Goal: Task Accomplishment & Management: Use online tool/utility

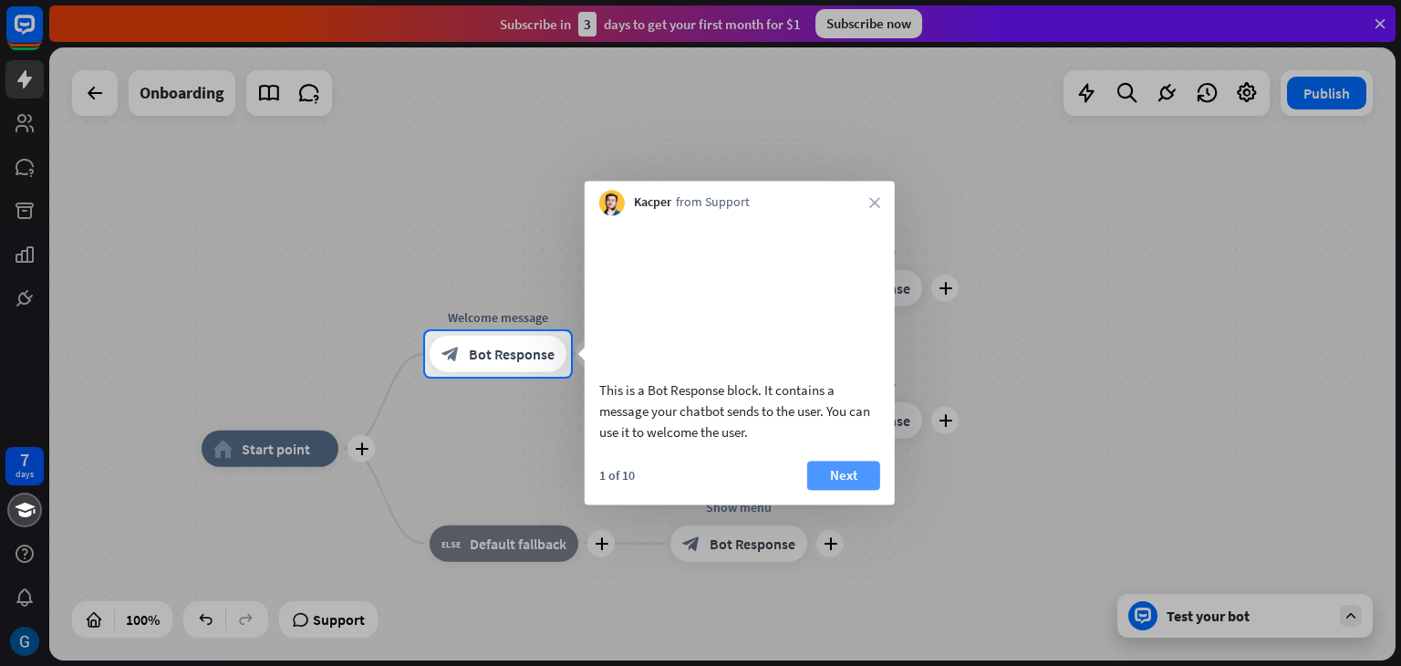
click at [843, 490] on button "Next" at bounding box center [843, 475] width 73 height 29
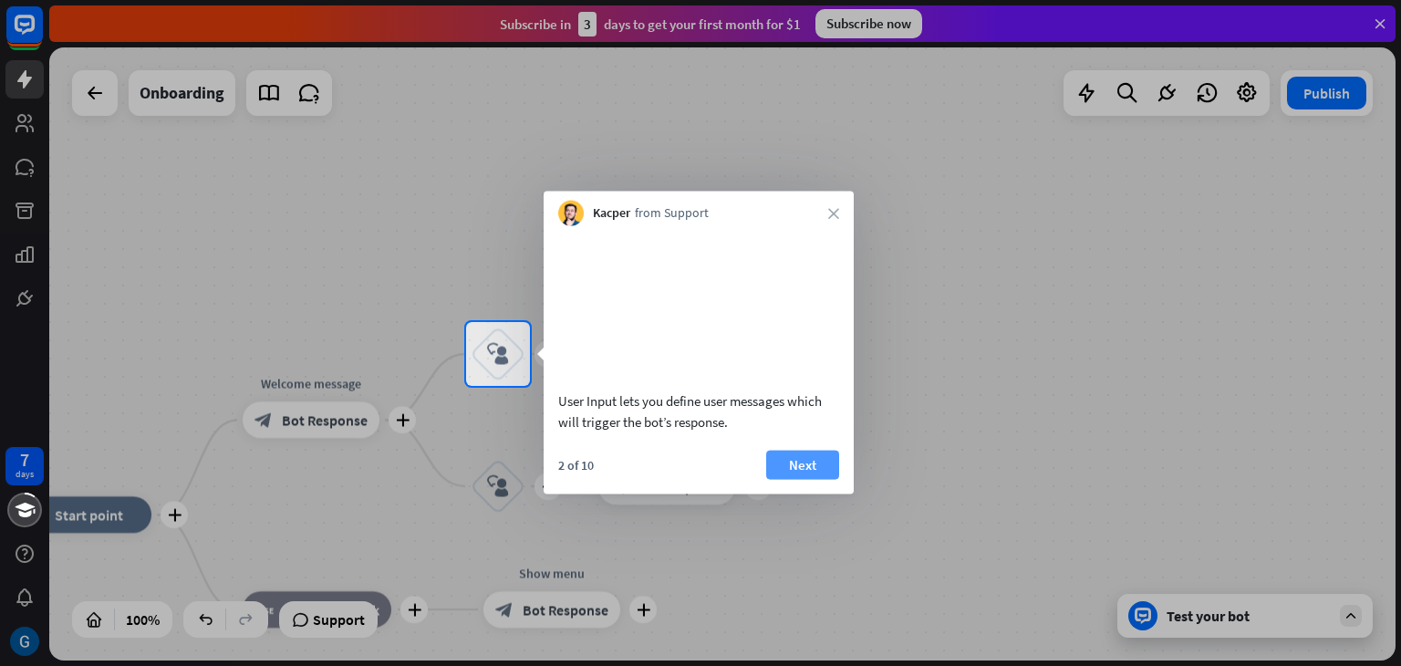
click at [825, 479] on button "Next" at bounding box center [802, 464] width 73 height 29
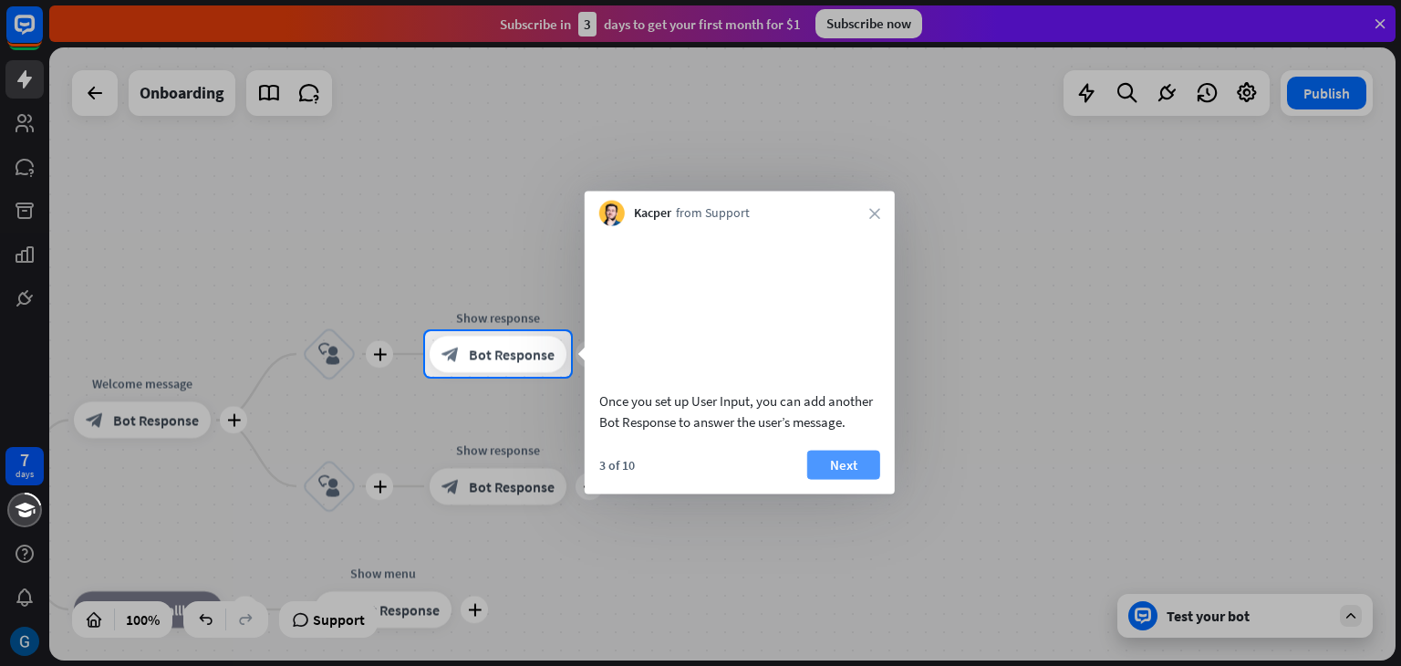
click at [836, 479] on button "Next" at bounding box center [843, 464] width 73 height 29
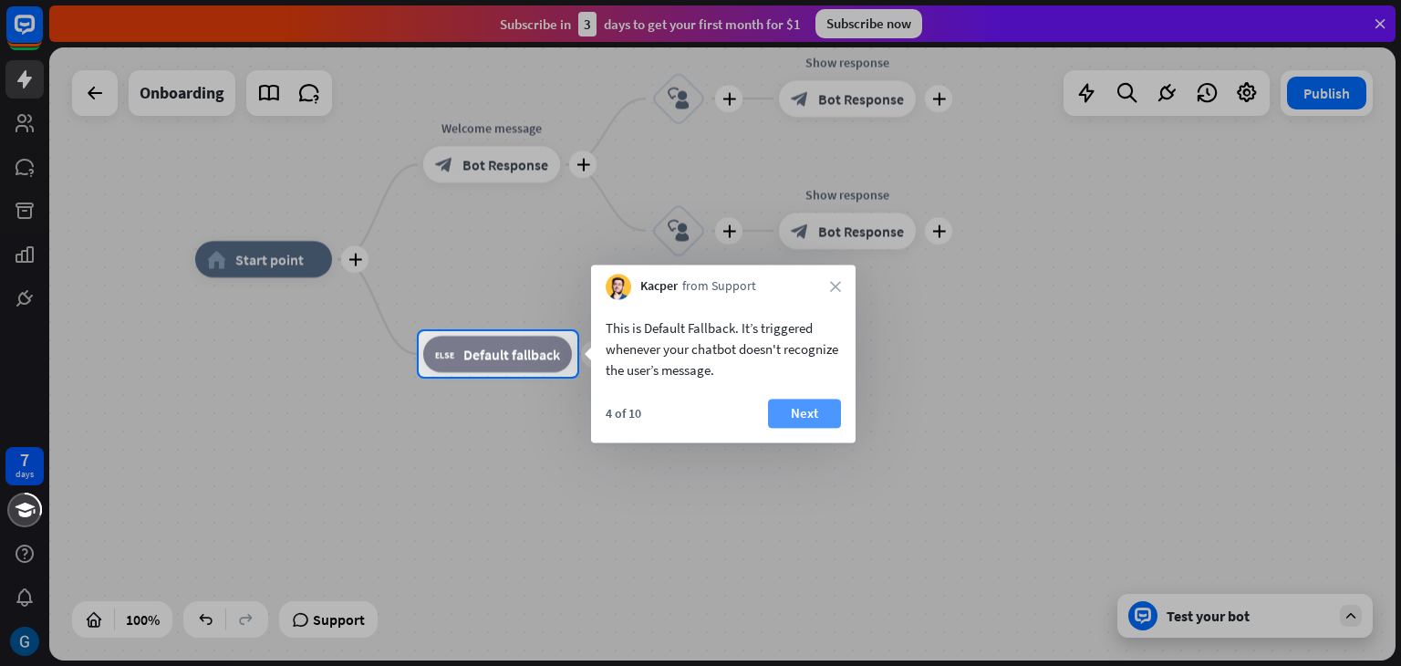
click at [808, 410] on button "Next" at bounding box center [804, 413] width 73 height 29
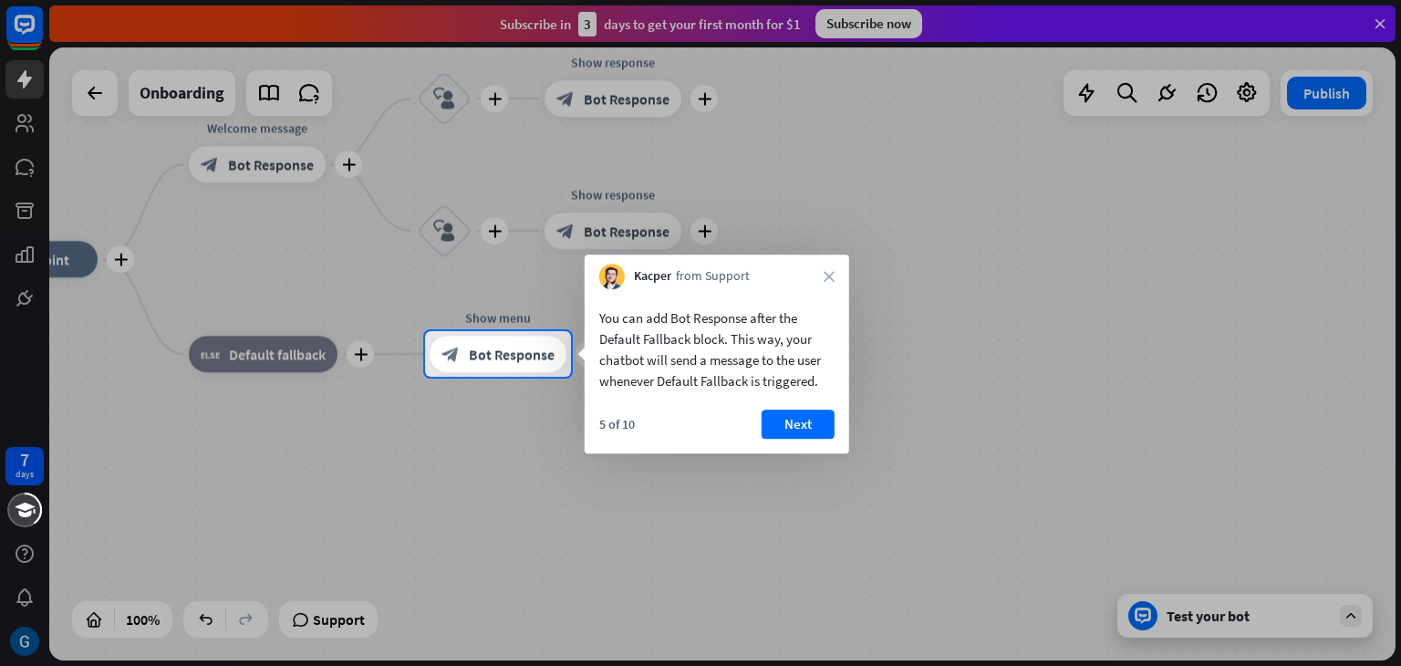
click at [808, 413] on button "Next" at bounding box center [798, 424] width 73 height 29
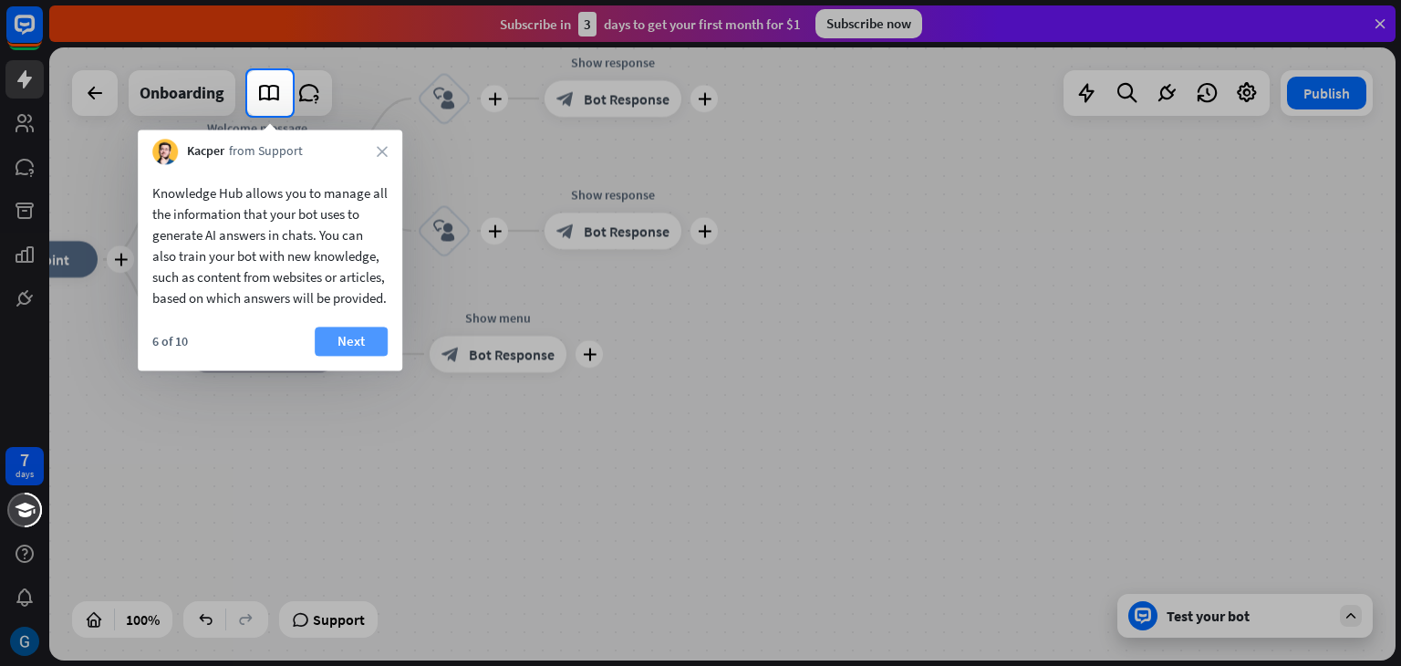
click at [339, 348] on button "Next" at bounding box center [351, 341] width 73 height 29
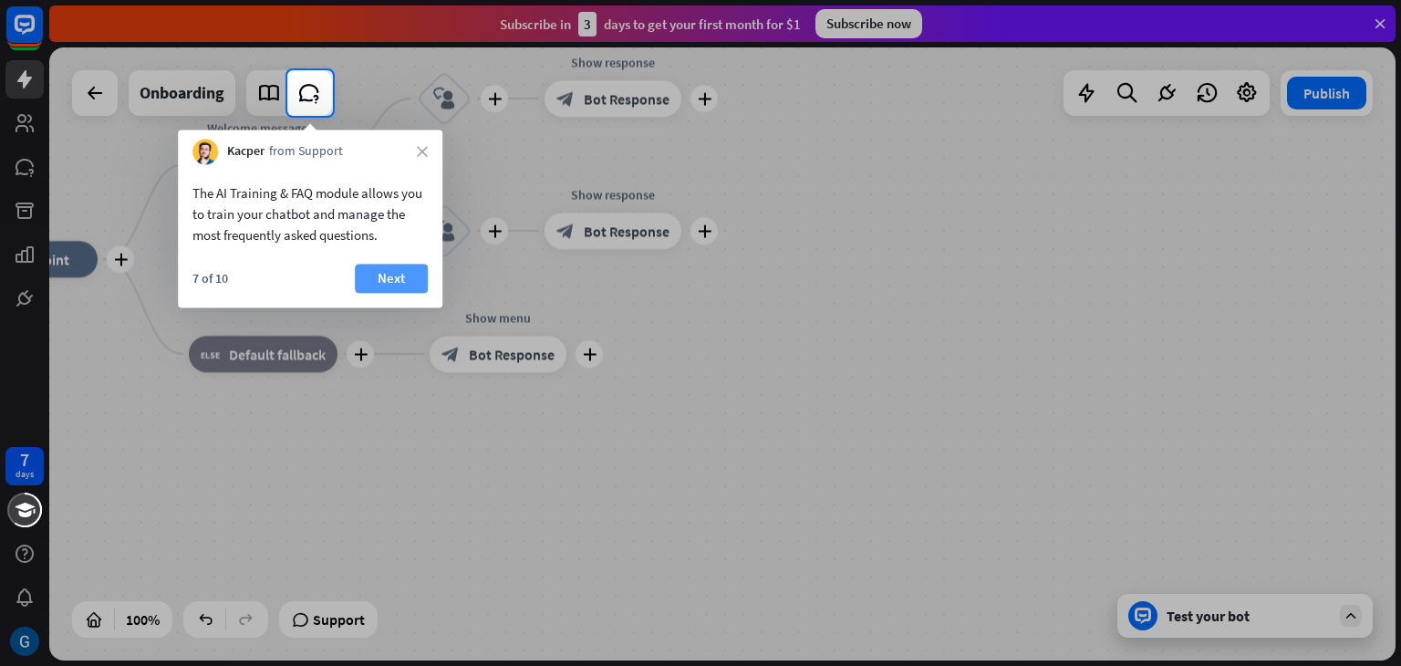
click at [380, 278] on button "Next" at bounding box center [391, 278] width 73 height 29
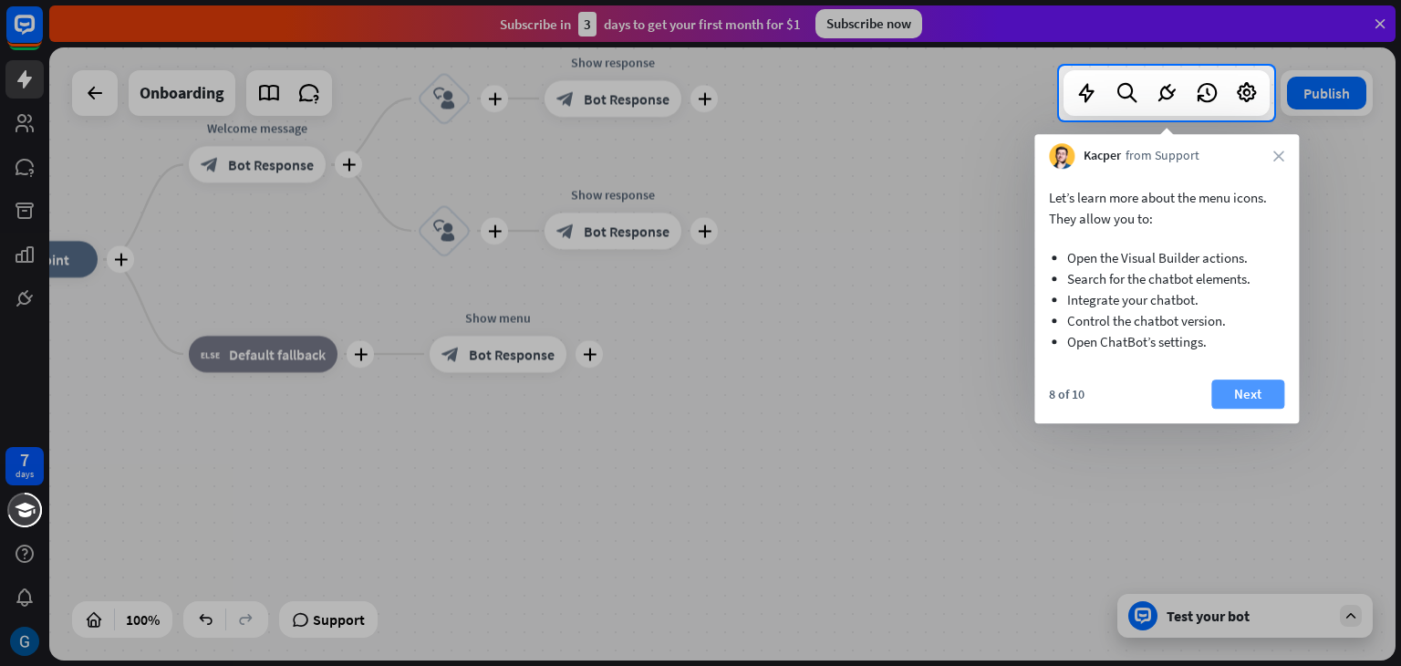
click at [1265, 400] on button "Next" at bounding box center [1248, 394] width 73 height 29
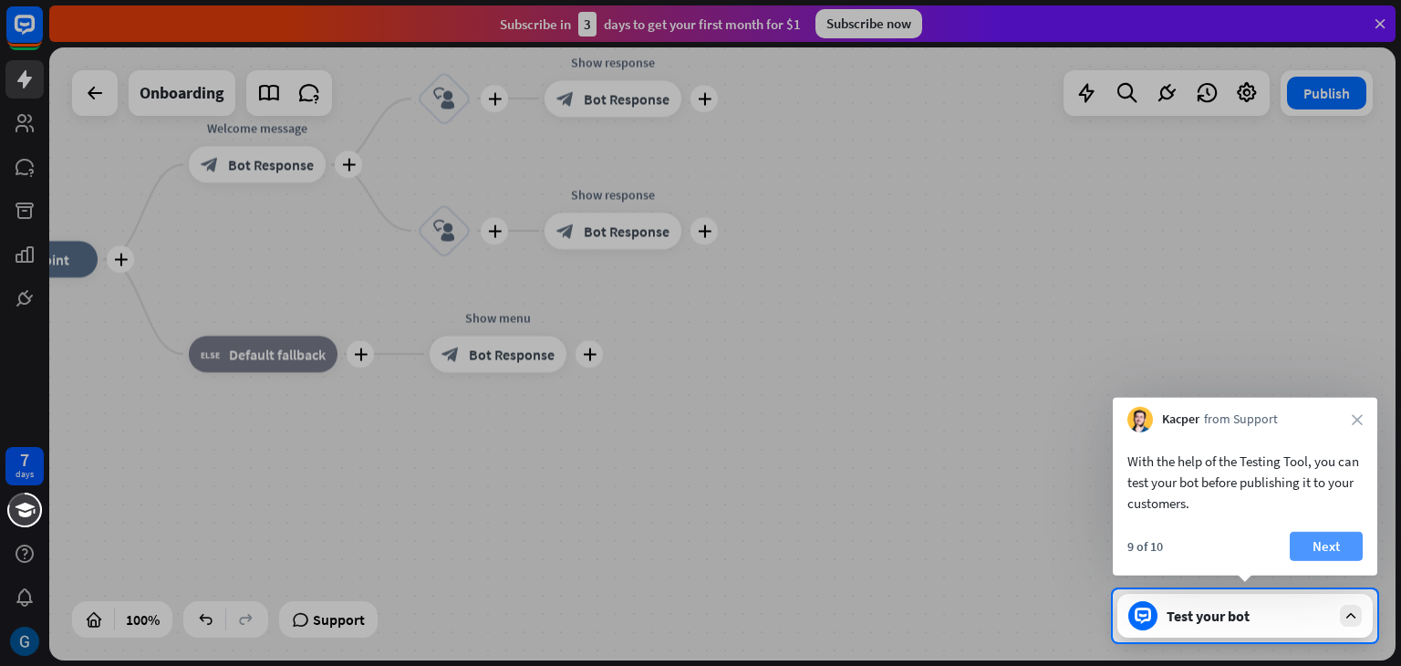
click at [1343, 552] on button "Next" at bounding box center [1326, 546] width 73 height 29
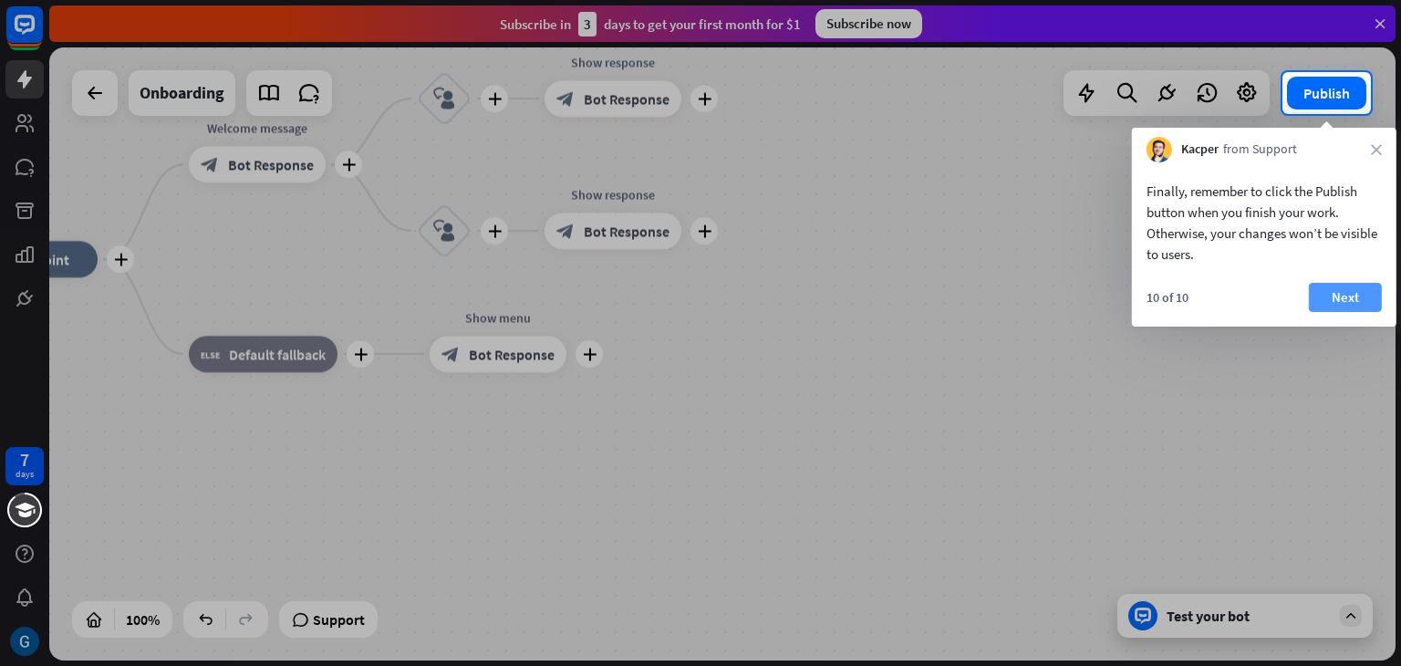
click at [1351, 296] on button "Next" at bounding box center [1345, 297] width 73 height 29
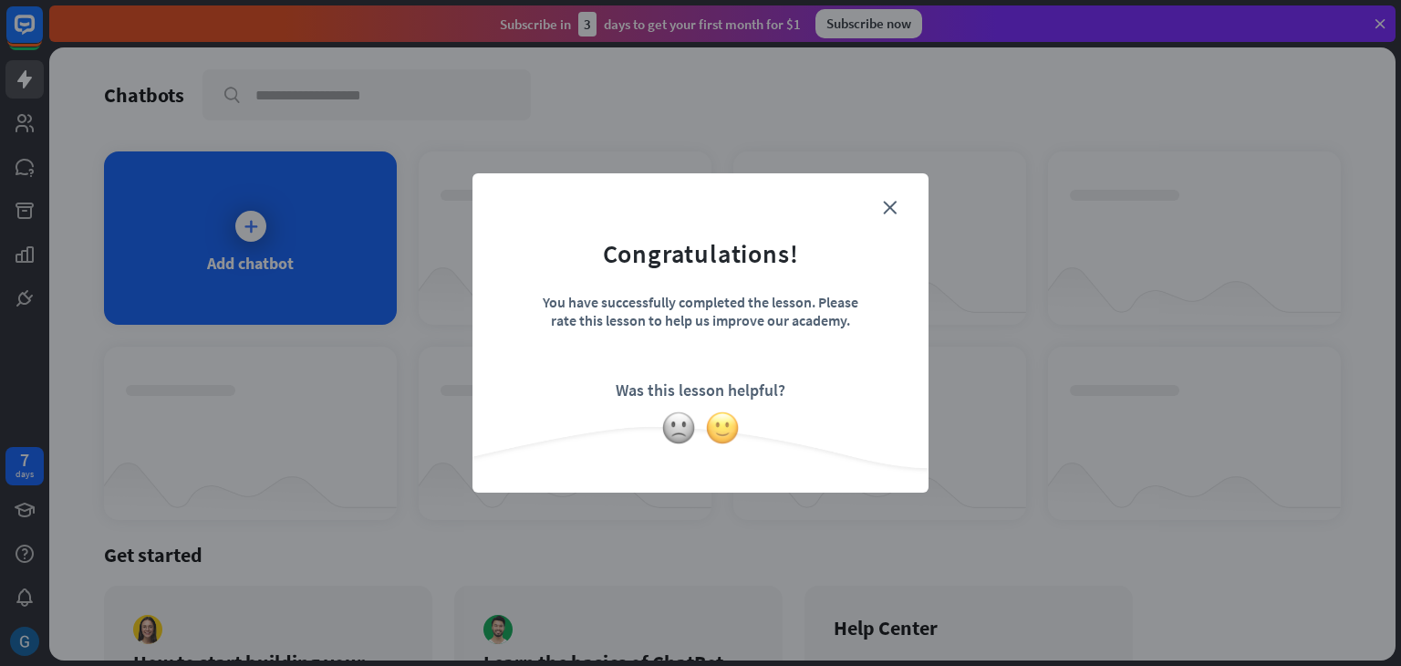
click at [726, 424] on img at bounding box center [722, 428] width 35 height 35
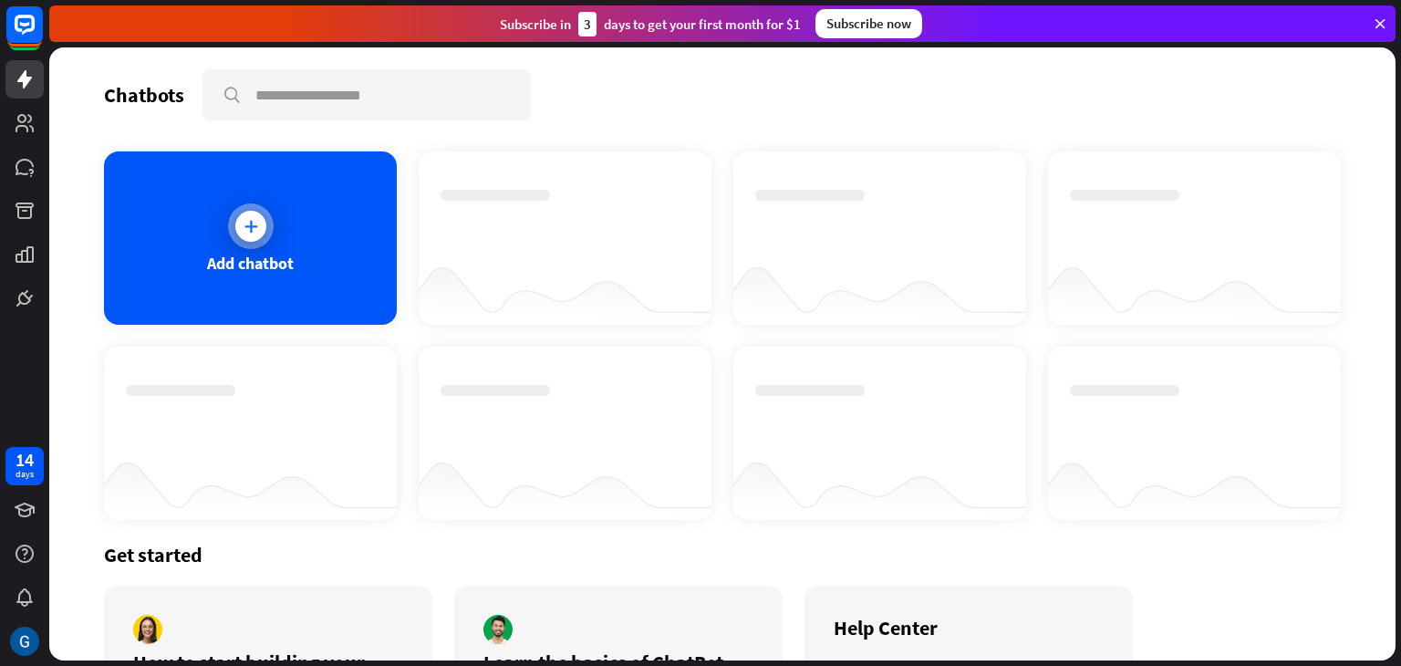
click at [248, 224] on icon at bounding box center [251, 226] width 18 height 18
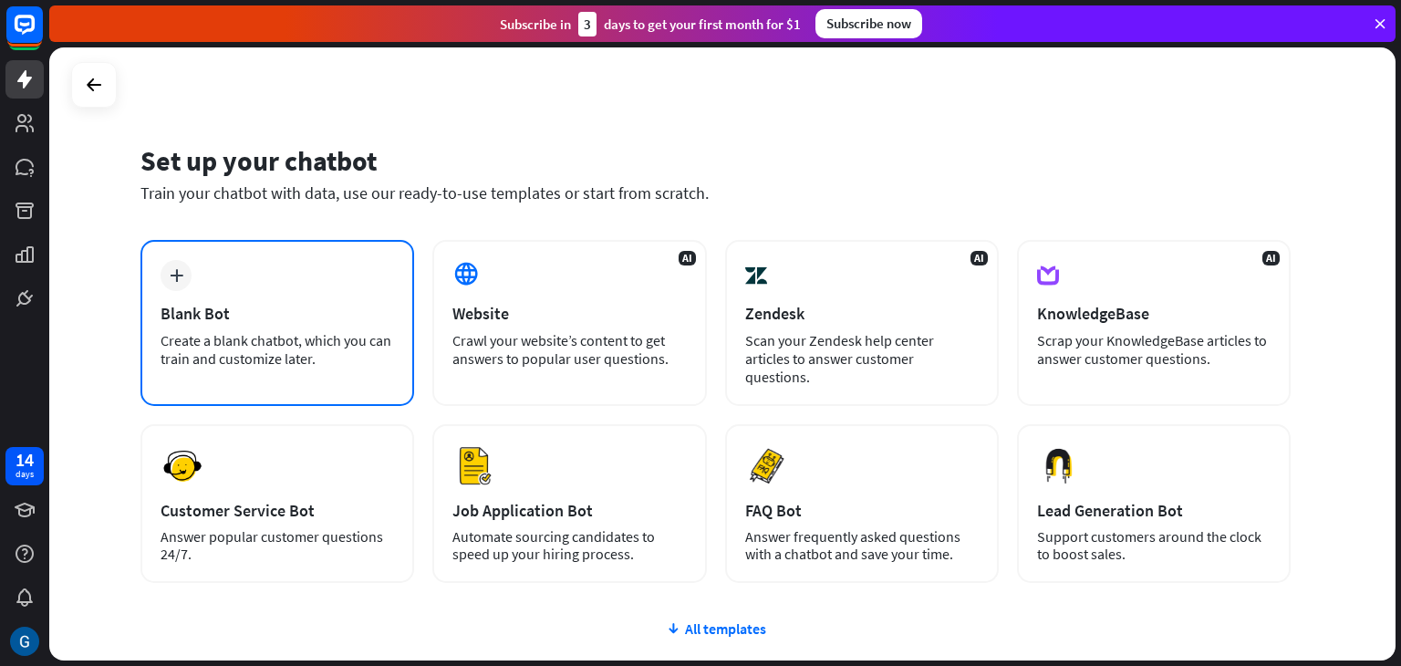
click at [277, 350] on div "Create a blank chatbot, which you can train and customize later." at bounding box center [278, 349] width 234 height 36
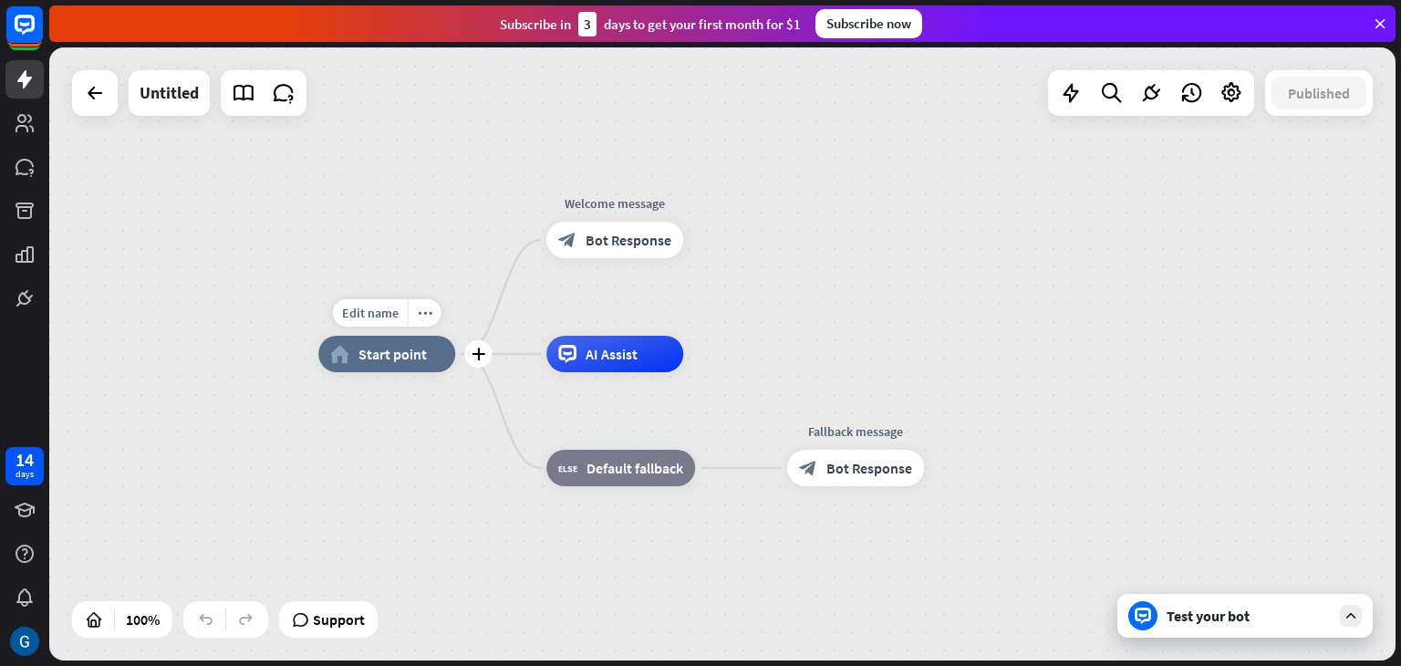
click at [398, 361] on span "Start point" at bounding box center [393, 354] width 68 height 18
click at [390, 315] on span "Edit name" at bounding box center [370, 313] width 57 height 16
type input "*****"
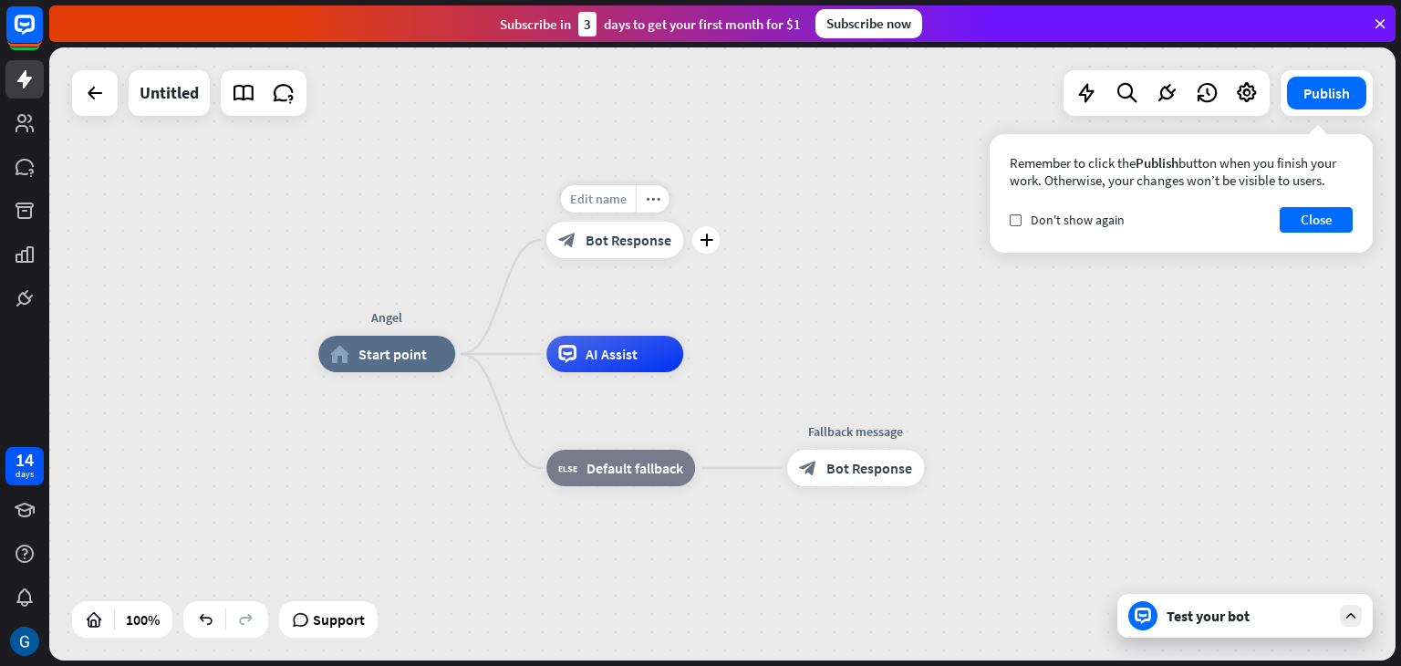
click at [602, 197] on span "Edit name" at bounding box center [598, 199] width 57 height 16
drag, startPoint x: 582, startPoint y: 202, endPoint x: 526, endPoint y: 198, distance: 55.8
click at [546, 222] on div "**********" at bounding box center [614, 240] width 137 height 36
type input "**********"
click at [639, 241] on span "Bot Response" at bounding box center [629, 240] width 86 height 18
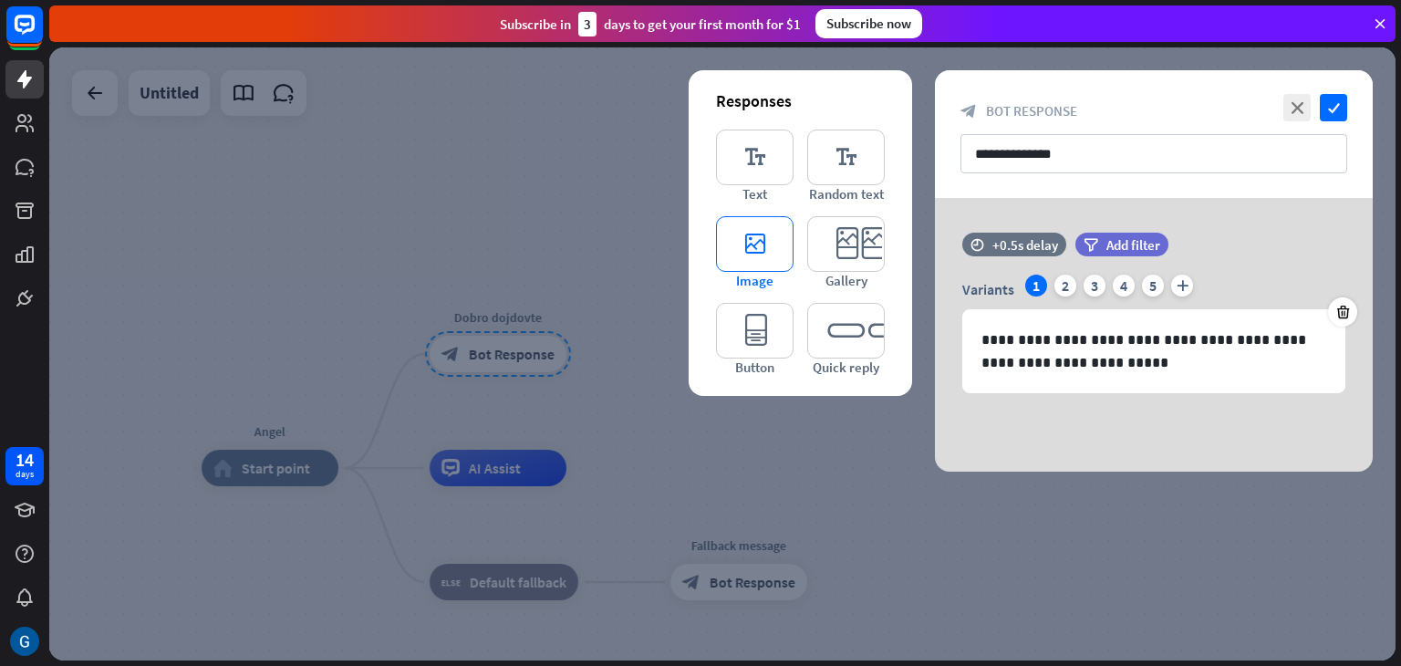
click at [760, 242] on icon "editor_image" at bounding box center [755, 244] width 78 height 56
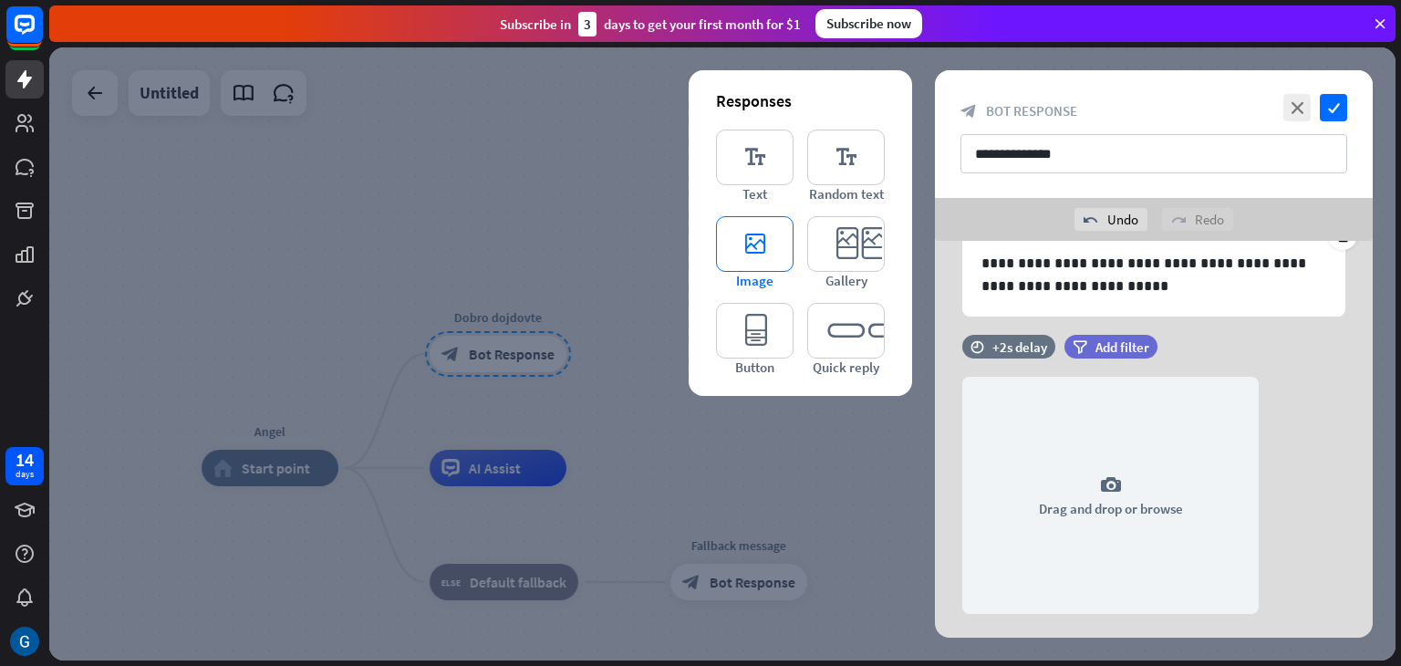
scroll to position [160, 0]
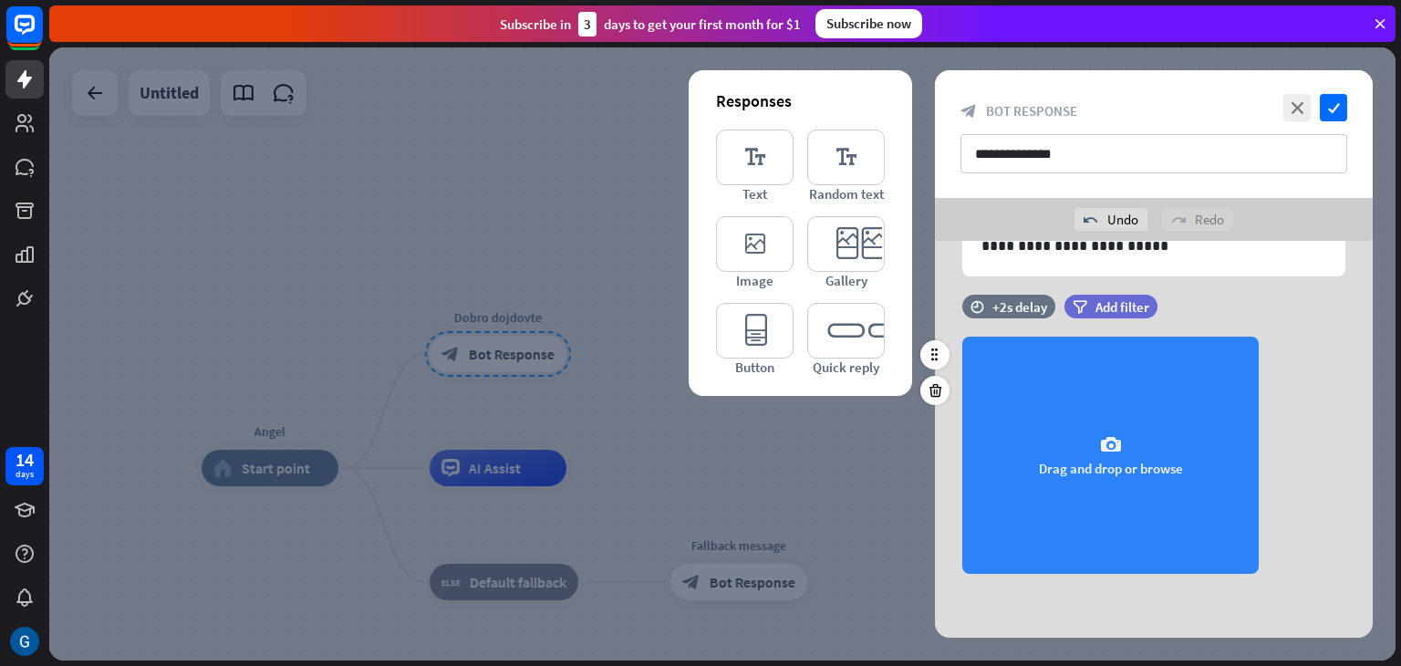
click at [1115, 446] on icon "camera" at bounding box center [1111, 445] width 22 height 22
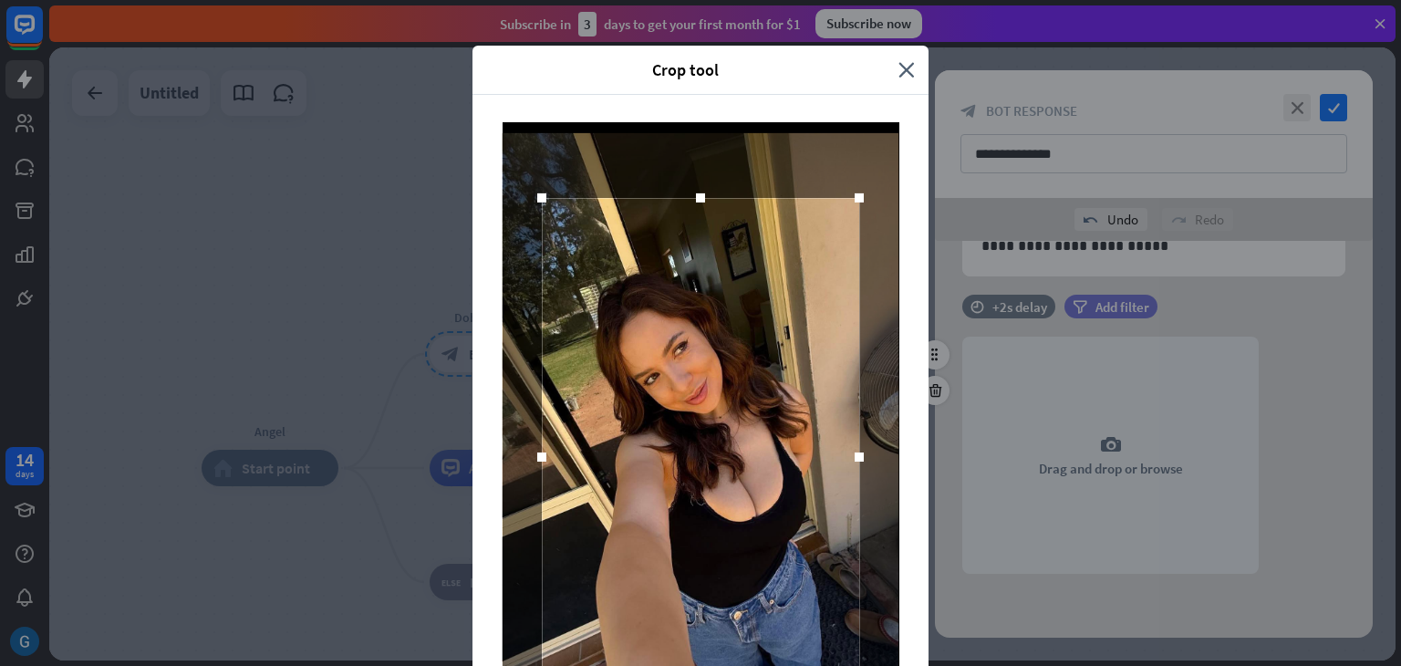
drag, startPoint x: 719, startPoint y: 74, endPoint x: 650, endPoint y: 29, distance: 82.5
click at [650, 29] on div "Crop tool close Cancel Crop image" at bounding box center [700, 333] width 1401 height 666
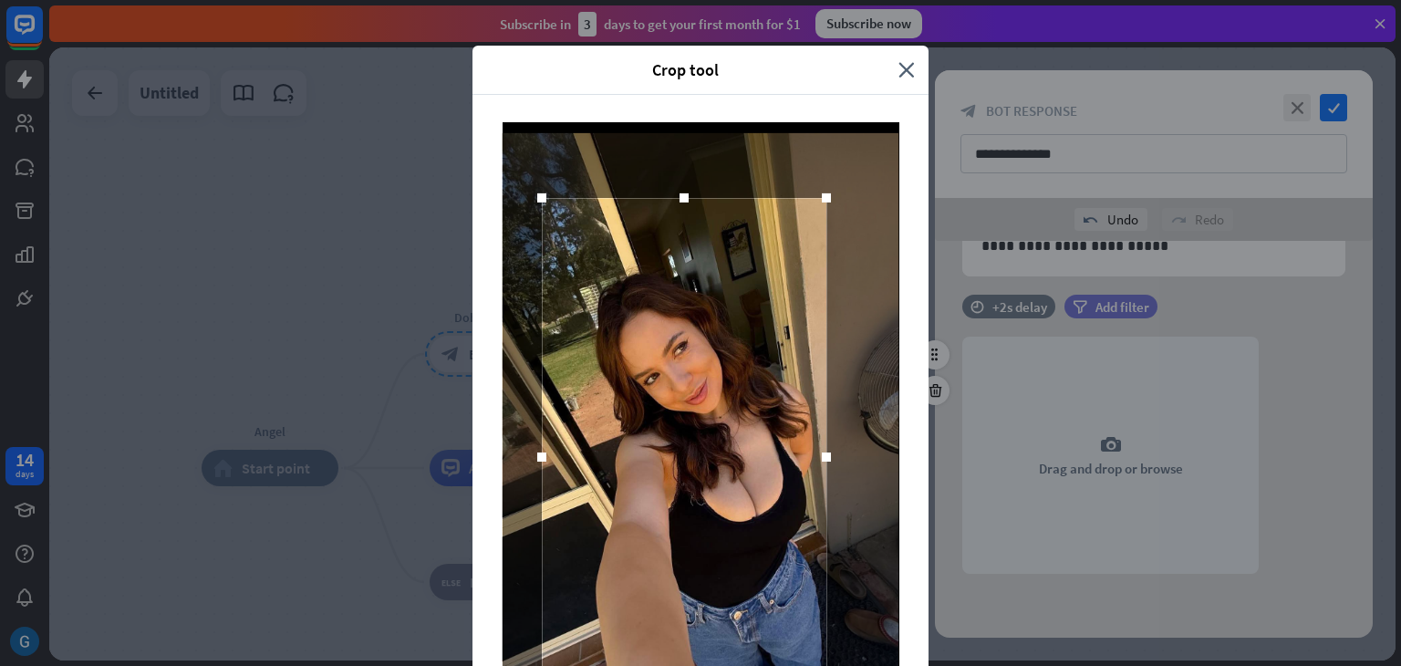
drag, startPoint x: 847, startPoint y: 458, endPoint x: 814, endPoint y: 461, distance: 33.0
click at [822, 461] on div at bounding box center [826, 456] width 9 height 9
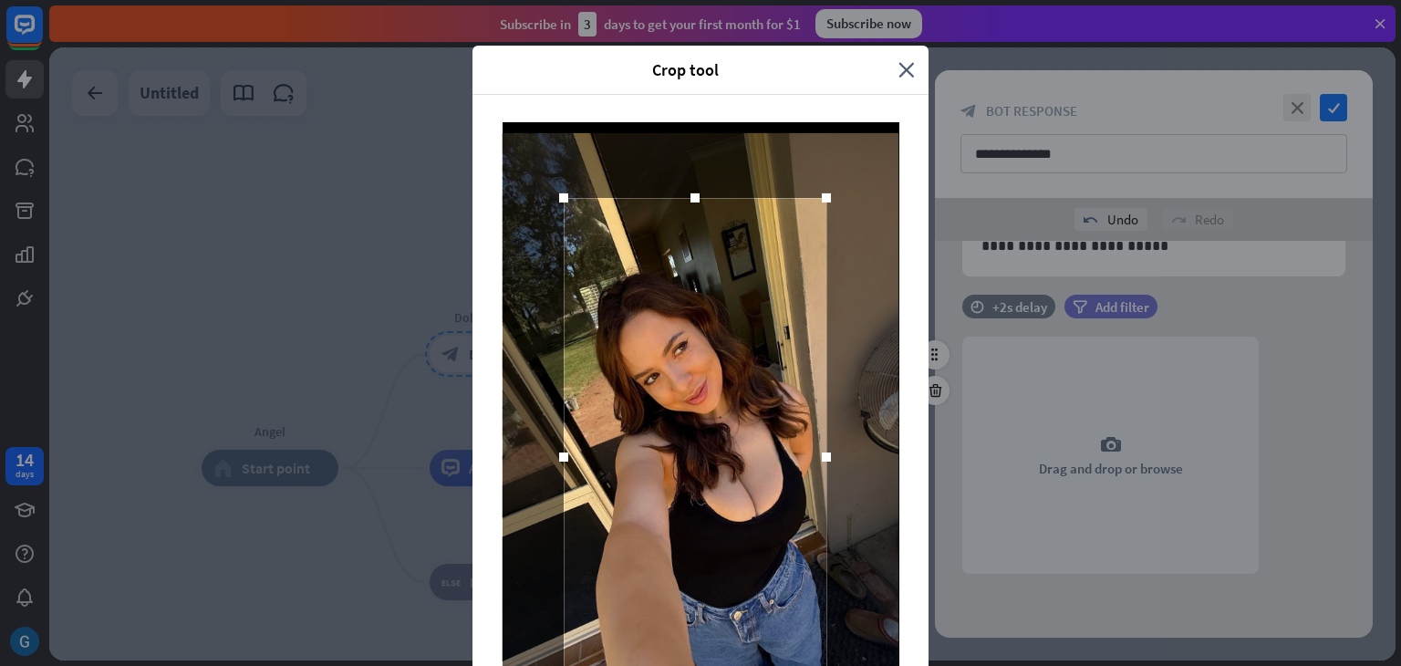
drag, startPoint x: 526, startPoint y: 455, endPoint x: 548, endPoint y: 463, distance: 23.4
click at [550, 463] on div at bounding box center [563, 456] width 27 height 27
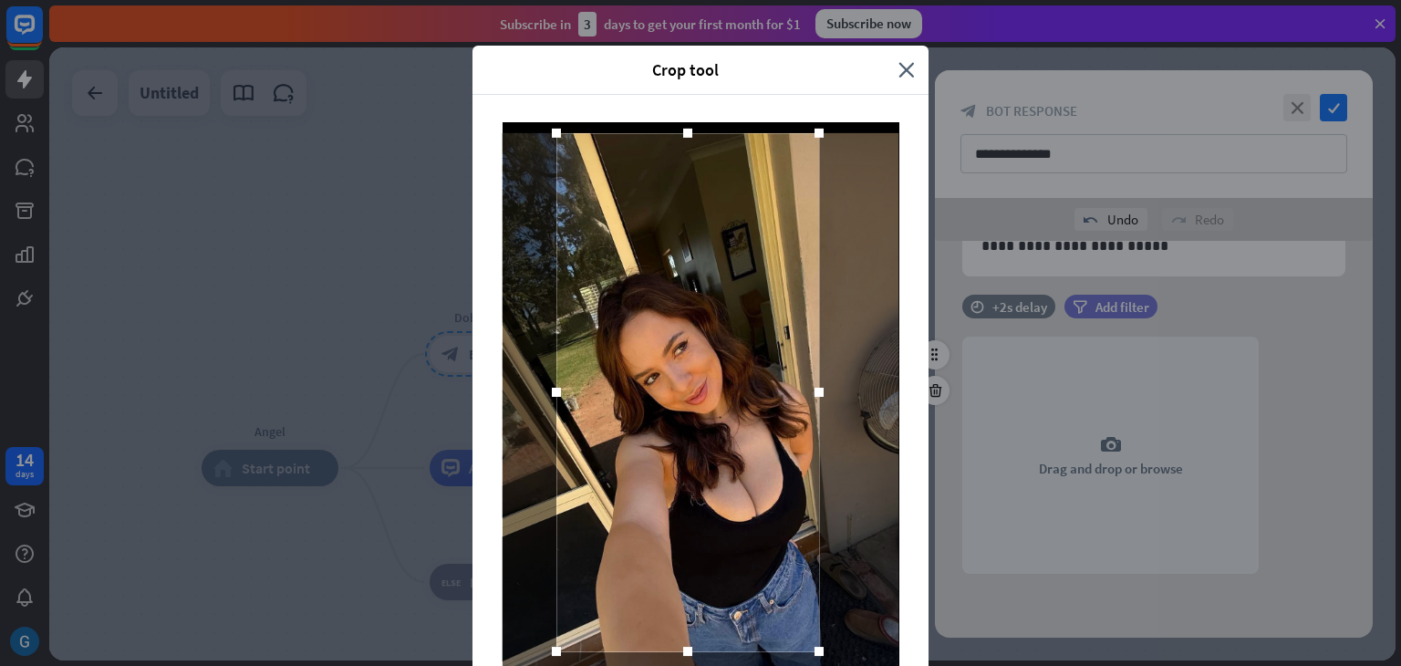
drag, startPoint x: 788, startPoint y: 661, endPoint x: 781, endPoint y: 526, distance: 135.2
click at [781, 526] on div at bounding box center [687, 392] width 263 height 518
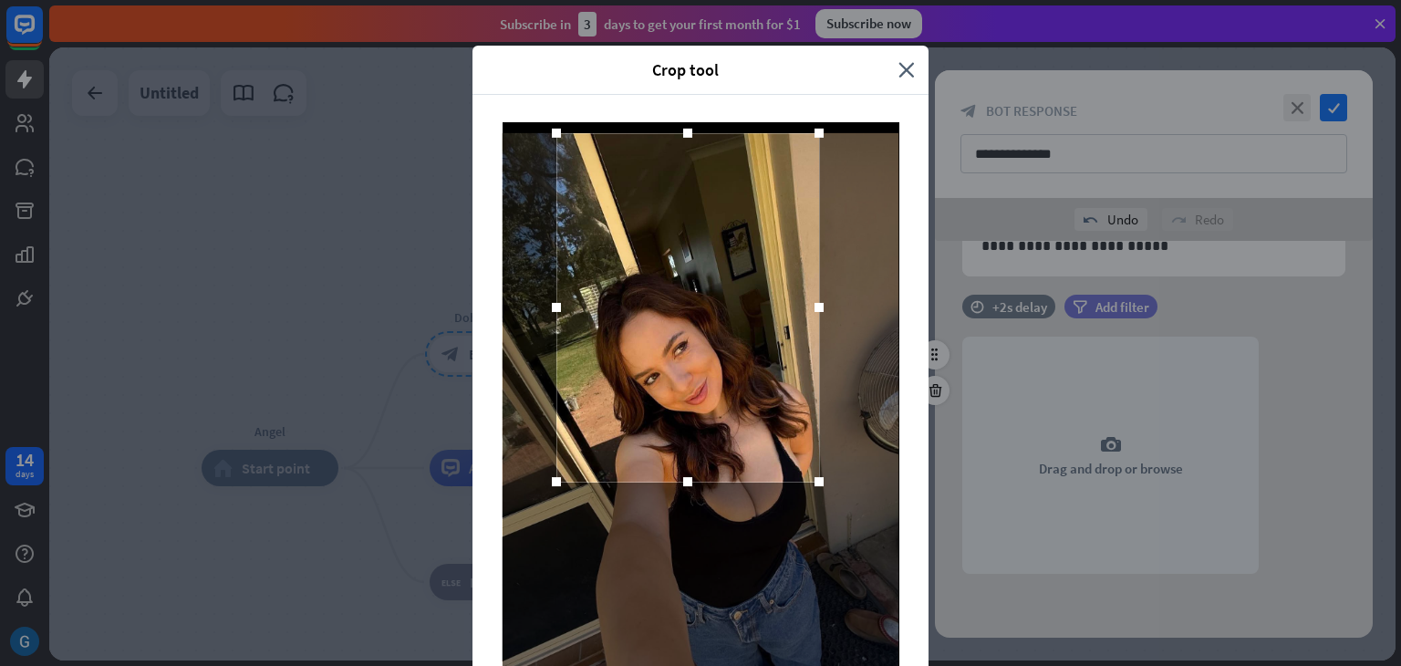
drag, startPoint x: 676, startPoint y: 650, endPoint x: 697, endPoint y: 481, distance: 171.0
click at [697, 481] on div at bounding box center [687, 307] width 263 height 348
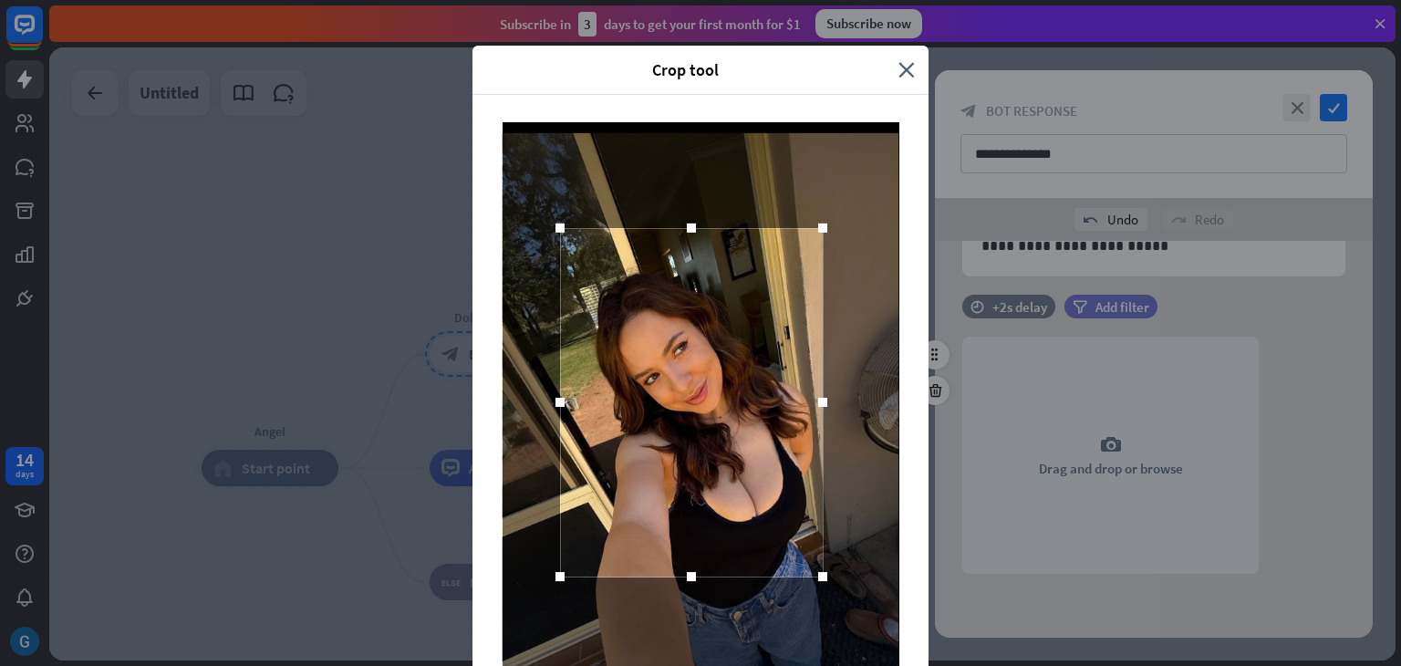
drag, startPoint x: 675, startPoint y: 187, endPoint x: 679, endPoint y: 282, distance: 94.9
click at [679, 282] on div at bounding box center [691, 402] width 263 height 348
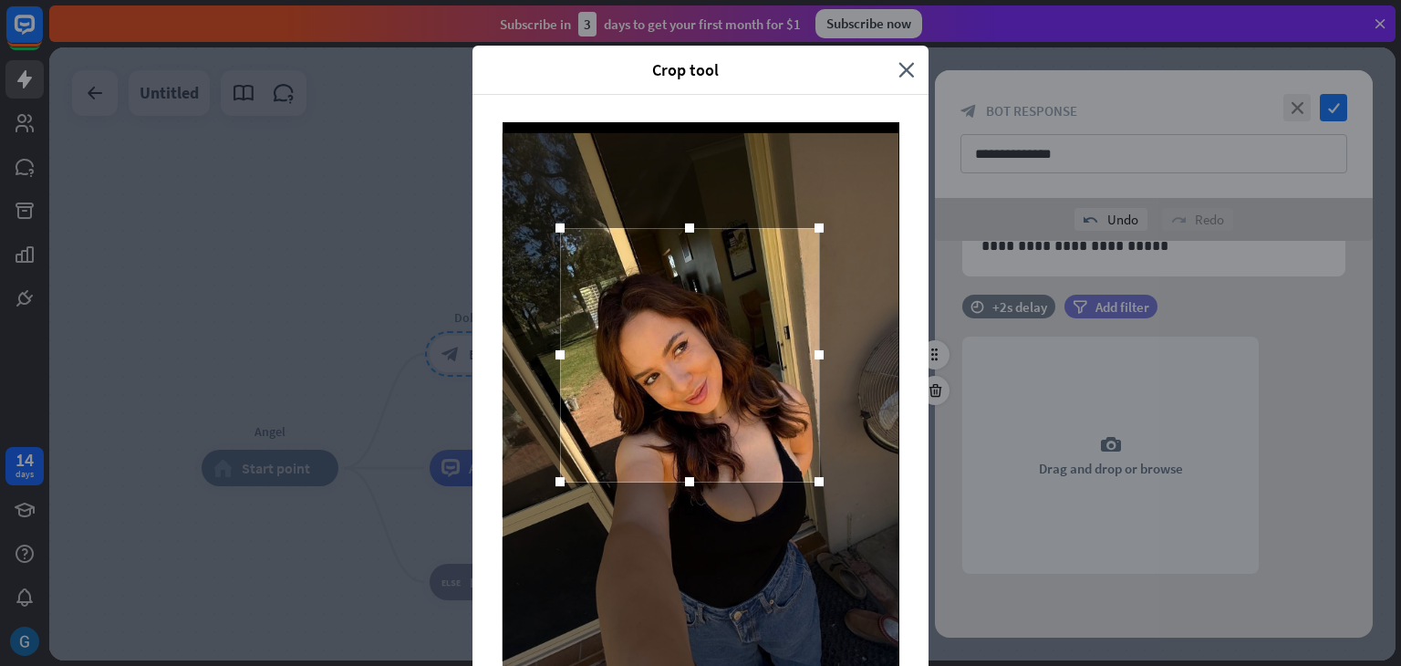
drag, startPoint x: 809, startPoint y: 577, endPoint x: 806, endPoint y: 483, distance: 94.9
click at [815, 483] on div at bounding box center [819, 481] width 9 height 9
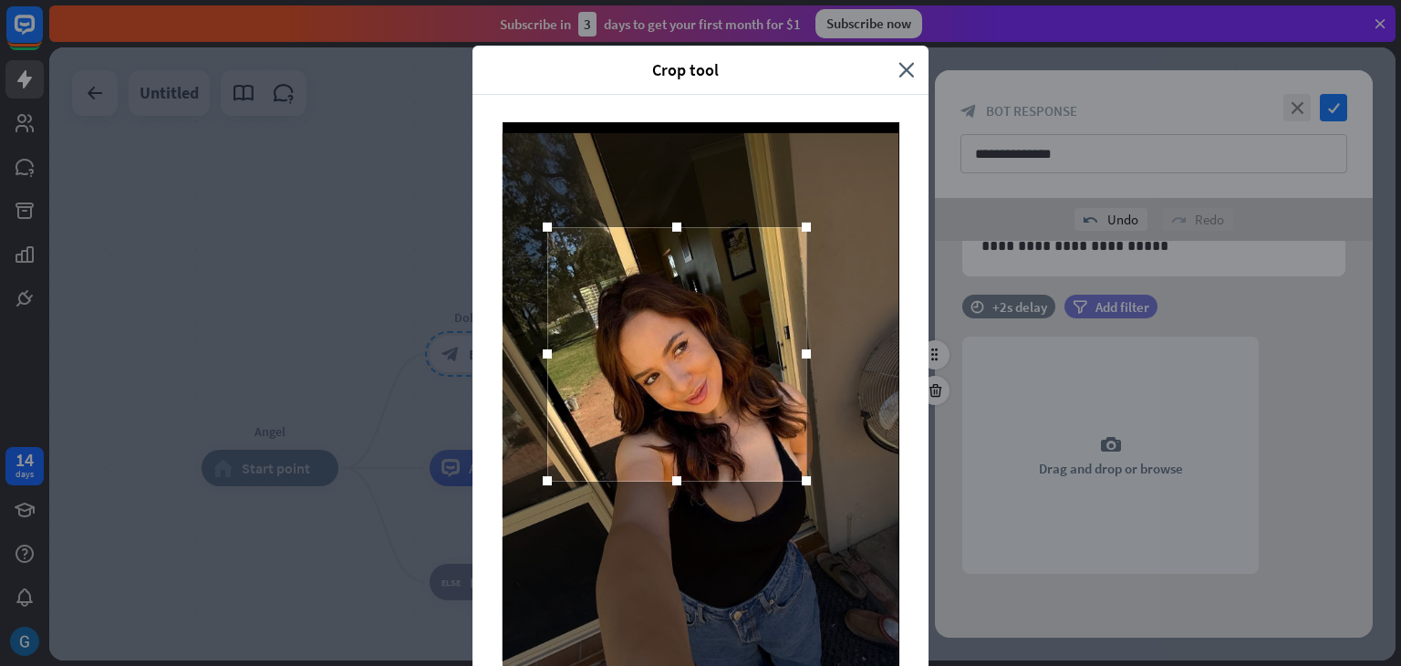
drag, startPoint x: 668, startPoint y: 360, endPoint x: 655, endPoint y: 359, distance: 12.8
click at [655, 359] on div at bounding box center [676, 354] width 259 height 254
click at [679, 72] on span "Crop tool" at bounding box center [685, 69] width 399 height 21
click at [900, 70] on icon "close" at bounding box center [907, 69] width 16 height 21
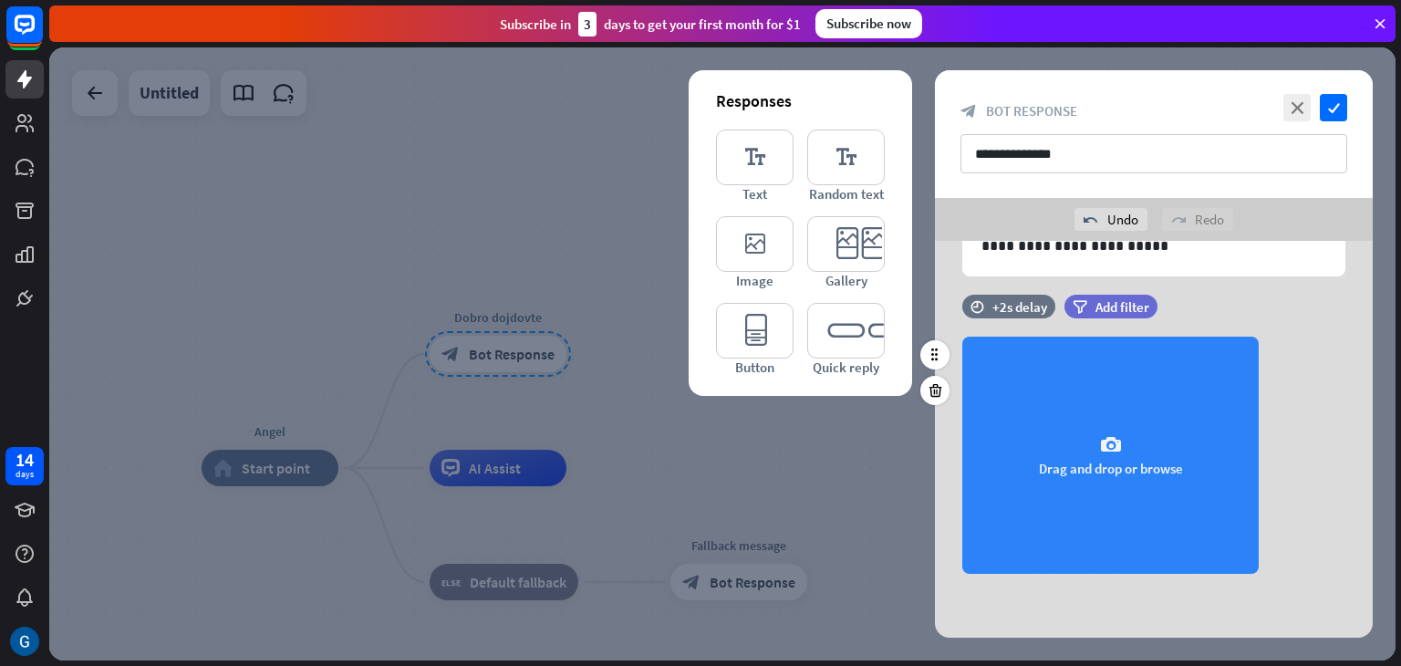
click at [1106, 450] on icon "camera" at bounding box center [1111, 445] width 22 height 22
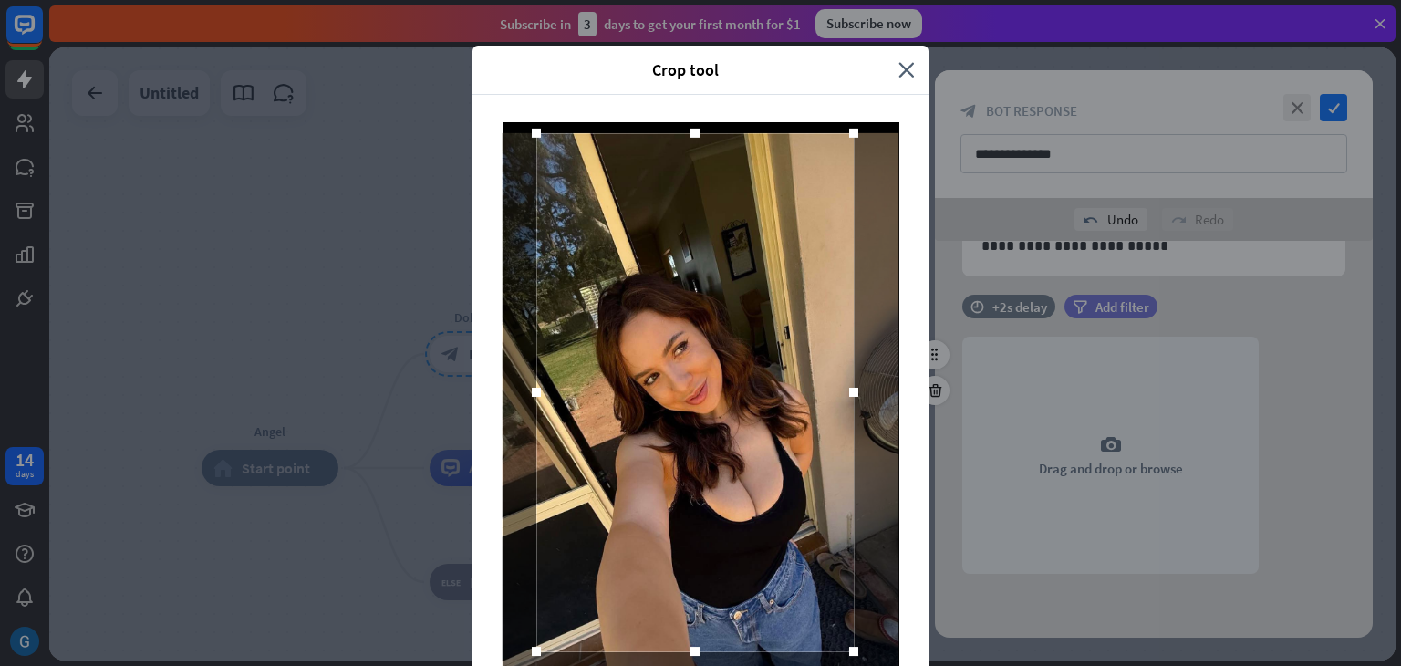
drag, startPoint x: 760, startPoint y: 451, endPoint x: 754, endPoint y: 293, distance: 157.9
click at [754, 293] on div at bounding box center [694, 392] width 317 height 518
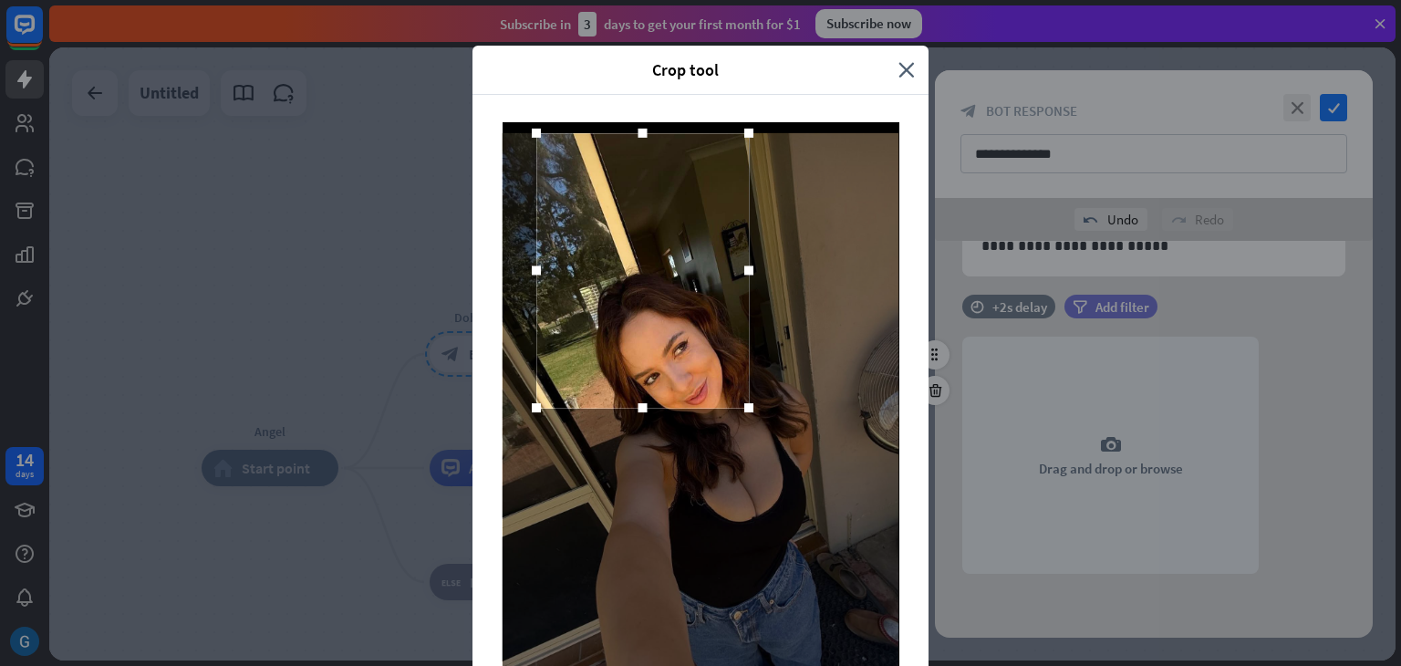
drag, startPoint x: 842, startPoint y: 650, endPoint x: 737, endPoint y: 407, distance: 265.2
click at [744, 407] on div at bounding box center [748, 407] width 9 height 9
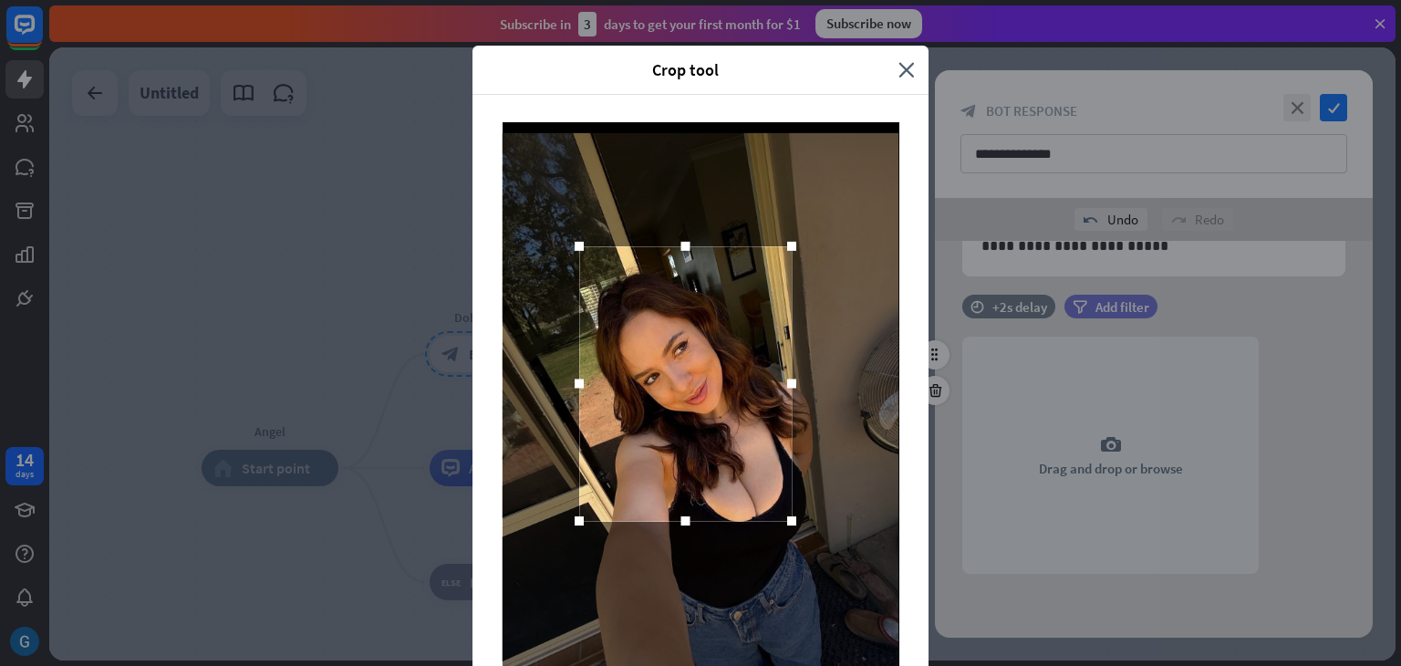
drag, startPoint x: 631, startPoint y: 255, endPoint x: 673, endPoint y: 367, distance: 119.8
click at [673, 367] on div at bounding box center [685, 383] width 213 height 275
click at [686, 399] on div at bounding box center [684, 382] width 213 height 275
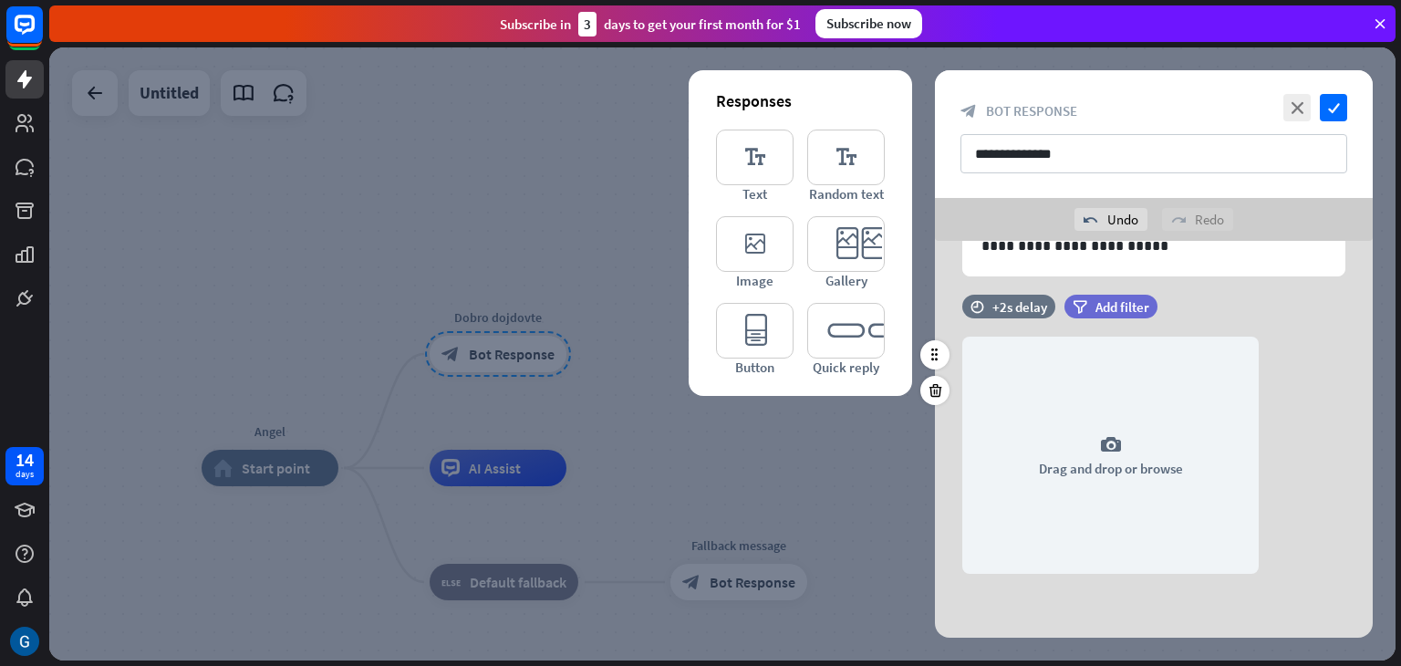
scroll to position [0, 0]
drag, startPoint x: 1392, startPoint y: 553, endPoint x: 1394, endPoint y: 573, distance: 20.2
click at [762, 239] on icon "editor_image" at bounding box center [755, 244] width 78 height 56
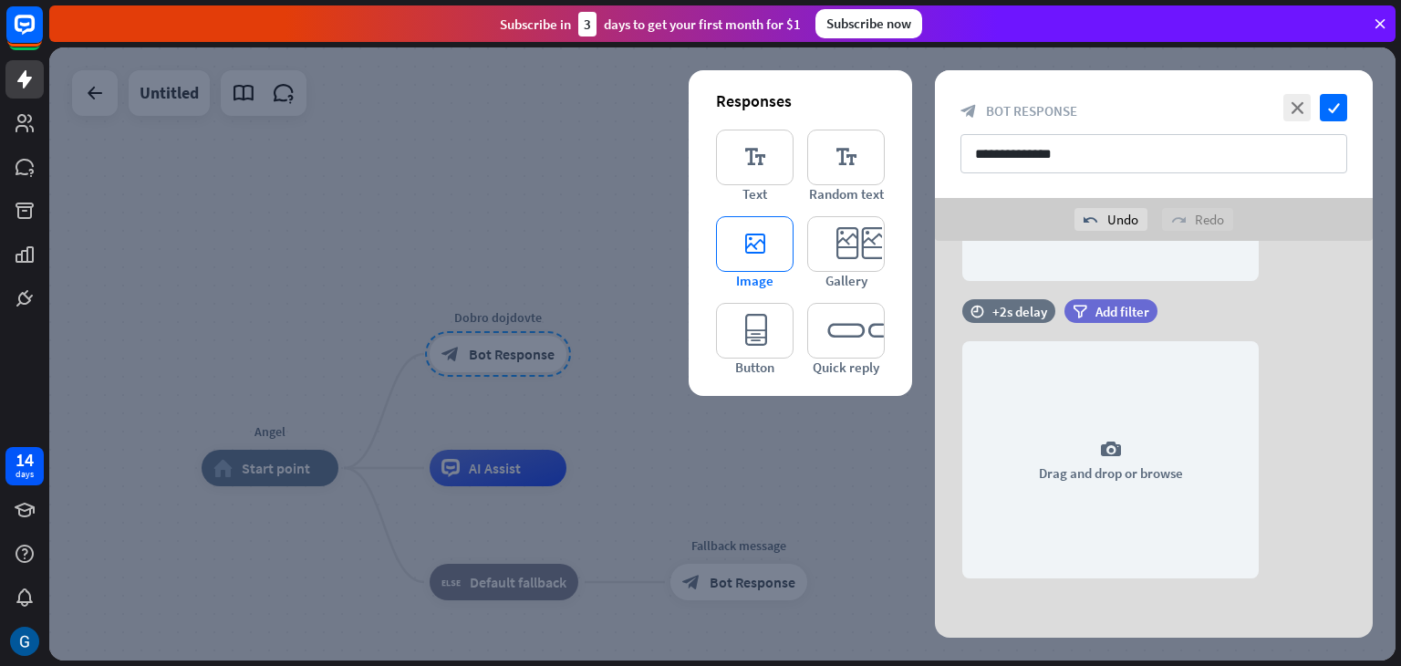
scroll to position [456, 0]
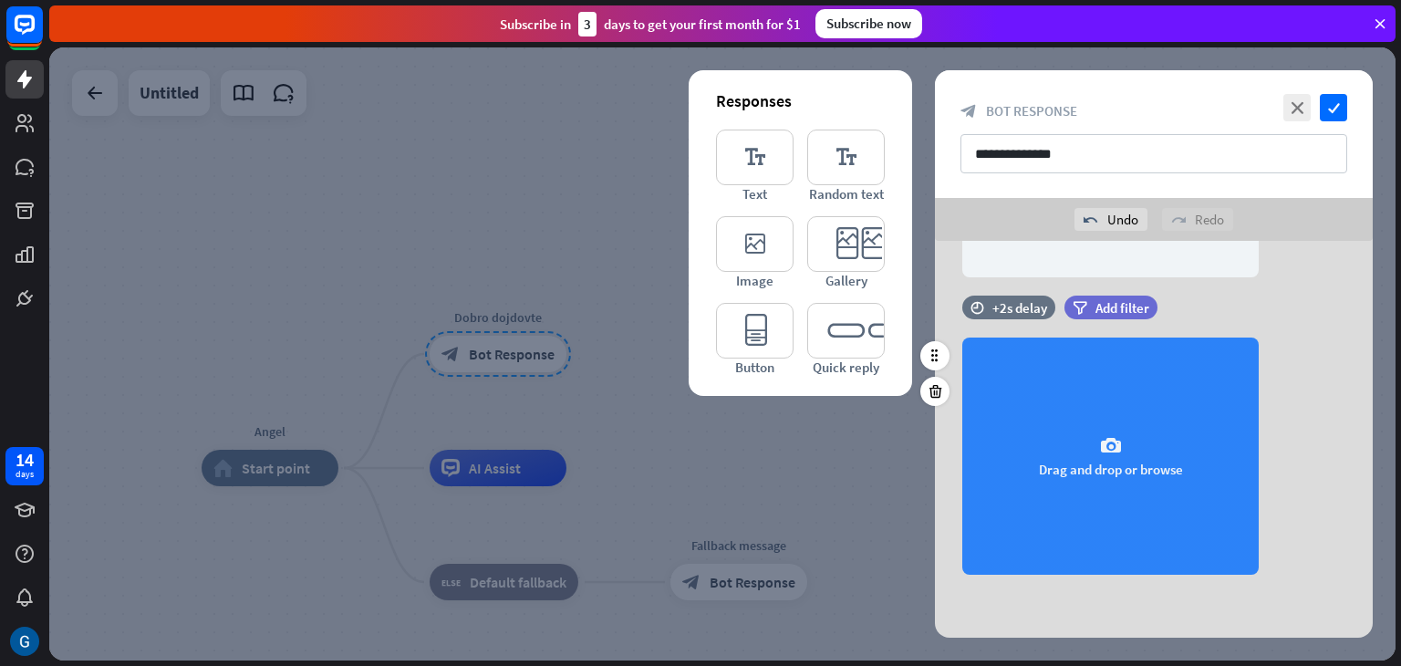
click at [1141, 480] on div "camera Drag and drop or browse" at bounding box center [1110, 456] width 296 height 237
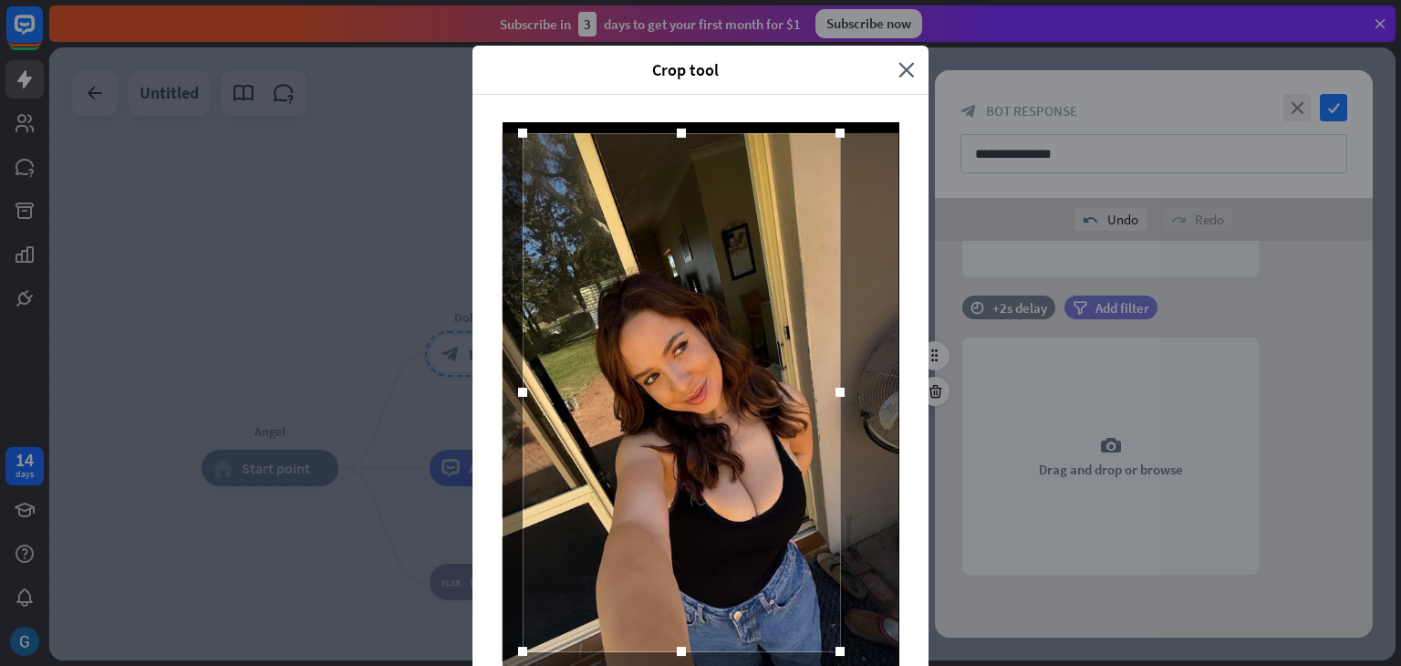
drag, startPoint x: 723, startPoint y: 377, endPoint x: 703, endPoint y: 213, distance: 165.3
click at [703, 213] on div at bounding box center [681, 392] width 317 height 518
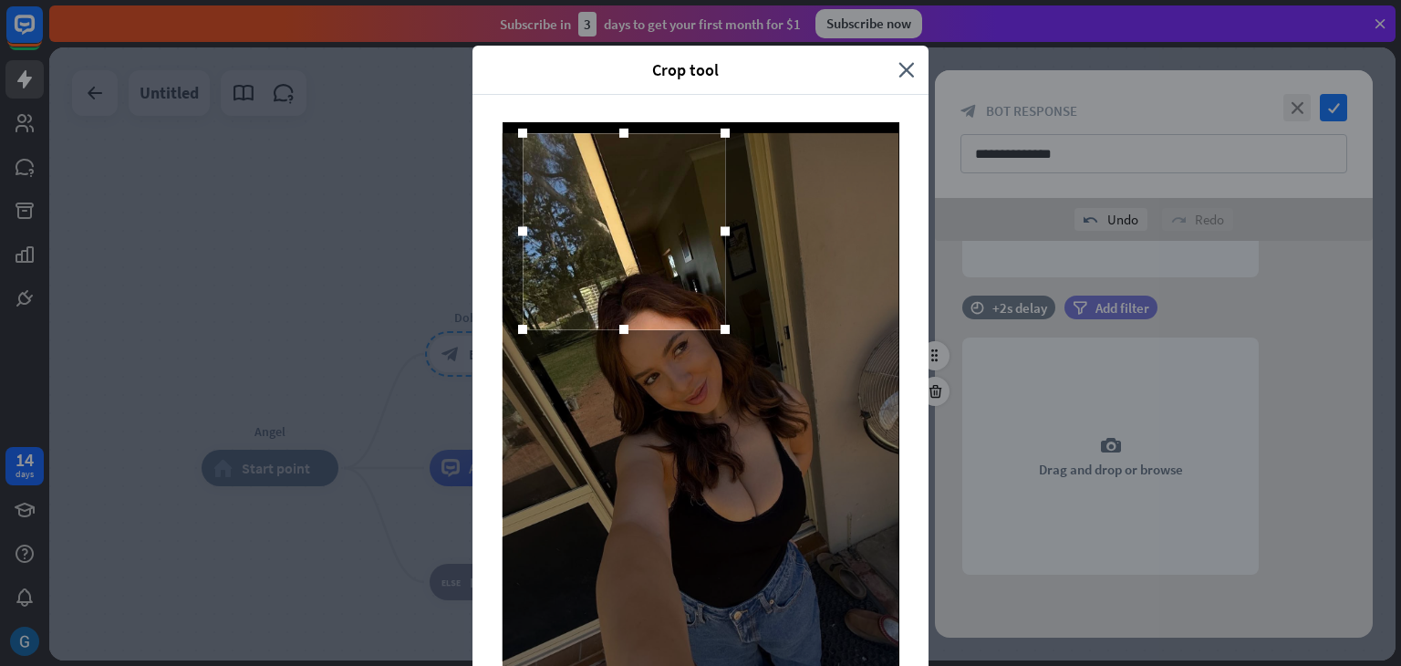
drag, startPoint x: 834, startPoint y: 658, endPoint x: 719, endPoint y: 336, distance: 341.9
click at [719, 336] on div at bounding box center [725, 329] width 27 height 27
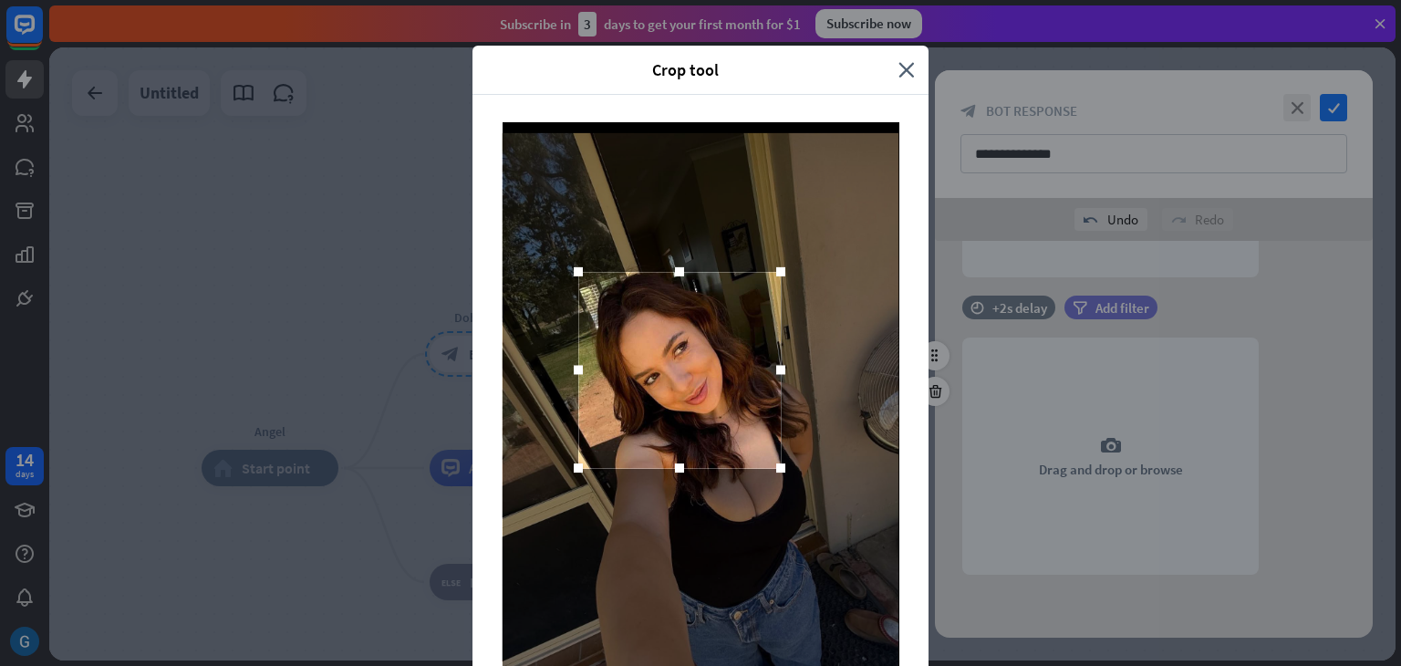
drag, startPoint x: 561, startPoint y: 182, endPoint x: 617, endPoint y: 321, distance: 149.4
click at [617, 321] on div at bounding box center [679, 370] width 203 height 196
drag, startPoint x: 650, startPoint y: 338, endPoint x: 648, endPoint y: 328, distance: 10.2
click at [648, 328] on div at bounding box center [678, 360] width 203 height 196
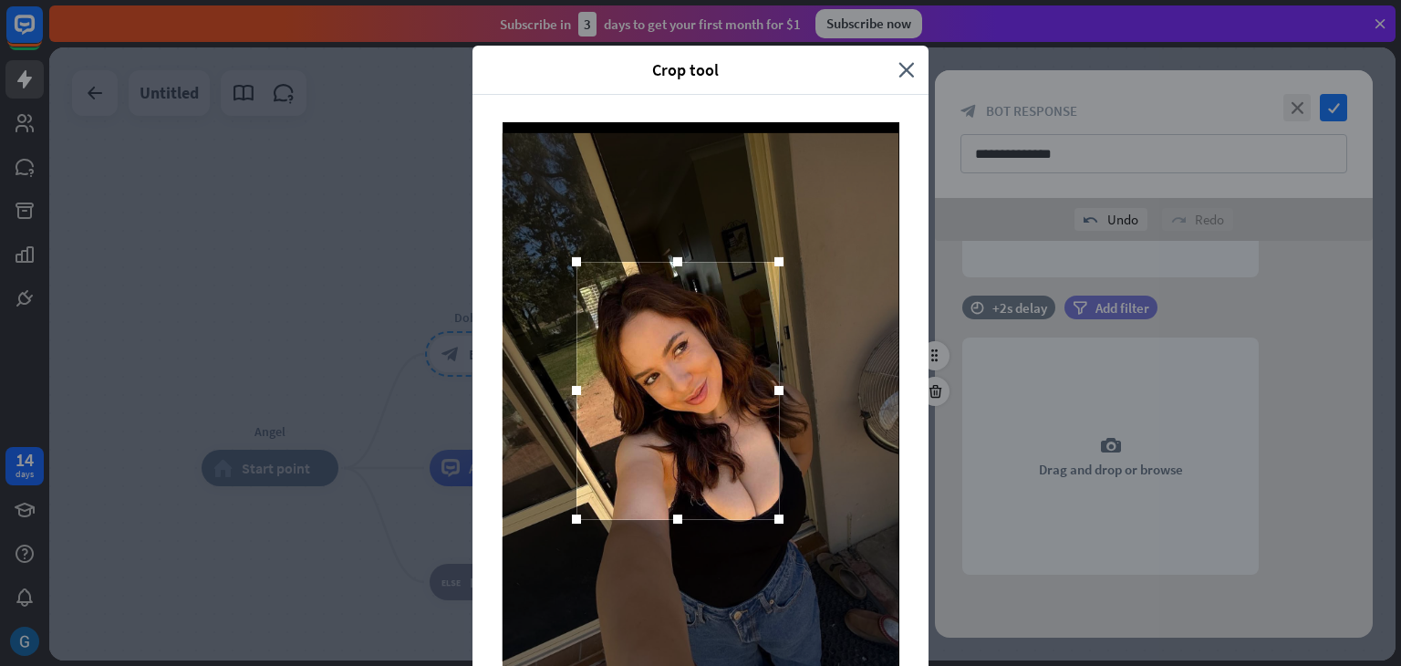
drag, startPoint x: 663, startPoint y: 457, endPoint x: 671, endPoint y: 518, distance: 61.7
click at [671, 518] on div at bounding box center [677, 518] width 27 height 27
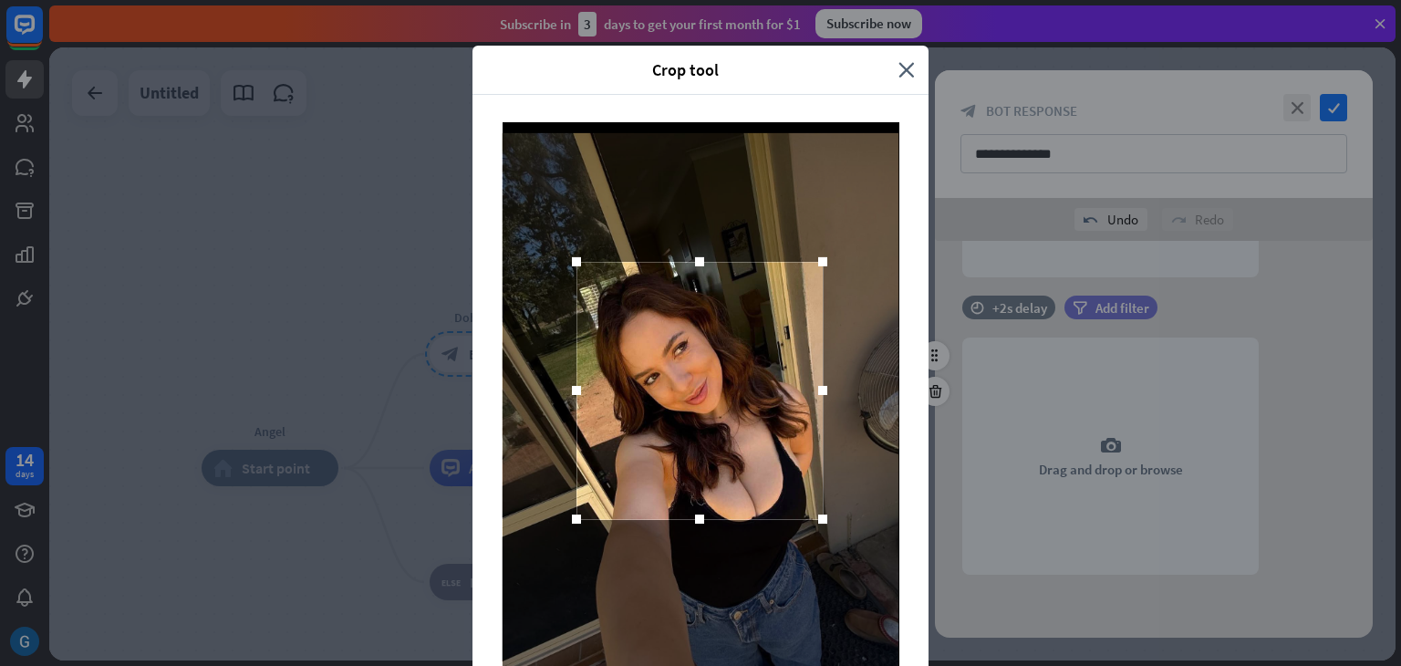
drag, startPoint x: 766, startPoint y: 390, endPoint x: 810, endPoint y: 406, distance: 46.8
click at [810, 406] on div at bounding box center [700, 390] width 246 height 257
drag, startPoint x: 689, startPoint y: 515, endPoint x: 689, endPoint y: 532, distance: 17.3
click at [695, 532] on div at bounding box center [699, 536] width 9 height 9
click at [707, 391] on div at bounding box center [700, 399] width 246 height 275
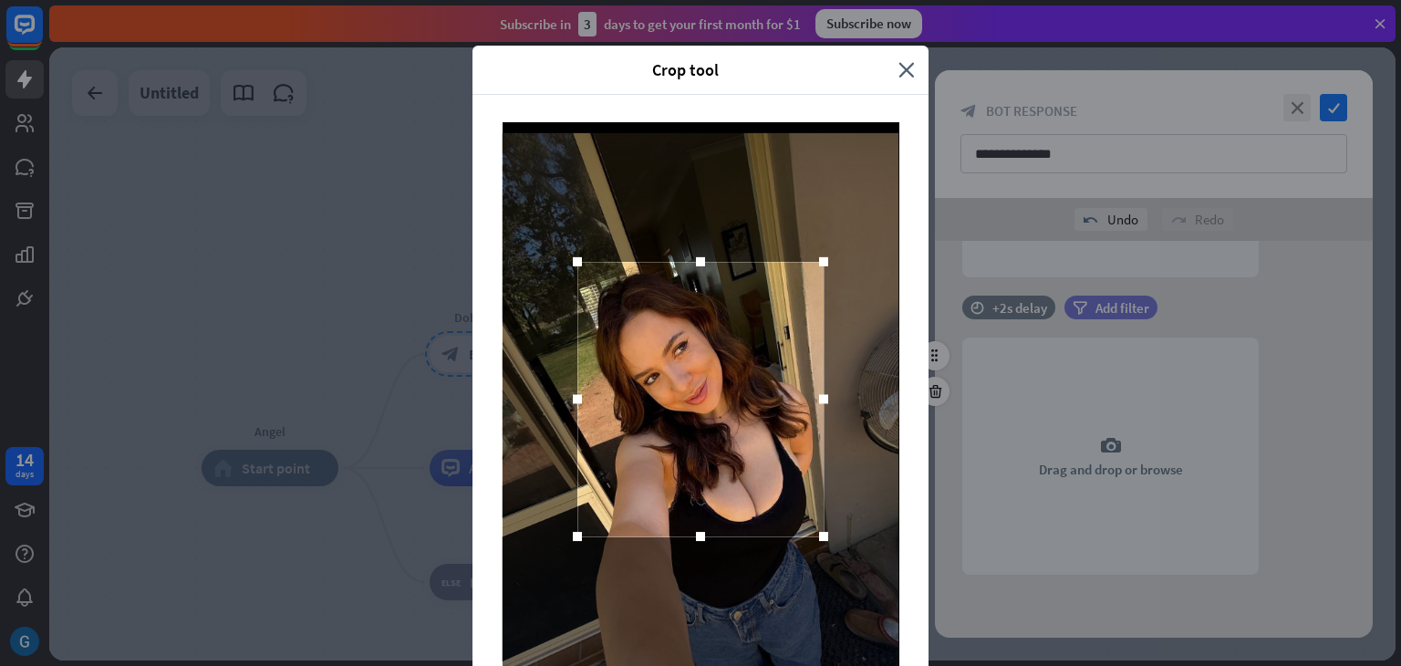
drag, startPoint x: 707, startPoint y: 391, endPoint x: 710, endPoint y: 344, distance: 47.5
click at [710, 344] on div at bounding box center [700, 399] width 246 height 275
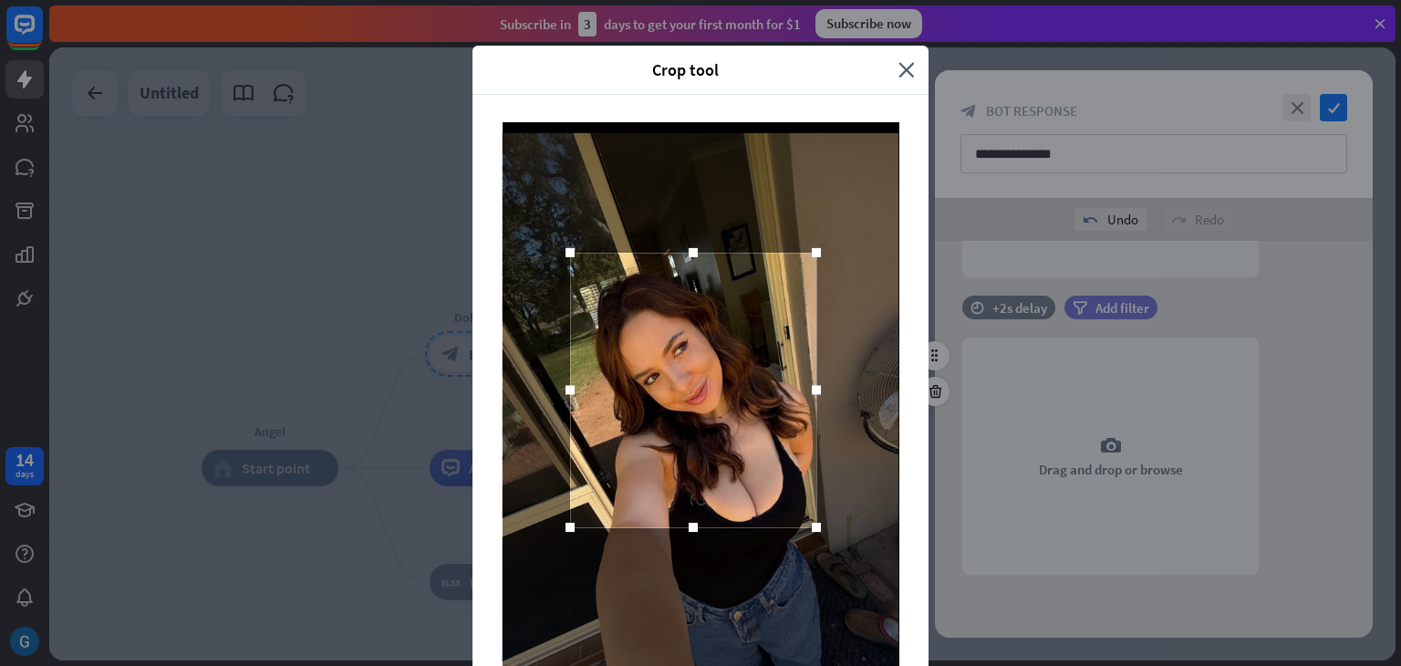
drag, startPoint x: 691, startPoint y: 396, endPoint x: 683, endPoint y: 387, distance: 11.7
click at [683, 387] on div at bounding box center [693, 390] width 246 height 275
click at [934, 355] on div "Crop tool close Cancel Crop image" at bounding box center [700, 333] width 1401 height 666
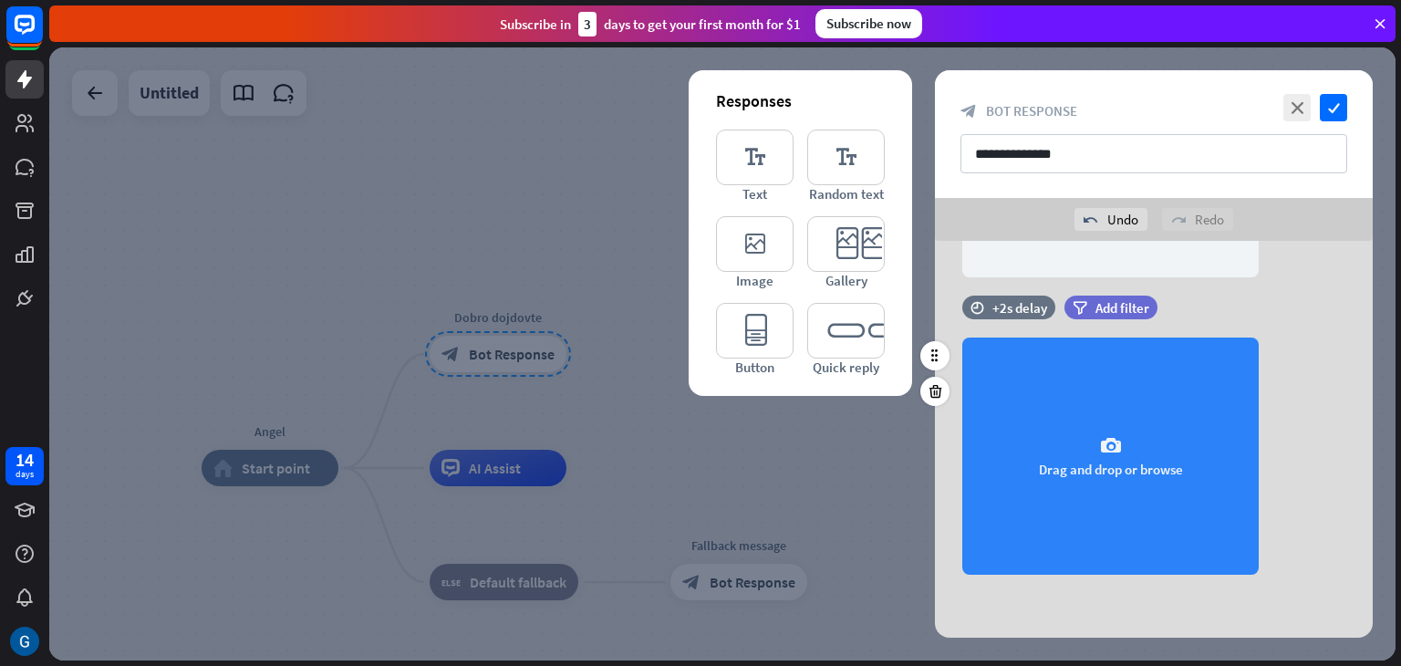
click at [1077, 436] on div "camera Drag and drop or browse" at bounding box center [1110, 456] width 296 height 237
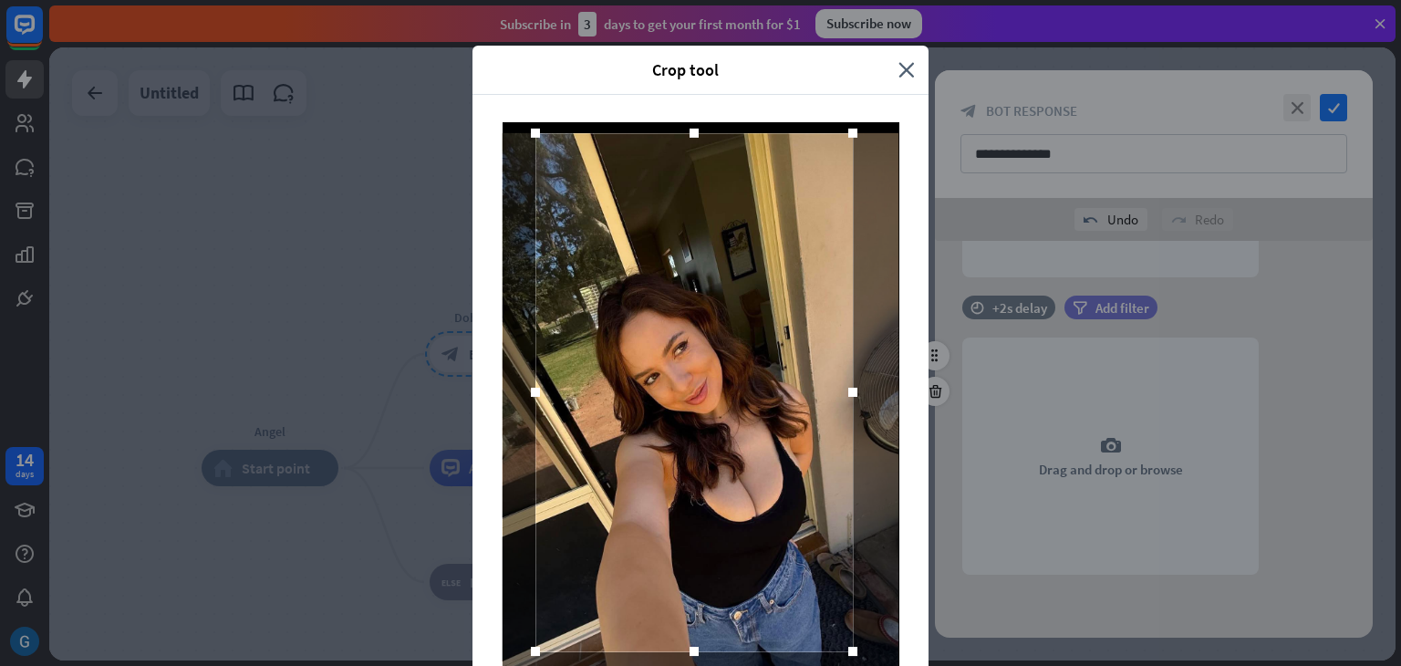
drag, startPoint x: 721, startPoint y: 413, endPoint x: 714, endPoint y: 326, distance: 87.8
click at [714, 326] on div at bounding box center [694, 392] width 317 height 518
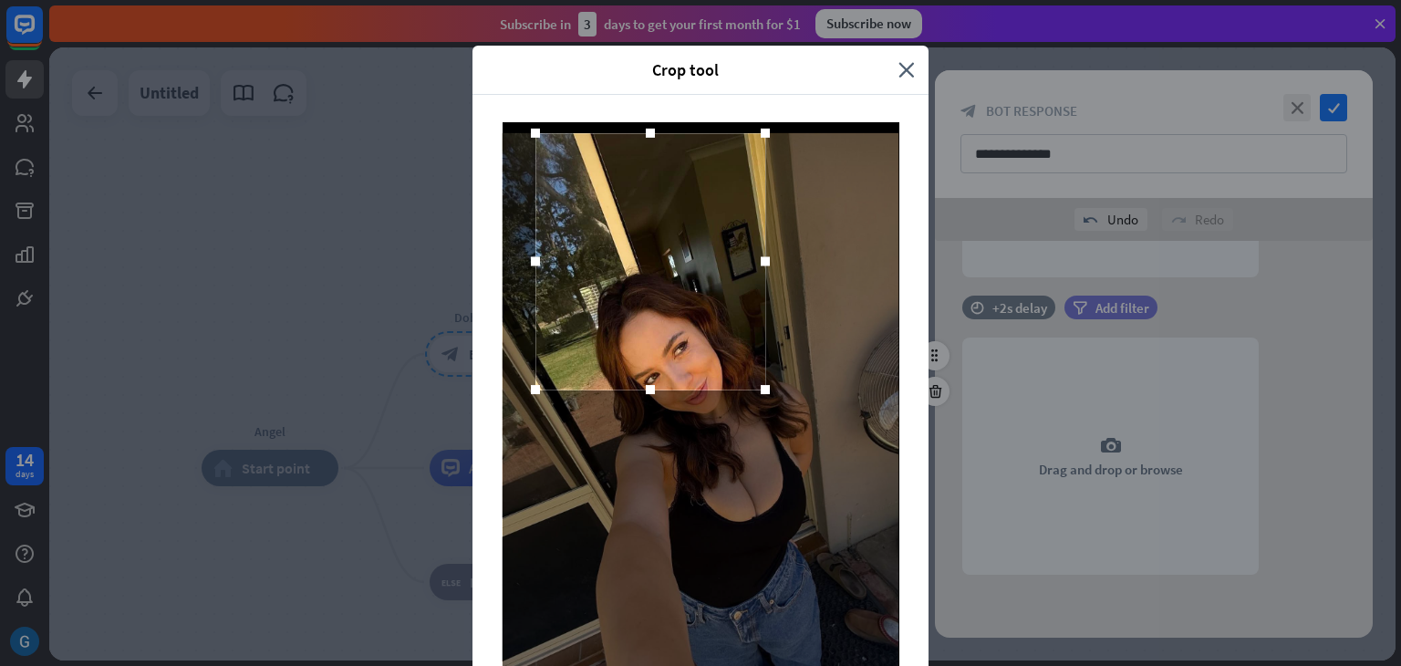
drag, startPoint x: 841, startPoint y: 657, endPoint x: 754, endPoint y: 395, distance: 276.1
click at [754, 395] on div at bounding box center [765, 389] width 27 height 27
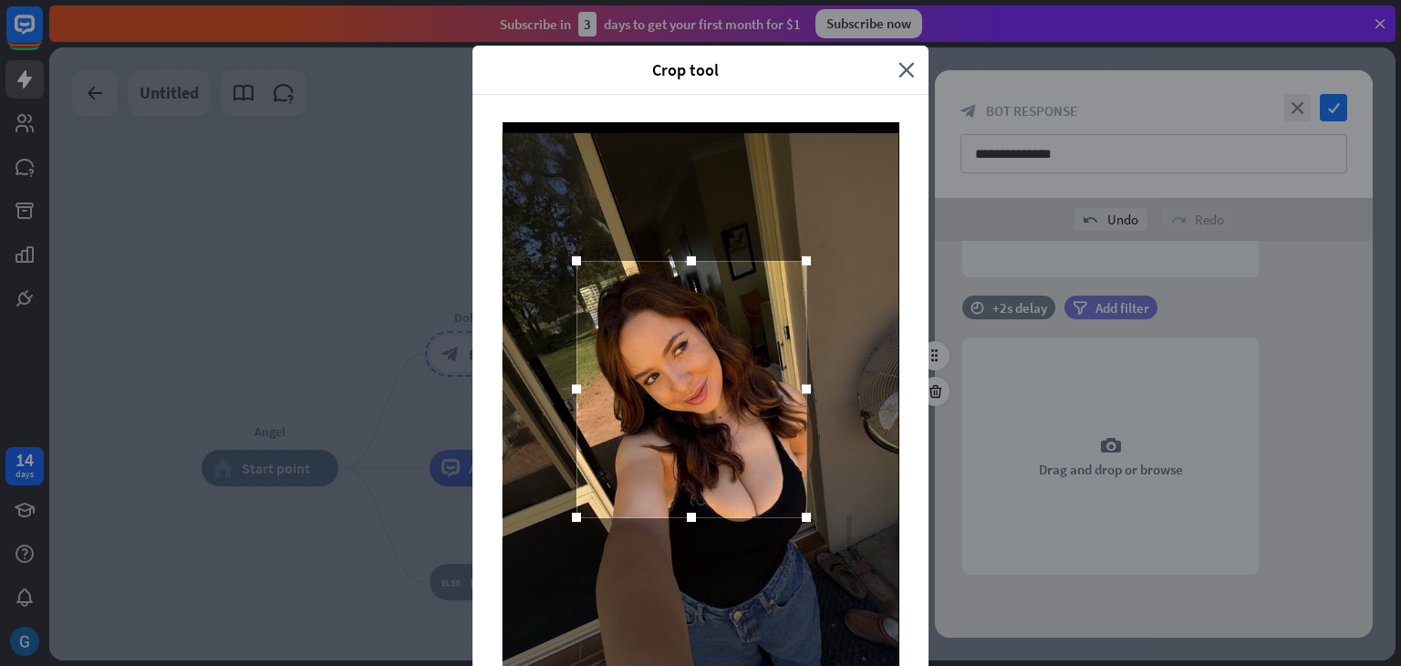
drag, startPoint x: 619, startPoint y: 248, endPoint x: 660, endPoint y: 376, distance: 134.2
click at [660, 376] on div at bounding box center [692, 389] width 230 height 256
drag, startPoint x: 642, startPoint y: 71, endPoint x: 607, endPoint y: 54, distance: 39.6
click at [607, 54] on div "Crop tool close" at bounding box center [701, 70] width 456 height 49
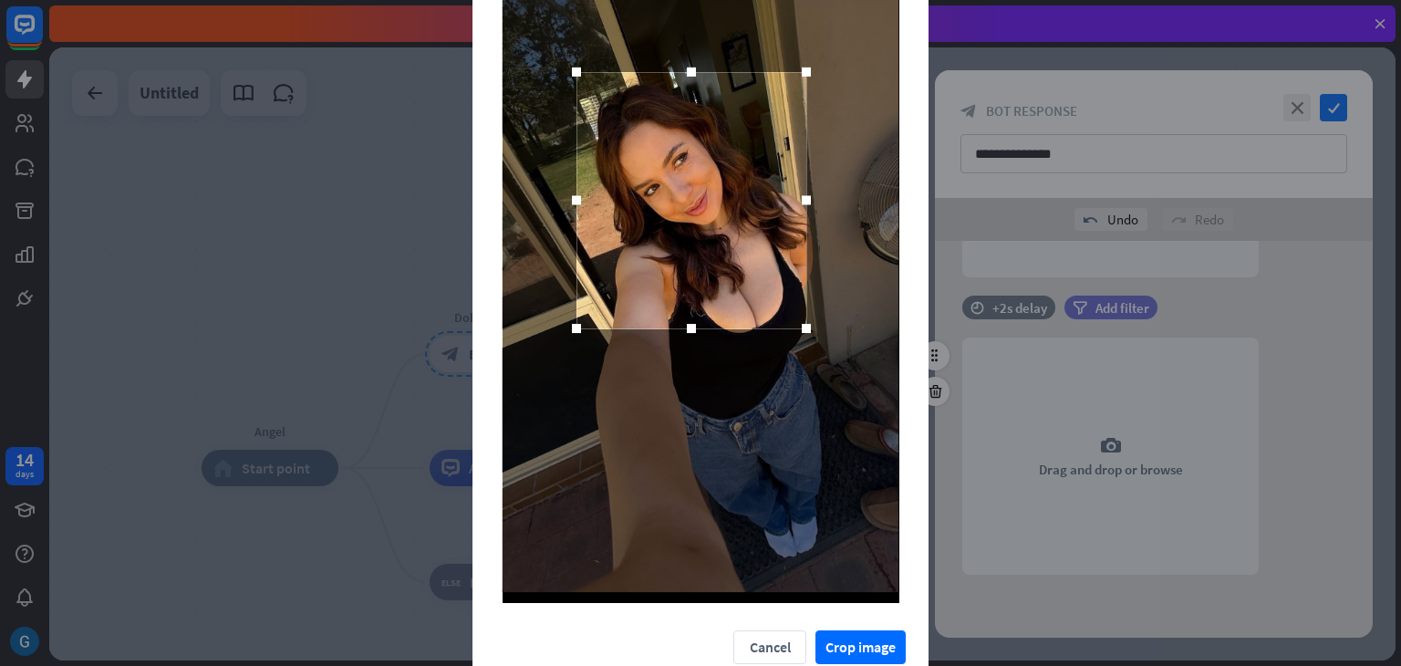
scroll to position [174, 0]
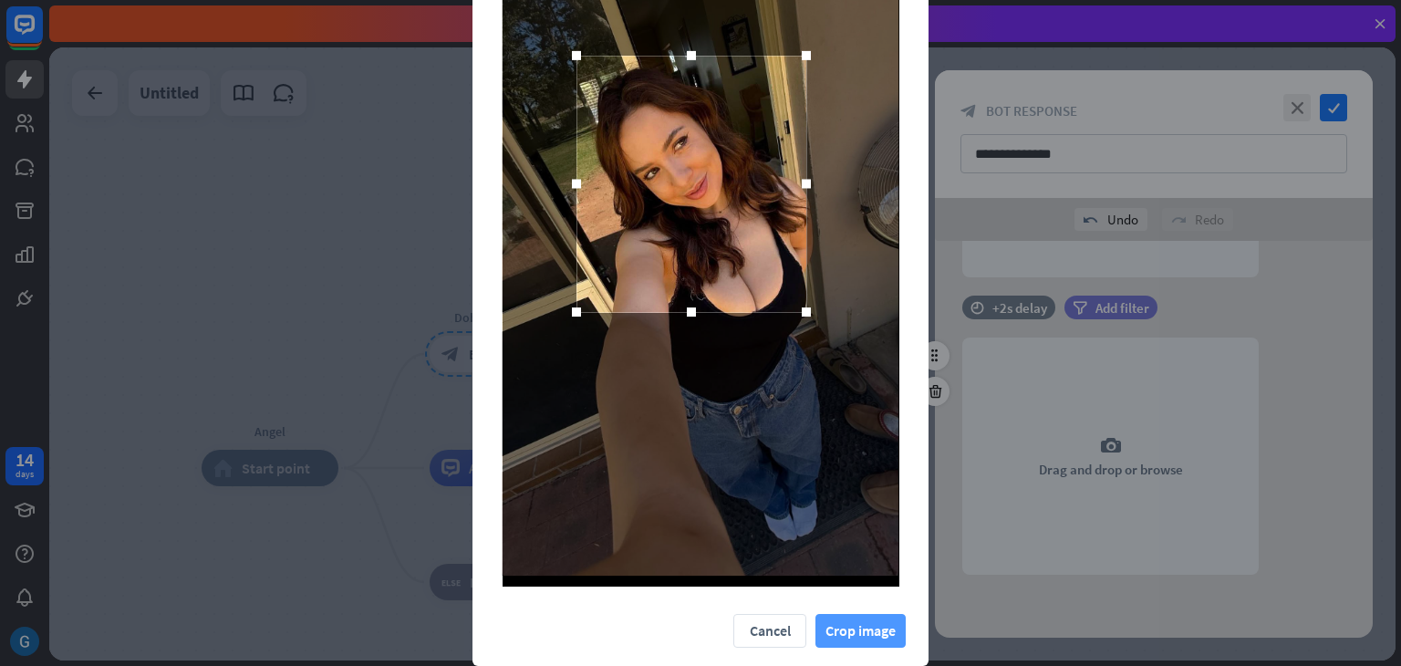
click at [851, 633] on button "Crop image" at bounding box center [861, 631] width 90 height 34
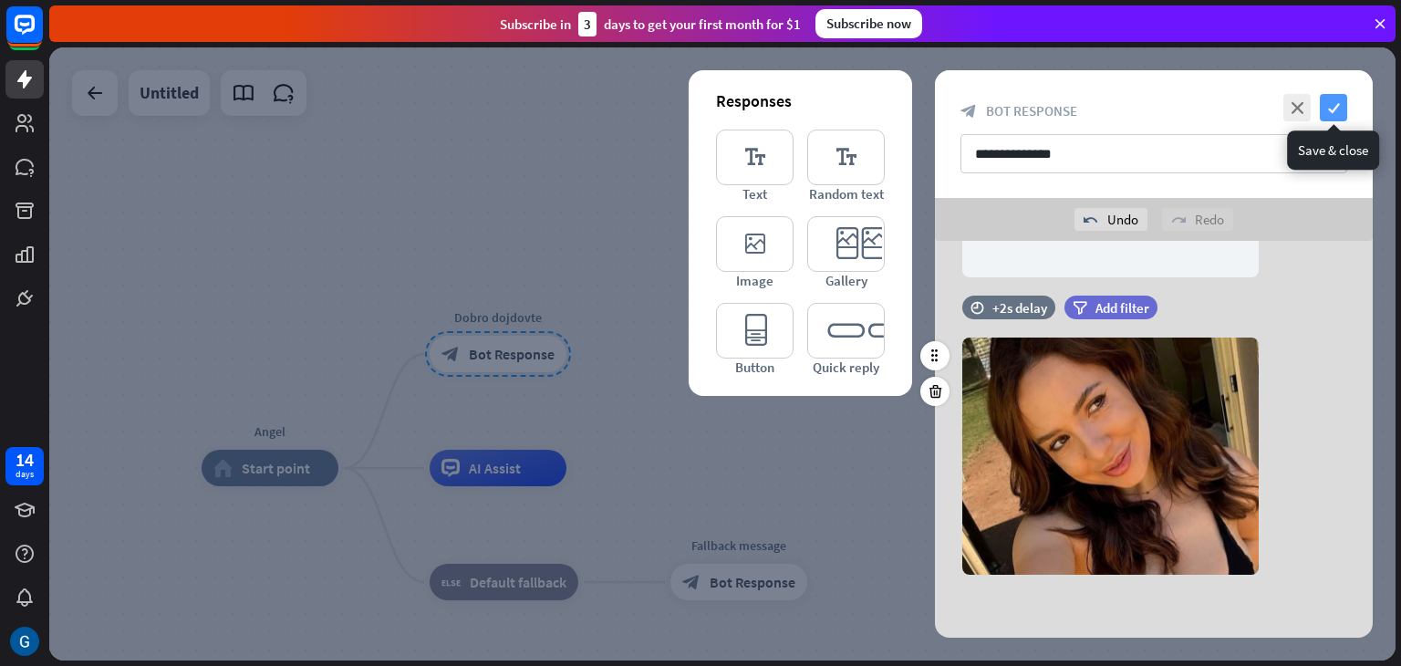
click at [1335, 113] on icon "check" at bounding box center [1333, 107] width 27 height 27
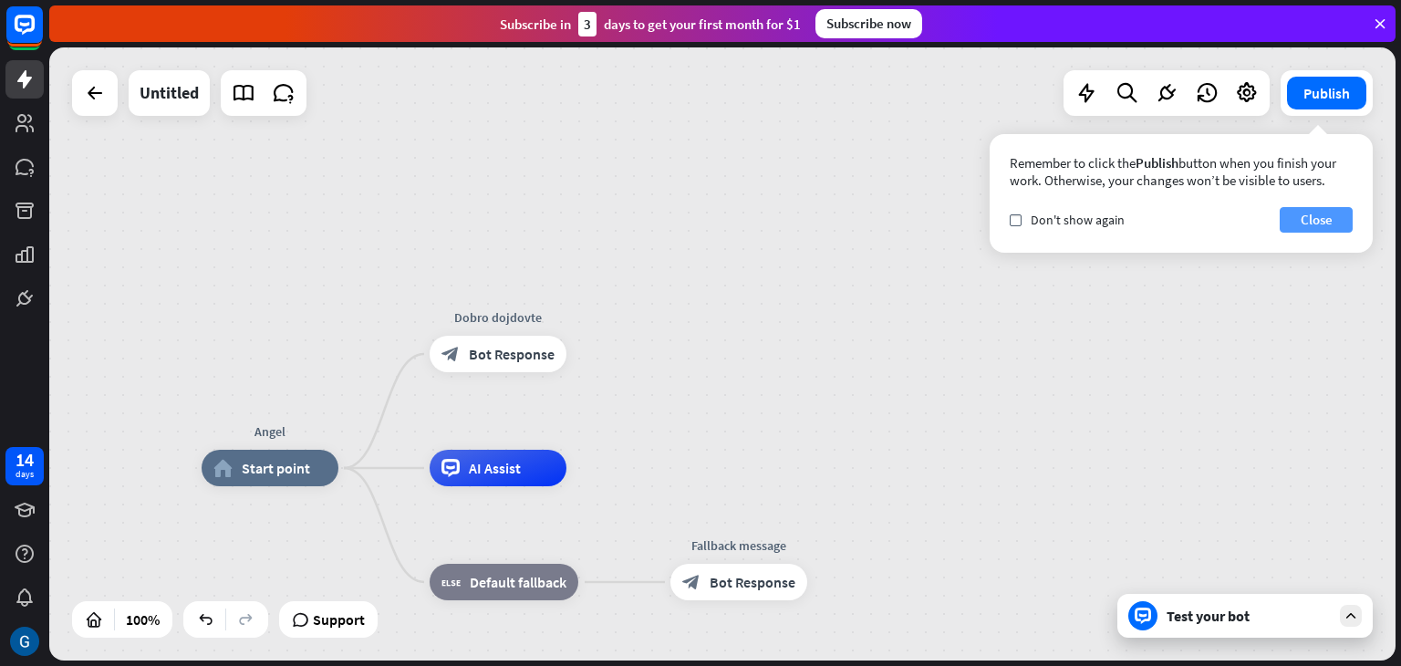
click at [1313, 224] on button "Close" at bounding box center [1316, 220] width 73 height 26
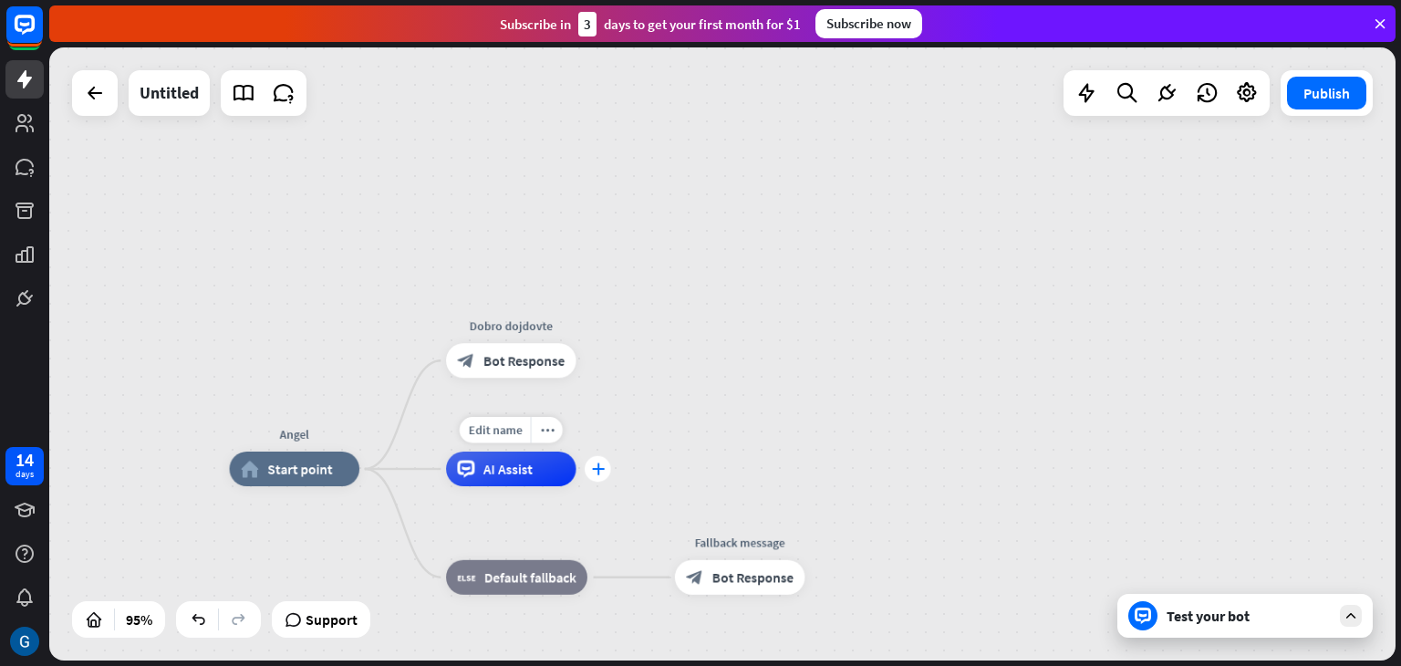
click at [599, 475] on div "plus" at bounding box center [598, 469] width 26 height 26
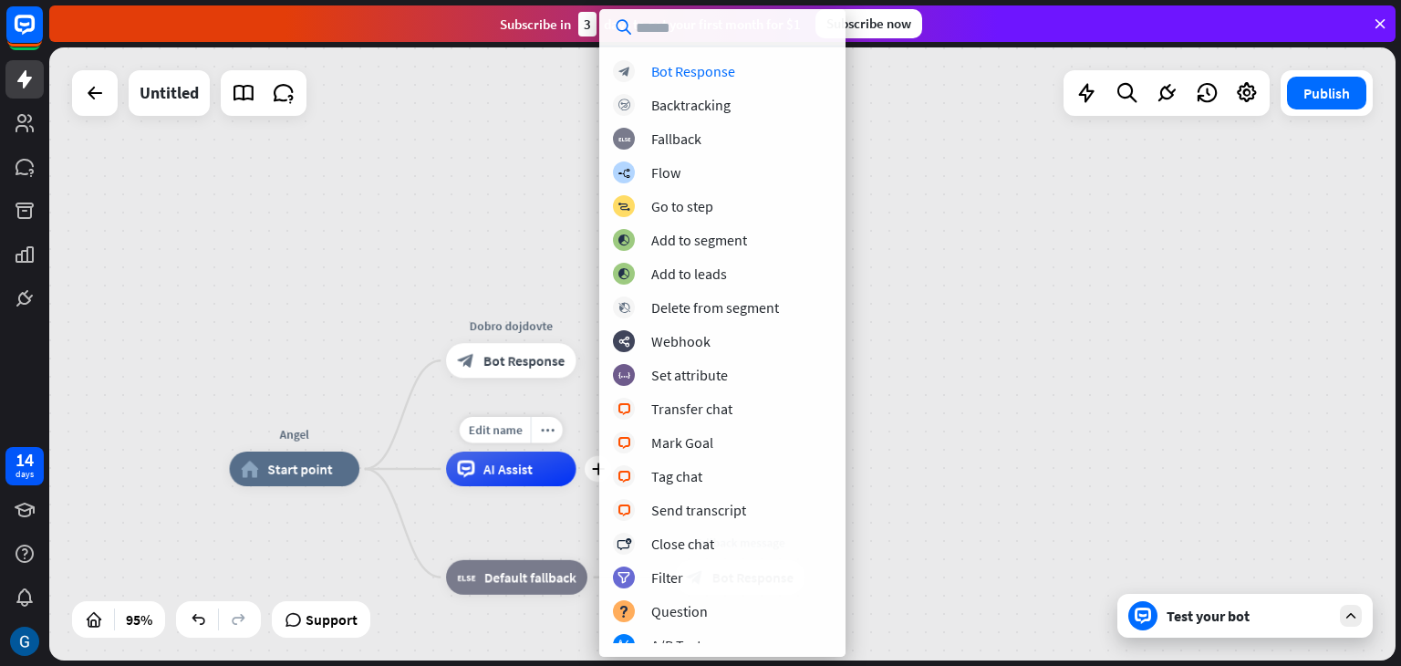
click at [519, 483] on div "AI Assist" at bounding box center [511, 469] width 130 height 35
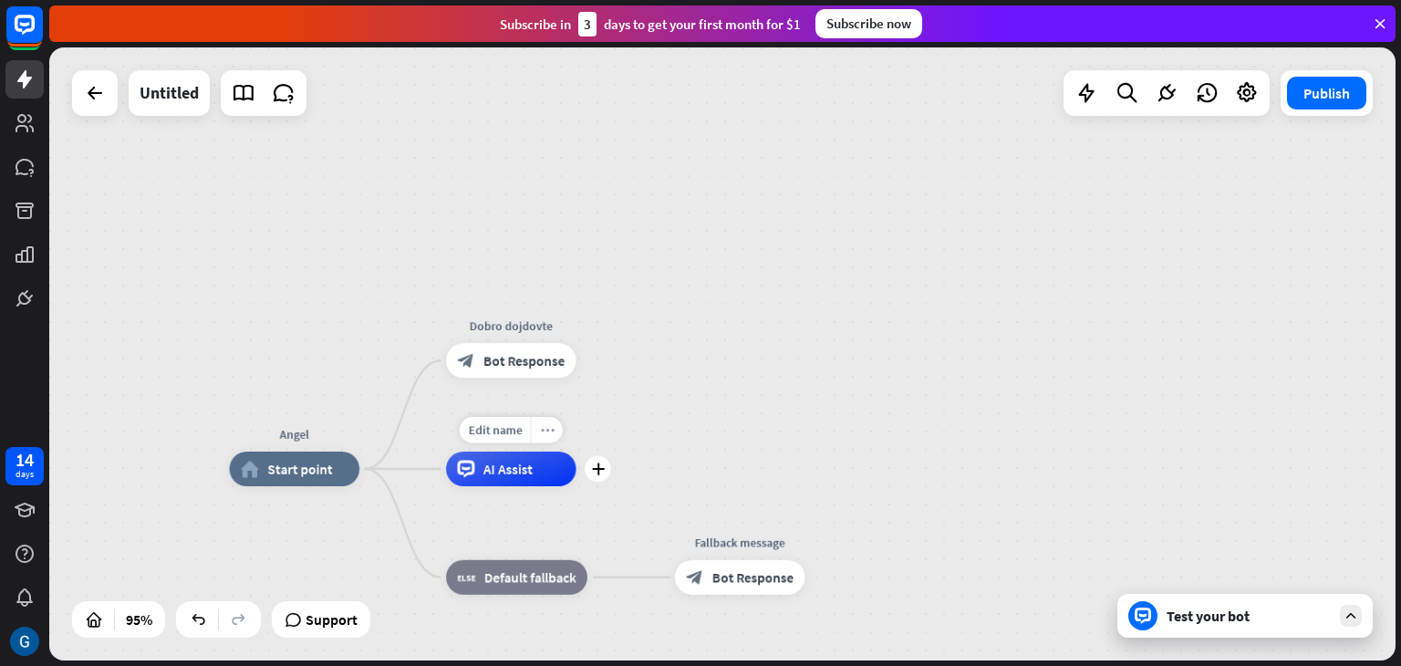
click at [543, 431] on icon "more_horiz" at bounding box center [547, 429] width 14 height 13
click at [529, 473] on span "AI Assist" at bounding box center [508, 469] width 49 height 17
click at [507, 438] on div "Edit name" at bounding box center [495, 430] width 71 height 26
type input "*****"
click at [1204, 619] on div "Test your bot" at bounding box center [1249, 616] width 164 height 18
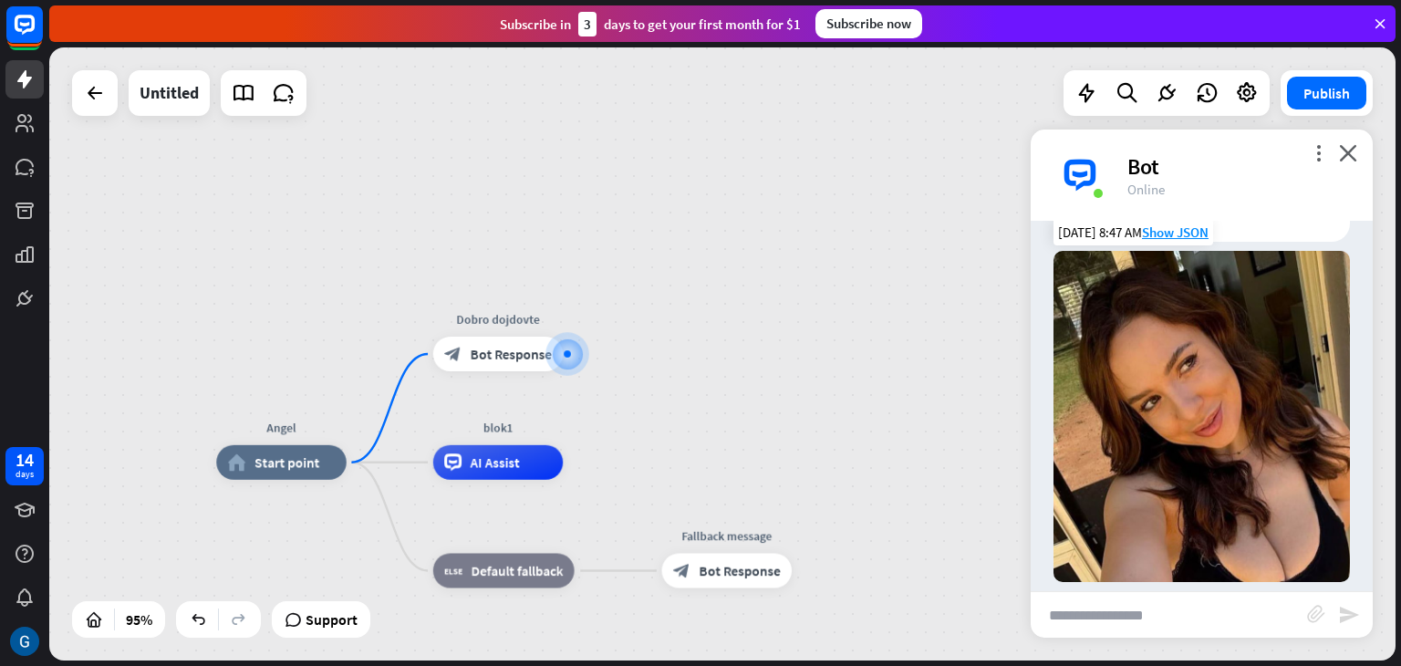
scroll to position [117, 0]
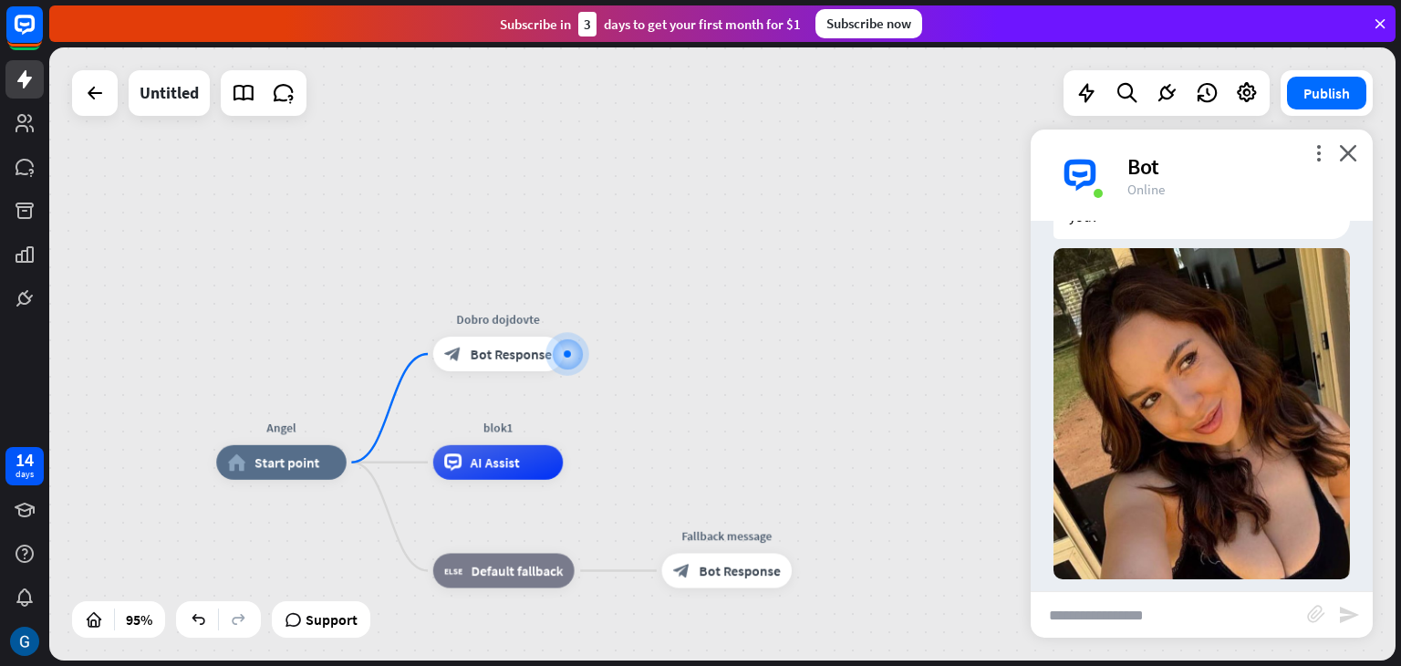
click at [1164, 619] on input "text" at bounding box center [1169, 615] width 276 height 46
type input "******"
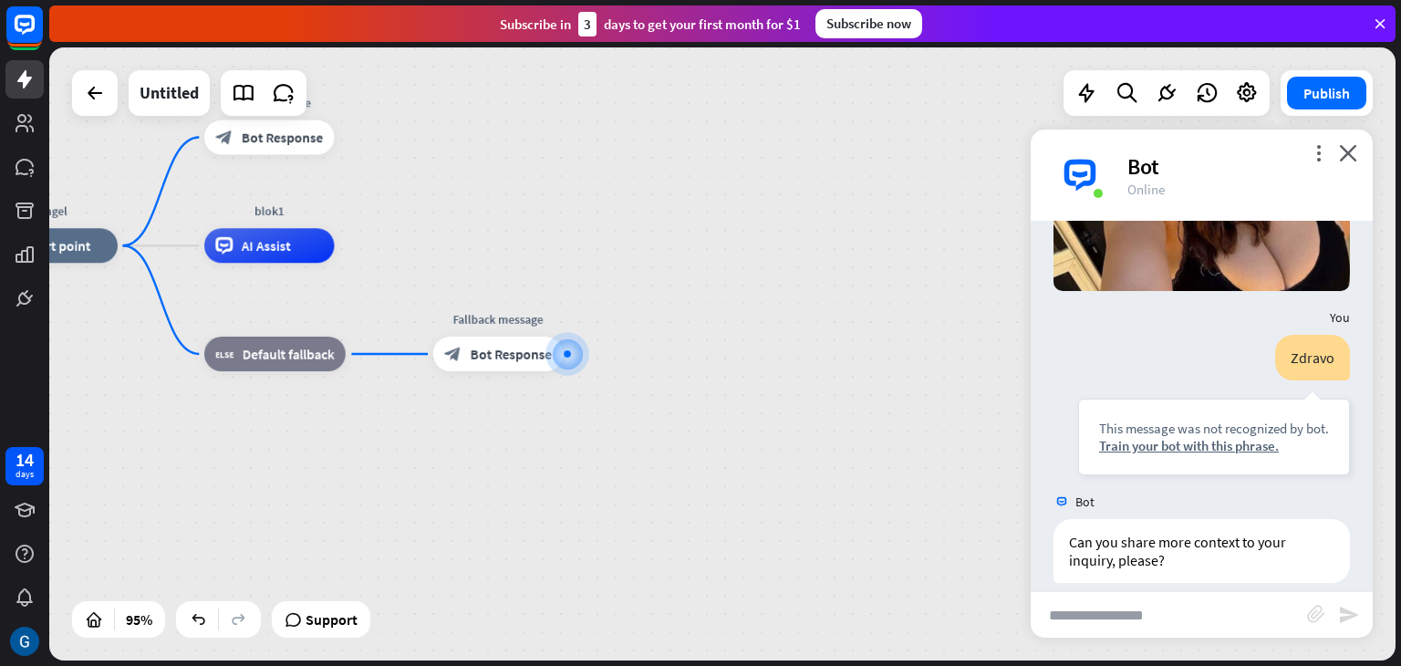
scroll to position [408, 0]
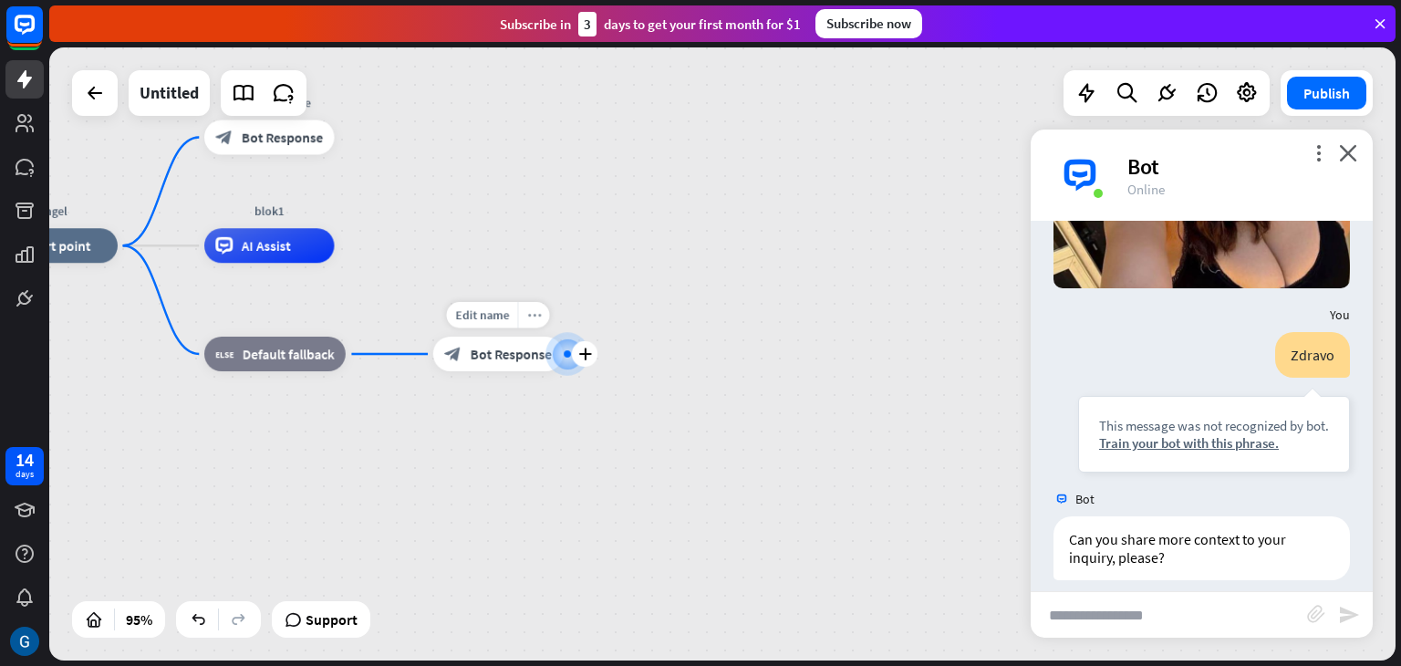
click at [538, 318] on icon "more_horiz" at bounding box center [534, 314] width 14 height 13
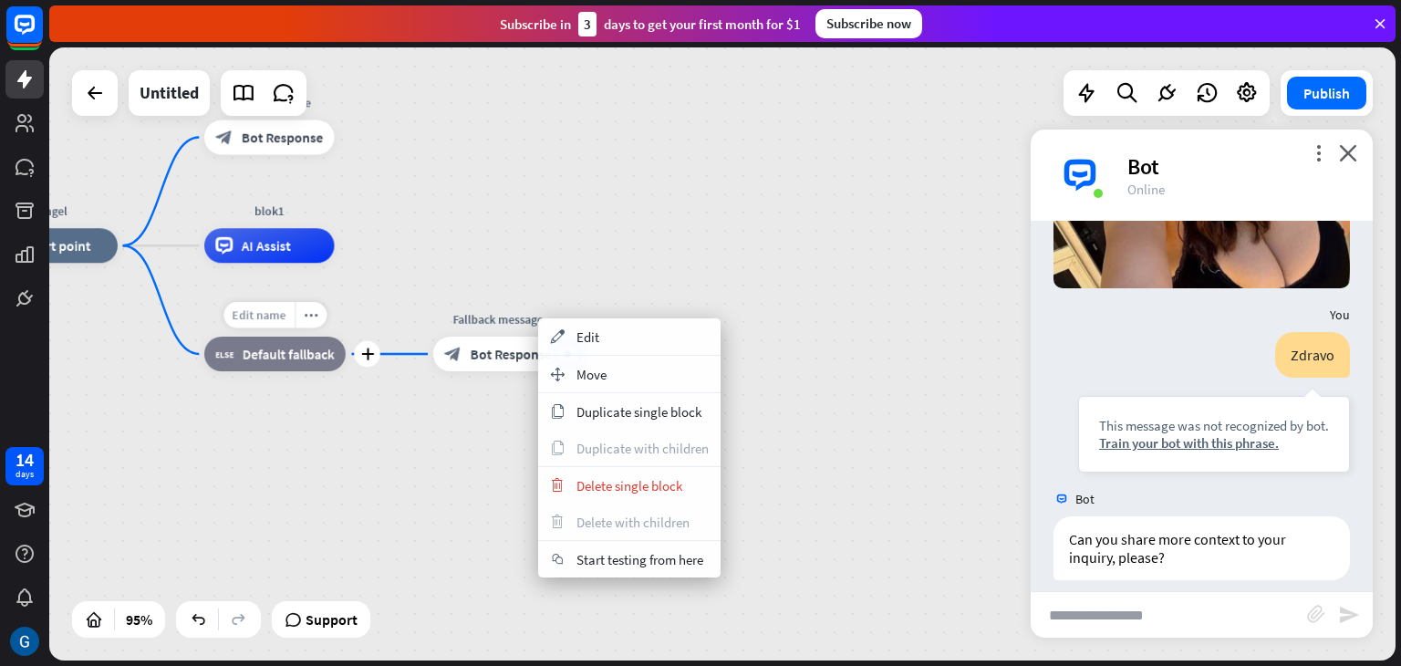
click at [281, 322] on span "Edit name" at bounding box center [259, 315] width 54 height 16
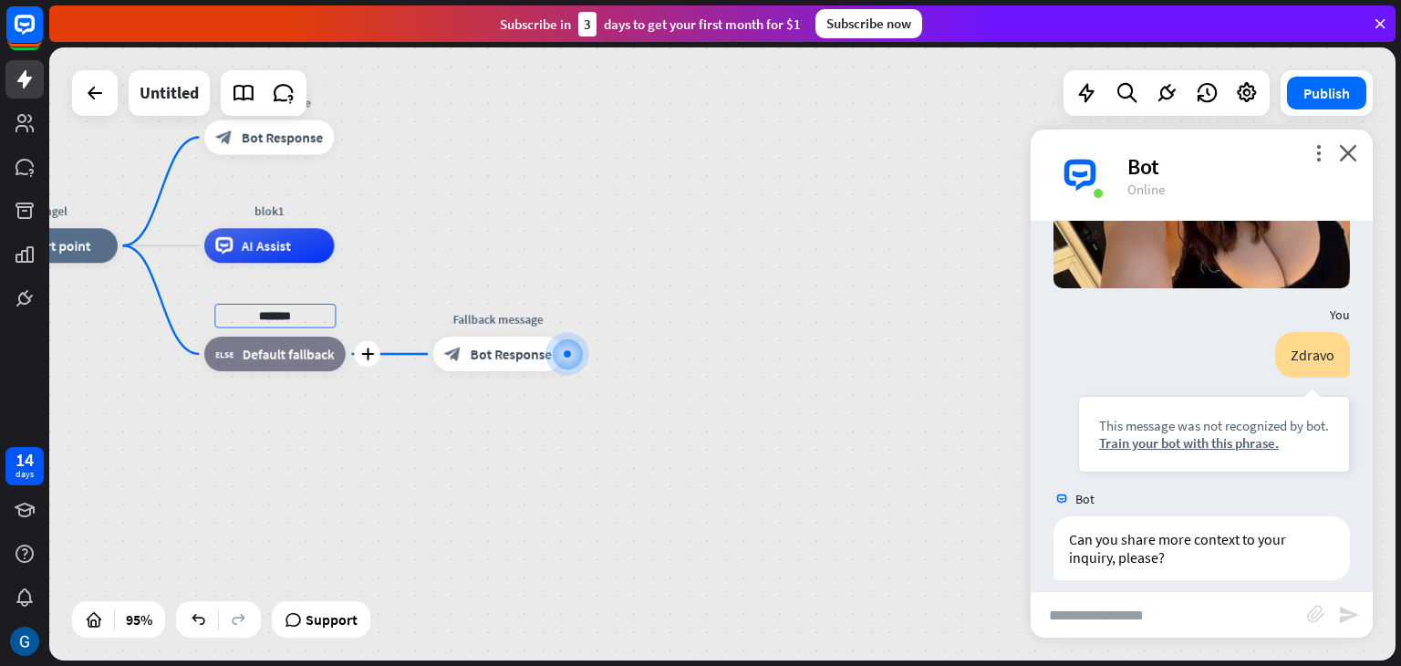
type input "*******"
click at [491, 321] on span "Edit name" at bounding box center [482, 315] width 54 height 16
type input "*"
type input "**********"
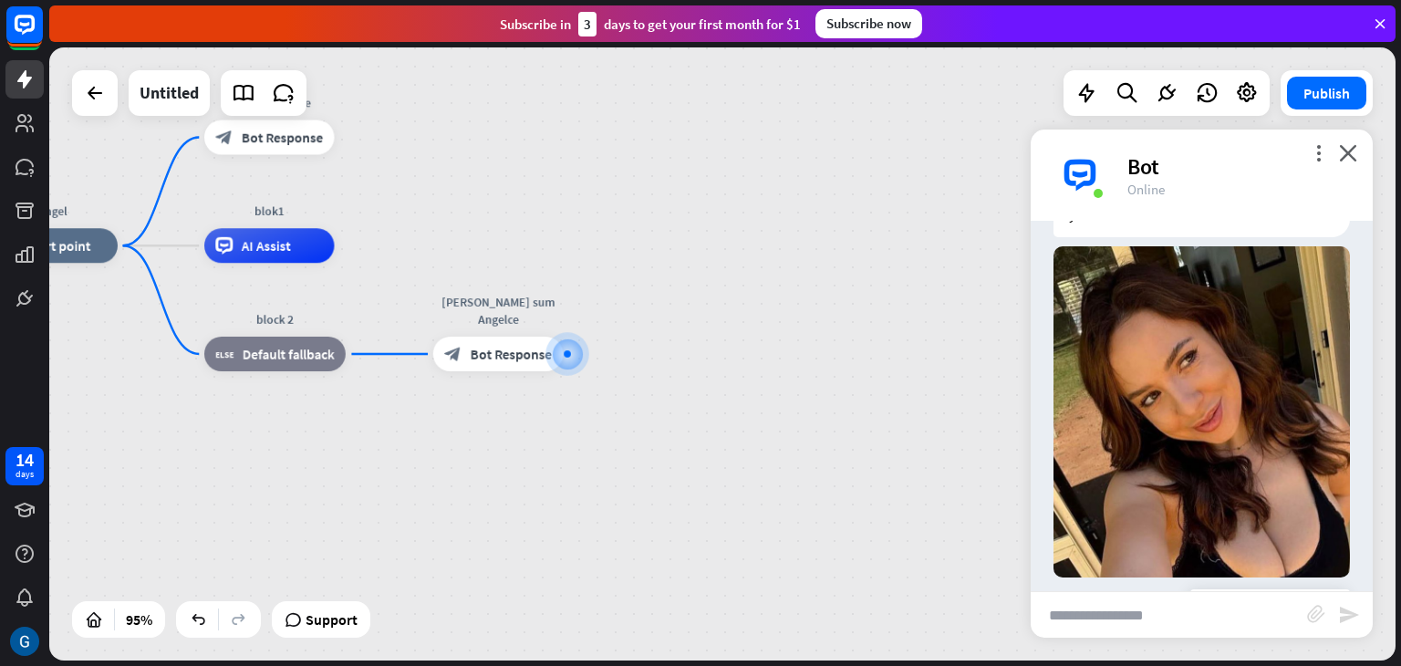
scroll to position [43, 0]
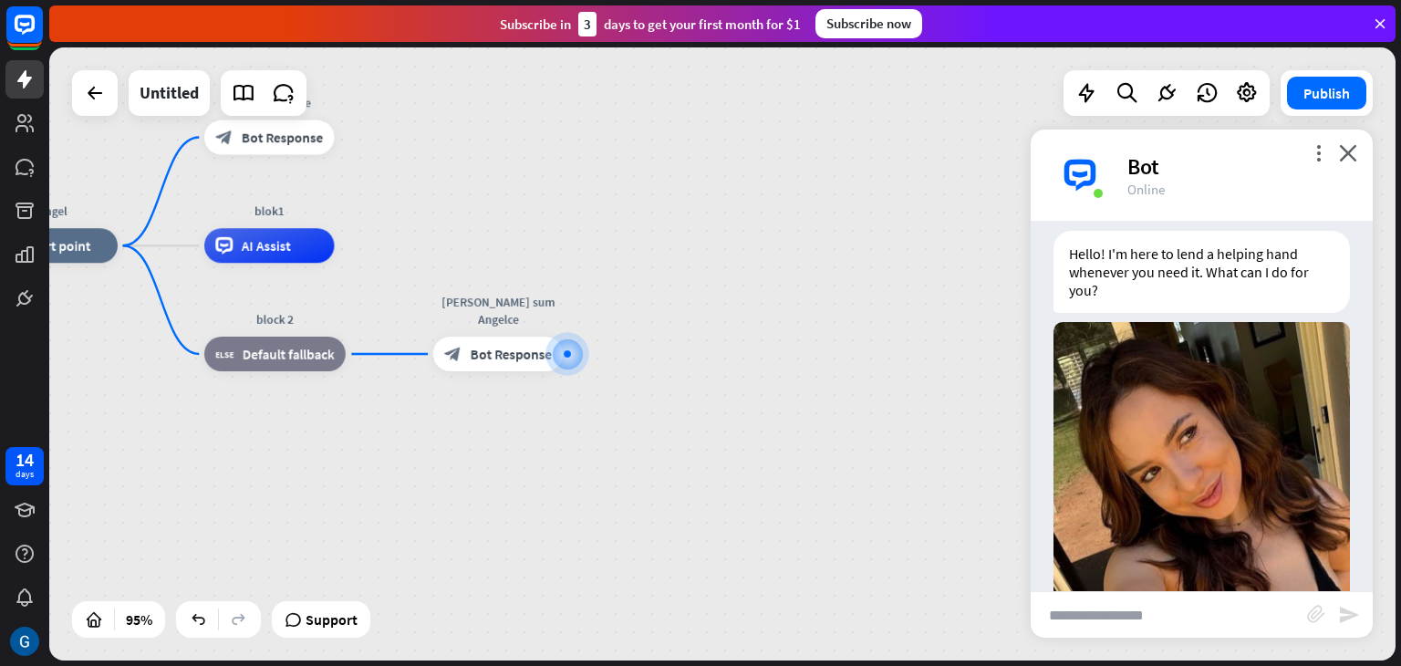
click at [1077, 173] on img at bounding box center [1080, 175] width 55 height 55
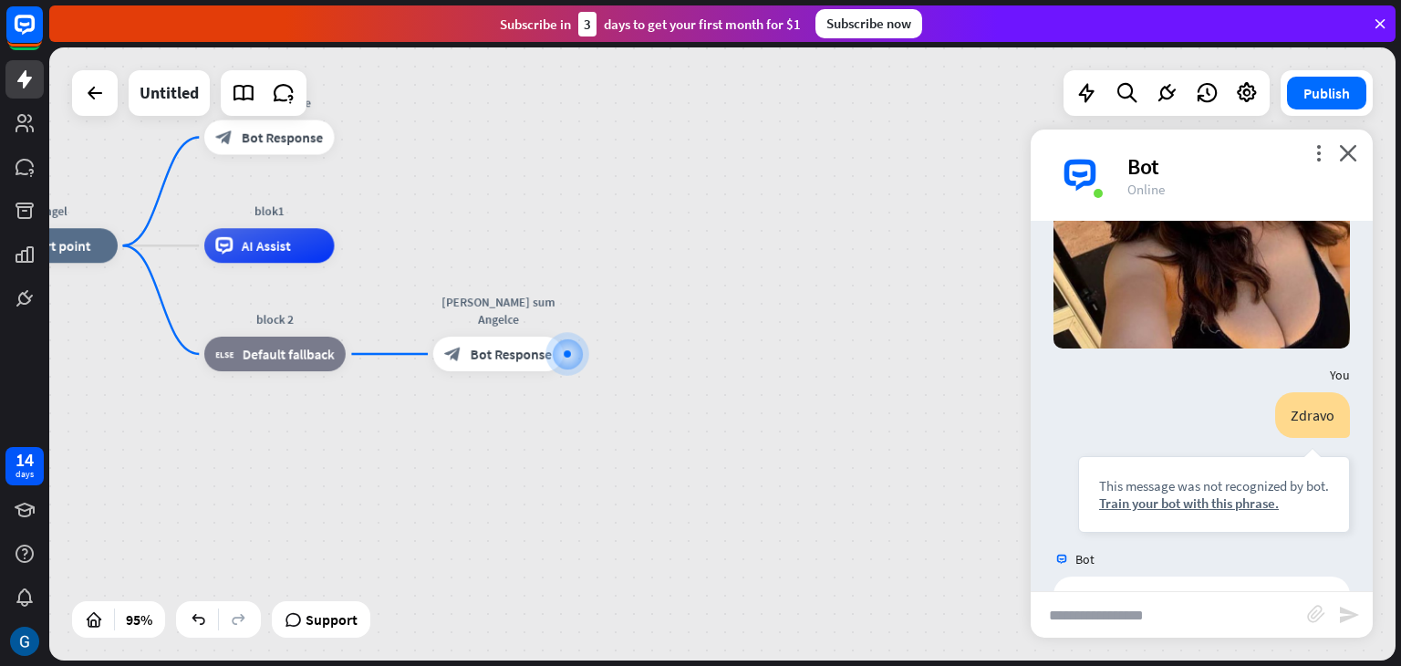
scroll to position [408, 0]
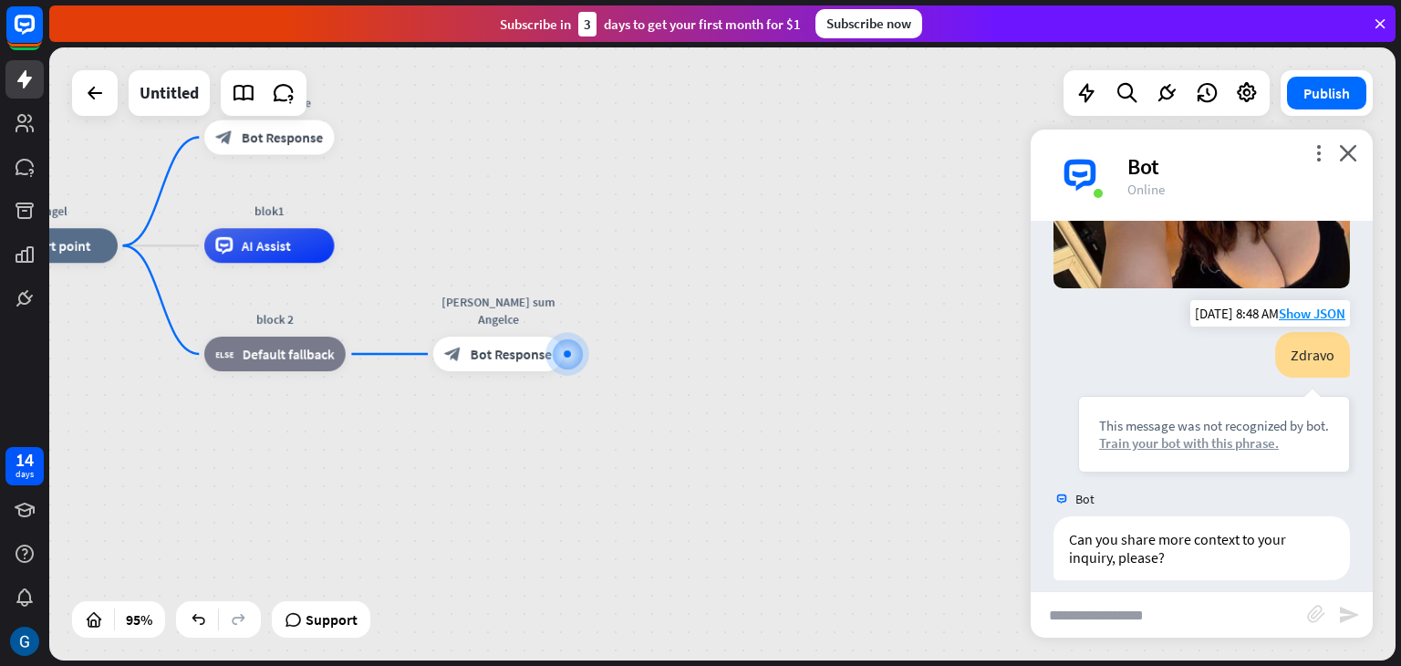
click at [1174, 434] on div "Train your bot with this phrase." at bounding box center [1214, 442] width 230 height 17
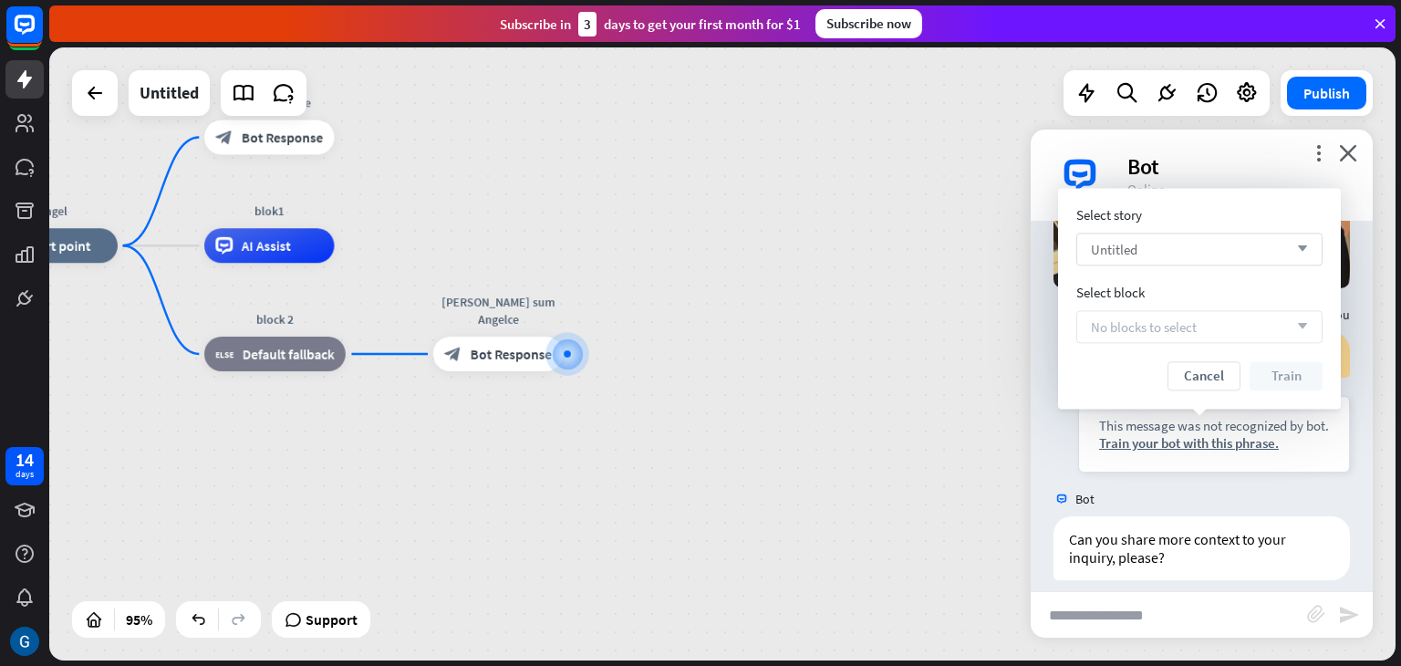
click at [1305, 252] on icon "arrow_down" at bounding box center [1298, 249] width 20 height 11
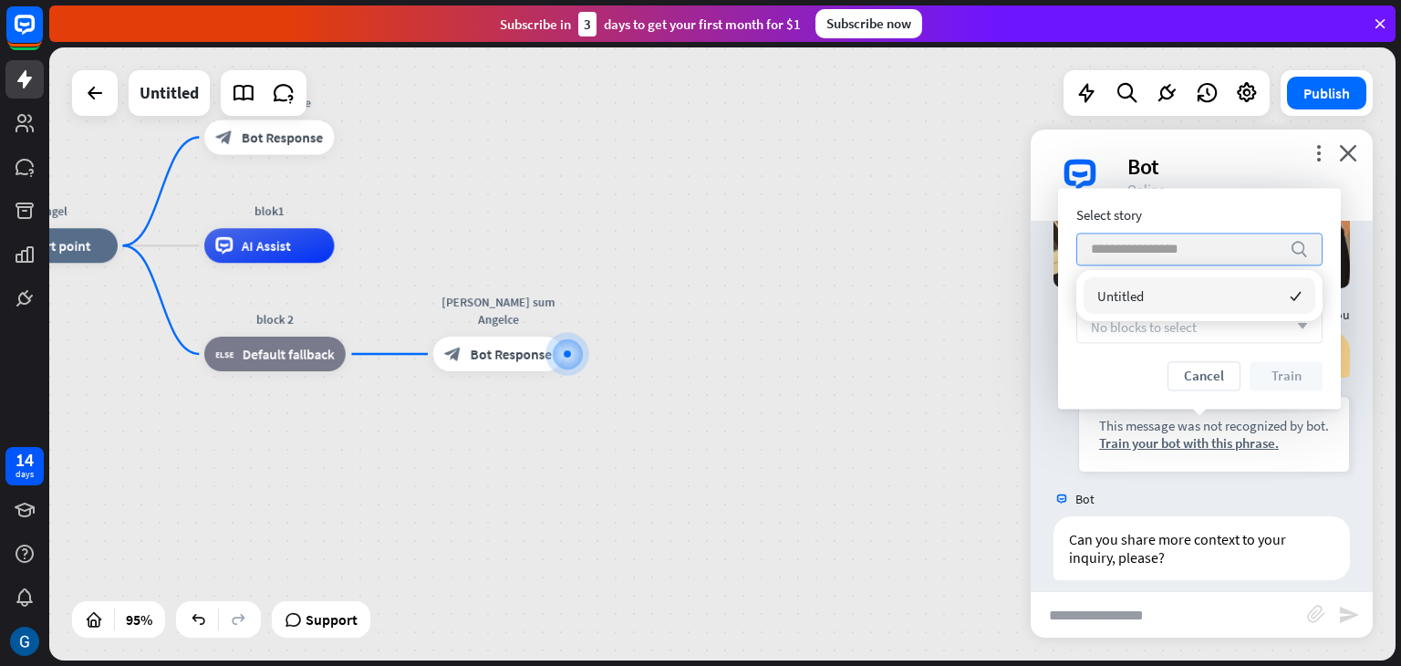
click at [1305, 252] on icon "search" at bounding box center [1299, 249] width 18 height 18
click at [1186, 302] on div "Untitled checked" at bounding box center [1200, 295] width 232 height 36
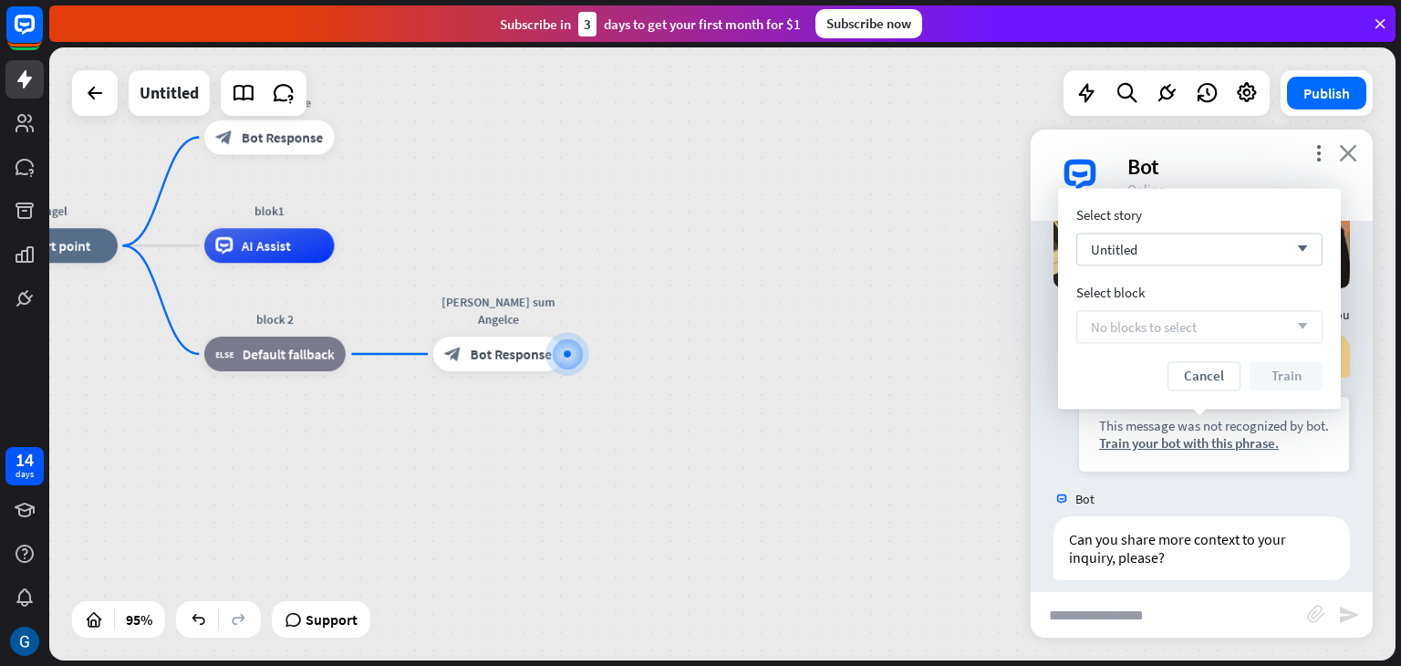
click at [1344, 151] on icon "close" at bounding box center [1348, 152] width 18 height 17
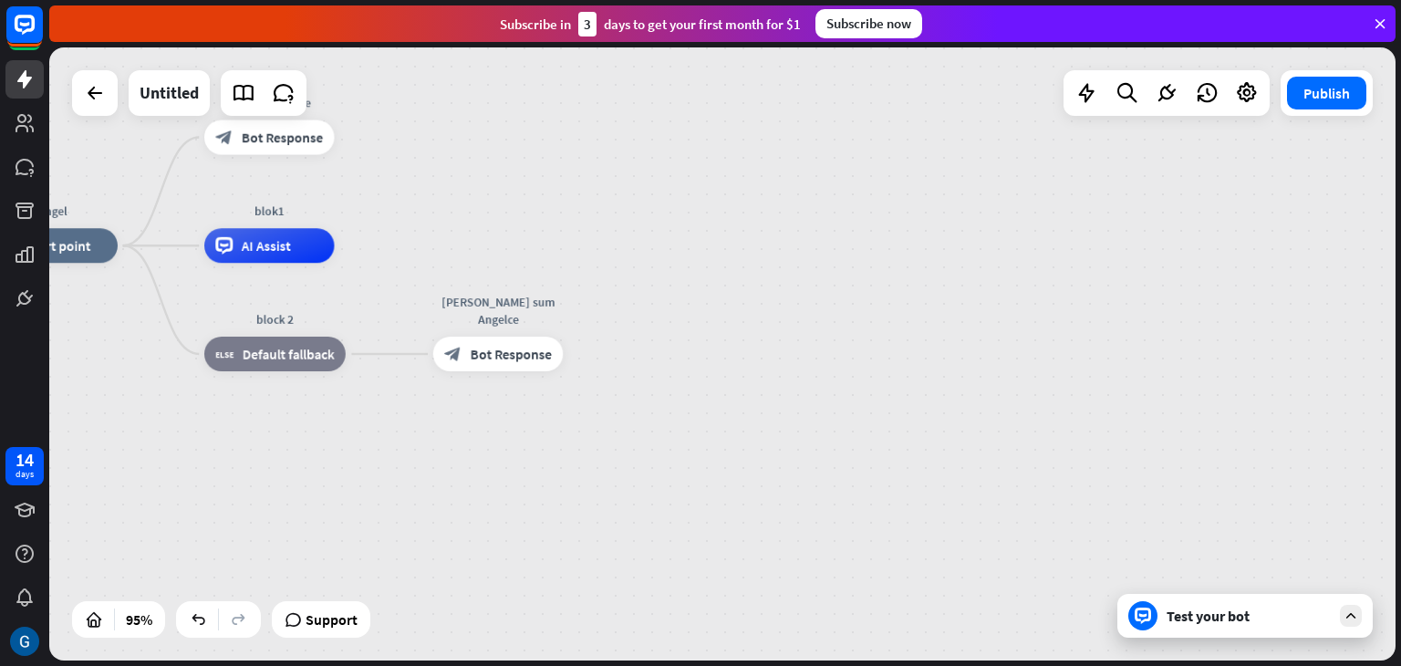
click at [1219, 624] on div "Test your bot" at bounding box center [1249, 616] width 164 height 18
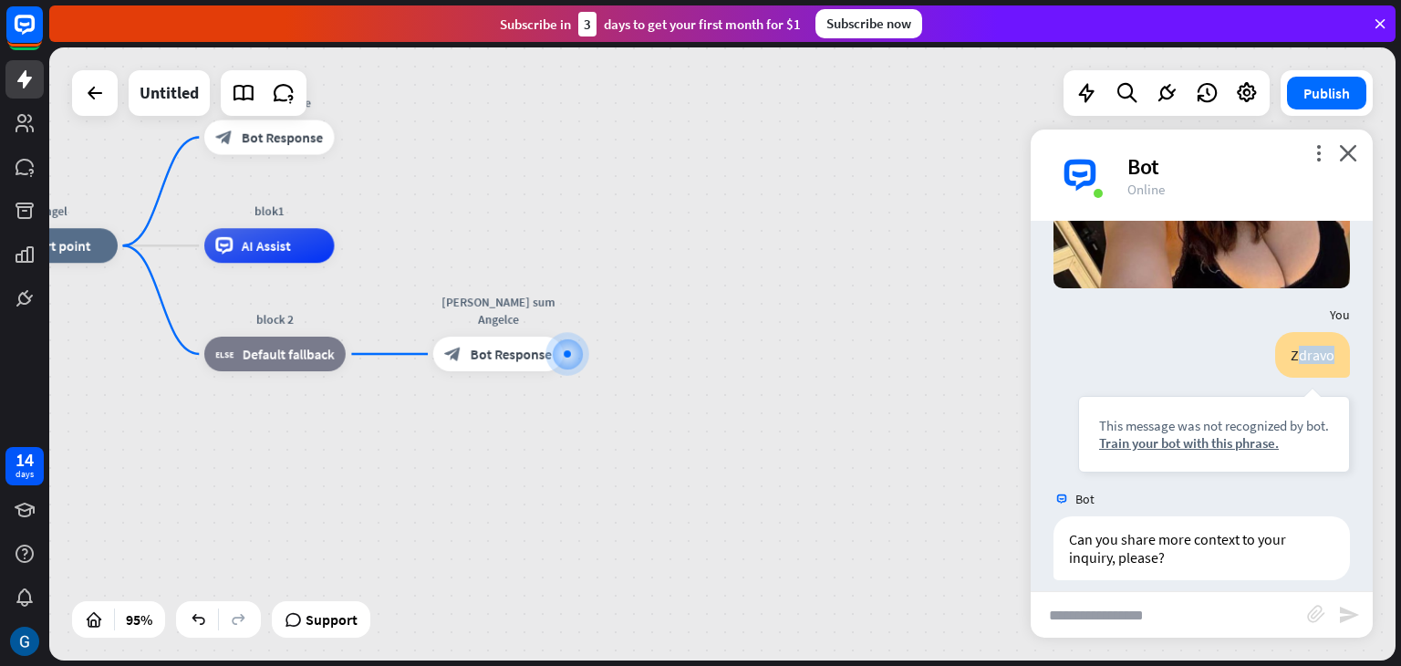
drag, startPoint x: 1282, startPoint y: 340, endPoint x: 1343, endPoint y: 334, distance: 61.5
click at [1343, 334] on div "Zdravo This message was not recognized by bot. Train your bot with this phrase.…" at bounding box center [1202, 407] width 342 height 150
click at [1352, 149] on icon "close" at bounding box center [1348, 152] width 18 height 17
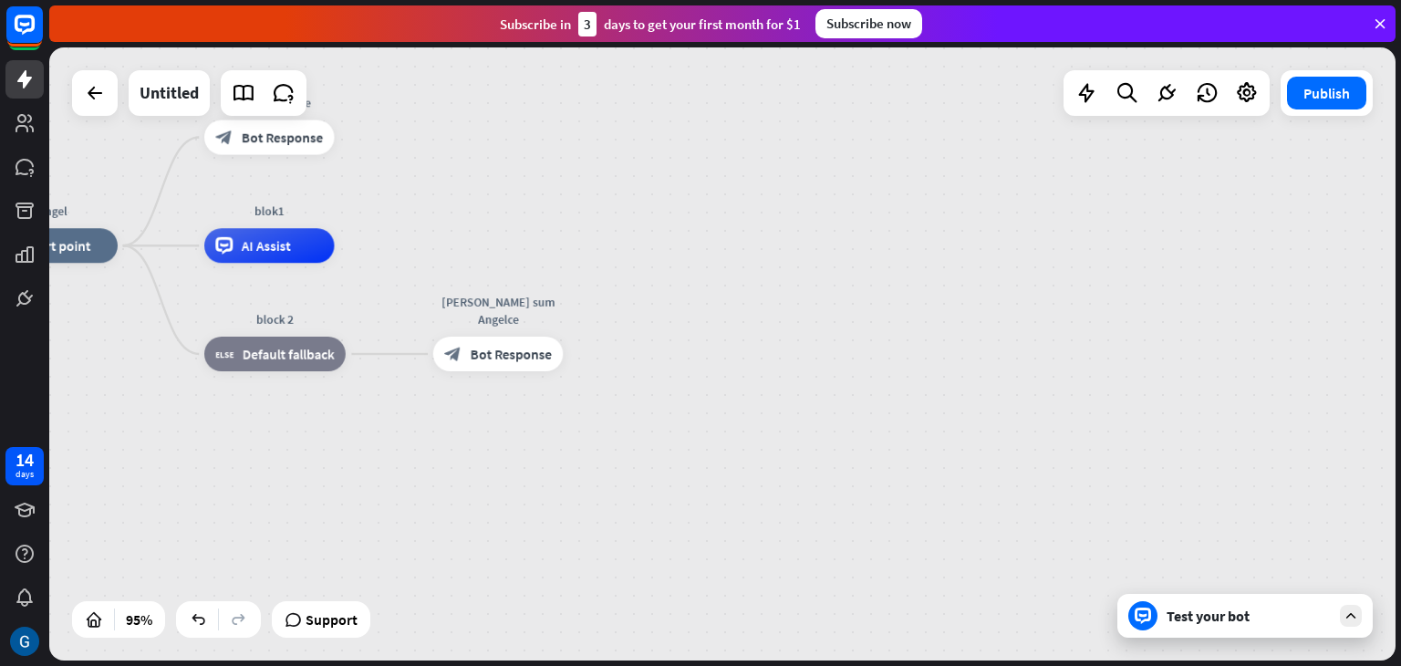
click at [1208, 616] on div "Test your bot" at bounding box center [1249, 616] width 164 height 18
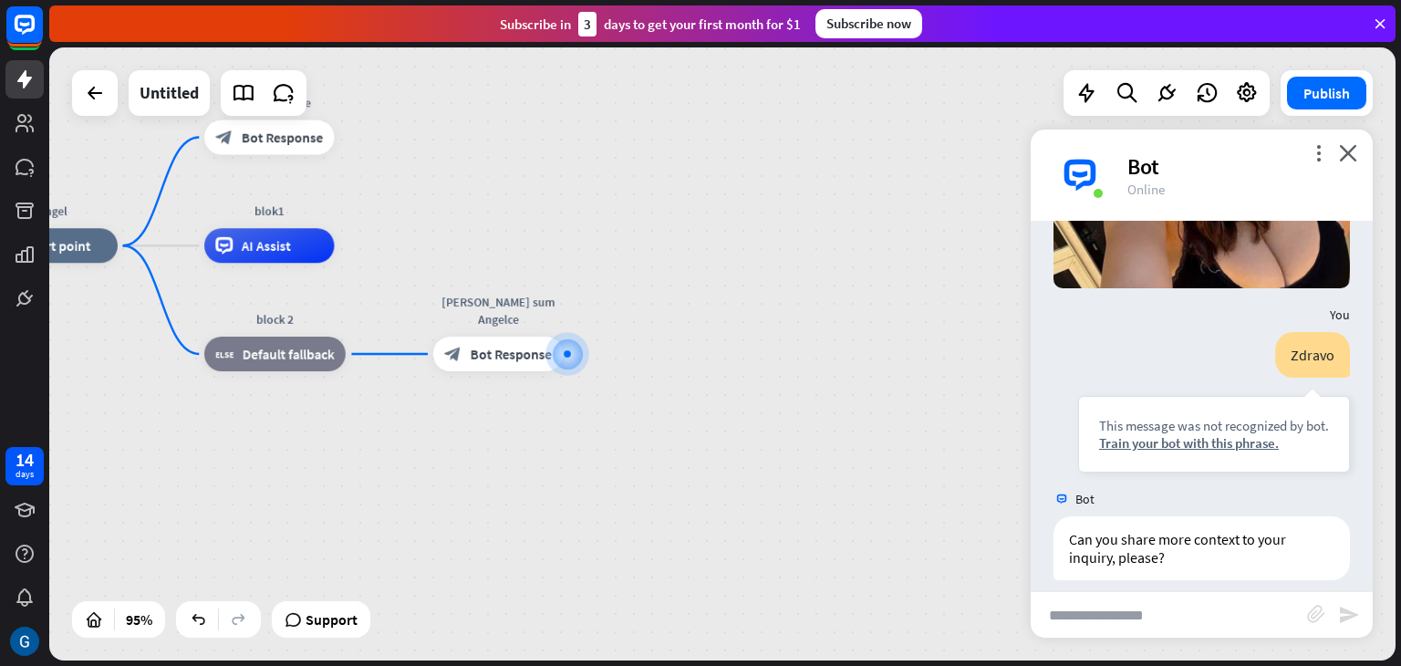
click at [1084, 179] on img at bounding box center [1080, 175] width 55 height 55
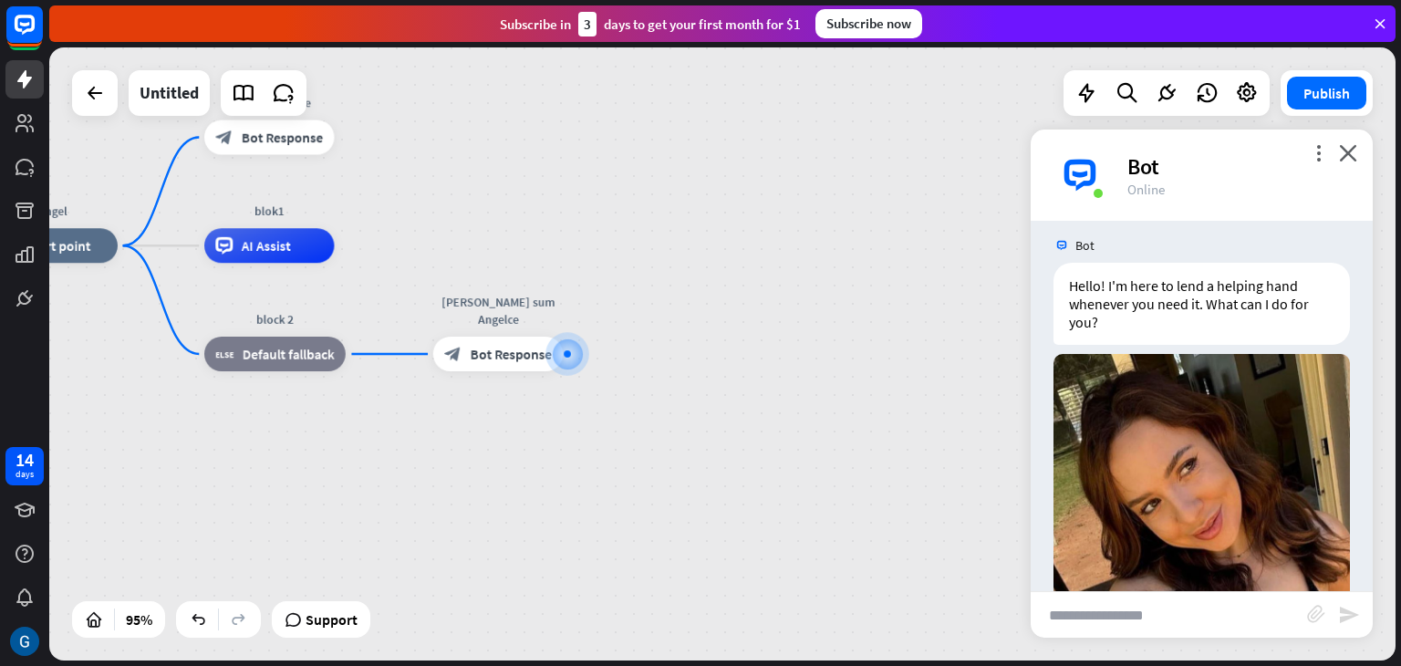
scroll to position [0, 0]
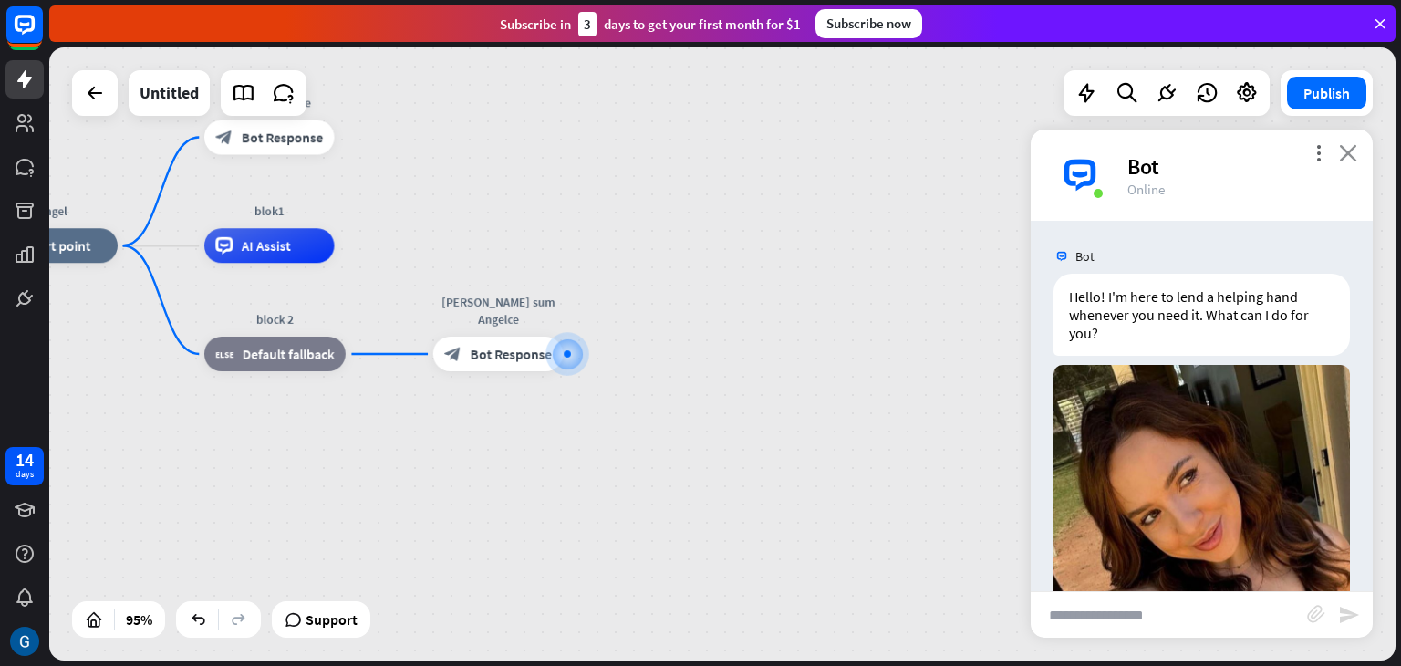
click at [1352, 154] on icon "close" at bounding box center [1348, 152] width 18 height 17
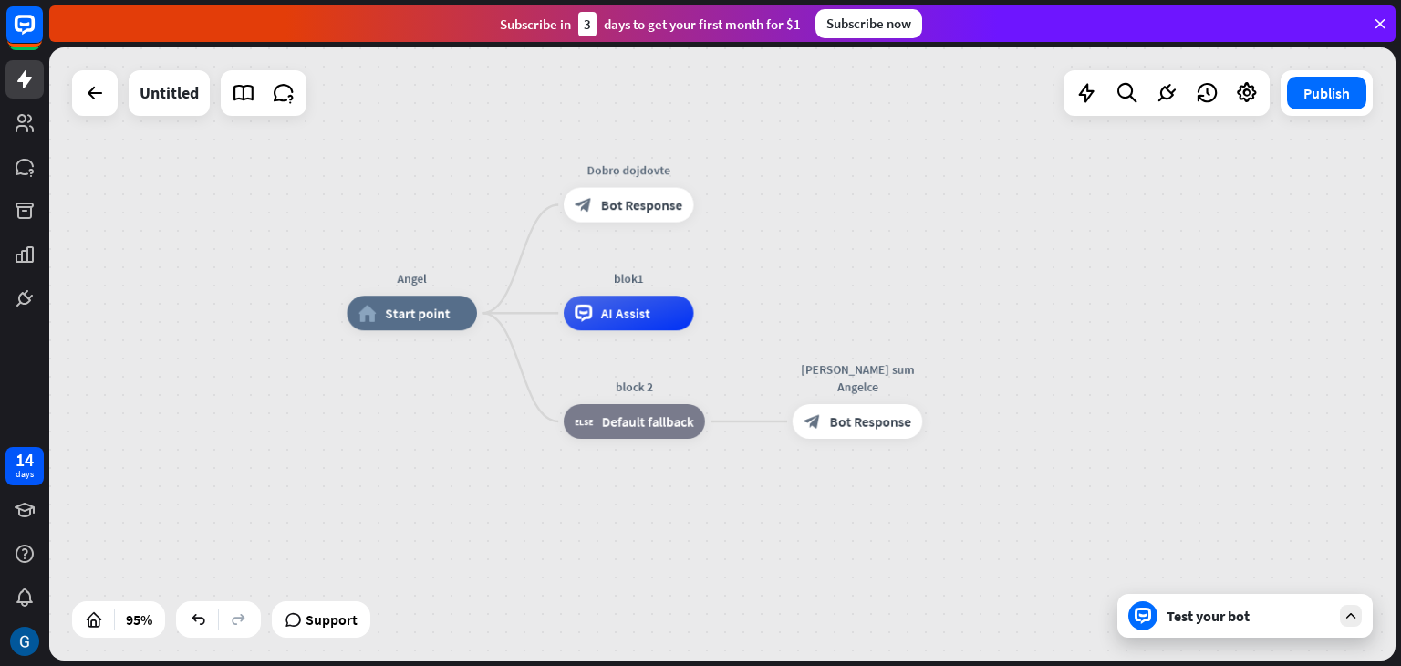
drag, startPoint x: 514, startPoint y: 487, endPoint x: 873, endPoint y: 555, distance: 365.7
click at [873, 555] on div "Angel home_2 Start point Dobro dojdovte block_bot_response Bot Response blok1 A…" at bounding box center [986, 604] width 1279 height 582
click at [425, 321] on span "Start point" at bounding box center [417, 313] width 65 height 17
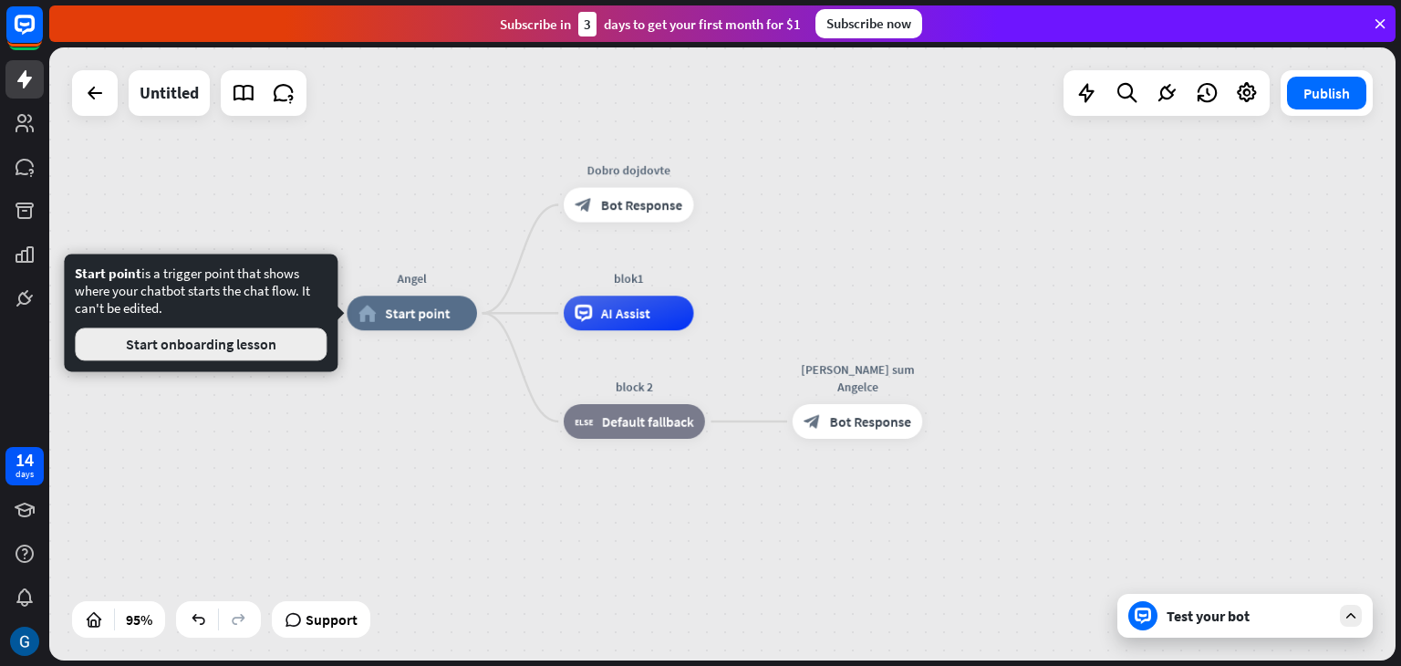
click at [292, 348] on button "Start onboarding lesson" at bounding box center [201, 344] width 252 height 33
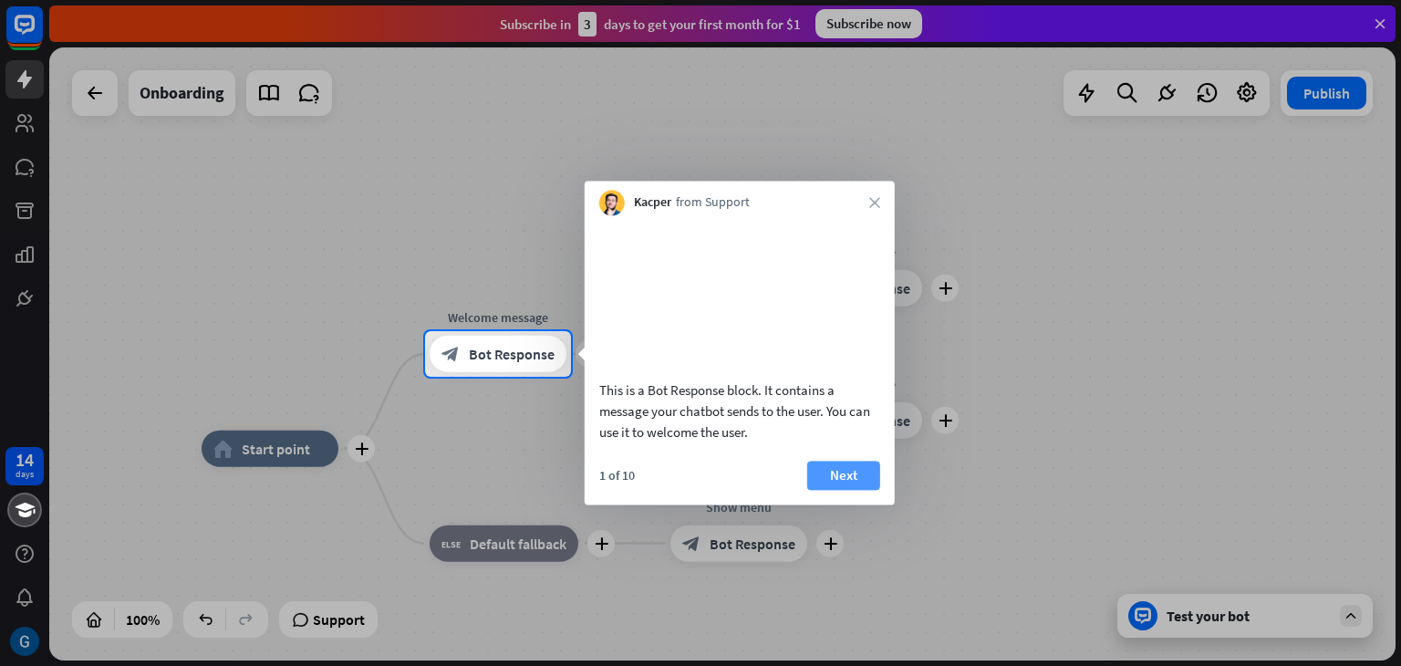
click at [843, 490] on button "Next" at bounding box center [843, 475] width 73 height 29
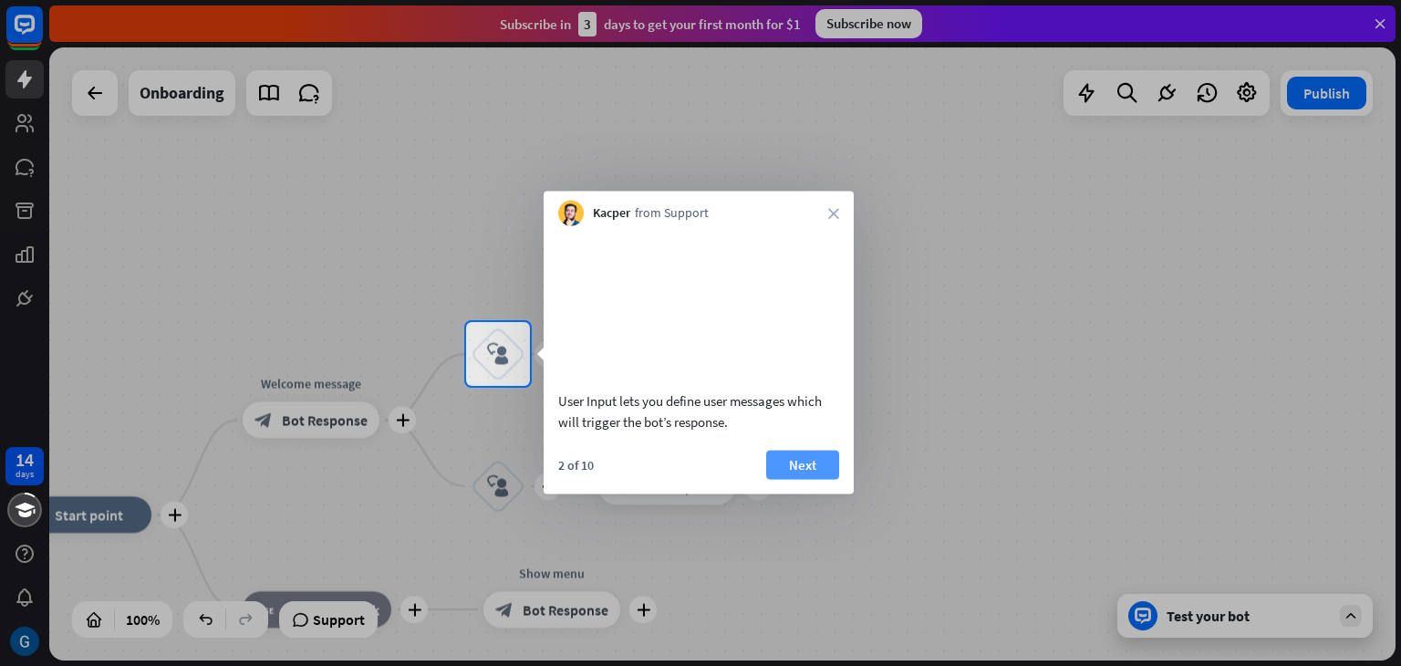
click at [813, 479] on button "Next" at bounding box center [802, 464] width 73 height 29
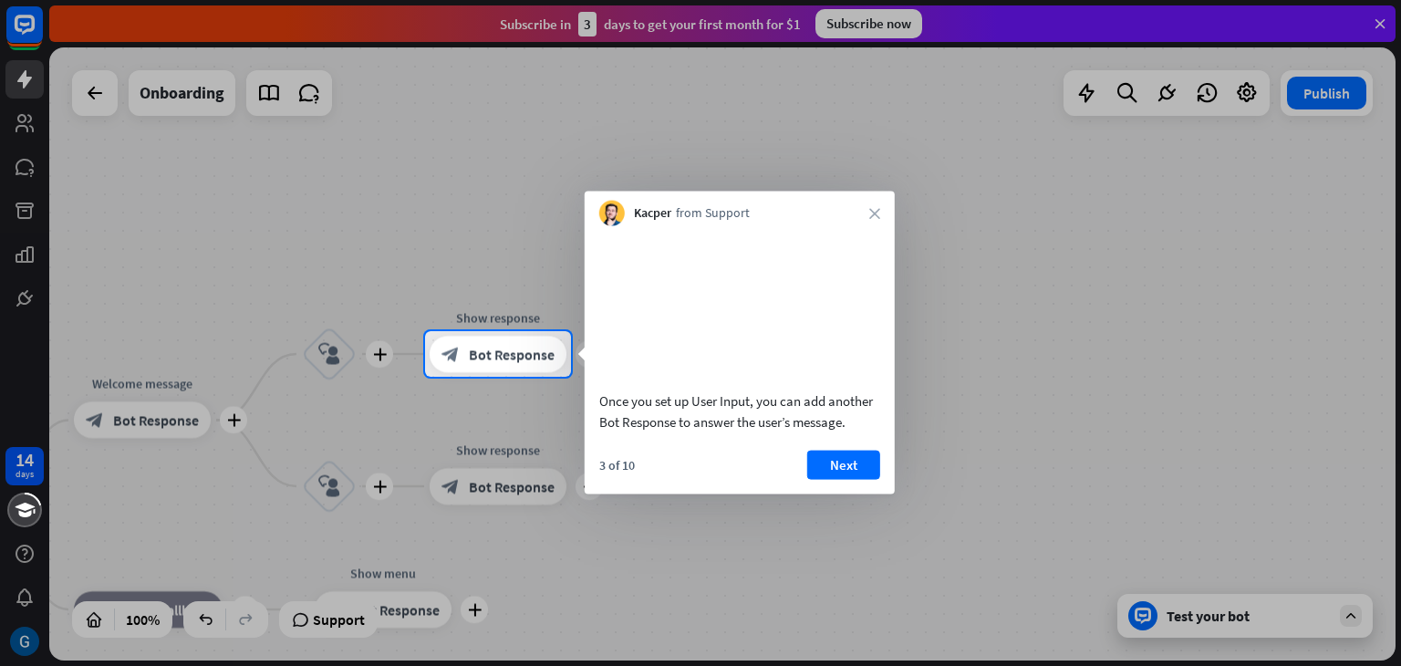
click at [813, 479] on button "Next" at bounding box center [843, 464] width 73 height 29
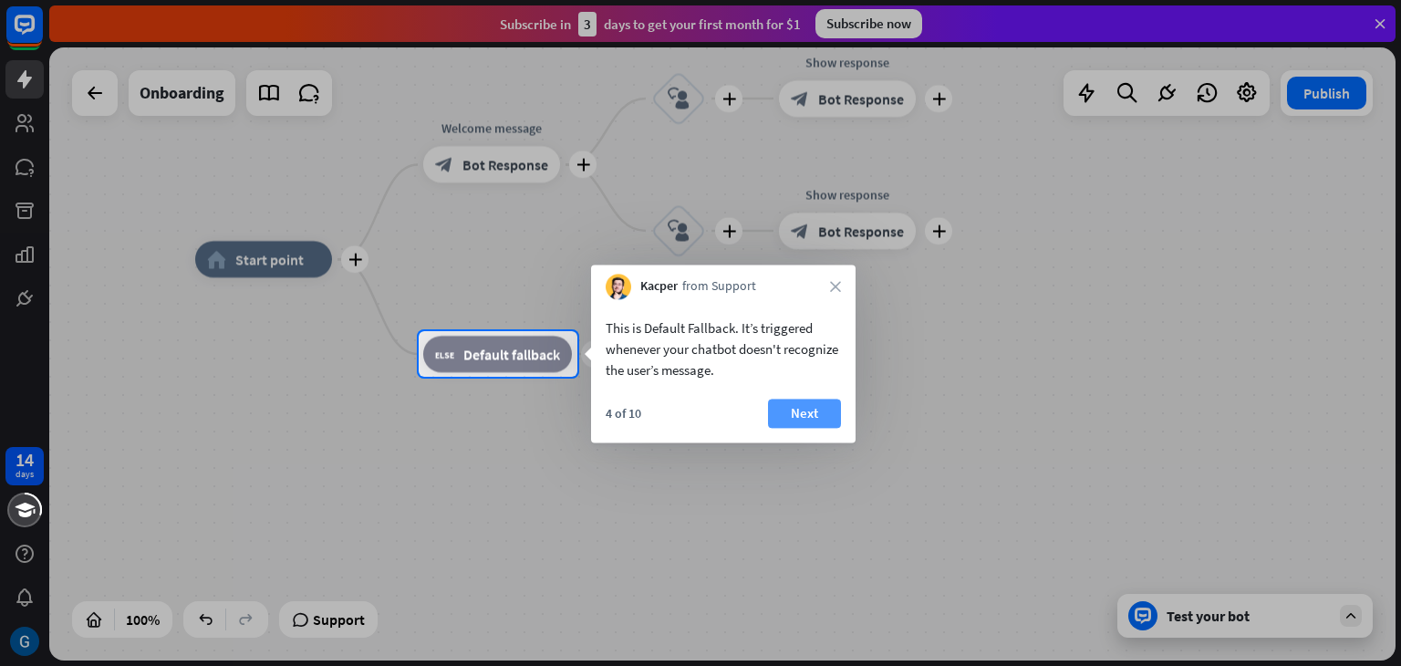
click at [817, 417] on button "Next" at bounding box center [804, 413] width 73 height 29
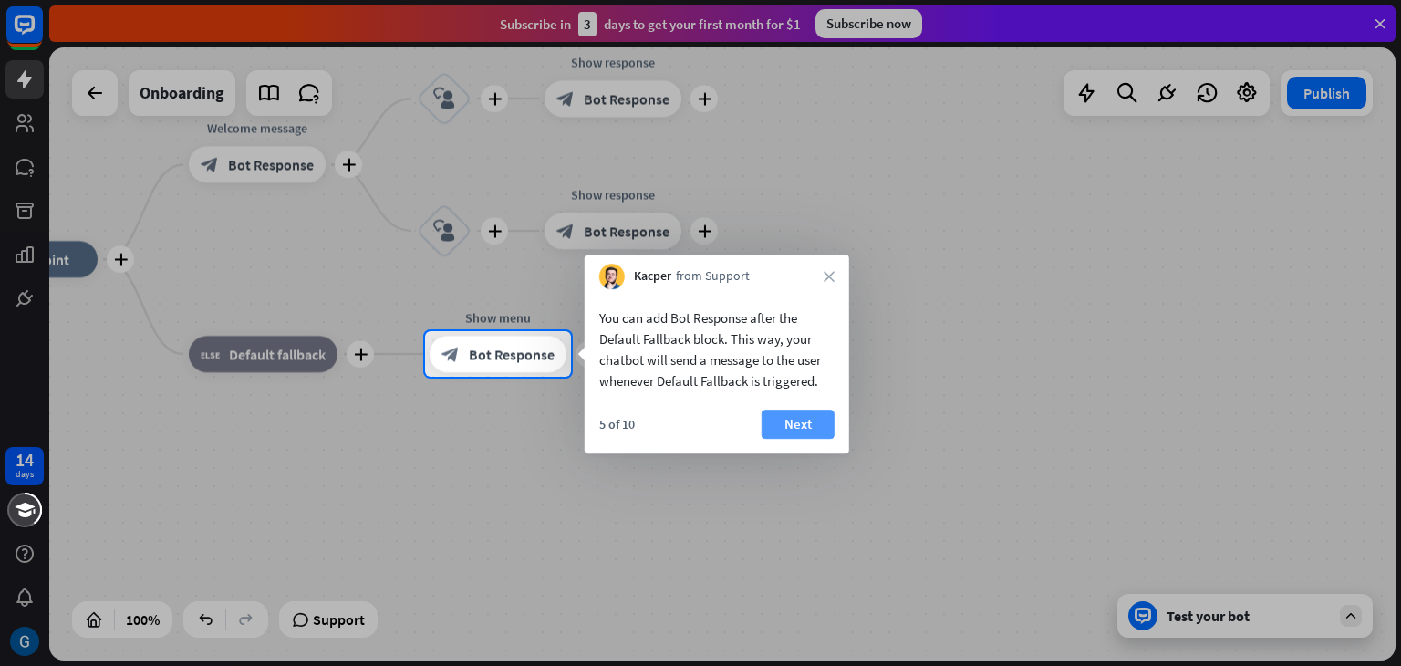
click at [817, 416] on button "Next" at bounding box center [798, 424] width 73 height 29
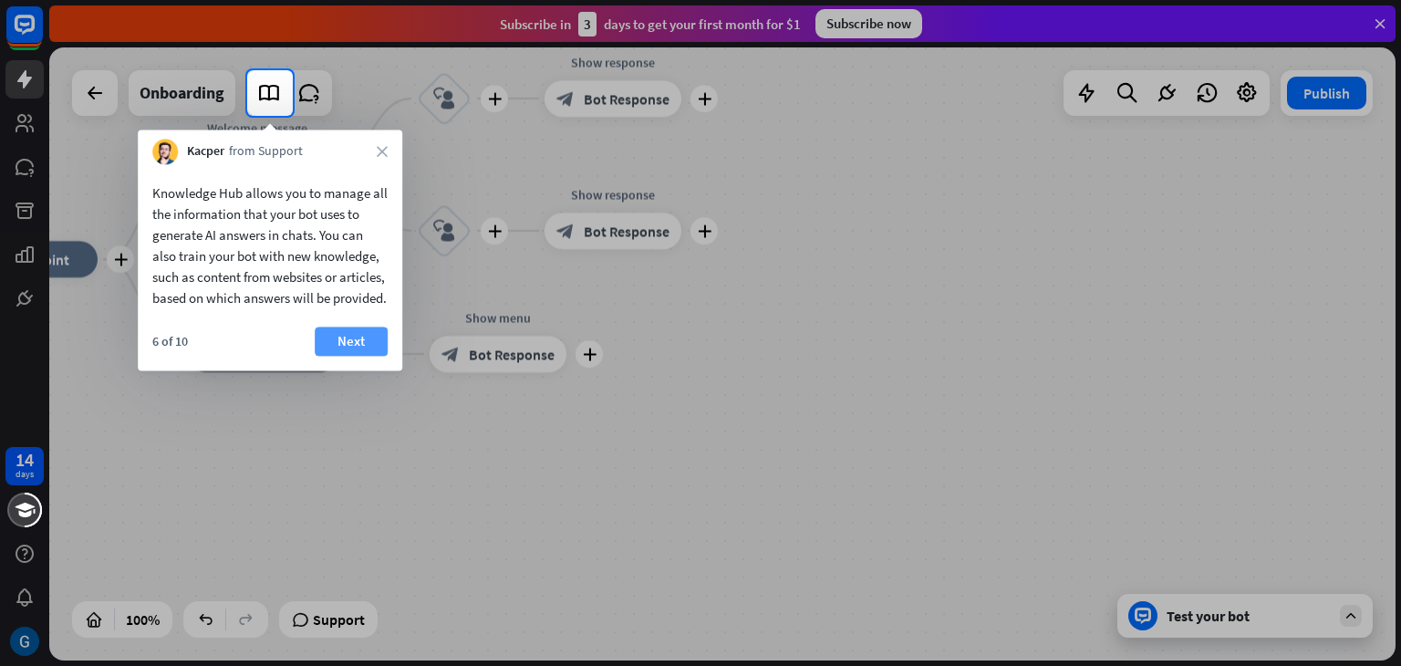
click at [367, 356] on button "Next" at bounding box center [351, 341] width 73 height 29
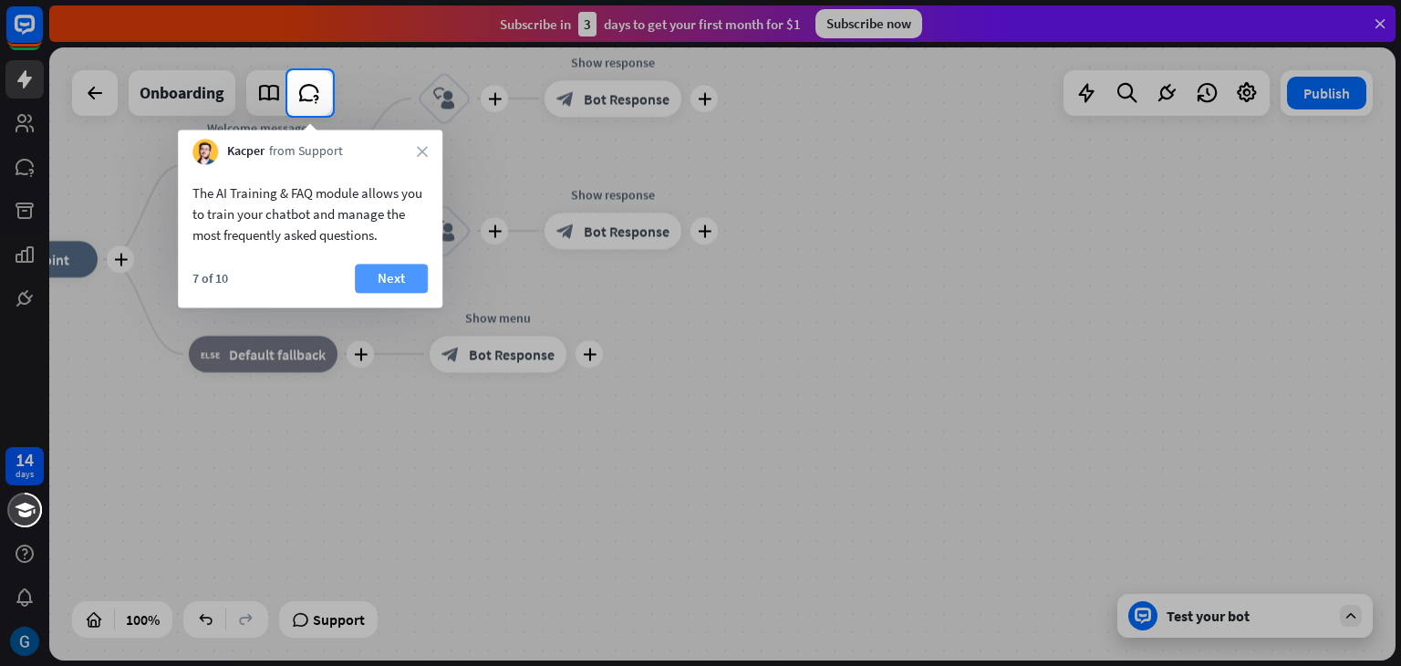
click at [410, 278] on button "Next" at bounding box center [391, 278] width 73 height 29
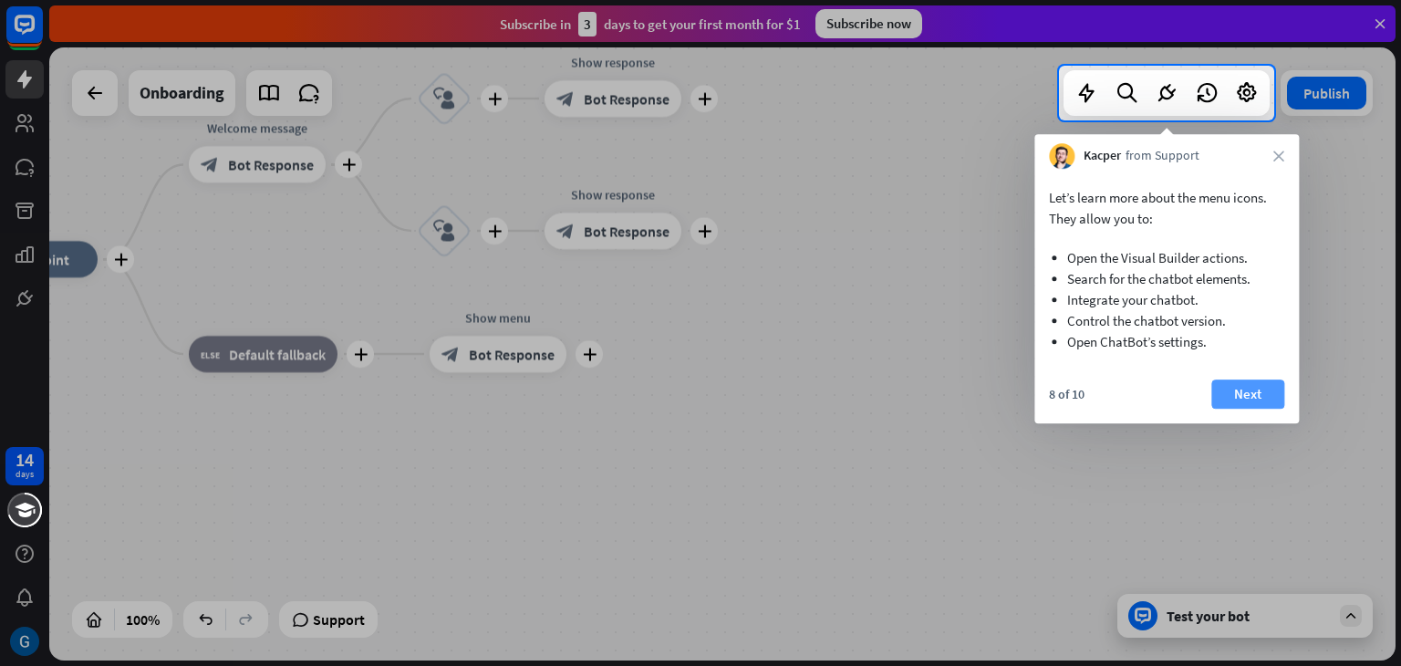
click at [1249, 394] on button "Next" at bounding box center [1248, 394] width 73 height 29
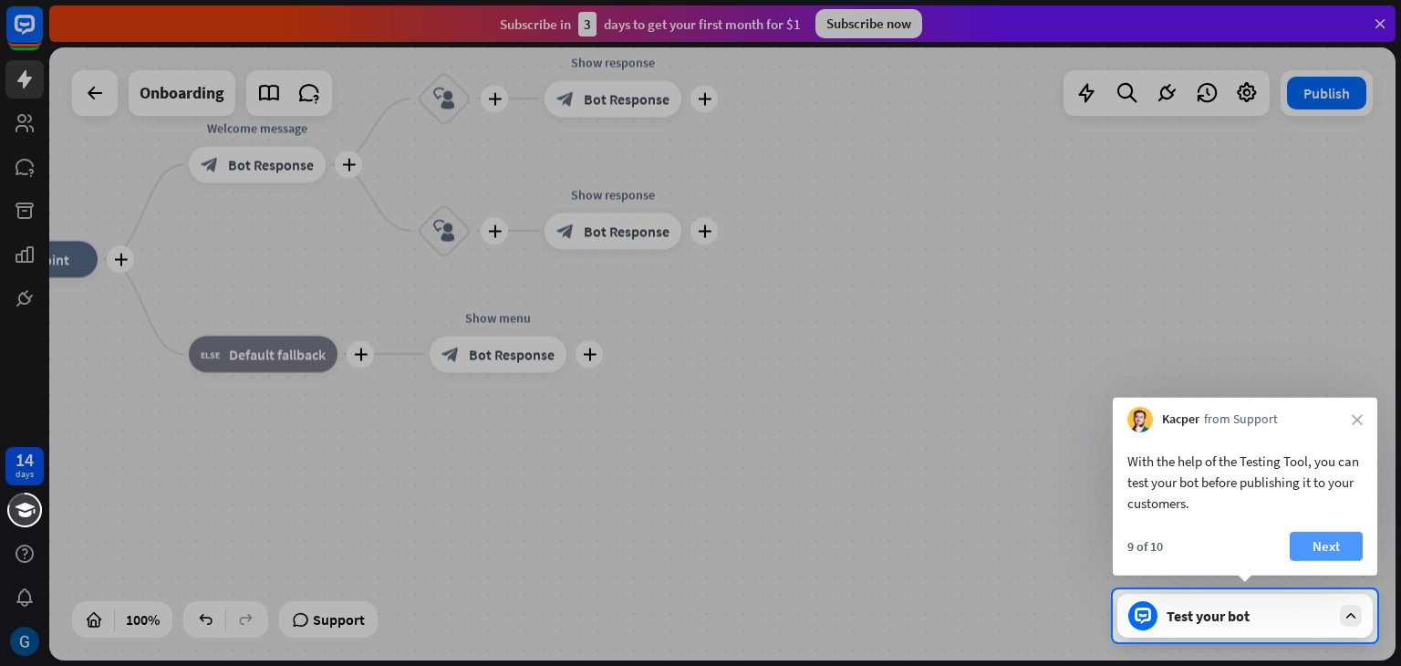
click at [1347, 539] on button "Next" at bounding box center [1326, 546] width 73 height 29
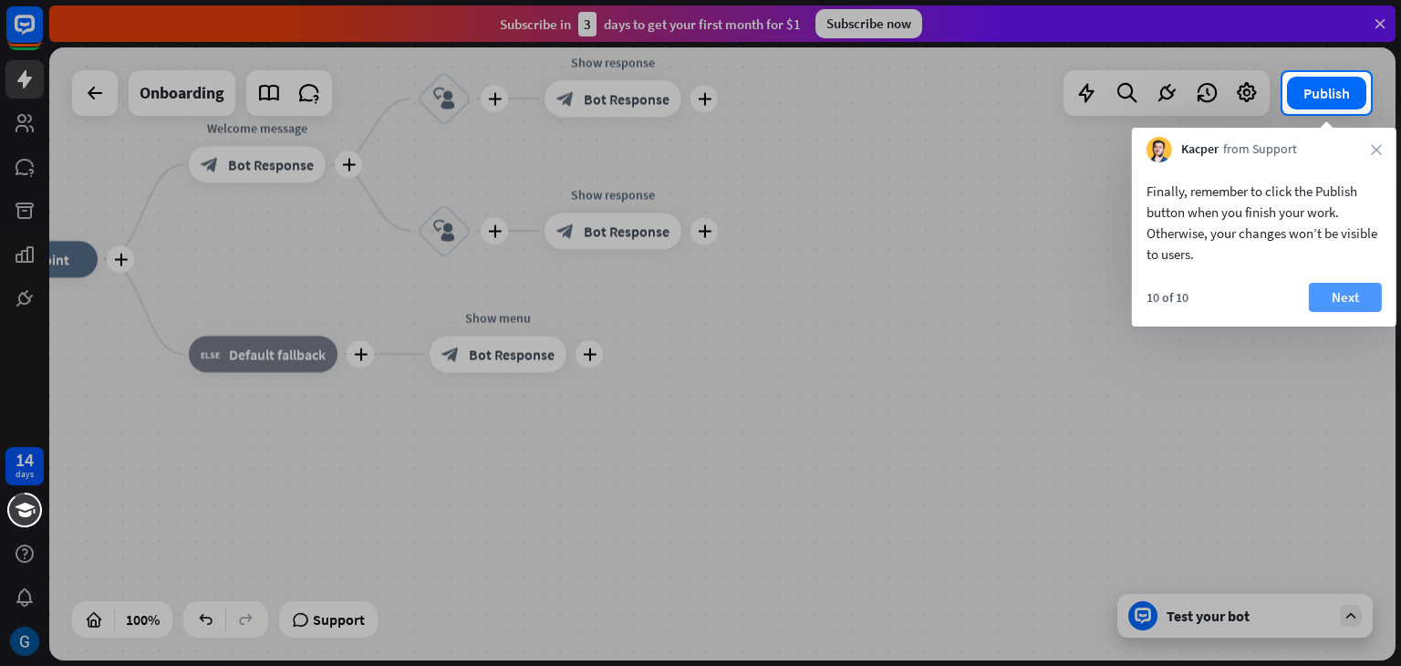
click at [1323, 297] on button "Next" at bounding box center [1345, 297] width 73 height 29
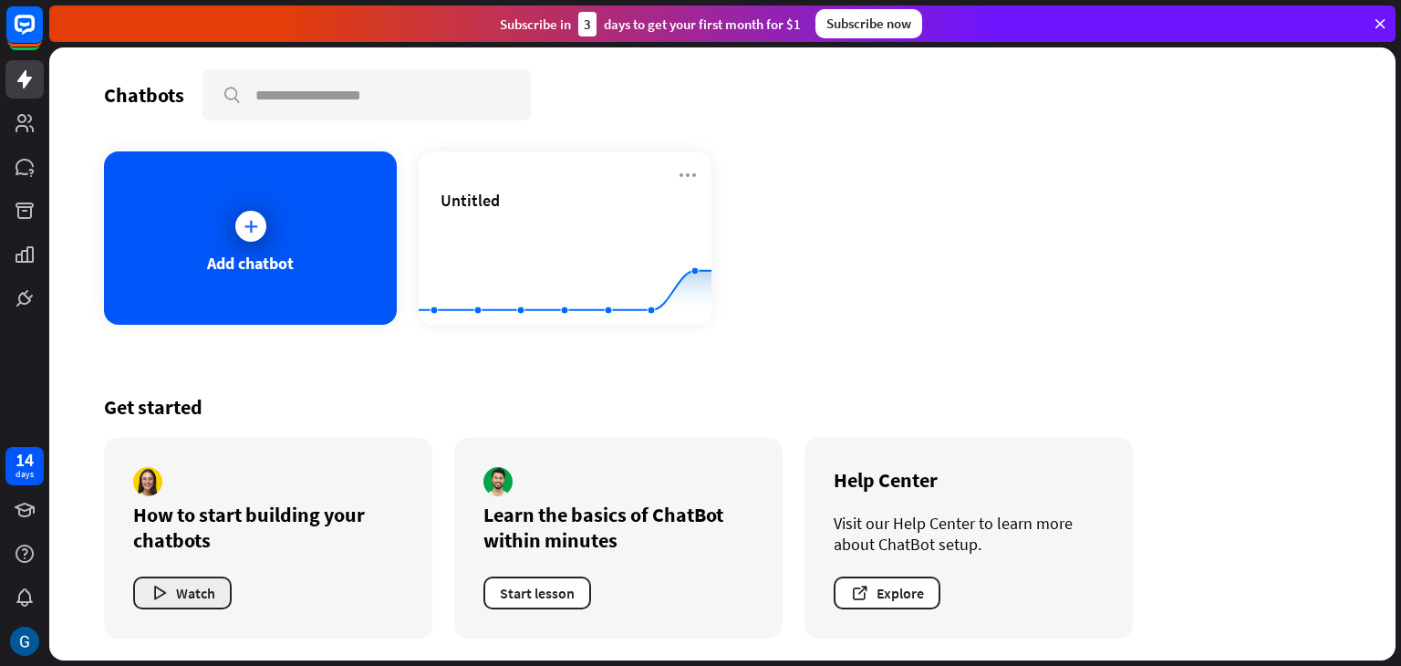
click at [192, 592] on button "Watch" at bounding box center [182, 593] width 99 height 33
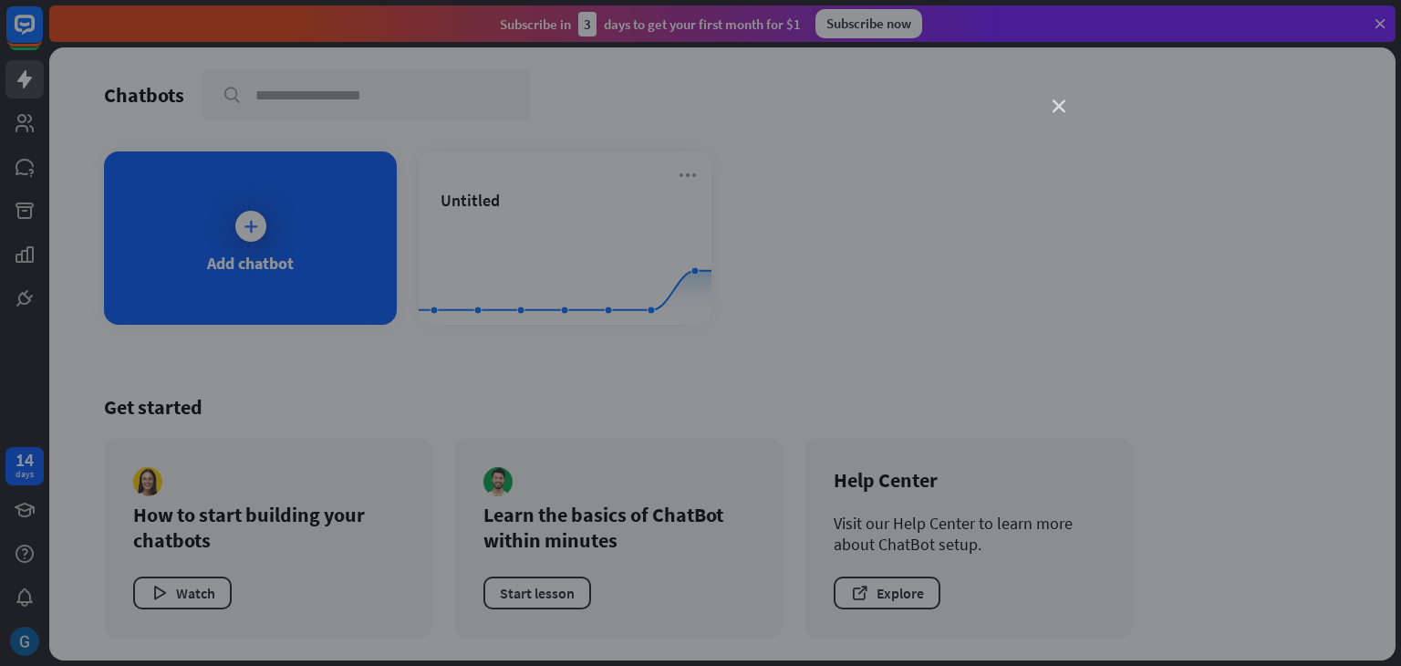
click at [1056, 107] on icon "close" at bounding box center [1059, 106] width 13 height 13
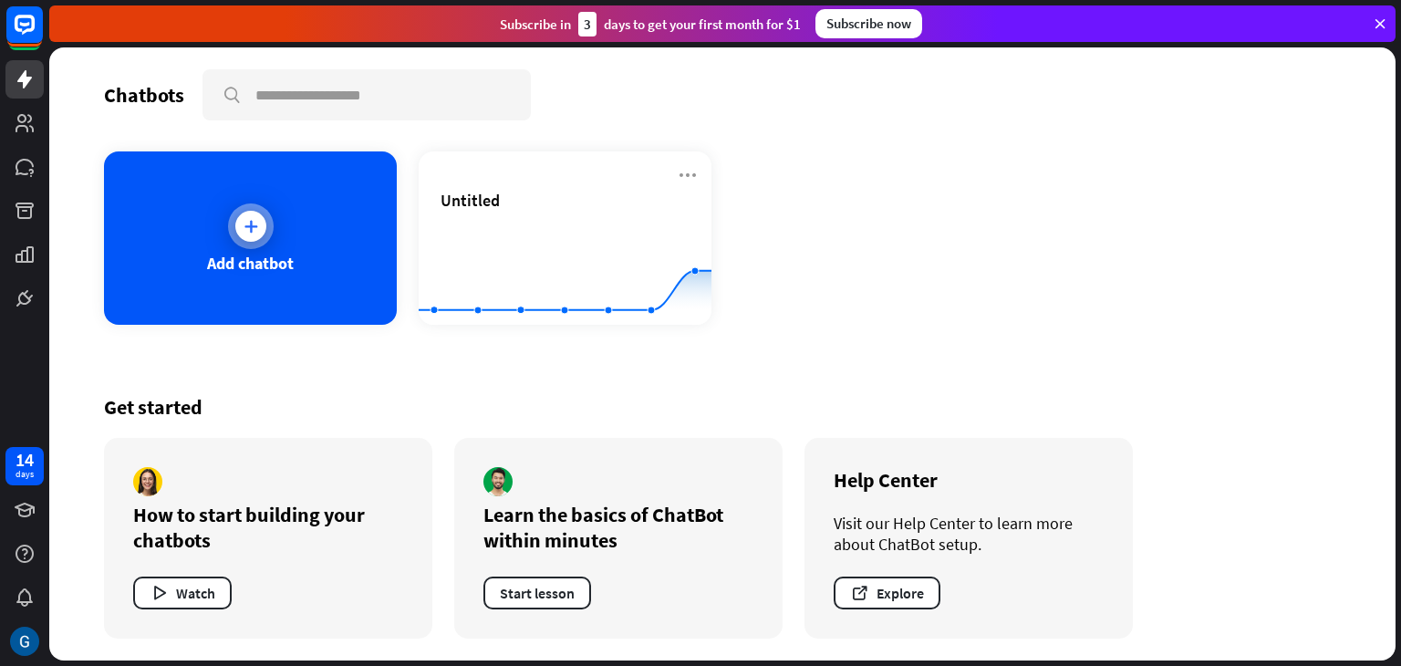
click at [244, 220] on icon at bounding box center [251, 226] width 18 height 18
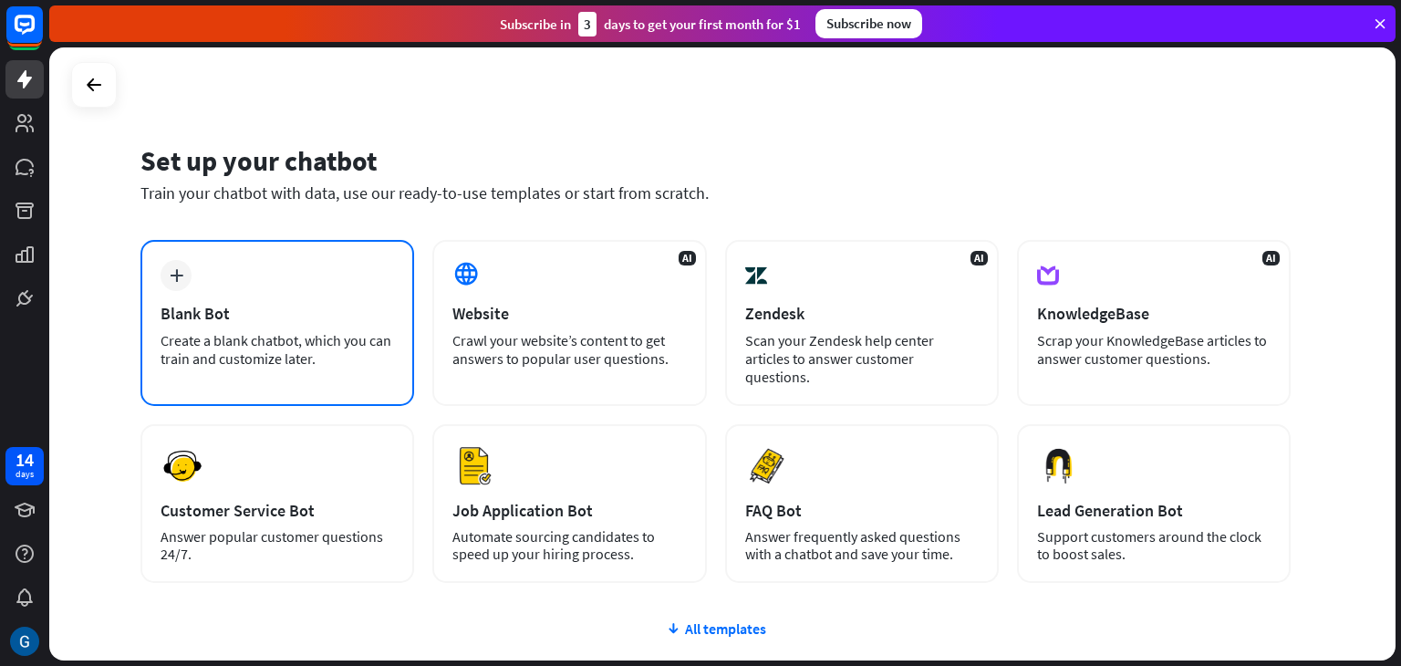
click at [173, 272] on icon "plus" at bounding box center [177, 275] width 14 height 13
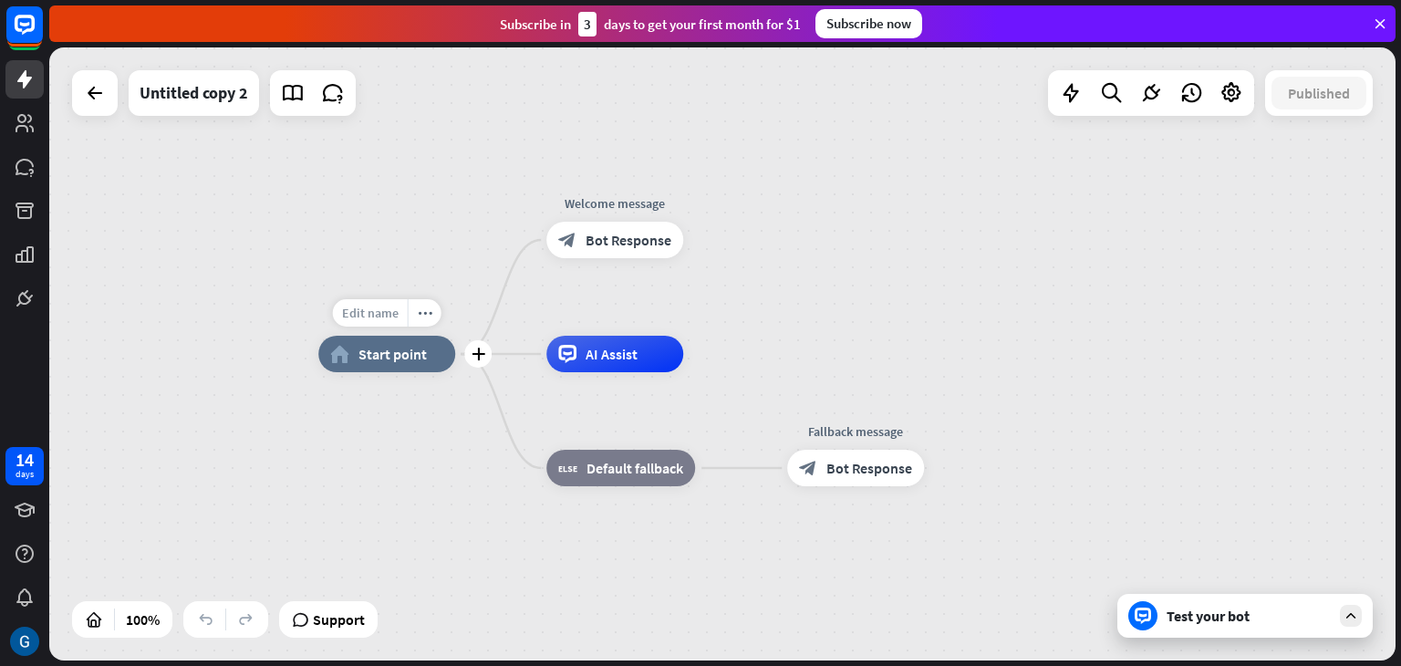
click at [369, 311] on span "Edit name" at bounding box center [370, 313] width 57 height 16
type input "*****"
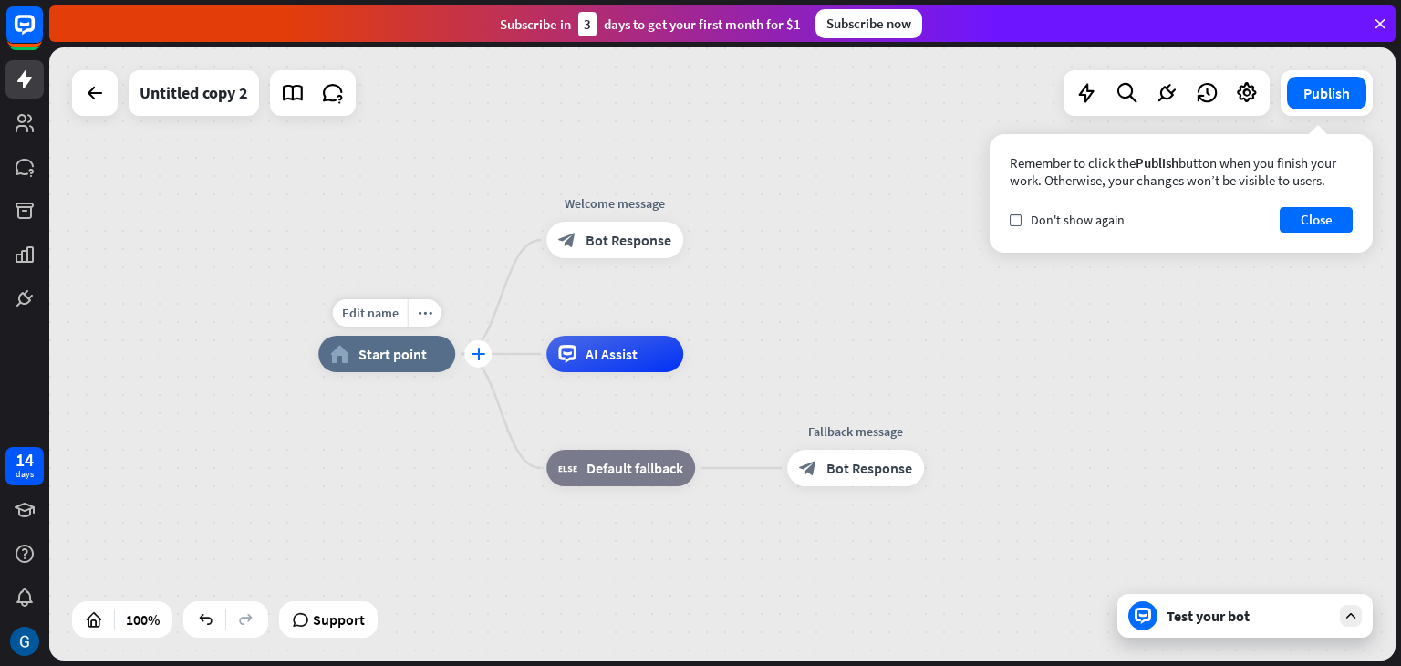
click at [478, 359] on icon "plus" at bounding box center [479, 354] width 14 height 13
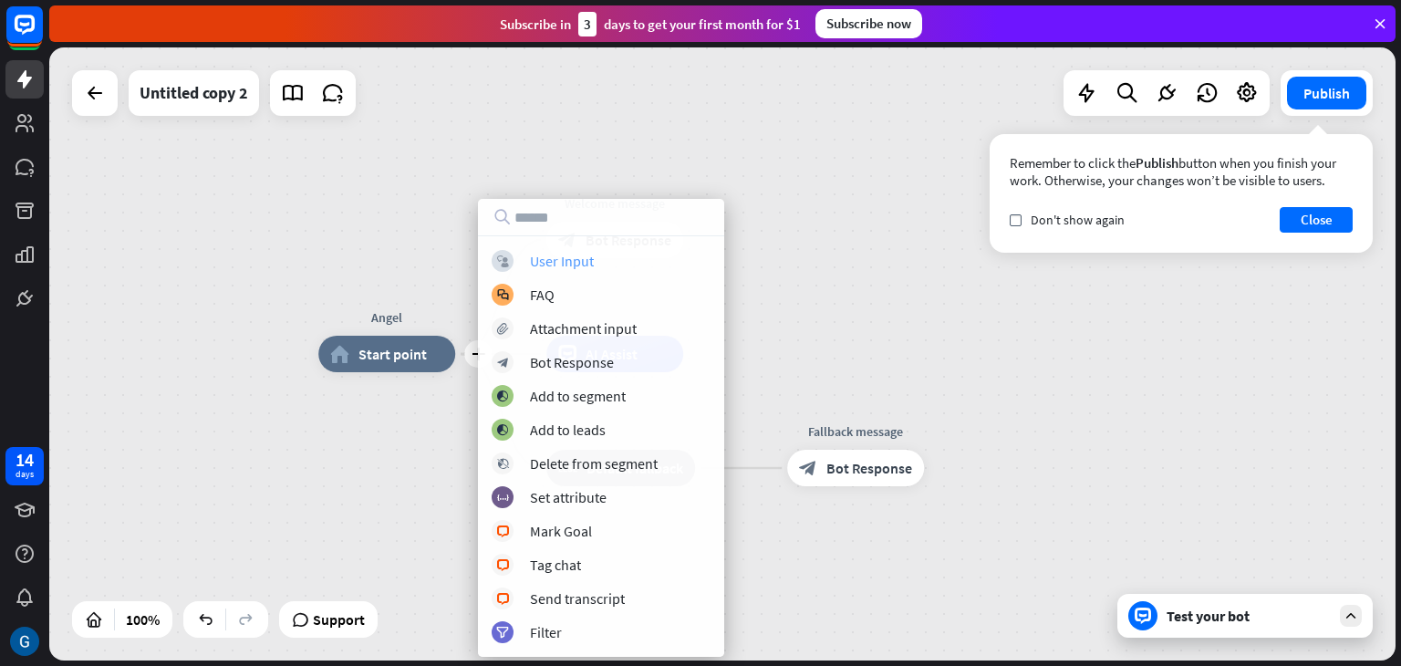
click at [580, 263] on div "User Input" at bounding box center [562, 261] width 64 height 18
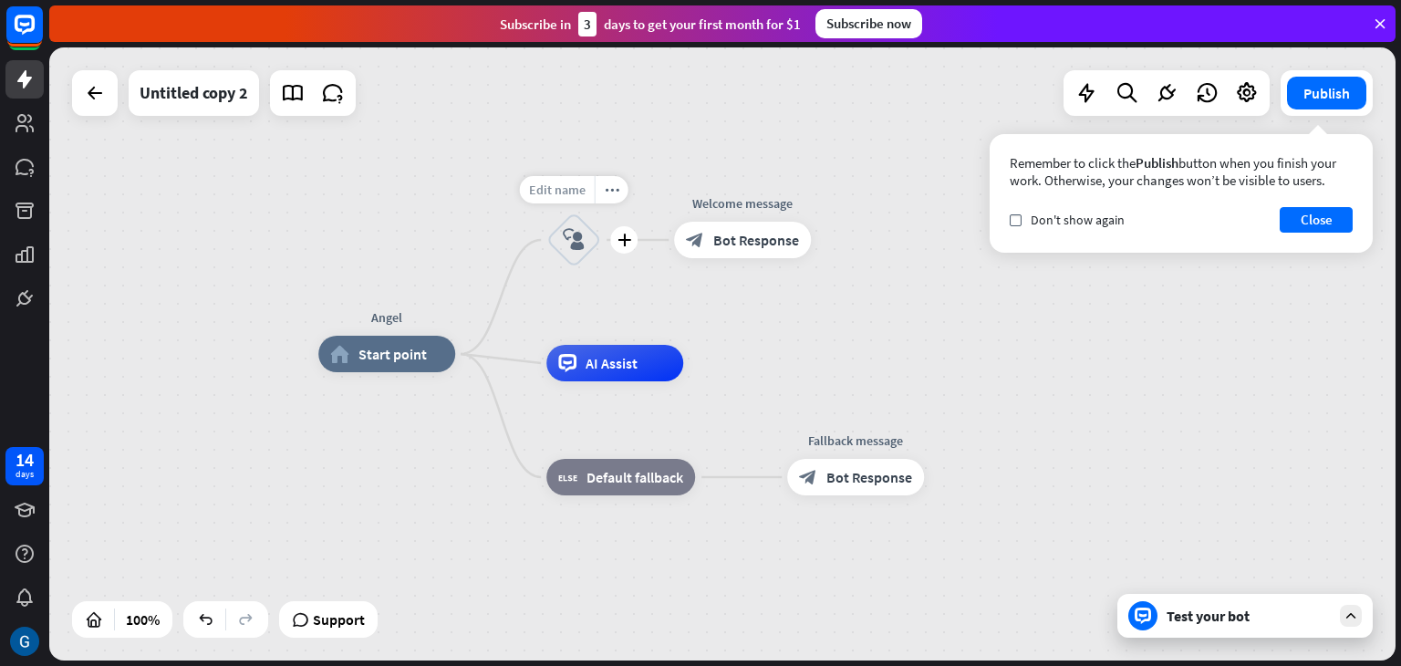
click at [568, 192] on span "Edit name" at bounding box center [557, 190] width 57 height 16
type input "*****"
click at [781, 198] on icon "more_horiz" at bounding box center [781, 199] width 15 height 14
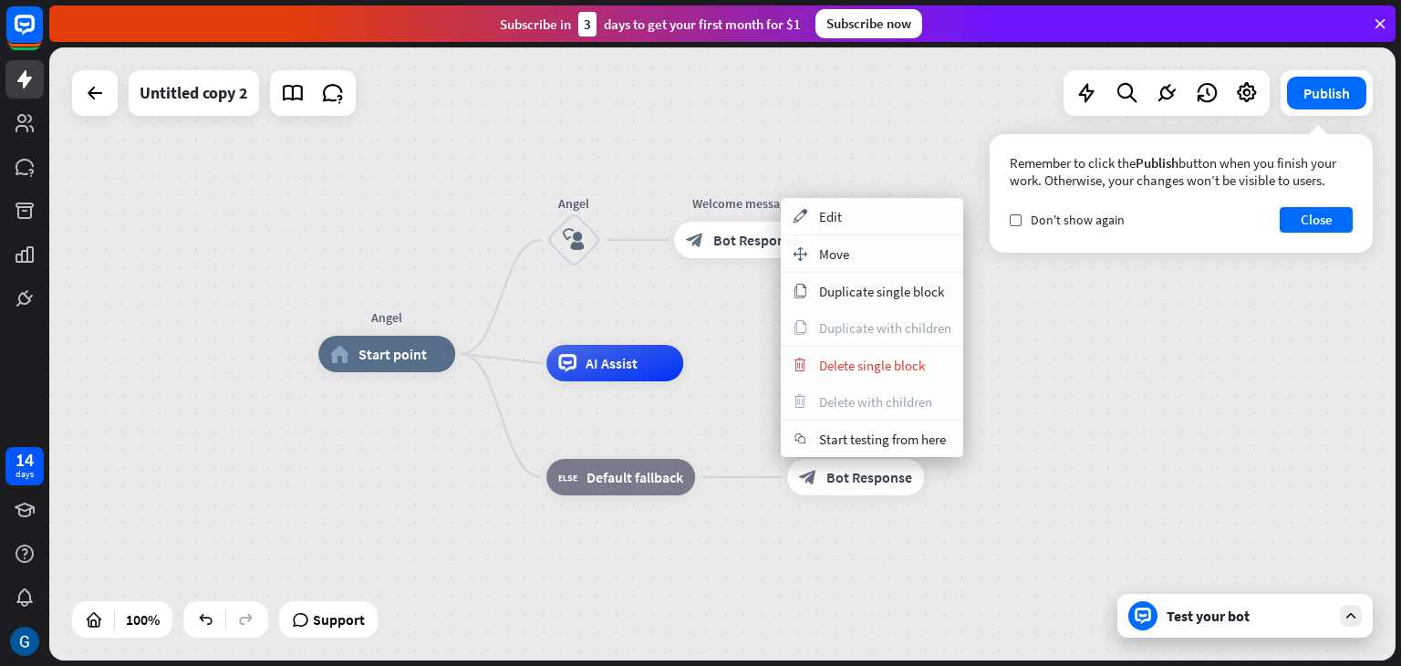
click at [744, 154] on div "Angel home_2 Start point Angel block_user_input Welcome message block_bot_respo…" at bounding box center [722, 353] width 1347 height 613
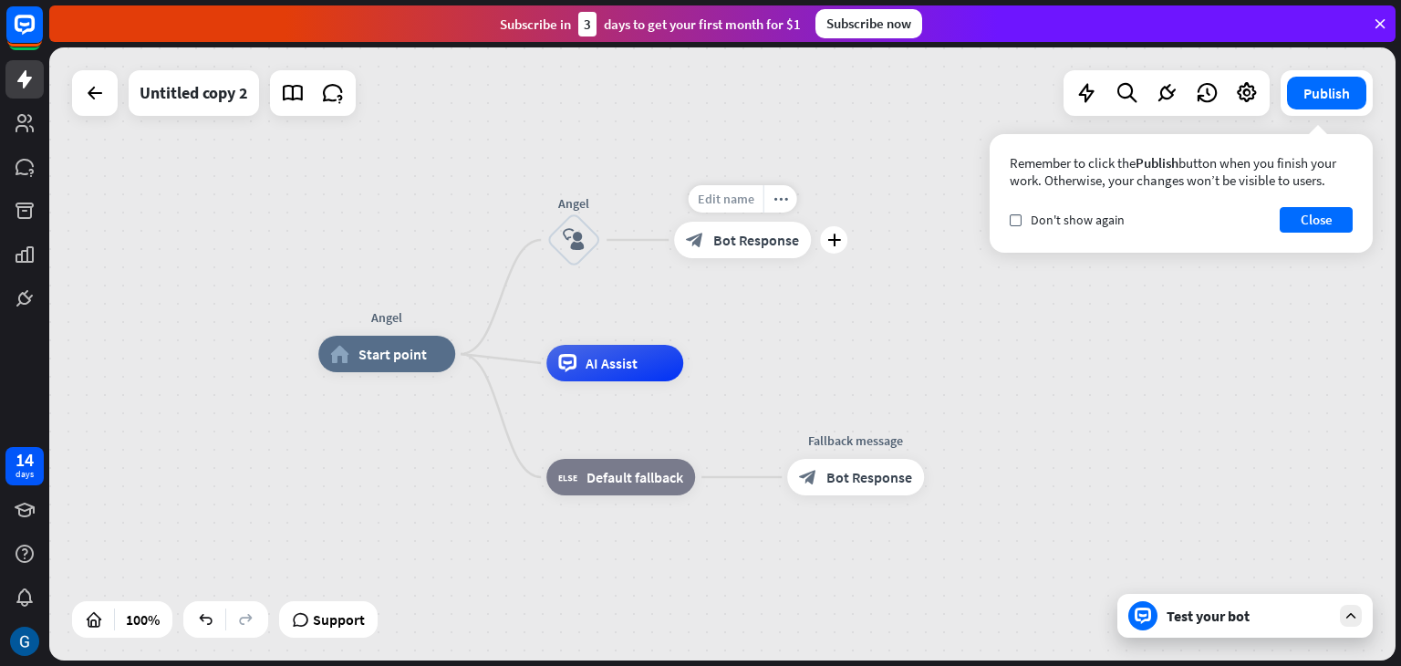
click at [730, 203] on span "Edit name" at bounding box center [726, 199] width 57 height 16
click at [754, 242] on span "Bot Response" at bounding box center [756, 240] width 86 height 18
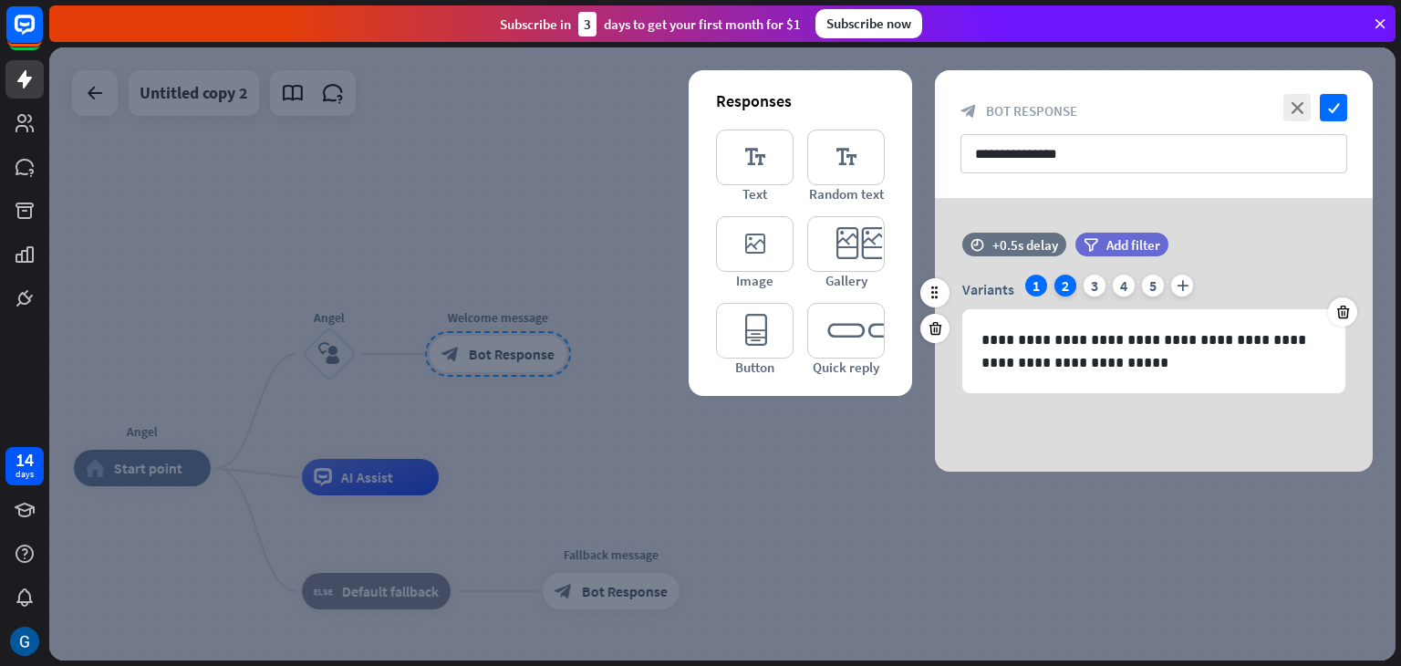
click at [1066, 286] on div "2" at bounding box center [1066, 286] width 22 height 22
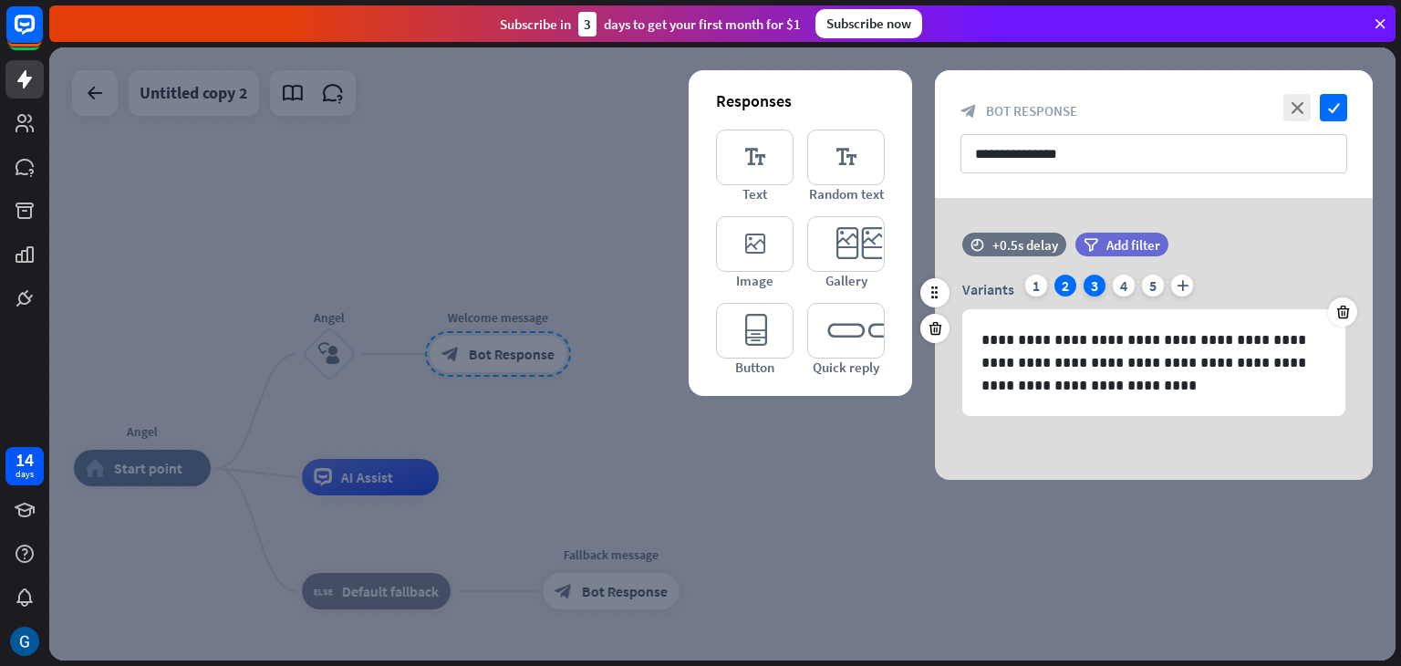
click at [1097, 286] on div "3" at bounding box center [1095, 286] width 22 height 22
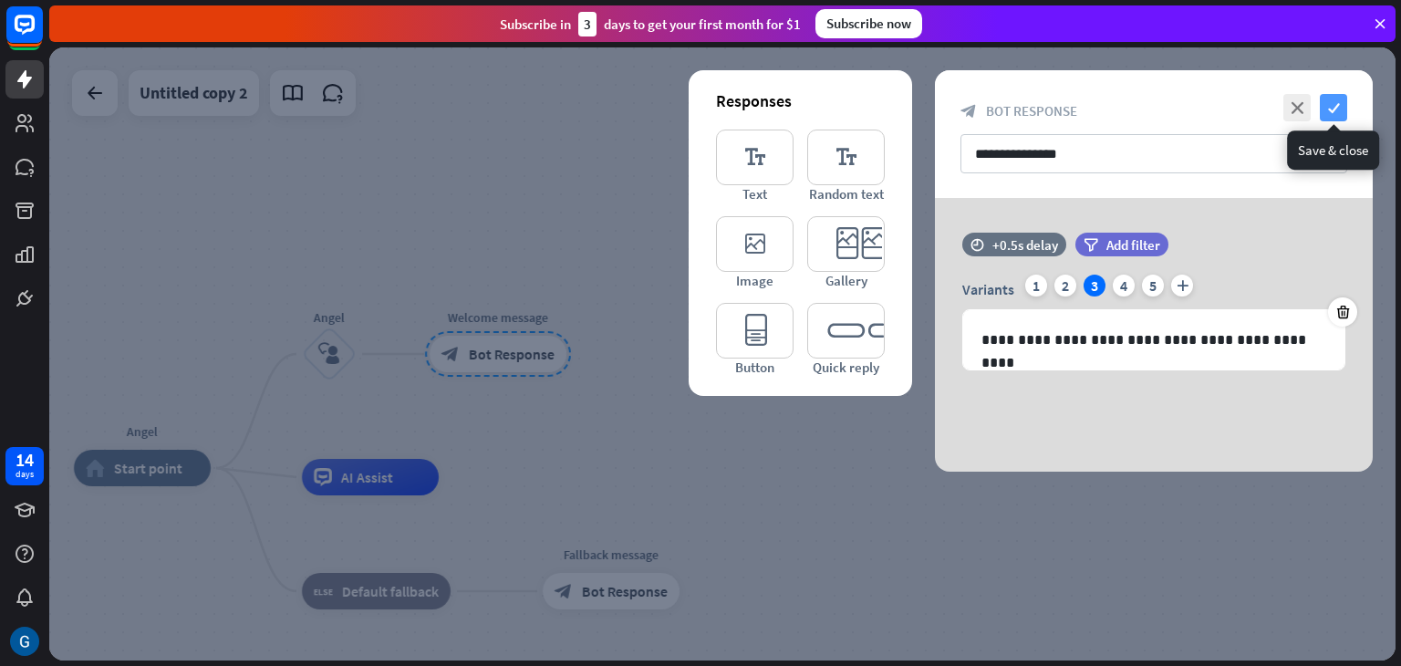
click at [1332, 104] on icon "check" at bounding box center [1333, 107] width 27 height 27
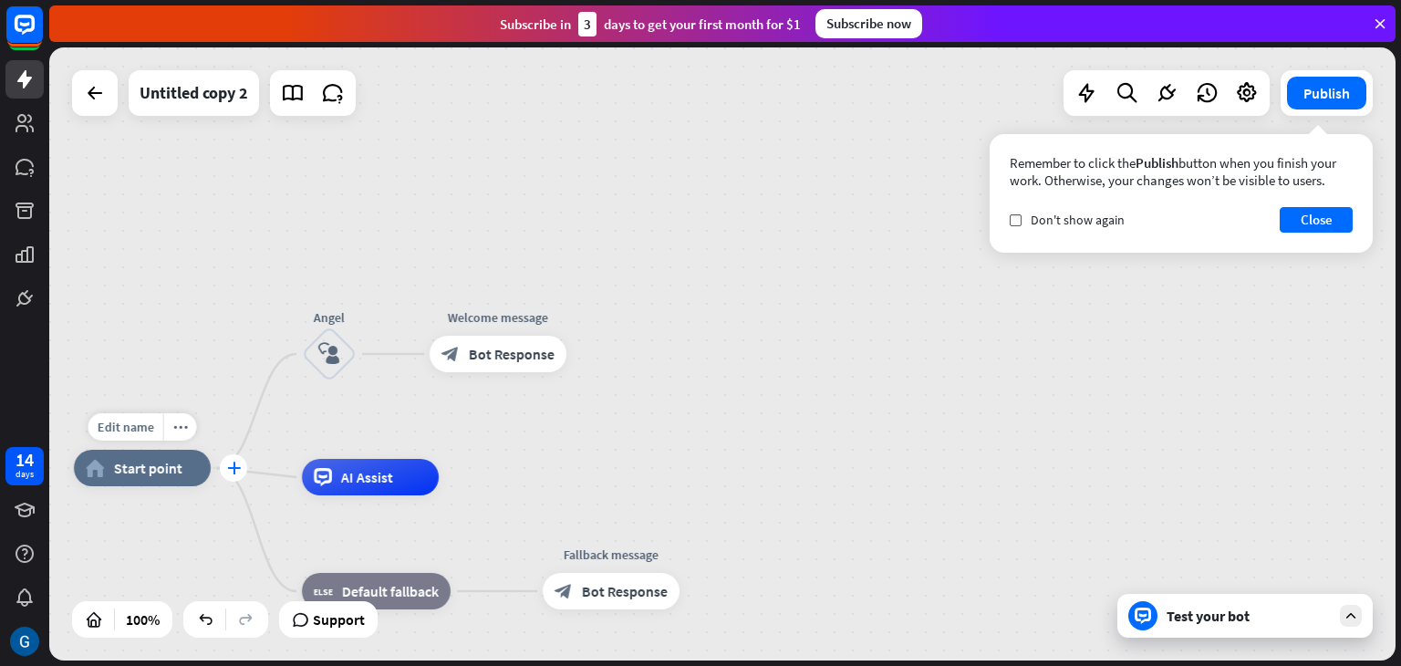
click at [237, 478] on div "plus" at bounding box center [233, 467] width 27 height 27
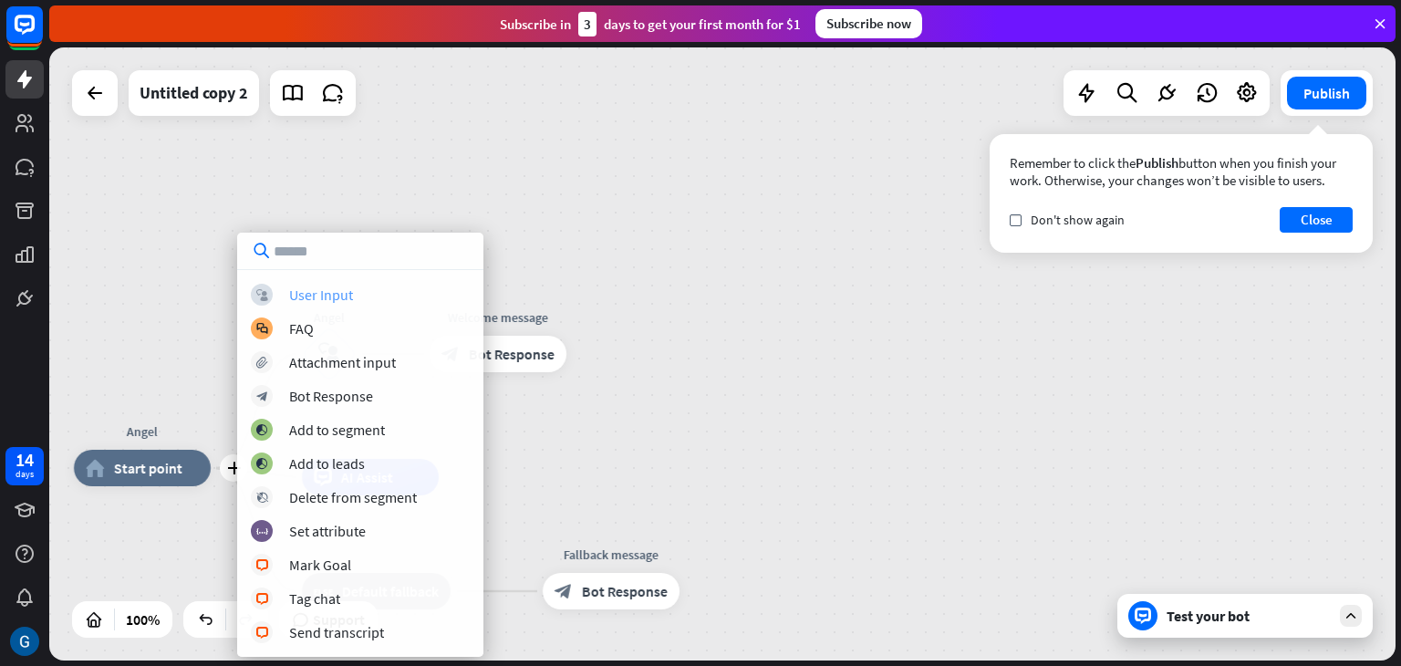
click at [320, 296] on div "User Input" at bounding box center [321, 295] width 64 height 18
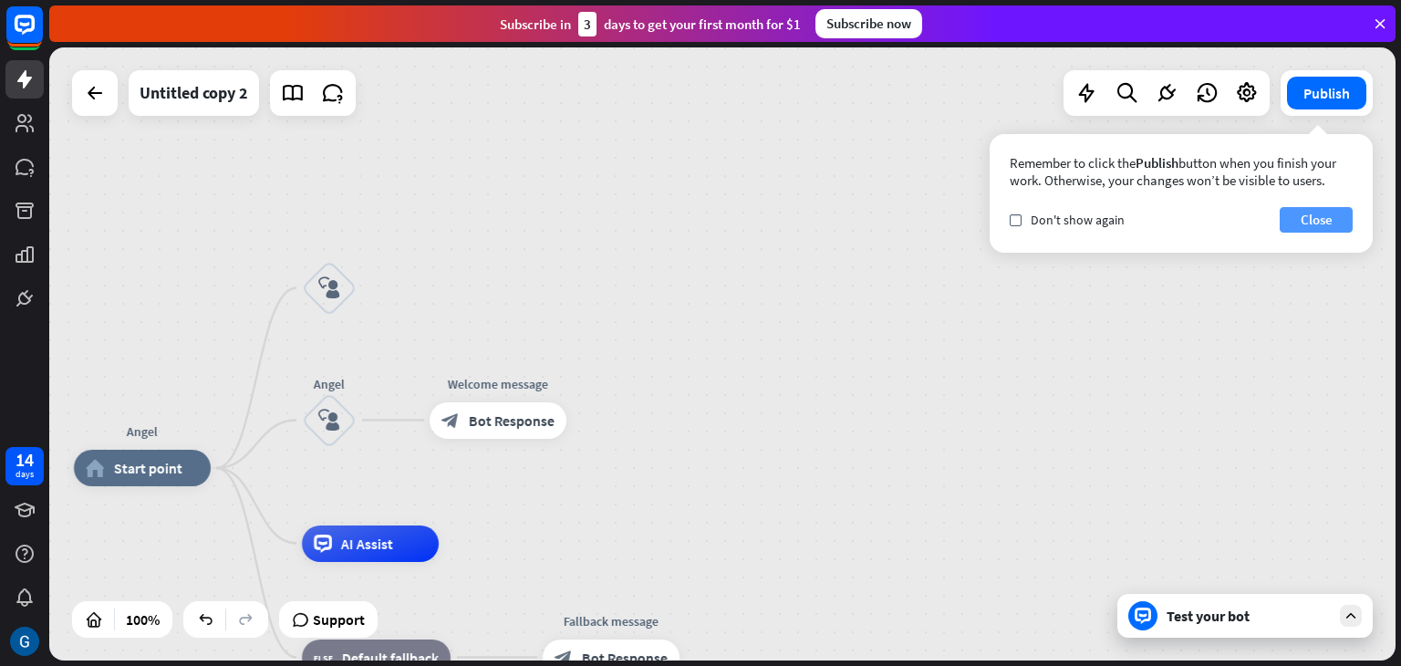
click at [1295, 210] on button "Close" at bounding box center [1316, 220] width 73 height 26
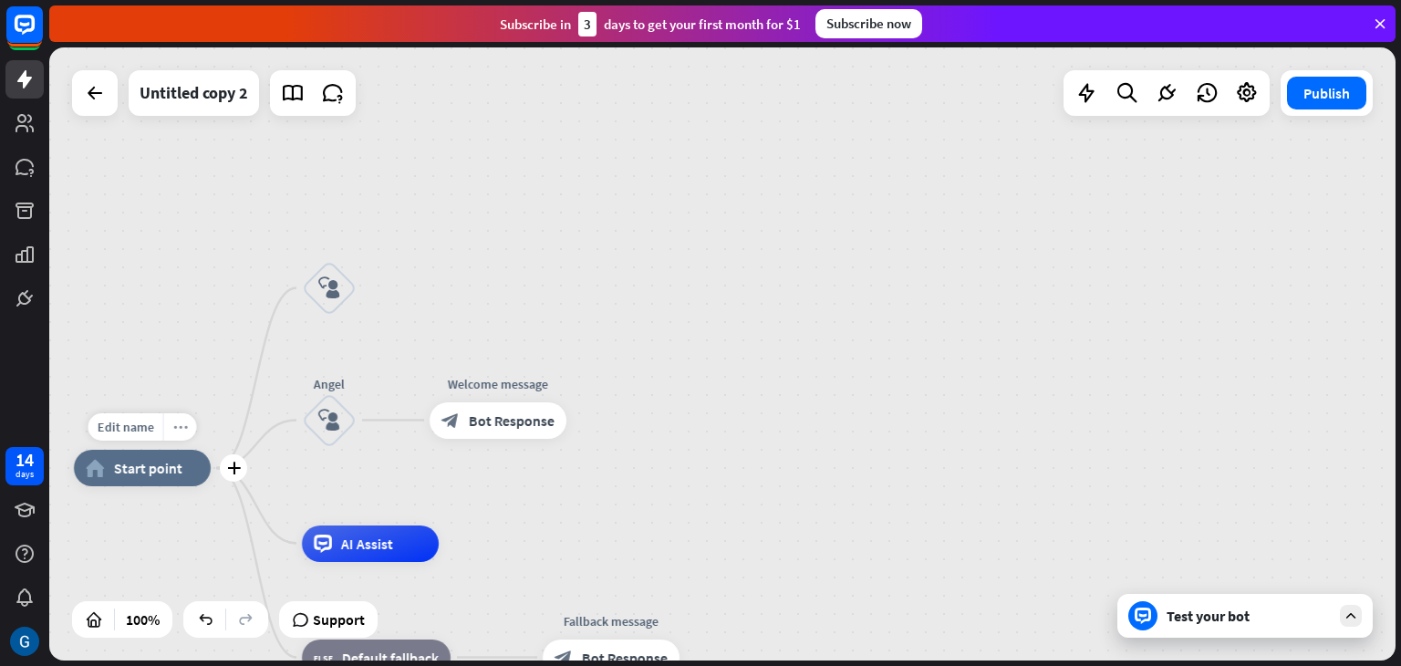
click at [181, 425] on icon "more_horiz" at bounding box center [180, 428] width 15 height 14
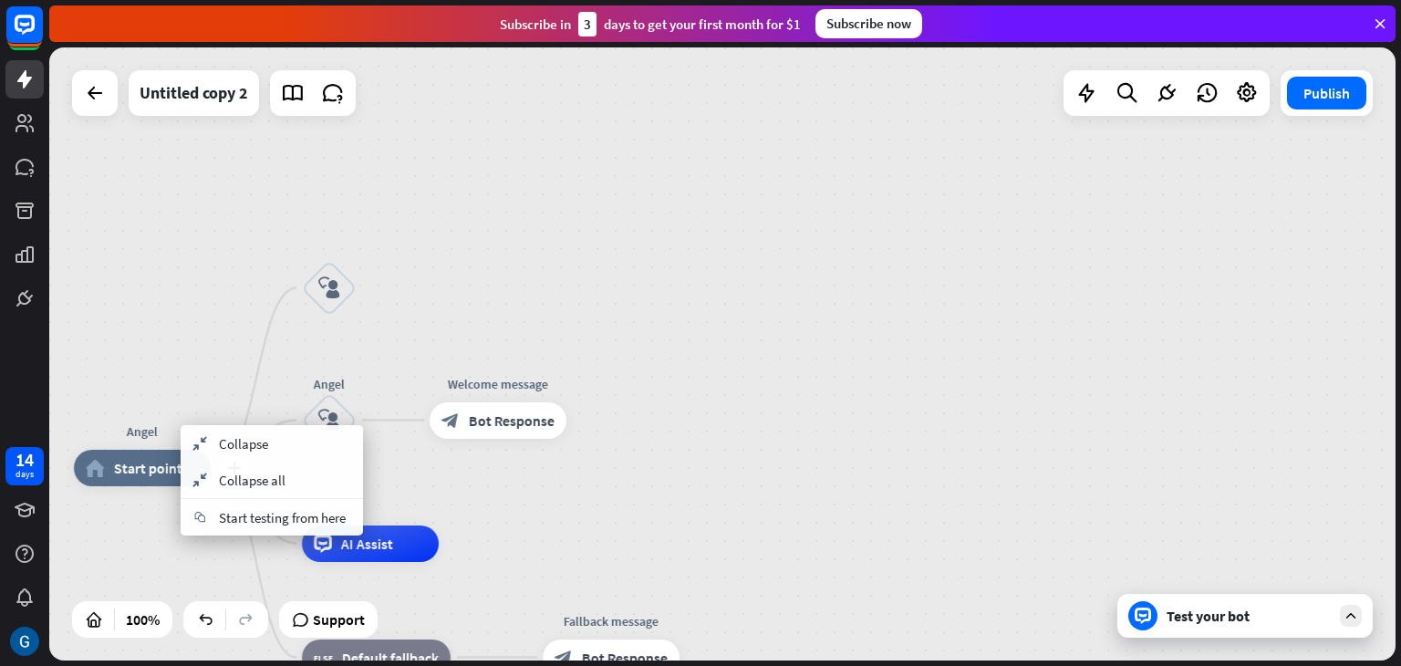
click at [136, 467] on span "Start point" at bounding box center [148, 468] width 68 height 18
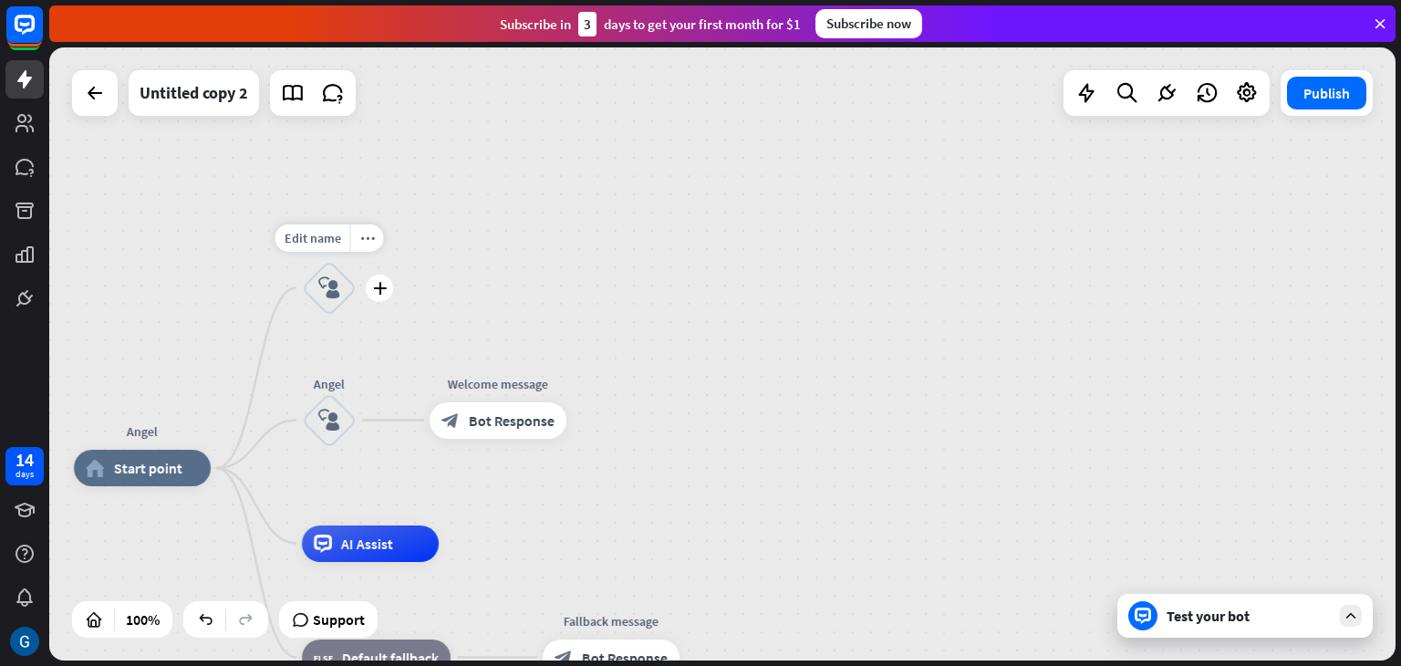
click at [321, 292] on icon "block_user_input" at bounding box center [329, 288] width 22 height 22
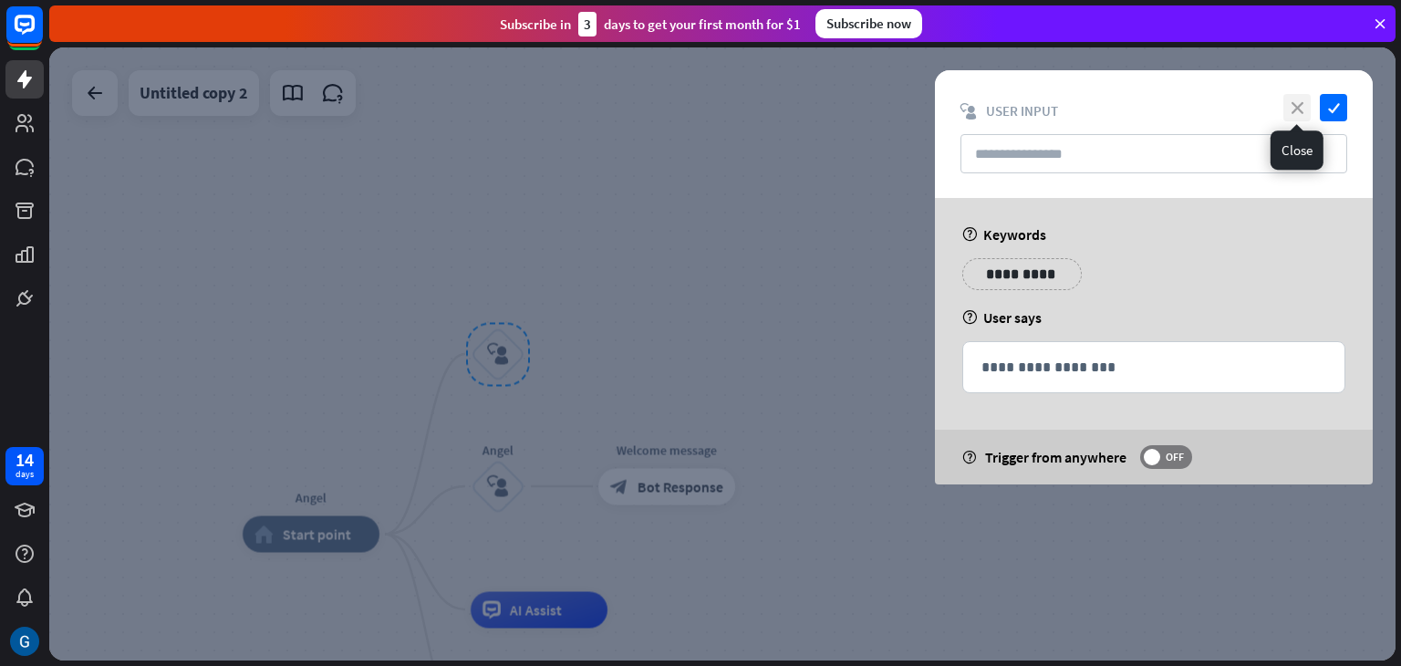
click at [1300, 99] on icon "close" at bounding box center [1297, 107] width 27 height 27
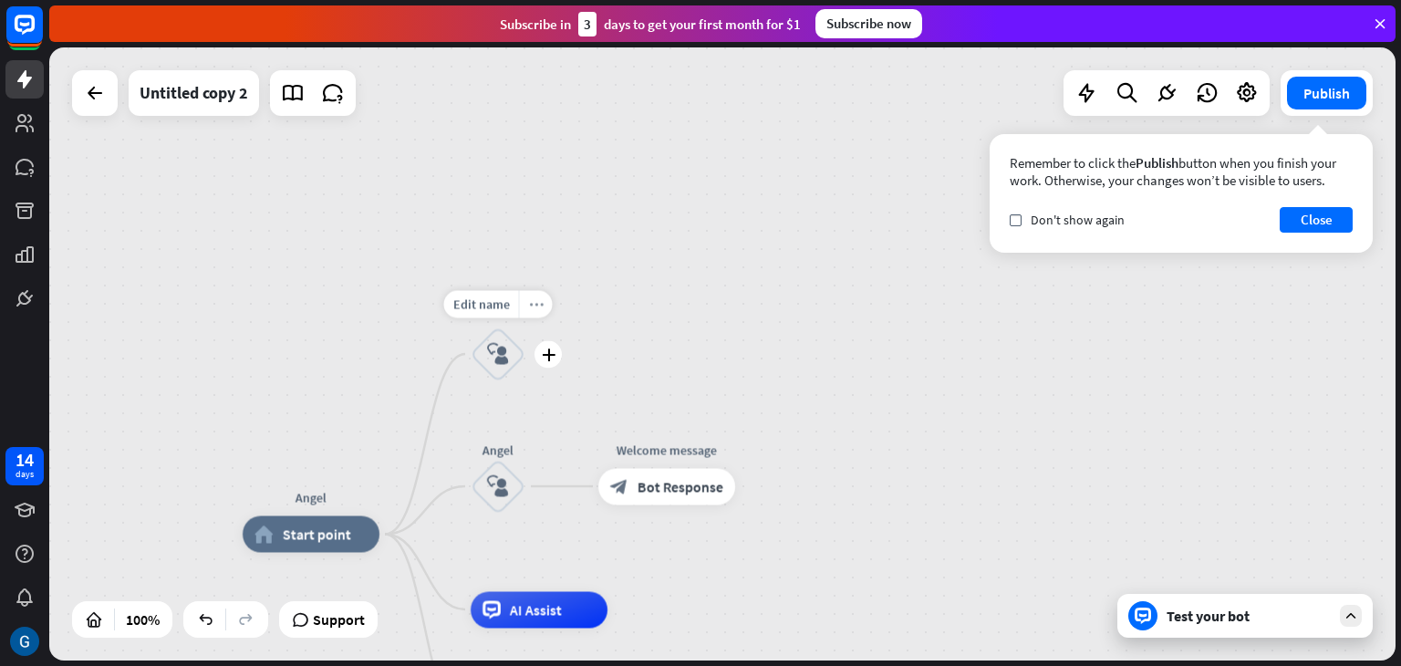
click at [540, 310] on icon "more_horiz" at bounding box center [536, 304] width 15 height 14
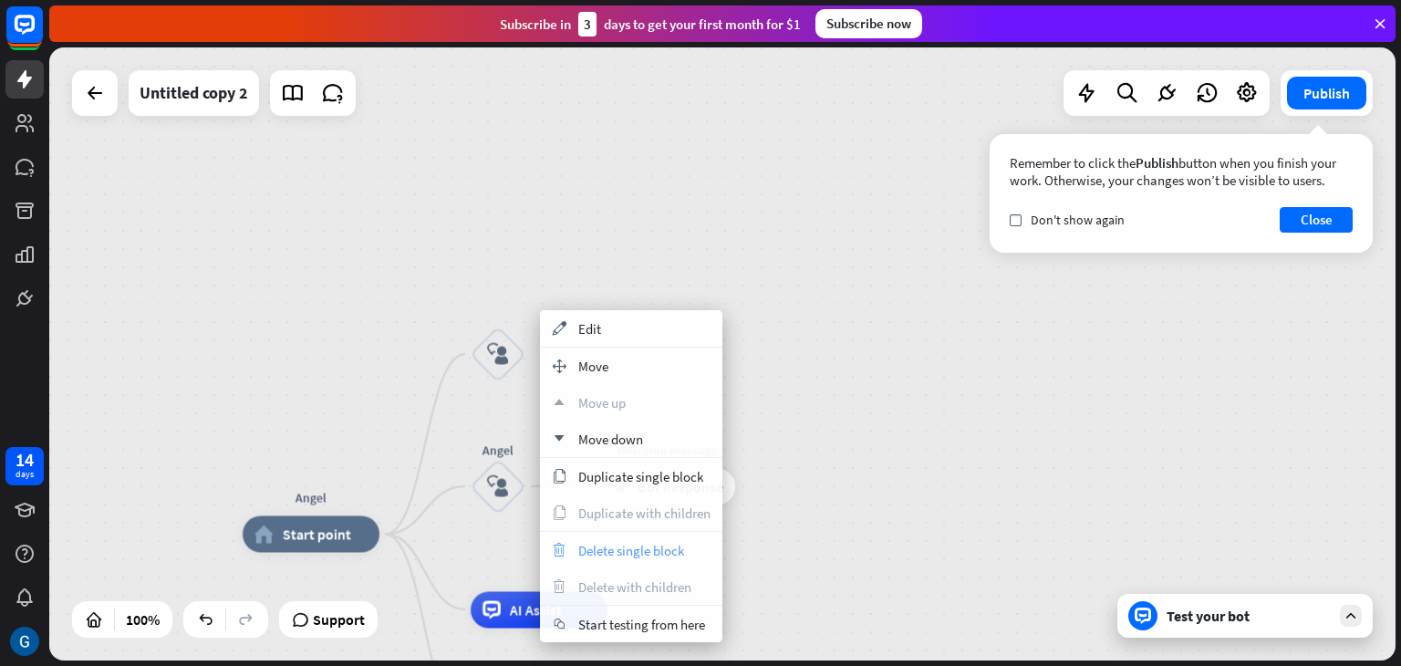
click at [640, 556] on span "Delete single block" at bounding box center [631, 550] width 106 height 17
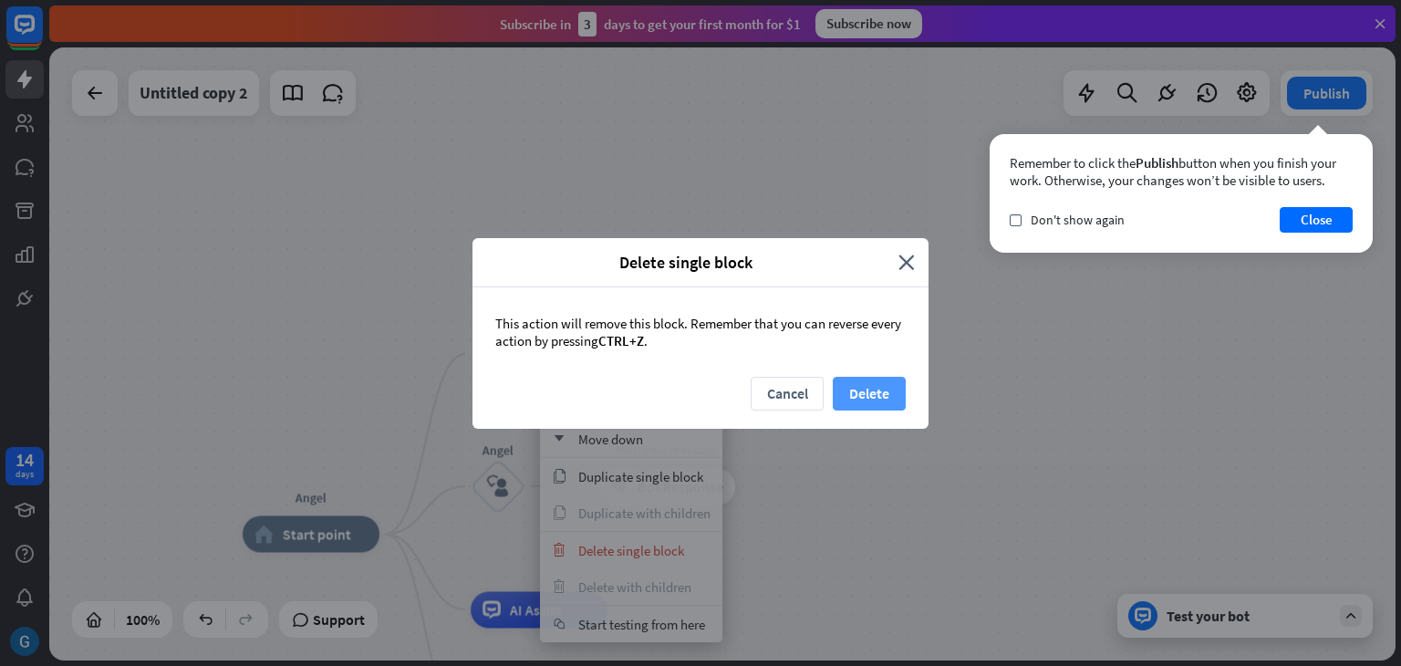
click at [862, 395] on button "Delete" at bounding box center [869, 394] width 73 height 34
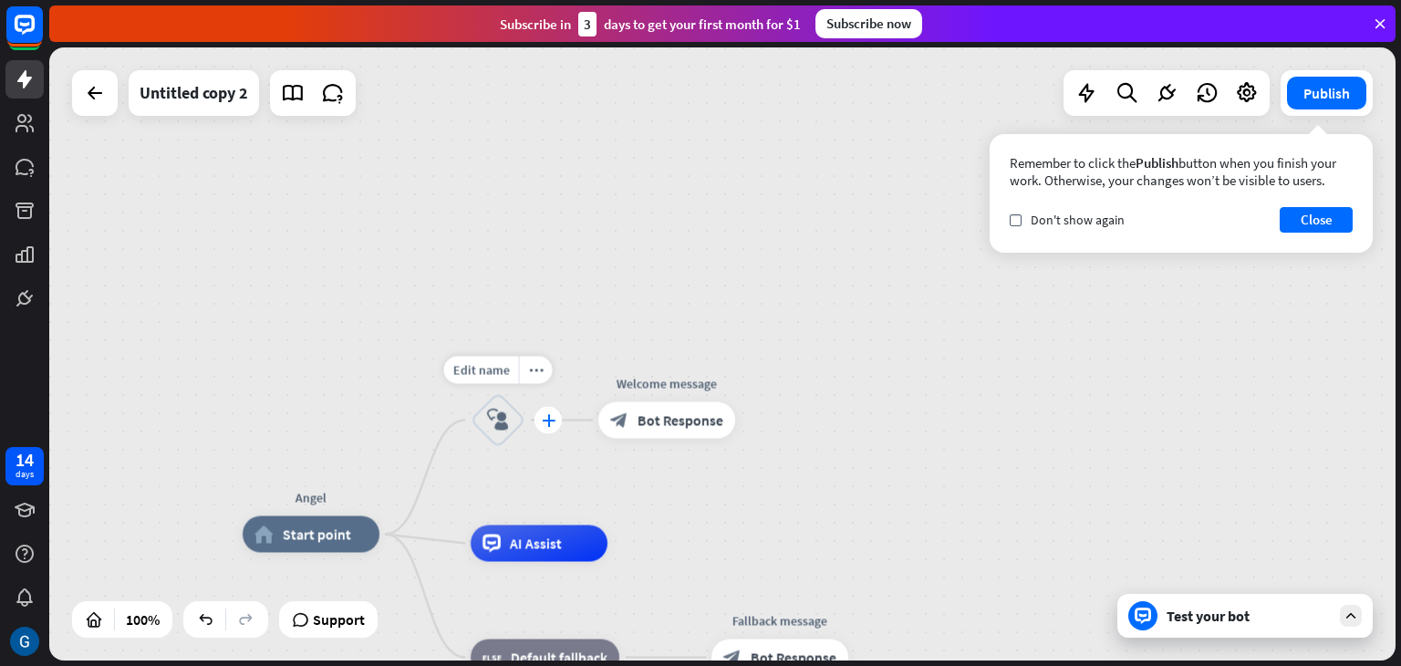
click at [545, 418] on icon "plus" at bounding box center [549, 420] width 14 height 13
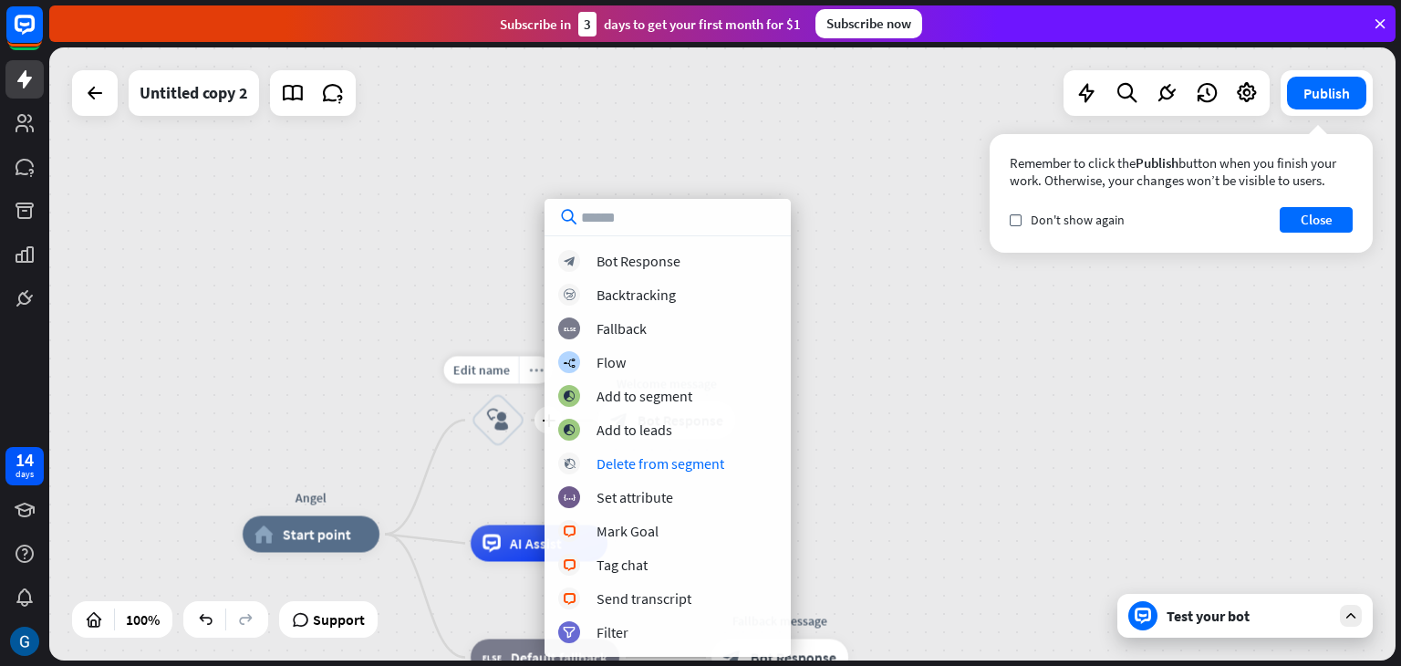
click at [527, 367] on div "more_horiz" at bounding box center [536, 370] width 34 height 27
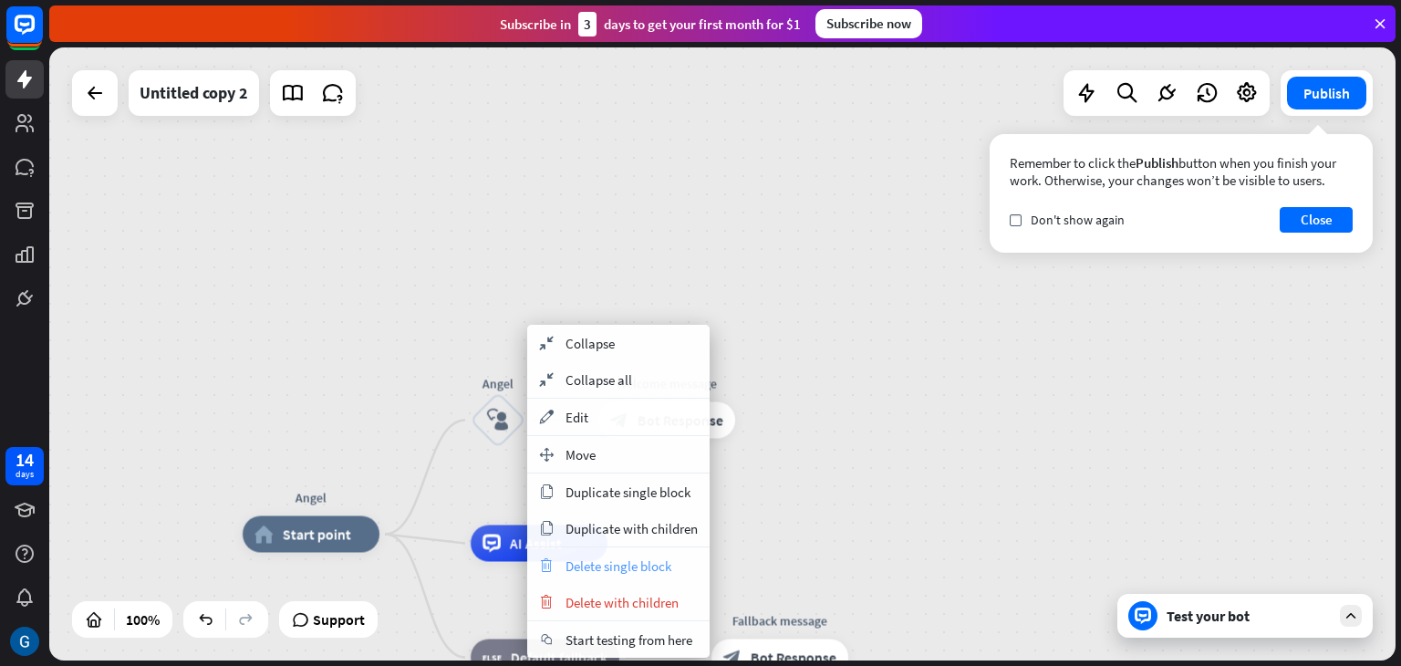
click at [631, 567] on span "Delete single block" at bounding box center [619, 565] width 106 height 17
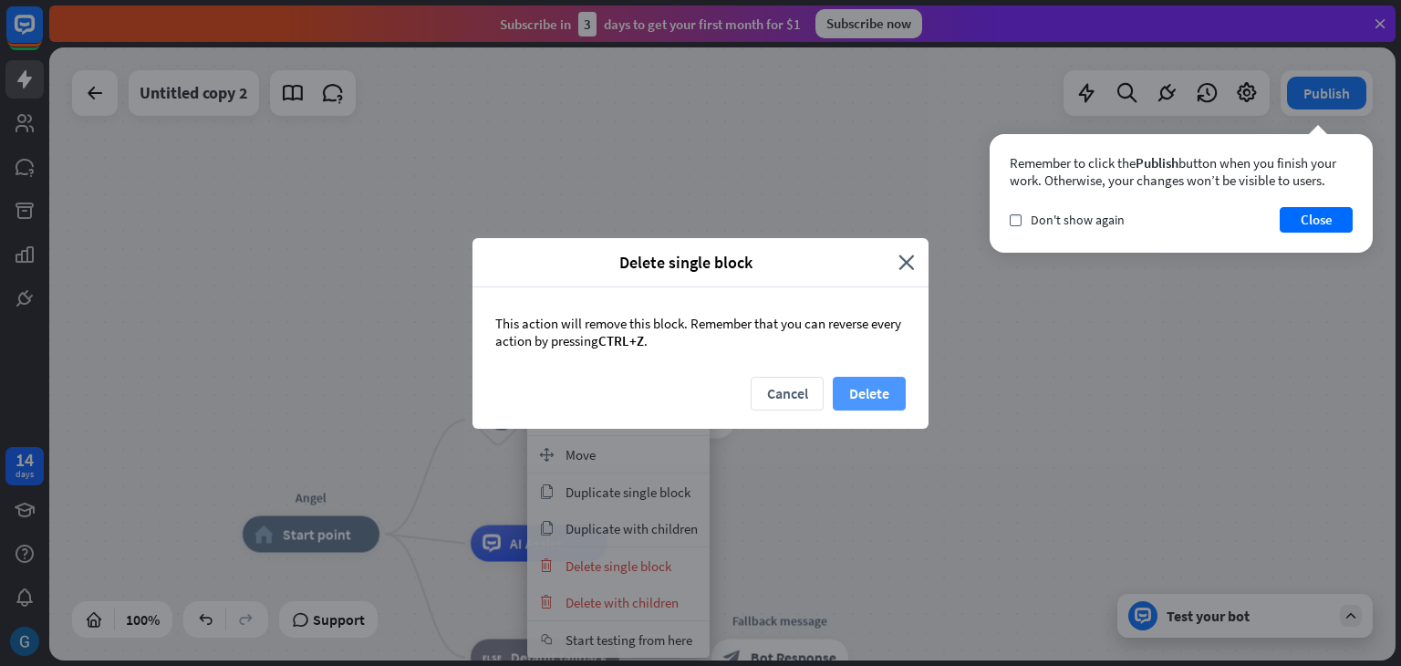
click at [869, 383] on button "Delete" at bounding box center [869, 394] width 73 height 34
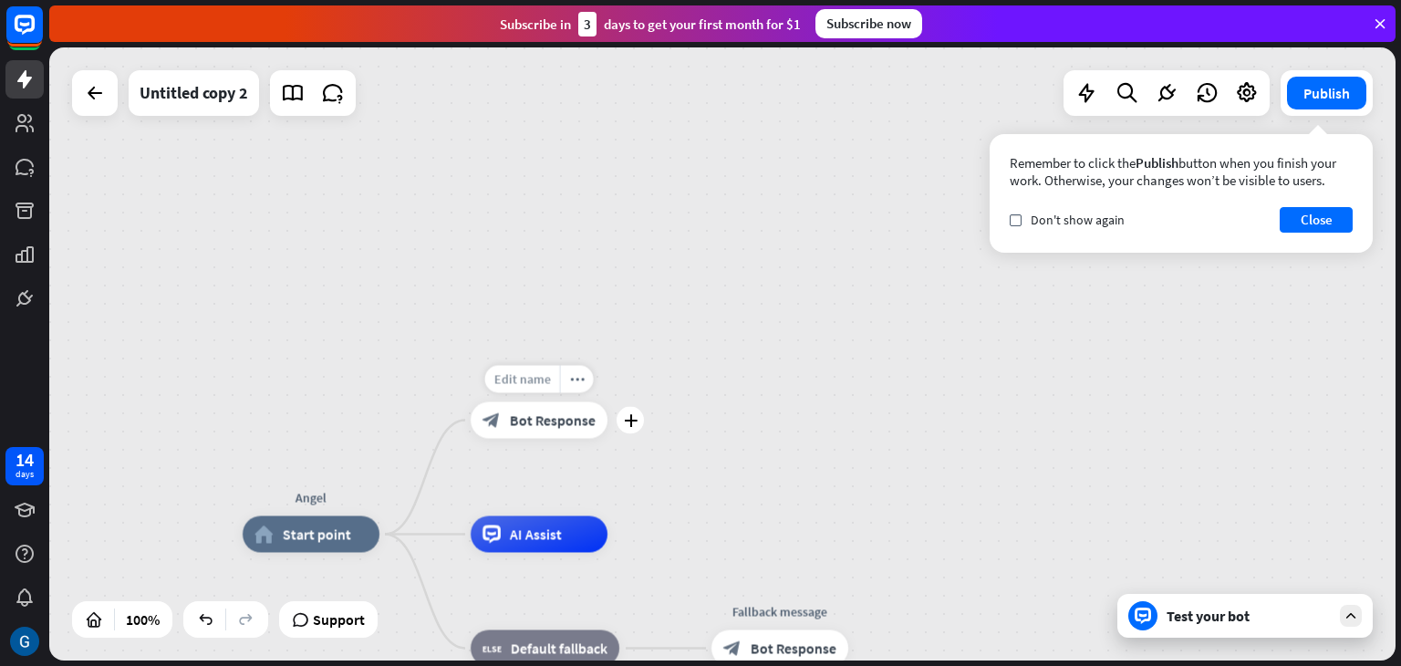
click at [534, 382] on span "Edit name" at bounding box center [522, 379] width 57 height 16
click at [1299, 221] on button "Close" at bounding box center [1316, 220] width 73 height 26
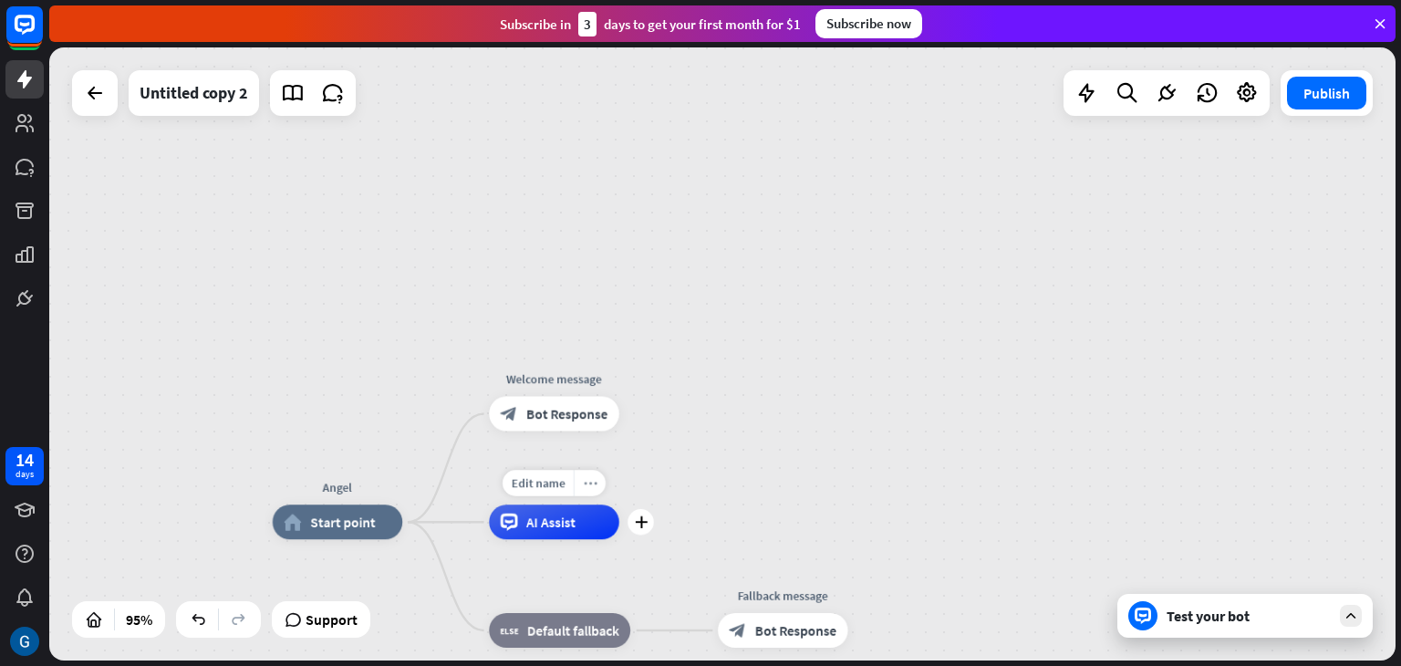
click at [594, 483] on icon "more_horiz" at bounding box center [590, 482] width 14 height 13
click at [541, 523] on span "AI Assist" at bounding box center [550, 522] width 49 height 17
click at [558, 487] on span "Edit name" at bounding box center [538, 483] width 54 height 16
type input "******"
click at [646, 522] on icon "plus" at bounding box center [640, 522] width 13 height 12
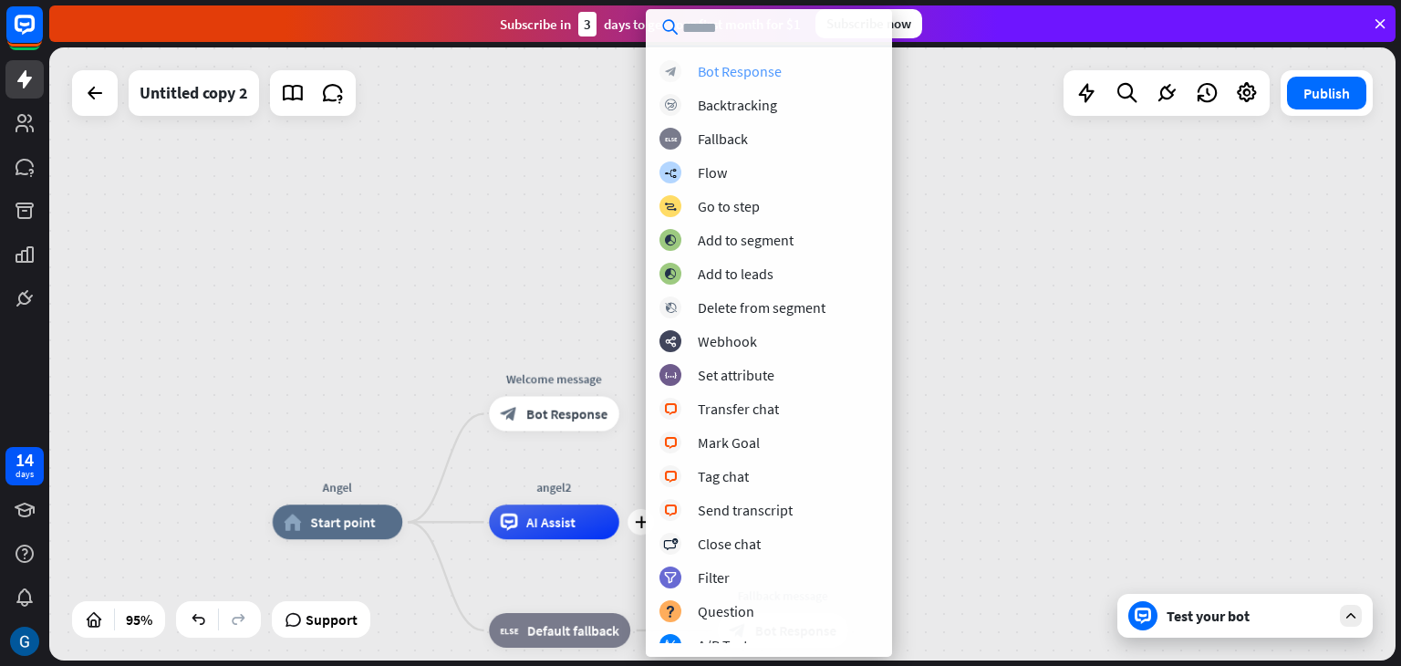
click at [764, 75] on div "Bot Response" at bounding box center [740, 71] width 84 height 18
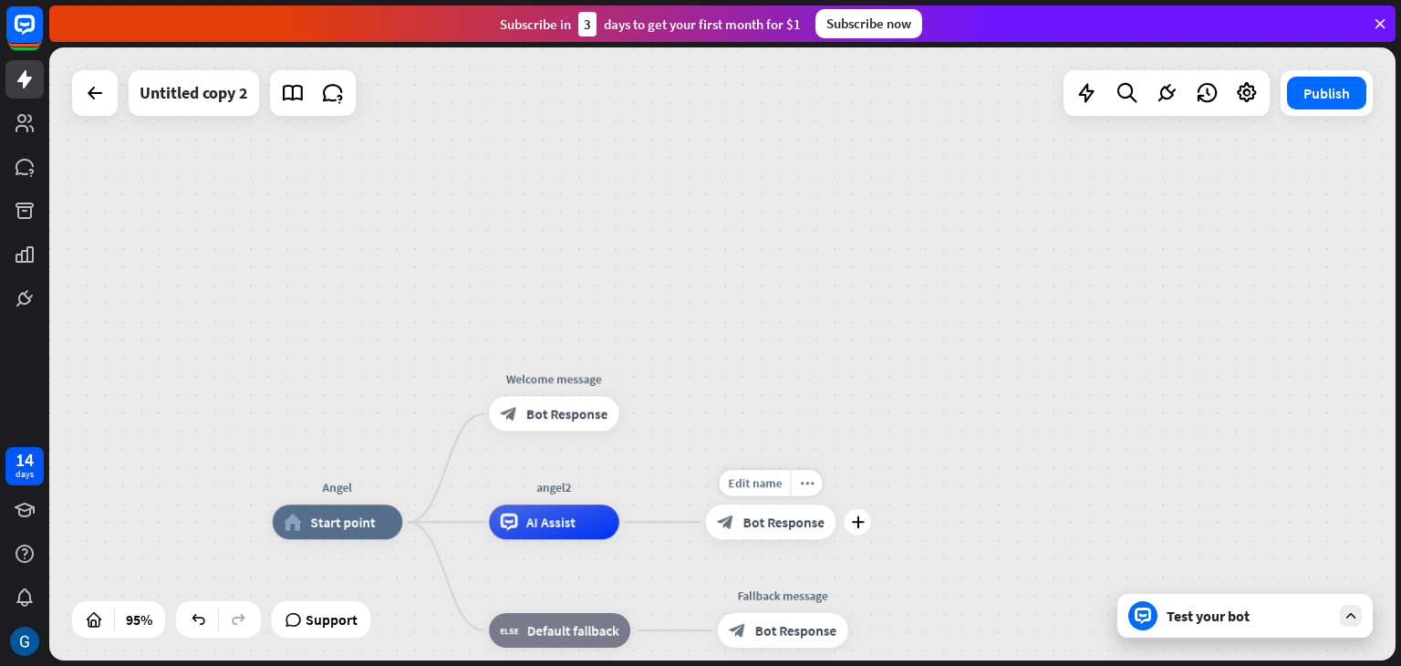
click at [777, 523] on span "Bot Response" at bounding box center [784, 522] width 81 height 17
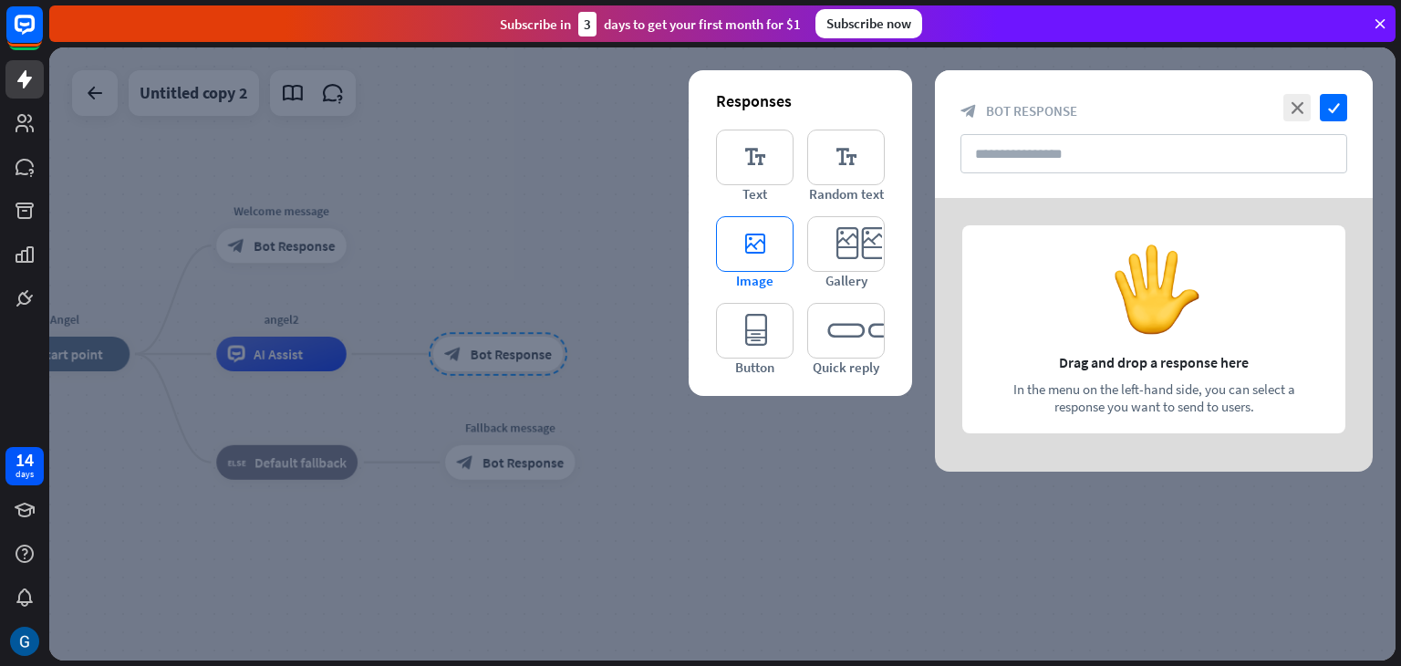
click at [760, 244] on icon "editor_image" at bounding box center [755, 244] width 78 height 56
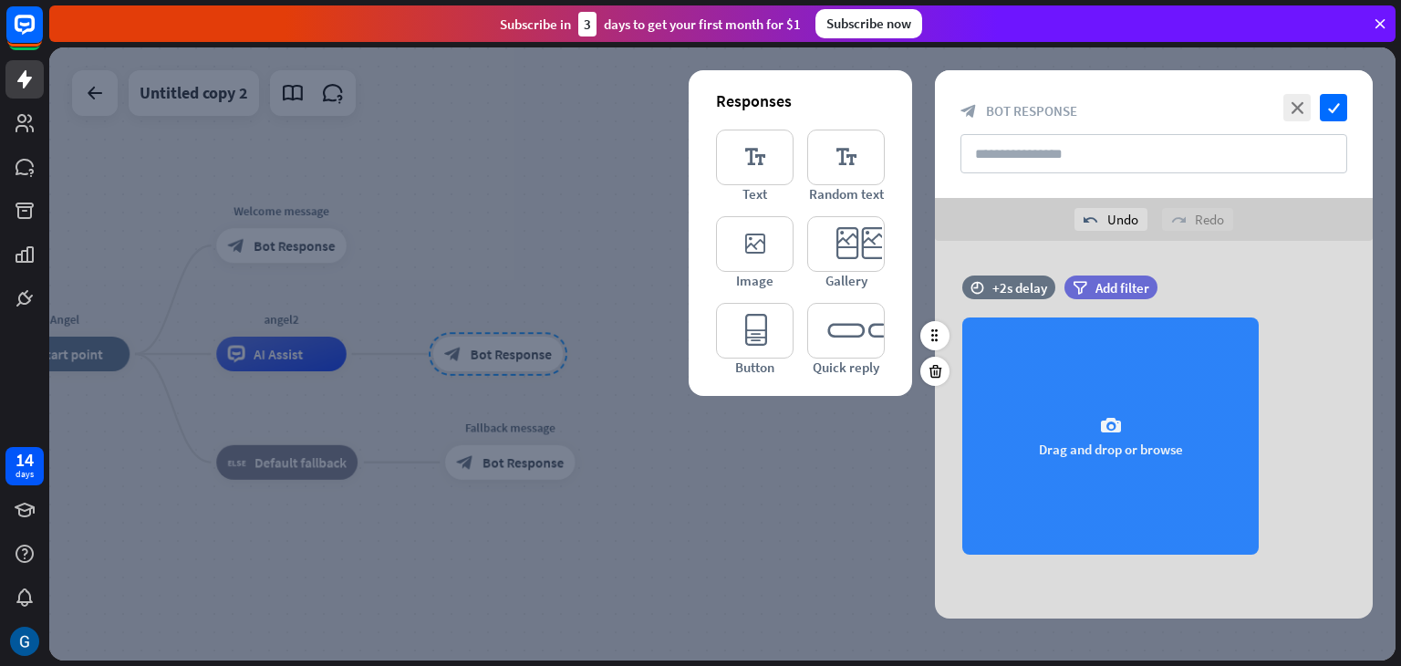
click at [1109, 432] on icon "camera" at bounding box center [1111, 426] width 22 height 22
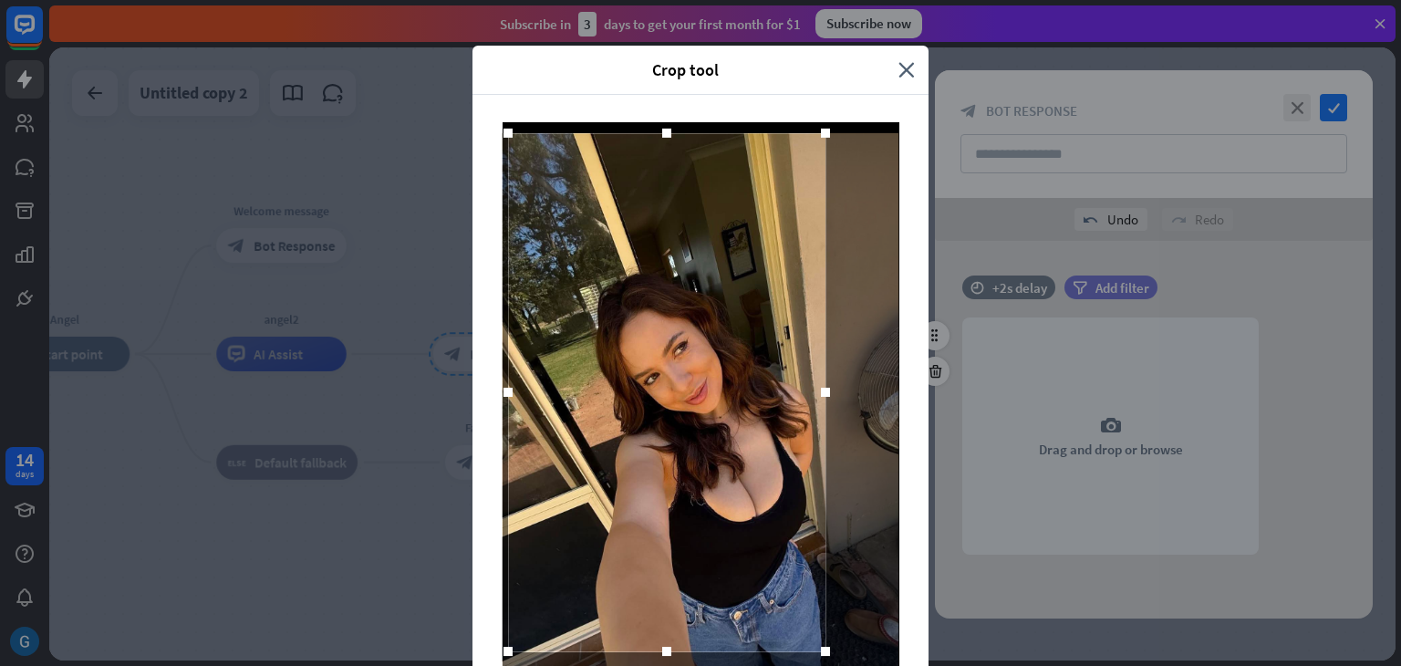
drag, startPoint x: 778, startPoint y: 502, endPoint x: 750, endPoint y: 249, distance: 254.3
click at [750, 249] on div at bounding box center [666, 392] width 317 height 518
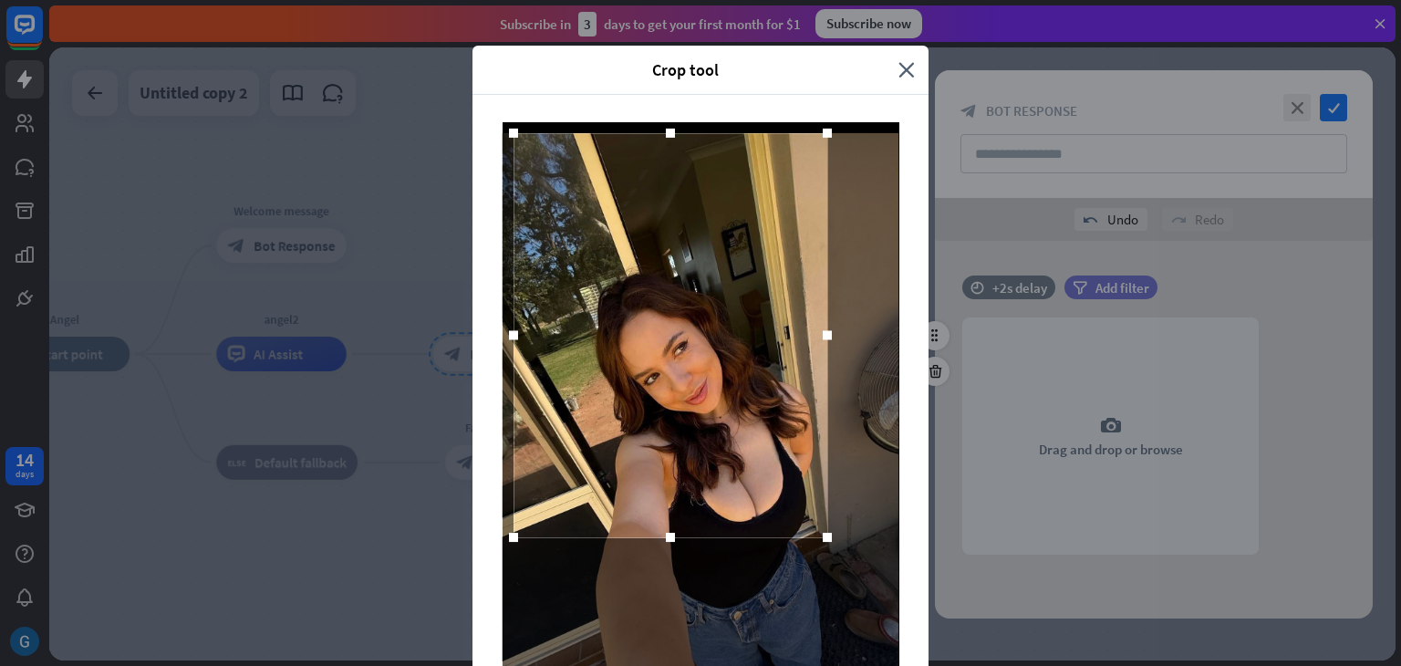
drag, startPoint x: 815, startPoint y: 651, endPoint x: 811, endPoint y: 537, distance: 114.1
click at [823, 537] on div at bounding box center [827, 537] width 9 height 9
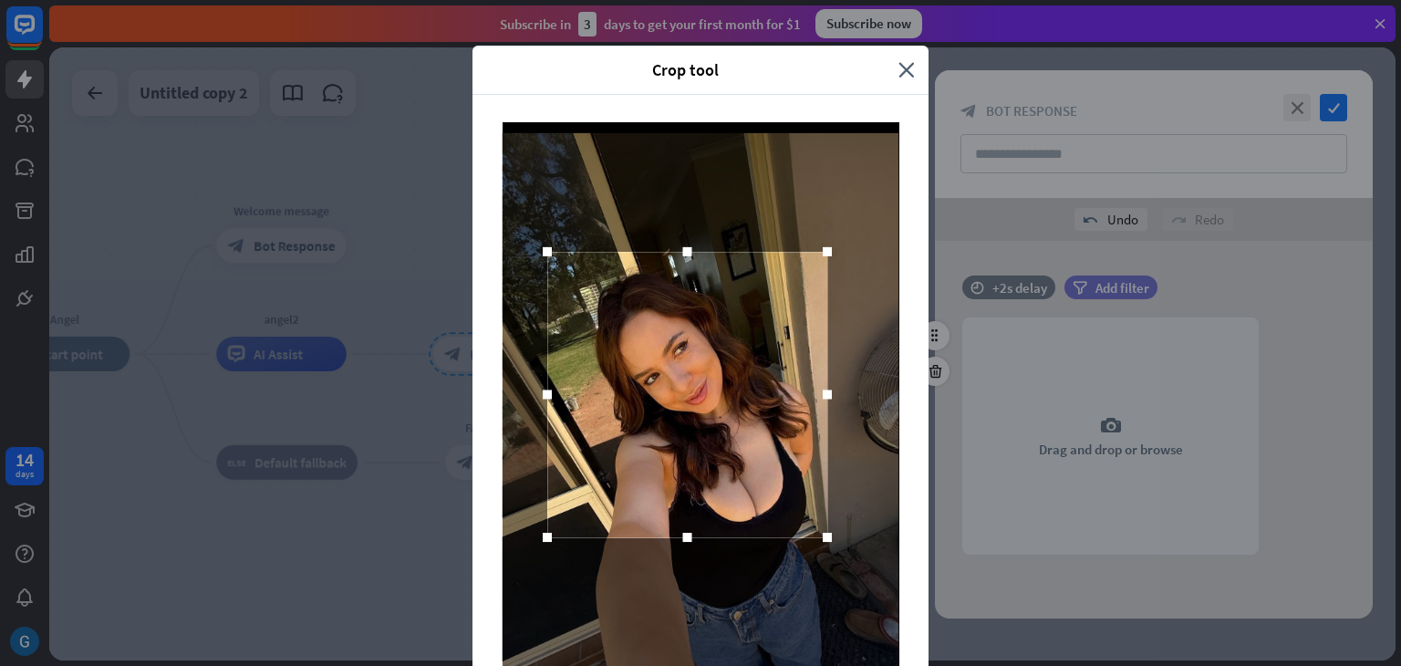
drag, startPoint x: 503, startPoint y: 131, endPoint x: 536, endPoint y: 250, distance: 123.3
click at [543, 250] on div at bounding box center [547, 251] width 9 height 9
drag, startPoint x: 675, startPoint y: 537, endPoint x: 675, endPoint y: 525, distance: 12.8
click at [683, 525] on div at bounding box center [687, 524] width 9 height 9
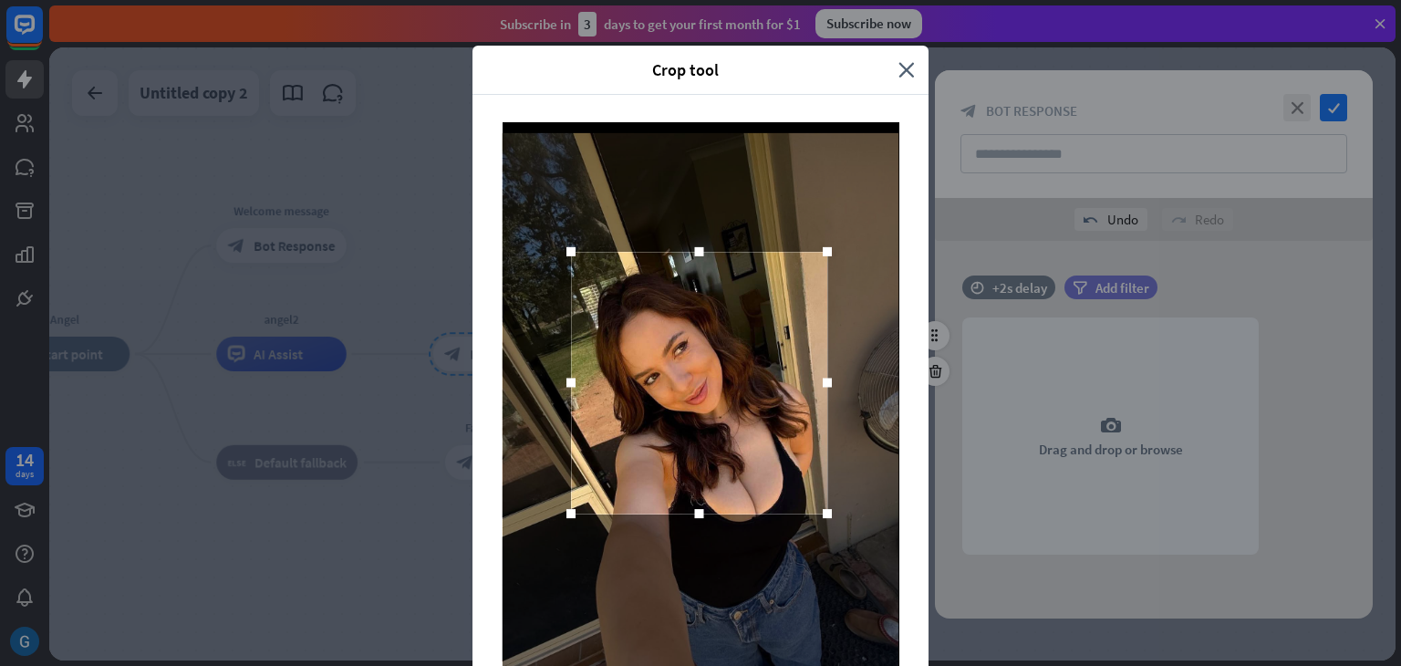
drag, startPoint x: 534, startPoint y: 521, endPoint x: 557, endPoint y: 510, distance: 26.1
click at [567, 510] on div at bounding box center [571, 513] width 9 height 9
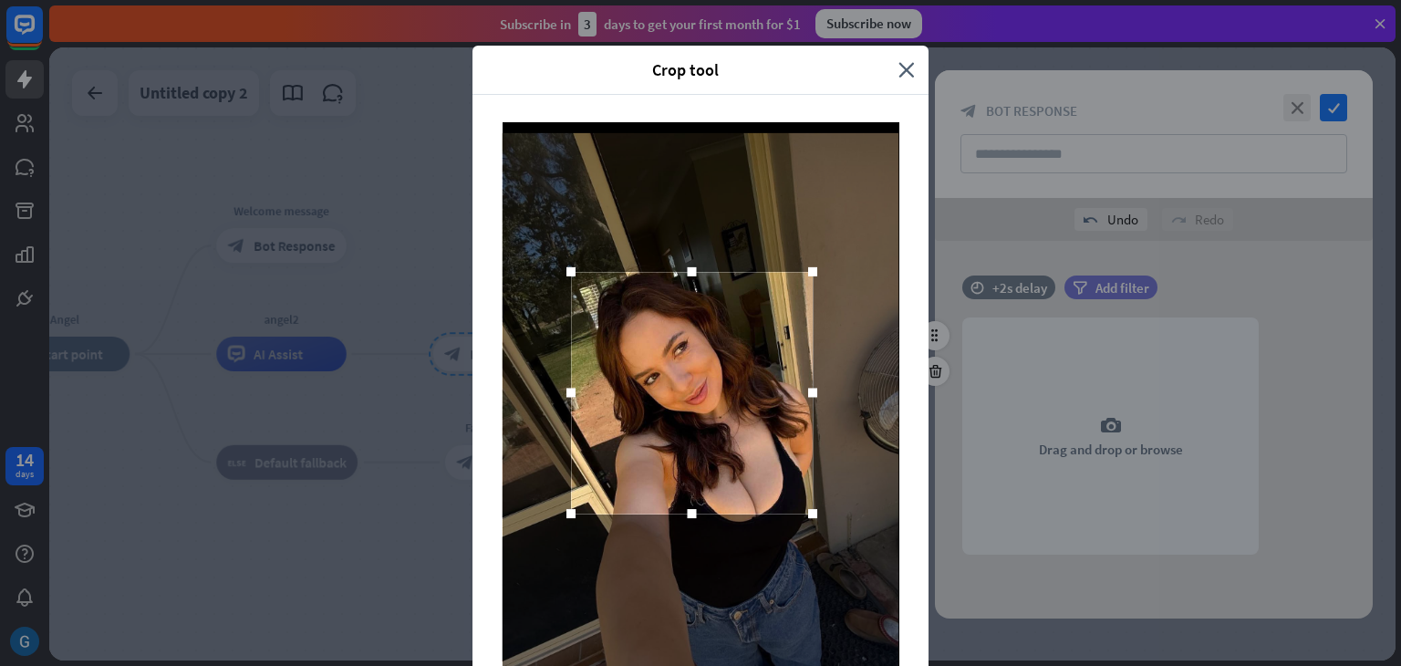
drag, startPoint x: 817, startPoint y: 251, endPoint x: 802, endPoint y: 271, distance: 24.8
click at [808, 271] on div at bounding box center [812, 271] width 9 height 9
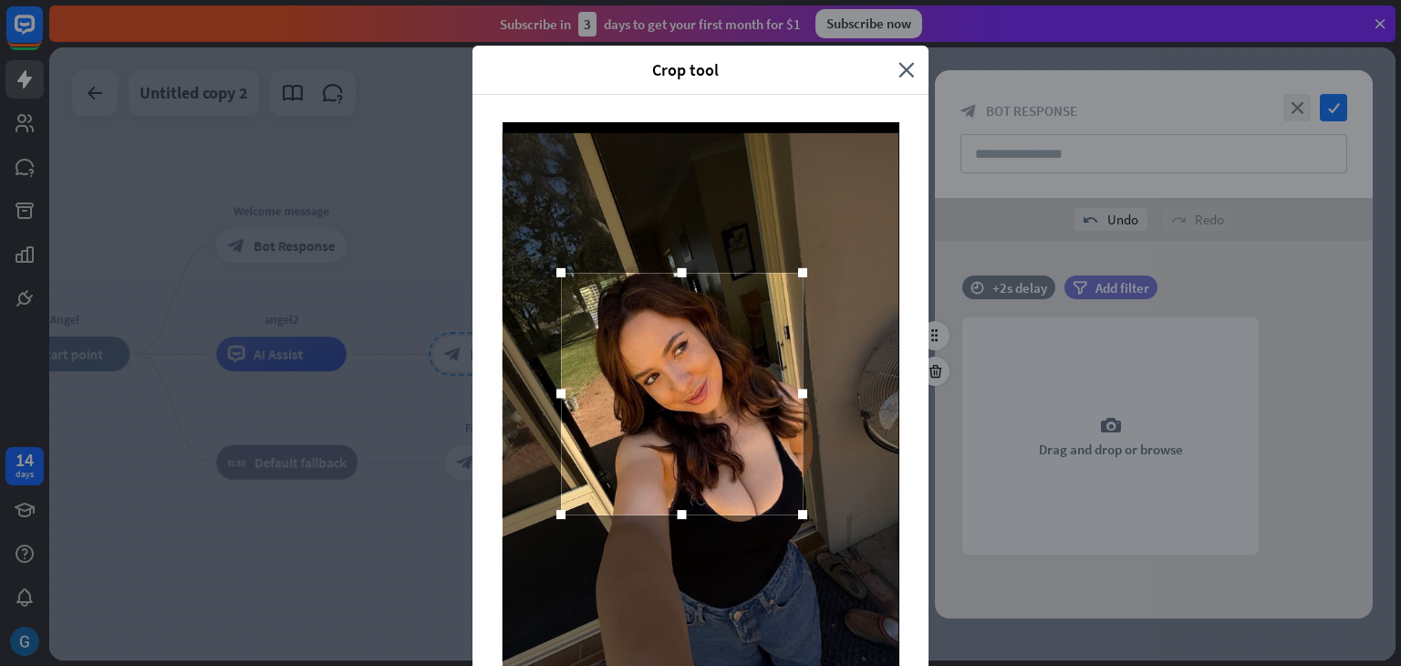
drag, startPoint x: 704, startPoint y: 349, endPoint x: 694, endPoint y: 350, distance: 10.1
click at [694, 350] on div at bounding box center [682, 394] width 242 height 242
drag, startPoint x: 668, startPoint y: 519, endPoint x: 671, endPoint y: 536, distance: 16.6
click at [671, 536] on div at bounding box center [682, 530] width 27 height 27
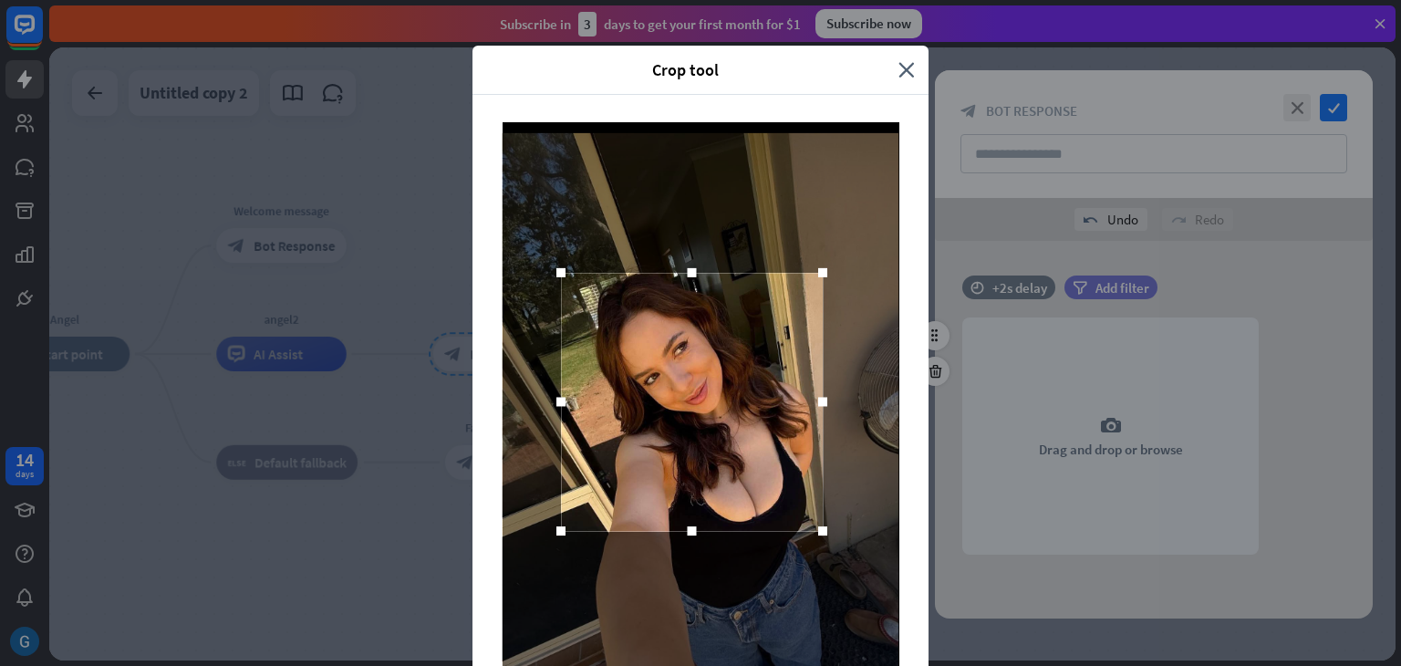
drag, startPoint x: 788, startPoint y: 400, endPoint x: 808, endPoint y: 399, distance: 20.2
click at [818, 399] on div at bounding box center [822, 402] width 9 height 9
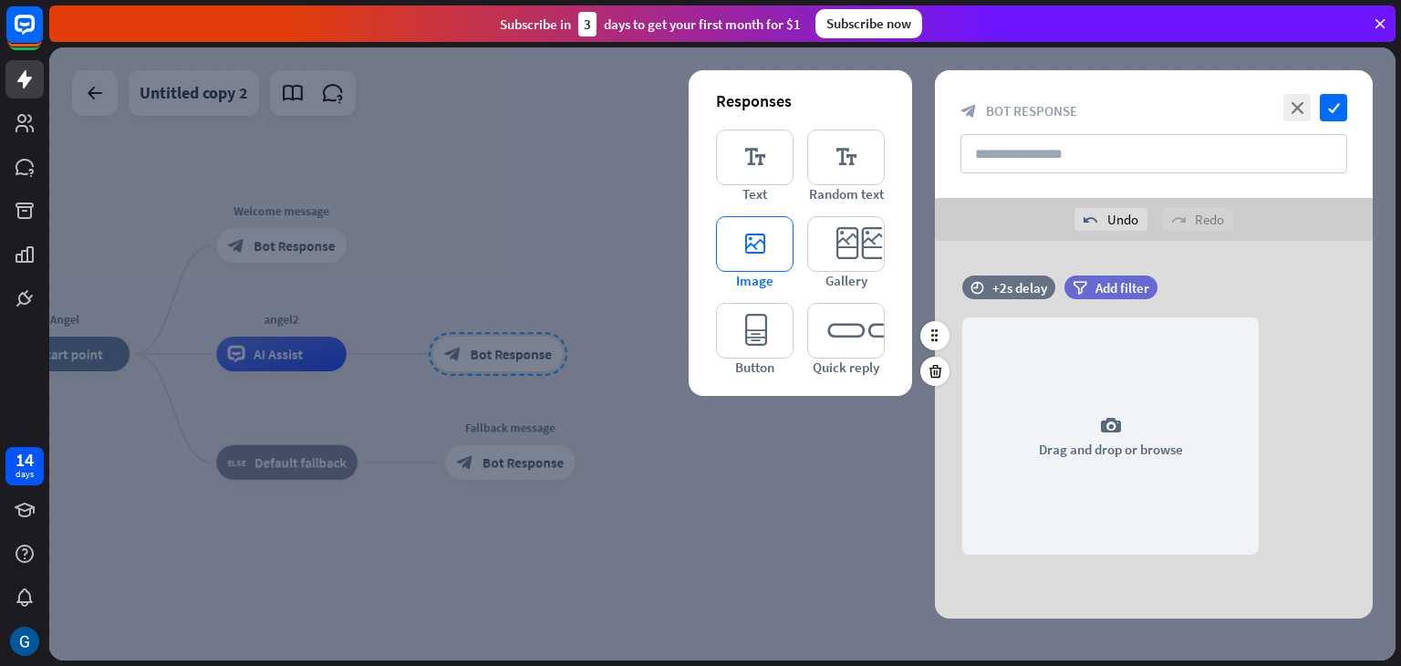
click at [754, 234] on icon "editor_image" at bounding box center [755, 244] width 78 height 56
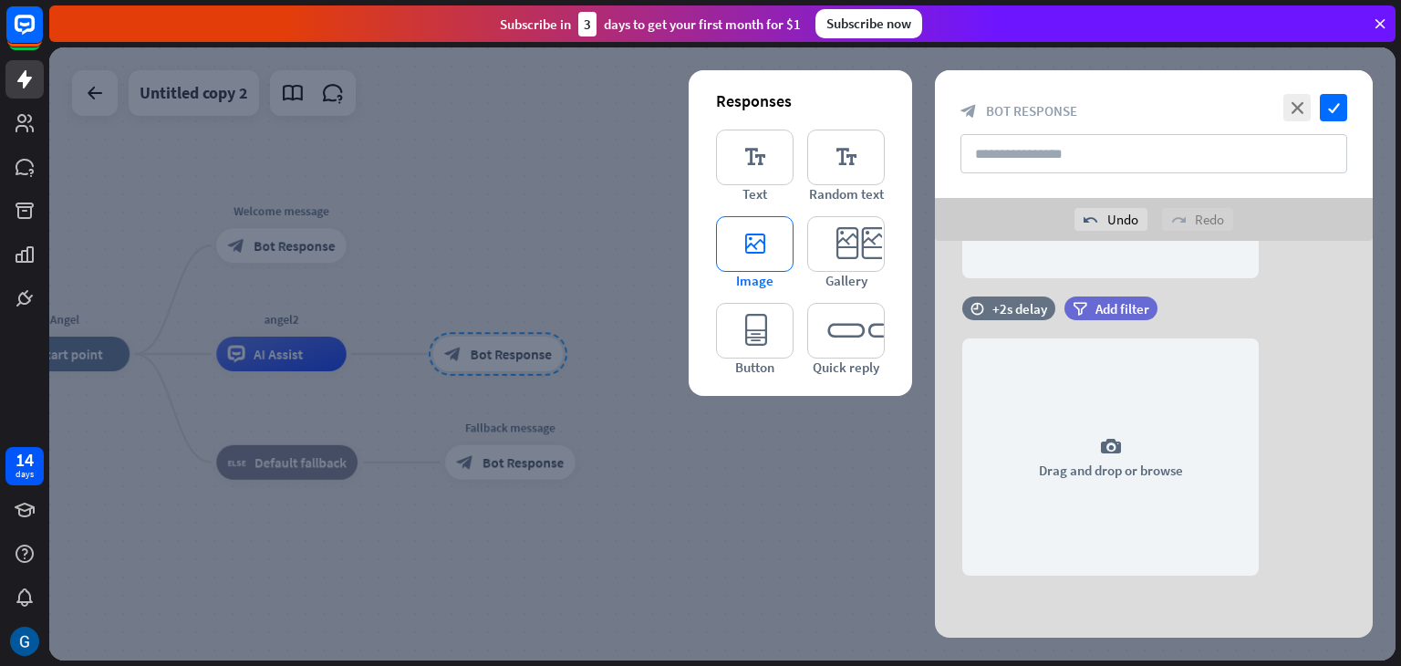
scroll to position [277, 0]
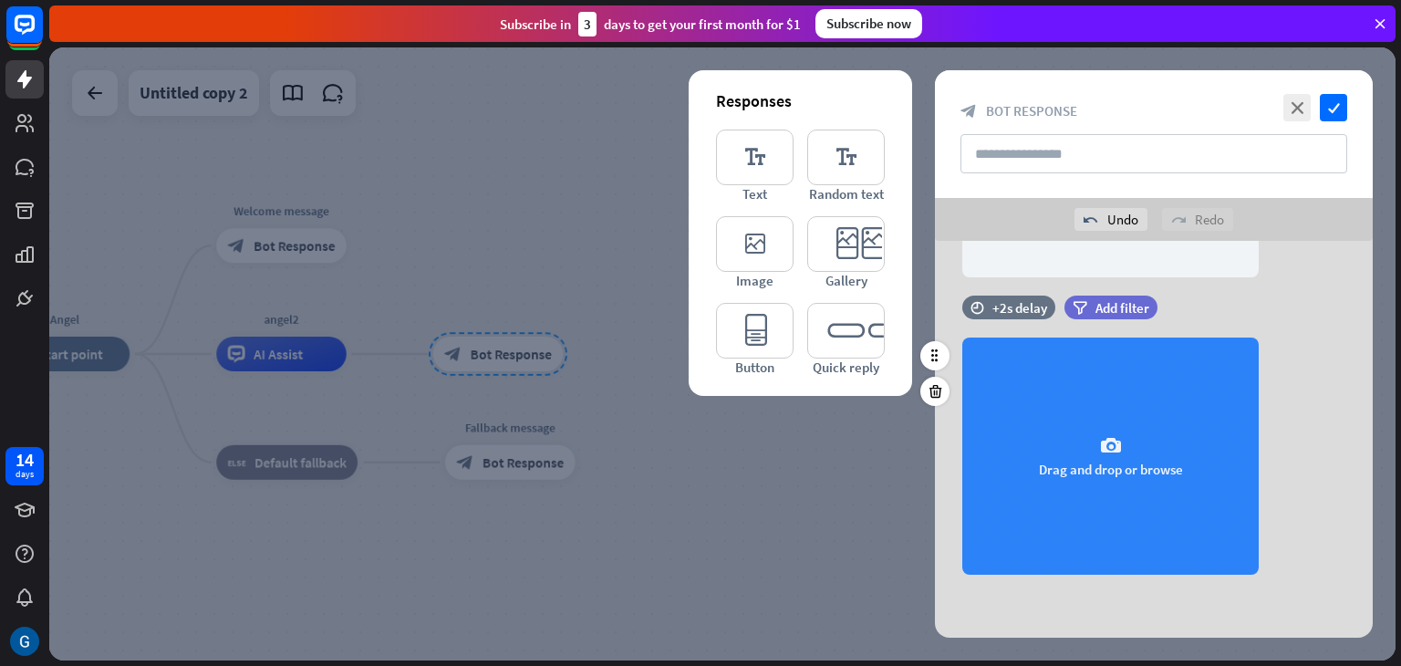
click at [1108, 432] on div "camera Drag and drop or browse" at bounding box center [1110, 456] width 296 height 237
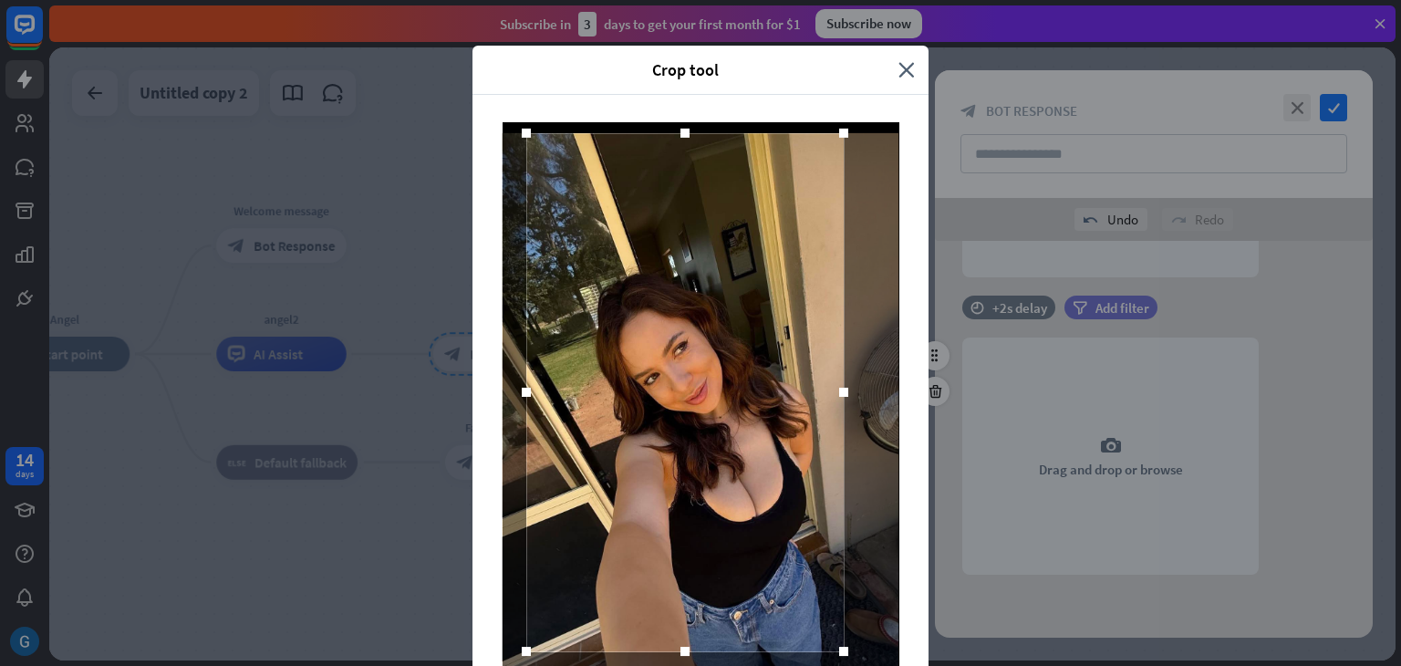
drag, startPoint x: 694, startPoint y: 472, endPoint x: 679, endPoint y: 264, distance: 208.6
click at [679, 264] on div at bounding box center [684, 392] width 317 height 518
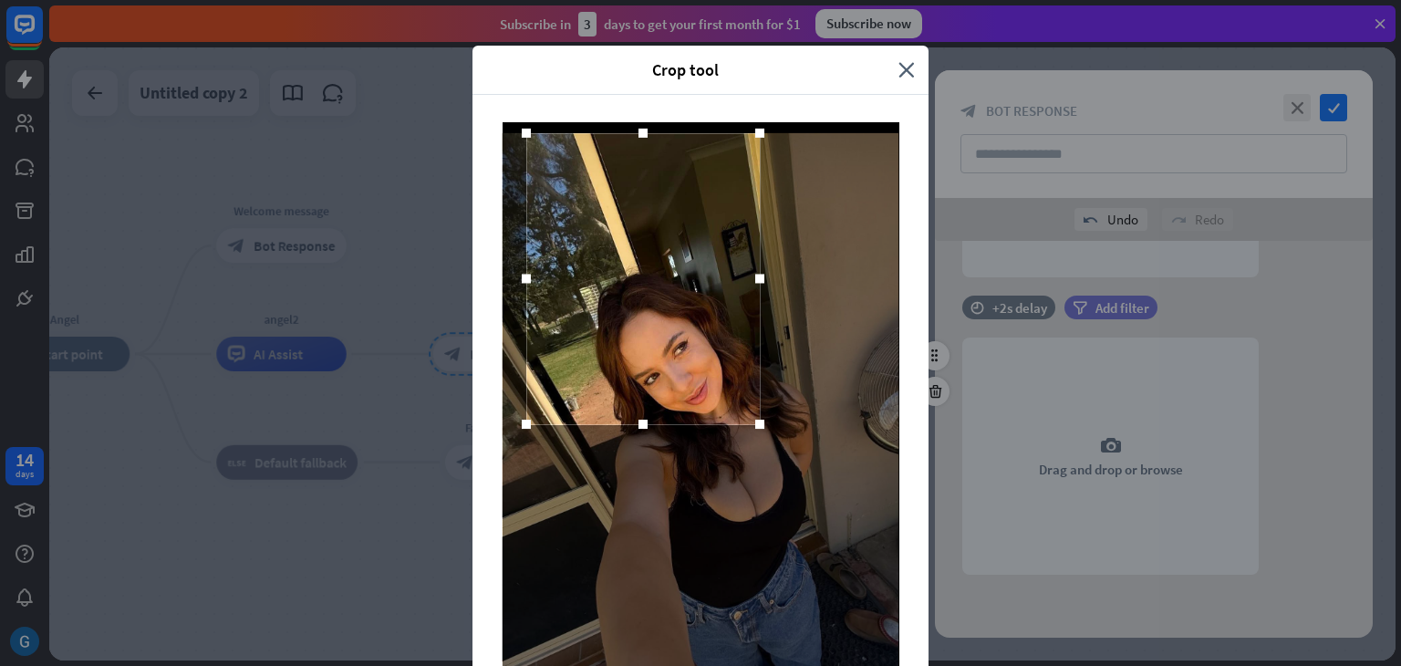
drag, startPoint x: 832, startPoint y: 654, endPoint x: 748, endPoint y: 427, distance: 242.2
click at [755, 427] on div at bounding box center [759, 424] width 9 height 9
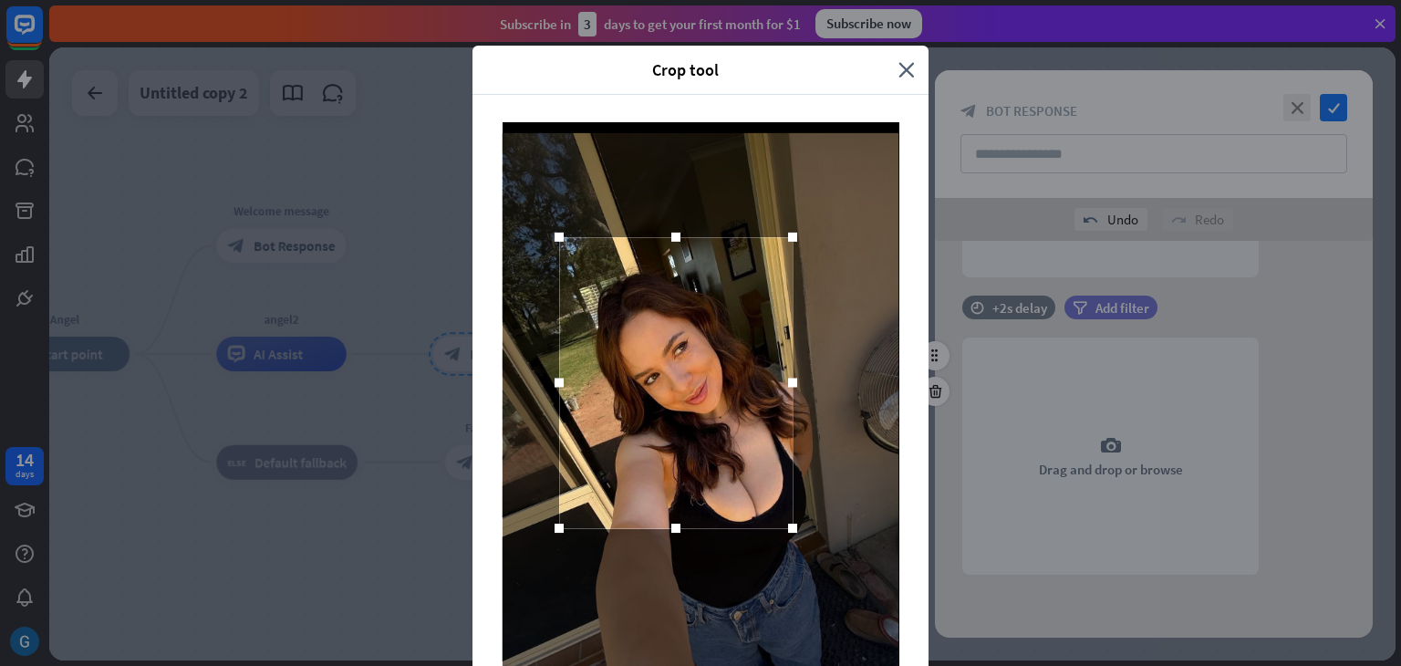
drag, startPoint x: 617, startPoint y: 289, endPoint x: 650, endPoint y: 393, distance: 109.1
click at [650, 393] on div at bounding box center [676, 382] width 234 height 291
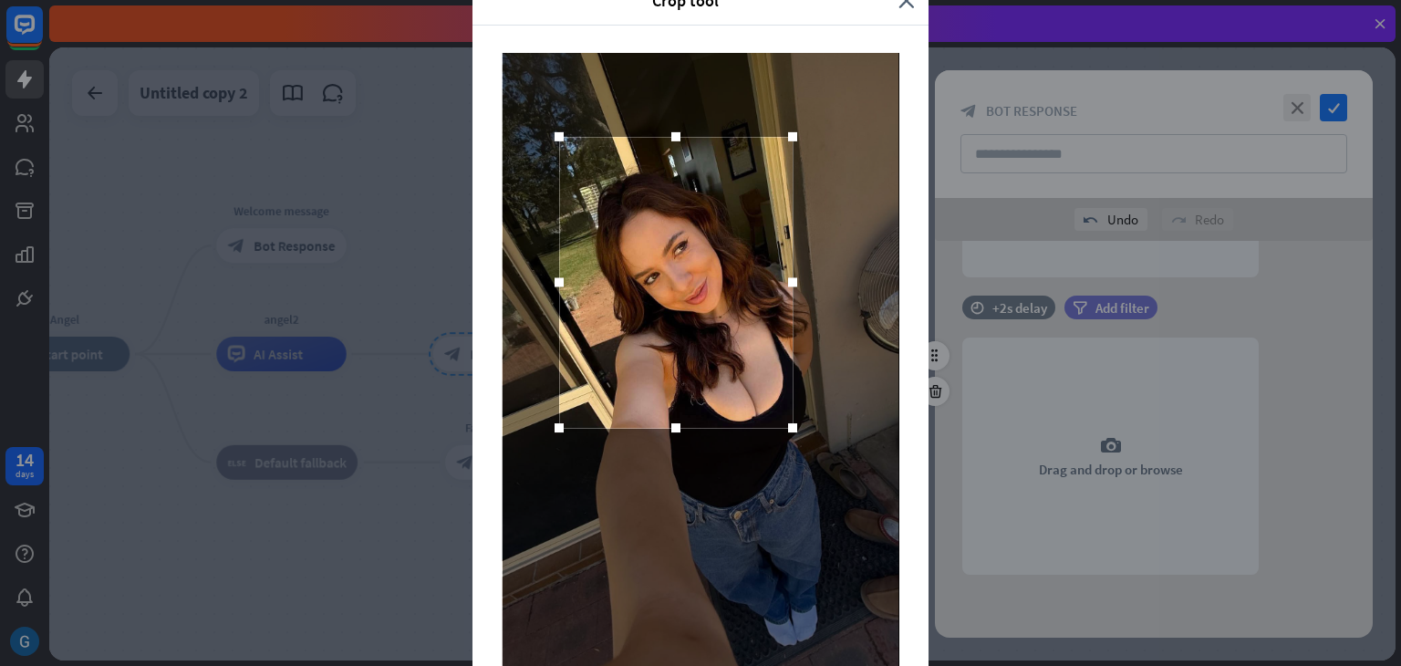
scroll to position [174, 0]
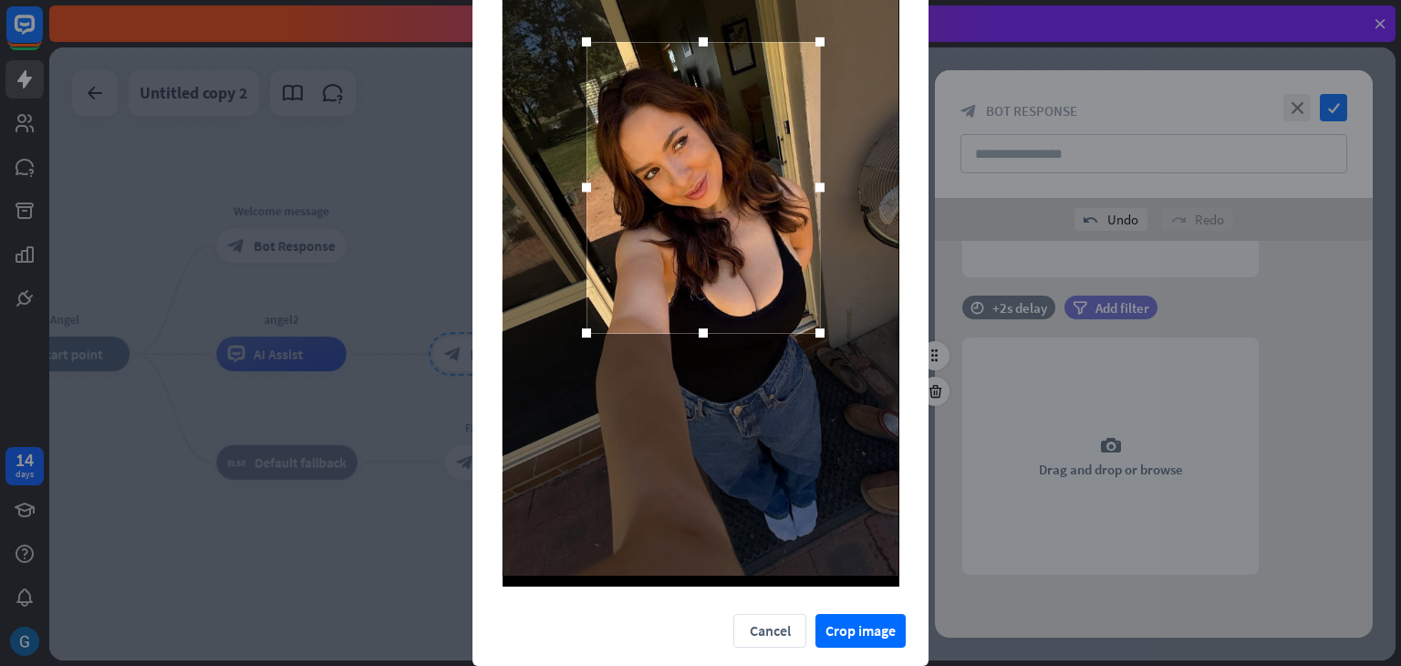
drag, startPoint x: 649, startPoint y: 192, endPoint x: 676, endPoint y: 202, distance: 29.2
click at [676, 202] on div at bounding box center [704, 187] width 234 height 291
click at [864, 632] on button "Crop image" at bounding box center [861, 631] width 90 height 34
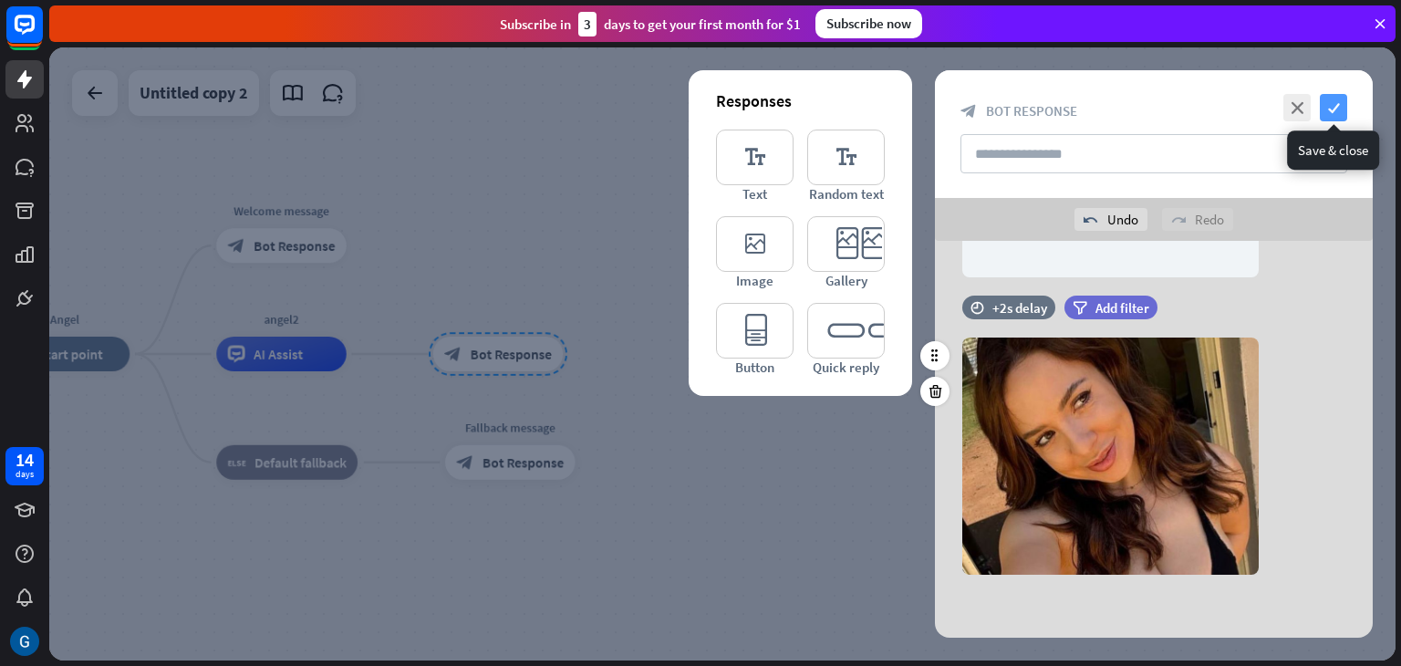
click at [1329, 110] on icon "check" at bounding box center [1333, 107] width 27 height 27
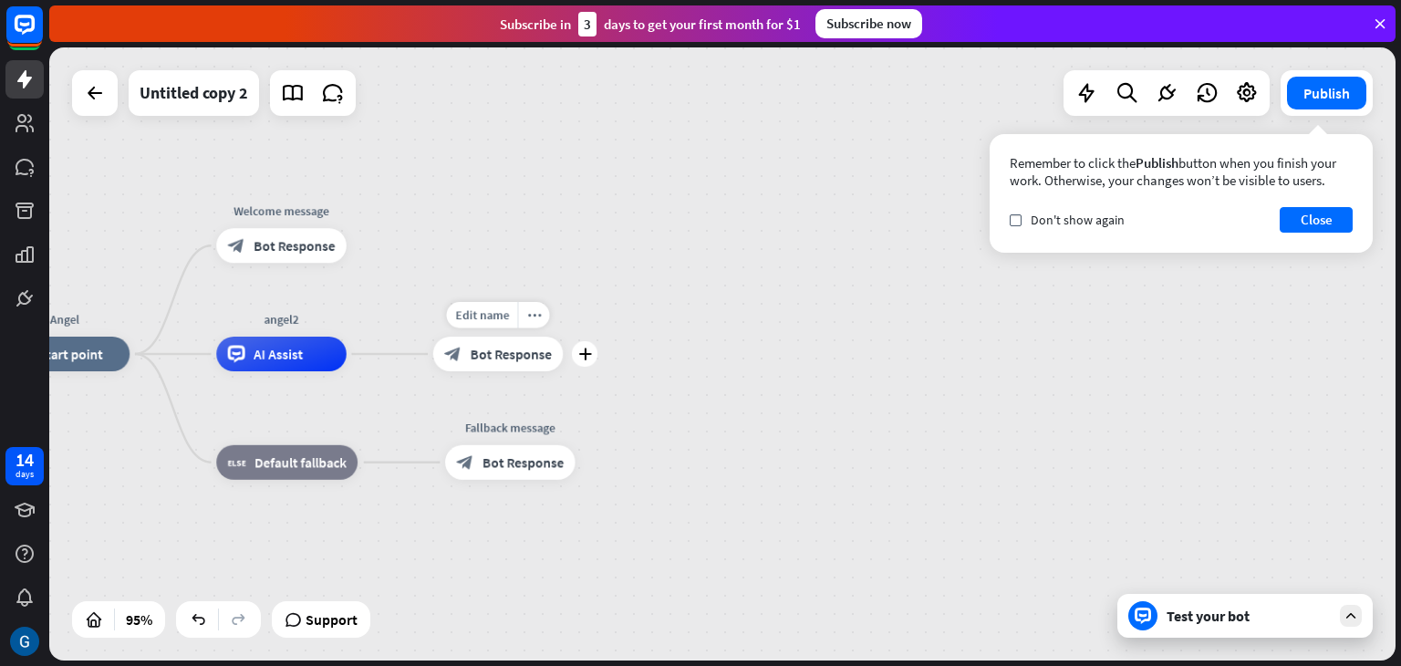
click at [539, 356] on span "Bot Response" at bounding box center [511, 354] width 81 height 17
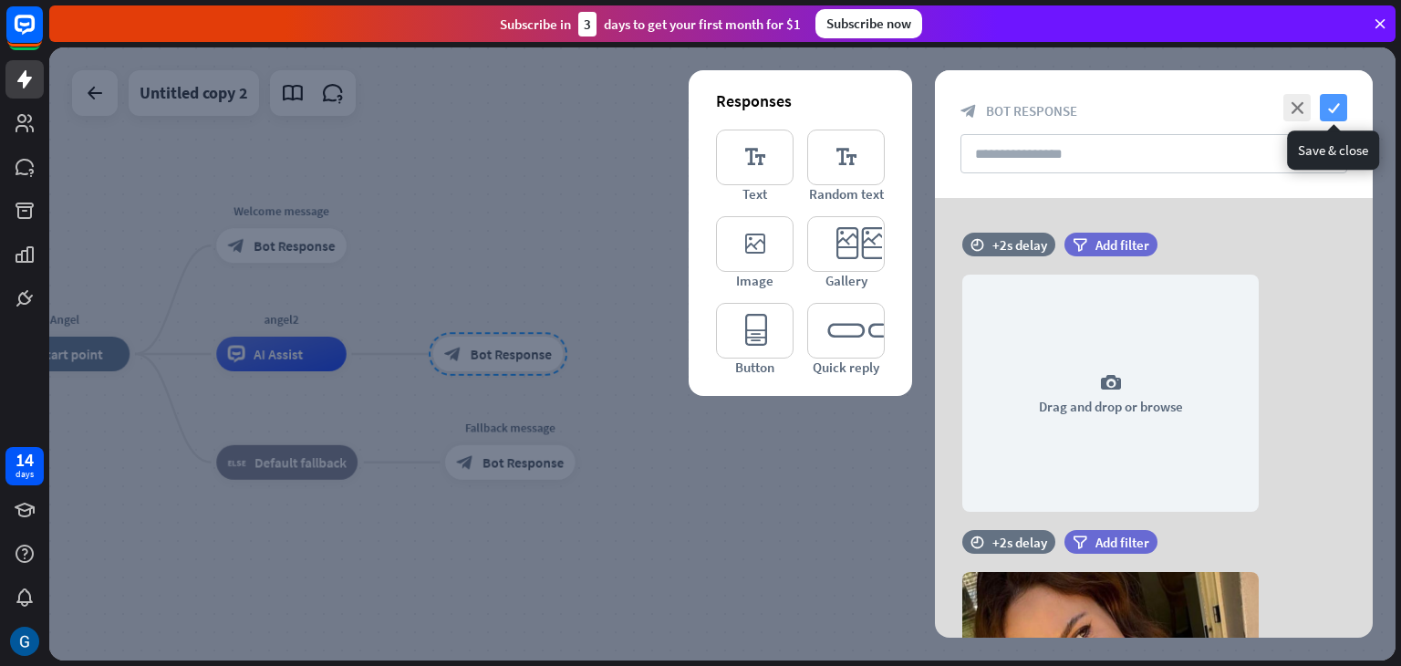
click at [1336, 108] on icon "check" at bounding box center [1333, 107] width 27 height 27
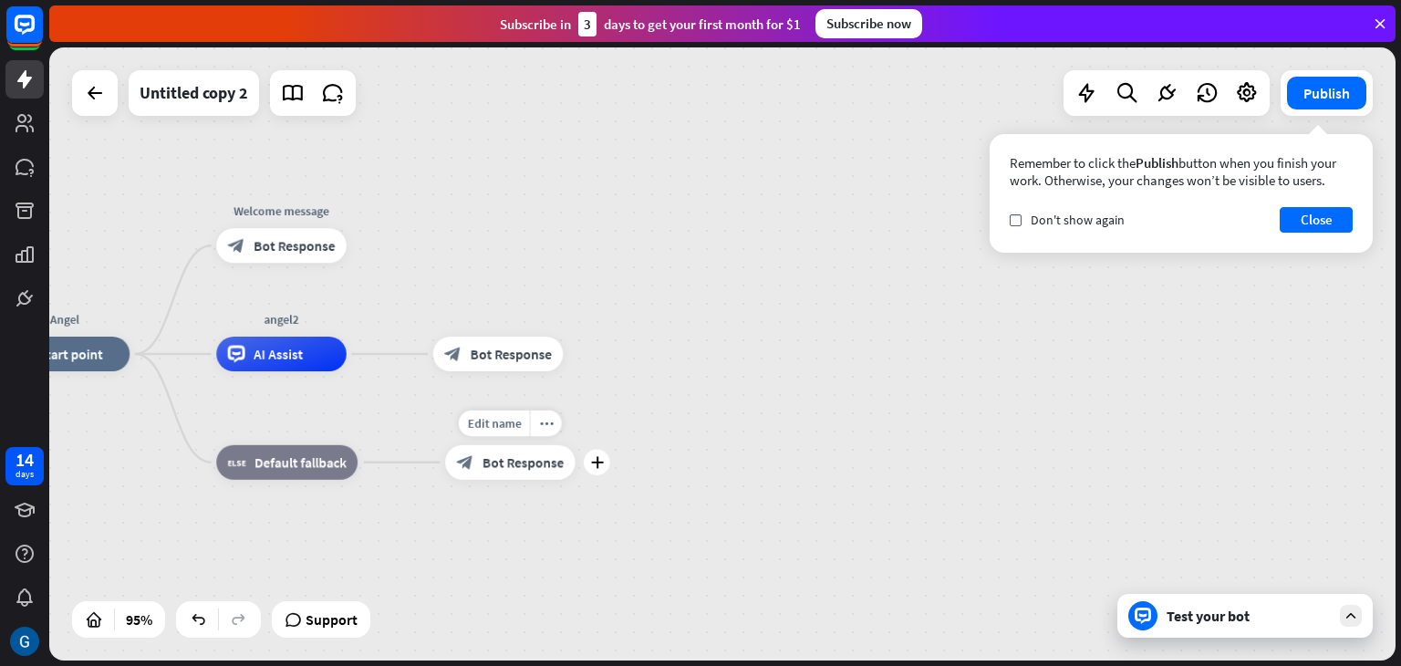
click at [522, 469] on span "Bot Response" at bounding box center [523, 461] width 81 height 17
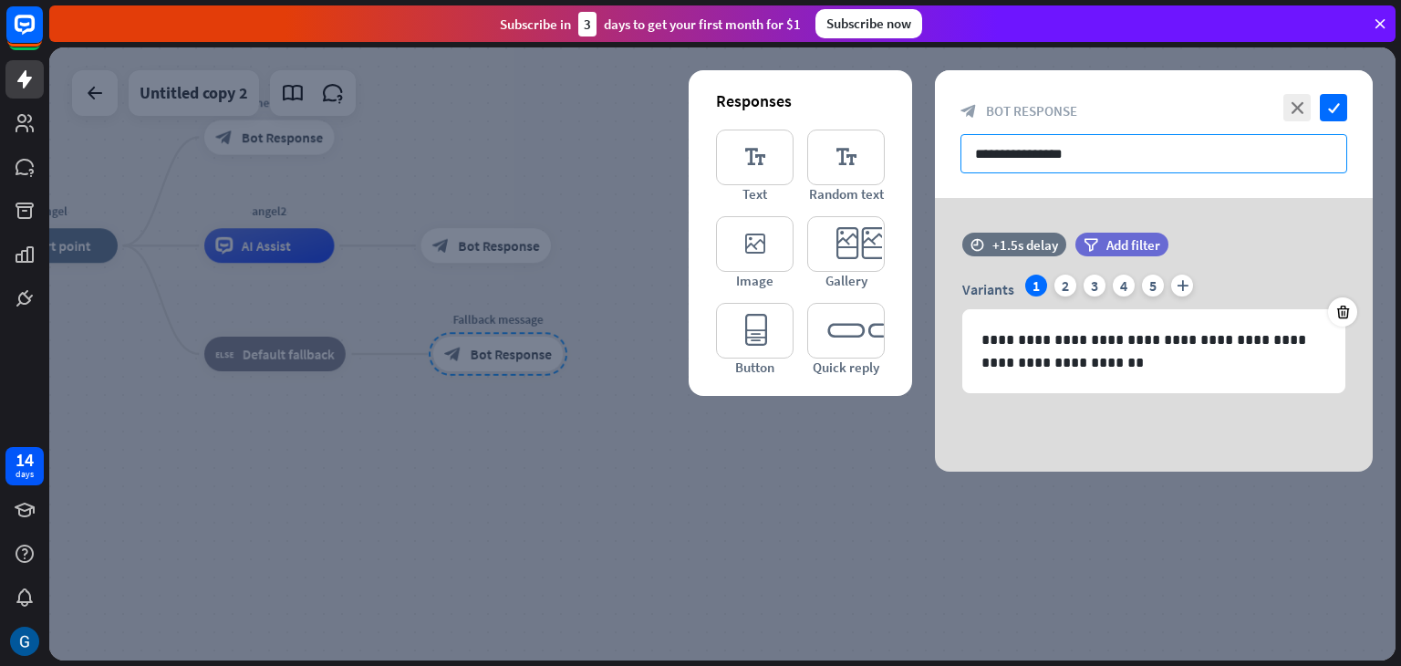
click at [1174, 162] on input "**********" at bounding box center [1154, 153] width 387 height 39
drag, startPoint x: 1087, startPoint y: 150, endPoint x: 962, endPoint y: 153, distance: 125.9
click at [962, 153] on input "**********" at bounding box center [1154, 153] width 387 height 39
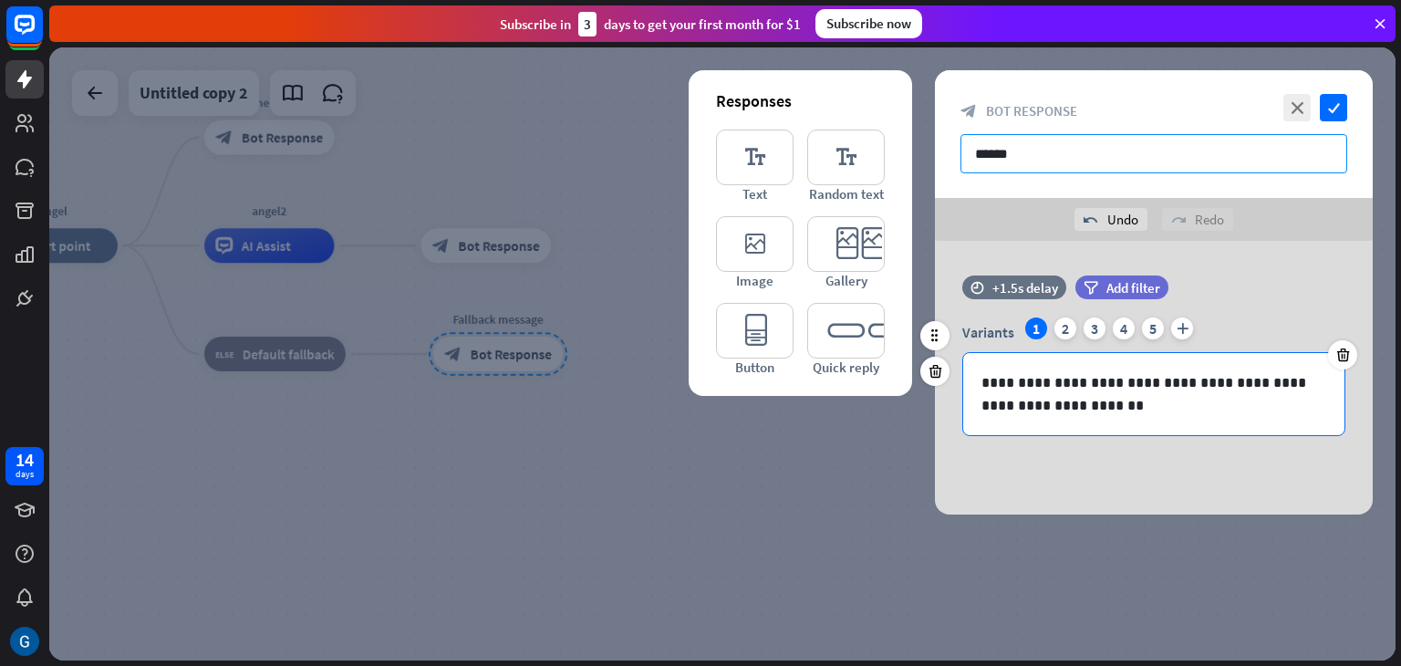
type input "******"
click at [1215, 386] on p "**********" at bounding box center [1154, 394] width 345 height 46
click at [1068, 326] on div "2" at bounding box center [1066, 328] width 22 height 22
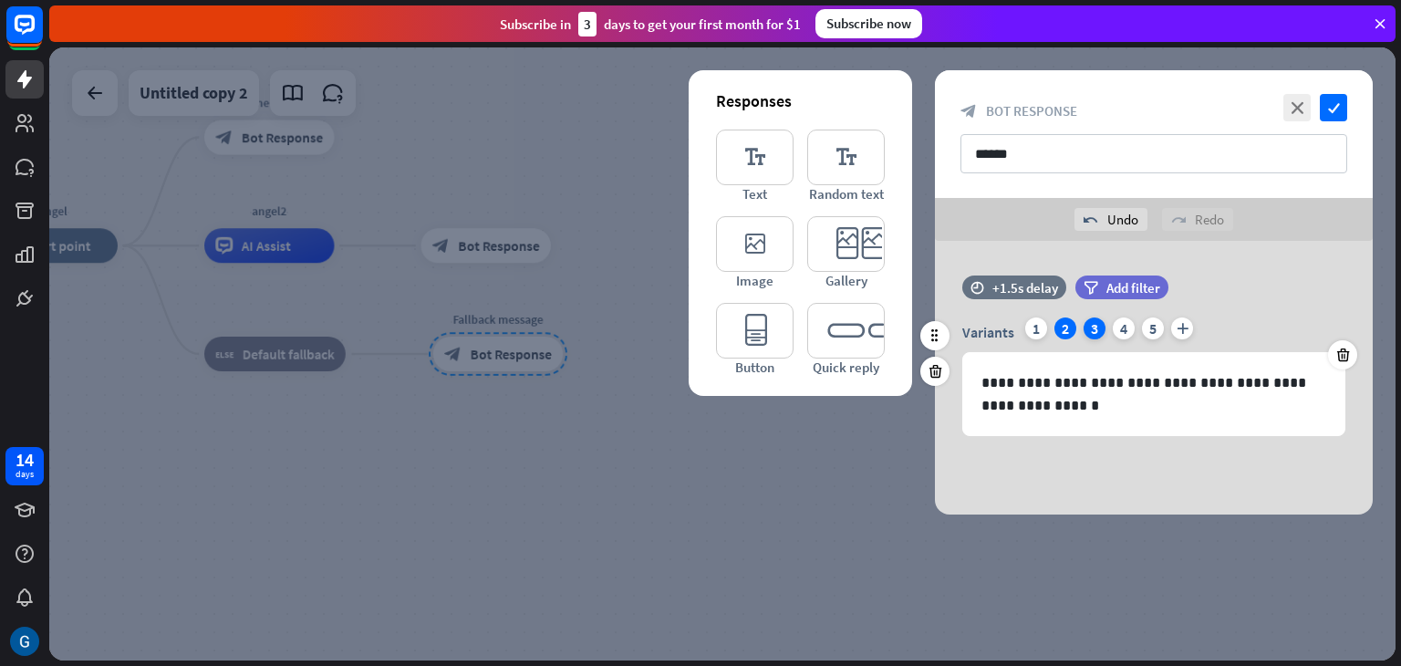
click at [1095, 331] on div "3" at bounding box center [1095, 328] width 22 height 22
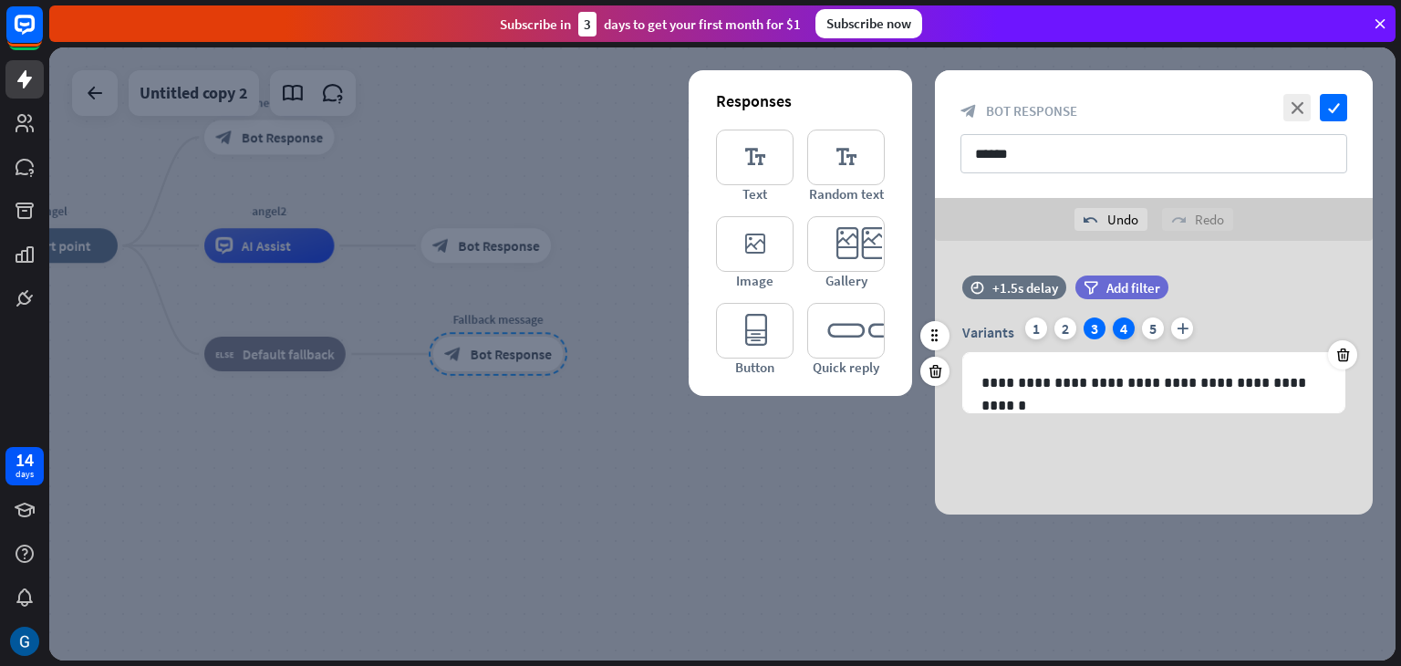
click at [1129, 327] on div "4" at bounding box center [1124, 328] width 22 height 22
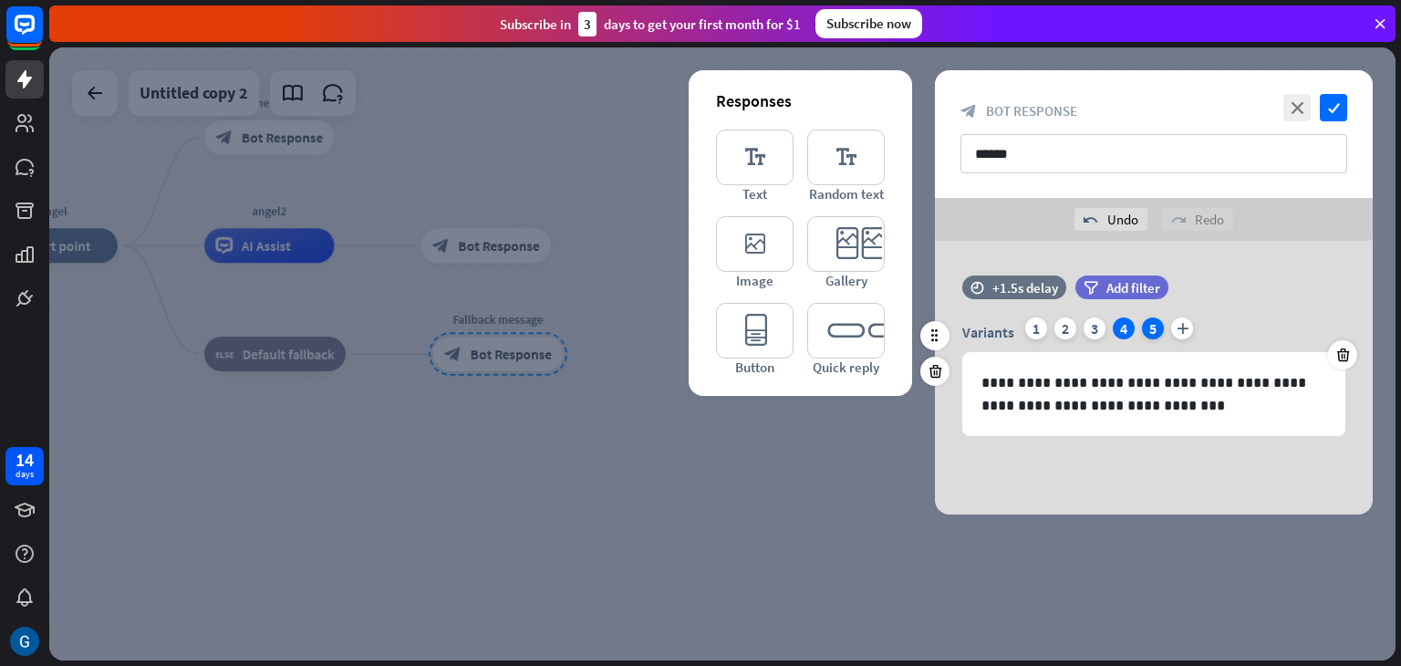
click at [1150, 328] on div "5" at bounding box center [1153, 328] width 22 height 22
click at [1044, 332] on div "1" at bounding box center [1036, 328] width 22 height 22
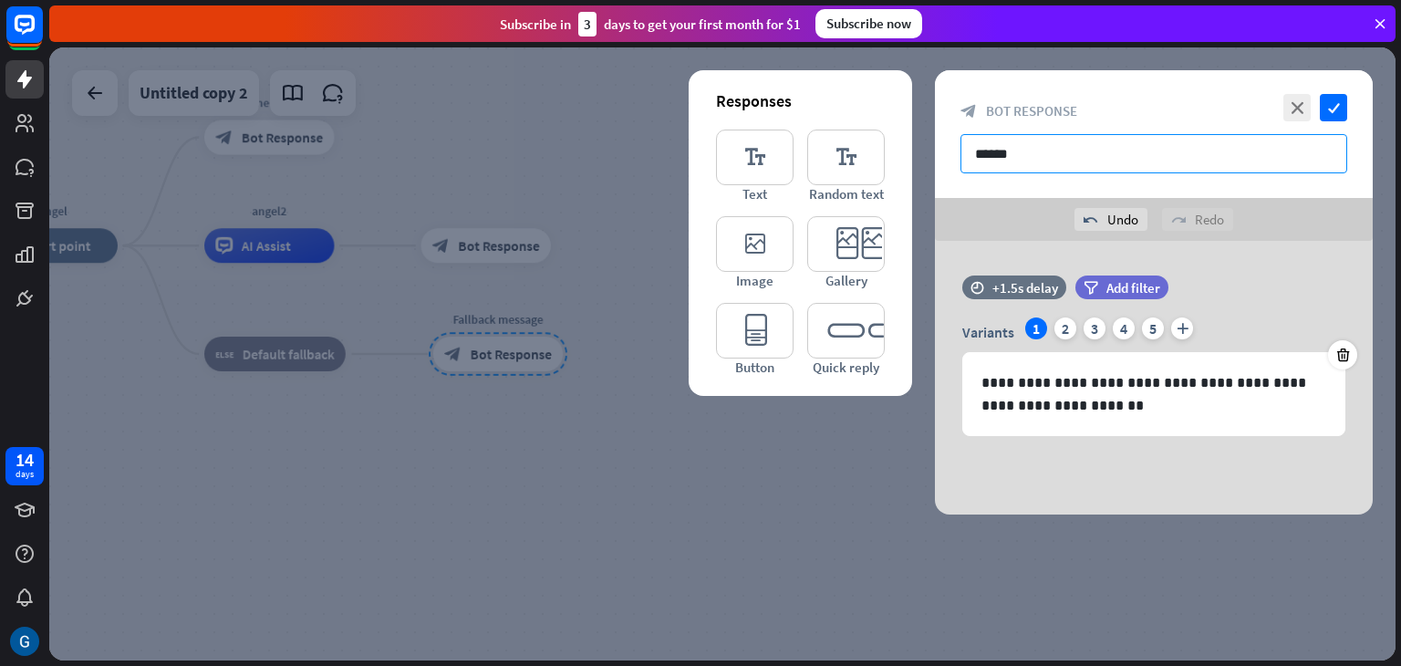
drag, startPoint x: 1026, startPoint y: 150, endPoint x: 953, endPoint y: 156, distance: 73.3
click at [953, 156] on div "close check block_bot_response Bot Response ******" at bounding box center [1154, 134] width 438 height 128
click at [1336, 110] on icon "check" at bounding box center [1333, 107] width 27 height 27
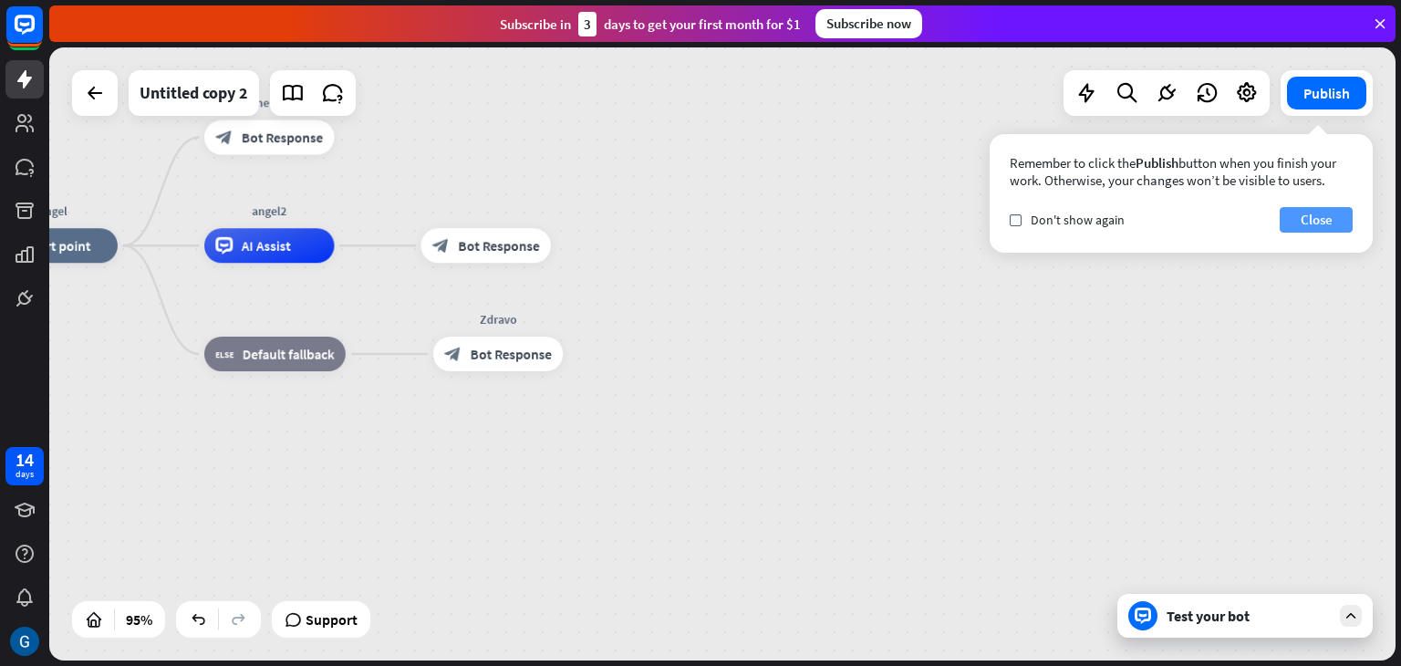
click at [1292, 224] on button "Close" at bounding box center [1316, 220] width 73 height 26
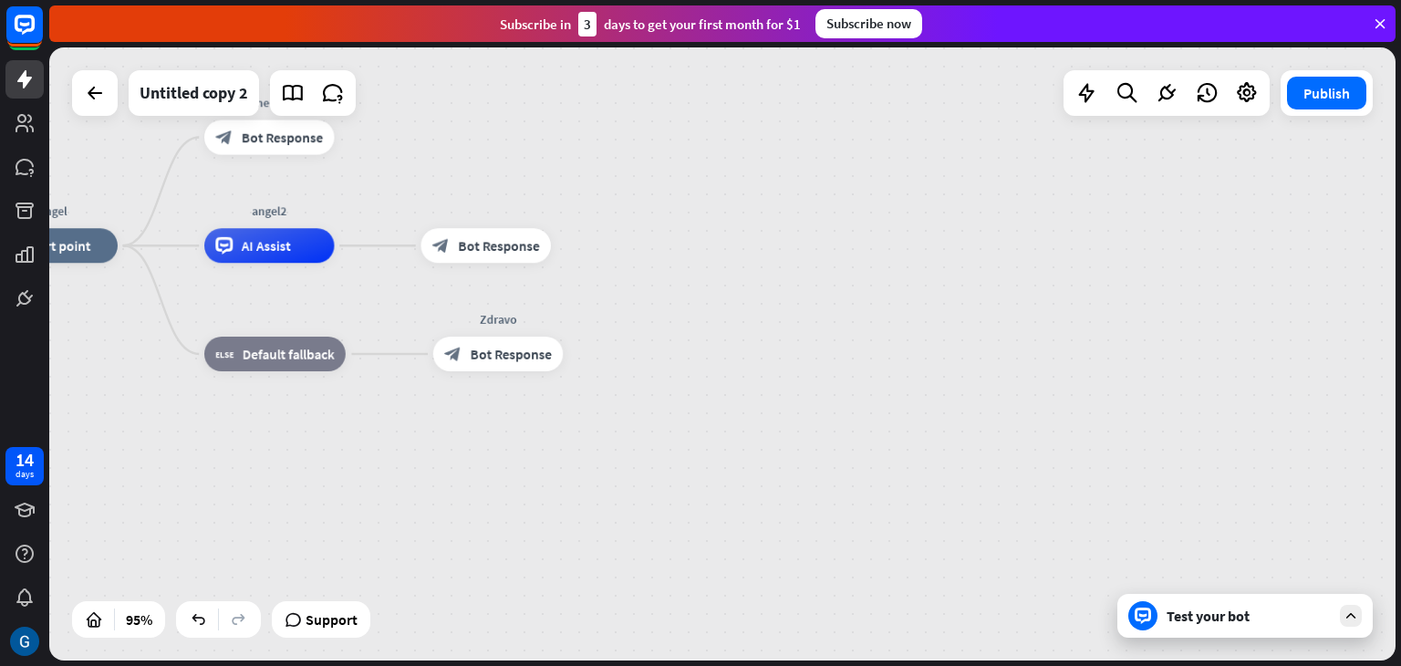
click at [1151, 619] on div at bounding box center [1143, 615] width 29 height 29
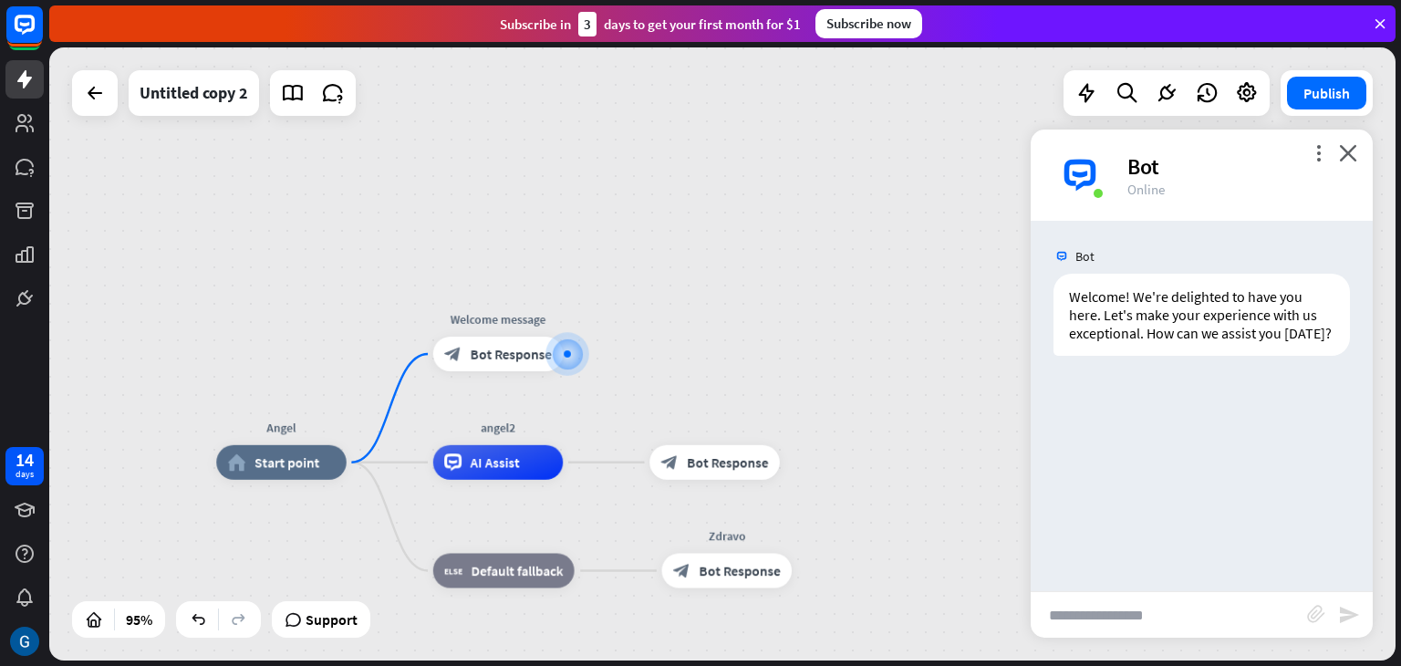
click at [1151, 617] on input "text" at bounding box center [1169, 615] width 276 height 46
type input "****"
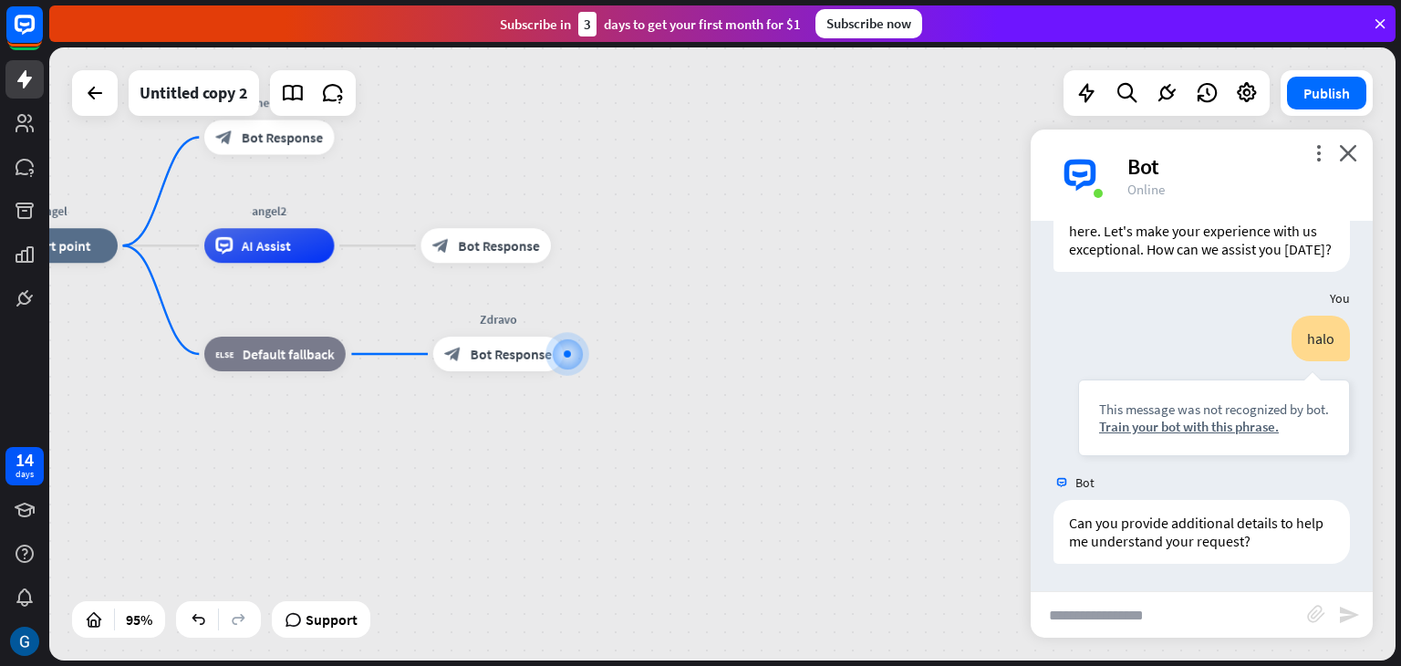
scroll to position [102, 0]
click at [1151, 617] on input "text" at bounding box center [1169, 615] width 276 height 46
type input "*****"
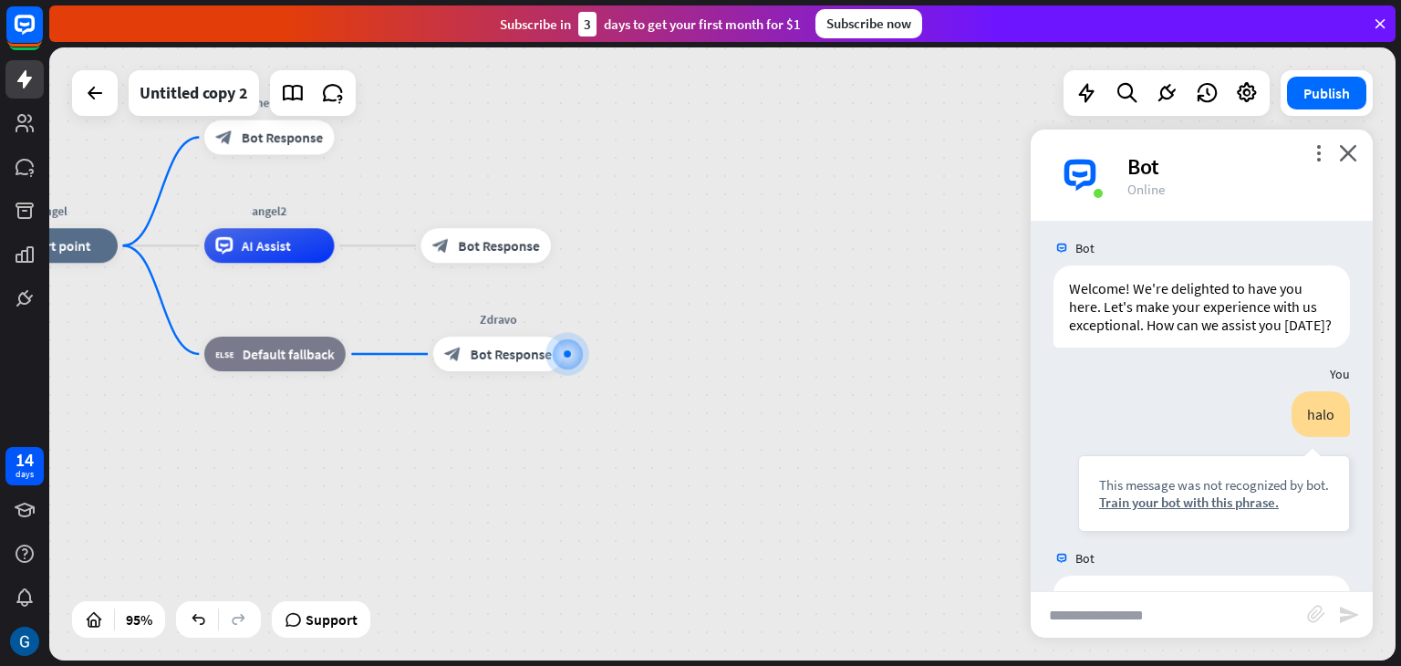
scroll to position [0, 0]
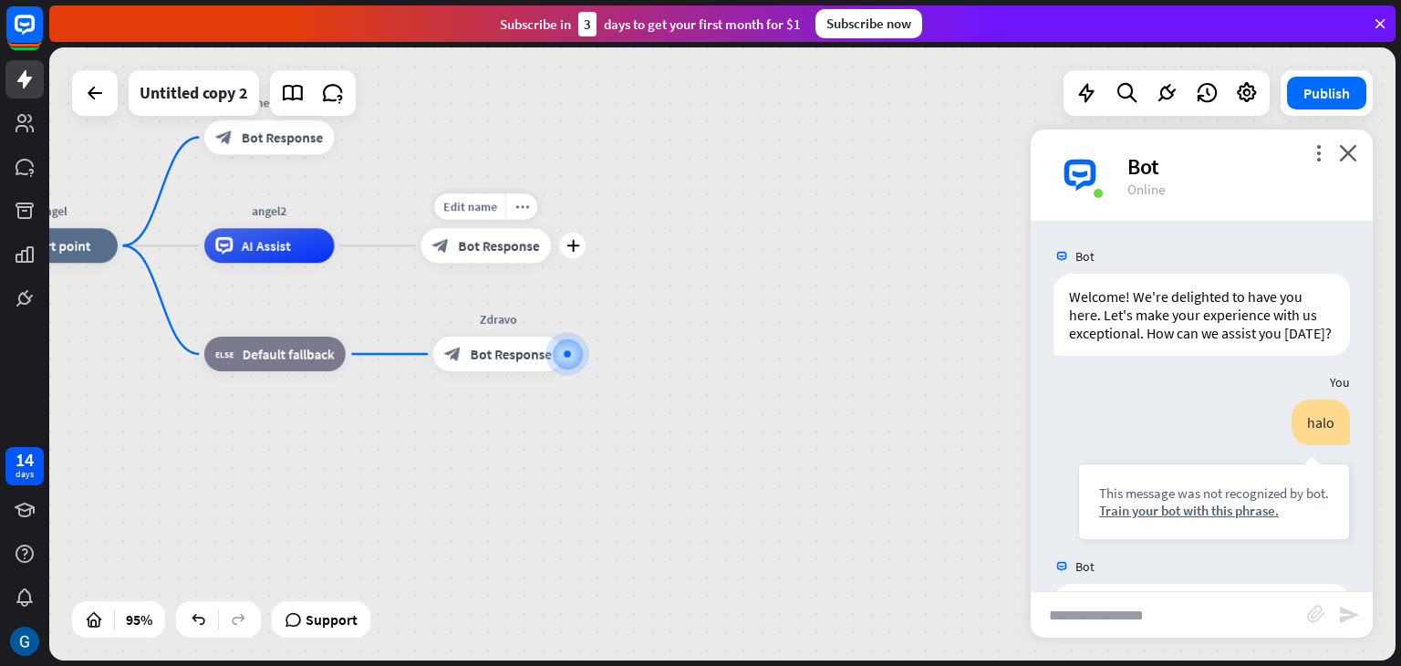
click at [486, 249] on span "Bot Response" at bounding box center [498, 245] width 81 height 17
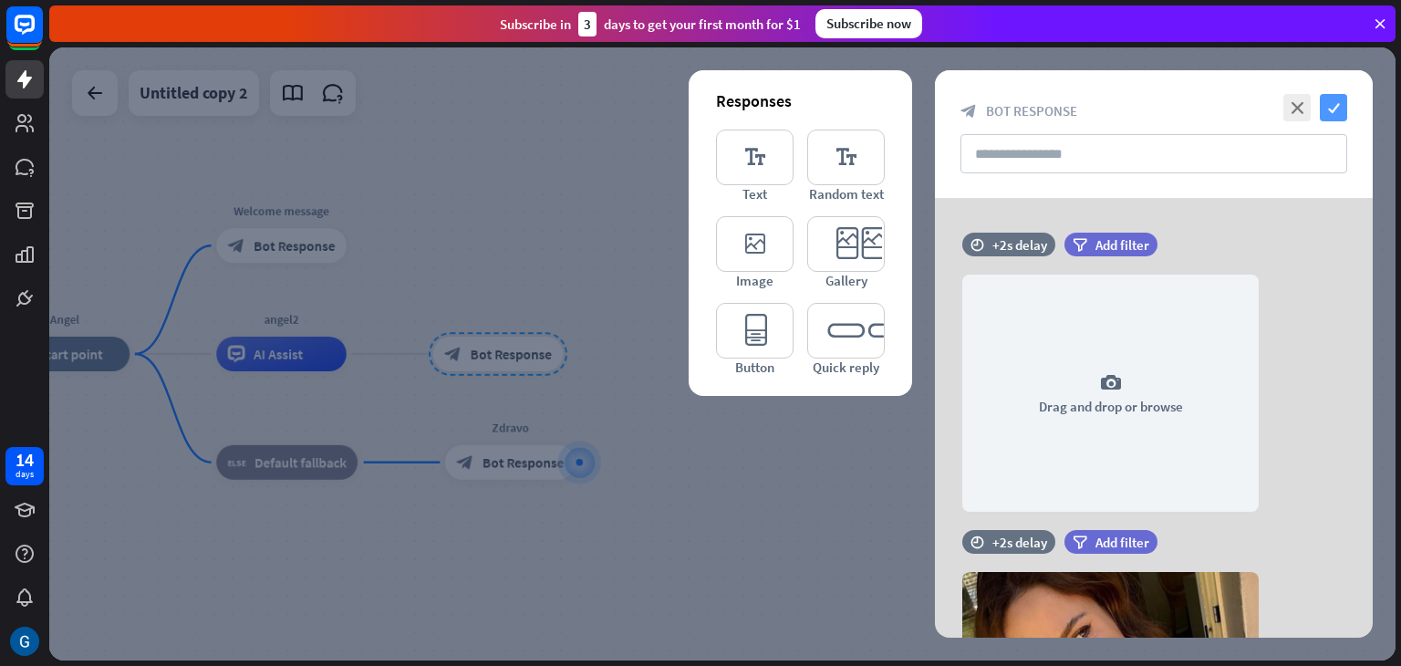
click at [1330, 99] on icon "check" at bounding box center [1333, 107] width 27 height 27
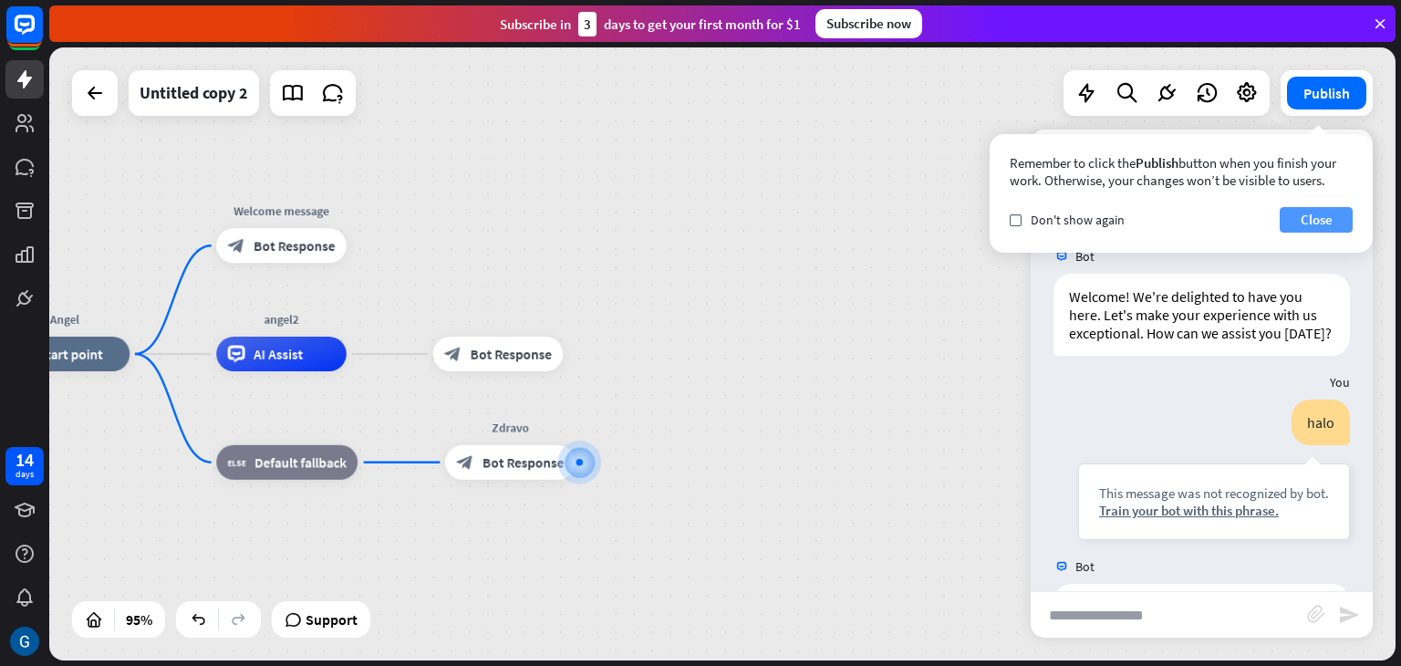
click at [1325, 222] on button "Close" at bounding box center [1316, 220] width 73 height 26
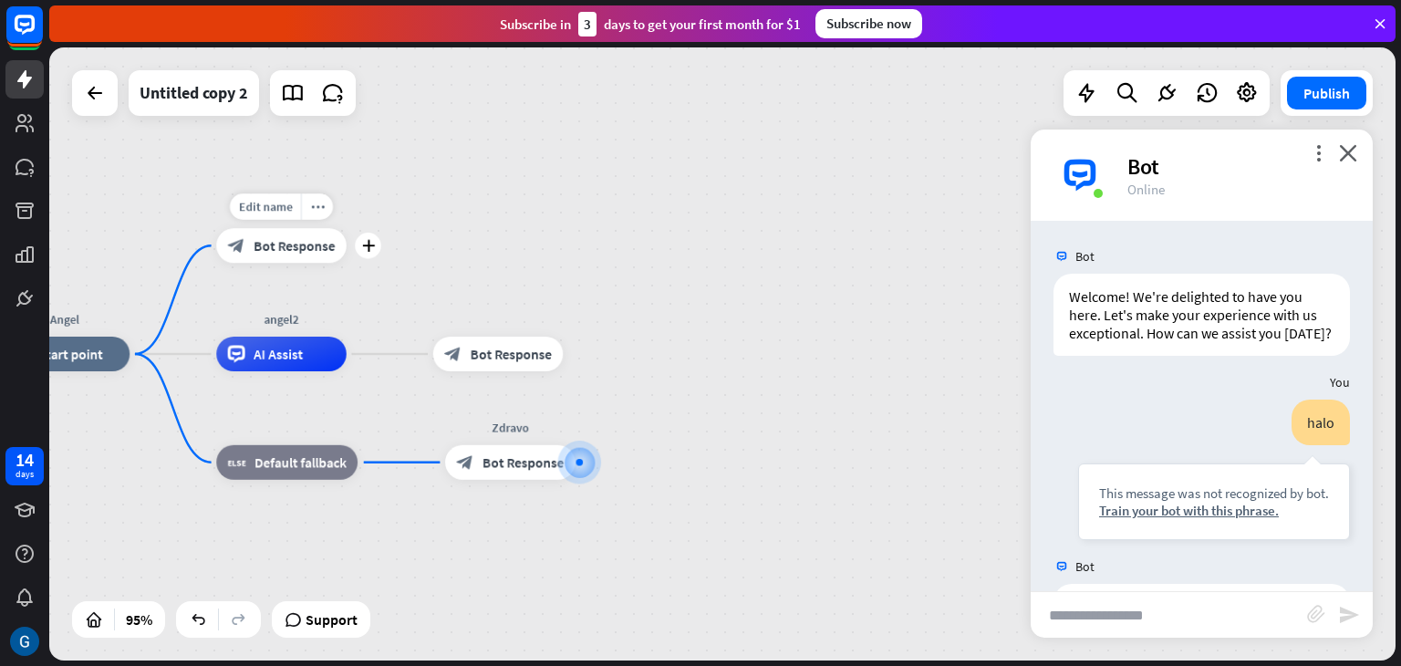
click at [296, 246] on span "Bot Response" at bounding box center [294, 245] width 81 height 17
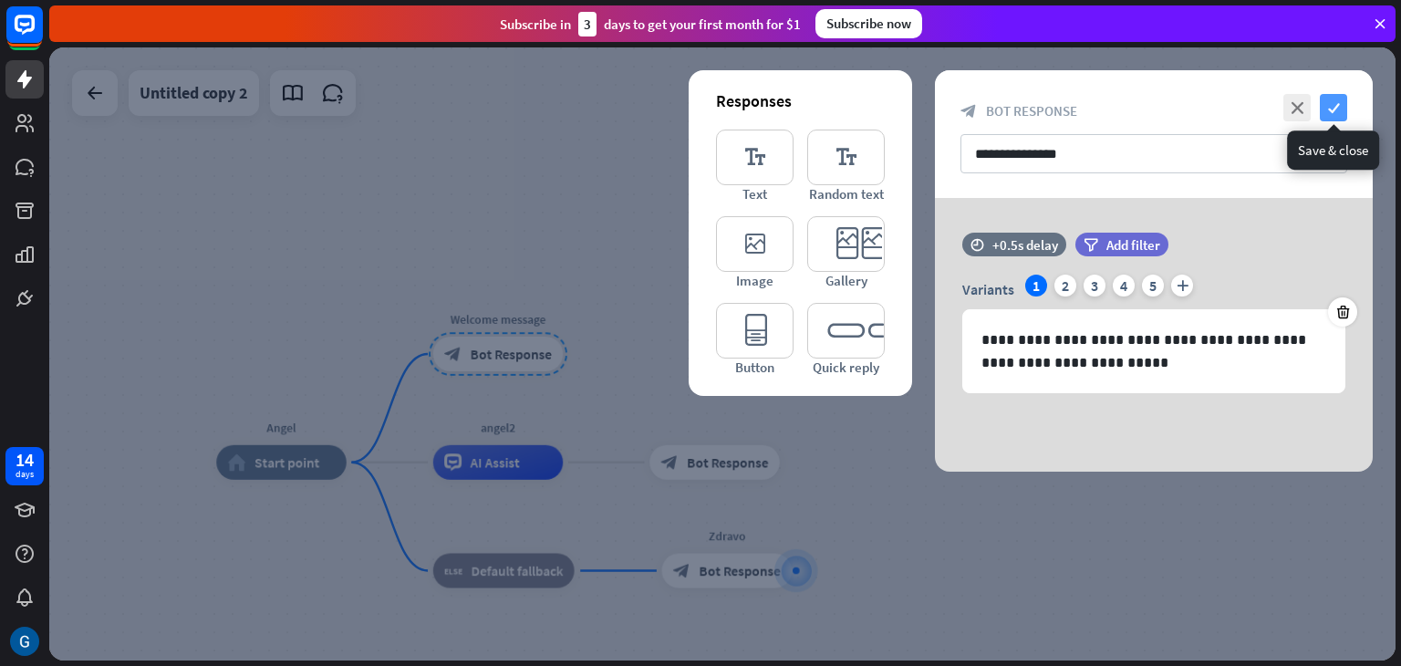
click at [1338, 109] on icon "check" at bounding box center [1333, 107] width 27 height 27
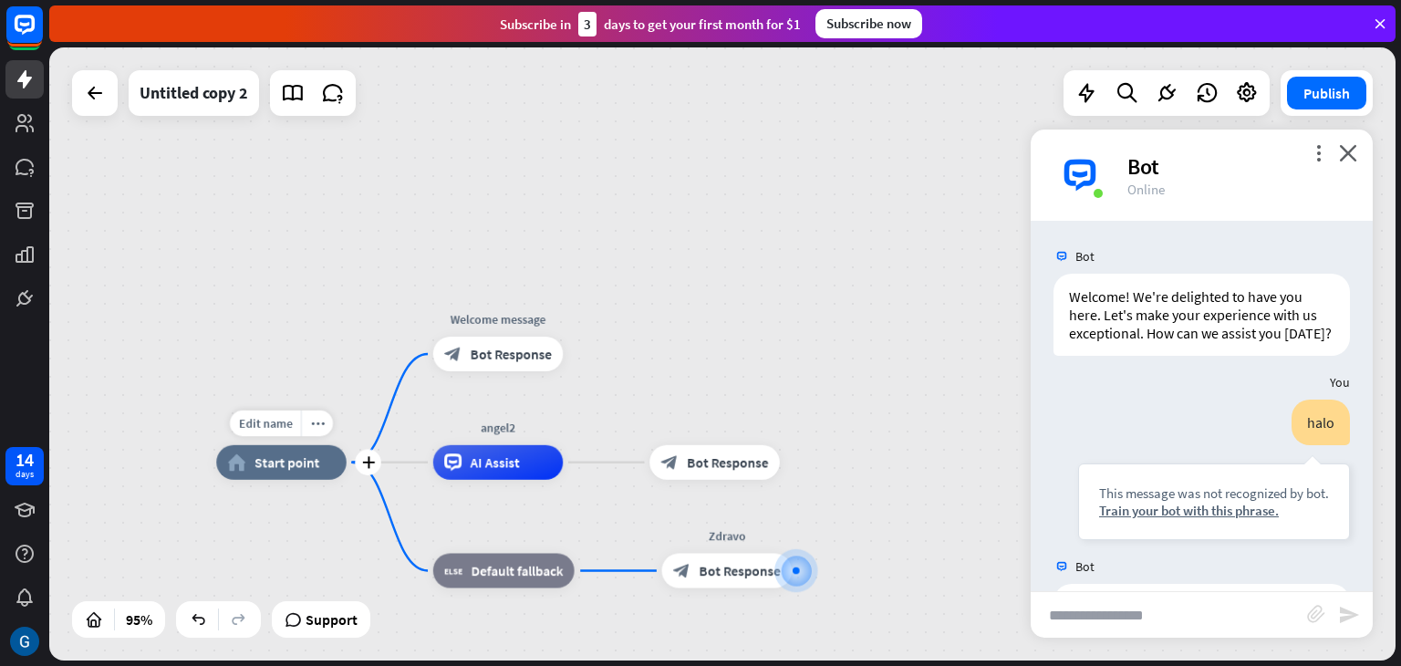
click at [304, 473] on div "home_2 Start point" at bounding box center [281, 462] width 130 height 35
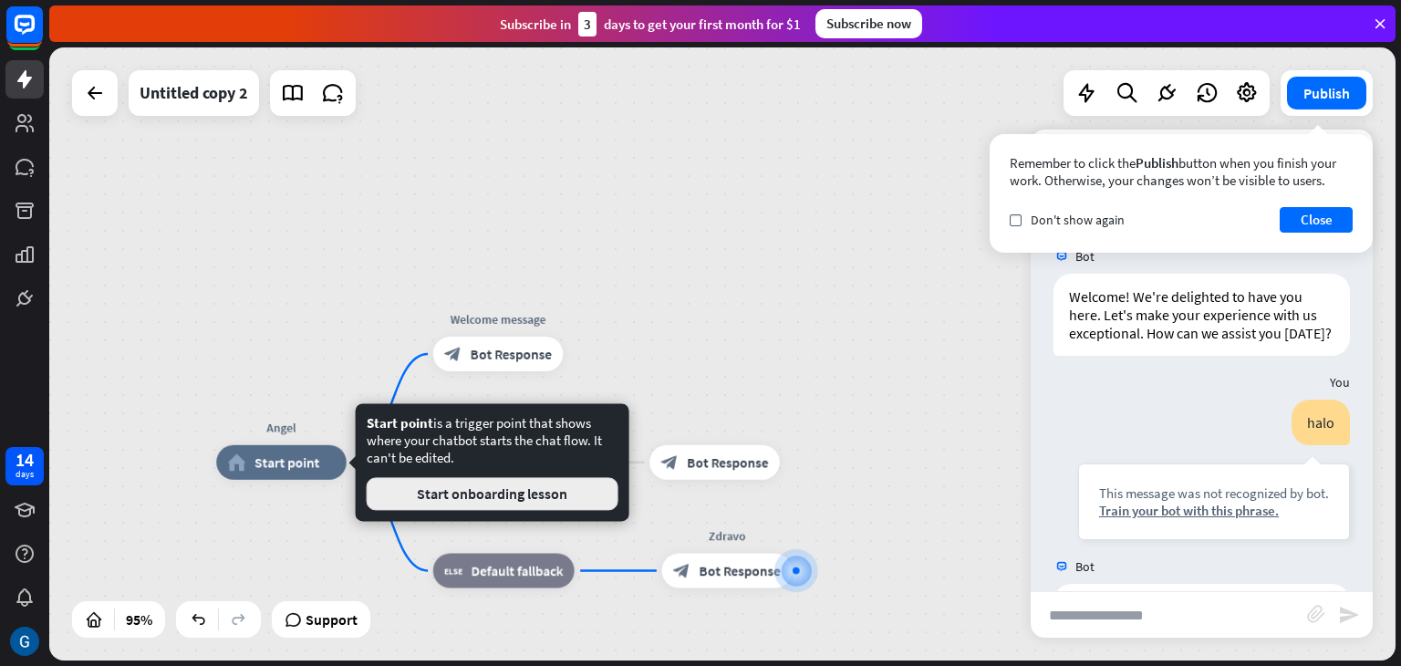
click at [504, 495] on button "Start onboarding lesson" at bounding box center [493, 493] width 252 height 33
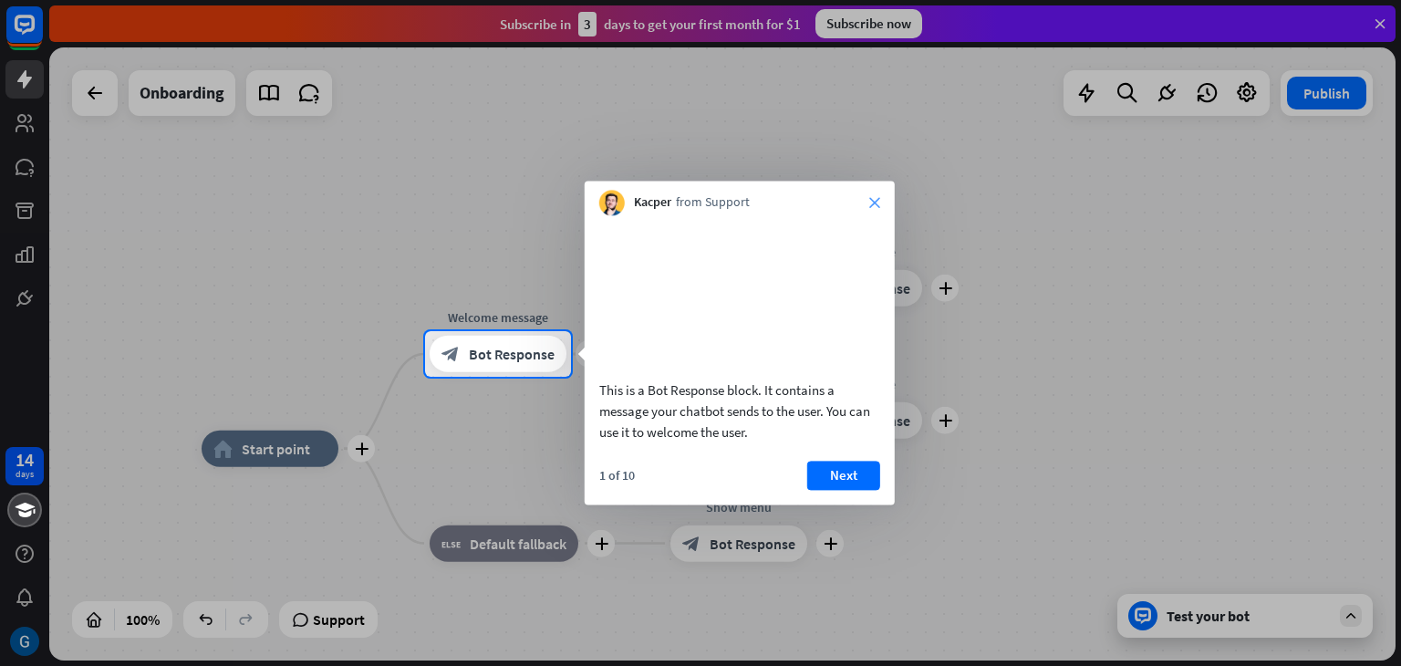
click at [879, 203] on icon "close" at bounding box center [874, 202] width 11 height 11
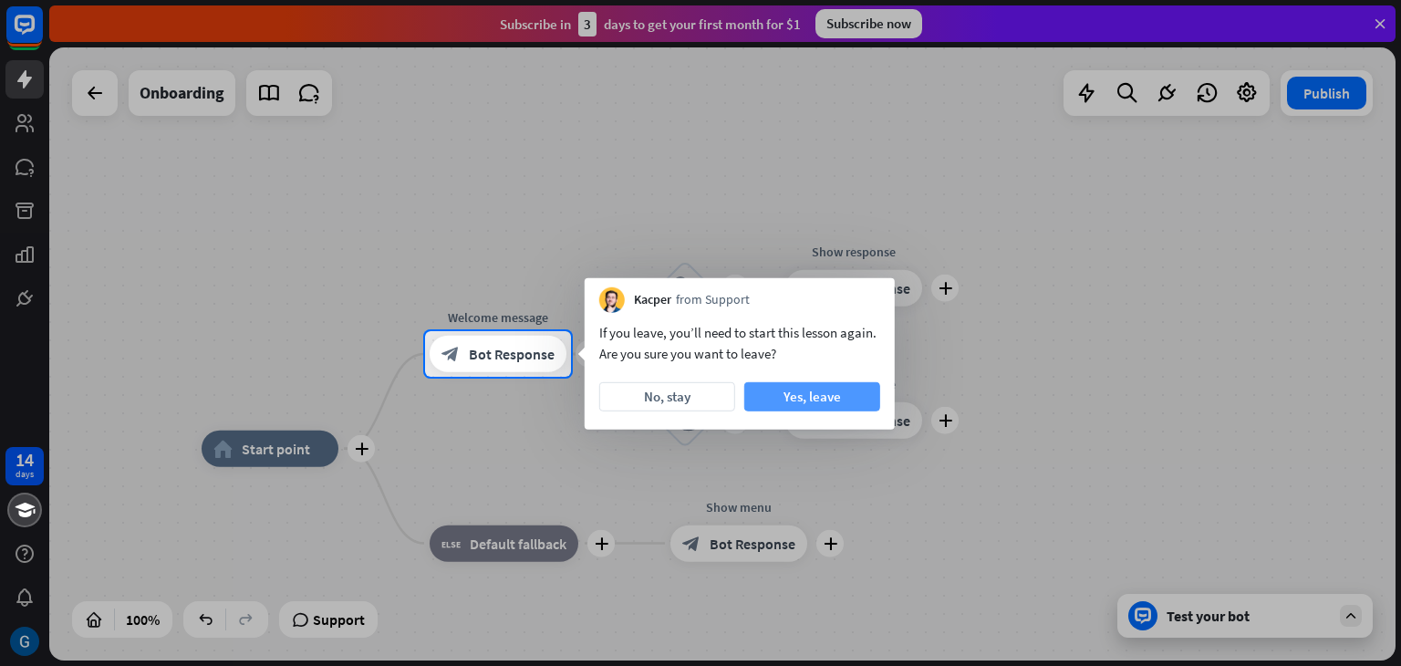
click at [809, 391] on button "Yes, leave" at bounding box center [812, 396] width 136 height 29
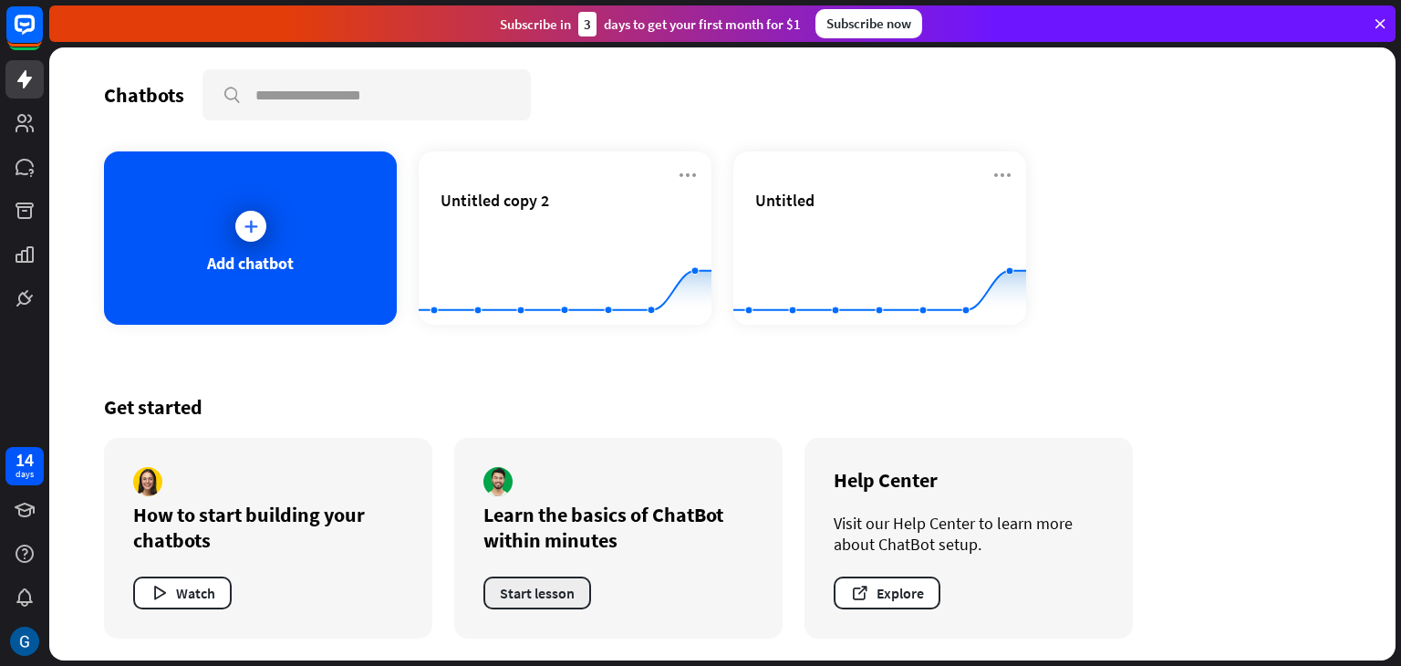
click at [542, 595] on button "Start lesson" at bounding box center [538, 593] width 108 height 33
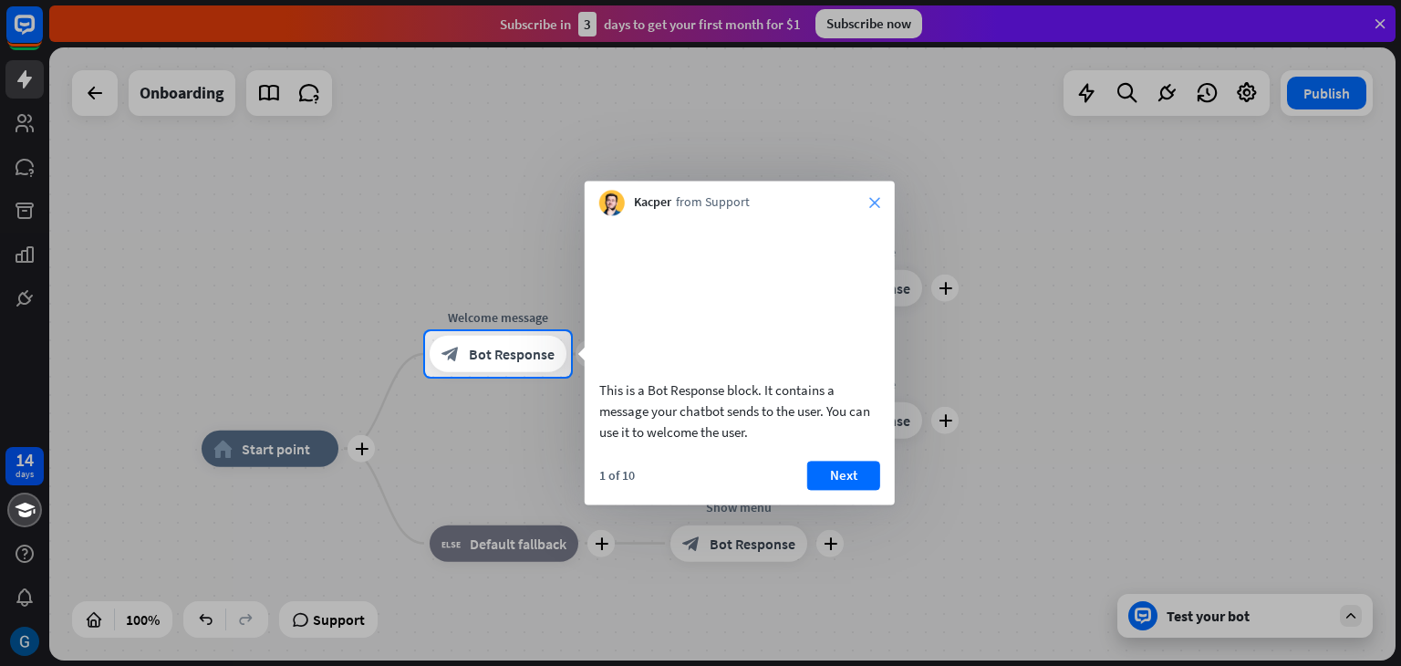
click at [872, 199] on icon "close" at bounding box center [874, 202] width 11 height 11
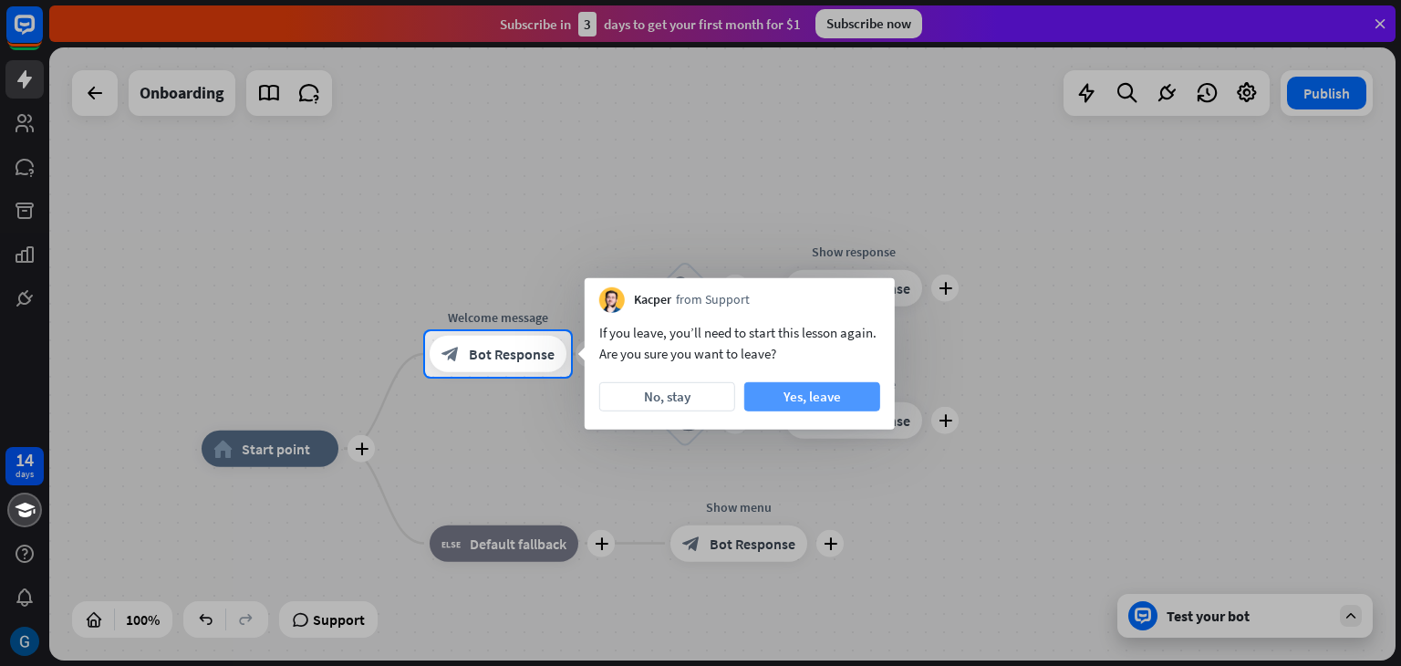
click at [857, 390] on button "Yes, leave" at bounding box center [812, 396] width 136 height 29
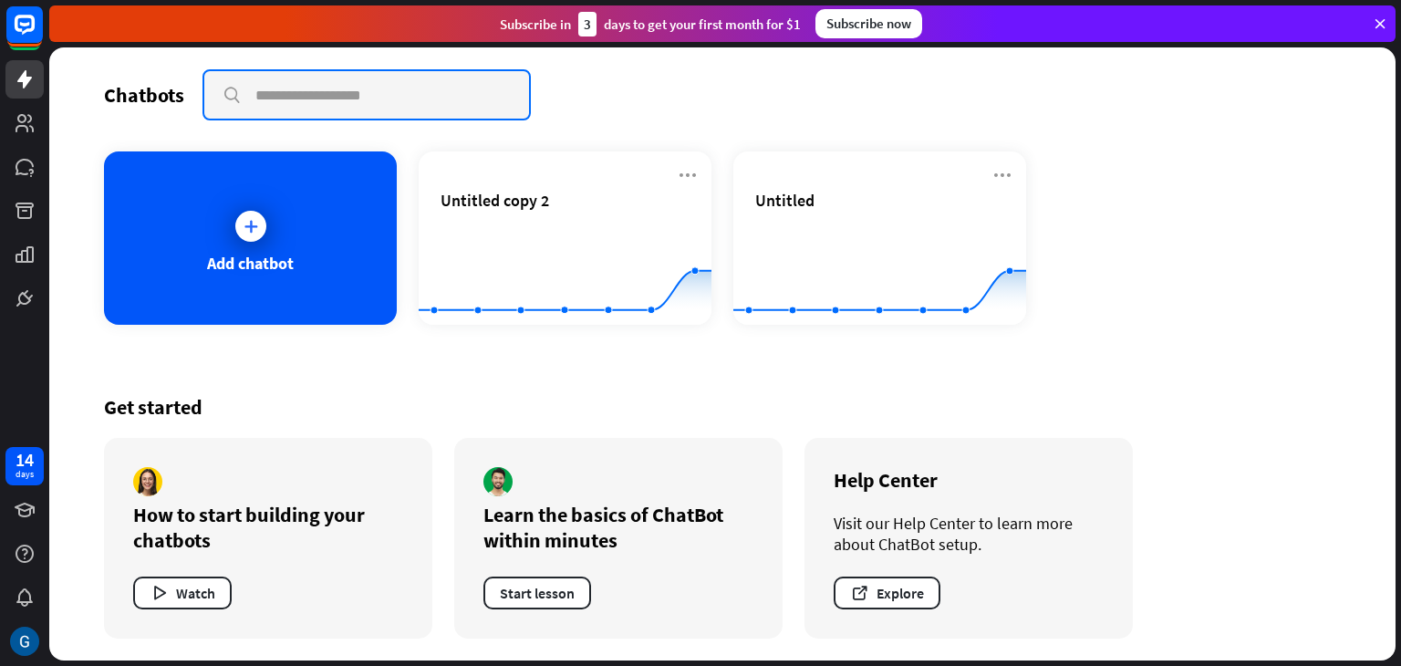
click at [280, 87] on input "text" at bounding box center [366, 94] width 325 height 47
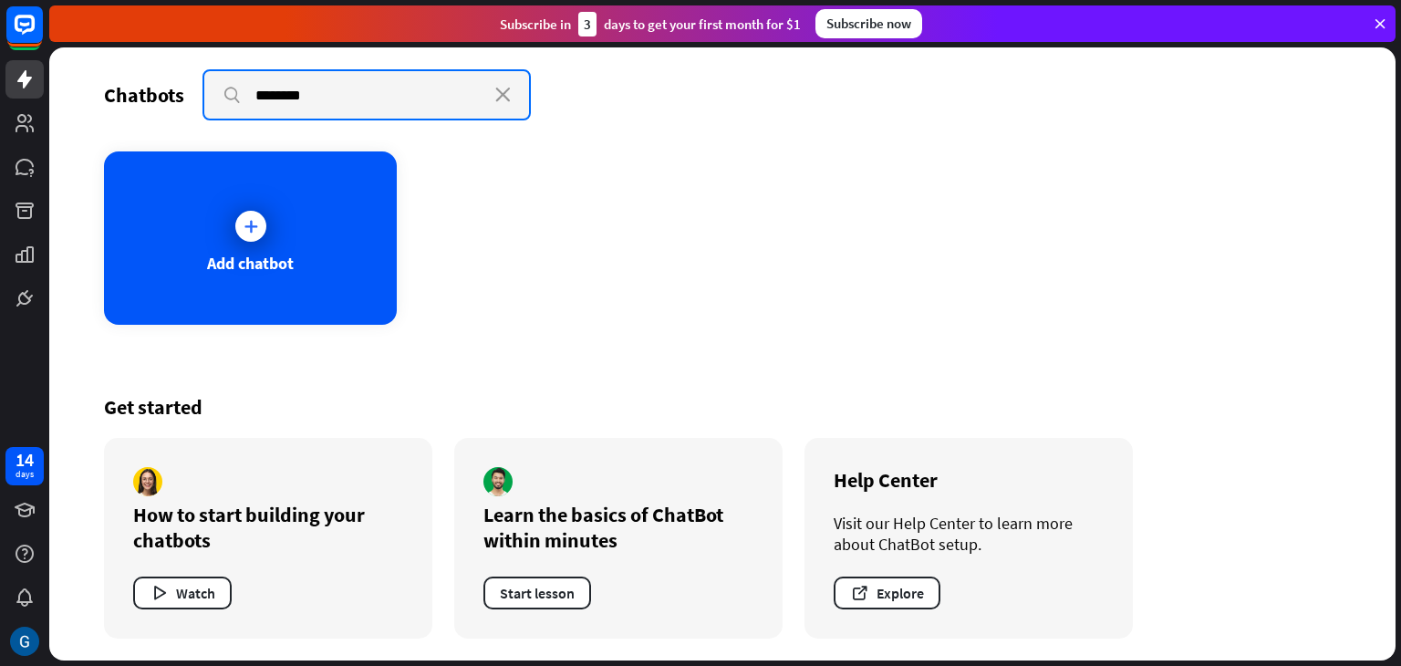
type input "********"
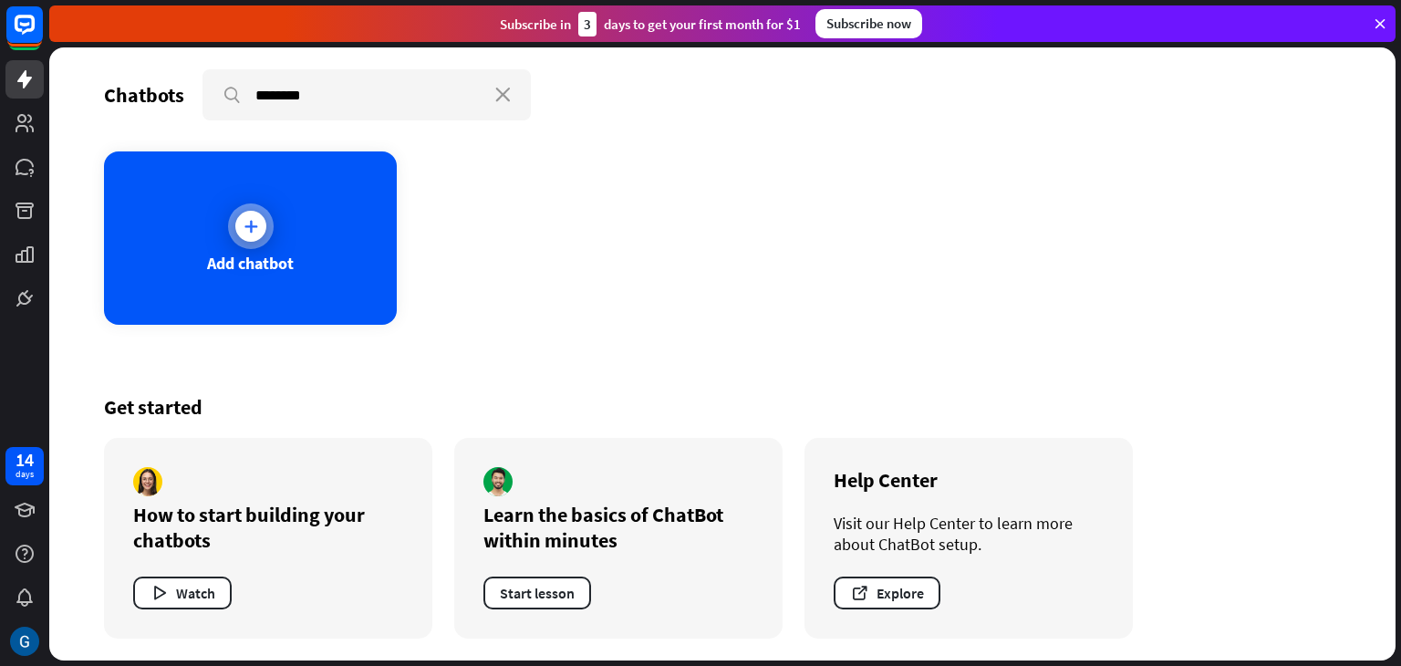
click at [250, 231] on icon at bounding box center [251, 226] width 18 height 18
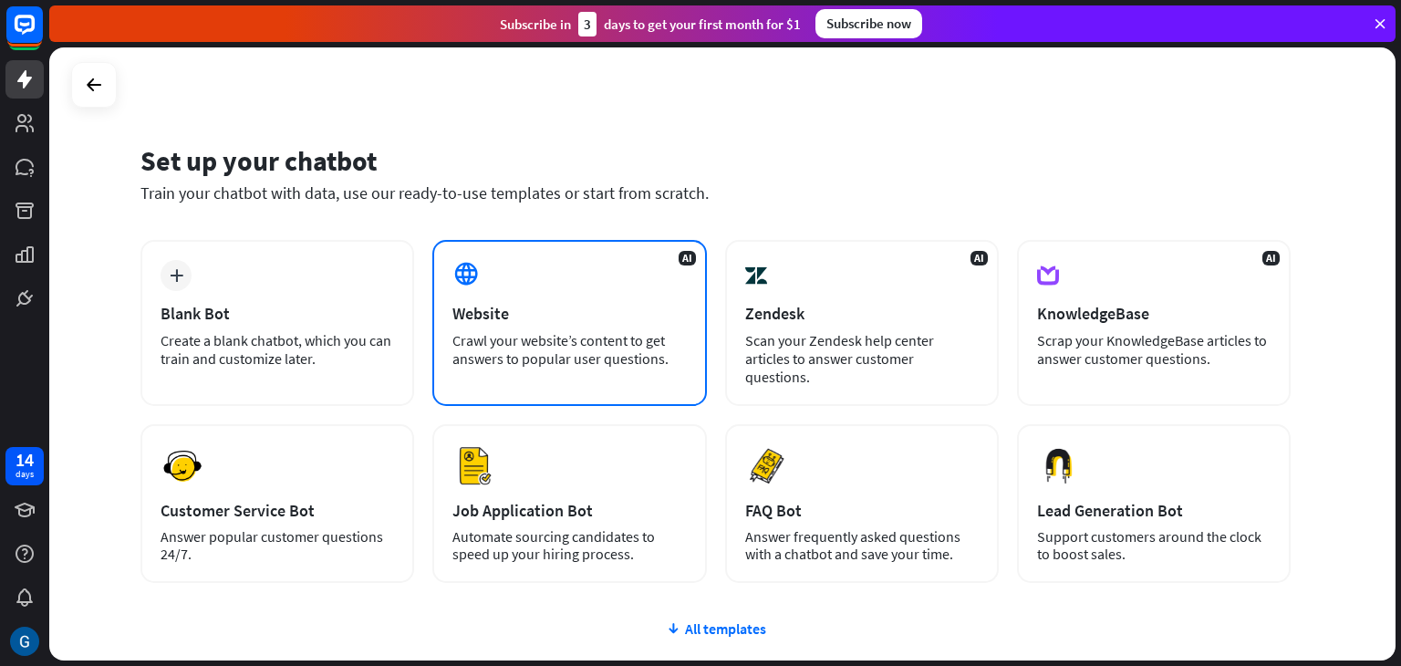
click at [539, 348] on div "Crawl your website’s content to get answers to popular user questions." at bounding box center [569, 349] width 234 height 36
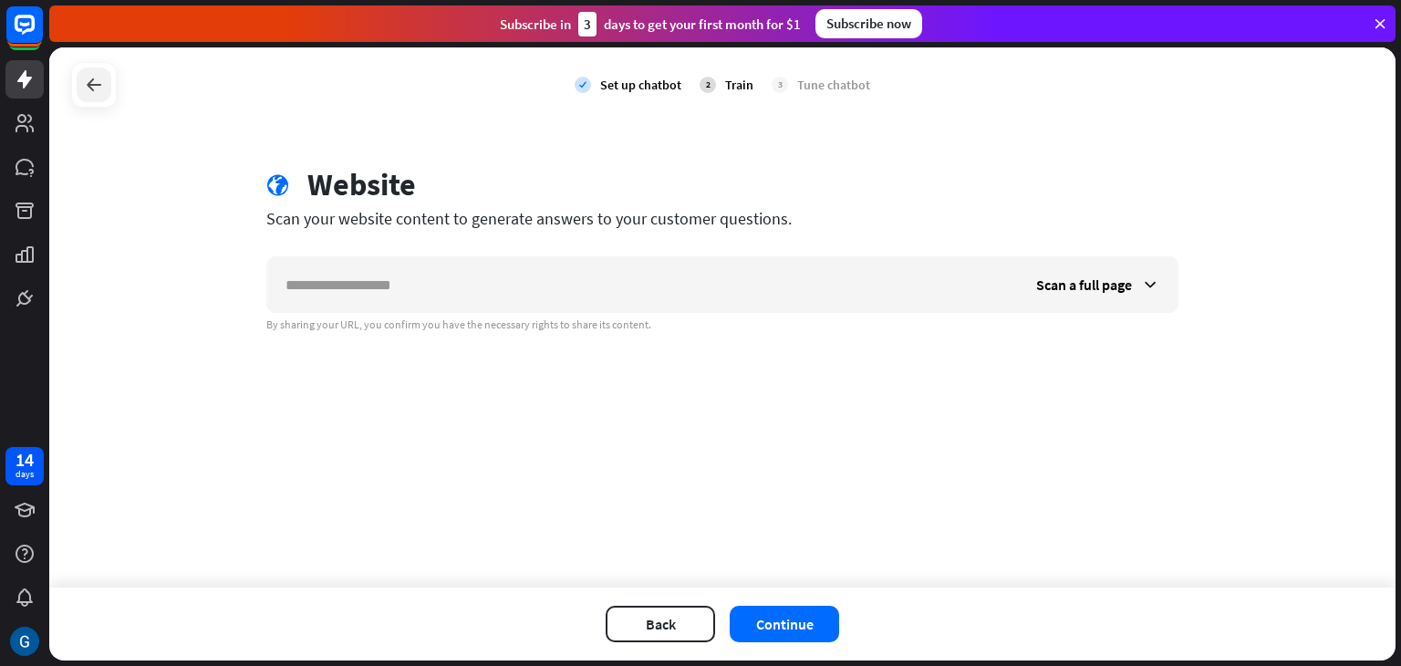
click at [91, 82] on icon at bounding box center [94, 85] width 22 height 22
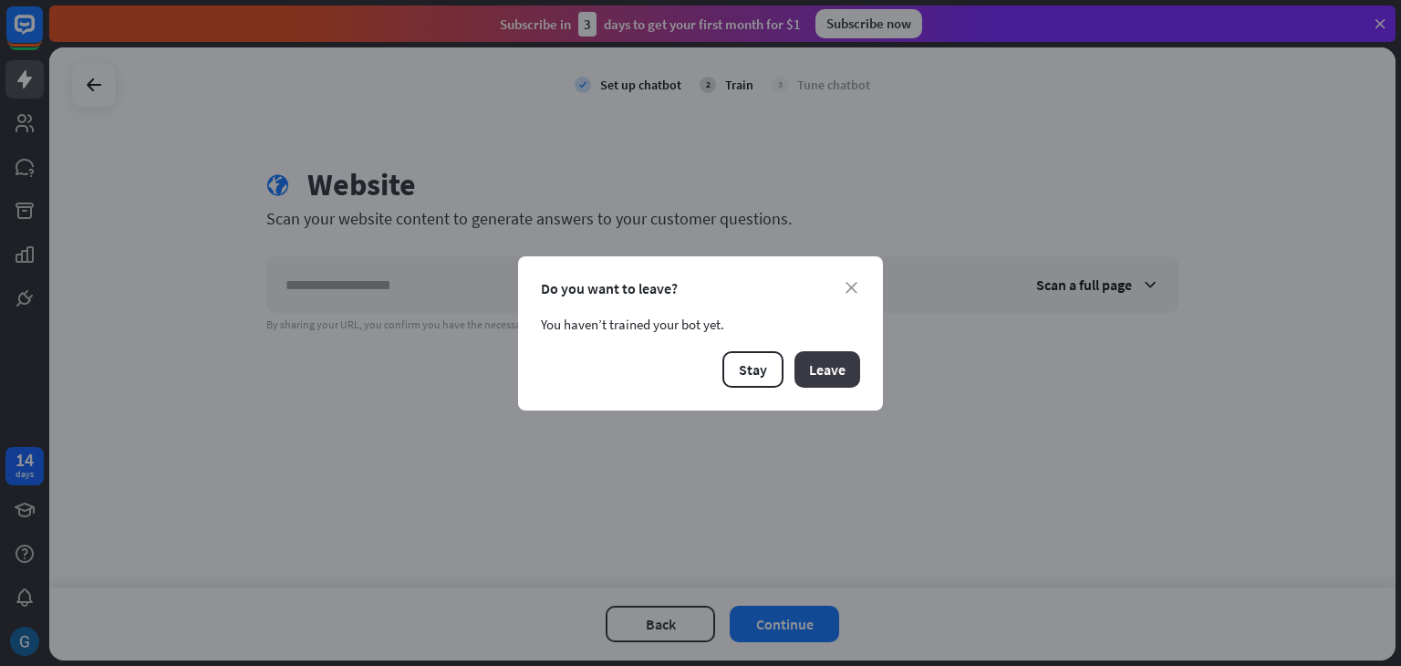
click at [848, 371] on button "Leave" at bounding box center [828, 369] width 66 height 36
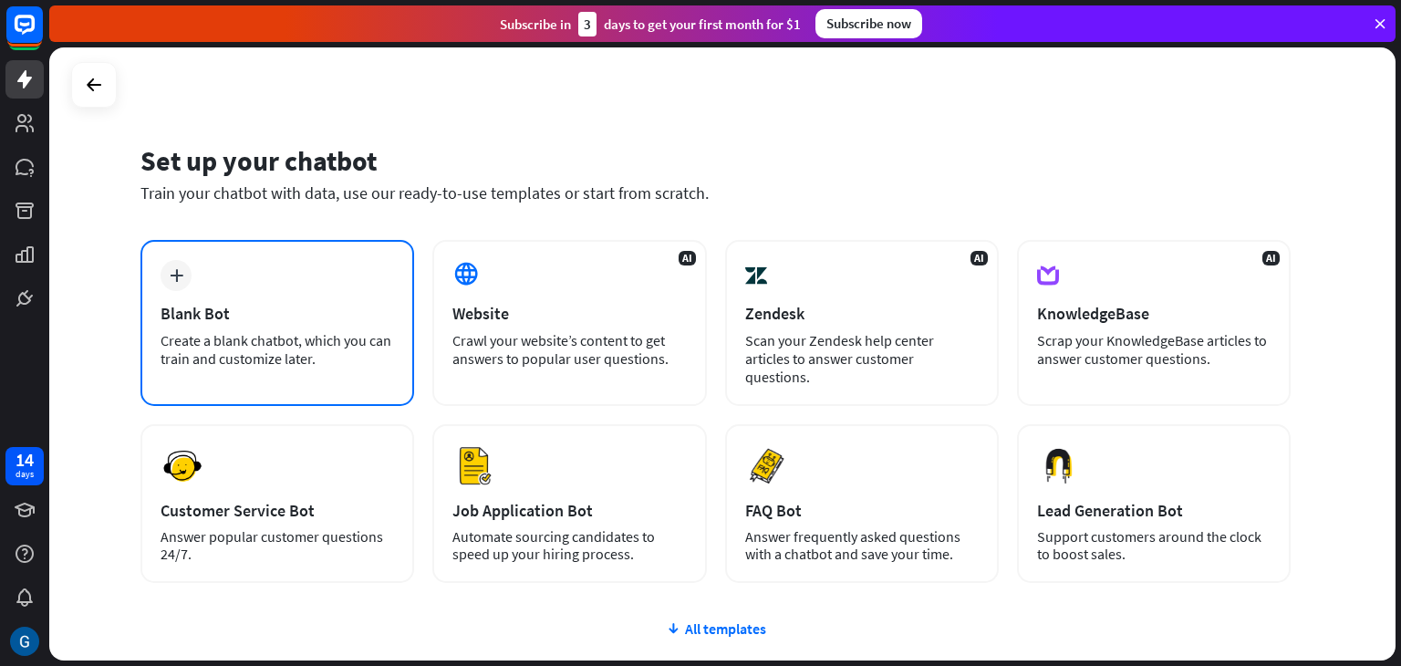
click at [207, 300] on div "plus Blank Bot Create a blank chatbot, which you can train and customize later." at bounding box center [277, 323] width 274 height 166
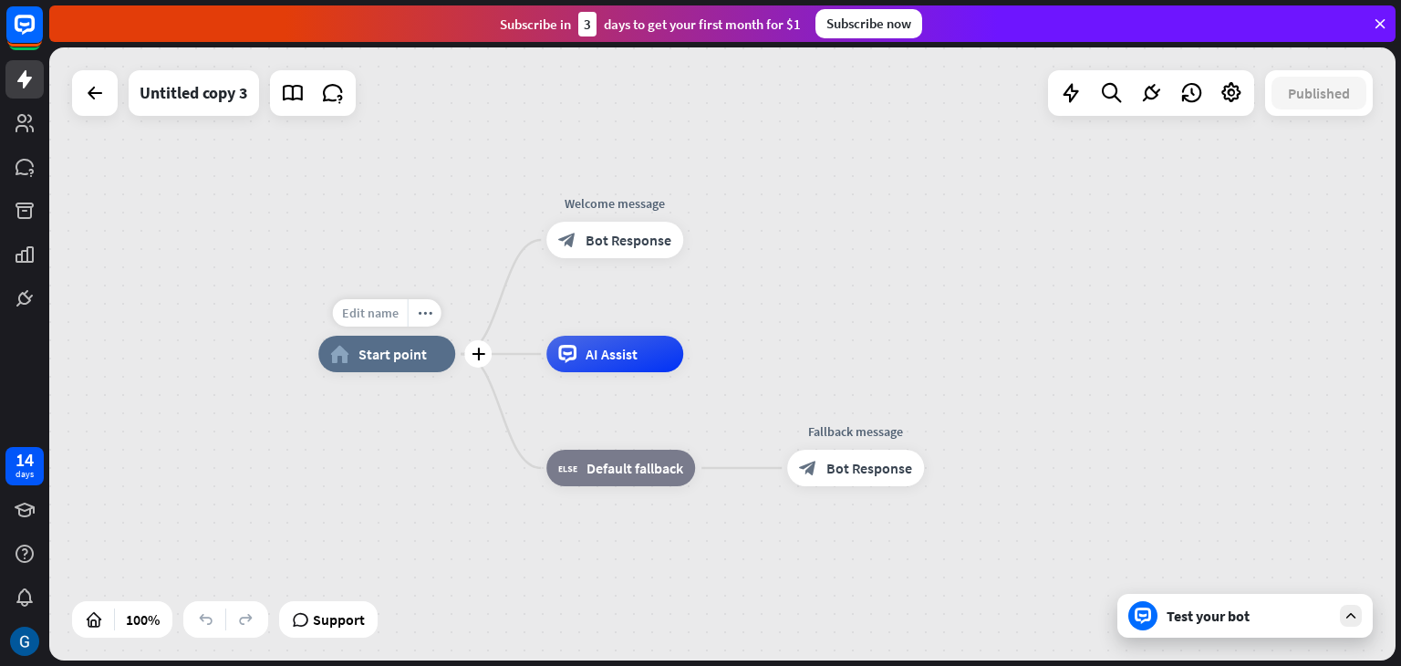
click at [397, 314] on span "Edit name" at bounding box center [370, 313] width 57 height 16
type input "*****"
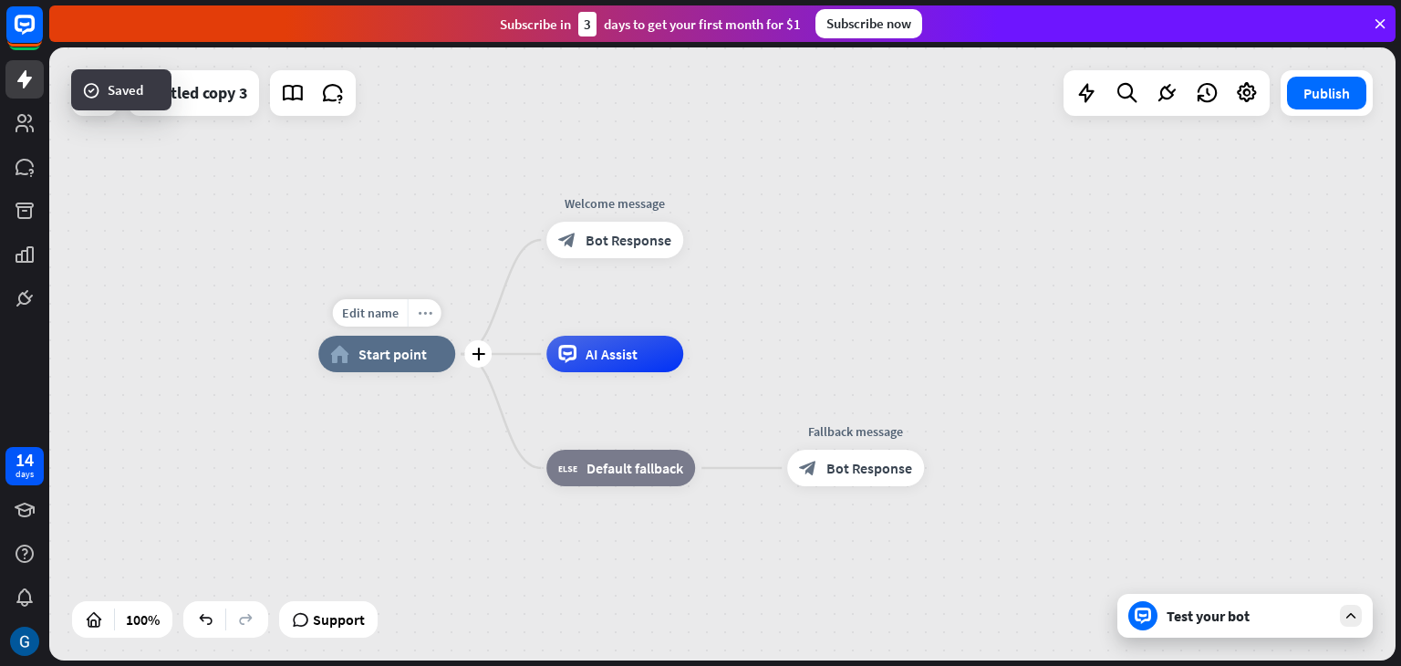
click at [421, 319] on div "more_horiz" at bounding box center [425, 312] width 34 height 27
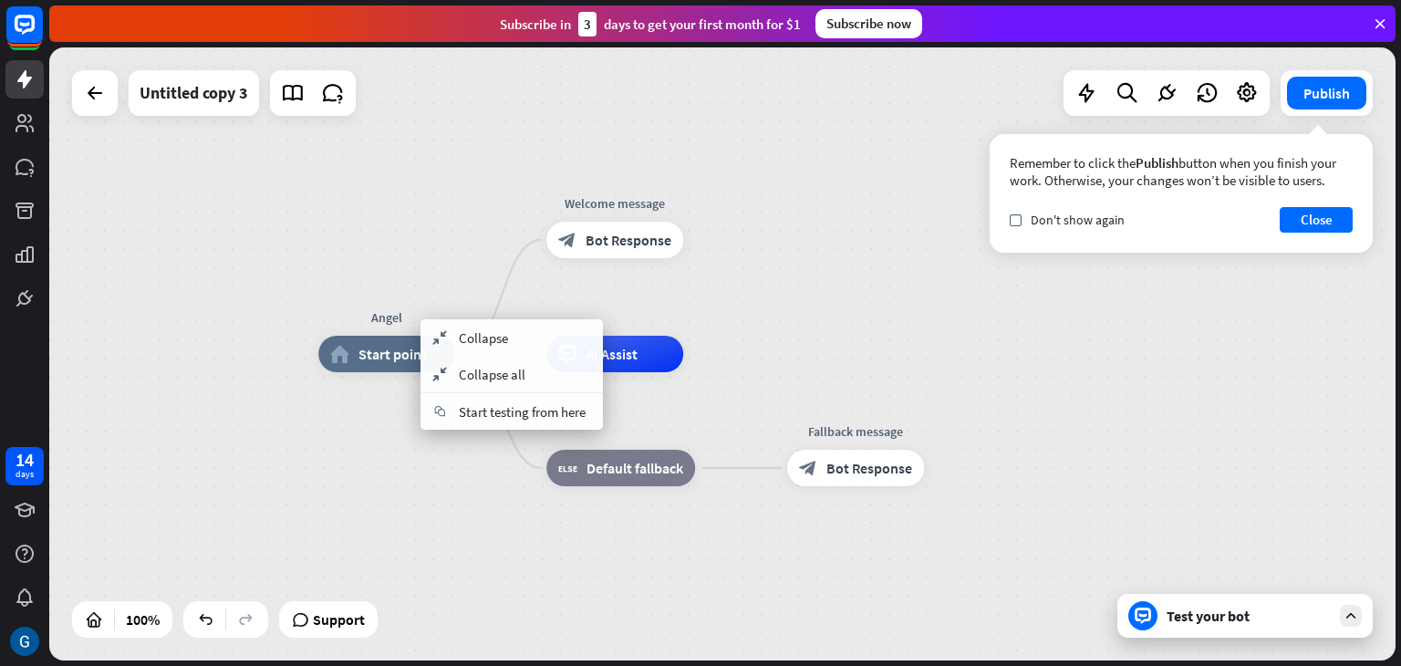
click at [446, 199] on div "Angel home_2 Start point Welcome message block_bot_response Bot Response AI Ass…" at bounding box center [722, 353] width 1347 height 613
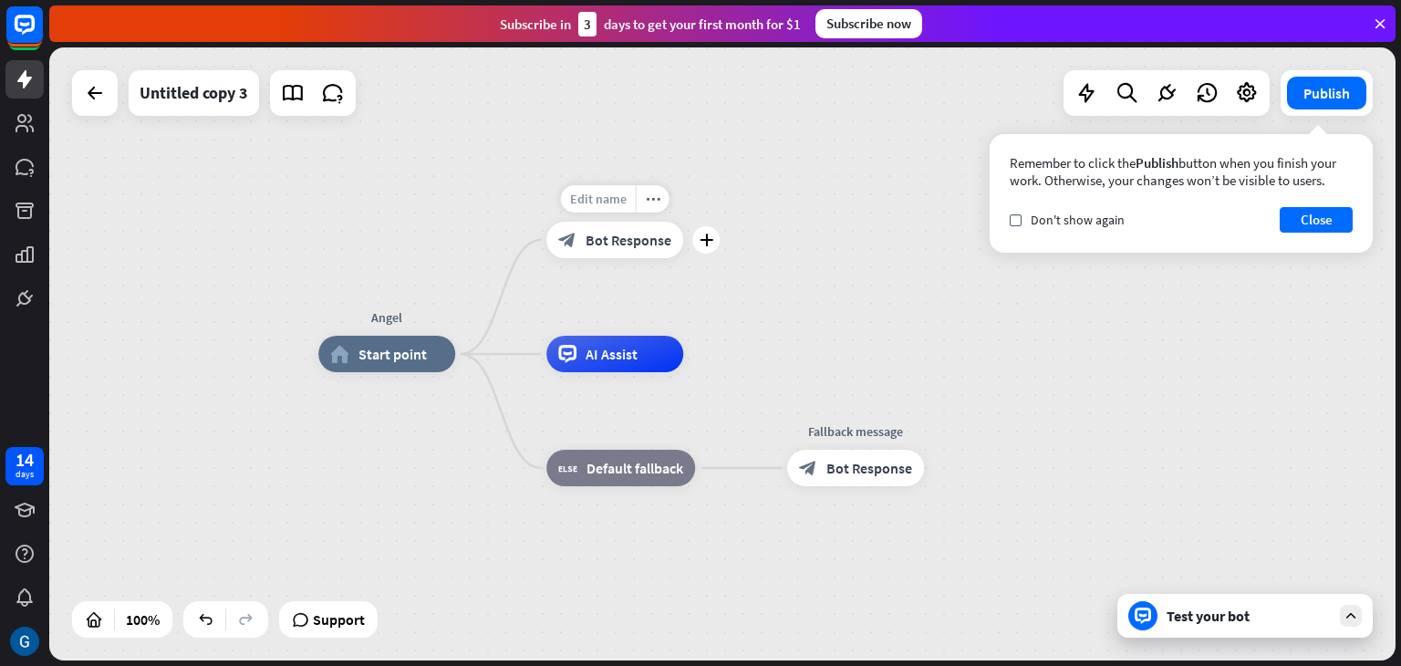
click at [617, 203] on span "Edit name" at bounding box center [598, 199] width 57 height 16
click at [650, 205] on div "more_horiz" at bounding box center [653, 198] width 34 height 27
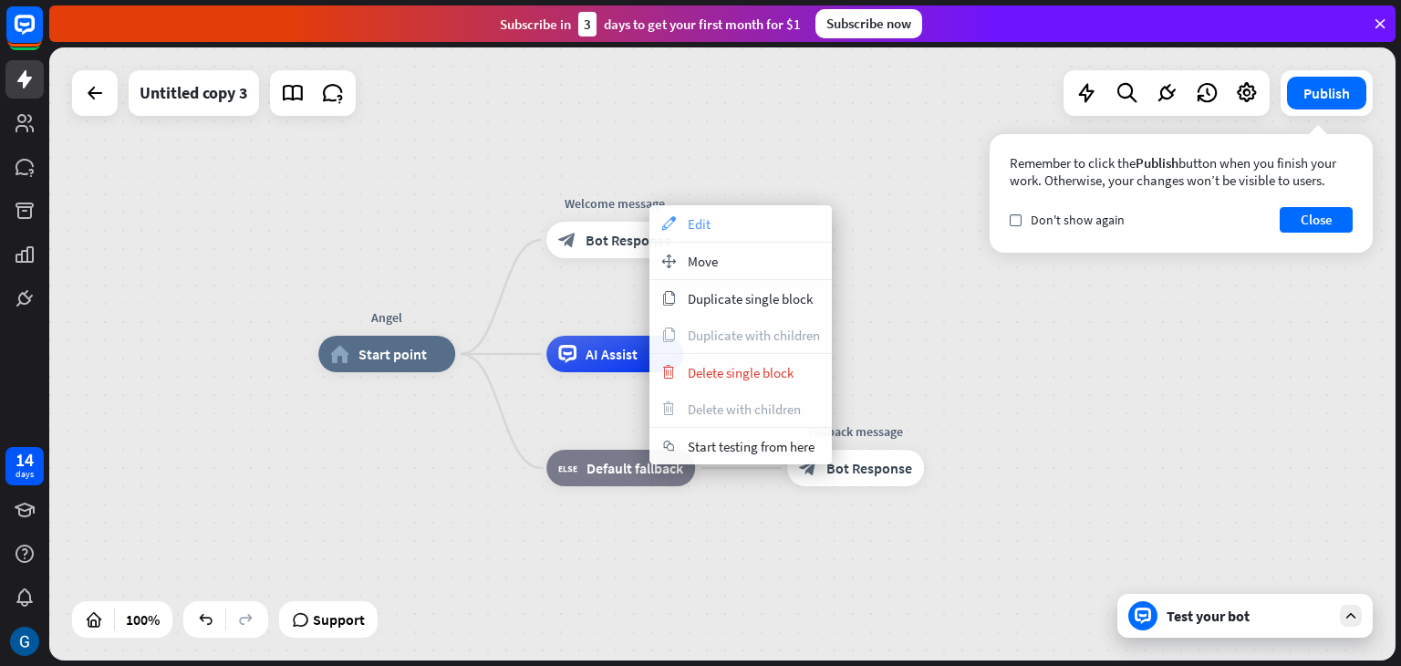
click at [699, 226] on span "Edit" at bounding box center [699, 223] width 23 height 17
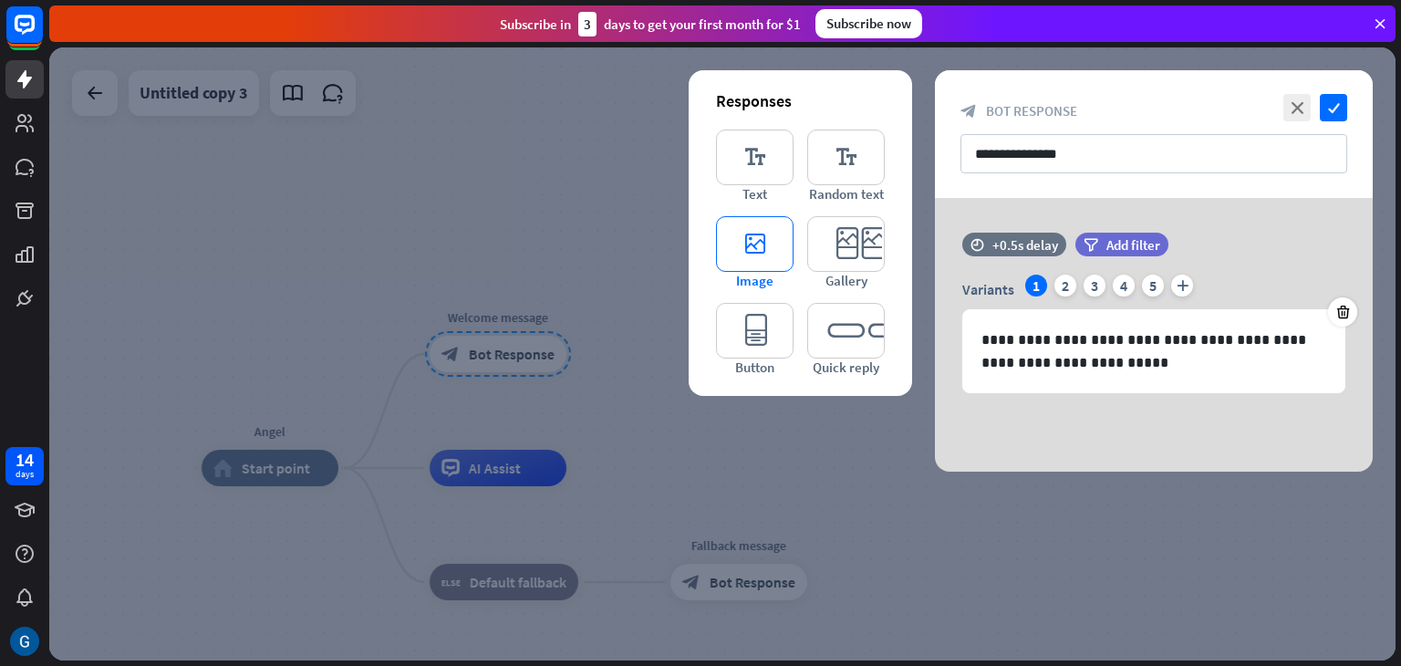
click at [760, 248] on icon "editor_image" at bounding box center [755, 244] width 78 height 56
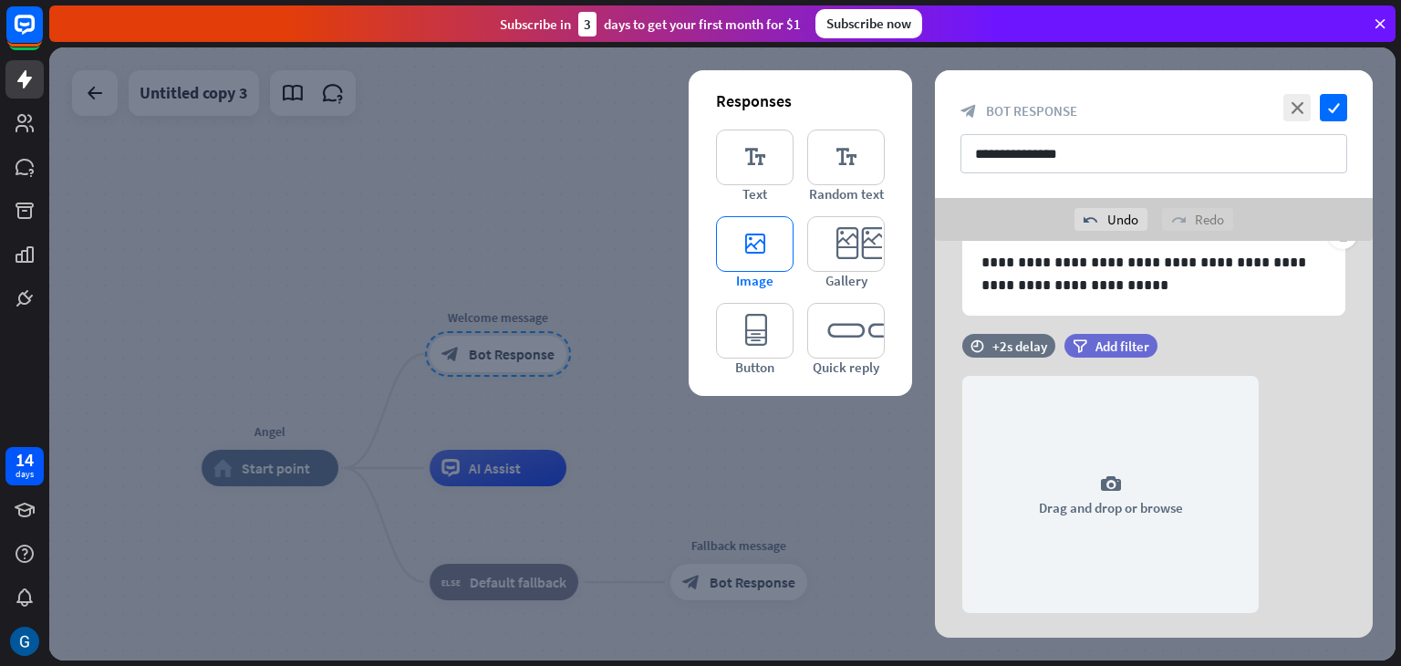
scroll to position [160, 0]
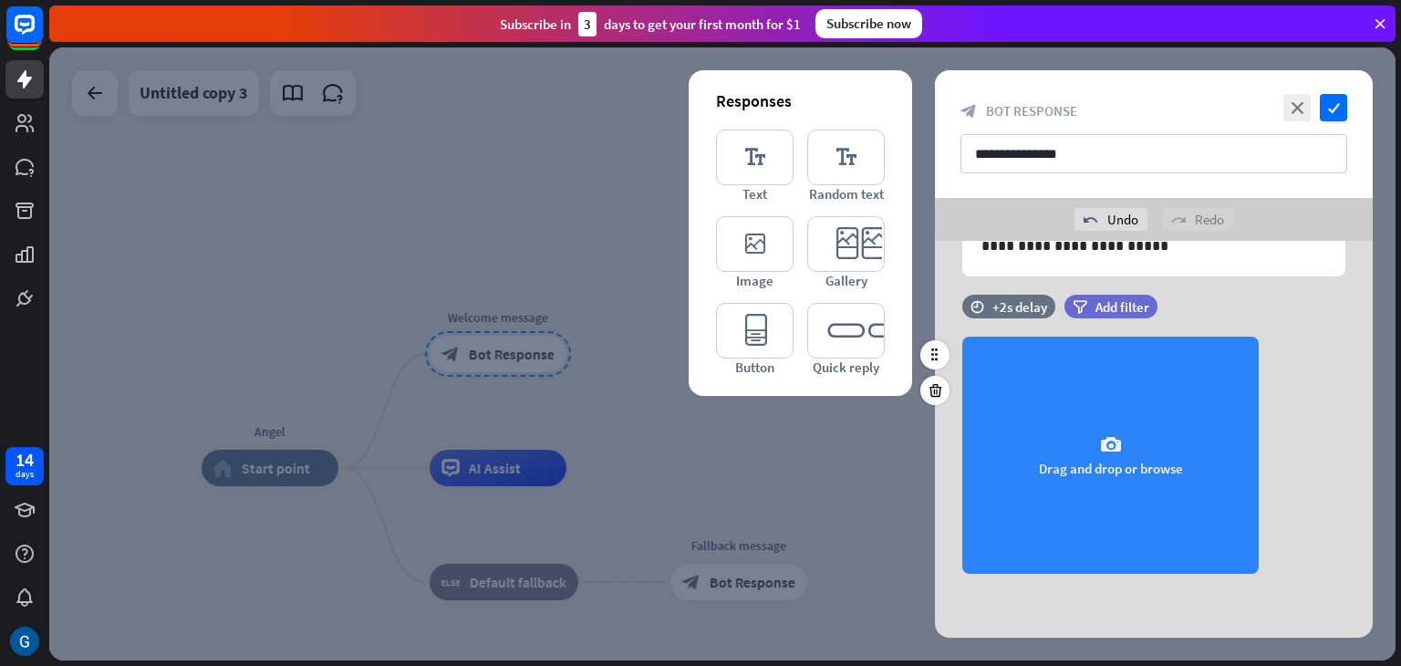
click at [1132, 448] on div "camera Drag and drop or browse" at bounding box center [1110, 455] width 296 height 237
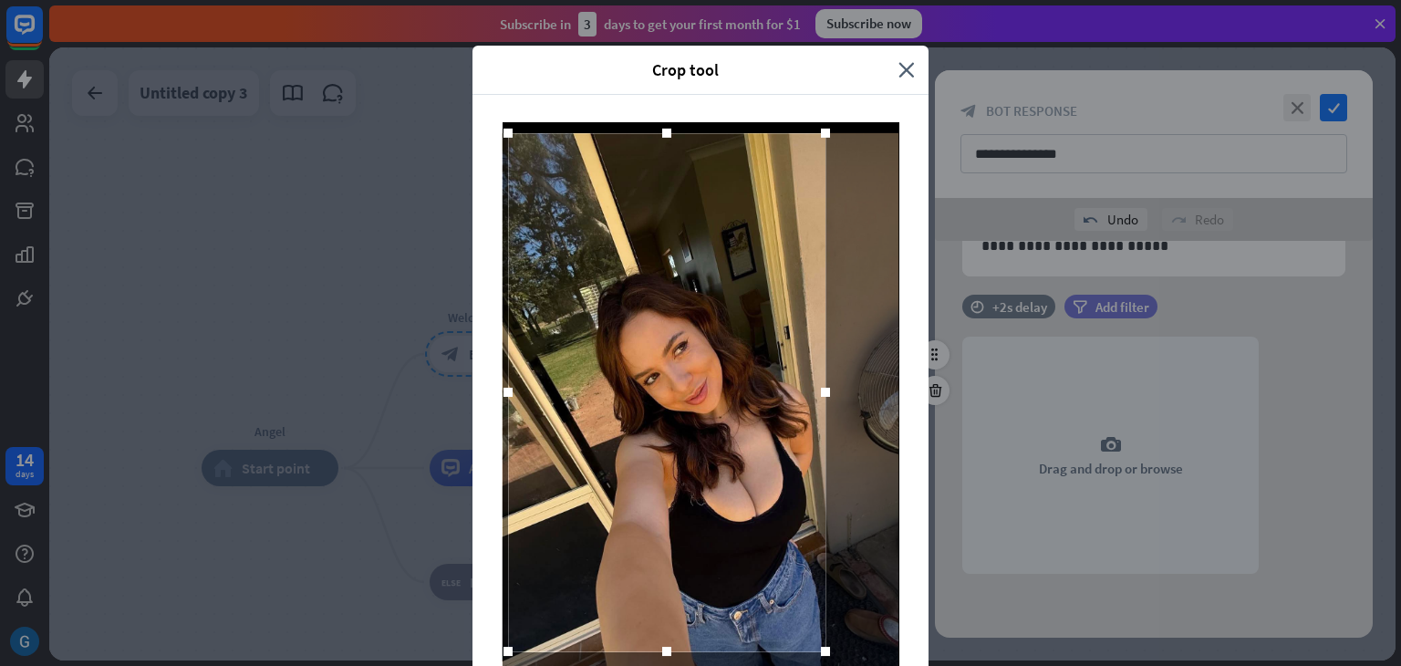
drag, startPoint x: 715, startPoint y: 417, endPoint x: 681, endPoint y: 249, distance: 171.2
click at [681, 249] on div at bounding box center [666, 392] width 317 height 518
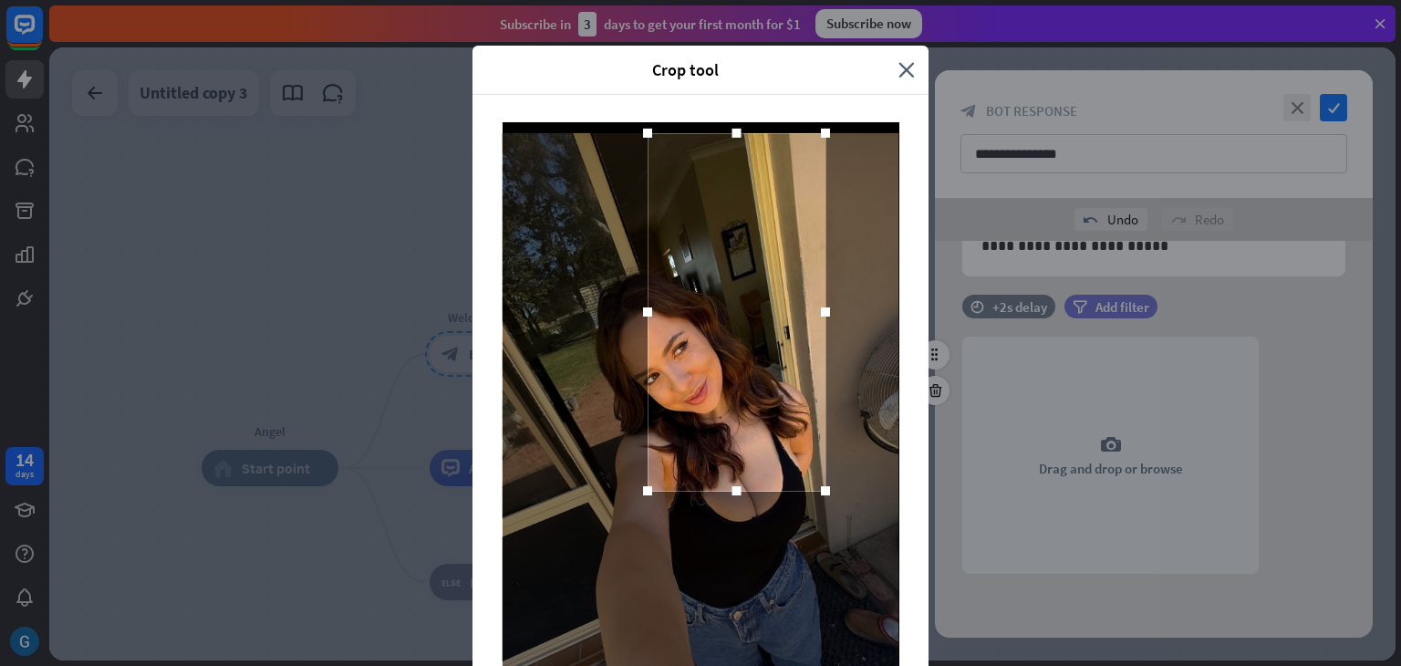
drag, startPoint x: 513, startPoint y: 637, endPoint x: 633, endPoint y: 490, distance: 189.9
click at [643, 490] on div at bounding box center [647, 490] width 9 height 9
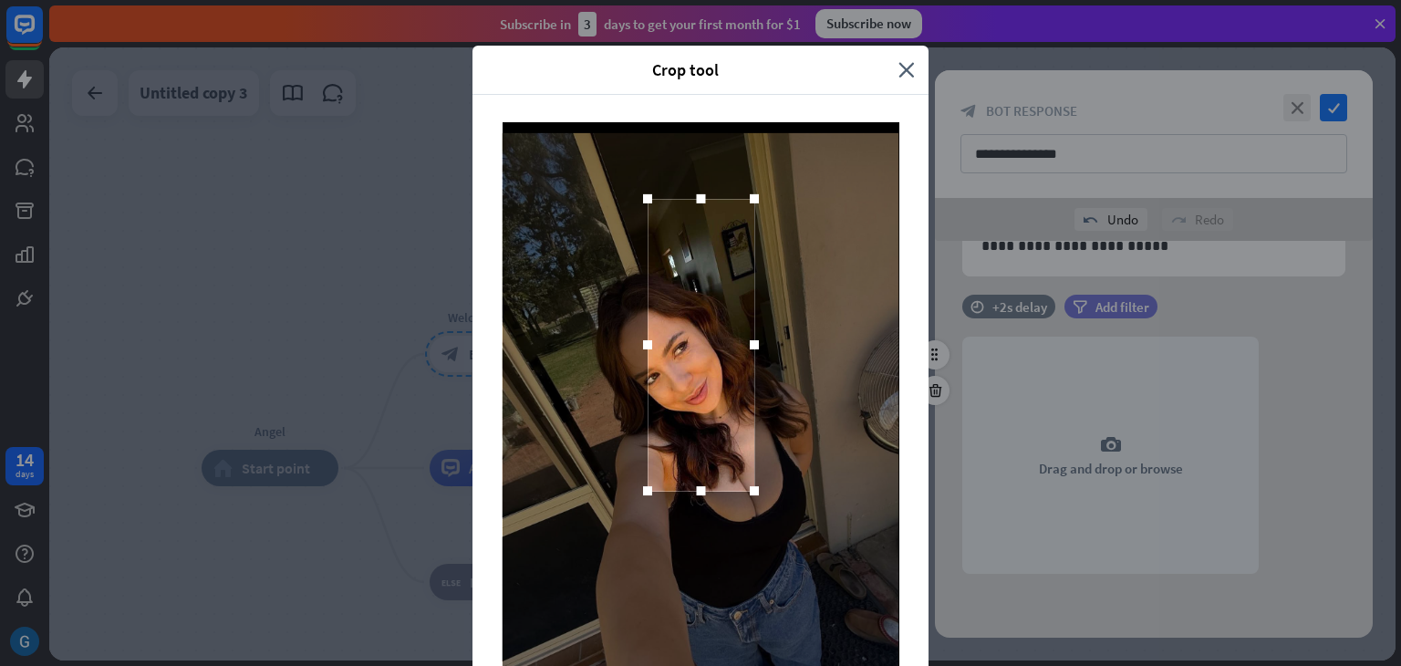
drag, startPoint x: 808, startPoint y: 136, endPoint x: 739, endPoint y: 202, distance: 95.5
click at [750, 202] on div at bounding box center [754, 198] width 9 height 9
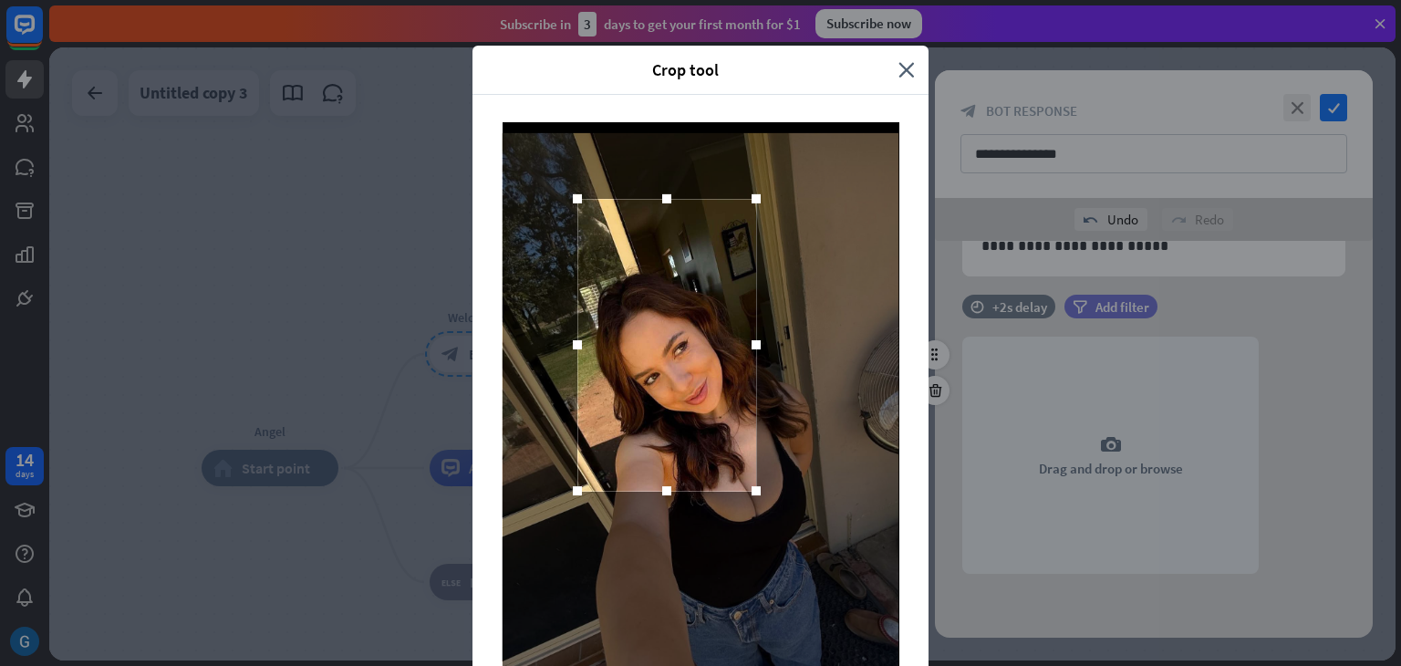
drag, startPoint x: 629, startPoint y: 344, endPoint x: 558, endPoint y: 341, distance: 70.3
click at [564, 341] on div at bounding box center [577, 344] width 27 height 27
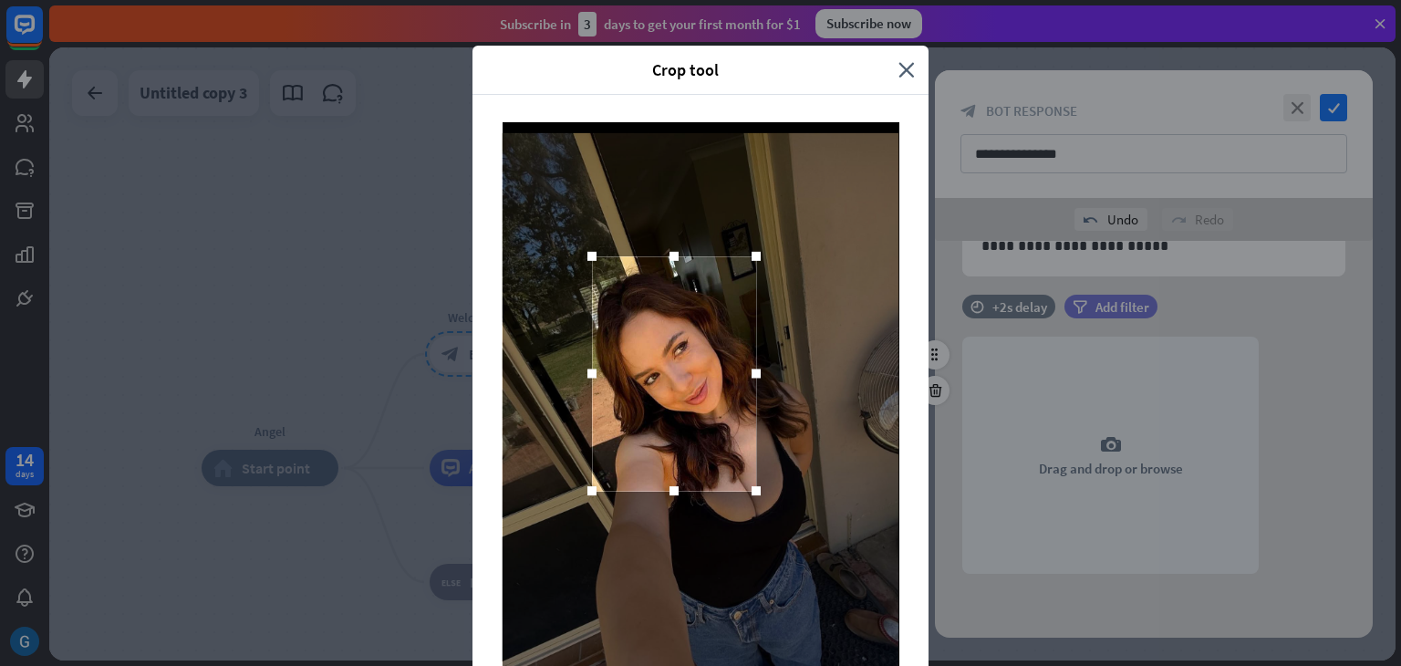
drag, startPoint x: 565, startPoint y: 202, endPoint x: 579, endPoint y: 259, distance: 59.3
click at [588, 259] on div at bounding box center [592, 256] width 9 height 9
drag, startPoint x: 737, startPoint y: 374, endPoint x: 761, endPoint y: 374, distance: 23.7
click at [775, 374] on div at bounding box center [779, 373] width 9 height 9
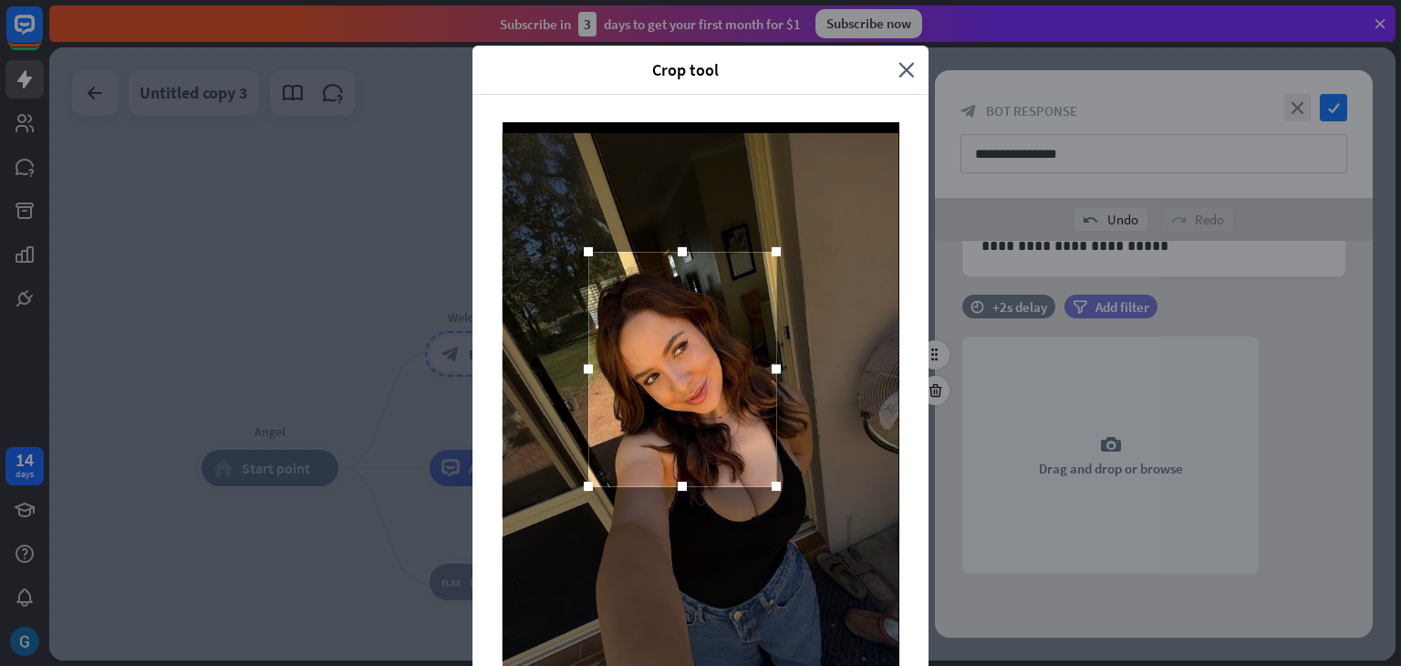
click at [693, 375] on div at bounding box center [682, 369] width 188 height 234
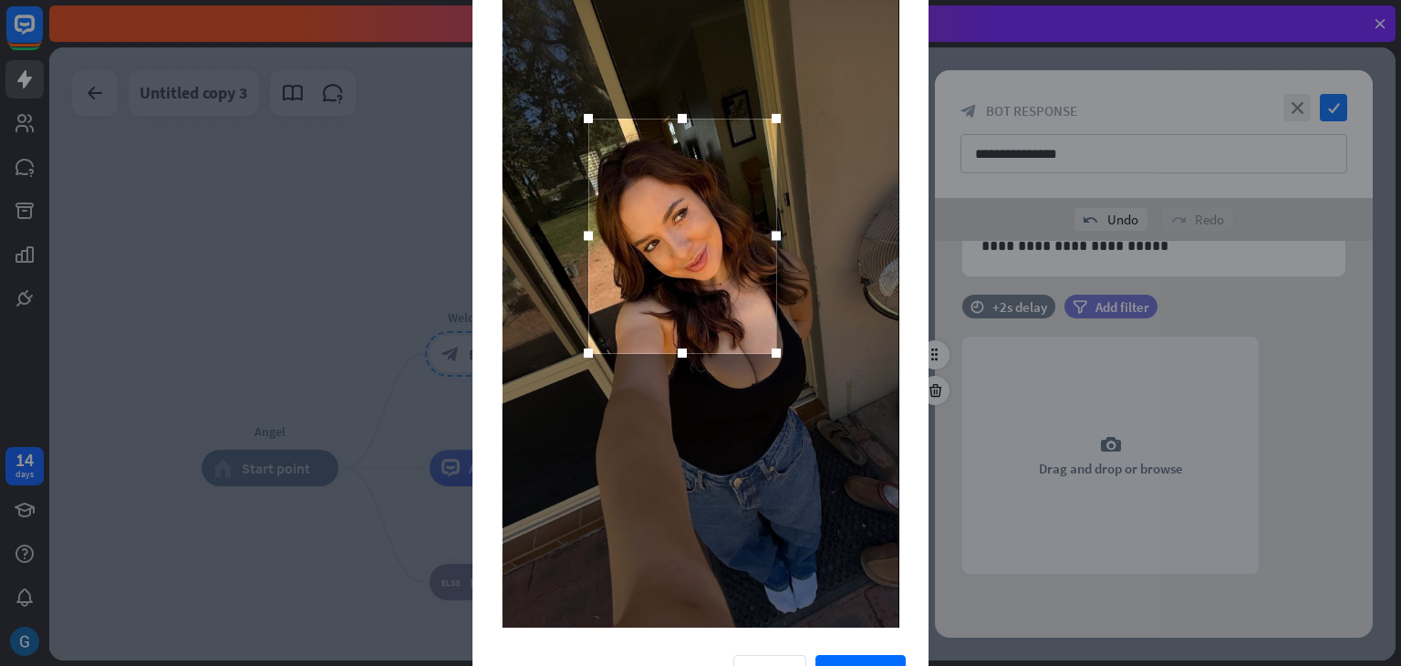
scroll to position [174, 0]
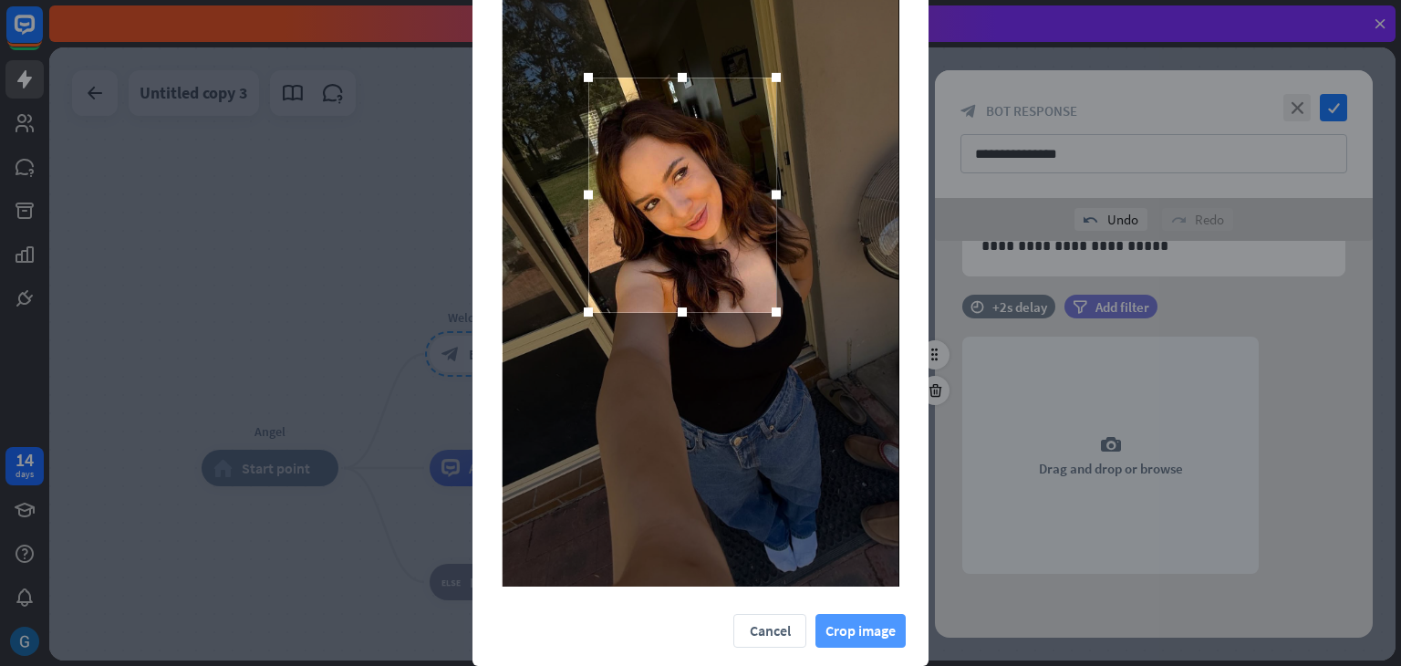
click at [848, 632] on button "Crop image" at bounding box center [861, 631] width 90 height 34
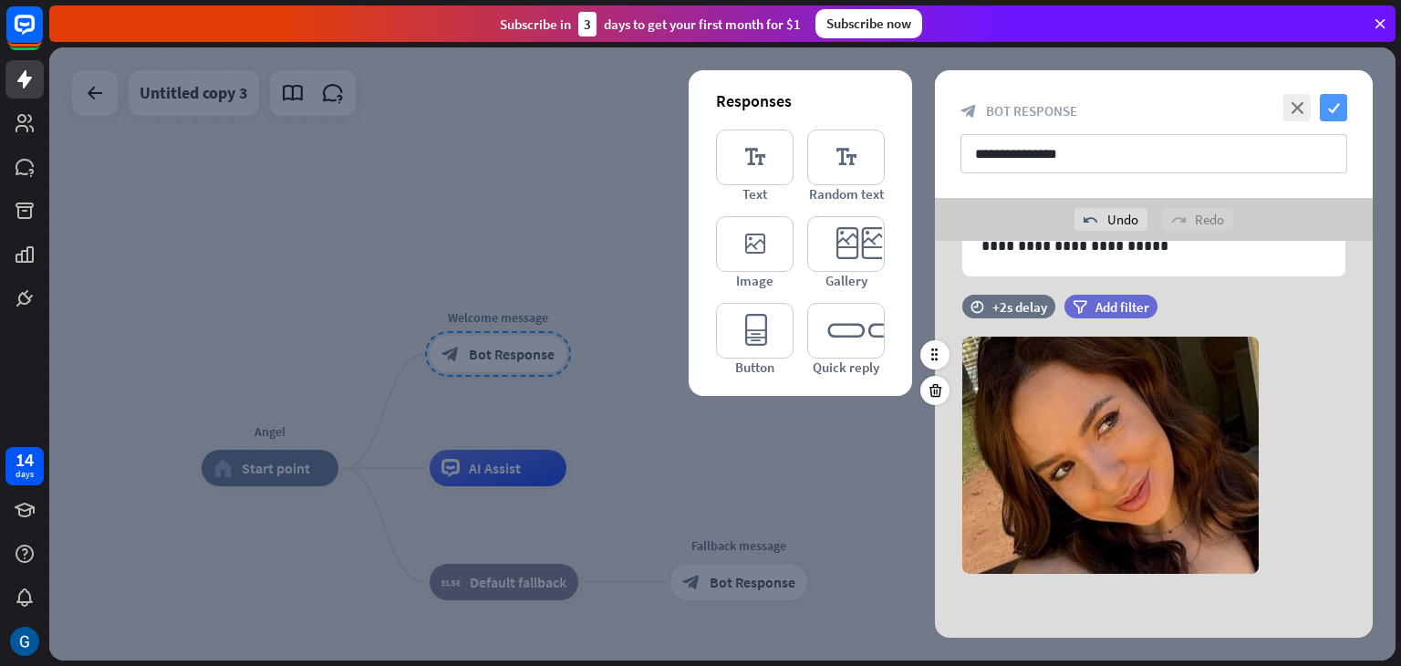
click at [1339, 100] on icon "check" at bounding box center [1333, 107] width 27 height 27
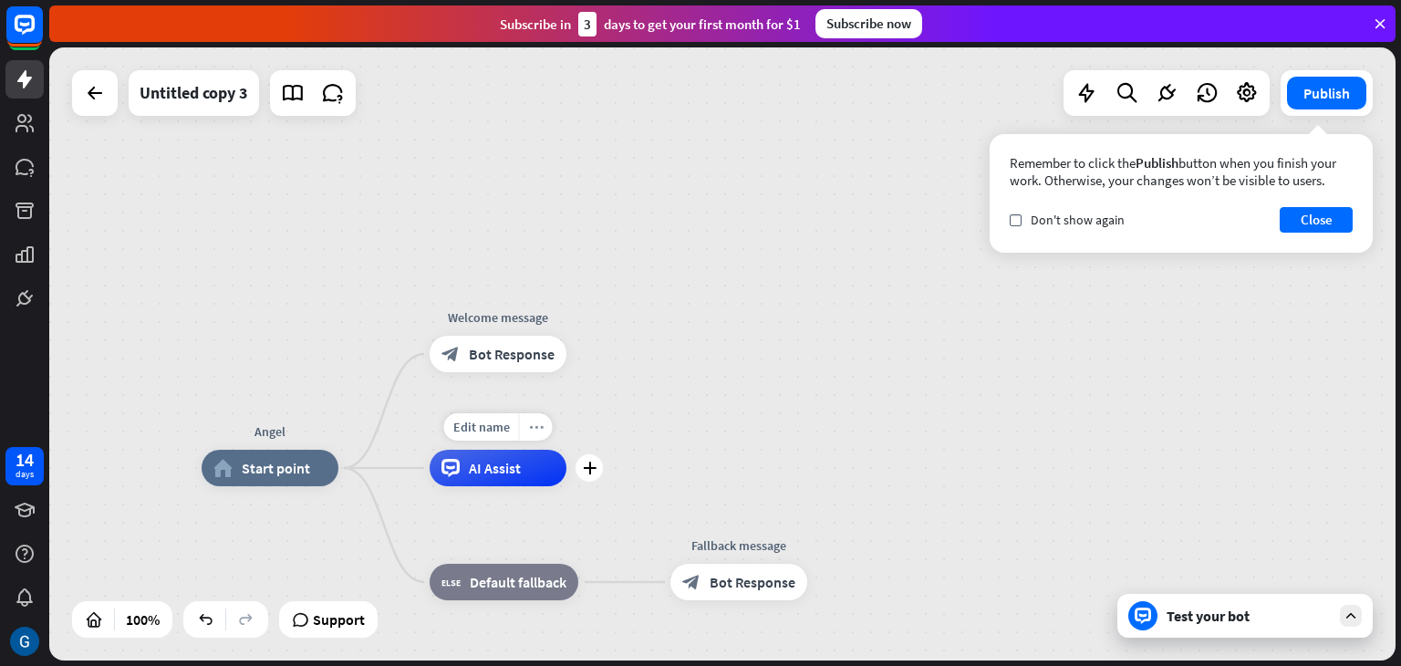
click at [542, 425] on div "more_horiz" at bounding box center [536, 426] width 34 height 27
click at [532, 464] on div "AI Assist" at bounding box center [498, 468] width 137 height 36
click at [469, 426] on span "Edit name" at bounding box center [481, 427] width 57 height 16
type input "******"
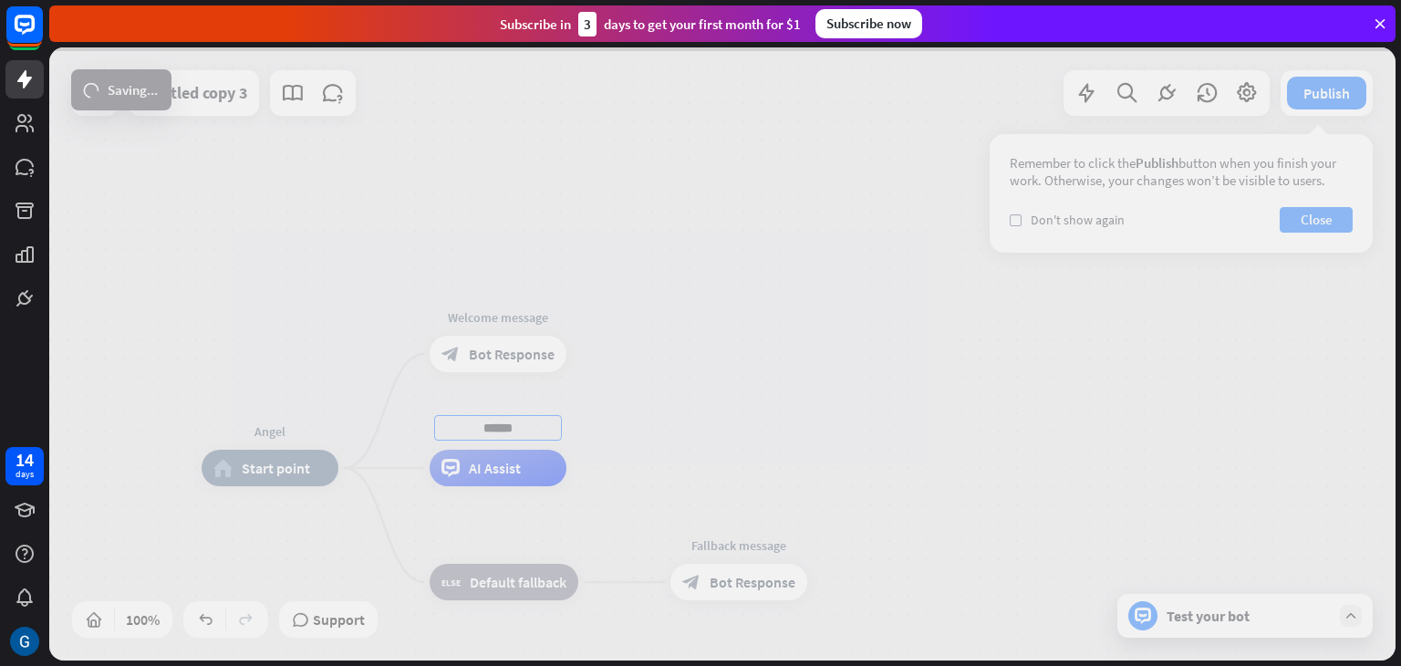
click at [507, 472] on div "Angel home_2 Start point Welcome message block_bot_response Bot Response ******…" at bounding box center [722, 353] width 1347 height 613
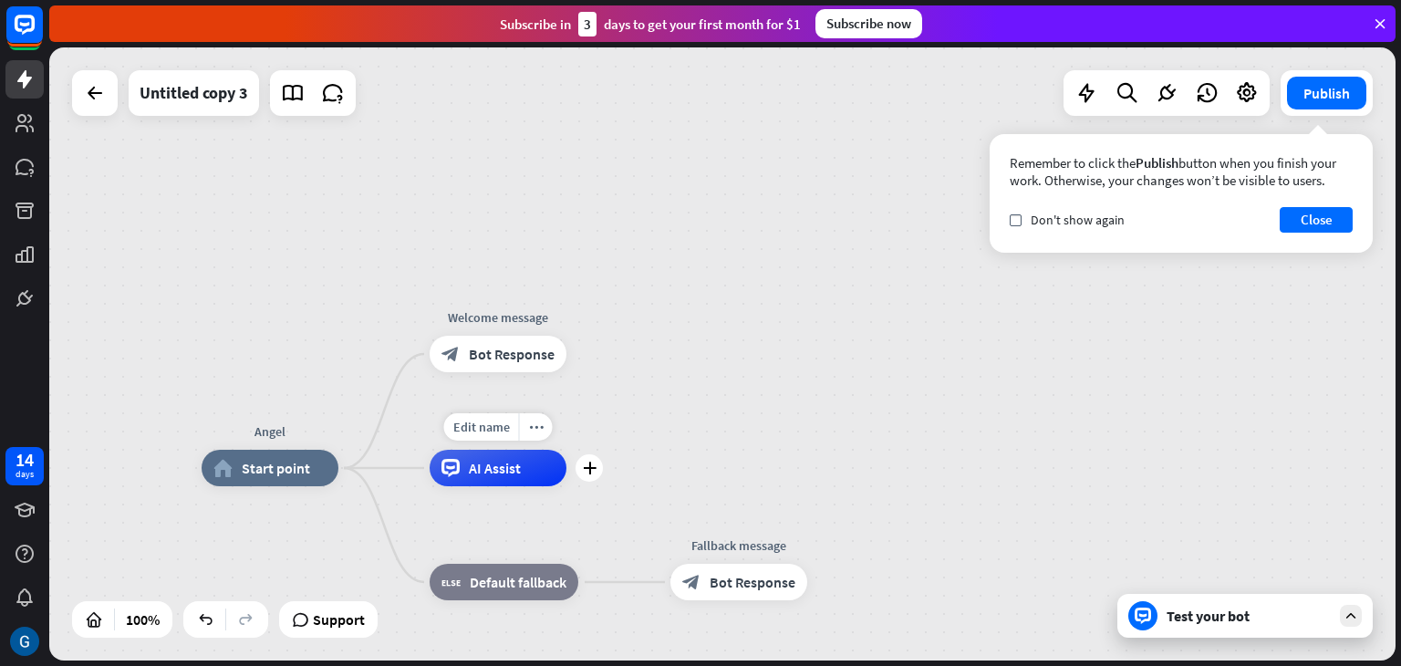
click at [536, 473] on div "AI Assist" at bounding box center [498, 468] width 137 height 36
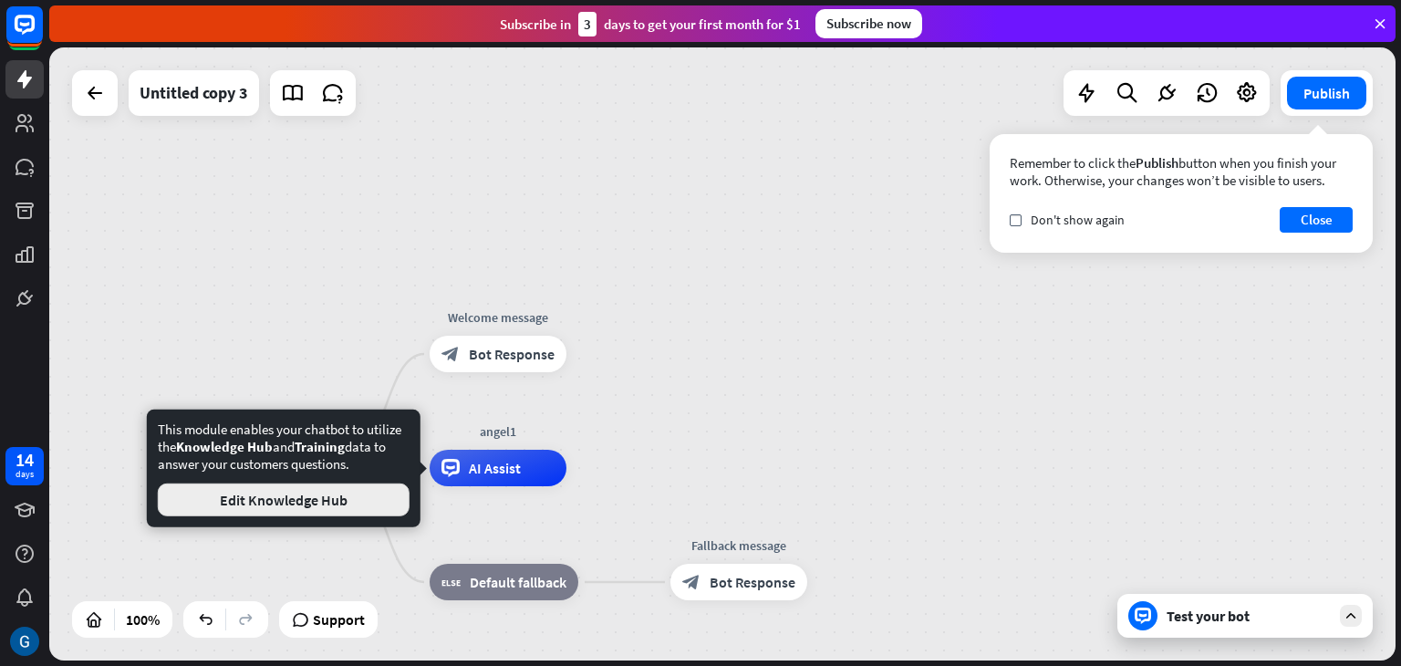
click at [326, 502] on button "Edit Knowledge Hub" at bounding box center [284, 500] width 252 height 33
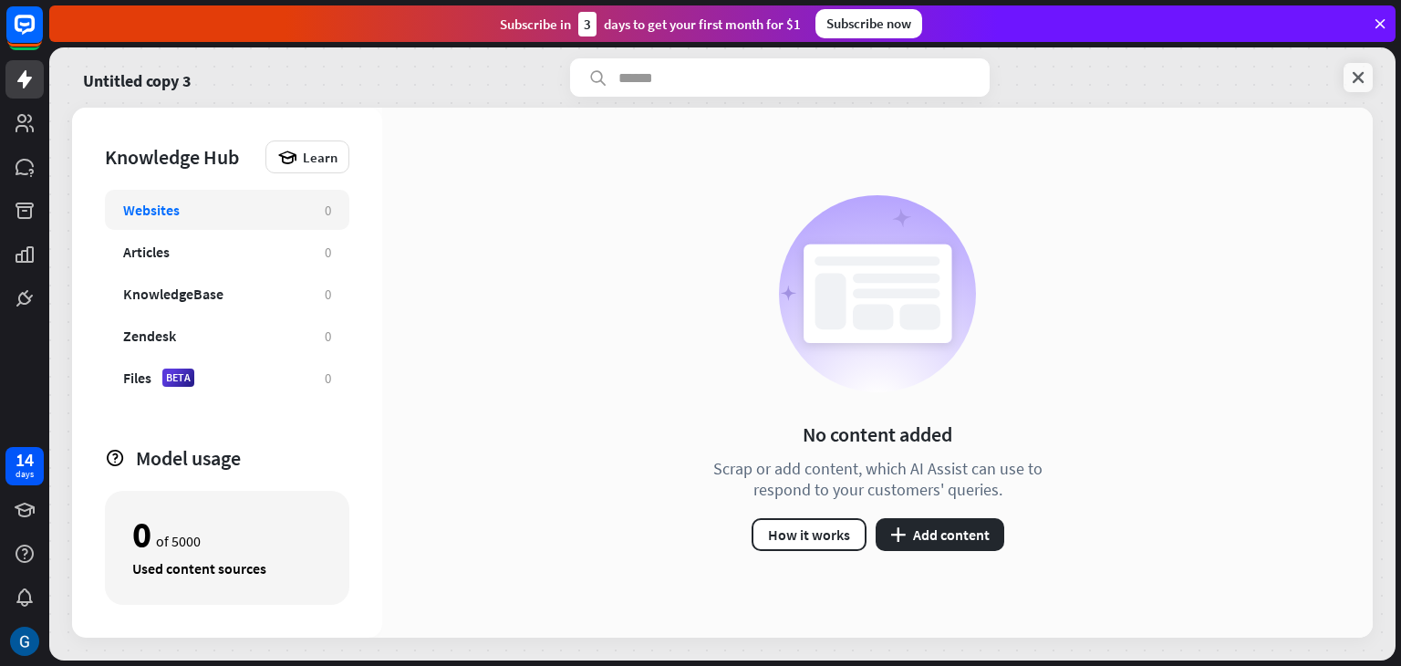
click at [1359, 79] on icon at bounding box center [1358, 77] width 18 height 18
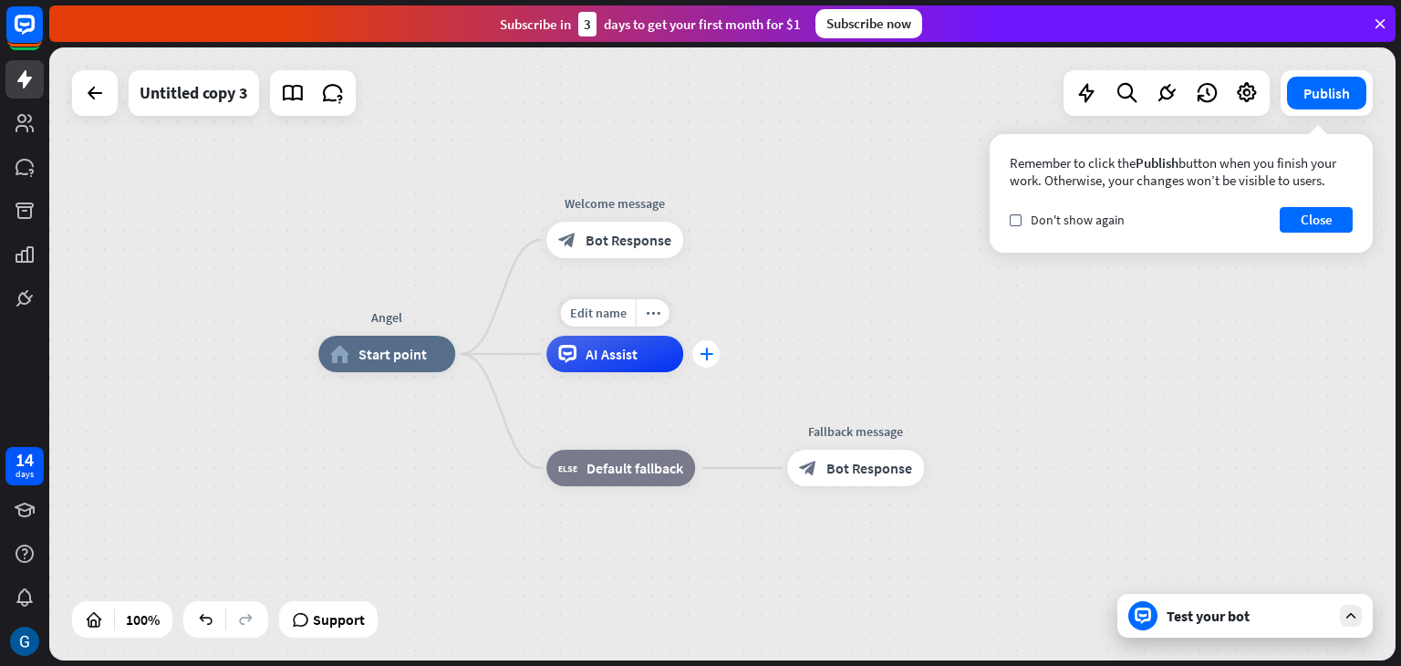
click at [708, 366] on div "plus" at bounding box center [705, 353] width 27 height 27
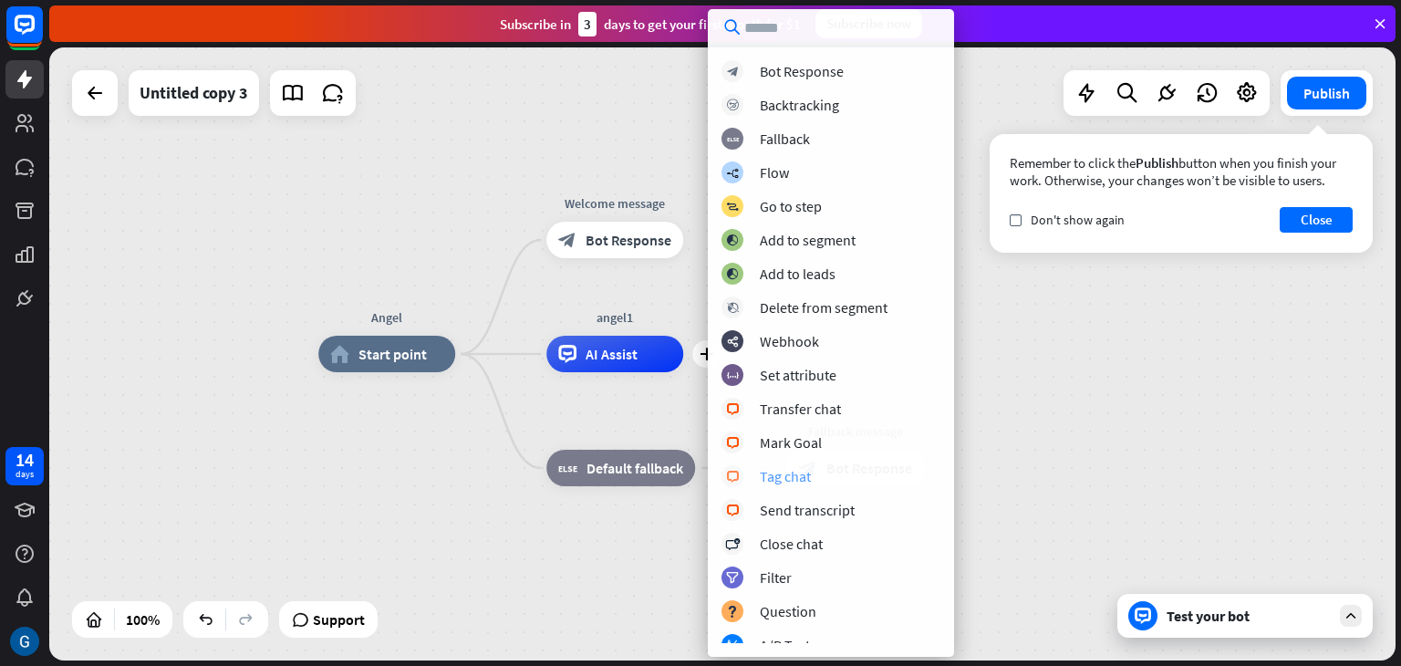
click at [796, 477] on div "Tag chat" at bounding box center [785, 476] width 51 height 18
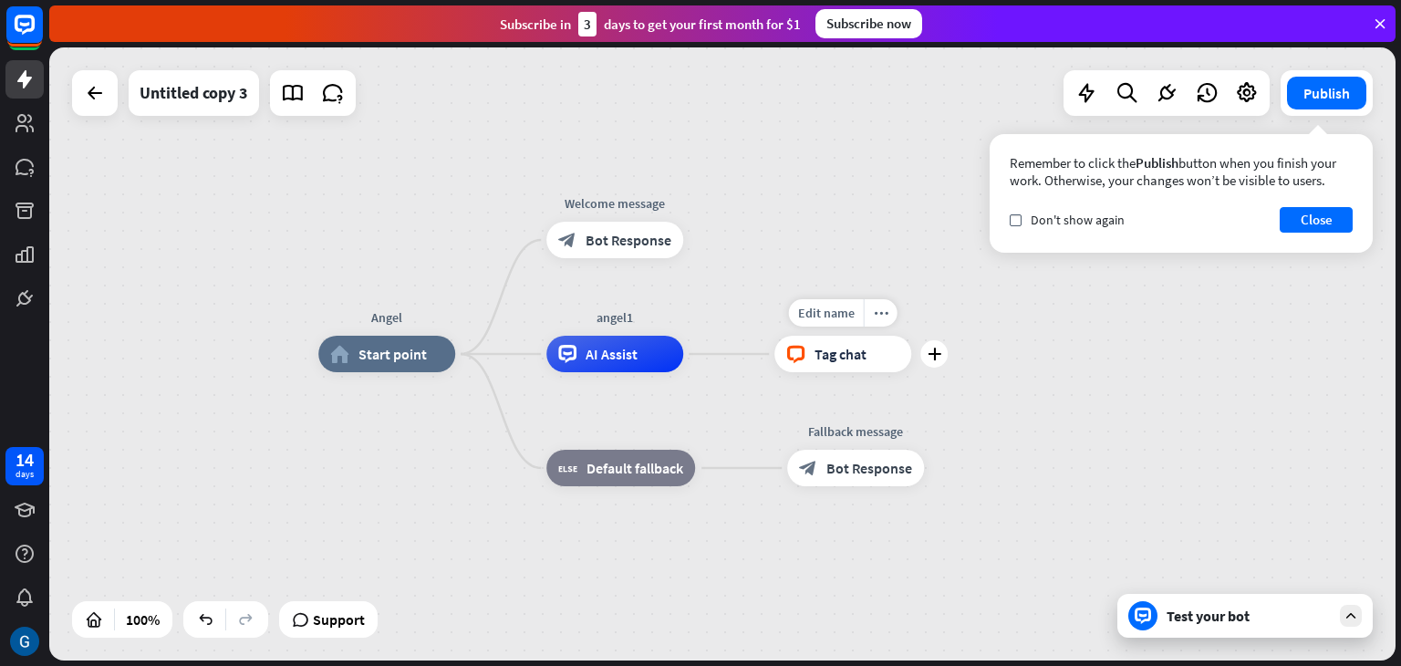
click at [820, 359] on span "Tag chat" at bounding box center [841, 354] width 52 height 18
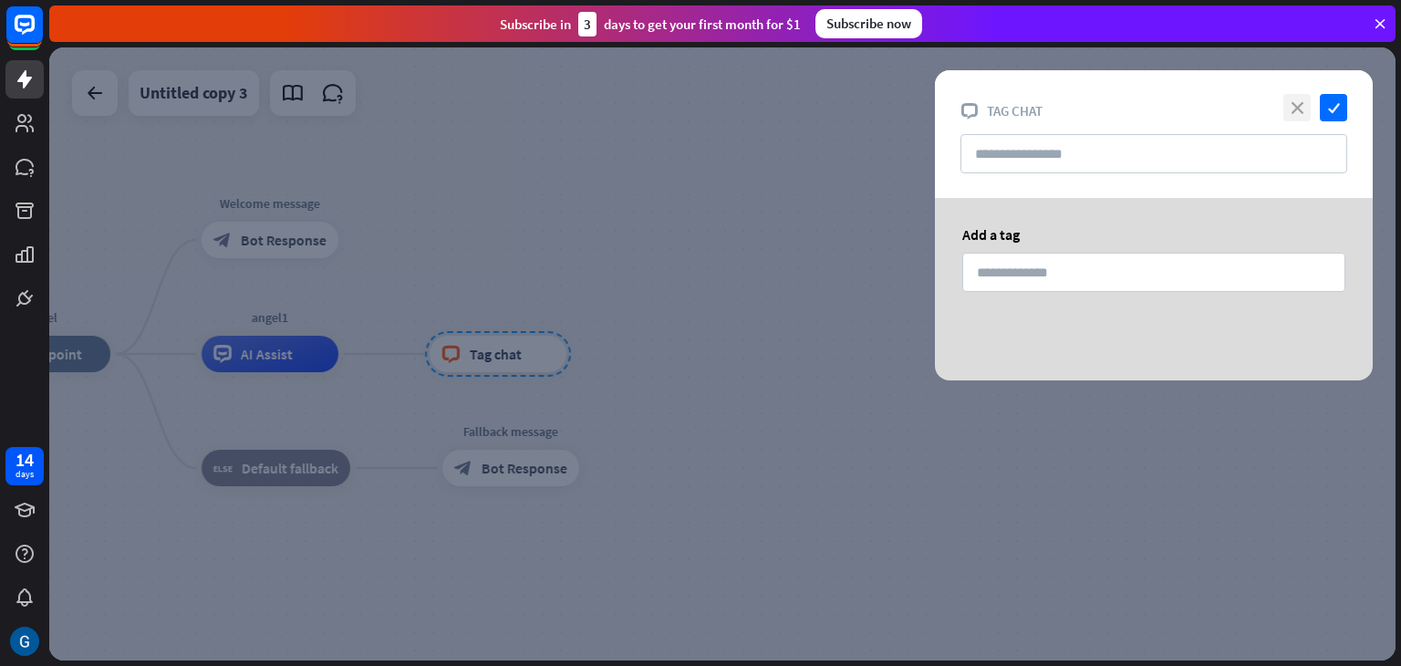
click at [1296, 104] on icon "close" at bounding box center [1297, 107] width 27 height 27
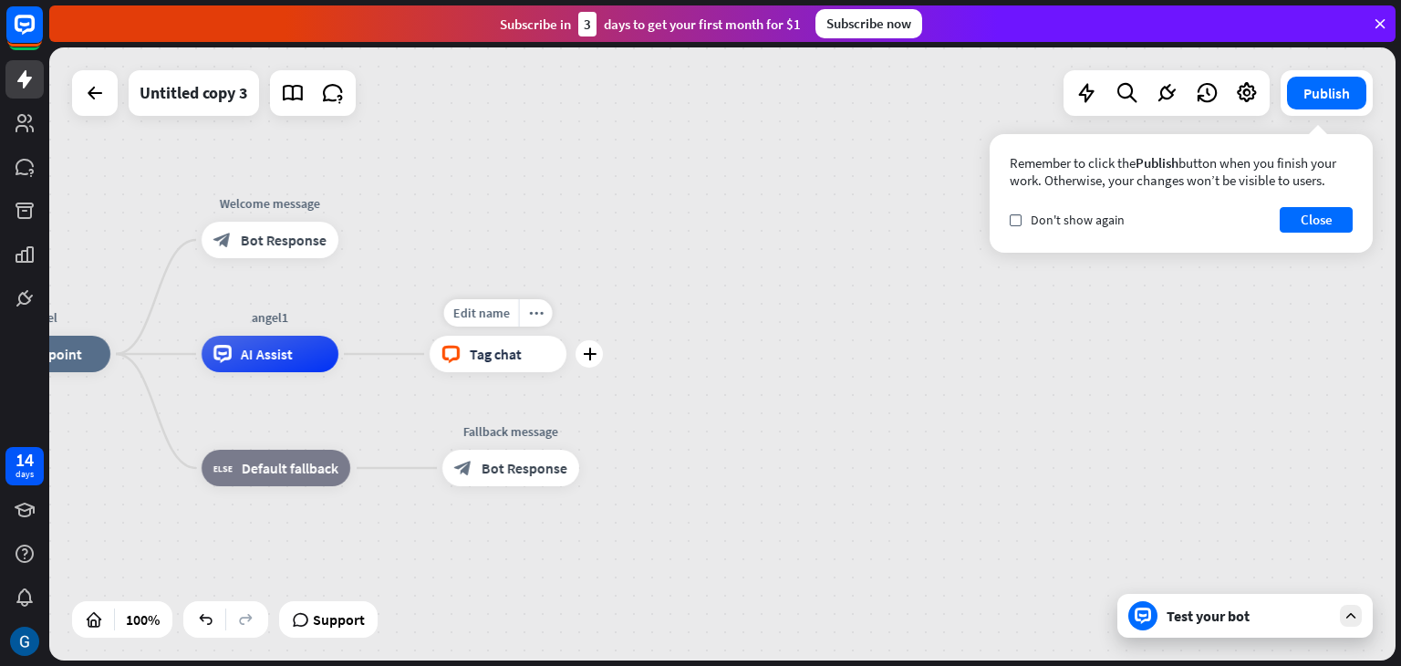
click at [537, 363] on div "block_livechat Tag chat" at bounding box center [498, 354] width 137 height 36
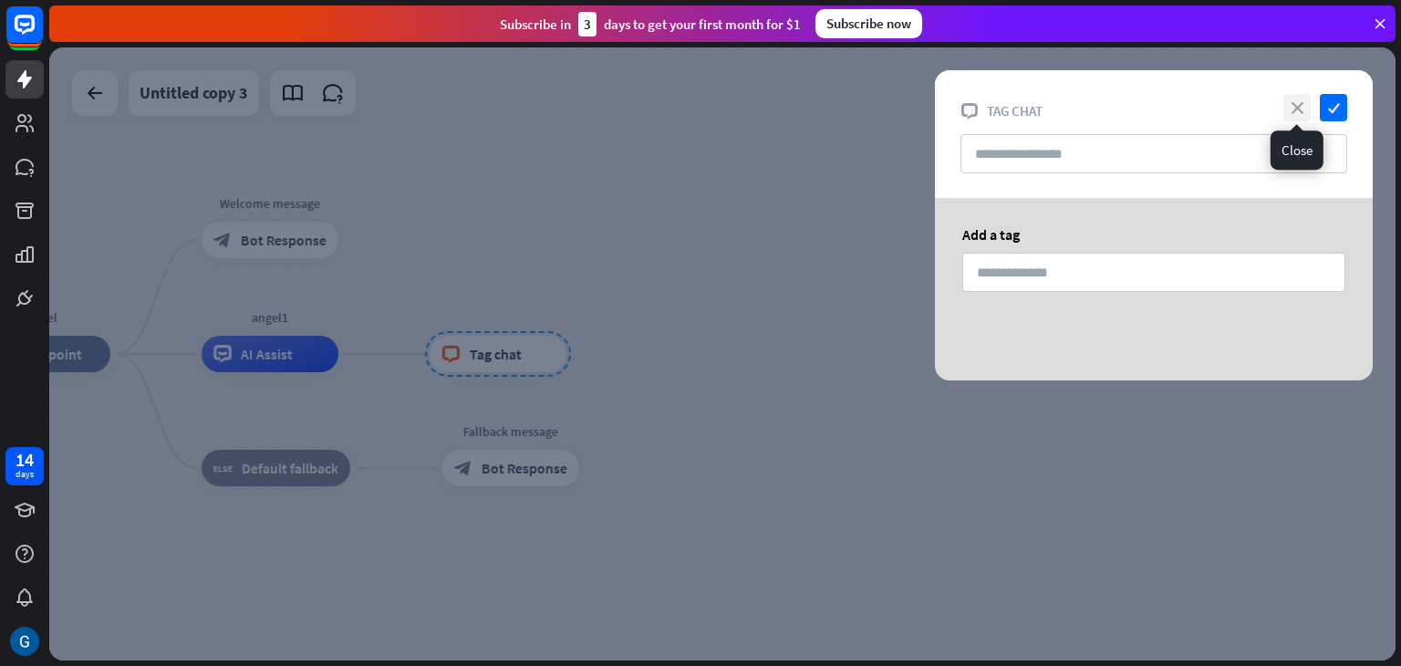
click at [1299, 102] on icon "close" at bounding box center [1297, 107] width 27 height 27
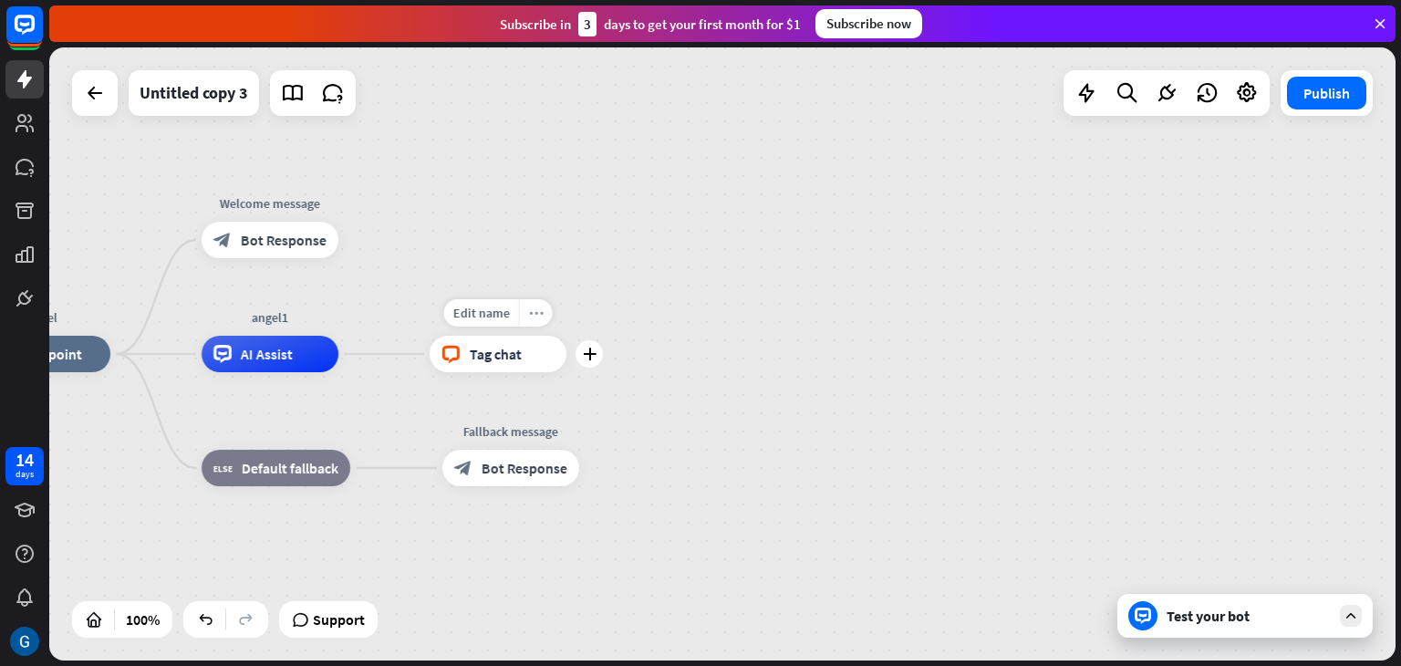
click at [537, 313] on icon "more_horiz" at bounding box center [536, 314] width 15 height 14
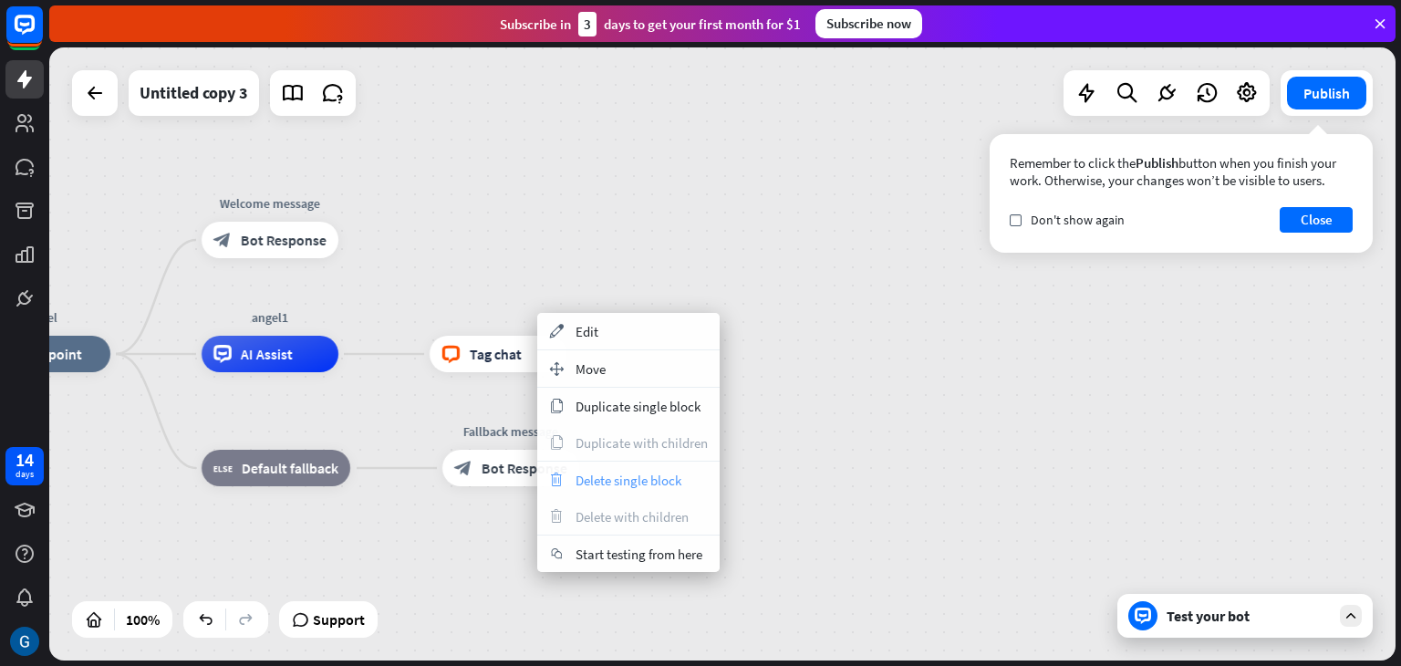
click at [662, 475] on span "Delete single block" at bounding box center [629, 480] width 106 height 17
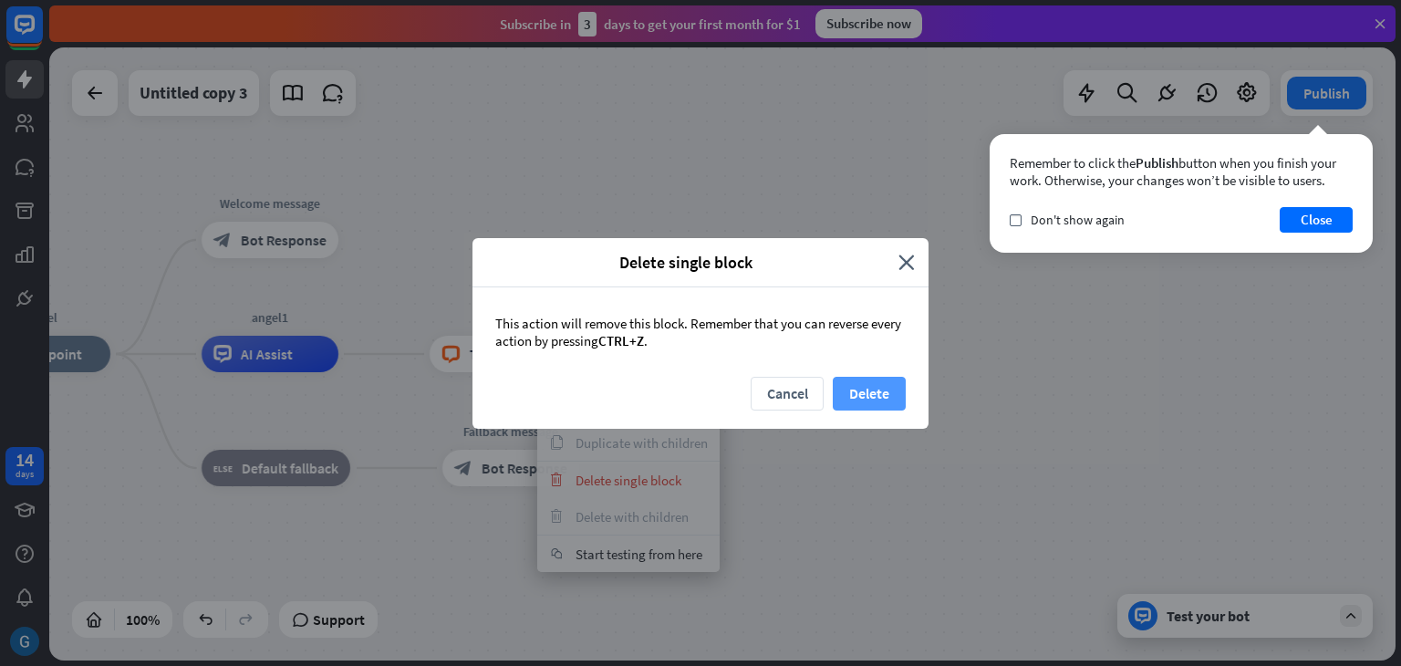
click at [852, 385] on button "Delete" at bounding box center [869, 394] width 73 height 34
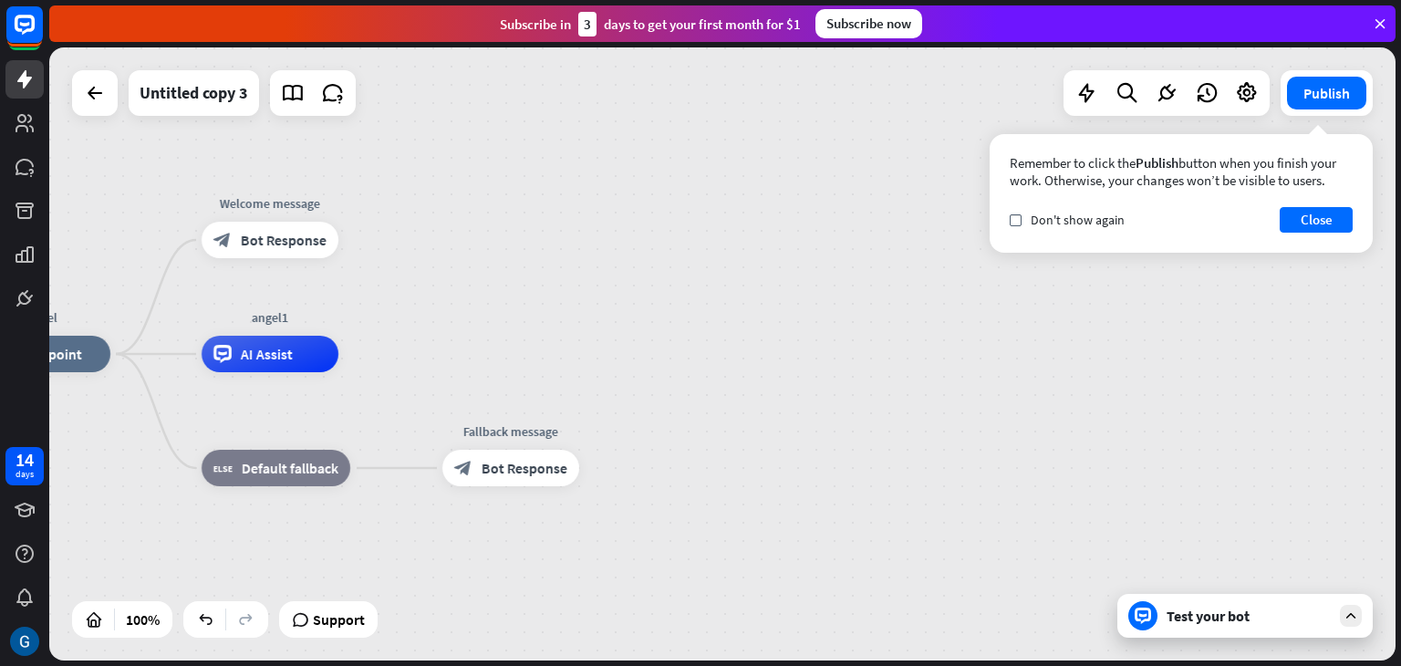
click at [1143, 614] on icon at bounding box center [1143, 616] width 8 height 4
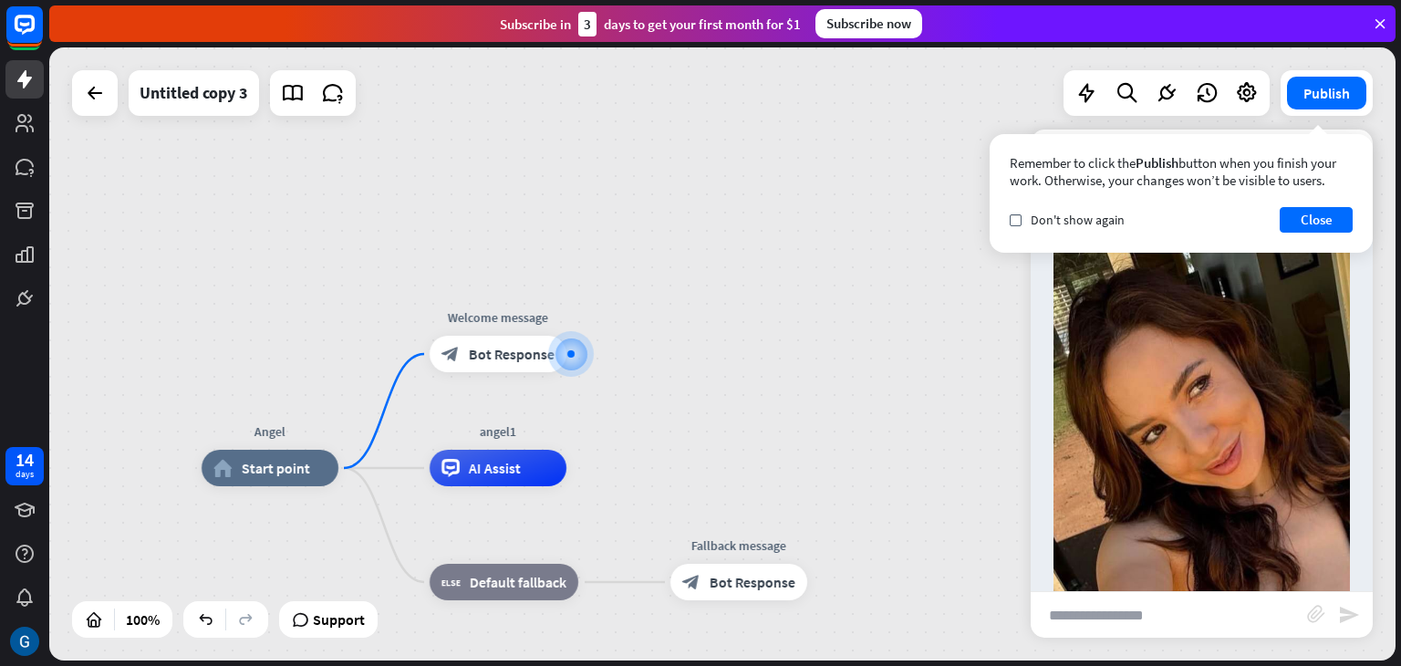
scroll to position [135, 0]
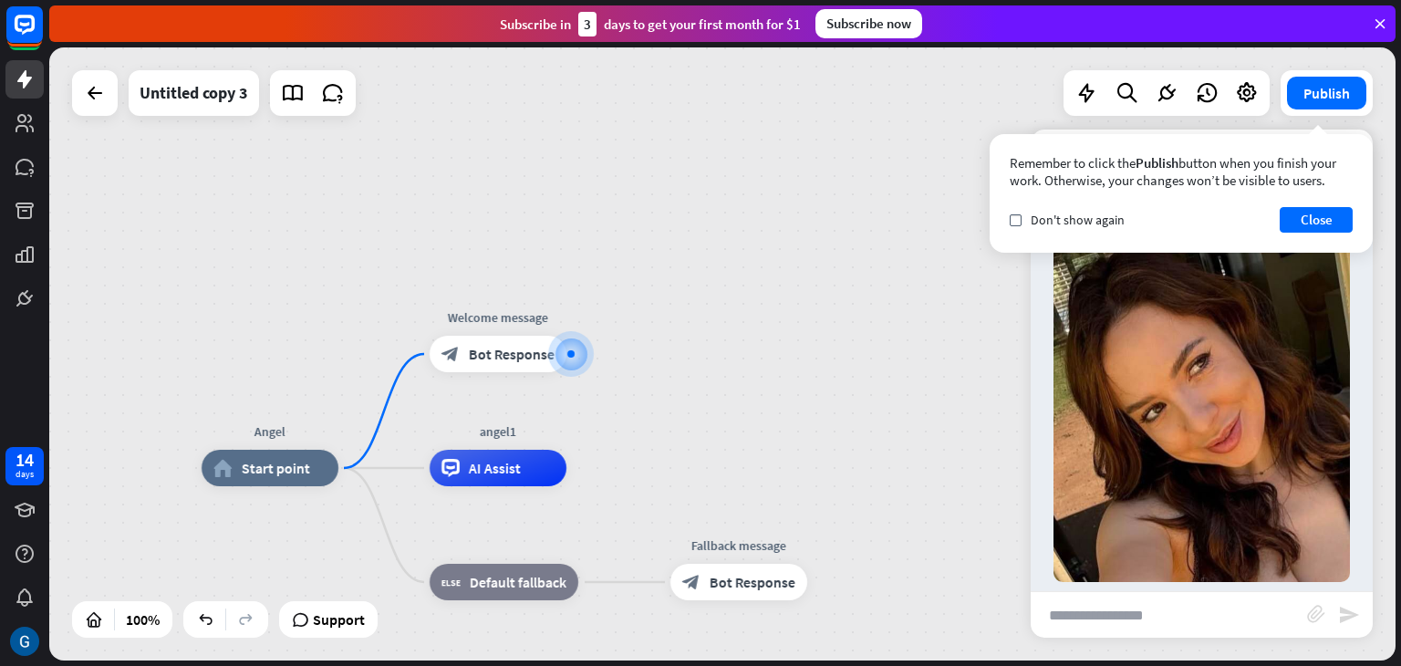
click at [1146, 617] on input "text" at bounding box center [1169, 615] width 276 height 46
click at [1127, 625] on input "text" at bounding box center [1169, 615] width 276 height 46
paste input "*****"
type input "*****"
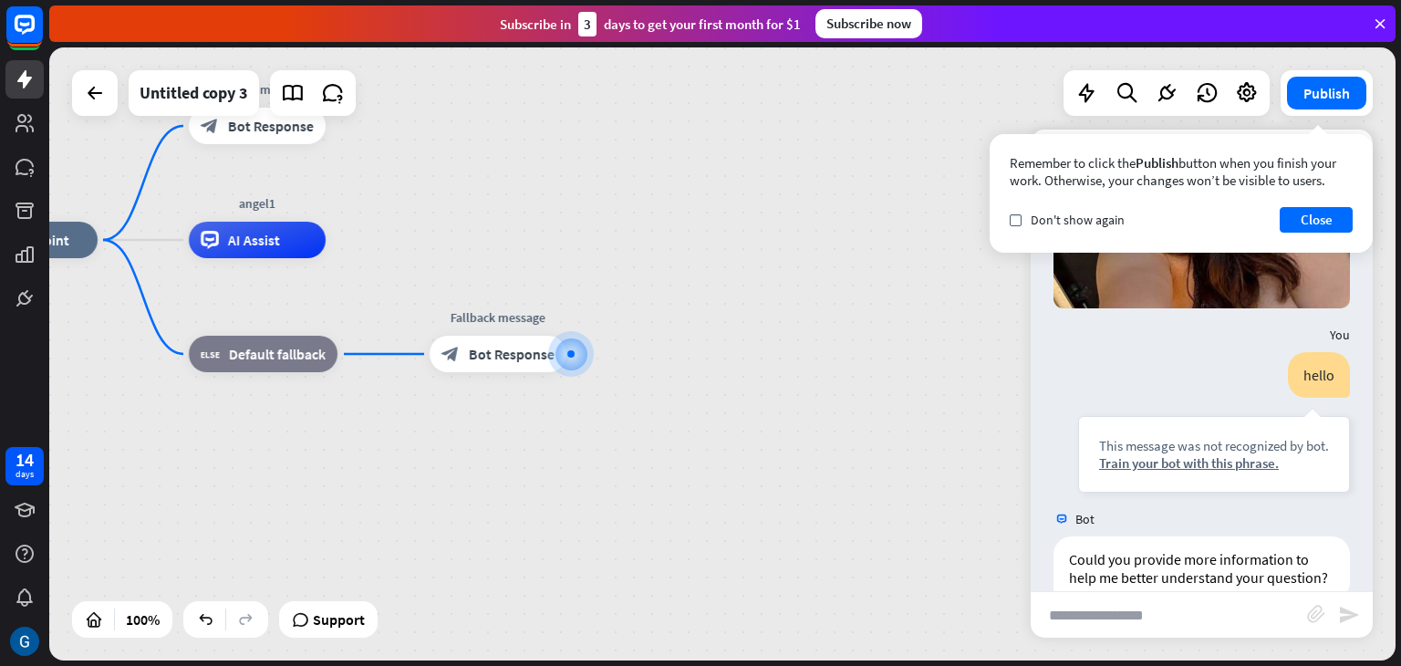
scroll to position [445, 0]
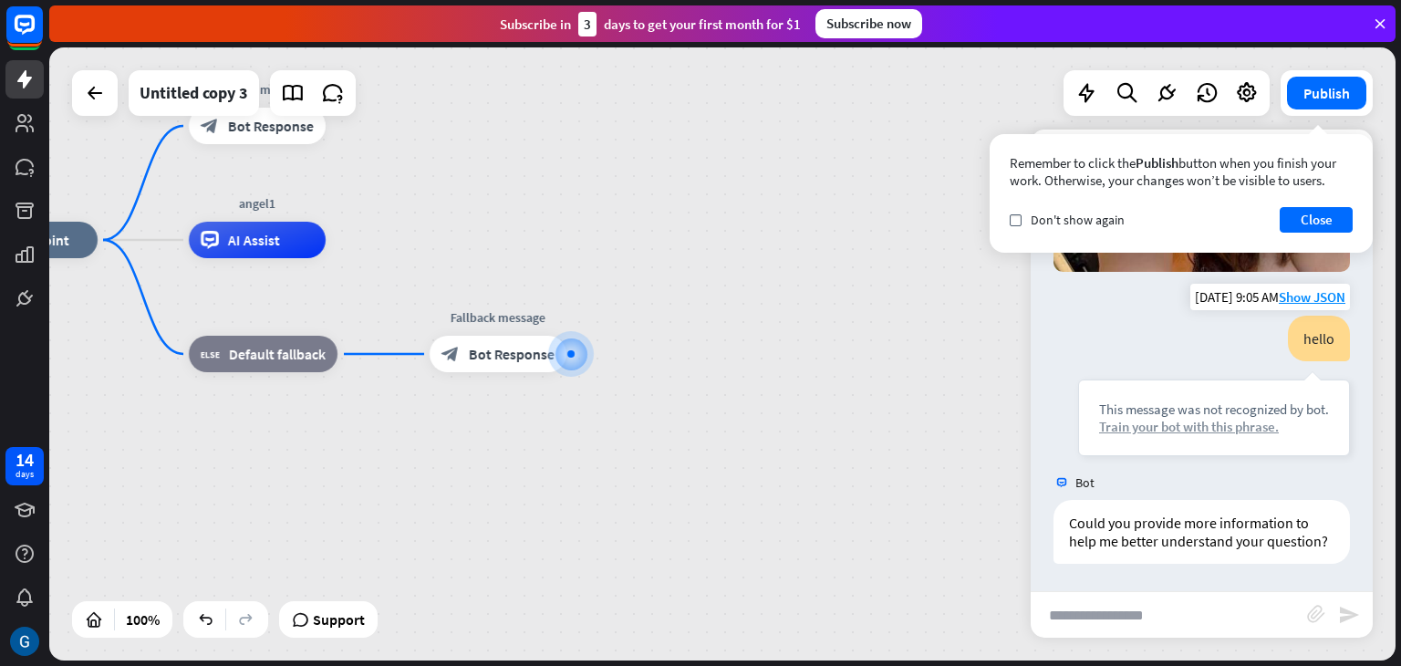
click at [1101, 418] on div "Train your bot with this phrase." at bounding box center [1214, 426] width 230 height 17
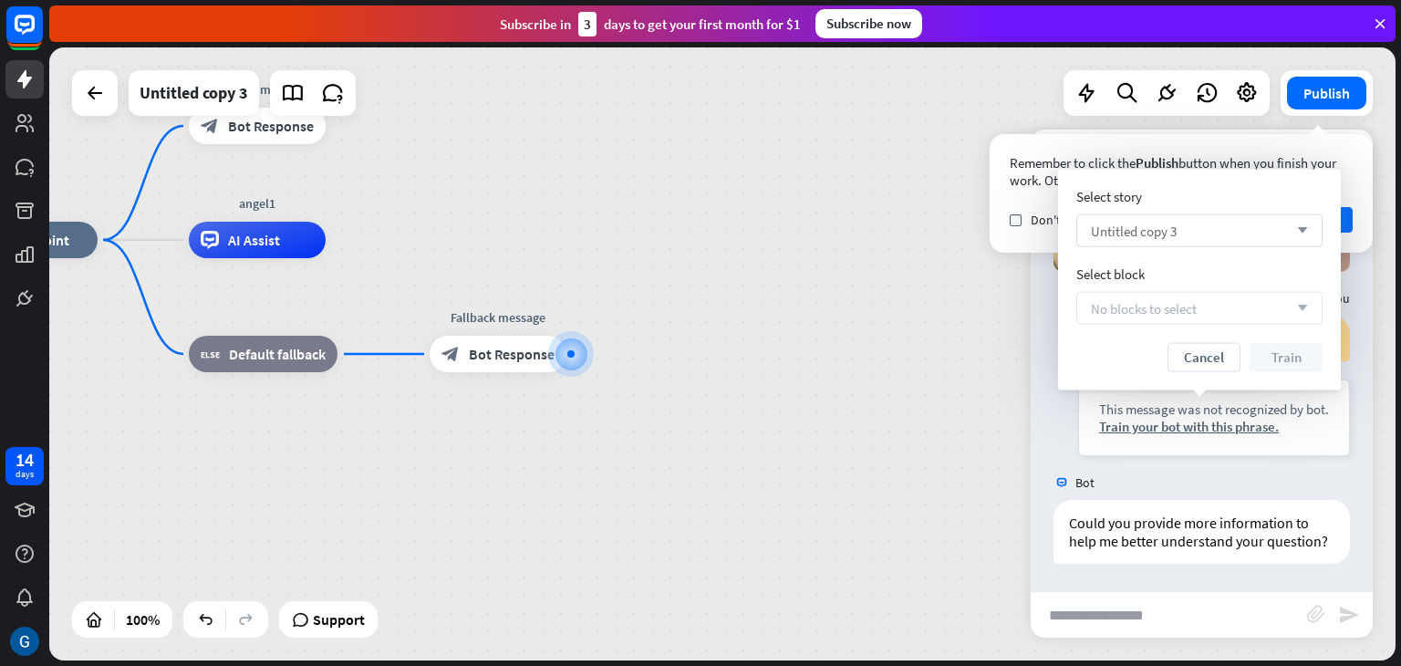
click at [1301, 225] on icon "arrow_down" at bounding box center [1298, 230] width 20 height 11
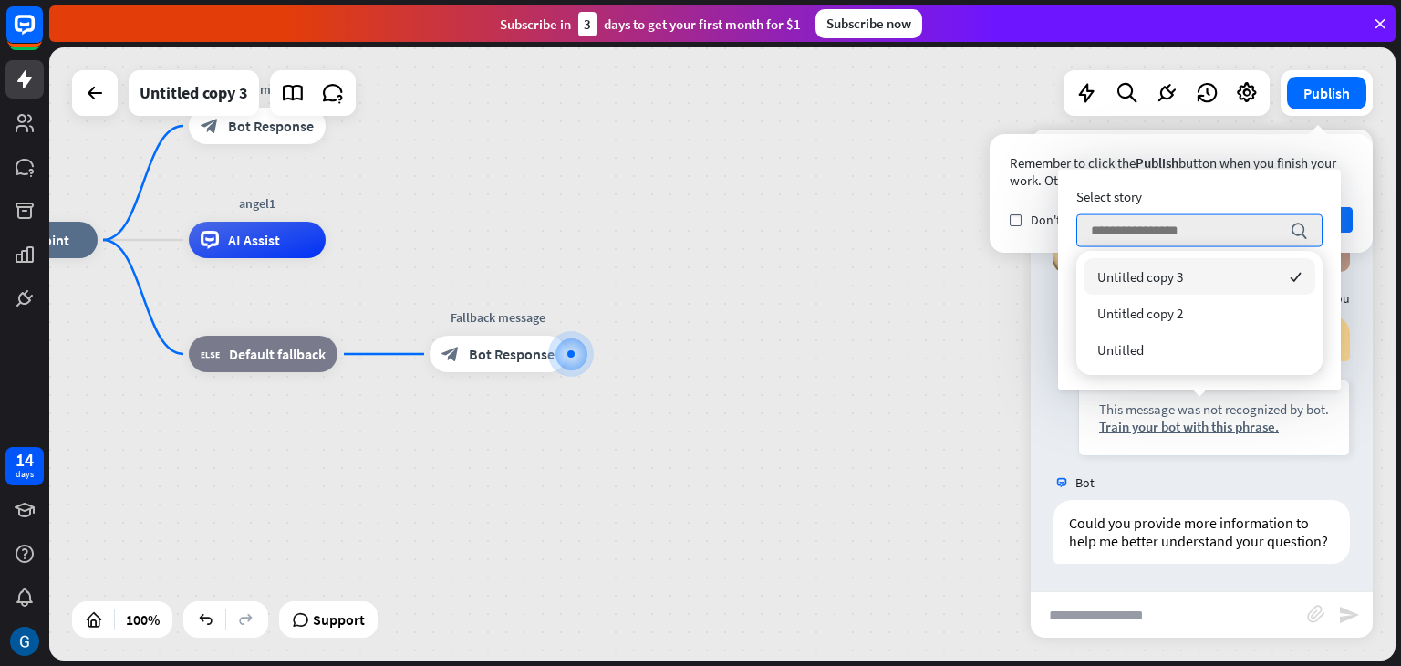
click at [1201, 280] on div "Untitled copy 3 checked" at bounding box center [1200, 276] width 232 height 36
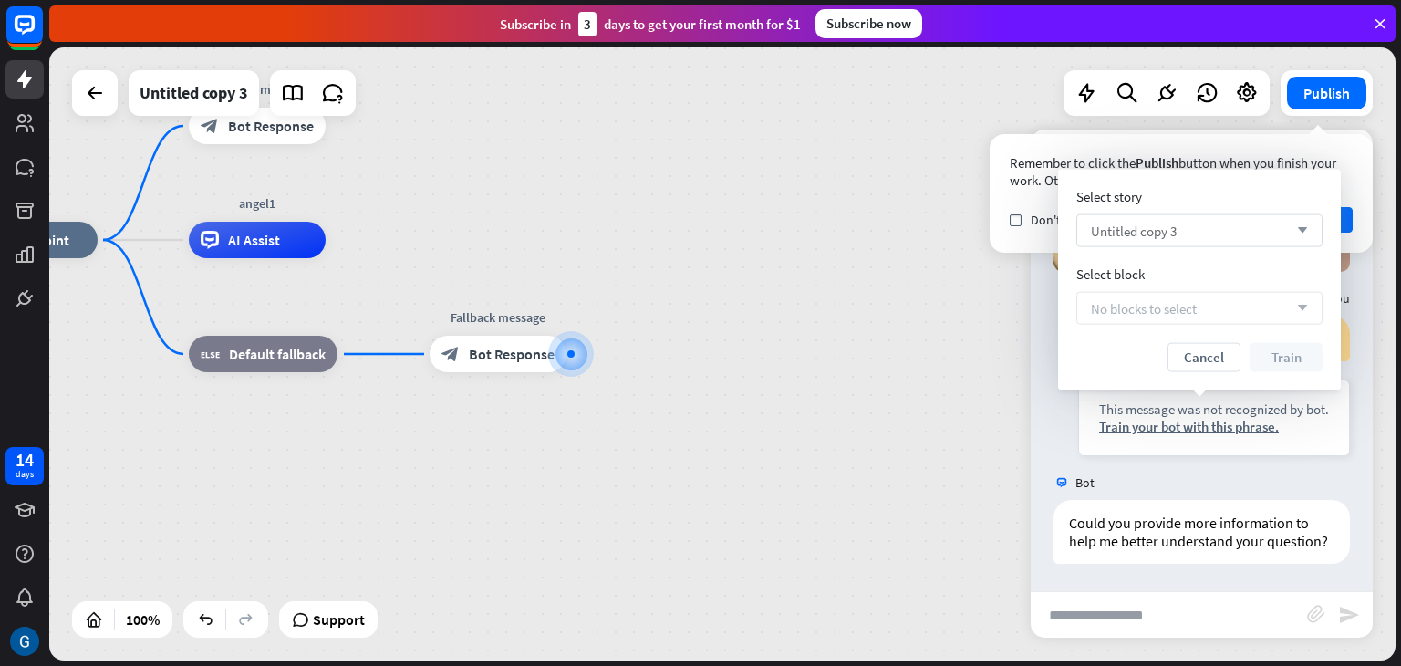
click at [1298, 225] on icon "arrow_down" at bounding box center [1298, 230] width 20 height 11
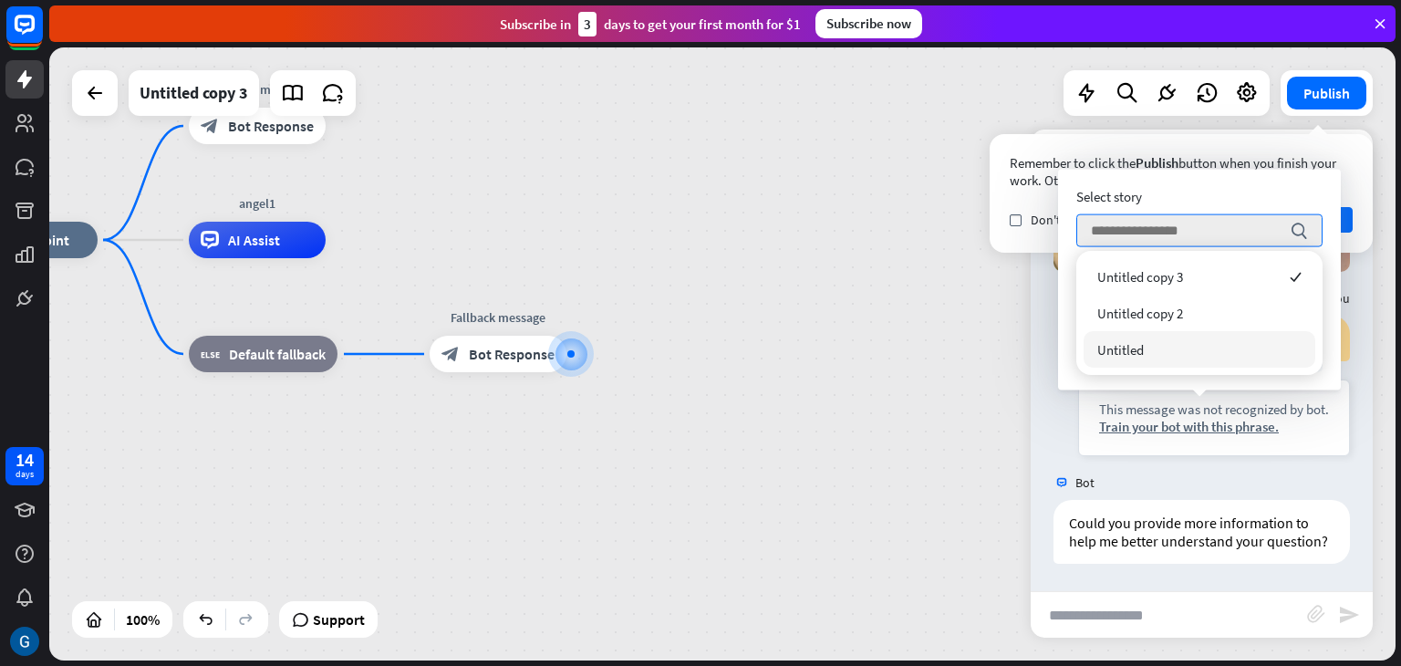
click at [1136, 351] on span "Untitled" at bounding box center [1120, 349] width 47 height 17
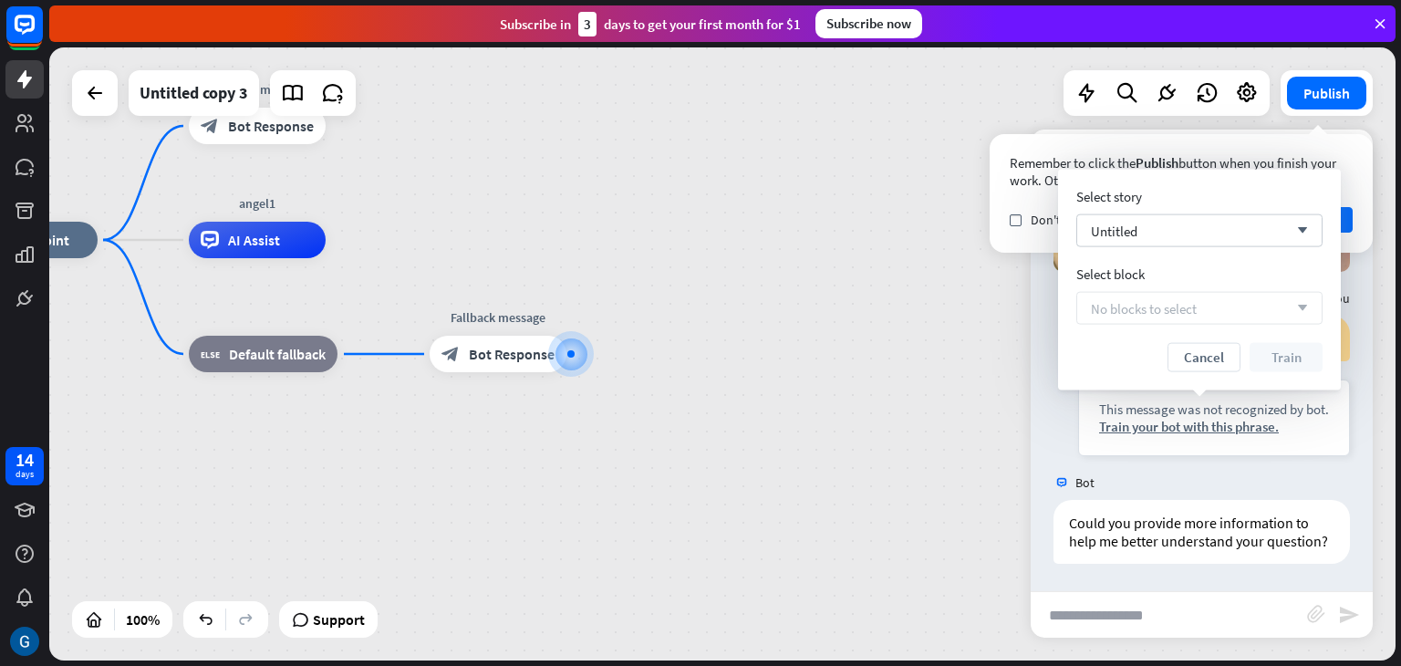
click at [1155, 309] on span "No blocks to select" at bounding box center [1144, 307] width 106 height 17
click at [1304, 225] on icon "arrow_down" at bounding box center [1298, 230] width 20 height 11
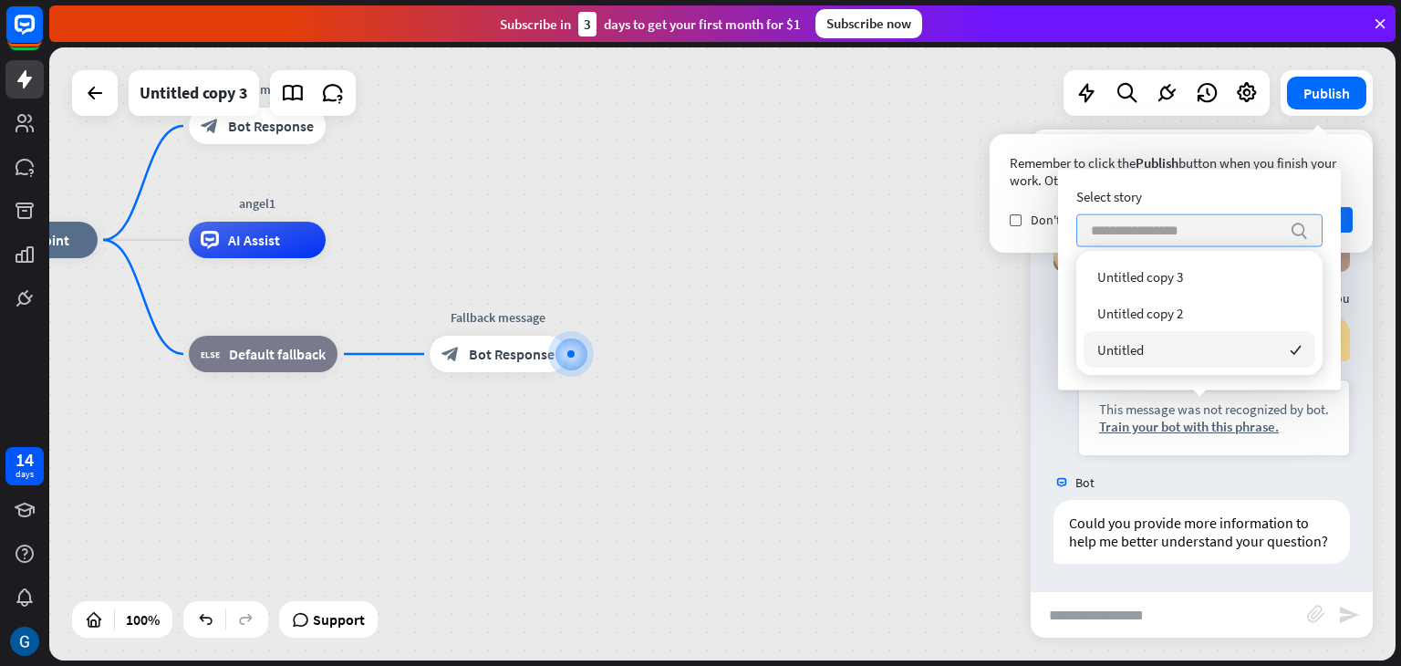
click at [1304, 224] on icon "search" at bounding box center [1299, 231] width 18 height 18
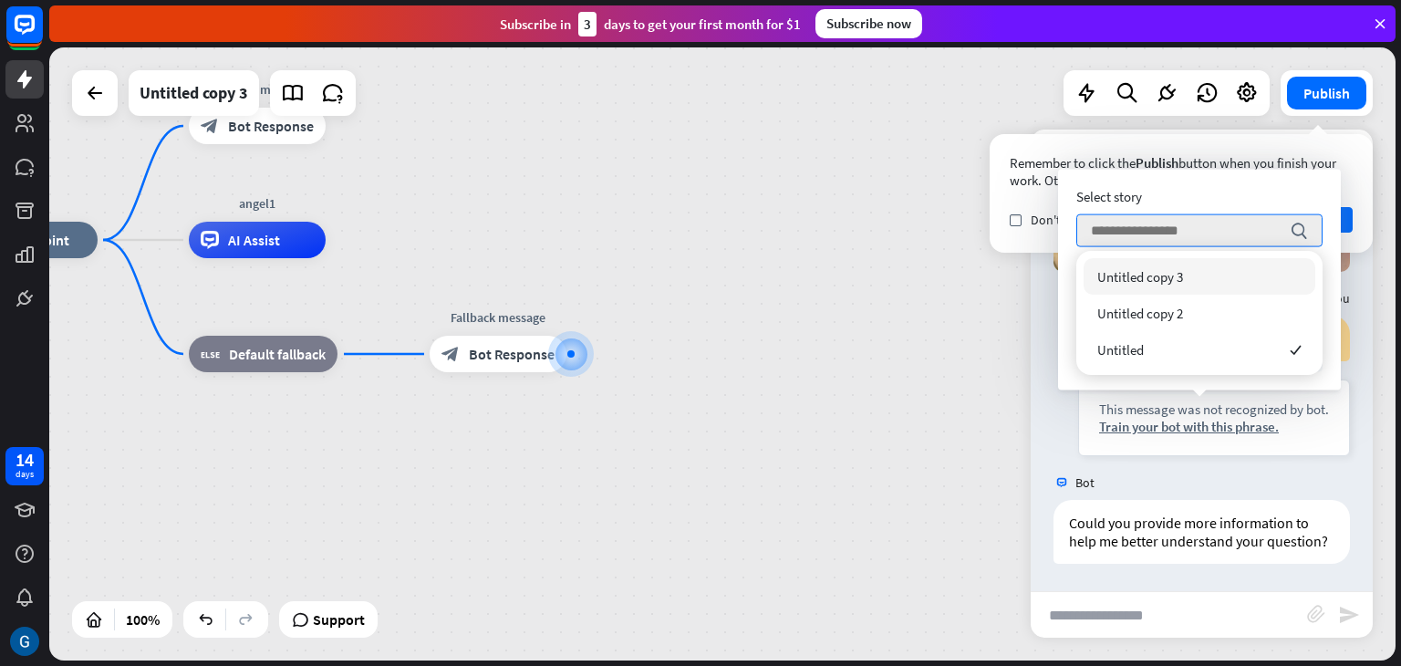
click at [1126, 274] on span "Untitled copy 3" at bounding box center [1140, 276] width 86 height 17
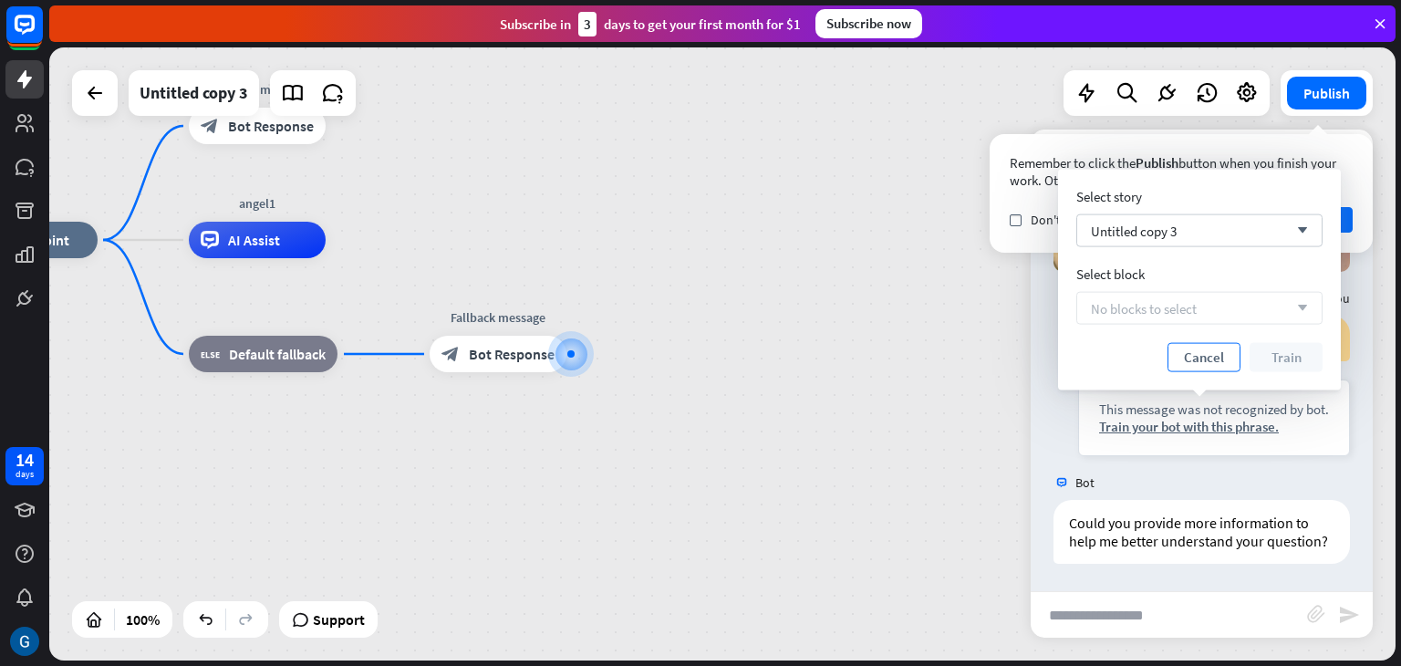
click at [1220, 356] on button "Cancel" at bounding box center [1204, 357] width 73 height 29
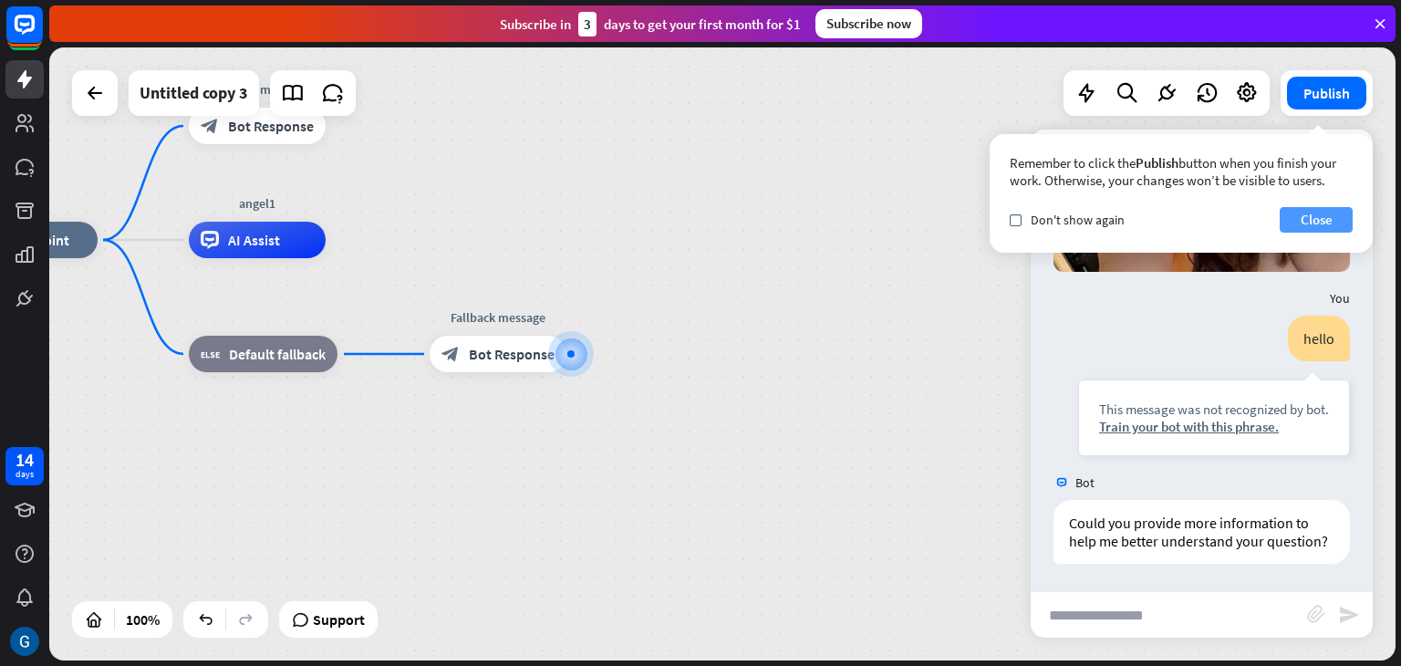
click at [1299, 215] on button "Close" at bounding box center [1316, 220] width 73 height 26
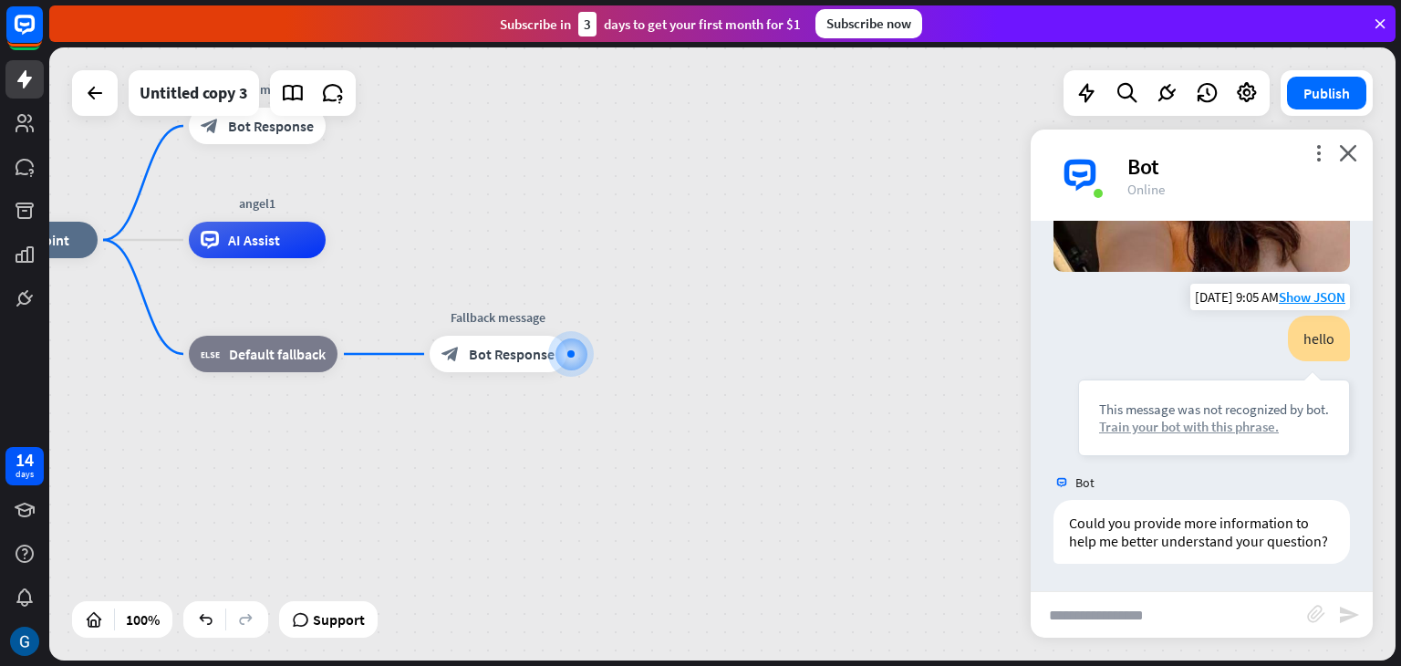
click at [1194, 418] on div "Train your bot with this phrase." at bounding box center [1214, 426] width 230 height 17
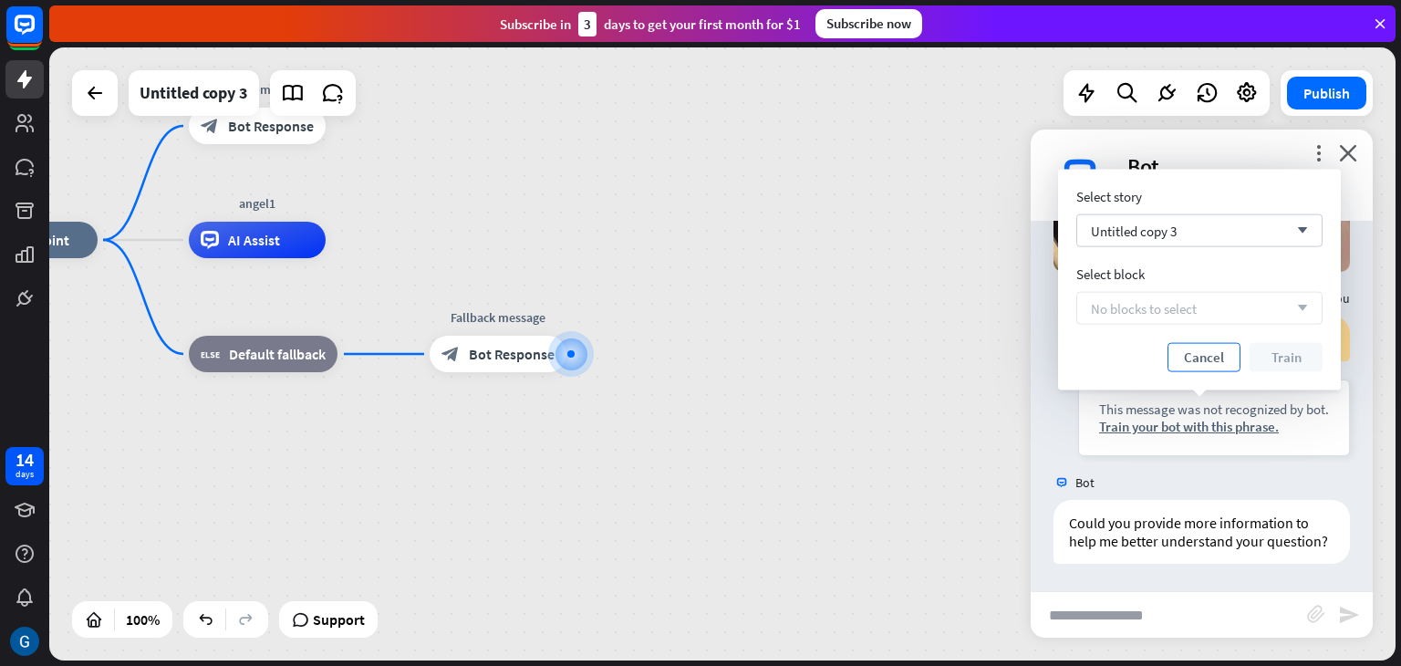
click at [1209, 356] on button "Cancel" at bounding box center [1204, 357] width 73 height 29
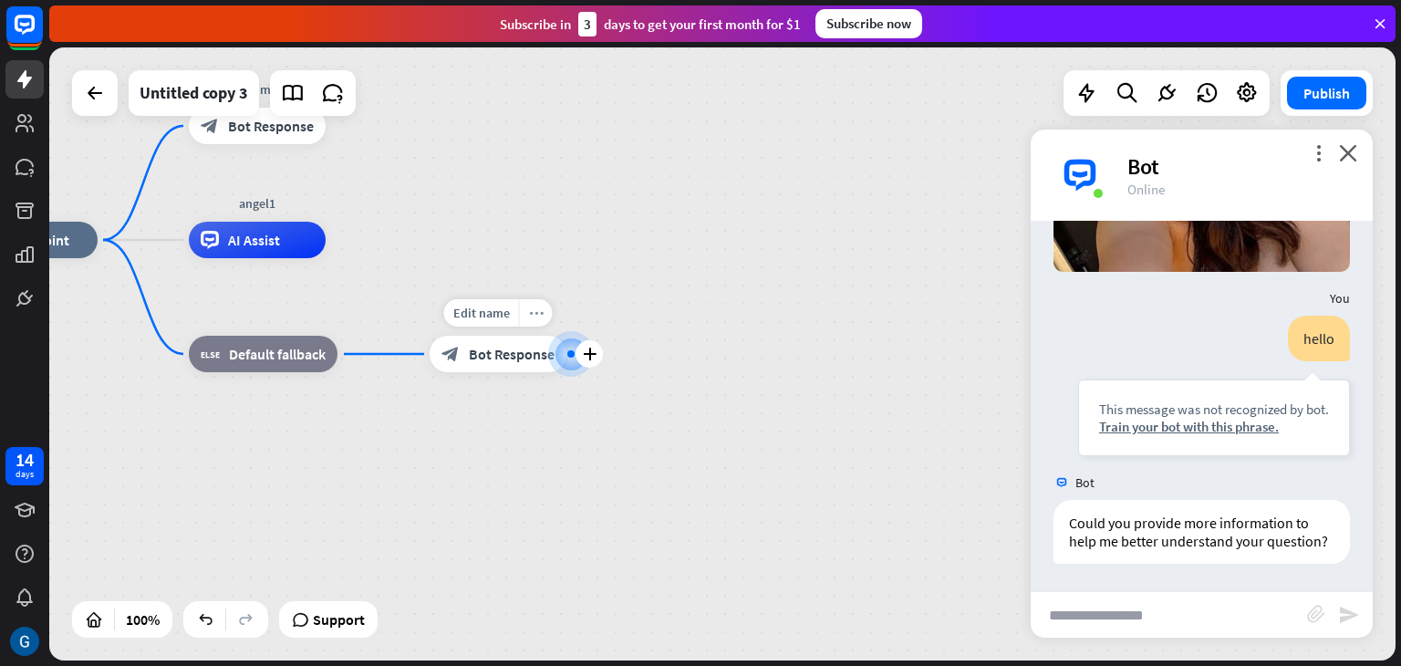
click at [539, 317] on icon "more_horiz" at bounding box center [536, 314] width 15 height 14
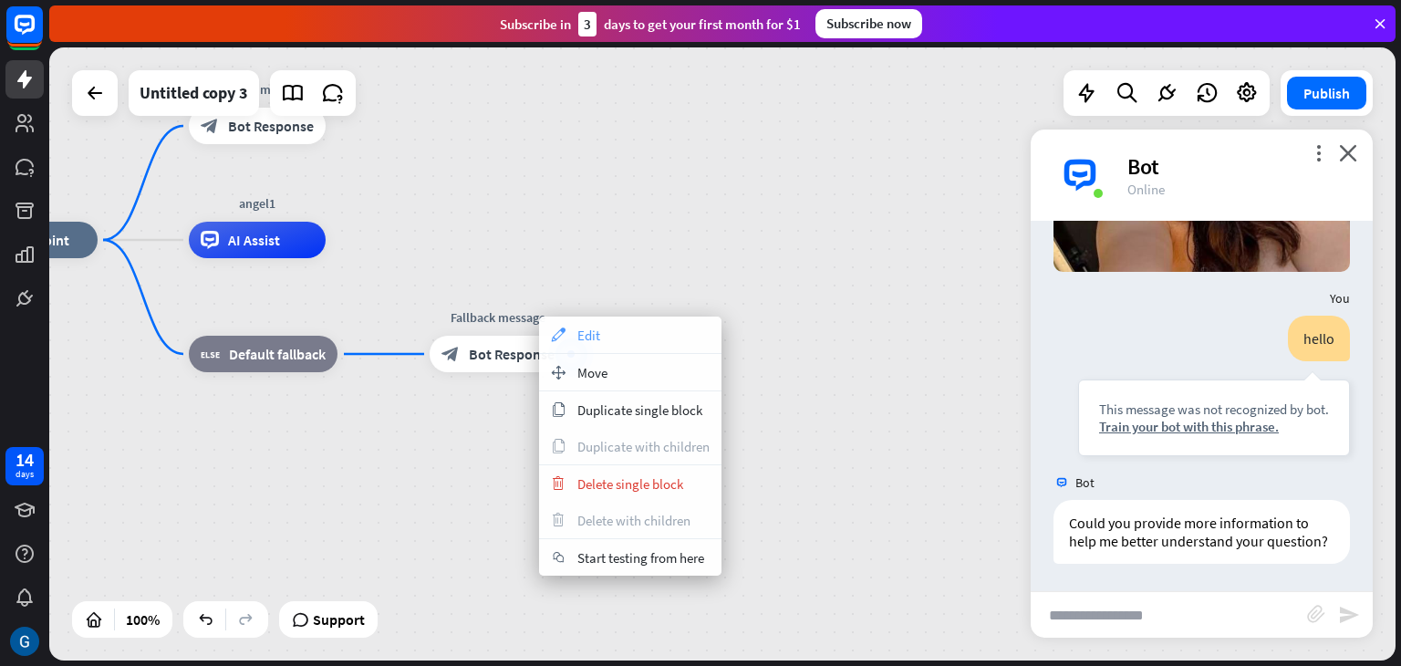
click at [583, 336] on span "Edit" at bounding box center [588, 335] width 23 height 17
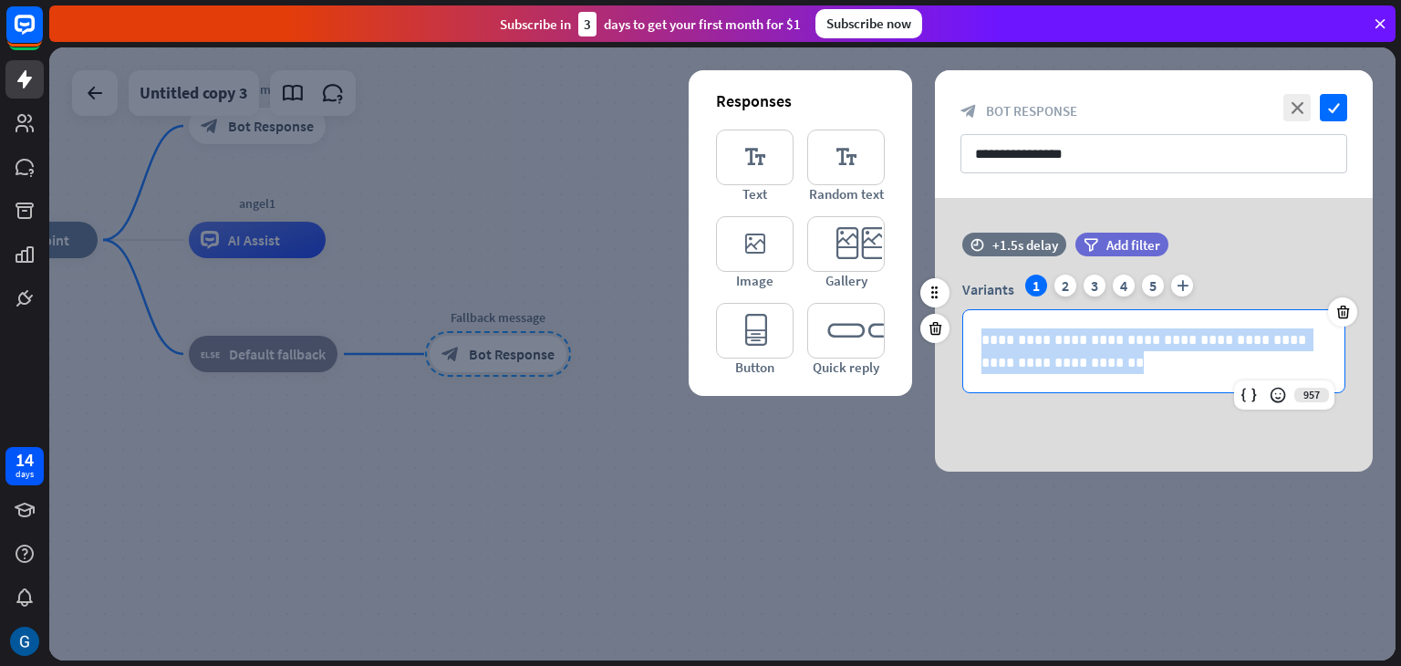
drag, startPoint x: 1081, startPoint y: 356, endPoint x: 972, endPoint y: 326, distance: 113.5
click at [972, 326] on div "**********" at bounding box center [1153, 351] width 381 height 82
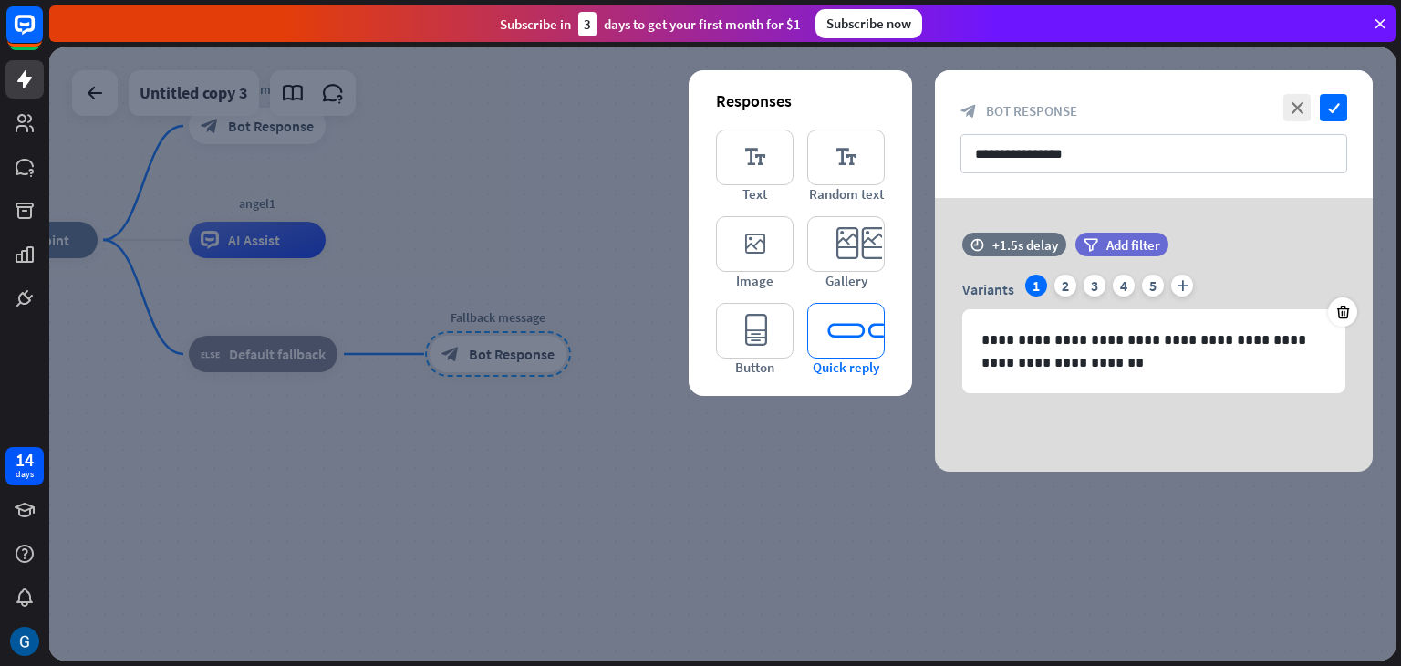
click at [847, 323] on icon "editor_quick_replies" at bounding box center [846, 331] width 78 height 56
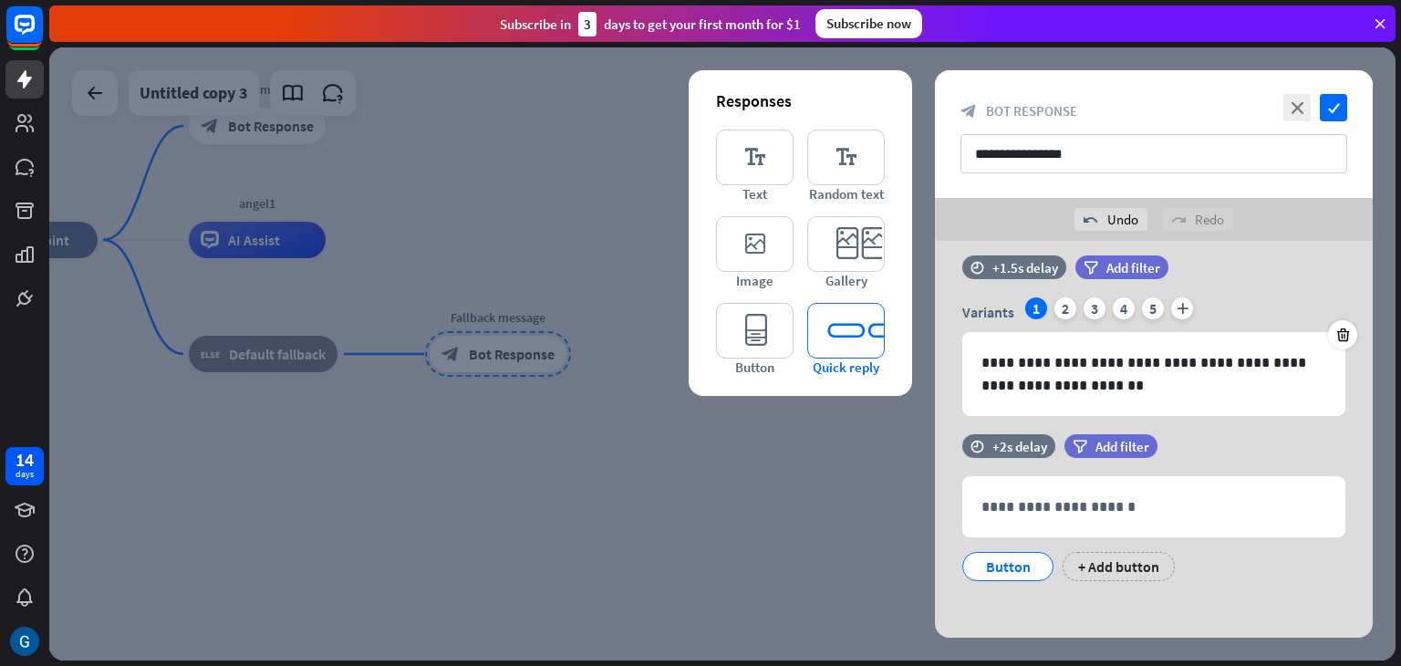
scroll to position [26, 0]
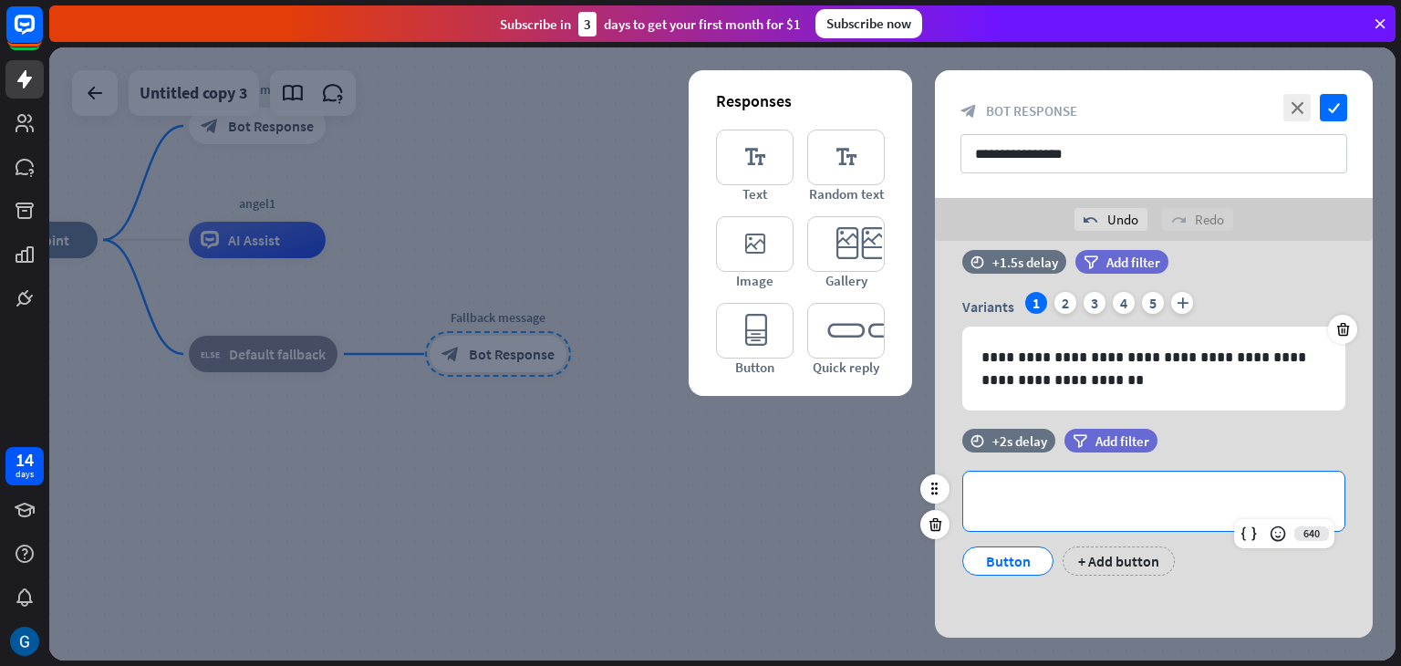
click at [1047, 502] on p "**********" at bounding box center [1154, 501] width 345 height 23
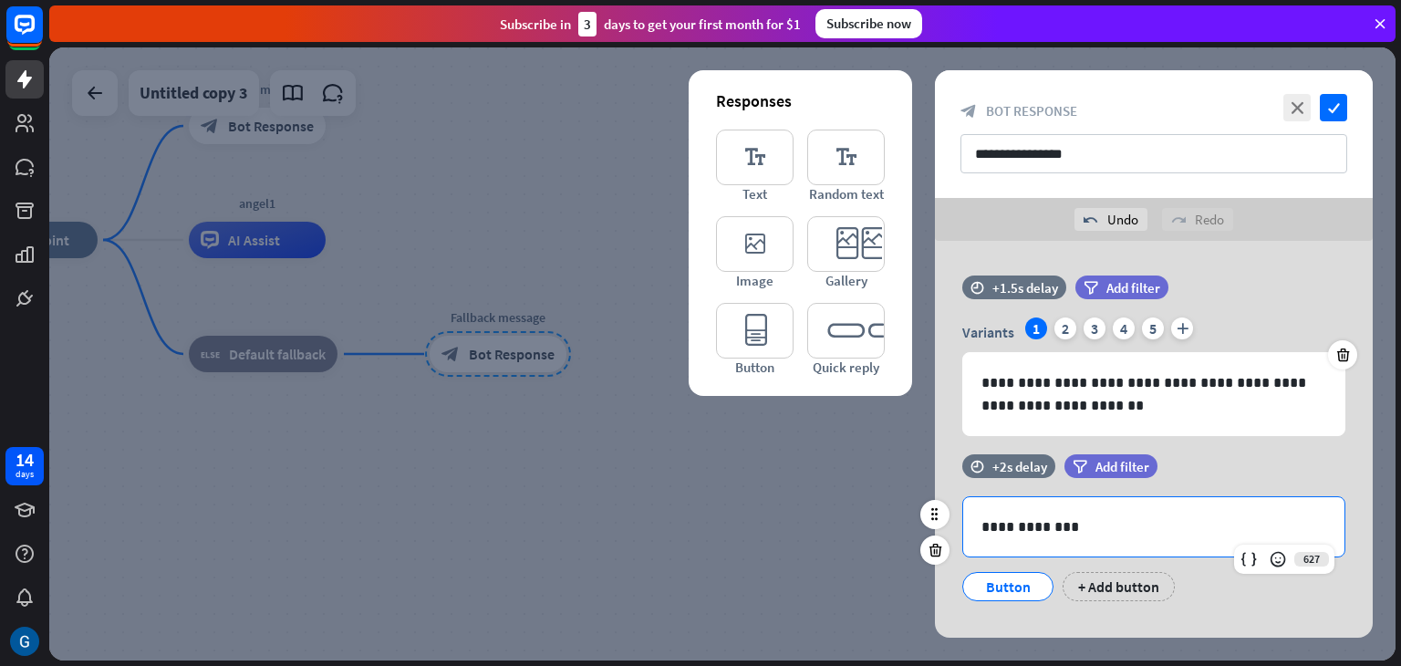
click at [1024, 588] on div "Button" at bounding box center [1008, 586] width 60 height 27
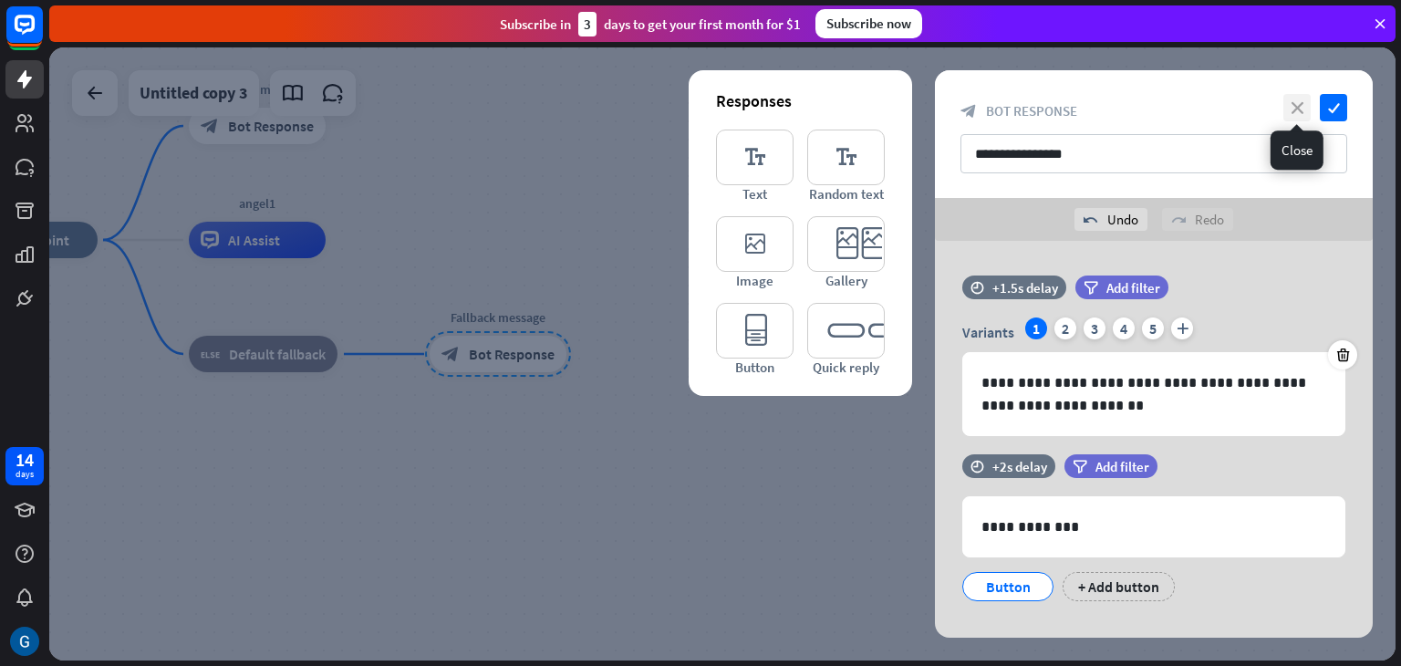
click at [1295, 104] on icon "close" at bounding box center [1297, 107] width 27 height 27
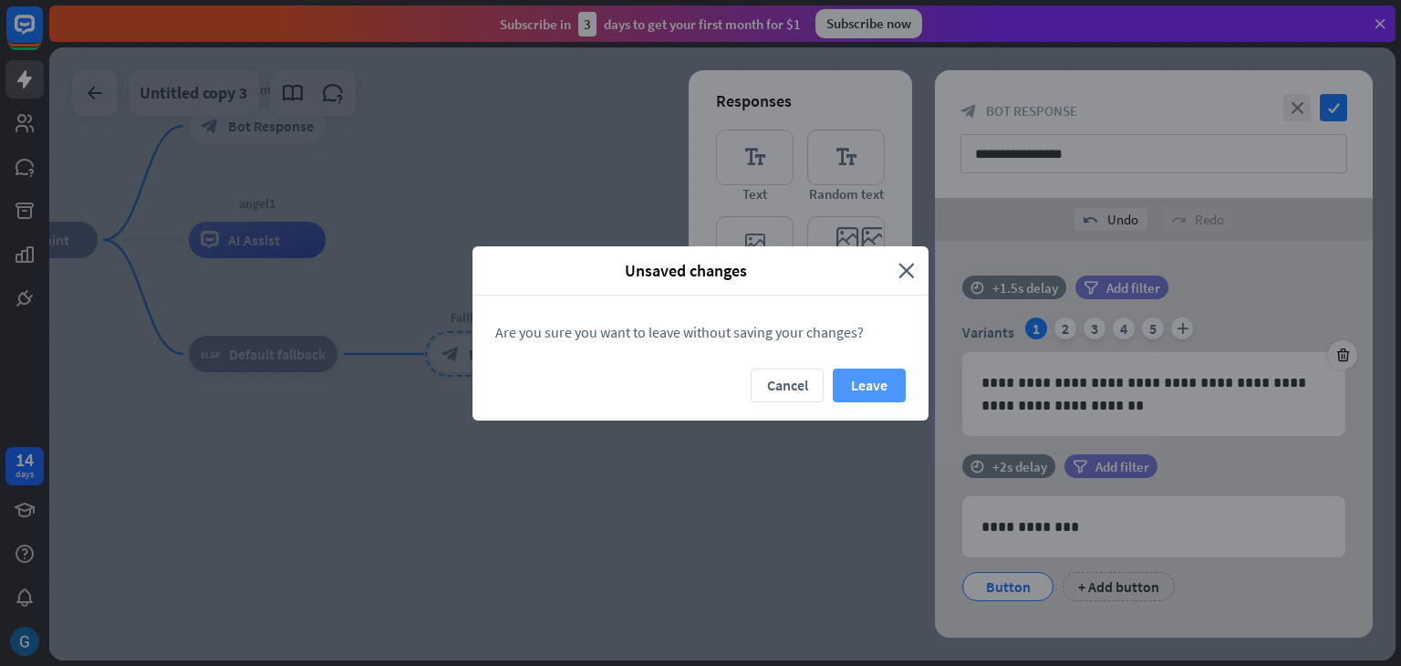
click at [864, 384] on button "Leave" at bounding box center [869, 386] width 73 height 34
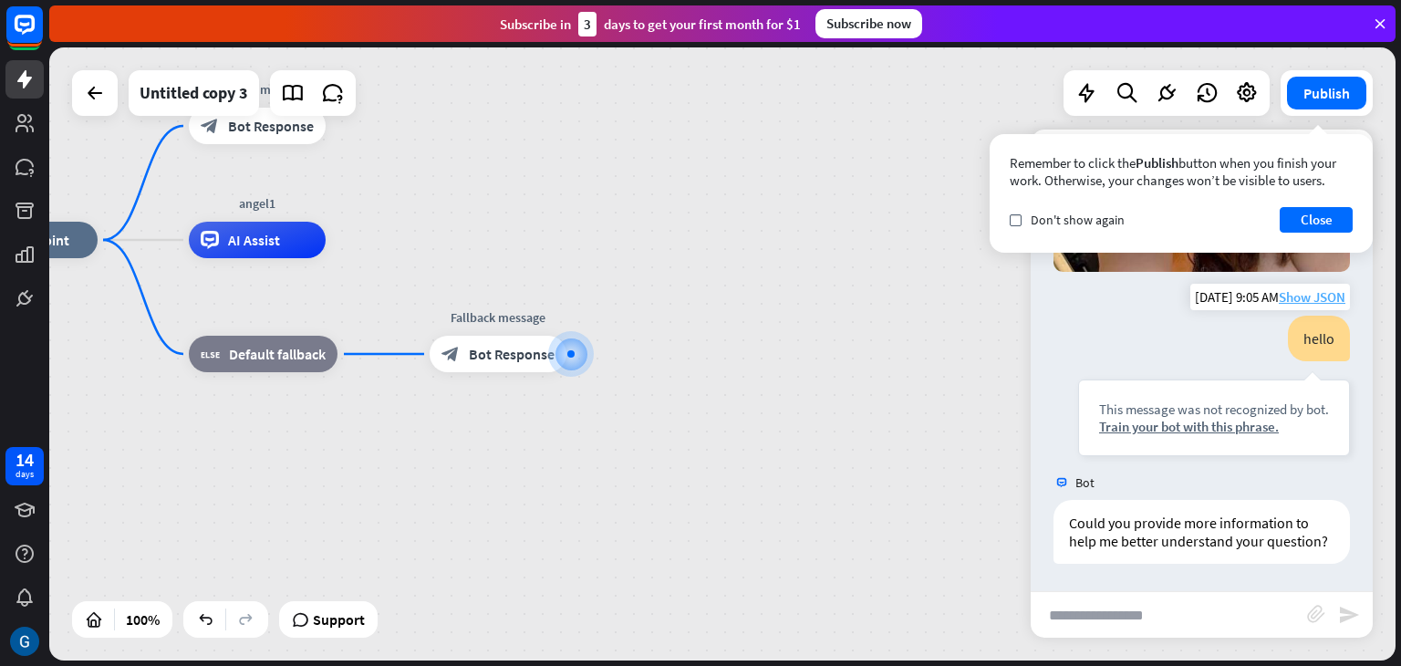
click at [1299, 288] on span "Show JSON" at bounding box center [1312, 296] width 67 height 17
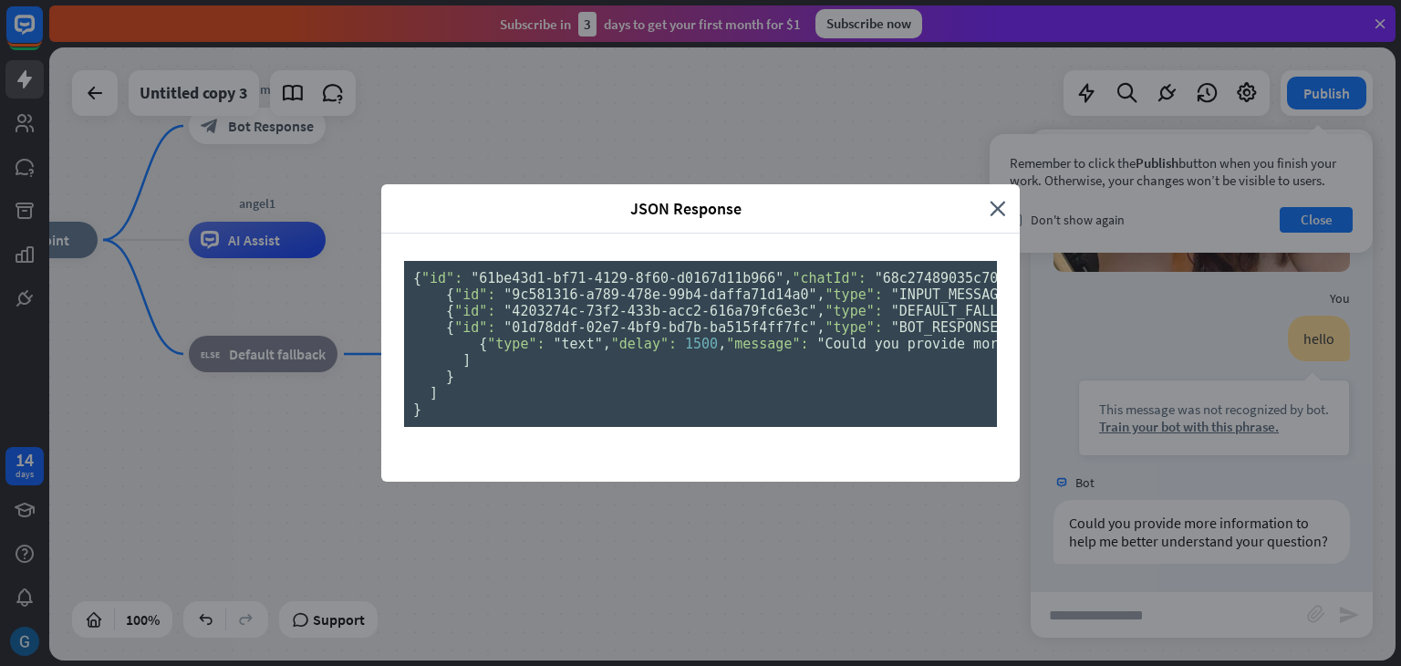
scroll to position [167, 0]
click at [558, 427] on pre "{ "id": "61be43d1-bf71-4129-8f60-d0167d11b966" , "chatId": "68c27489035c7000075…" at bounding box center [700, 344] width 593 height 166
click at [996, 198] on icon "close" at bounding box center [998, 208] width 16 height 21
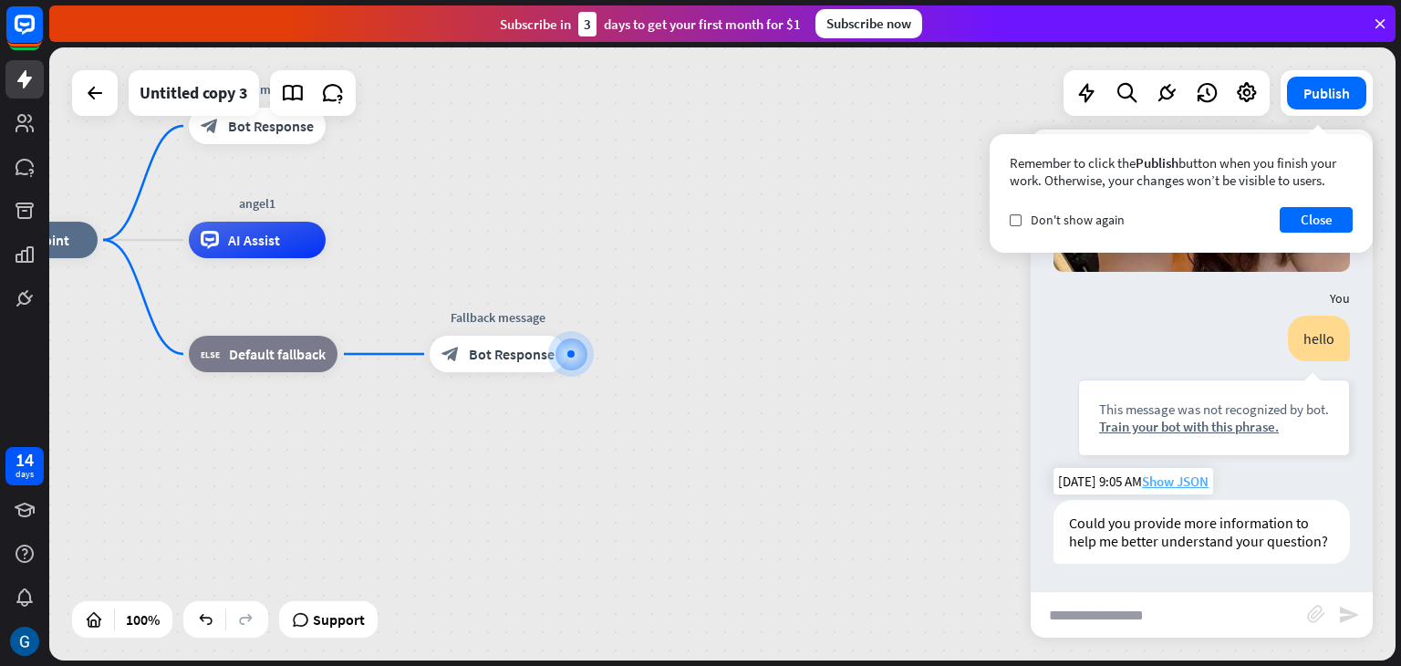
click at [1188, 473] on span "Show JSON" at bounding box center [1175, 481] width 67 height 17
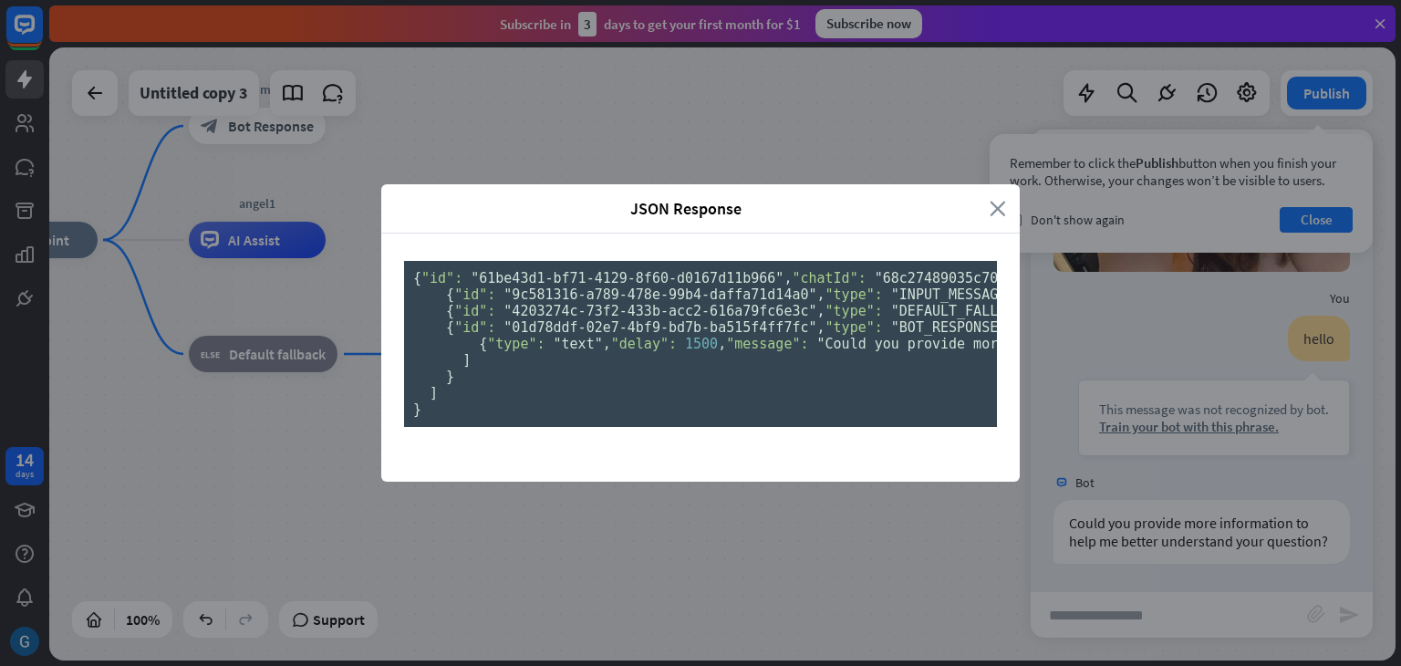
click at [990, 198] on icon "close" at bounding box center [998, 208] width 16 height 21
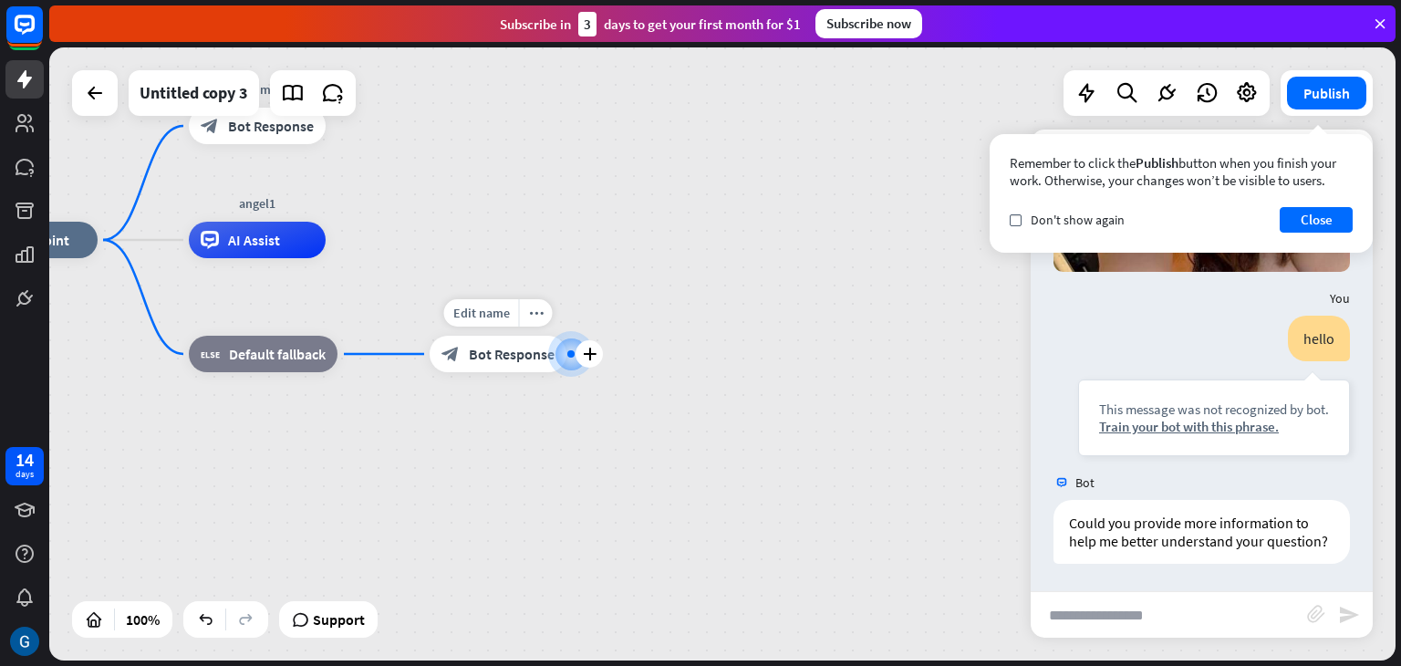
click at [514, 352] on span "Bot Response" at bounding box center [512, 354] width 86 height 18
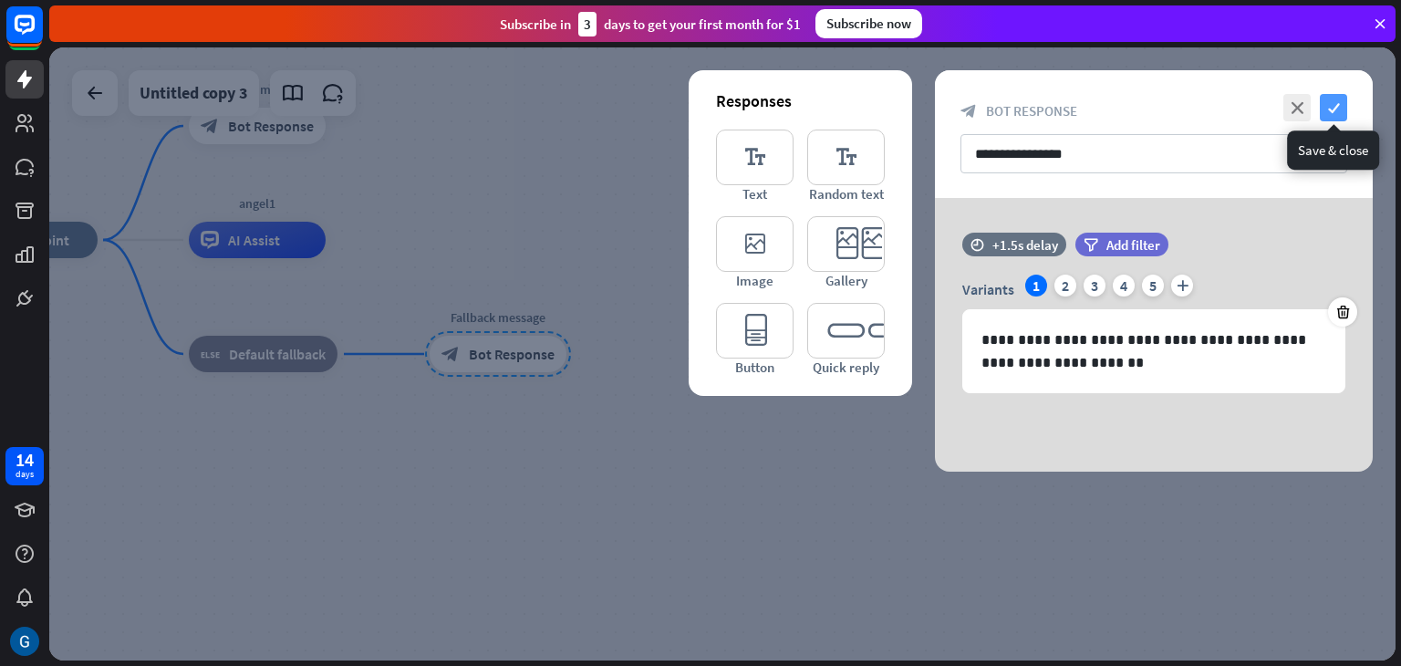
click at [1337, 103] on icon "check" at bounding box center [1333, 107] width 27 height 27
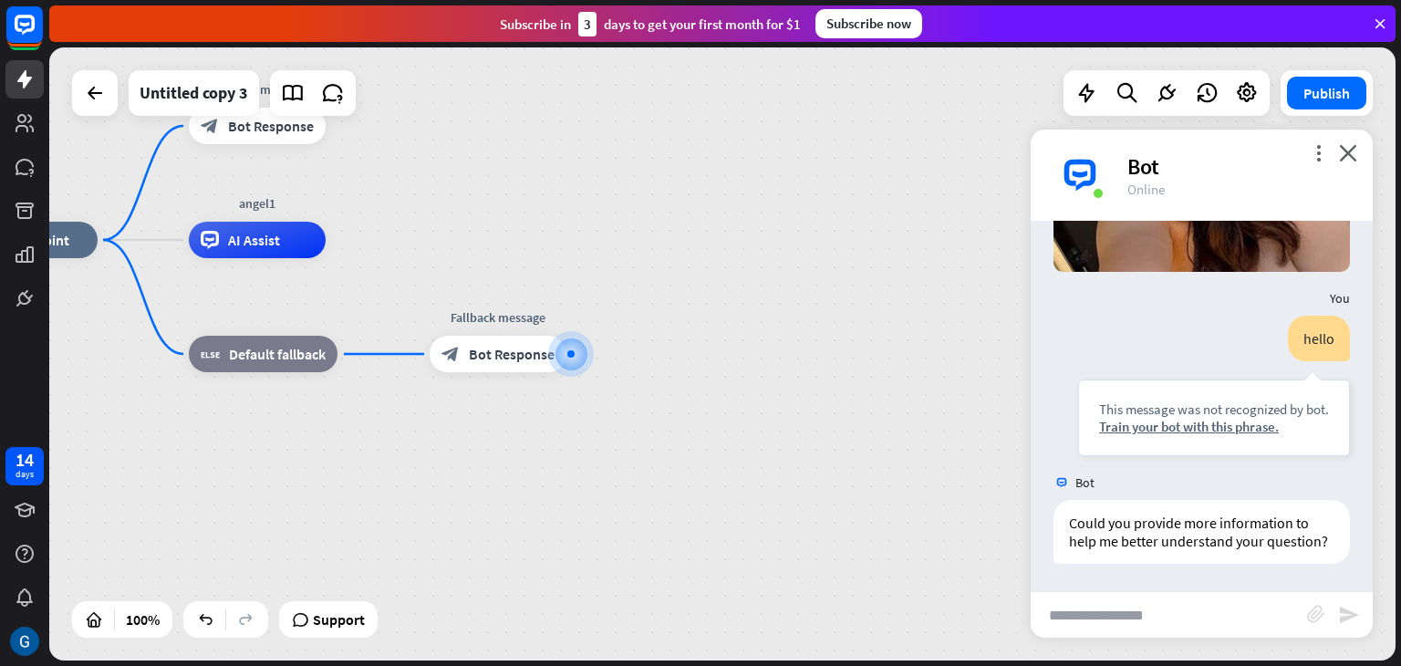
click at [1117, 617] on input "text" at bounding box center [1169, 615] width 276 height 46
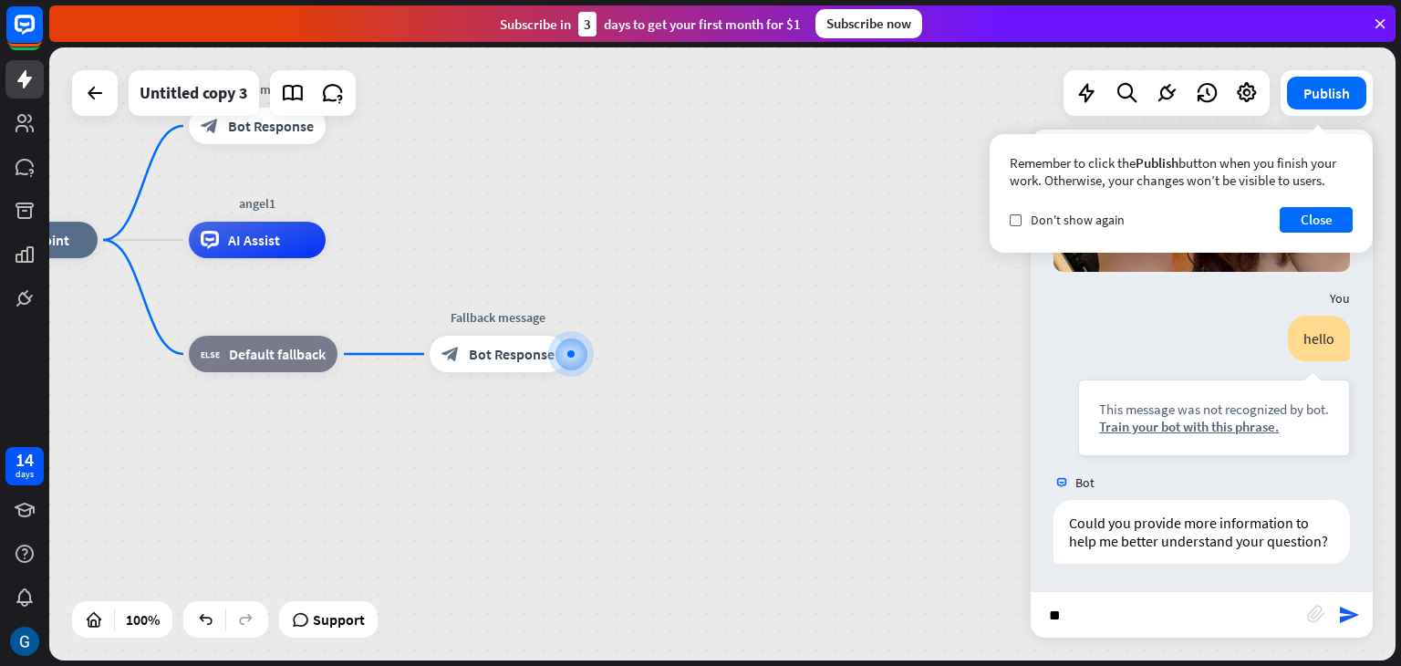
type input "***"
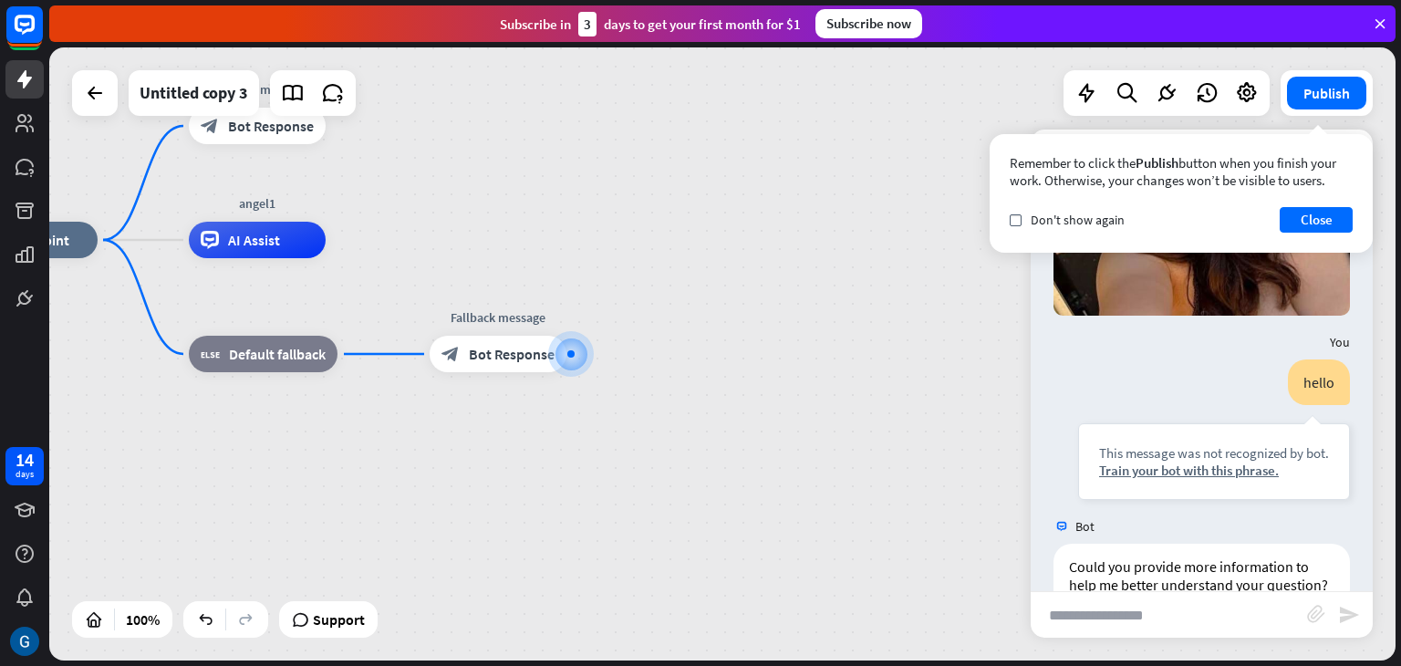
scroll to position [372, 0]
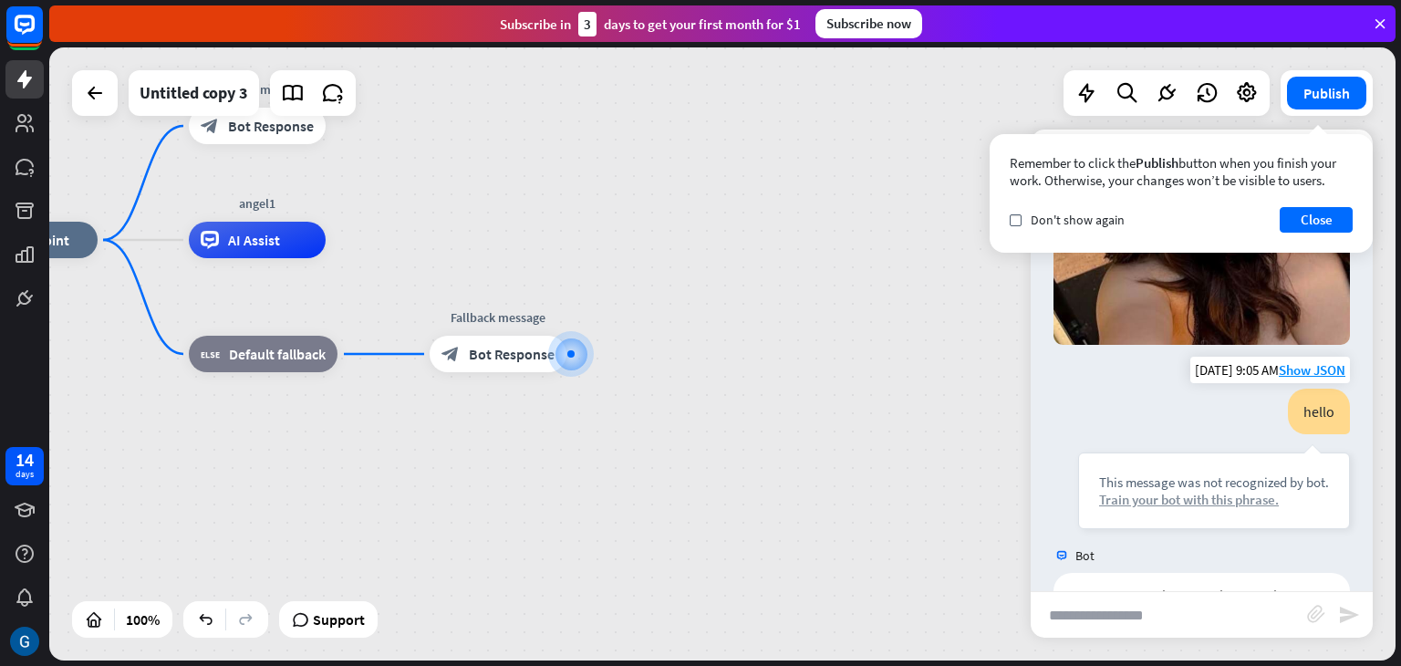
click at [1204, 491] on div "Train your bot with this phrase." at bounding box center [1214, 499] width 230 height 17
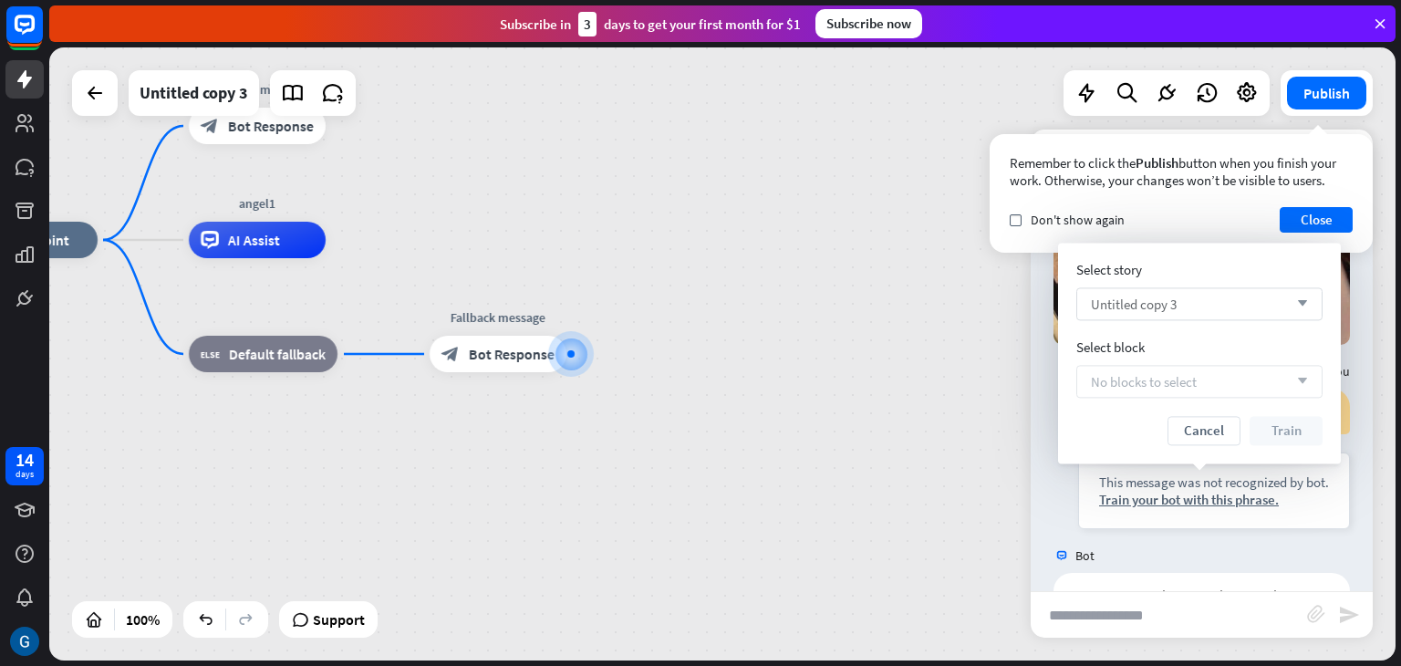
click at [1303, 304] on icon "arrow_down" at bounding box center [1298, 303] width 20 height 11
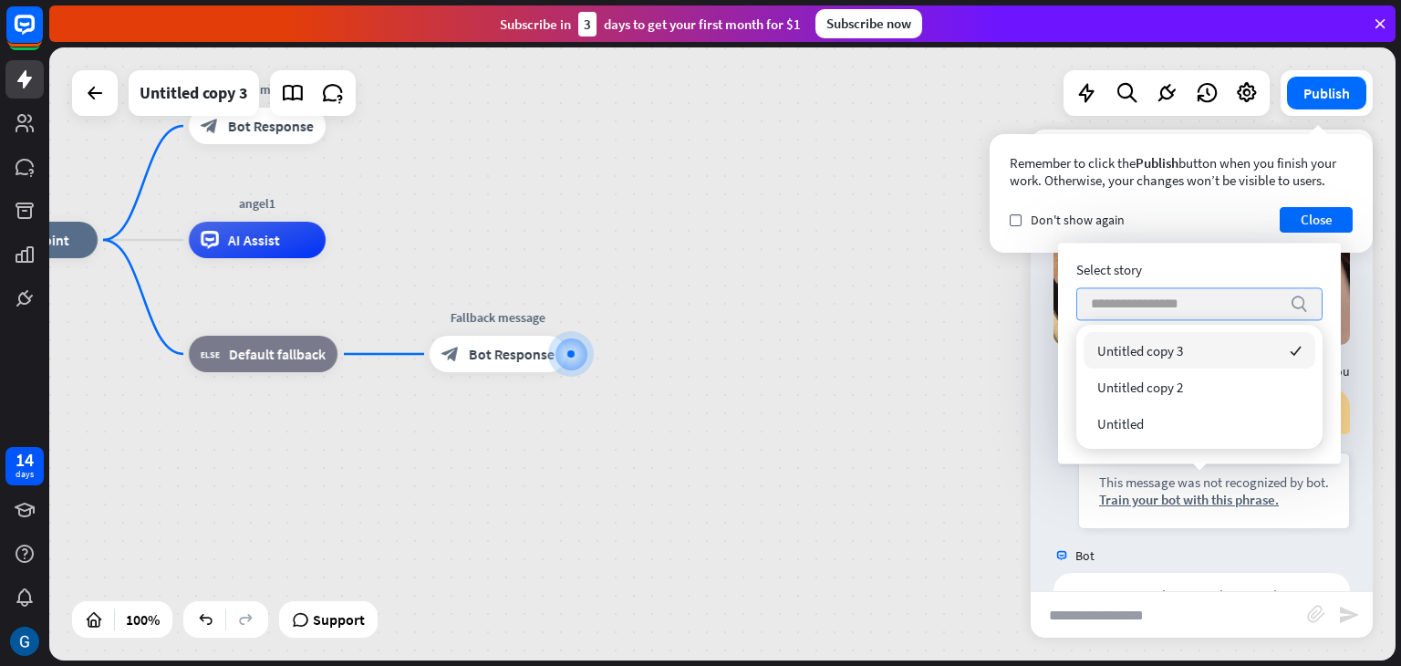
click at [1303, 304] on icon "search" at bounding box center [1299, 304] width 18 height 18
click at [1176, 349] on span "Untitled copy 3" at bounding box center [1140, 350] width 86 height 17
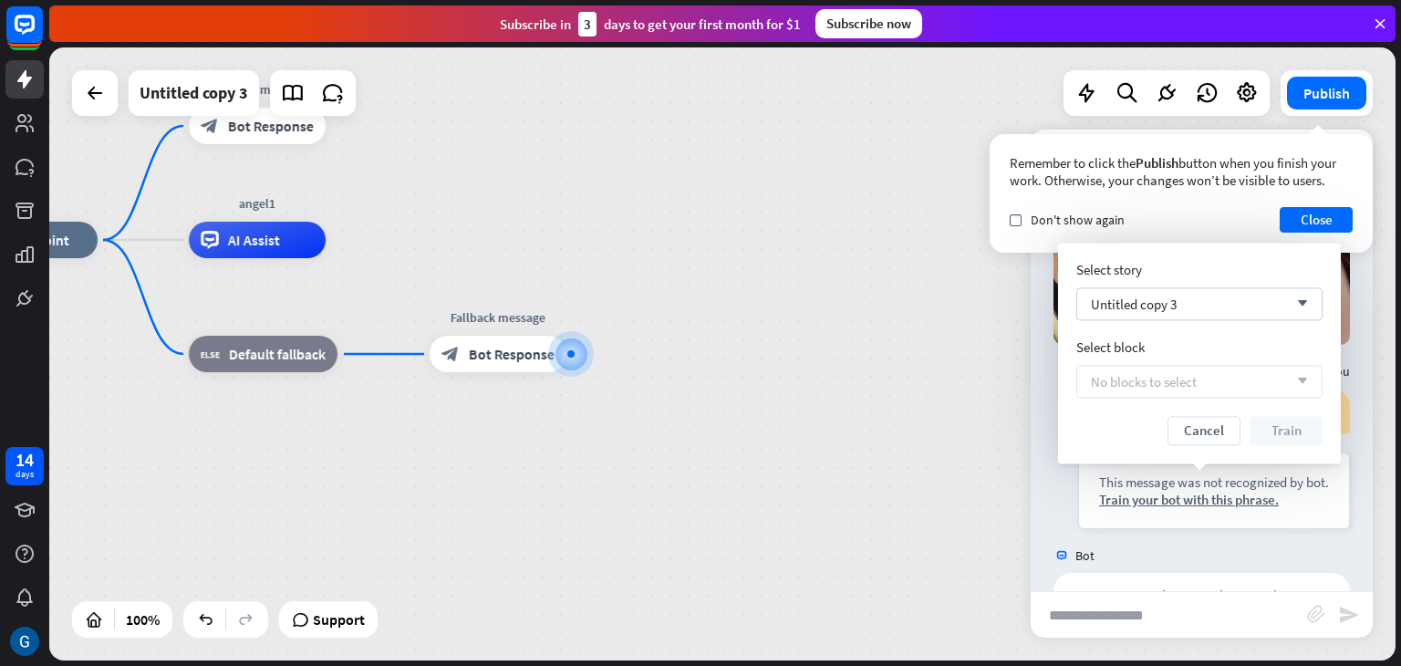
click at [1175, 387] on span "No blocks to select" at bounding box center [1144, 381] width 106 height 17
click at [1317, 219] on button "Close" at bounding box center [1316, 220] width 73 height 26
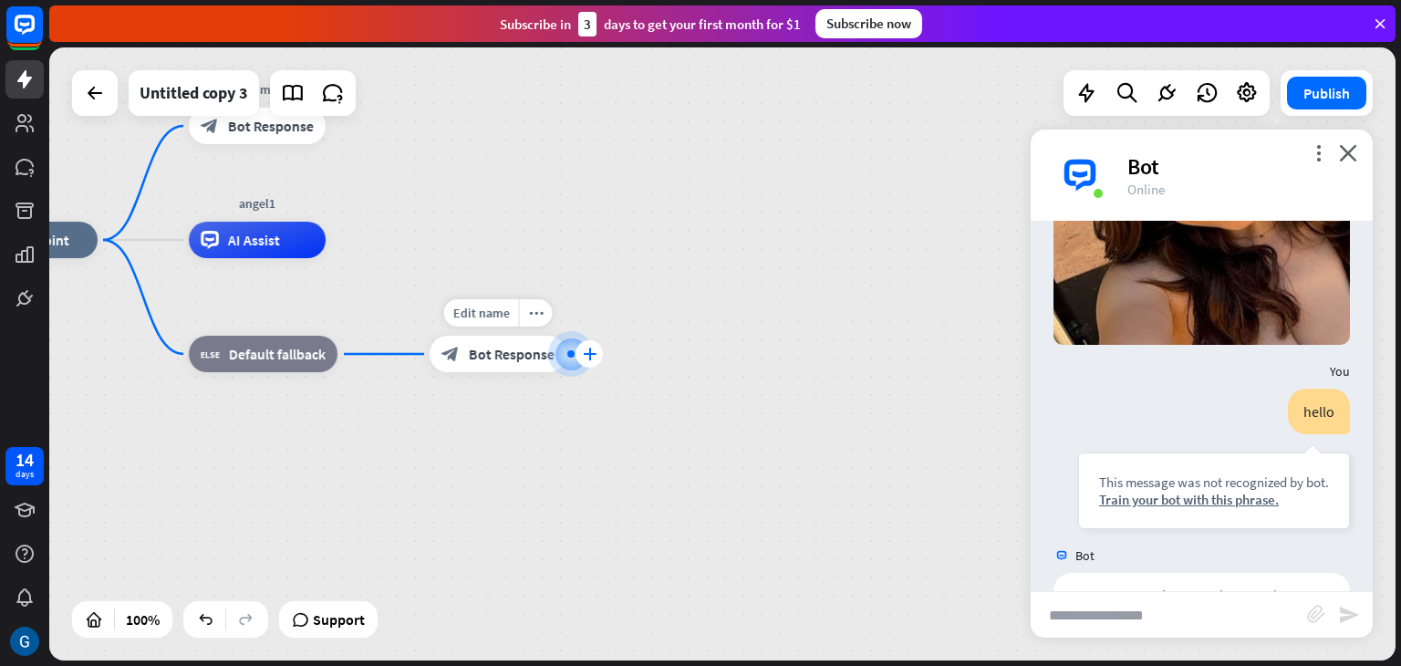
click at [593, 353] on icon "plus" at bounding box center [590, 354] width 14 height 13
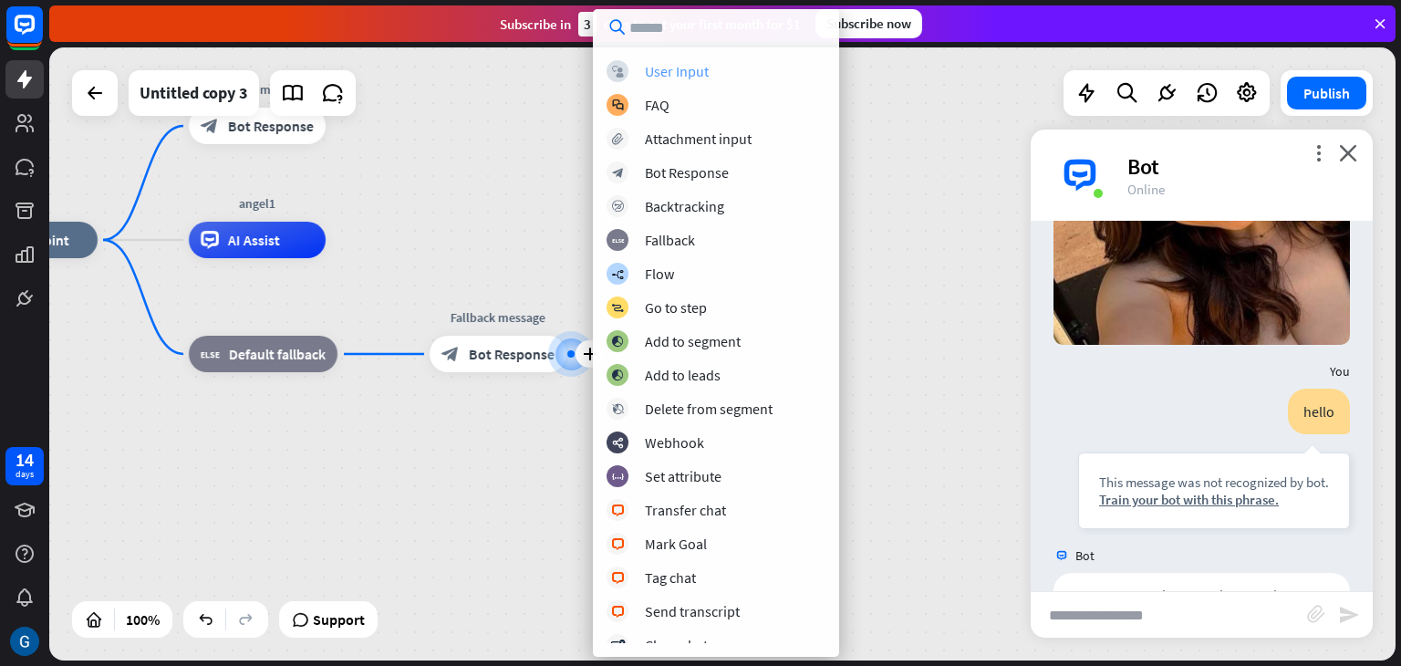
click at [691, 68] on div "User Input" at bounding box center [677, 71] width 64 height 18
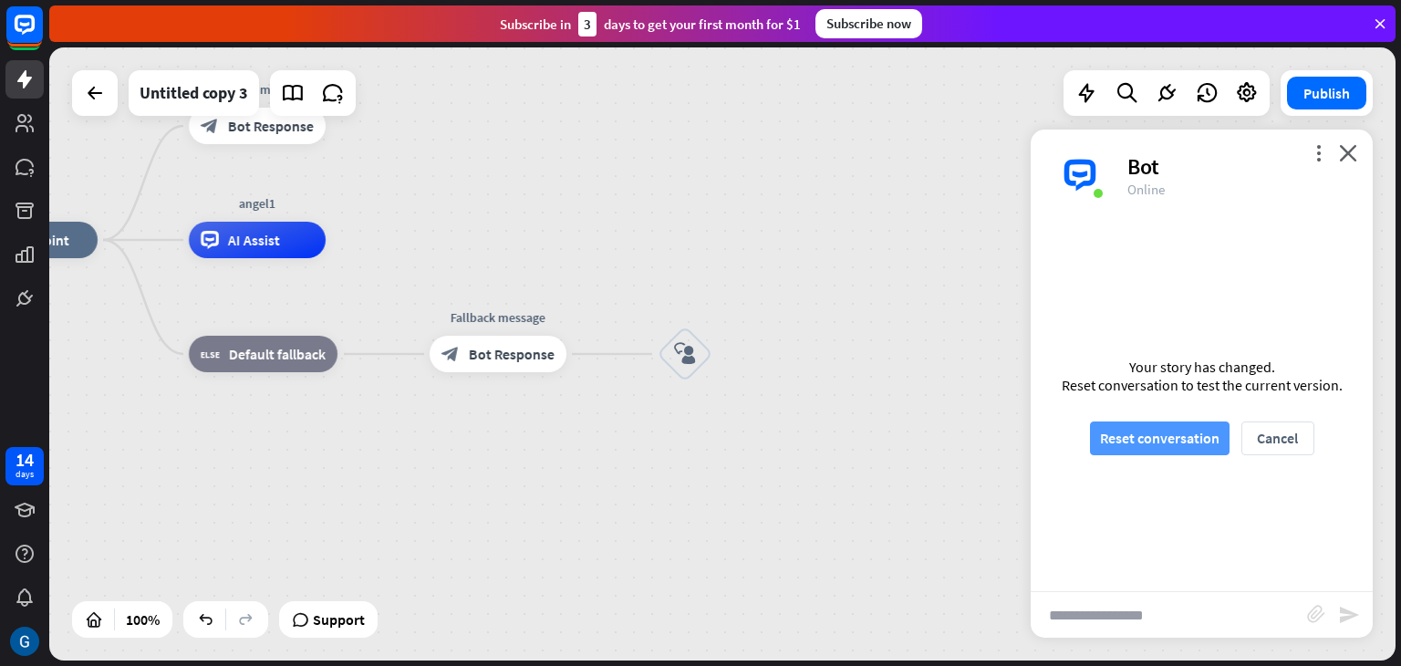
click at [1137, 432] on button "Reset conversation" at bounding box center [1160, 438] width 140 height 34
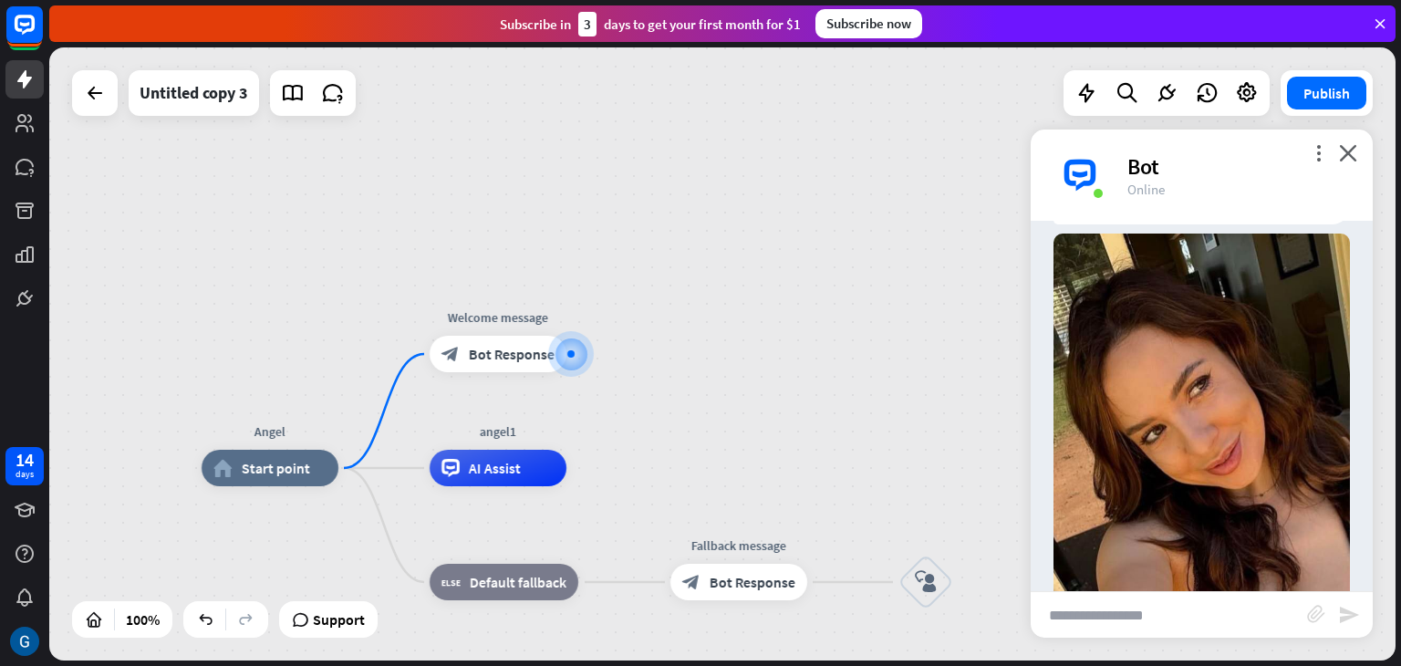
scroll to position [135, 0]
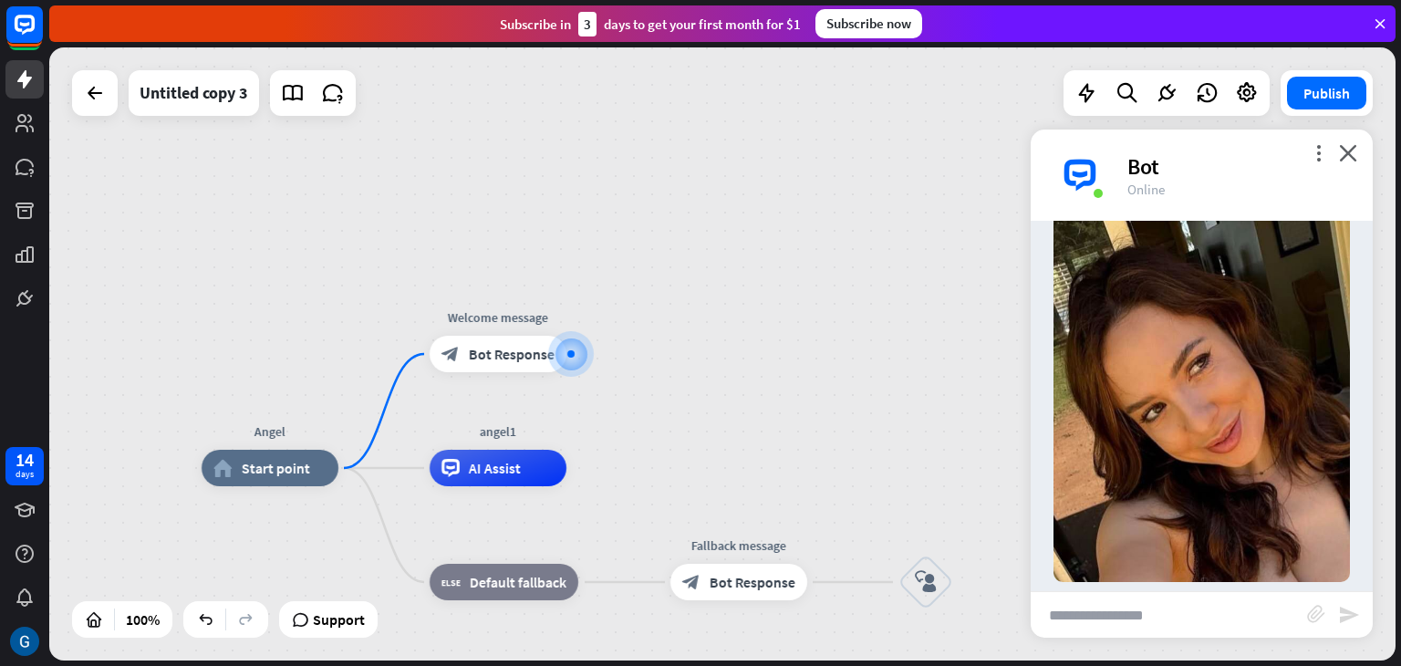
click at [1095, 617] on input "text" at bounding box center [1169, 615] width 276 height 46
type input "*****"
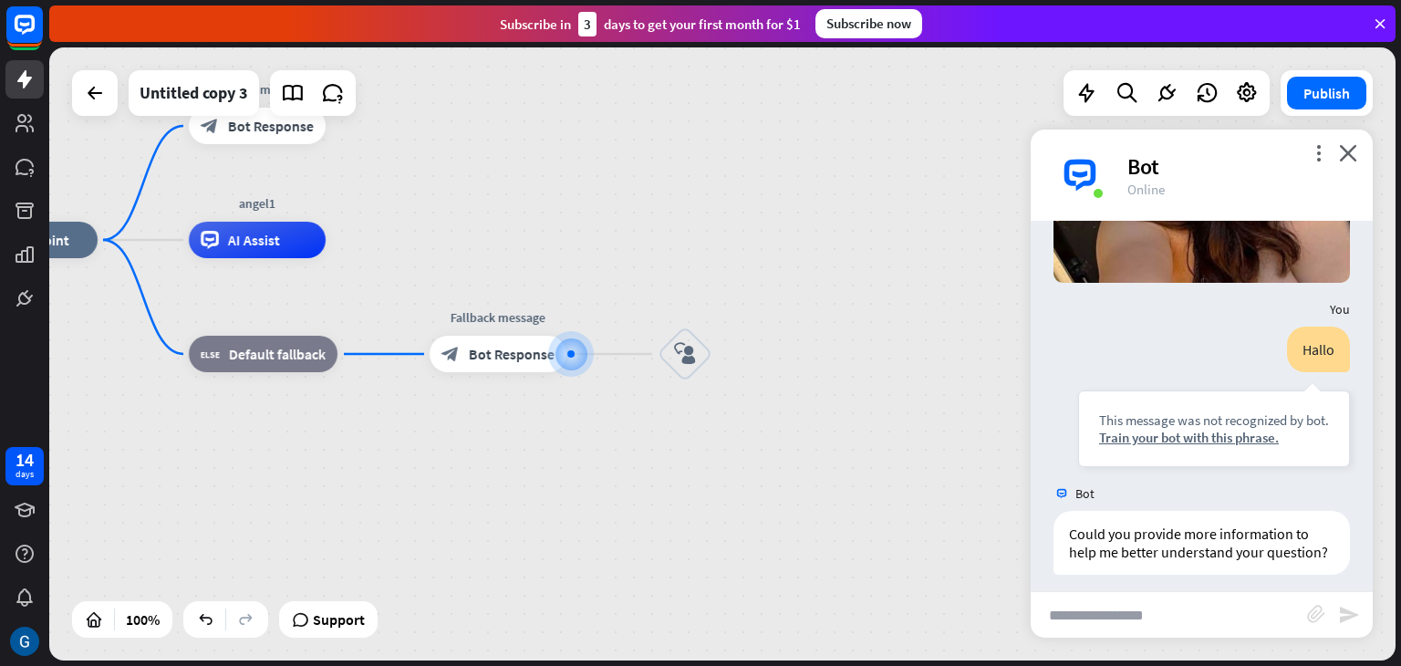
scroll to position [445, 0]
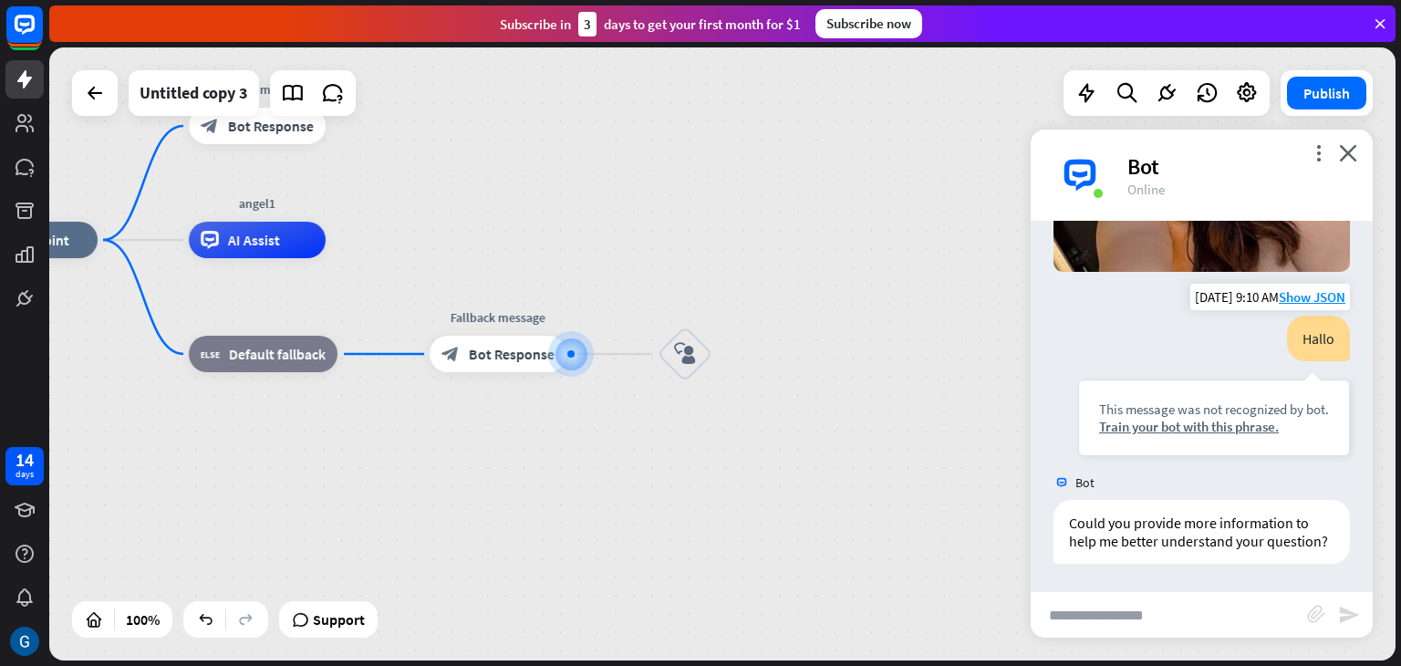
click at [1303, 326] on div "Hallo" at bounding box center [1318, 339] width 63 height 46
drag, startPoint x: 1303, startPoint y: 326, endPoint x: 812, endPoint y: 359, distance: 492.0
click at [812, 359] on div "Angel home_2 Start point Welcome message block_bot_response Bot Response angel1…" at bounding box center [634, 546] width 1347 height 613
click at [1224, 418] on div "Train your bot with this phrase." at bounding box center [1214, 426] width 230 height 17
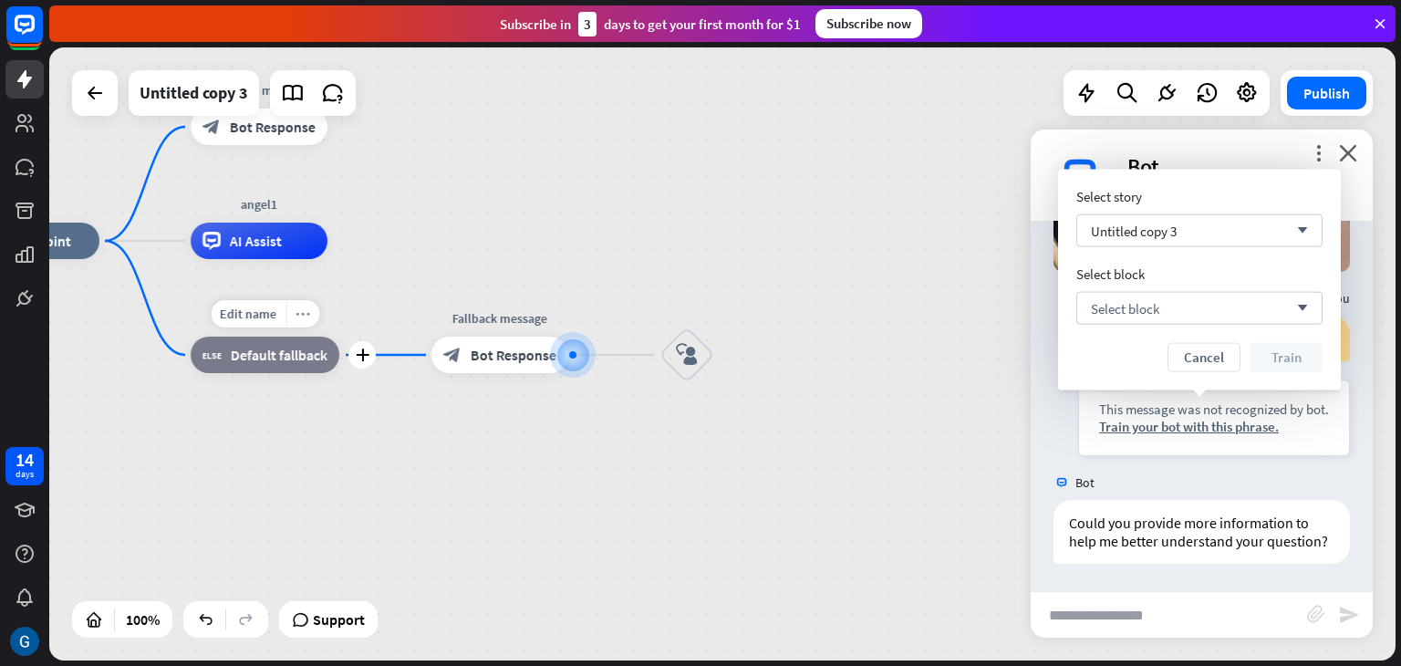
click at [304, 315] on icon "more_horiz" at bounding box center [303, 314] width 15 height 14
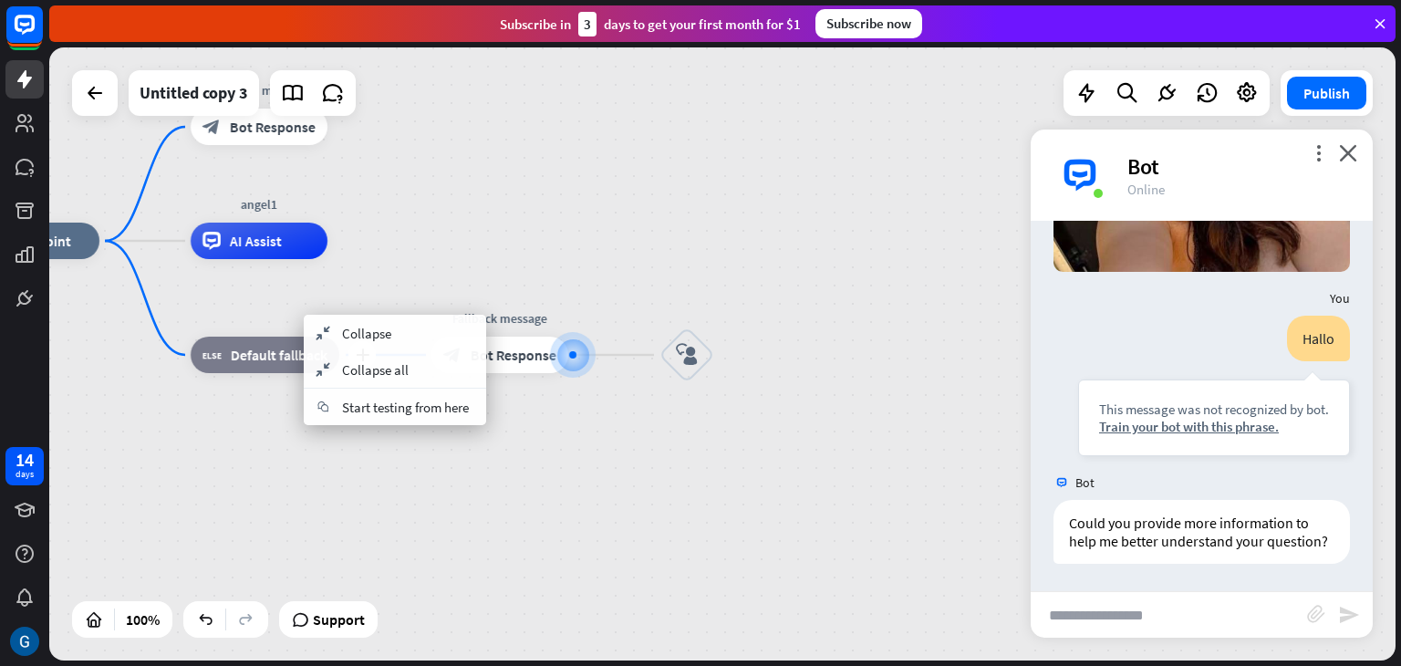
click at [255, 352] on span "Default fallback" at bounding box center [279, 355] width 97 height 18
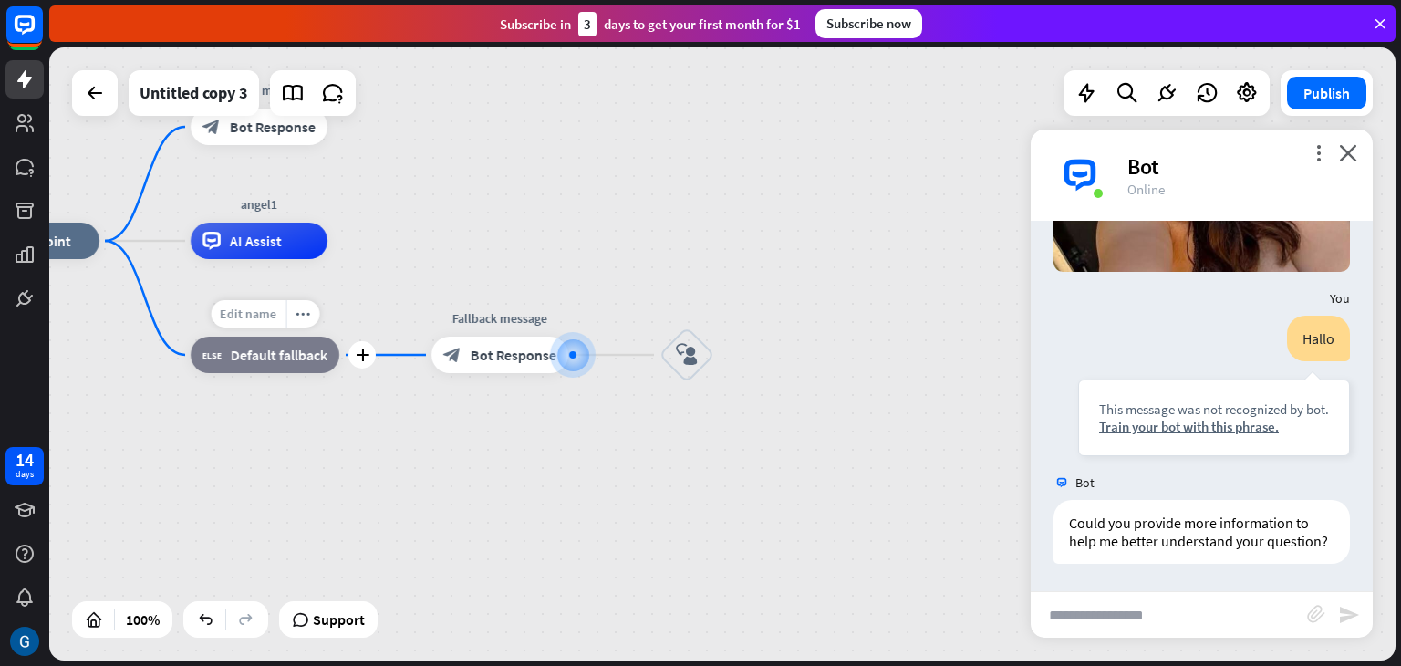
click at [272, 316] on span "Edit name" at bounding box center [248, 314] width 57 height 16
type input "*******"
click at [1230, 418] on div "Train your bot with this phrase." at bounding box center [1214, 426] width 230 height 17
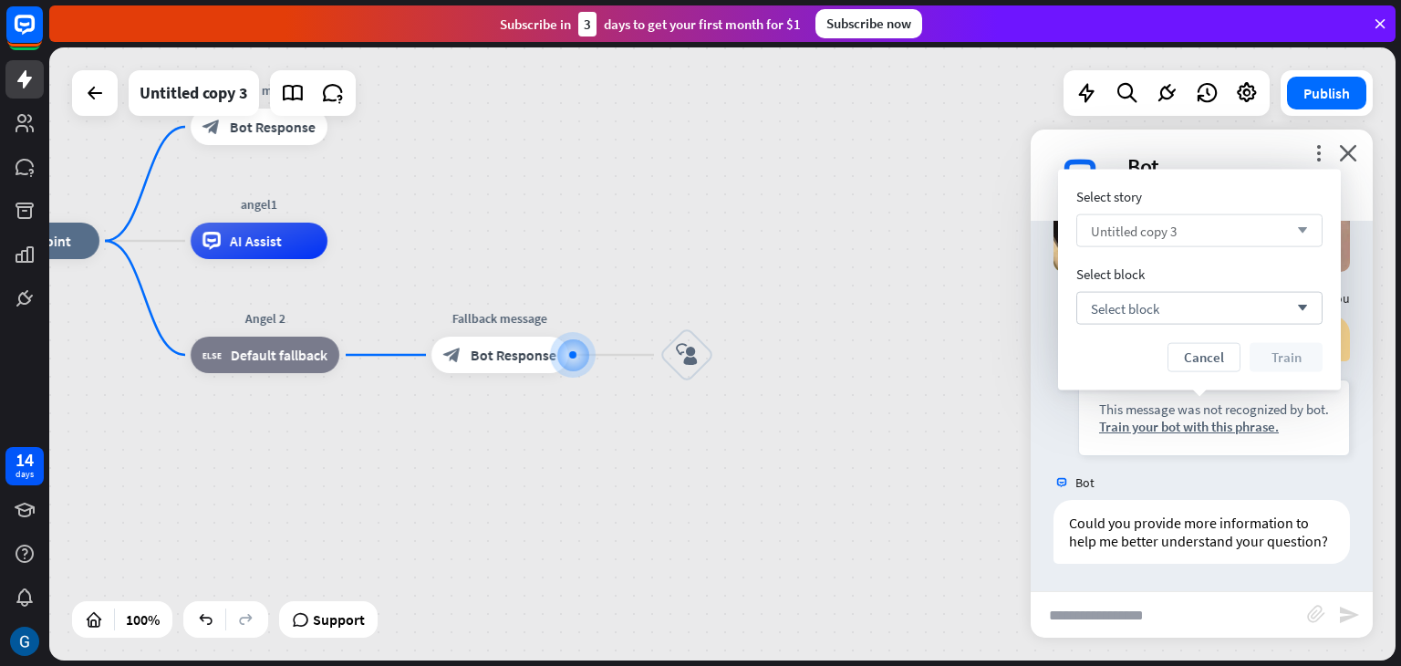
click at [1306, 231] on icon "arrow_down" at bounding box center [1298, 230] width 20 height 11
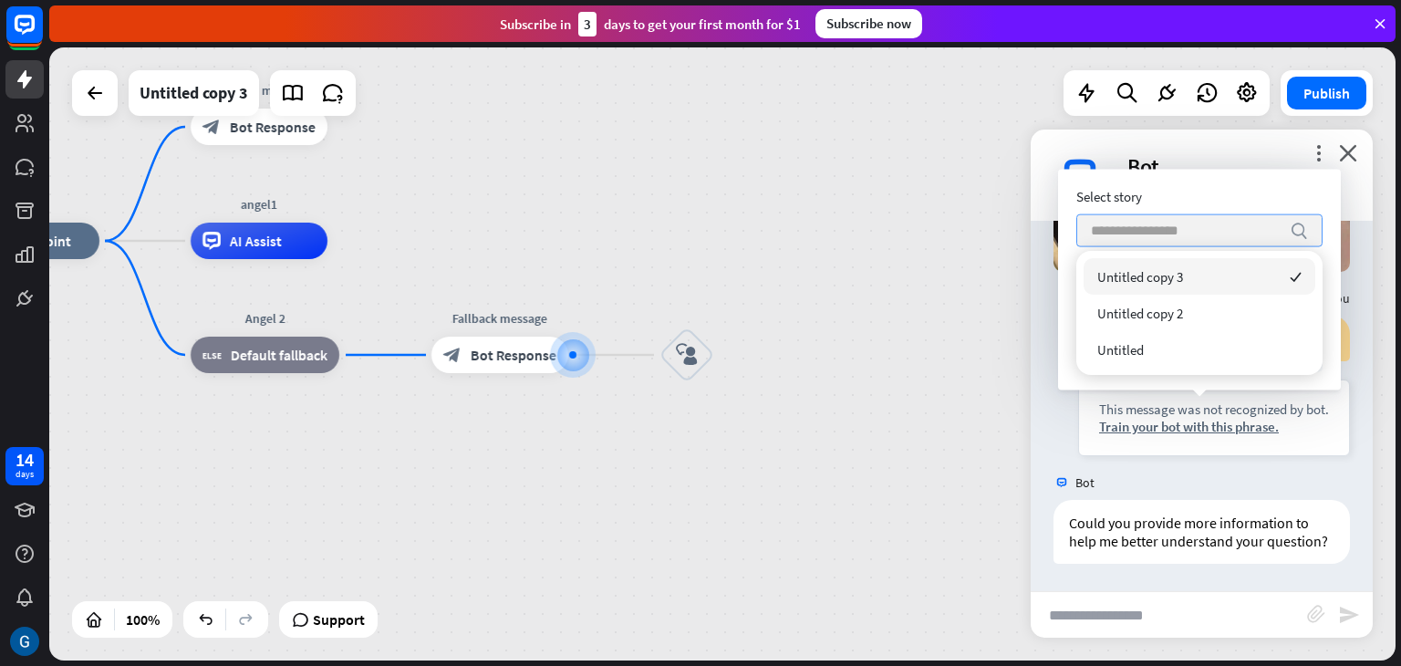
click at [1161, 232] on input "search" at bounding box center [1186, 230] width 190 height 31
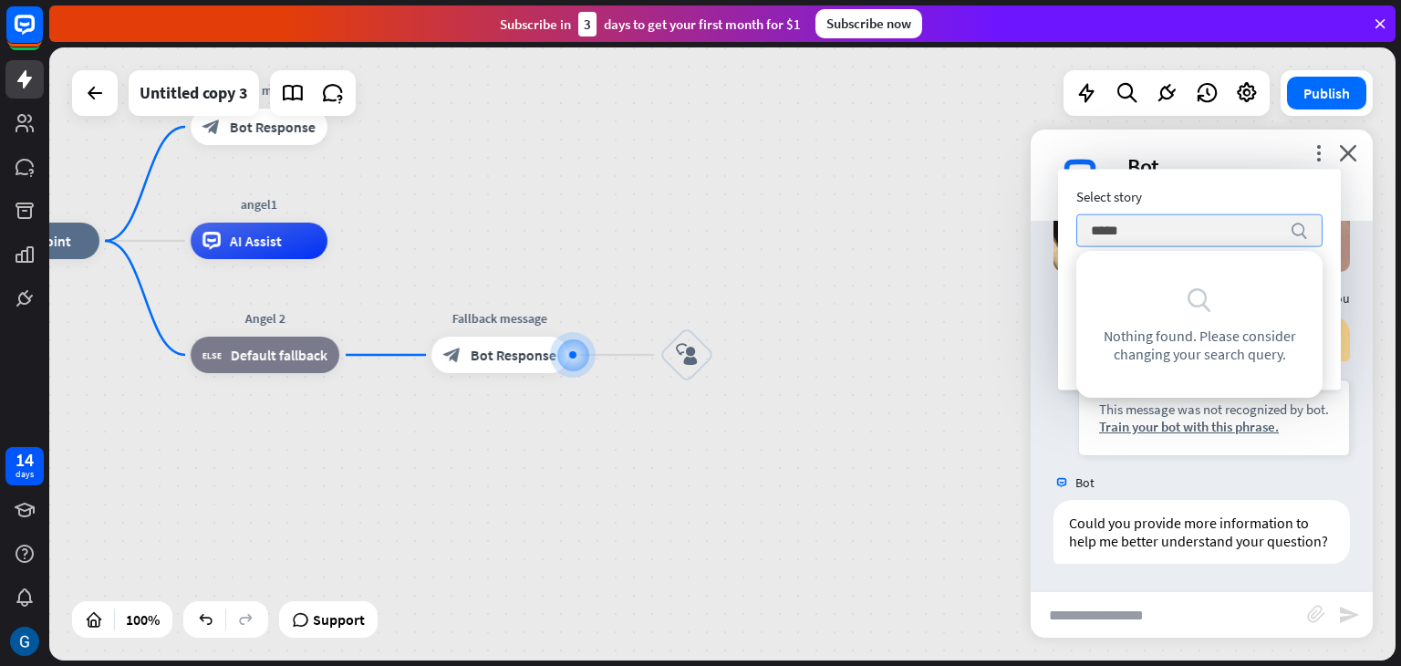
type input "******"
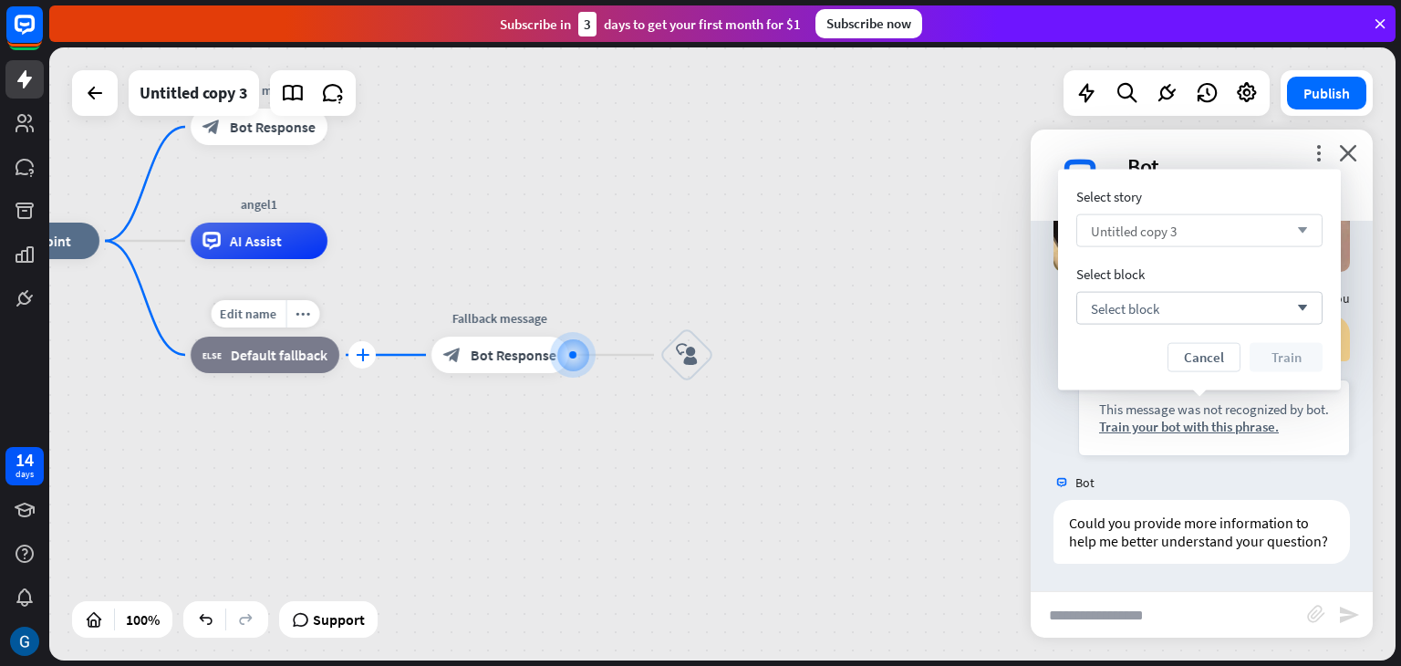
click at [361, 359] on icon "plus" at bounding box center [363, 354] width 14 height 13
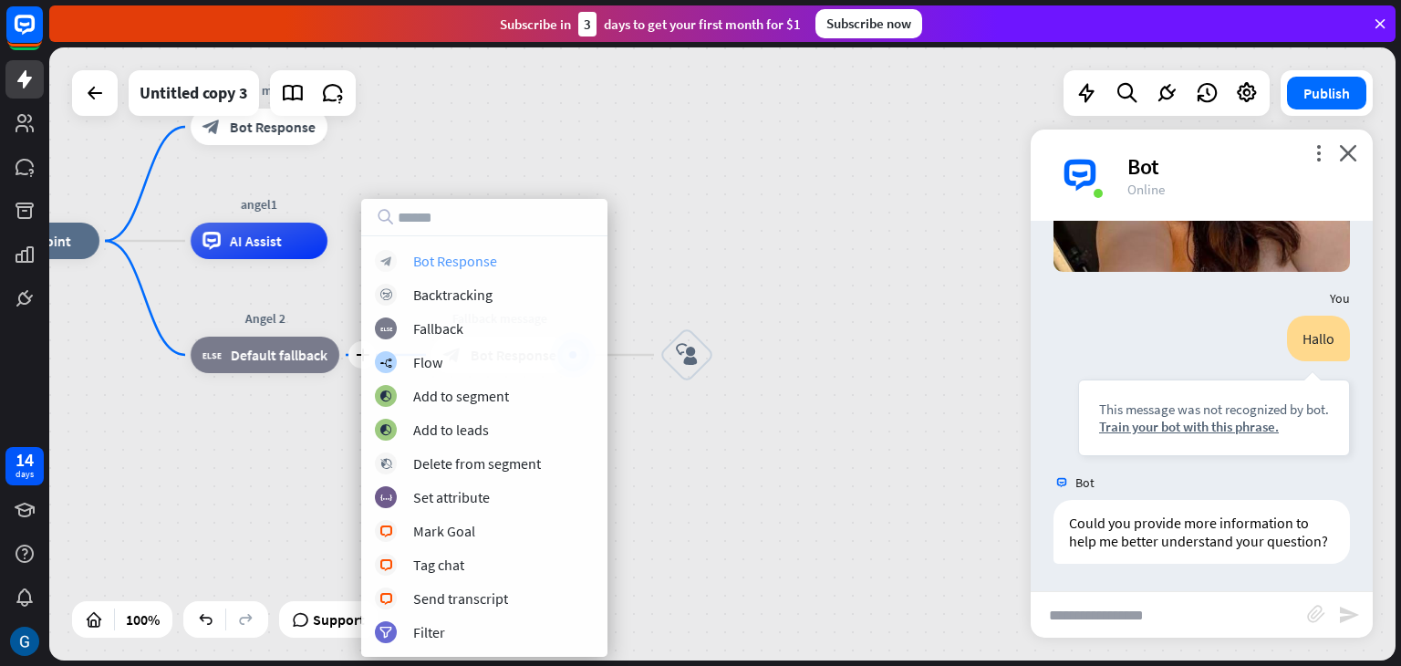
click at [482, 264] on div "Bot Response" at bounding box center [455, 261] width 84 height 18
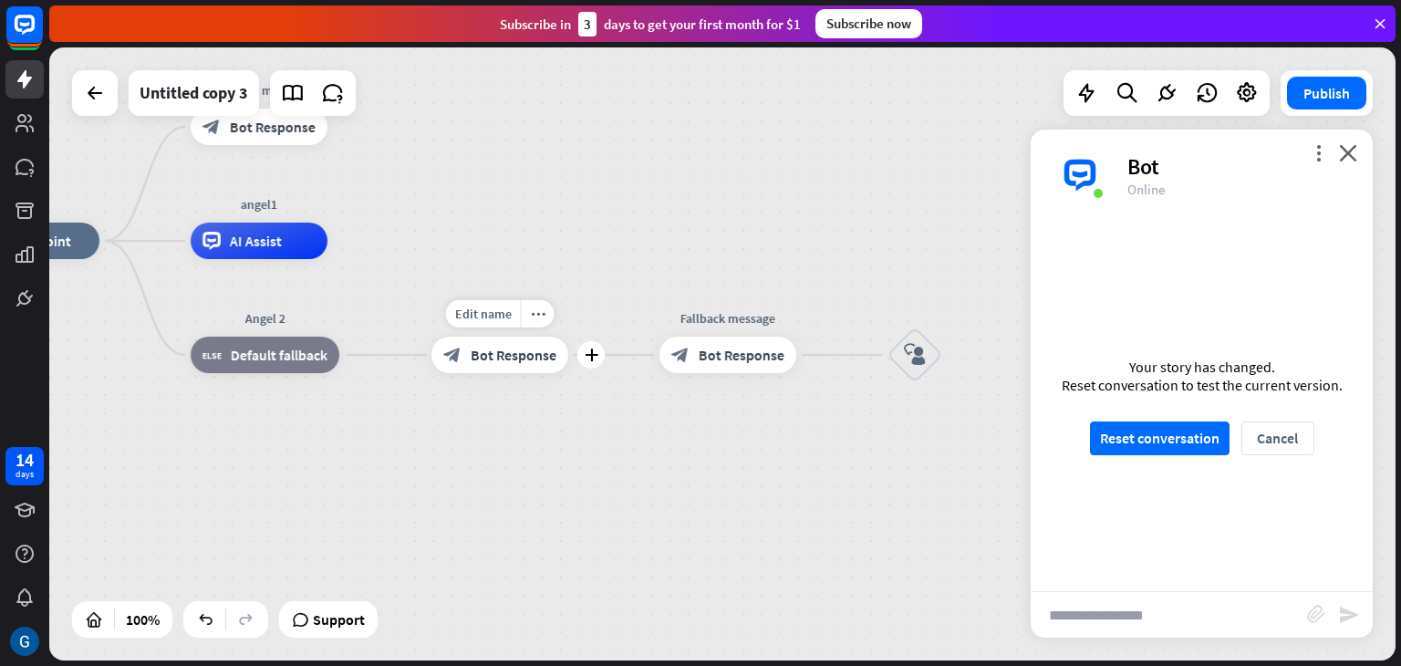
click at [495, 356] on span "Bot Response" at bounding box center [514, 355] width 86 height 18
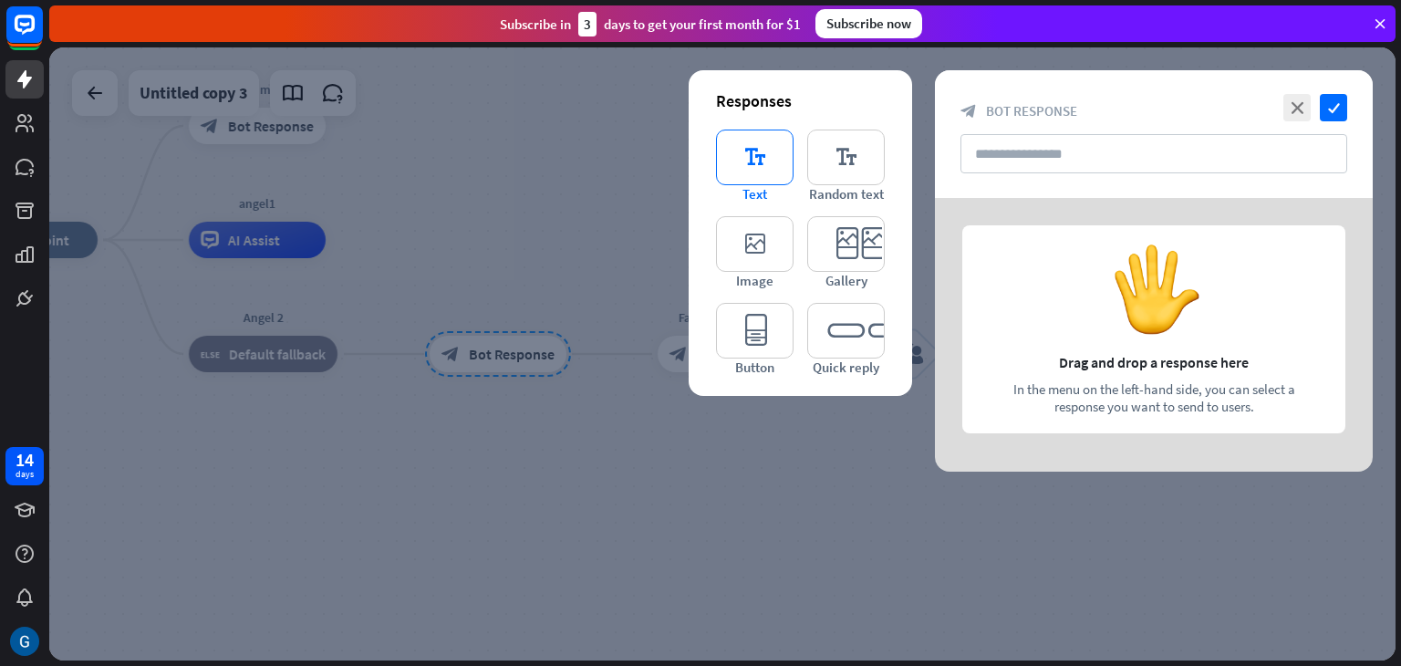
click at [753, 161] on icon "editor_text" at bounding box center [755, 158] width 78 height 56
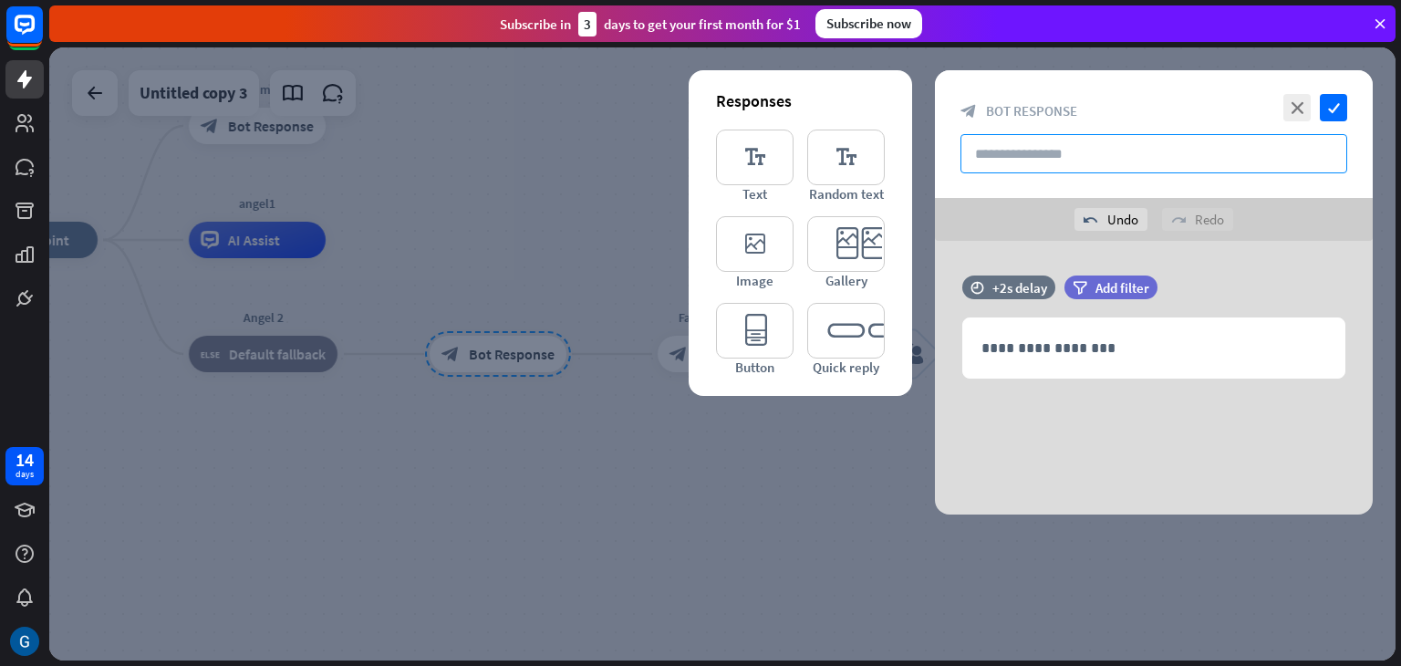
click at [1033, 159] on input "text" at bounding box center [1154, 153] width 387 height 39
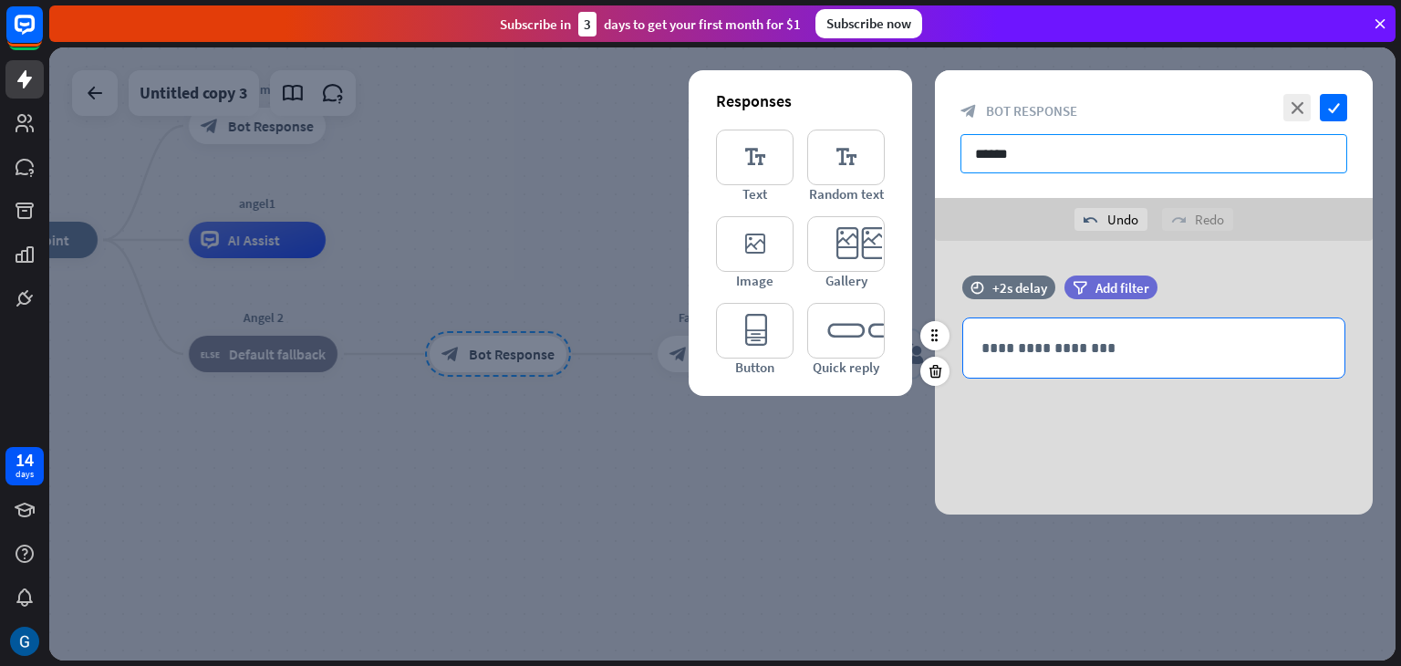
type input "******"
click at [1055, 359] on p "**********" at bounding box center [1154, 348] width 345 height 23
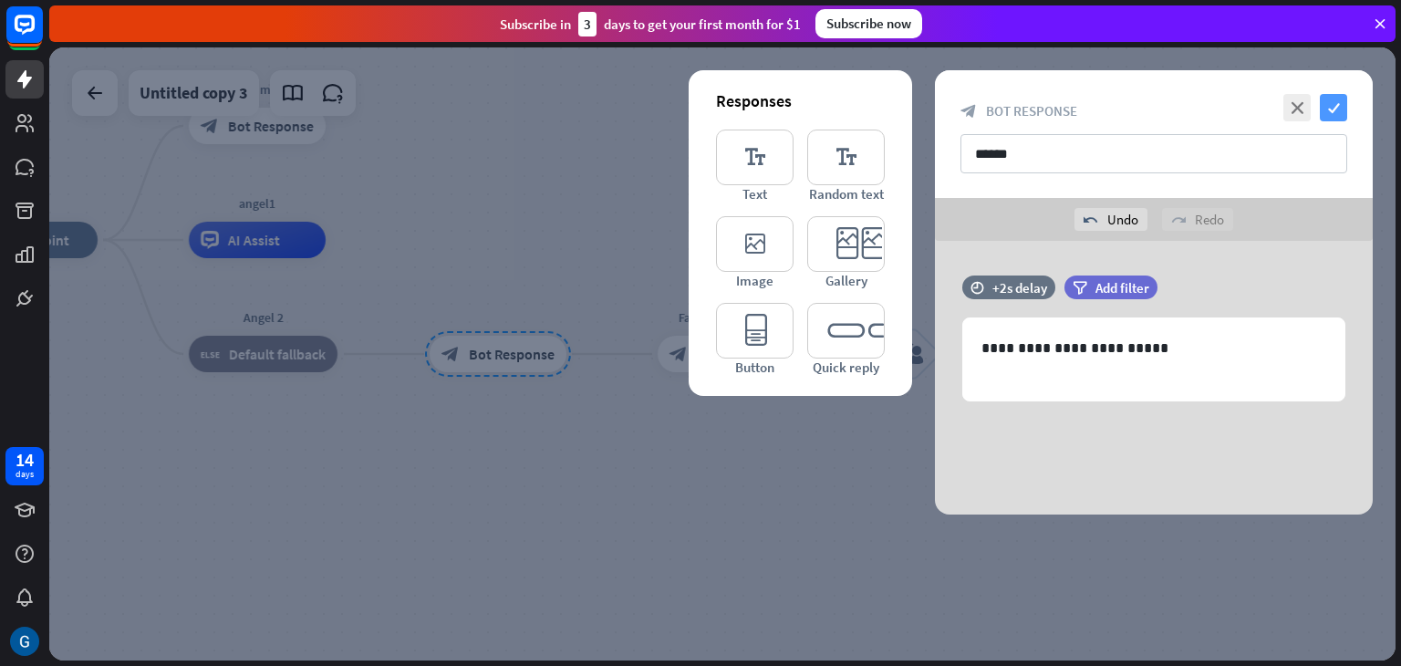
click at [1339, 109] on icon "check" at bounding box center [1333, 107] width 27 height 27
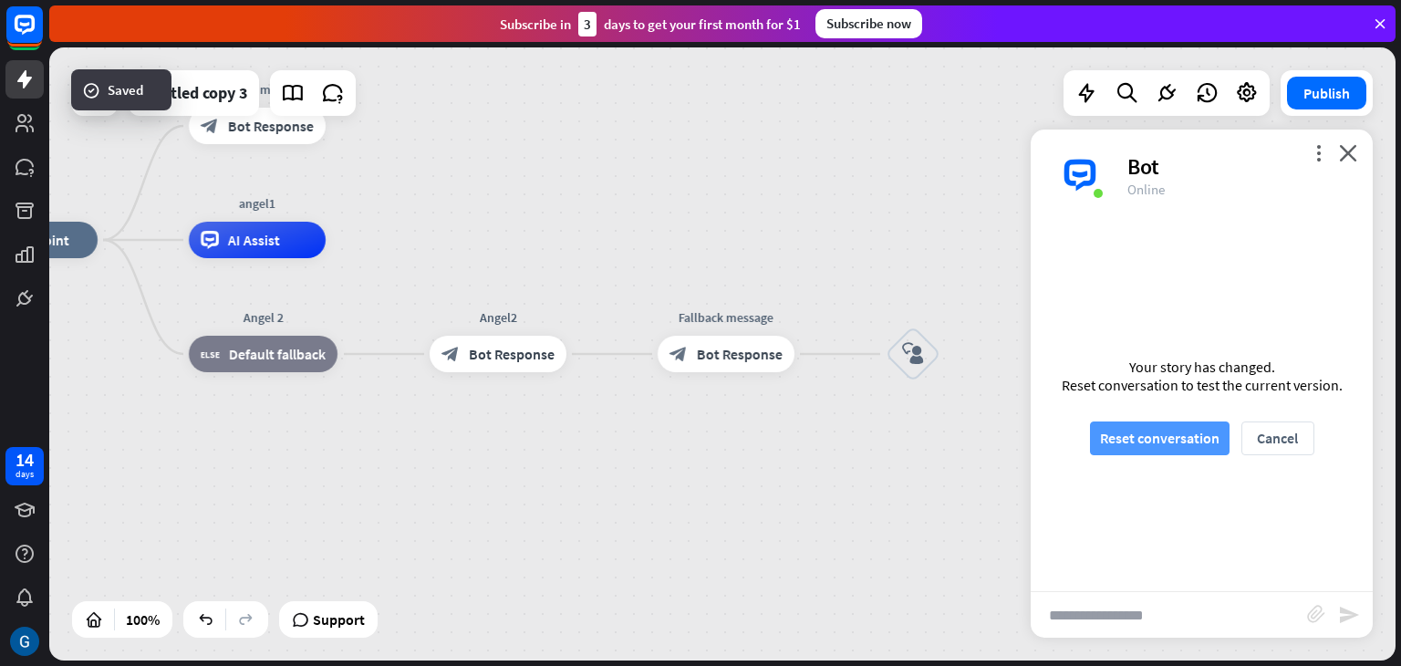
click at [1177, 439] on button "Reset conversation" at bounding box center [1160, 438] width 140 height 34
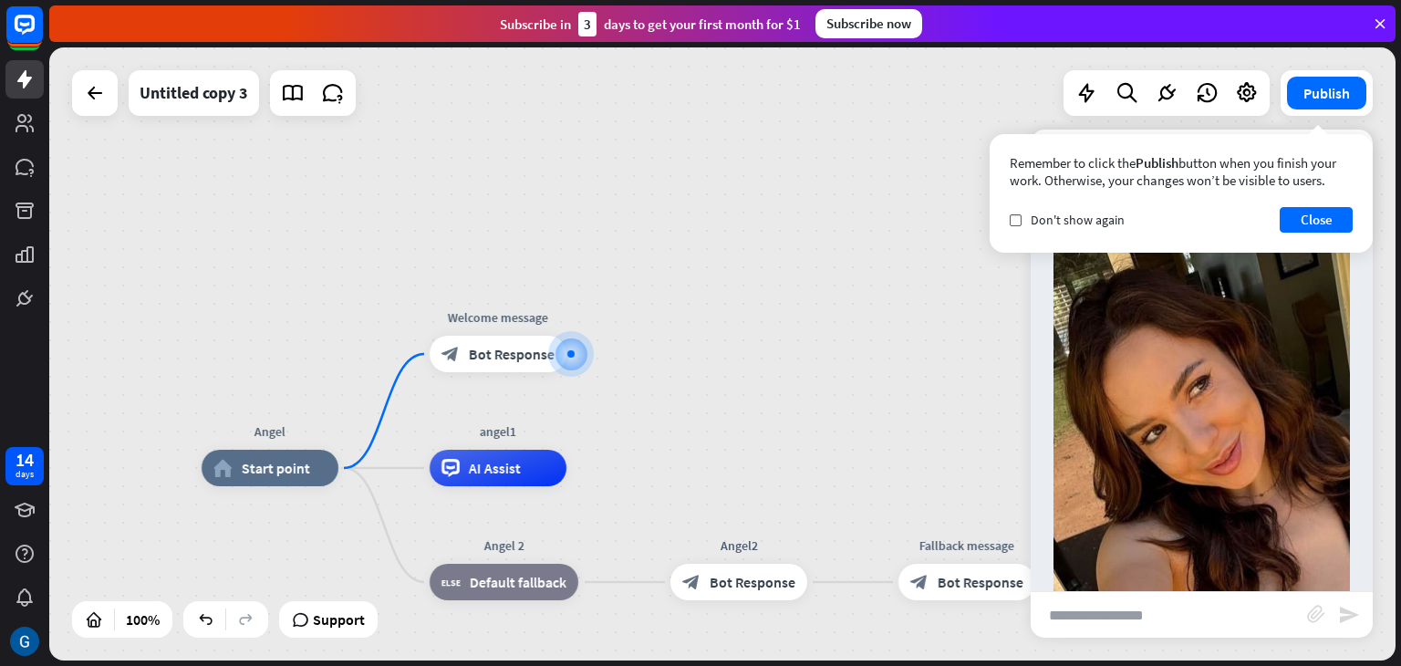
scroll to position [135, 0]
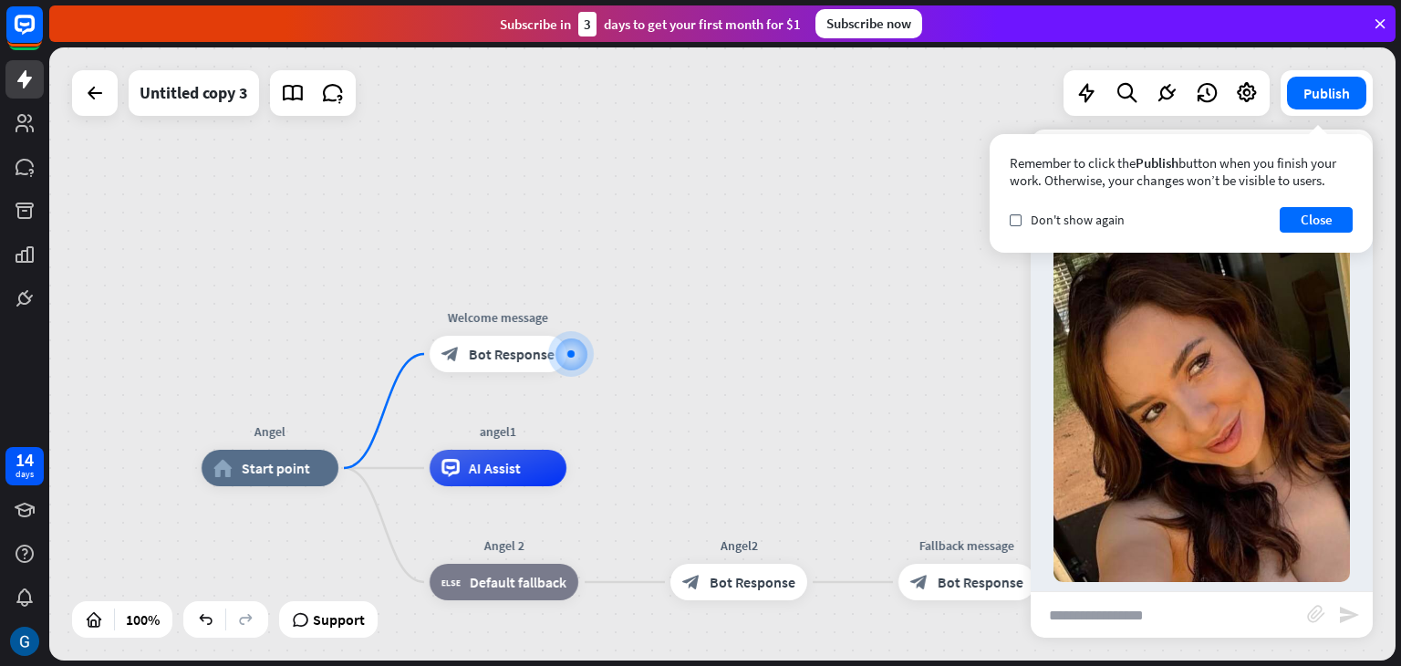
click at [1135, 619] on input "text" at bounding box center [1169, 615] width 276 height 46
type input "*****"
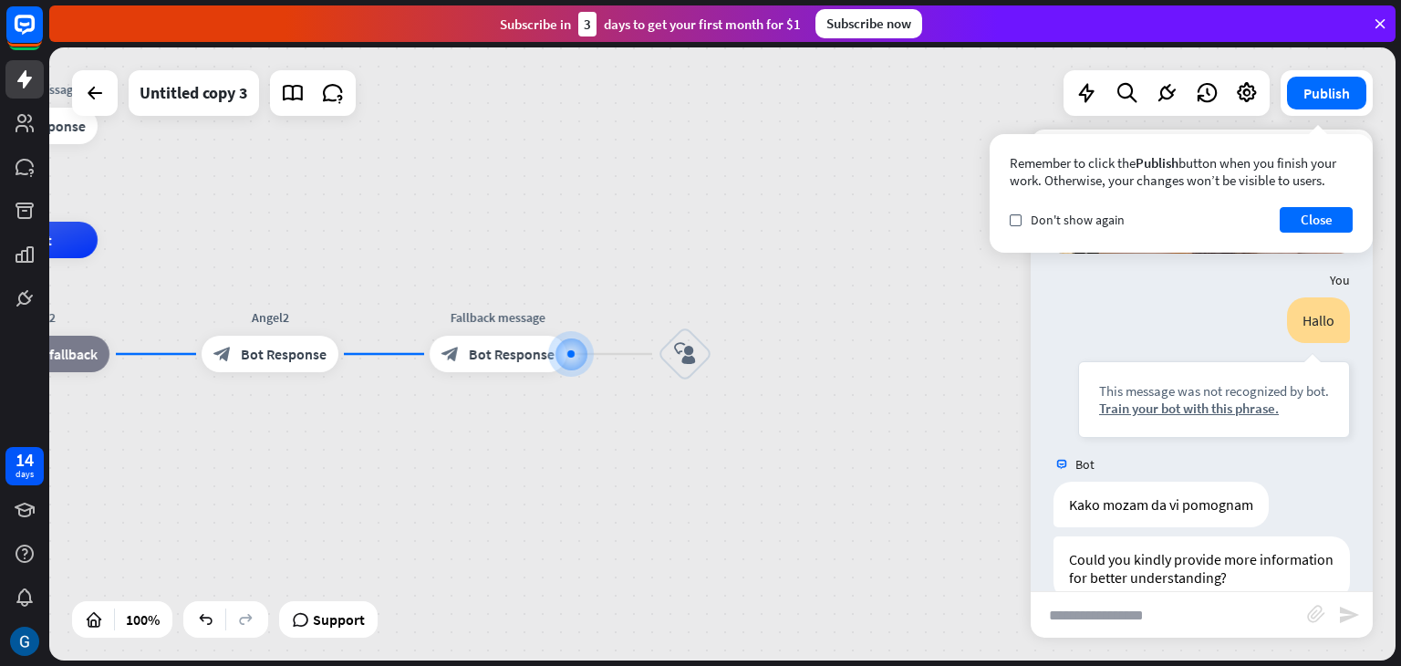
scroll to position [482, 0]
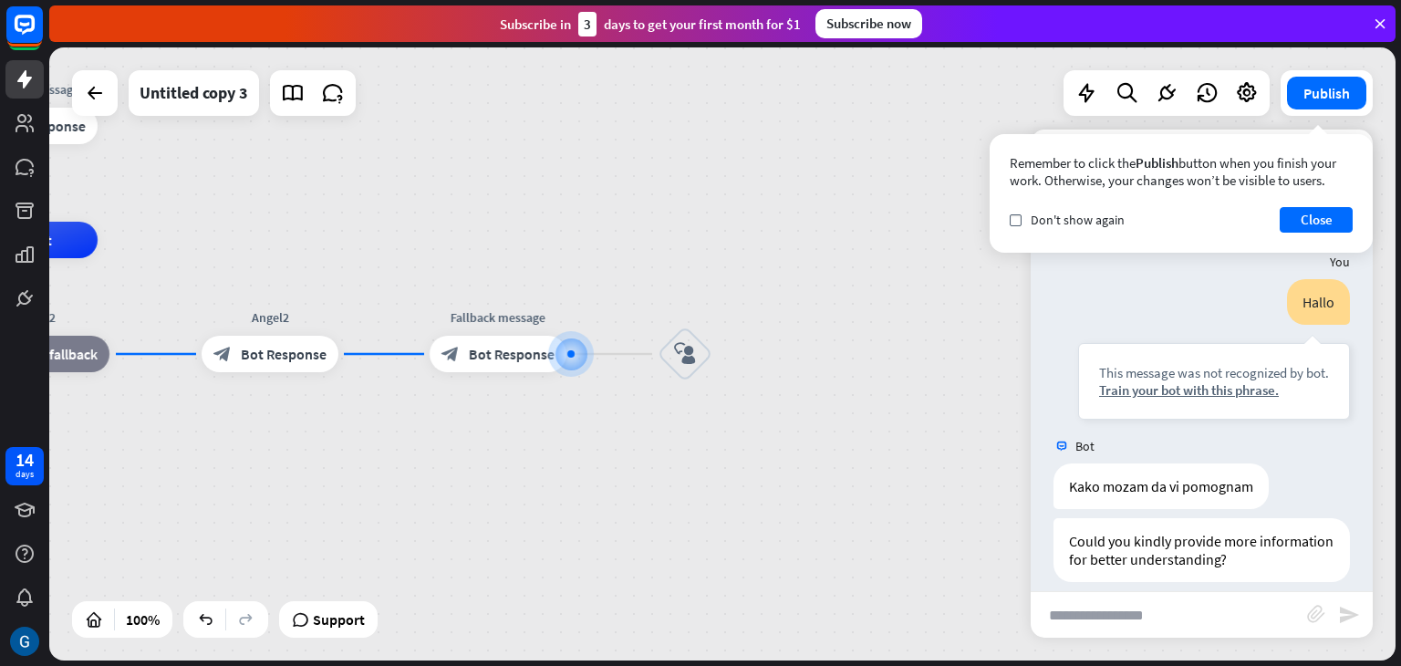
click at [1108, 620] on input "text" at bounding box center [1169, 615] width 276 height 46
type input "*********"
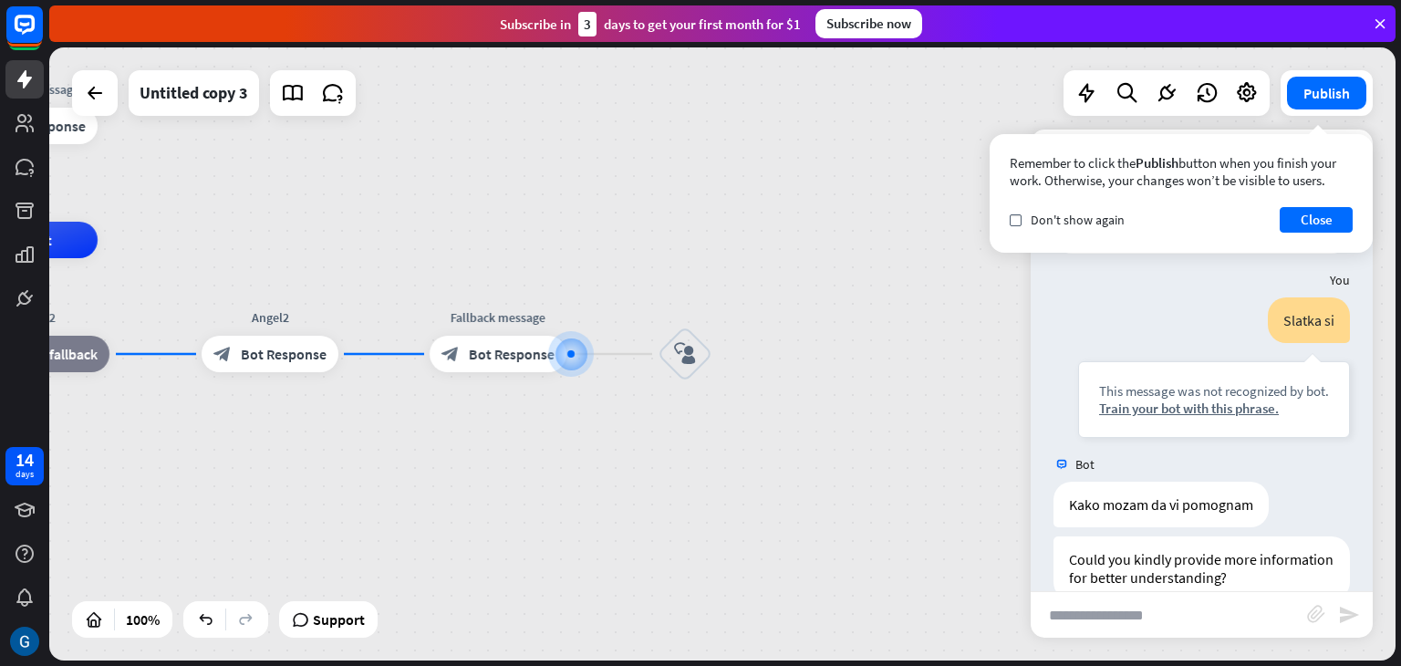
scroll to position [828, 0]
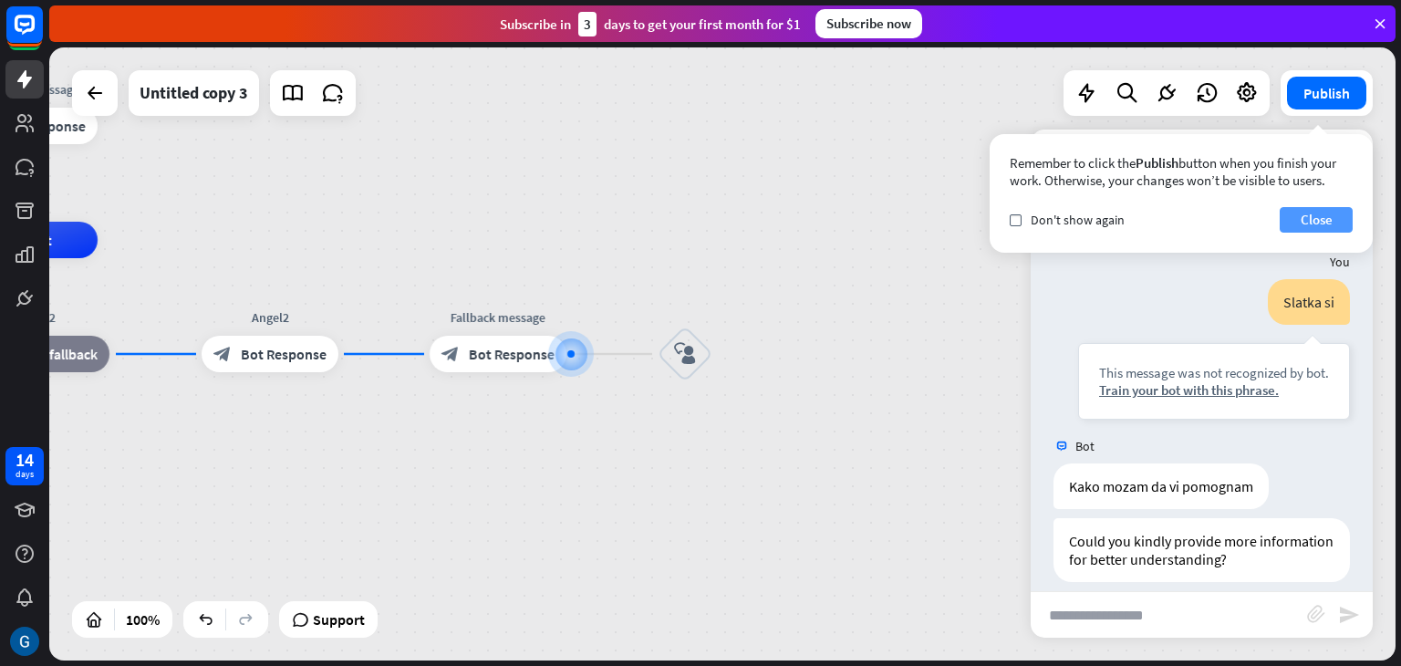
click at [1312, 213] on button "Close" at bounding box center [1316, 220] width 73 height 26
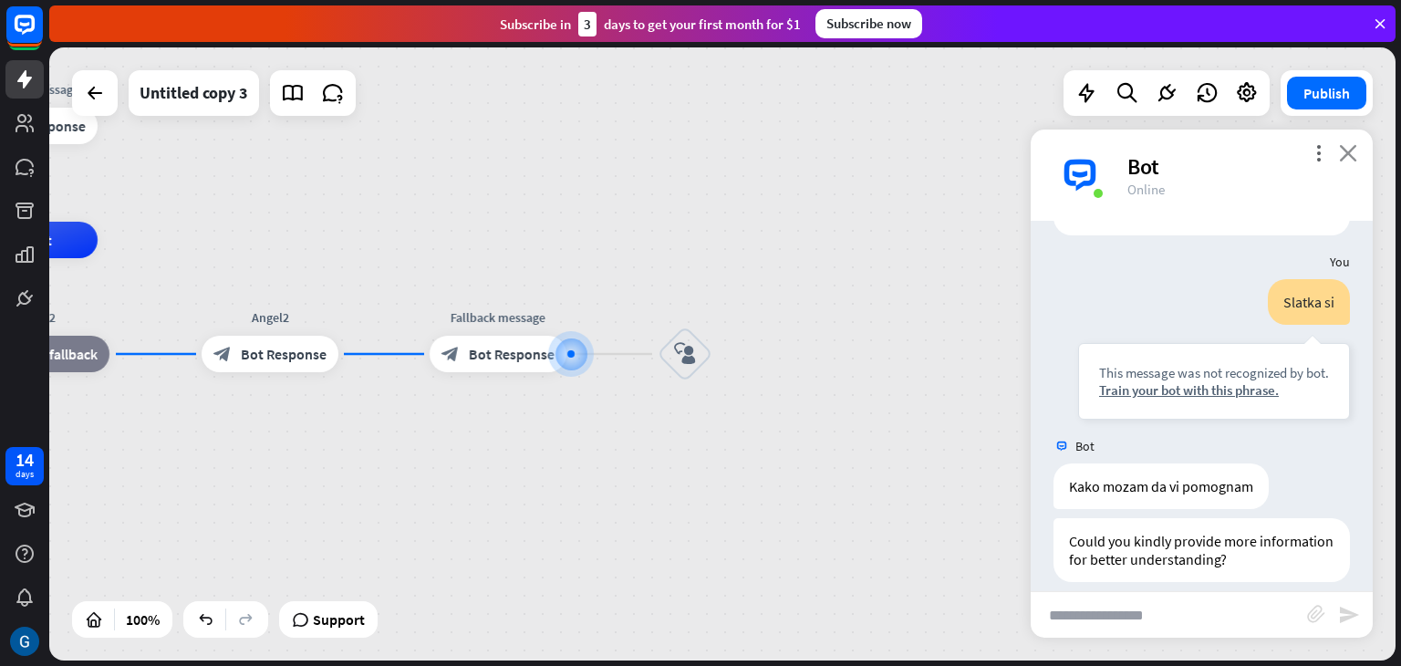
click at [1348, 144] on icon "close" at bounding box center [1348, 152] width 18 height 17
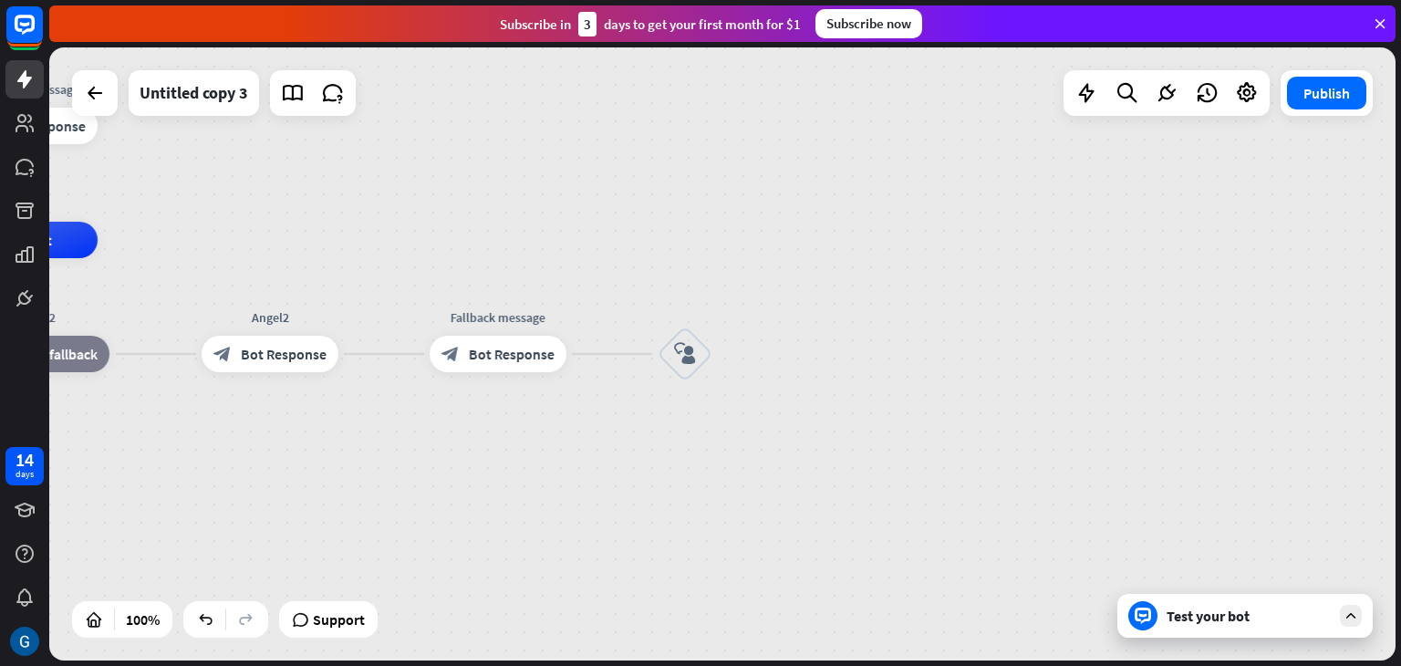
click at [1243, 614] on div "Test your bot" at bounding box center [1249, 616] width 164 height 18
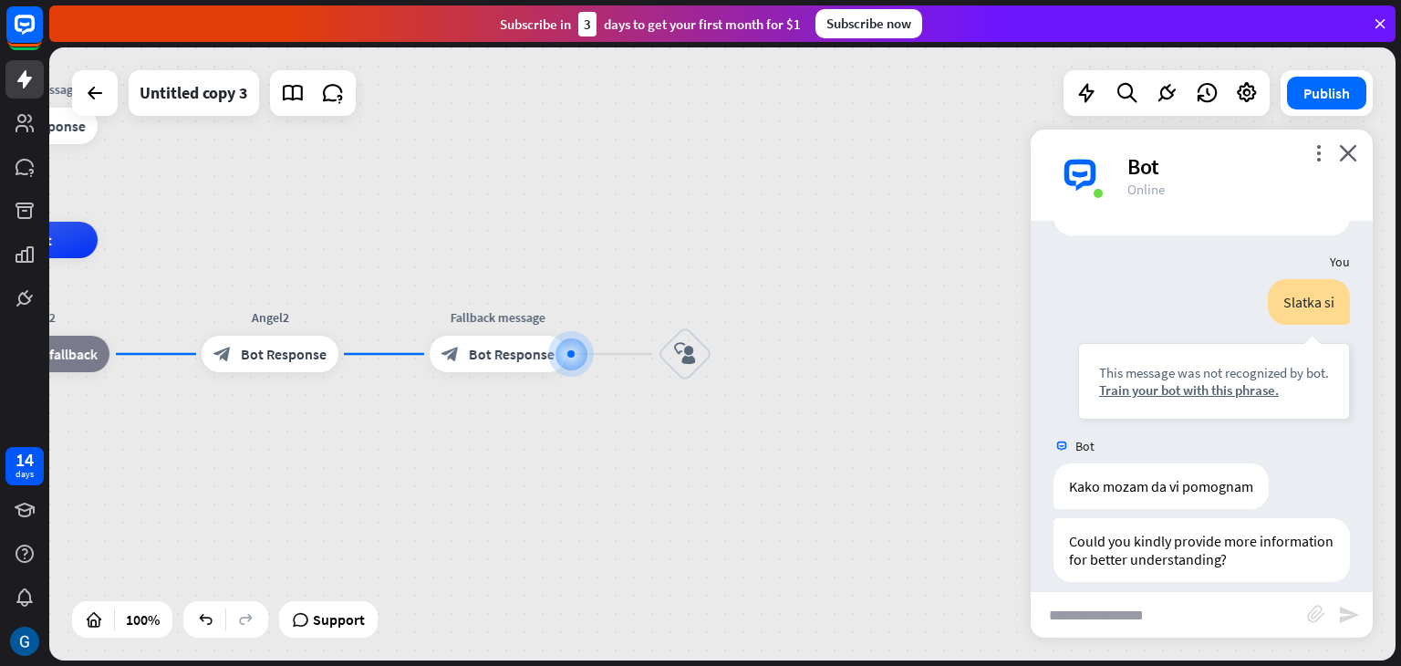
scroll to position [810, 0]
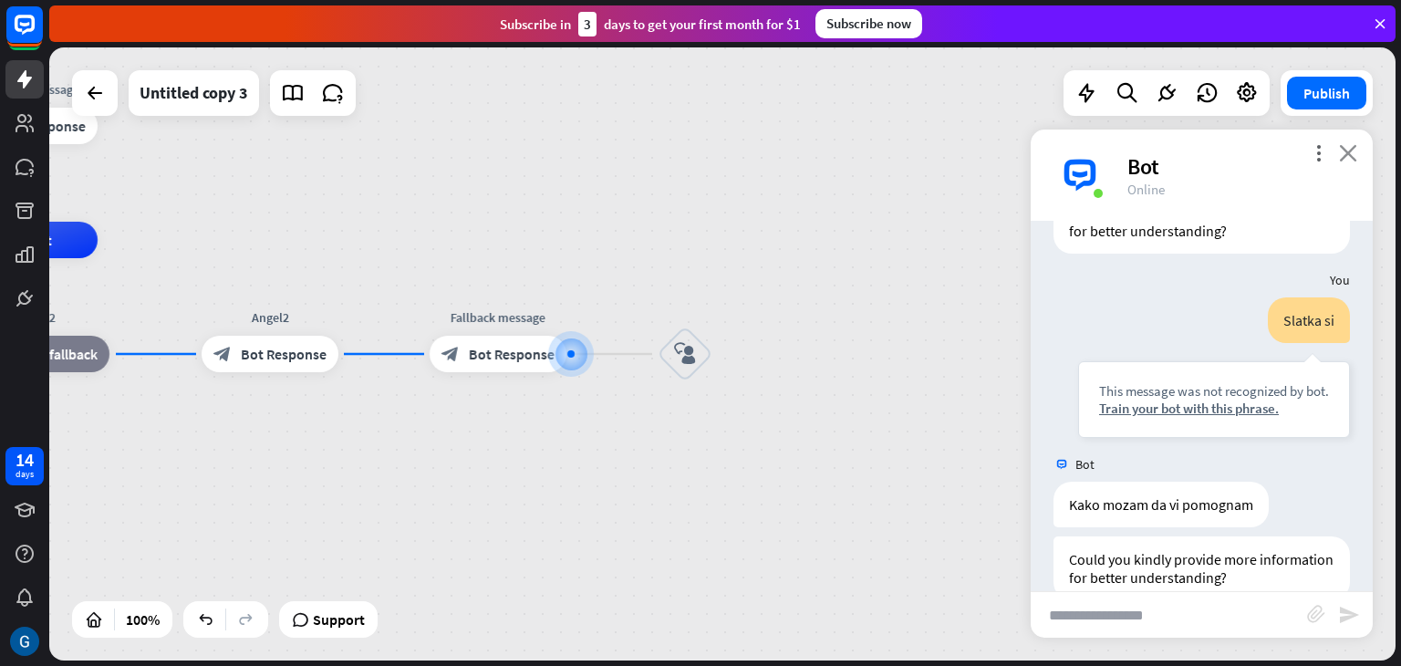
click at [1348, 150] on icon "close" at bounding box center [1348, 152] width 18 height 17
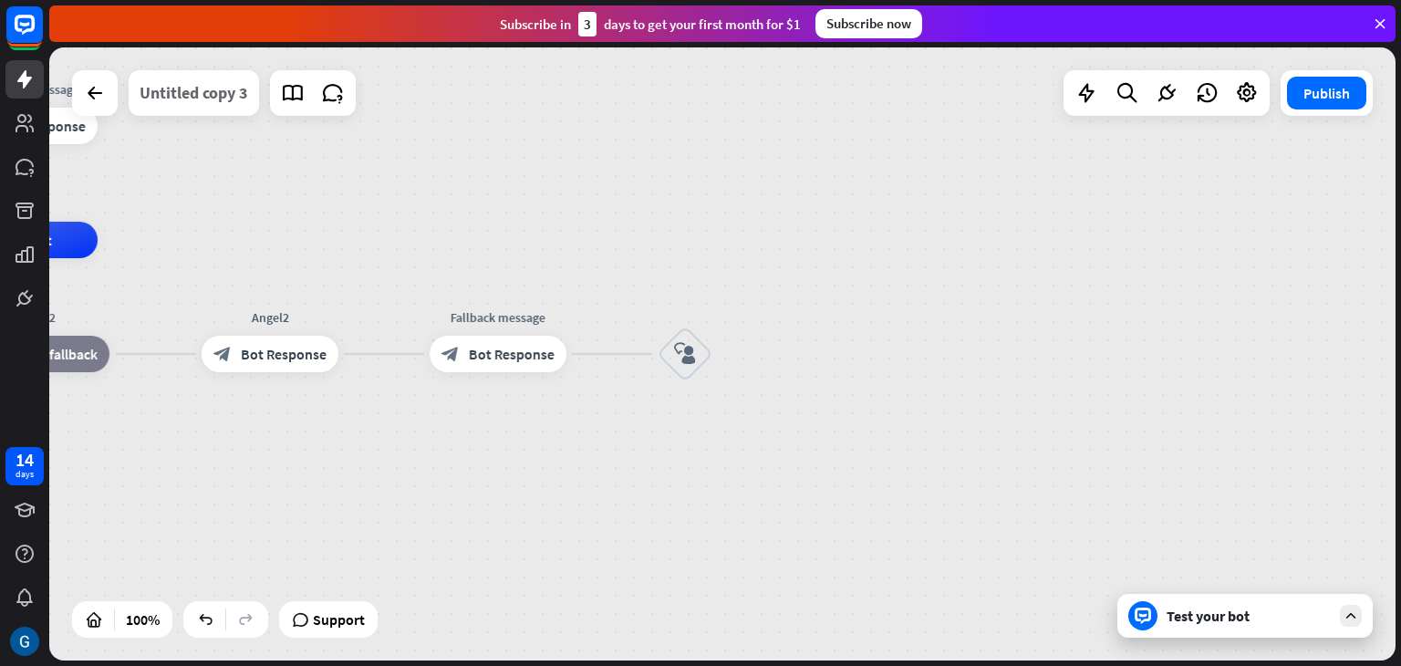
click at [212, 94] on div "Untitled copy 3" at bounding box center [194, 93] width 109 height 46
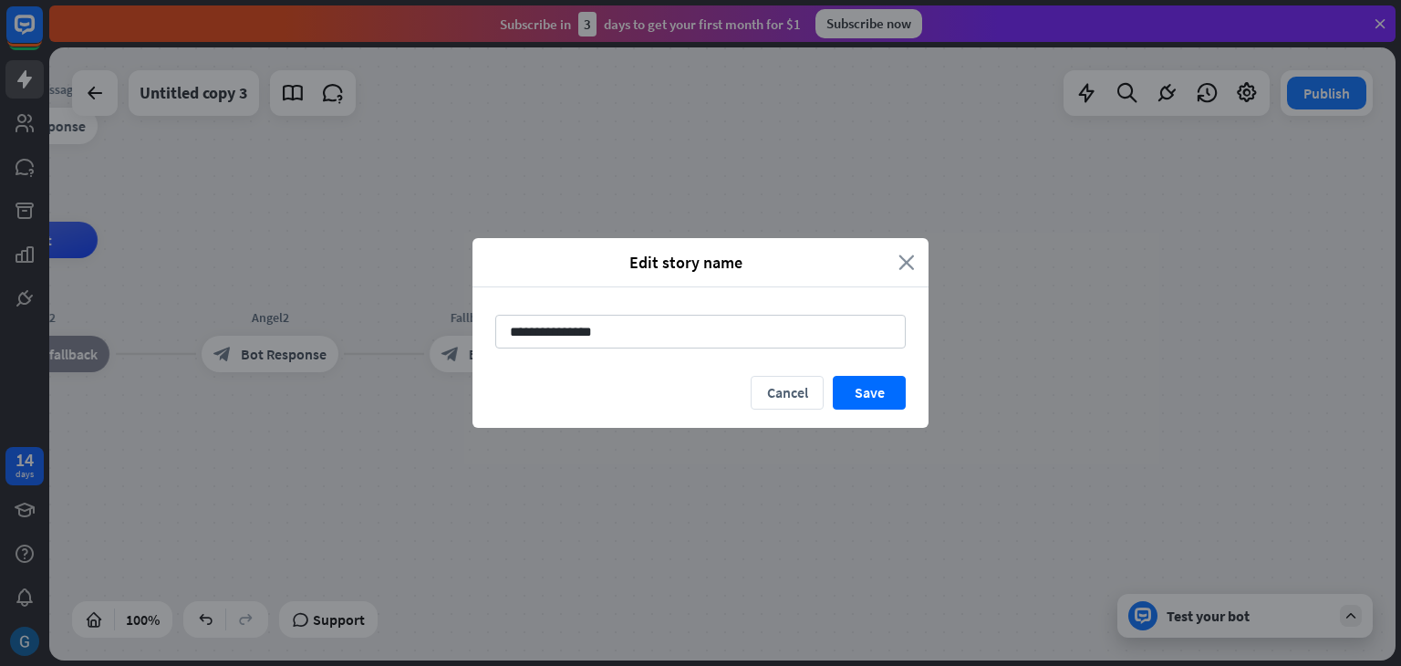
click at [910, 257] on icon "close" at bounding box center [907, 262] width 16 height 21
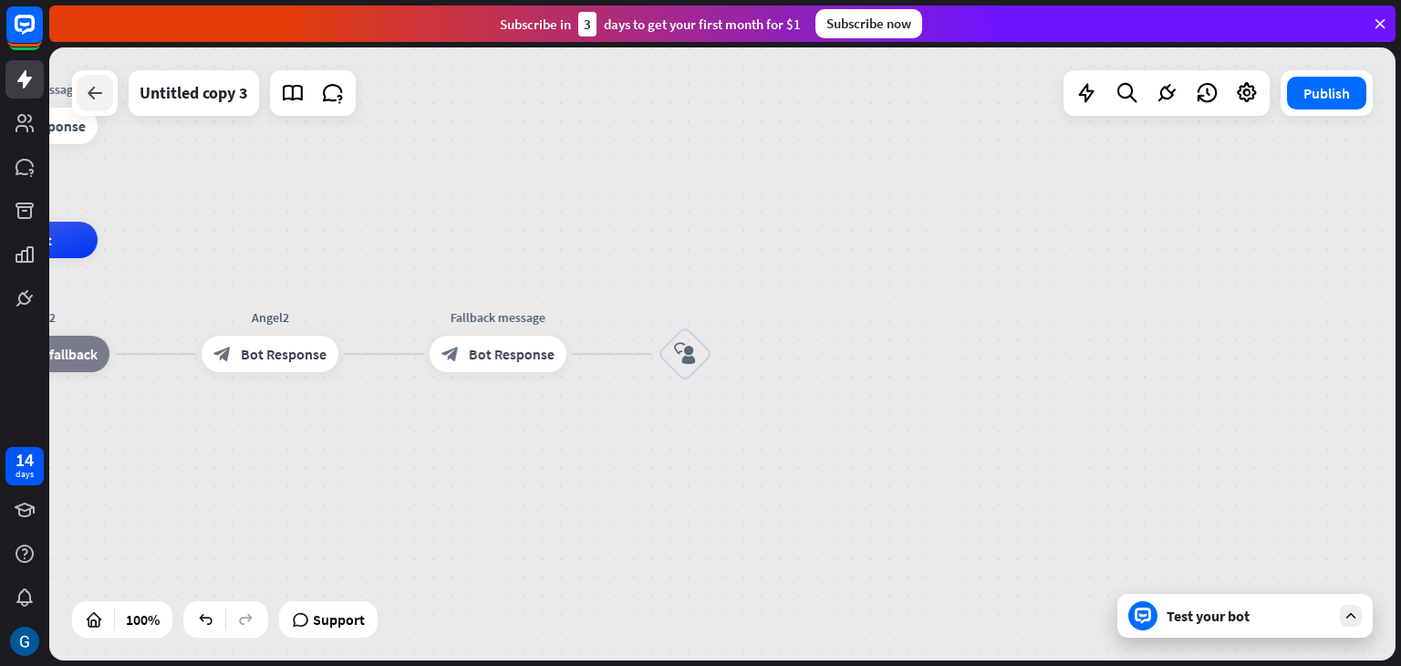
click at [99, 99] on icon at bounding box center [95, 93] width 22 height 22
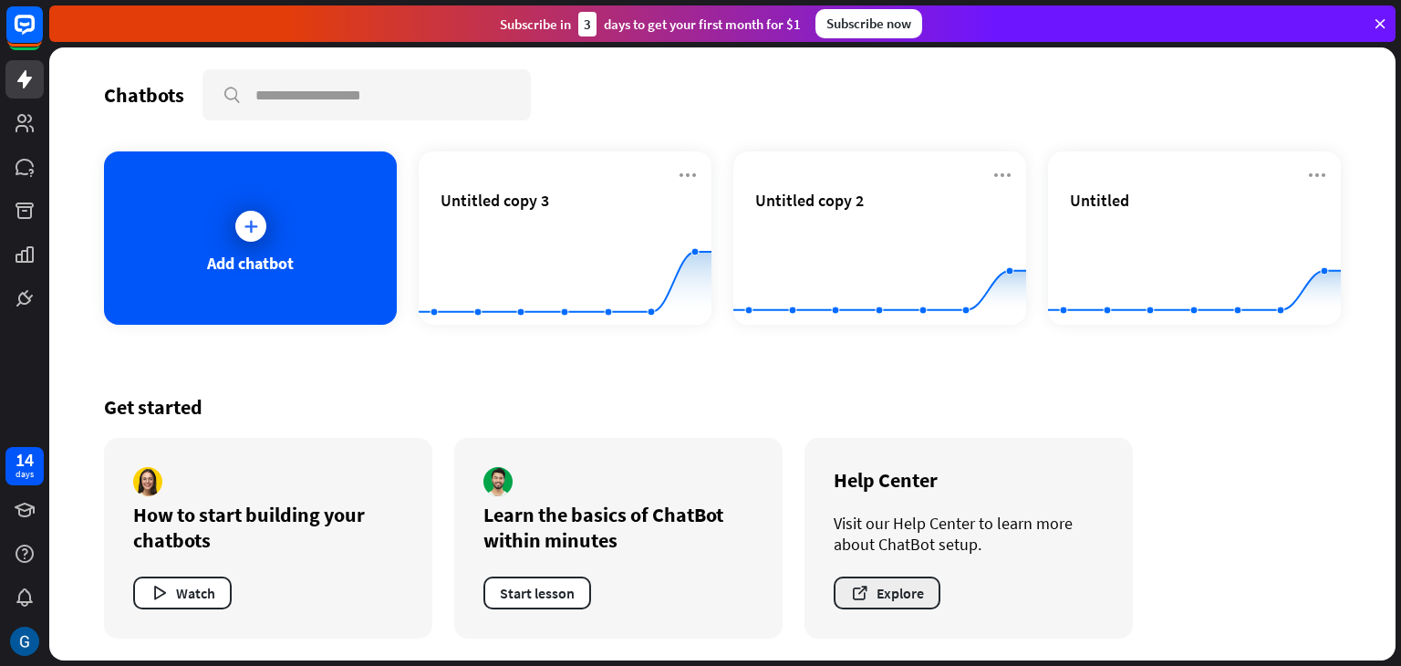
click at [893, 591] on button "Explore" at bounding box center [887, 593] width 107 height 33
click at [259, 224] on icon at bounding box center [251, 226] width 18 height 18
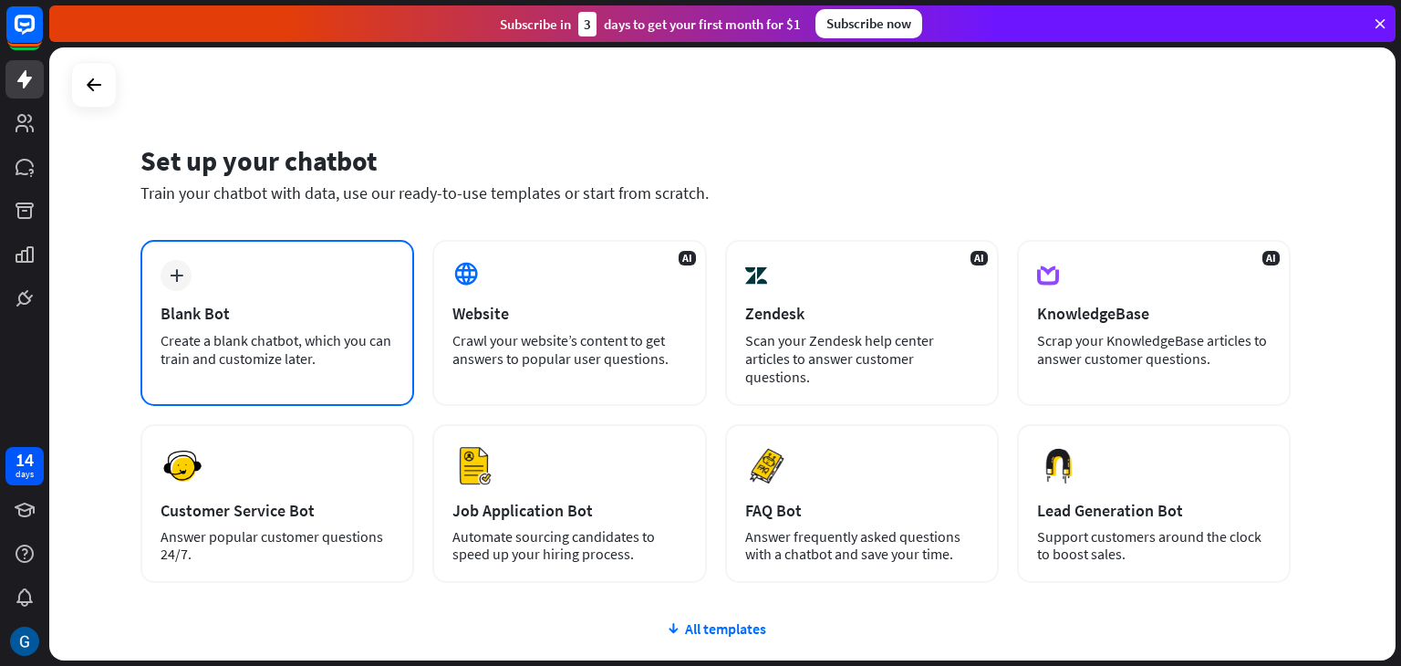
click at [224, 317] on div "Blank Bot" at bounding box center [278, 313] width 234 height 21
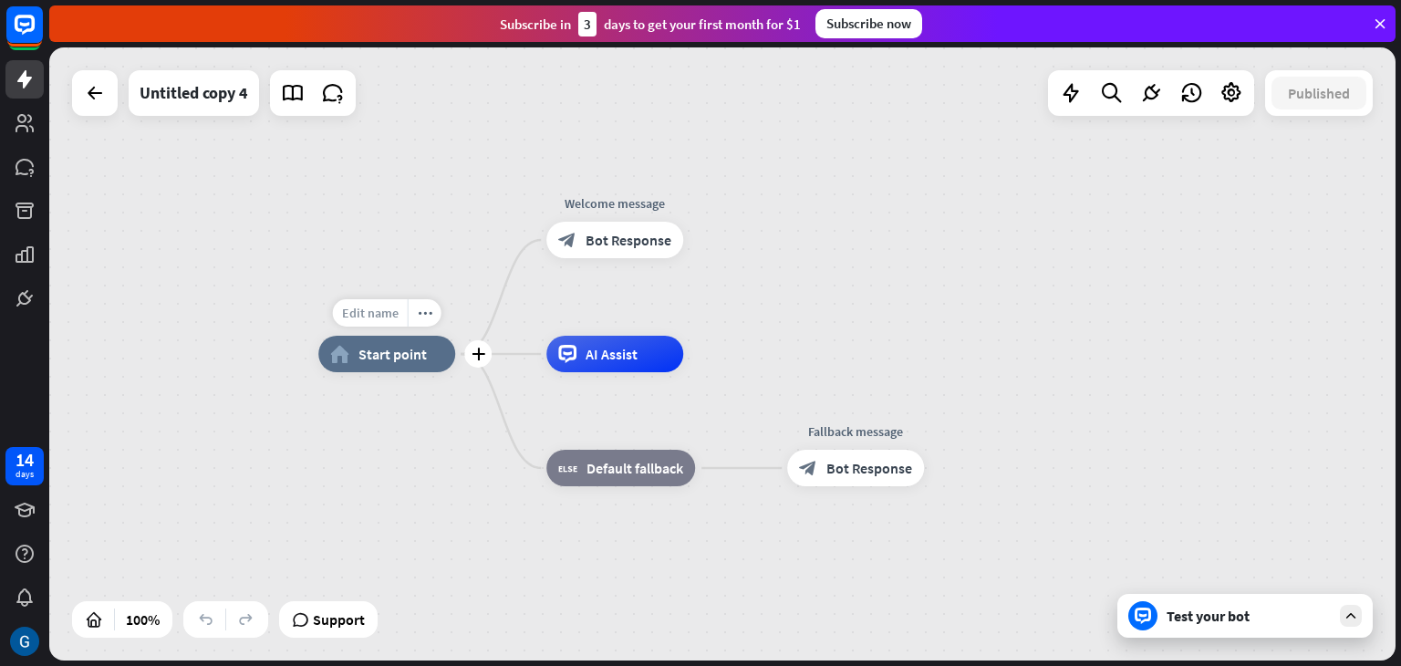
click at [383, 313] on span "Edit name" at bounding box center [370, 313] width 57 height 16
type input "*****"
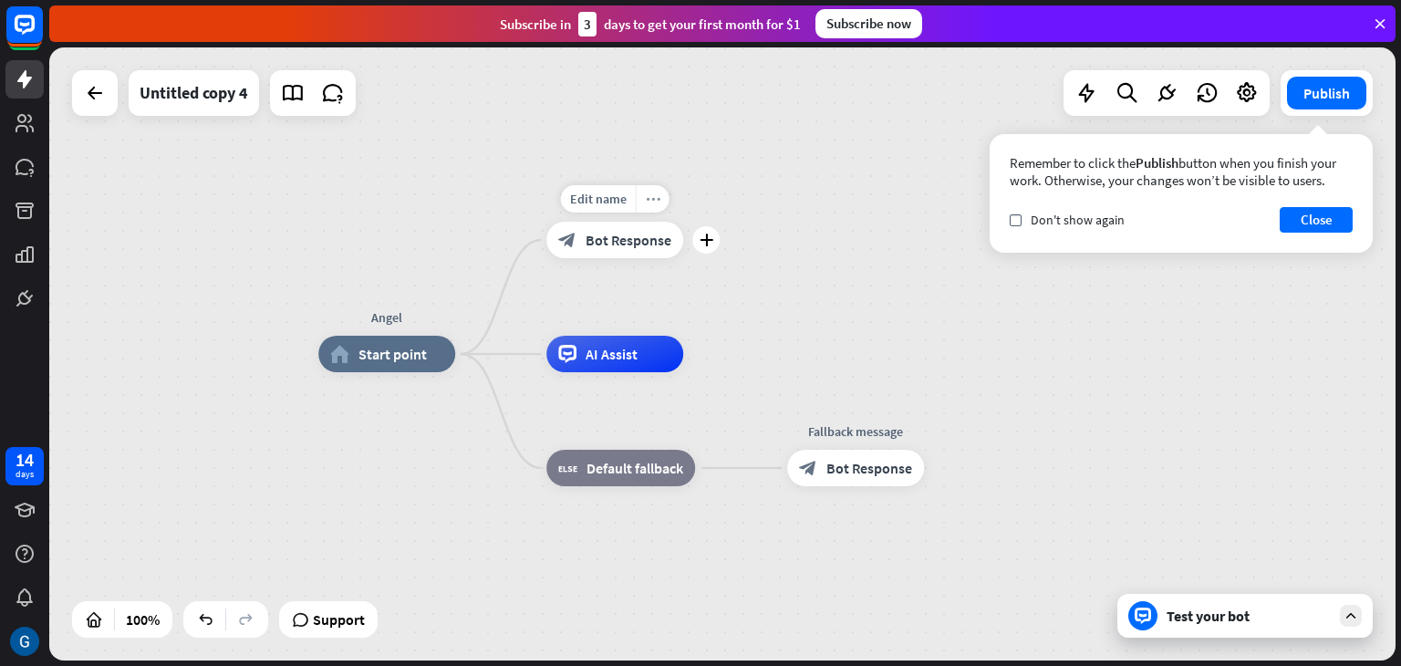
click at [654, 204] on icon "more_horiz" at bounding box center [653, 199] width 15 height 14
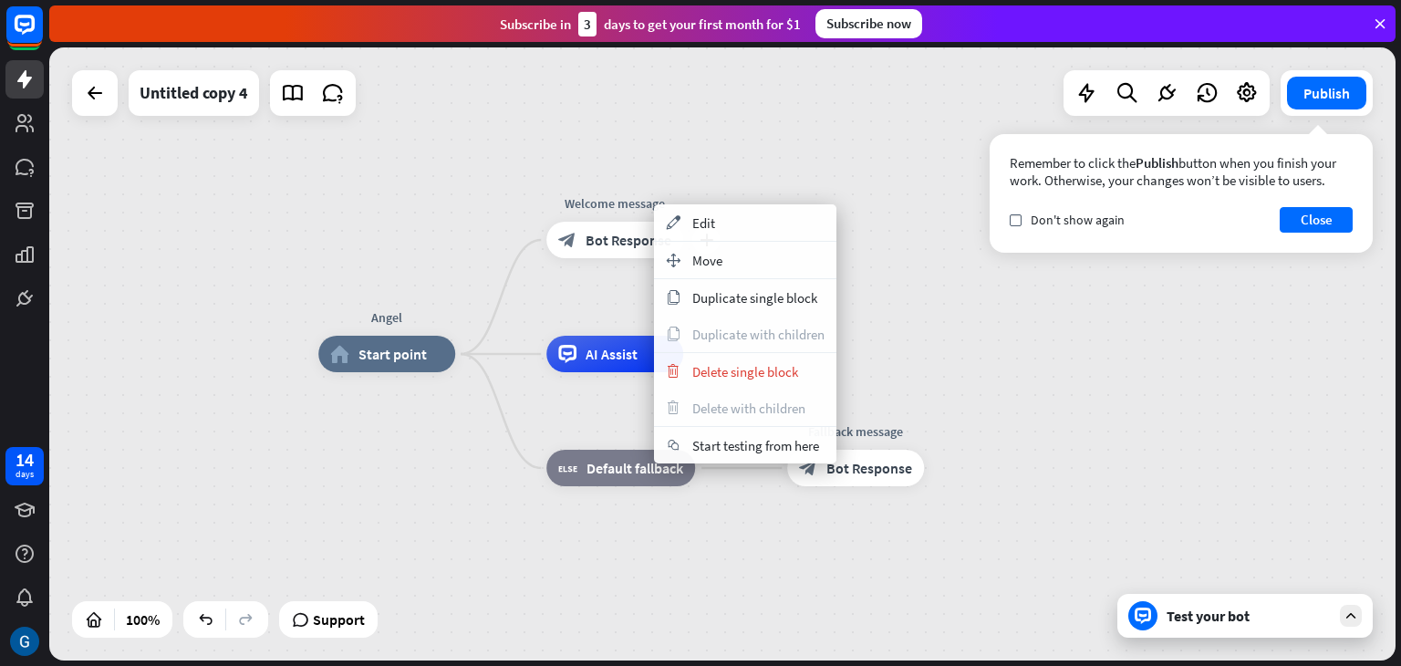
click at [600, 245] on span "Bot Response" at bounding box center [629, 240] width 86 height 18
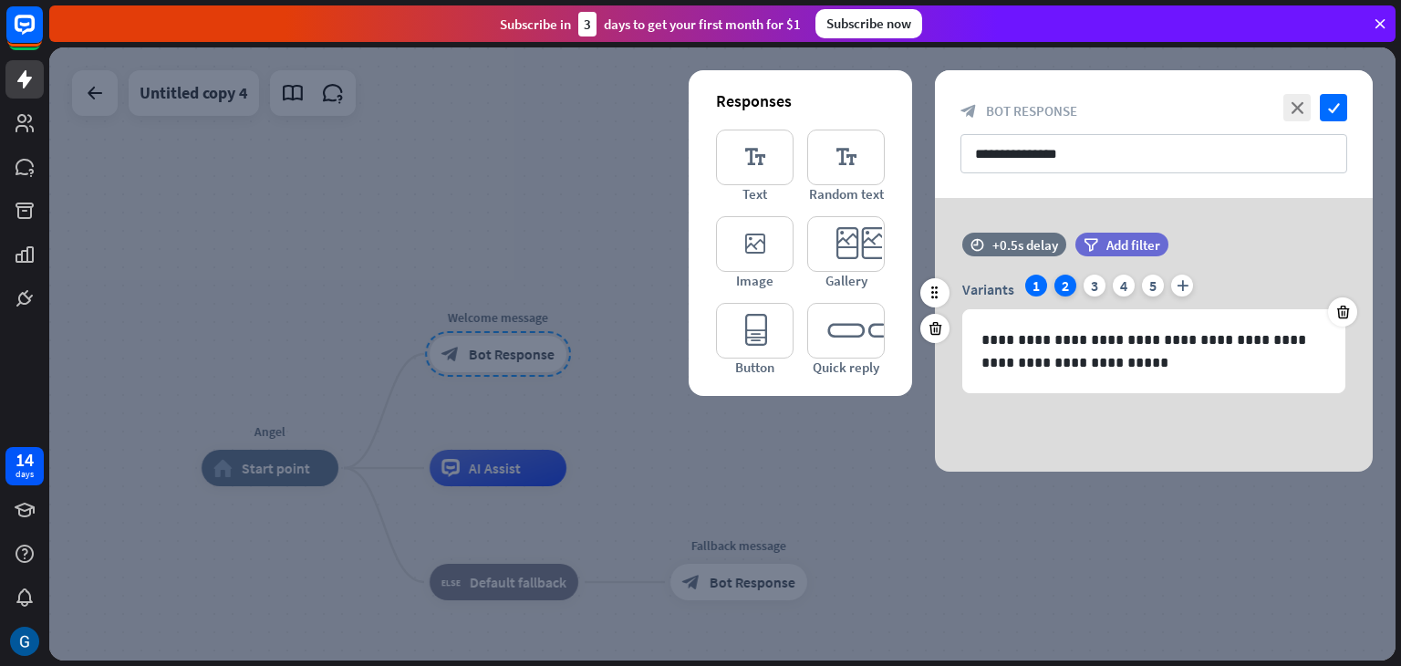
click at [1068, 286] on div "2" at bounding box center [1066, 286] width 22 height 22
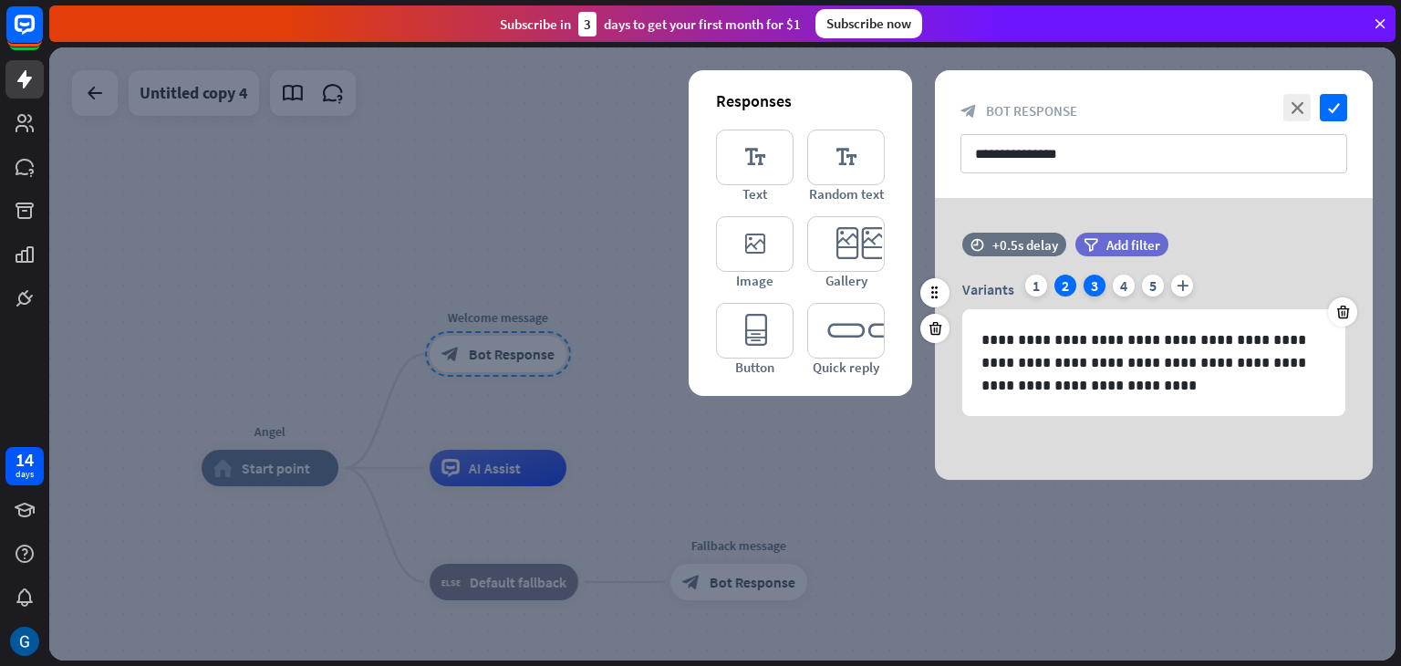
click at [1090, 286] on div "3" at bounding box center [1095, 286] width 22 height 22
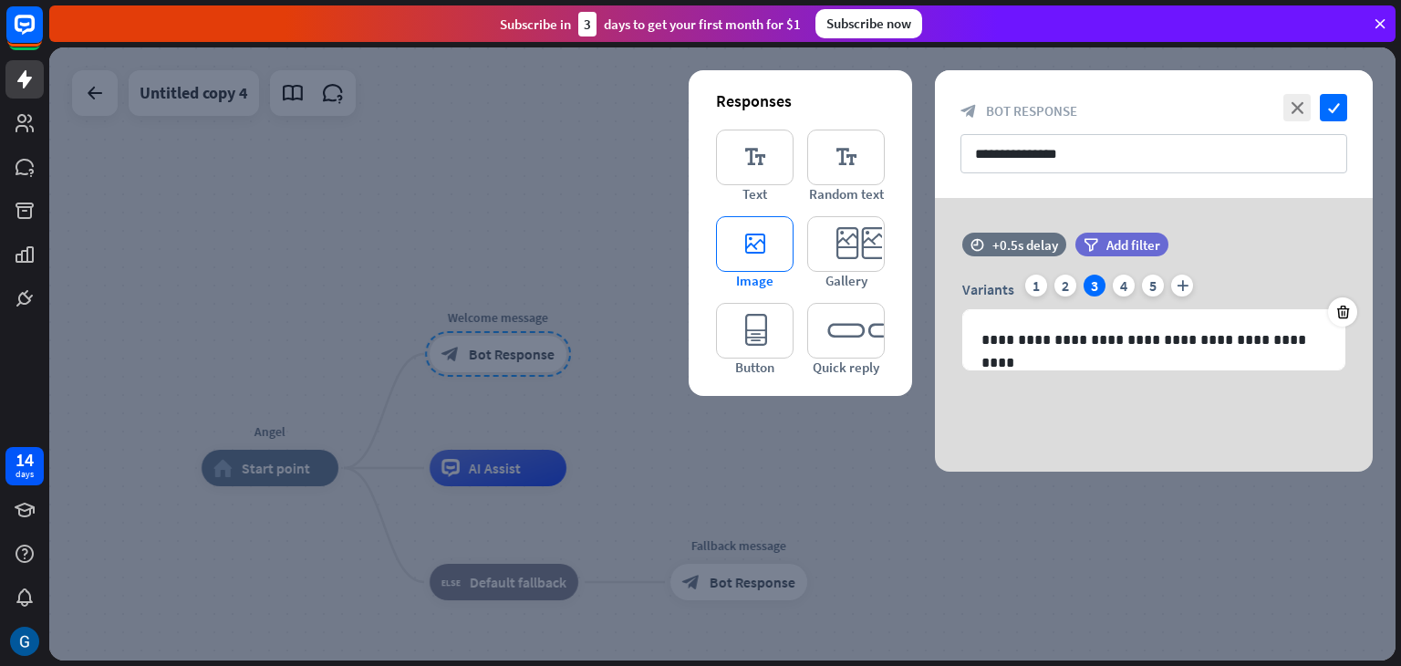
click at [758, 245] on icon "editor_image" at bounding box center [755, 244] width 78 height 56
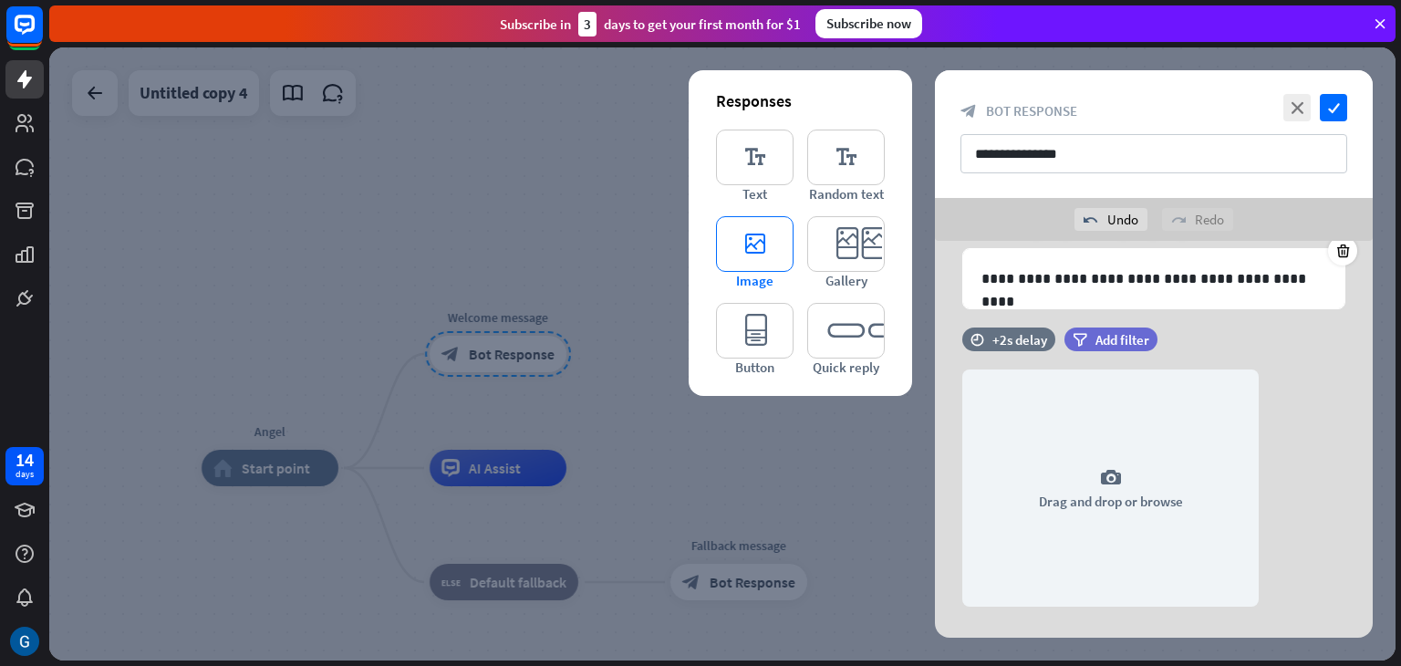
scroll to position [137, 0]
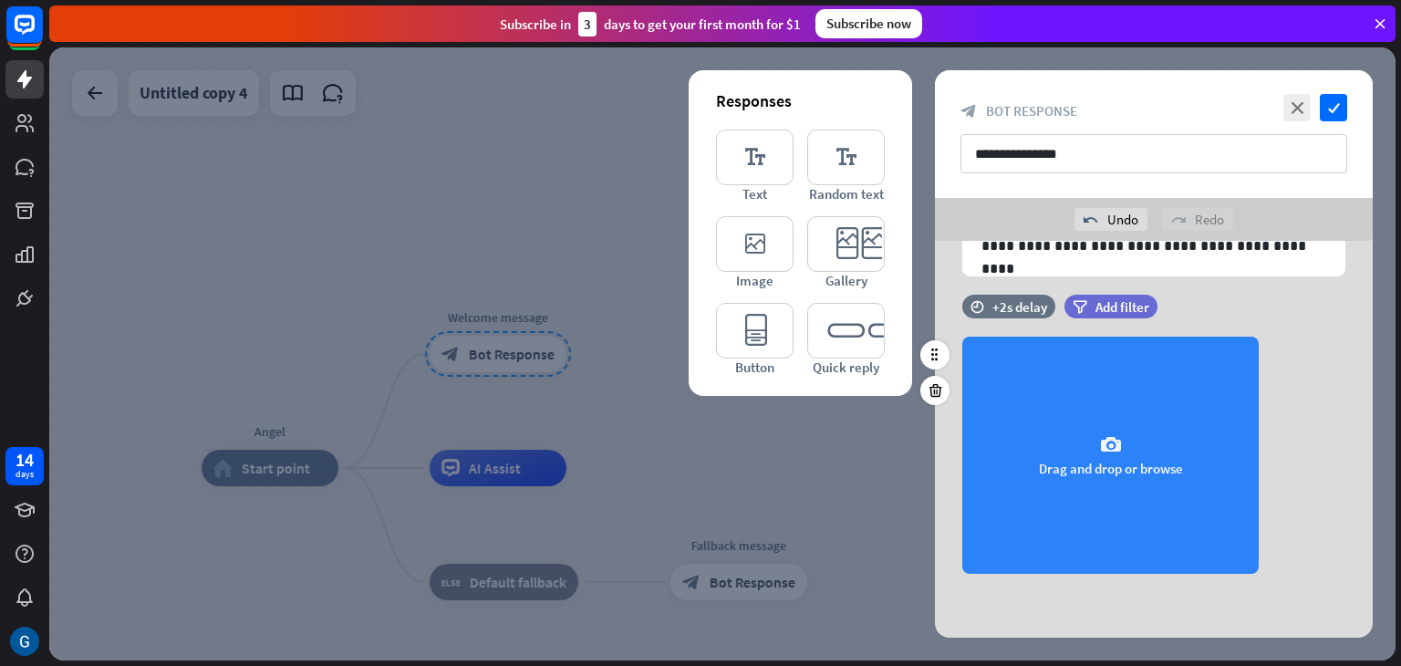
click at [1104, 434] on icon "camera" at bounding box center [1111, 445] width 22 height 22
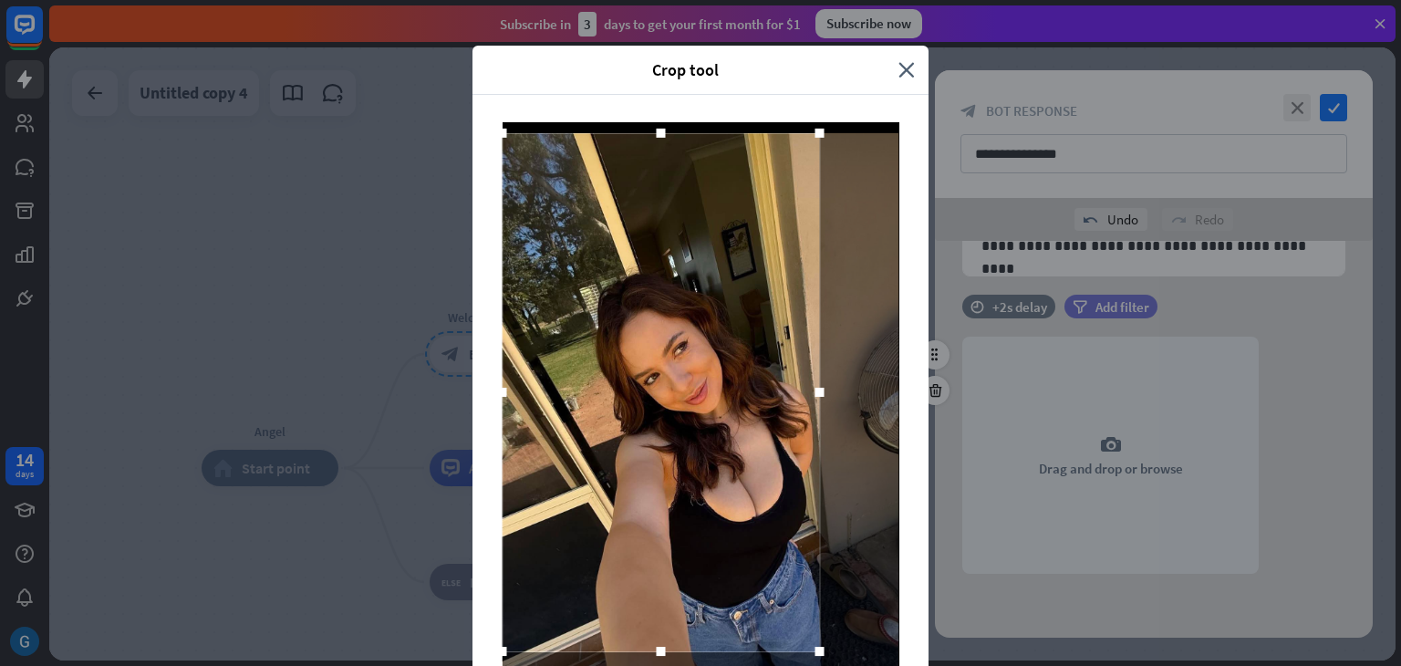
drag, startPoint x: 701, startPoint y: 389, endPoint x: 654, endPoint y: 242, distance: 154.1
click at [654, 242] on div at bounding box center [661, 392] width 317 height 518
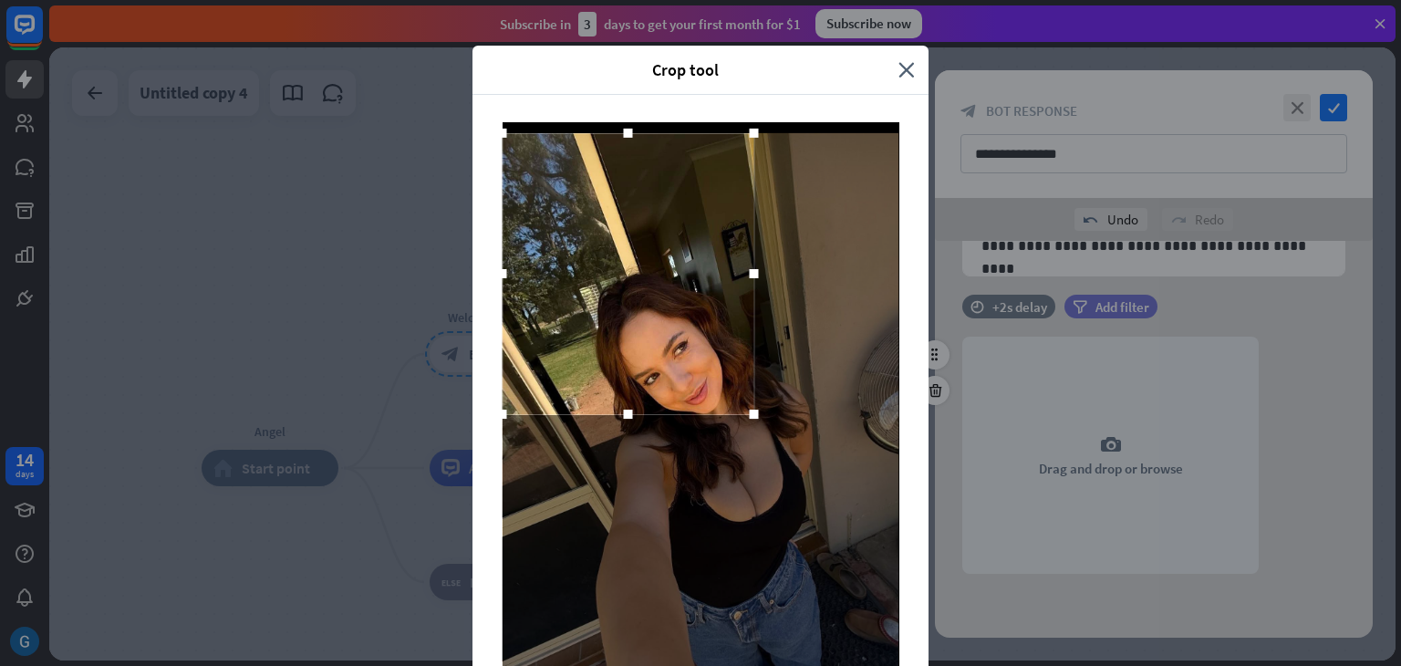
drag, startPoint x: 808, startPoint y: 653, endPoint x: 743, endPoint y: 416, distance: 246.1
click at [750, 416] on div at bounding box center [754, 414] width 9 height 9
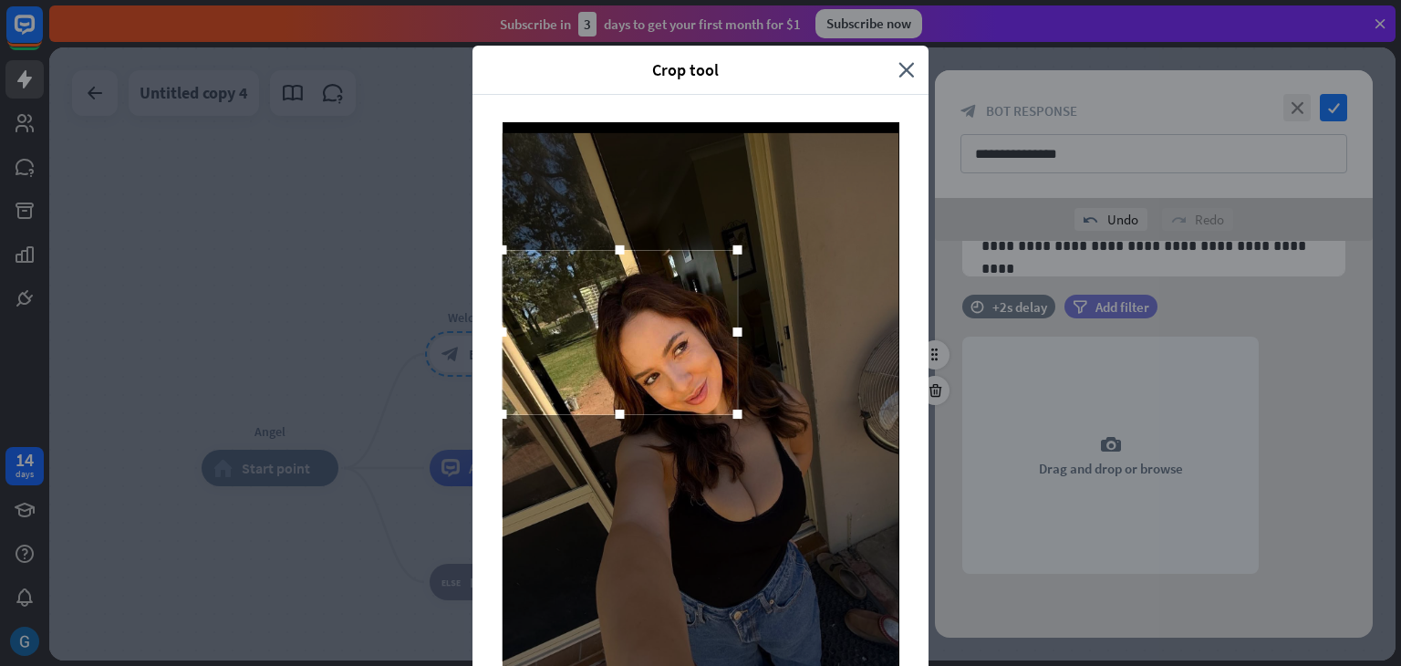
drag, startPoint x: 739, startPoint y: 129, endPoint x: 723, endPoint y: 245, distance: 117.9
click at [733, 245] on div at bounding box center [737, 249] width 9 height 9
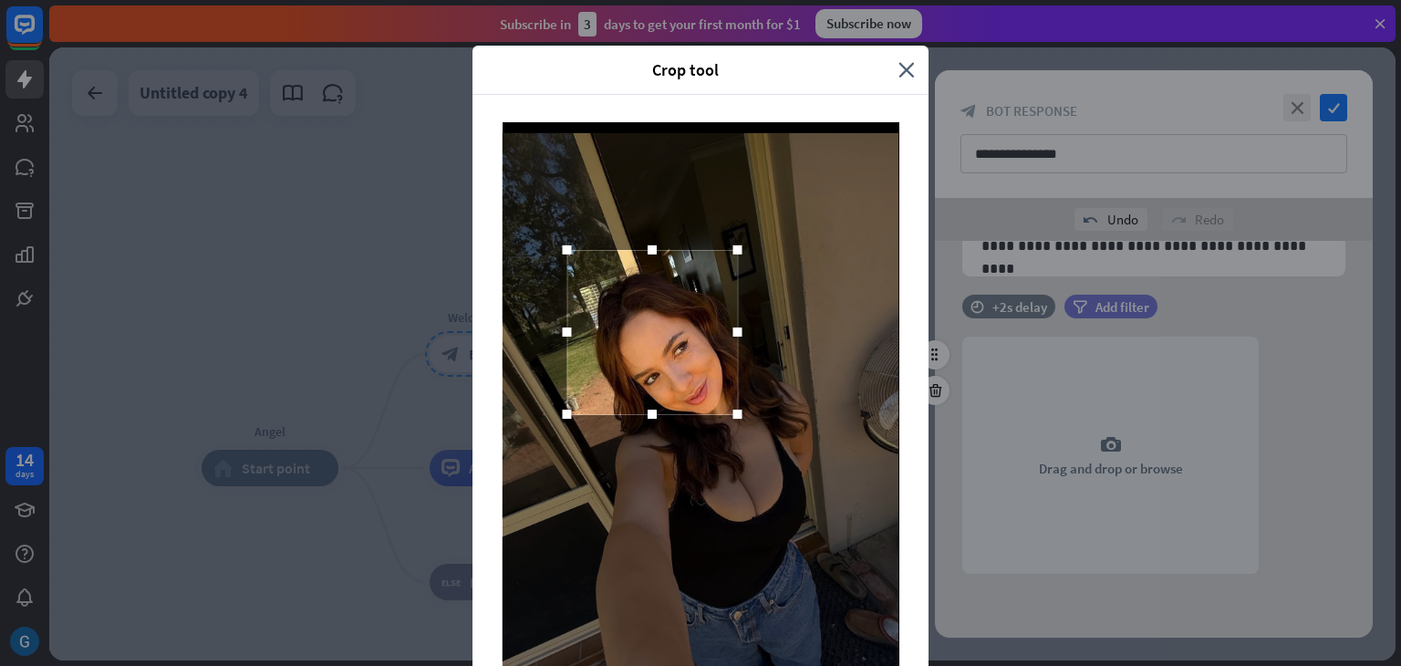
drag, startPoint x: 504, startPoint y: 337, endPoint x: 554, endPoint y: 347, distance: 50.3
click at [567, 347] on div at bounding box center [652, 332] width 171 height 164
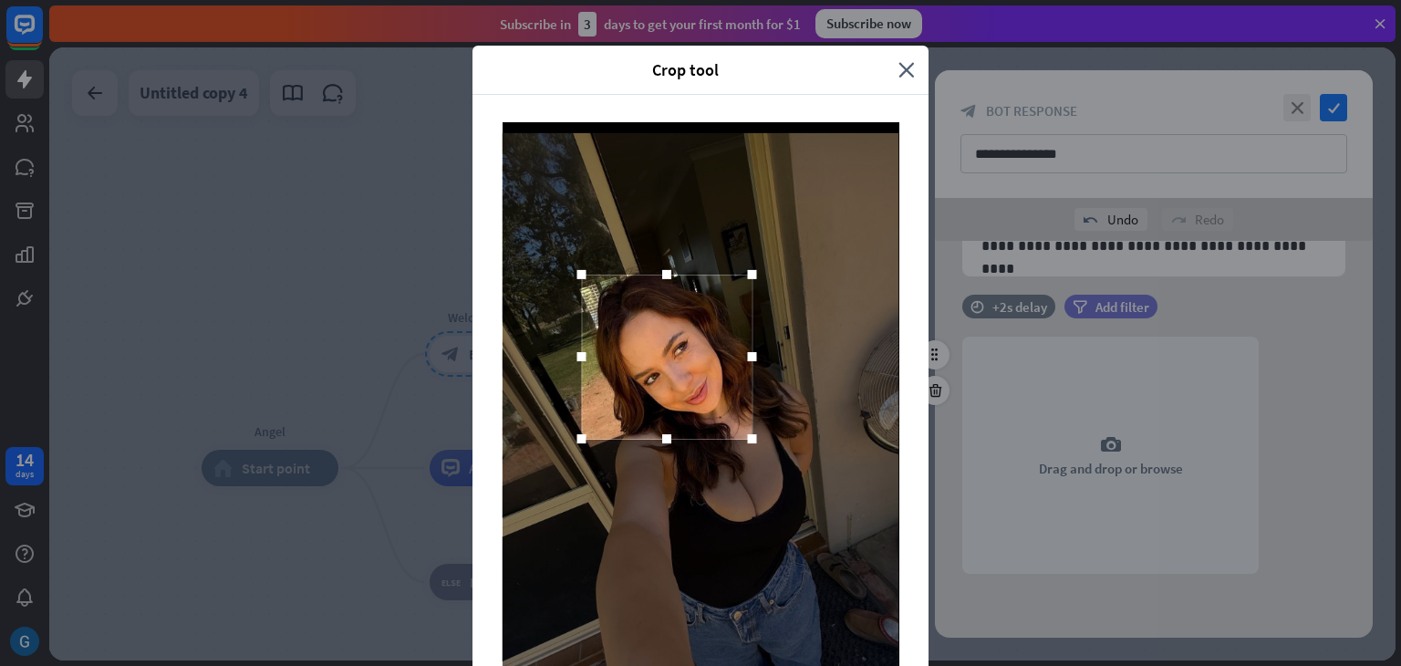
drag, startPoint x: 668, startPoint y: 319, endPoint x: 683, endPoint y: 343, distance: 28.3
click at [683, 343] on div at bounding box center [667, 357] width 171 height 164
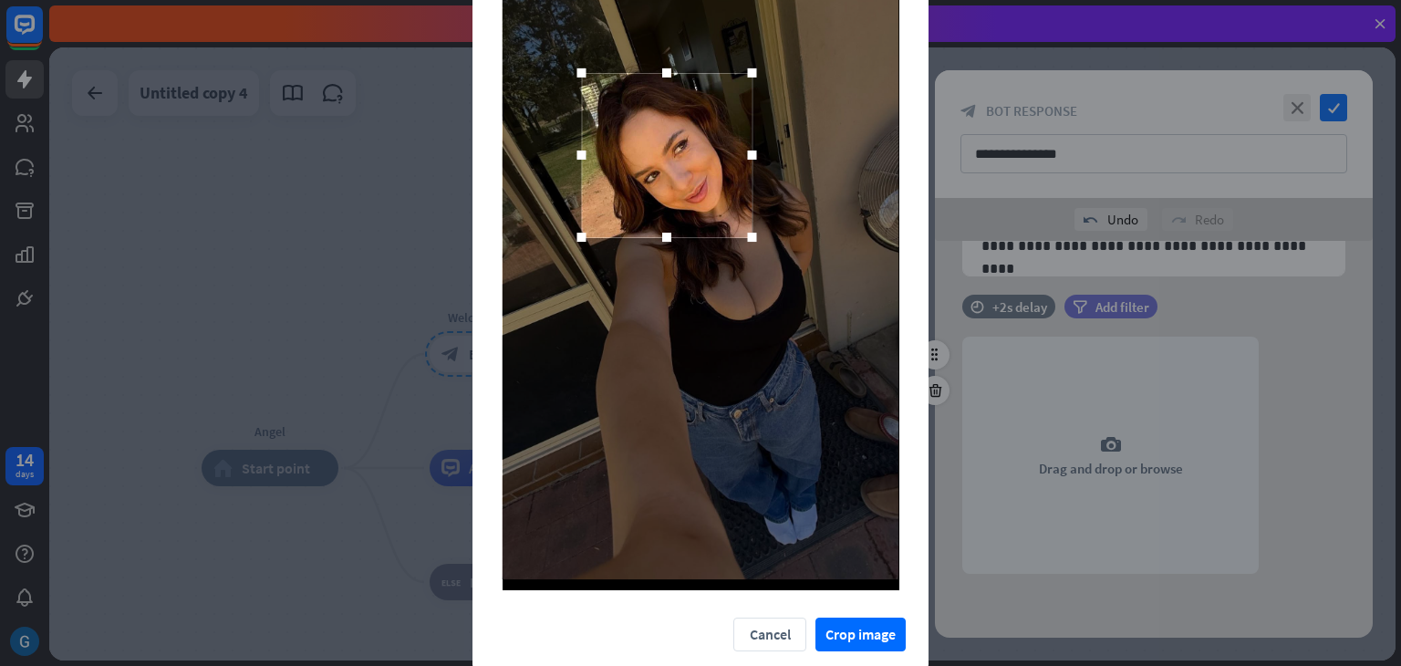
scroll to position [174, 0]
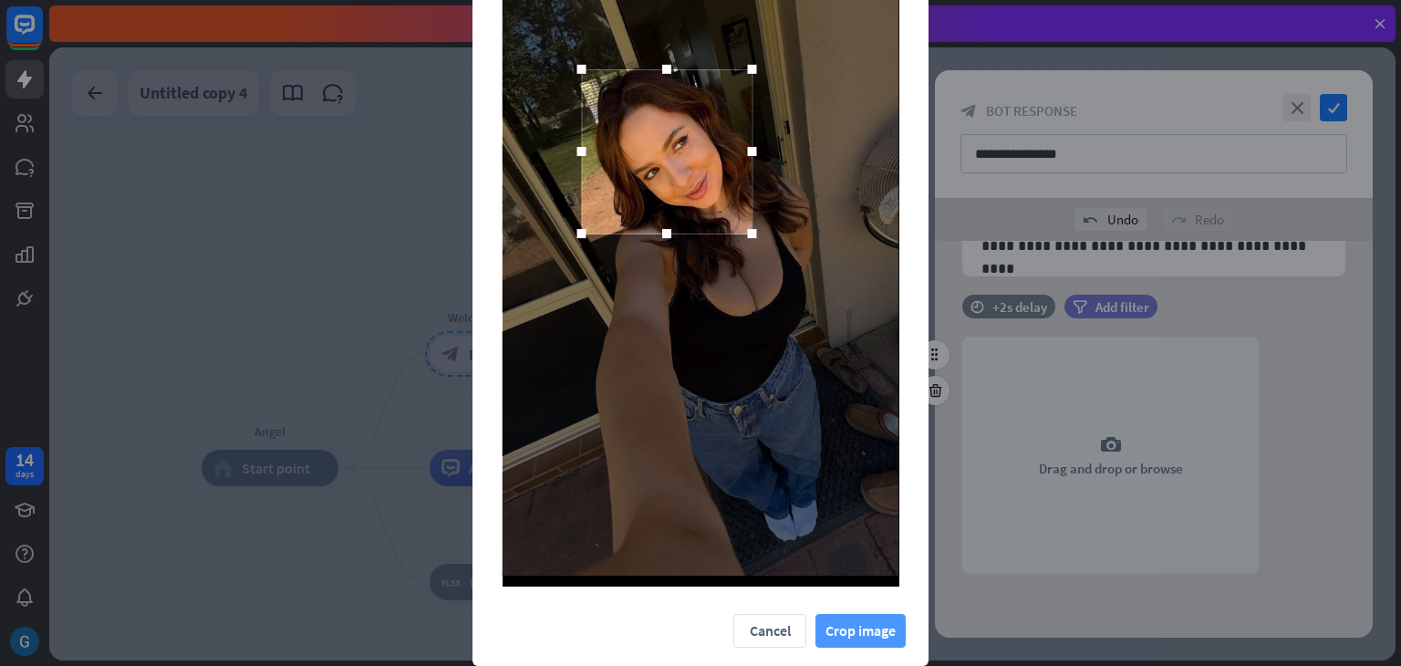
click at [833, 634] on button "Crop image" at bounding box center [861, 631] width 90 height 34
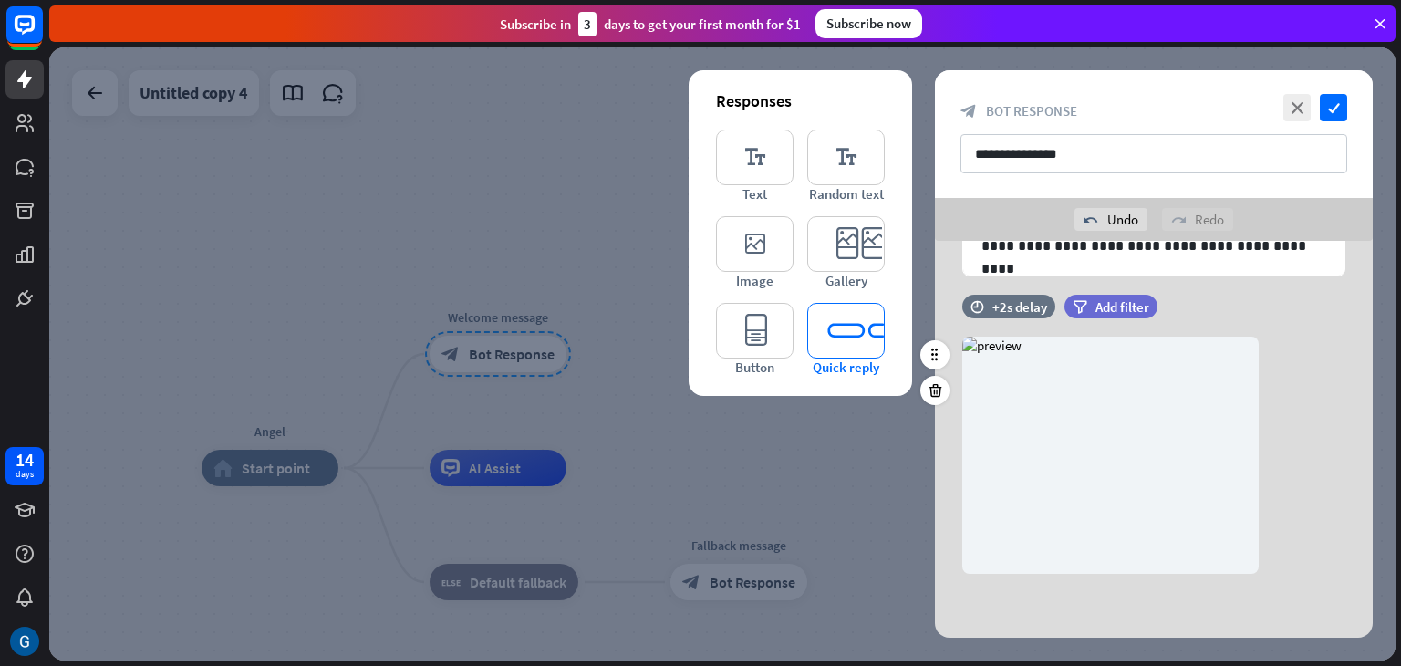
click at [857, 338] on icon "editor_quick_replies" at bounding box center [846, 331] width 78 height 56
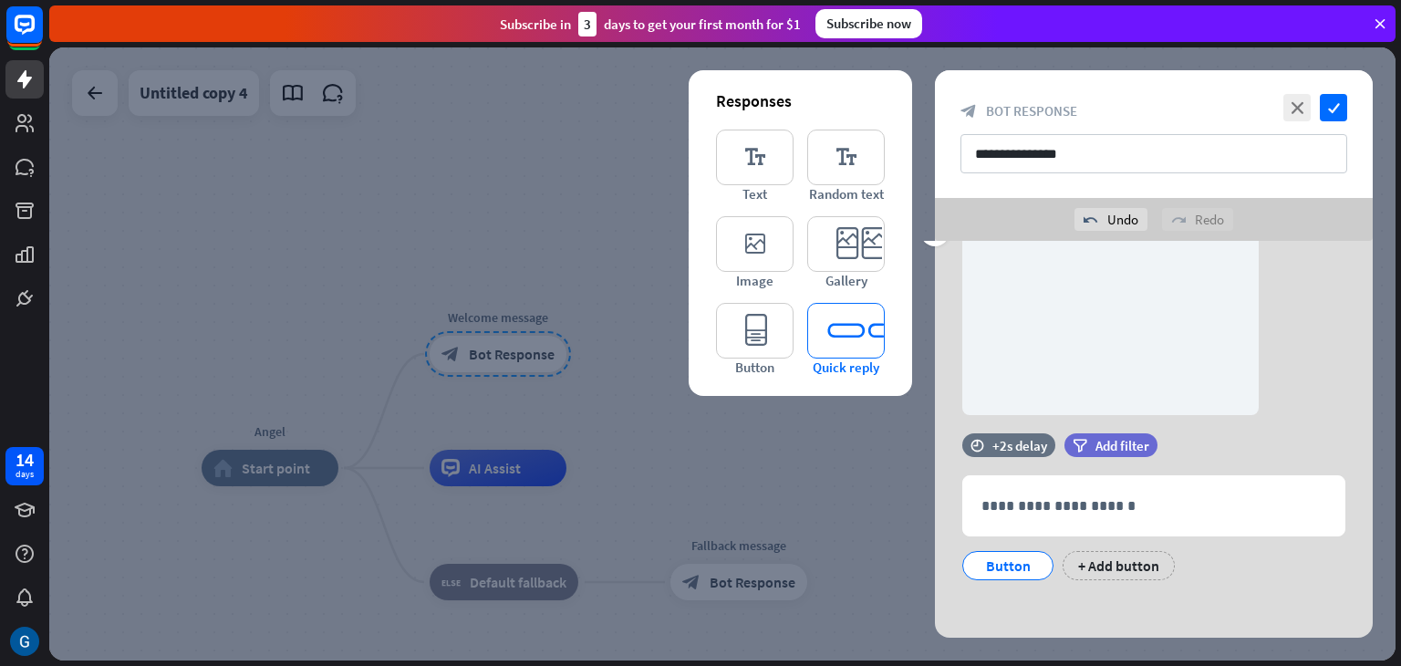
scroll to position [301, 0]
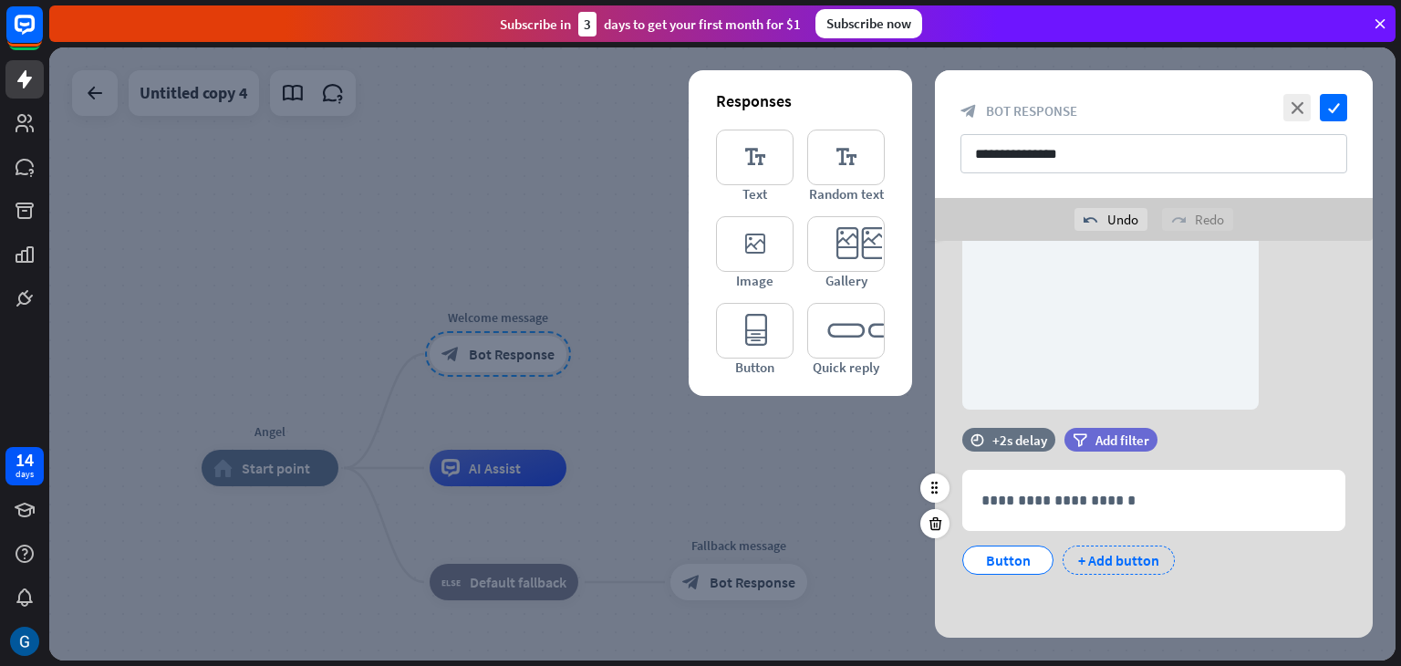
click at [1109, 556] on div "+ Add button" at bounding box center [1119, 560] width 112 height 29
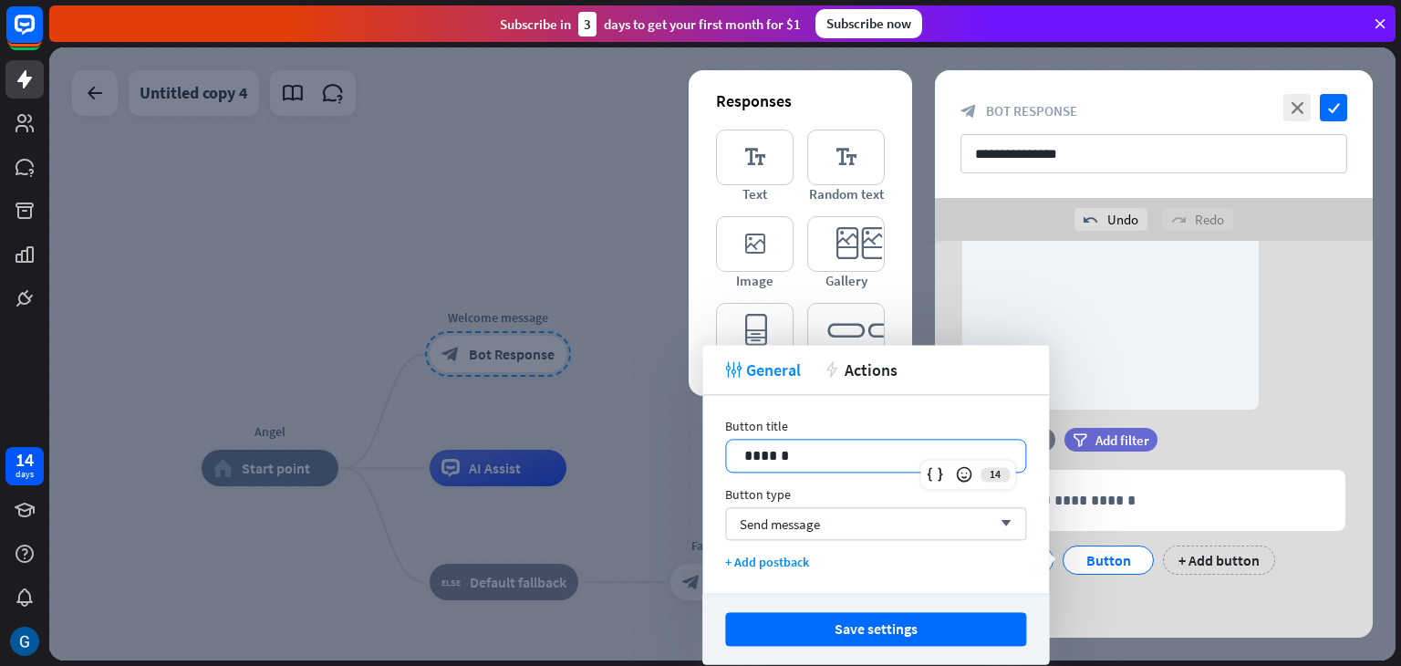
click at [886, 460] on p "******" at bounding box center [875, 455] width 263 height 23
click at [1009, 522] on icon "arrow_down" at bounding box center [1002, 523] width 20 height 11
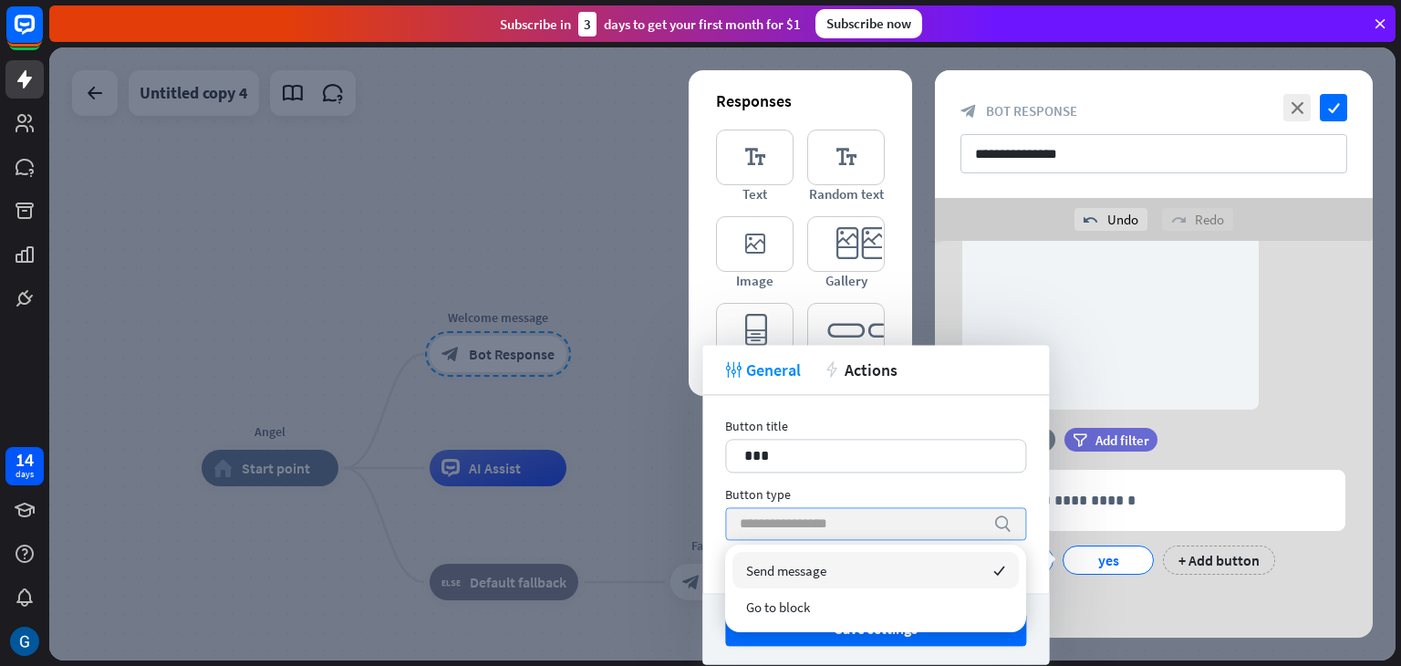
click at [827, 525] on input "search" at bounding box center [862, 523] width 244 height 31
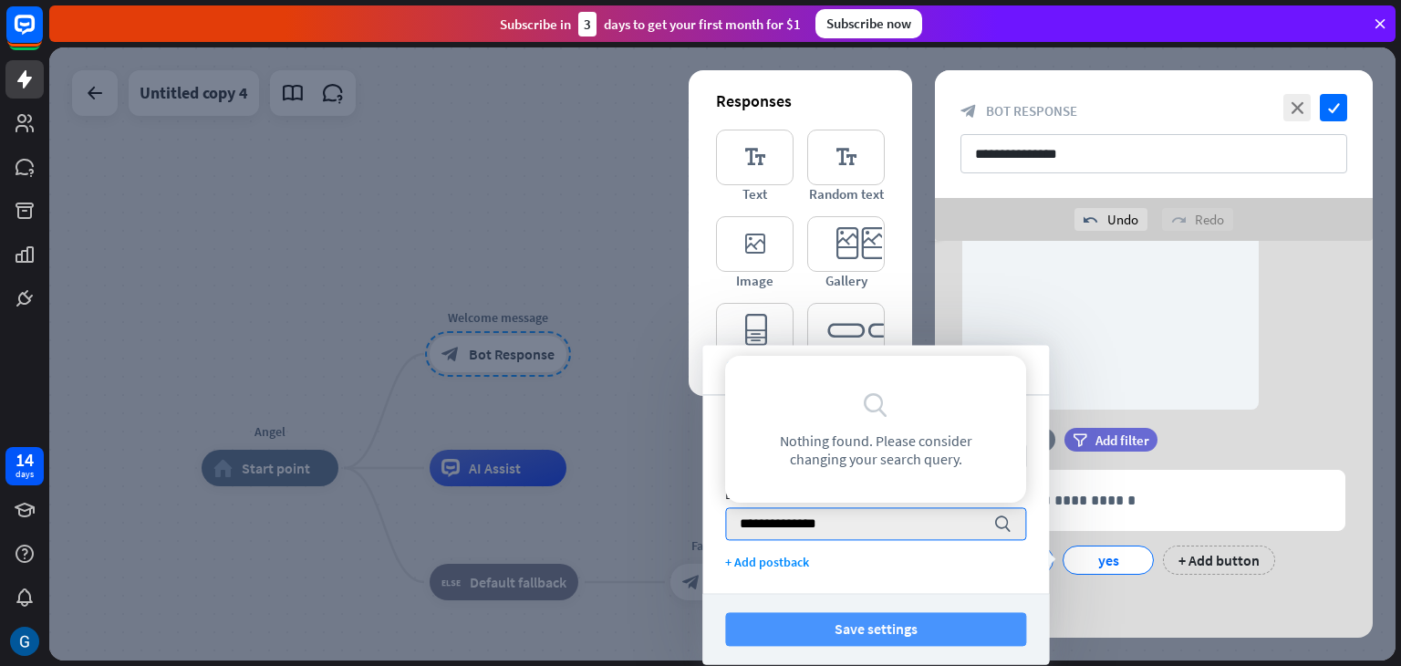
type input "**********"
click at [910, 625] on button "Save settings" at bounding box center [875, 629] width 301 height 34
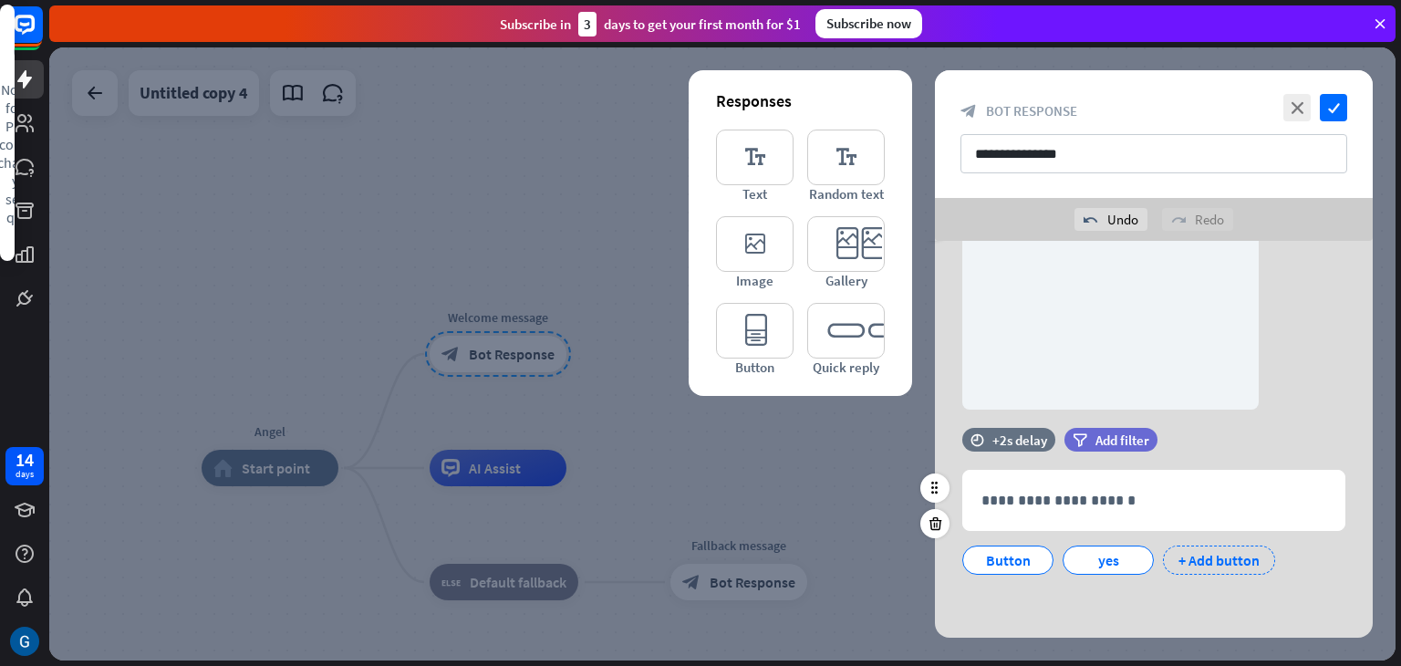
click at [1234, 558] on div "+ Add button" at bounding box center [1219, 560] width 112 height 29
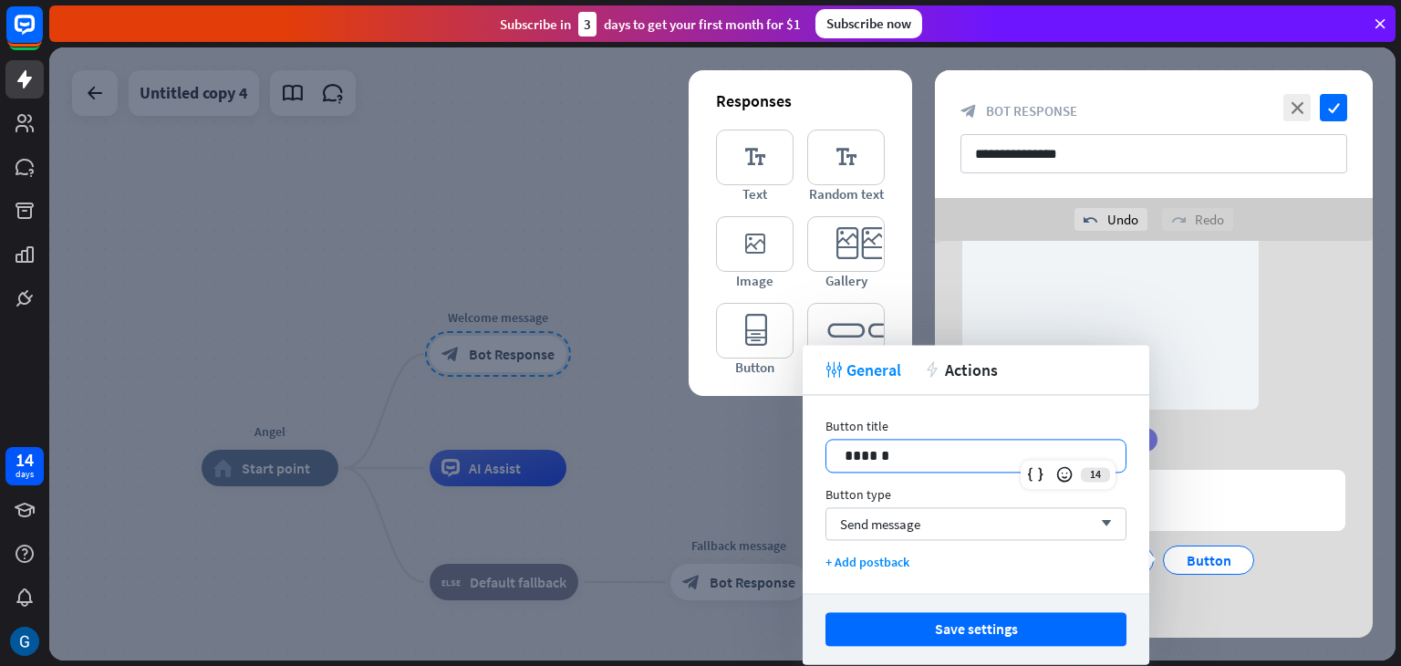
click at [906, 457] on p "******" at bounding box center [976, 455] width 263 height 23
click at [887, 525] on span "Send message" at bounding box center [880, 523] width 80 height 17
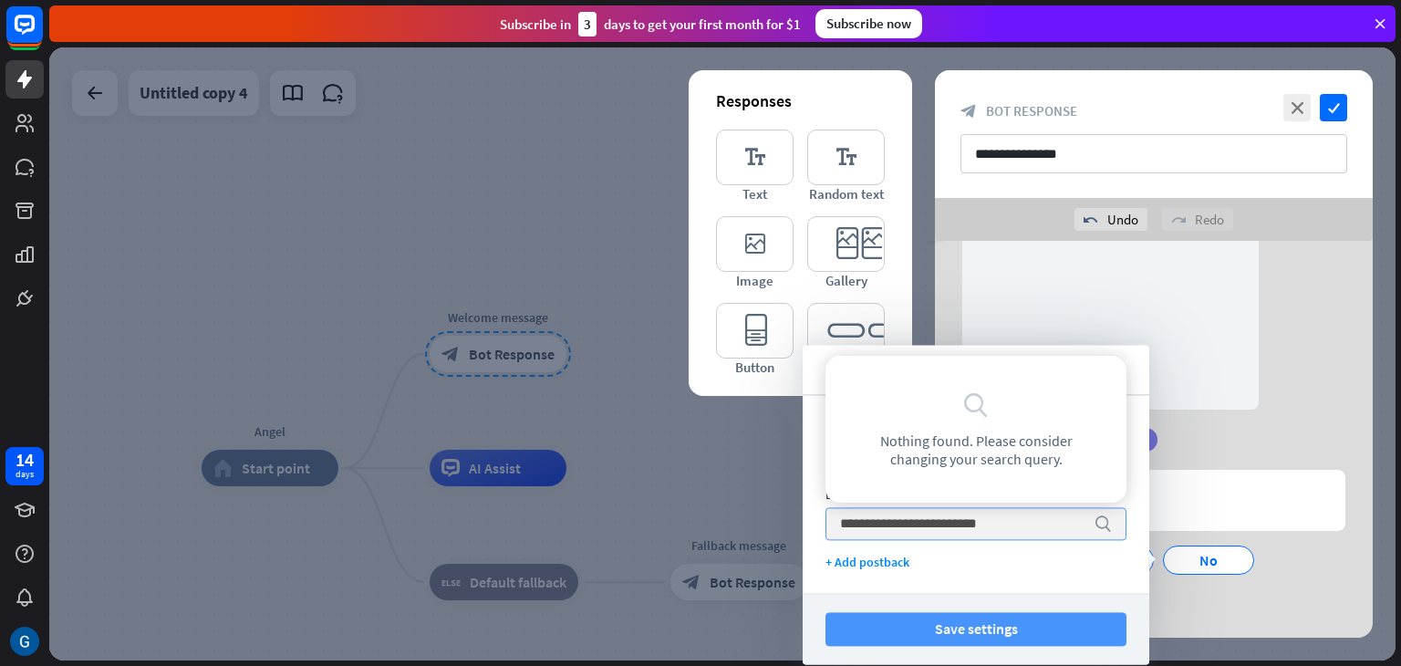
type input "**********"
click at [962, 629] on button "Save settings" at bounding box center [976, 629] width 301 height 34
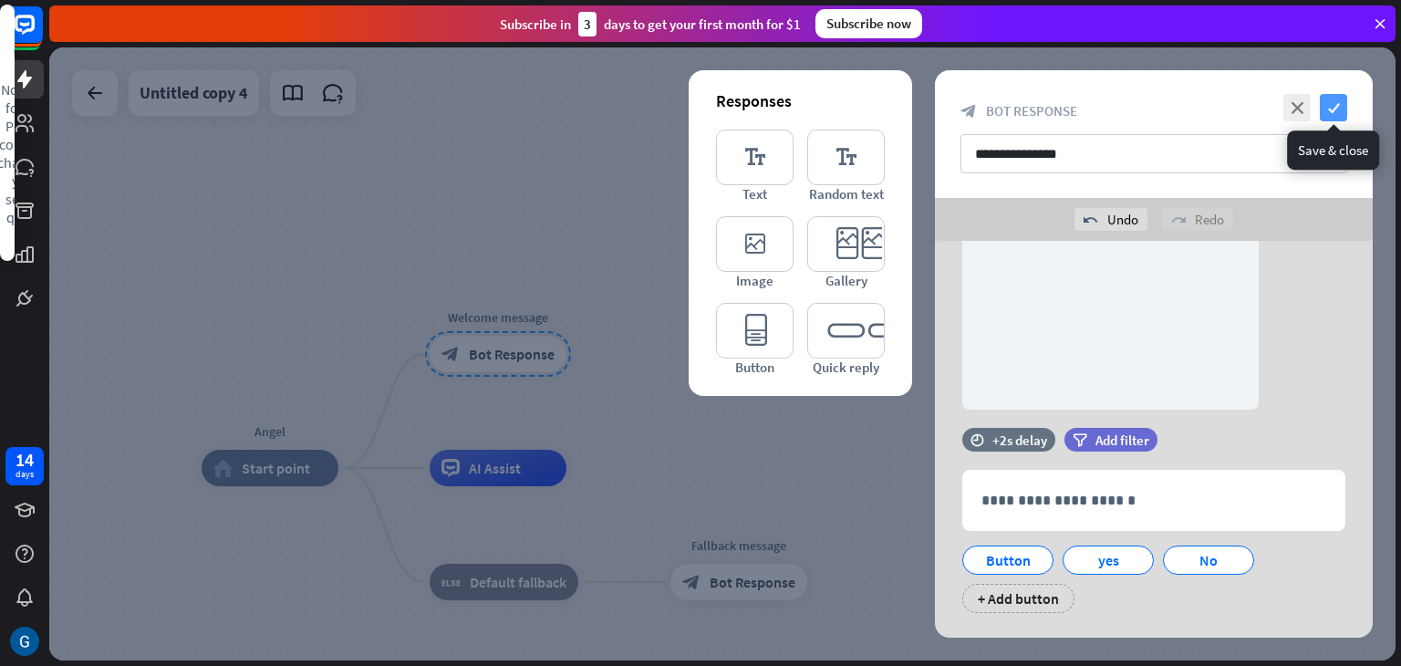
click at [1341, 104] on icon "check" at bounding box center [1333, 107] width 27 height 27
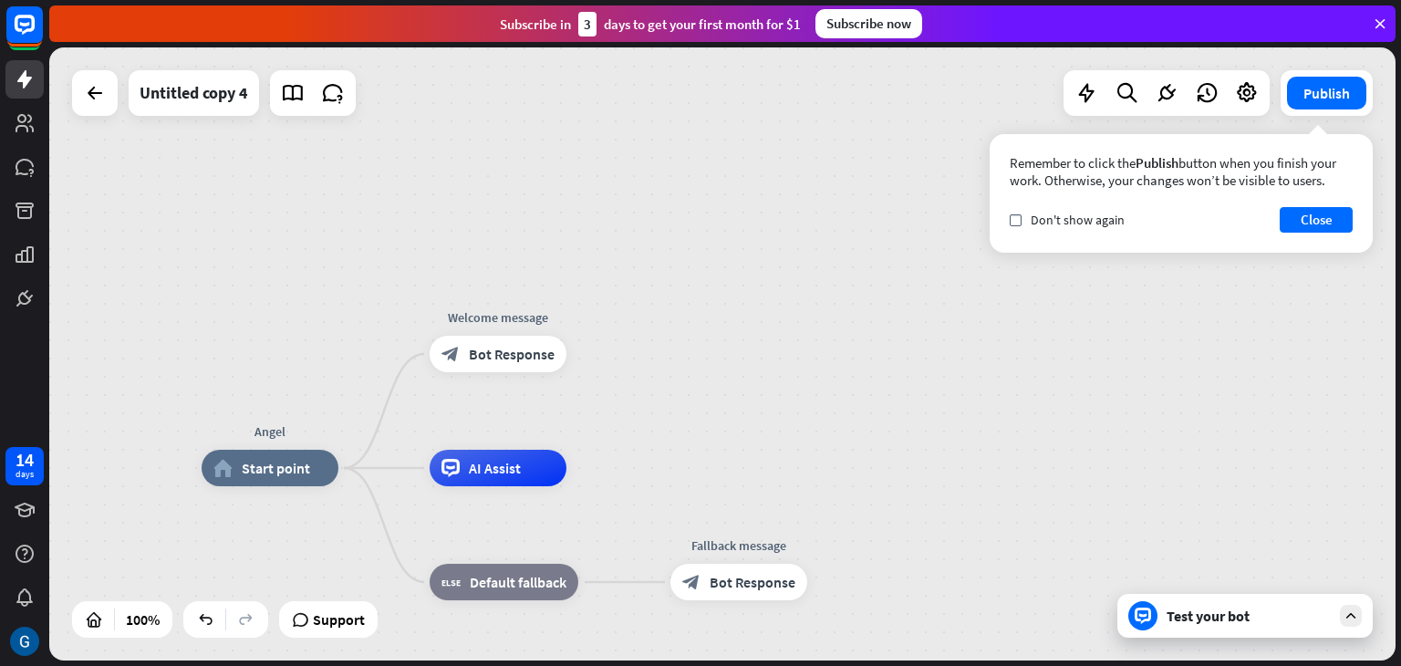
click at [1194, 618] on div "Test your bot" at bounding box center [1249, 616] width 164 height 18
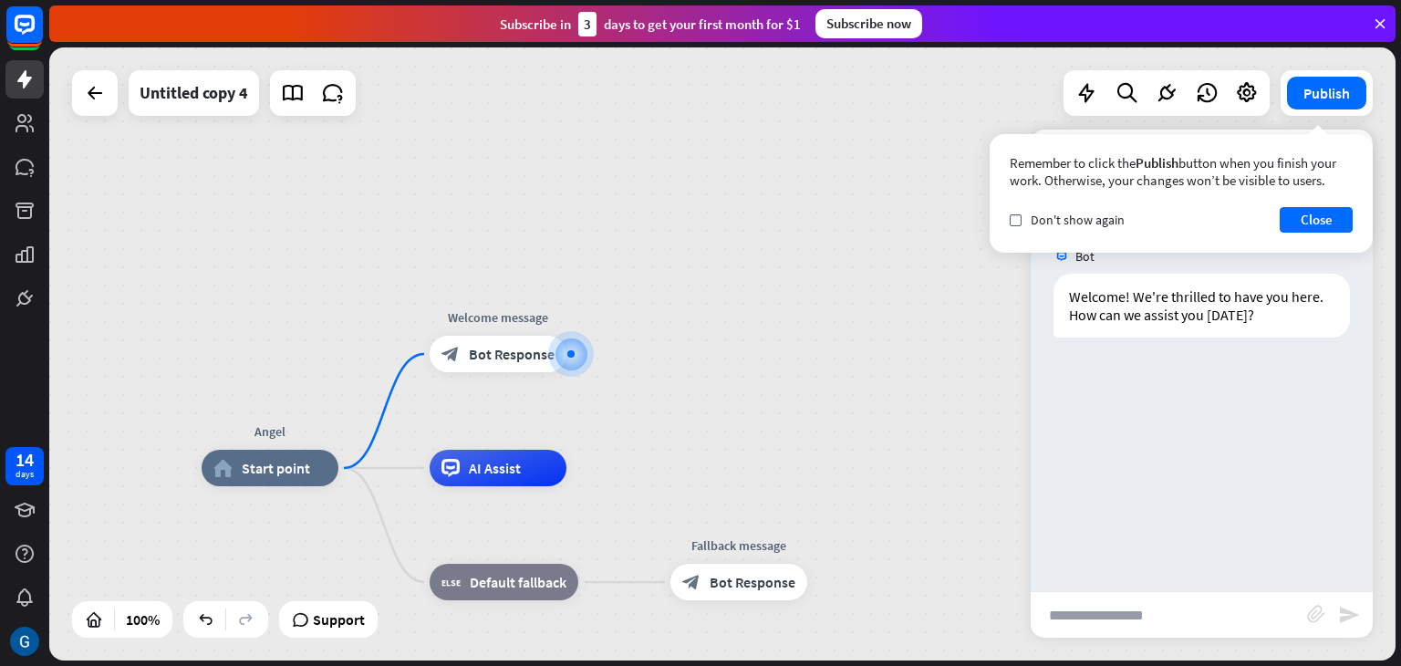
scroll to position [55, 0]
click at [1131, 614] on input "text" at bounding box center [1169, 615] width 276 height 46
type input "*****"
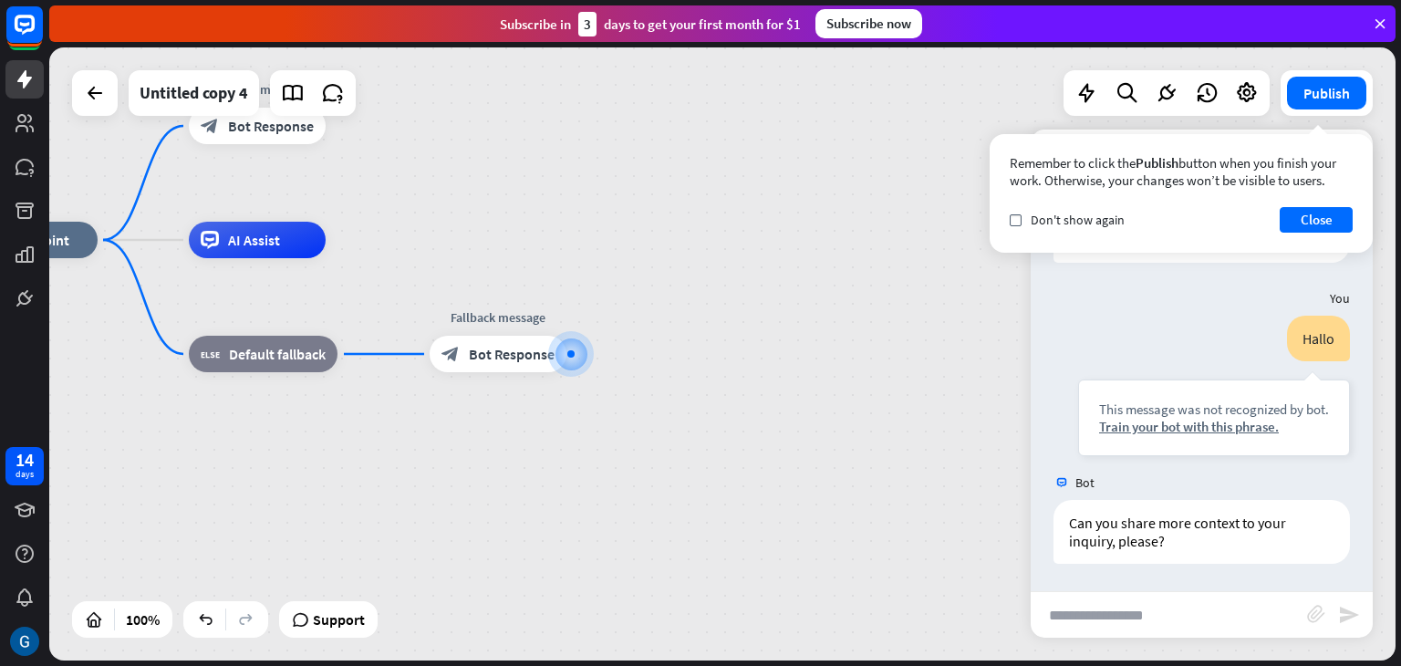
scroll to position [347, 0]
click at [1320, 225] on button "Close" at bounding box center [1316, 220] width 73 height 26
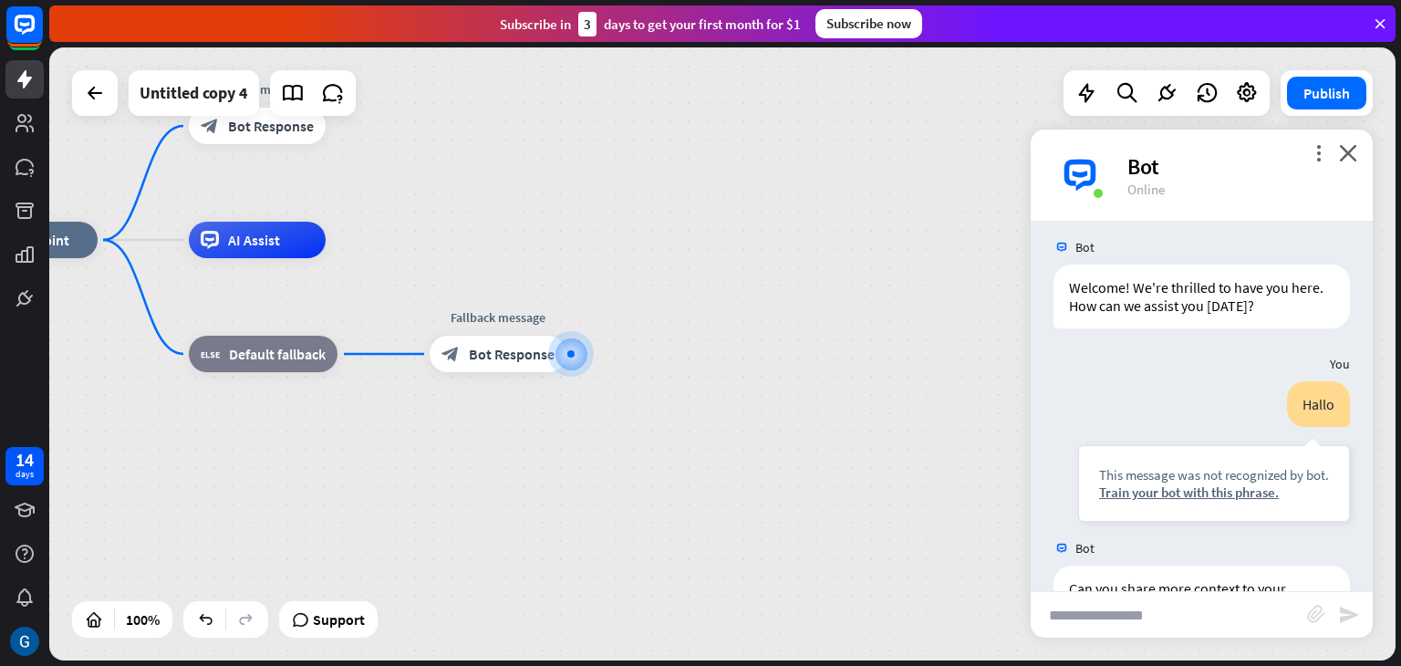
scroll to position [0, 0]
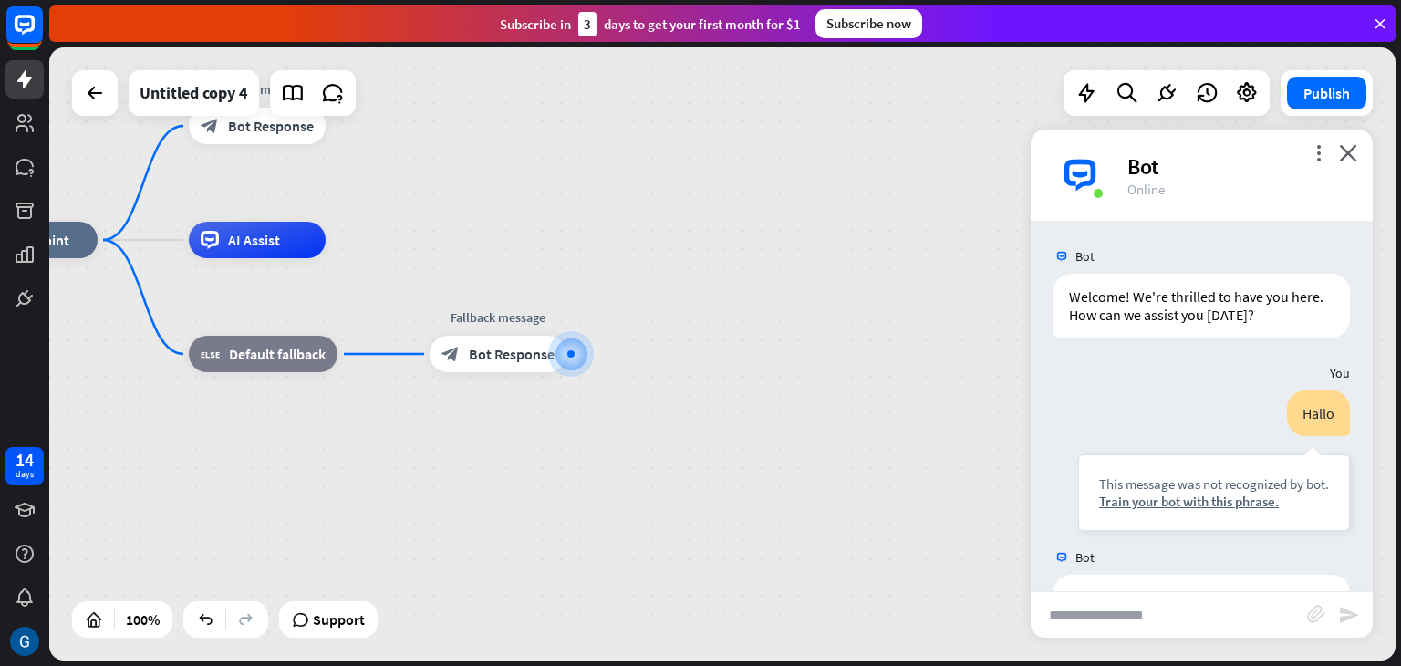
click at [1058, 254] on img at bounding box center [1062, 256] width 16 height 16
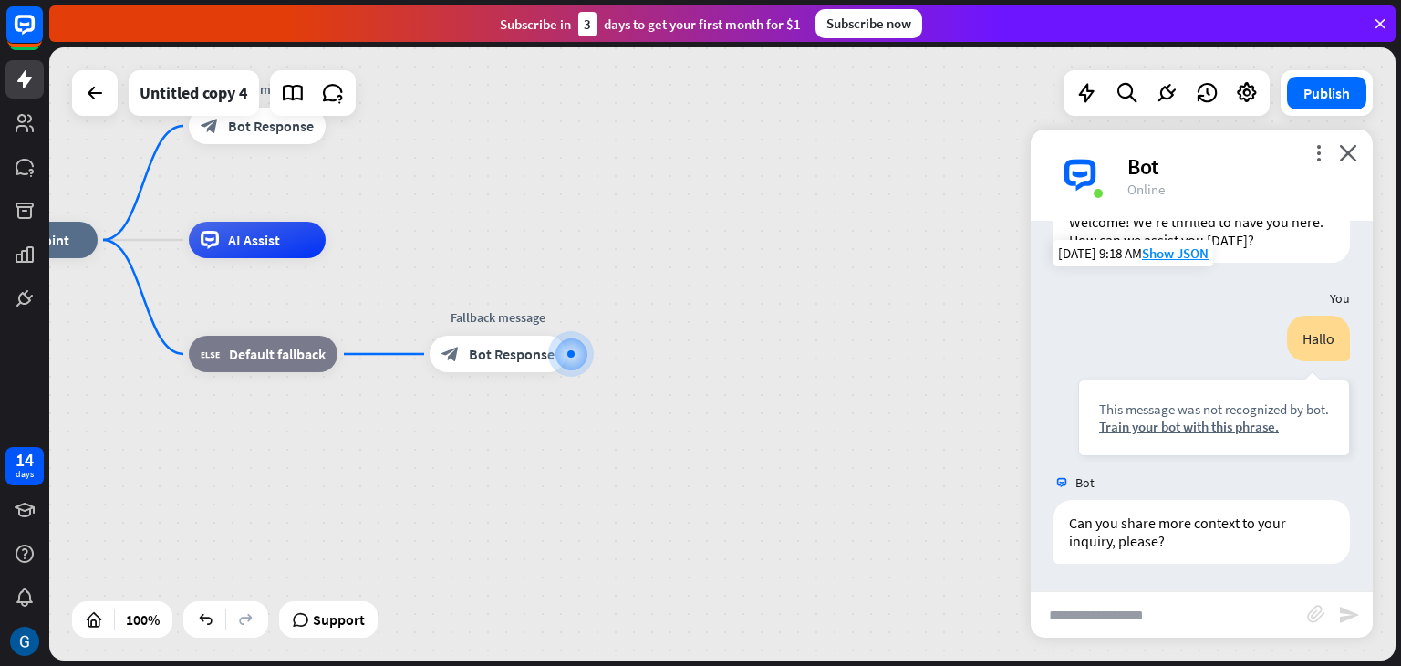
scroll to position [347, 0]
click at [1227, 427] on div "Train your bot with this phrase." at bounding box center [1214, 426] width 230 height 17
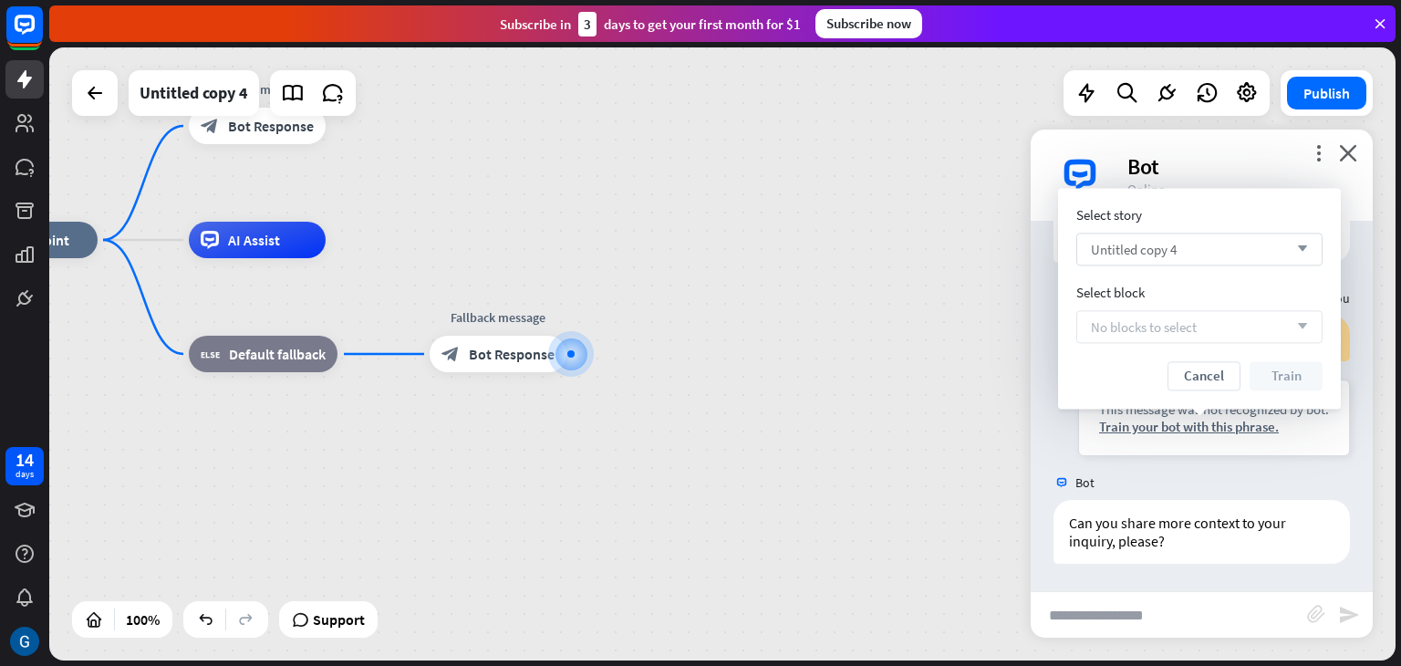
click at [1304, 244] on icon "arrow_down" at bounding box center [1298, 249] width 20 height 11
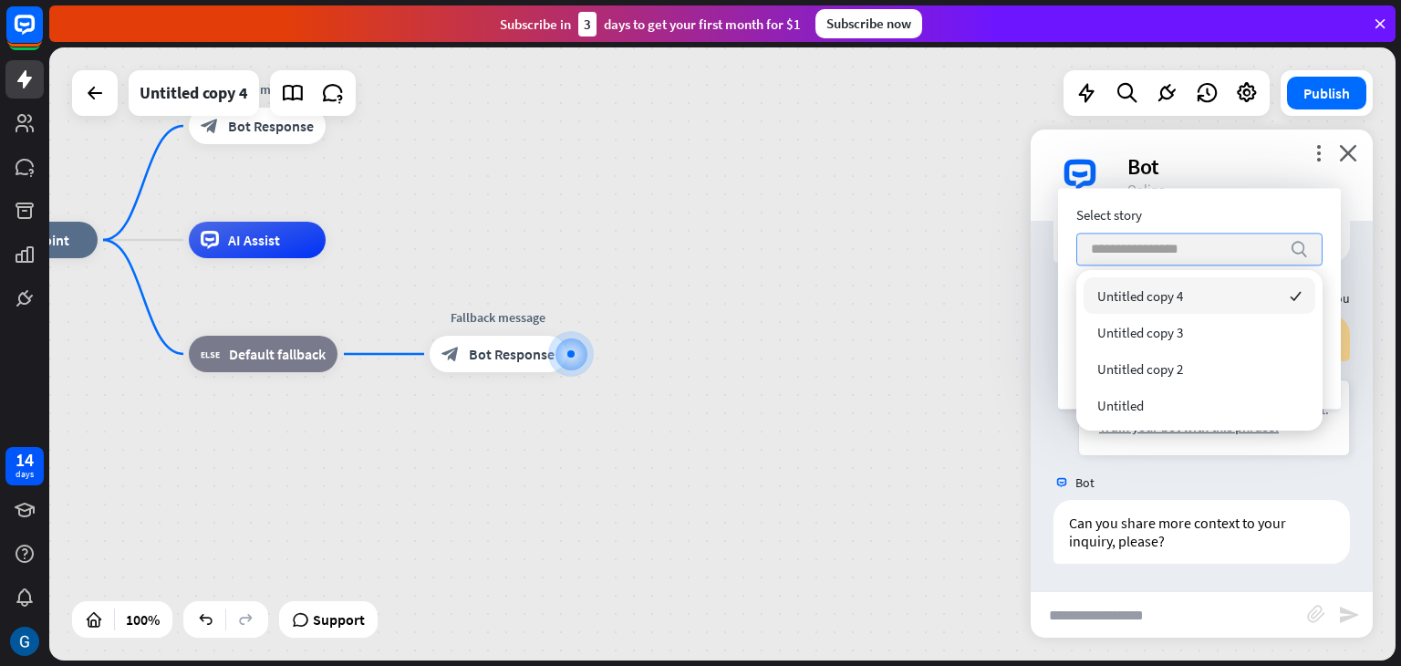
click at [1304, 243] on icon "search" at bounding box center [1299, 249] width 18 height 18
click at [1278, 296] on div "Untitled copy 4 checked" at bounding box center [1200, 295] width 232 height 36
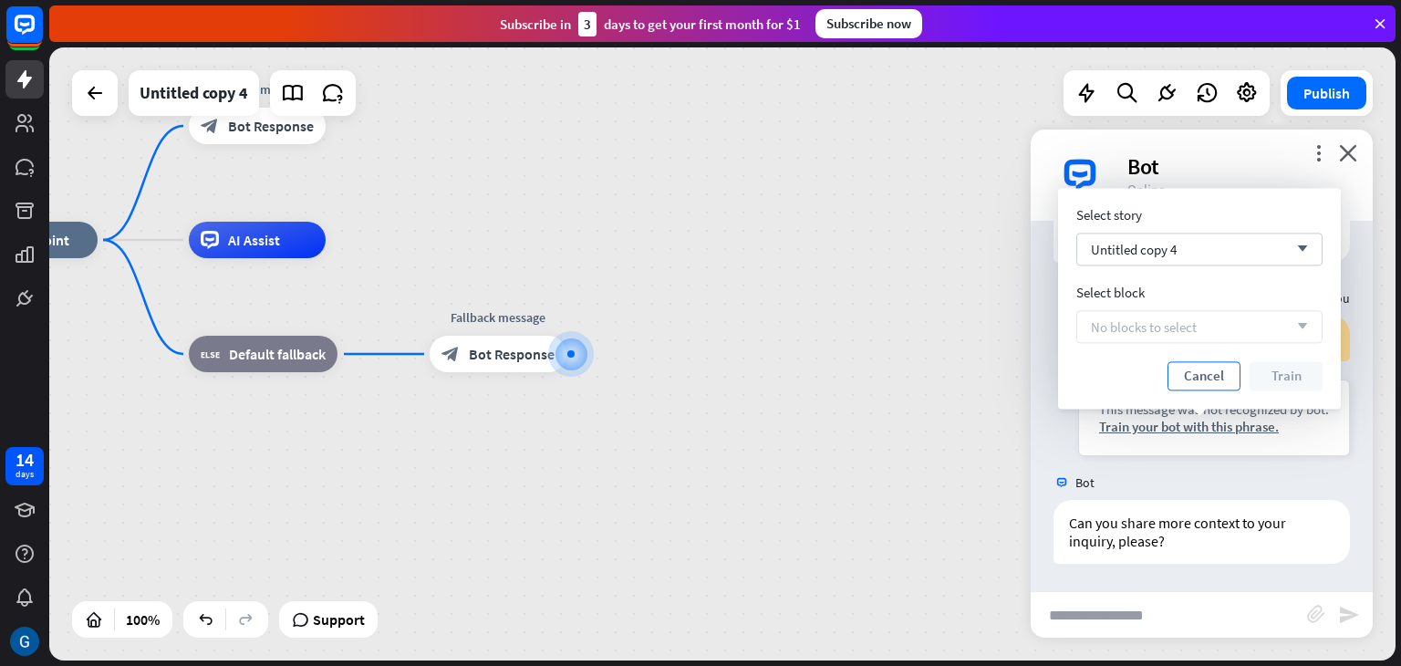
click at [1205, 378] on button "Cancel" at bounding box center [1204, 375] width 73 height 29
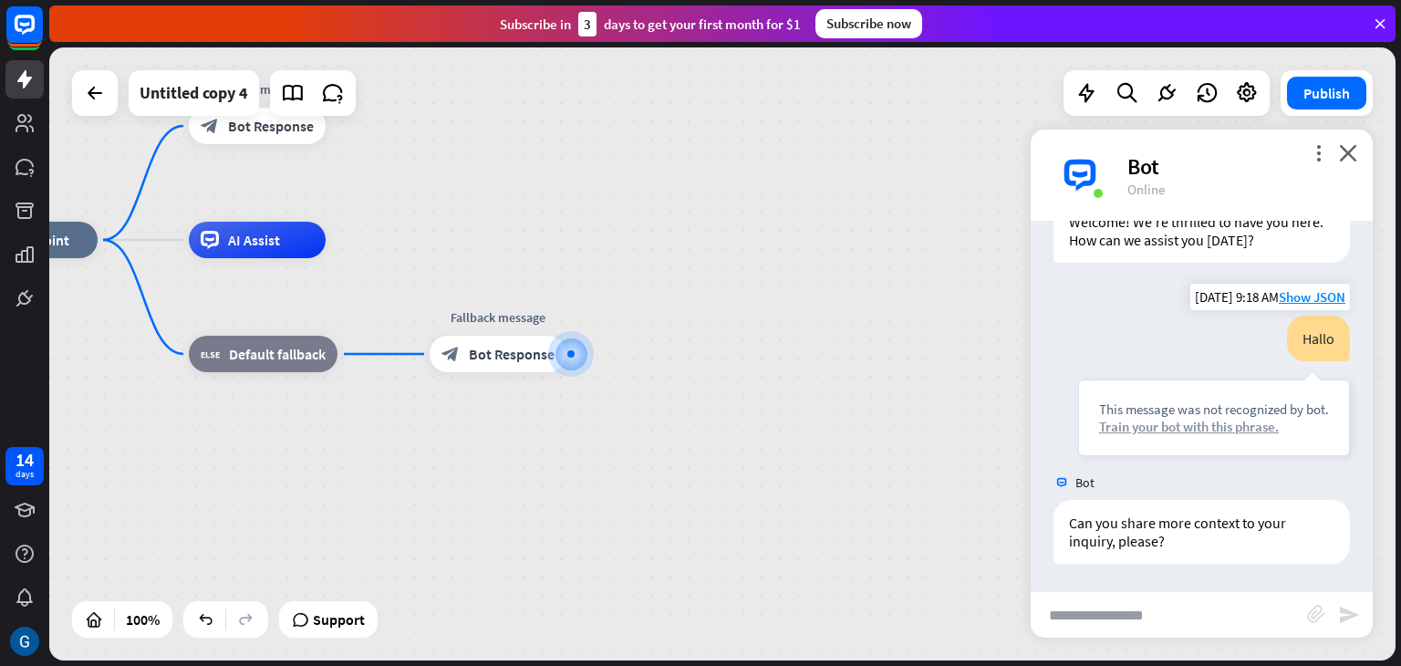
click at [1176, 421] on div "Train your bot with this phrase." at bounding box center [1214, 426] width 230 height 17
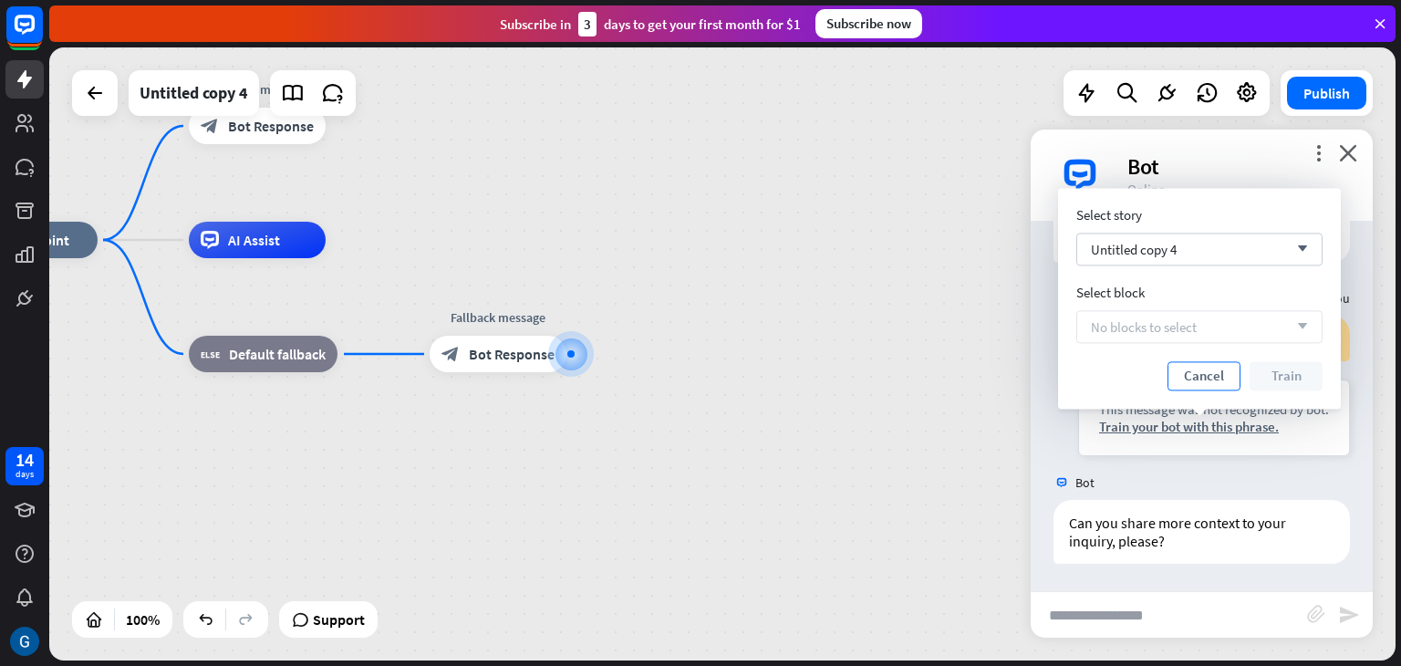
click at [1216, 384] on button "Cancel" at bounding box center [1204, 375] width 73 height 29
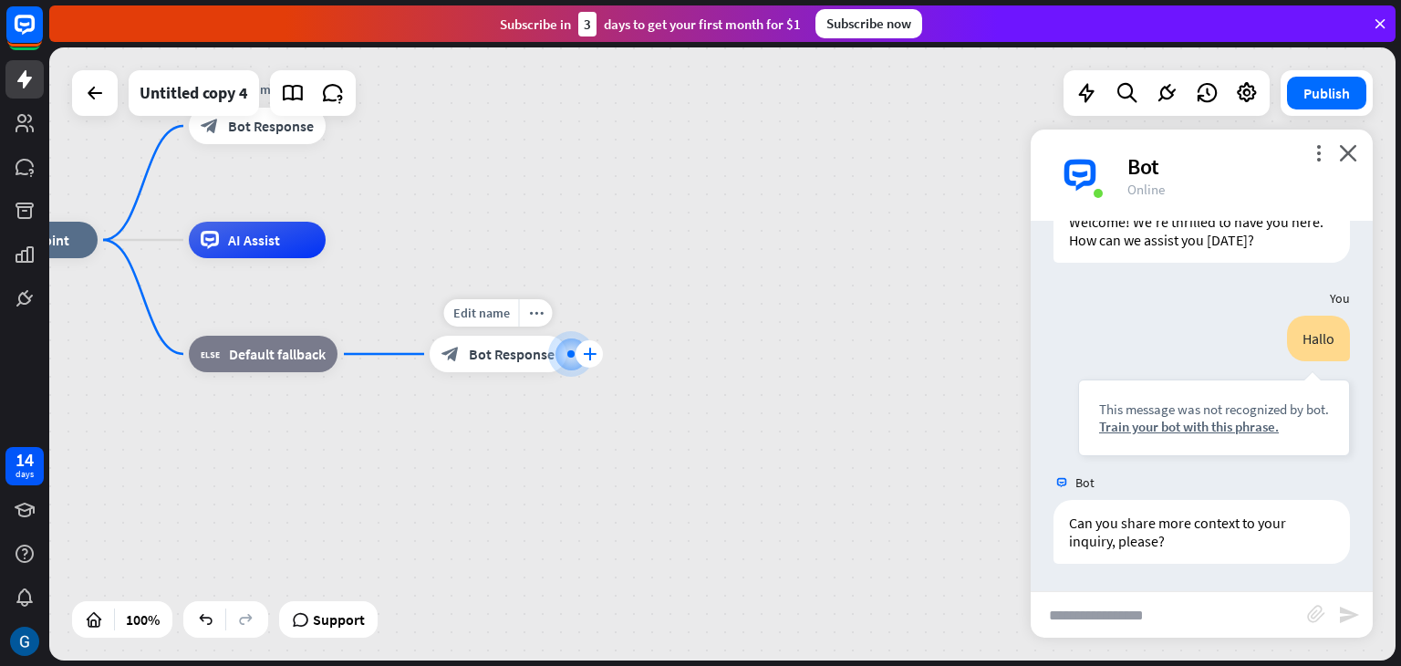
click at [589, 352] on icon "plus" at bounding box center [590, 354] width 14 height 13
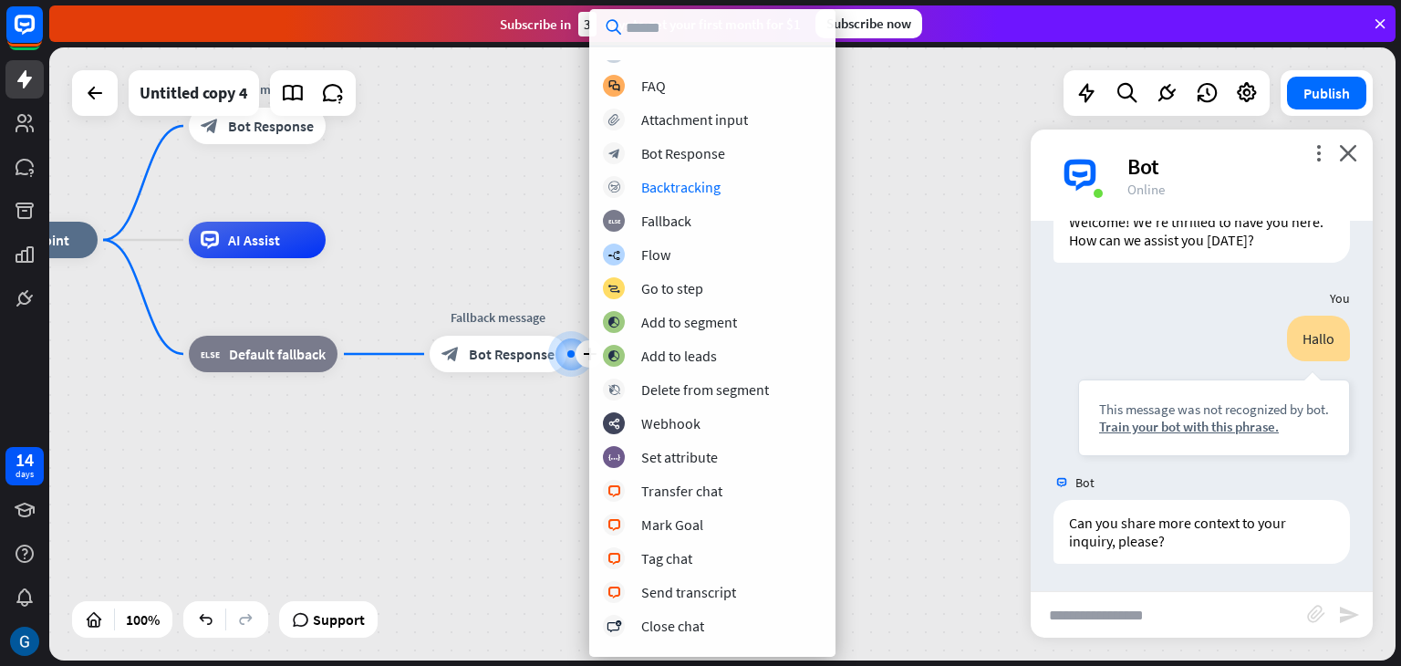
scroll to position [0, 0]
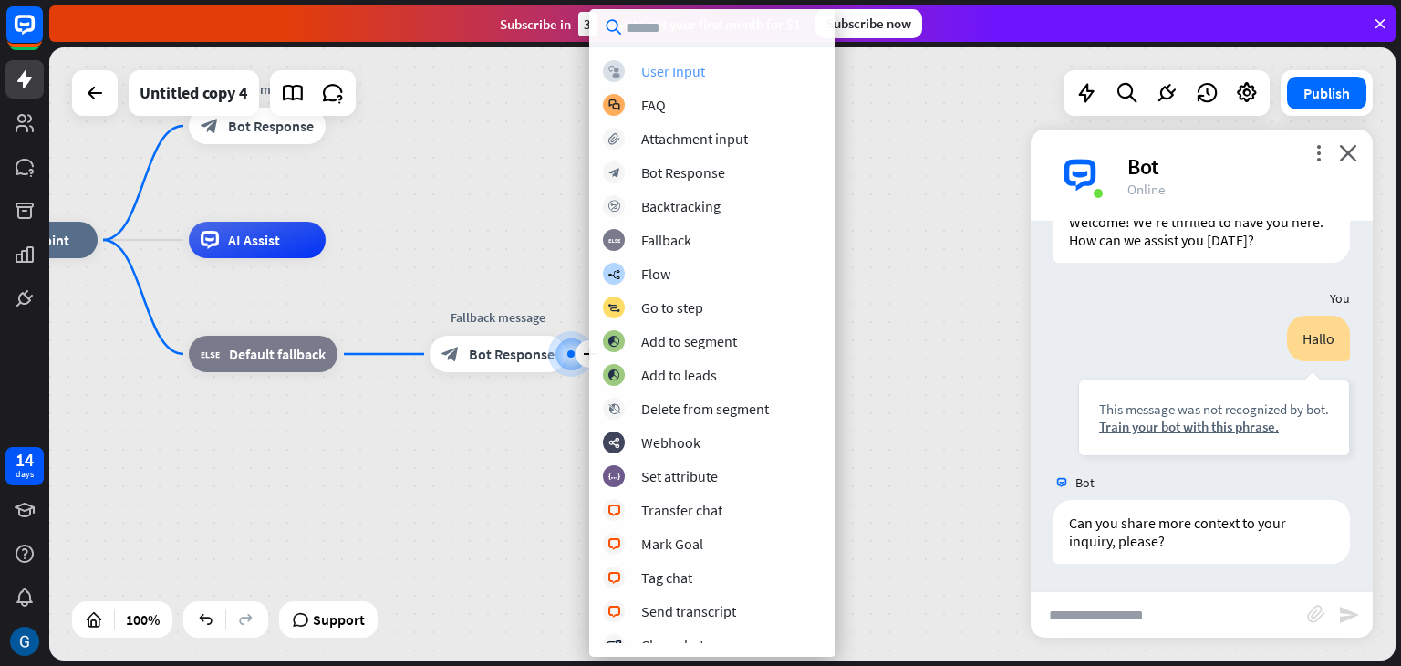
click at [671, 71] on div "User Input" at bounding box center [673, 71] width 64 height 18
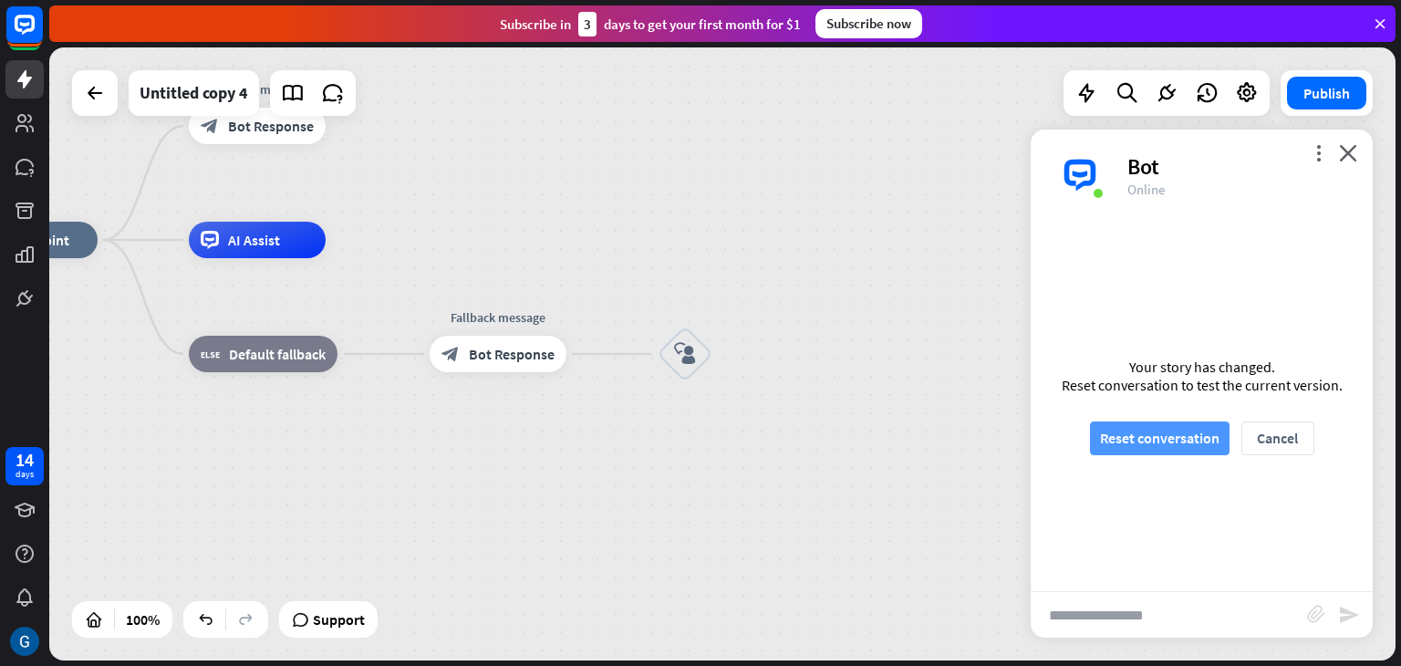
click at [1131, 436] on button "Reset conversation" at bounding box center [1160, 438] width 140 height 34
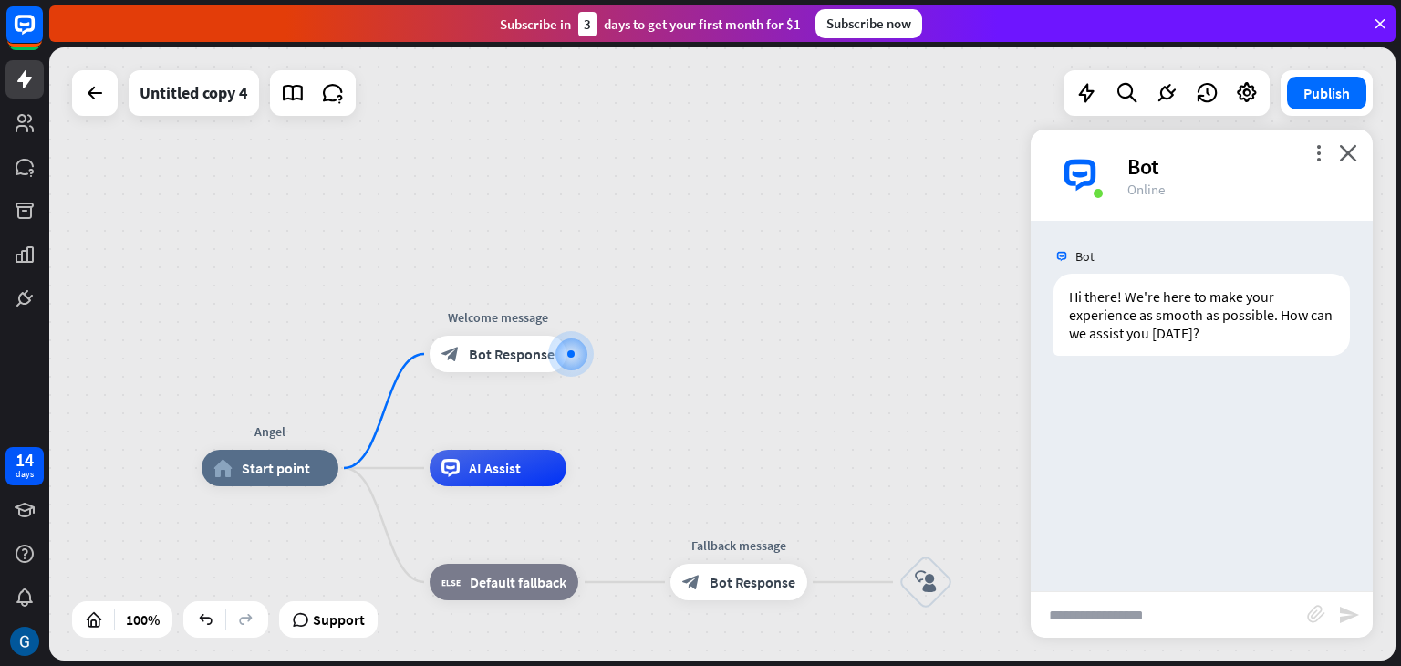
scroll to position [73, 0]
click at [1113, 615] on input "text" at bounding box center [1169, 615] width 276 height 46
type input "**"
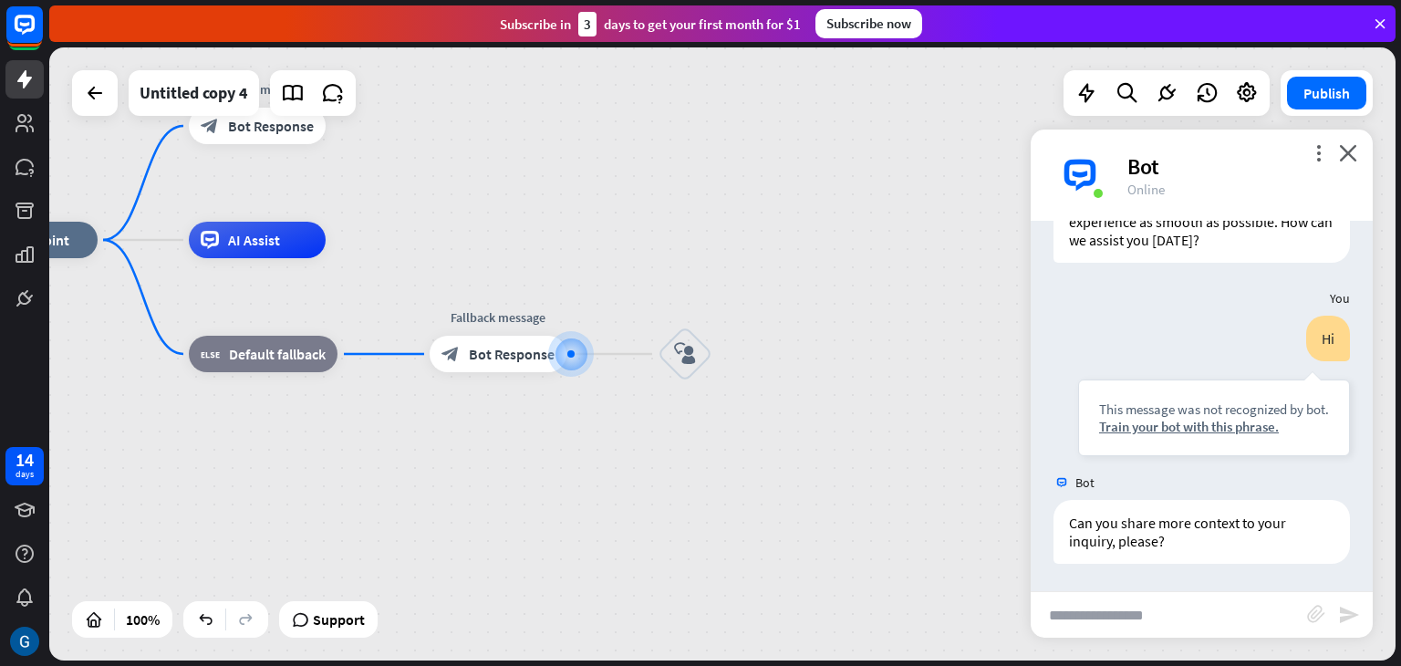
scroll to position [365, 0]
click at [691, 355] on icon "block_user_input" at bounding box center [685, 354] width 22 height 22
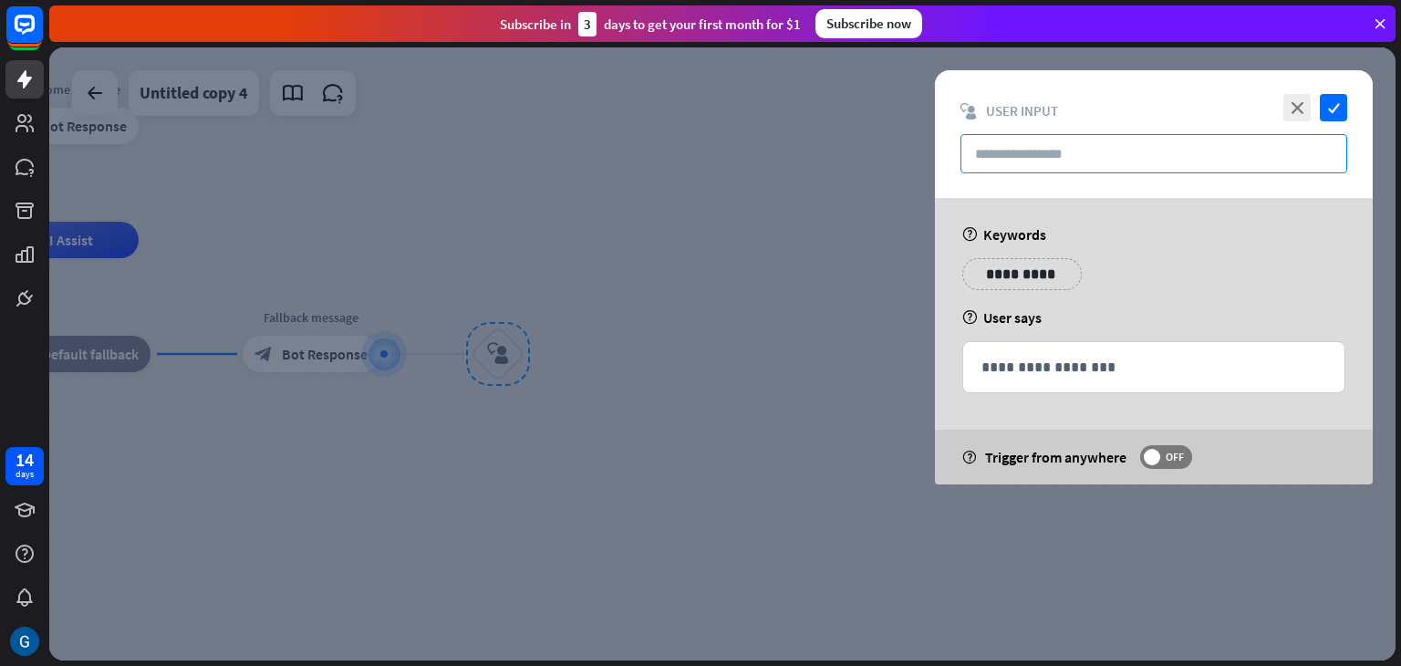
click at [1117, 160] on input "text" at bounding box center [1154, 153] width 387 height 39
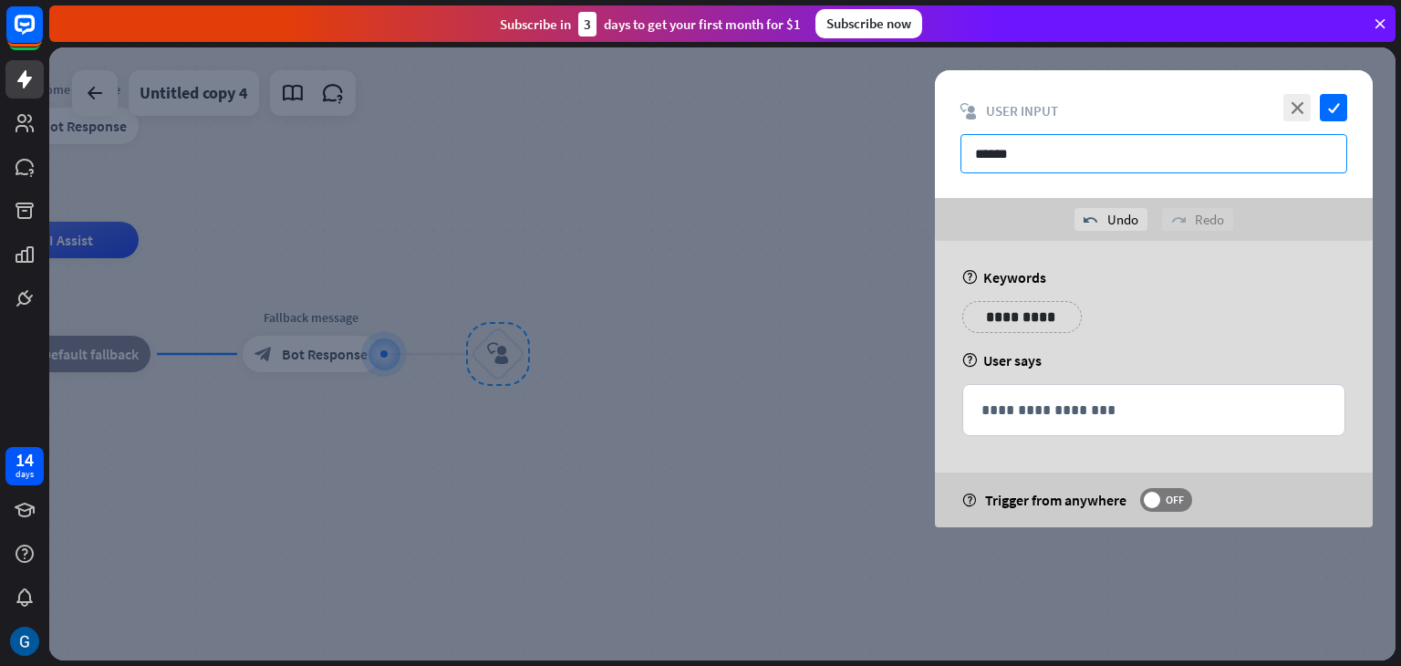
type input "******"
click at [1014, 319] on p "**********" at bounding box center [1012, 317] width 73 height 23
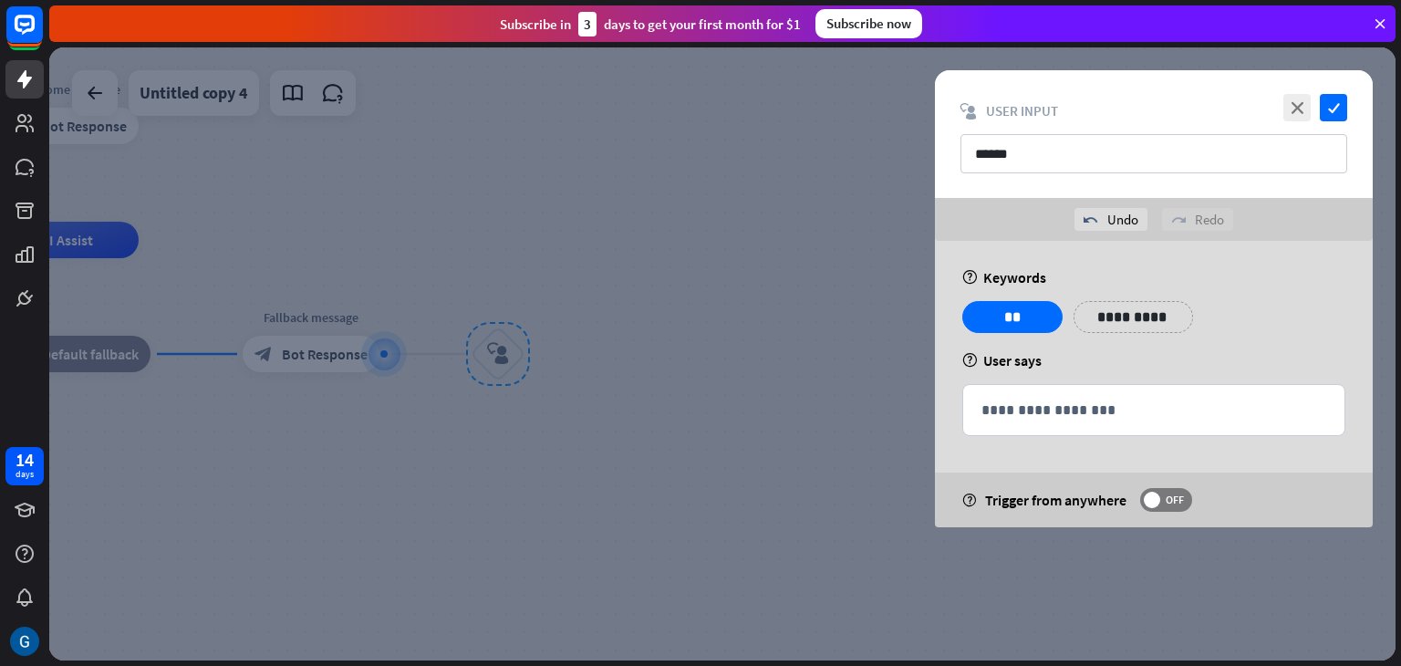
click at [1162, 359] on div "help User says" at bounding box center [1153, 360] width 383 height 18
click at [1047, 417] on p "**********" at bounding box center [1154, 410] width 345 height 23
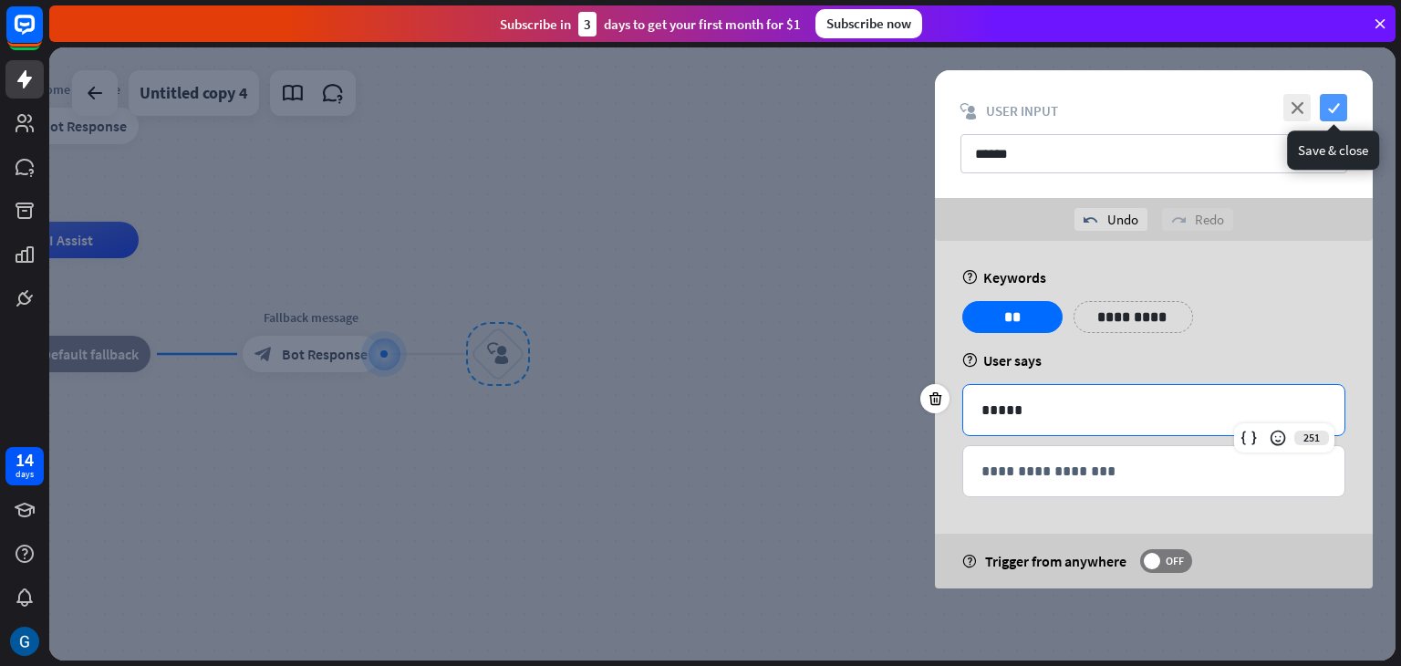
click at [1343, 111] on icon "check" at bounding box center [1333, 107] width 27 height 27
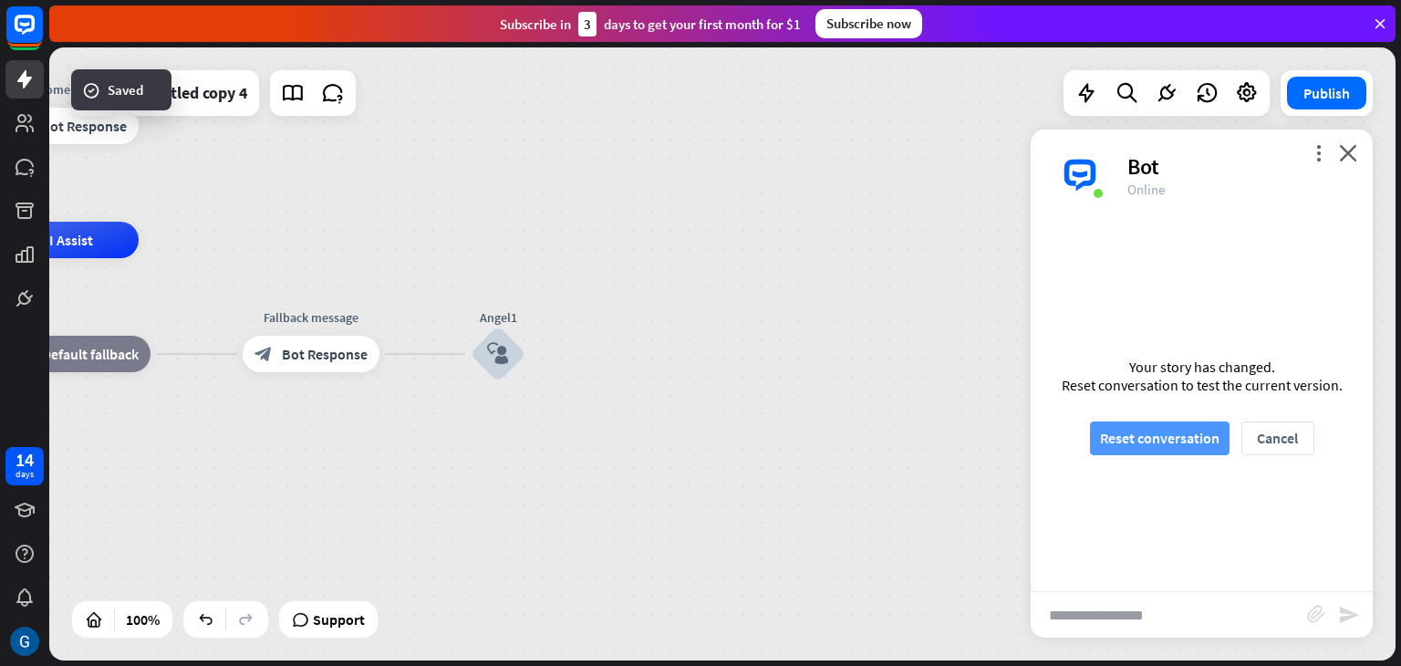
click at [1159, 440] on button "Reset conversation" at bounding box center [1160, 438] width 140 height 34
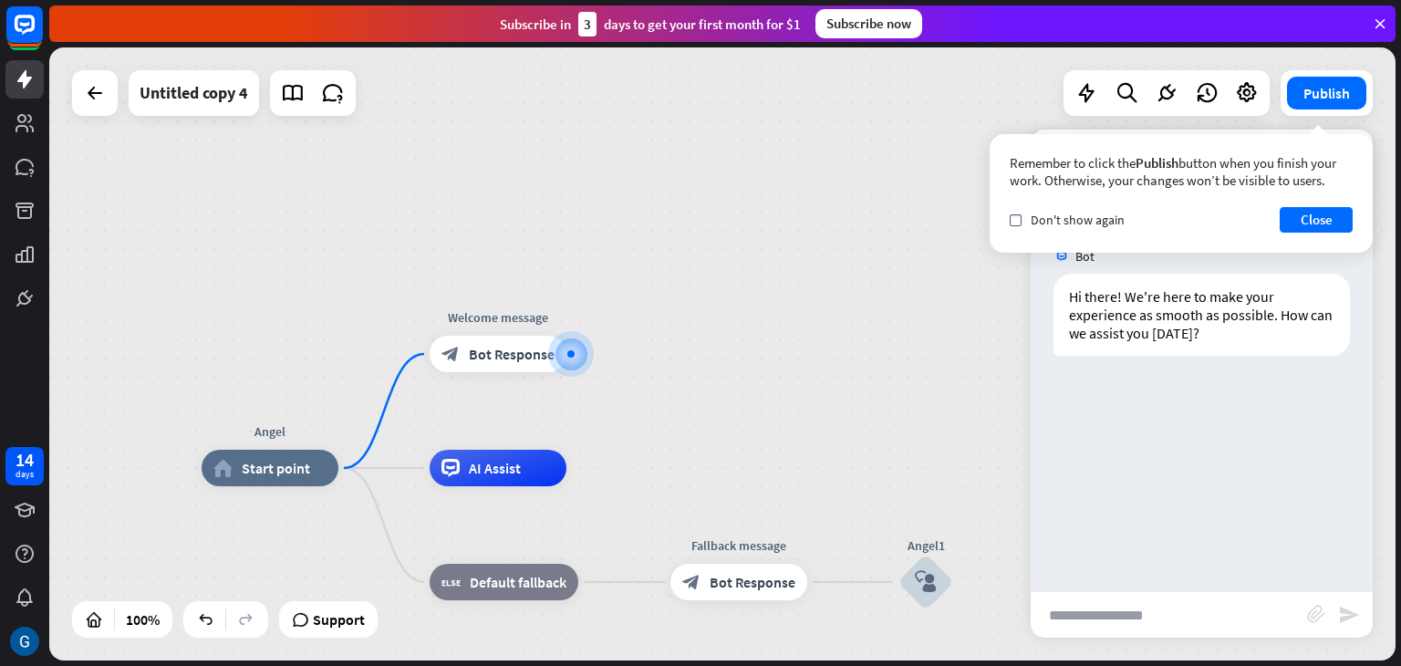
scroll to position [73, 0]
click at [1109, 619] on input "text" at bounding box center [1169, 615] width 276 height 46
type input "**"
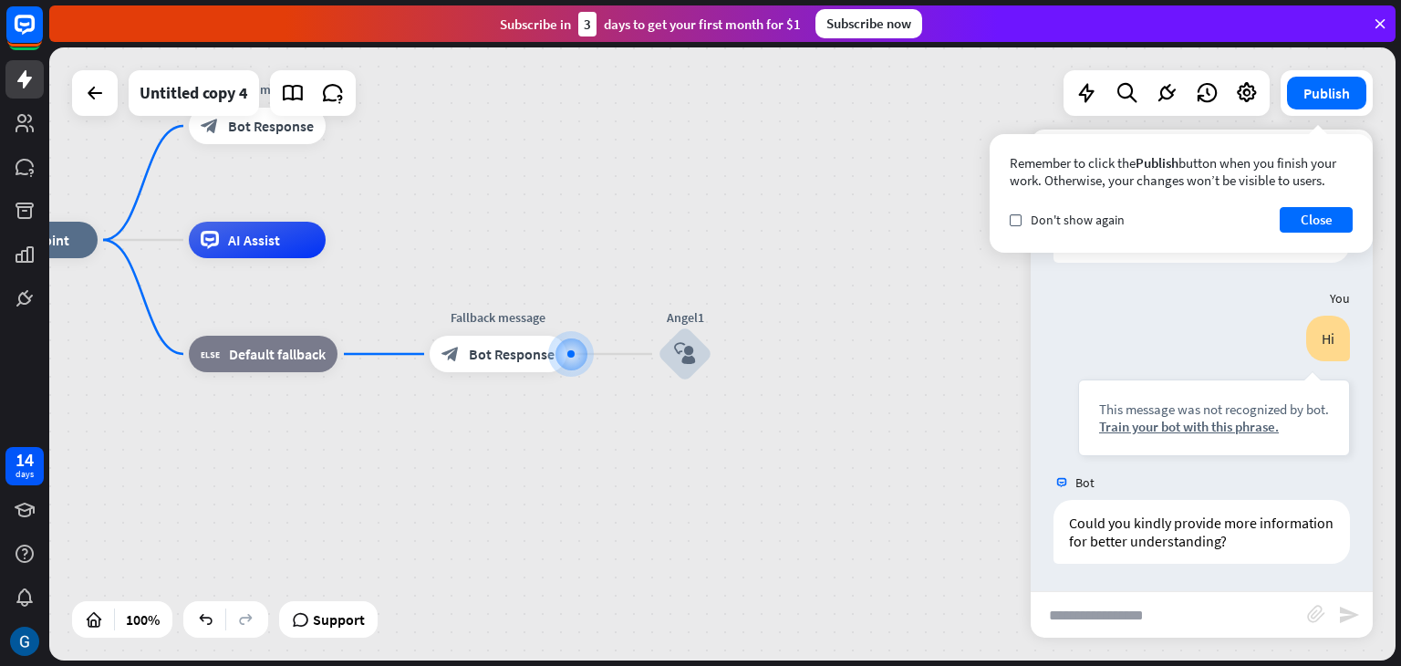
scroll to position [365, 0]
click at [569, 354] on div at bounding box center [570, 353] width 7 height 7
click at [584, 354] on icon "plus" at bounding box center [590, 354] width 14 height 13
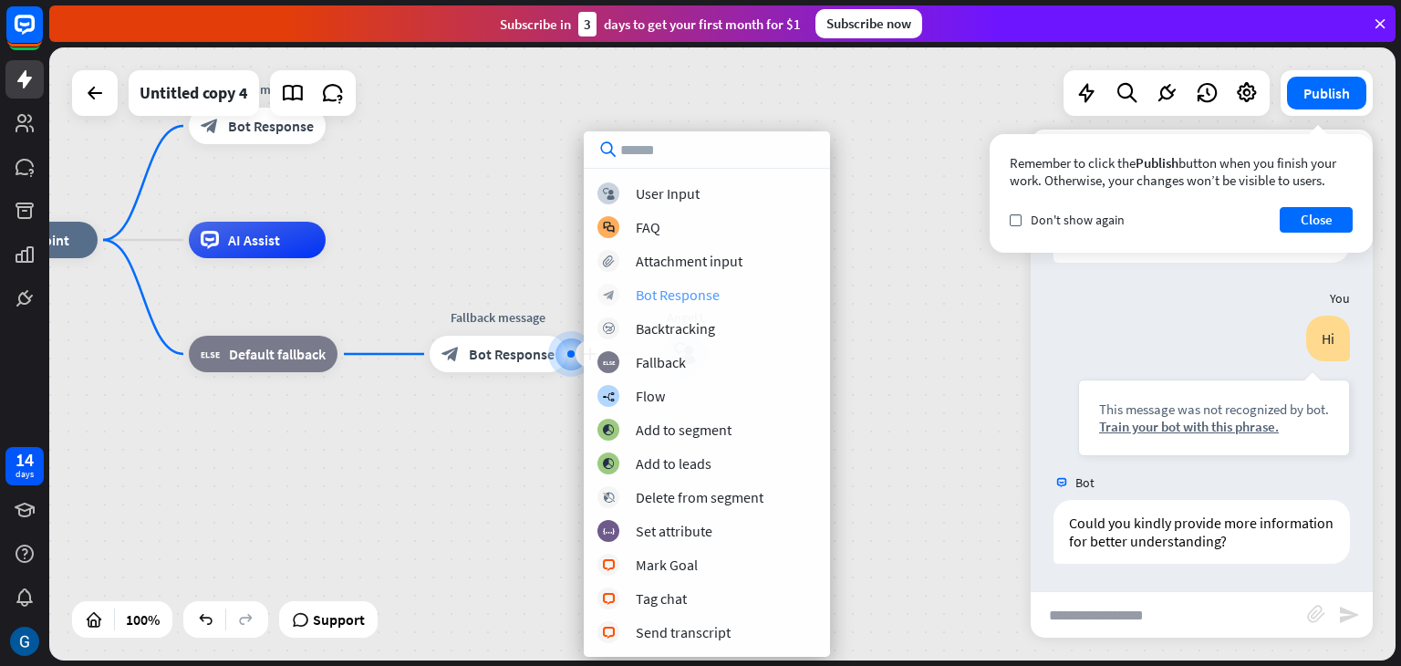
click at [707, 295] on div "Bot Response" at bounding box center [678, 295] width 84 height 18
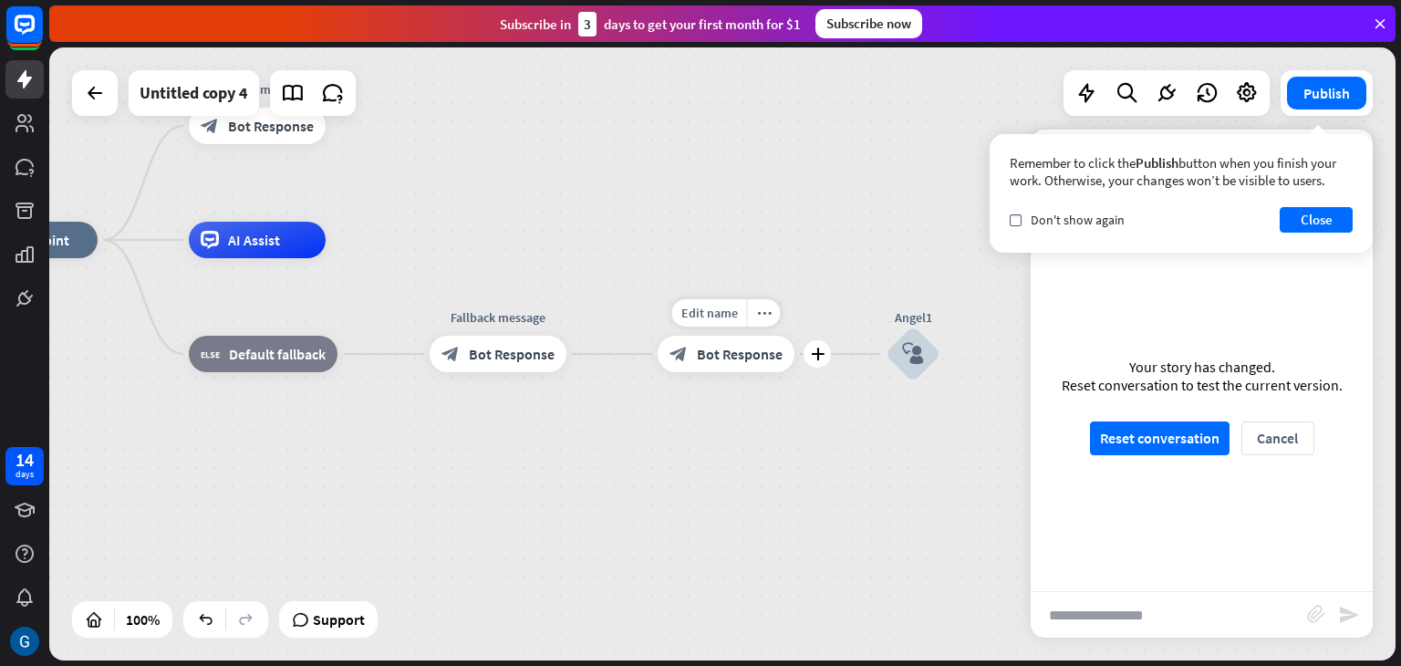
click at [741, 351] on span "Bot Response" at bounding box center [740, 354] width 86 height 18
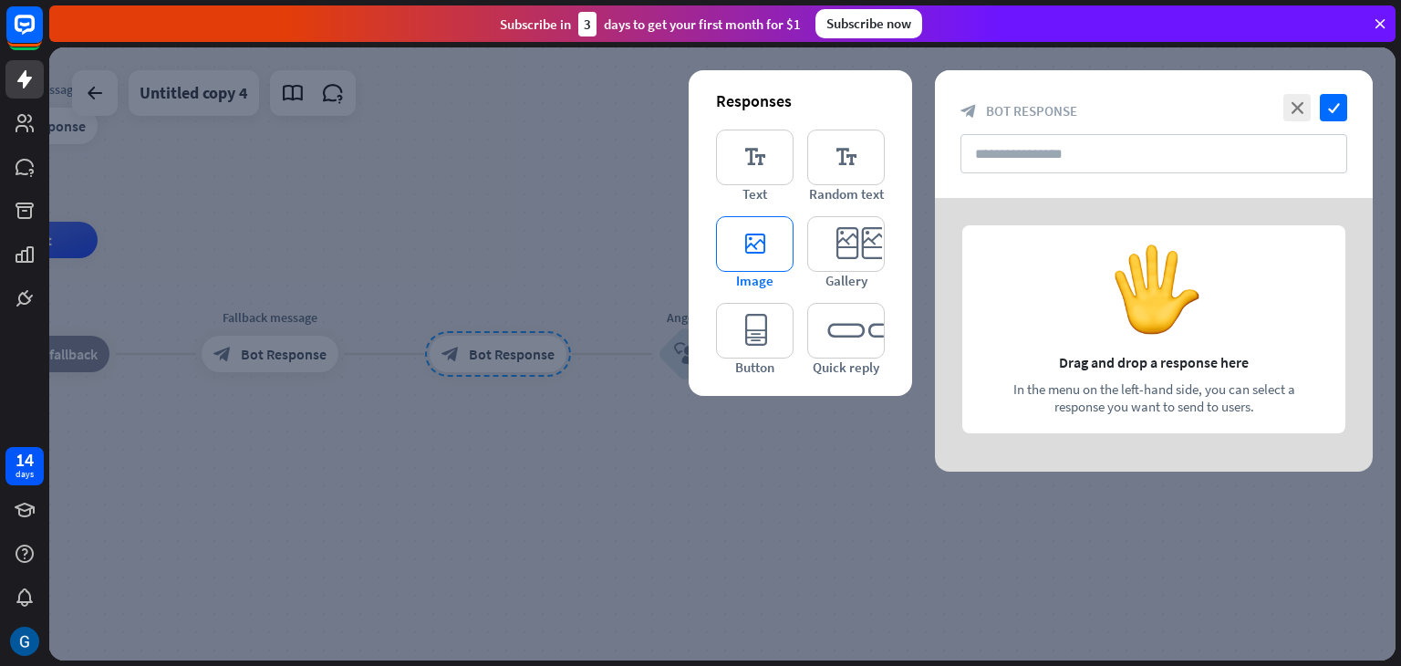
click at [760, 253] on icon "editor_image" at bounding box center [755, 244] width 78 height 56
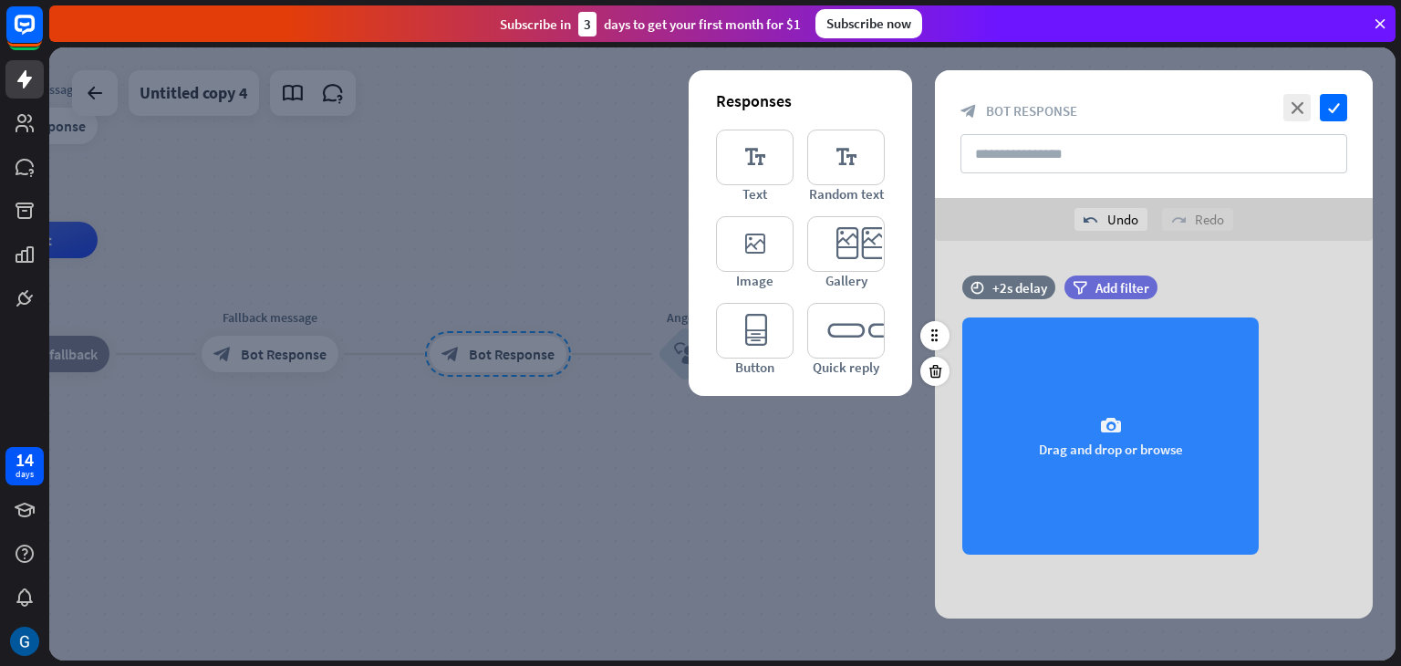
click at [1113, 435] on icon "camera" at bounding box center [1111, 426] width 22 height 22
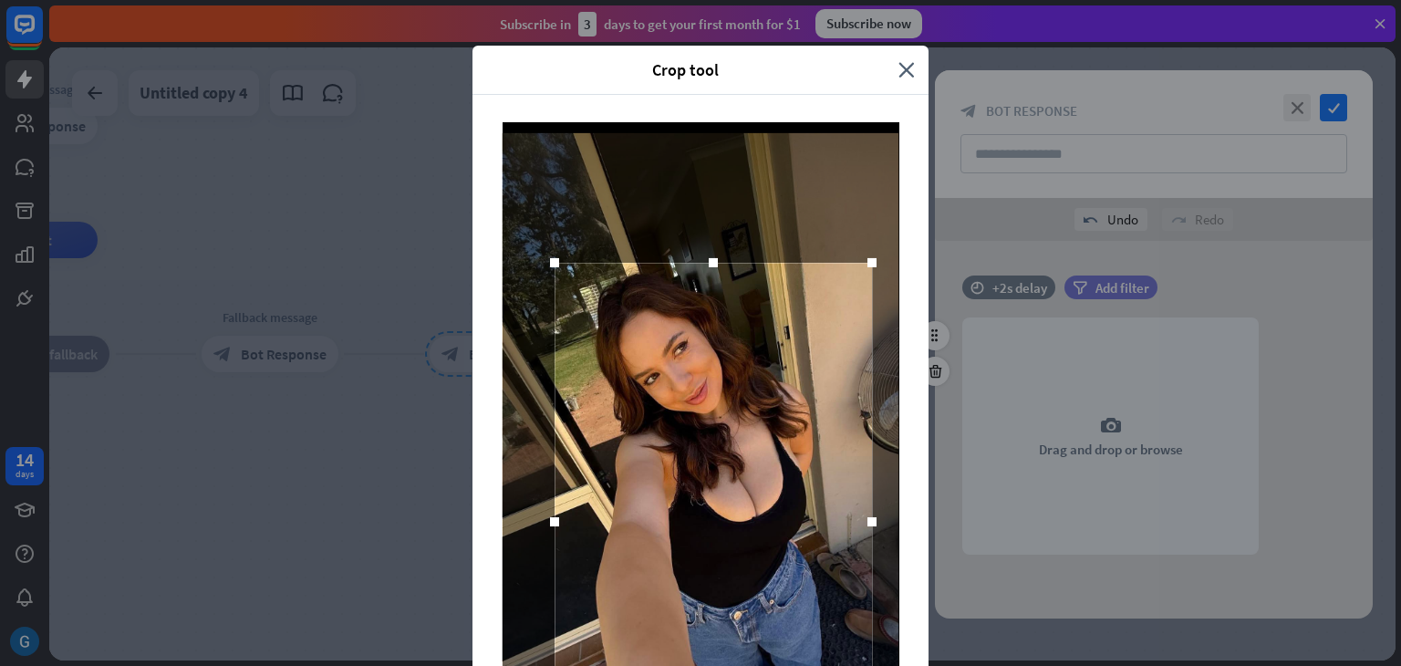
drag, startPoint x: 700, startPoint y: 380, endPoint x: 712, endPoint y: 522, distance: 142.0
click at [712, 522] on div at bounding box center [713, 522] width 317 height 518
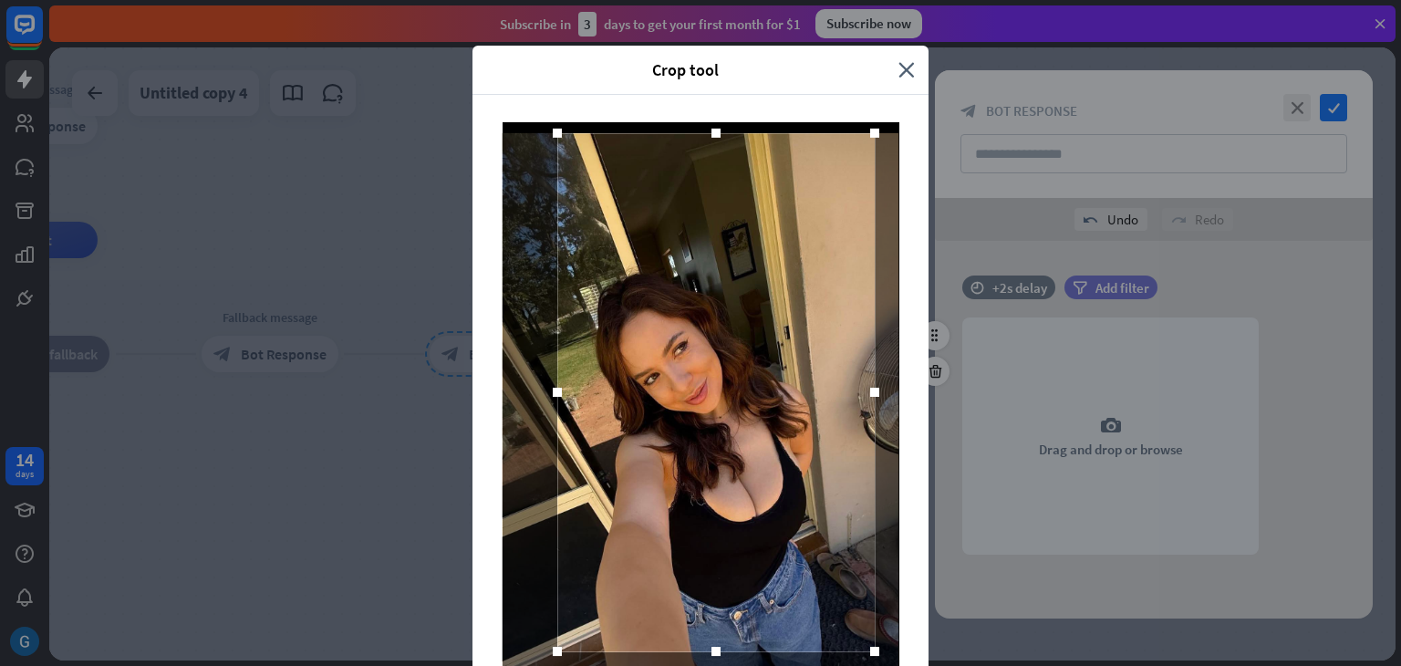
drag, startPoint x: 758, startPoint y: 517, endPoint x: 761, endPoint y: 283, distance: 234.5
click at [761, 283] on div at bounding box center [715, 392] width 317 height 518
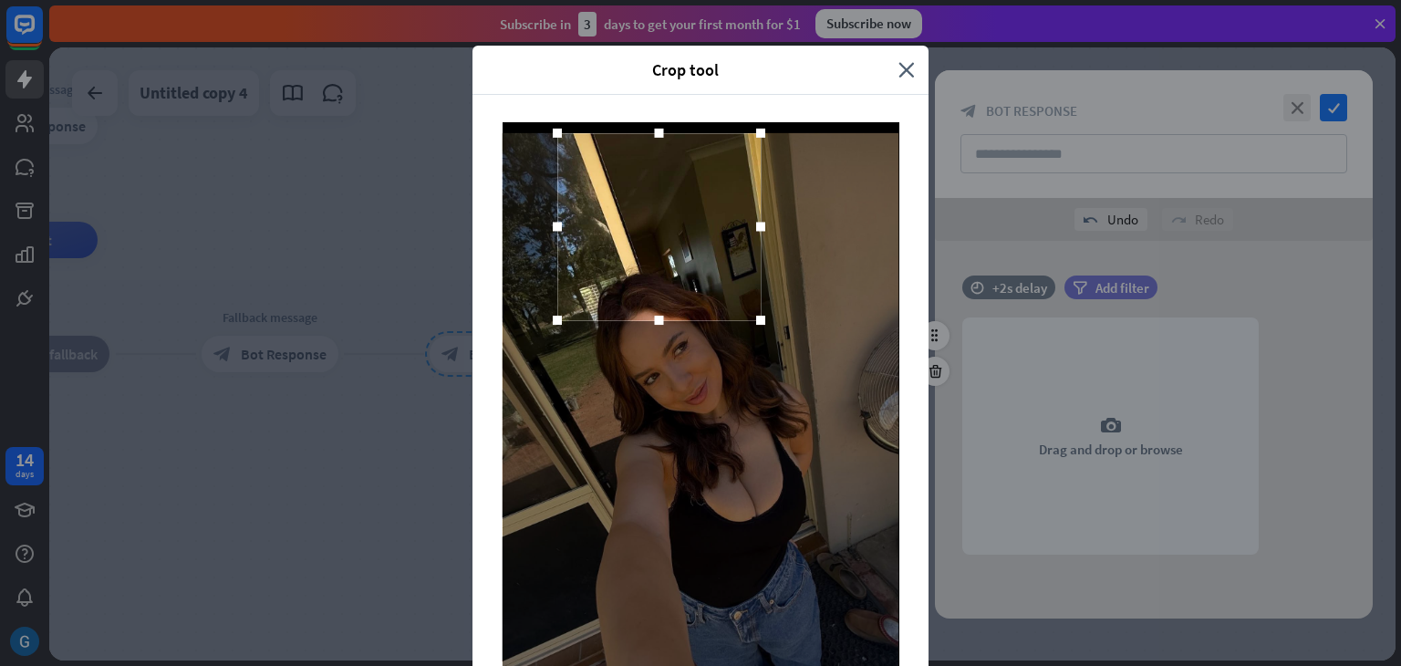
drag, startPoint x: 858, startPoint y: 653, endPoint x: 747, endPoint y: 325, distance: 346.5
click at [747, 325] on div at bounding box center [760, 320] width 27 height 27
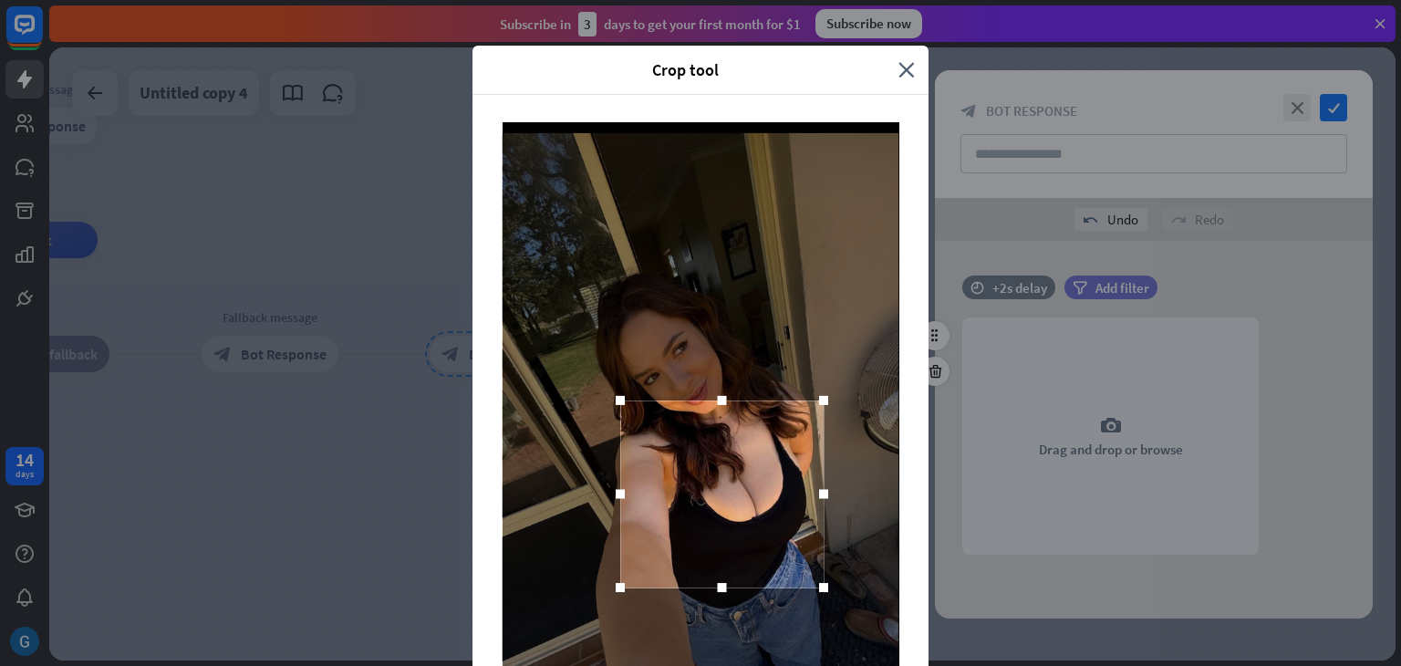
drag, startPoint x: 627, startPoint y: 208, endPoint x: 690, endPoint y: 475, distance: 274.6
click at [690, 475] on div at bounding box center [721, 493] width 203 height 187
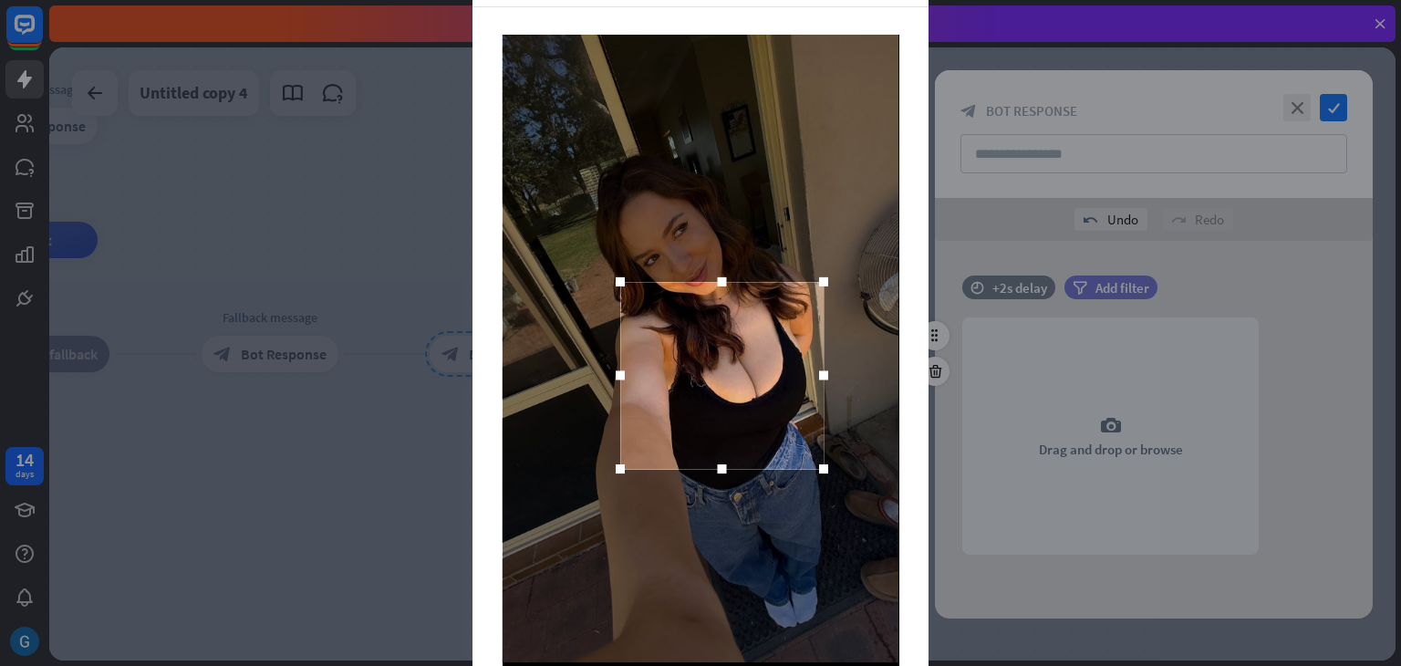
scroll to position [174, 0]
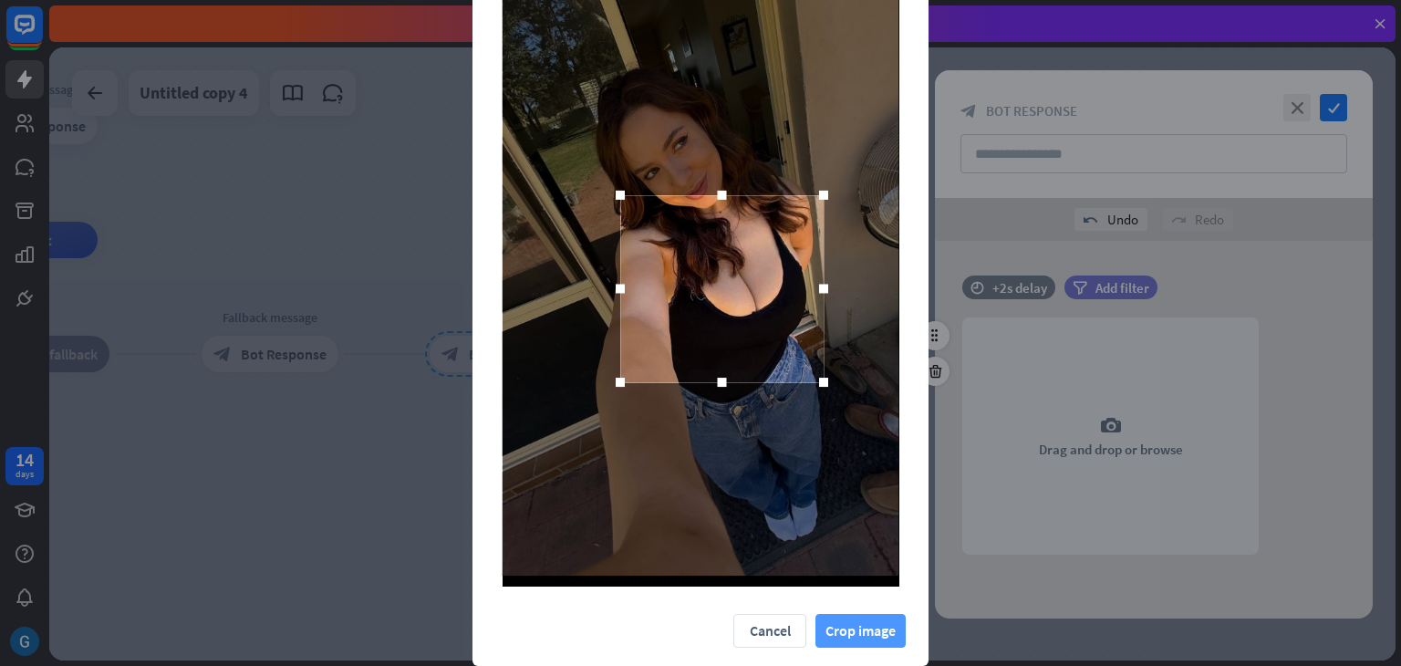
click at [837, 630] on button "Crop image" at bounding box center [861, 631] width 90 height 34
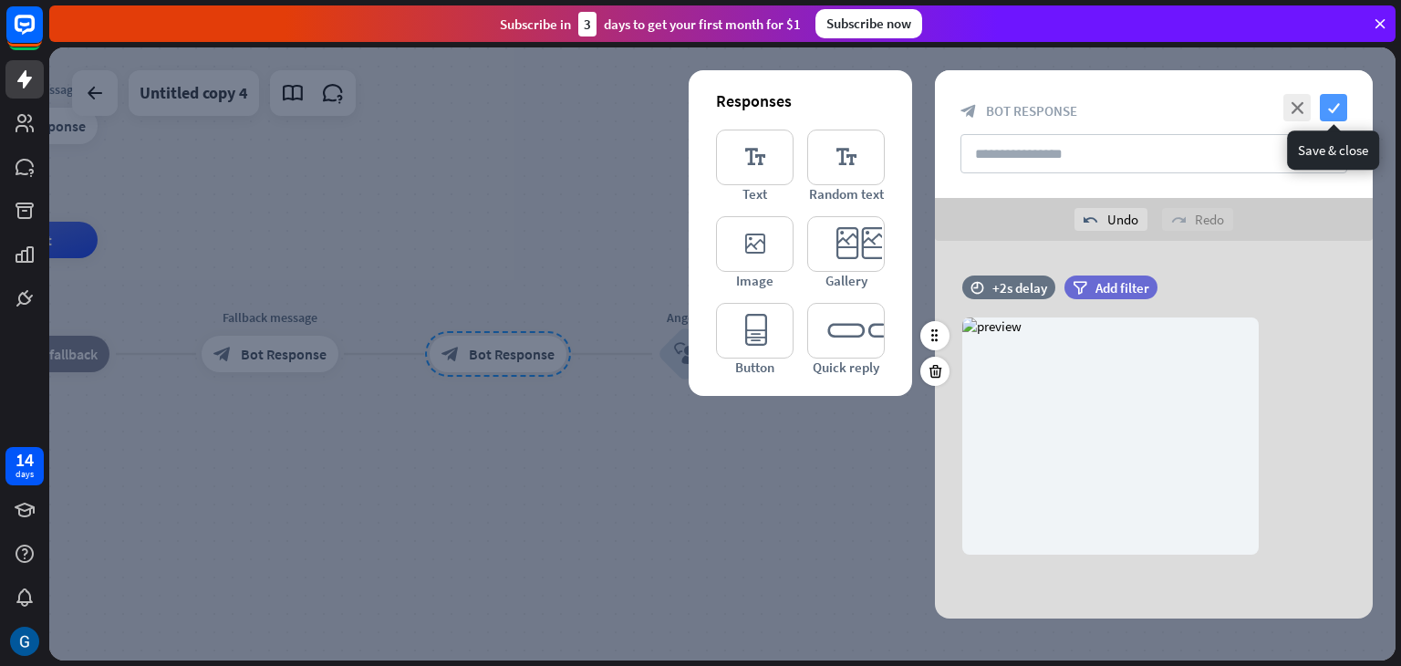
click at [1334, 109] on icon "check" at bounding box center [1333, 107] width 27 height 27
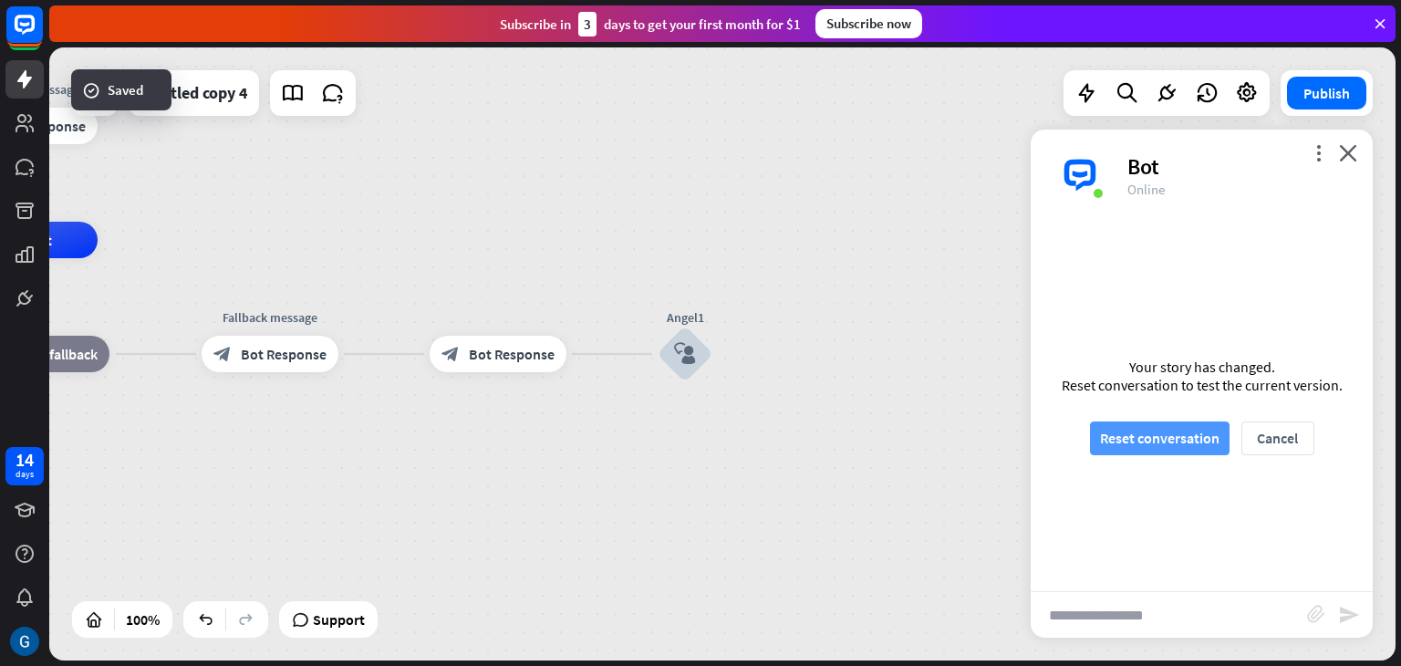
click at [1128, 440] on button "Reset conversation" at bounding box center [1160, 438] width 140 height 34
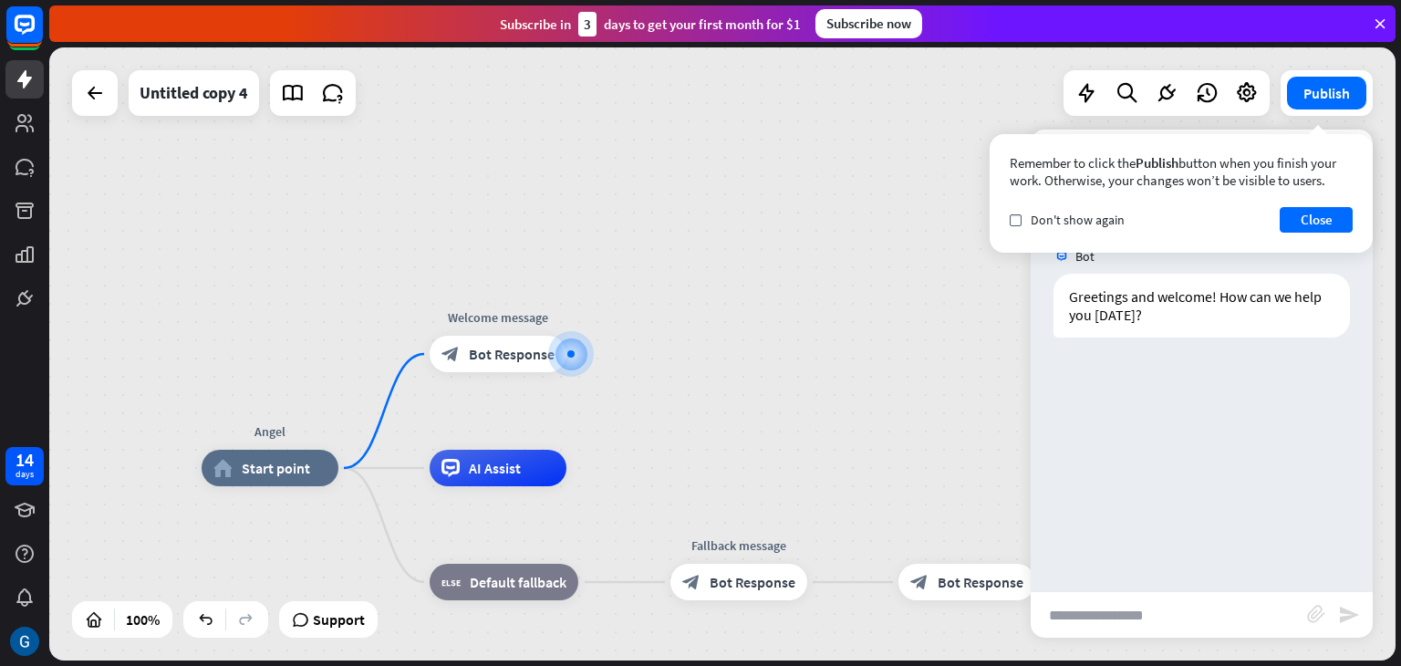
scroll to position [55, 0]
click at [1118, 616] on input "text" at bounding box center [1169, 615] width 276 height 46
type input "**"
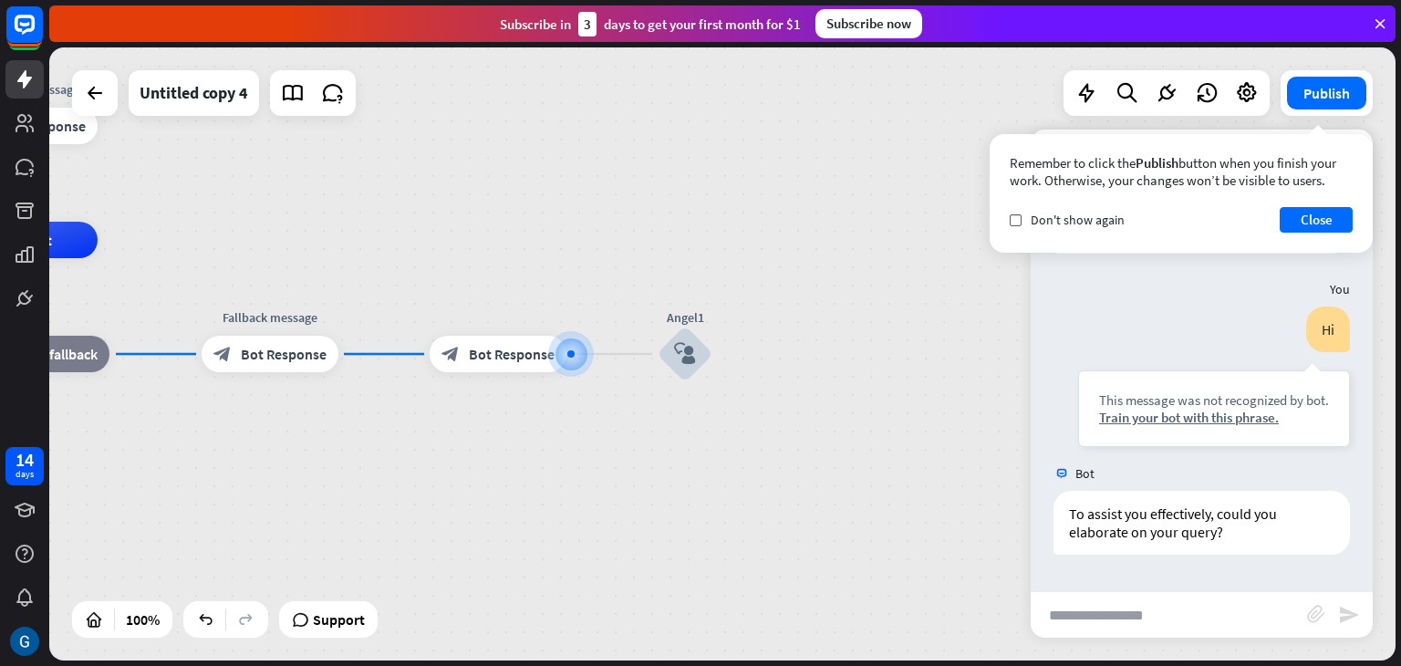
scroll to position [616, 0]
click at [1306, 221] on button "Close" at bounding box center [1316, 220] width 73 height 26
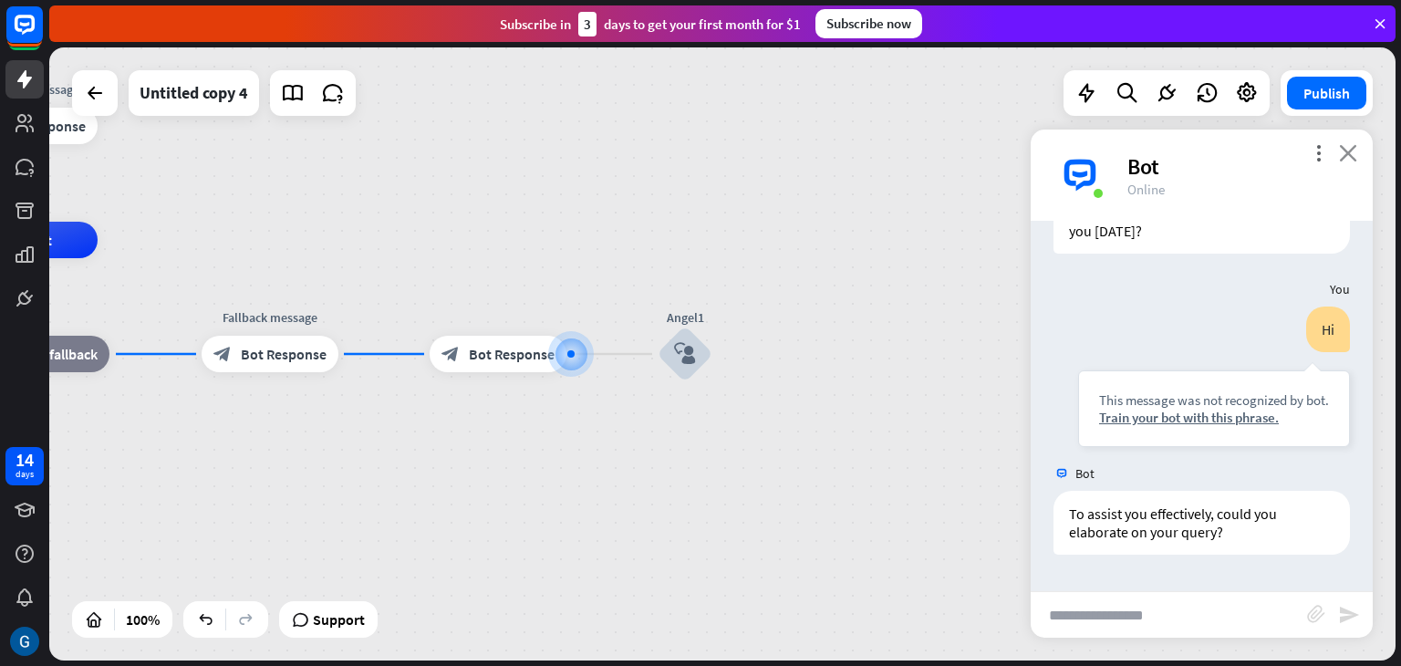
click at [1347, 151] on icon "close" at bounding box center [1348, 152] width 18 height 17
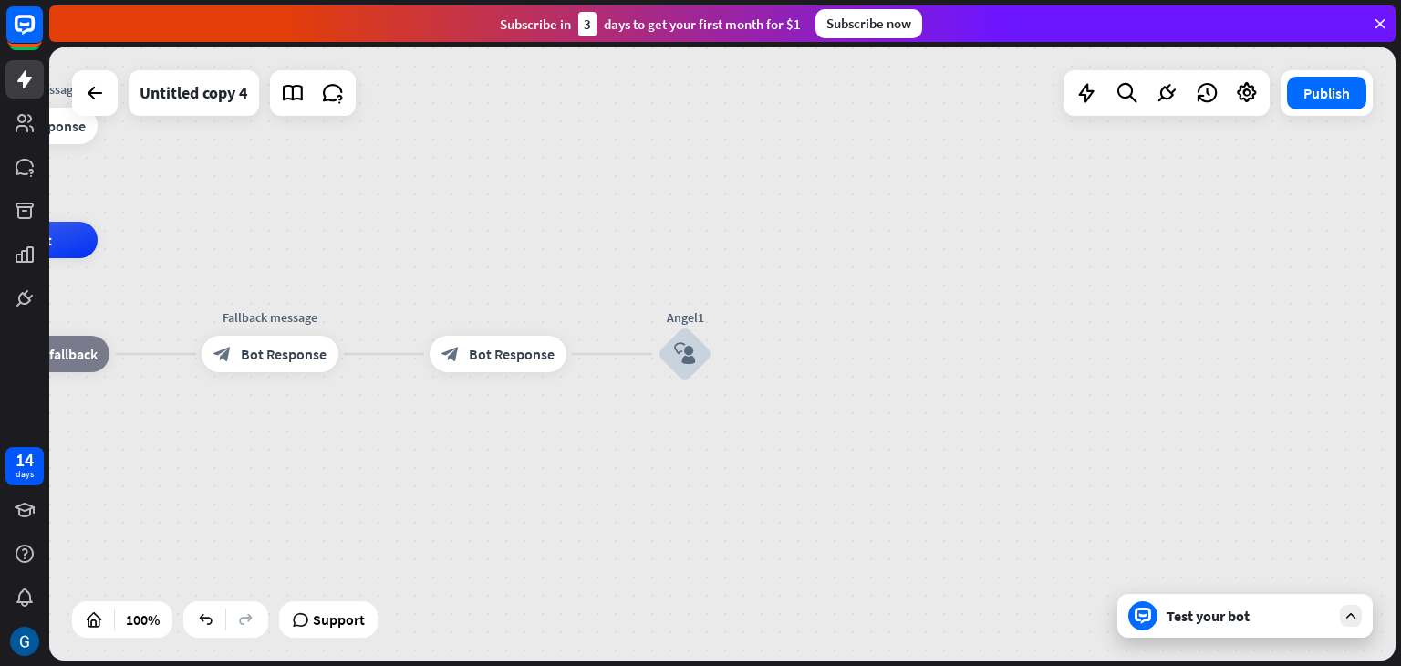
click at [1380, 18] on icon at bounding box center [1380, 24] width 16 height 16
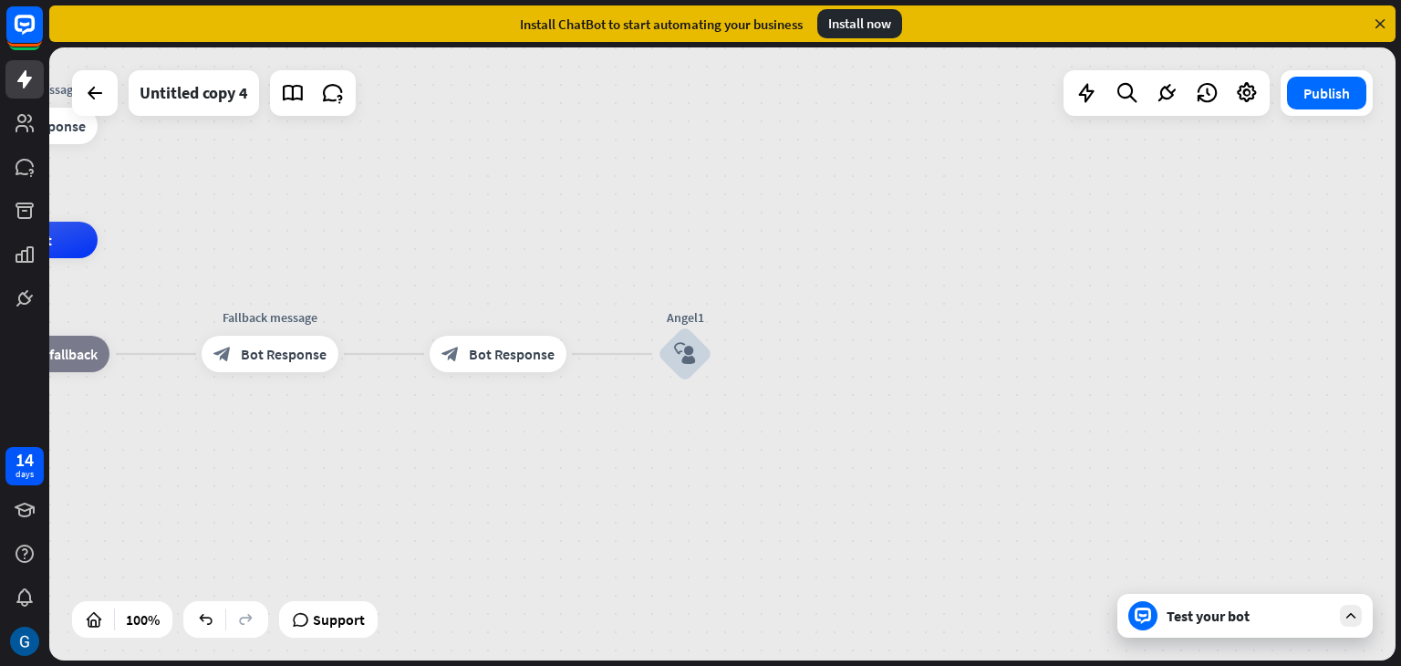
click at [1375, 22] on icon at bounding box center [1380, 24] width 16 height 16
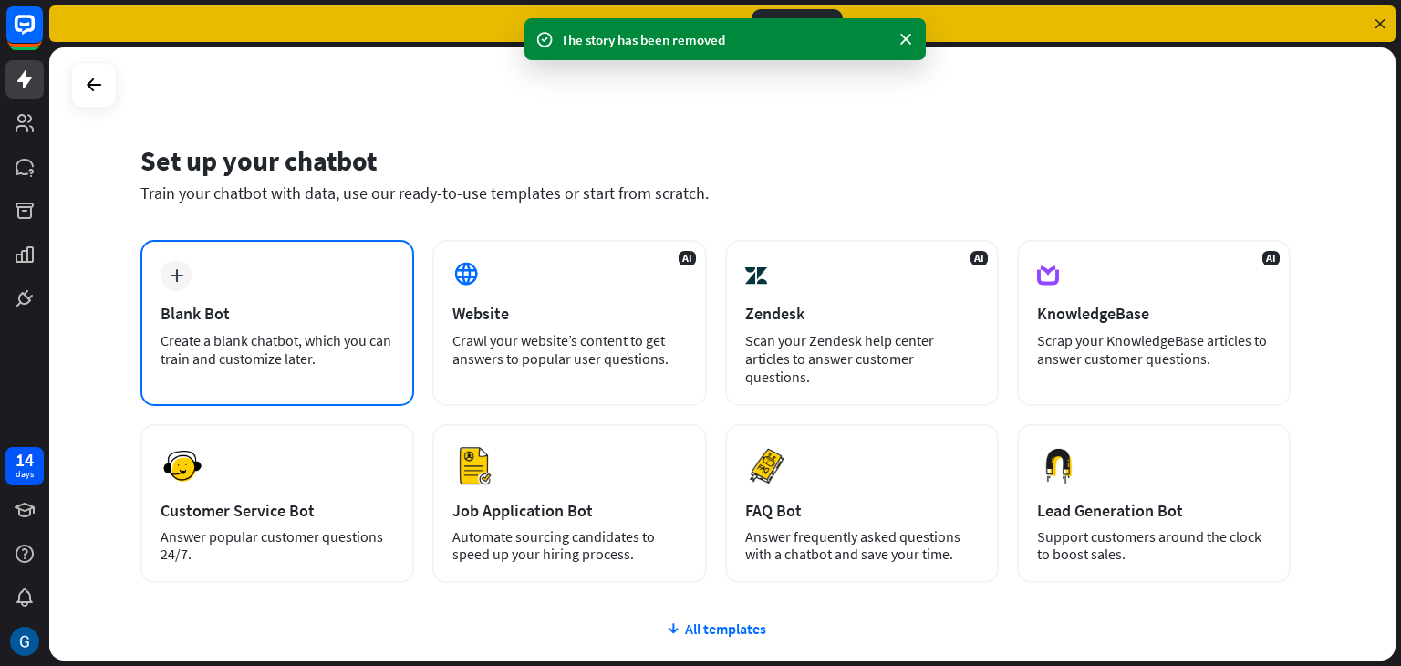
click at [239, 282] on div "plus Blank Bot Create a blank chatbot, which you can train and customize later." at bounding box center [277, 323] width 274 height 166
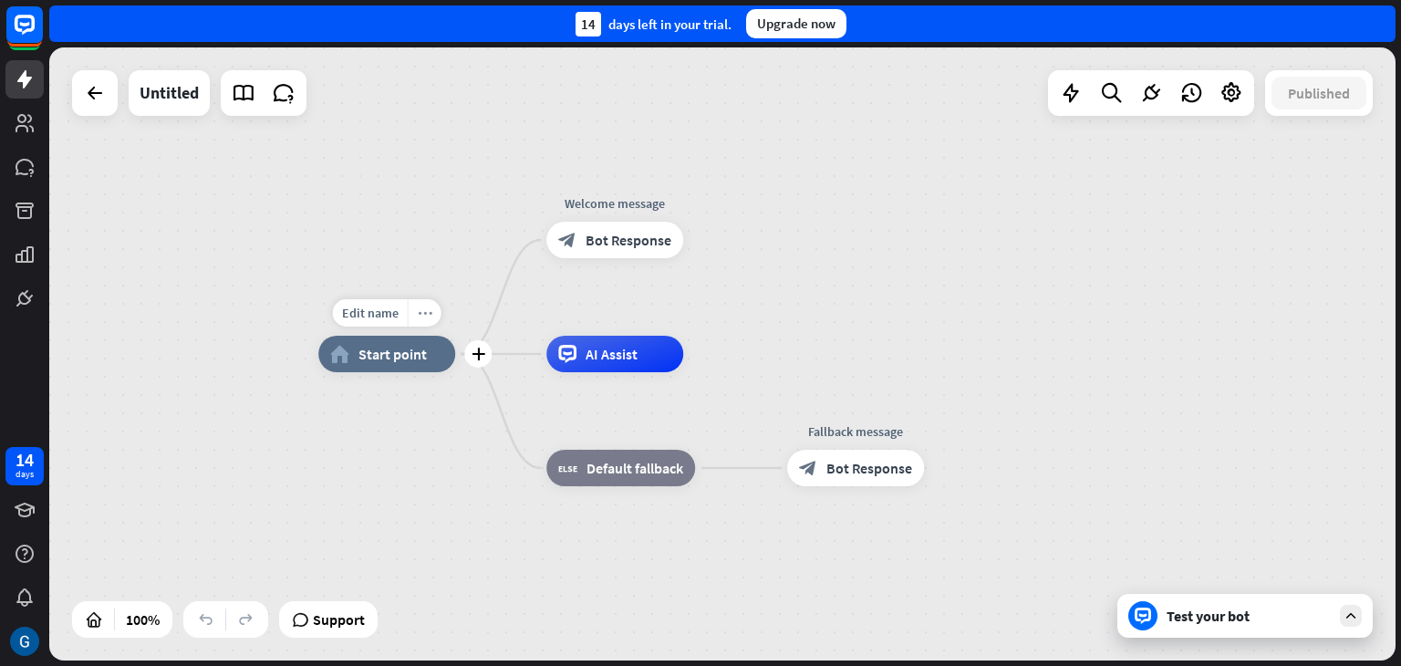
click at [428, 317] on icon "more_horiz" at bounding box center [425, 314] width 15 height 14
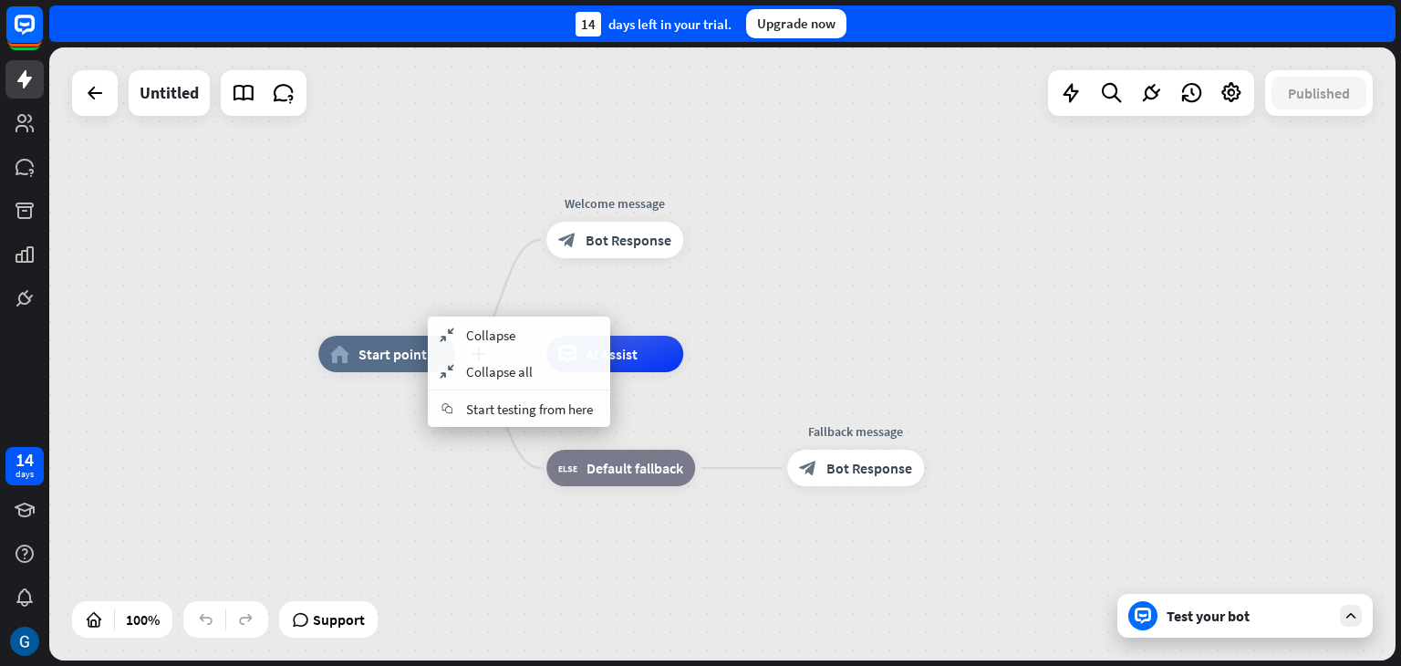
click at [379, 359] on span "Start point" at bounding box center [393, 354] width 68 height 18
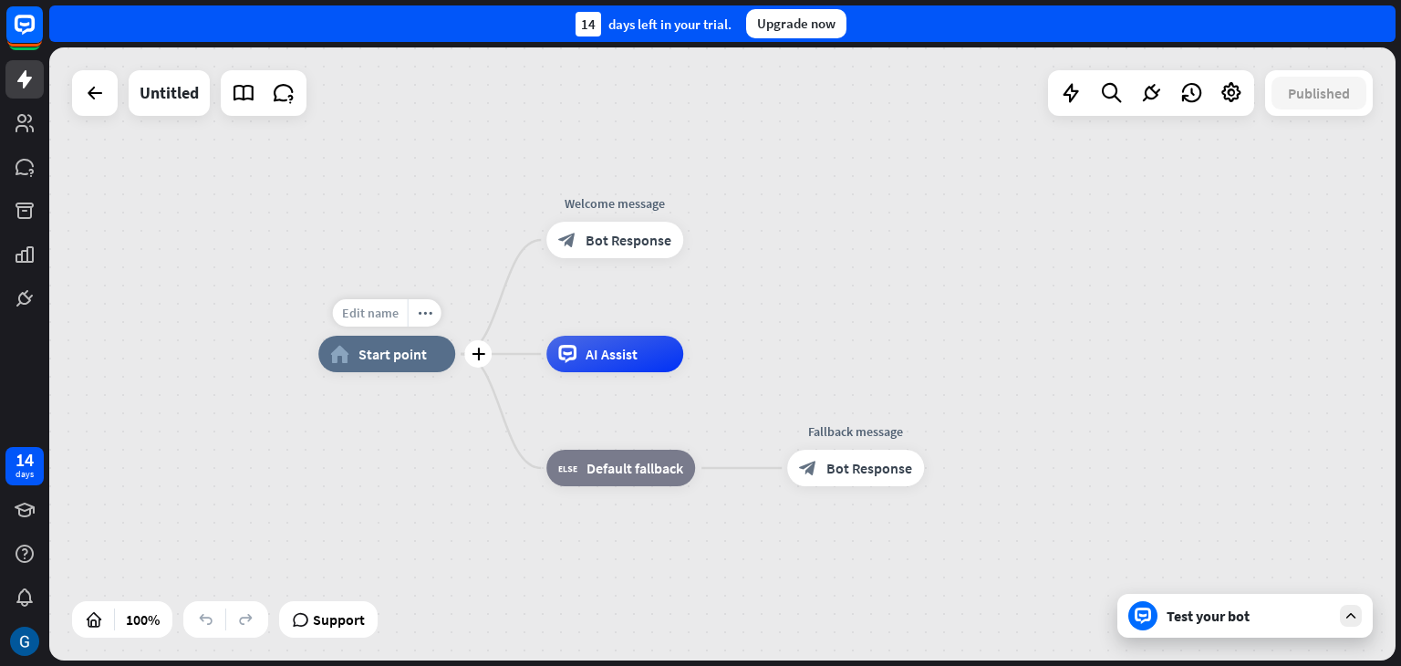
click at [377, 313] on span "Edit name" at bounding box center [370, 313] width 57 height 16
drag, startPoint x: 336, startPoint y: 308, endPoint x: 437, endPoint y: 310, distance: 101.3
click at [437, 310] on input "text" at bounding box center [387, 314] width 128 height 26
type input "*****"
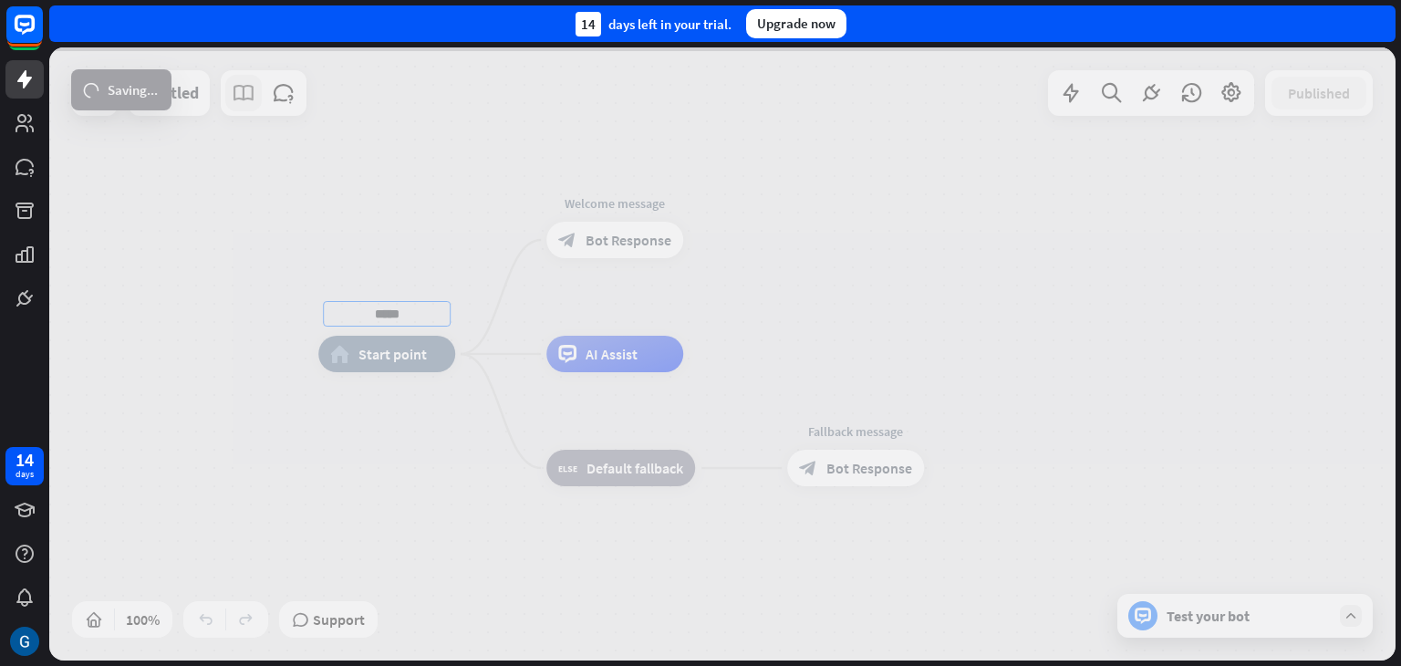
click at [248, 96] on div "***** home_2 Start point Welcome message block_bot_response Bot Response AI Ass…" at bounding box center [722, 353] width 1347 height 613
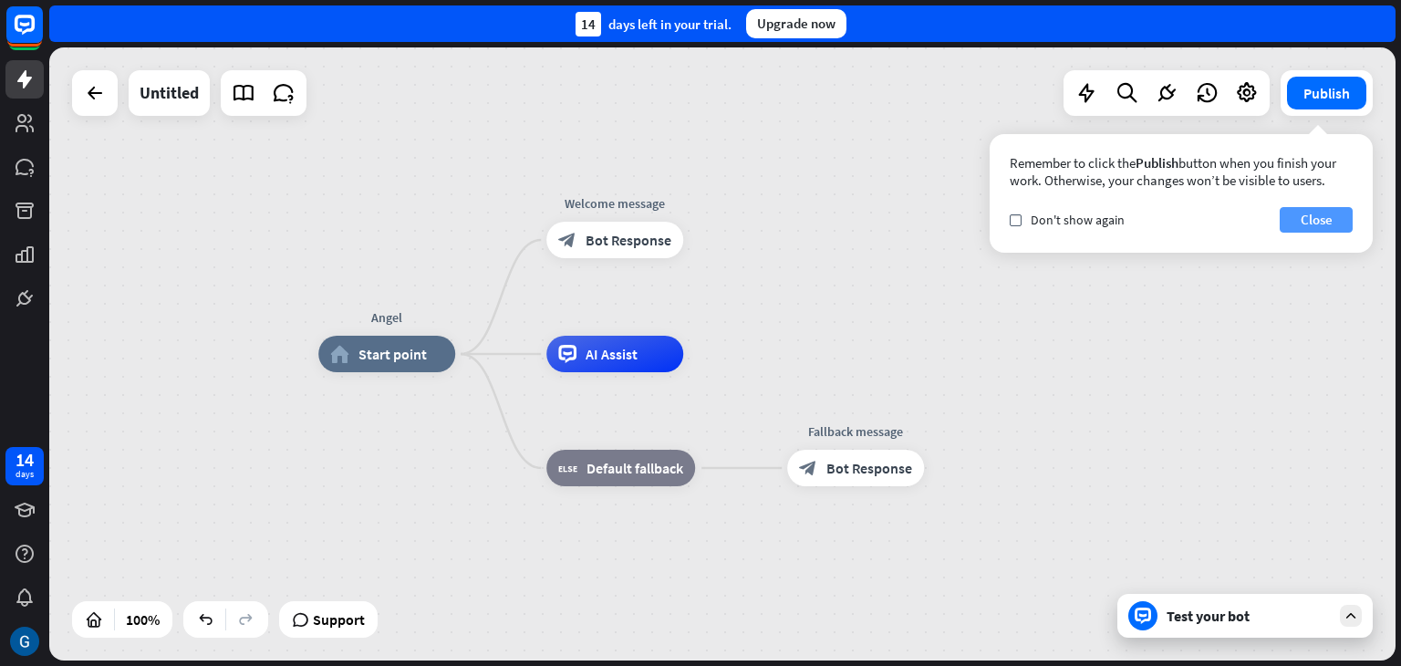
click at [1325, 220] on button "Close" at bounding box center [1316, 220] width 73 height 26
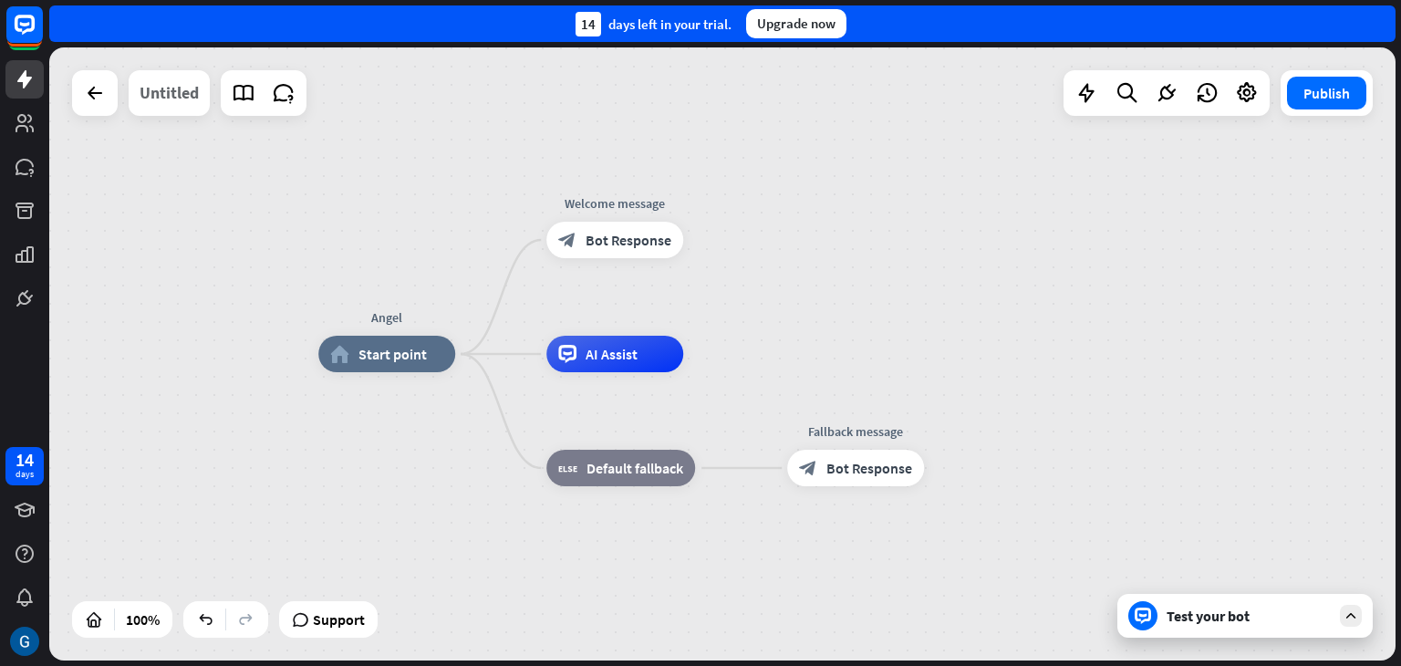
click at [179, 88] on div "Untitled" at bounding box center [169, 93] width 59 height 46
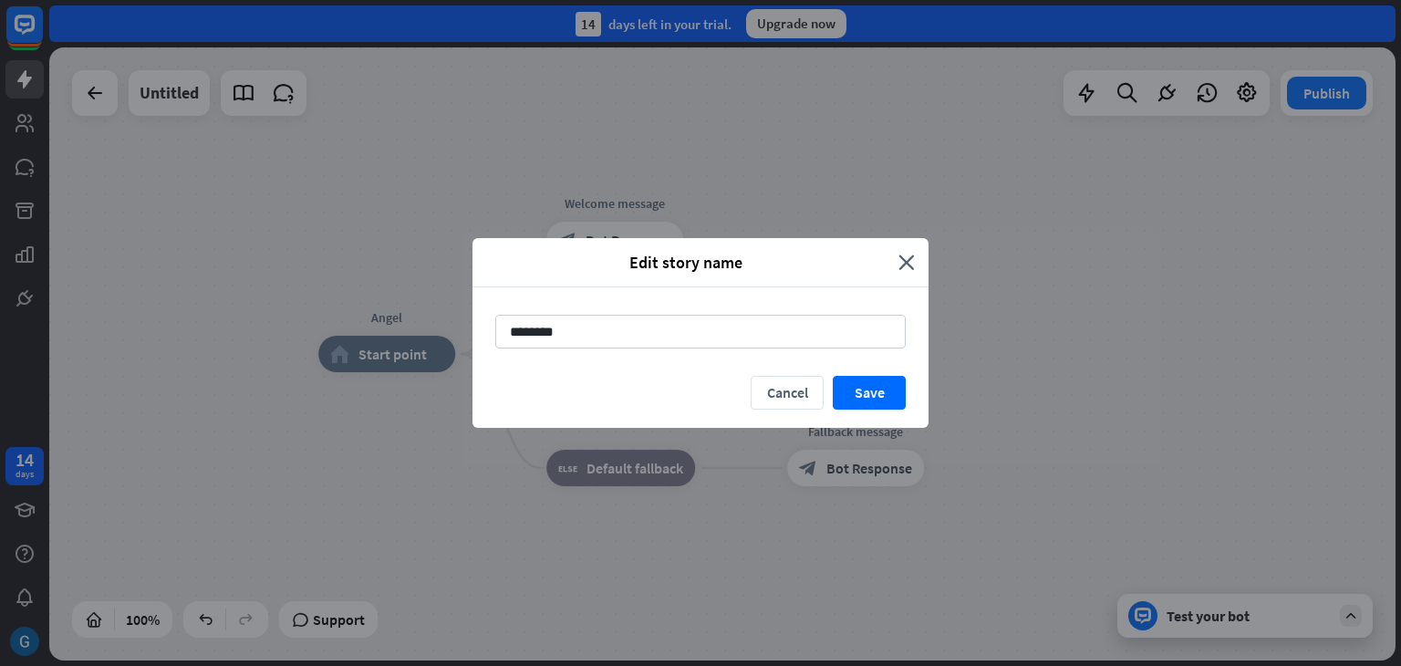
drag, startPoint x: 572, startPoint y: 328, endPoint x: 383, endPoint y: 305, distance: 190.2
click at [383, 305] on div "Edit story name close ******** Cancel Save" at bounding box center [700, 333] width 1401 height 666
type input "*****"
click at [875, 398] on button "Save" at bounding box center [869, 393] width 73 height 34
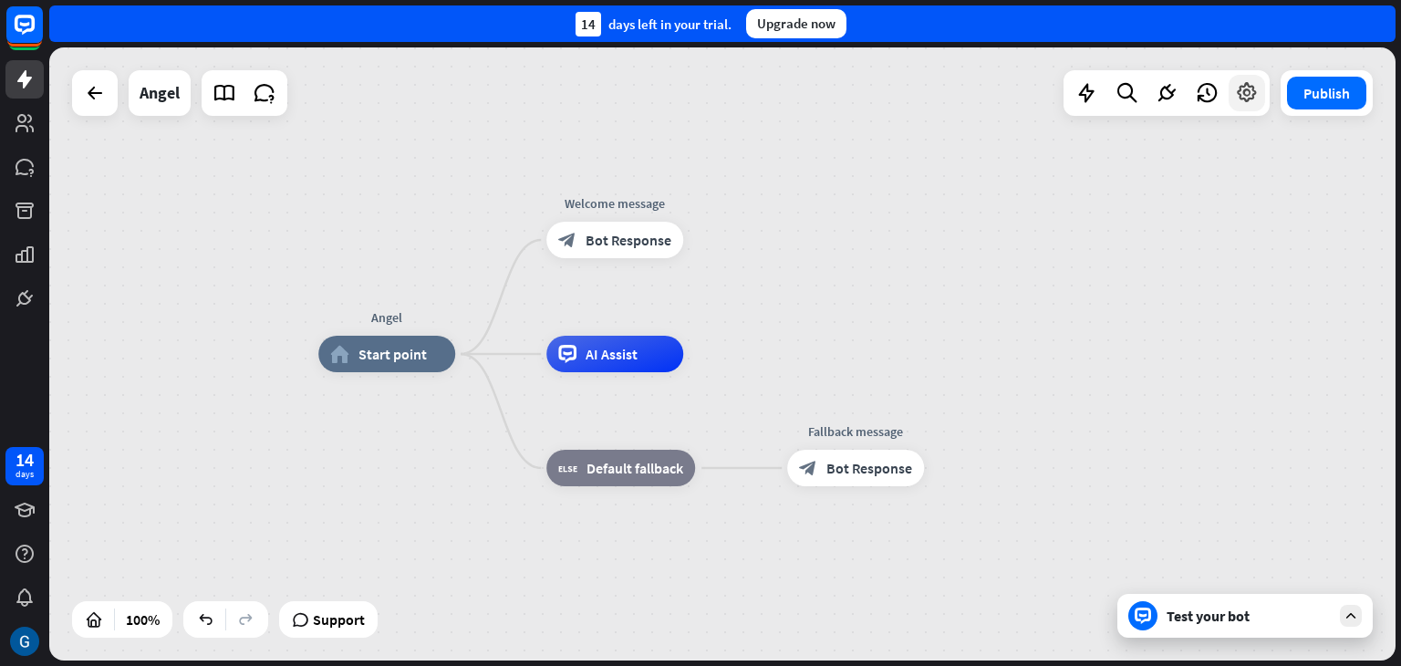
click at [1244, 96] on icon at bounding box center [1247, 93] width 24 height 24
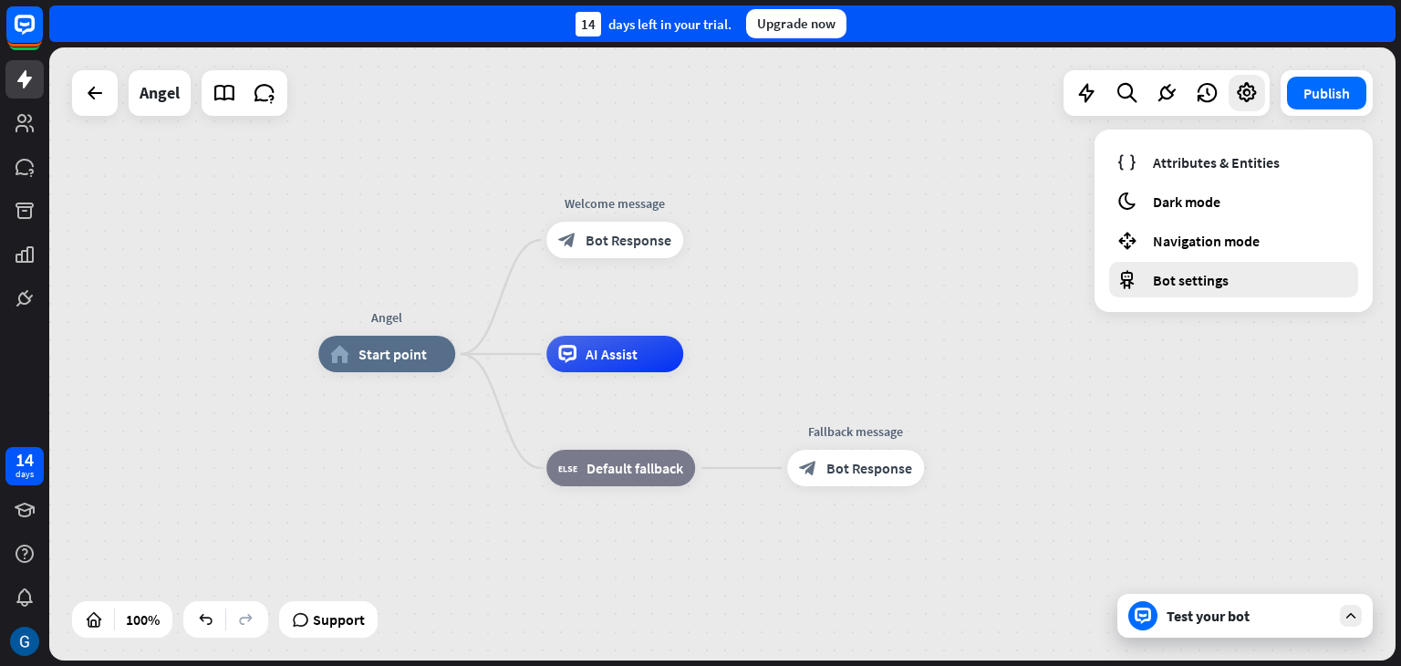
click at [1208, 275] on span "Bot settings" at bounding box center [1191, 280] width 76 height 18
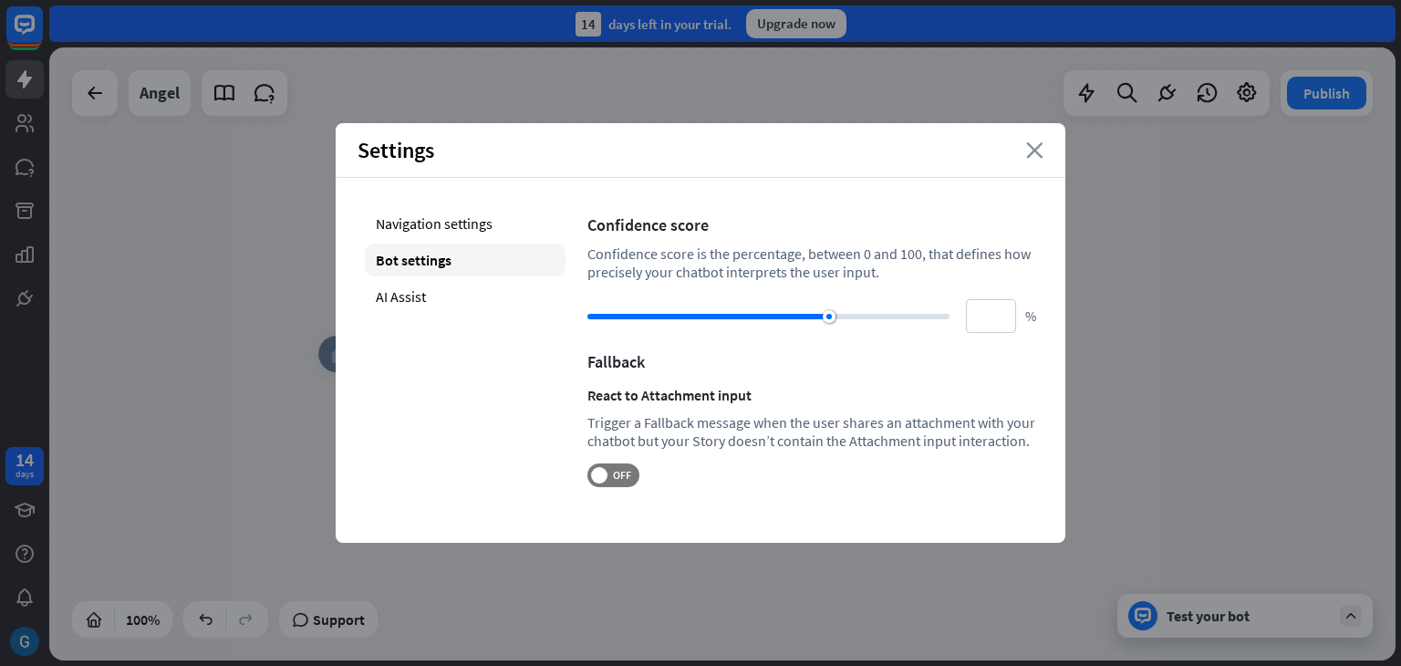
click at [1040, 145] on icon "close" at bounding box center [1034, 150] width 17 height 16
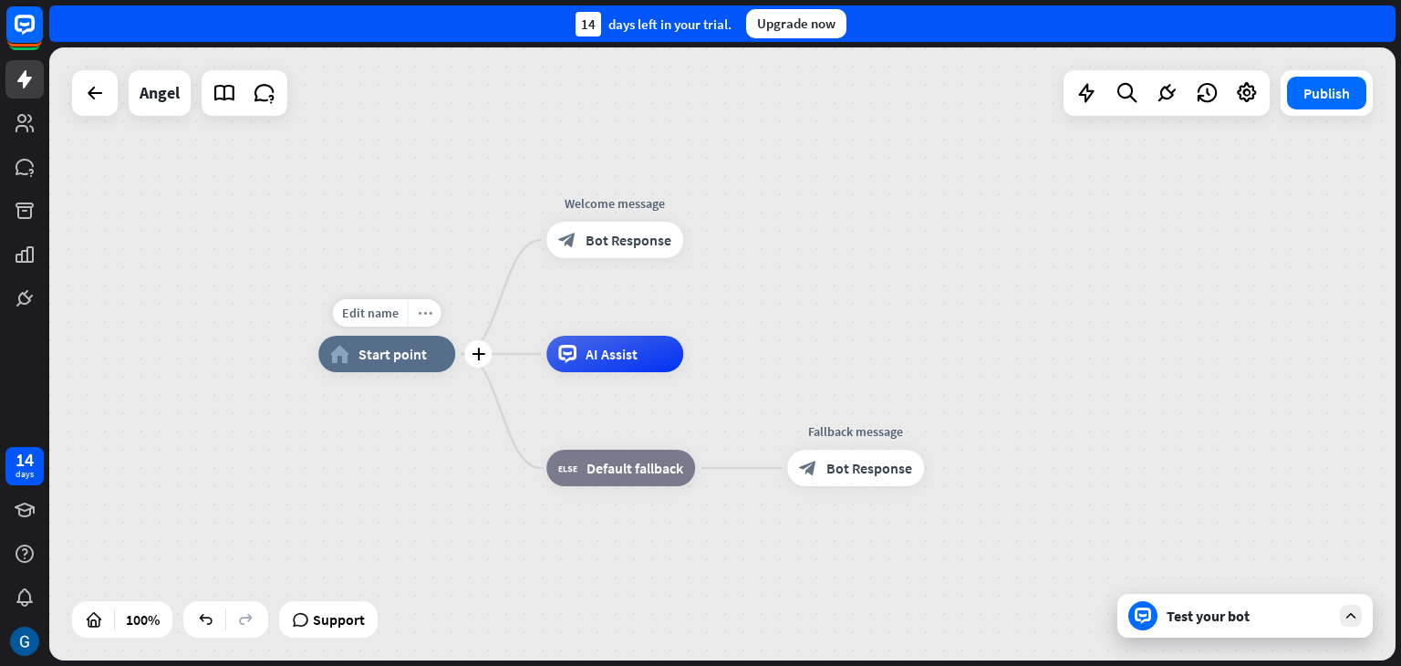
click at [427, 316] on icon "more_horiz" at bounding box center [425, 314] width 15 height 14
click at [395, 372] on div "Edit name more_horiz plus Angel home_2 Start point" at bounding box center [385, 354] width 137 height 36
click at [359, 315] on span "Edit name" at bounding box center [368, 313] width 57 height 16
click at [390, 357] on span "Start point" at bounding box center [391, 354] width 68 height 18
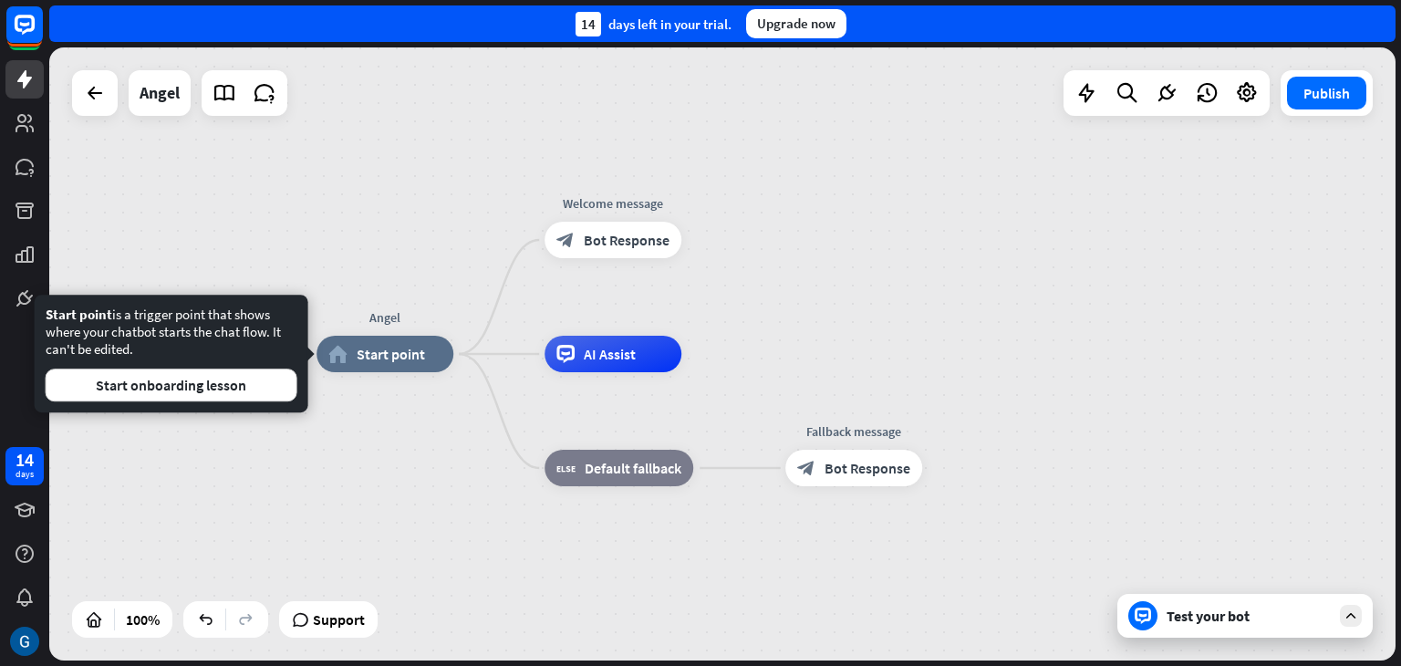
click at [425, 422] on div "Angel home_2 Start point Welcome message block_bot_response Bot Response AI Ass…" at bounding box center [990, 660] width 1347 height 613
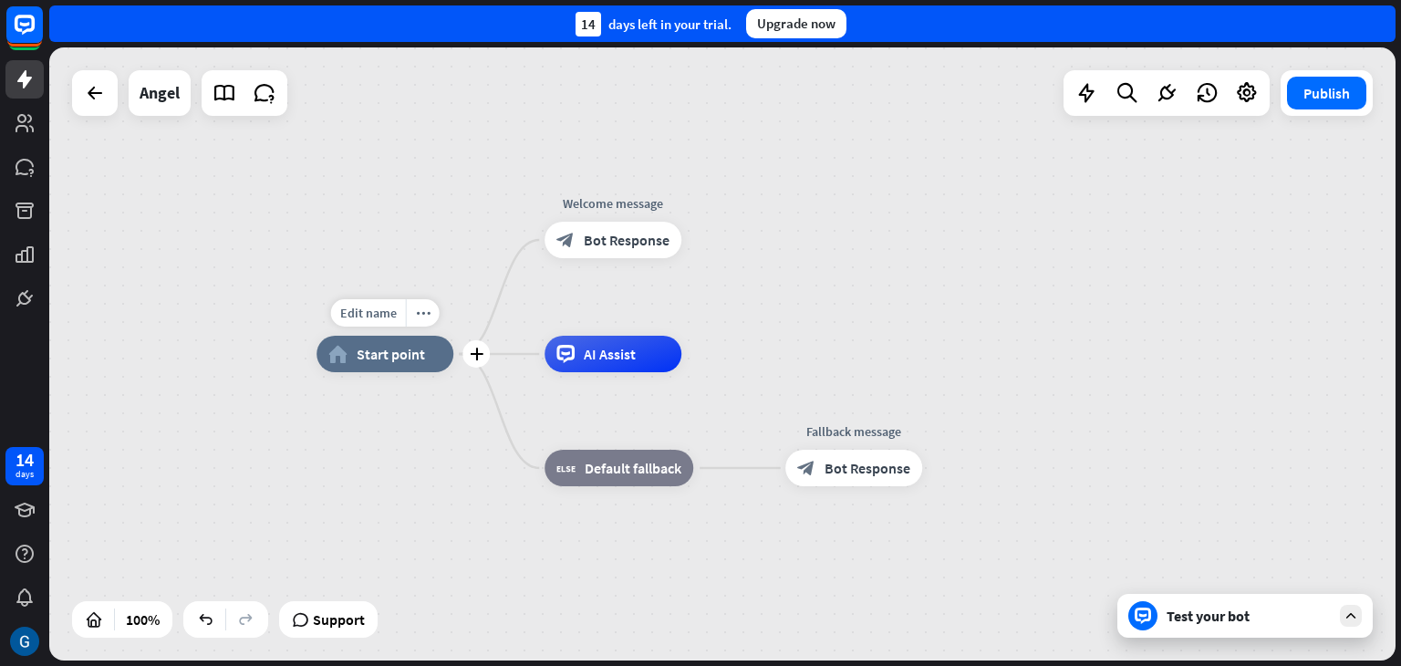
click at [390, 367] on div "home_2 Start point" at bounding box center [385, 354] width 137 height 36
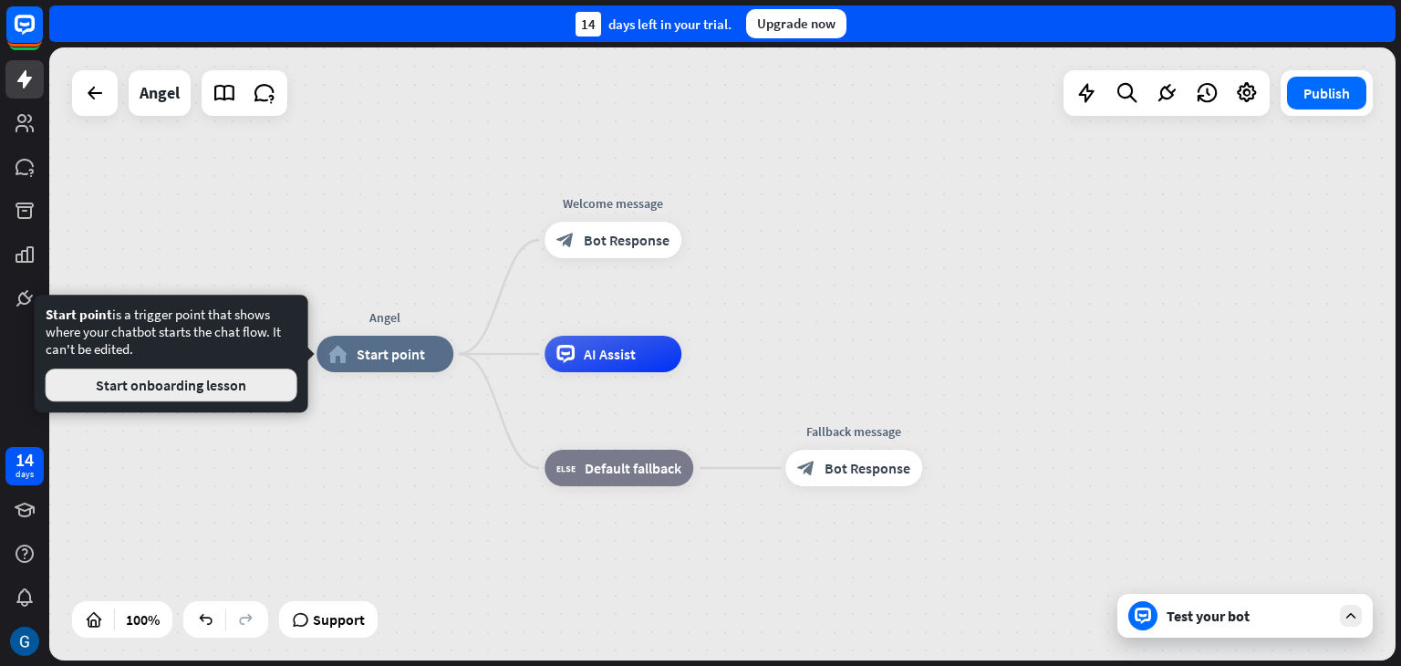
click at [210, 386] on button "Start onboarding lesson" at bounding box center [172, 385] width 252 height 33
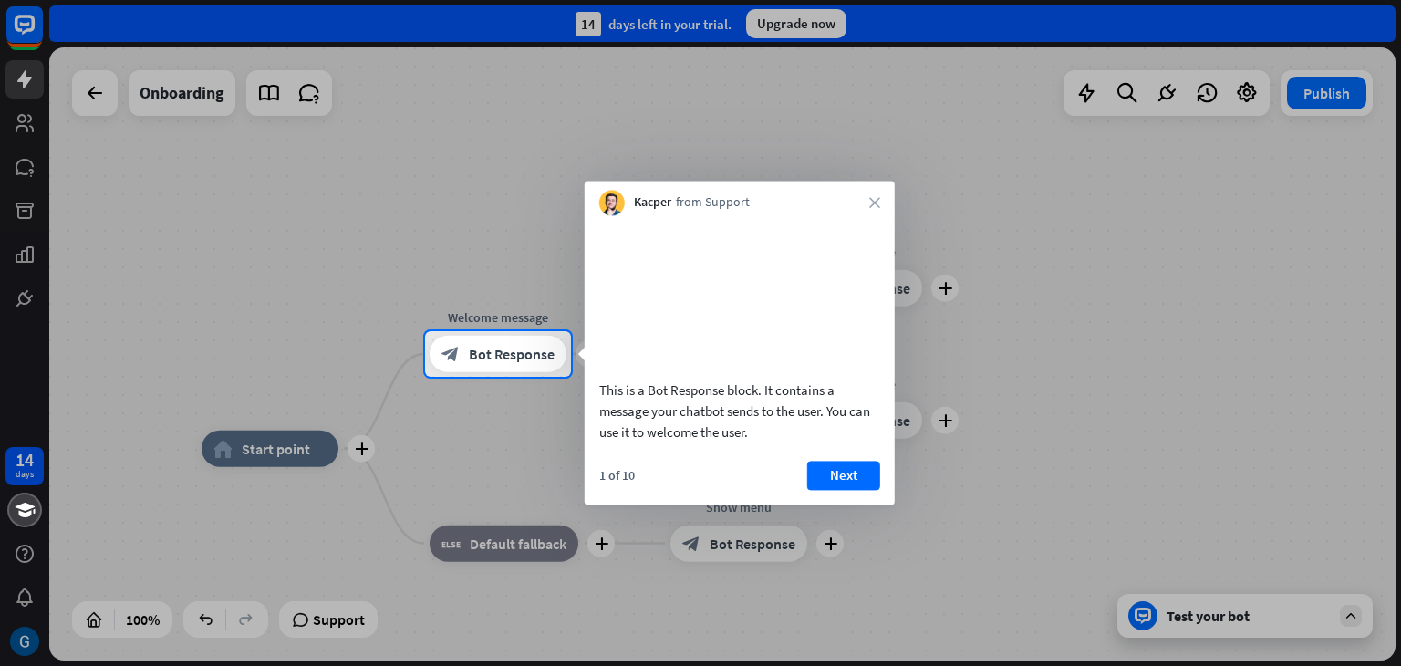
click at [876, 196] on div "Kacper from Support close" at bounding box center [740, 198] width 310 height 35
click at [876, 203] on icon "close" at bounding box center [874, 202] width 11 height 11
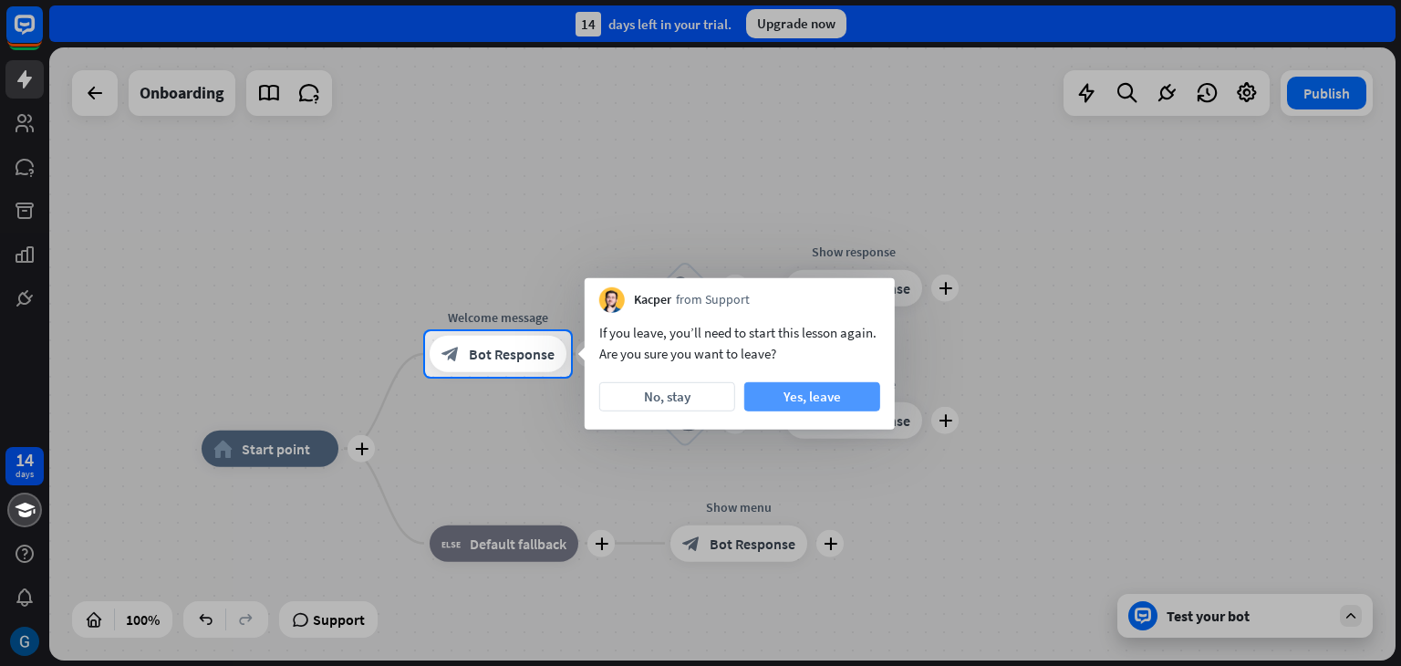
click at [820, 393] on button "Yes, leave" at bounding box center [812, 396] width 136 height 29
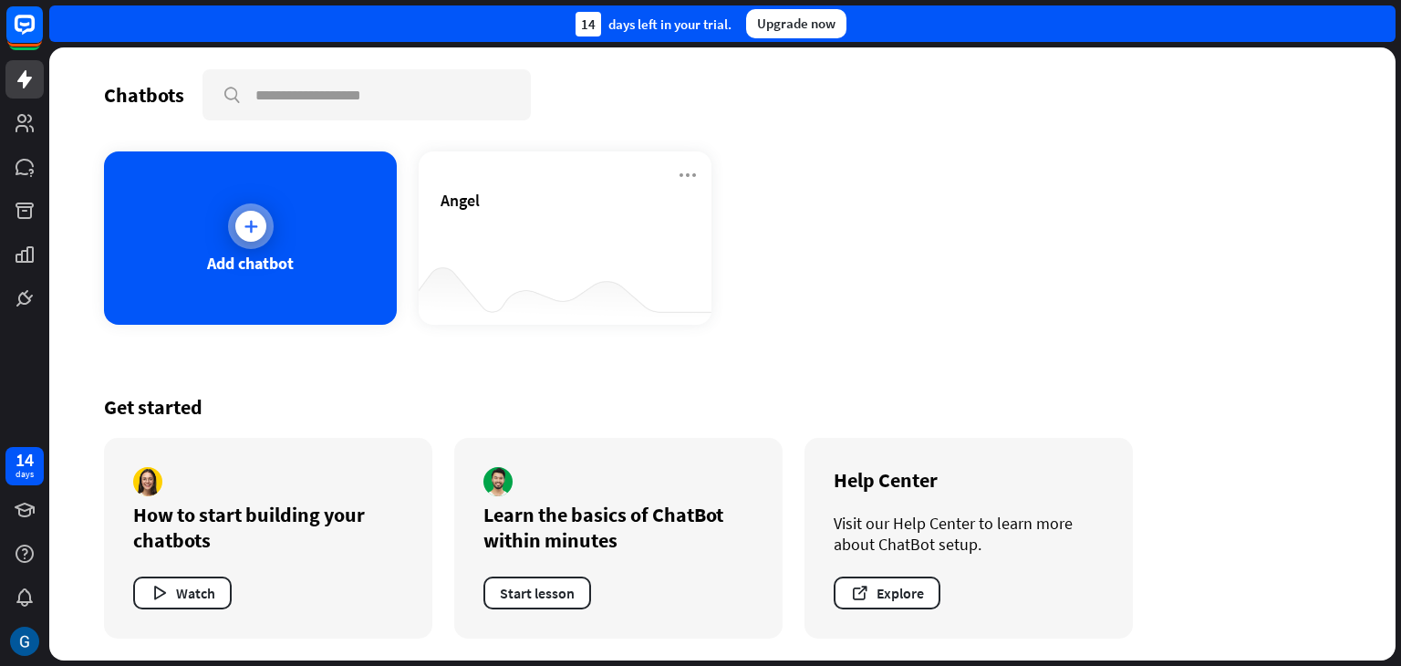
click at [288, 217] on div "Add chatbot" at bounding box center [250, 237] width 293 height 173
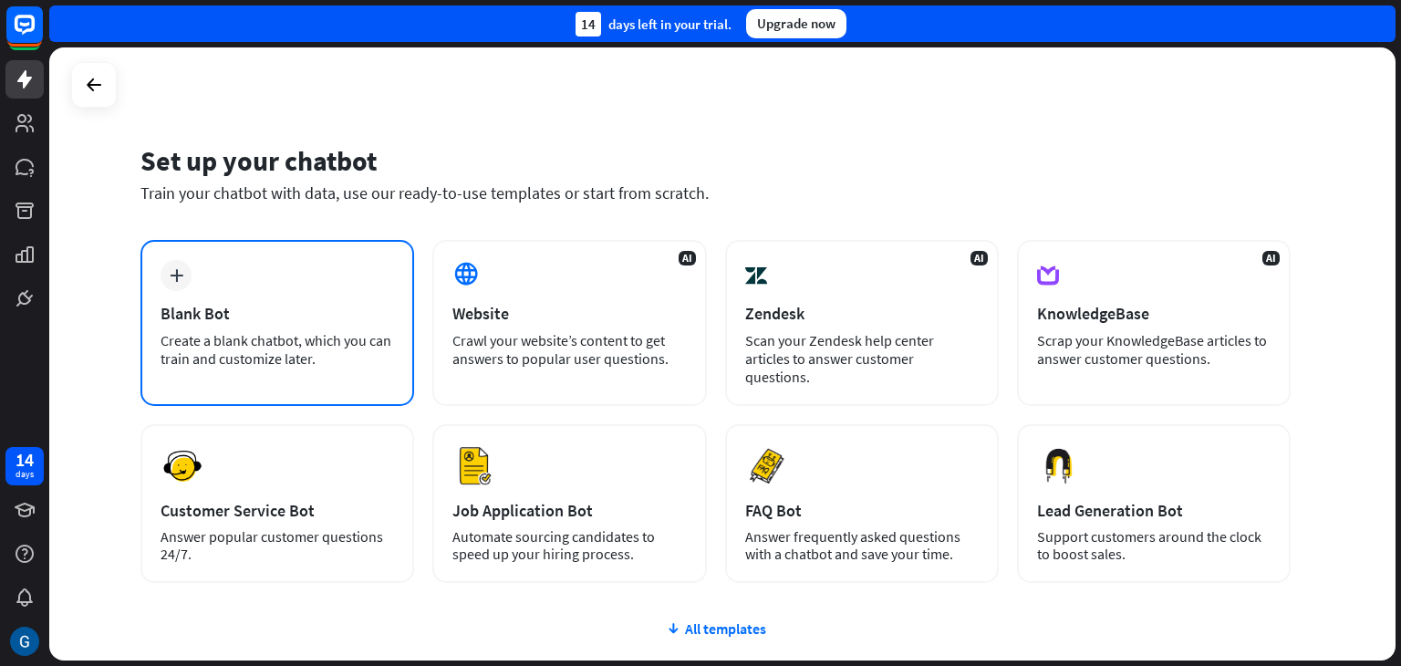
click at [232, 283] on div "plus Blank Bot Create a blank chatbot, which you can train and customize later." at bounding box center [277, 323] width 274 height 166
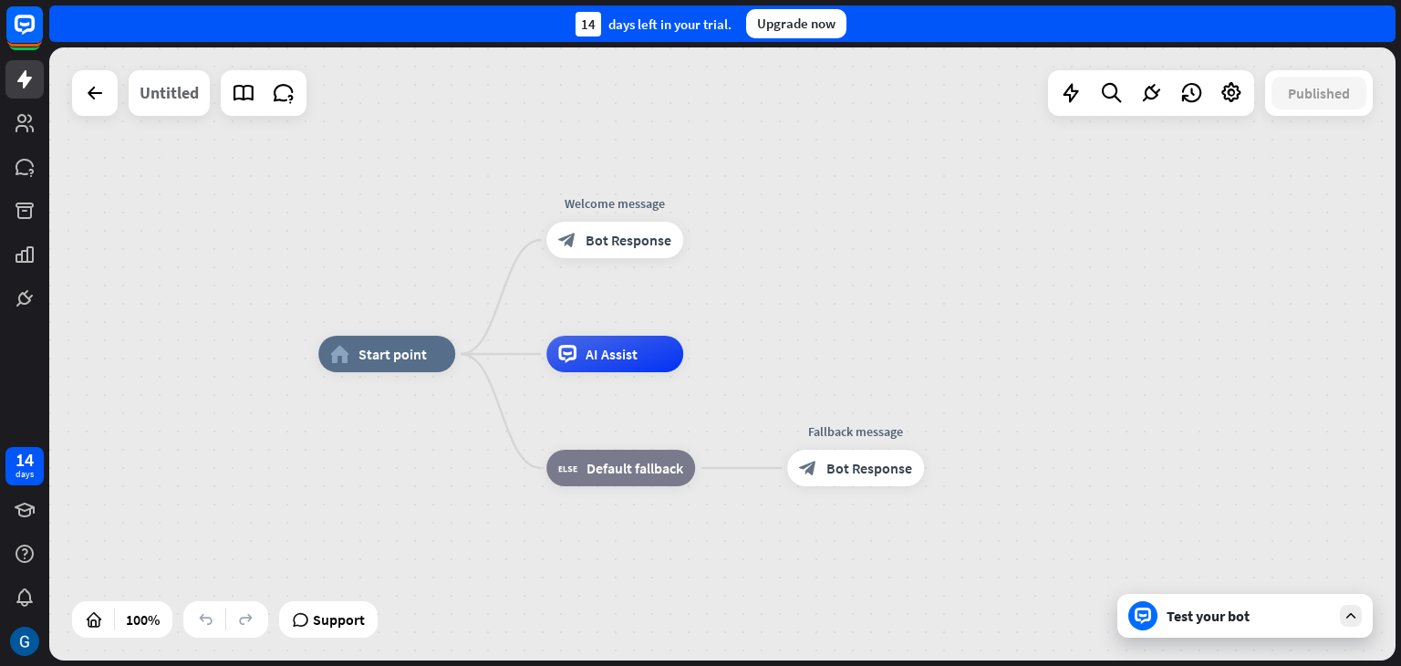
click at [169, 94] on div "Untitled" at bounding box center [169, 93] width 59 height 46
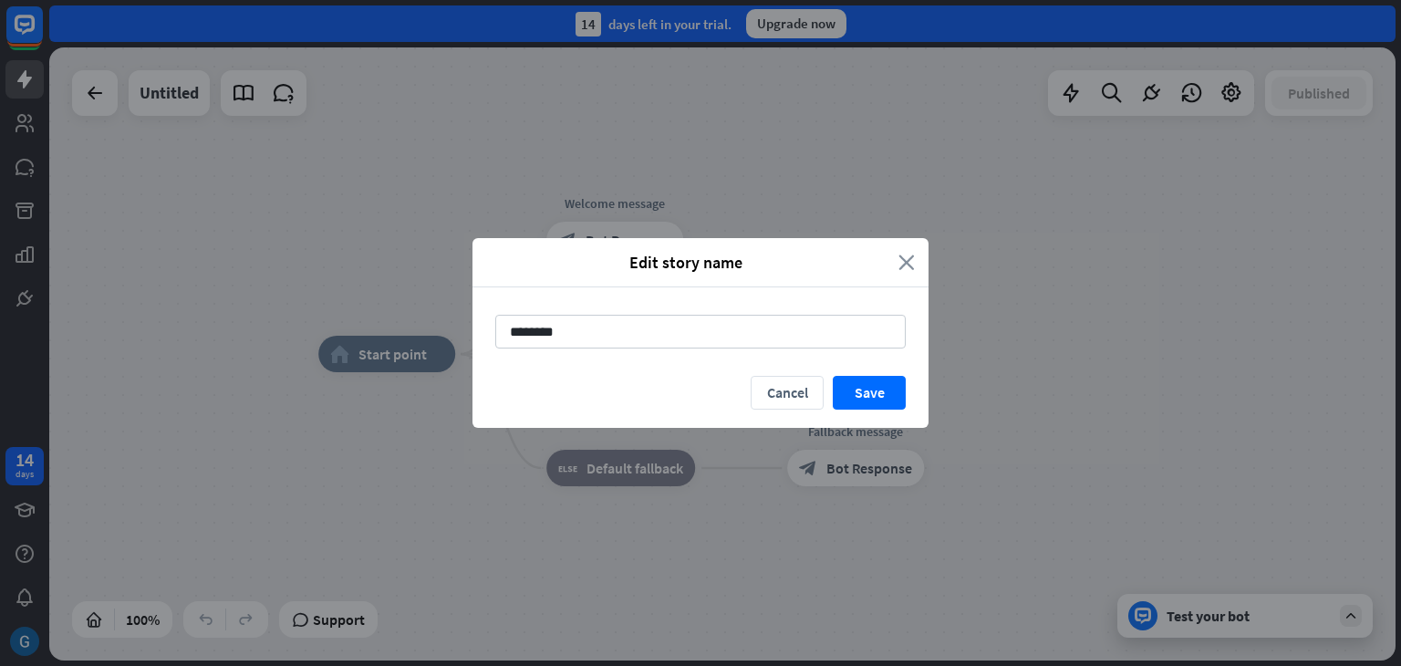
click at [907, 256] on icon "close" at bounding box center [907, 262] width 16 height 21
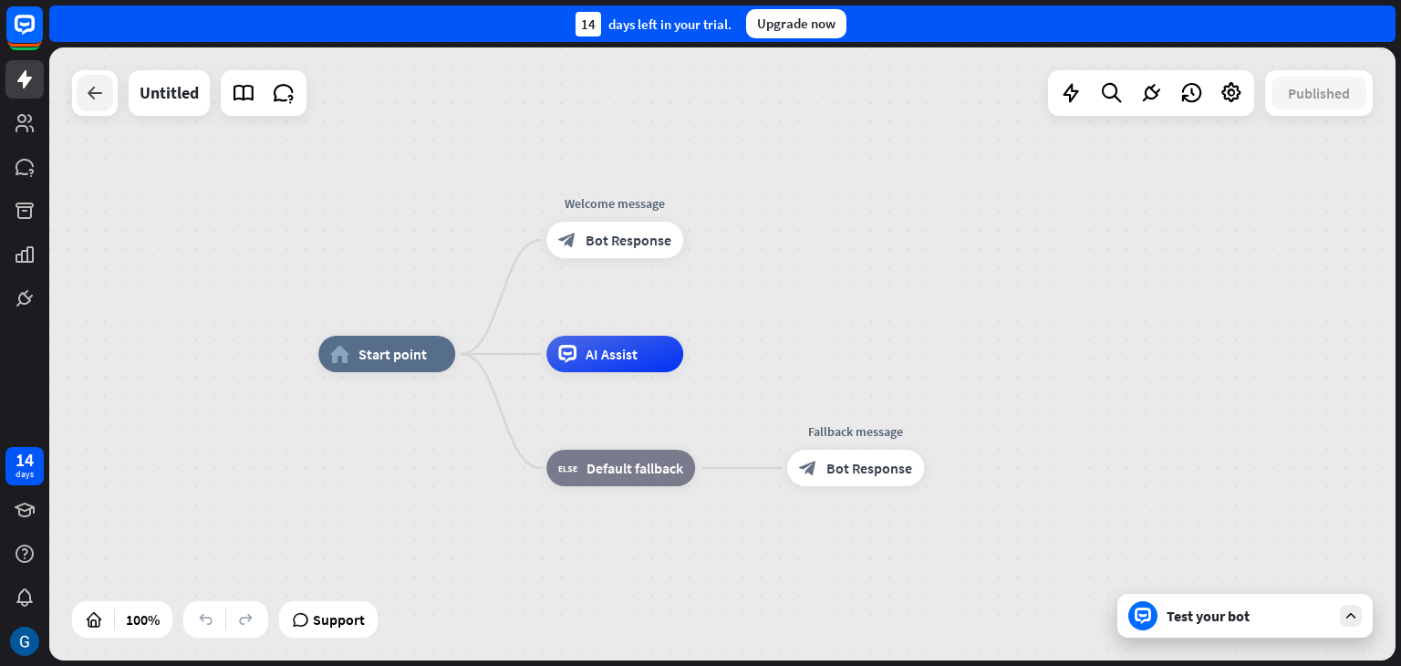
click at [93, 94] on icon at bounding box center [95, 93] width 22 height 22
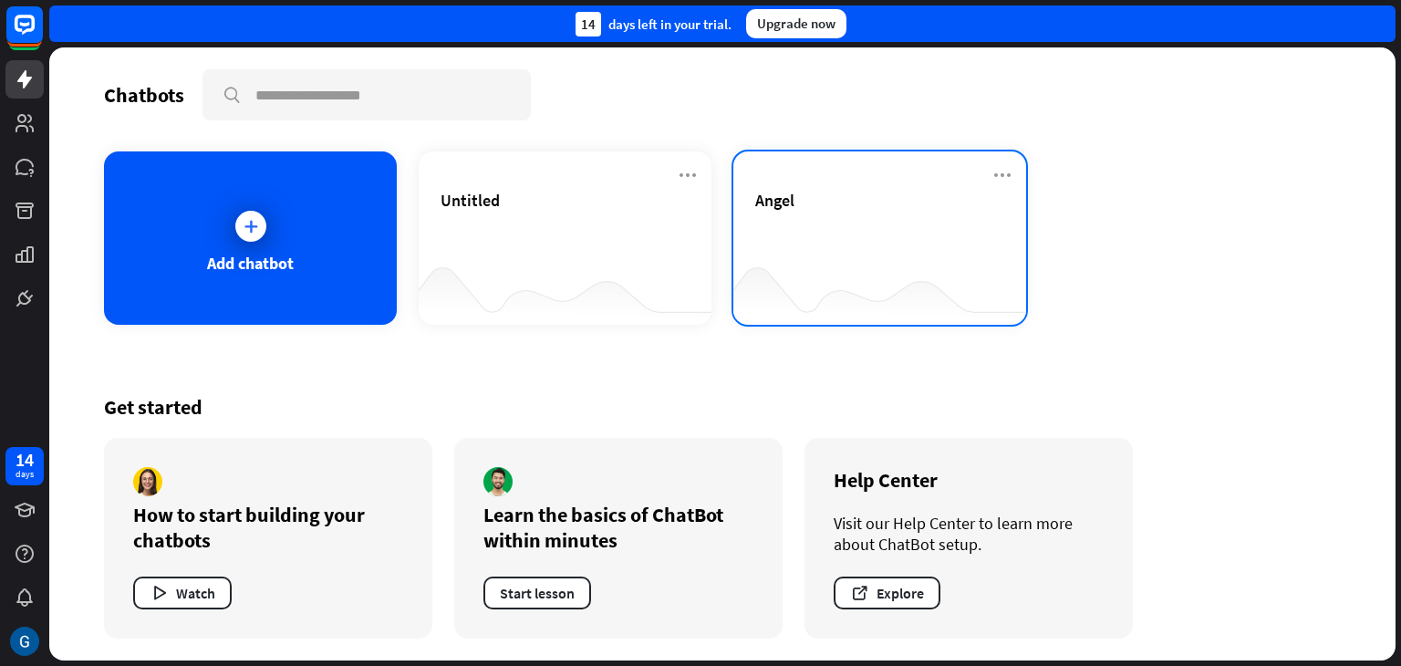
click at [930, 234] on div "Angel" at bounding box center [879, 222] width 249 height 64
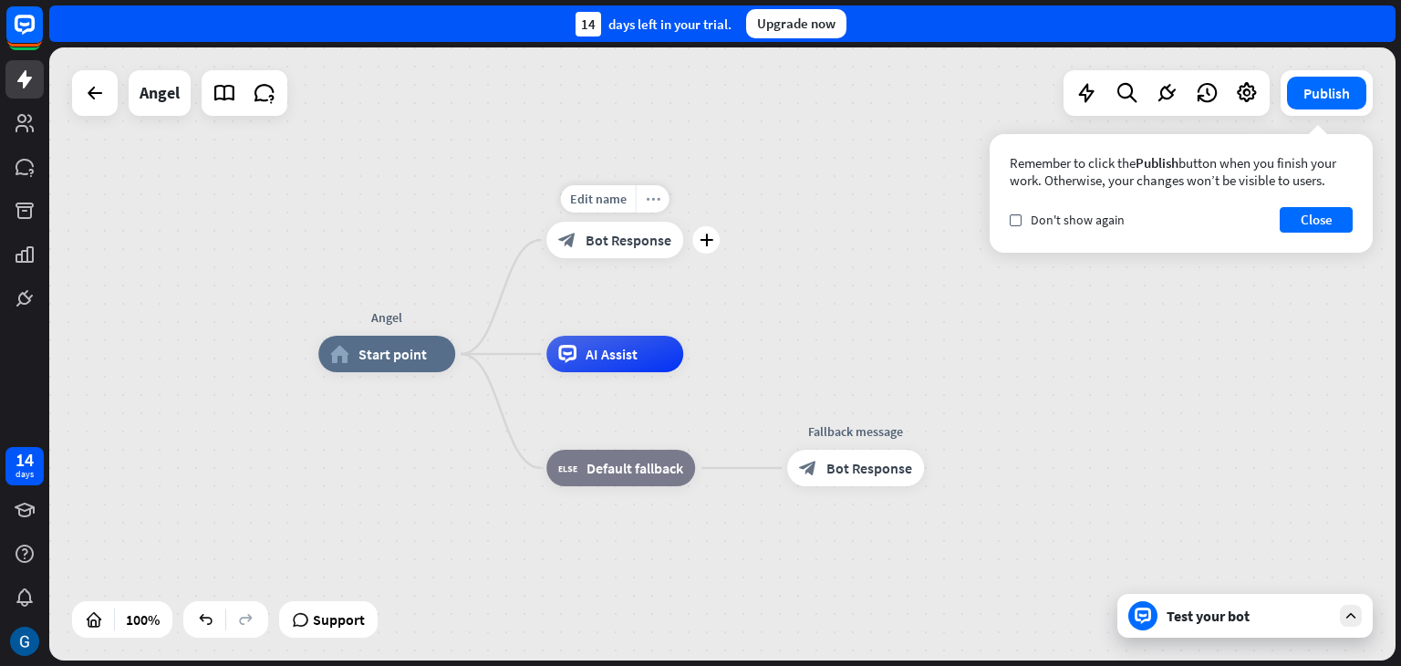
click at [657, 203] on icon "more_horiz" at bounding box center [653, 199] width 15 height 14
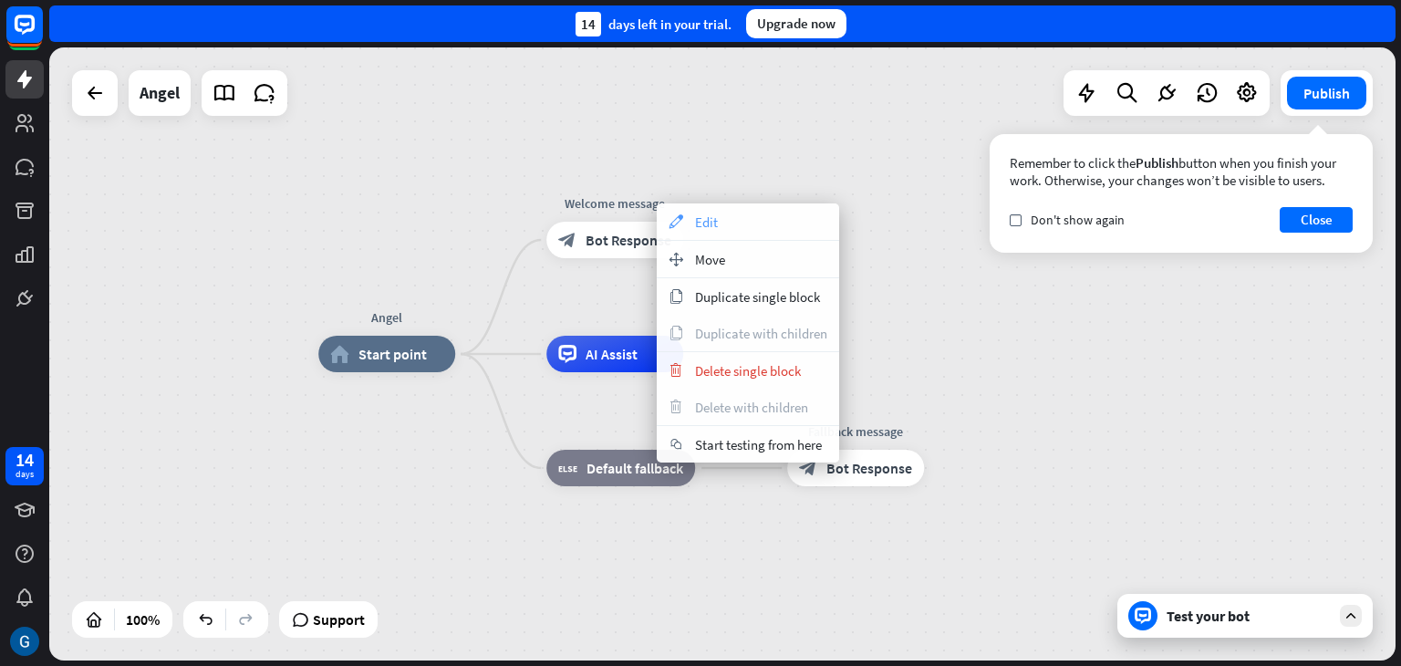
click at [731, 220] on div "appearance Edit" at bounding box center [748, 221] width 182 height 36
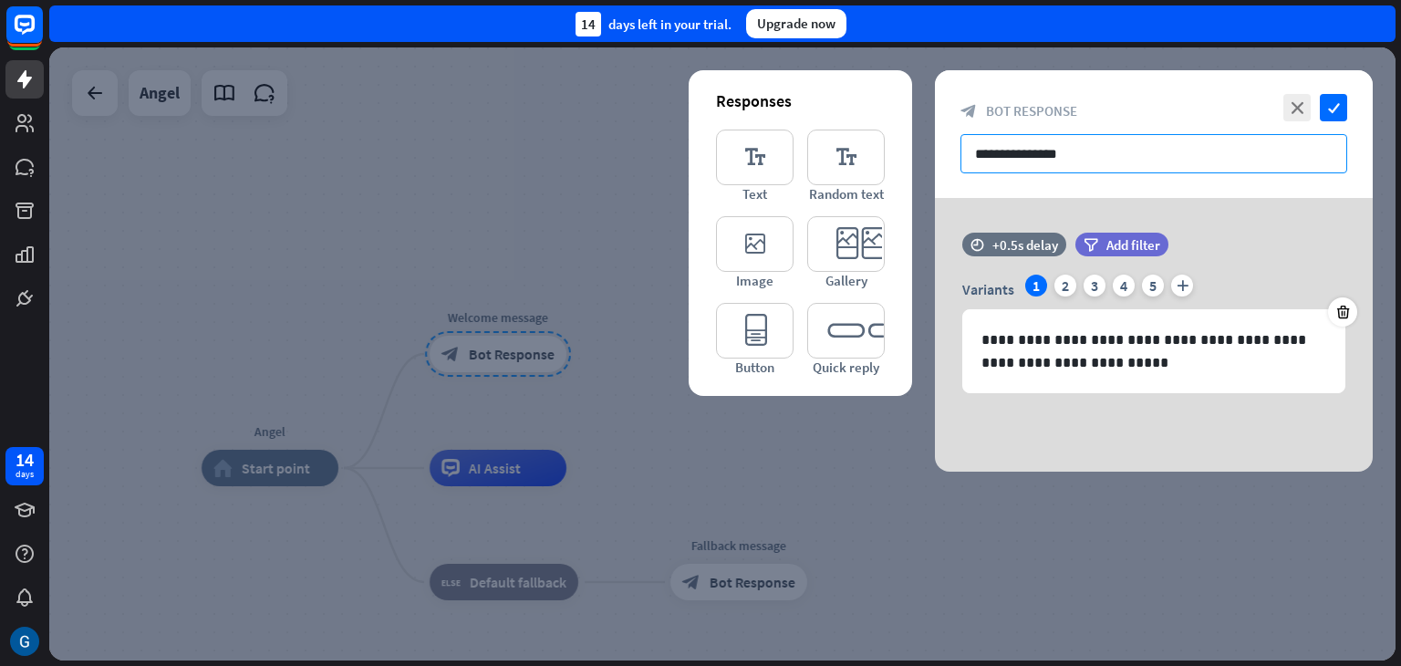
drag, startPoint x: 1091, startPoint y: 152, endPoint x: 952, endPoint y: 140, distance: 140.2
click at [952, 140] on div "**********" at bounding box center [1154, 134] width 438 height 128
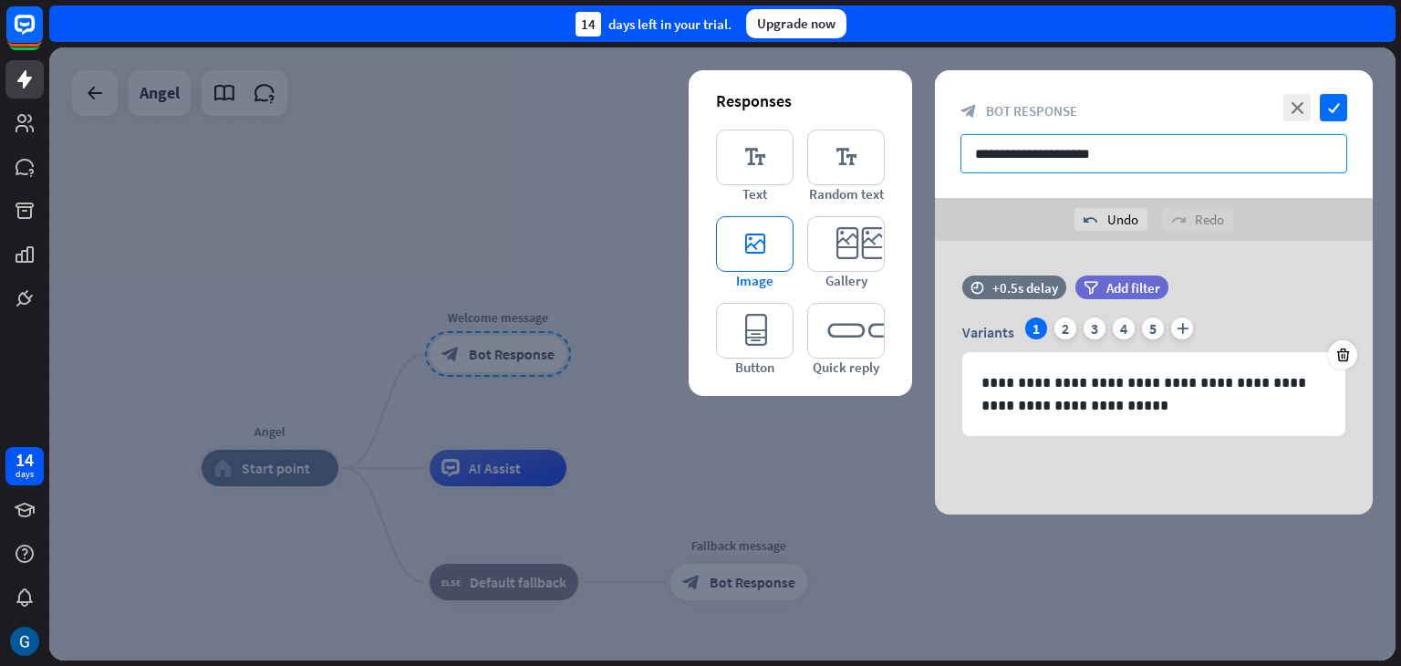
type input "**********"
click at [759, 248] on icon "editor_image" at bounding box center [755, 244] width 78 height 56
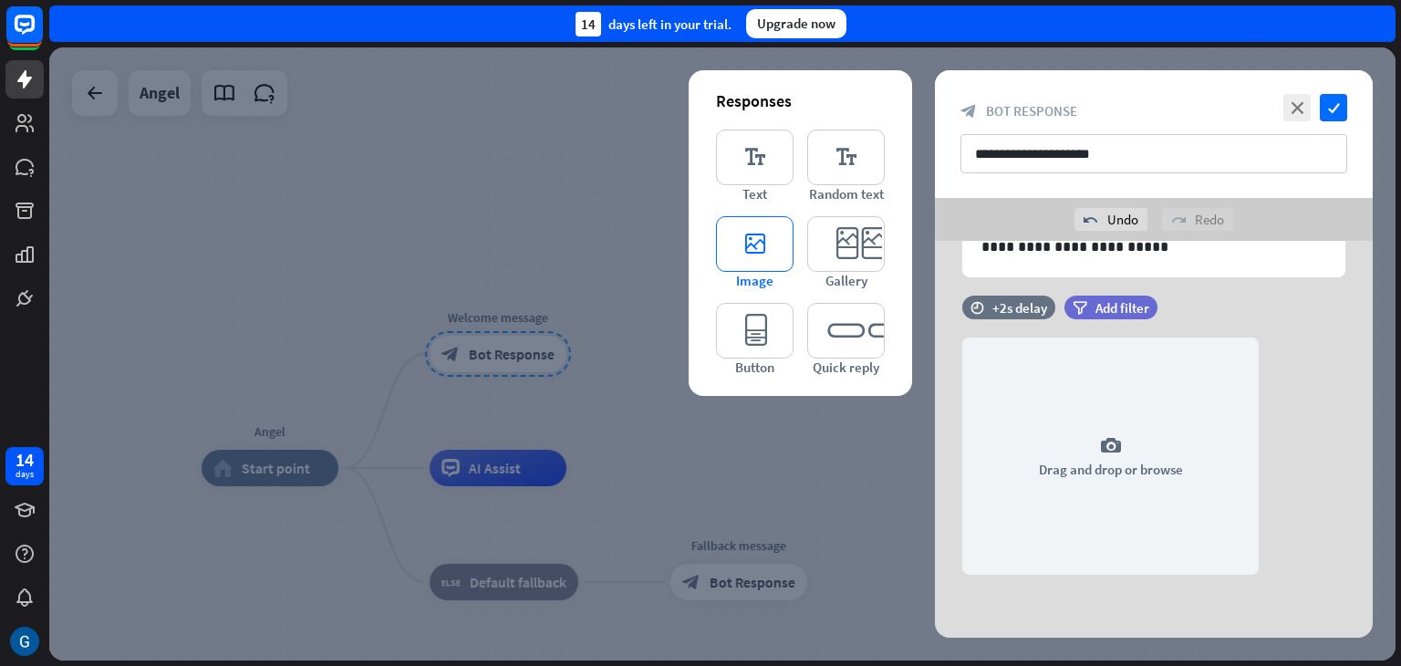
scroll to position [160, 0]
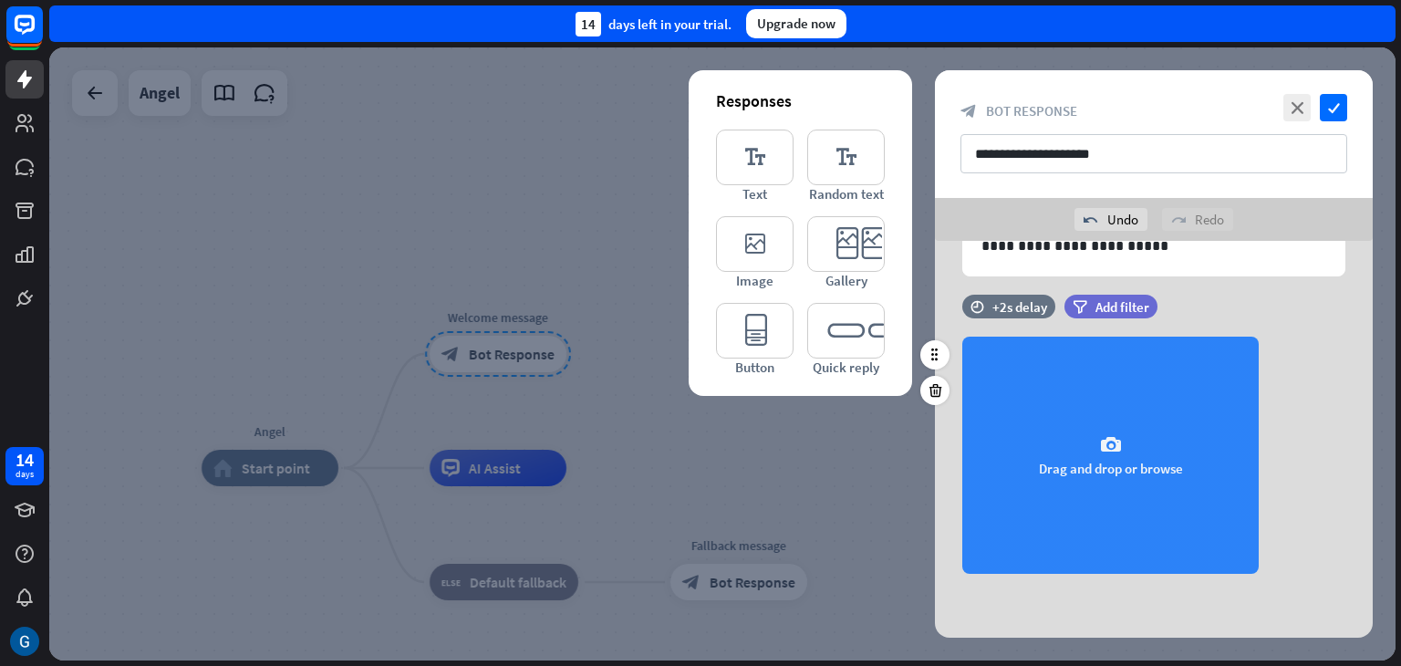
click at [1119, 448] on icon "camera" at bounding box center [1111, 445] width 22 height 22
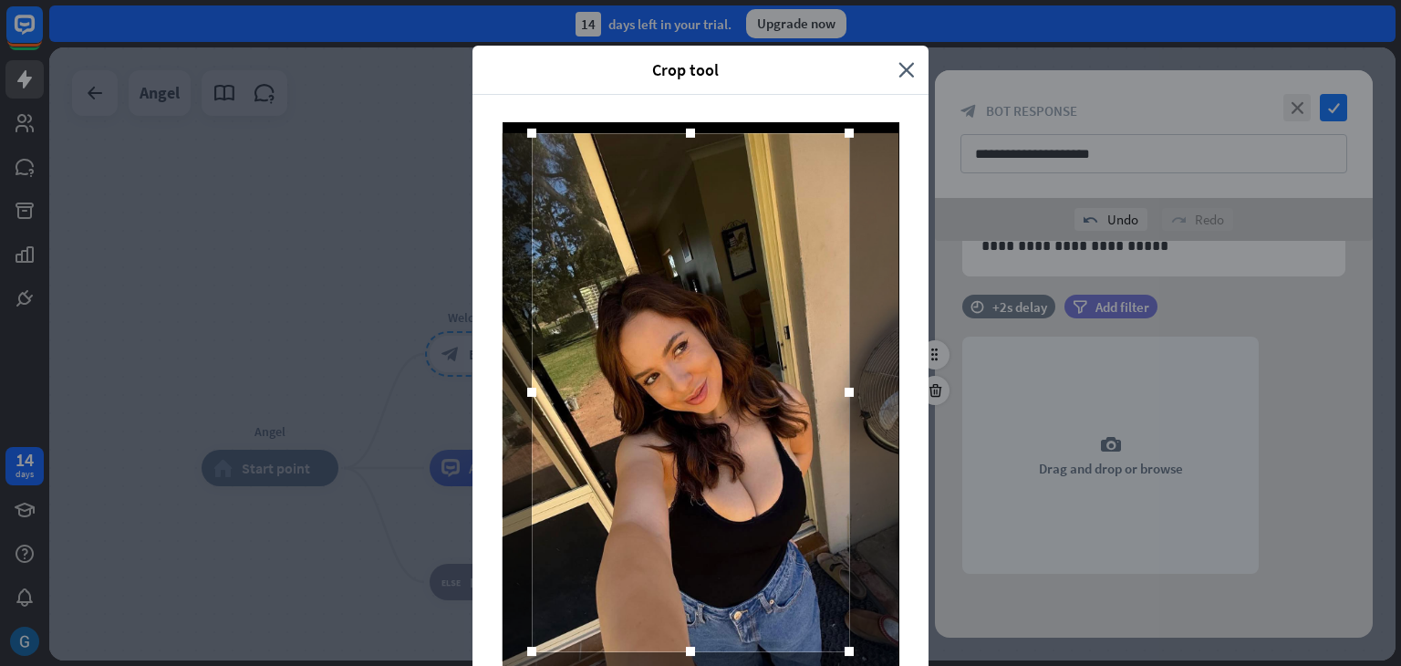
drag, startPoint x: 739, startPoint y: 399, endPoint x: 729, endPoint y: 242, distance: 157.2
click at [729, 242] on div at bounding box center [690, 392] width 317 height 518
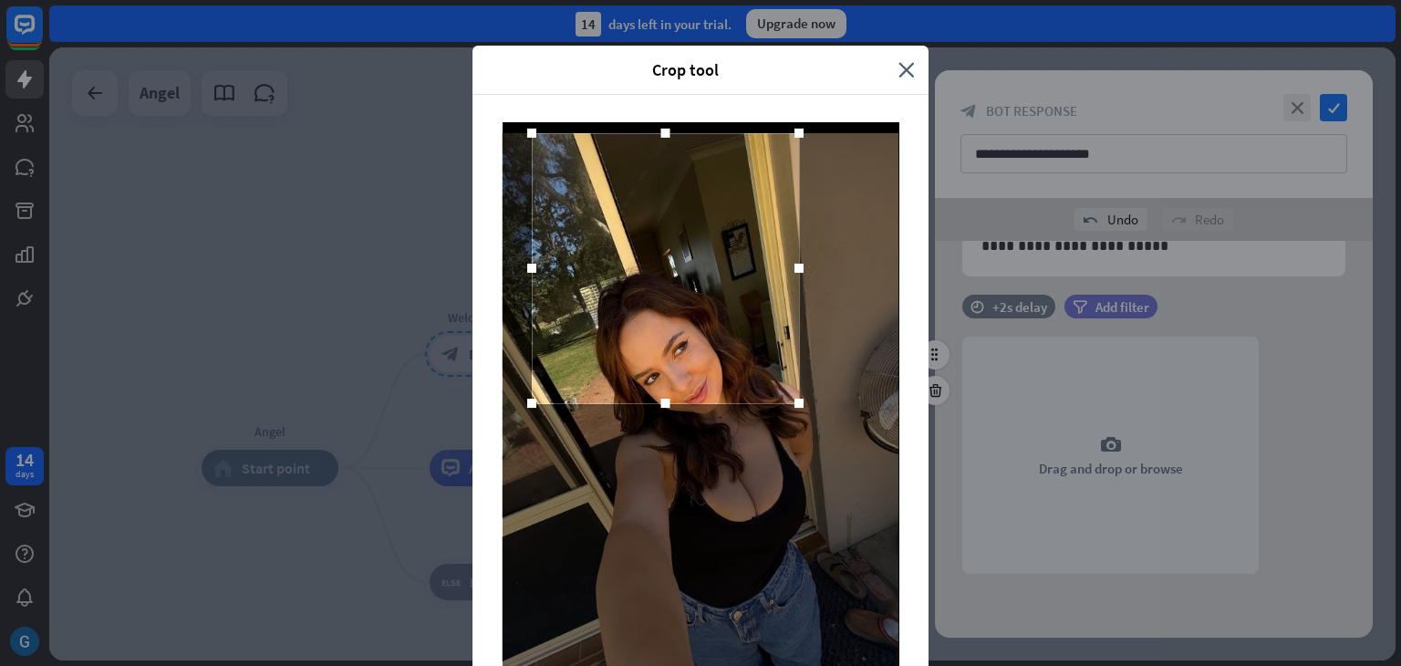
drag, startPoint x: 837, startPoint y: 653, endPoint x: 787, endPoint y: 405, distance: 253.2
click at [795, 405] on div at bounding box center [799, 403] width 9 height 9
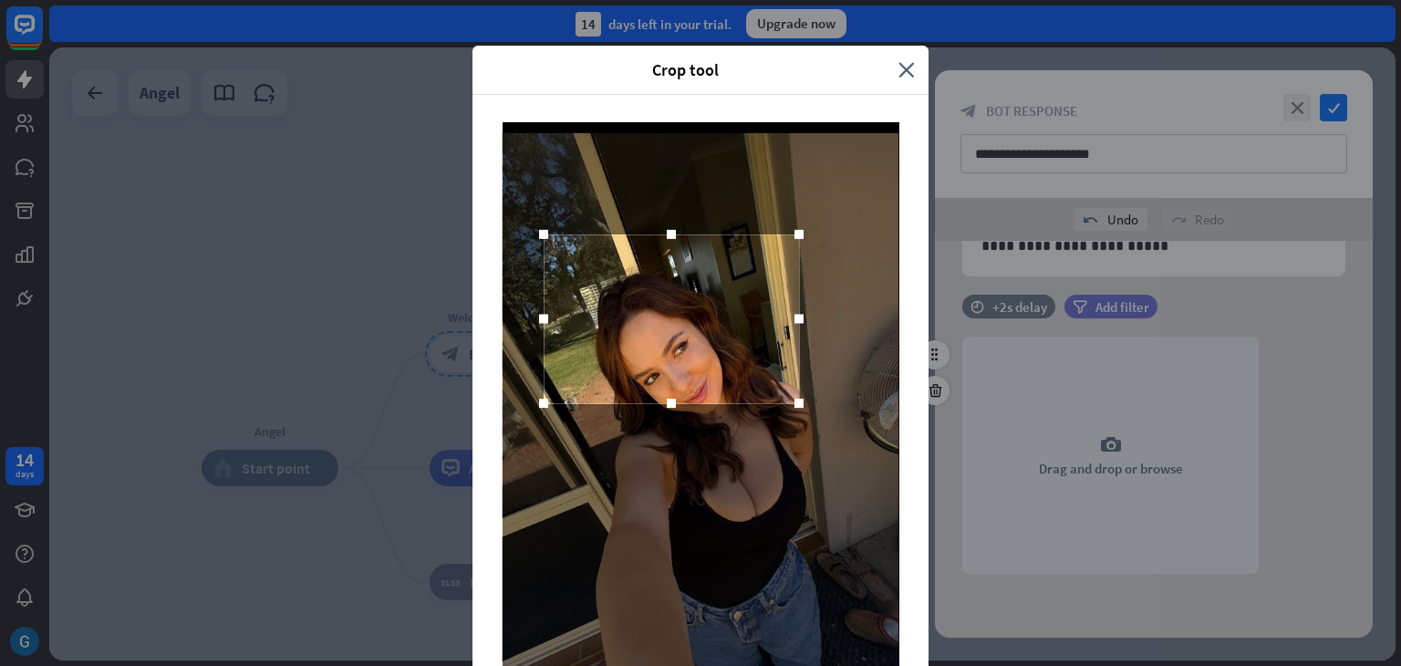
drag, startPoint x: 515, startPoint y: 135, endPoint x: 527, endPoint y: 236, distance: 102.0
click at [539, 236] on div at bounding box center [543, 234] width 9 height 9
drag, startPoint x: 530, startPoint y: 397, endPoint x: 562, endPoint y: 390, distance: 32.6
click at [562, 390] on div at bounding box center [575, 396] width 27 height 27
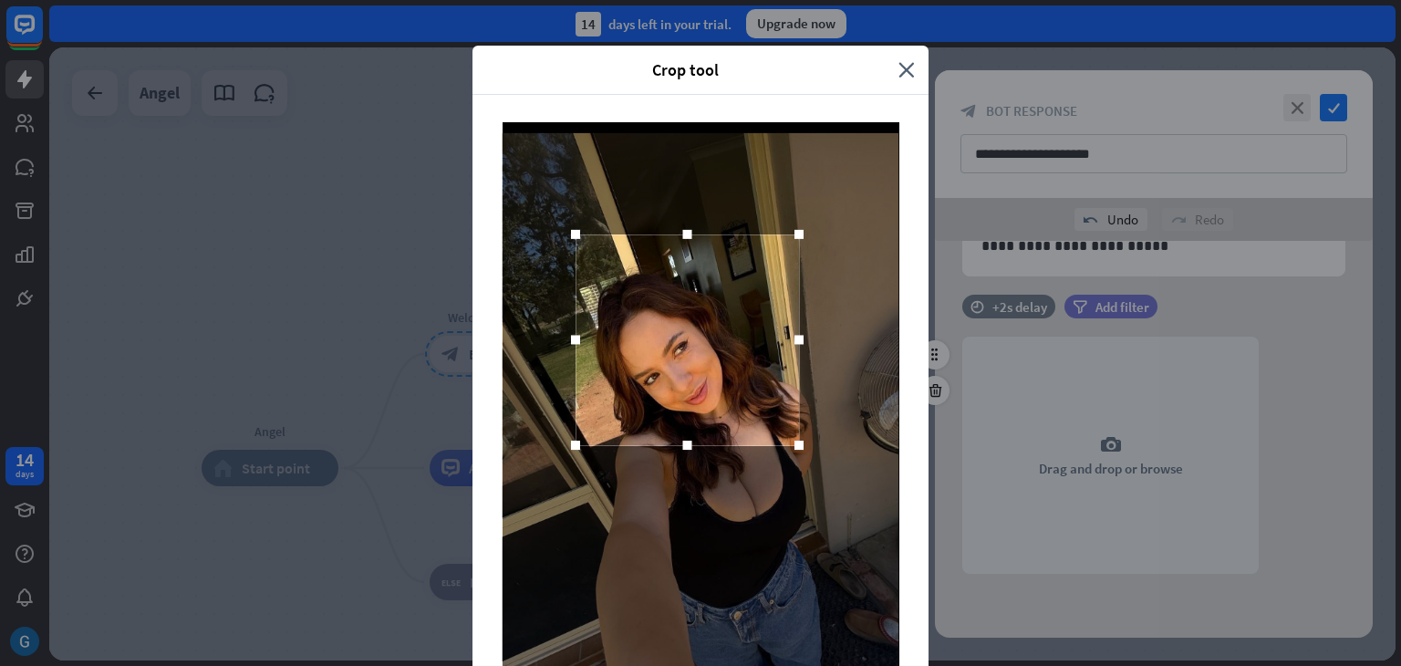
drag, startPoint x: 675, startPoint y: 396, endPoint x: 668, endPoint y: 443, distance: 48.0
click at [683, 443] on div at bounding box center [687, 445] width 9 height 9
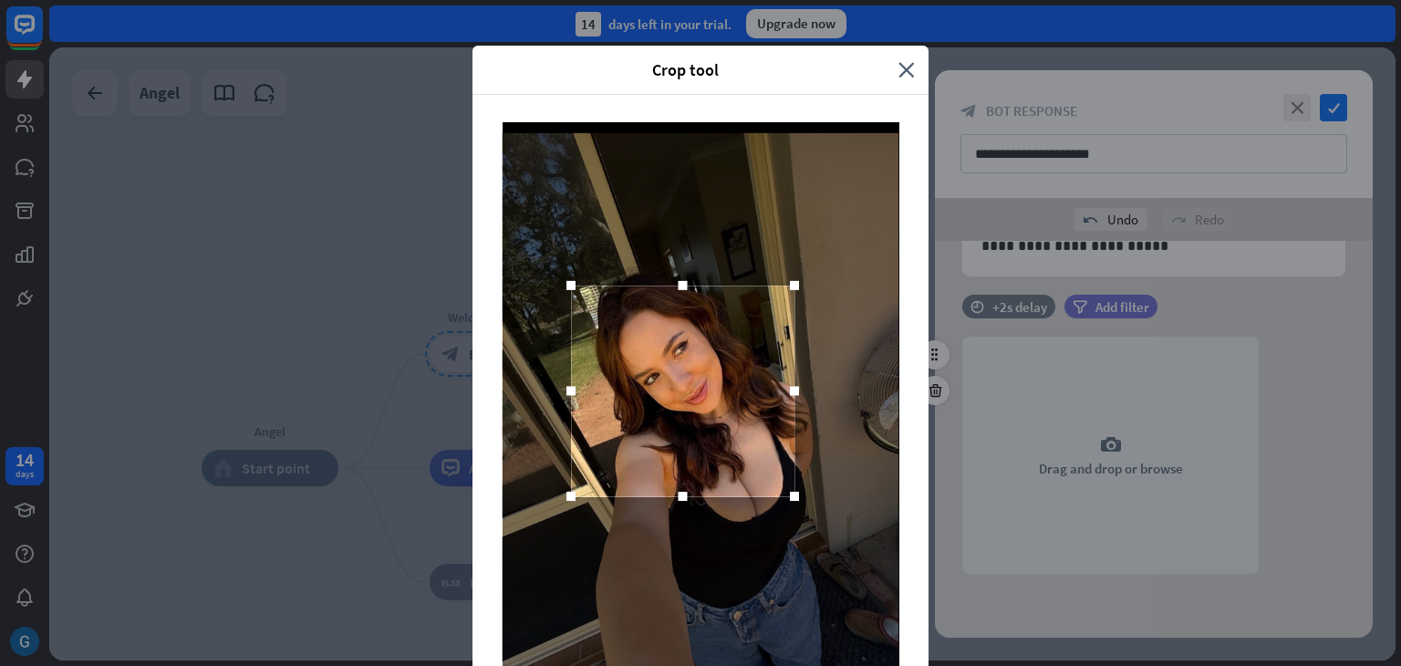
drag, startPoint x: 690, startPoint y: 341, endPoint x: 685, endPoint y: 392, distance: 51.3
click at [685, 392] on div at bounding box center [683, 391] width 224 height 211
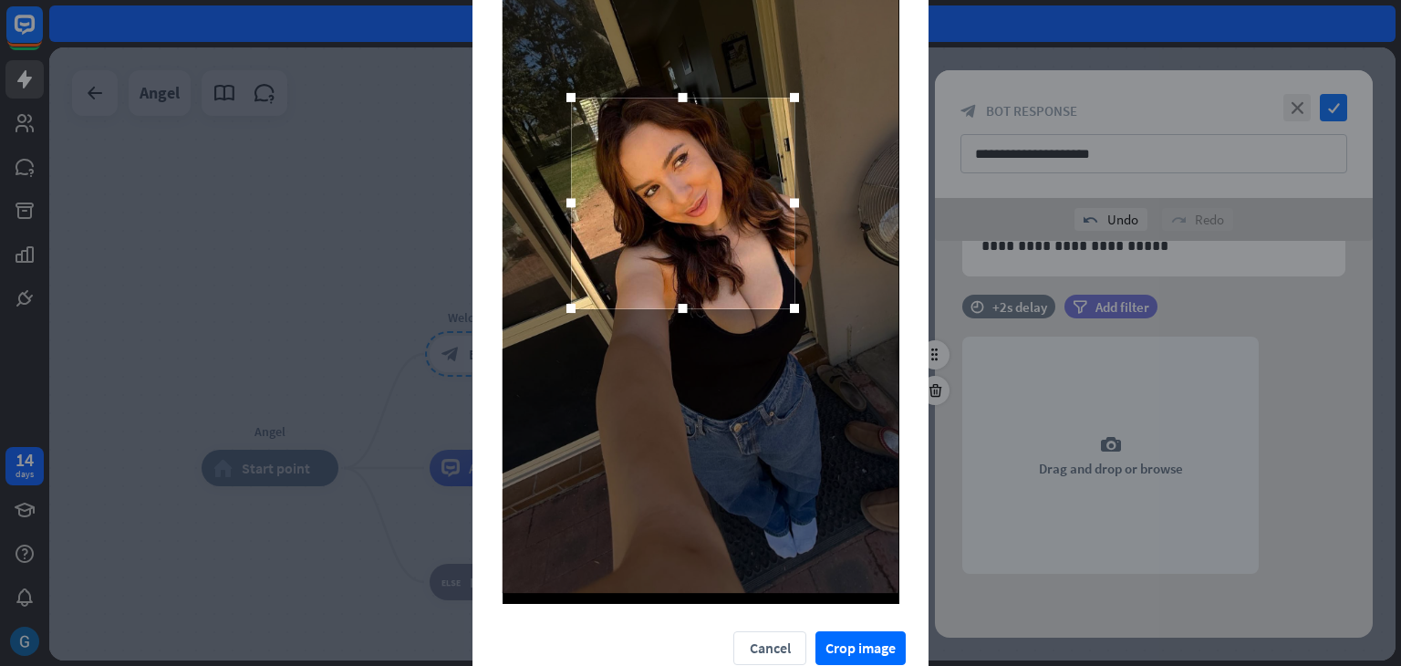
scroll to position [174, 0]
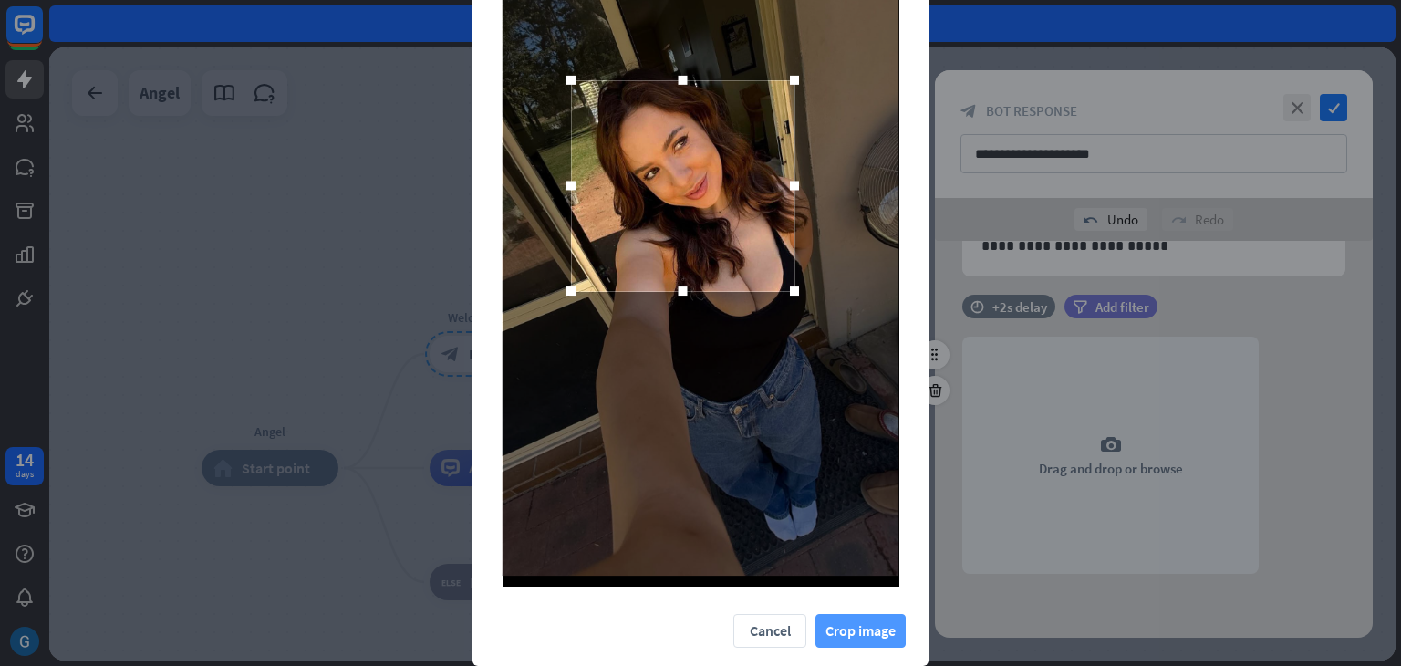
click at [862, 618] on button "Crop image" at bounding box center [861, 631] width 90 height 34
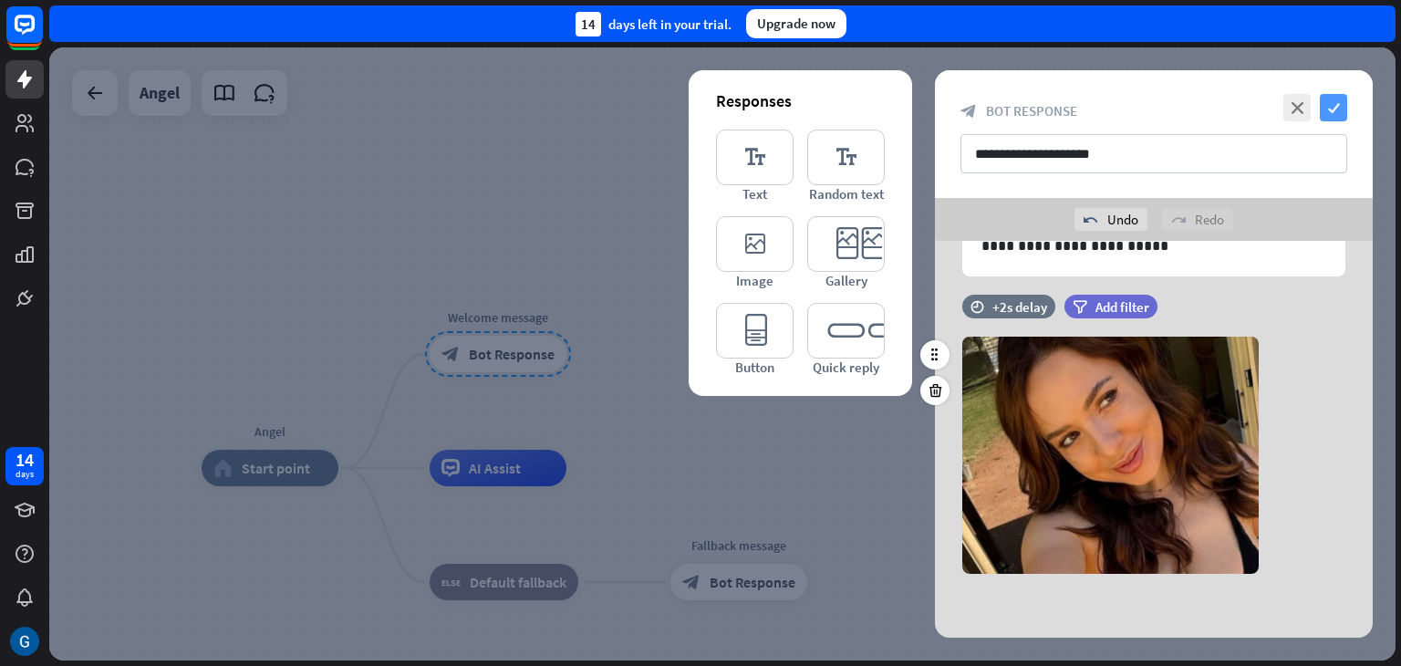
click at [1328, 109] on icon "check" at bounding box center [1333, 107] width 27 height 27
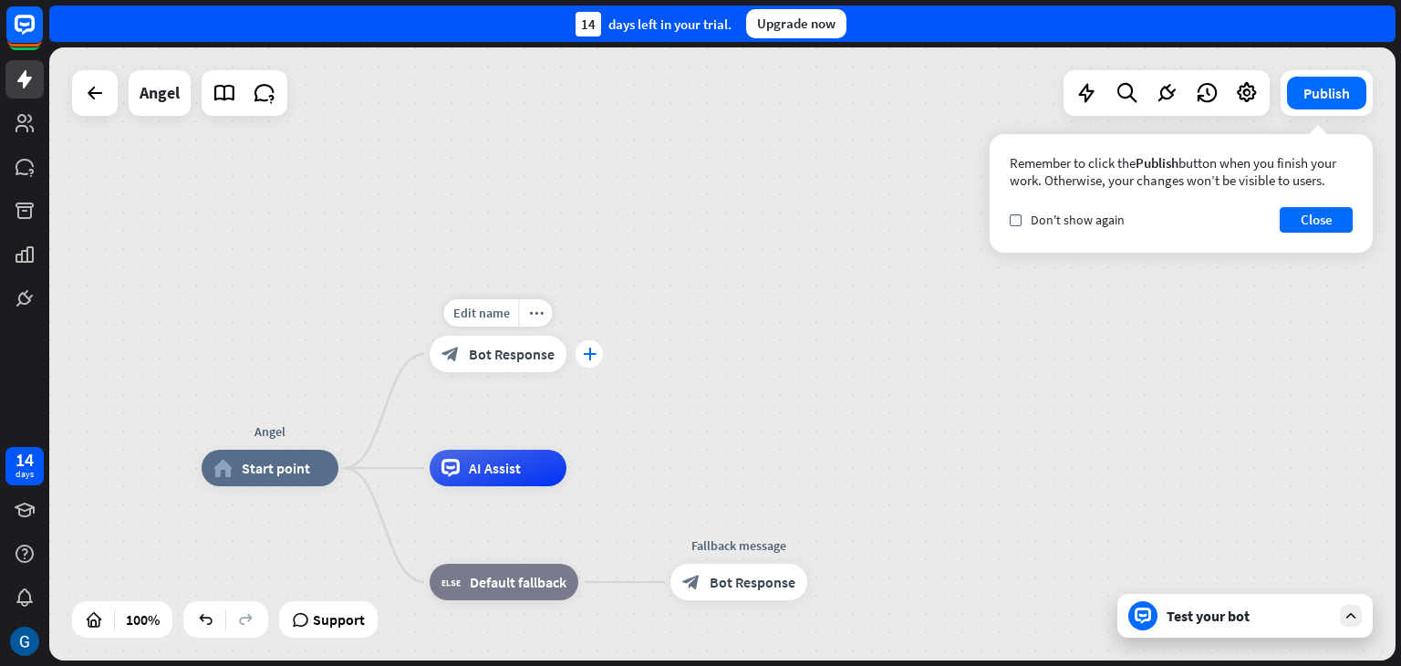
click at [591, 363] on div "plus" at bounding box center [589, 353] width 27 height 27
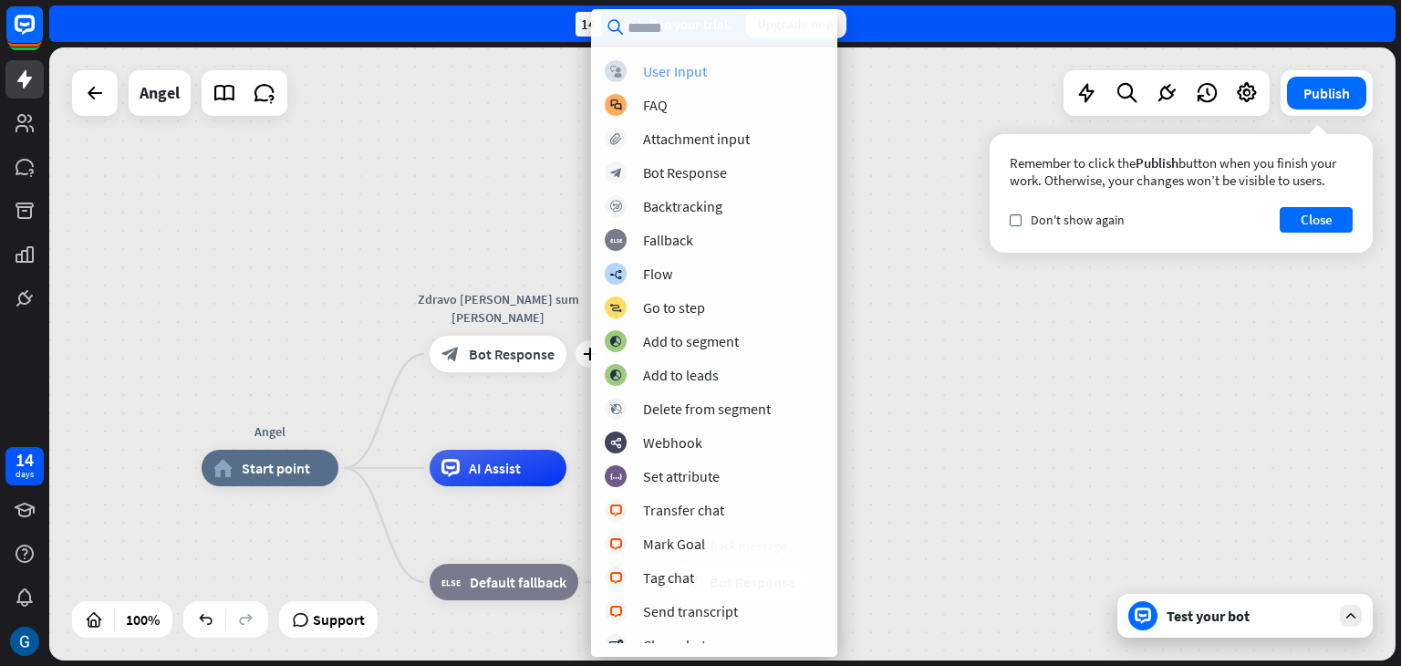
click at [698, 68] on div "User Input" at bounding box center [675, 71] width 64 height 18
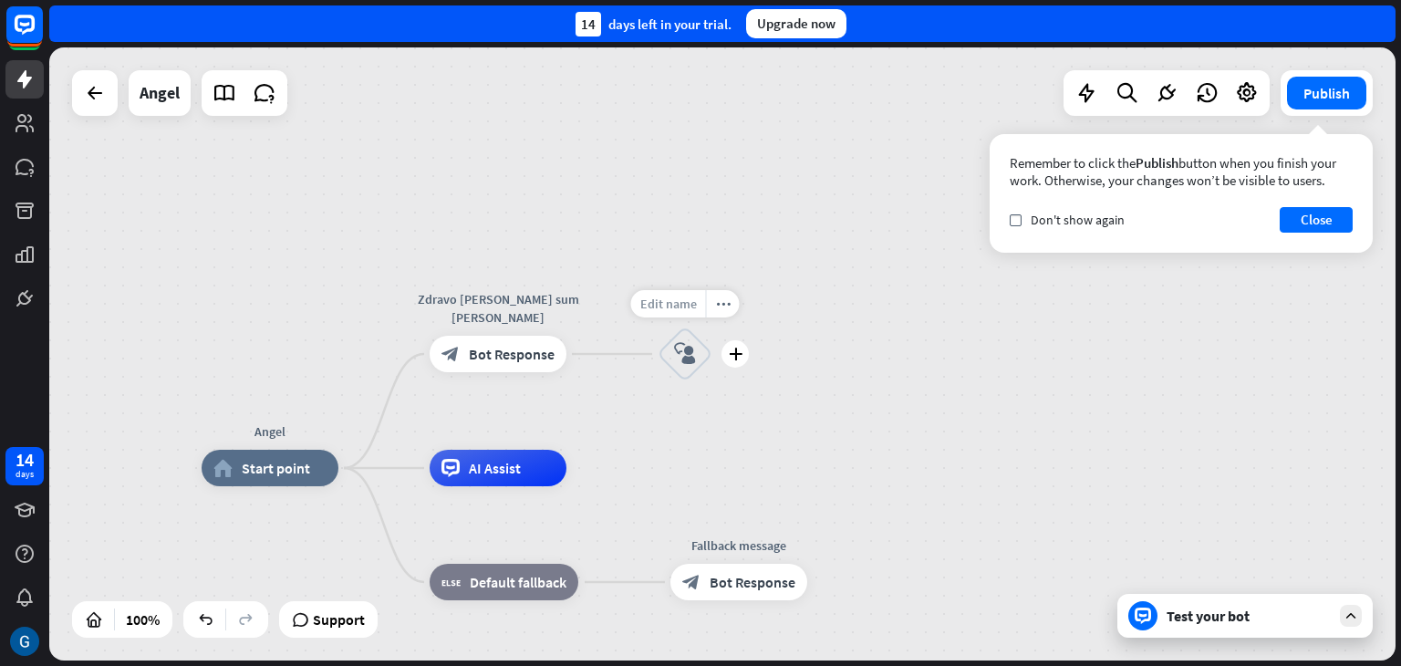
click at [688, 308] on span "Edit name" at bounding box center [668, 304] width 57 height 16
click at [737, 312] on input "text" at bounding box center [685, 305] width 128 height 26
click at [735, 348] on icon "plus" at bounding box center [736, 354] width 14 height 13
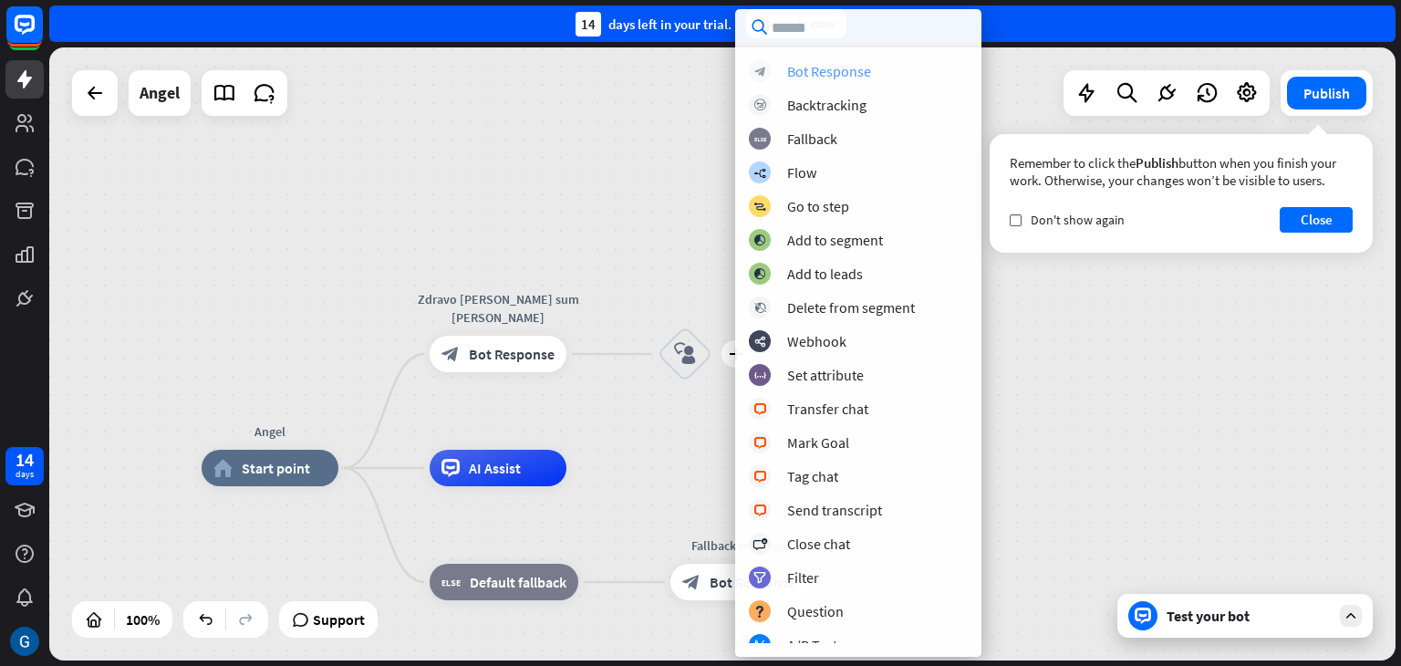
click at [841, 68] on div "Bot Response" at bounding box center [829, 71] width 84 height 18
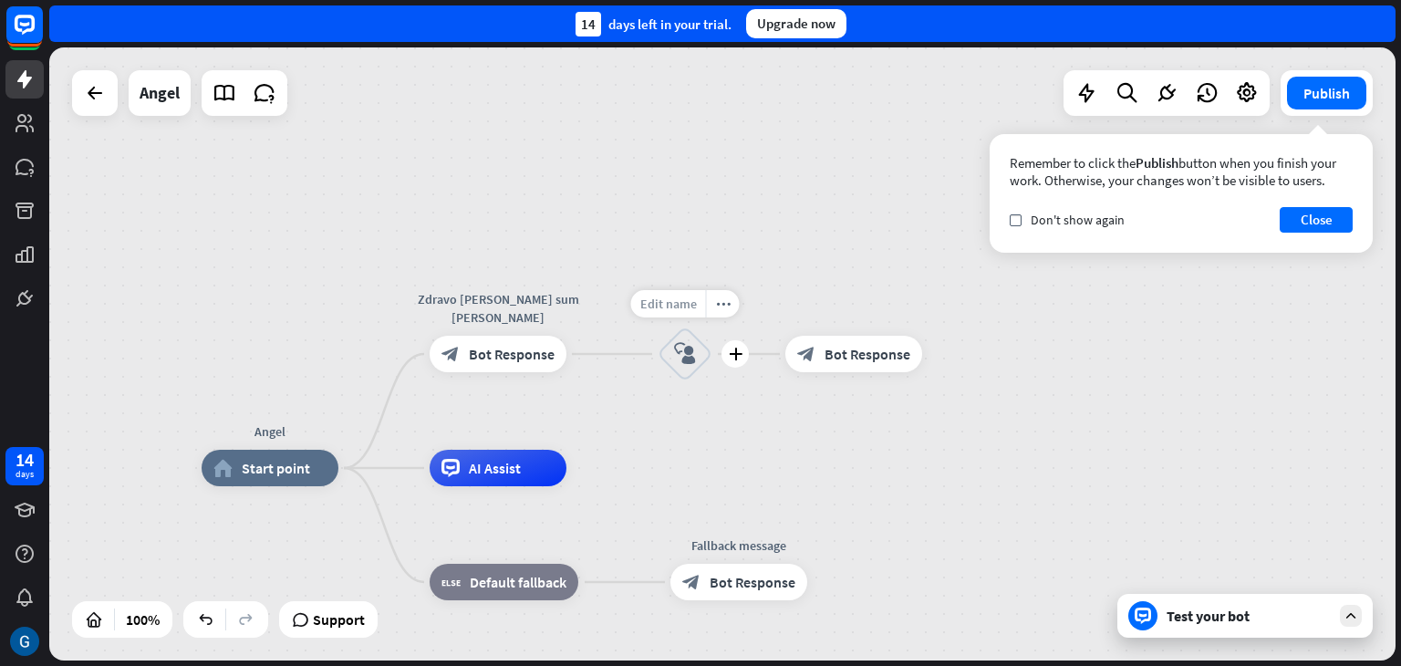
click at [678, 307] on span "Edit name" at bounding box center [668, 304] width 57 height 16
type input "******"
click at [686, 357] on div "Angel home_2 Start point Zdravo [PERSON_NAME] sum [PERSON_NAME] block_bot_respo…" at bounding box center [722, 353] width 1347 height 613
click at [737, 359] on icon "plus" at bounding box center [736, 354] width 14 height 13
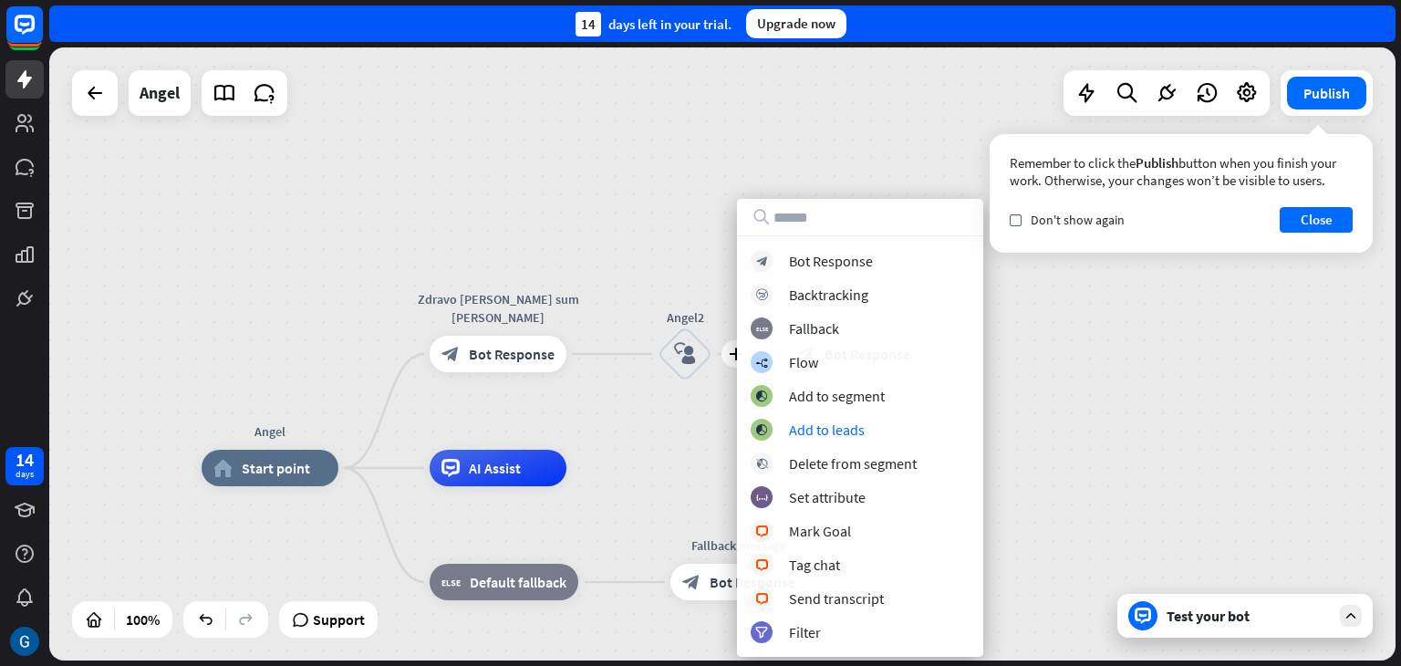
click at [1043, 381] on div "Angel home_2 Start point Zdravo [PERSON_NAME] sum [PERSON_NAME] block_bot_respo…" at bounding box center [722, 353] width 1347 height 613
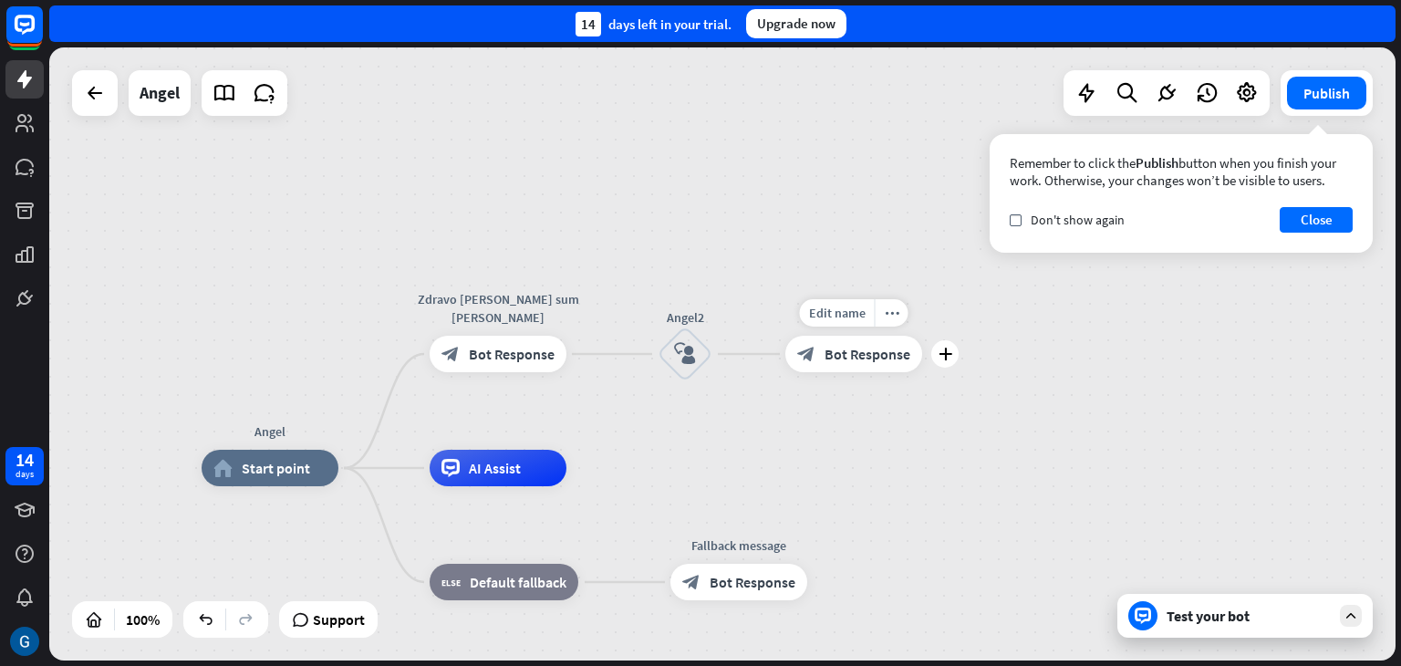
click at [869, 365] on div "block_bot_response Bot Response" at bounding box center [853, 354] width 137 height 36
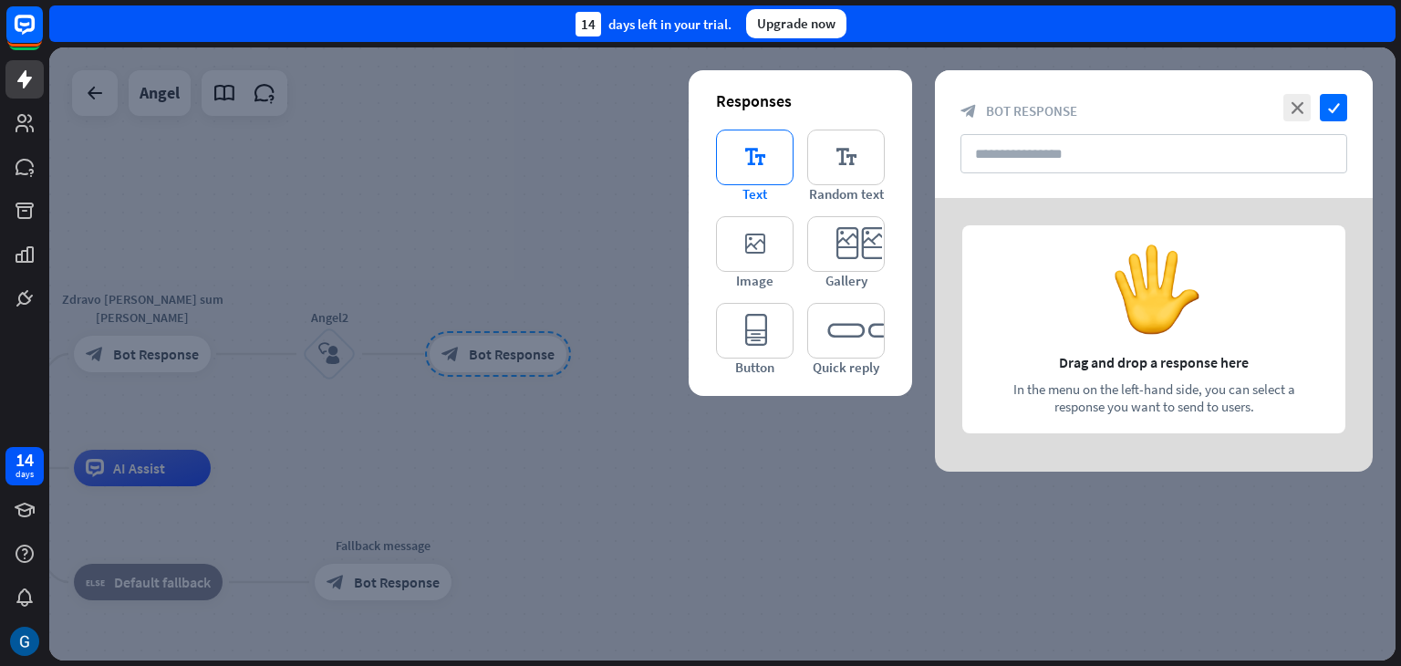
click at [757, 161] on icon "editor_text" at bounding box center [755, 158] width 78 height 56
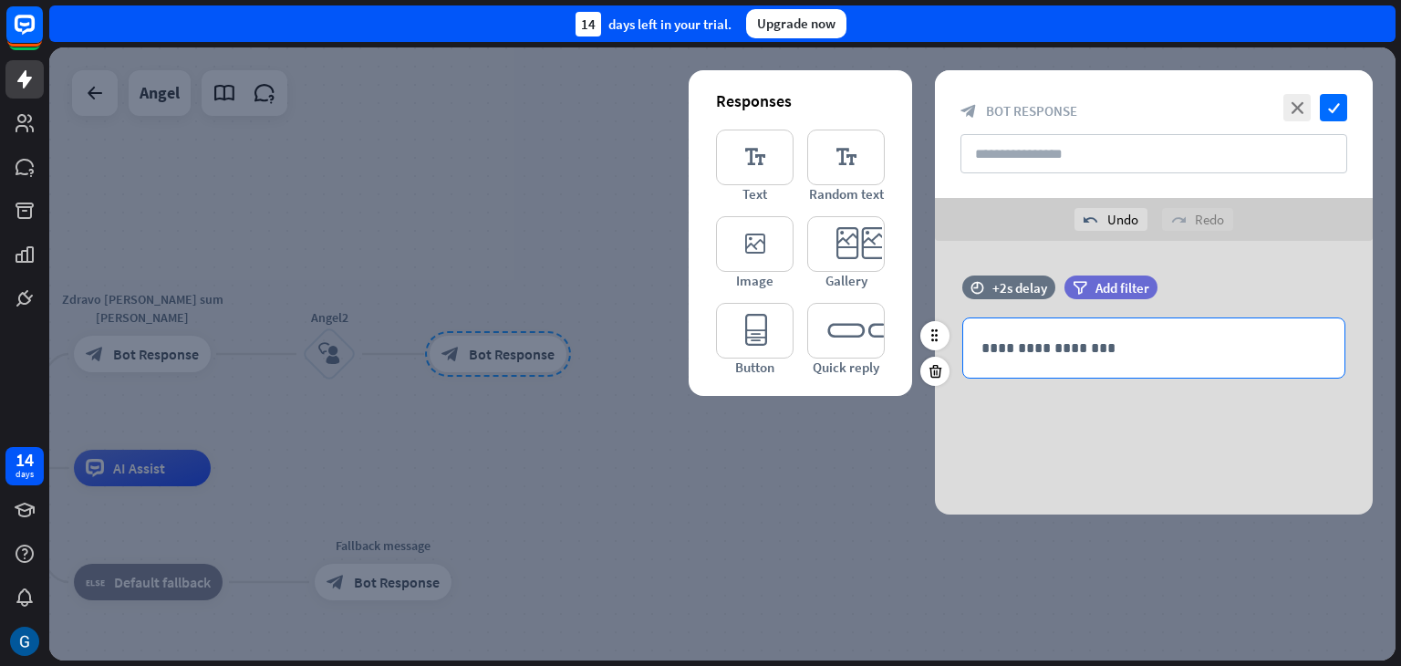
click at [1055, 351] on p "**********" at bounding box center [1154, 348] width 345 height 23
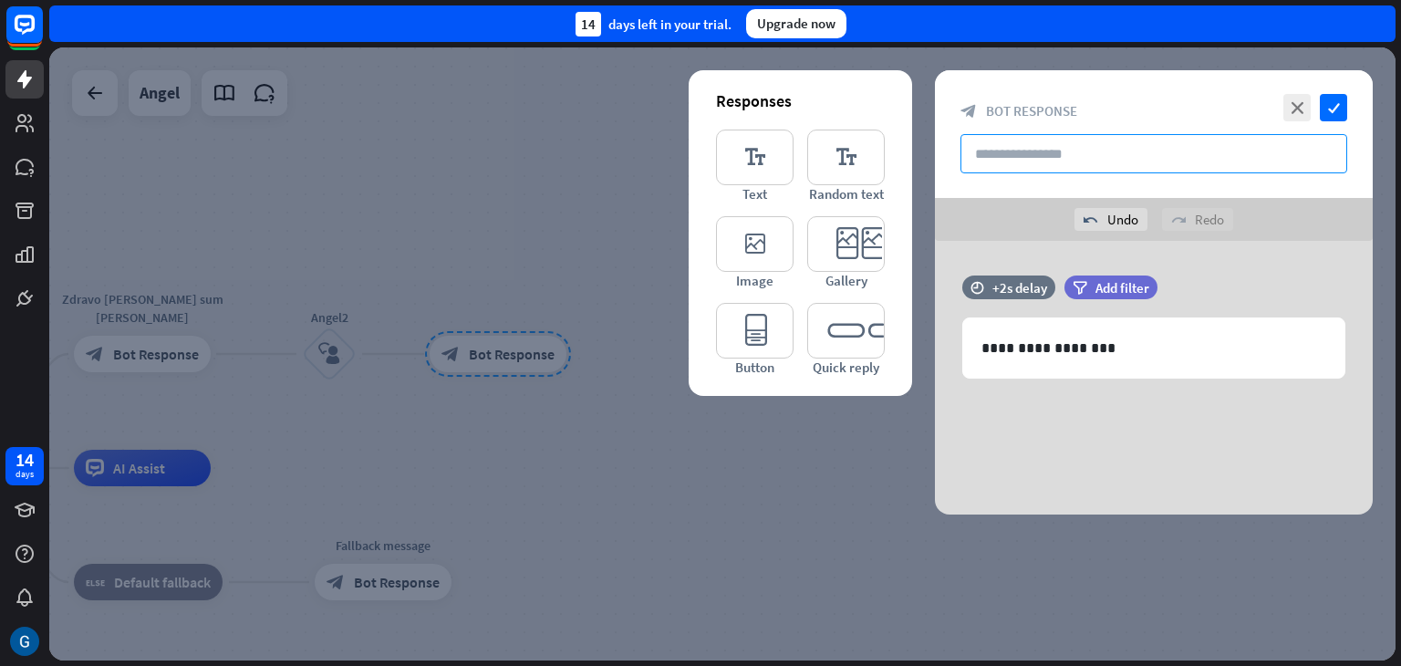
click at [1105, 149] on input "text" at bounding box center [1154, 153] width 387 height 39
type input "******"
click at [1340, 110] on icon "check" at bounding box center [1333, 107] width 27 height 27
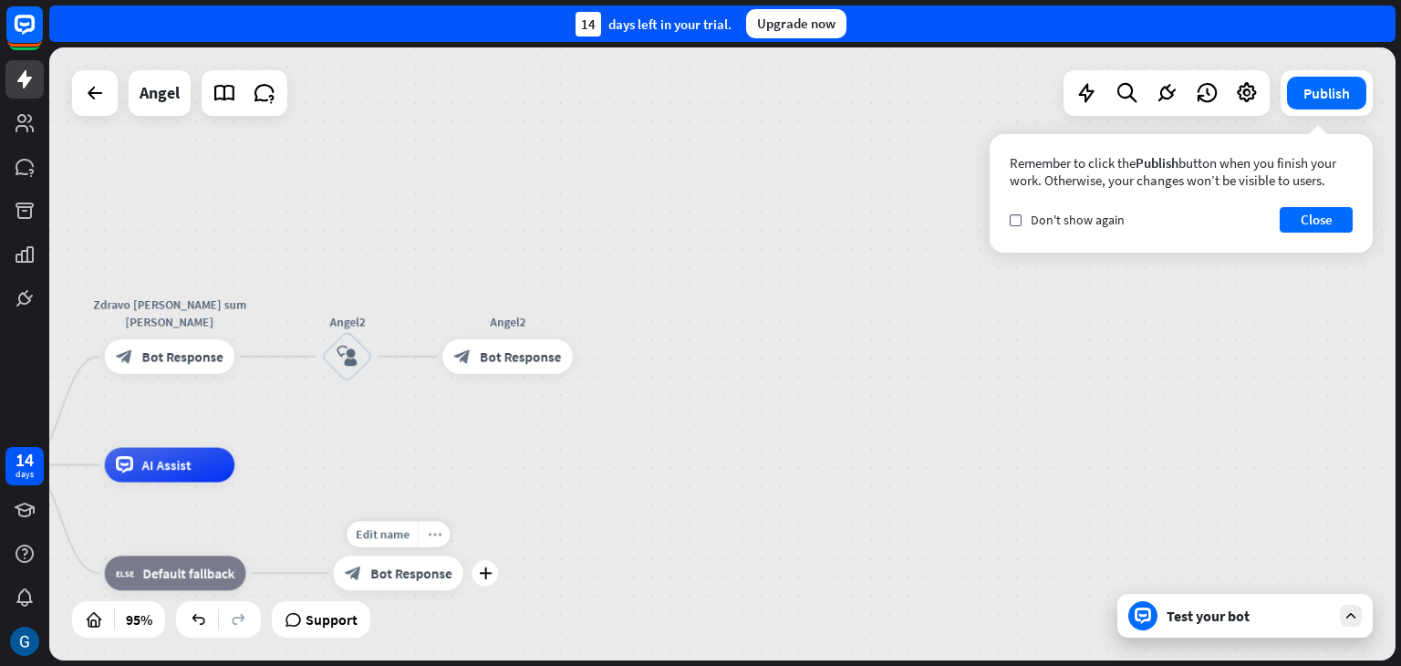
click at [439, 536] on icon "more_horiz" at bounding box center [435, 533] width 14 height 13
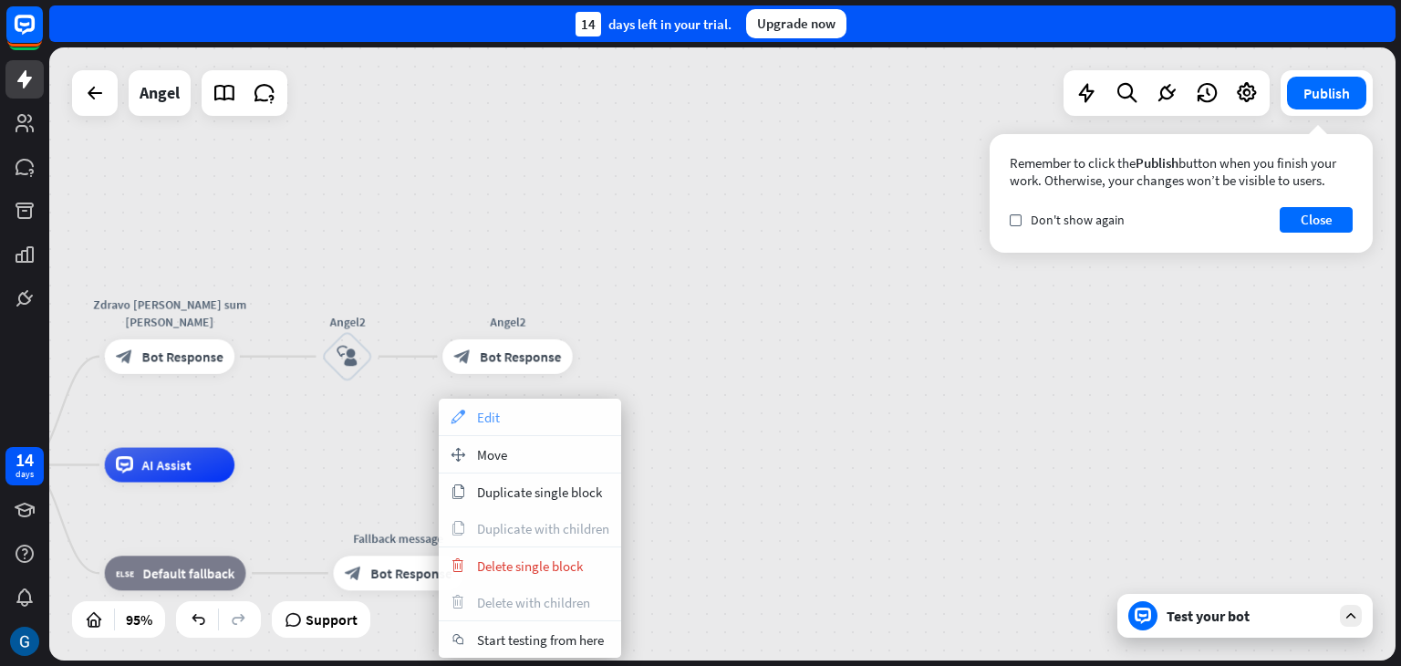
click at [496, 421] on span "Edit" at bounding box center [488, 417] width 23 height 17
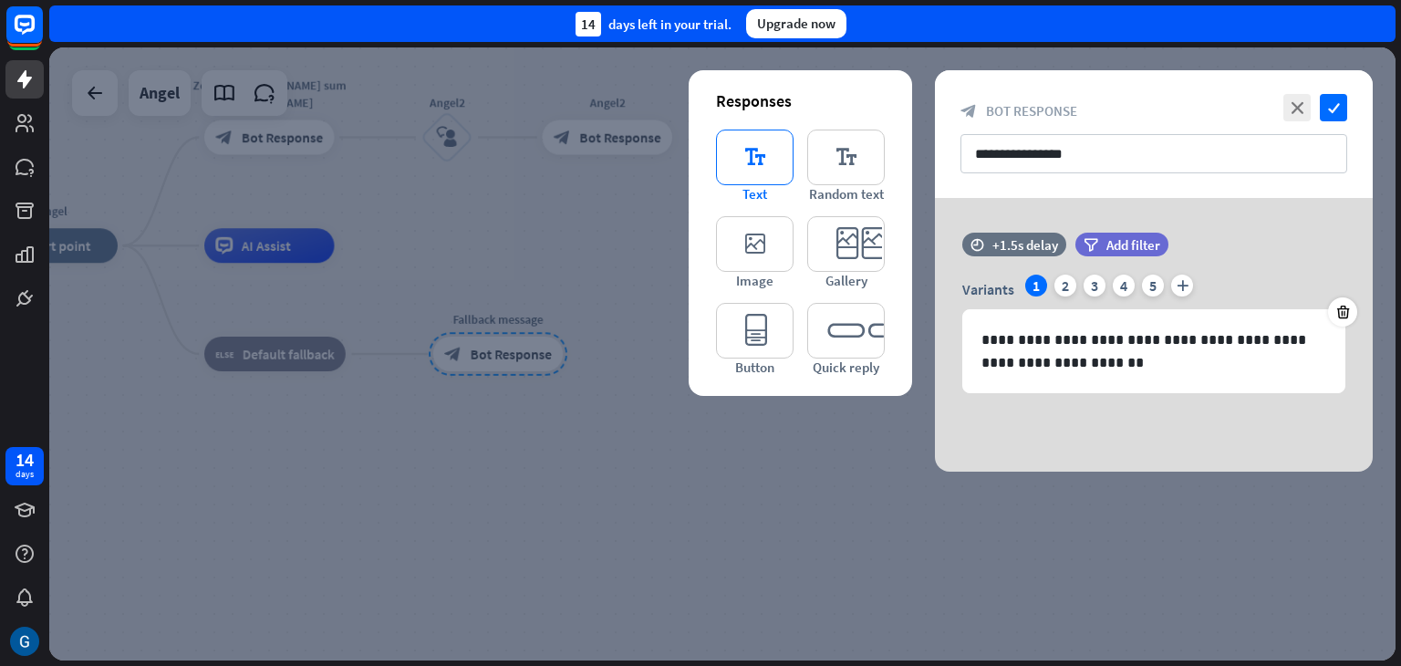
click at [759, 151] on icon "editor_text" at bounding box center [755, 158] width 78 height 56
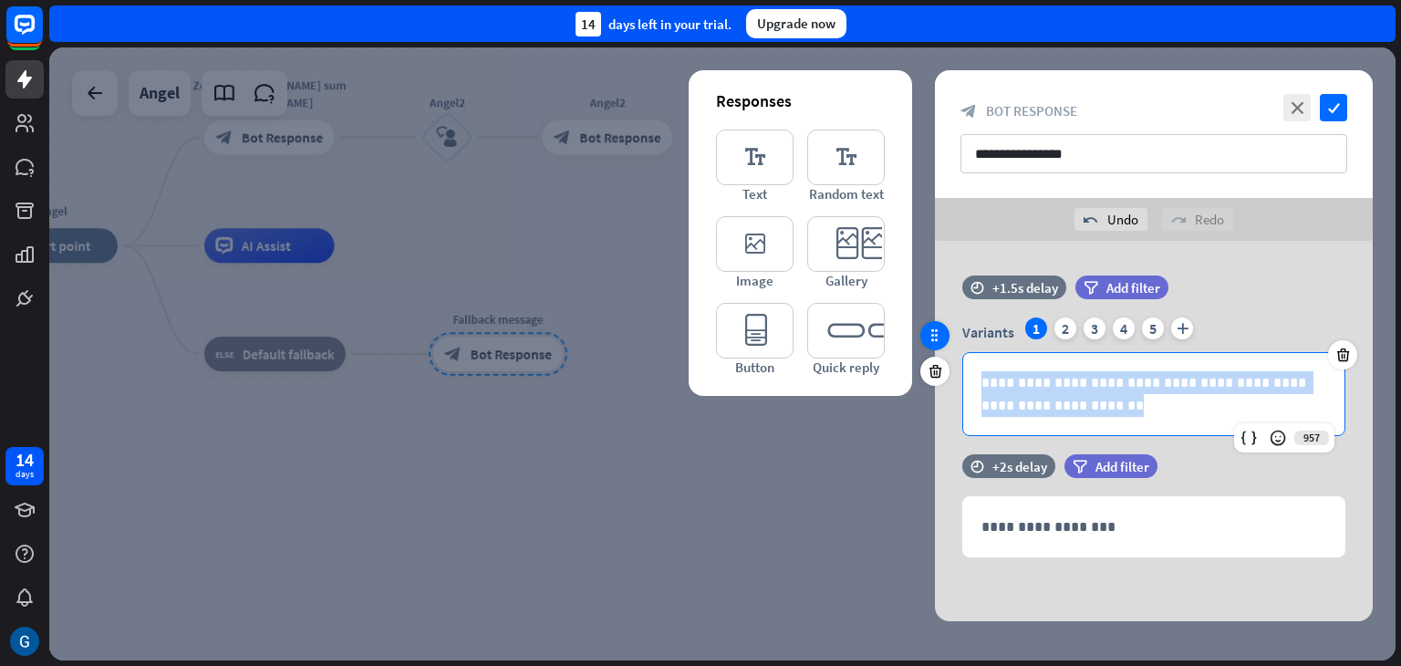
drag, startPoint x: 1103, startPoint y: 410, endPoint x: 933, endPoint y: 343, distance: 182.3
click at [935, 343] on div "**********" at bounding box center [1154, 365] width 438 height 179
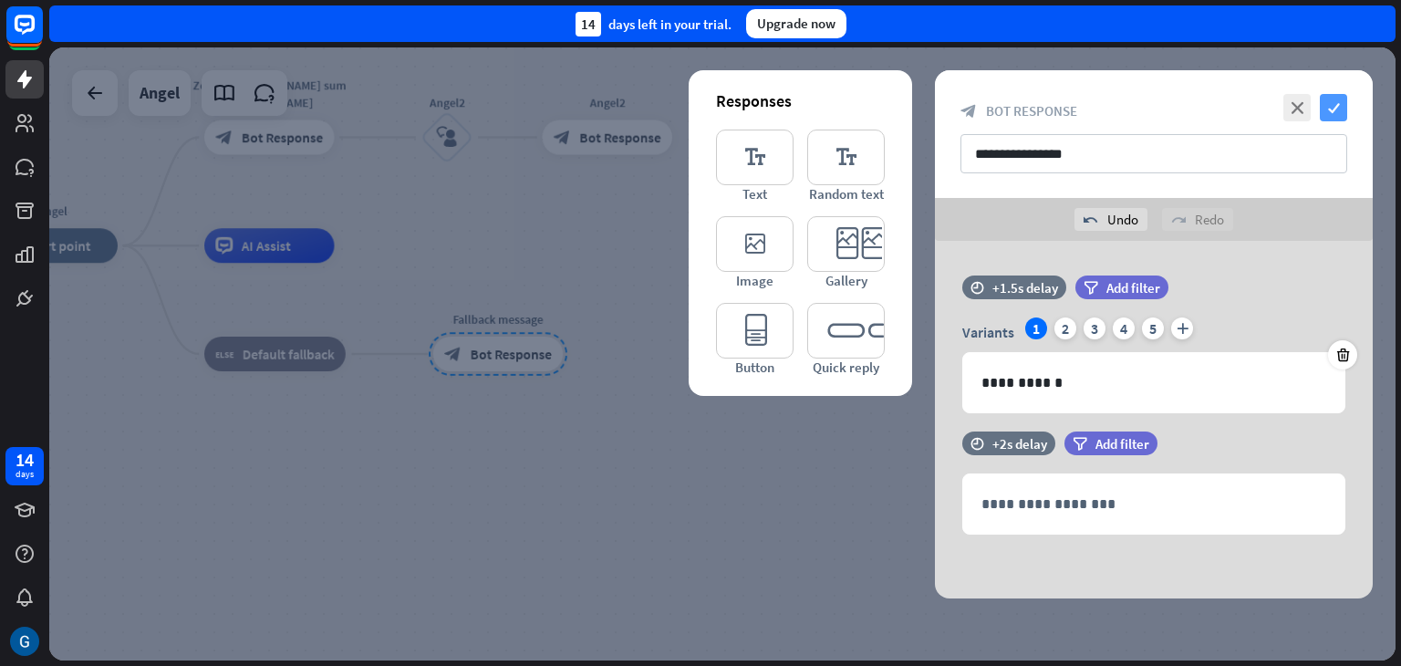
click at [1328, 107] on icon "check" at bounding box center [1333, 107] width 27 height 27
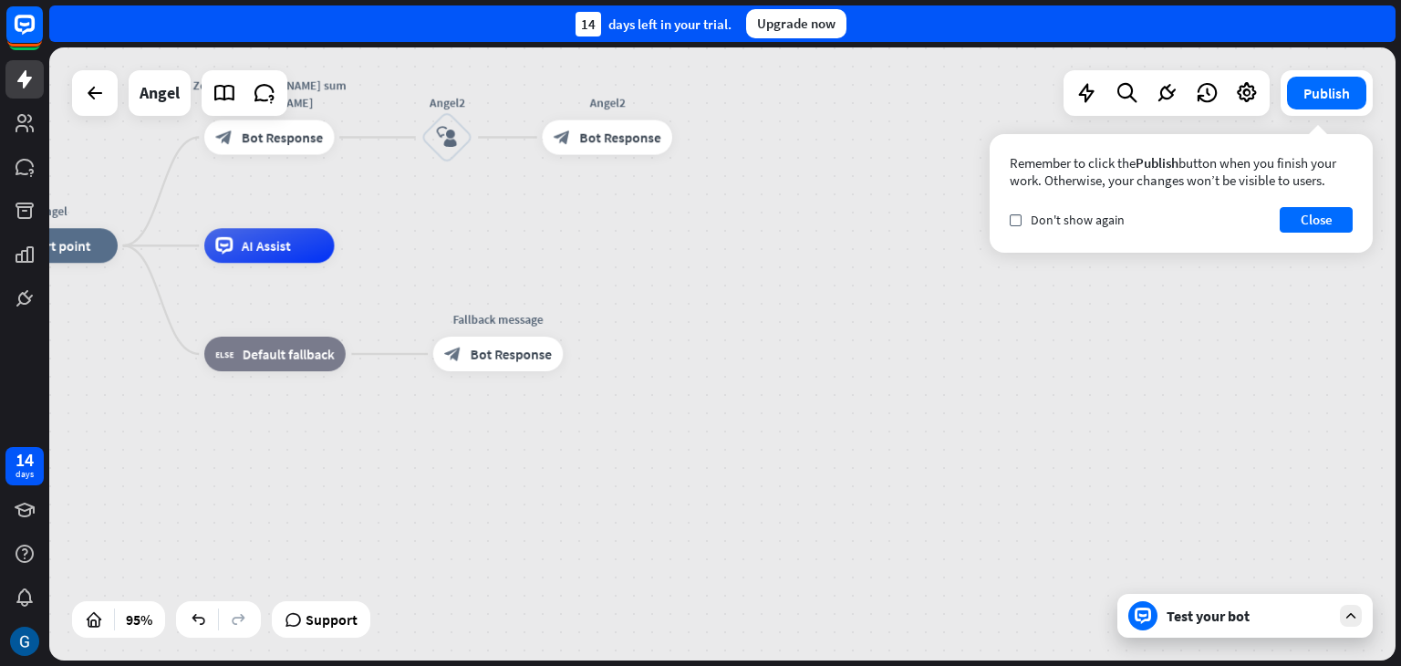
click at [1218, 615] on div "Test your bot" at bounding box center [1249, 616] width 164 height 18
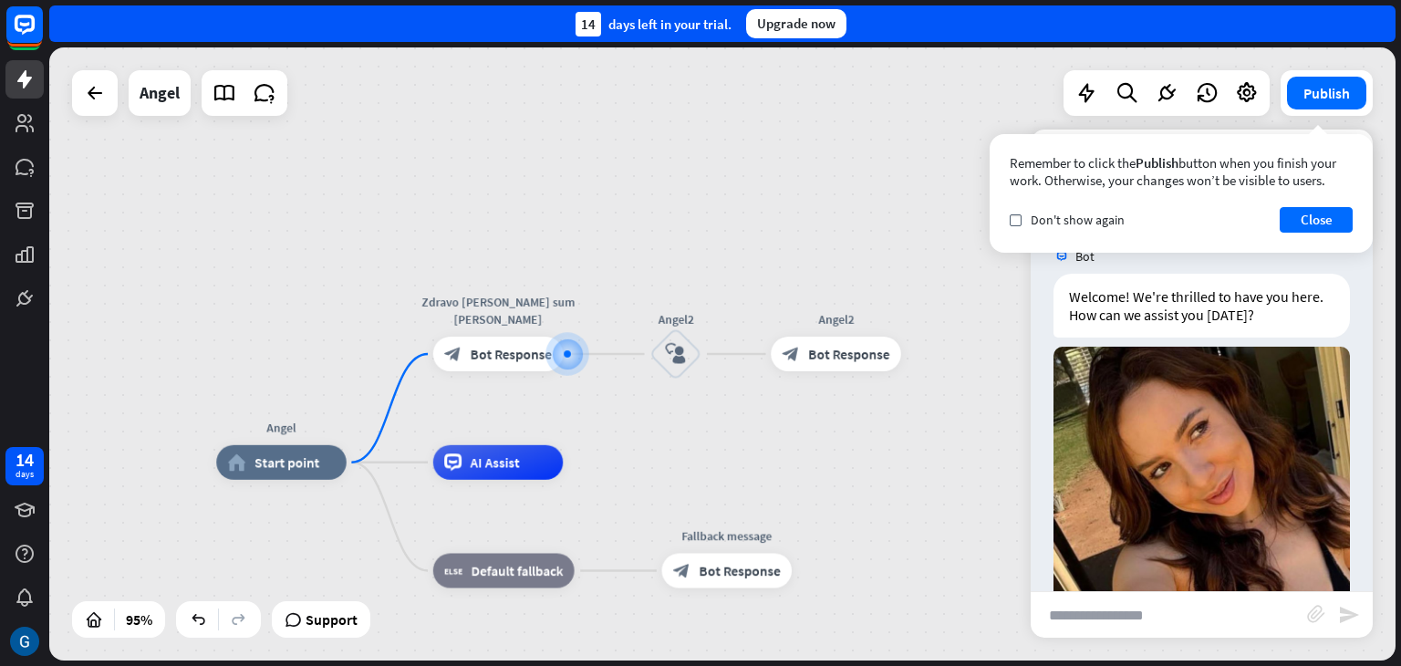
scroll to position [49, 0]
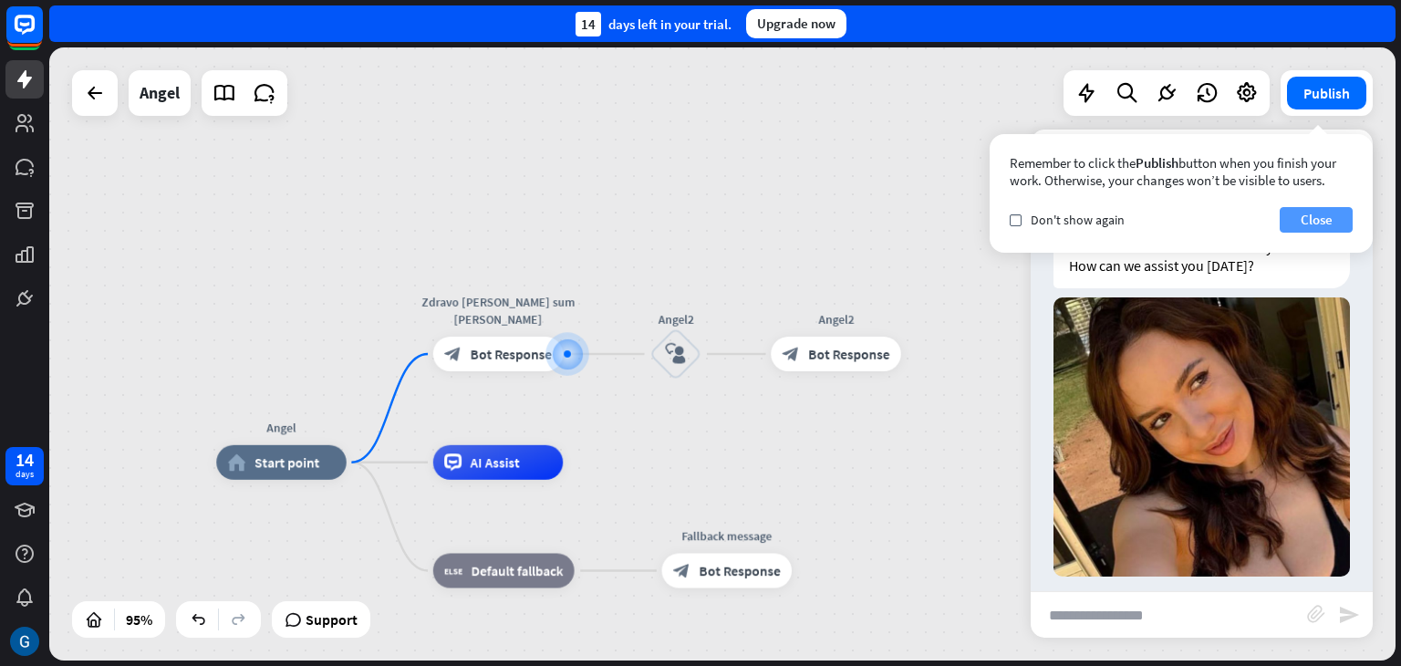
click at [1314, 218] on button "Close" at bounding box center [1316, 220] width 73 height 26
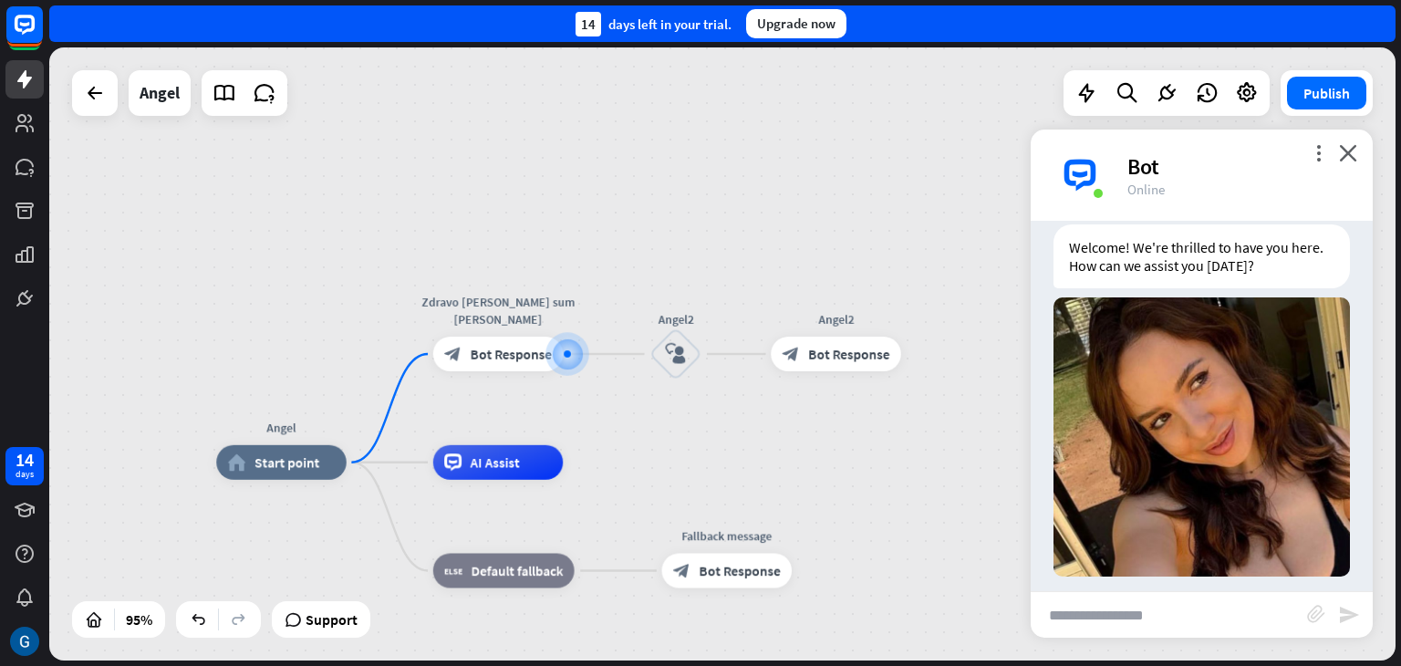
click at [1134, 618] on input "text" at bounding box center [1169, 615] width 276 height 46
type input "******"
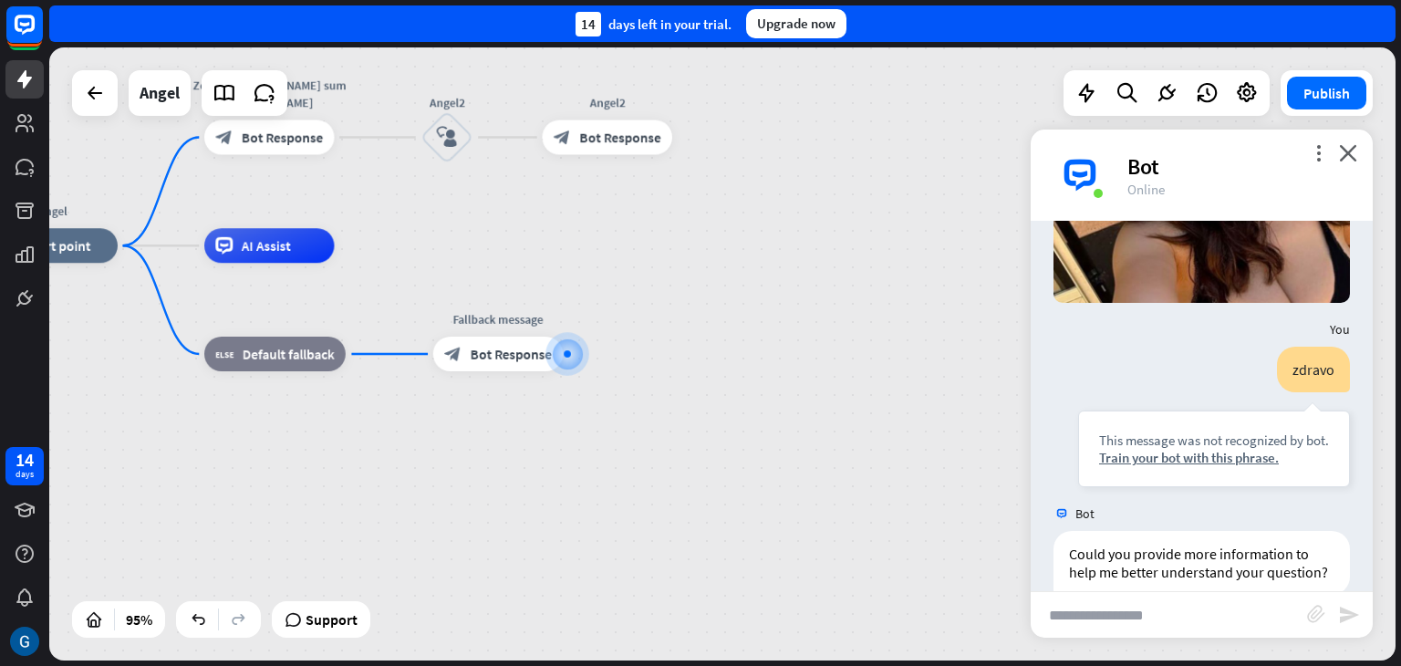
scroll to position [359, 0]
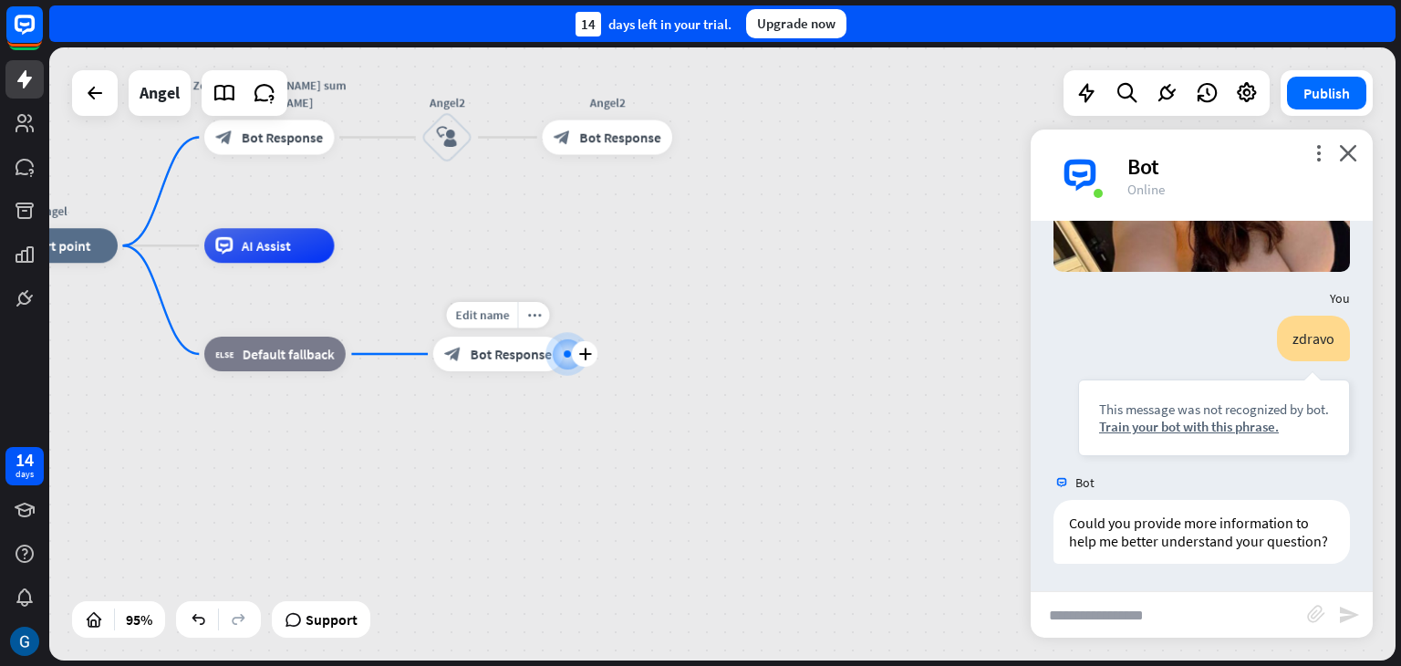
click at [564, 353] on div at bounding box center [567, 353] width 7 height 7
click at [500, 317] on span "Edit name" at bounding box center [482, 315] width 54 height 16
type input "**********"
drag, startPoint x: 553, startPoint y: 317, endPoint x: 357, endPoint y: 296, distance: 197.4
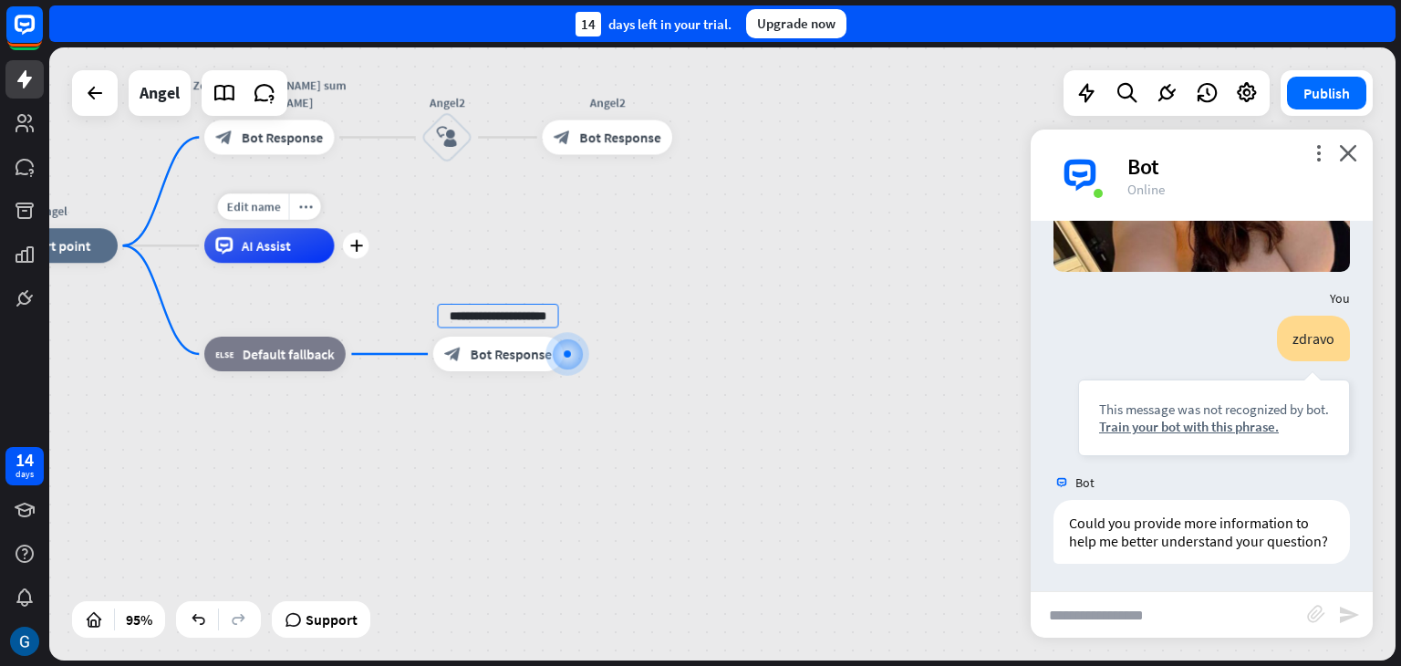
click at [357, 296] on div "**********" at bounding box center [626, 536] width 1279 height 582
type input "******"
click at [564, 357] on div "Angel home_2 Start point Zdravo [PERSON_NAME] sum [PERSON_NAME] block_bot_respo…" at bounding box center [722, 353] width 1347 height 613
click at [588, 353] on icon "plus" at bounding box center [584, 354] width 13 height 12
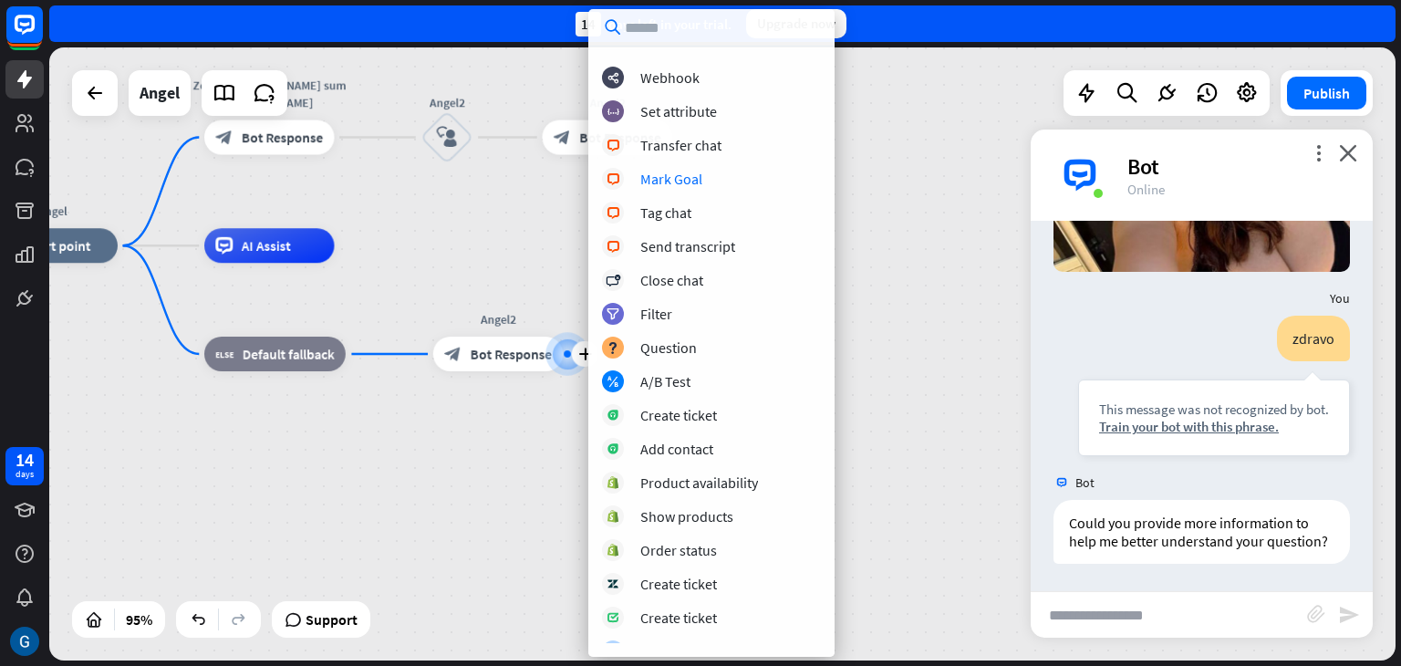
scroll to position [417, 0]
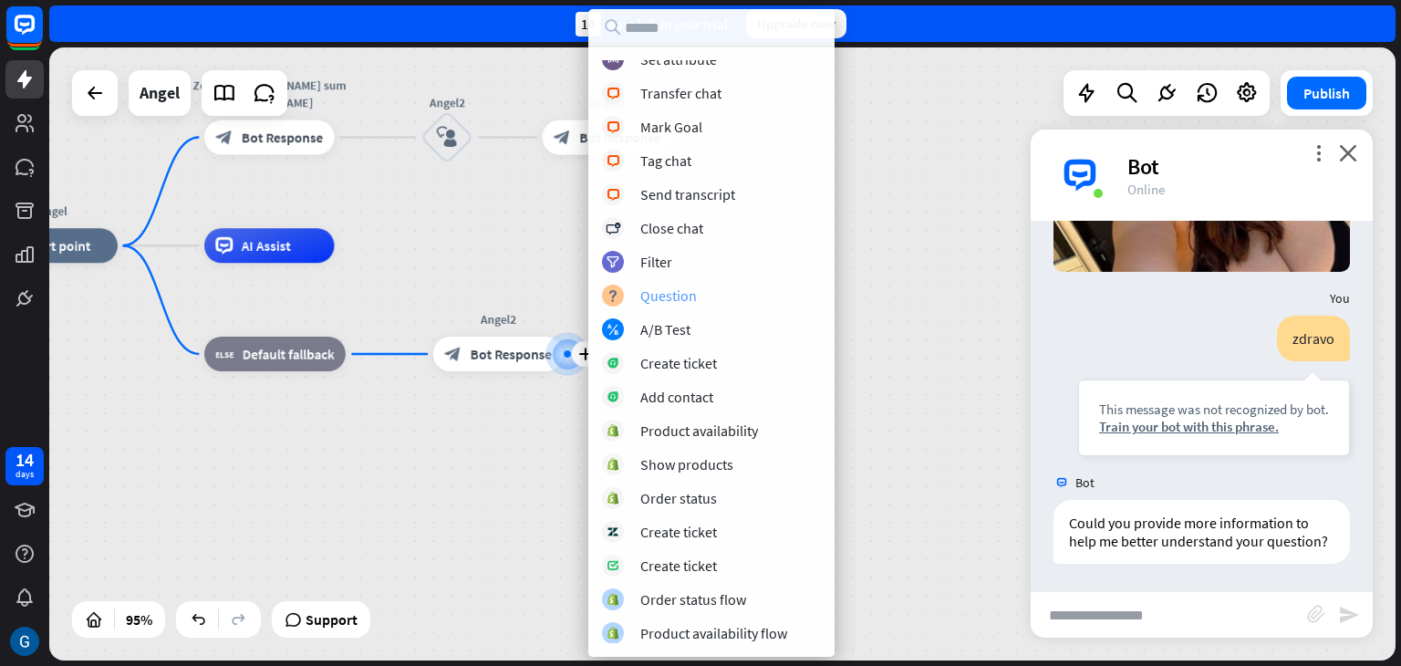
click at [682, 298] on div "Question" at bounding box center [668, 295] width 57 height 18
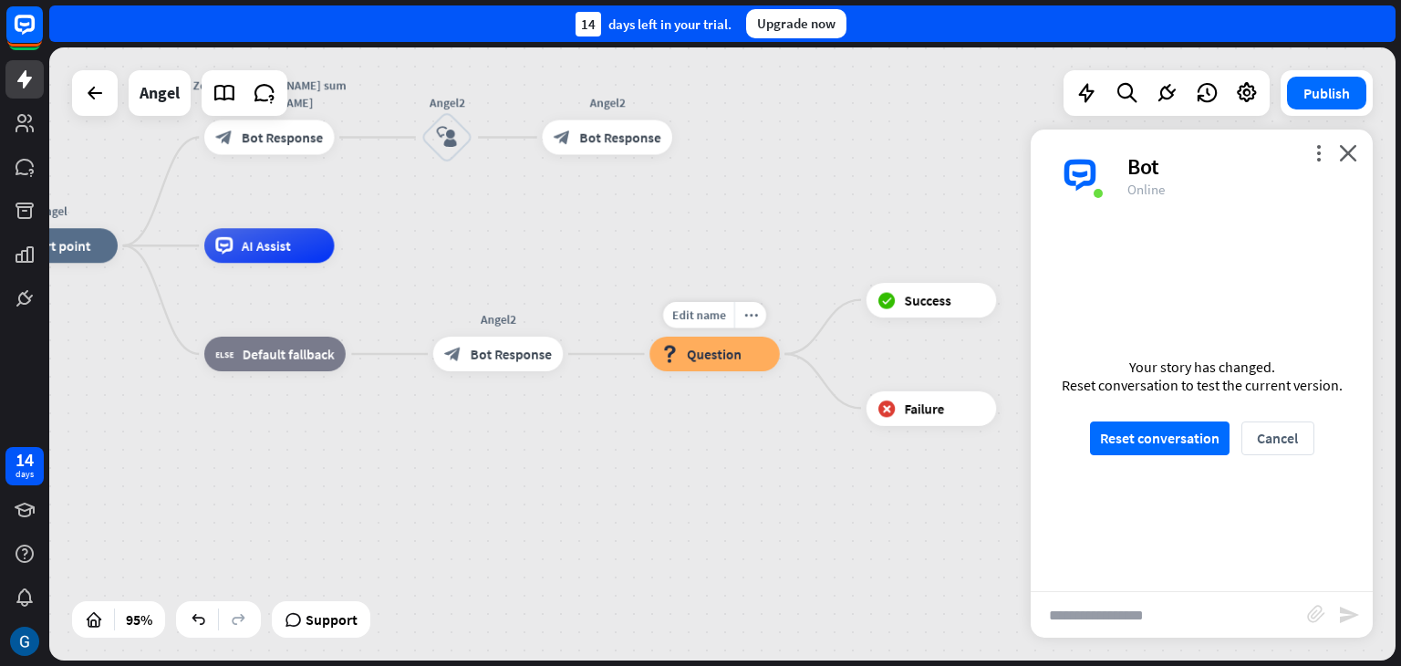
click at [715, 353] on span "Question" at bounding box center [714, 354] width 55 height 17
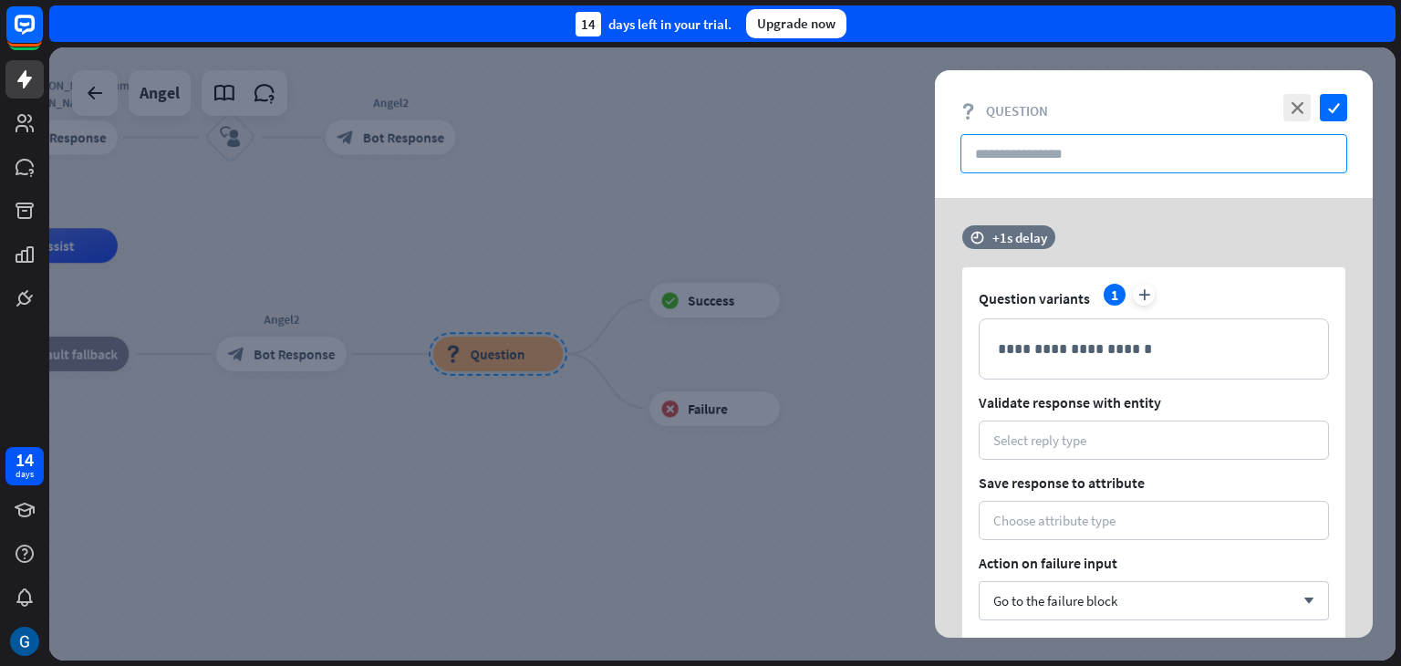
click at [1048, 157] on input "text" at bounding box center [1154, 153] width 387 height 39
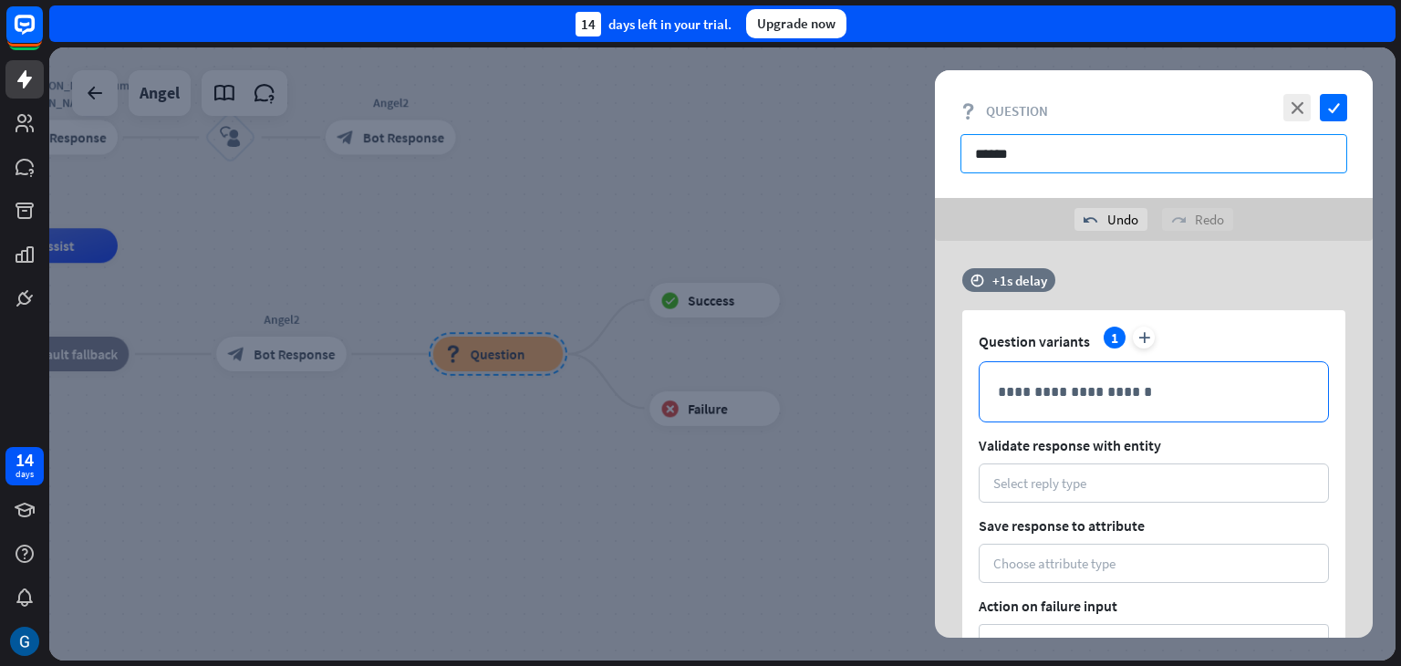
type input "******"
click at [1039, 395] on p "**********" at bounding box center [1154, 391] width 312 height 23
click at [1018, 487] on div "Select reply type" at bounding box center [1039, 482] width 93 height 17
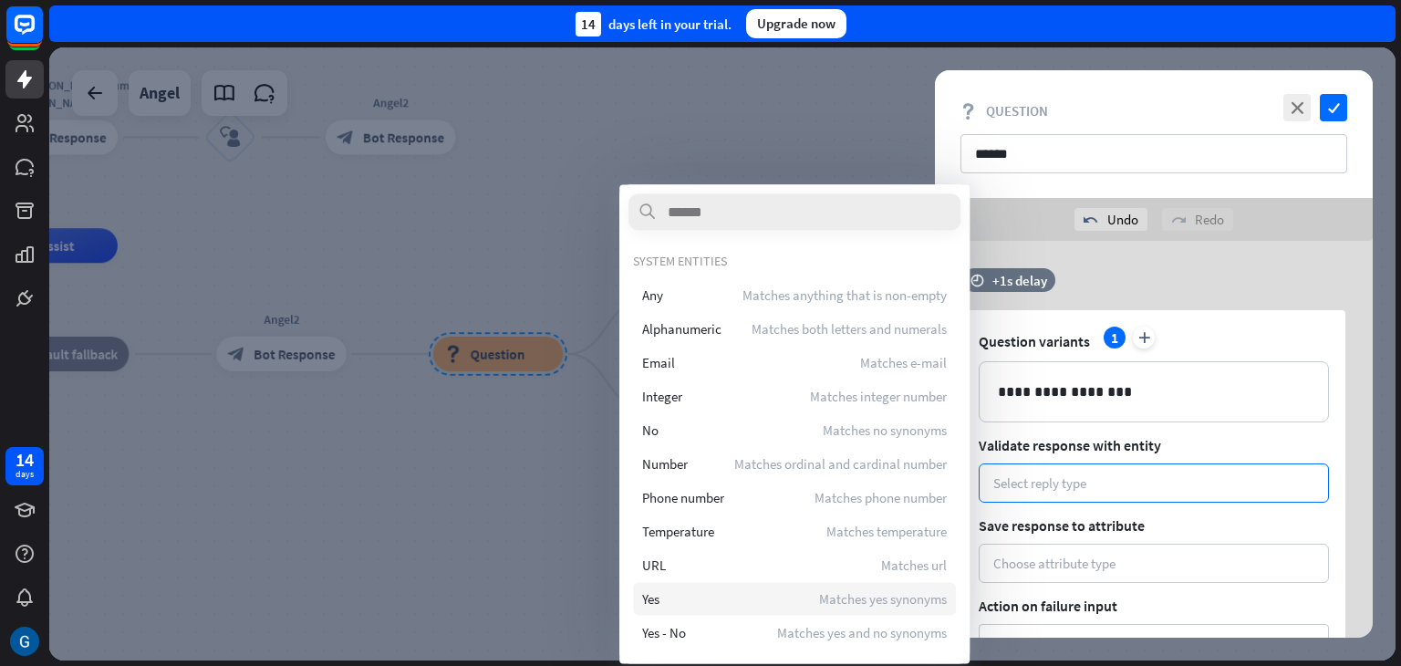
click at [654, 608] on div "Yes Matches yes synonyms" at bounding box center [794, 598] width 323 height 33
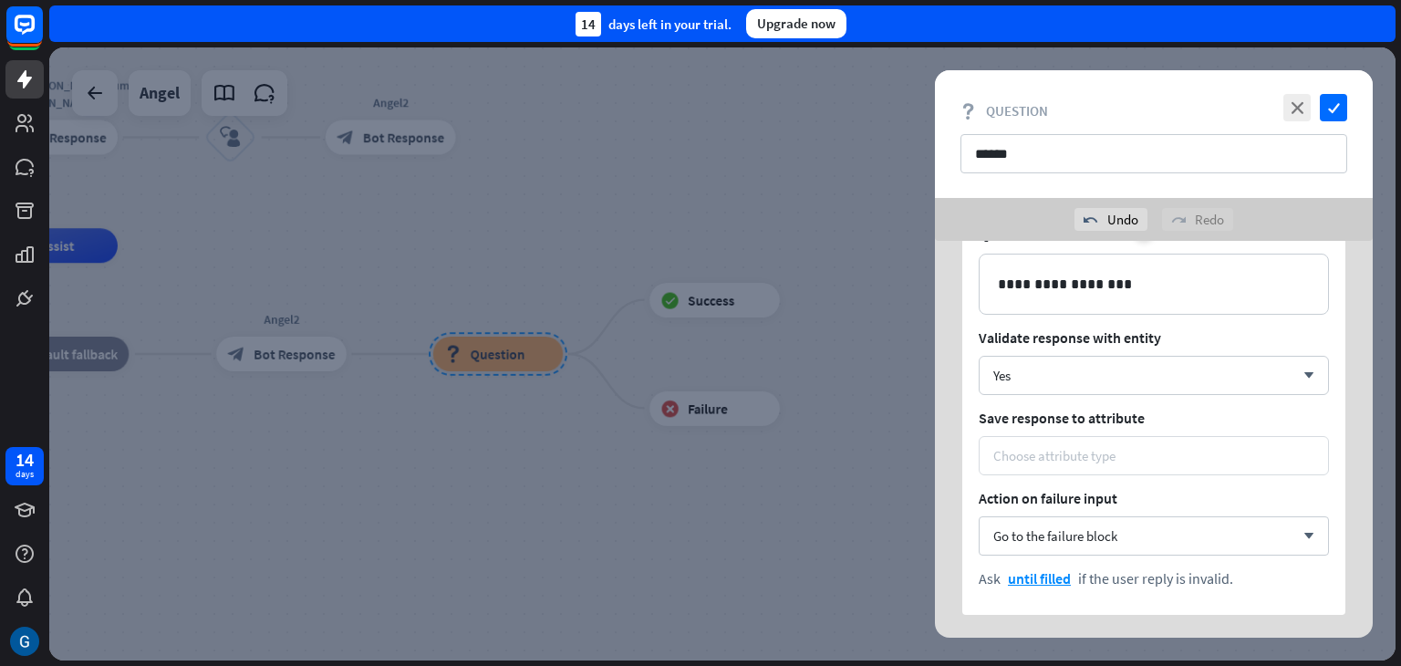
scroll to position [182, 0]
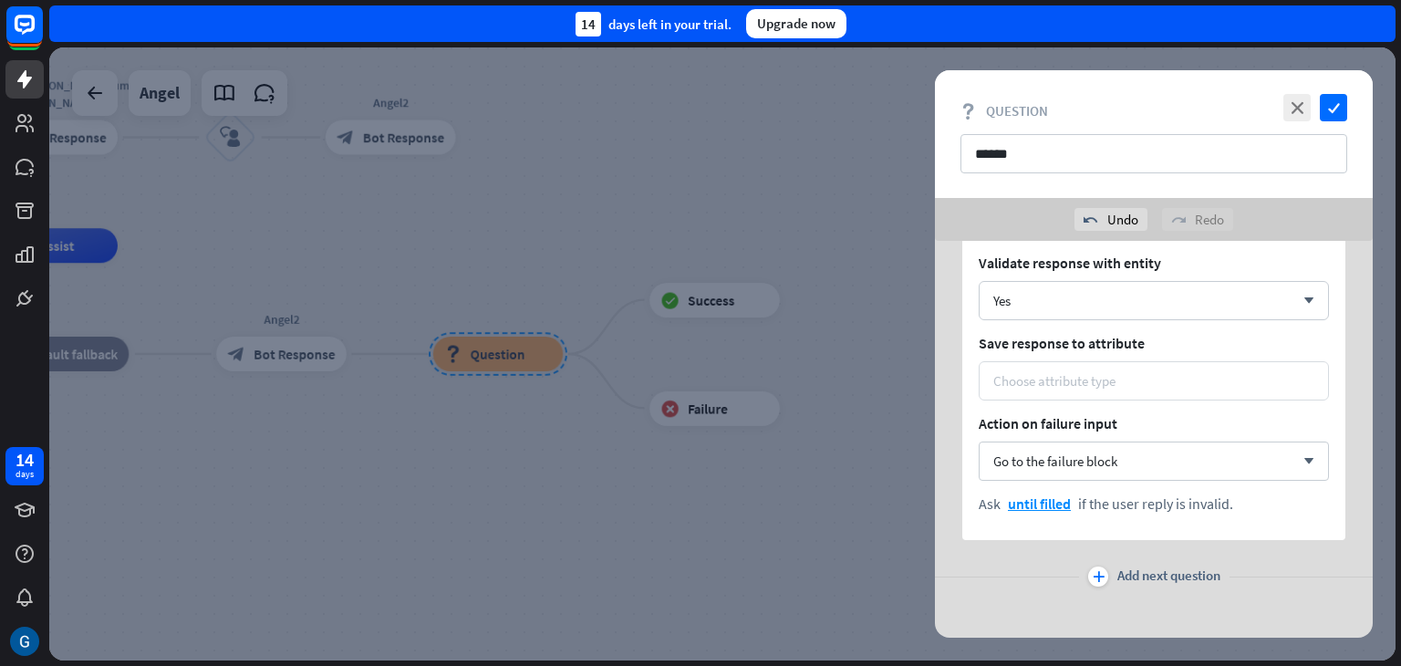
click at [1089, 381] on div "Choose attribute type" at bounding box center [1054, 380] width 122 height 17
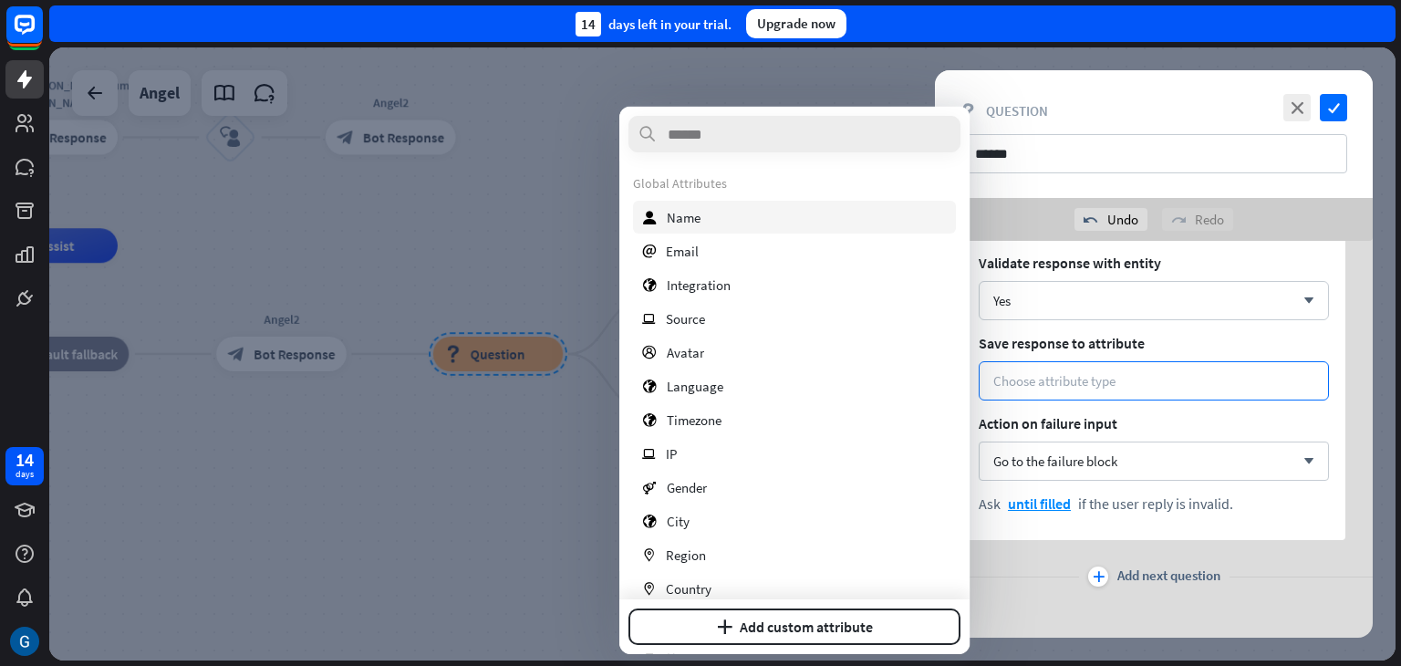
click at [692, 219] on span "Name" at bounding box center [684, 216] width 34 height 17
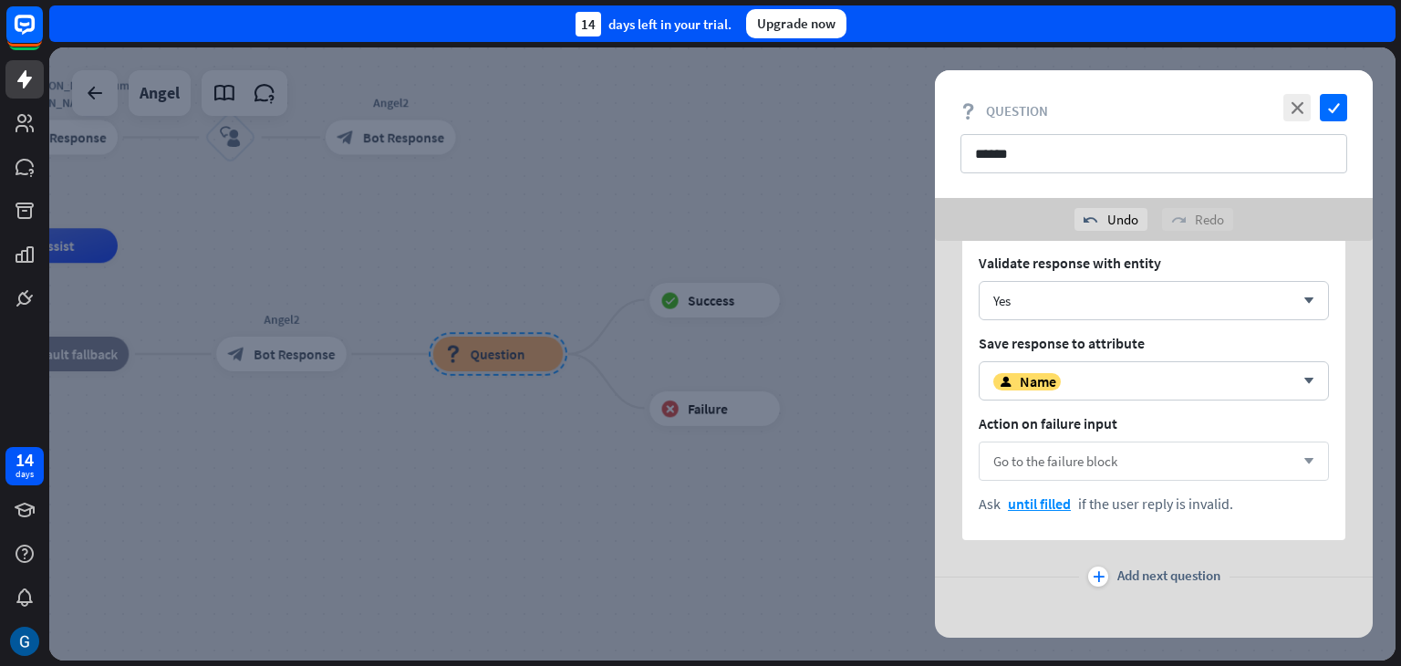
click at [1065, 460] on span "Go to the failure block" at bounding box center [1055, 460] width 124 height 17
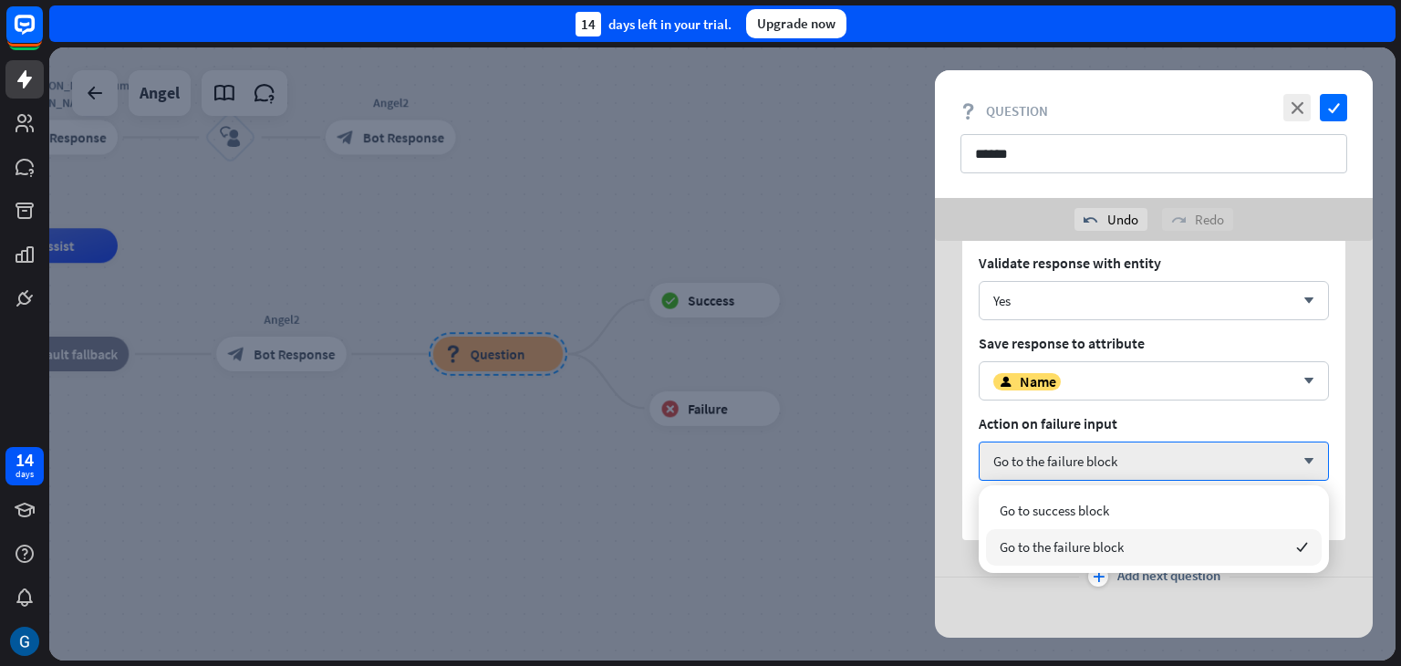
click at [1076, 545] on span "Go to the failure block" at bounding box center [1062, 546] width 124 height 17
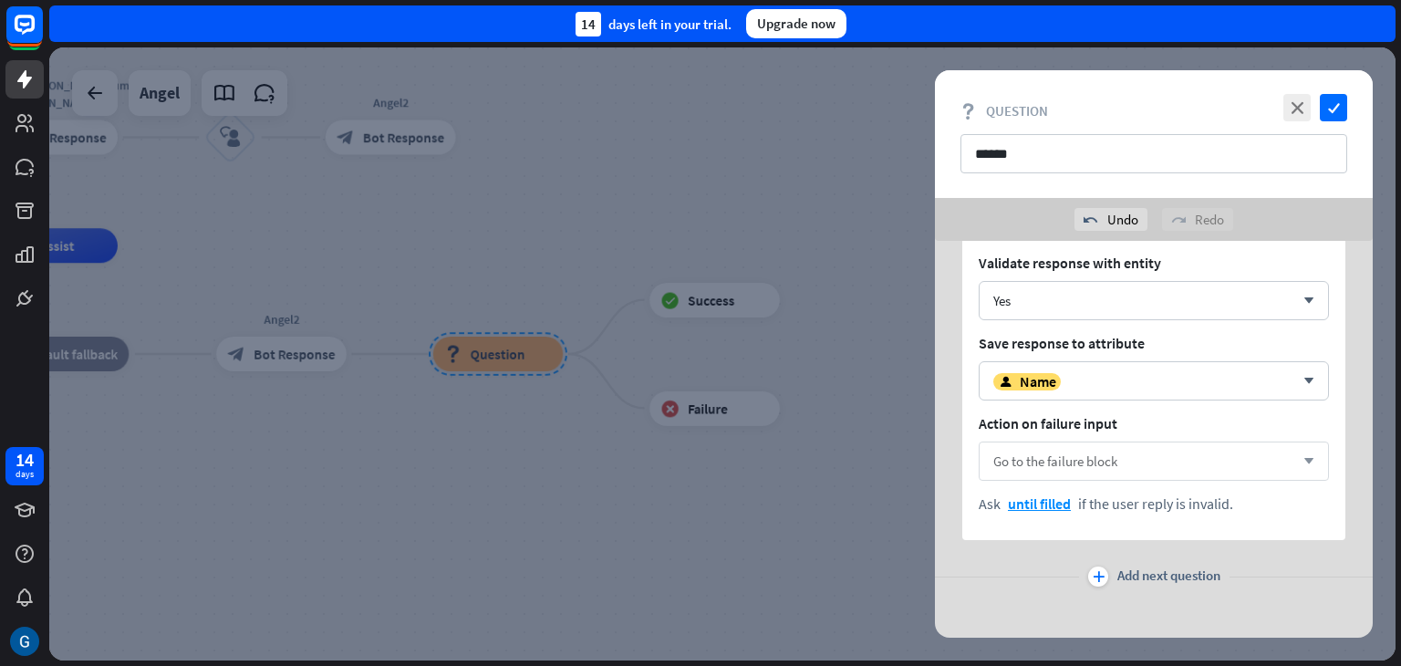
click at [1305, 453] on div "Go to the failure block arrow_down" at bounding box center [1154, 461] width 350 height 39
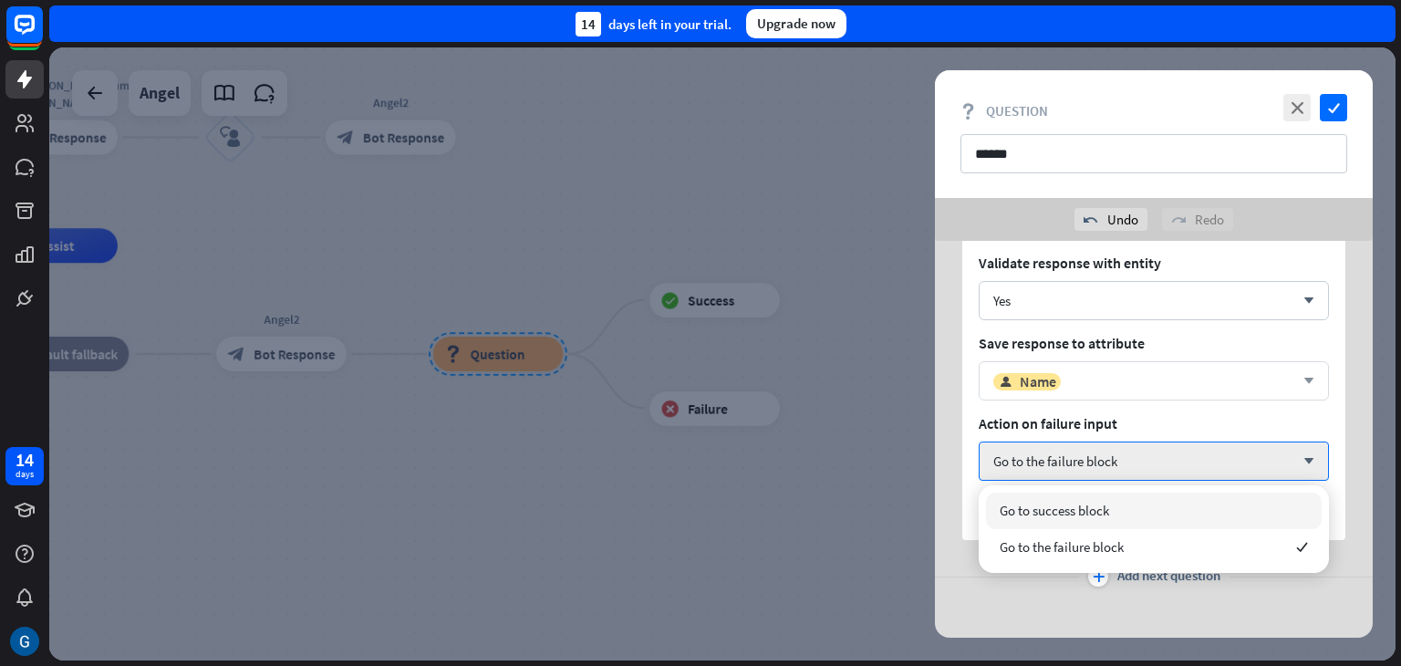
click at [1164, 372] on div "user Name" at bounding box center [1143, 381] width 301 height 18
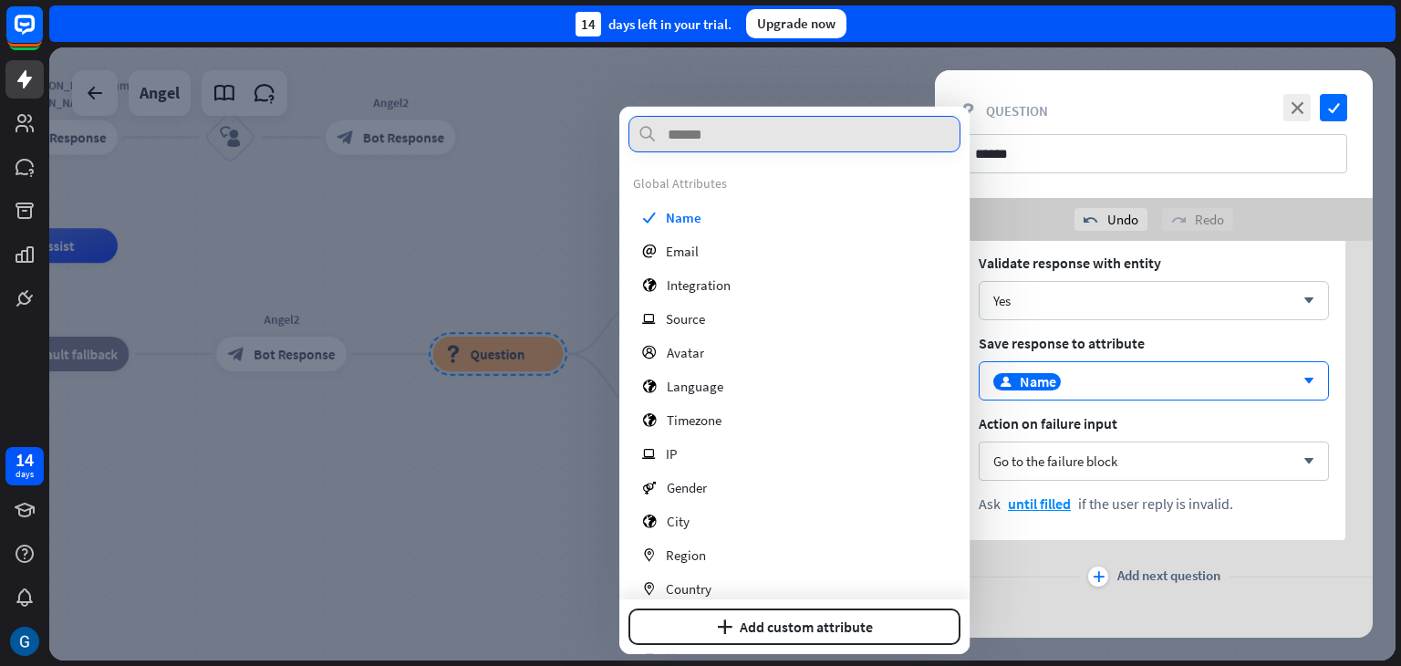
click at [834, 145] on input "text" at bounding box center [795, 134] width 332 height 36
click at [1195, 296] on div "Yes" at bounding box center [1143, 300] width 301 height 17
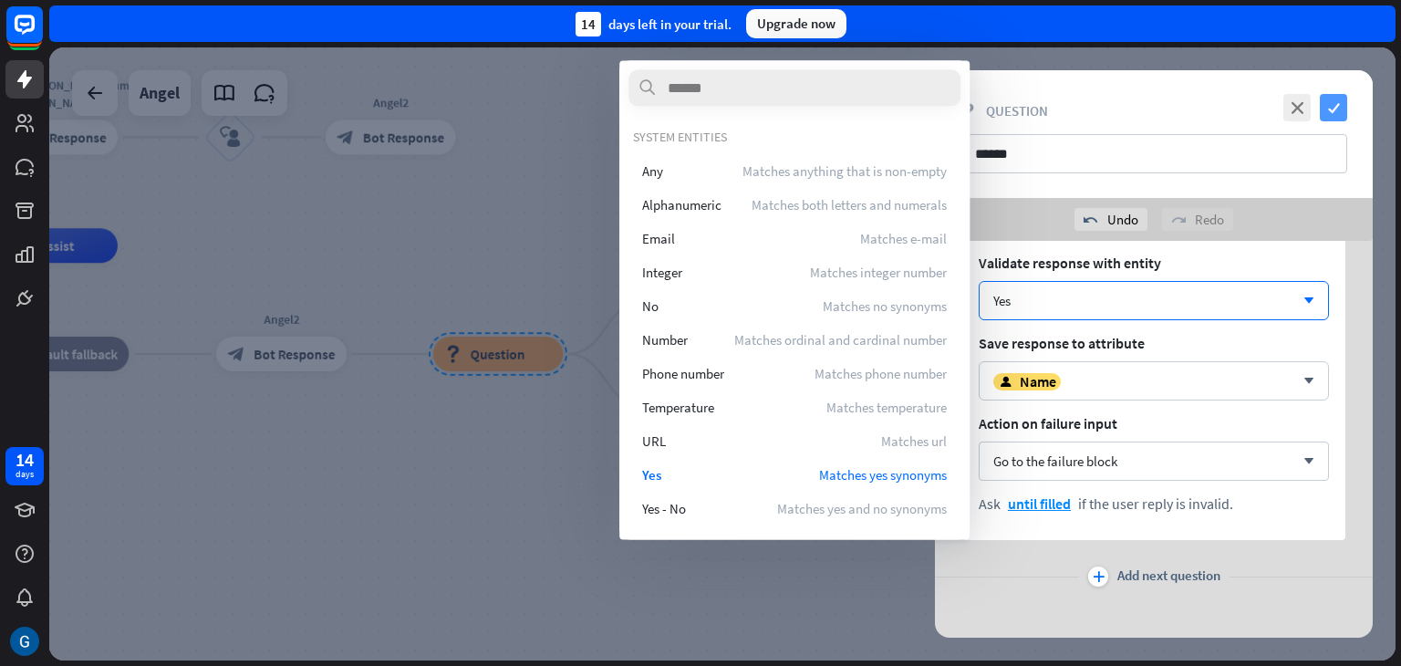
click at [1333, 110] on icon "check" at bounding box center [1333, 107] width 27 height 27
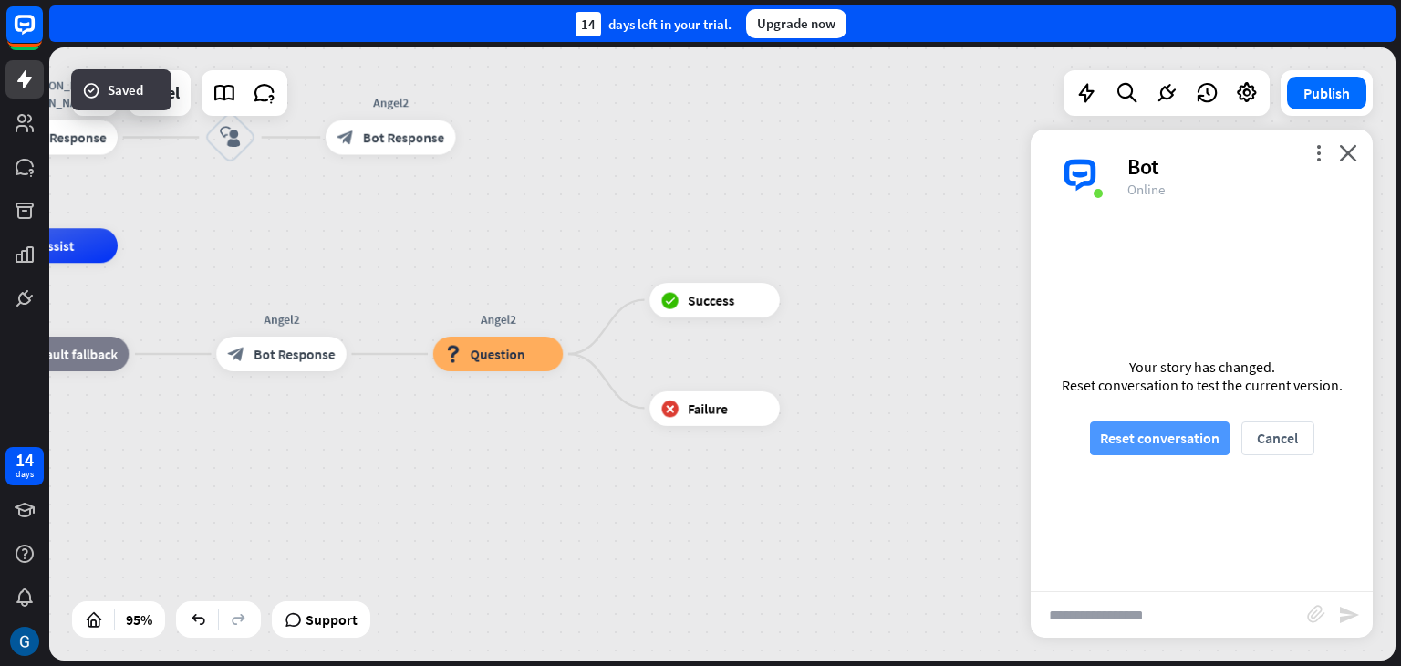
click at [1160, 438] on button "Reset conversation" at bounding box center [1160, 438] width 140 height 34
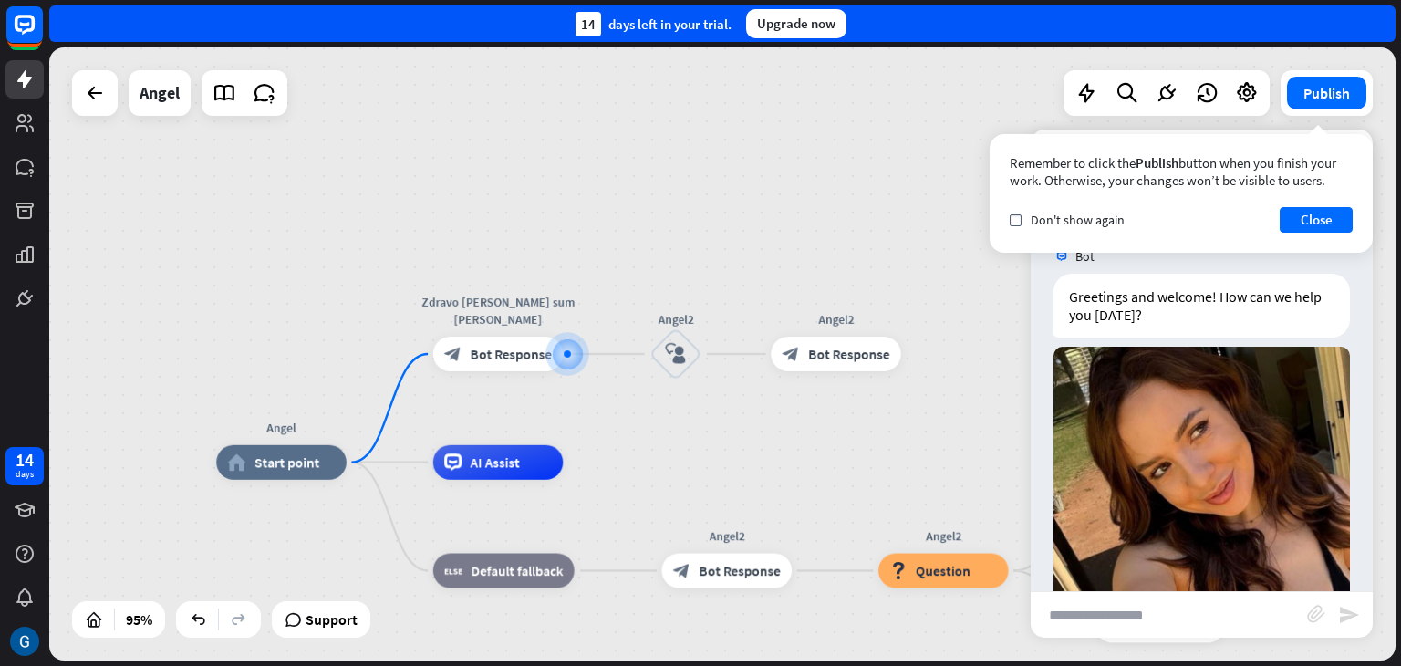
scroll to position [49, 0]
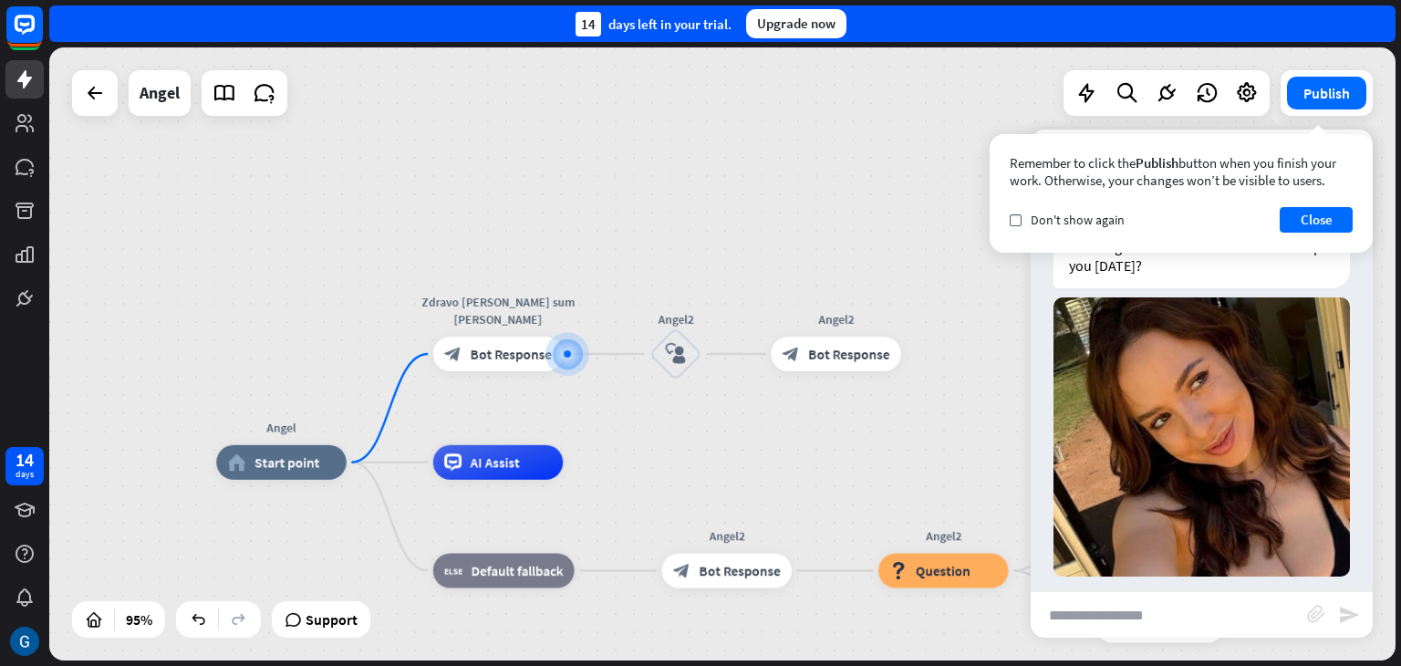
click at [1159, 610] on input "text" at bounding box center [1169, 615] width 276 height 46
type input "*****"
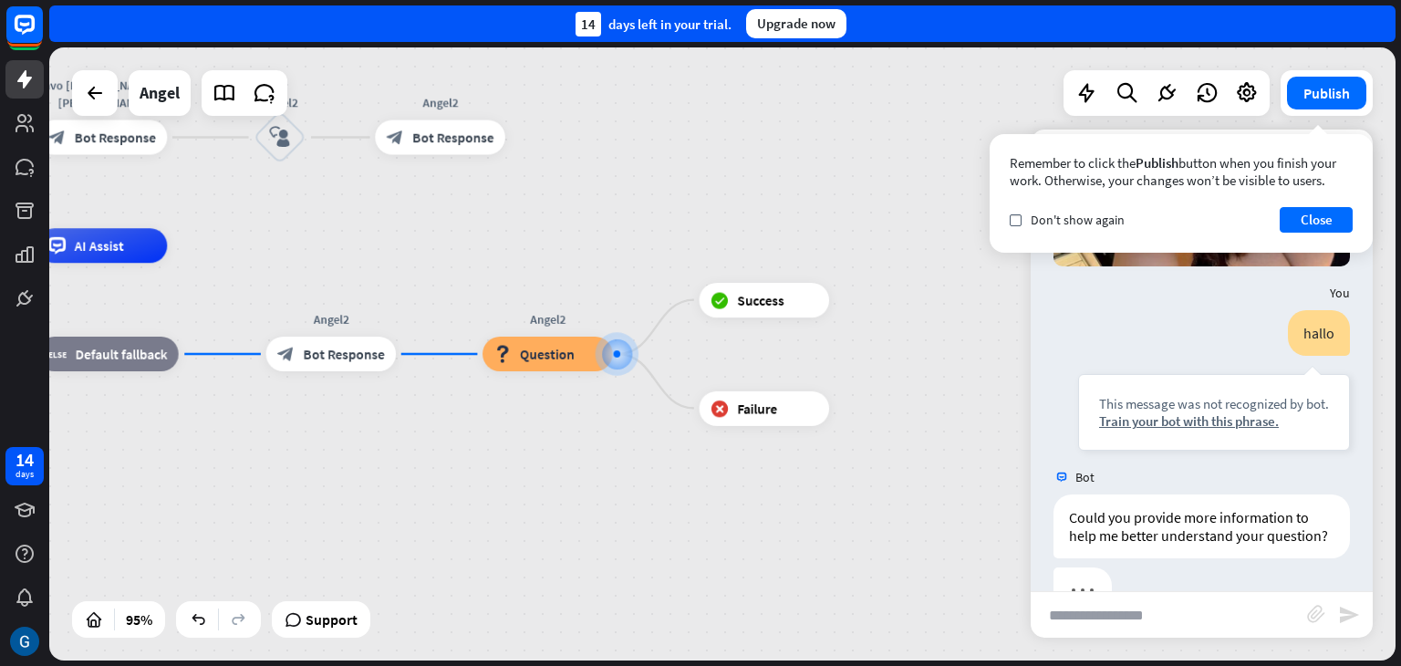
scroll to position [414, 0]
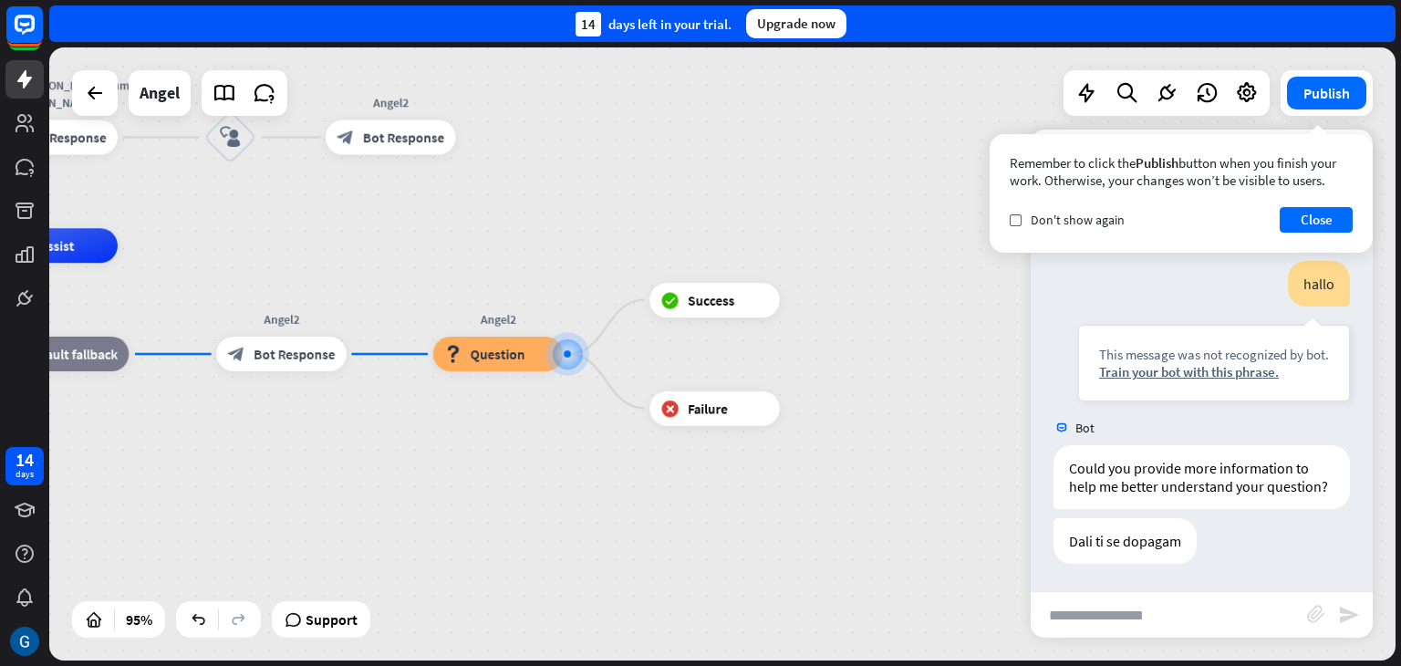
click at [1159, 610] on input "text" at bounding box center [1169, 615] width 276 height 46
type input "***"
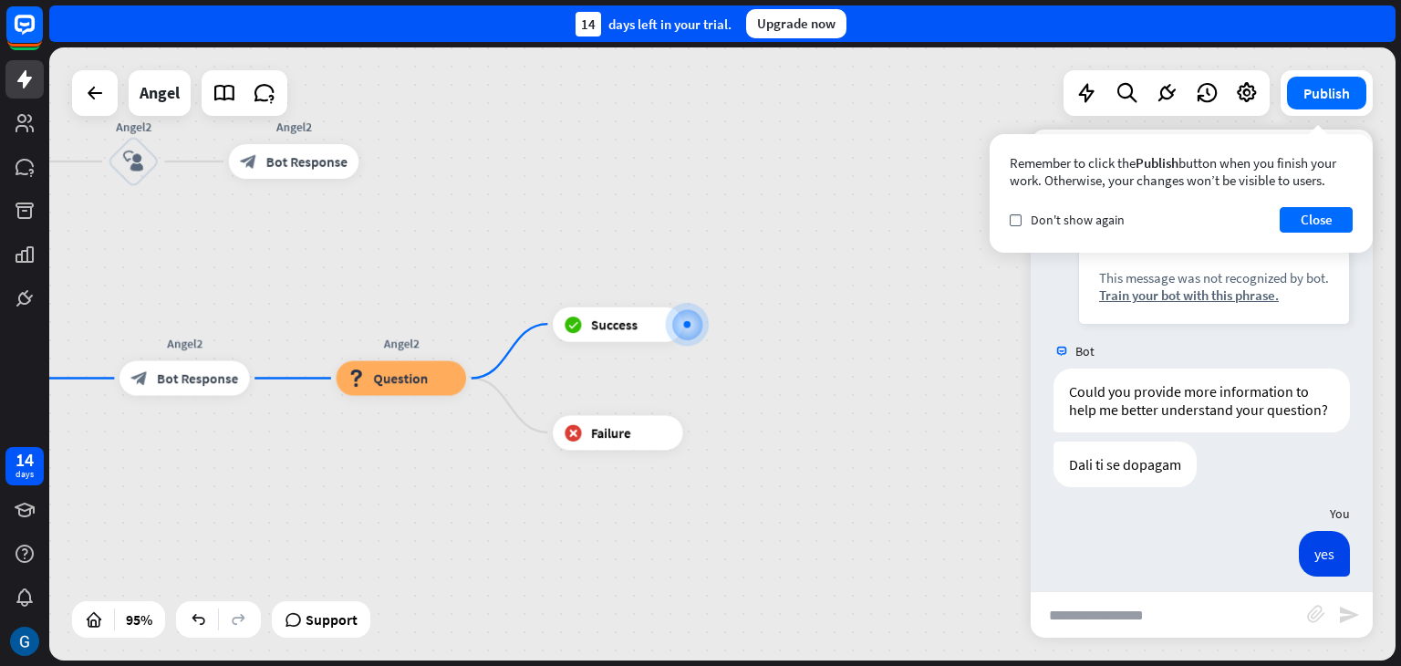
scroll to position [504, 0]
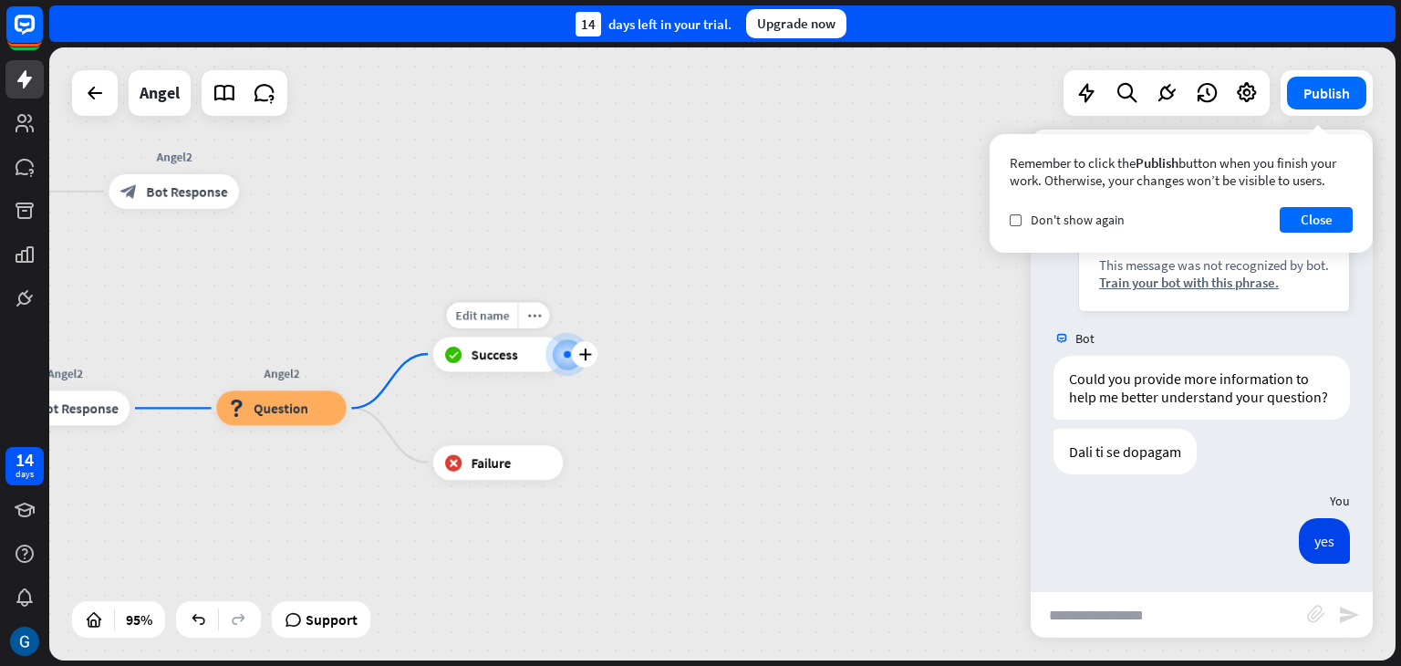
click at [563, 354] on div at bounding box center [566, 354] width 17 height 17
click at [534, 316] on icon "more_horiz" at bounding box center [534, 314] width 14 height 13
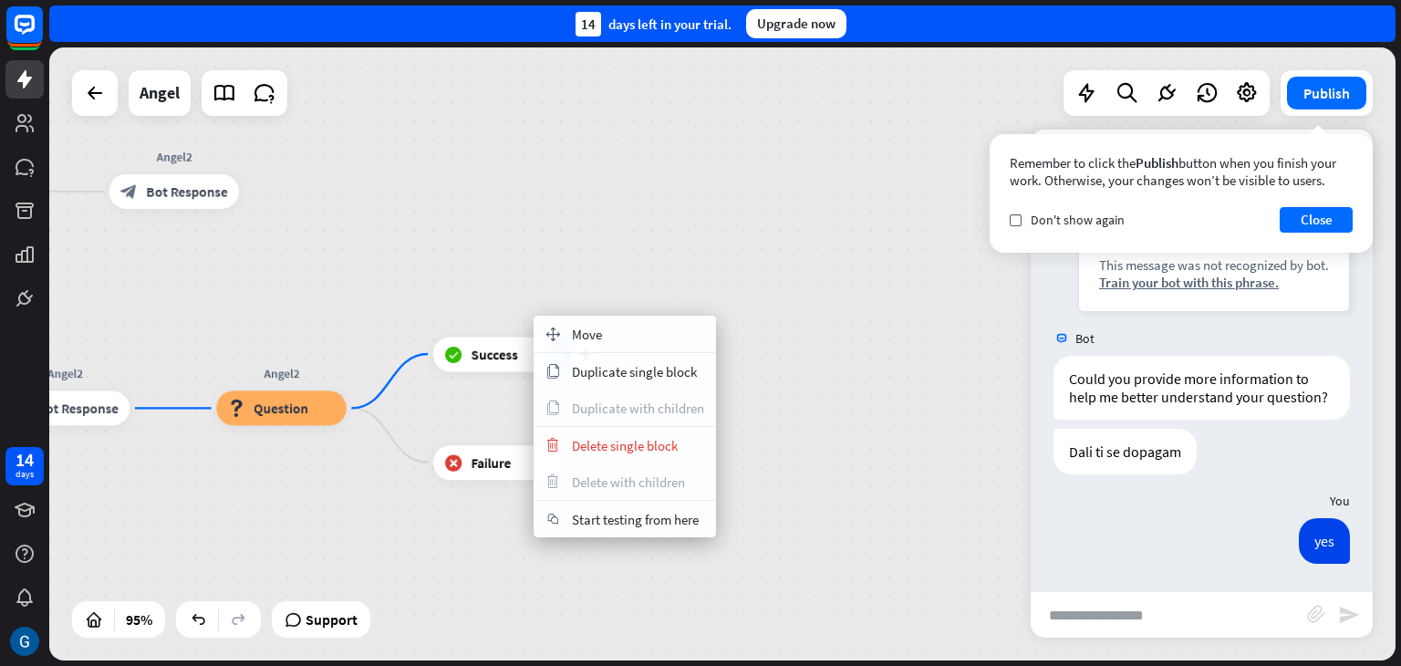
click at [489, 358] on span "Success" at bounding box center [495, 354] width 47 height 17
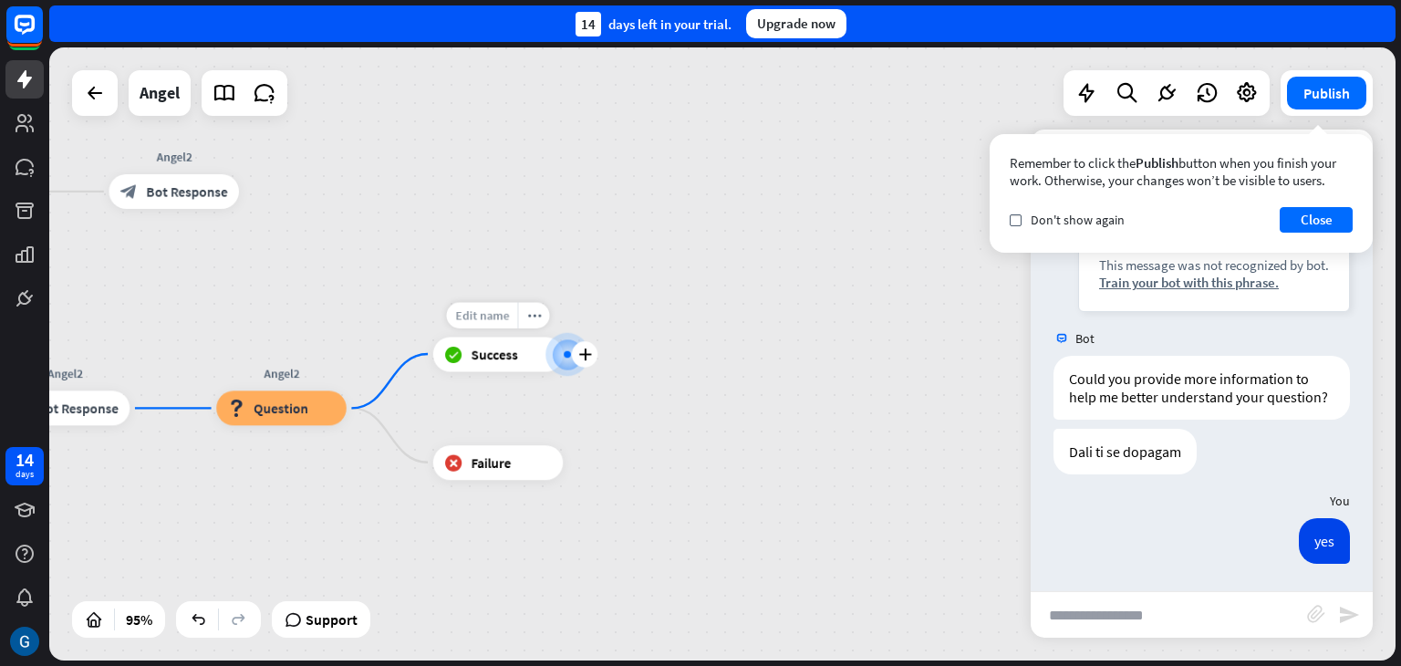
click at [492, 319] on span "Edit name" at bounding box center [482, 315] width 54 height 16
type input "******"
click at [590, 354] on icon "plus" at bounding box center [584, 354] width 13 height 12
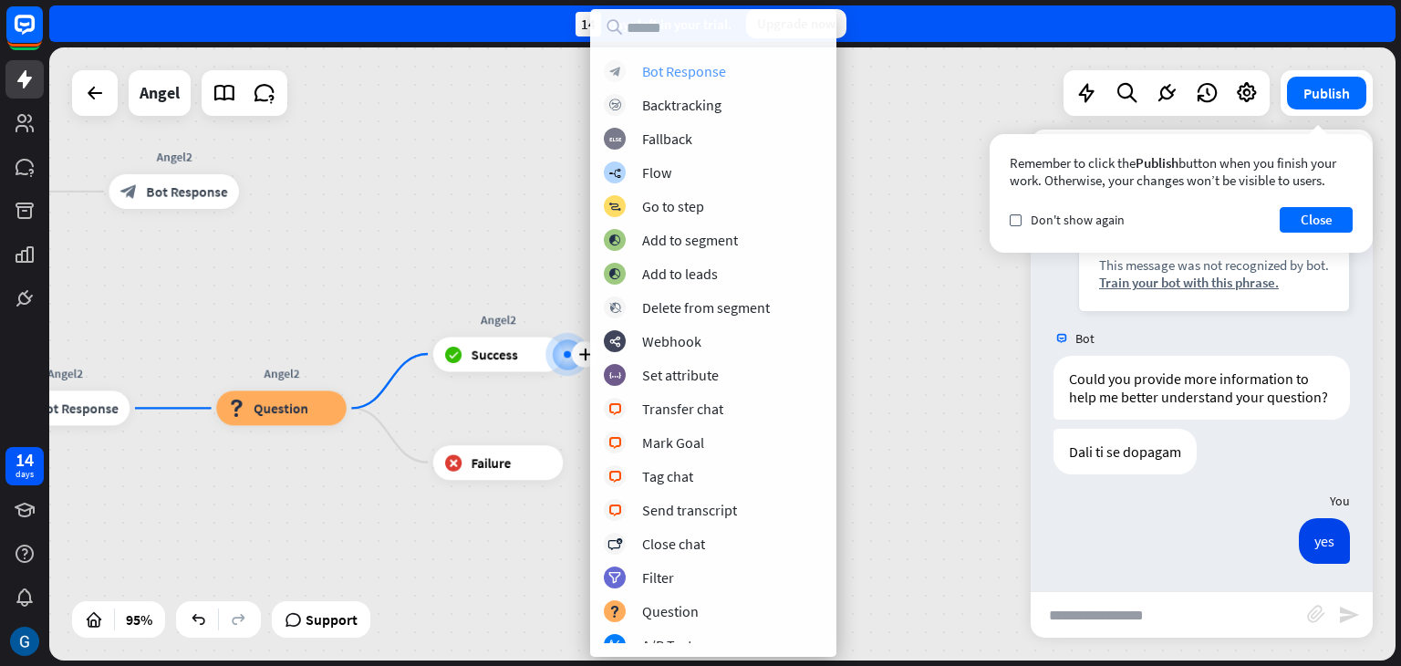
click at [690, 74] on div "Bot Response" at bounding box center [684, 71] width 84 height 18
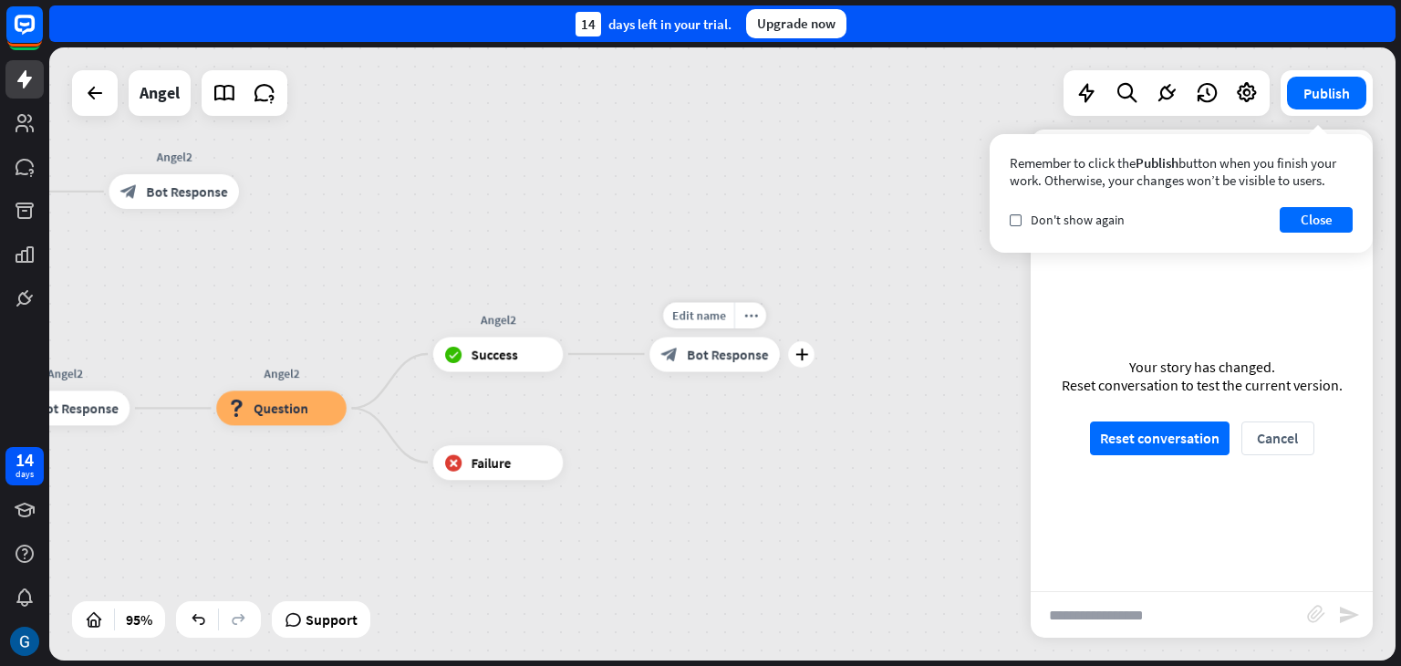
click at [730, 351] on span "Bot Response" at bounding box center [727, 354] width 81 height 17
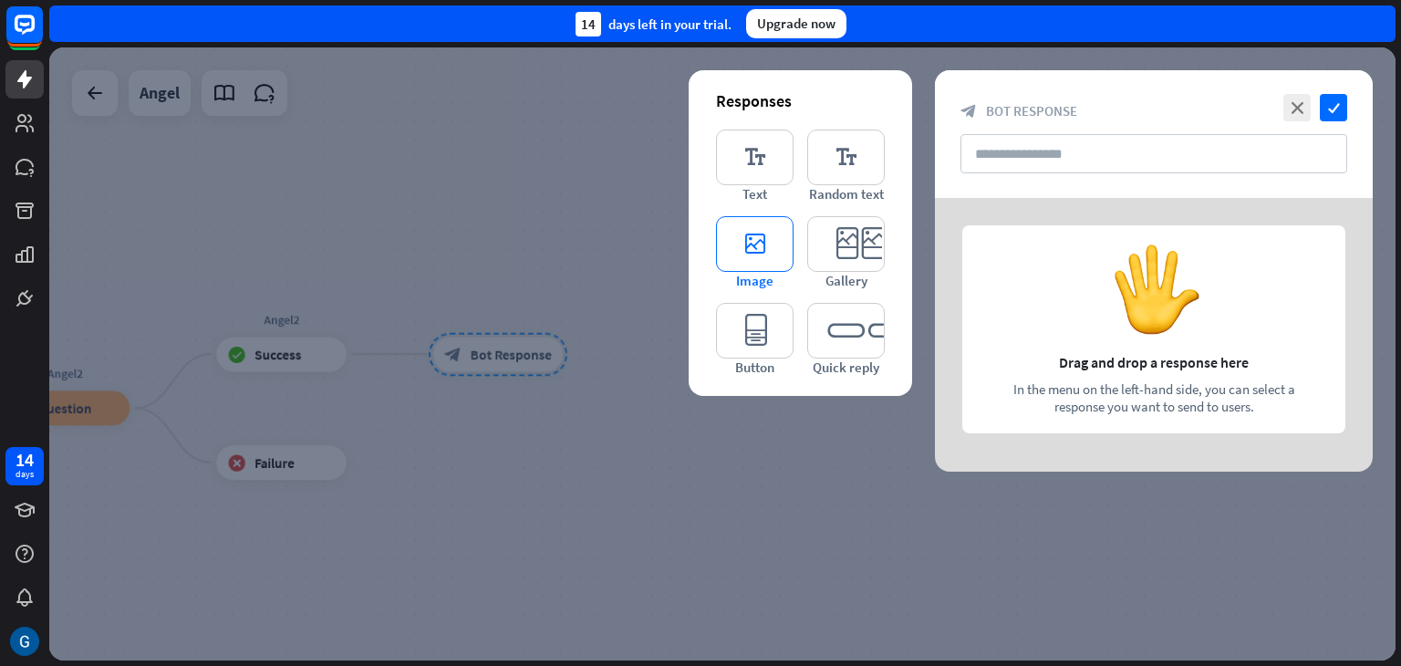
click at [766, 260] on icon "editor_image" at bounding box center [755, 244] width 78 height 56
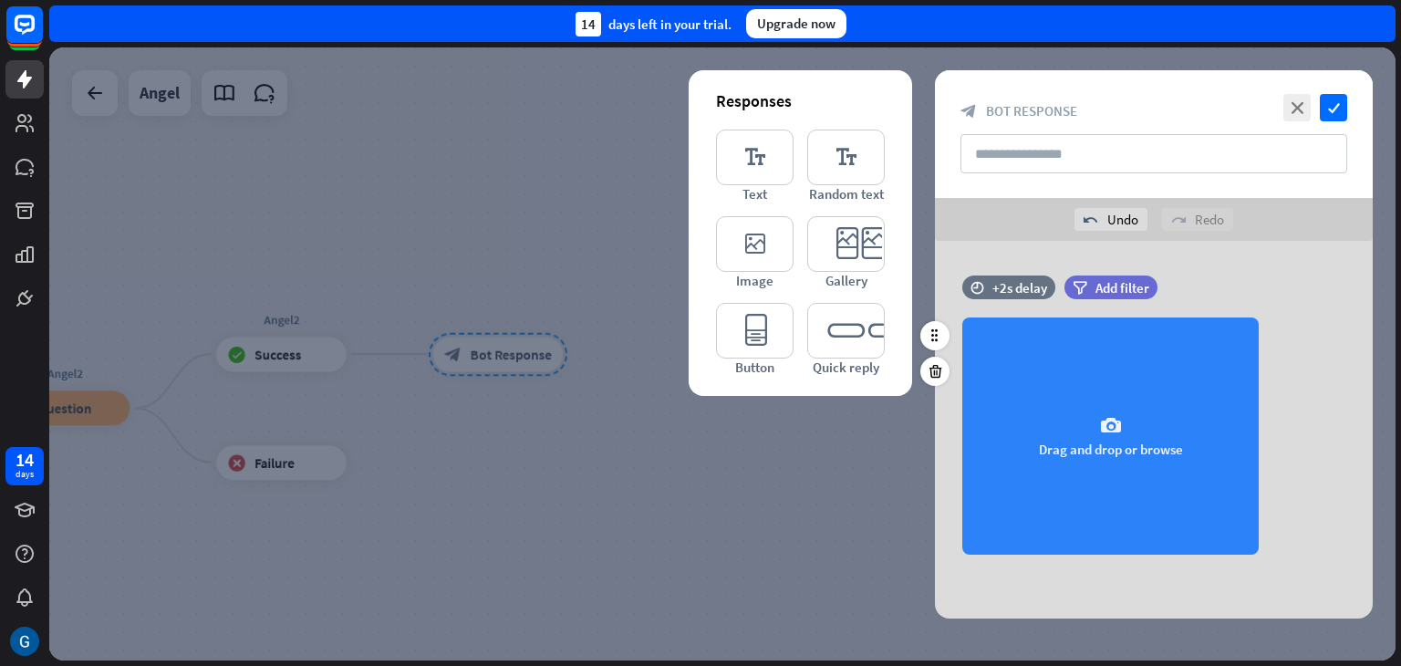
click at [1109, 433] on icon "camera" at bounding box center [1111, 426] width 22 height 22
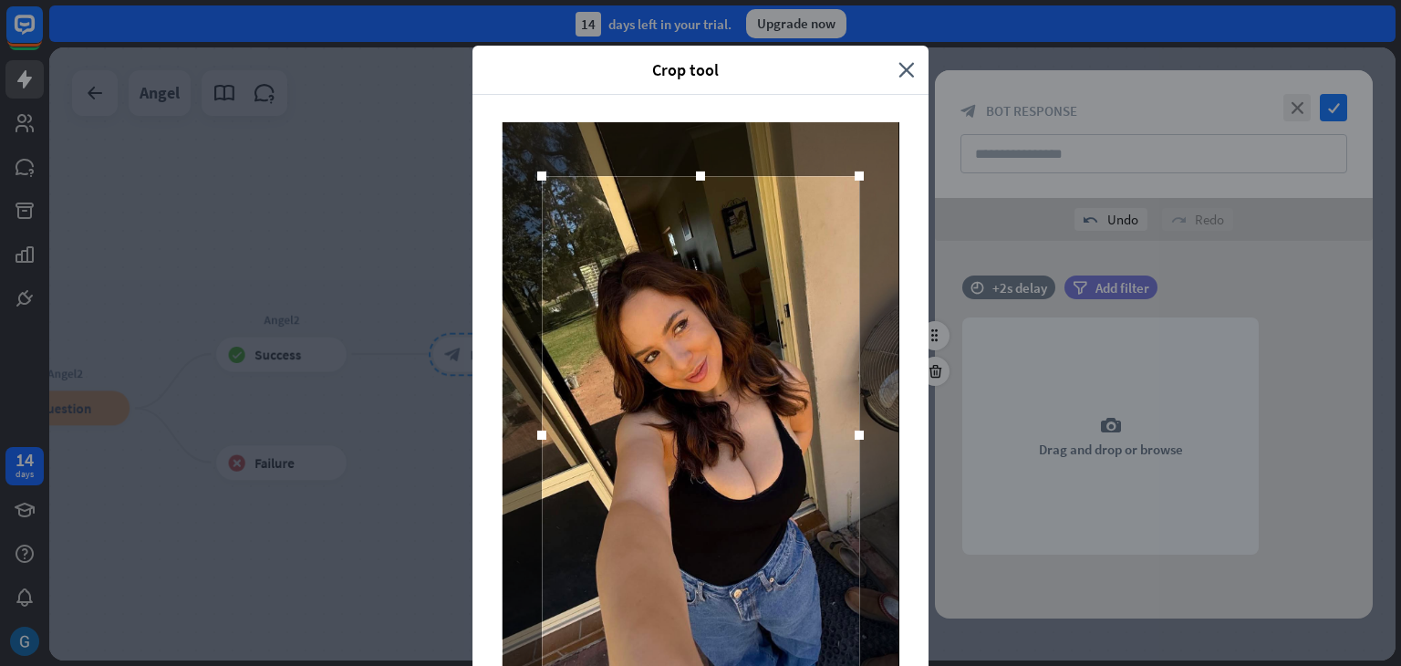
scroll to position [31, 0]
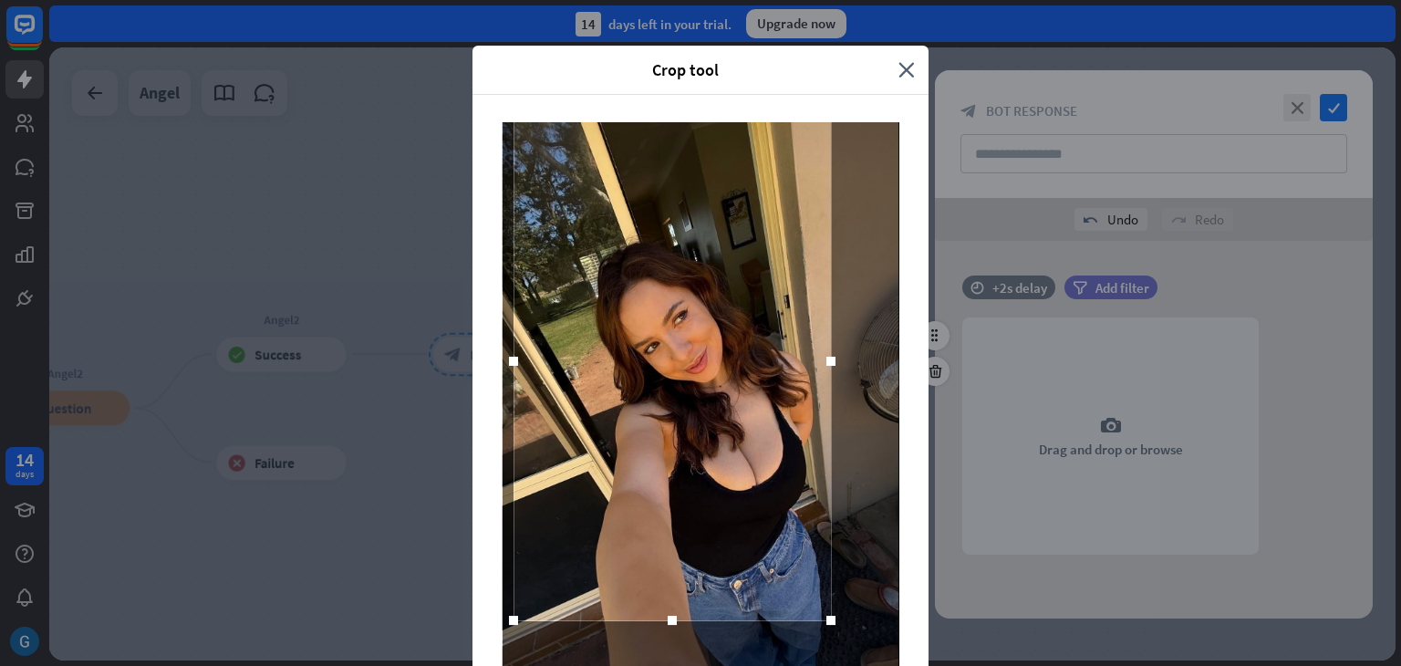
drag, startPoint x: 774, startPoint y: 490, endPoint x: 745, endPoint y: 289, distance: 202.7
click at [745, 289] on div at bounding box center [672, 361] width 317 height 518
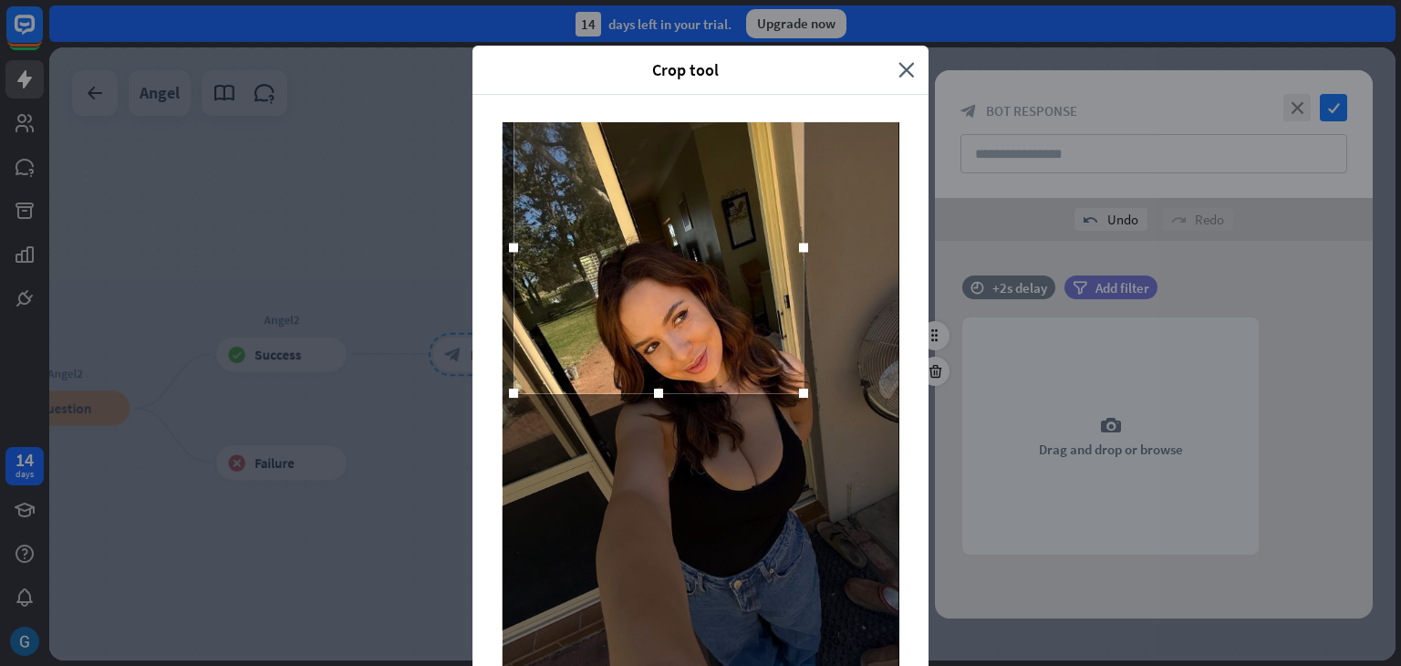
drag, startPoint x: 817, startPoint y: 619, endPoint x: 790, endPoint y: 391, distance: 228.8
click at [799, 391] on div at bounding box center [803, 393] width 9 height 9
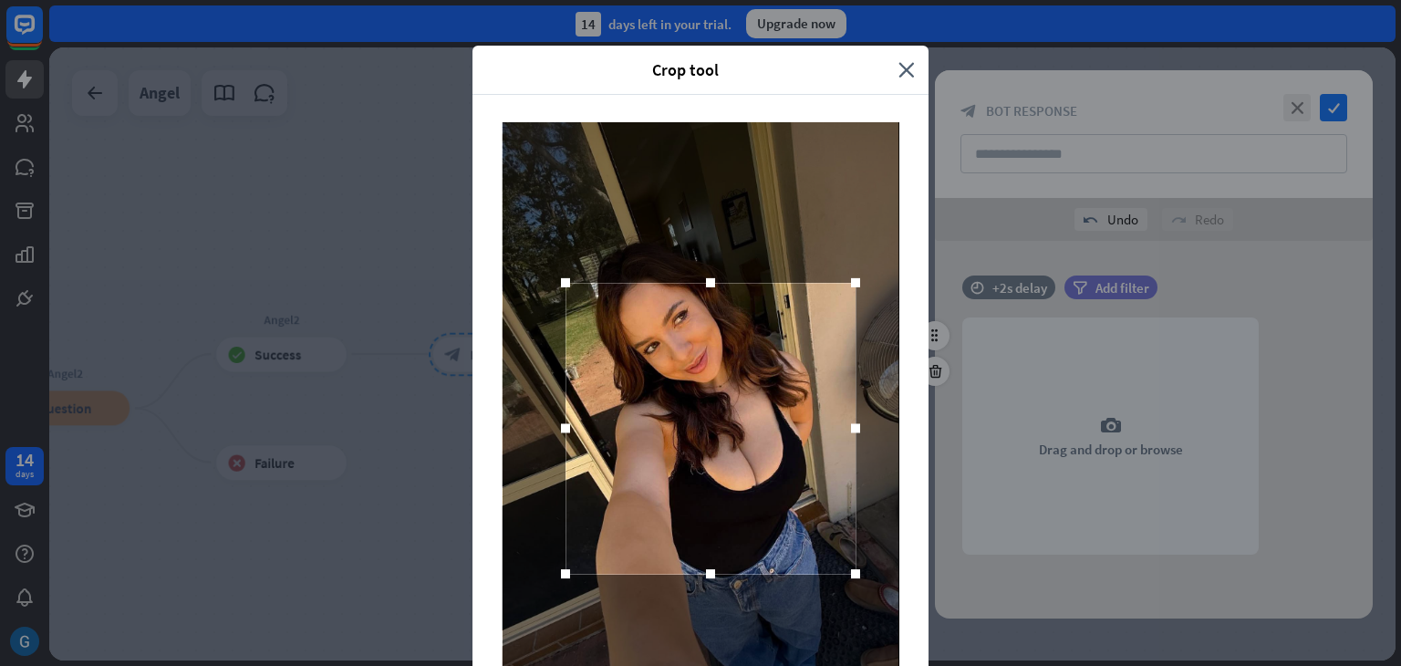
drag, startPoint x: 613, startPoint y: 200, endPoint x: 665, endPoint y: 380, distance: 188.0
click at [665, 380] on div at bounding box center [711, 428] width 290 height 291
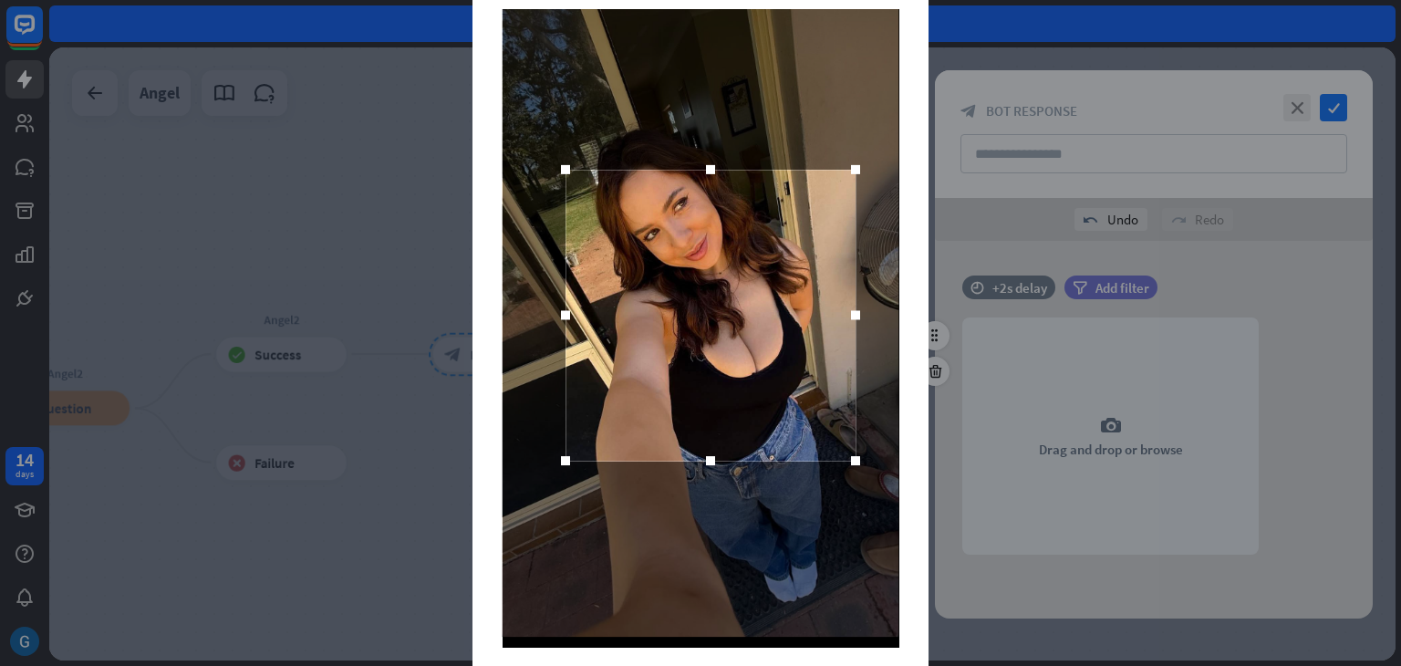
scroll to position [174, 0]
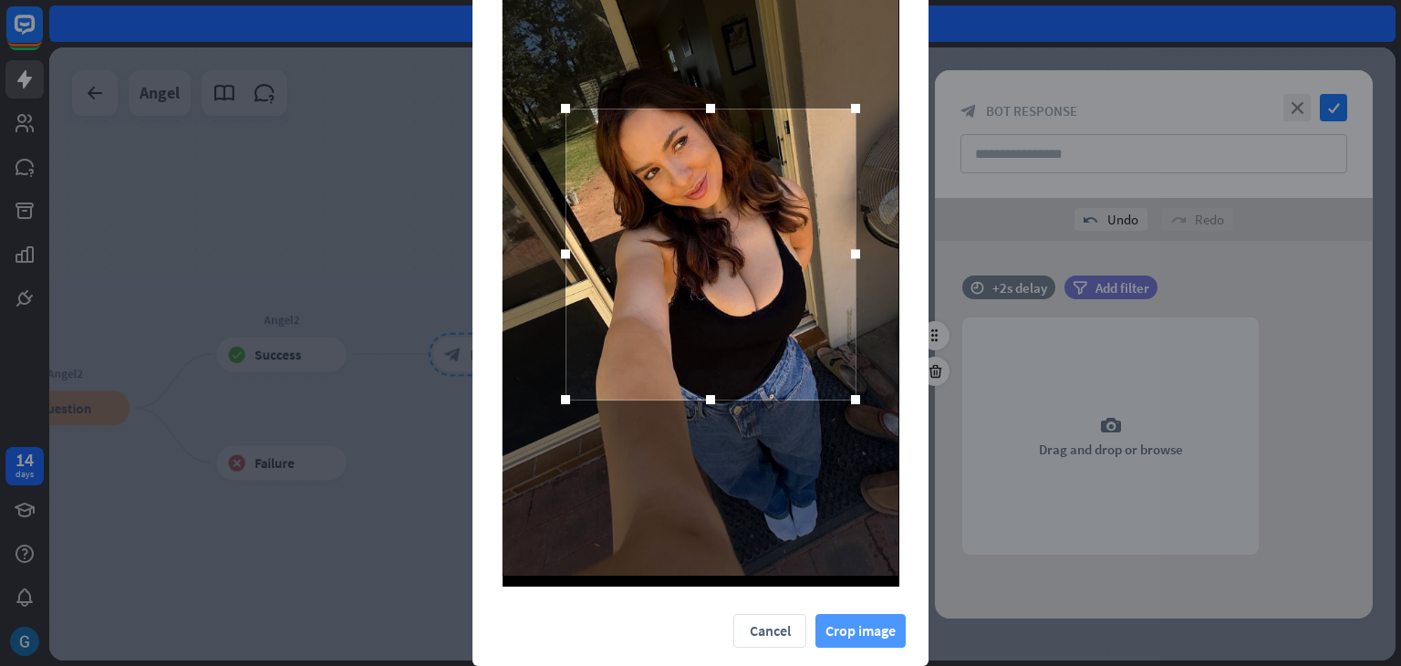
click at [848, 635] on button "Crop image" at bounding box center [861, 631] width 90 height 34
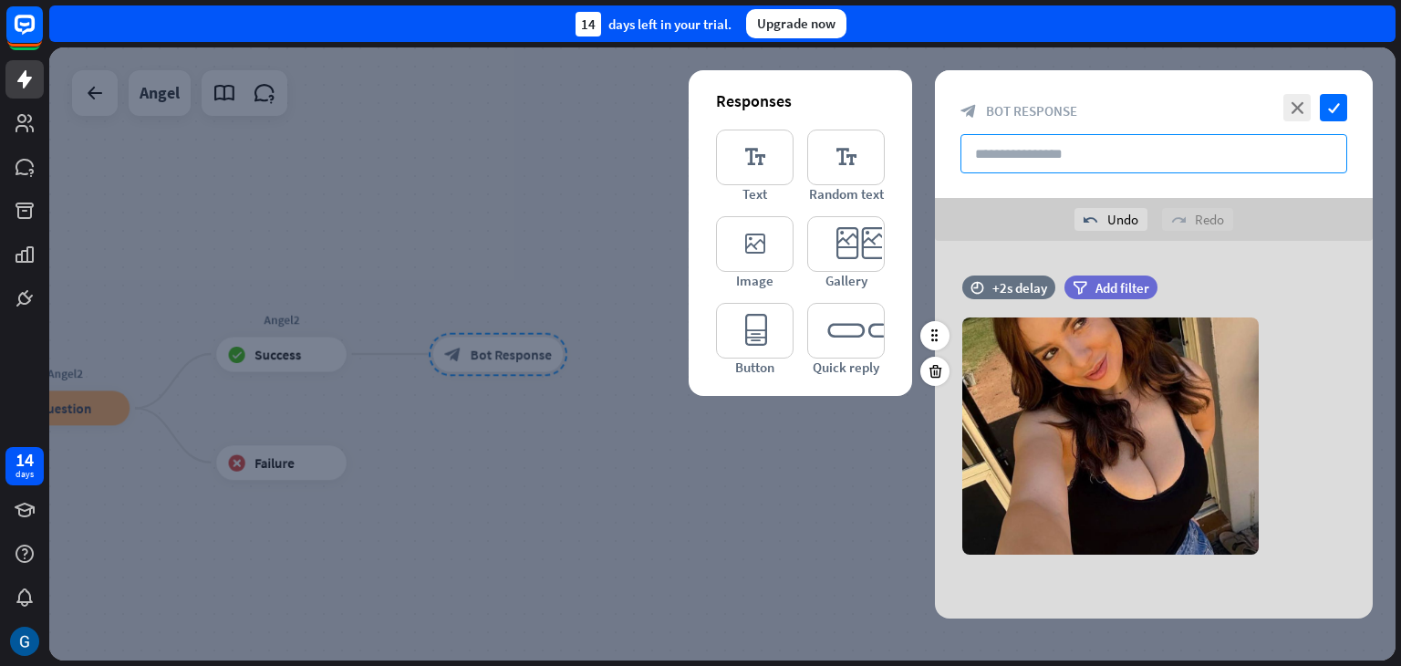
click at [1054, 157] on input "text" at bounding box center [1154, 153] width 387 height 39
type input "******"
click at [1334, 101] on icon "check" at bounding box center [1333, 107] width 27 height 27
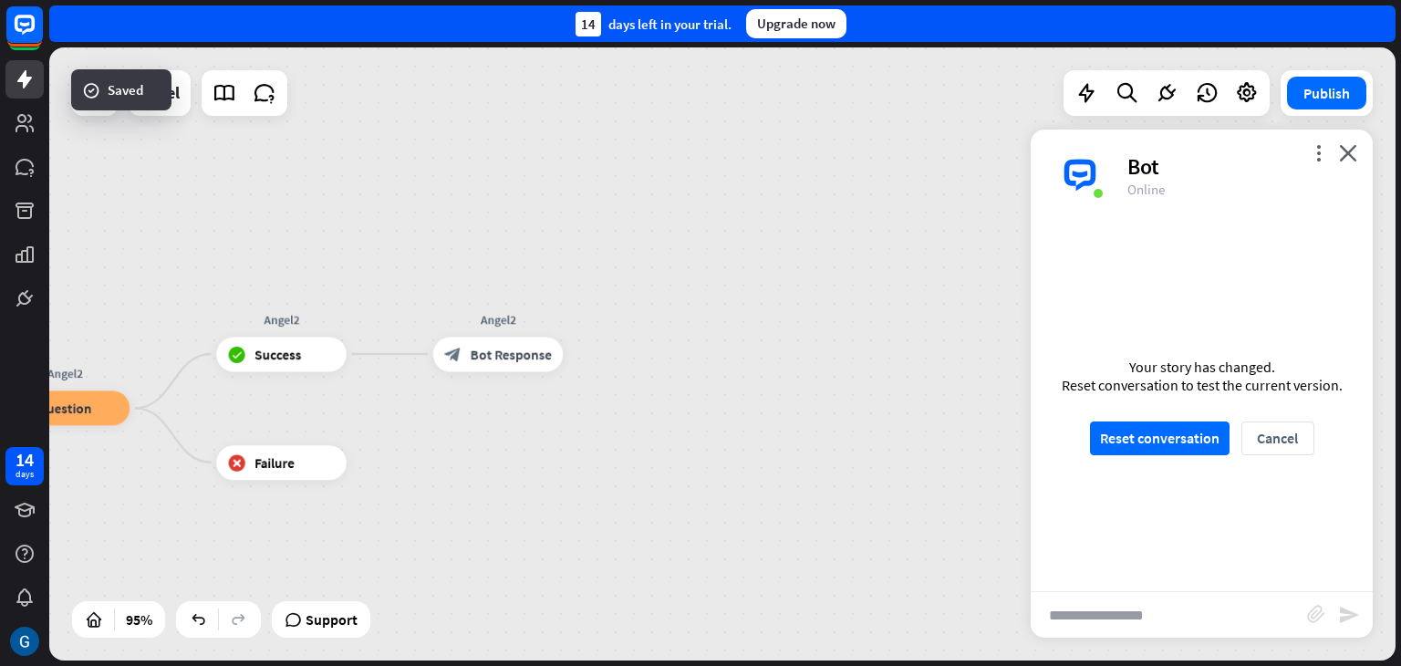
scroll to position [490, 0]
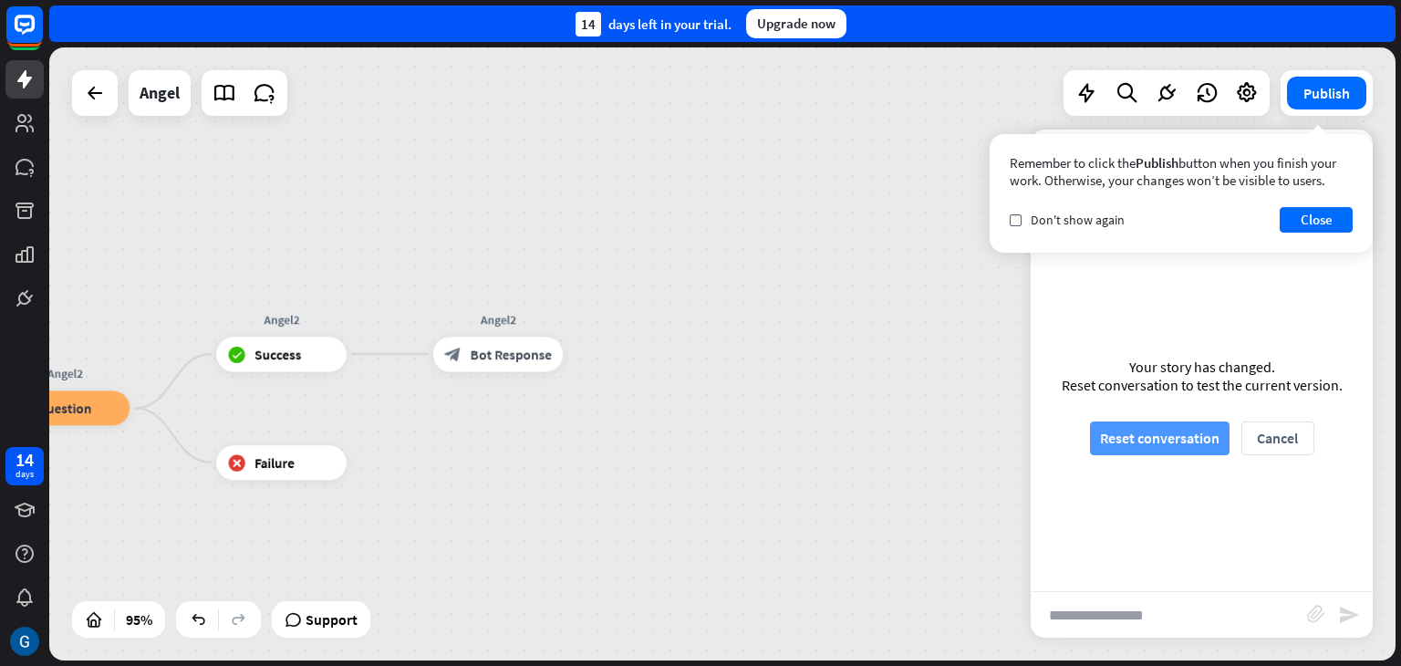
click at [1190, 441] on button "Reset conversation" at bounding box center [1160, 438] width 140 height 34
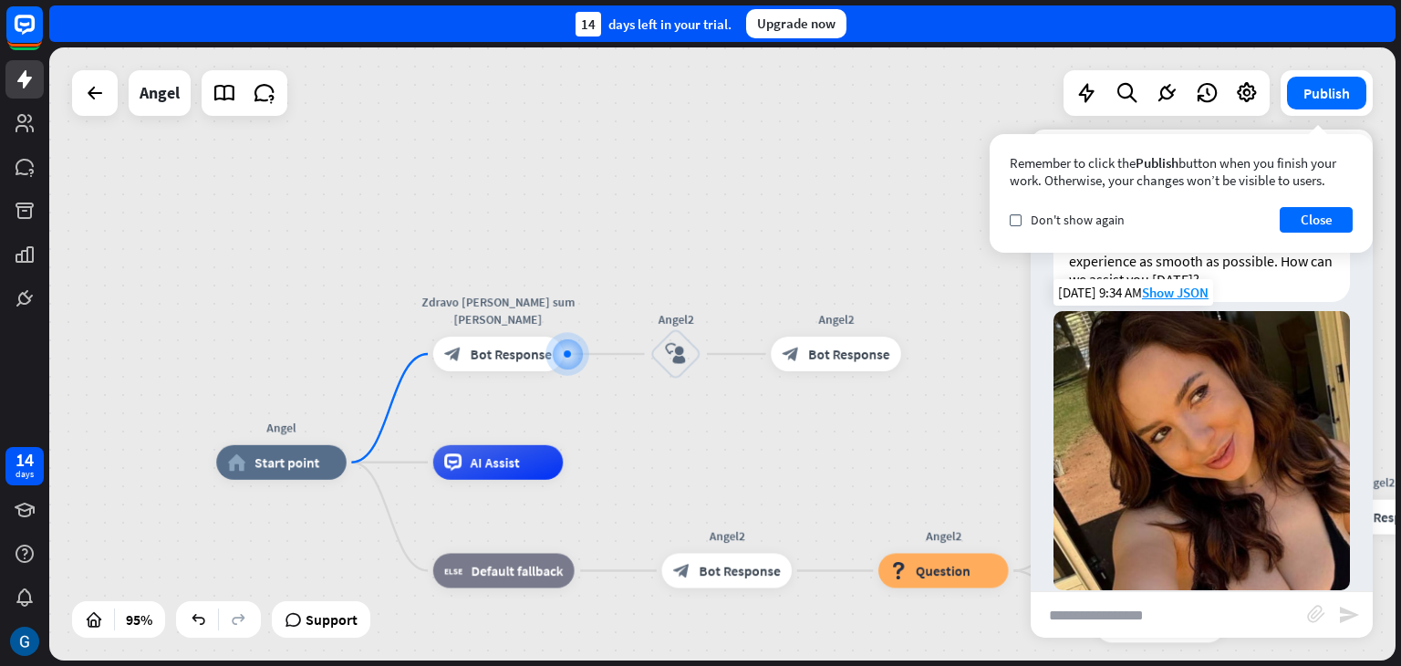
scroll to position [68, 0]
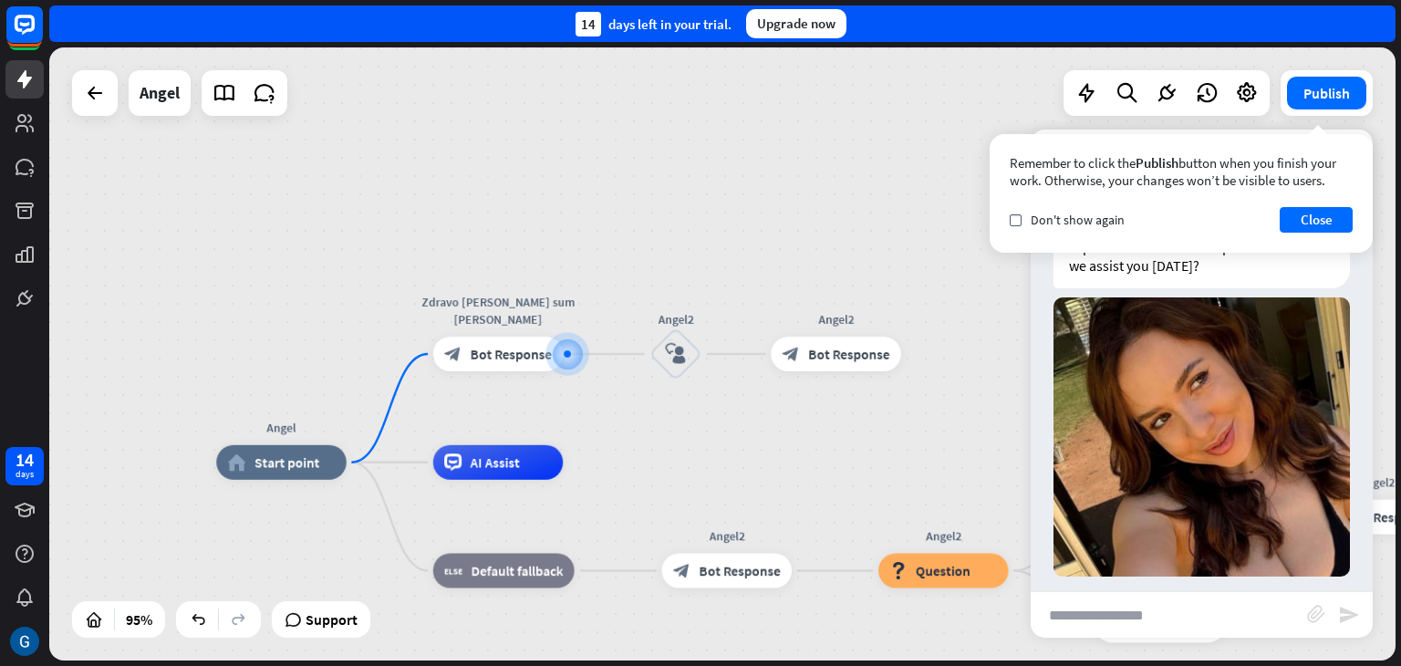
click at [1106, 618] on input "text" at bounding box center [1169, 615] width 276 height 46
type input "****"
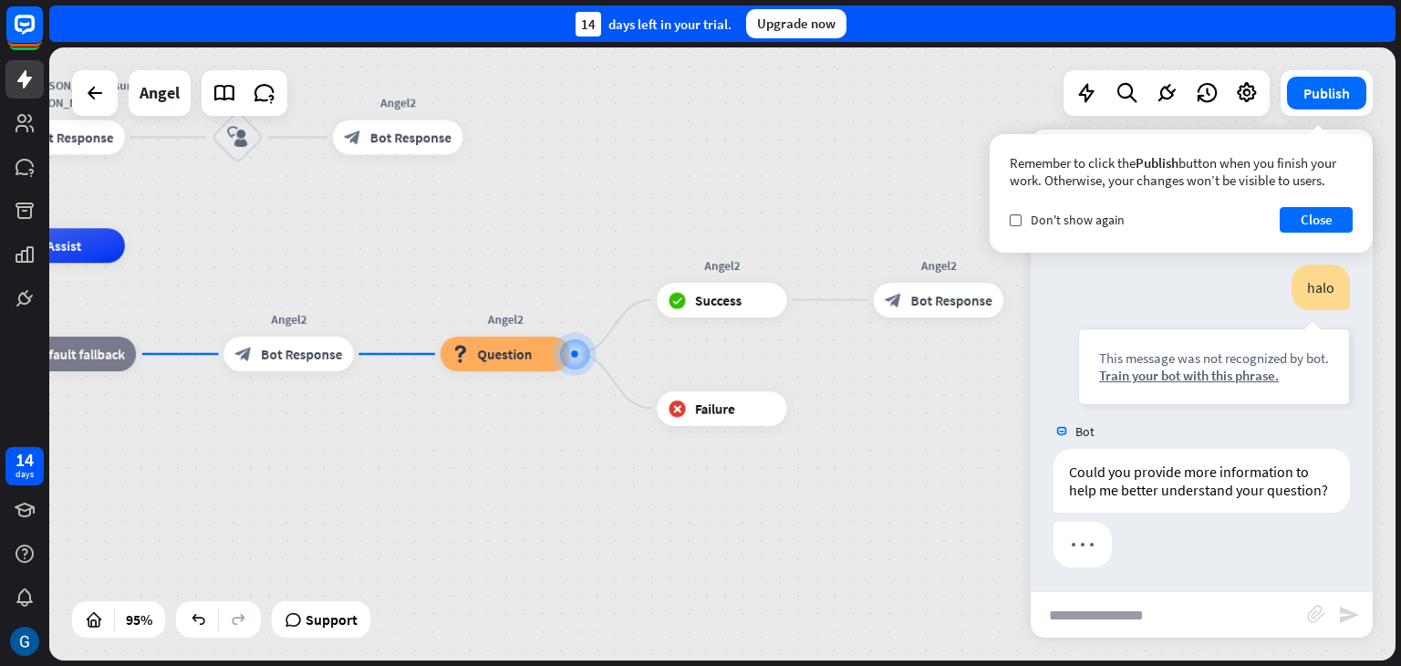
scroll to position [432, 0]
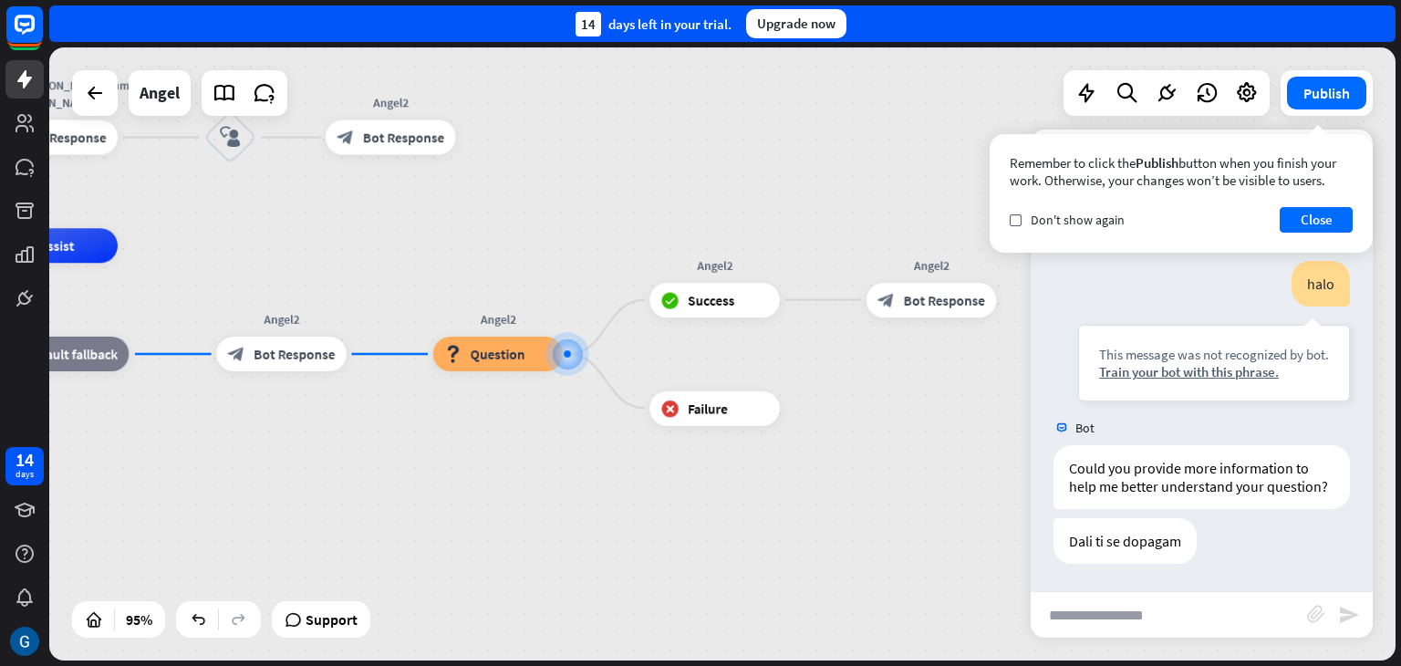
click at [1139, 617] on input "text" at bounding box center [1169, 615] width 276 height 46
type input "***"
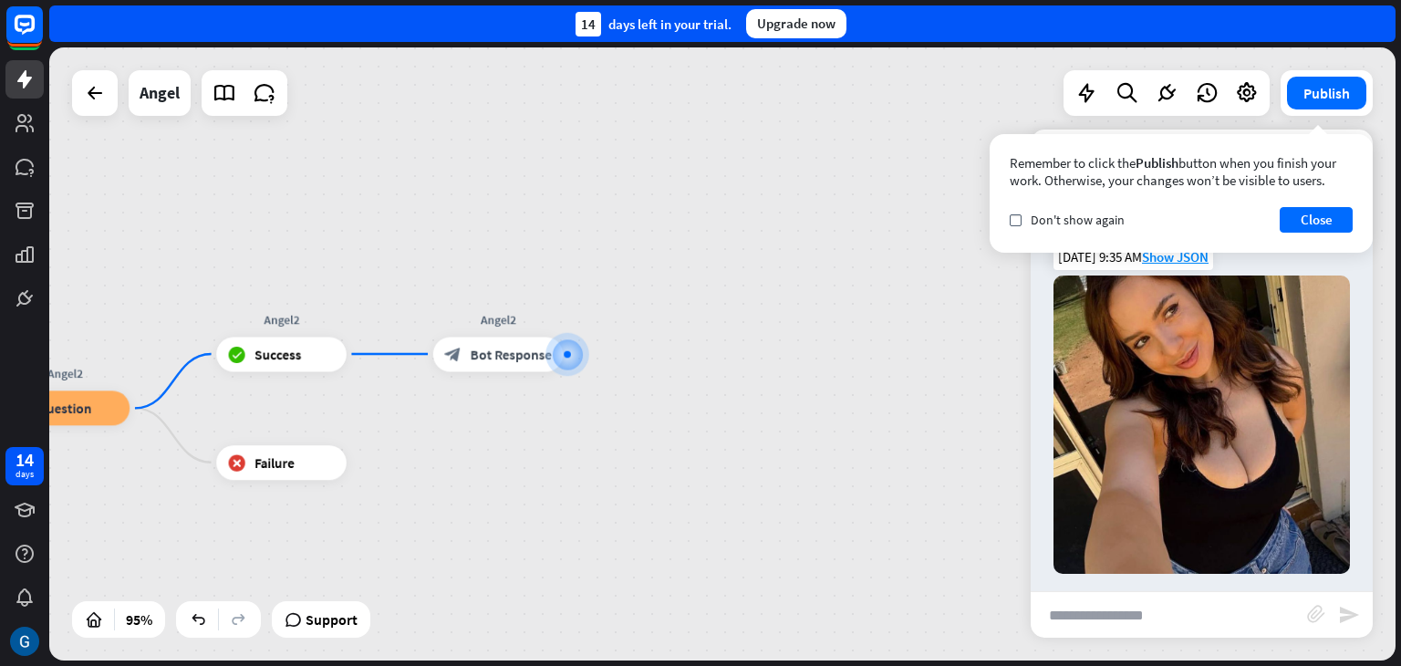
scroll to position [849, 0]
click at [266, 461] on span "Failure" at bounding box center [275, 461] width 40 height 17
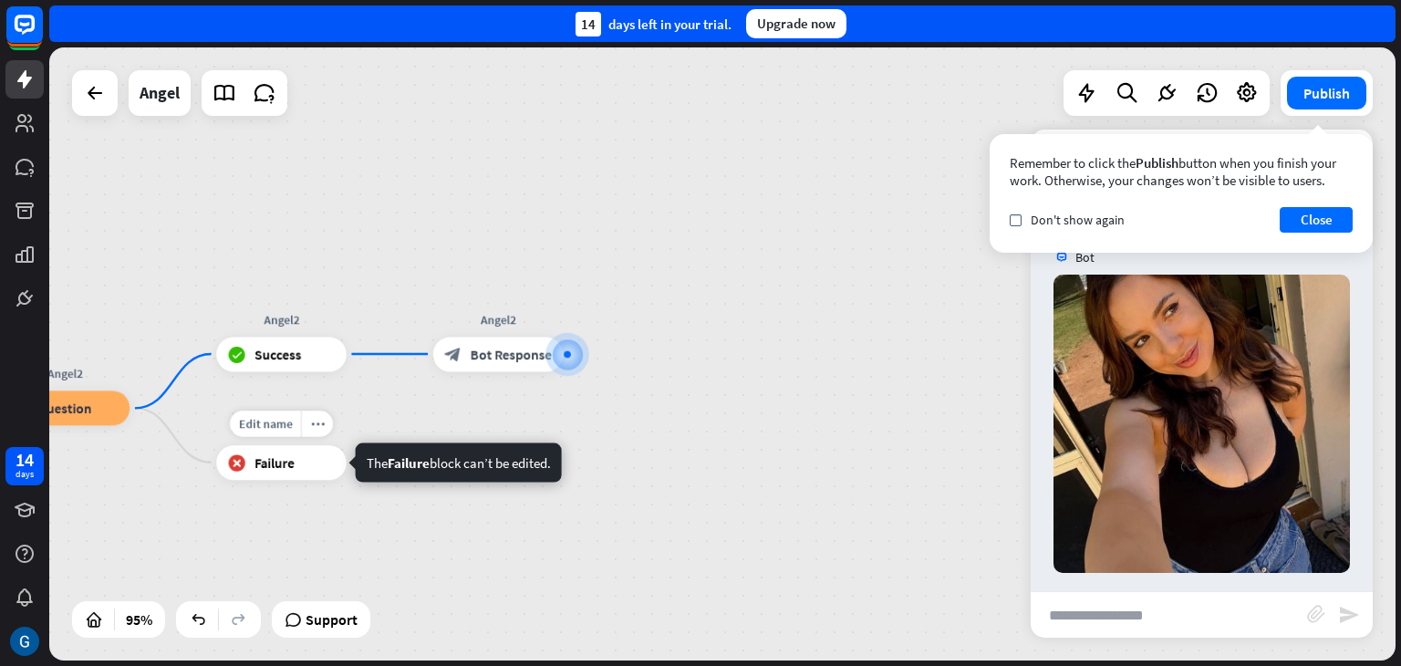
click at [288, 467] on span "Failure" at bounding box center [275, 461] width 40 height 17
click at [369, 463] on icon "plus" at bounding box center [367, 462] width 13 height 12
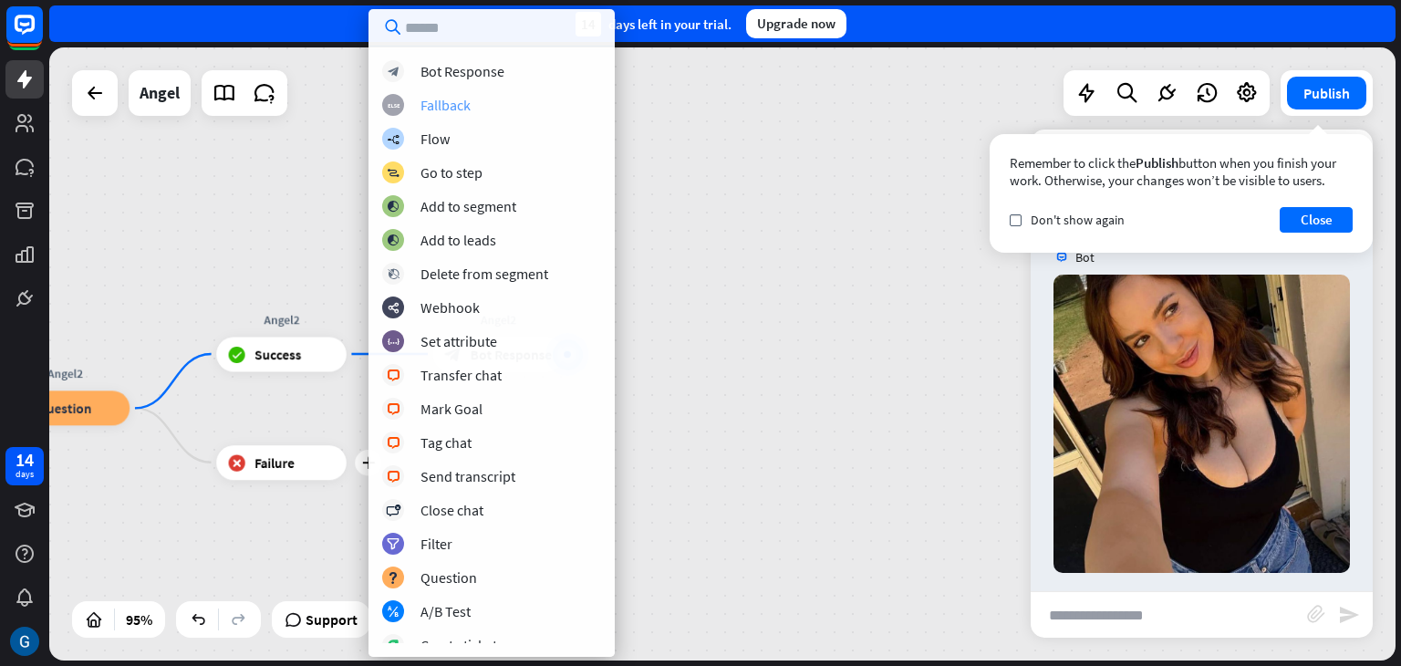
click at [465, 104] on div "Fallback" at bounding box center [446, 105] width 50 height 18
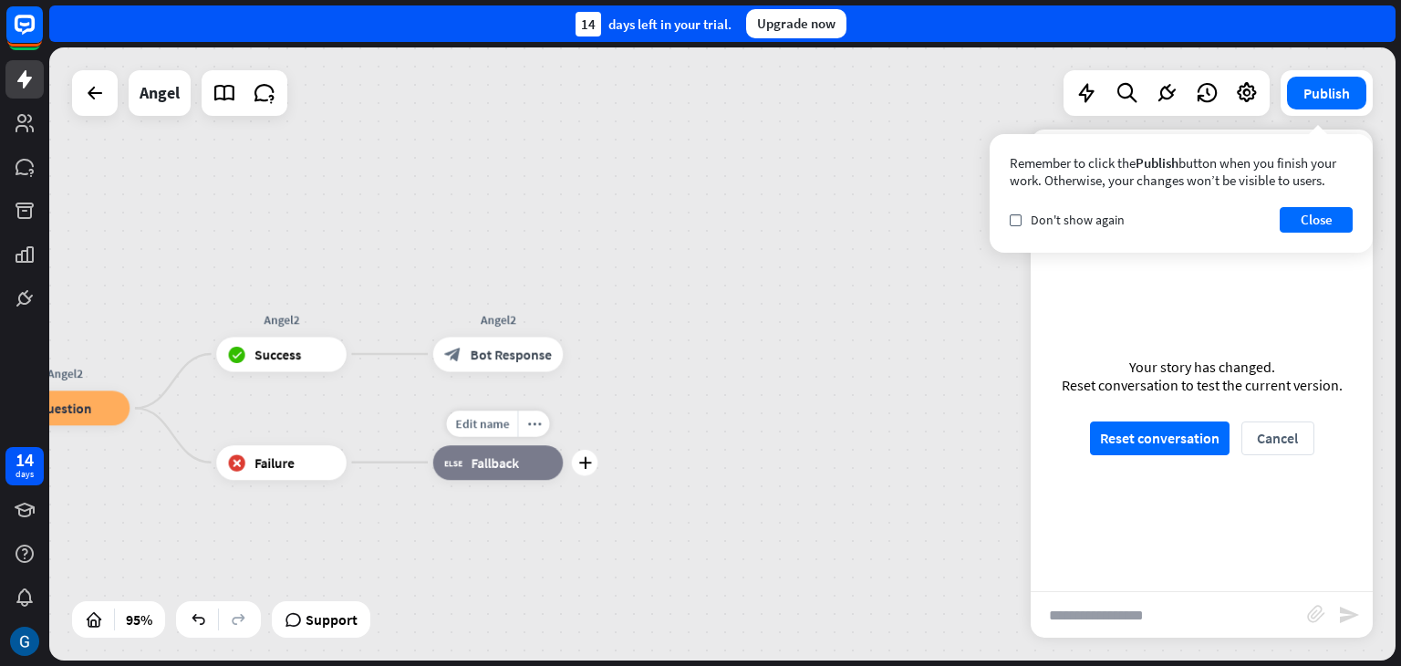
click at [588, 468] on div "plus" at bounding box center [585, 463] width 26 height 26
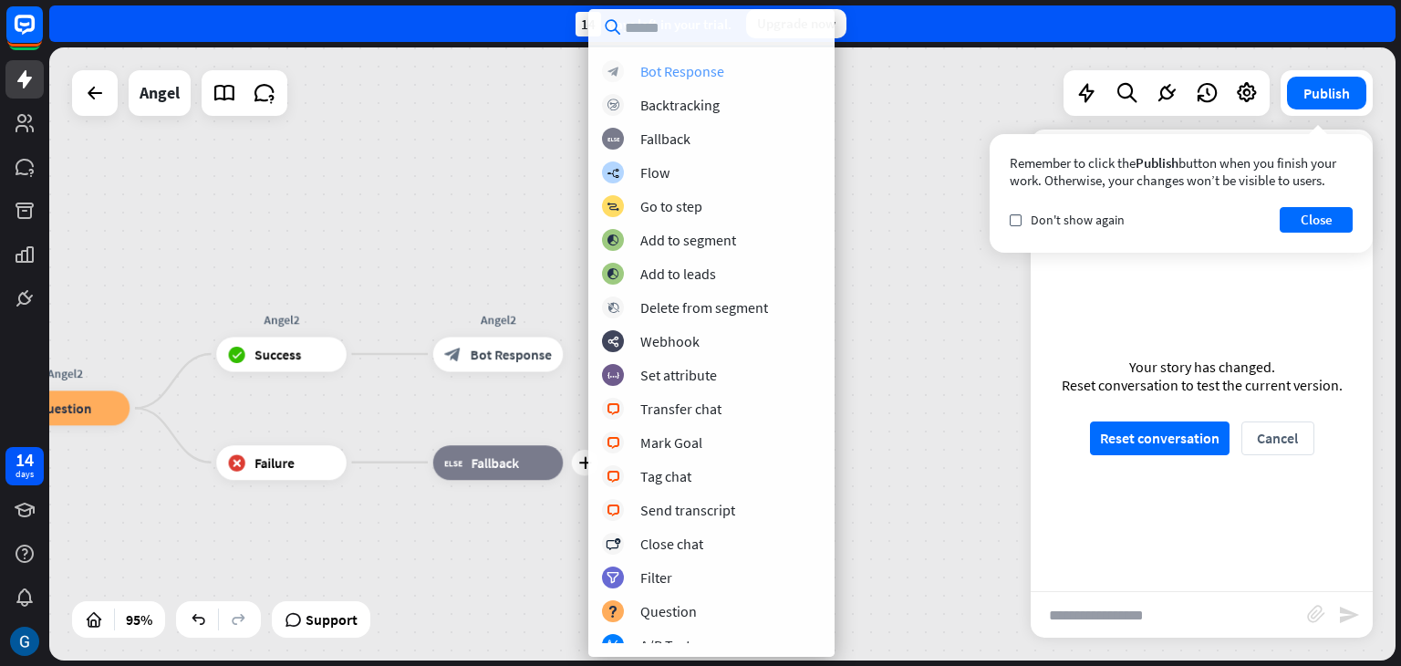
click at [650, 72] on div "Bot Response" at bounding box center [682, 71] width 84 height 18
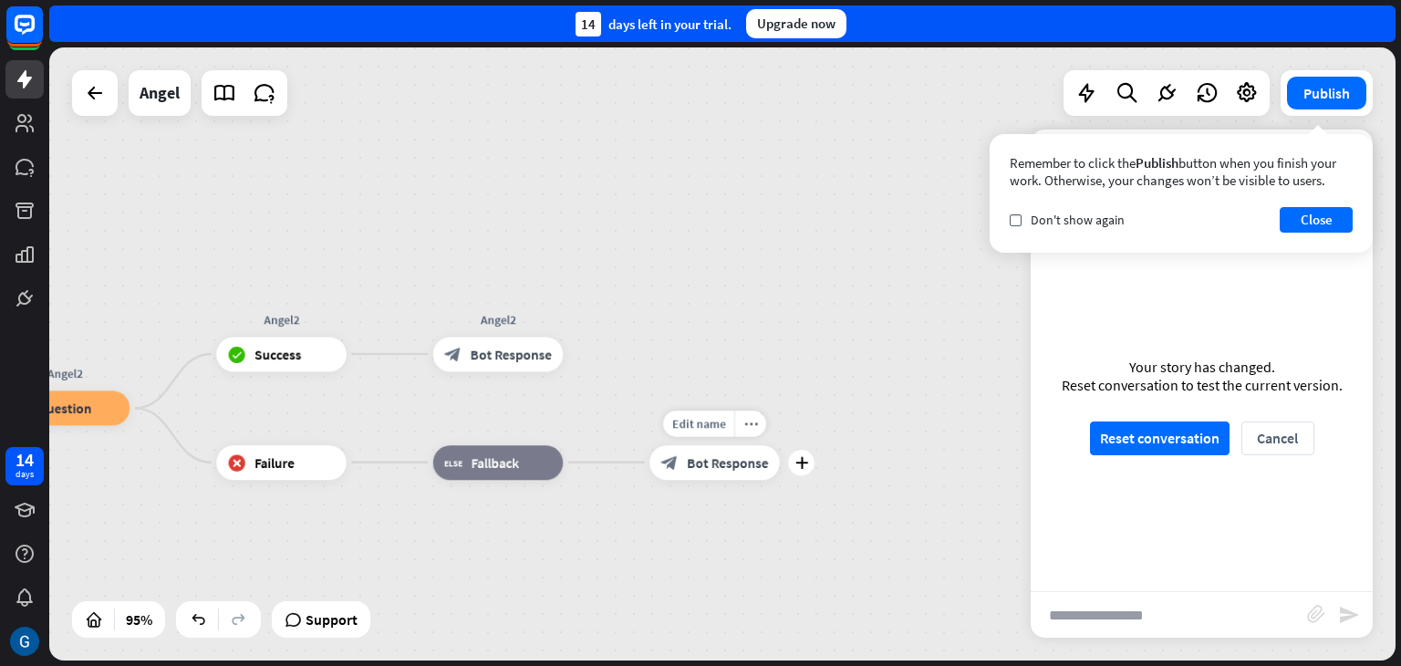
click at [723, 463] on span "Bot Response" at bounding box center [727, 461] width 81 height 17
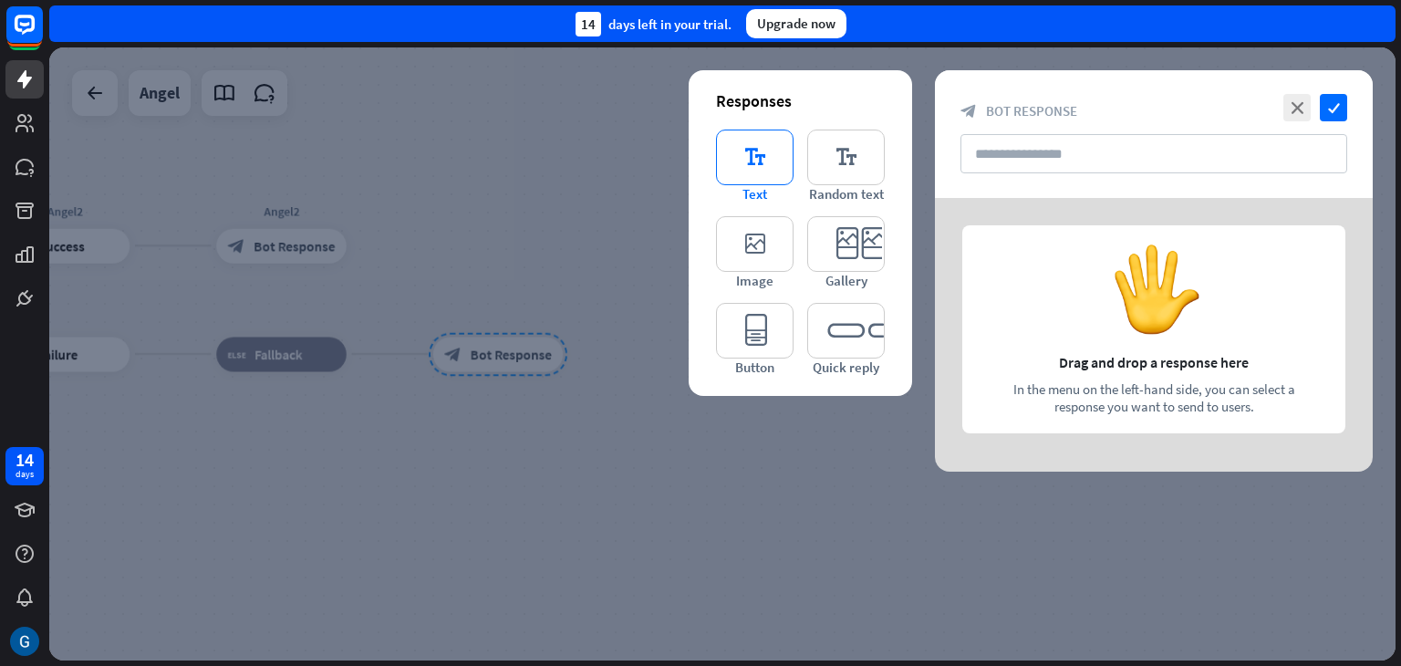
click at [758, 154] on icon "editor_text" at bounding box center [755, 158] width 78 height 56
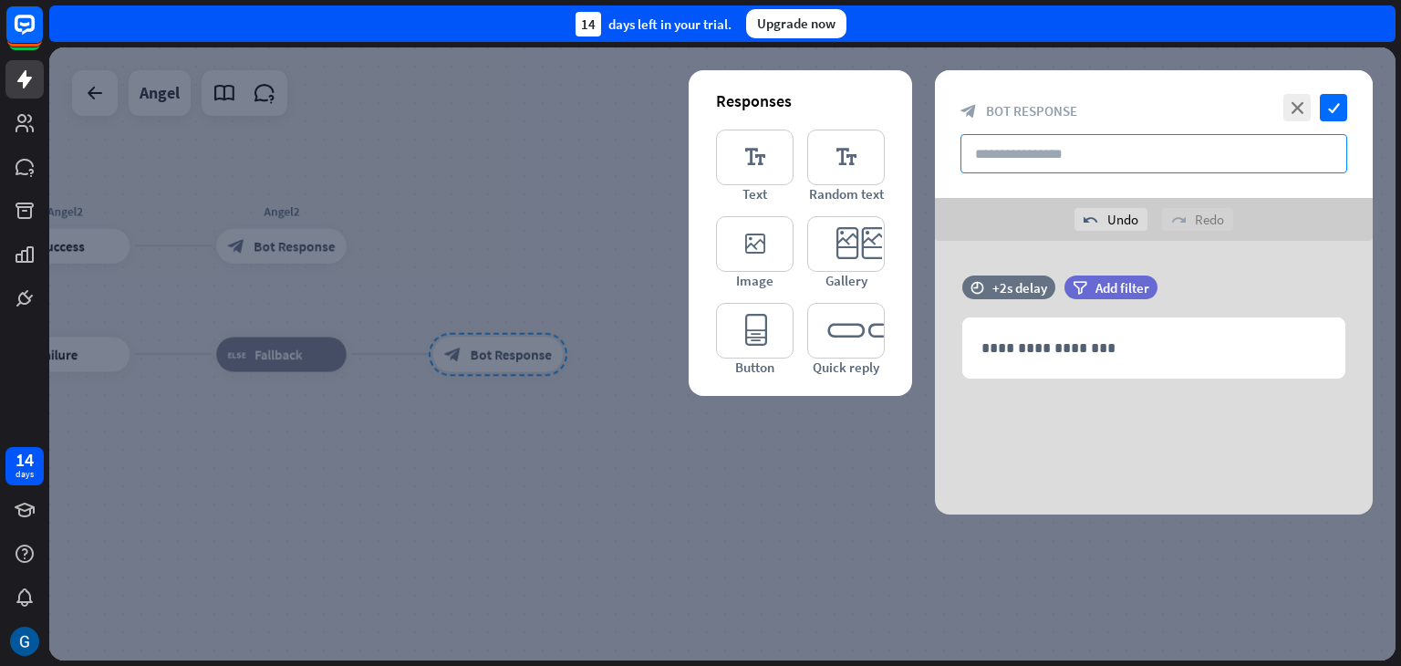
click at [997, 158] on input "text" at bounding box center [1154, 153] width 387 height 39
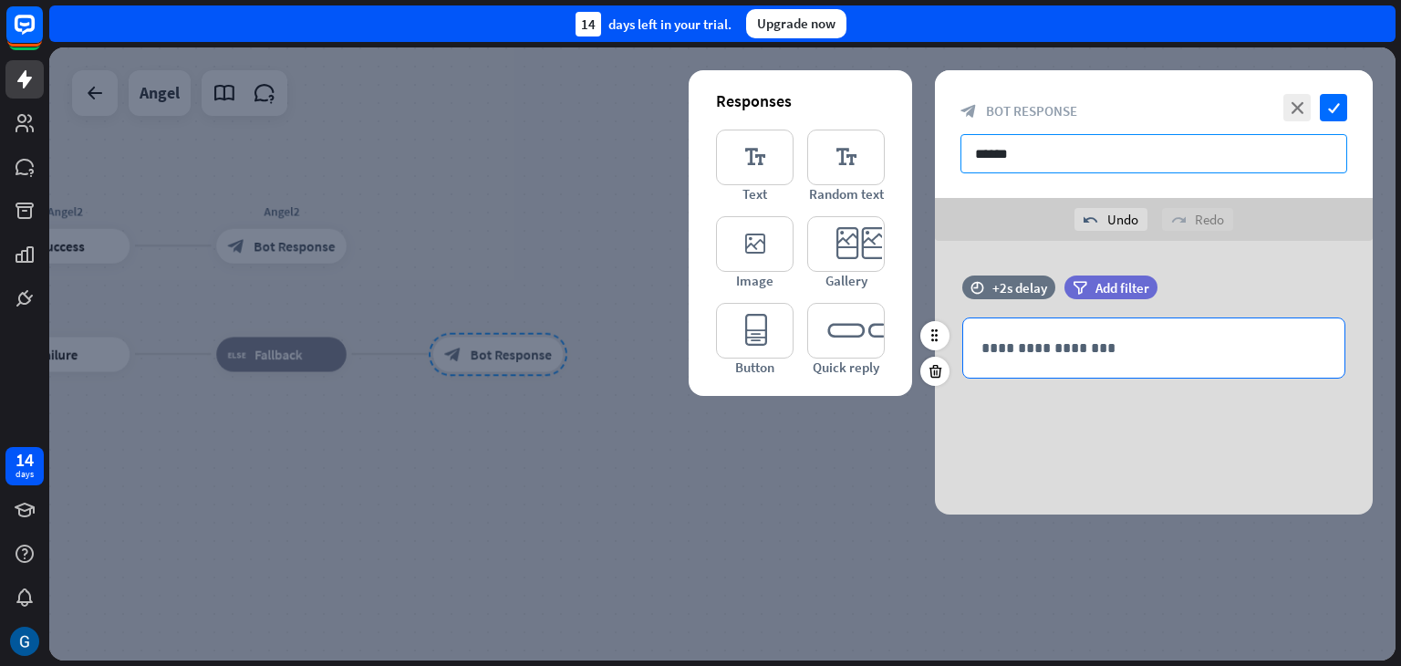
type input "******"
click at [1021, 346] on p "**********" at bounding box center [1154, 348] width 345 height 23
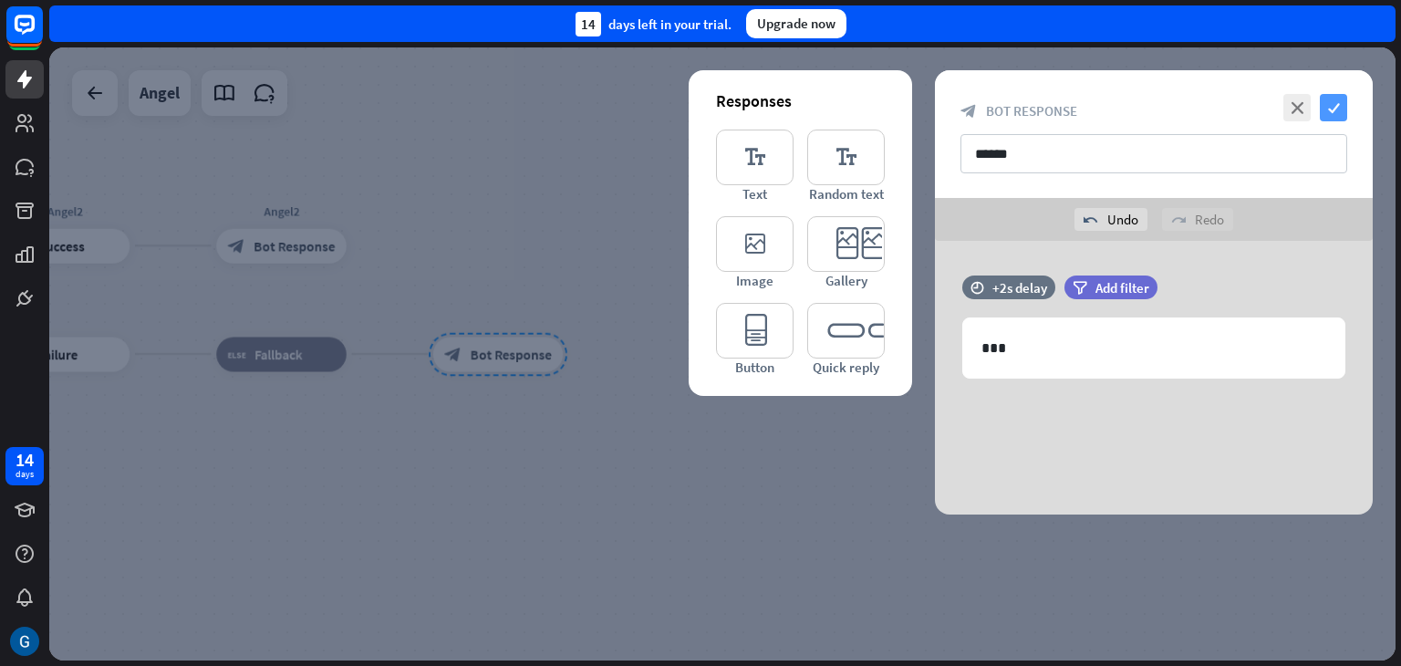
click at [1339, 109] on icon "check" at bounding box center [1333, 107] width 27 height 27
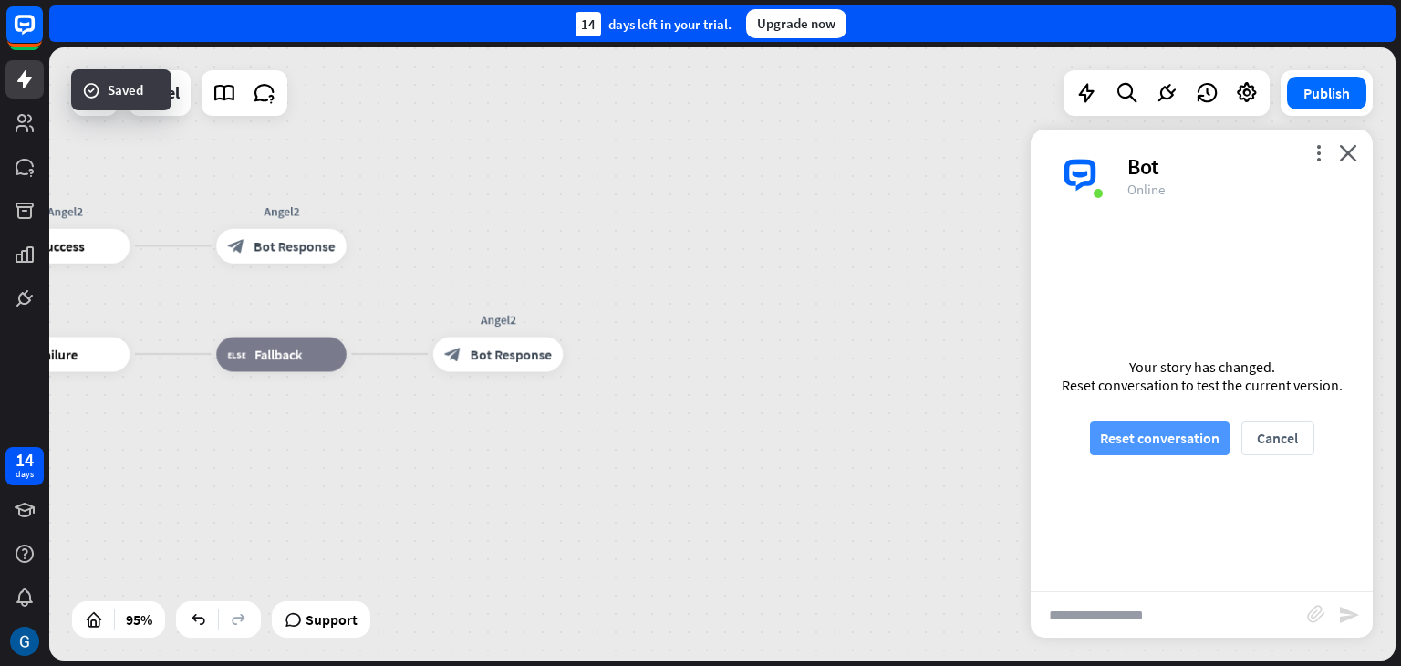
click at [1171, 442] on button "Reset conversation" at bounding box center [1160, 438] width 140 height 34
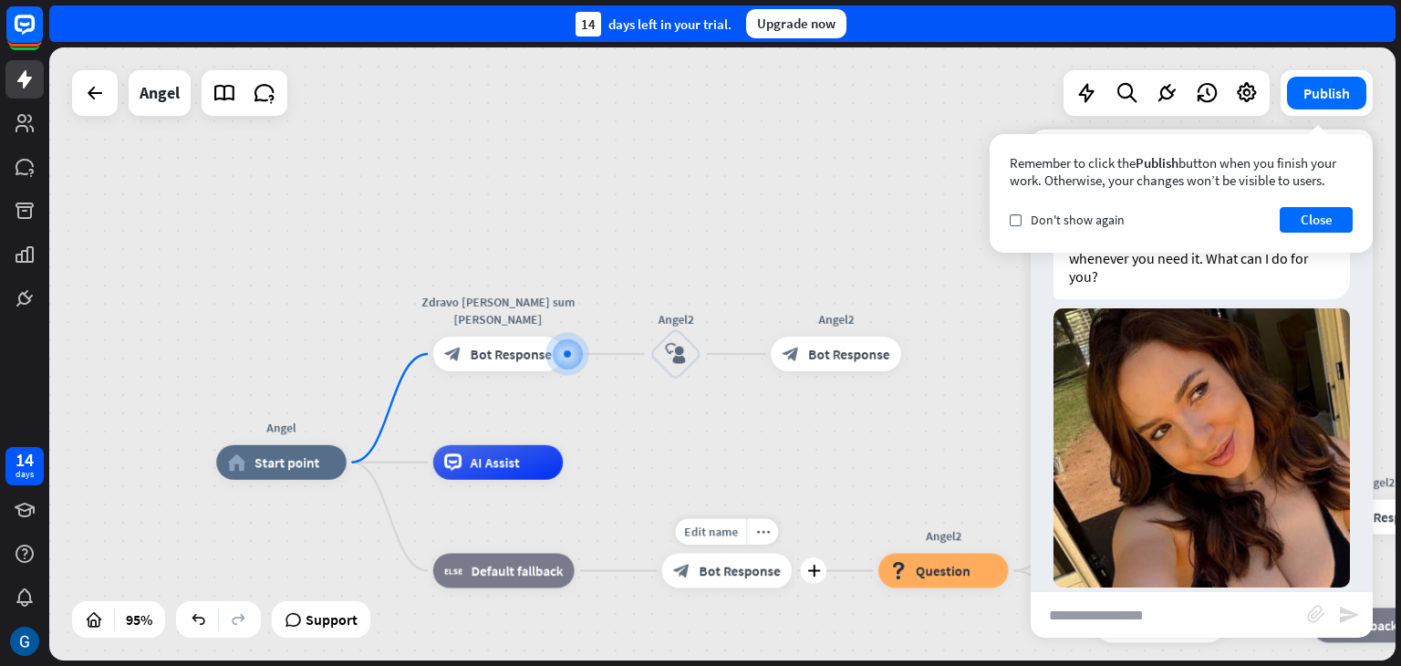
scroll to position [68, 0]
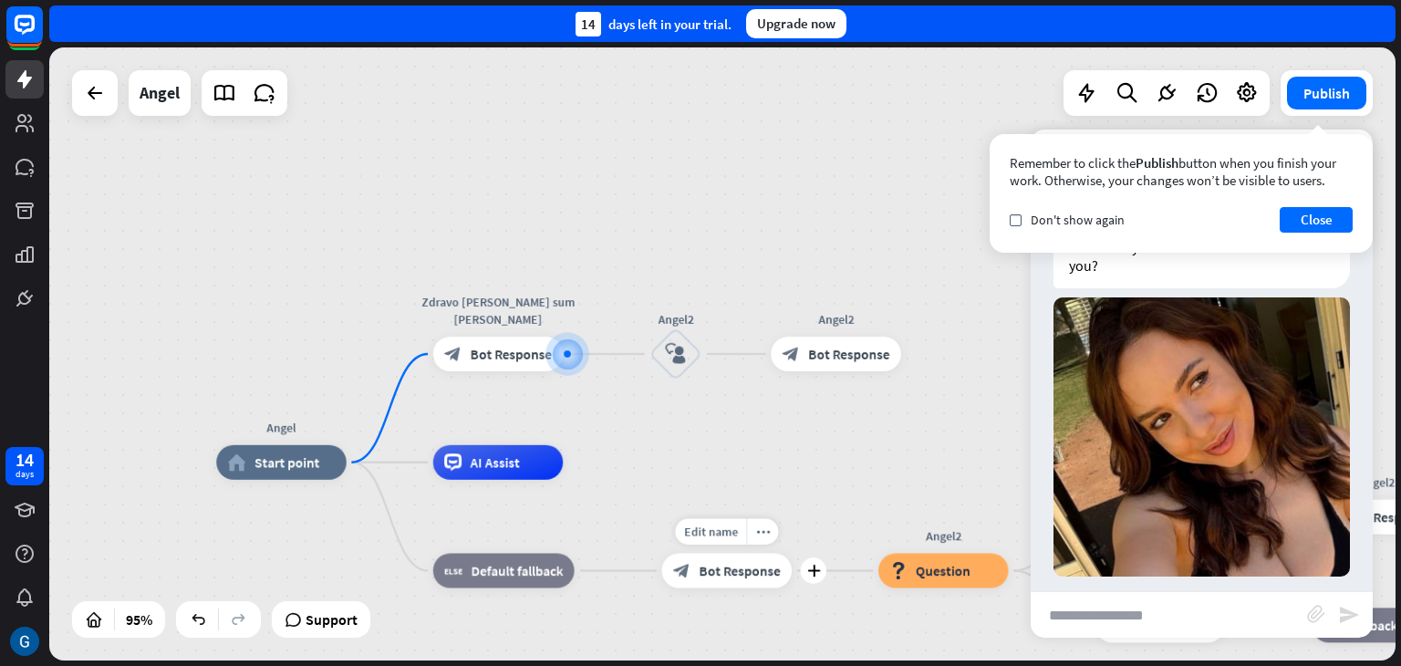
click at [752, 575] on span "Bot Response" at bounding box center [739, 570] width 81 height 17
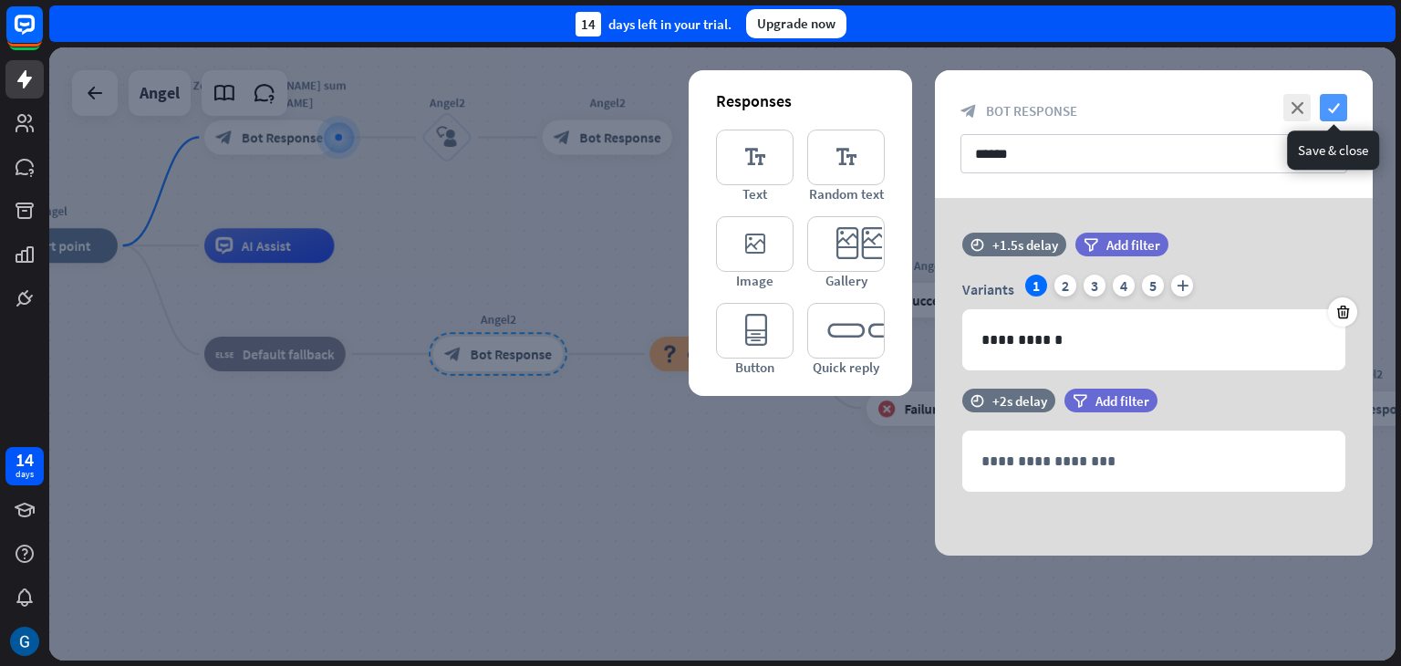
click at [1336, 105] on icon "check" at bounding box center [1333, 107] width 27 height 27
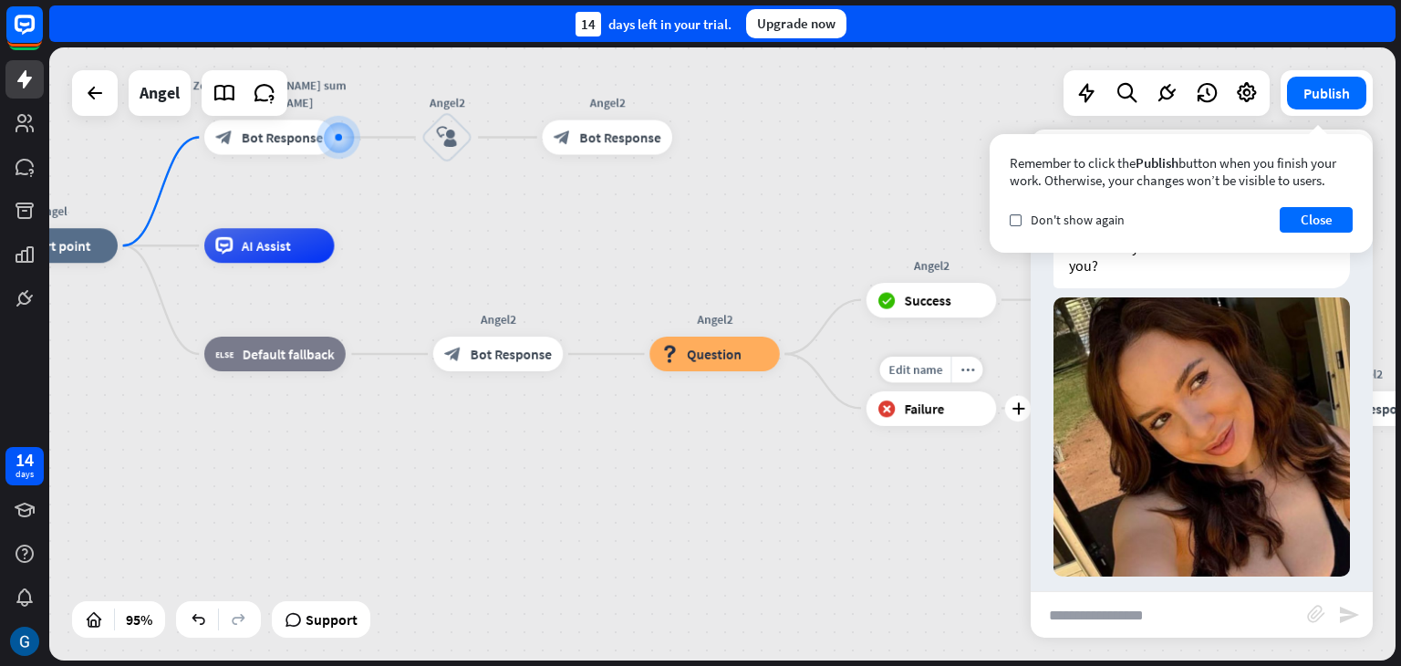
click at [931, 417] on div "block_failure Failure" at bounding box center [932, 407] width 130 height 35
click at [912, 365] on span "Edit name" at bounding box center [916, 369] width 54 height 16
click at [944, 411] on span "Failure" at bounding box center [925, 408] width 40 height 17
click at [1020, 409] on icon "plus" at bounding box center [1018, 408] width 13 height 12
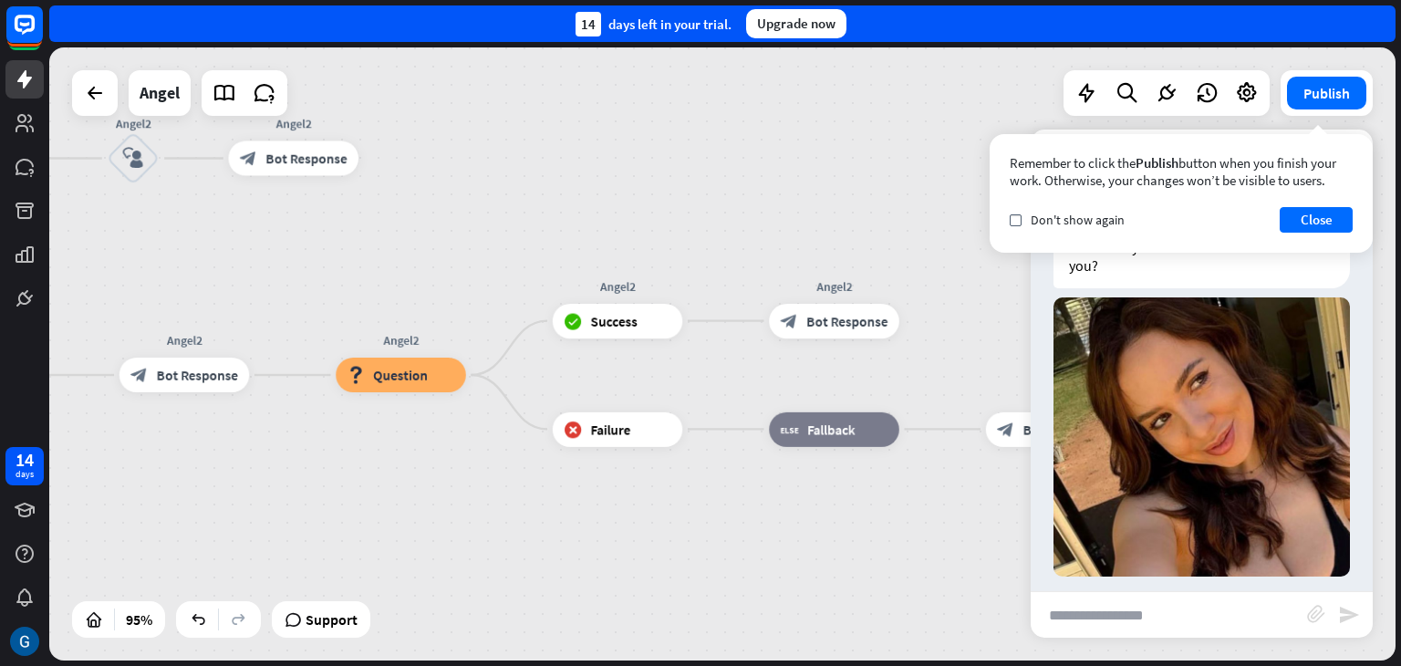
drag, startPoint x: 974, startPoint y: 486, endPoint x: 660, endPoint y: 507, distance: 314.5
click at [660, 507] on div "Angel home_2 Start point Zdravo [PERSON_NAME] sum [PERSON_NAME] block_bot_respo…" at bounding box center [312, 557] width 1279 height 582
click at [869, 390] on icon "more_horiz" at bounding box center [870, 390] width 14 height 13
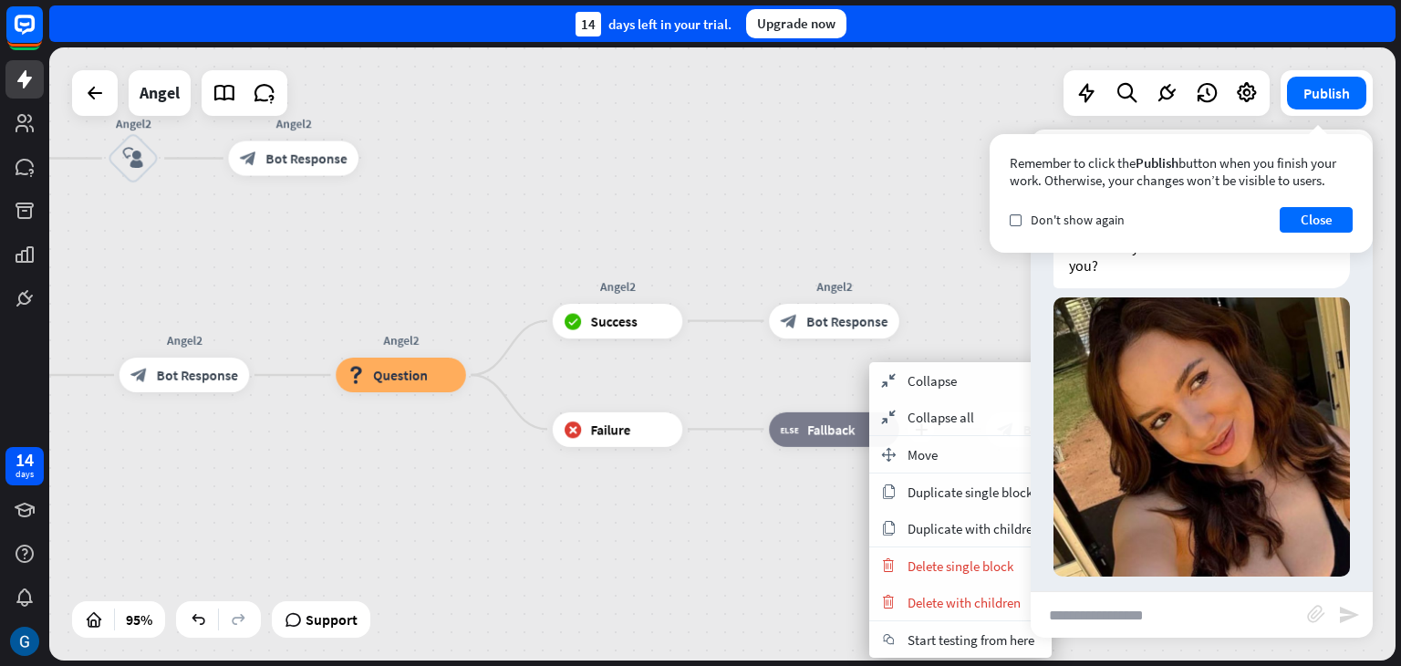
click at [842, 434] on span "Fallback" at bounding box center [830, 429] width 47 height 17
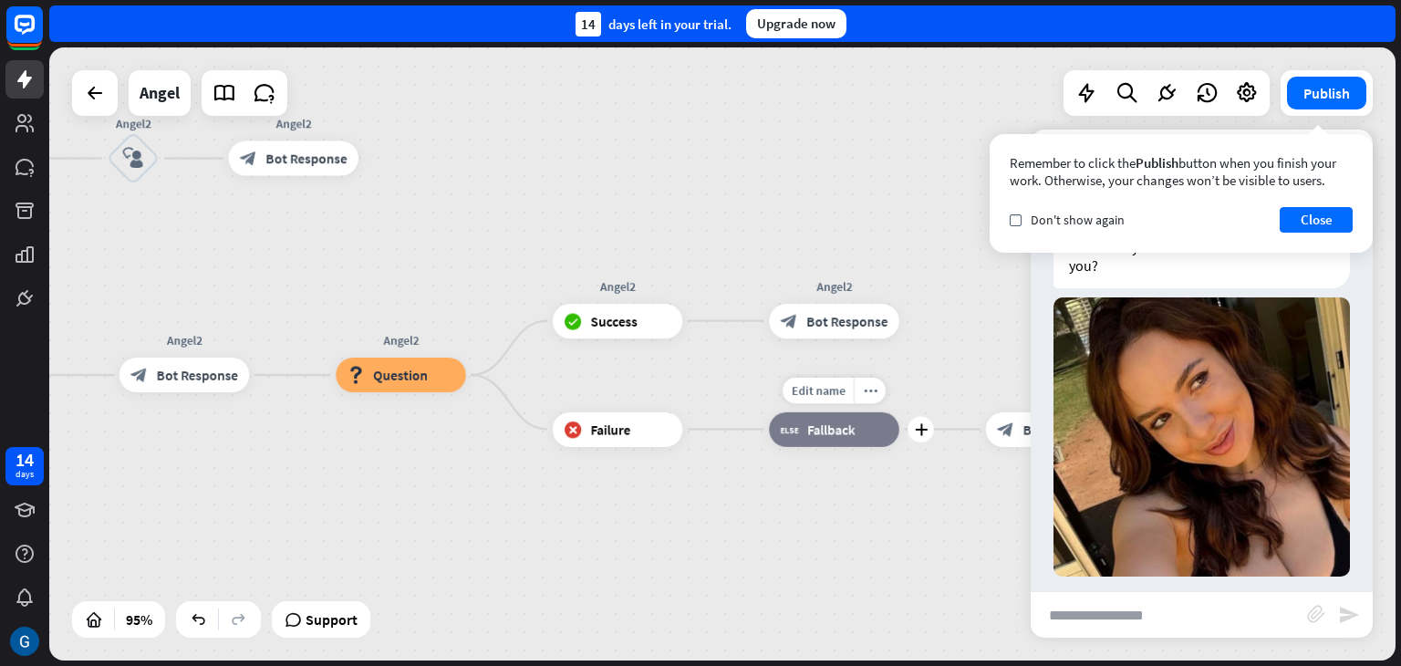
click at [842, 434] on span "Fallback" at bounding box center [830, 429] width 47 height 17
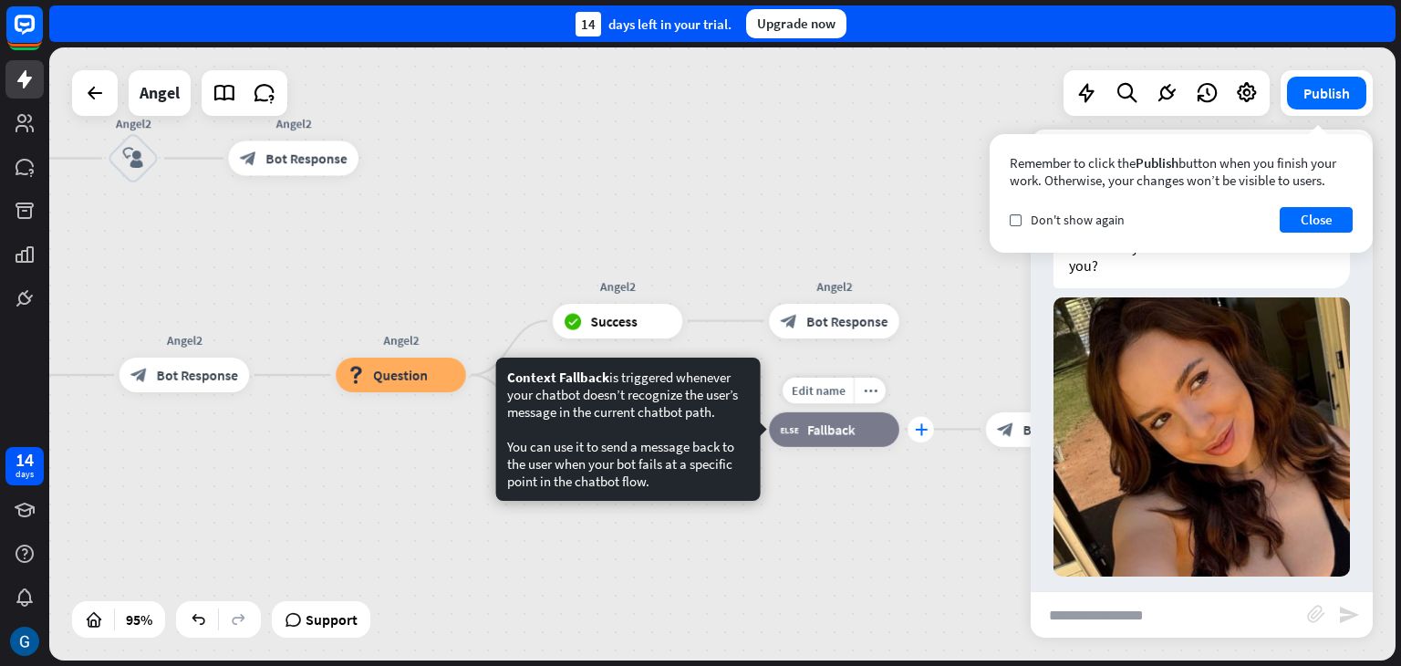
click at [924, 427] on icon "plus" at bounding box center [920, 429] width 13 height 12
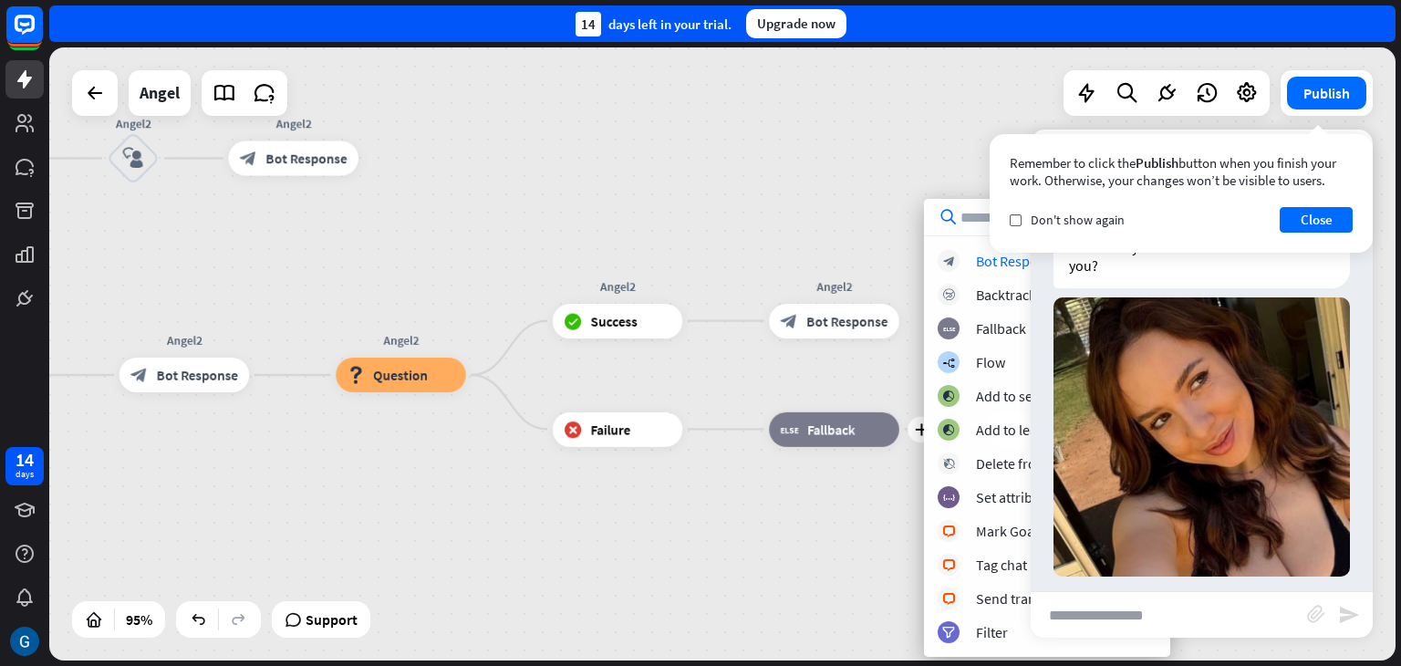
drag, startPoint x: 971, startPoint y: 224, endPoint x: 909, endPoint y: 196, distance: 68.2
click at [909, 196] on div "Angel home_2 Start point Zdravo [PERSON_NAME] sum [PERSON_NAME] block_bot_respo…" at bounding box center [722, 353] width 1347 height 613
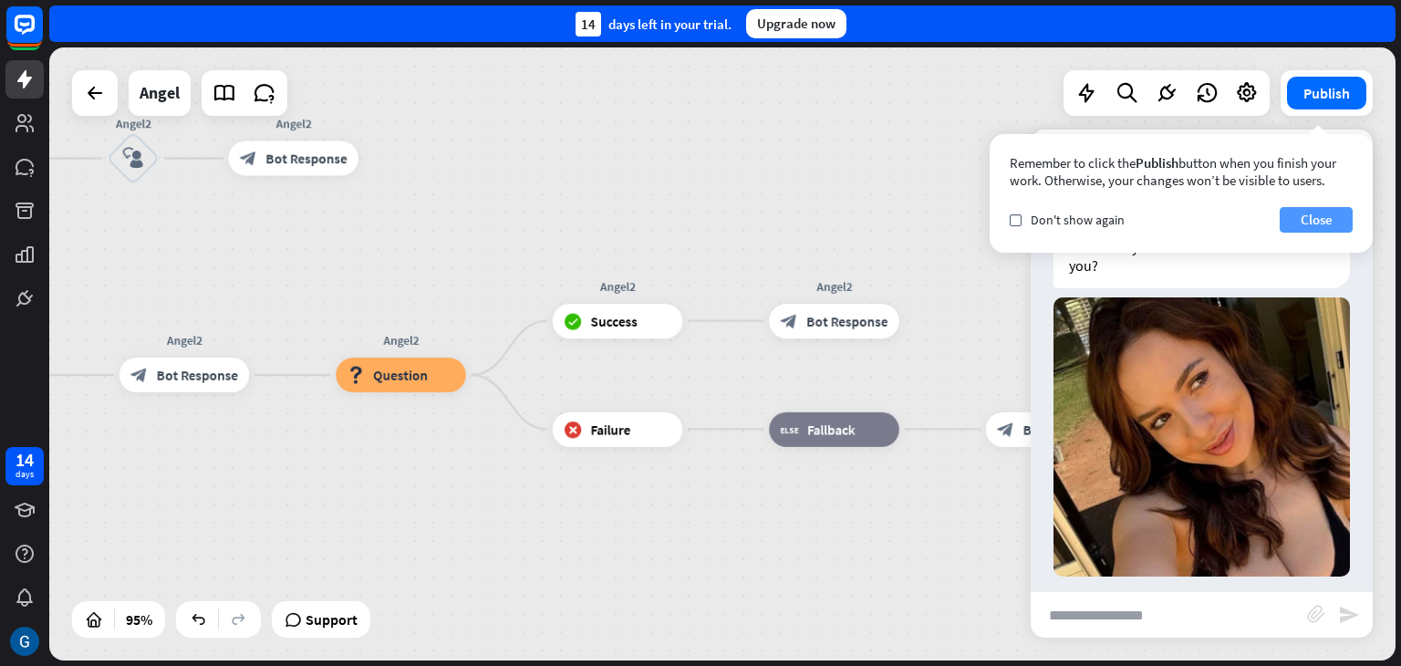
click at [1311, 224] on button "Close" at bounding box center [1316, 220] width 73 height 26
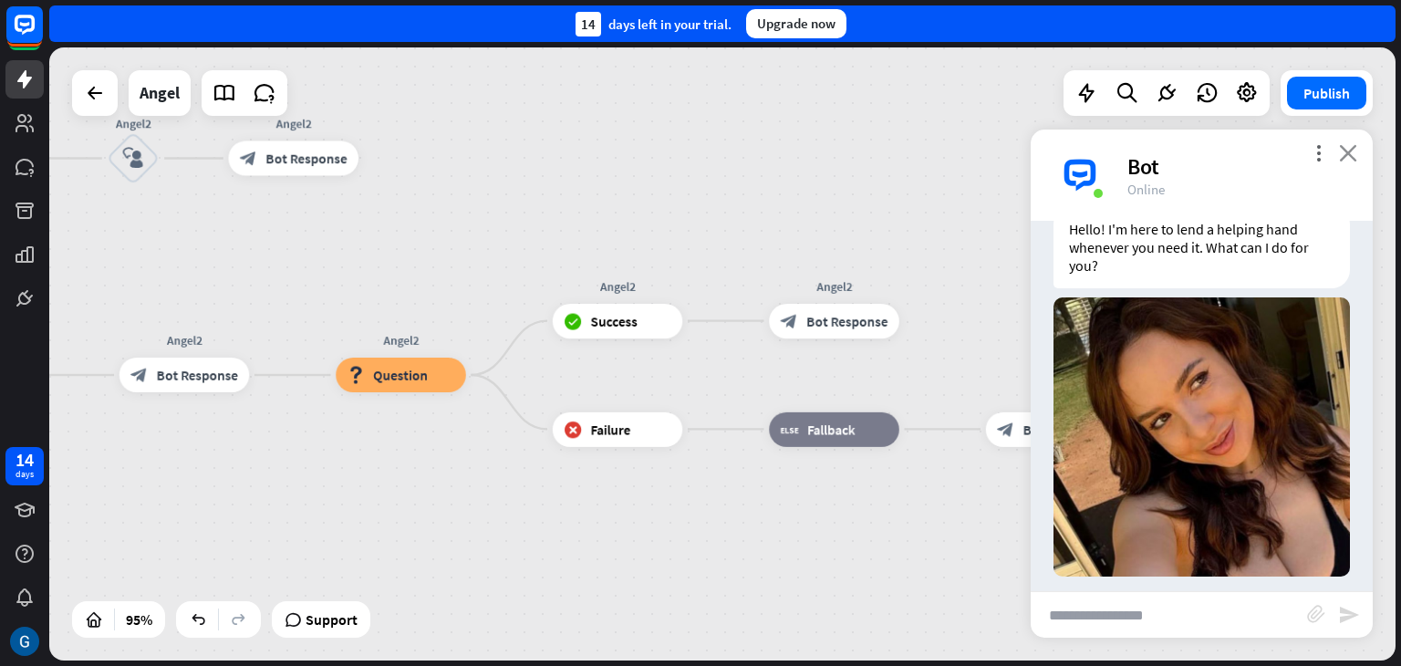
click at [1352, 149] on icon "close" at bounding box center [1348, 152] width 18 height 17
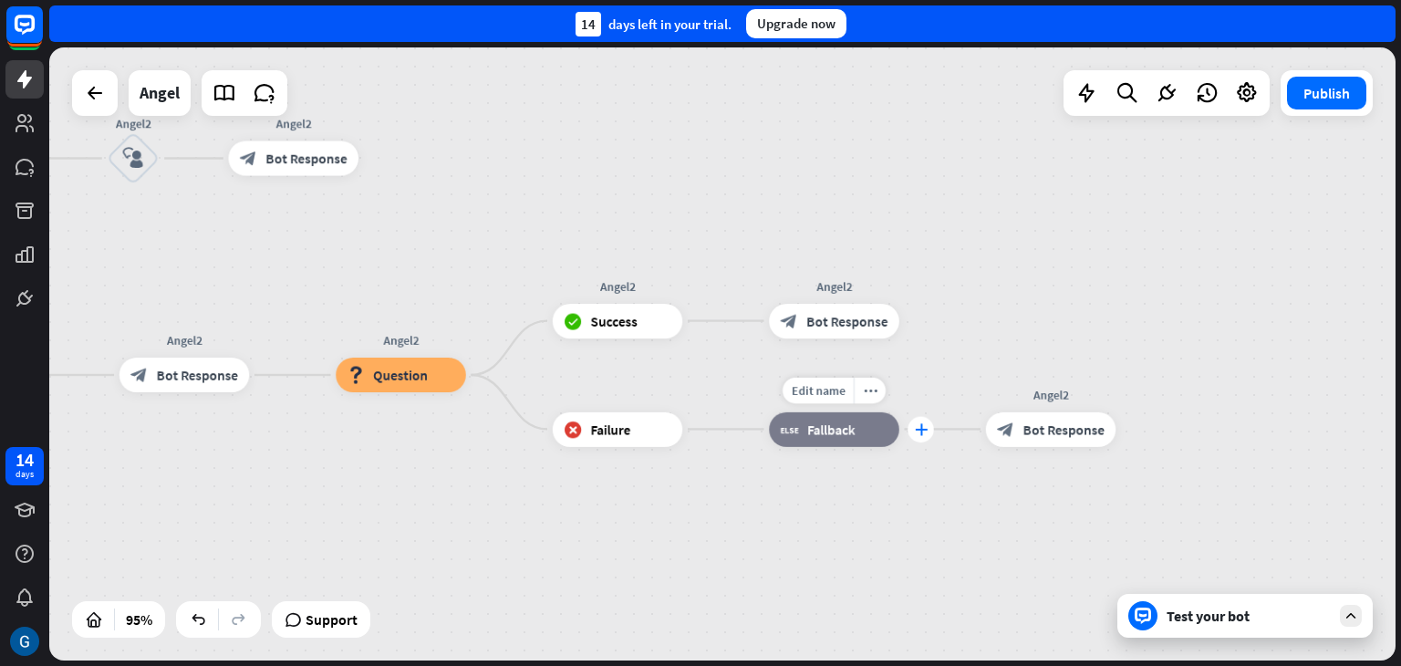
click at [921, 432] on icon "plus" at bounding box center [920, 429] width 13 height 12
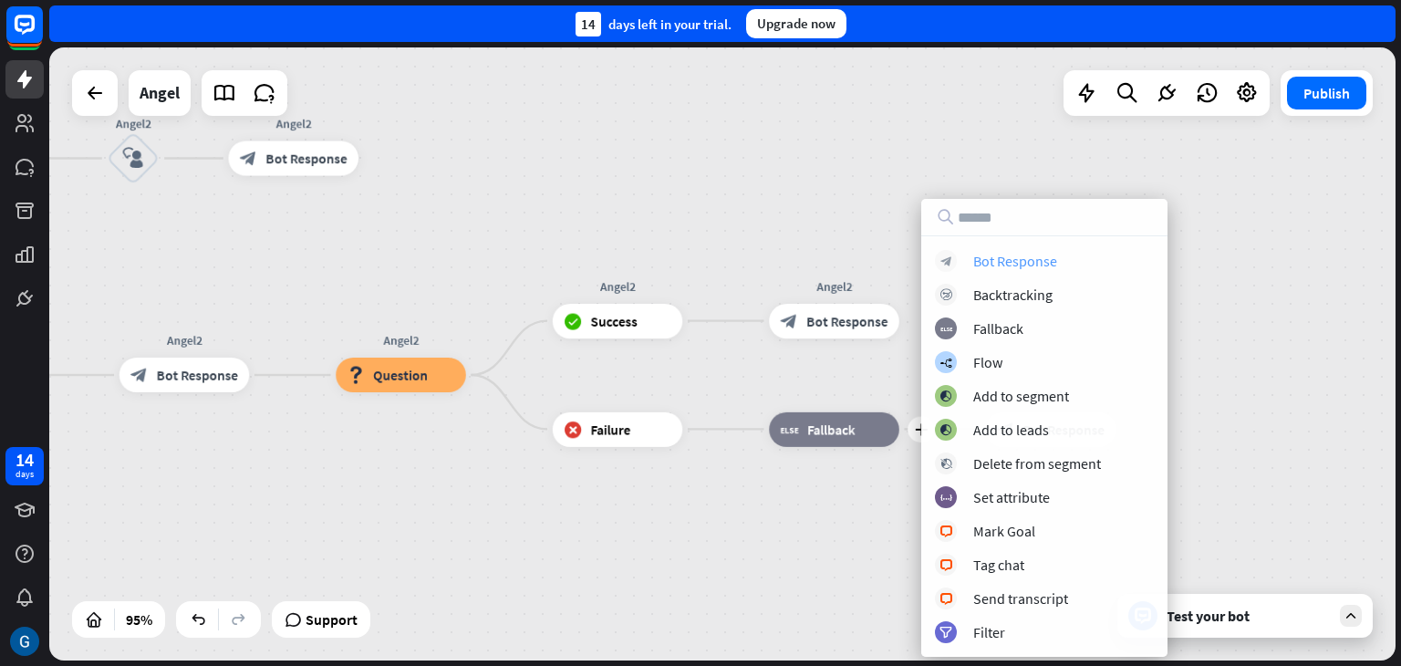
click at [1013, 263] on div "Bot Response" at bounding box center [1015, 261] width 84 height 18
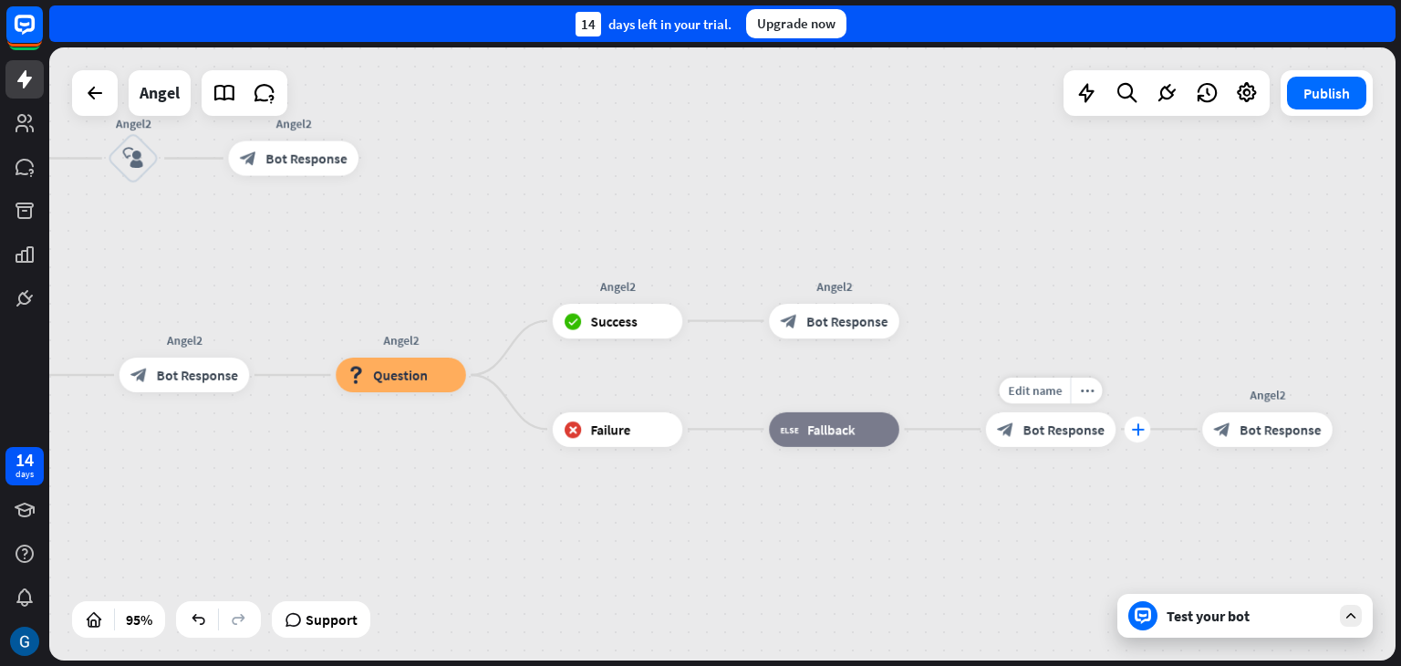
click at [1135, 432] on icon "plus" at bounding box center [1137, 429] width 13 height 12
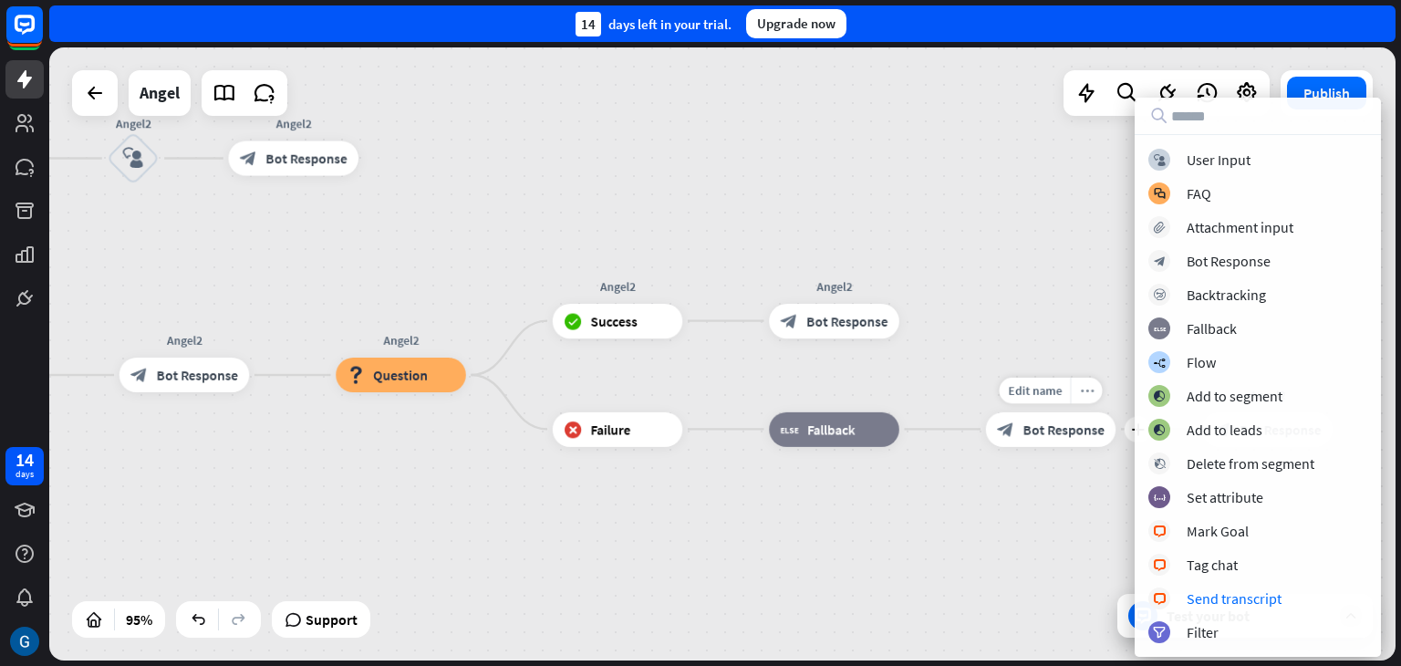
click at [1095, 393] on div "more_horiz" at bounding box center [1086, 390] width 32 height 26
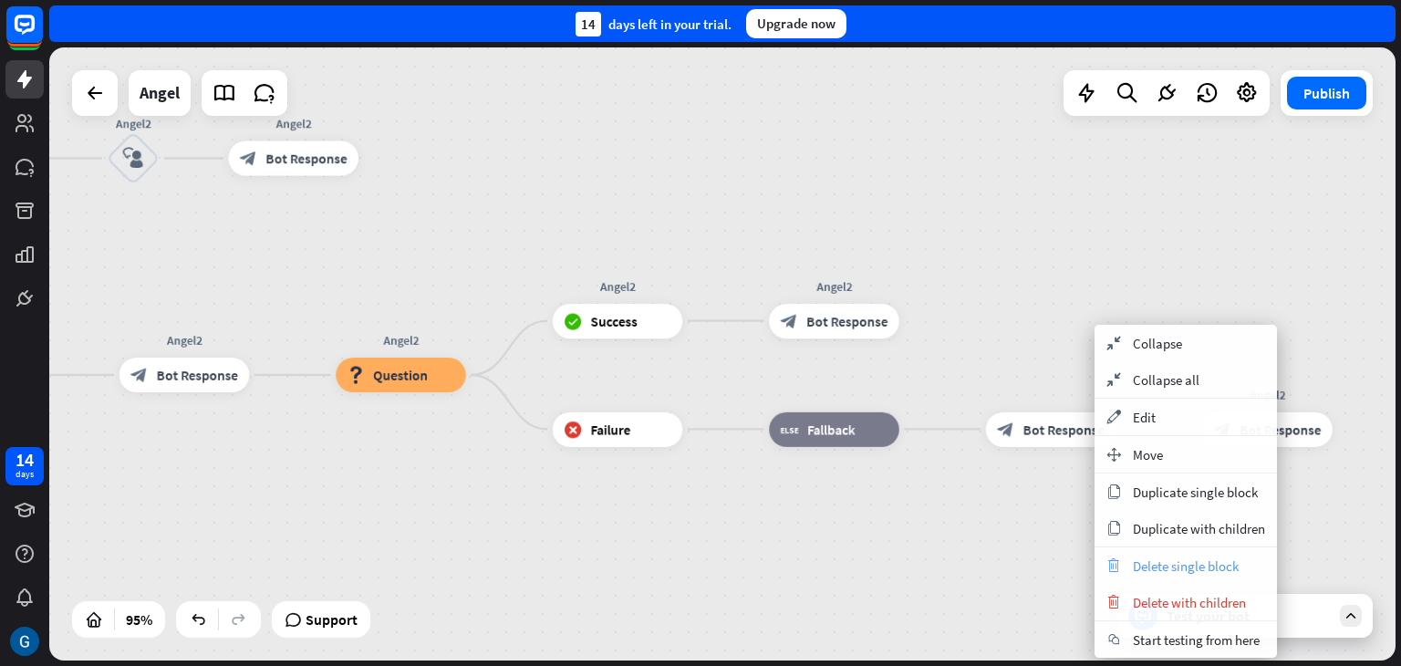
click at [1219, 564] on span "Delete single block" at bounding box center [1186, 565] width 106 height 17
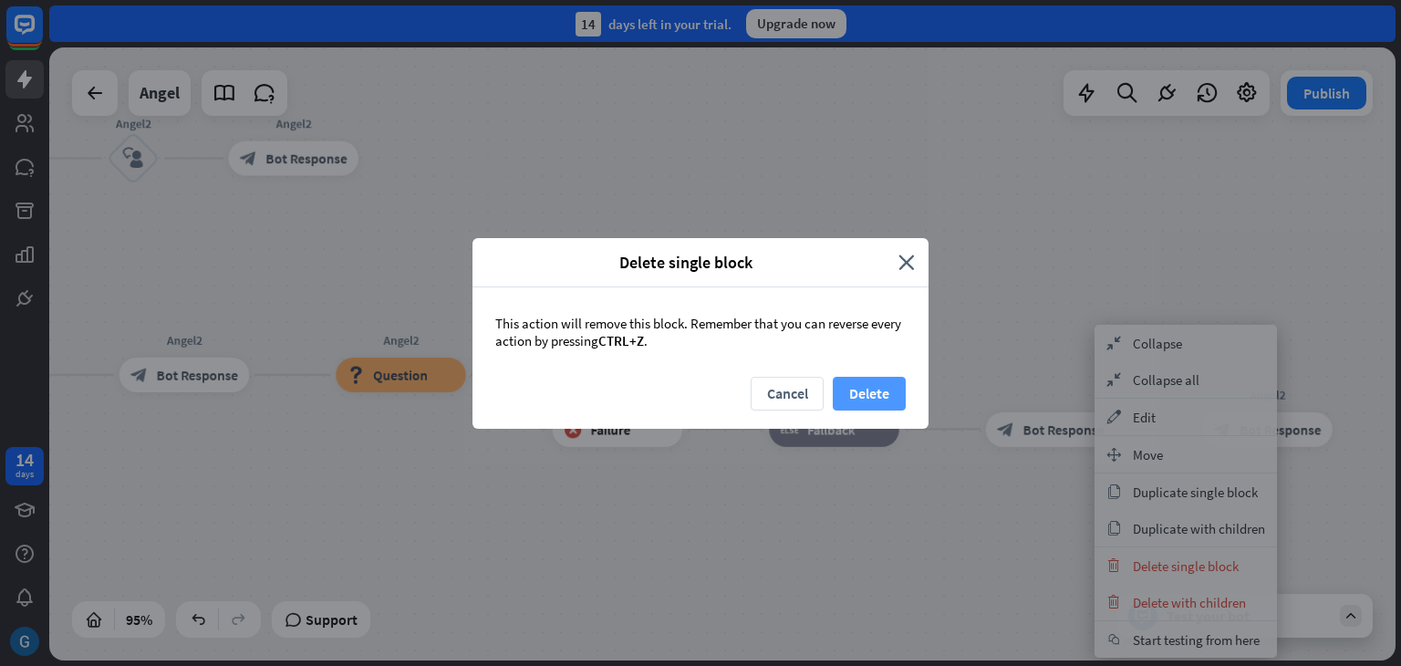
click at [881, 392] on button "Delete" at bounding box center [869, 394] width 73 height 34
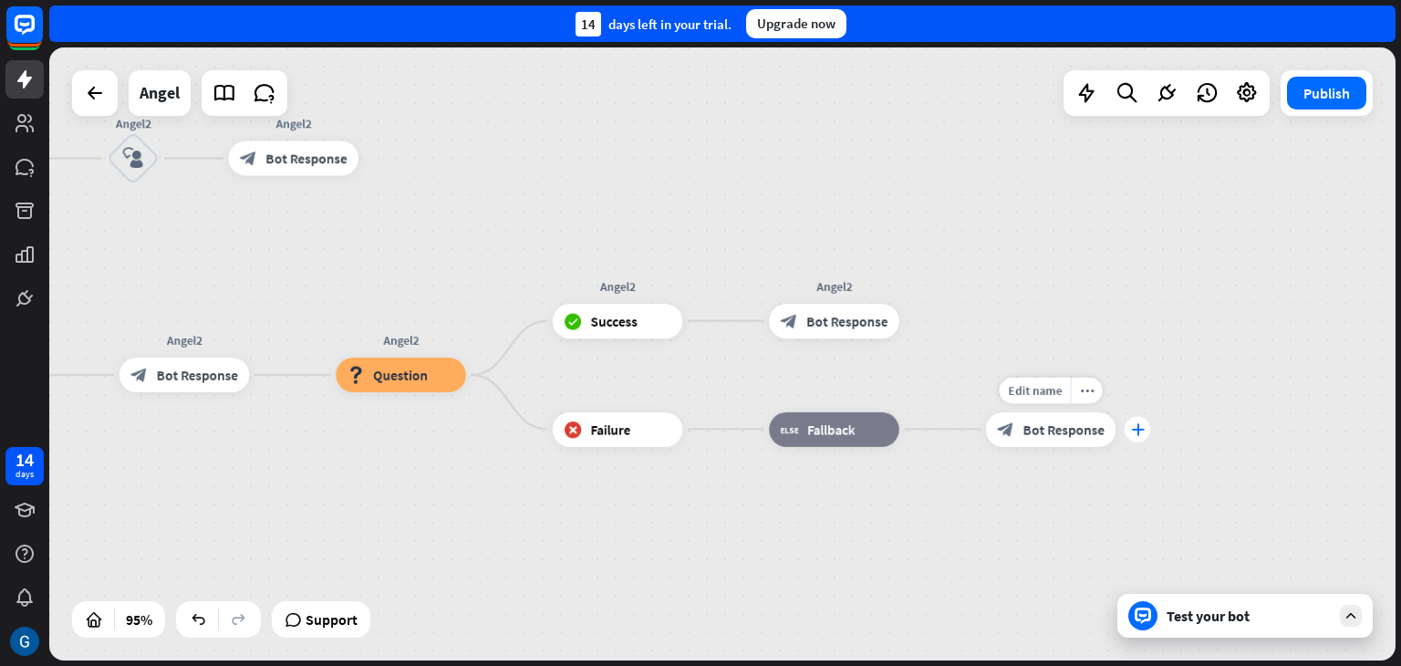
click at [1148, 432] on div "plus" at bounding box center [1138, 429] width 26 height 26
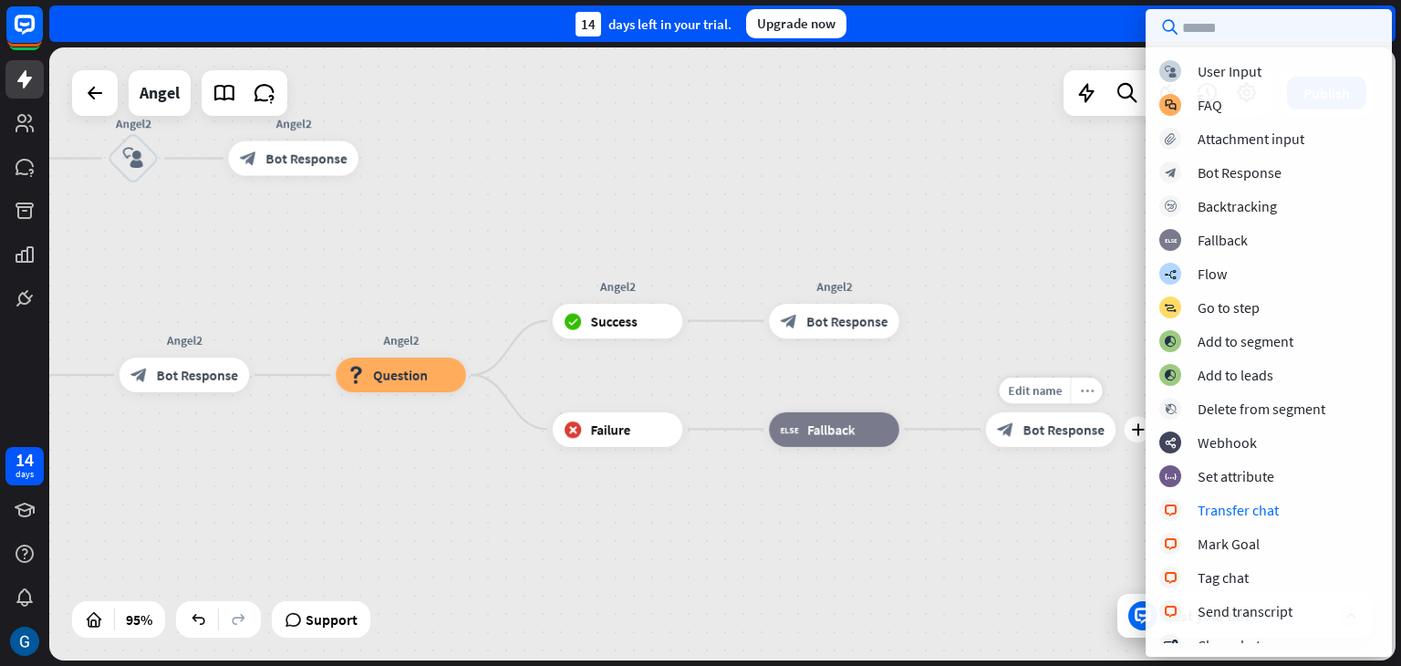
click at [1092, 399] on div "more_horiz" at bounding box center [1086, 390] width 32 height 26
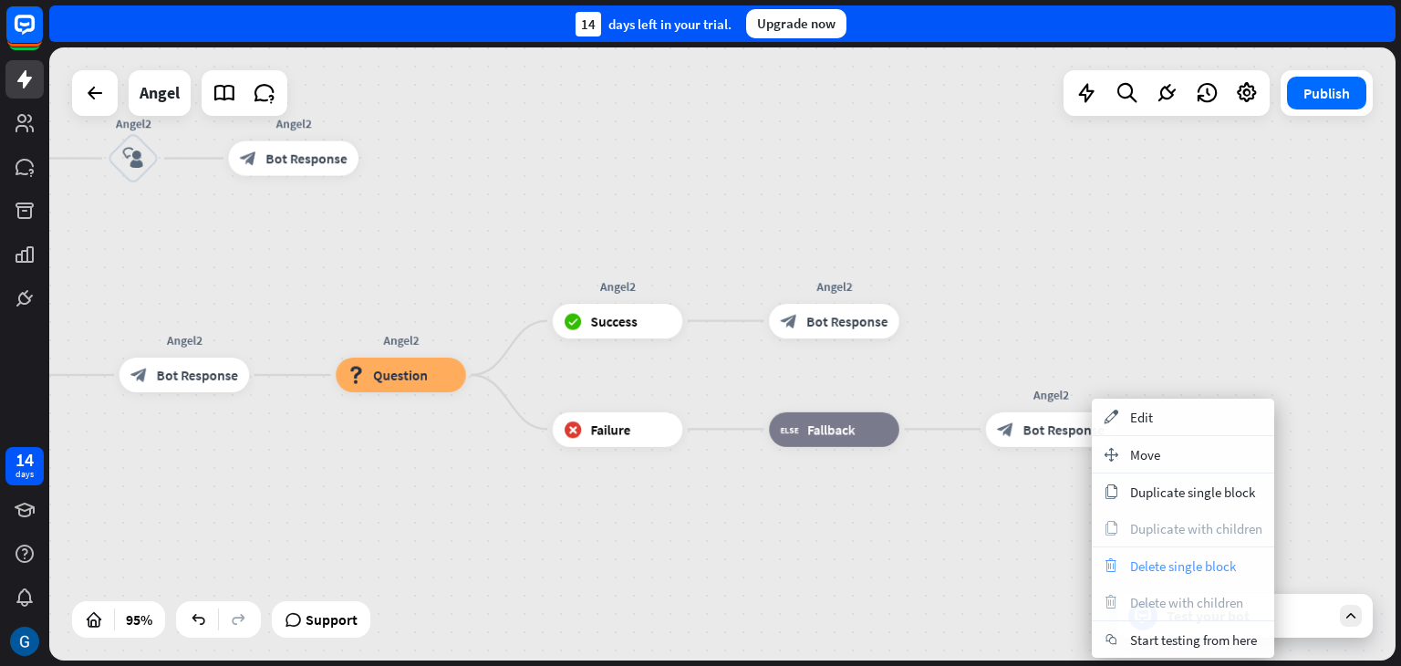
click at [1199, 564] on span "Delete single block" at bounding box center [1183, 565] width 106 height 17
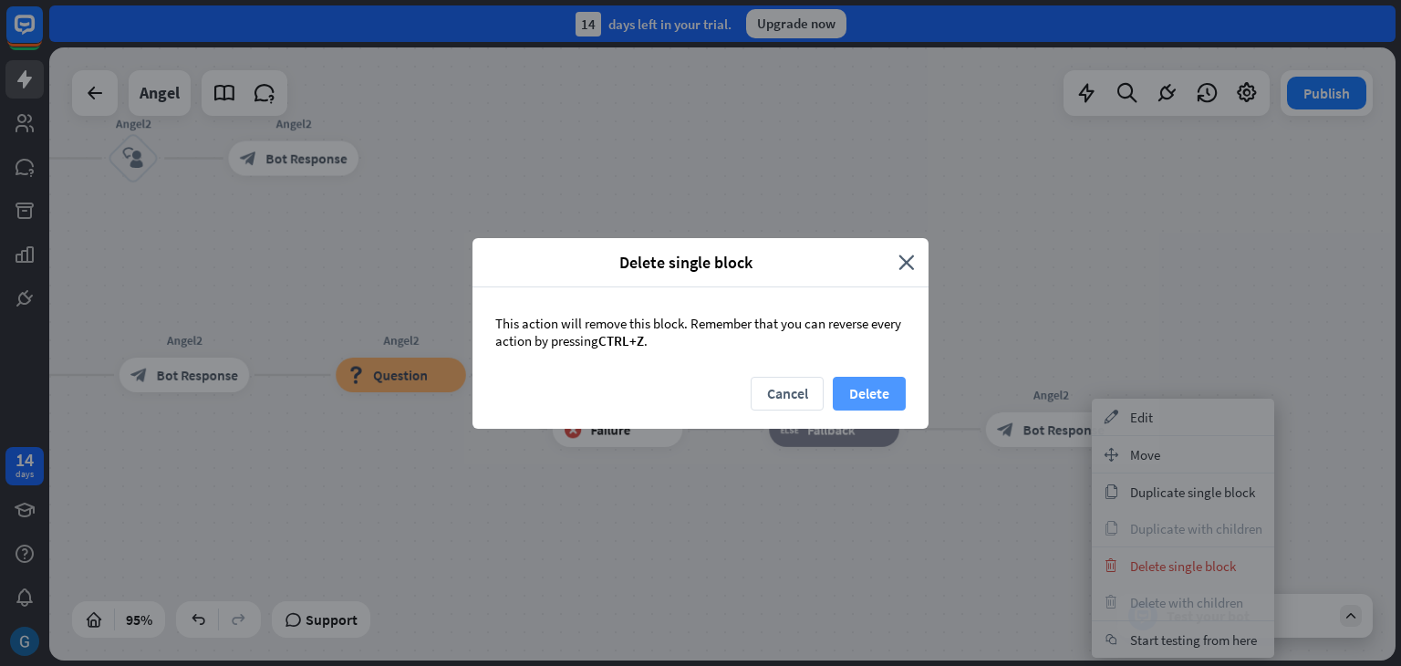
click at [861, 391] on button "Delete" at bounding box center [869, 394] width 73 height 34
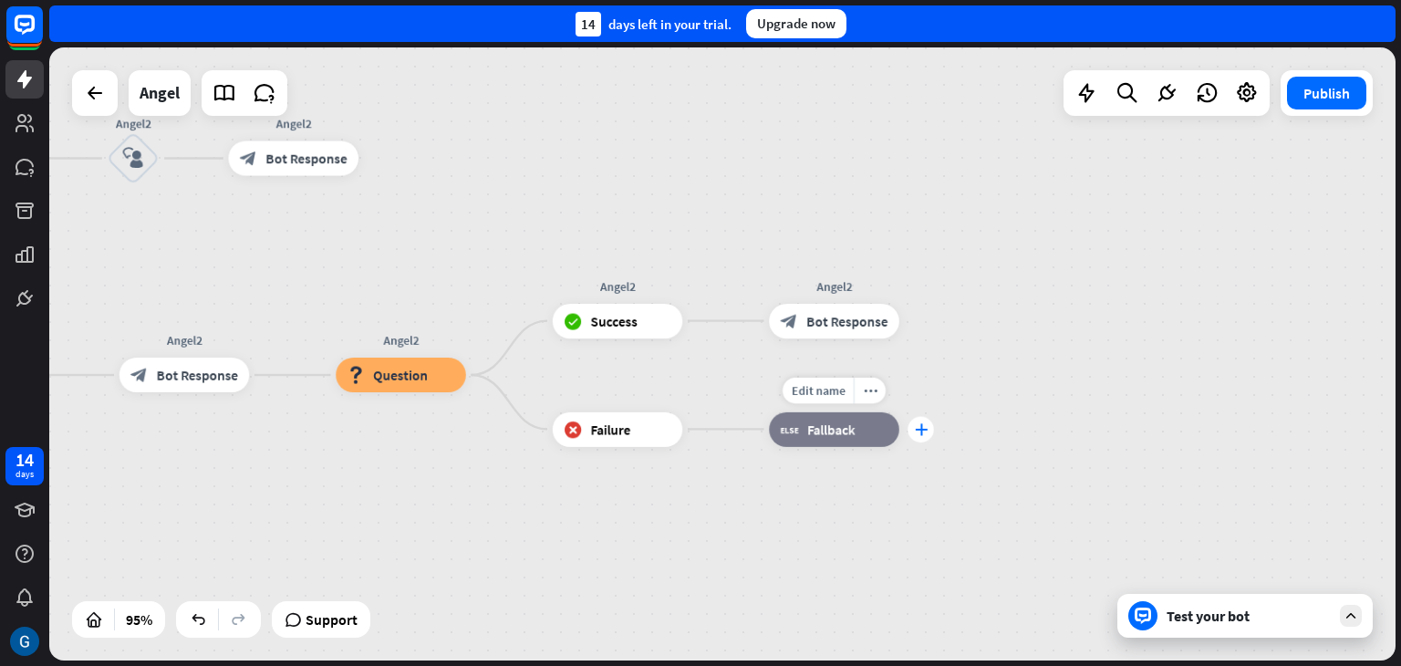
click at [924, 432] on icon "plus" at bounding box center [920, 429] width 13 height 12
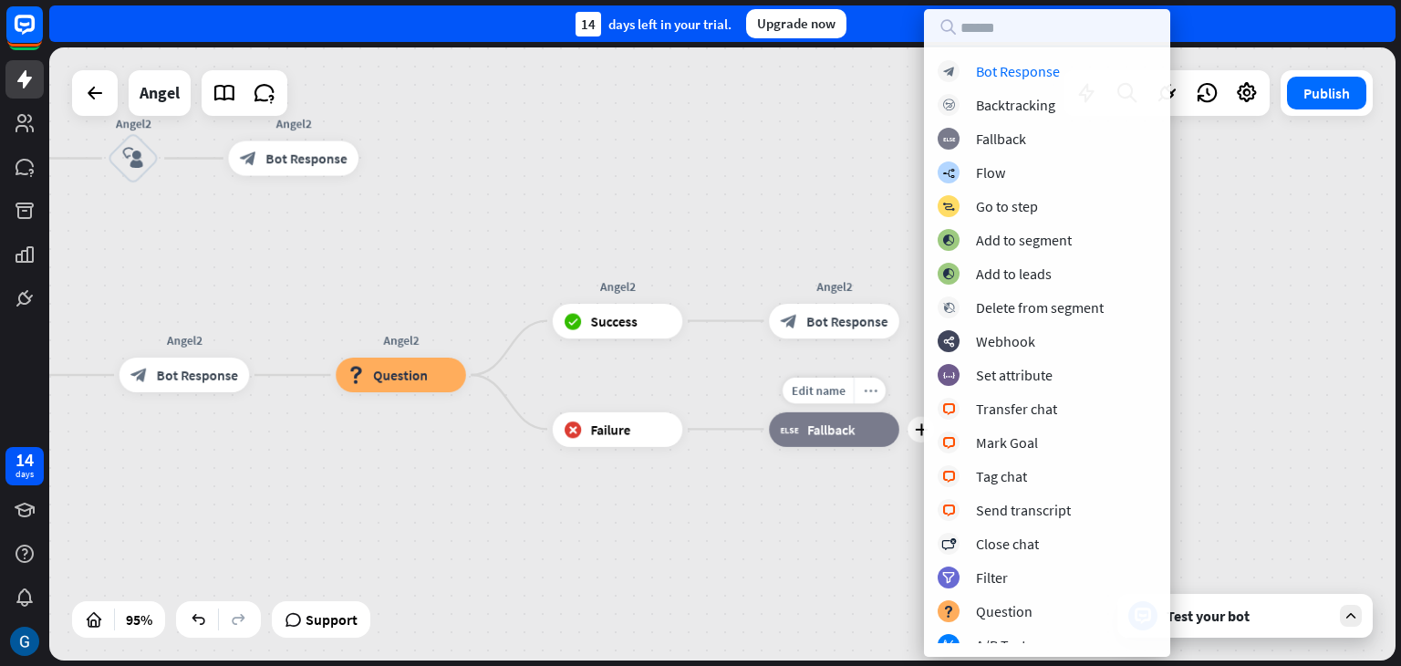
click at [870, 391] on icon "more_horiz" at bounding box center [870, 390] width 14 height 13
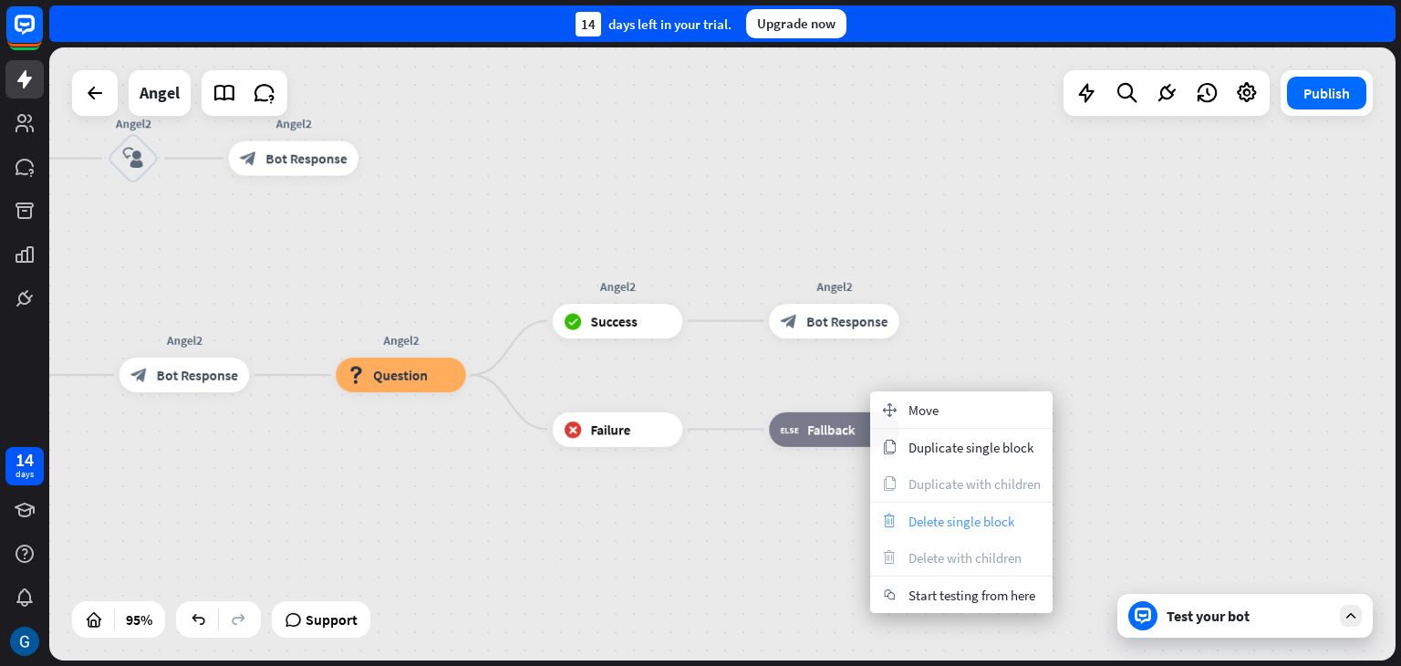
click at [993, 518] on span "Delete single block" at bounding box center [962, 521] width 106 height 17
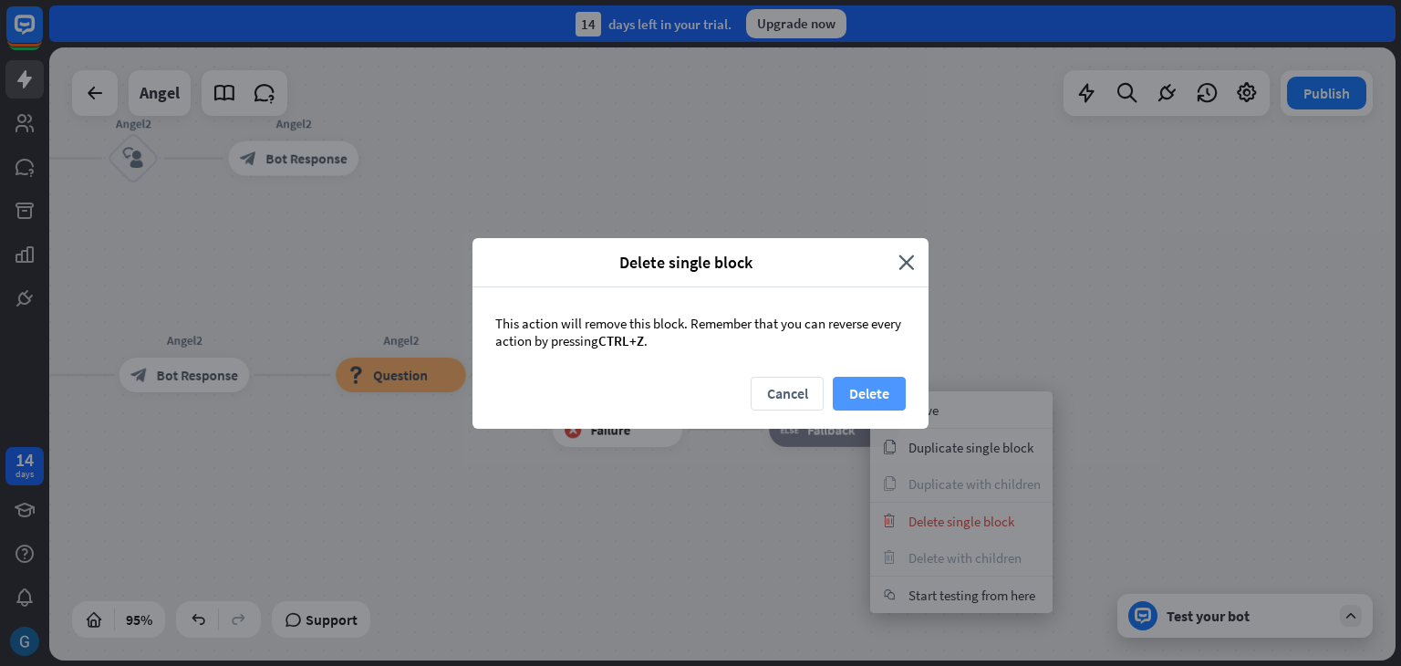
click at [869, 380] on button "Delete" at bounding box center [869, 394] width 73 height 34
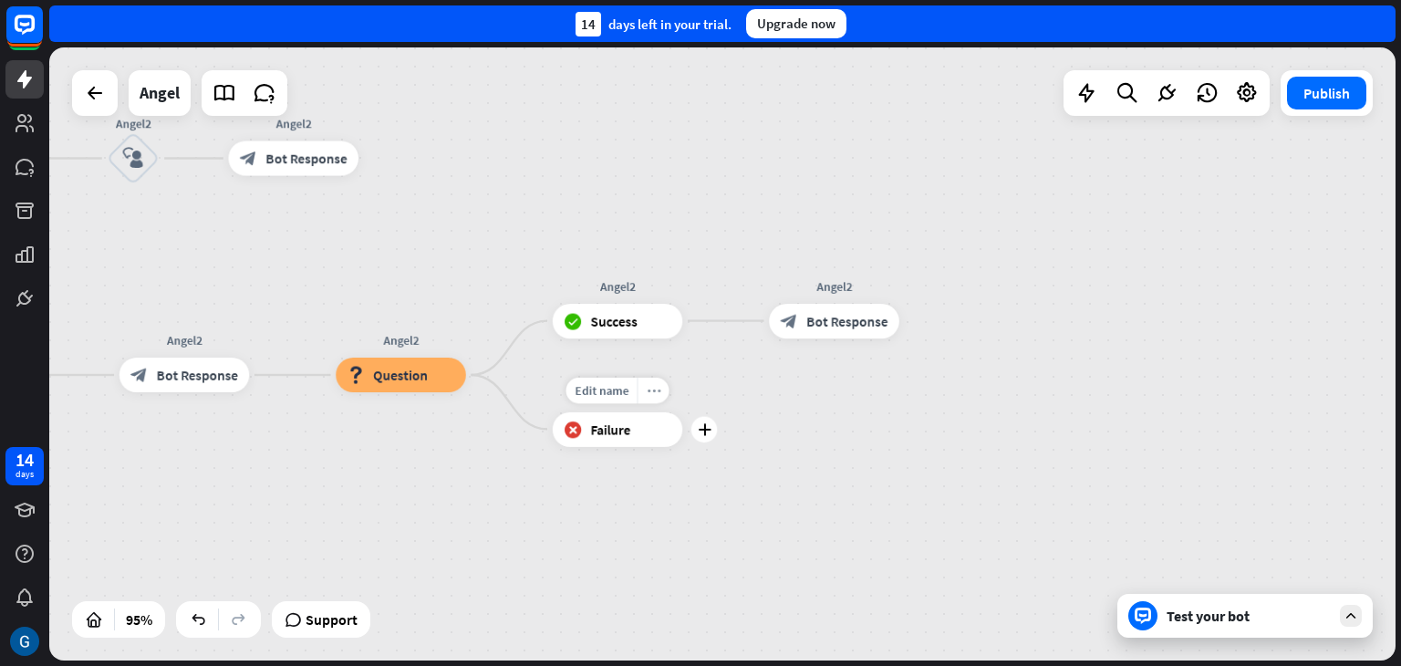
click at [657, 392] on icon "more_horiz" at bounding box center [654, 390] width 14 height 13
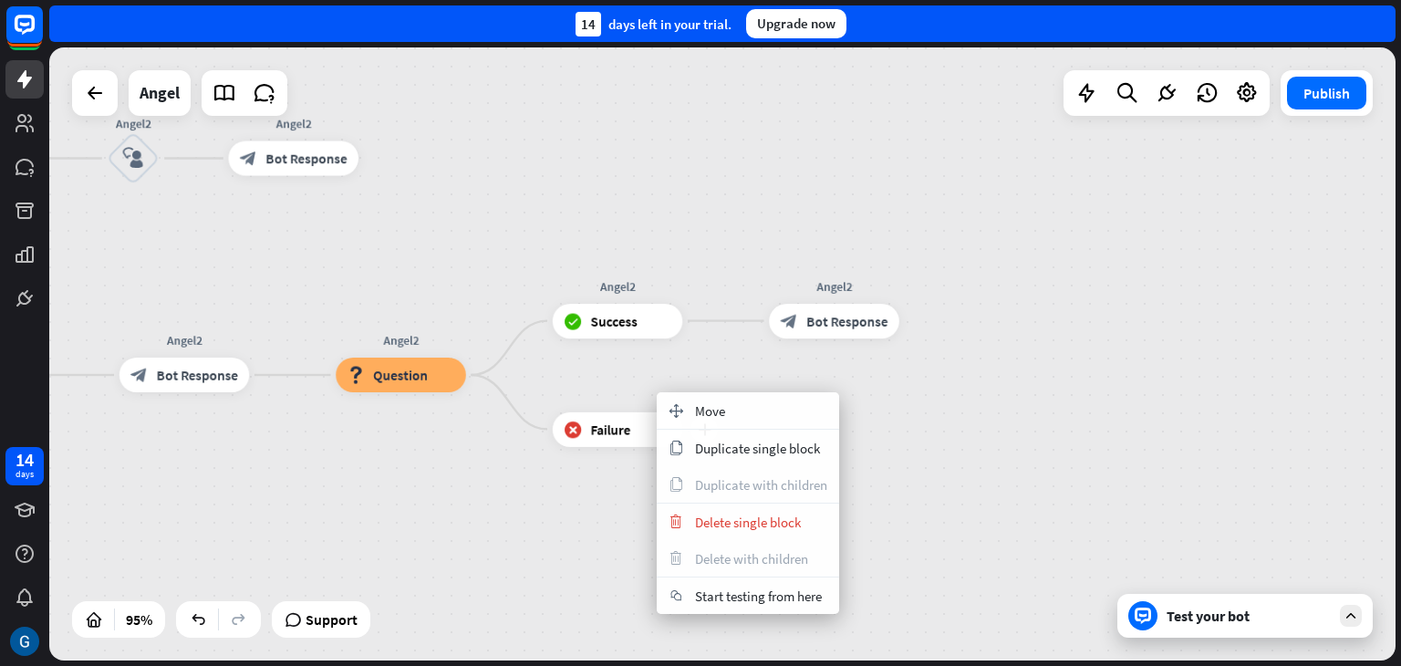
click at [617, 432] on span "Failure" at bounding box center [611, 429] width 40 height 17
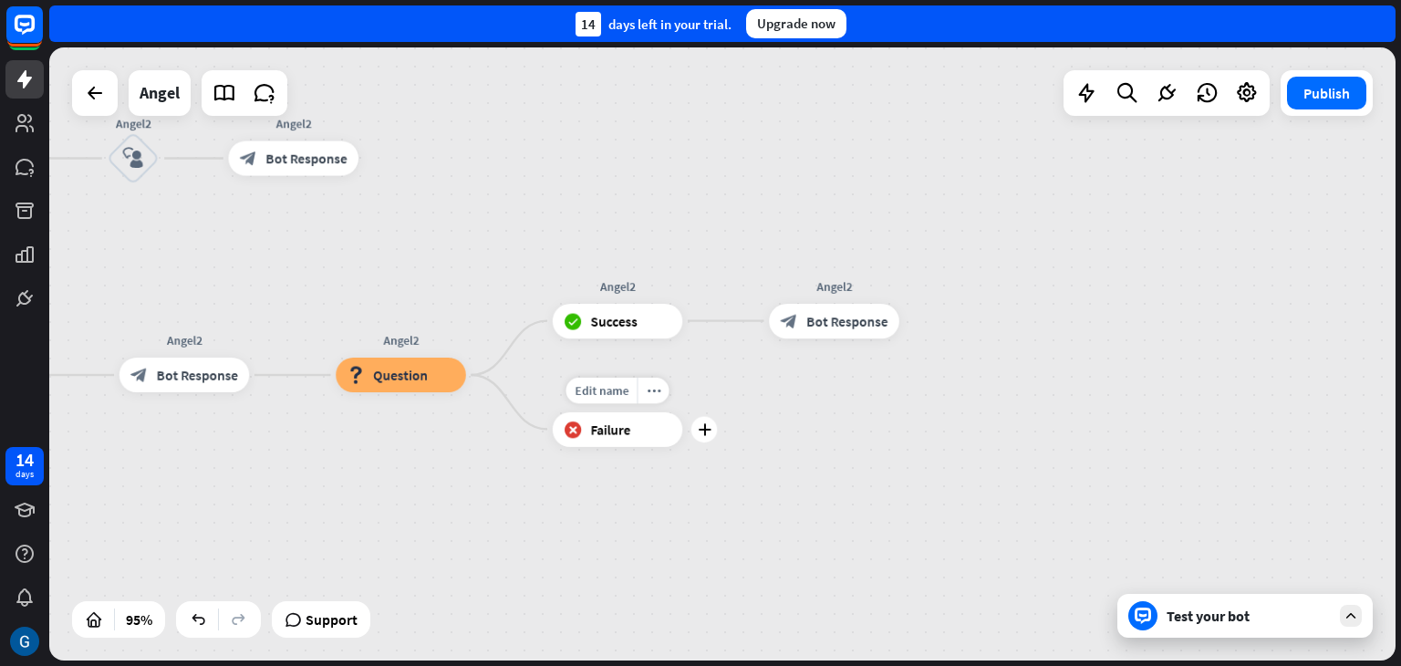
click at [617, 432] on span "Failure" at bounding box center [611, 429] width 40 height 17
click at [617, 392] on span "Edit name" at bounding box center [602, 390] width 54 height 16
type input "******"
click at [644, 438] on div "Angel home_2 Start point Zdravo [PERSON_NAME] sum [PERSON_NAME] block_bot_respo…" at bounding box center [722, 353] width 1347 height 613
click at [660, 390] on div "more_horiz" at bounding box center [653, 390] width 32 height 26
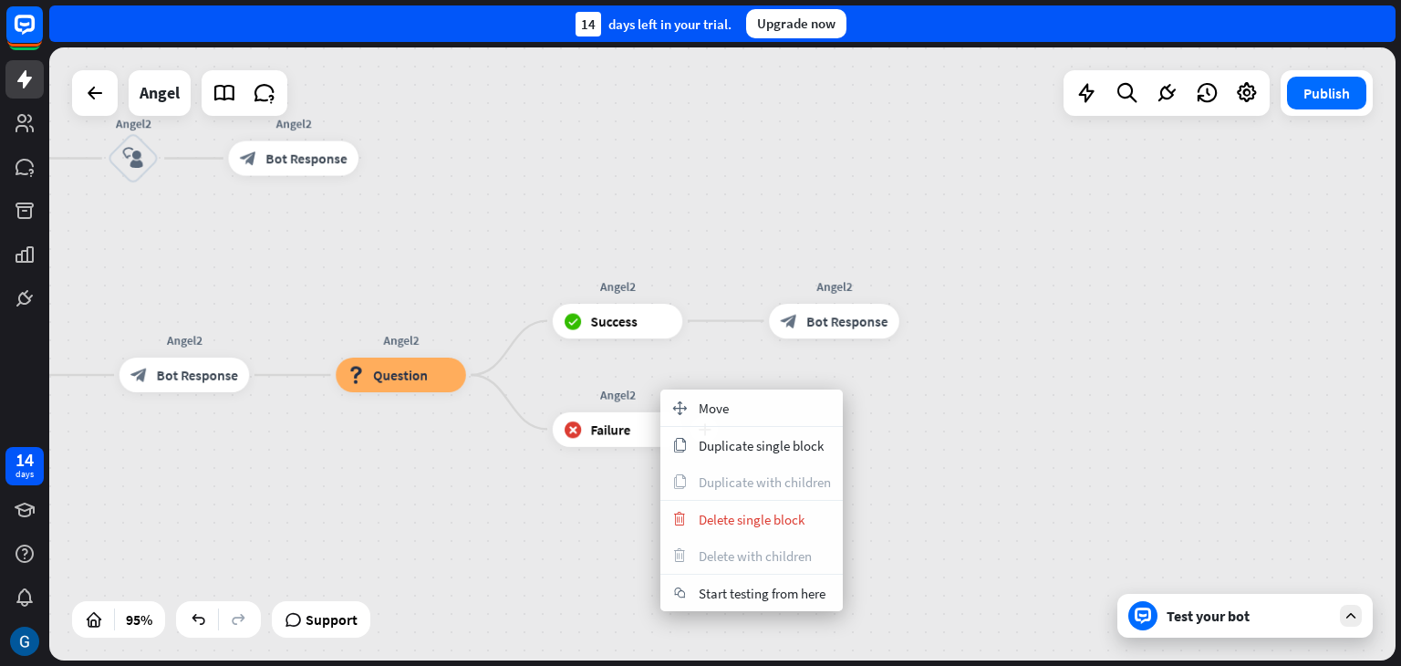
click at [622, 437] on span "Failure" at bounding box center [611, 429] width 40 height 17
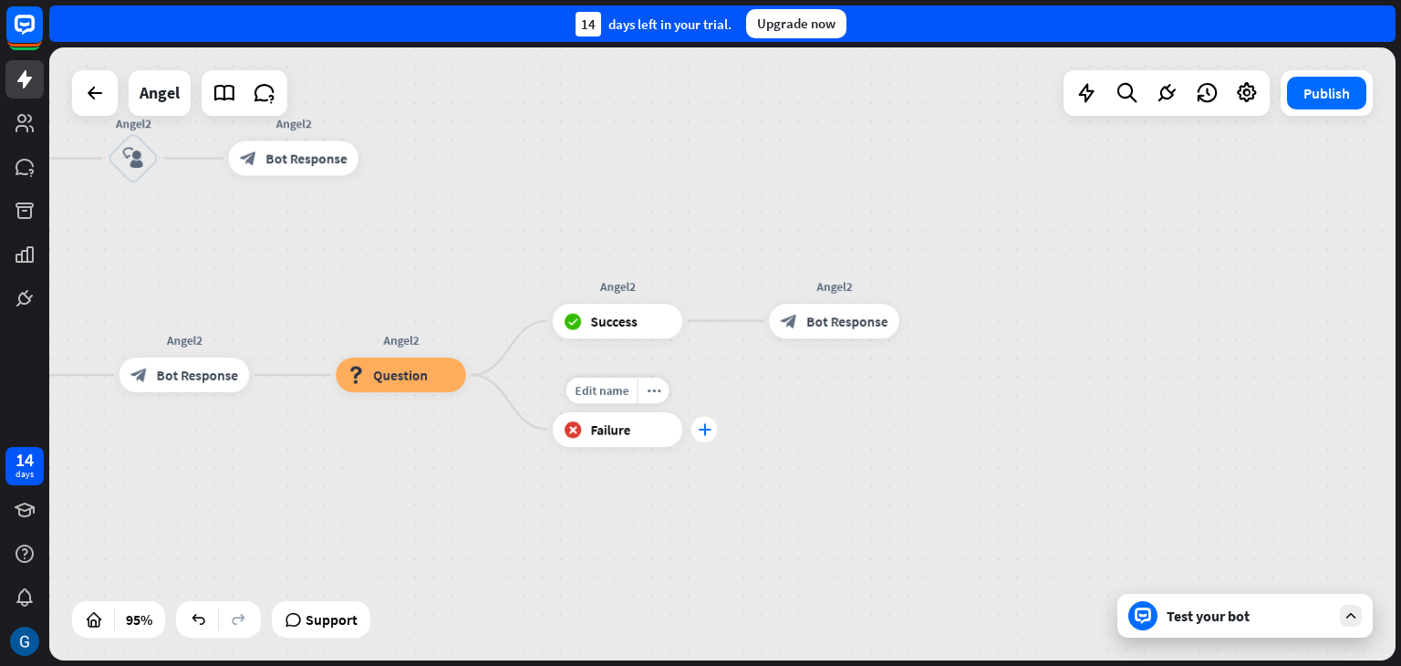
click at [705, 428] on icon "plus" at bounding box center [704, 429] width 13 height 12
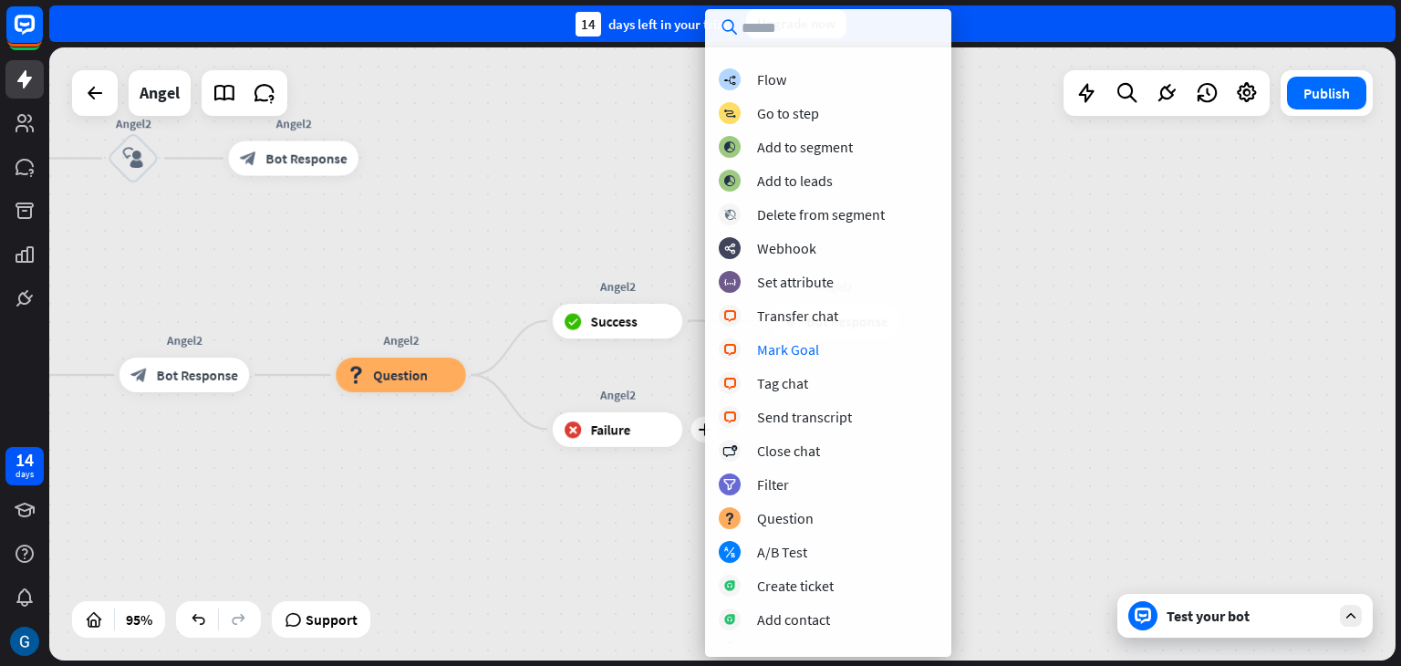
scroll to position [86, 0]
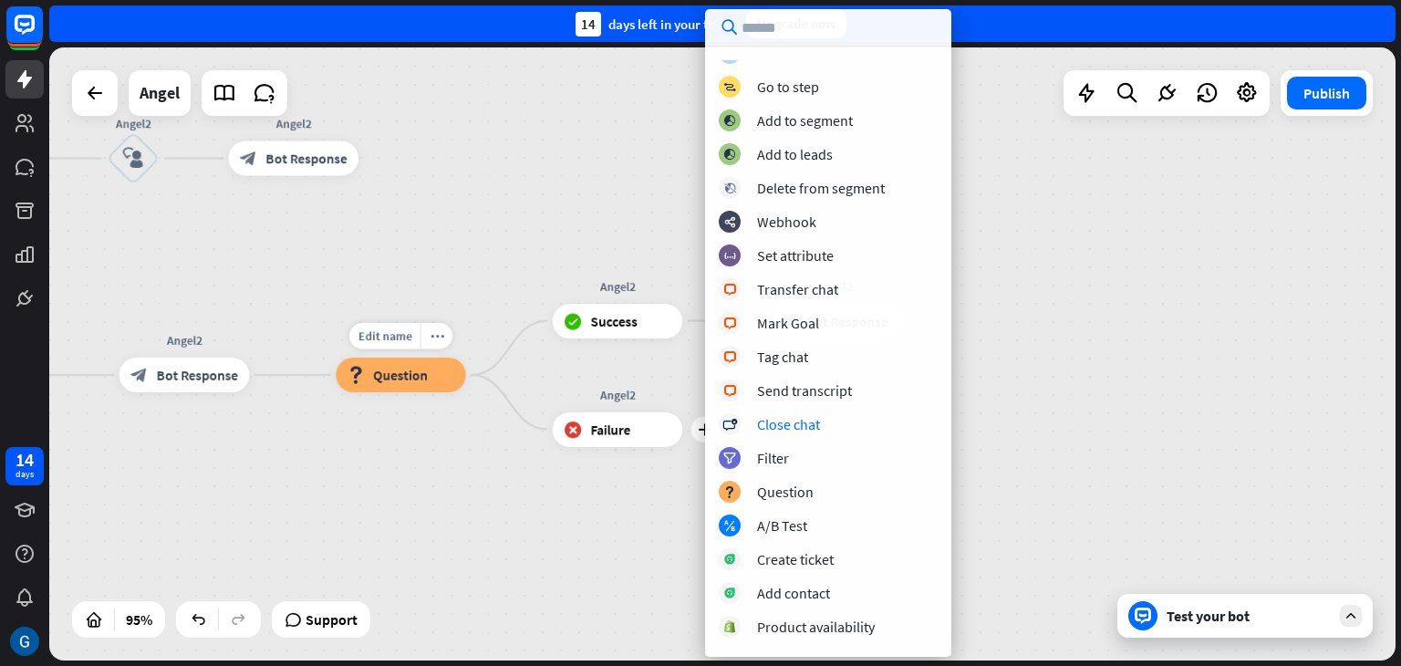
click at [421, 375] on span "Question" at bounding box center [400, 375] width 55 height 17
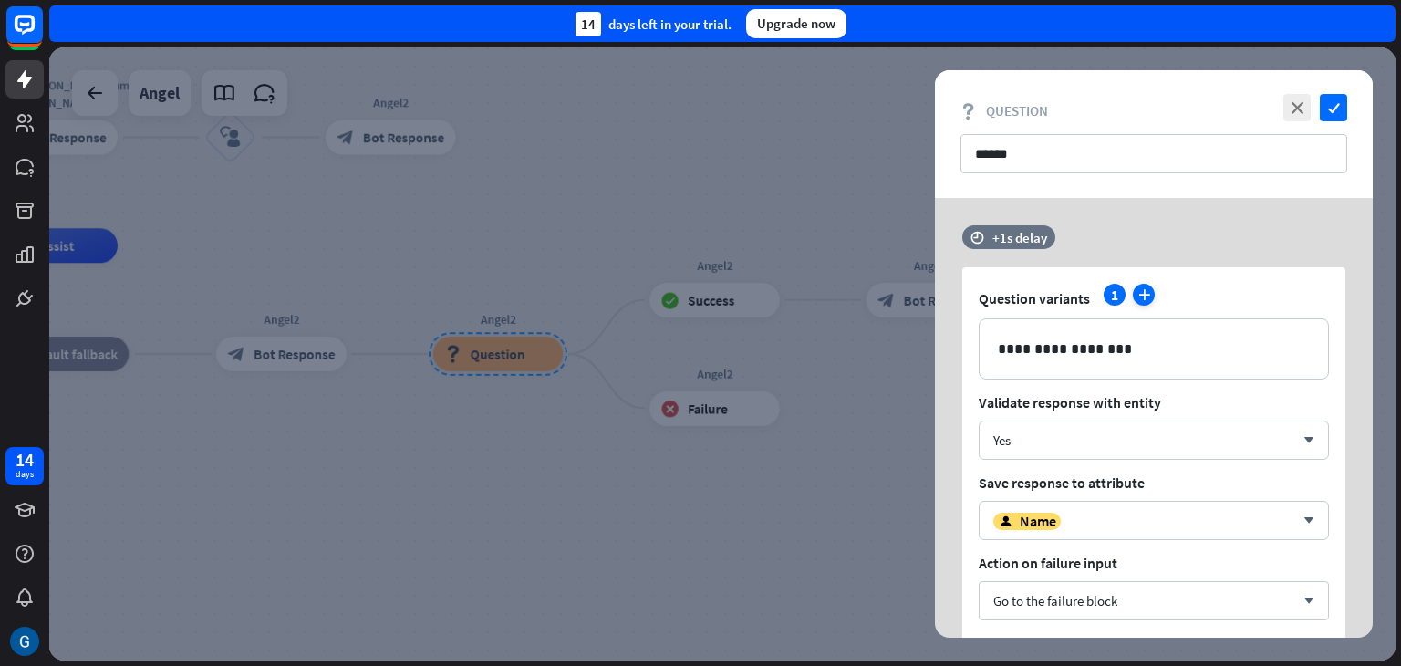
click at [1146, 292] on icon "plus" at bounding box center [1144, 295] width 22 height 22
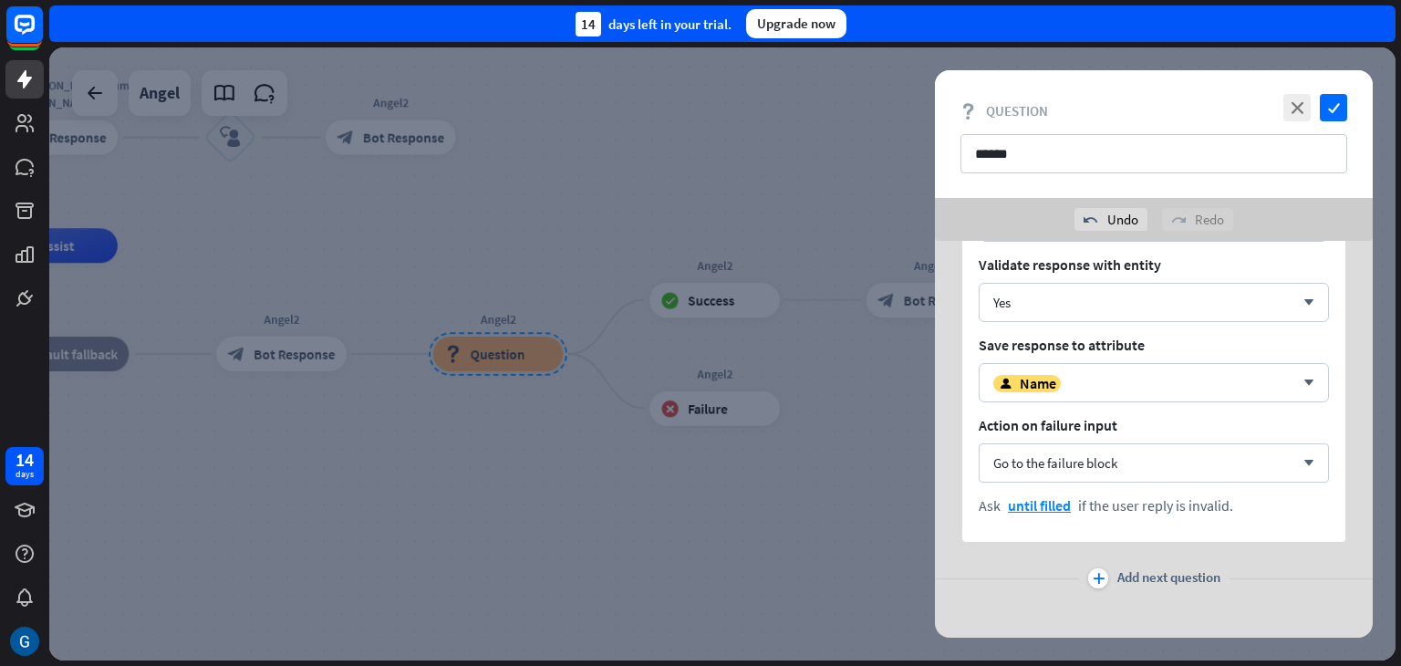
scroll to position [182, 0]
click at [1306, 377] on icon "arrow_down" at bounding box center [1305, 381] width 20 height 11
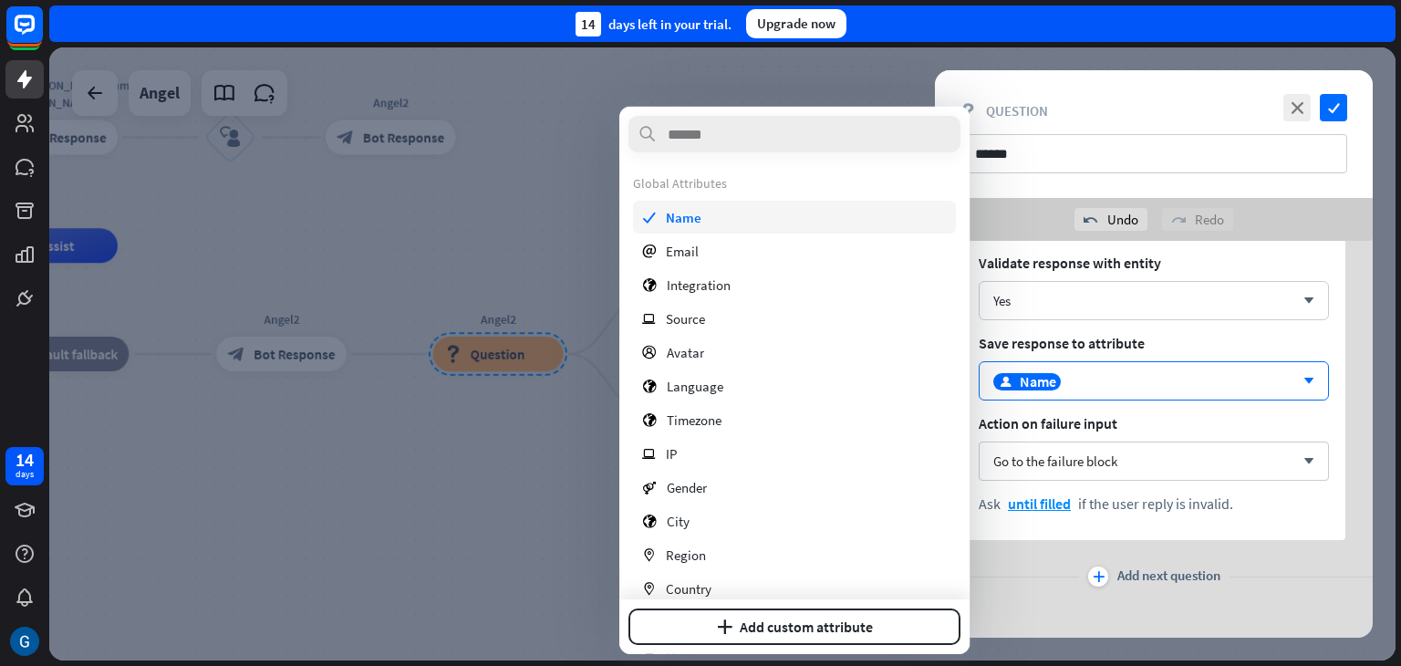
click at [728, 223] on div "check Name" at bounding box center [794, 217] width 323 height 33
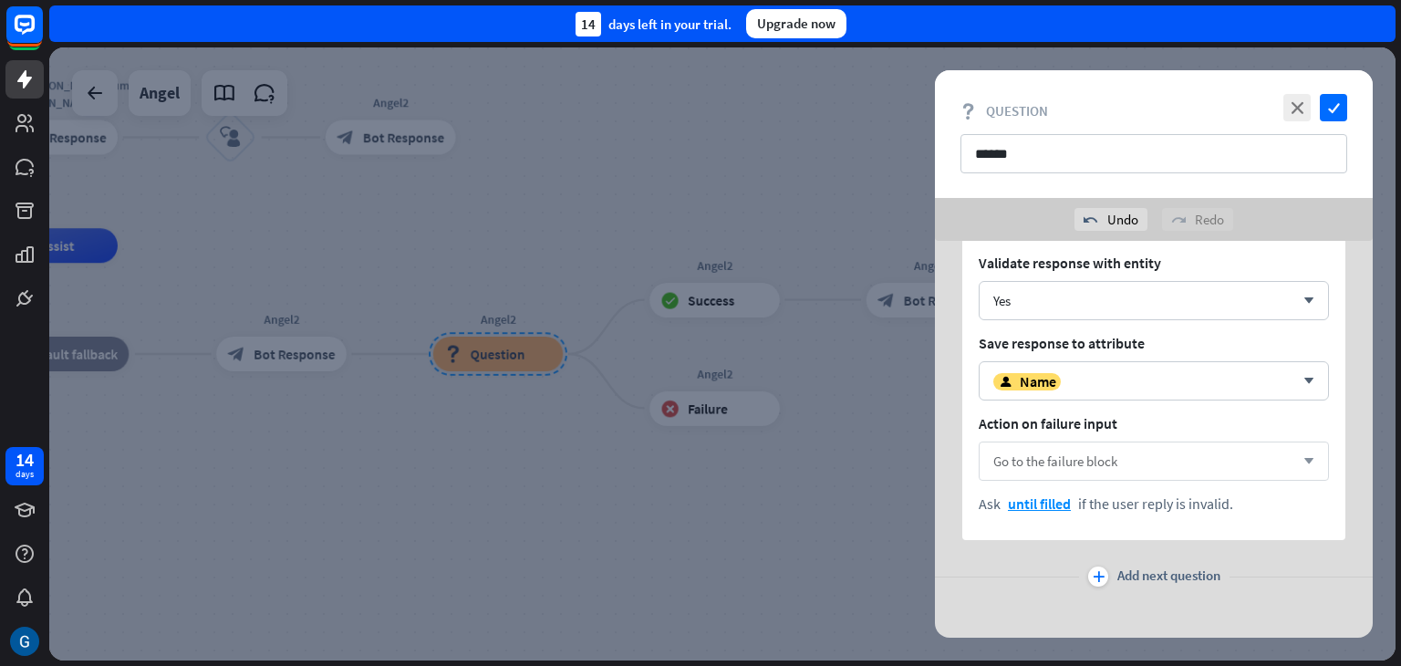
click at [1069, 460] on span "Go to the failure block" at bounding box center [1055, 460] width 124 height 17
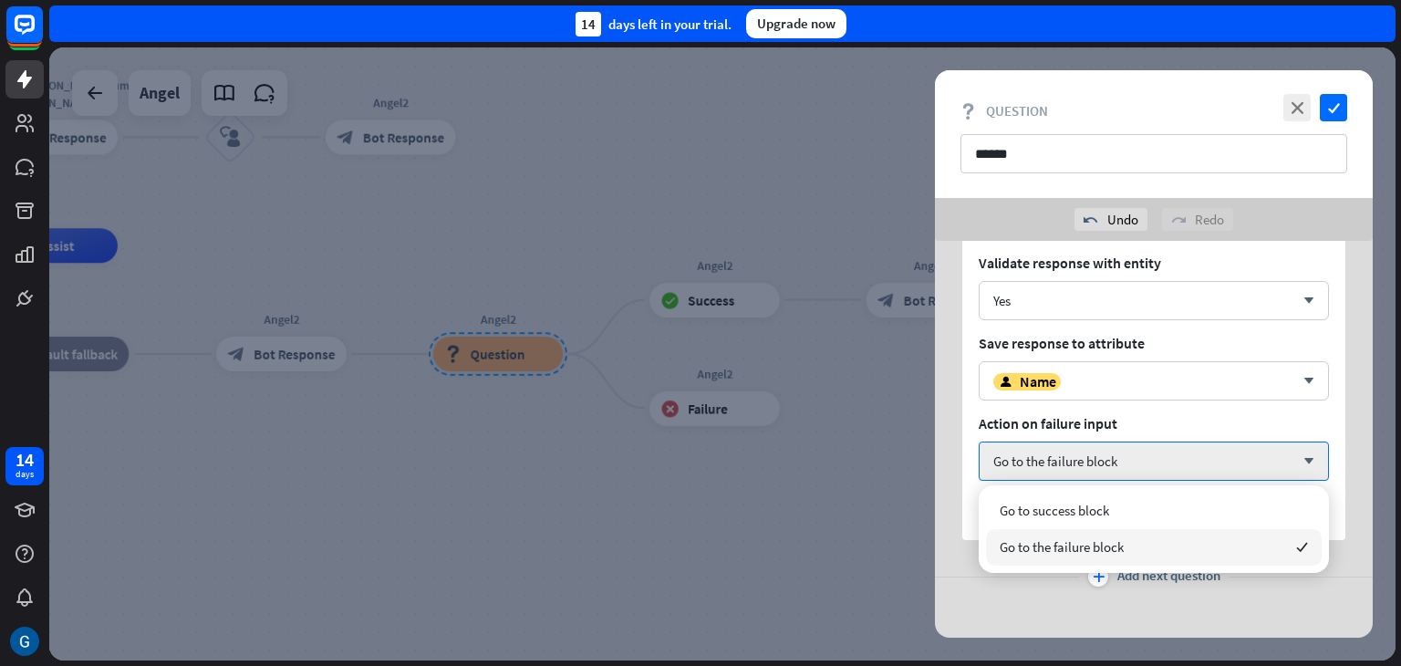
click at [1077, 545] on span "Go to the failure block" at bounding box center [1062, 546] width 124 height 17
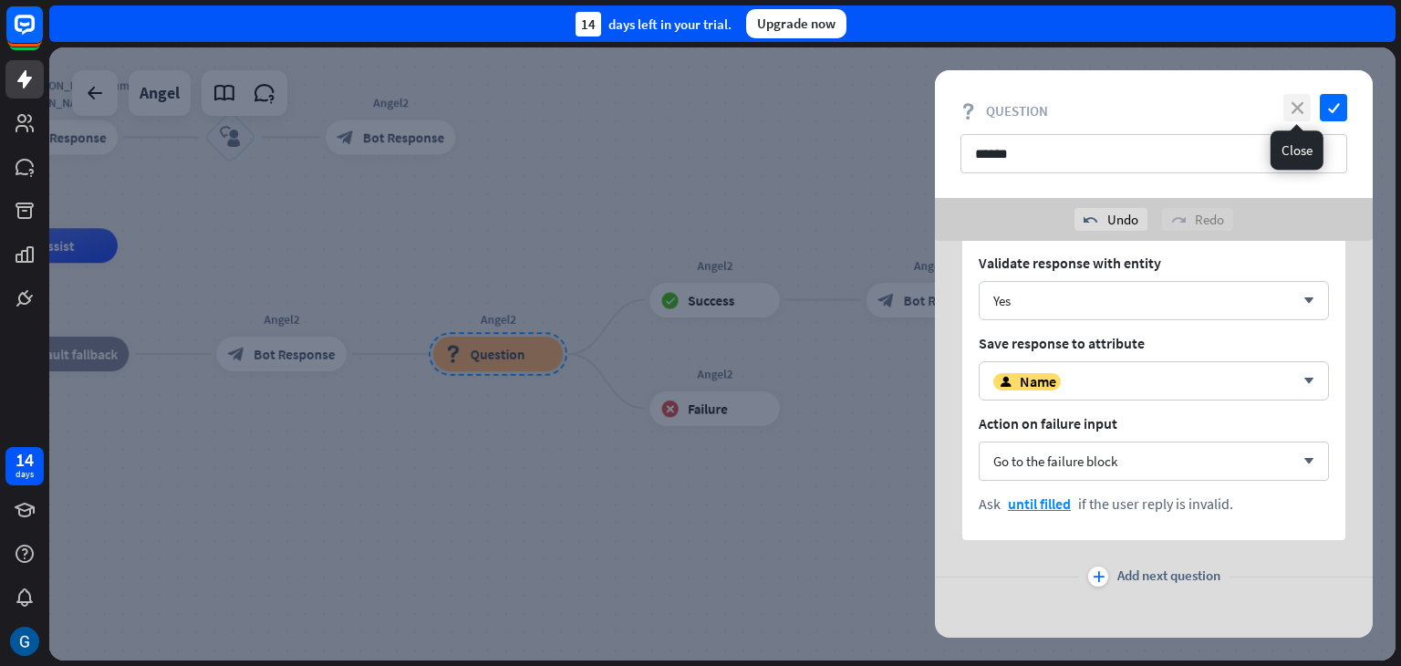
click at [1292, 108] on icon "close" at bounding box center [1297, 107] width 27 height 27
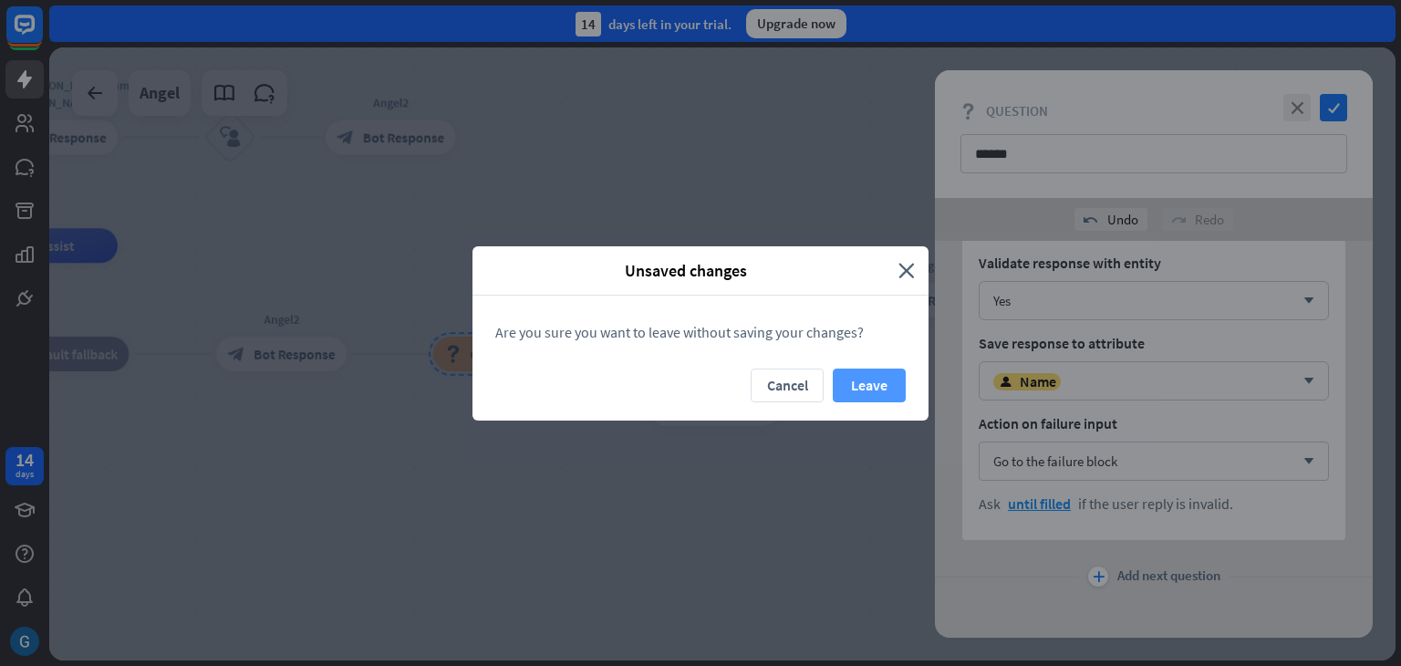
click at [873, 390] on button "Leave" at bounding box center [869, 386] width 73 height 34
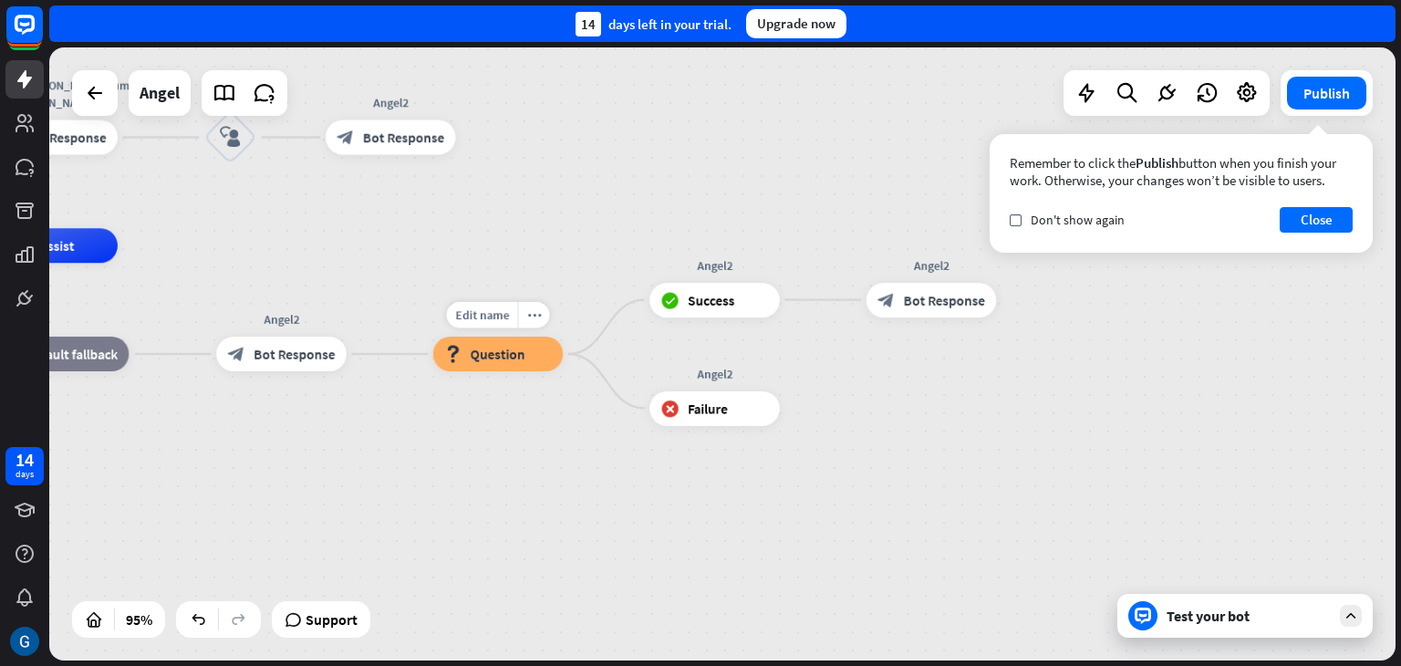
click at [481, 348] on span "Question" at bounding box center [498, 354] width 55 height 17
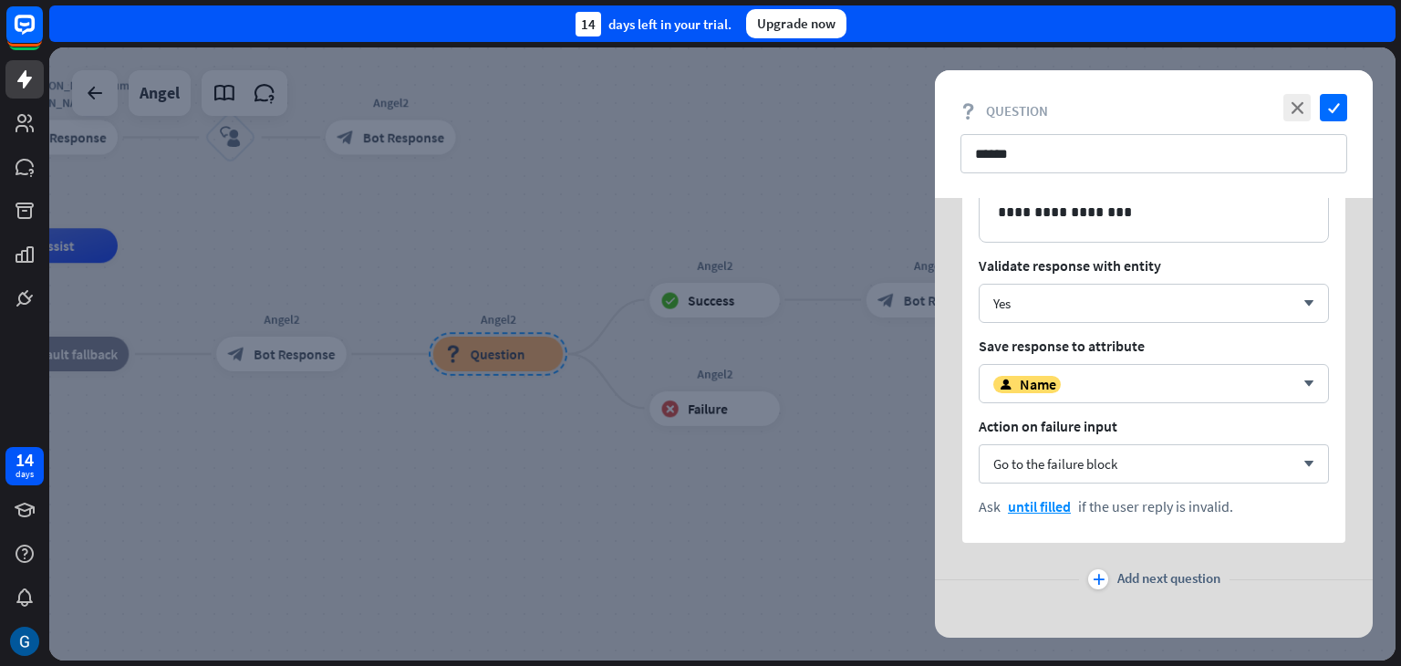
scroll to position [151, 0]
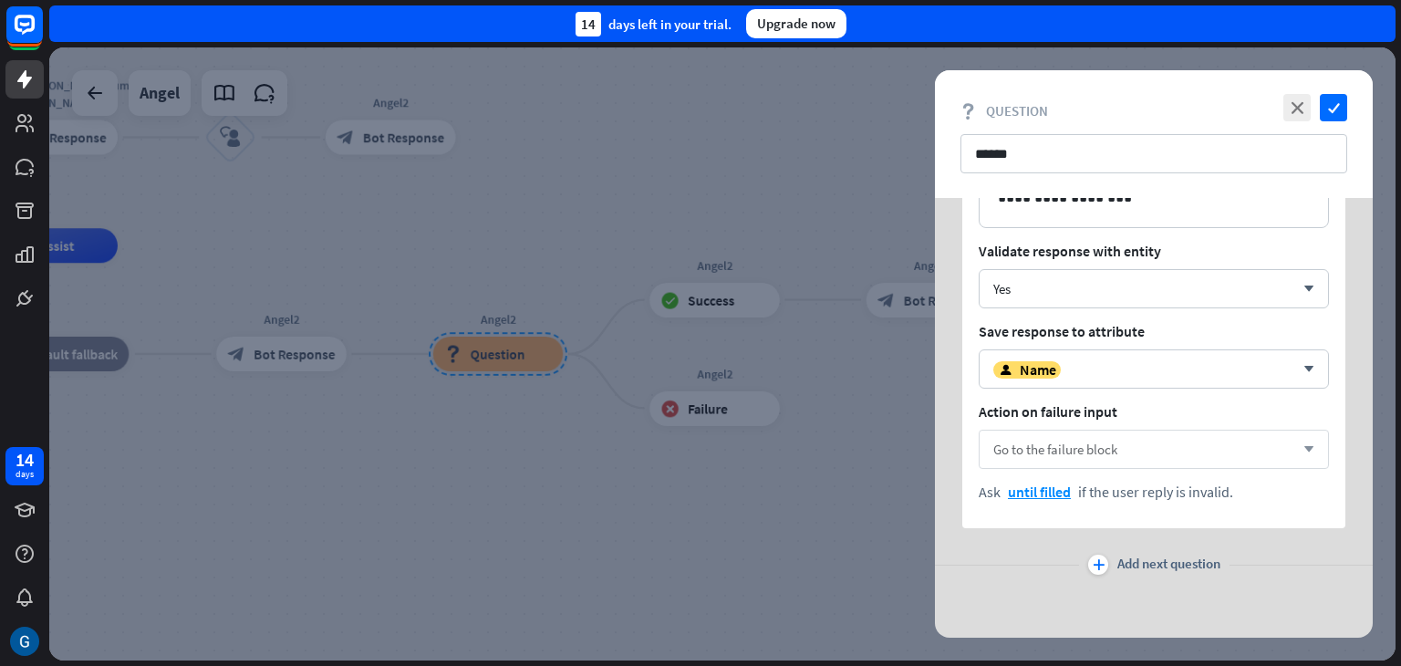
click at [1062, 442] on span "Go to the failure block" at bounding box center [1055, 449] width 124 height 17
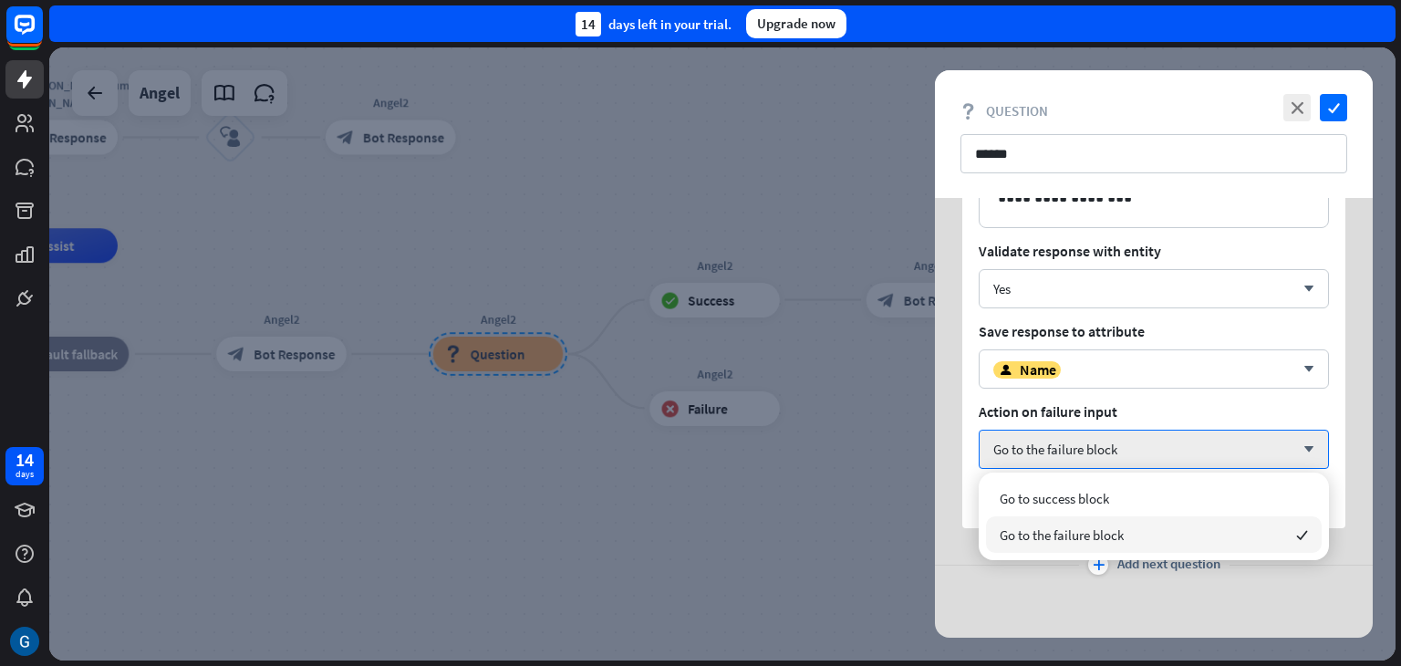
click at [1068, 536] on span "Go to the failure block" at bounding box center [1062, 534] width 124 height 17
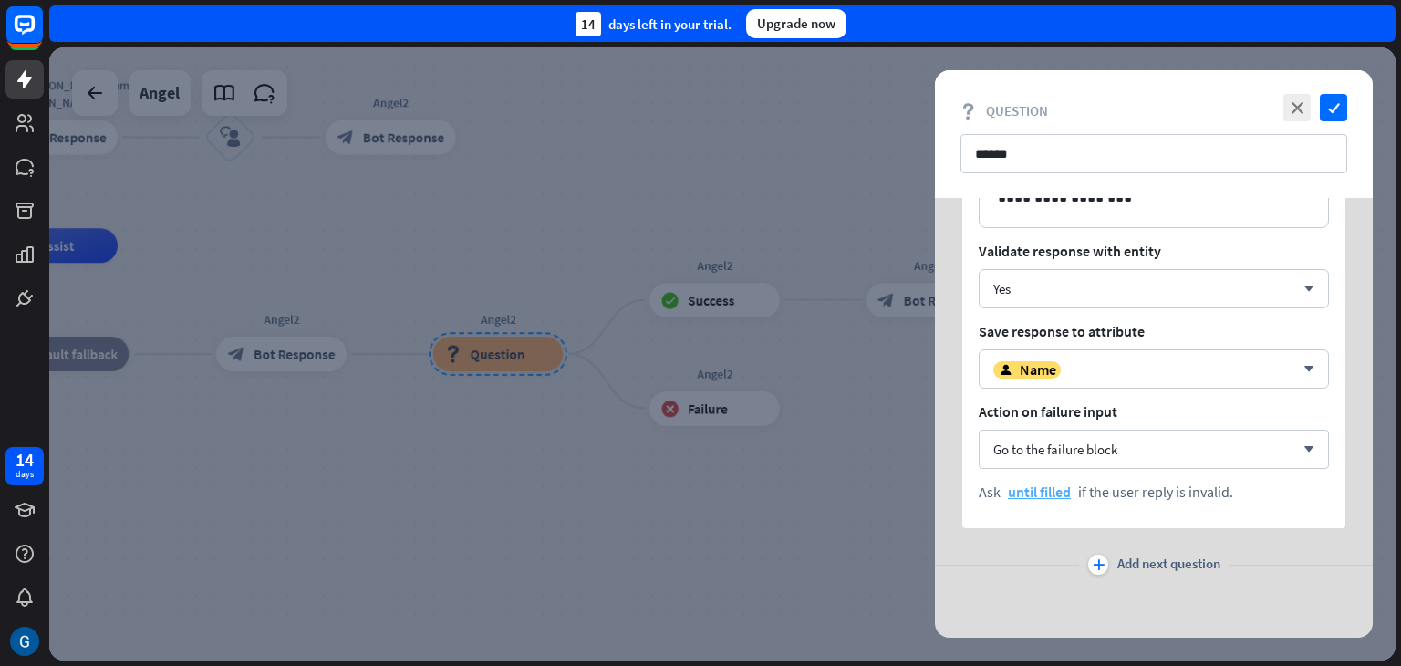
click at [1049, 492] on span "until filled" at bounding box center [1039, 492] width 63 height 18
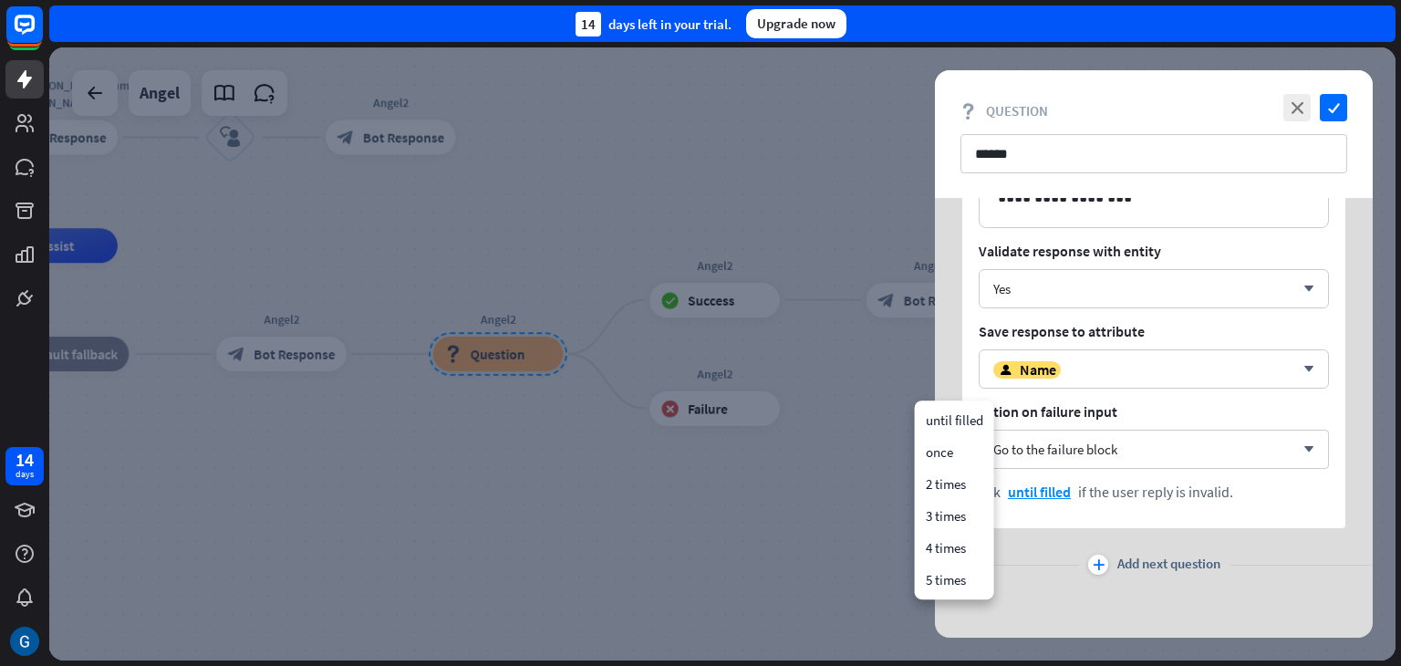
click at [807, 495] on div at bounding box center [722, 353] width 1347 height 613
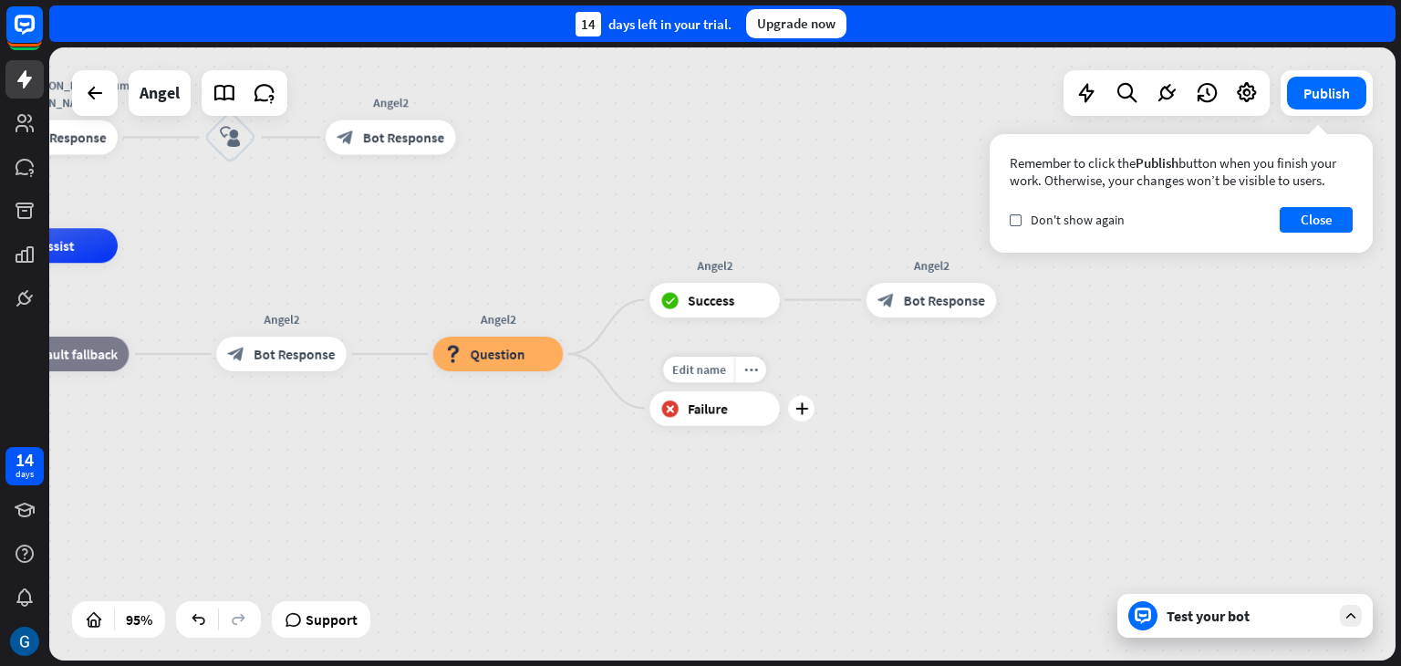
click at [714, 417] on div "block_failure Failure" at bounding box center [715, 407] width 130 height 35
click at [803, 413] on icon "plus" at bounding box center [801, 408] width 13 height 12
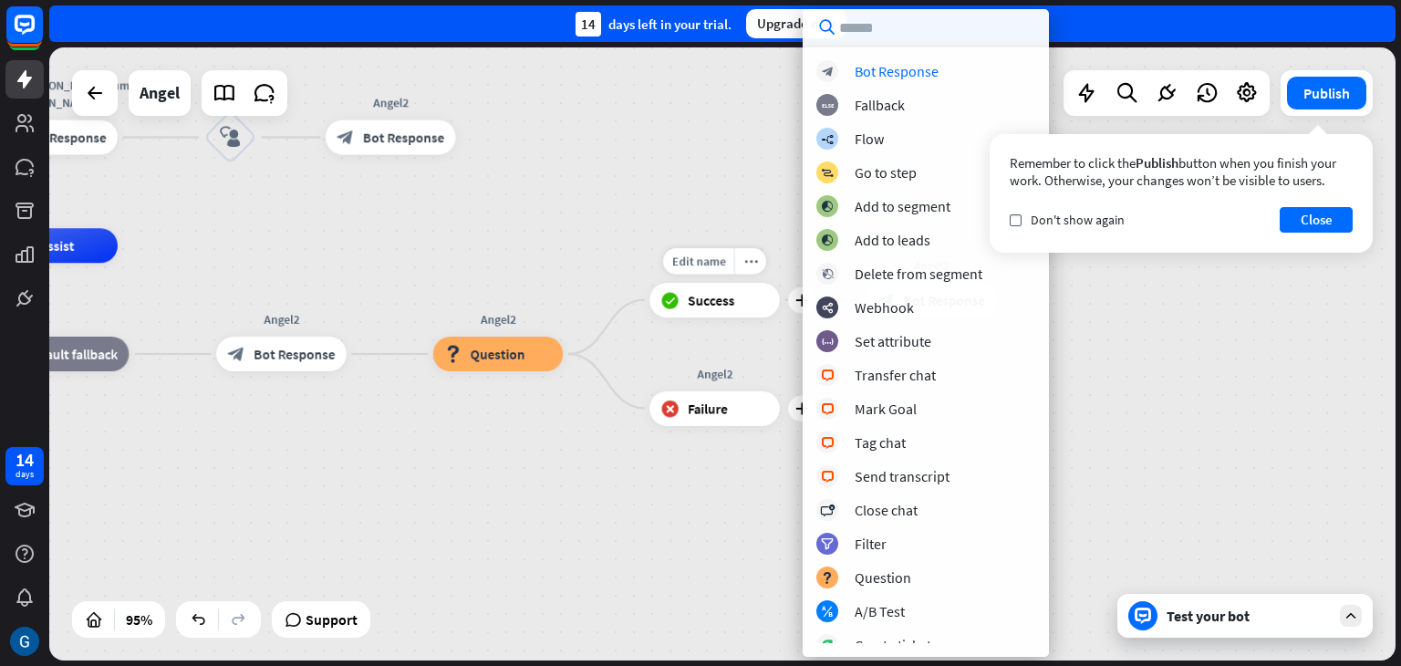
click at [739, 303] on div "block_success Success" at bounding box center [715, 300] width 130 height 35
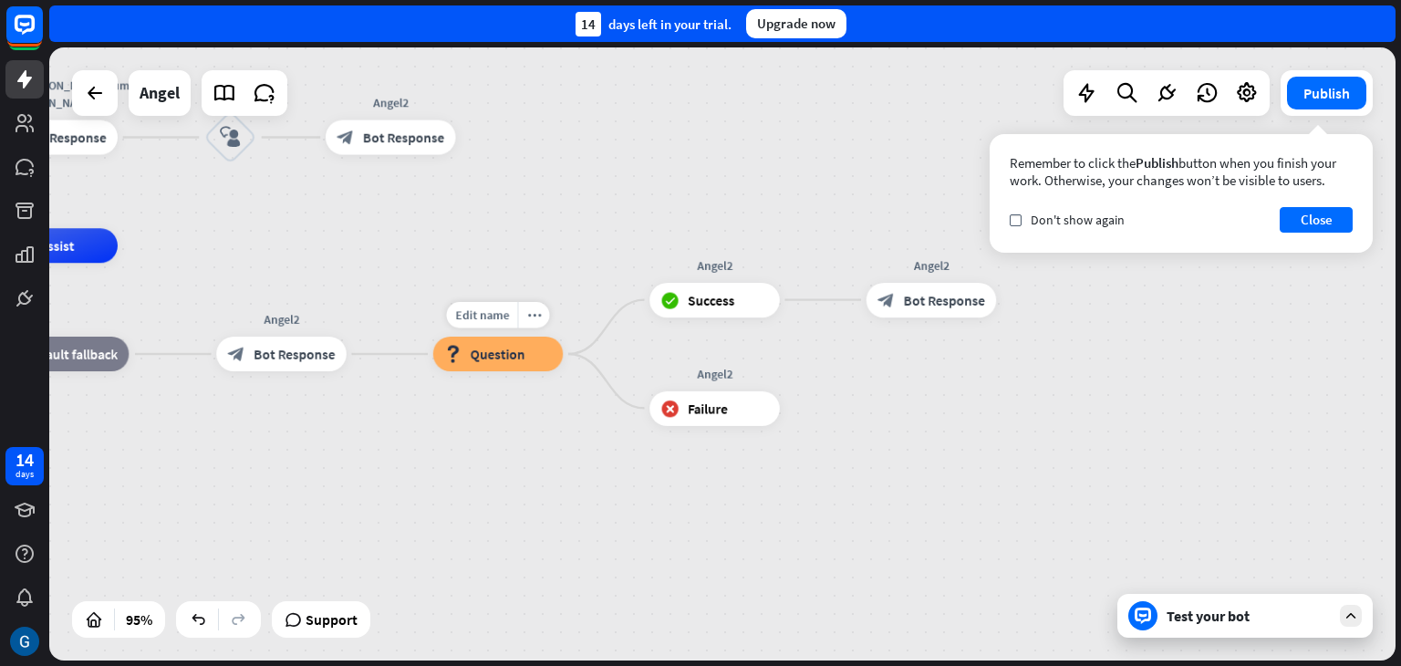
click at [515, 351] on span "Question" at bounding box center [498, 354] width 55 height 17
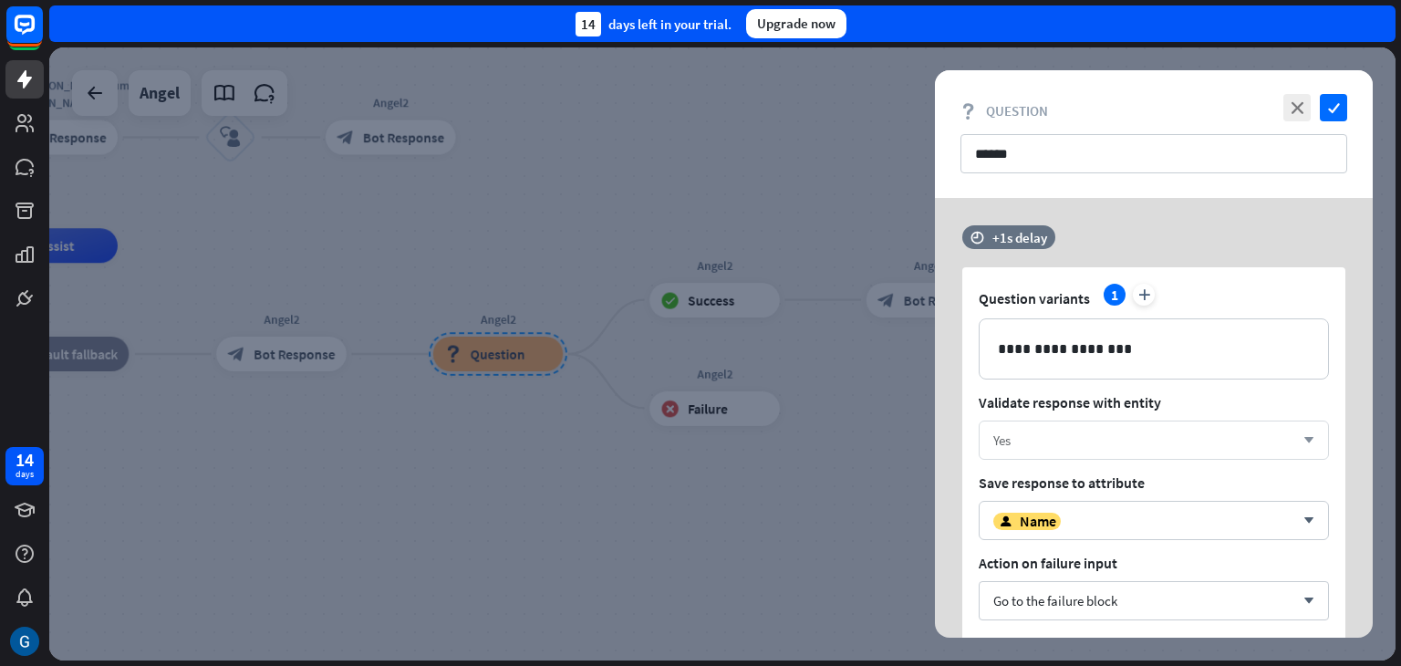
click at [1312, 440] on icon "arrow_down" at bounding box center [1305, 440] width 20 height 11
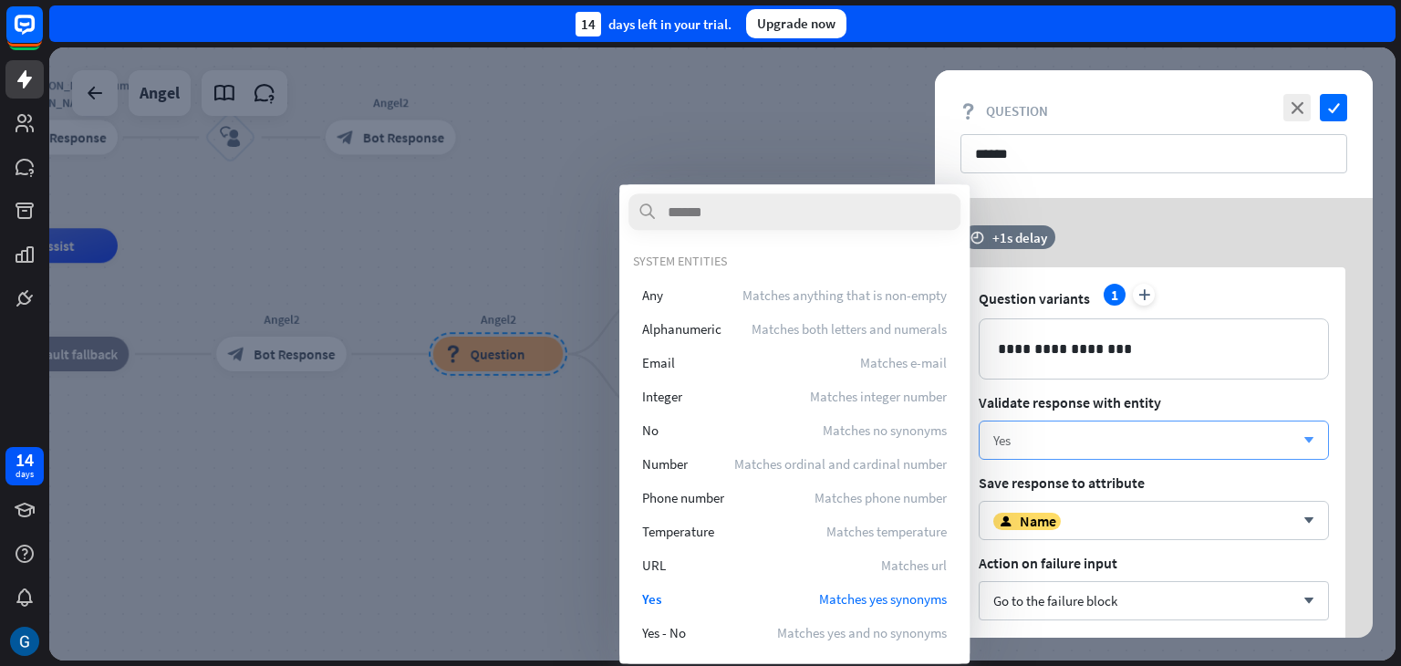
click at [1312, 440] on icon "arrow_down" at bounding box center [1305, 440] width 20 height 11
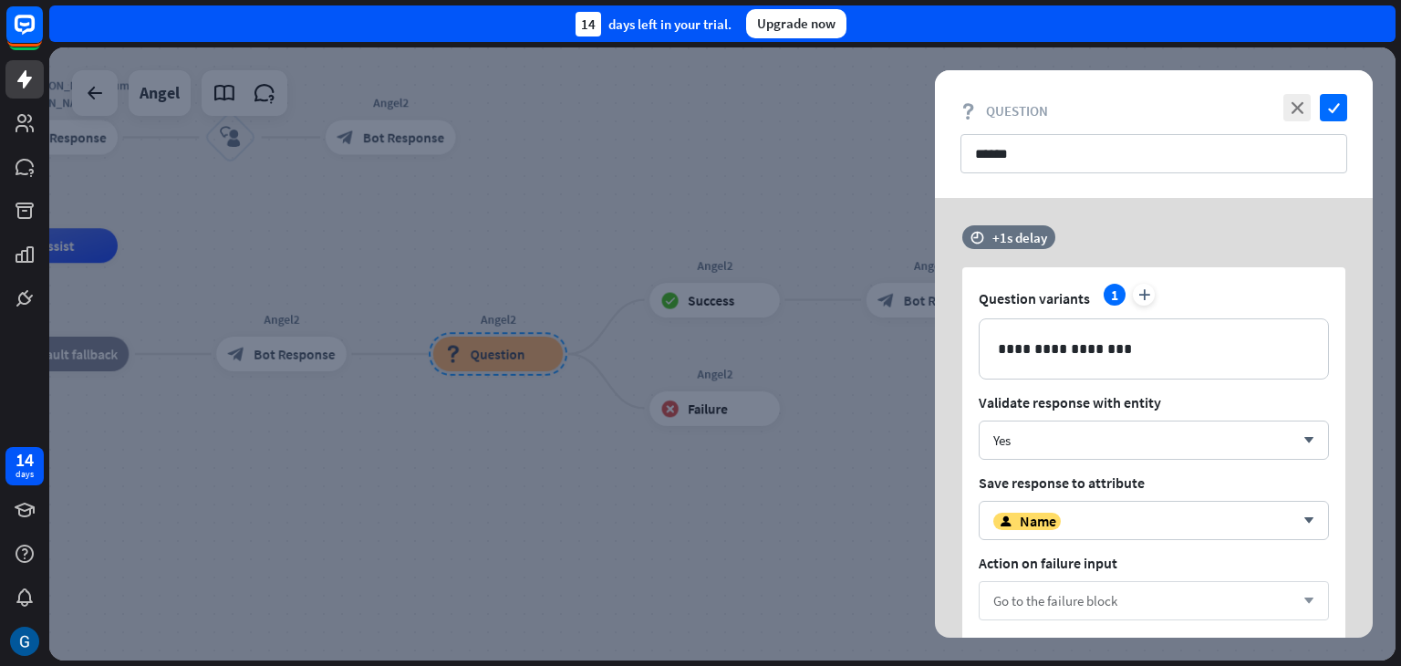
click at [1309, 598] on icon "arrow_down" at bounding box center [1305, 601] width 20 height 11
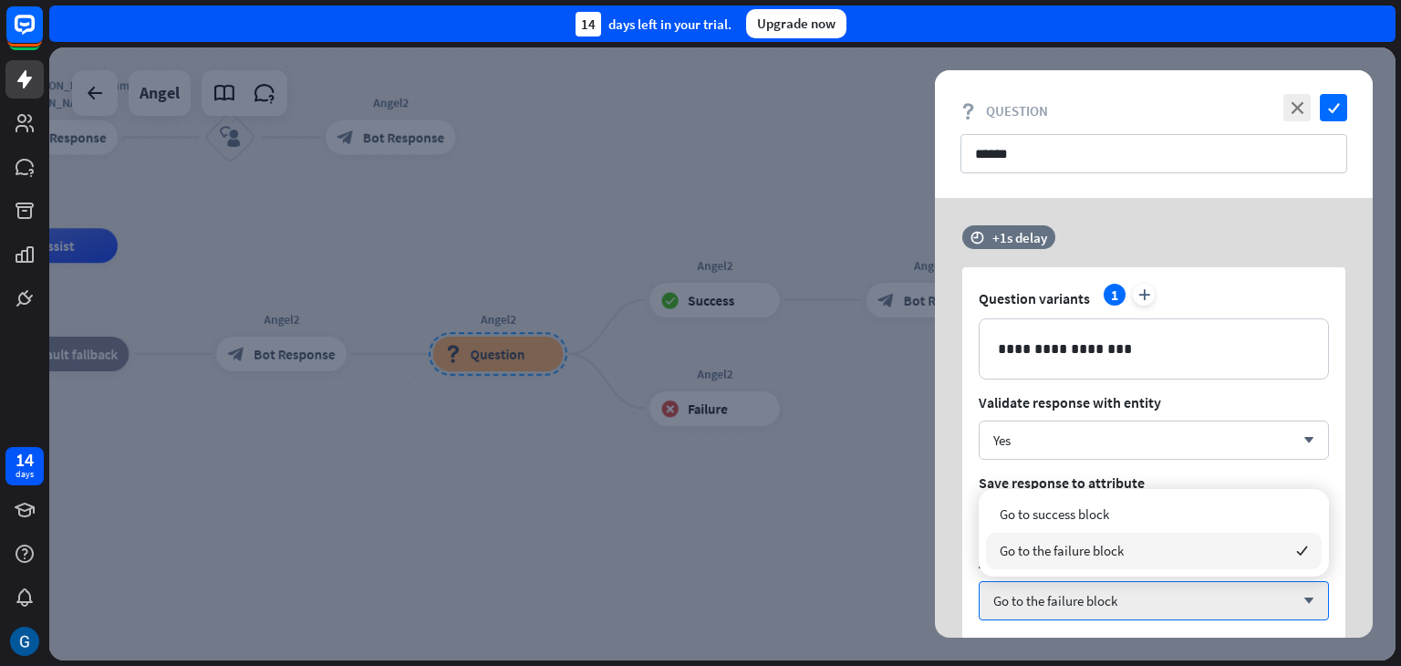
click at [1094, 555] on span "Go to the failure block" at bounding box center [1062, 550] width 124 height 17
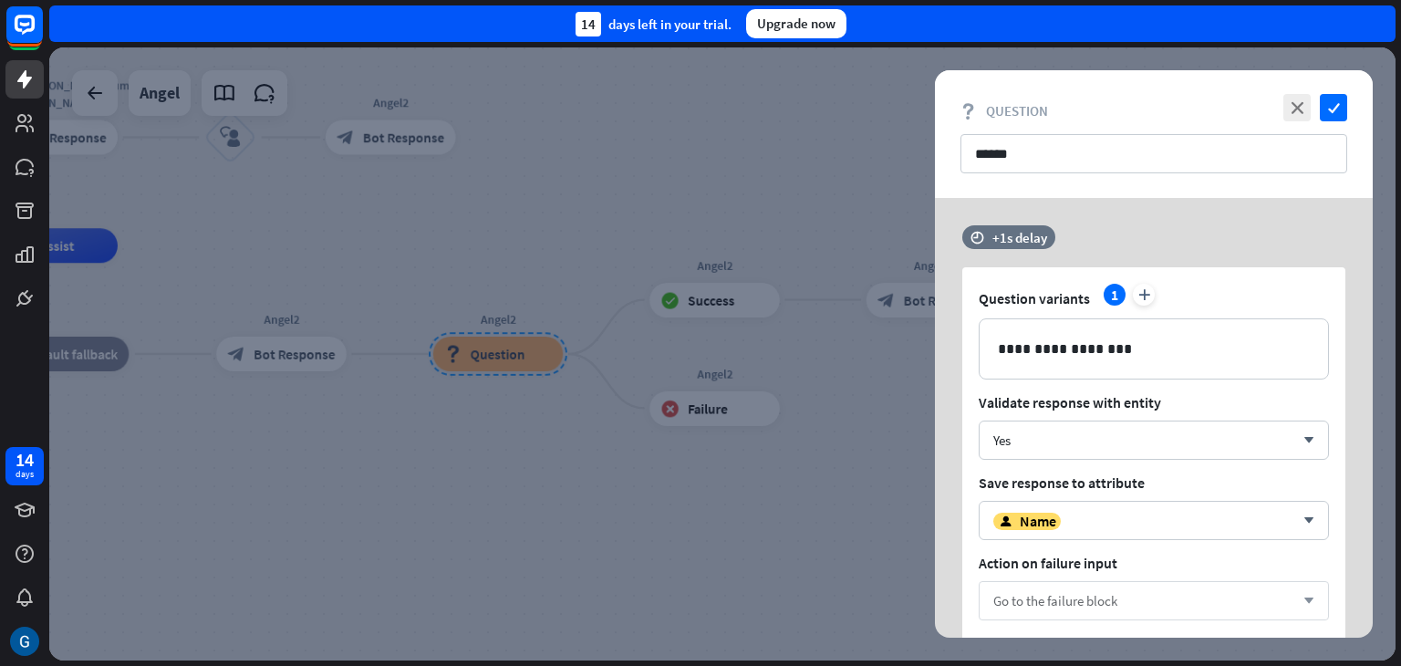
click at [1081, 603] on span "Go to the failure block" at bounding box center [1055, 600] width 124 height 17
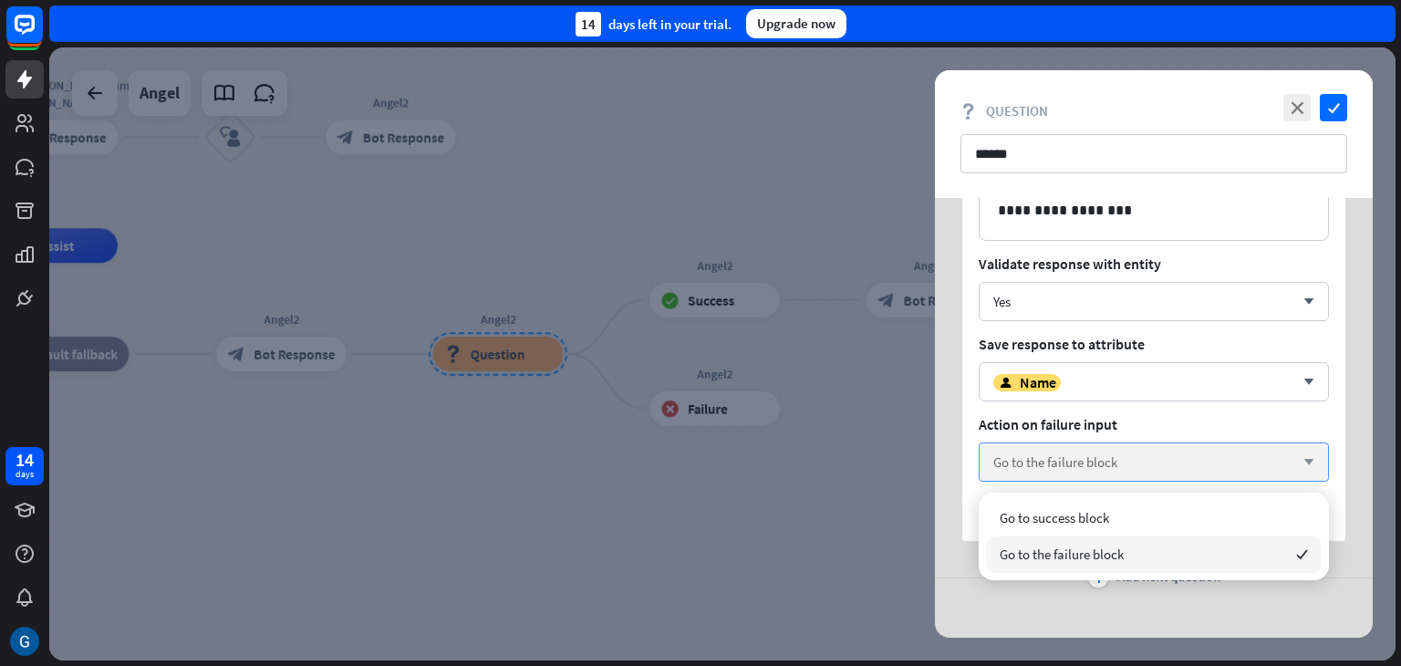
scroll to position [151, 0]
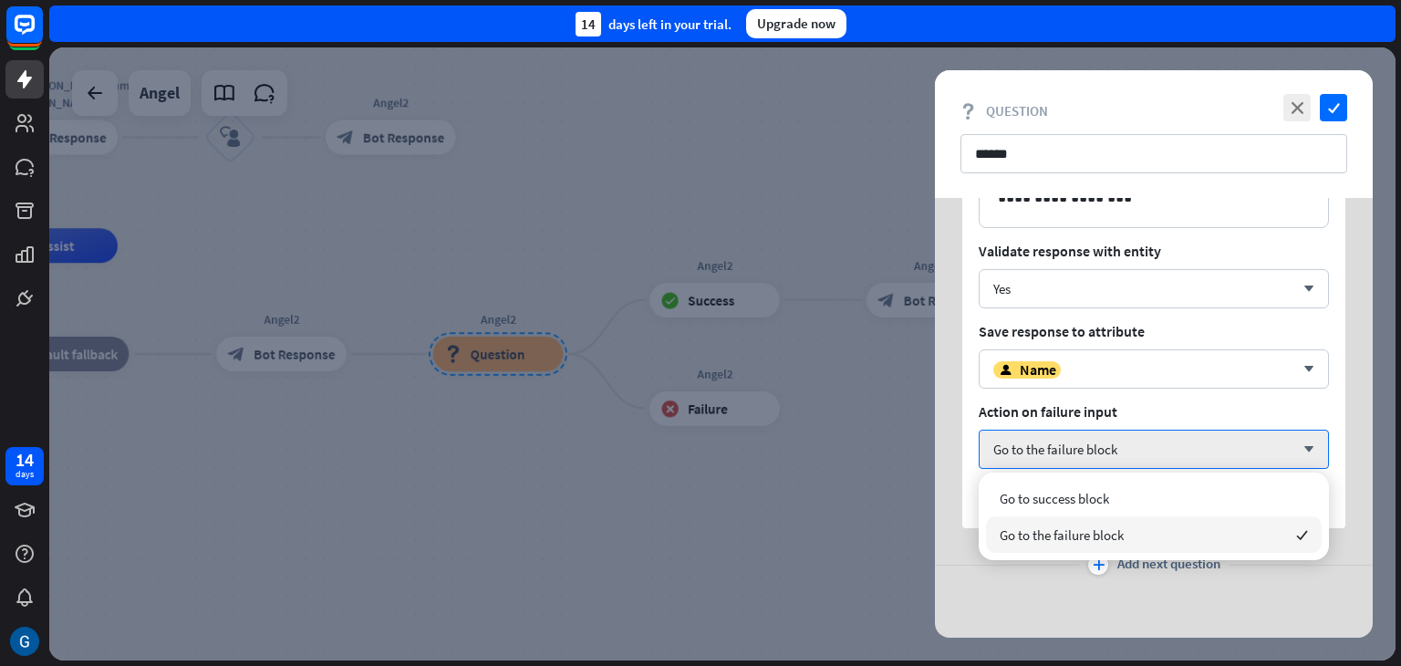
click at [1071, 596] on div "**********" at bounding box center [1154, 342] width 438 height 591
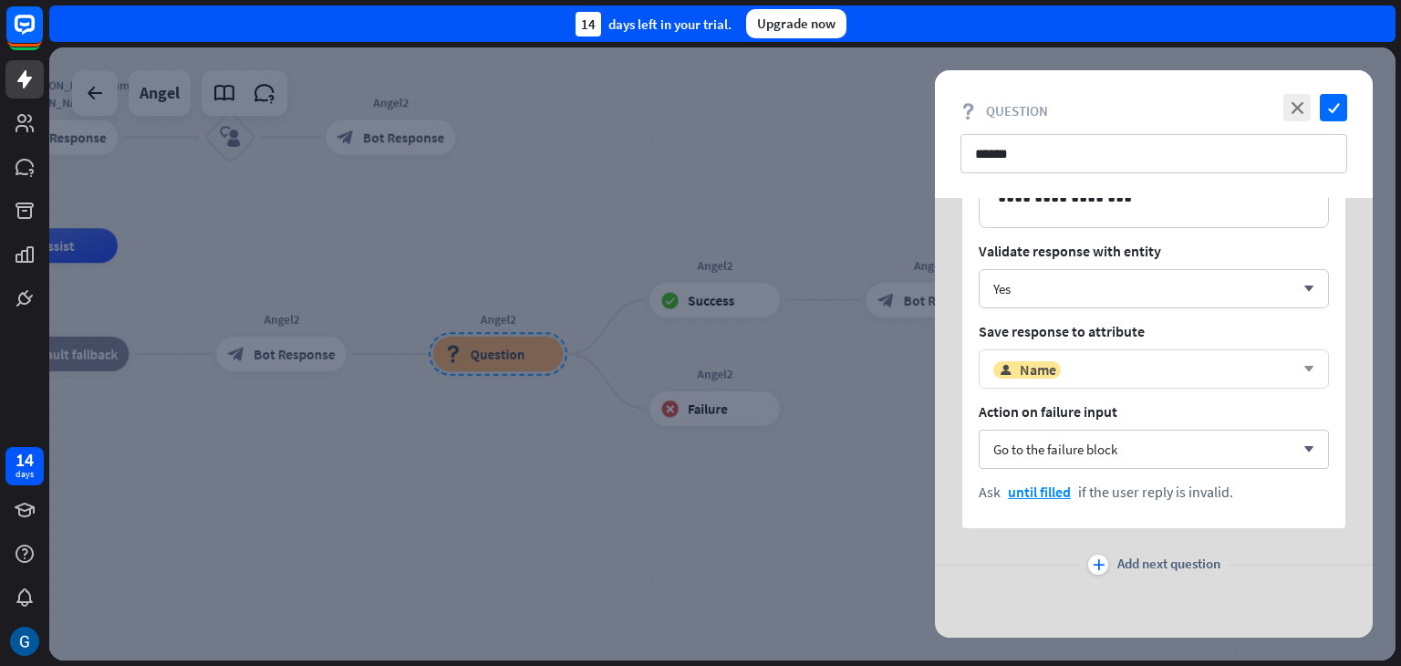
click at [1311, 364] on icon "arrow_down" at bounding box center [1305, 369] width 20 height 11
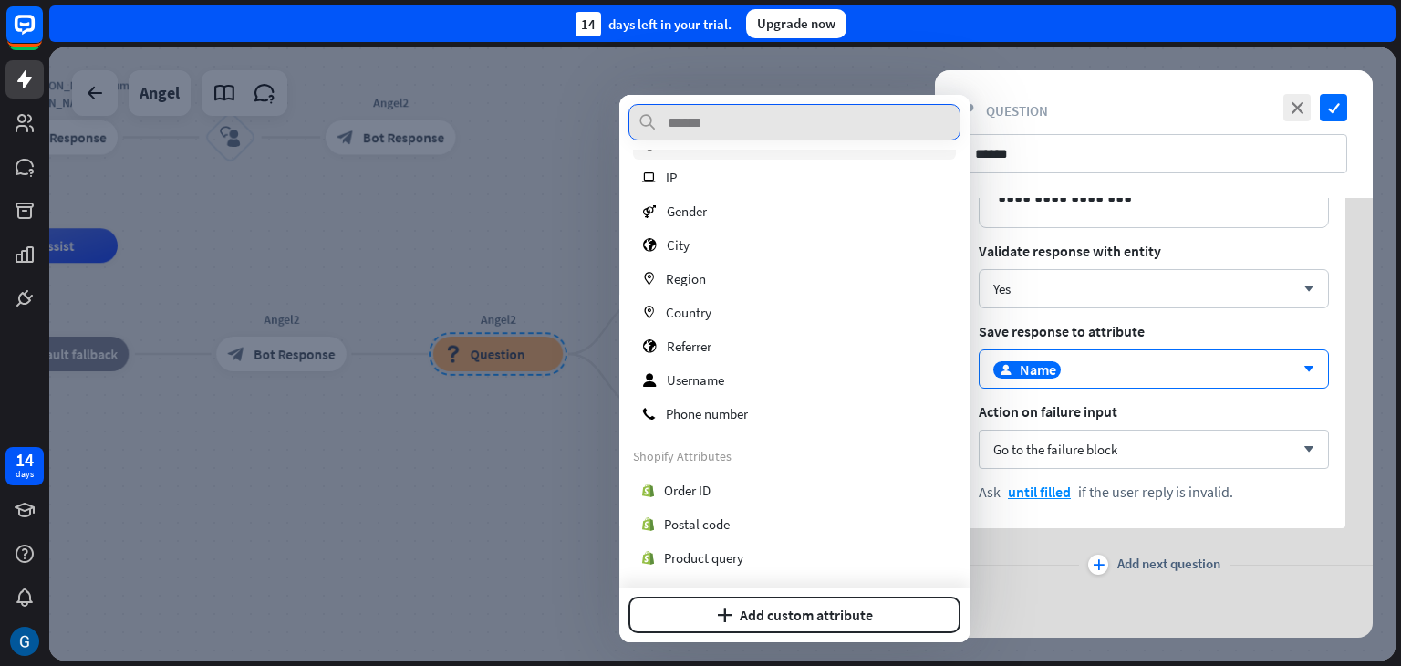
scroll to position [265, 0]
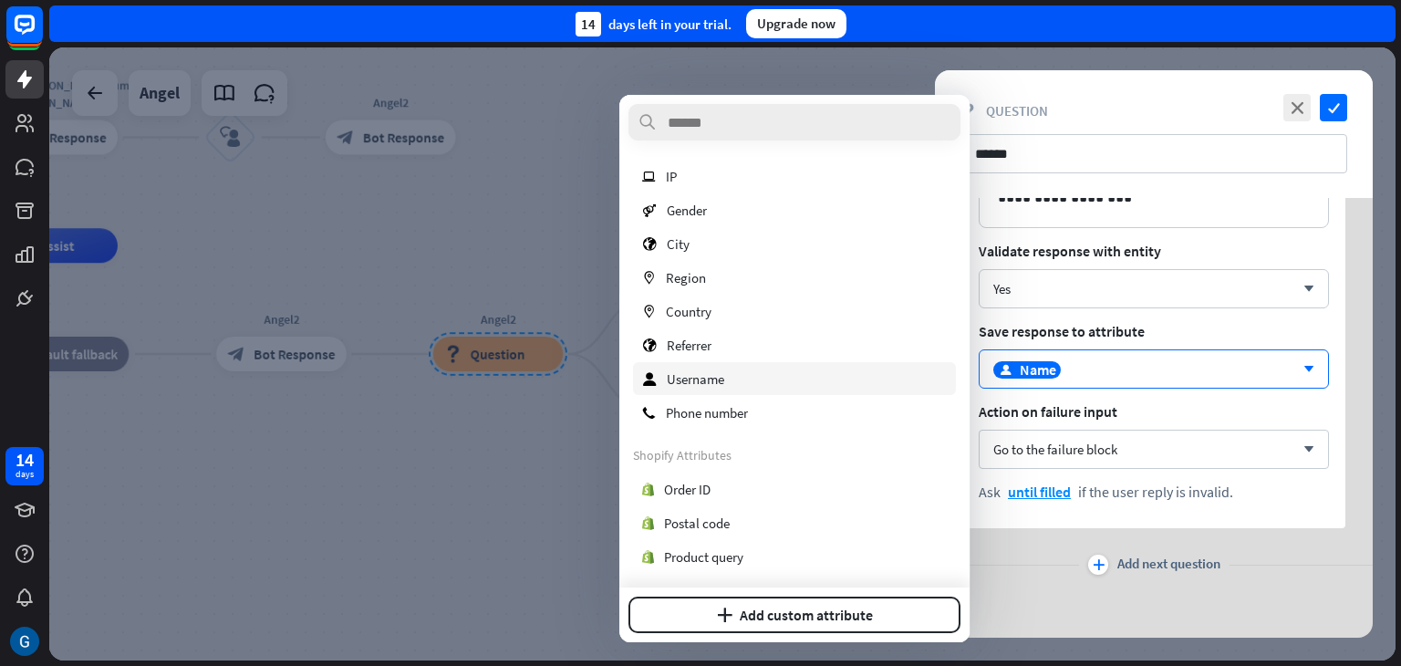
click at [812, 384] on div "user Username" at bounding box center [794, 378] width 323 height 33
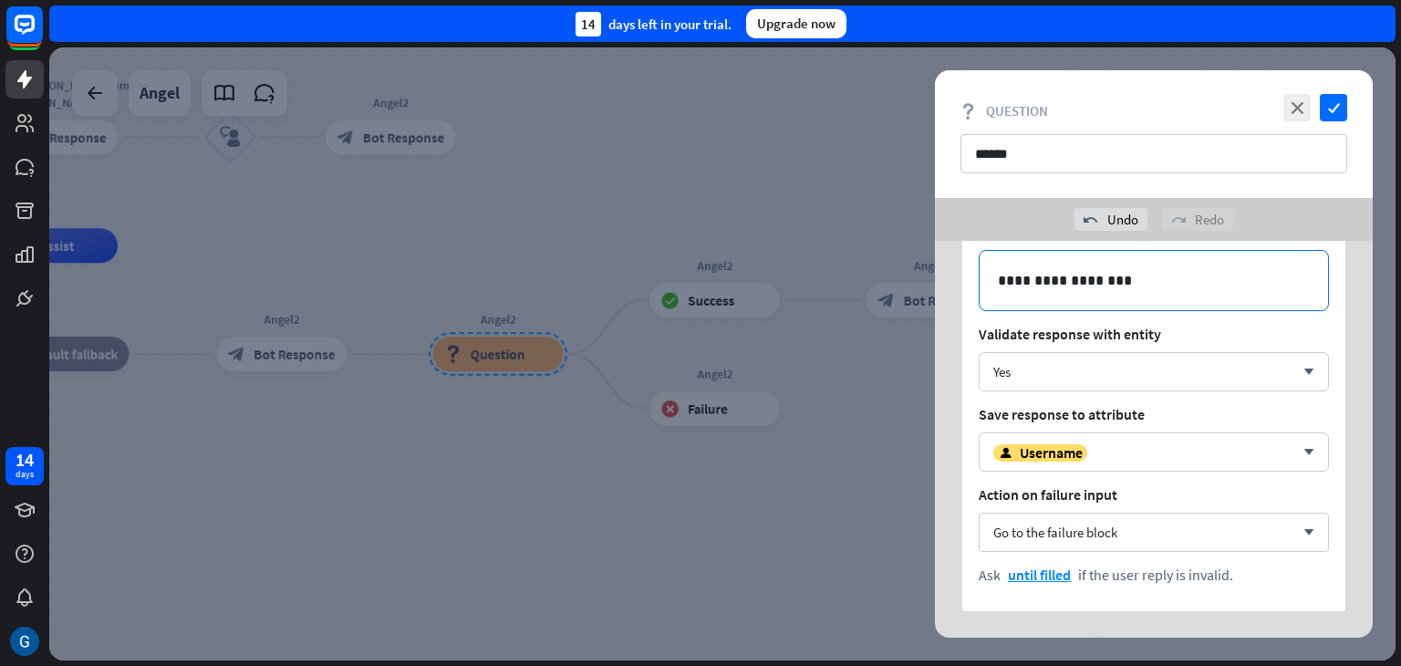
scroll to position [182, 0]
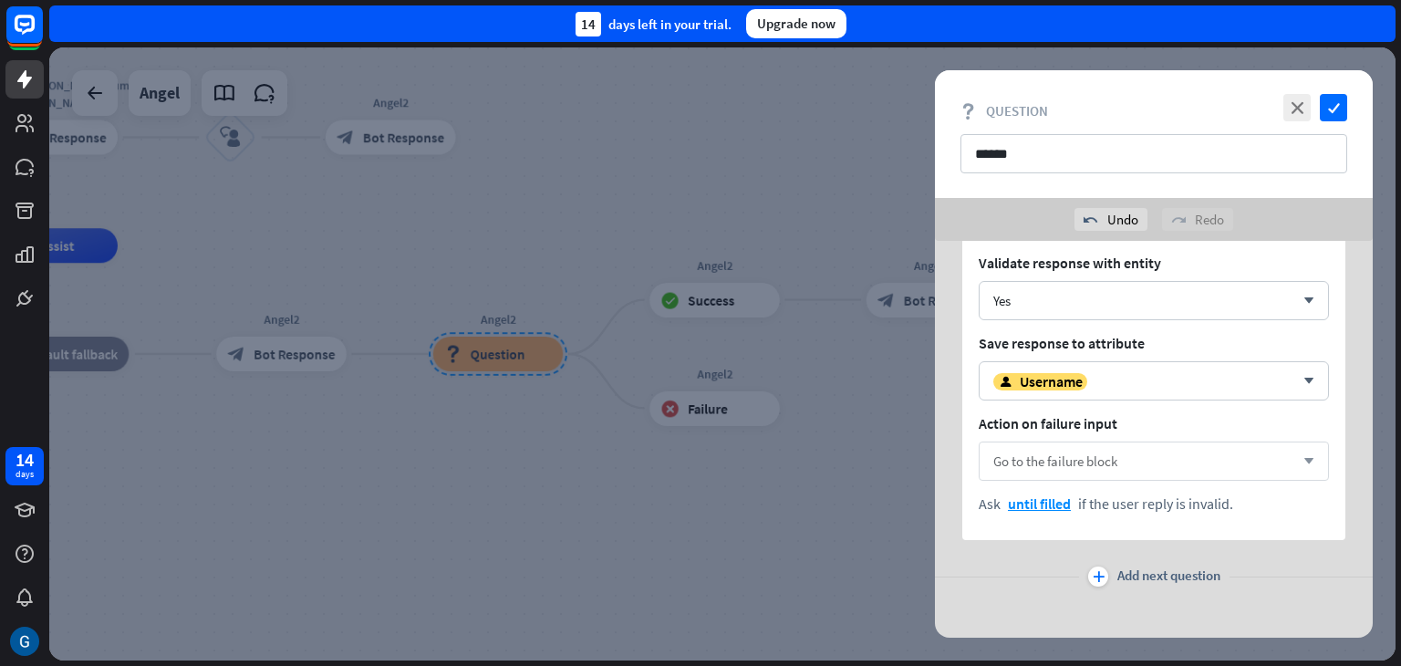
click at [1011, 460] on span "Go to the failure block" at bounding box center [1055, 460] width 124 height 17
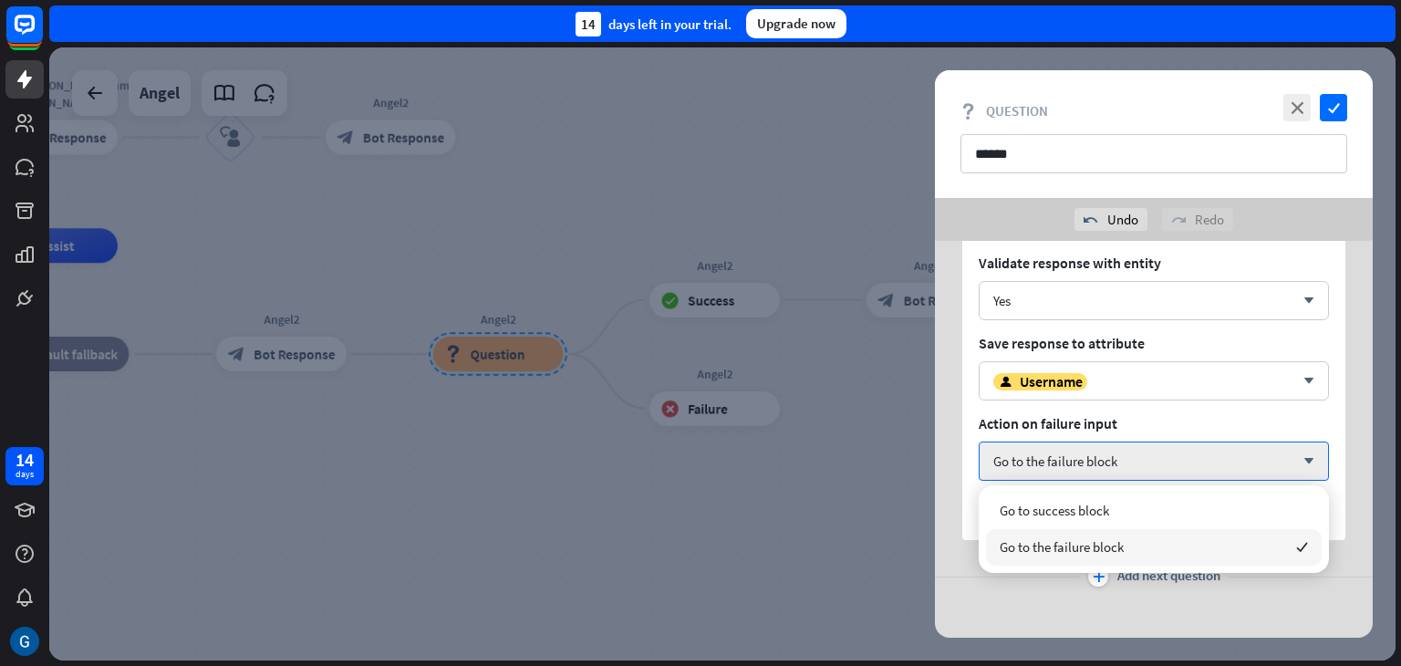
click at [1020, 544] on span "Go to the failure block" at bounding box center [1062, 546] width 124 height 17
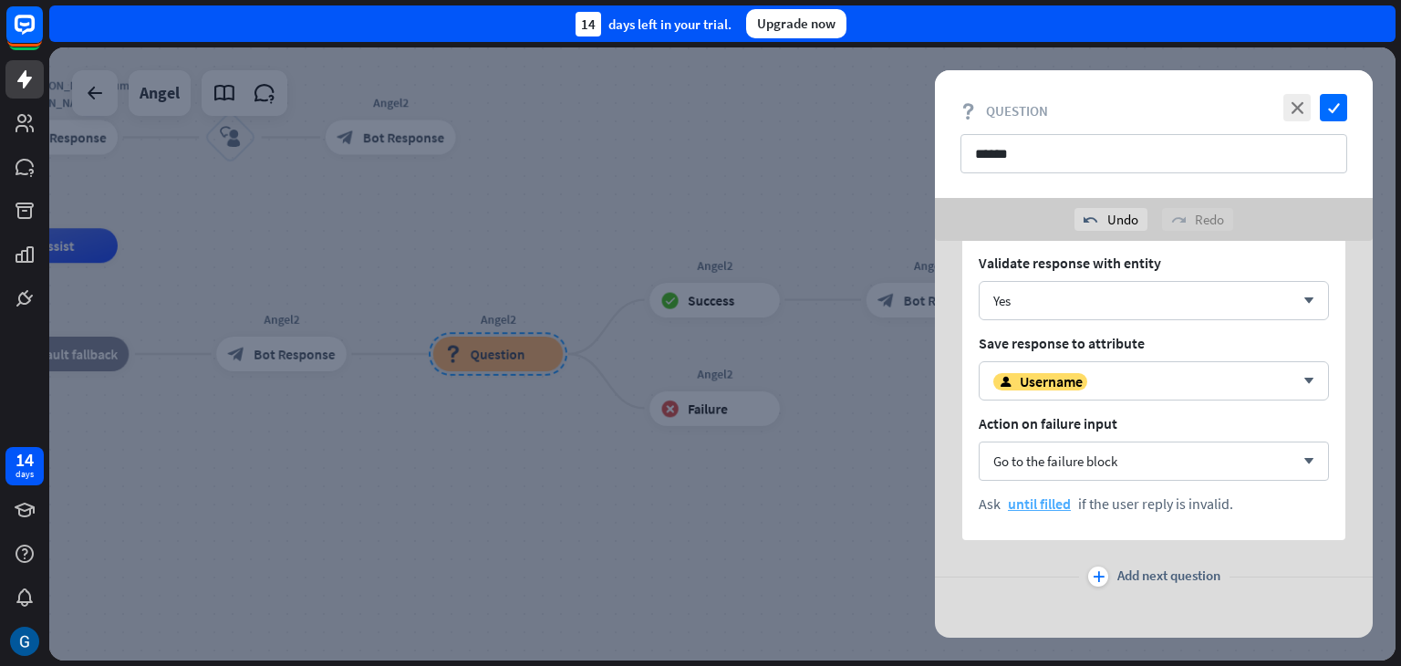
click at [1035, 507] on span "until filled" at bounding box center [1039, 503] width 63 height 18
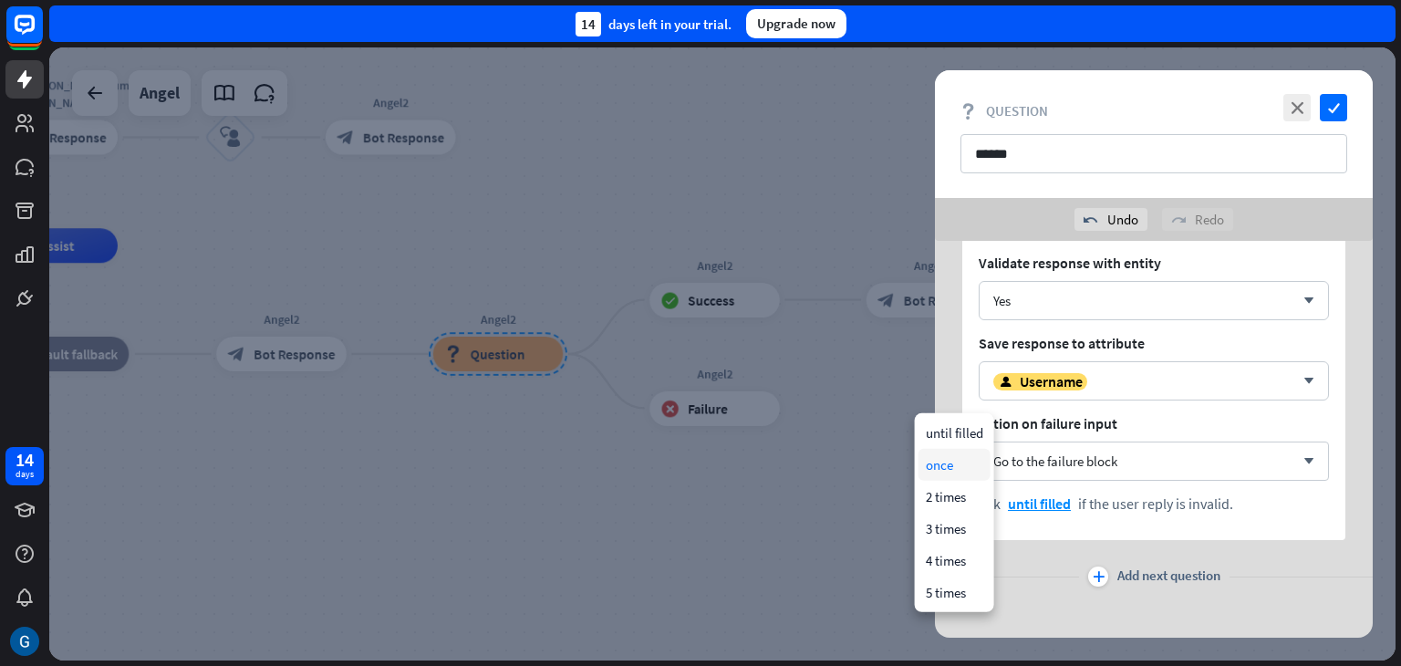
click at [938, 467] on div "once" at bounding box center [955, 465] width 72 height 32
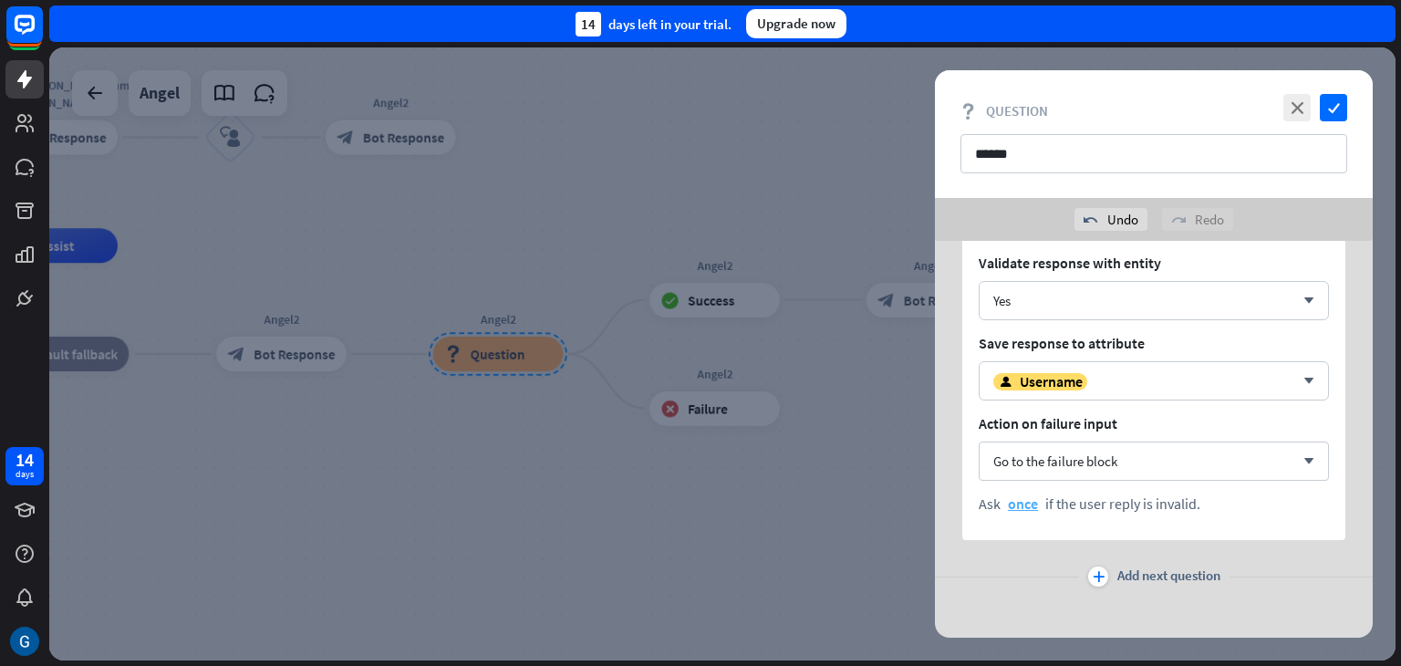
click at [1024, 507] on span "once" at bounding box center [1023, 503] width 30 height 18
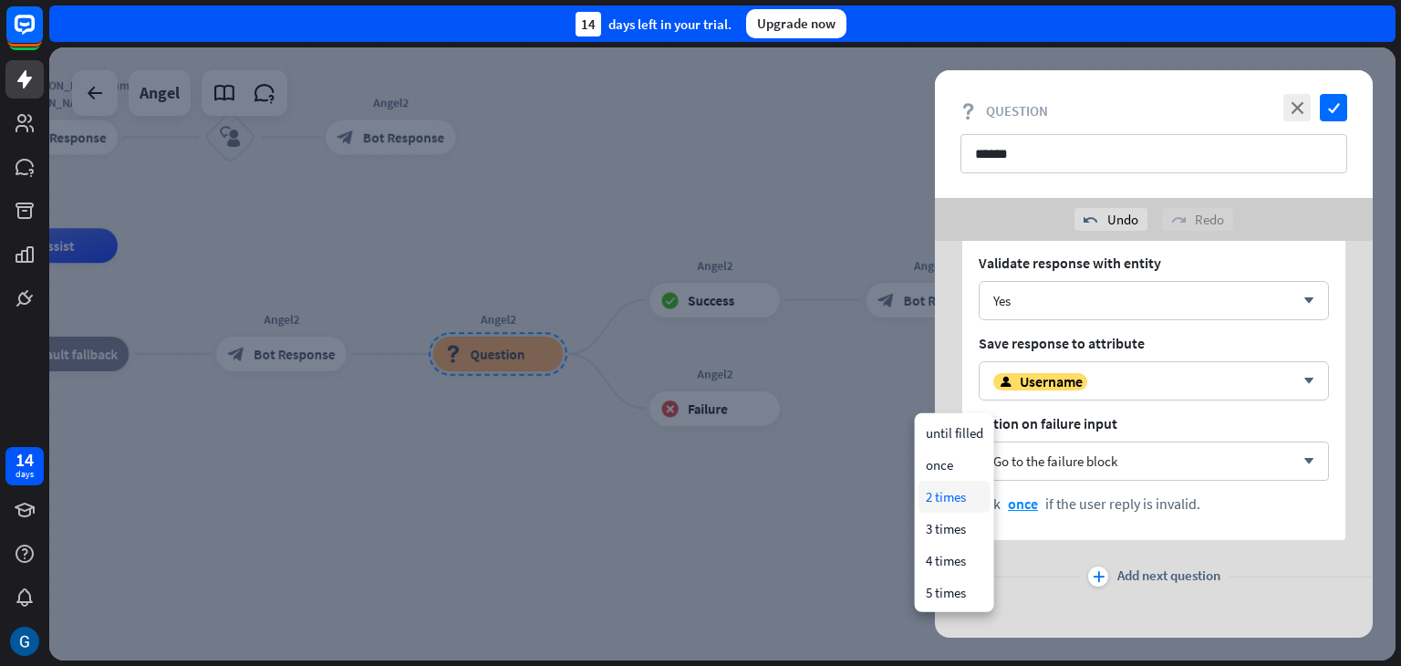
click at [955, 494] on div "2 times" at bounding box center [955, 497] width 72 height 32
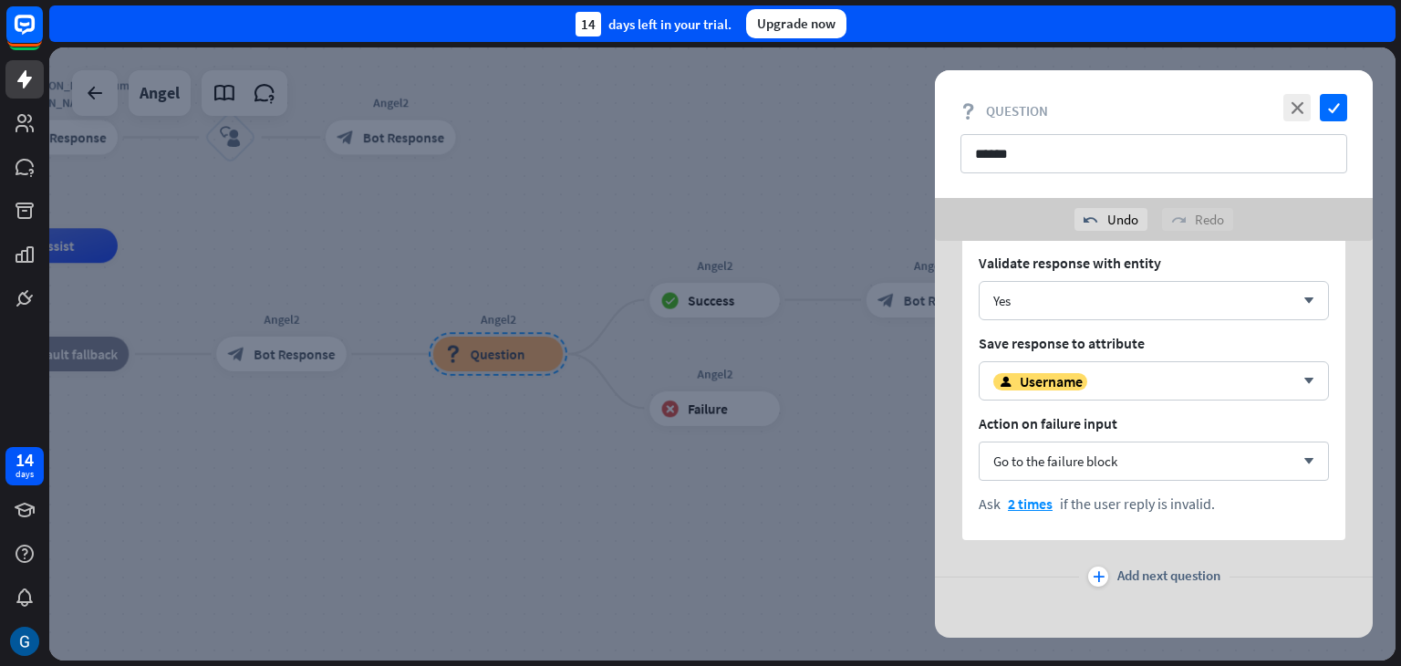
click at [1094, 577] on icon "plus" at bounding box center [1099, 576] width 12 height 11
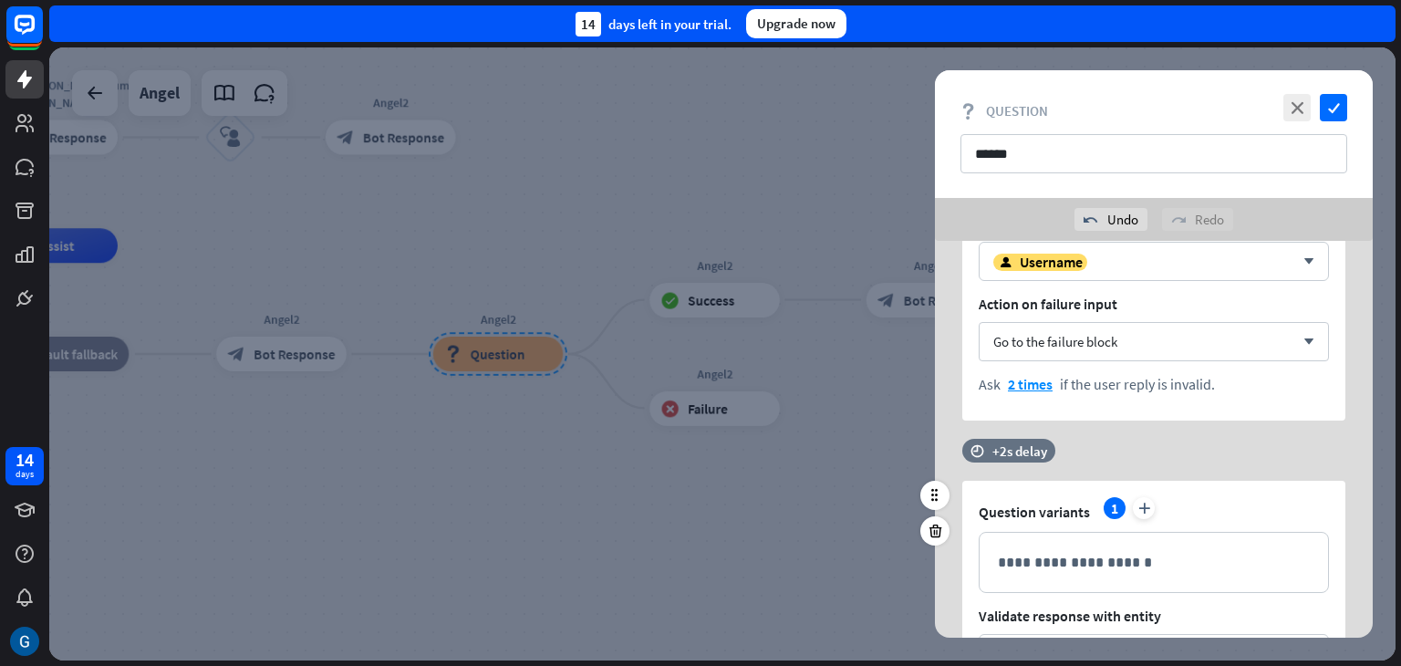
scroll to position [393, 0]
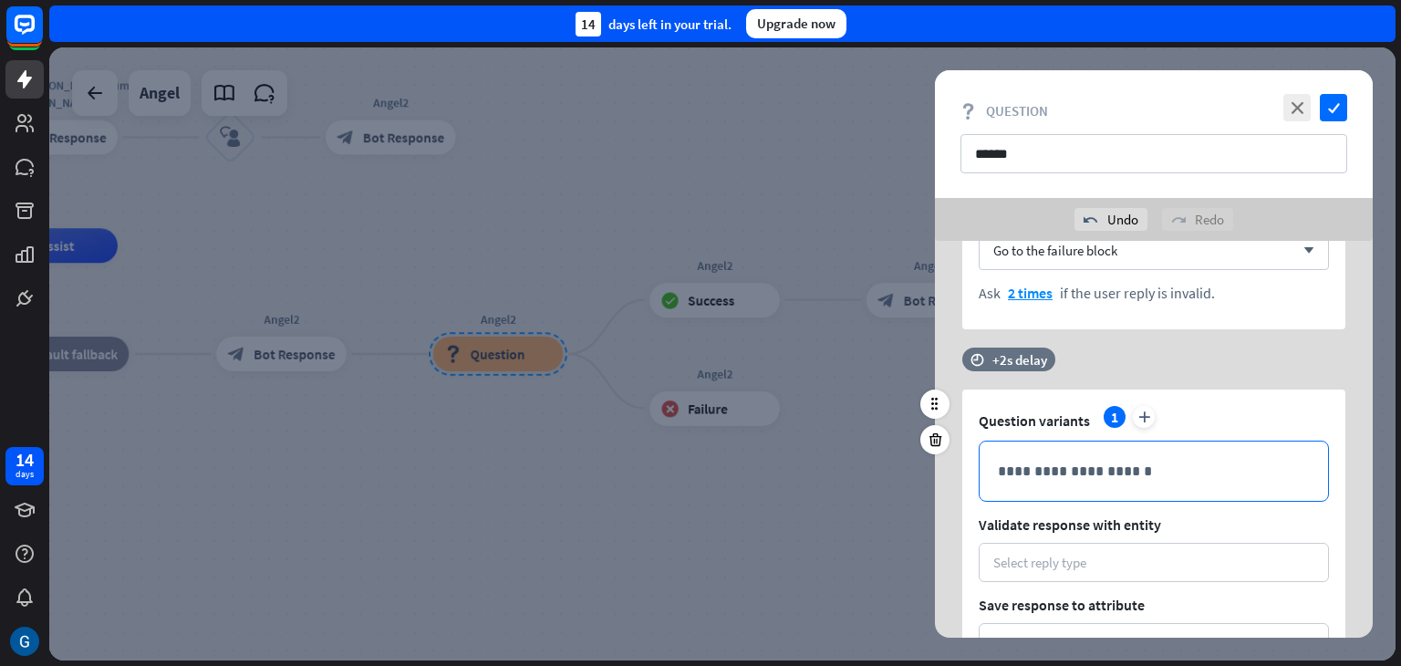
click at [1087, 475] on p "**********" at bounding box center [1154, 471] width 312 height 23
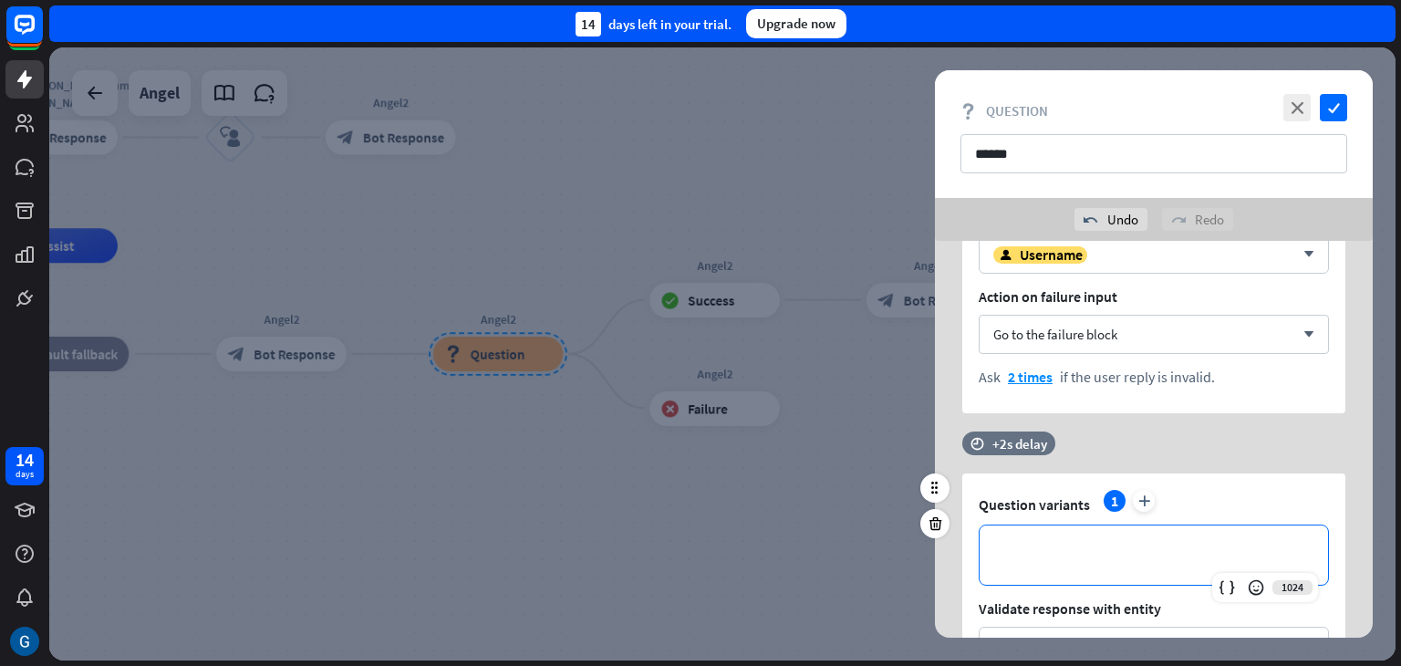
scroll to position [302, 0]
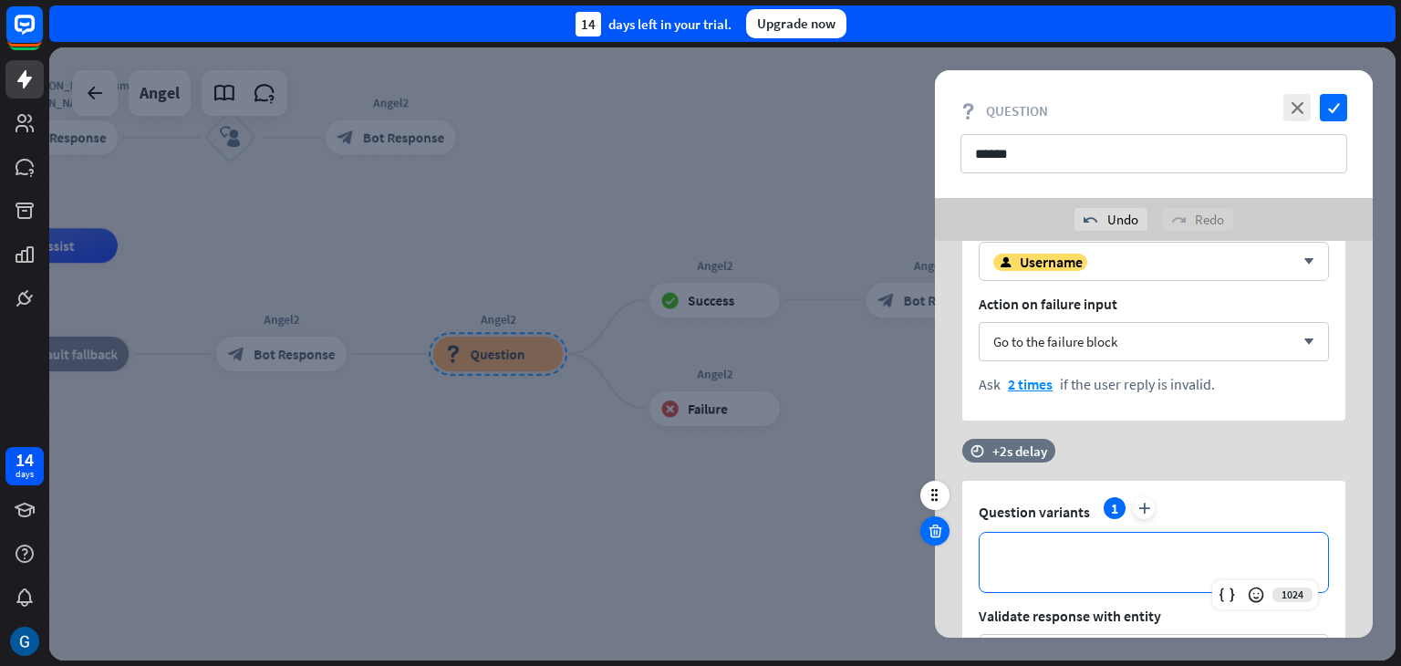
click at [936, 536] on icon at bounding box center [935, 531] width 17 height 16
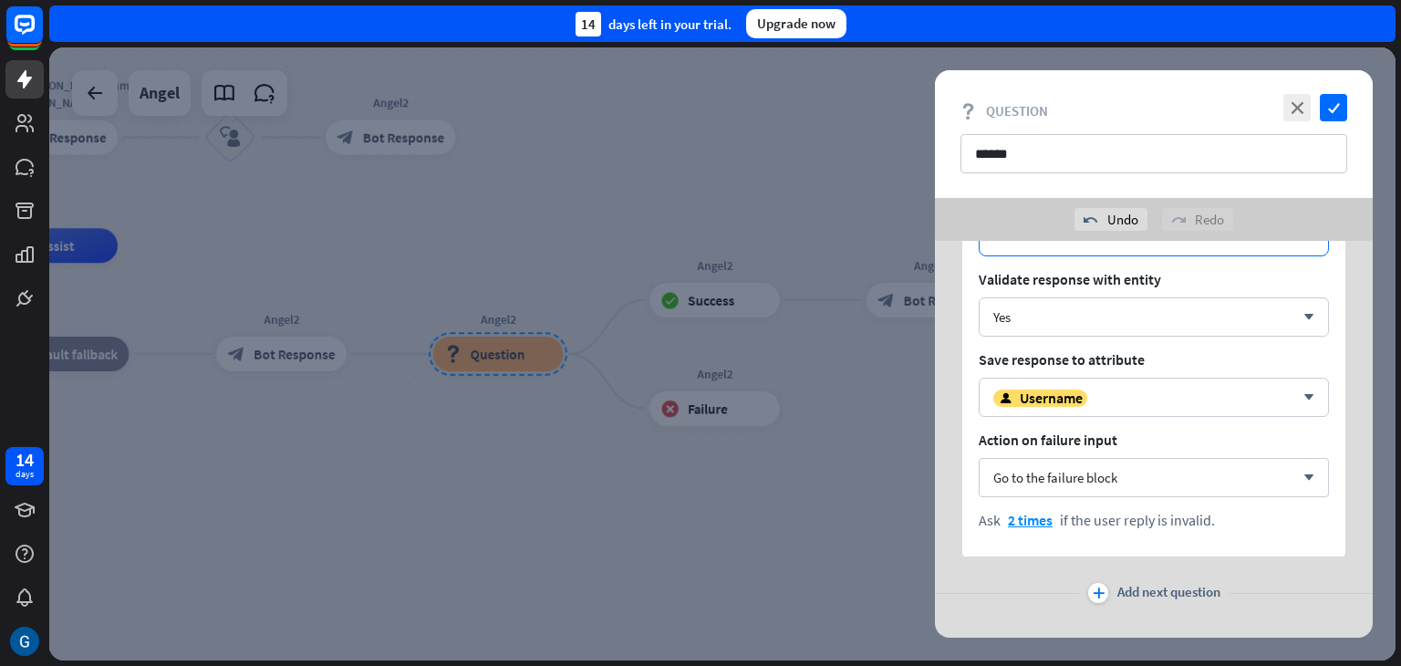
scroll to position [182, 0]
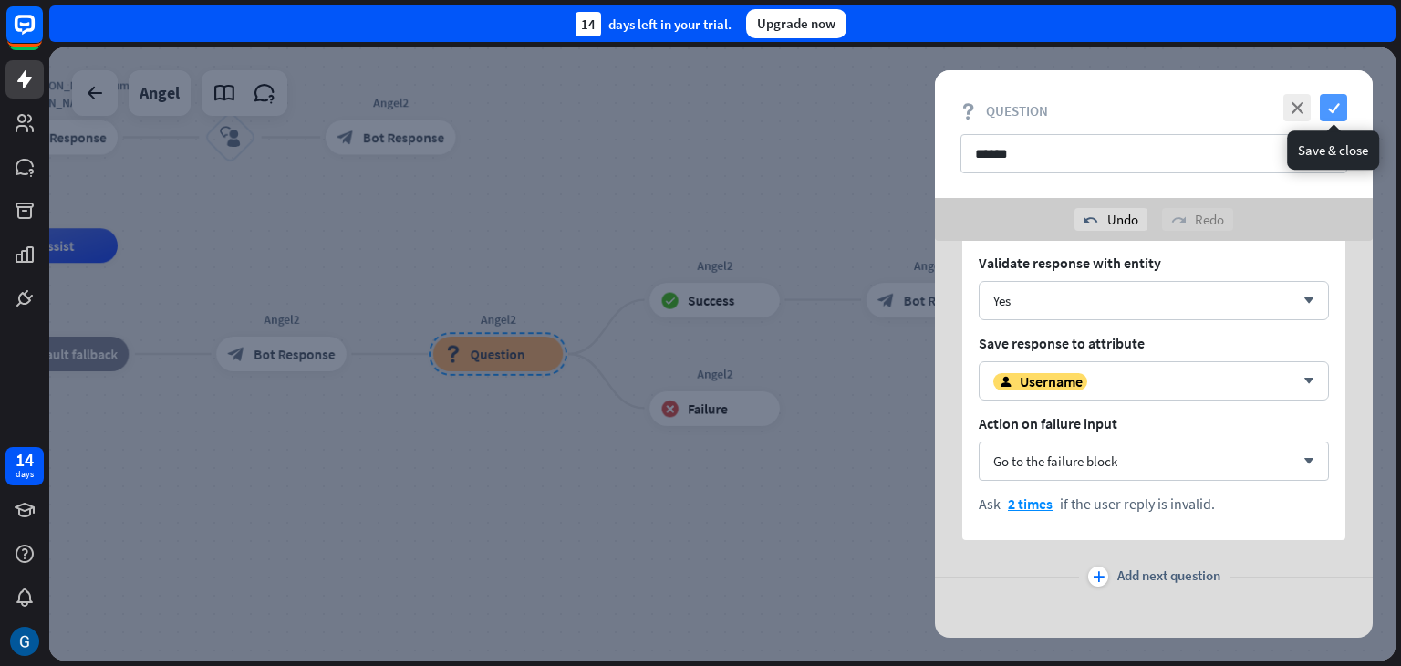
click at [1343, 100] on icon "check" at bounding box center [1333, 107] width 27 height 27
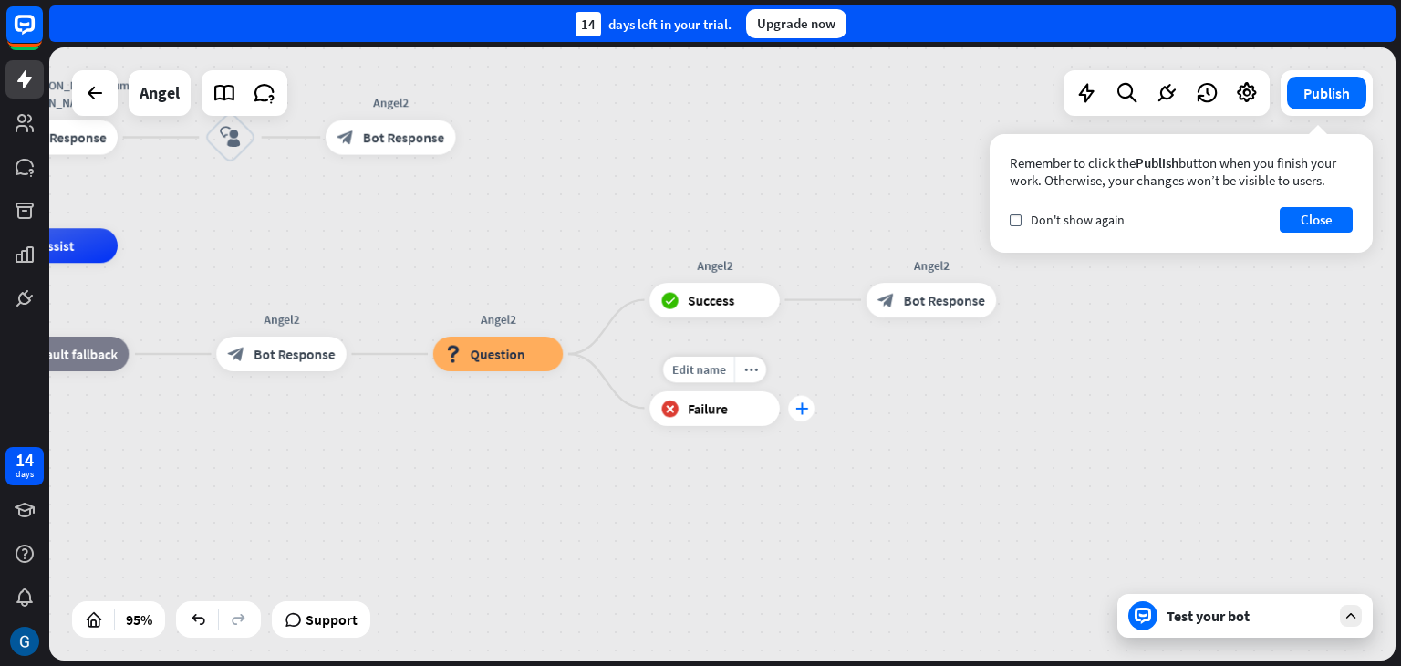
click at [805, 410] on icon "plus" at bounding box center [801, 408] width 13 height 12
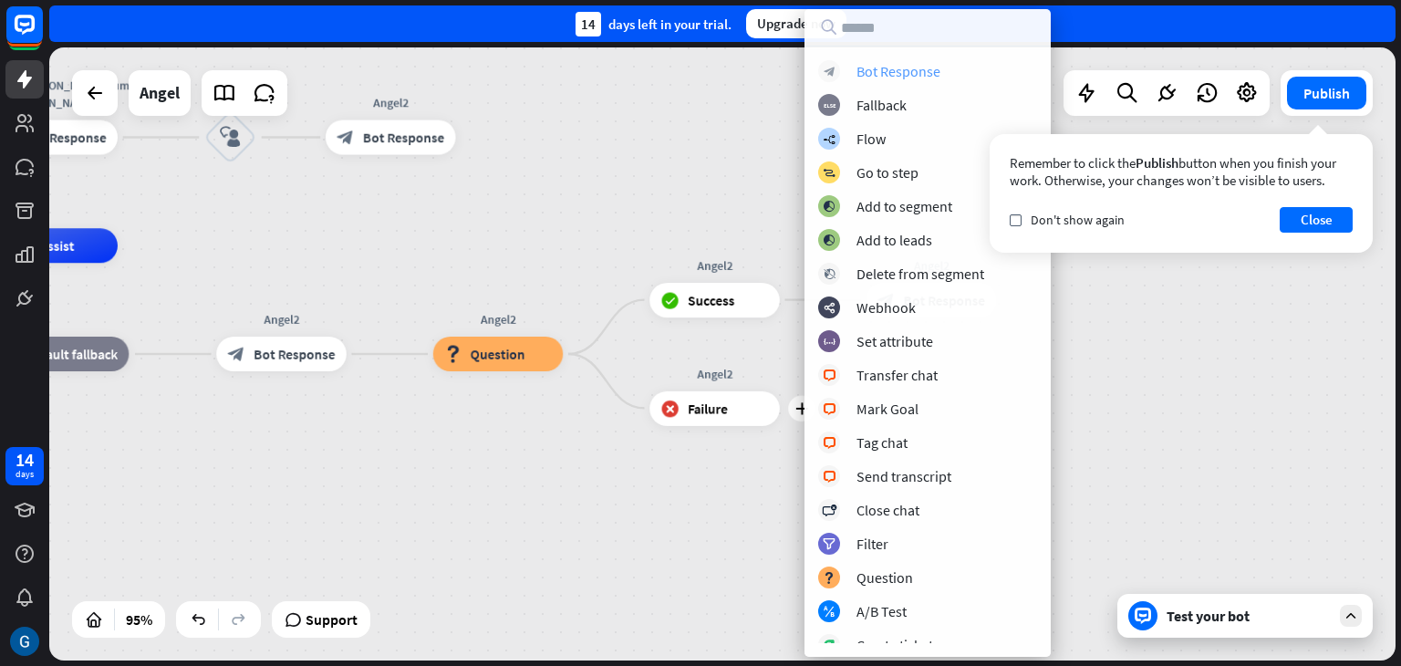
click at [941, 78] on div "block_bot_response Bot Response" at bounding box center [927, 71] width 219 height 22
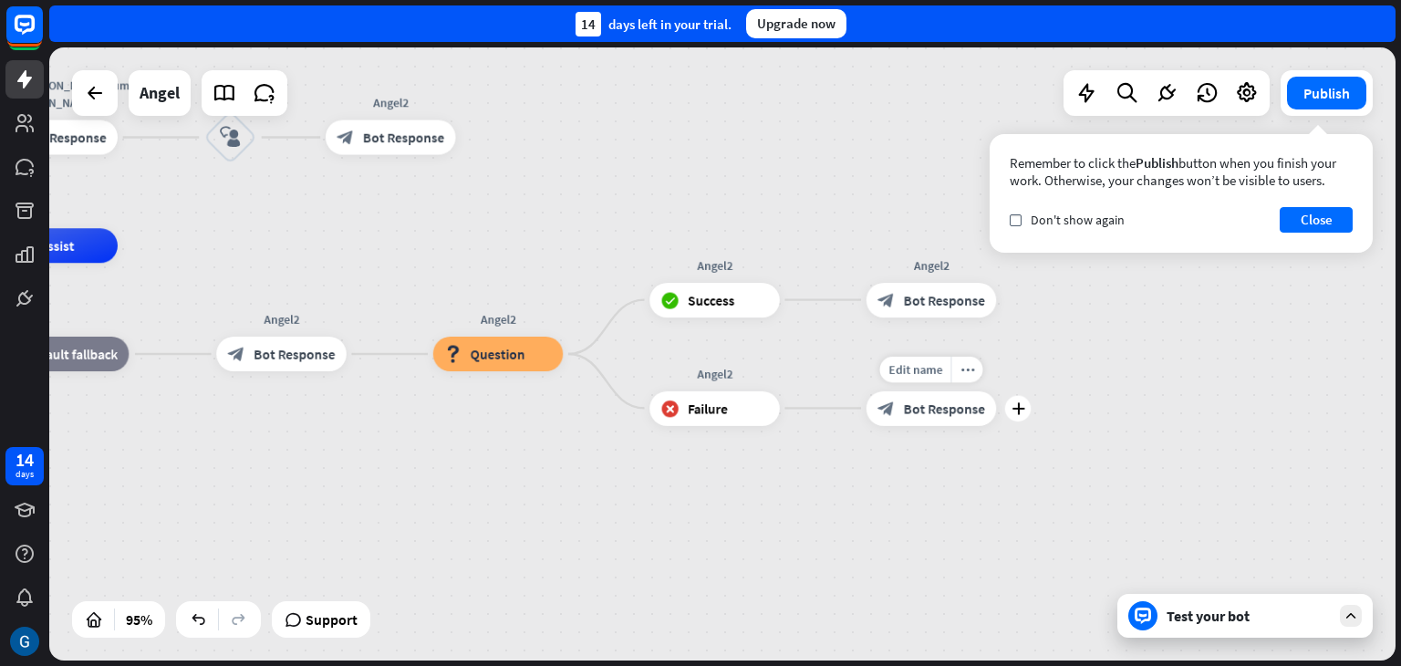
click at [941, 402] on span "Bot Response" at bounding box center [944, 408] width 81 height 17
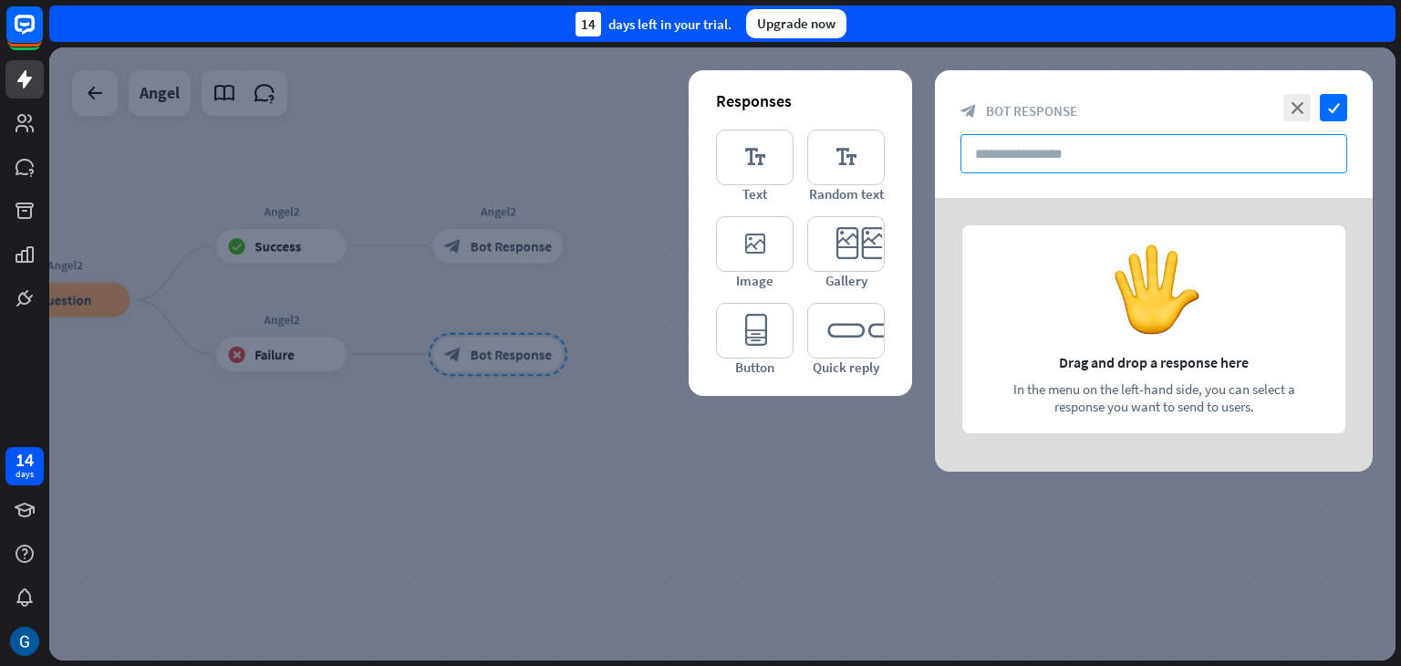
click at [1004, 142] on input "text" at bounding box center [1154, 153] width 387 height 39
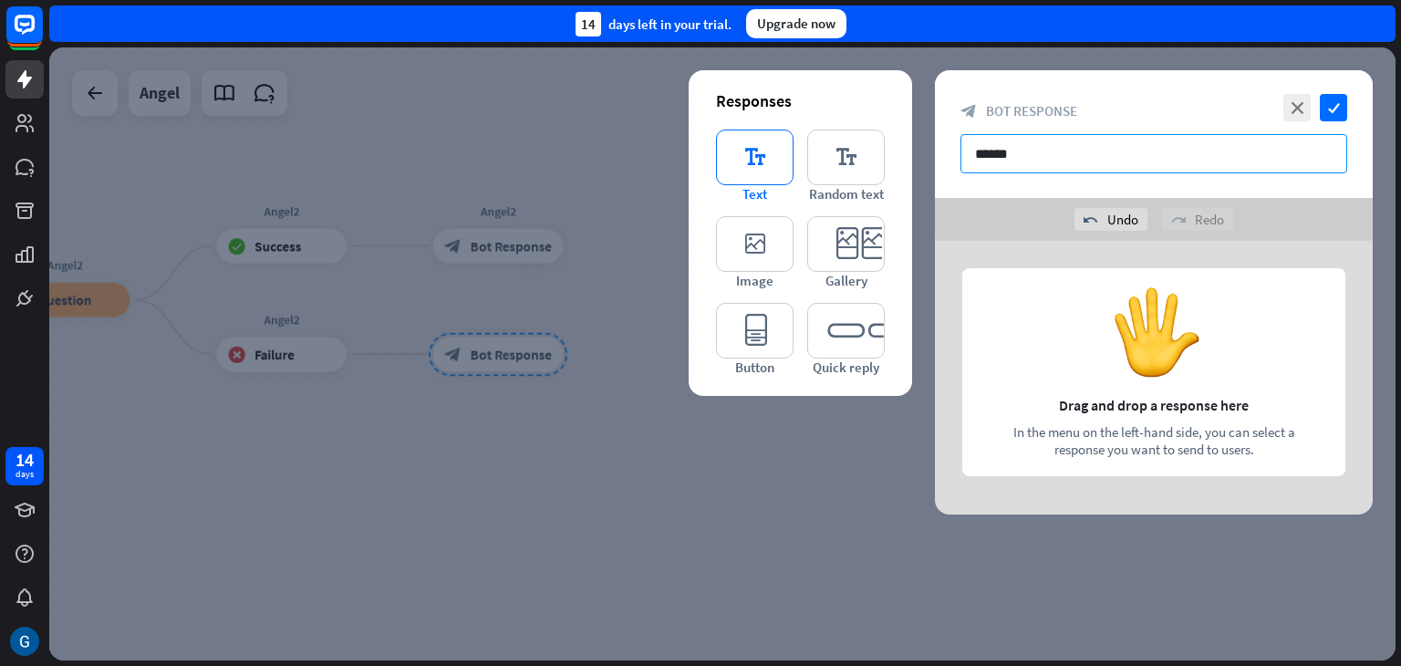
type input "******"
click at [752, 153] on icon "editor_text" at bounding box center [755, 158] width 78 height 56
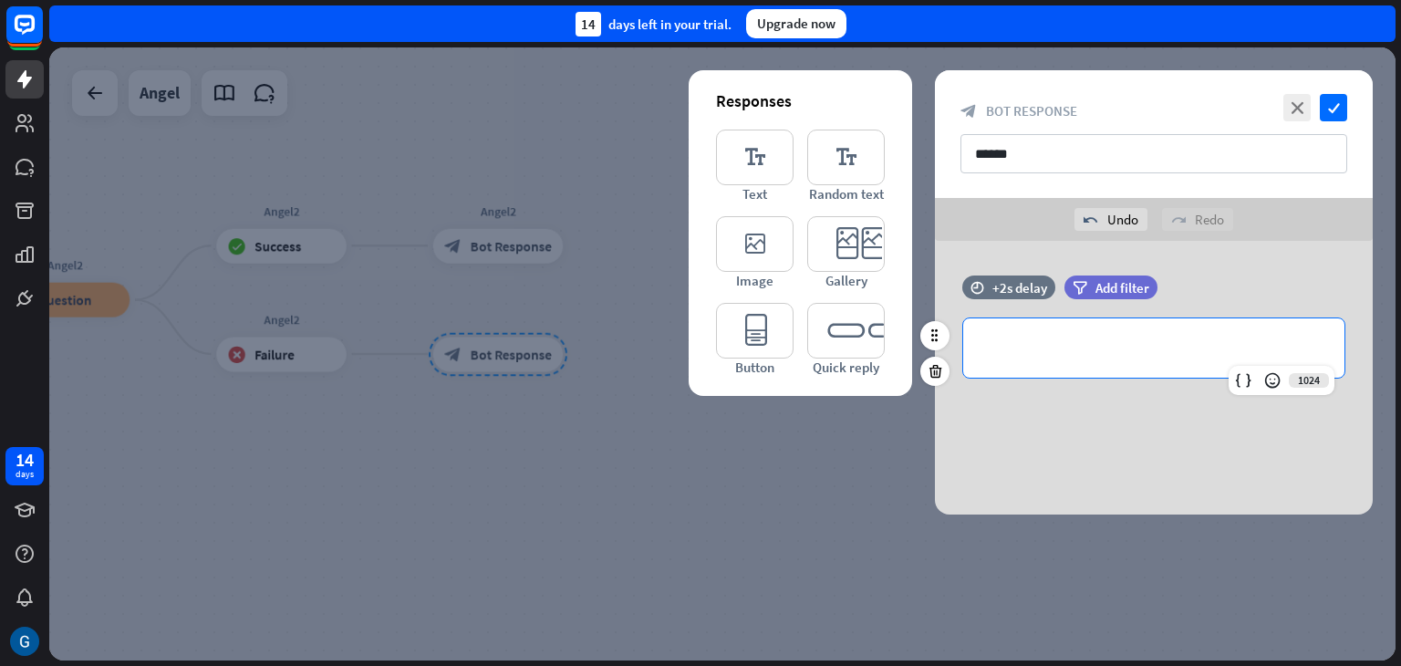
click at [1045, 351] on p "**********" at bounding box center [1154, 348] width 345 height 23
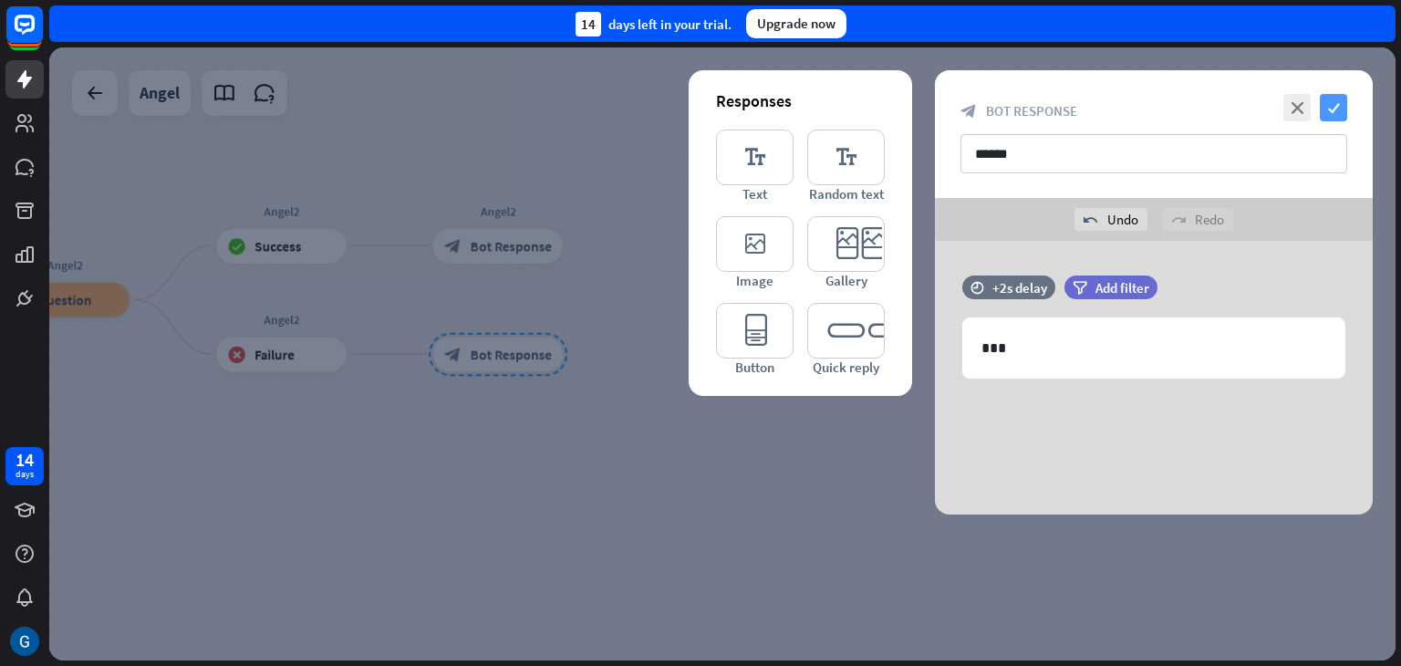
click at [1332, 109] on icon "check" at bounding box center [1333, 107] width 27 height 27
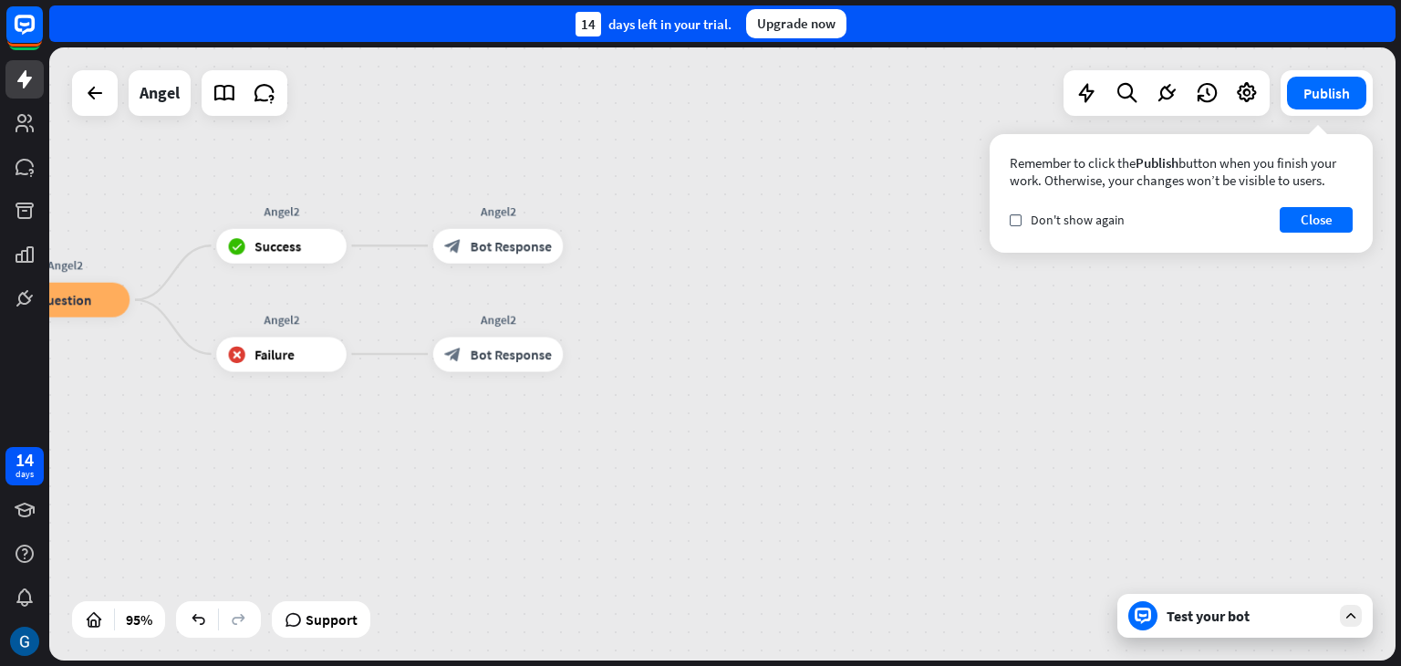
click at [1233, 618] on div "Test your bot" at bounding box center [1249, 616] width 164 height 18
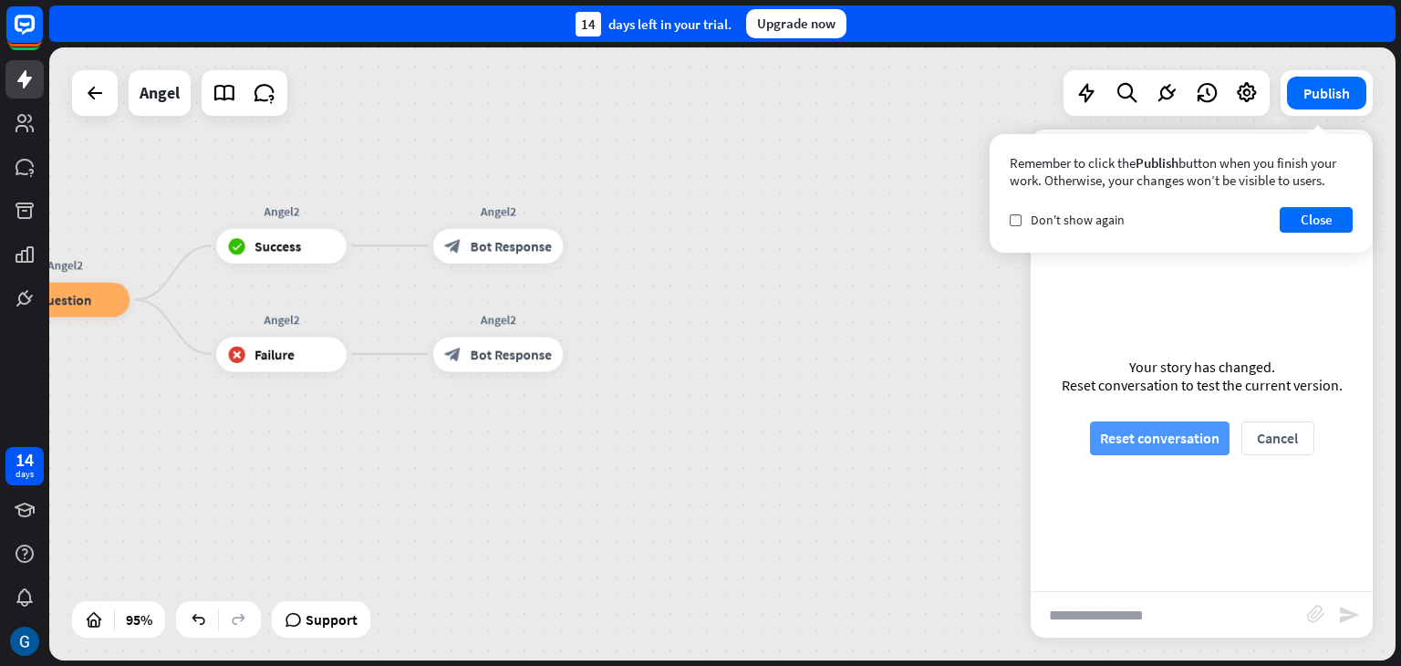
click at [1171, 424] on button "Reset conversation" at bounding box center [1160, 438] width 140 height 34
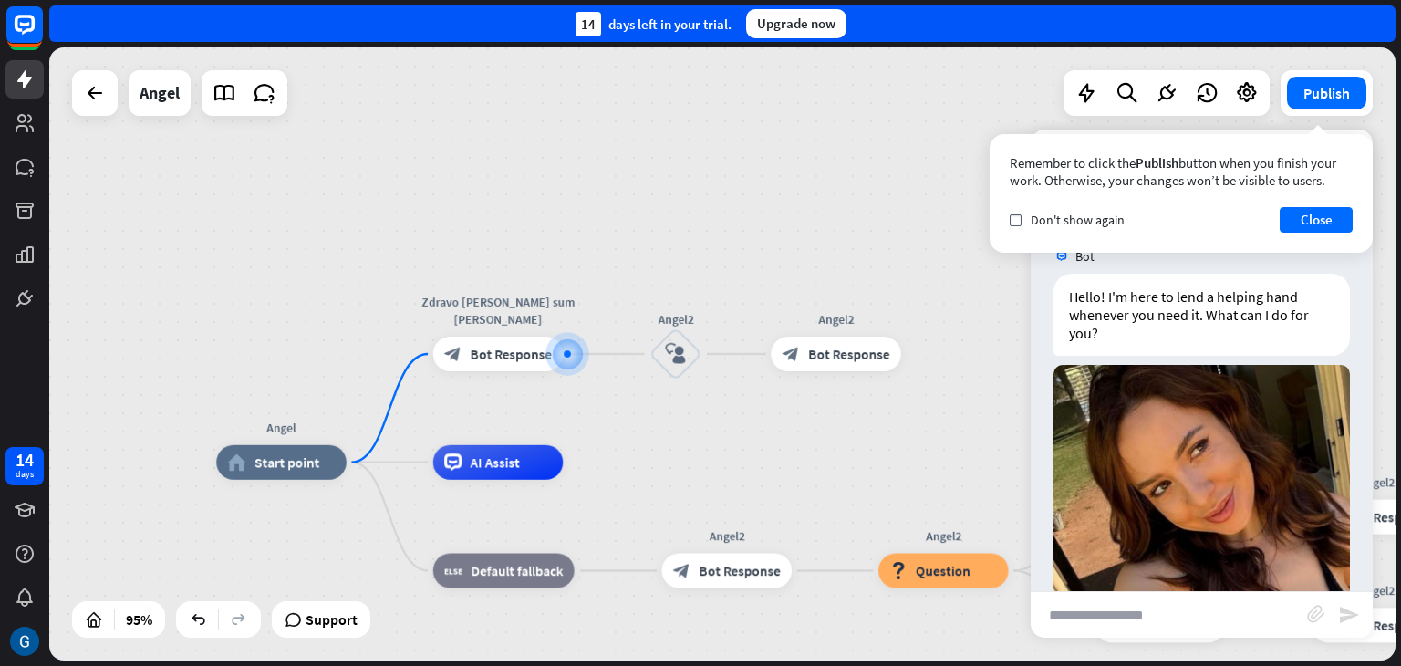
scroll to position [68, 0]
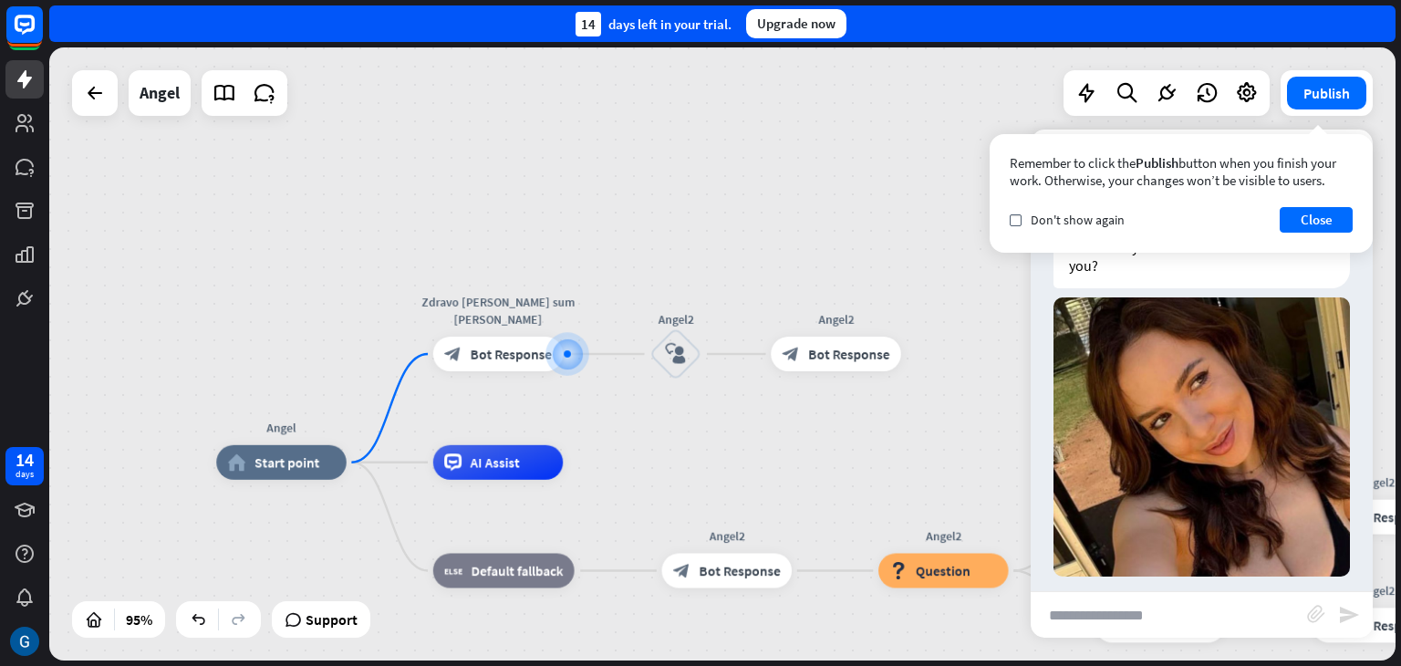
click at [1148, 620] on input "text" at bounding box center [1169, 615] width 276 height 46
type input "*****"
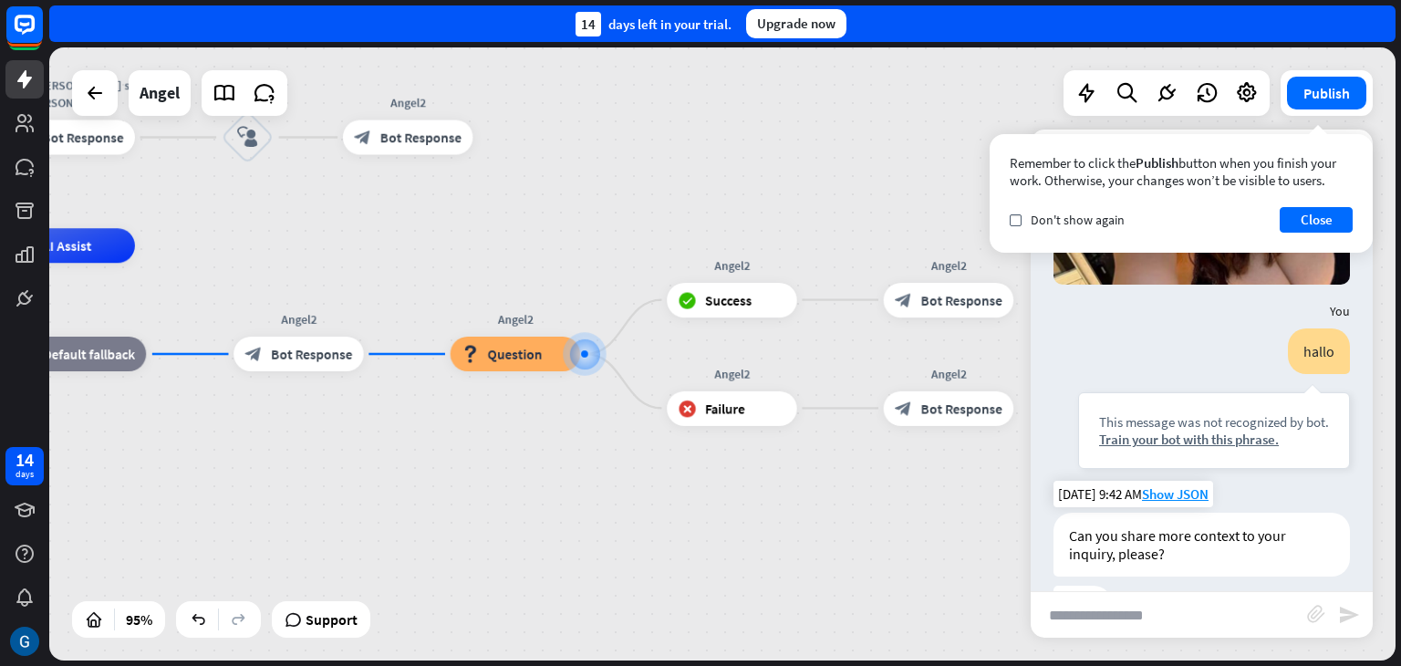
scroll to position [414, 0]
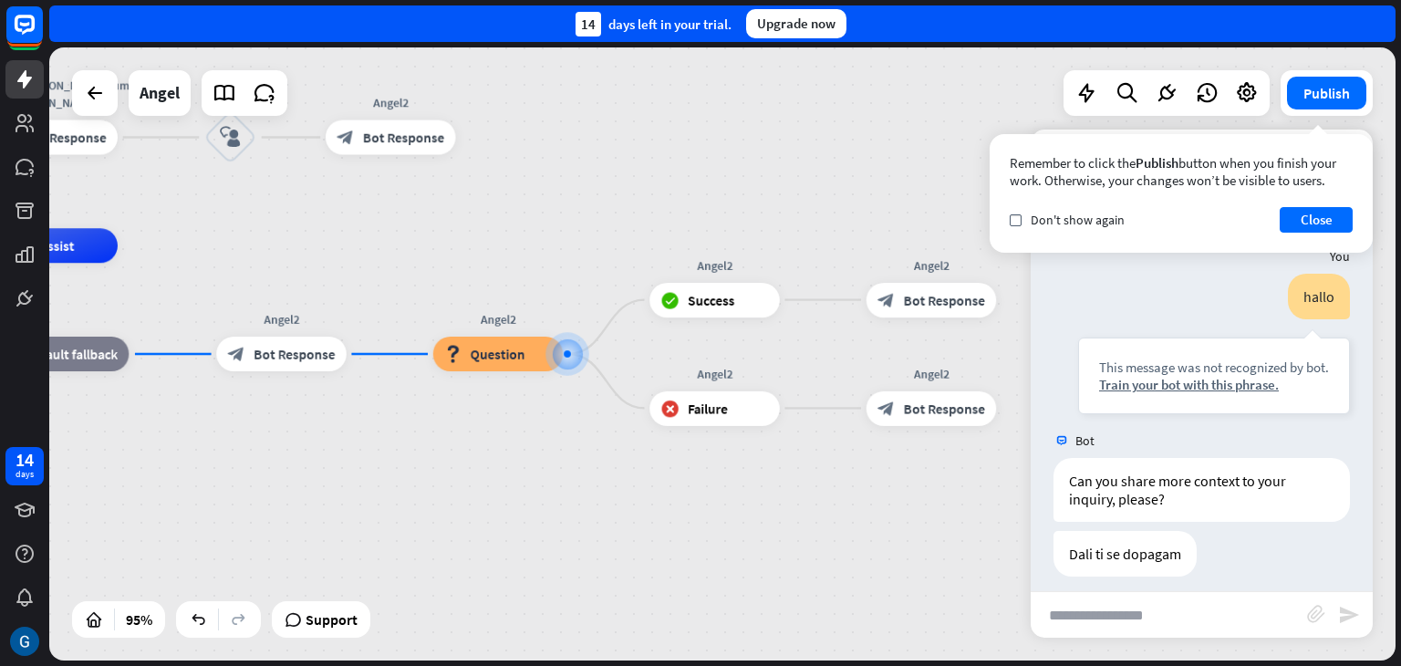
click at [1120, 618] on input "text" at bounding box center [1169, 615] width 276 height 46
type input "**"
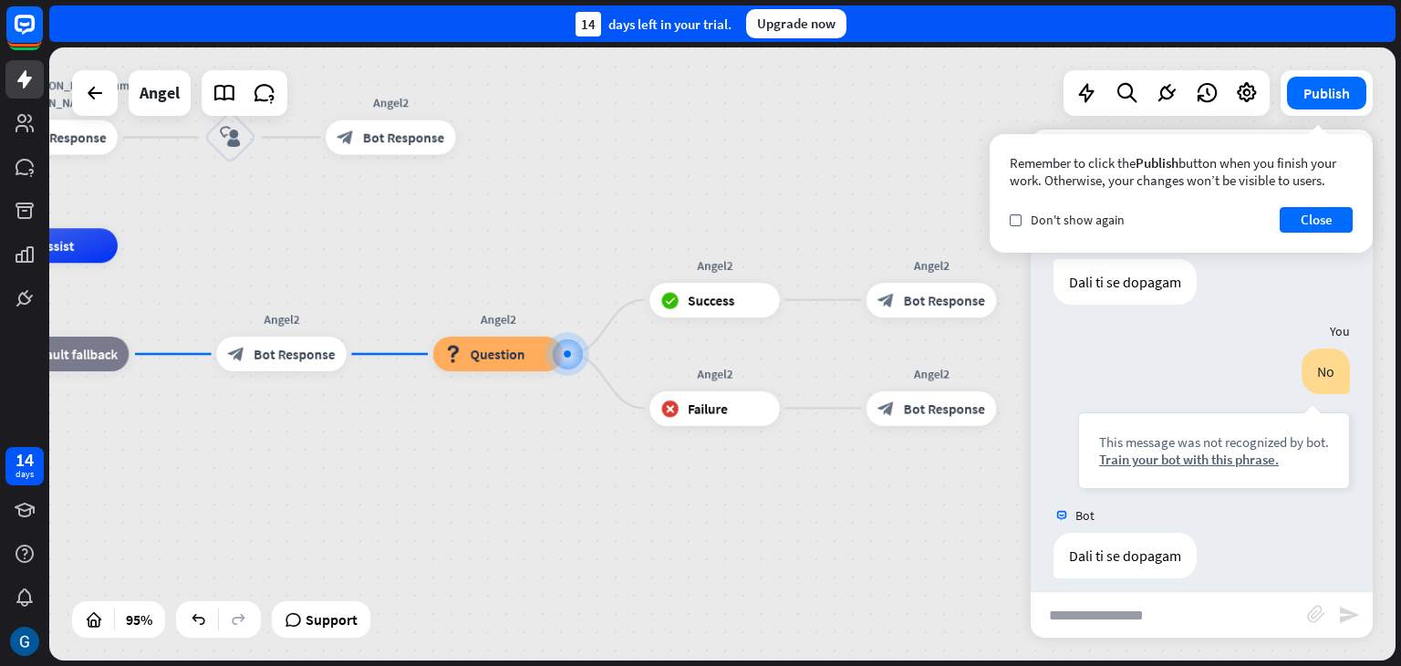
scroll to position [686, 0]
click at [919, 411] on span "Bot Response" at bounding box center [944, 408] width 81 height 17
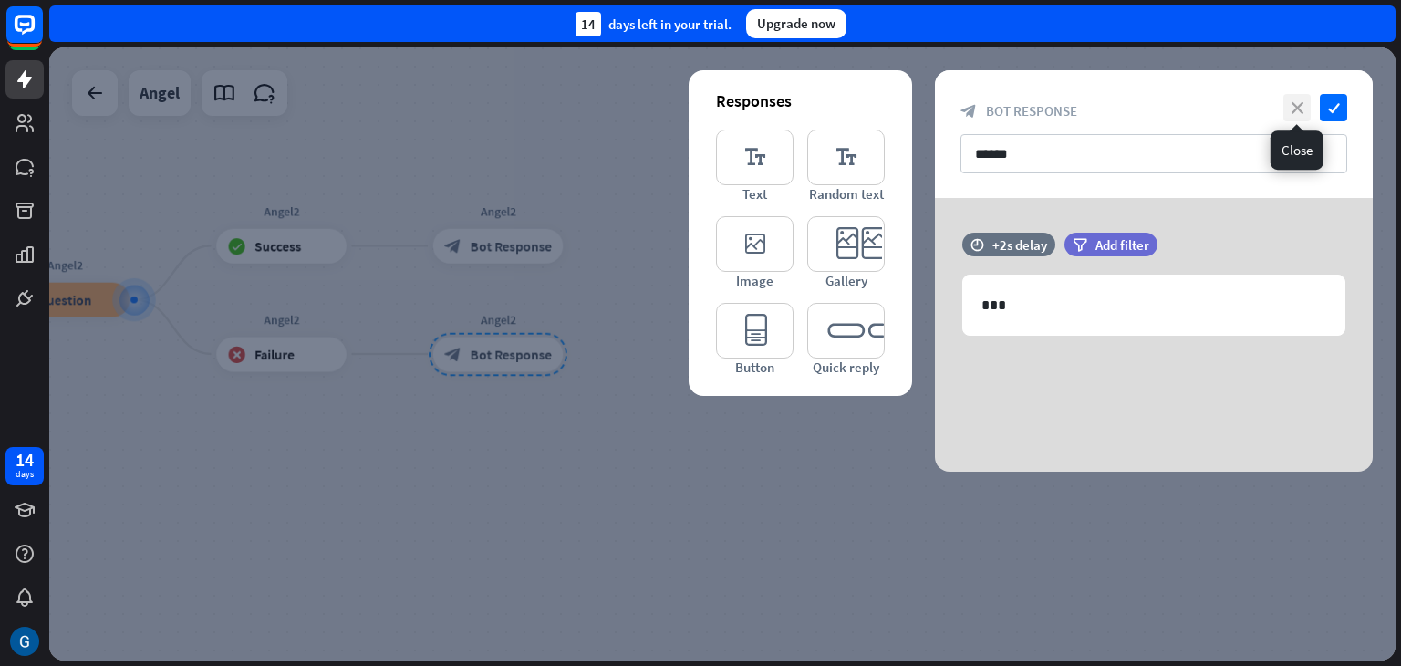
click at [1294, 109] on icon "close" at bounding box center [1297, 107] width 27 height 27
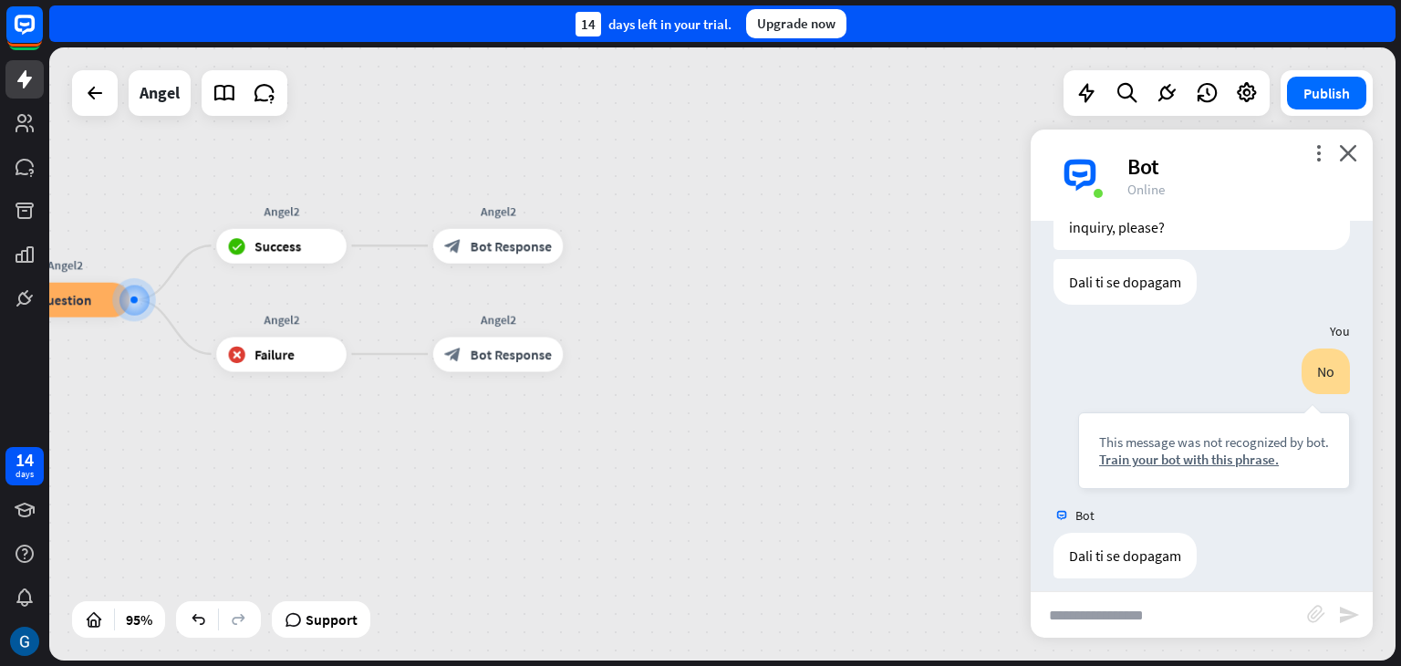
scroll to position [673, 0]
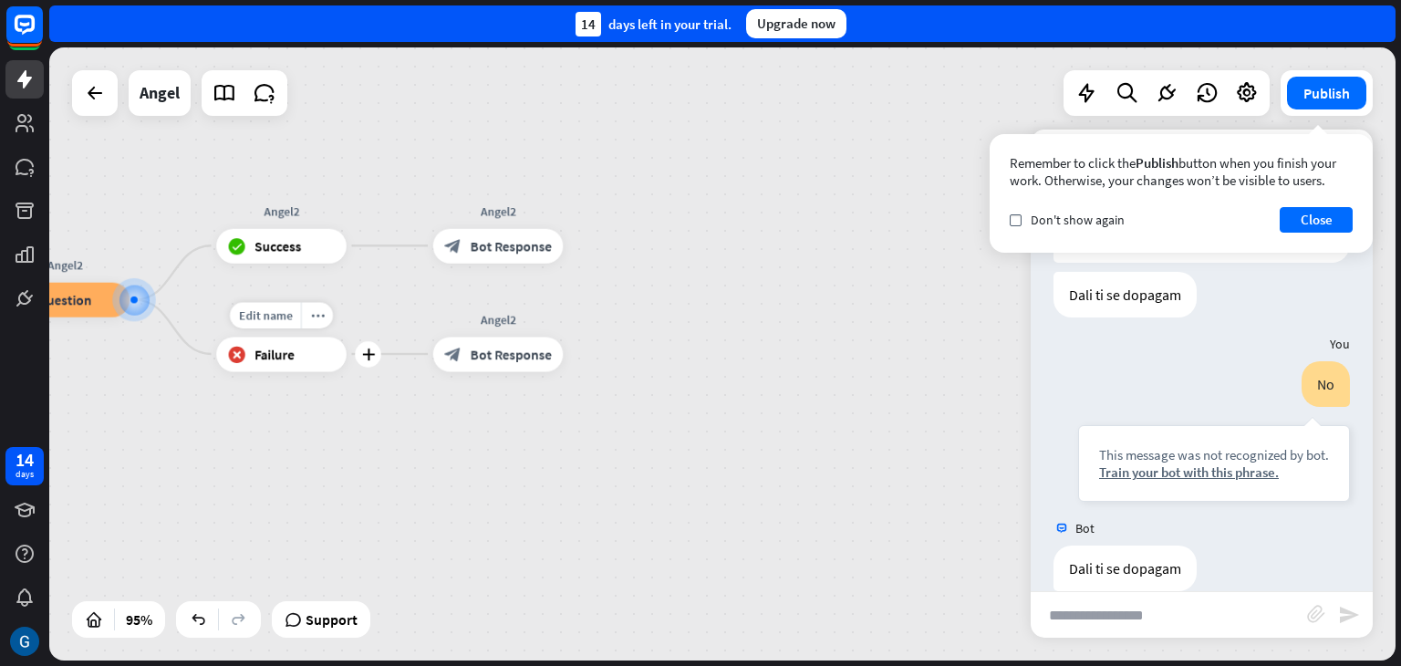
click at [290, 358] on span "Failure" at bounding box center [275, 353] width 40 height 17
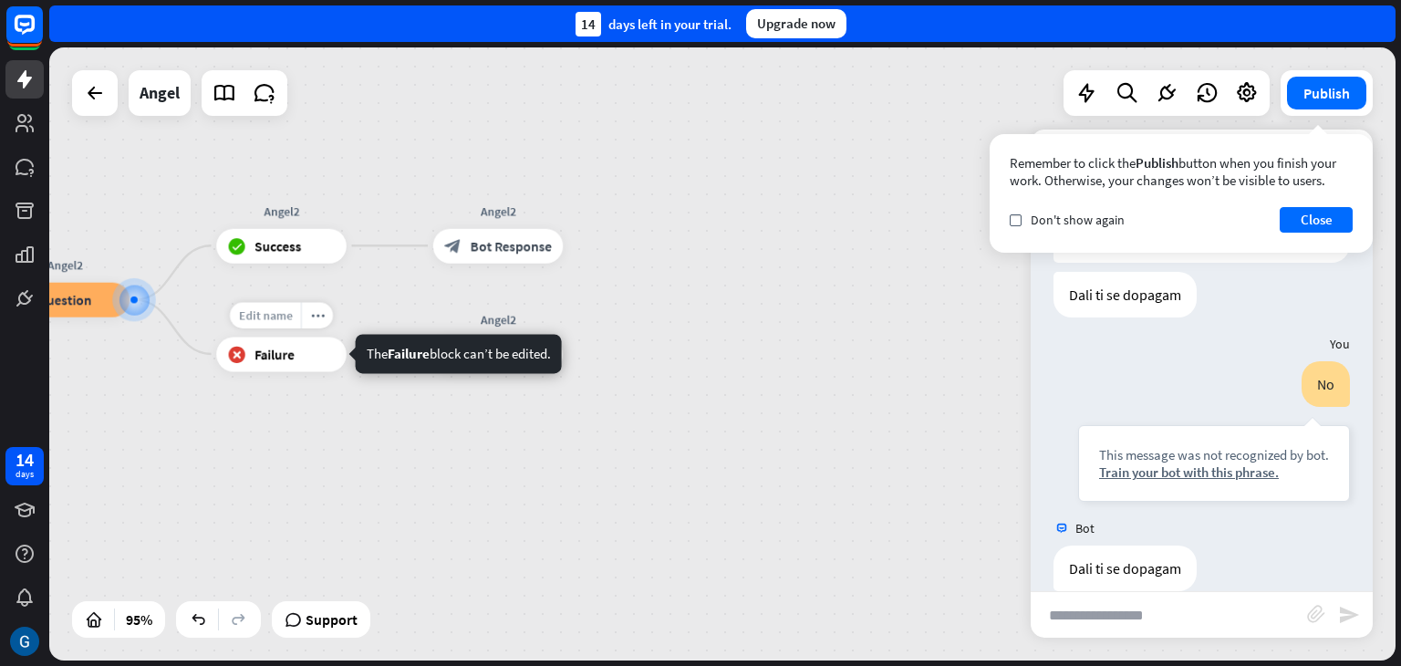
click at [288, 322] on span "Edit name" at bounding box center [265, 315] width 54 height 16
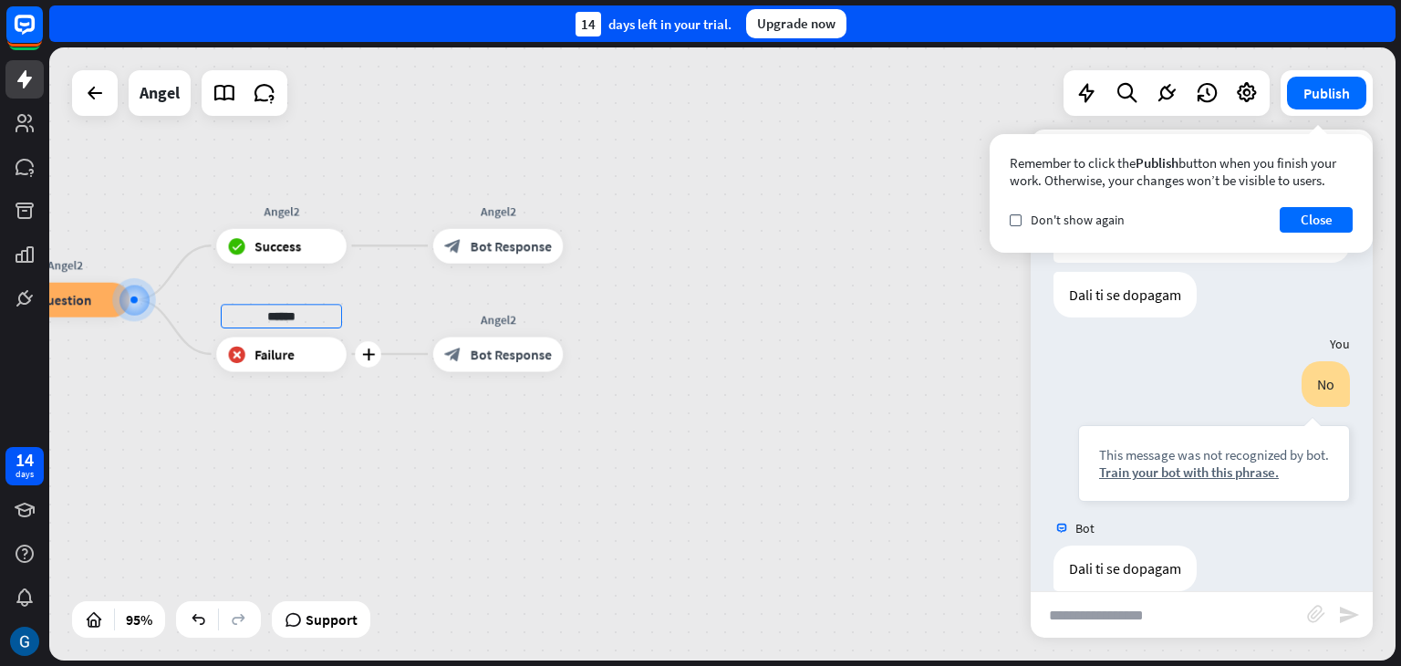
click at [303, 310] on input "******" at bounding box center [281, 316] width 121 height 25
type input "******"
click at [340, 404] on div "Angel home_2 Start point Zdravo [PERSON_NAME] sum [PERSON_NAME] block_bot_respo…" at bounding box center [722, 353] width 1347 height 613
click at [499, 350] on span "Bot Response" at bounding box center [511, 353] width 81 height 17
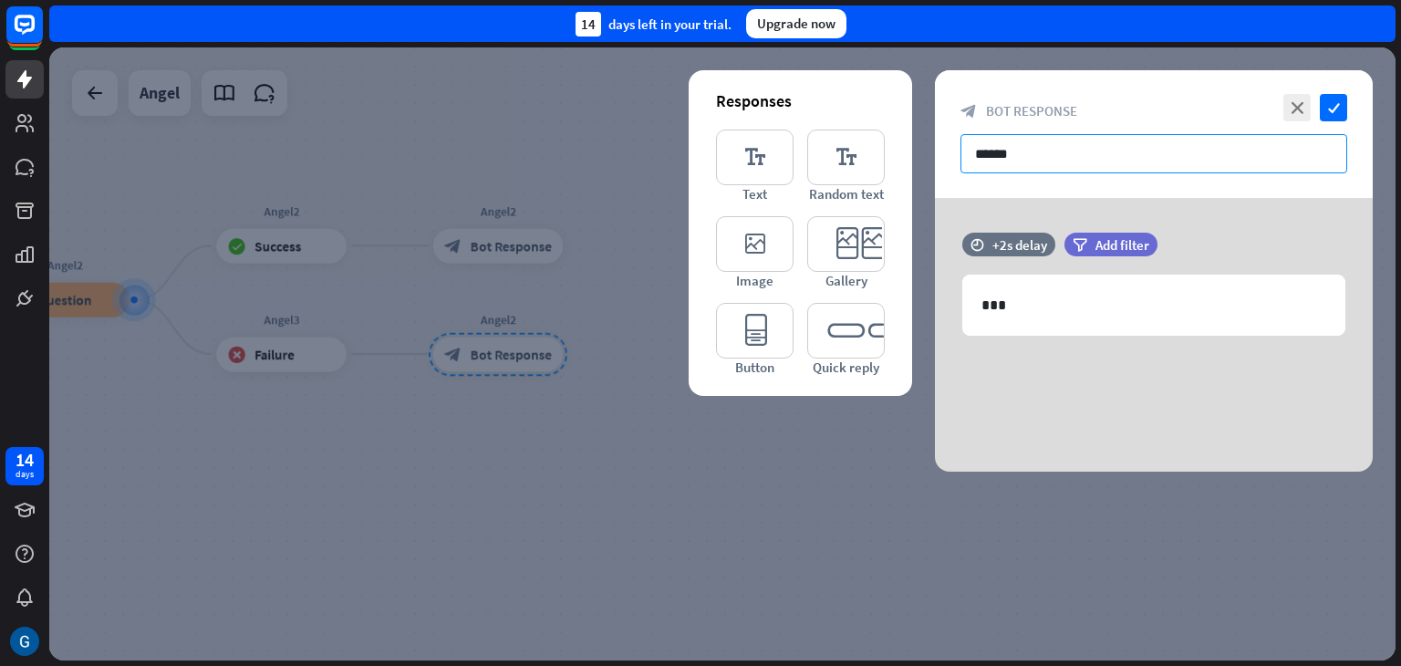
click at [1012, 154] on input "******" at bounding box center [1154, 153] width 387 height 39
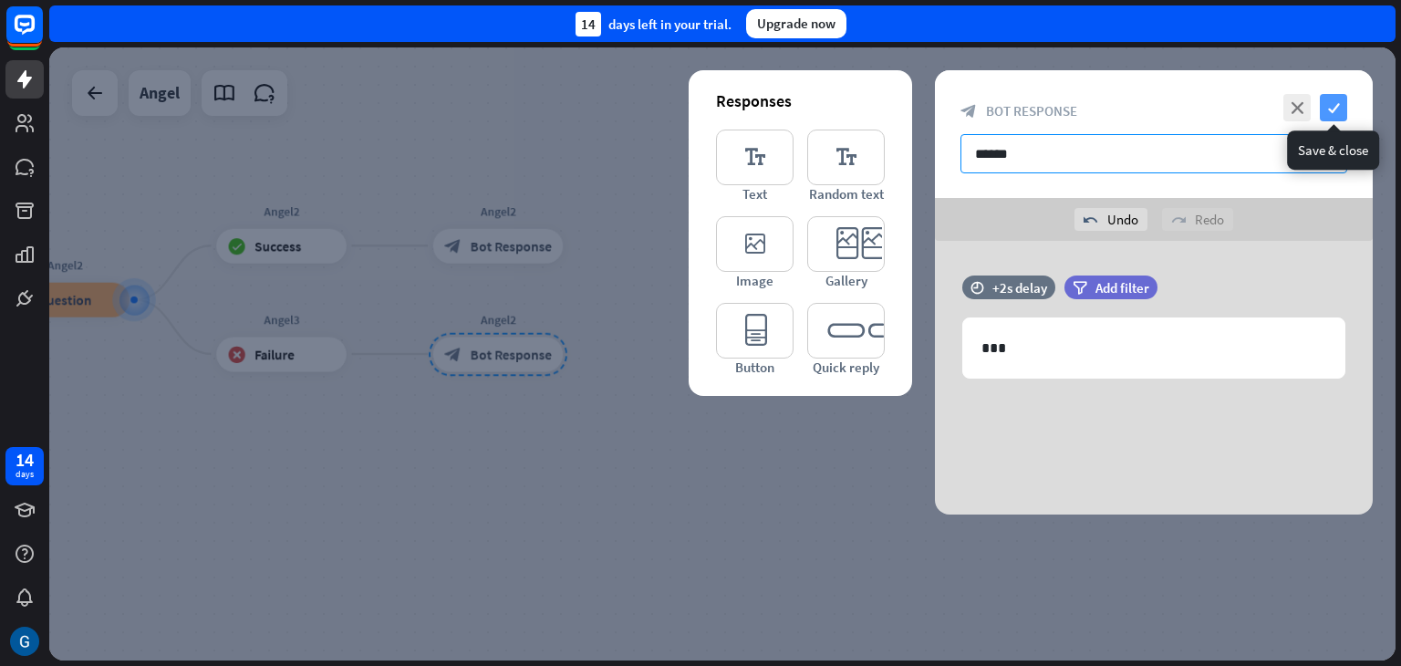
type input "******"
click at [1334, 109] on icon "check" at bounding box center [1333, 107] width 27 height 27
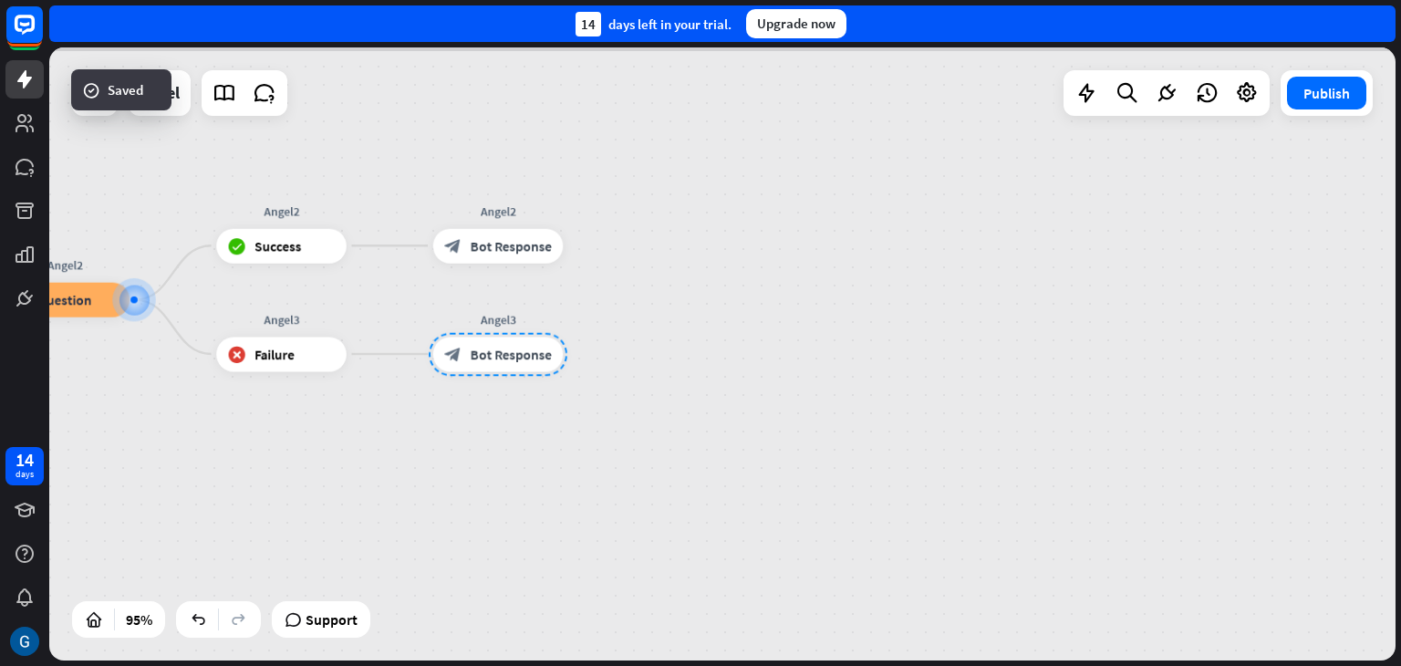
scroll to position [660, 0]
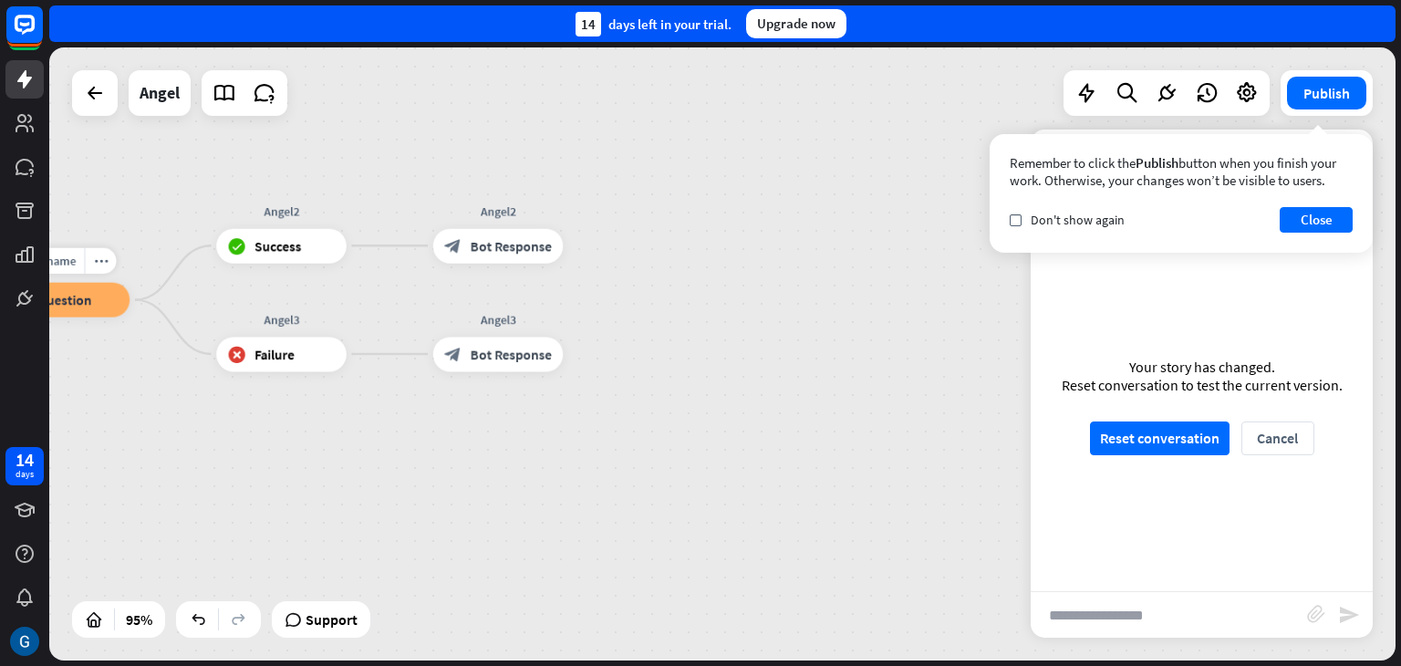
click at [87, 301] on span "Question" at bounding box center [64, 299] width 55 height 17
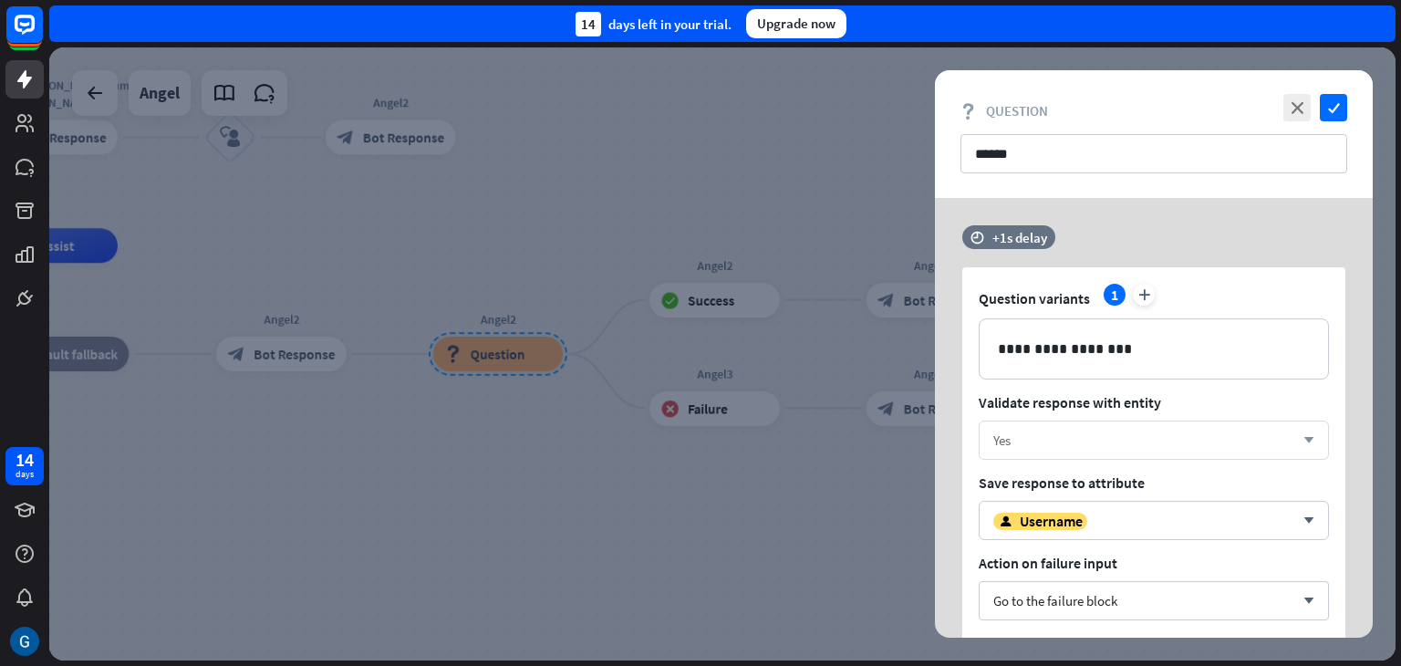
click at [1306, 437] on icon "arrow_down" at bounding box center [1305, 440] width 20 height 11
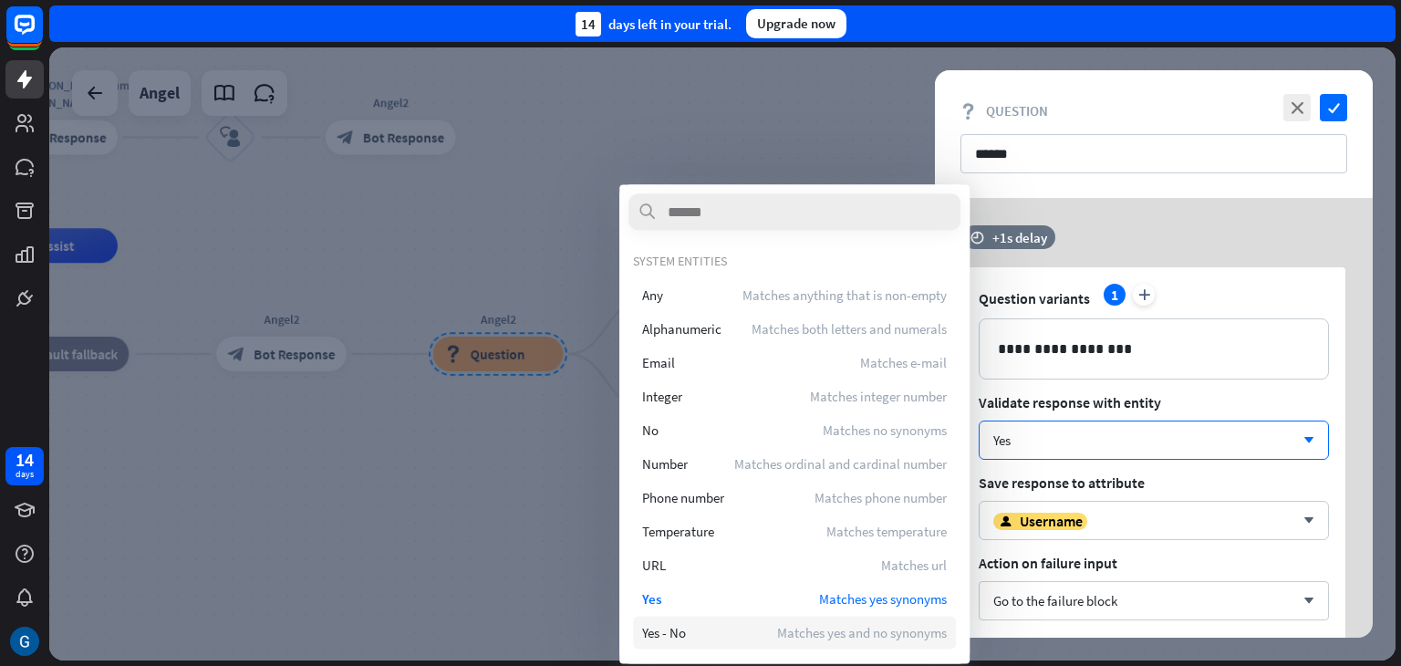
click at [777, 637] on span "Matches yes and no synonyms" at bounding box center [862, 632] width 170 height 17
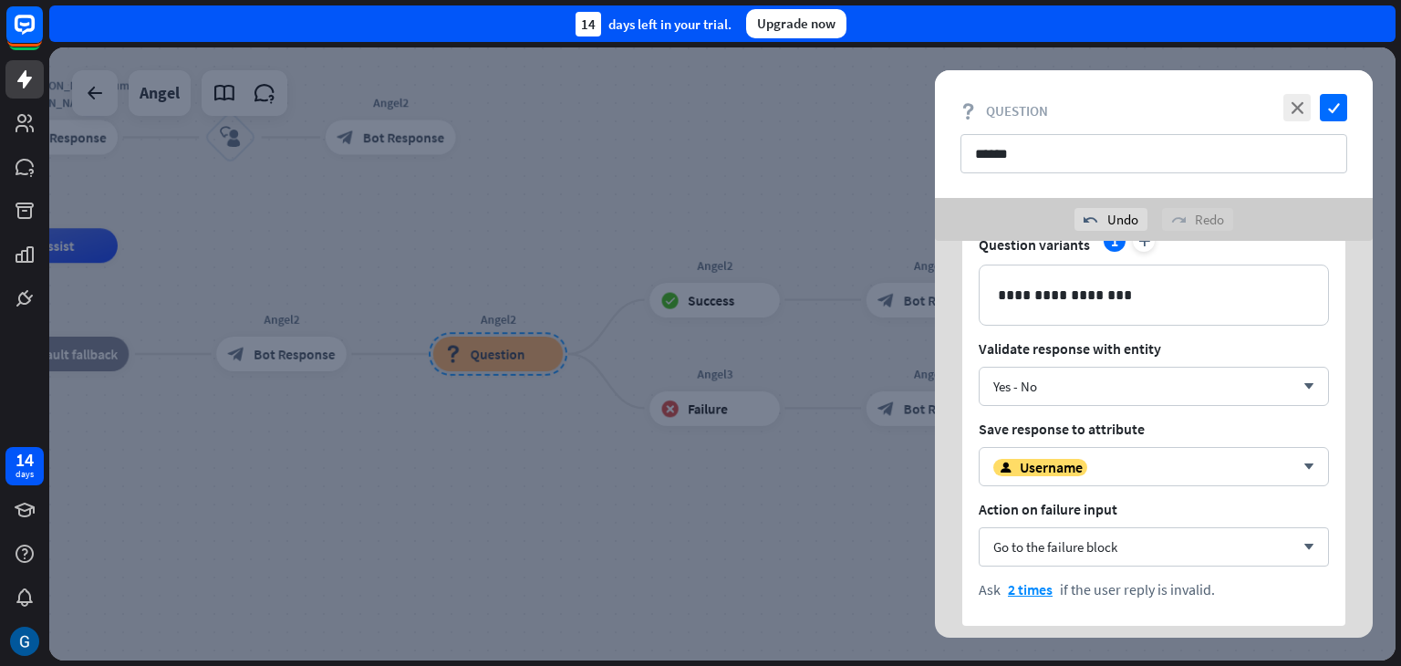
scroll to position [182, 0]
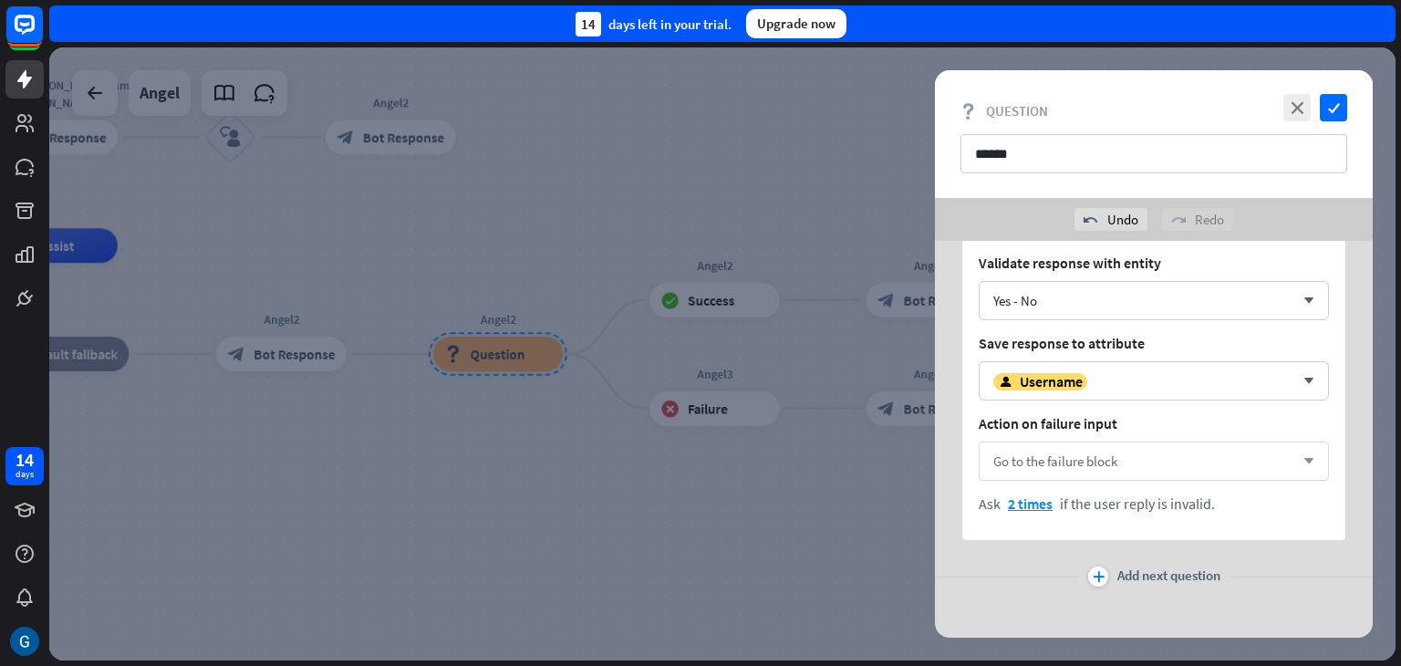
click at [1307, 461] on icon "arrow_down" at bounding box center [1305, 461] width 20 height 11
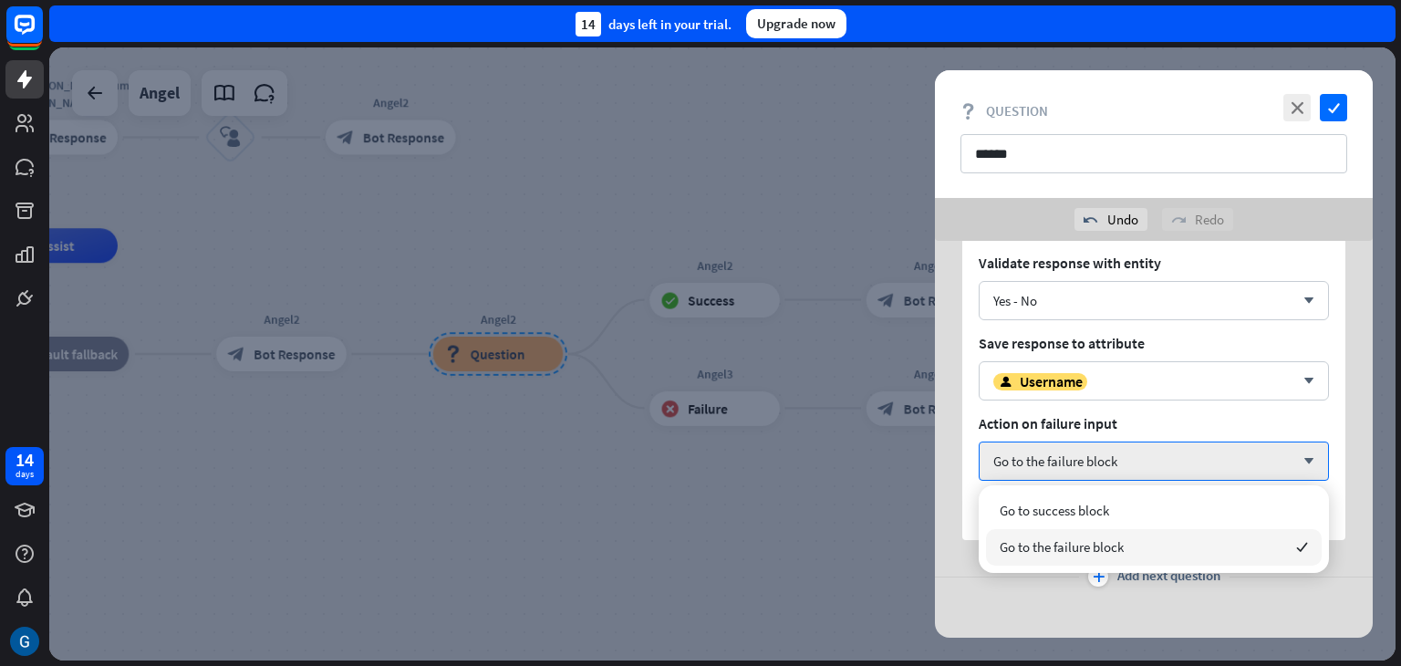
click at [1034, 544] on span "Go to the failure block" at bounding box center [1062, 546] width 124 height 17
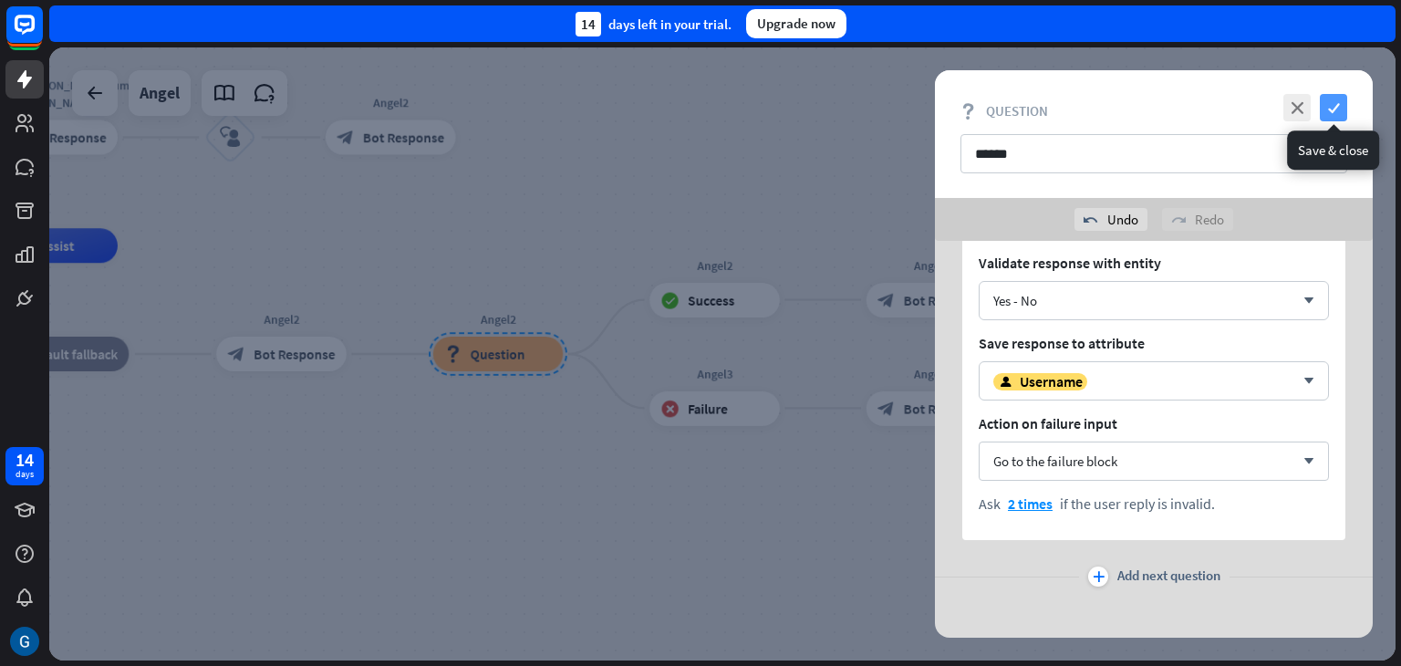
click at [1333, 109] on icon "check" at bounding box center [1333, 107] width 27 height 27
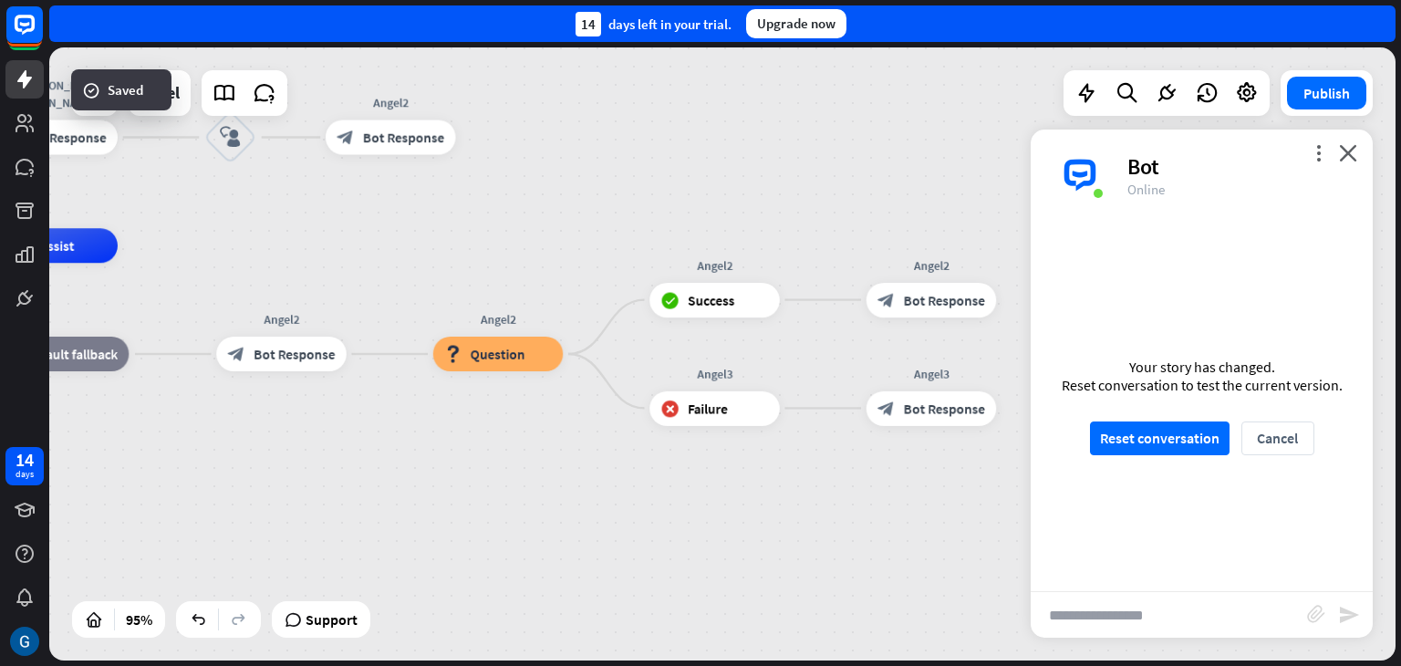
scroll to position [647, 0]
click at [1180, 443] on button "Reset conversation" at bounding box center [1160, 438] width 140 height 34
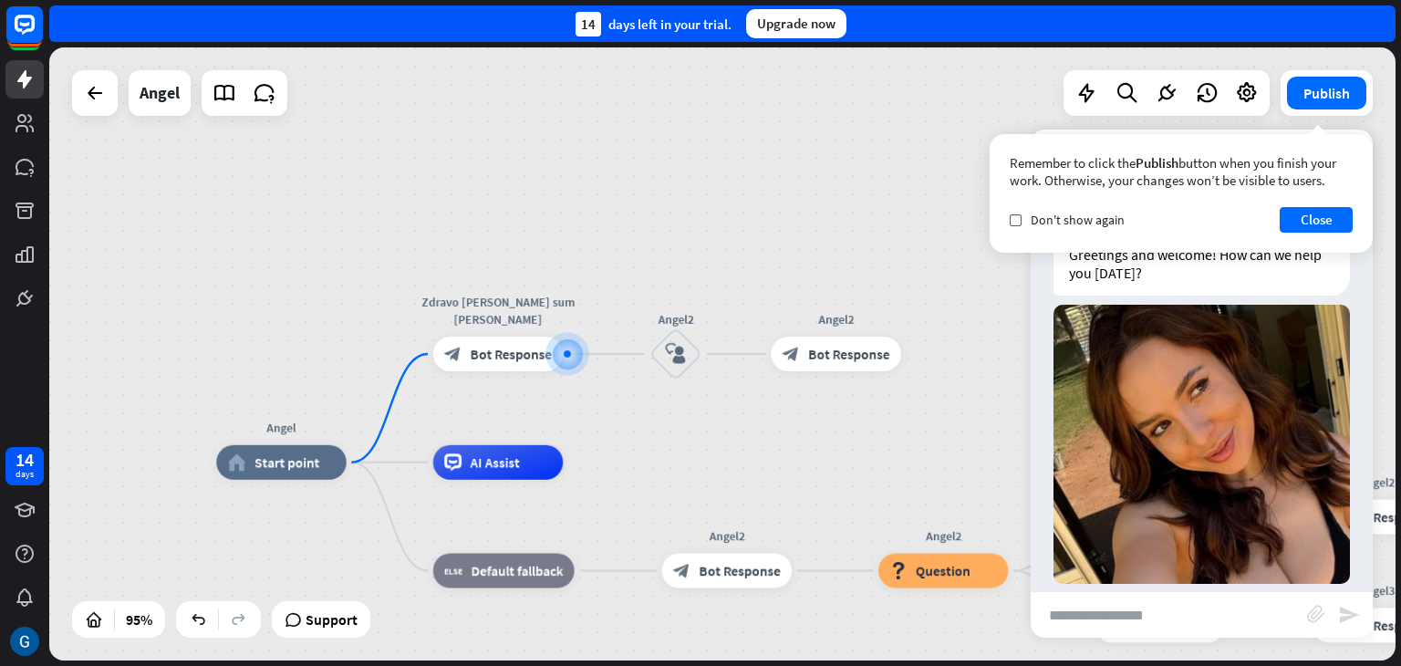
scroll to position [49, 0]
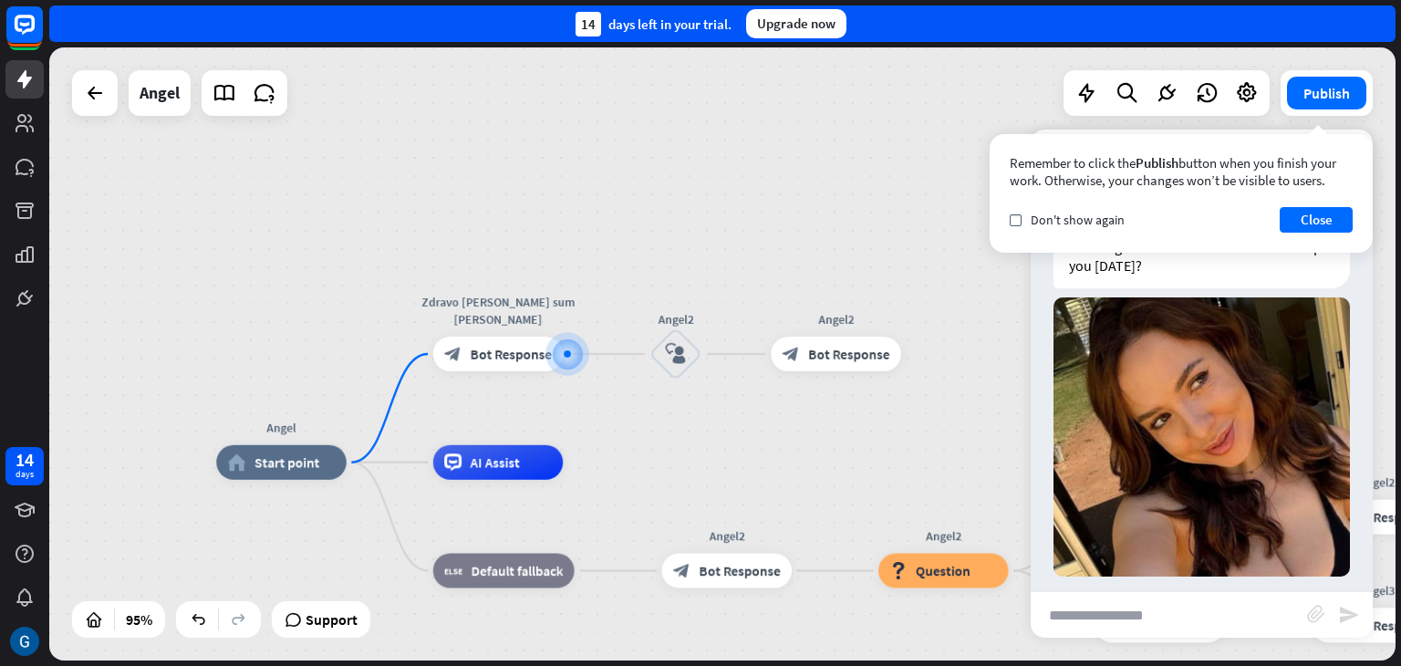
click at [1102, 624] on input "text" at bounding box center [1169, 615] width 276 height 46
type input "*****"
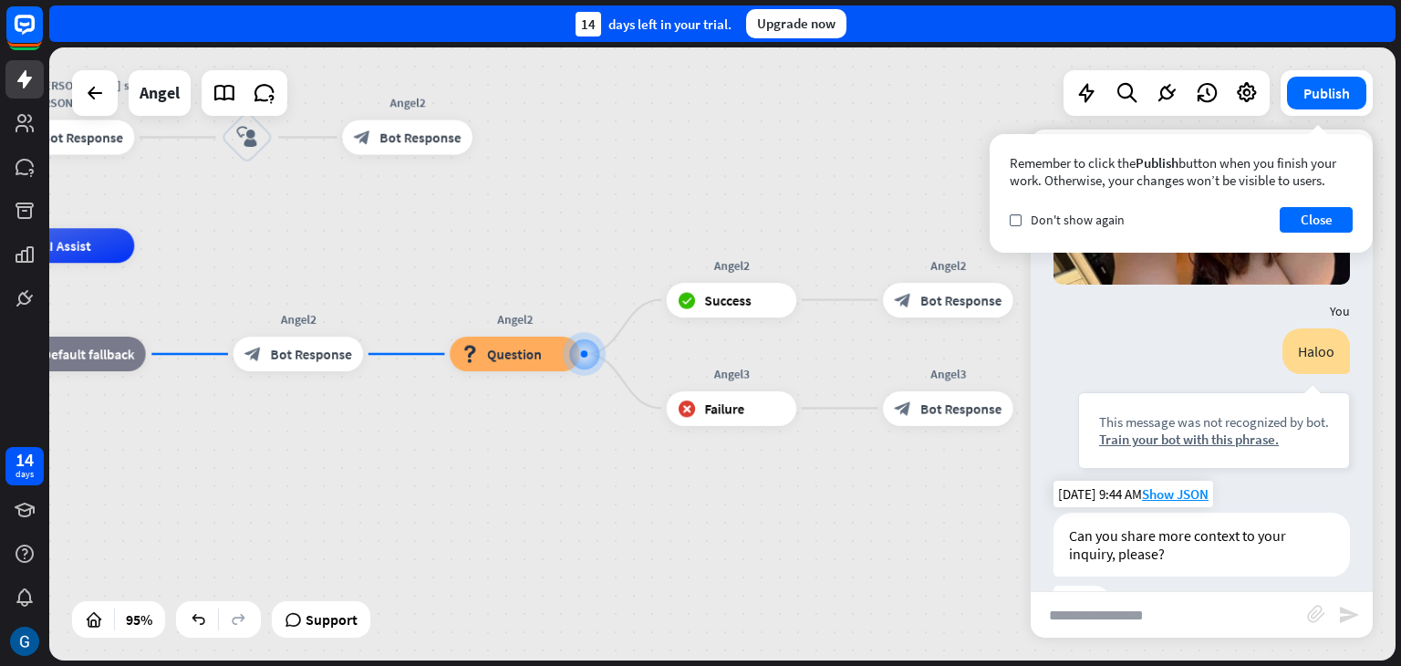
scroll to position [396, 0]
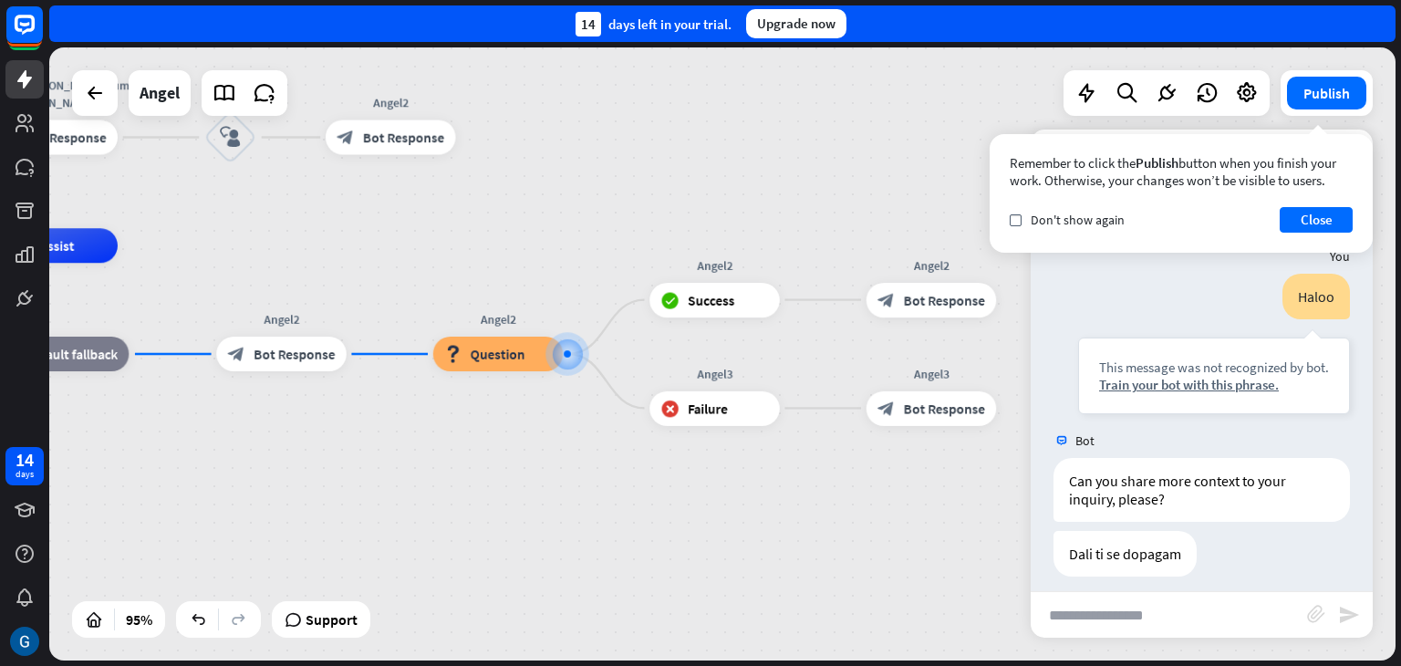
click at [1108, 621] on input "text" at bounding box center [1169, 615] width 276 height 46
type input "**"
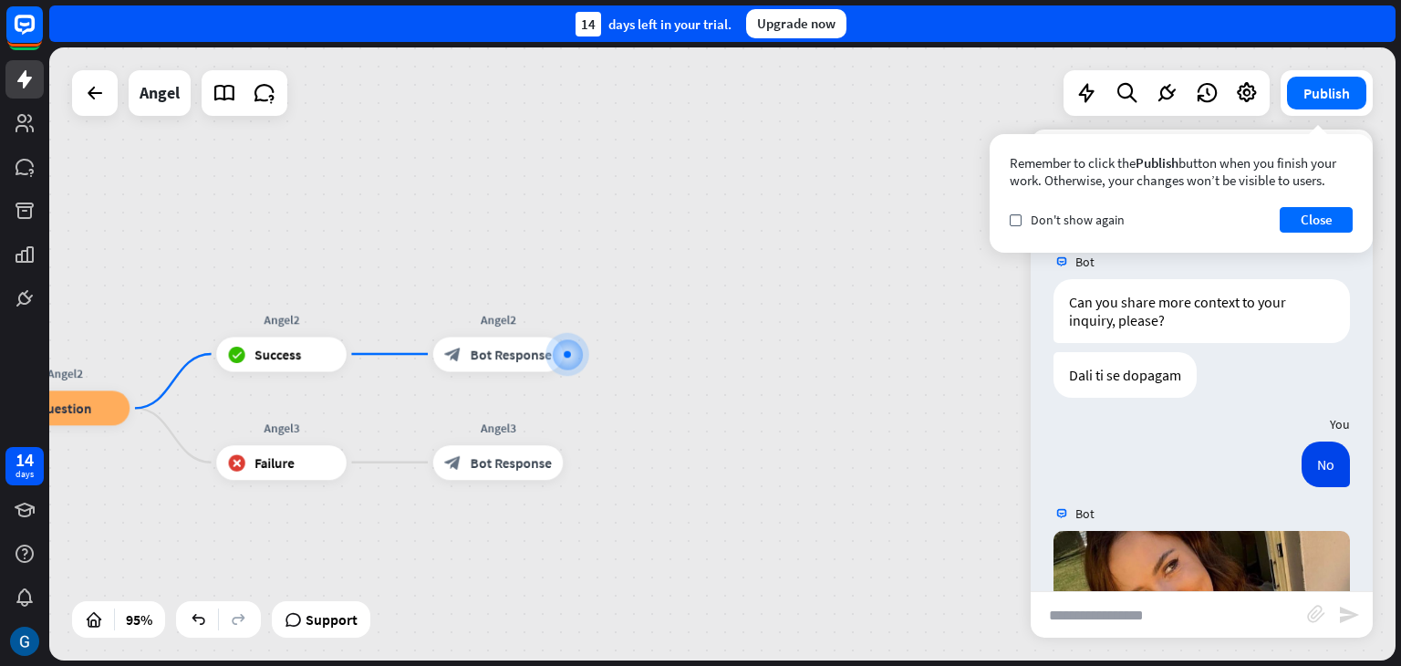
scroll to position [813, 0]
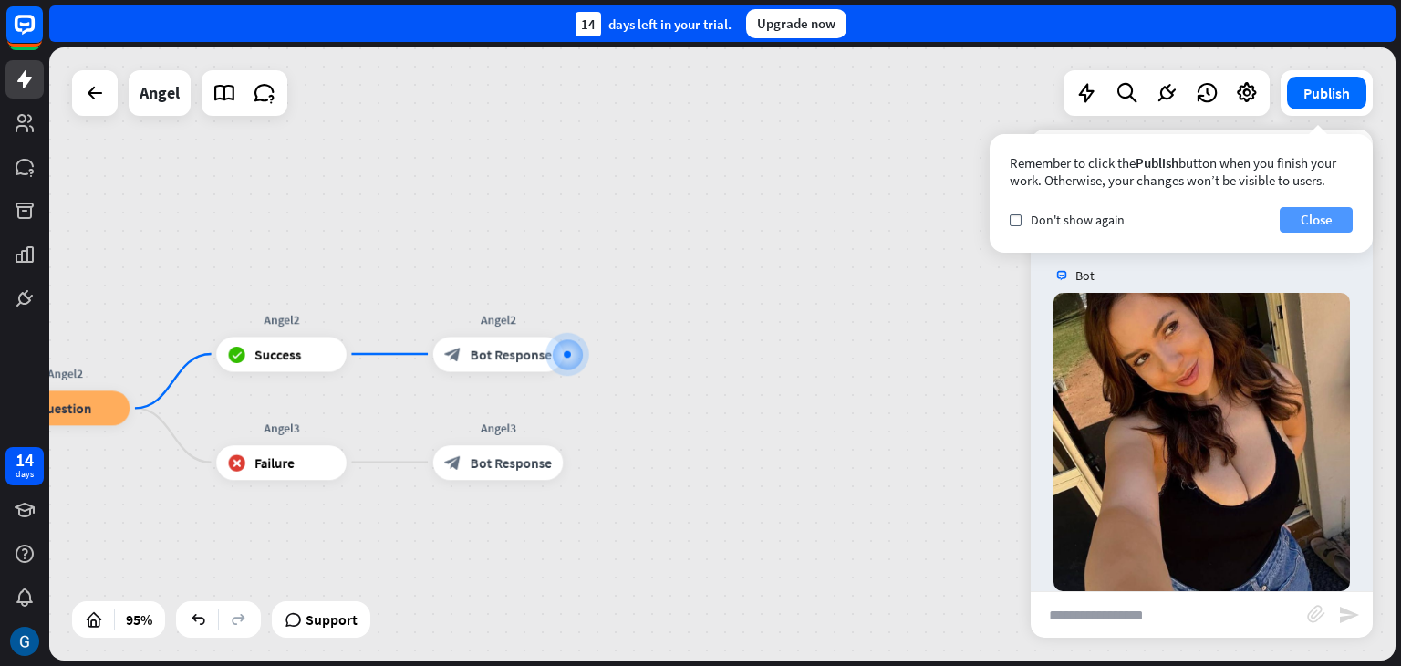
click at [1305, 215] on button "Close" at bounding box center [1316, 220] width 73 height 26
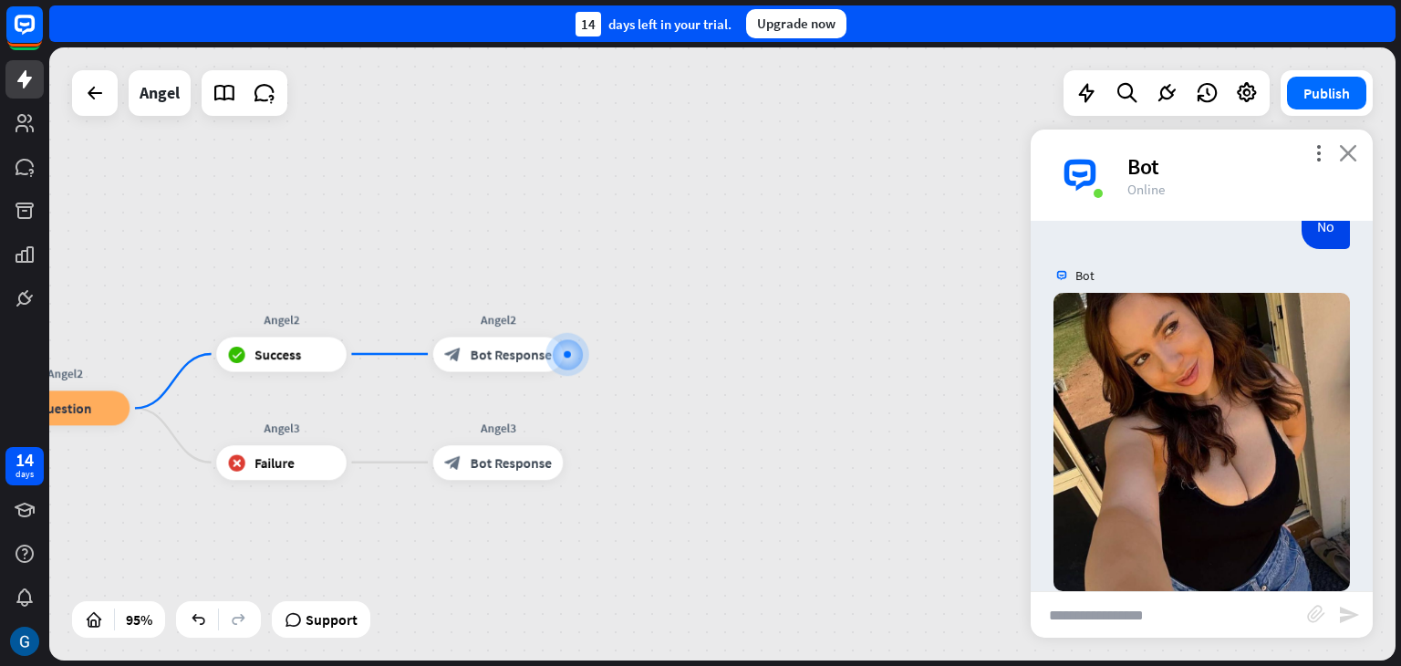
click at [1347, 154] on icon "close" at bounding box center [1348, 152] width 18 height 17
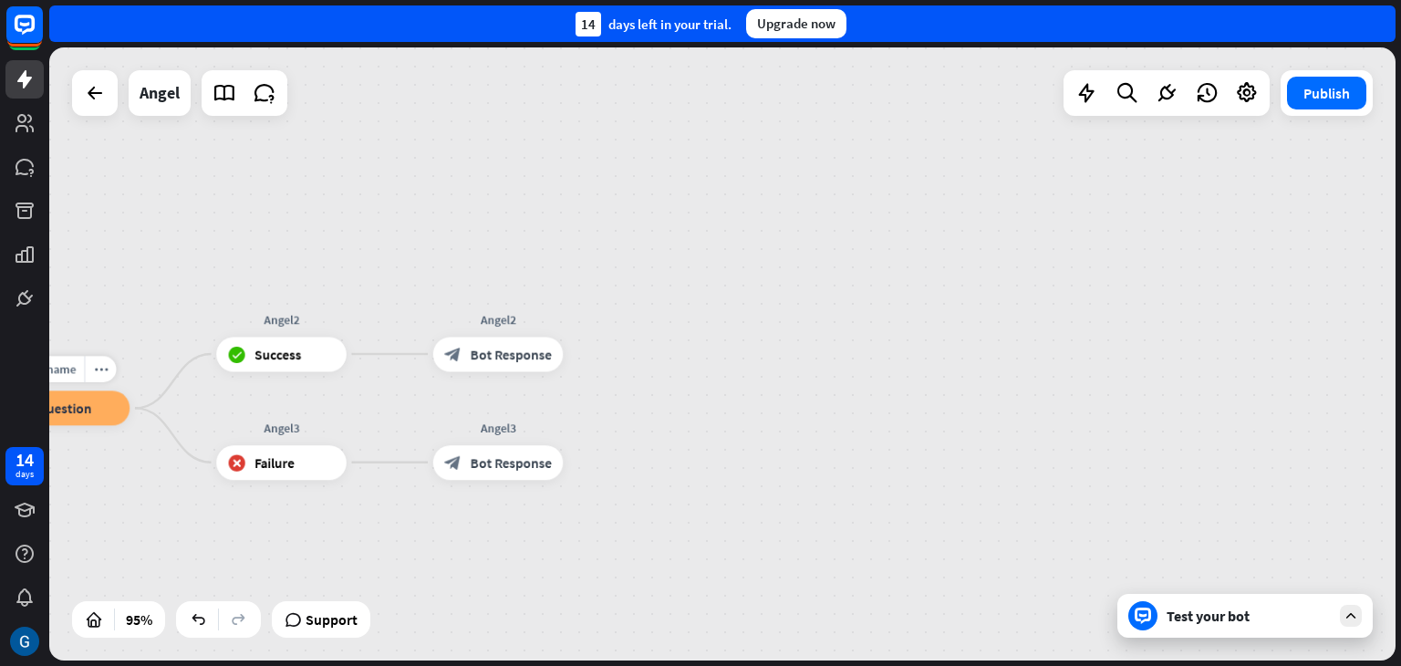
click at [91, 410] on div "block_question Question" at bounding box center [65, 407] width 130 height 35
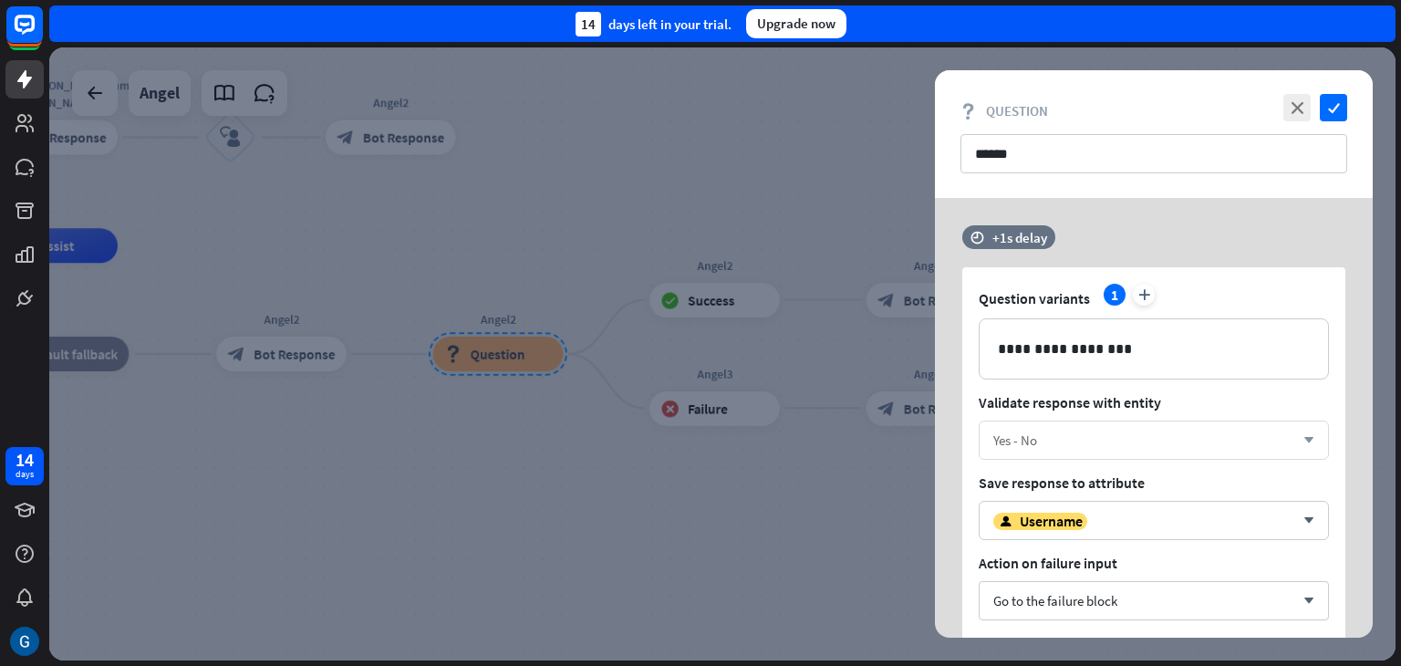
click at [1019, 446] on div "Yes - No" at bounding box center [1015, 440] width 44 height 17
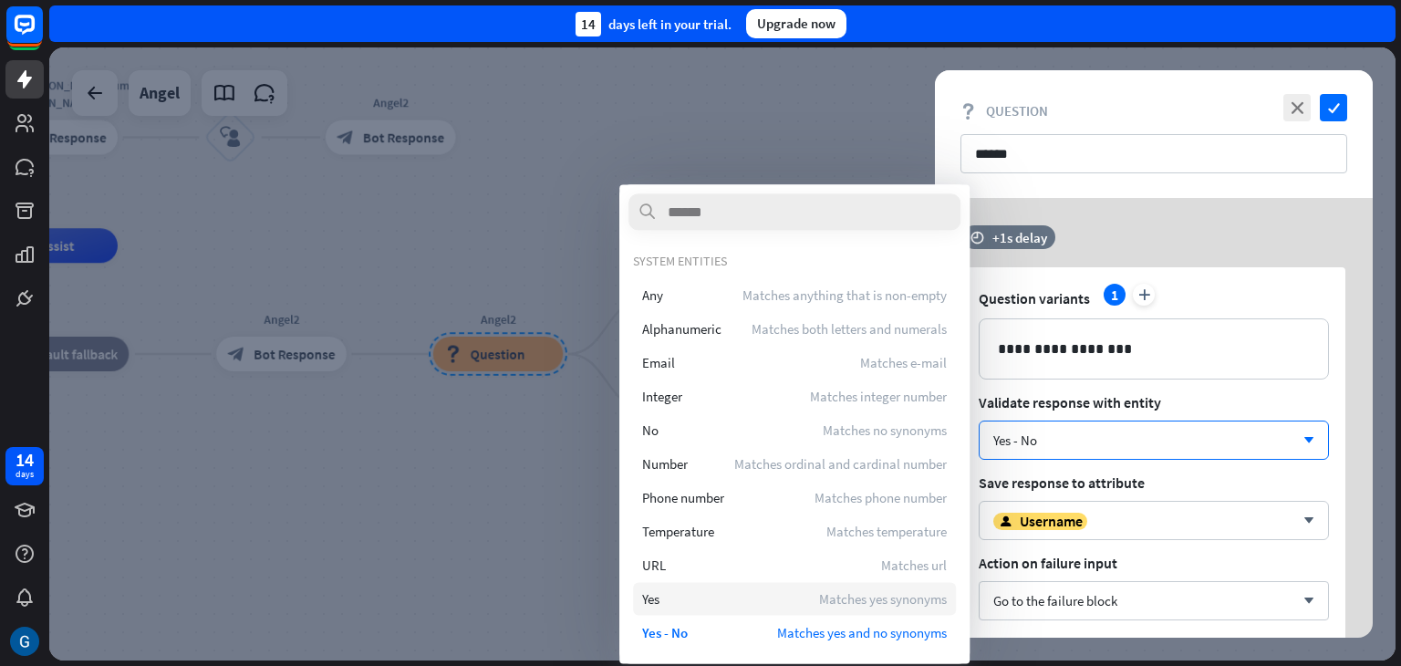
click at [657, 598] on span "Yes" at bounding box center [650, 598] width 17 height 17
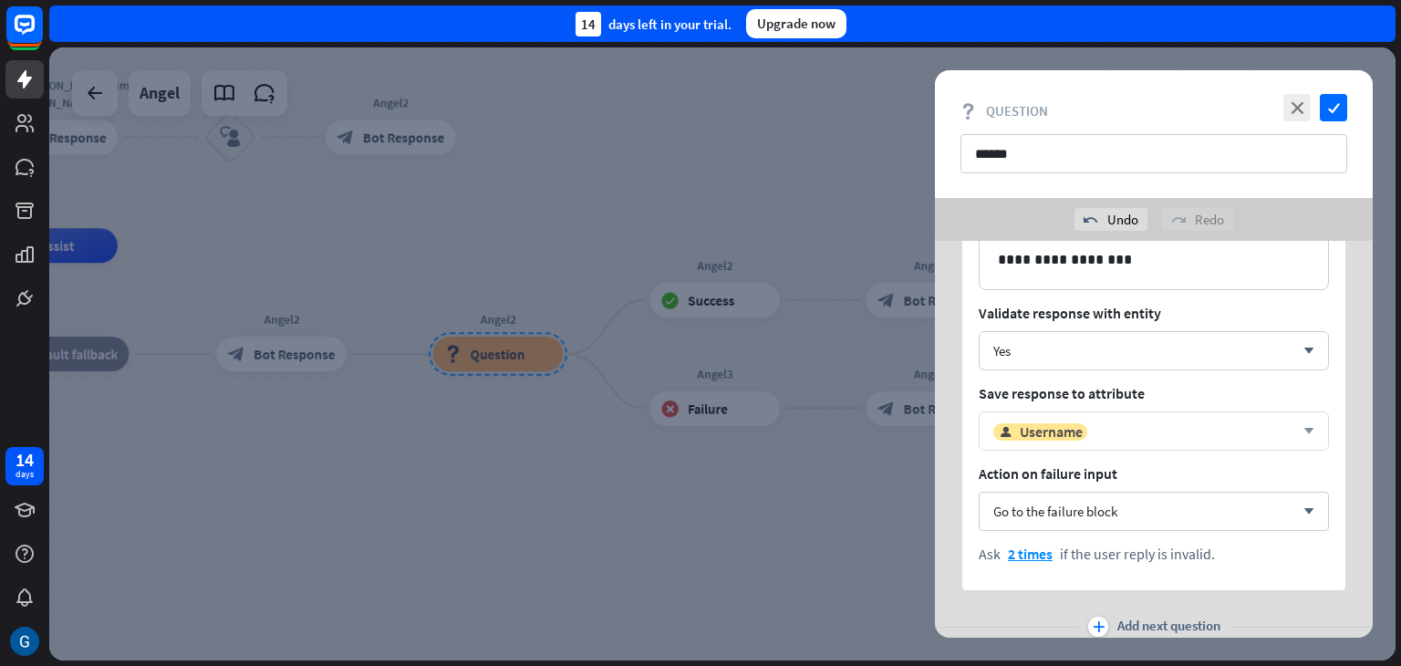
scroll to position [182, 0]
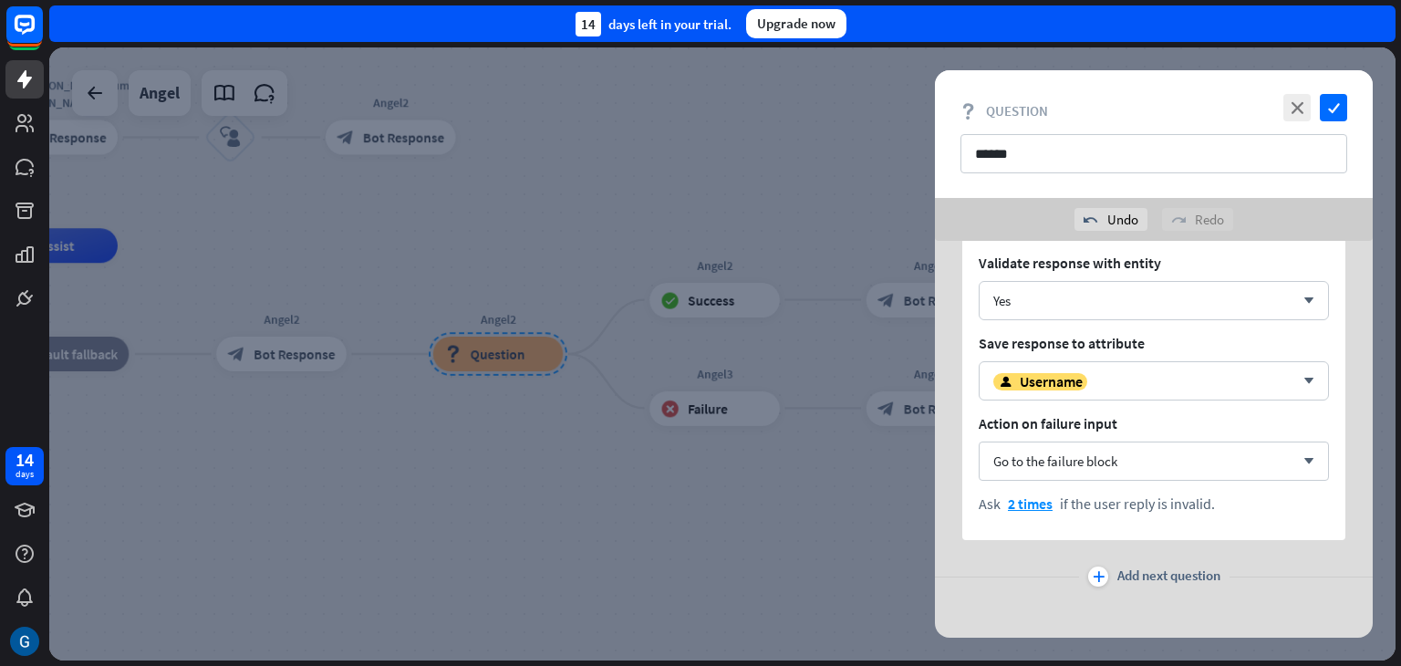
click at [1015, 427] on span "Action on failure input" at bounding box center [1154, 423] width 350 height 18
click at [1310, 460] on icon "arrow_down" at bounding box center [1305, 461] width 20 height 11
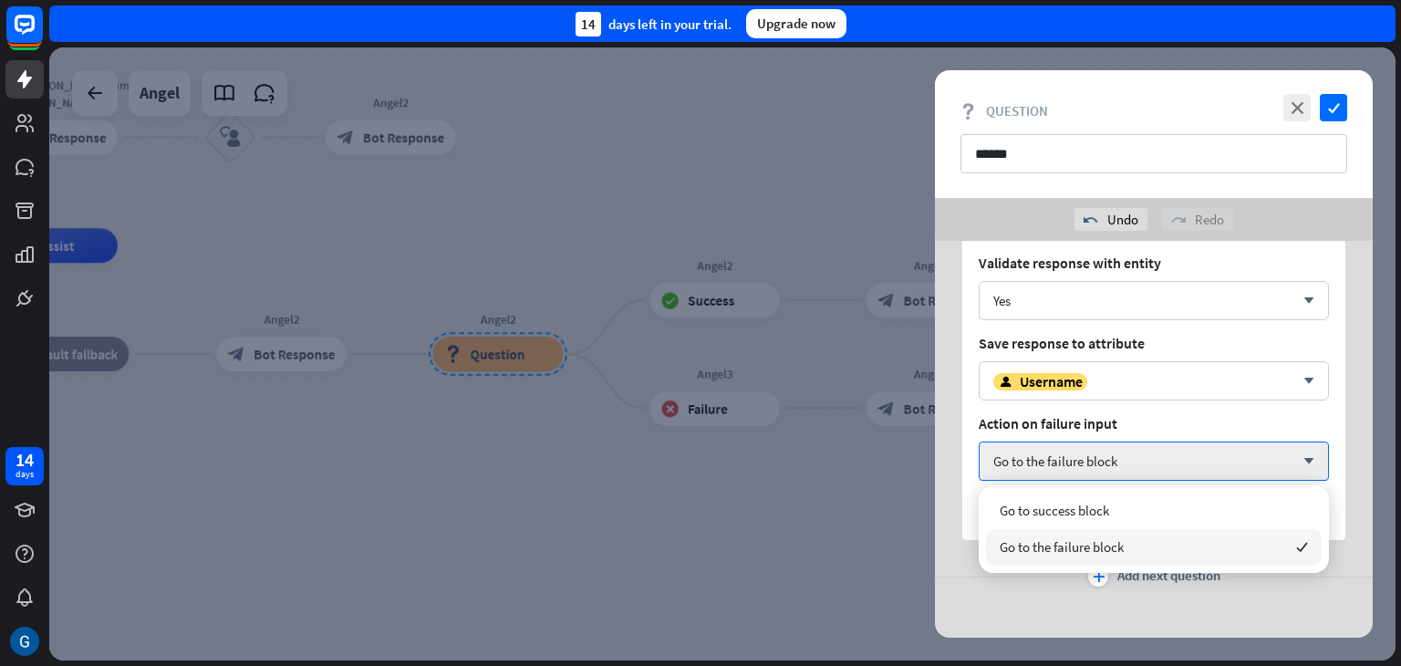
click at [1098, 547] on span "Go to the failure block" at bounding box center [1062, 546] width 124 height 17
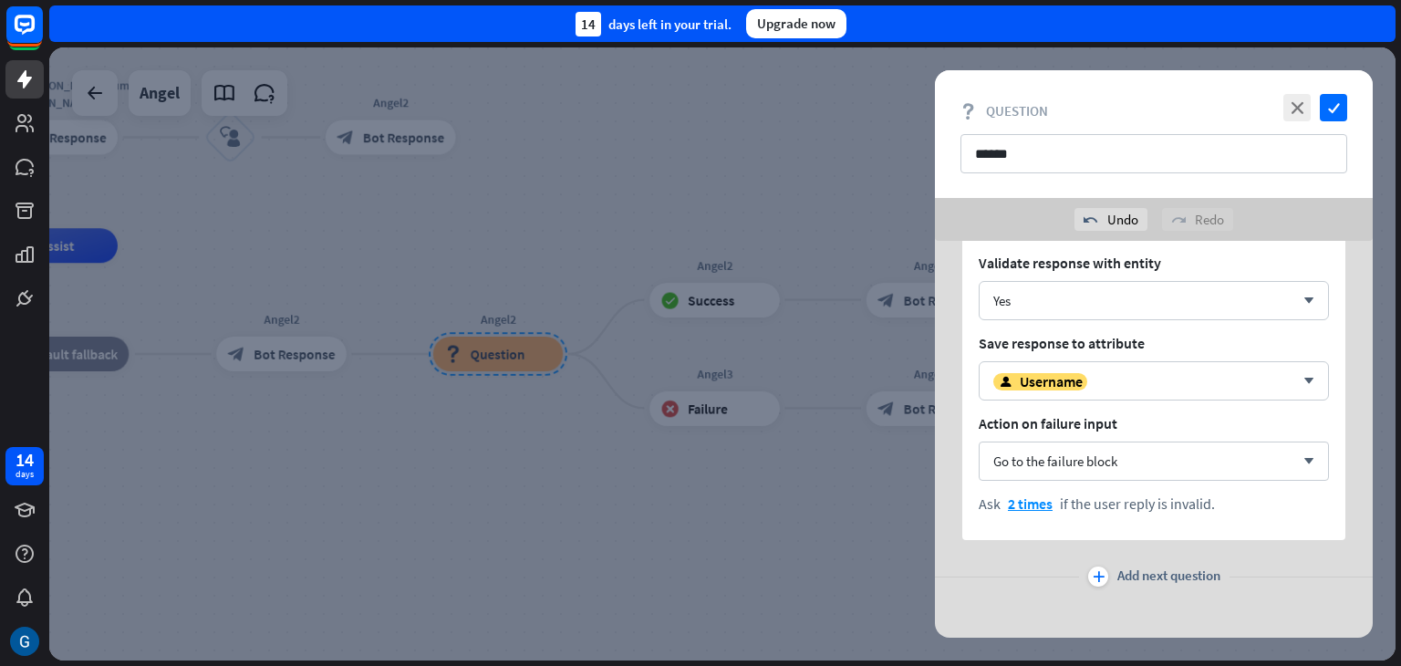
click at [714, 412] on div at bounding box center [722, 353] width 1347 height 613
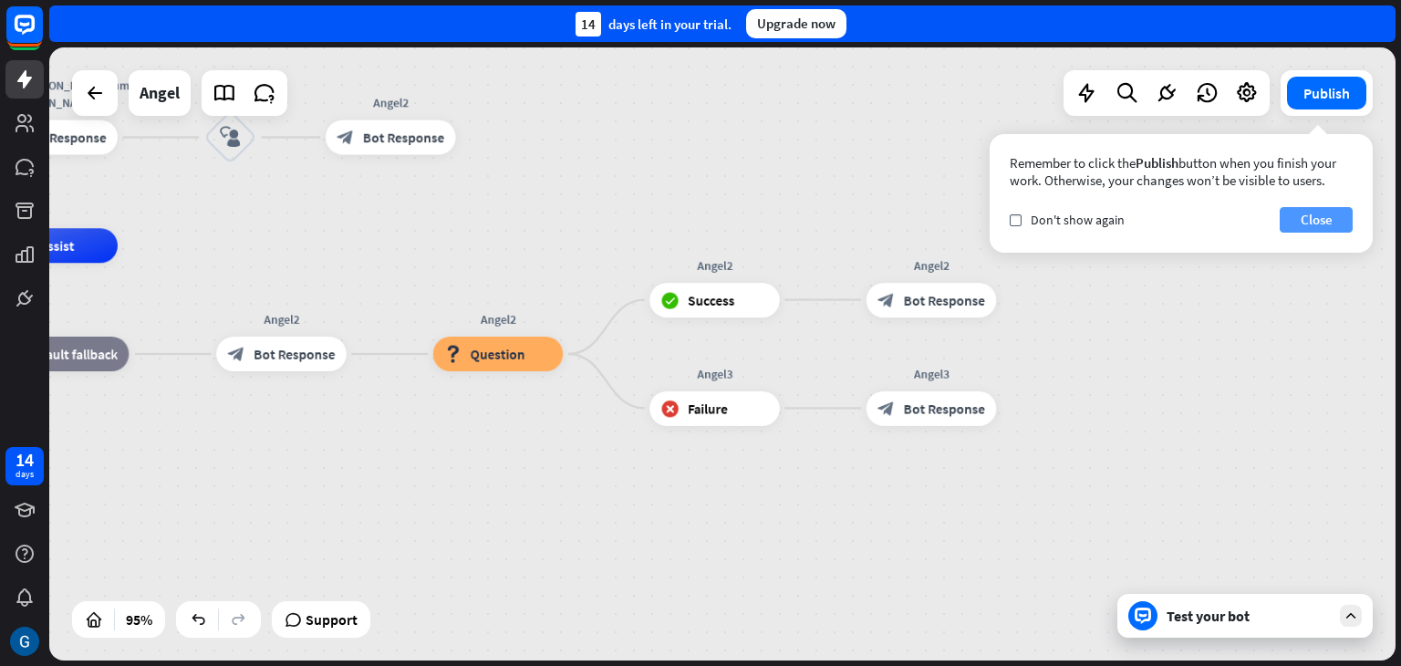
click at [1314, 220] on button "Close" at bounding box center [1316, 220] width 73 height 26
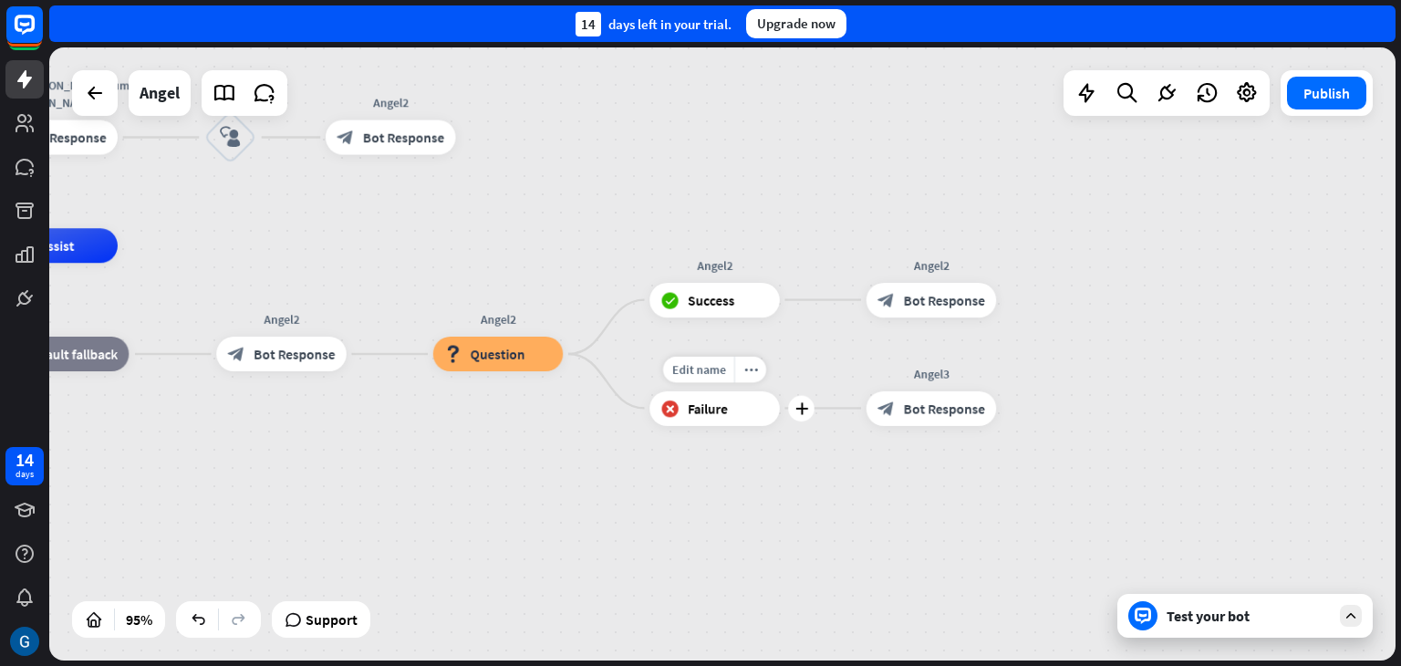
click at [701, 415] on span "Failure" at bounding box center [708, 408] width 40 height 17
click at [701, 373] on span "Edit name" at bounding box center [698, 369] width 54 height 16
click at [522, 362] on span "Question" at bounding box center [498, 354] width 55 height 17
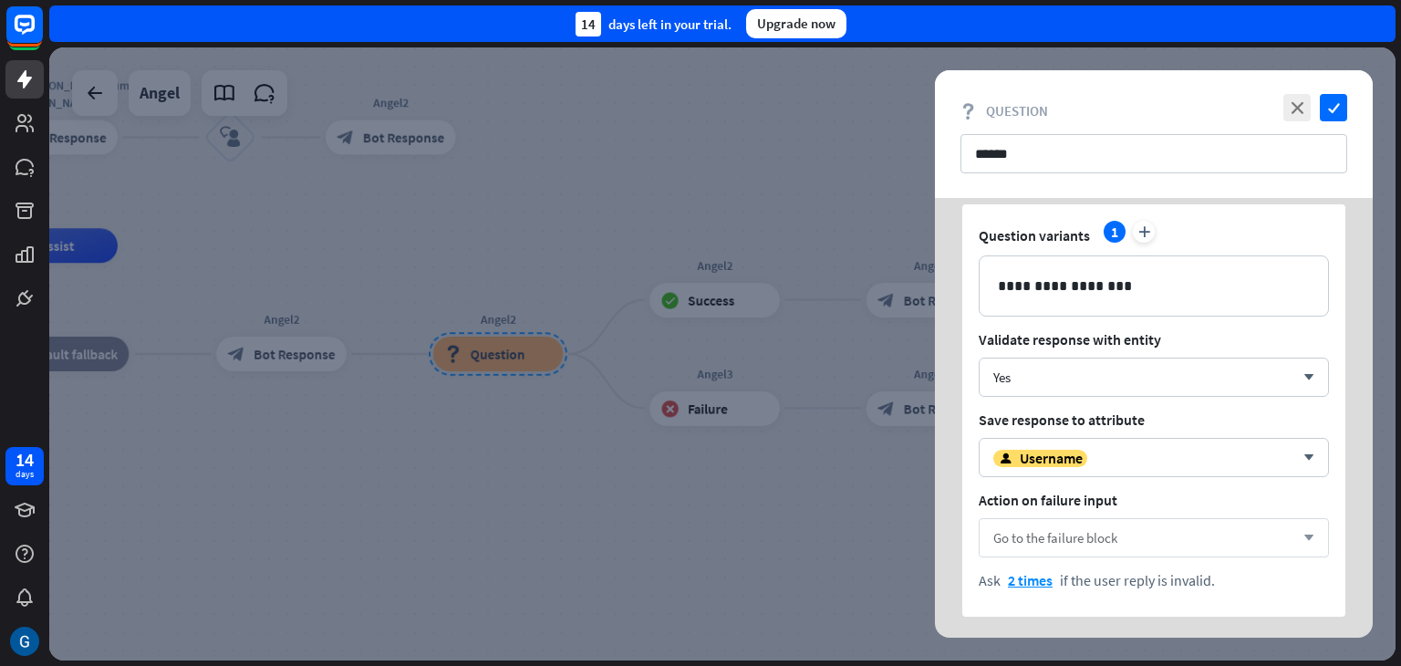
scroll to position [91, 0]
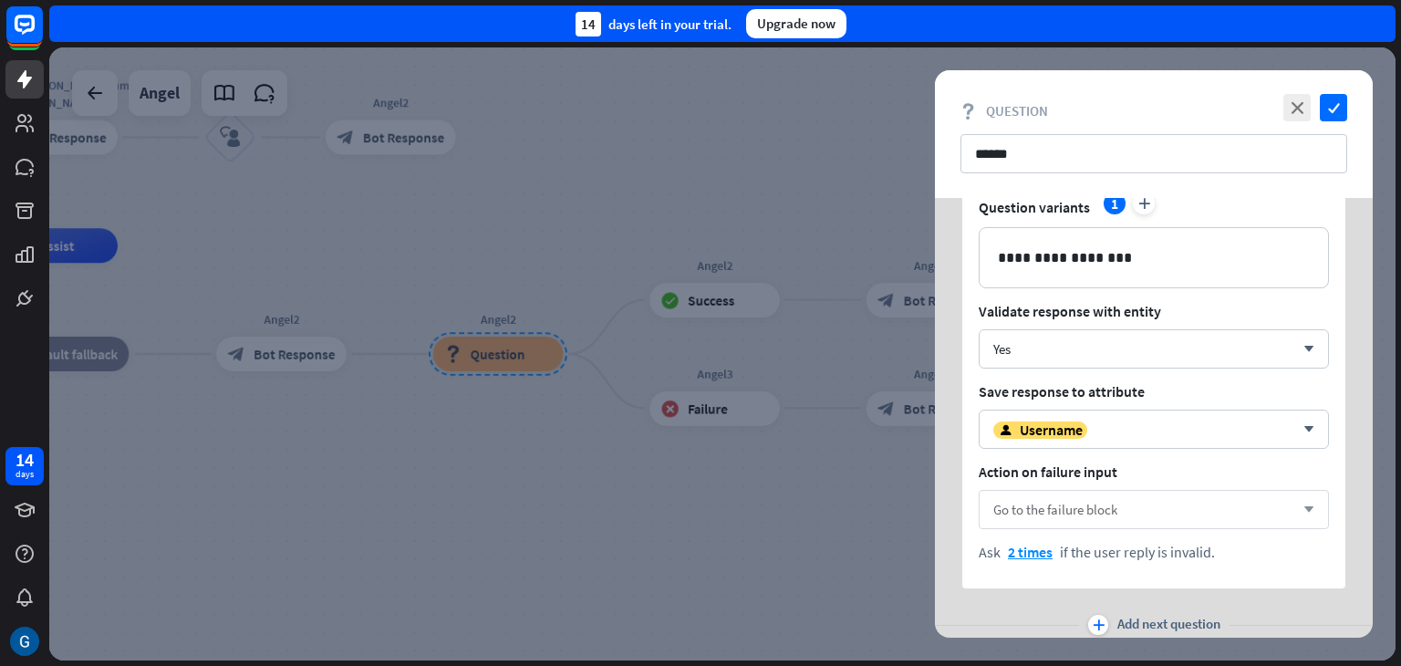
click at [1084, 507] on span "Go to the failure block" at bounding box center [1055, 509] width 124 height 17
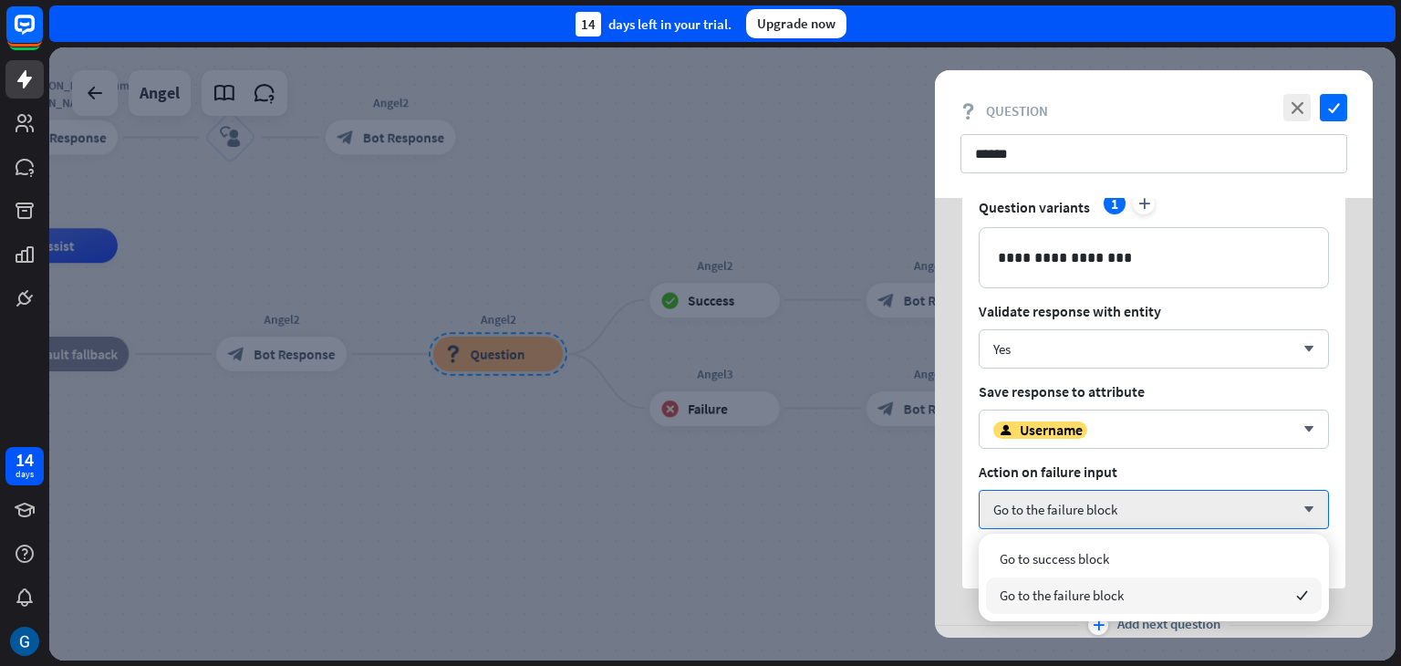
click at [1089, 598] on span "Go to the failure block" at bounding box center [1062, 595] width 124 height 17
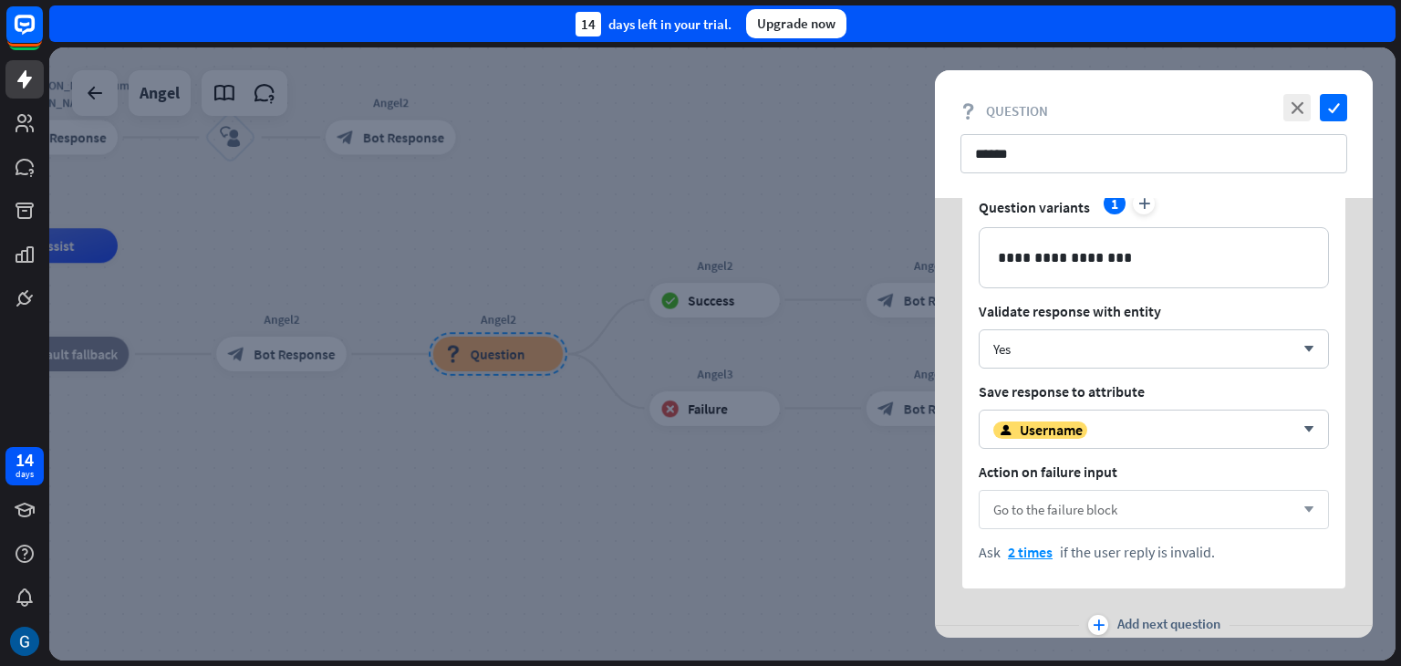
click at [1304, 508] on icon "arrow_down" at bounding box center [1305, 509] width 20 height 11
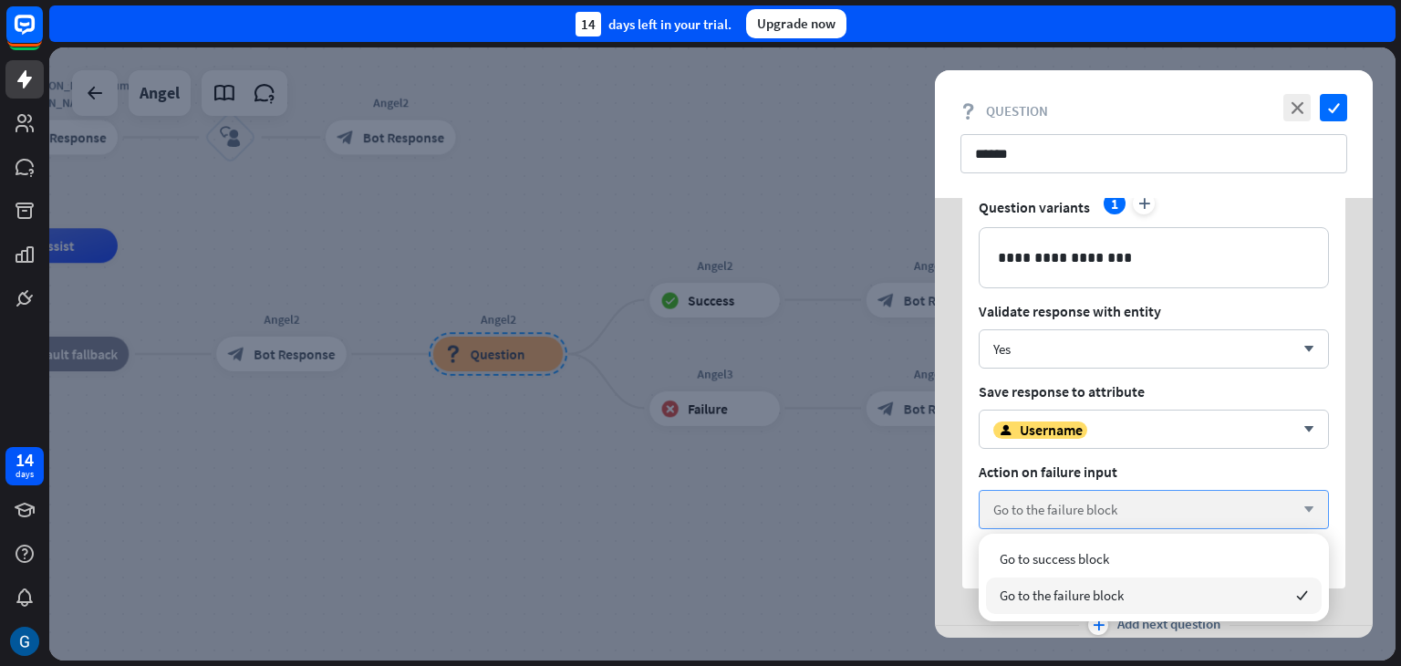
click at [1304, 508] on icon "arrow_down" at bounding box center [1305, 509] width 20 height 11
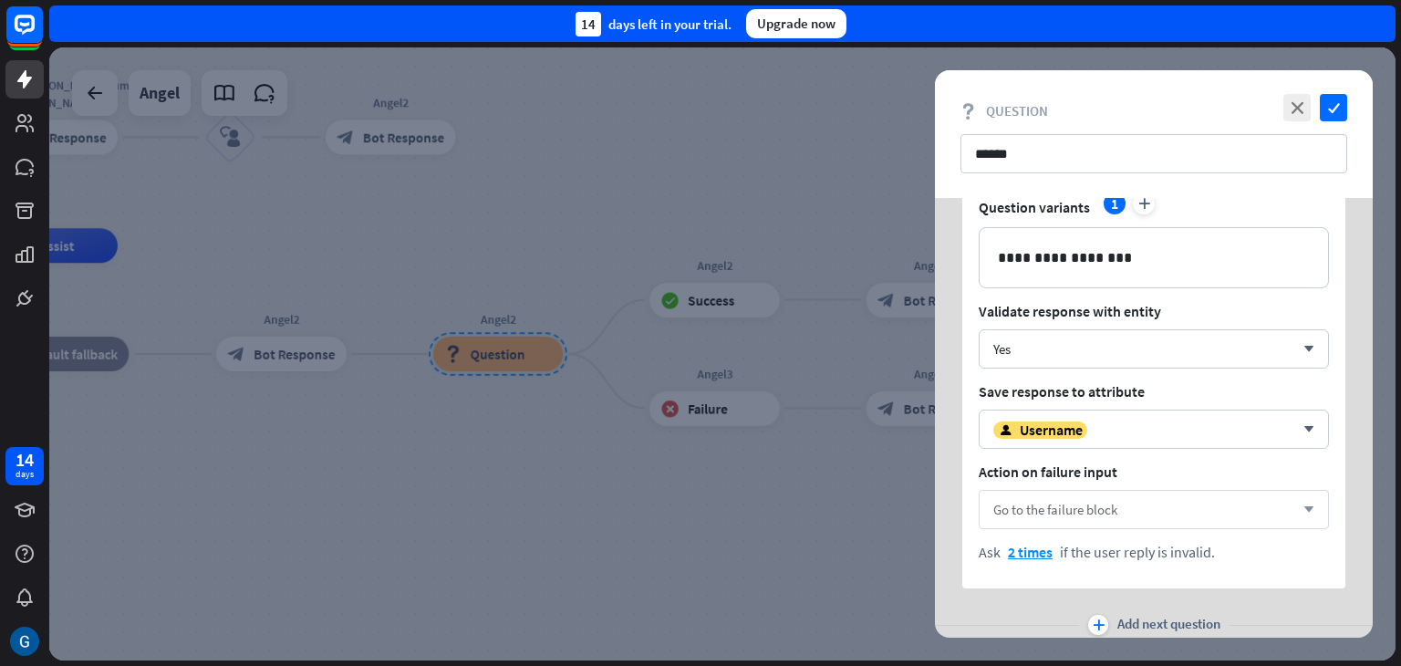
click at [1304, 508] on icon "arrow_down" at bounding box center [1305, 509] width 20 height 11
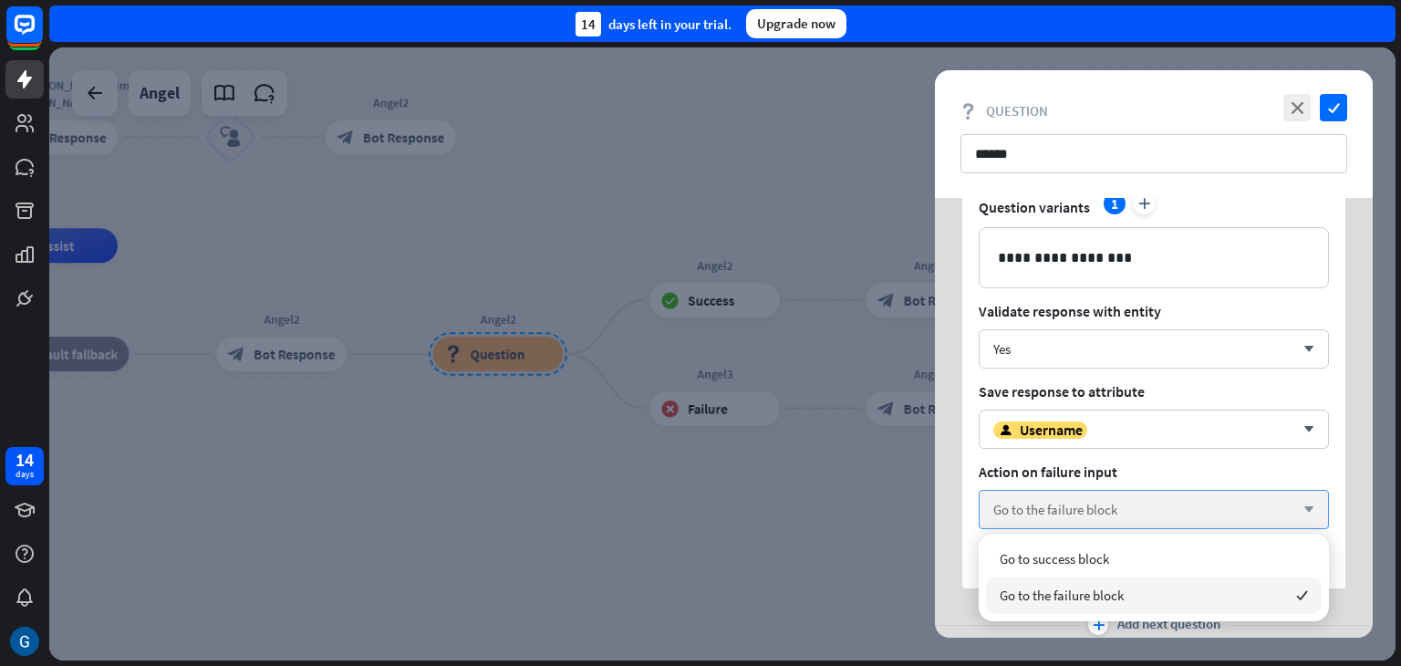
click at [1304, 508] on icon "arrow_down" at bounding box center [1305, 509] width 20 height 11
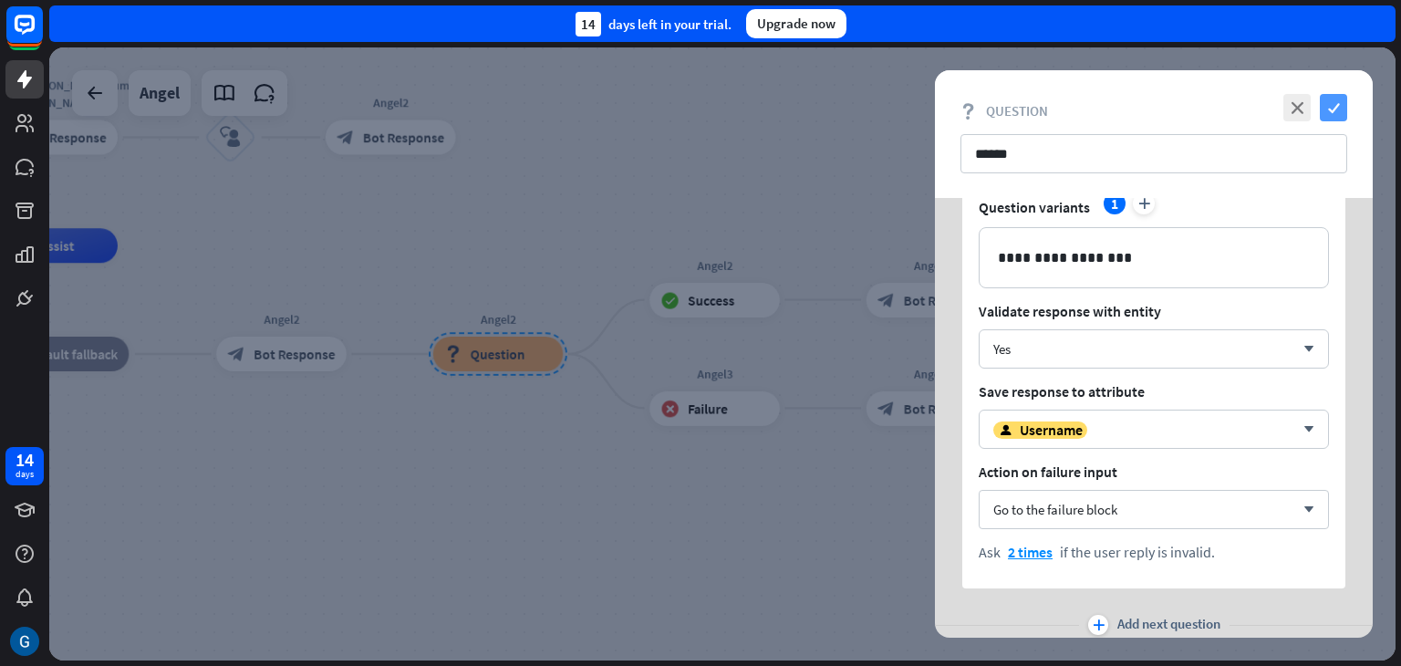
click at [1336, 105] on icon "check" at bounding box center [1333, 107] width 27 height 27
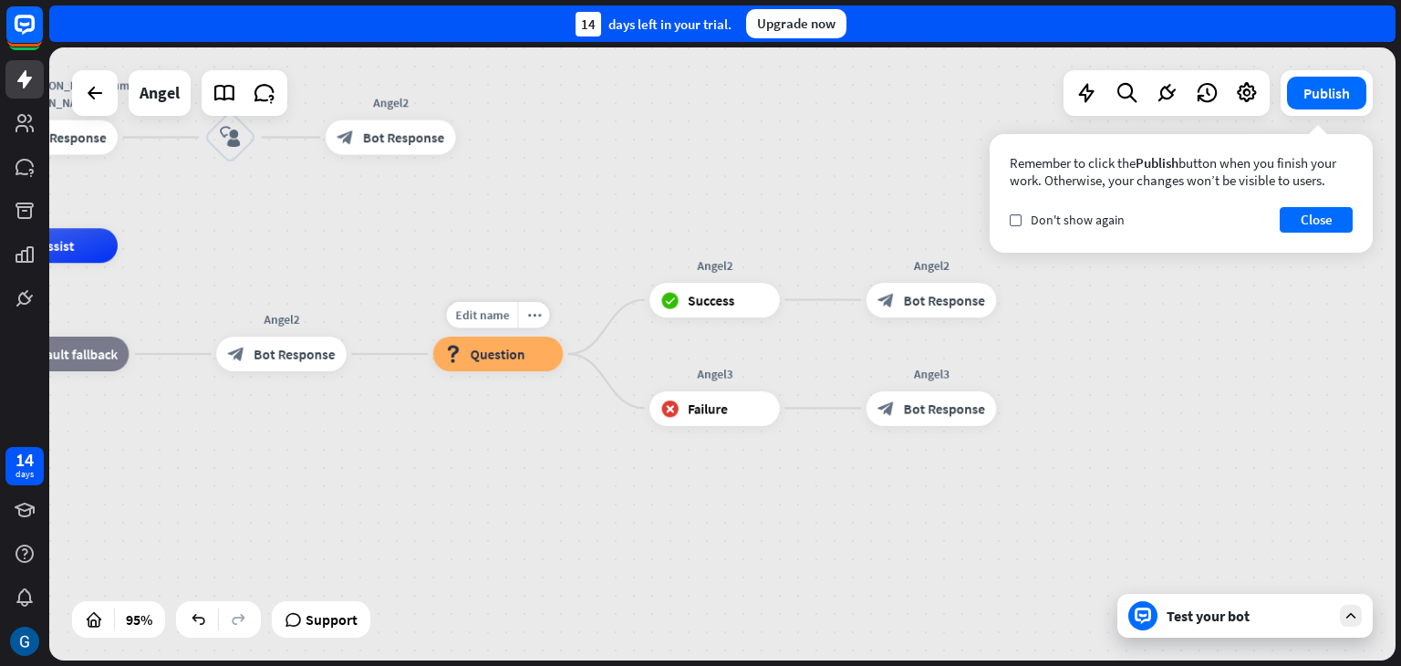
click at [496, 353] on span "Question" at bounding box center [498, 354] width 55 height 17
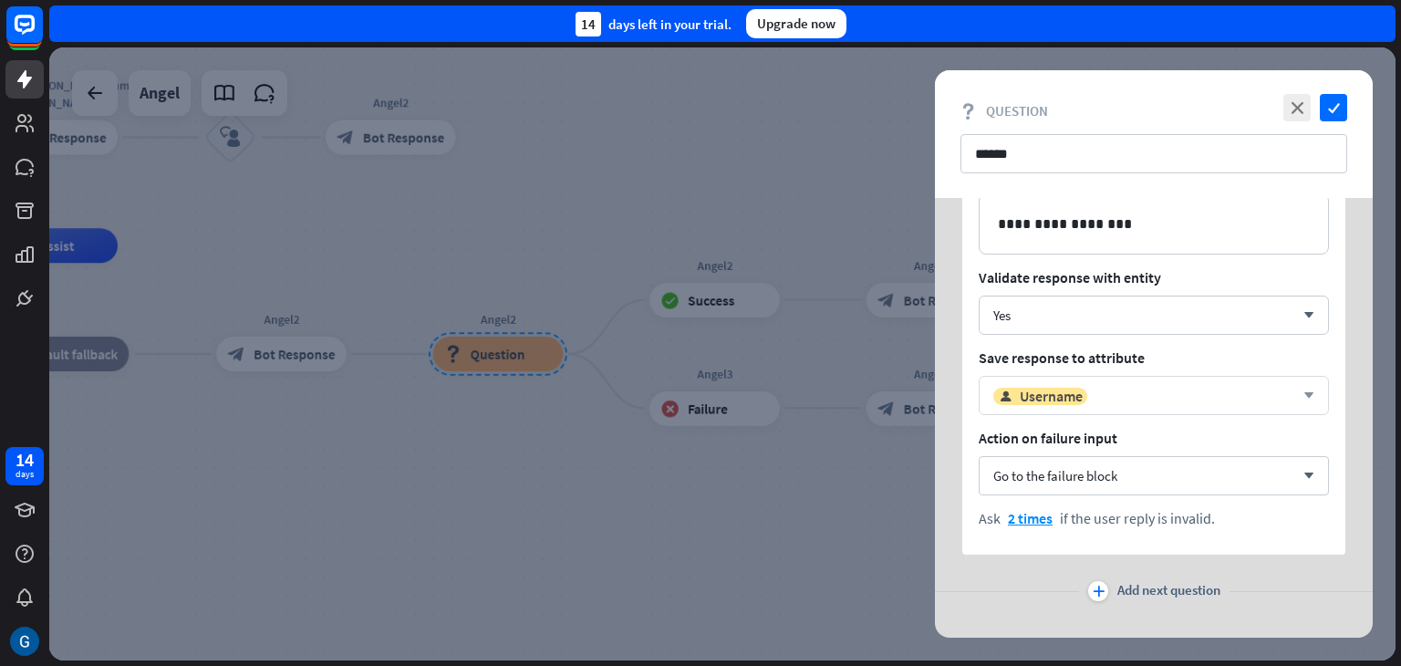
scroll to position [151, 0]
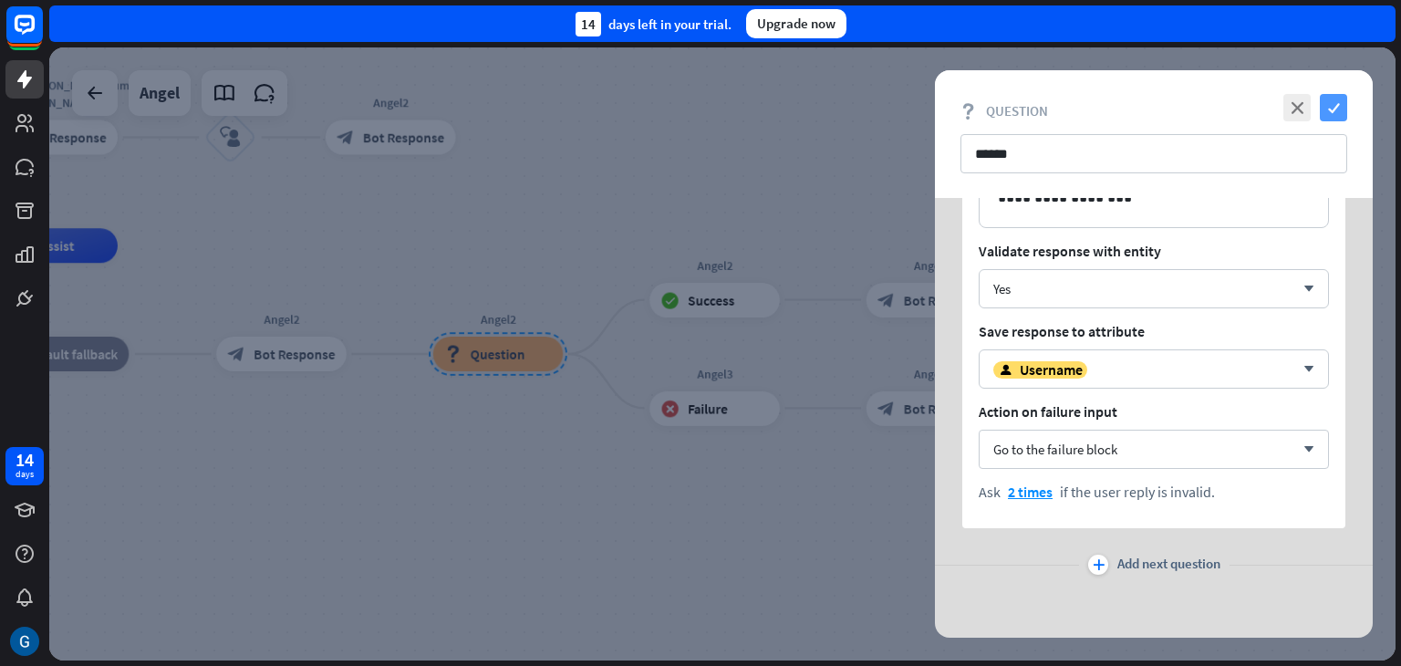
click at [1329, 102] on icon "check" at bounding box center [1333, 107] width 27 height 27
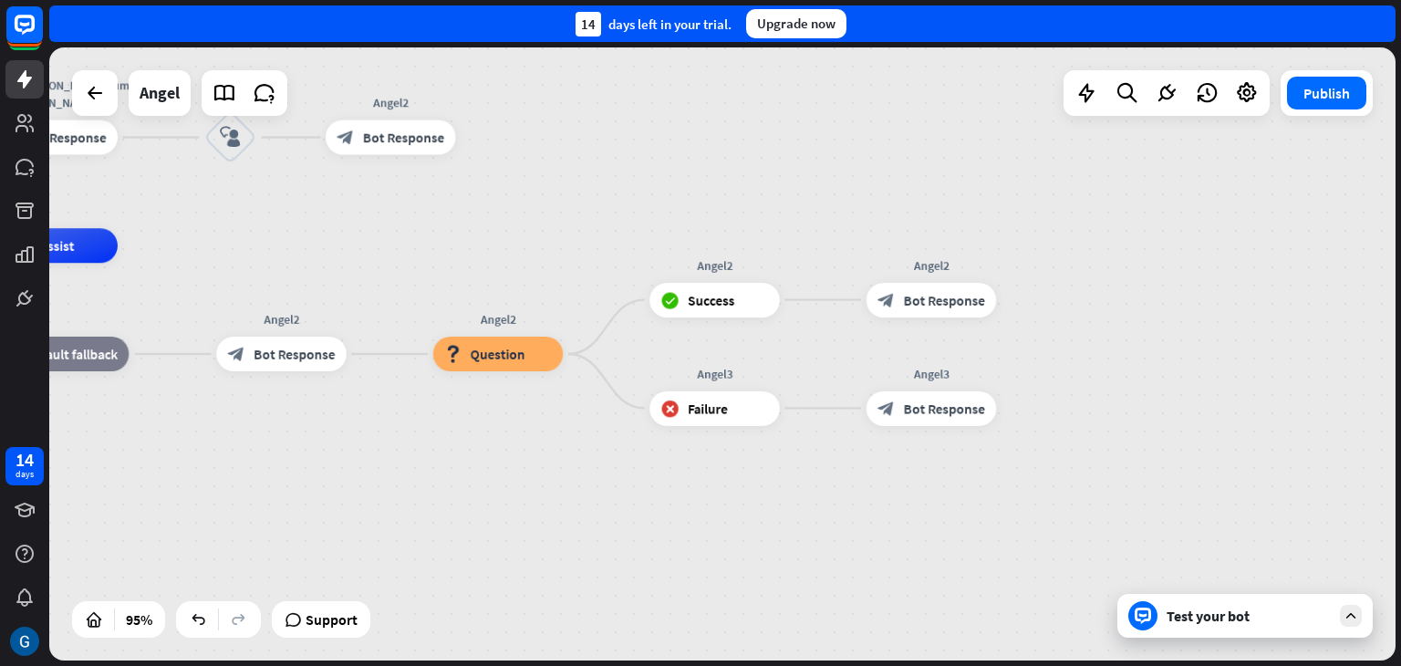
click at [1215, 613] on div "Test your bot" at bounding box center [1249, 616] width 164 height 18
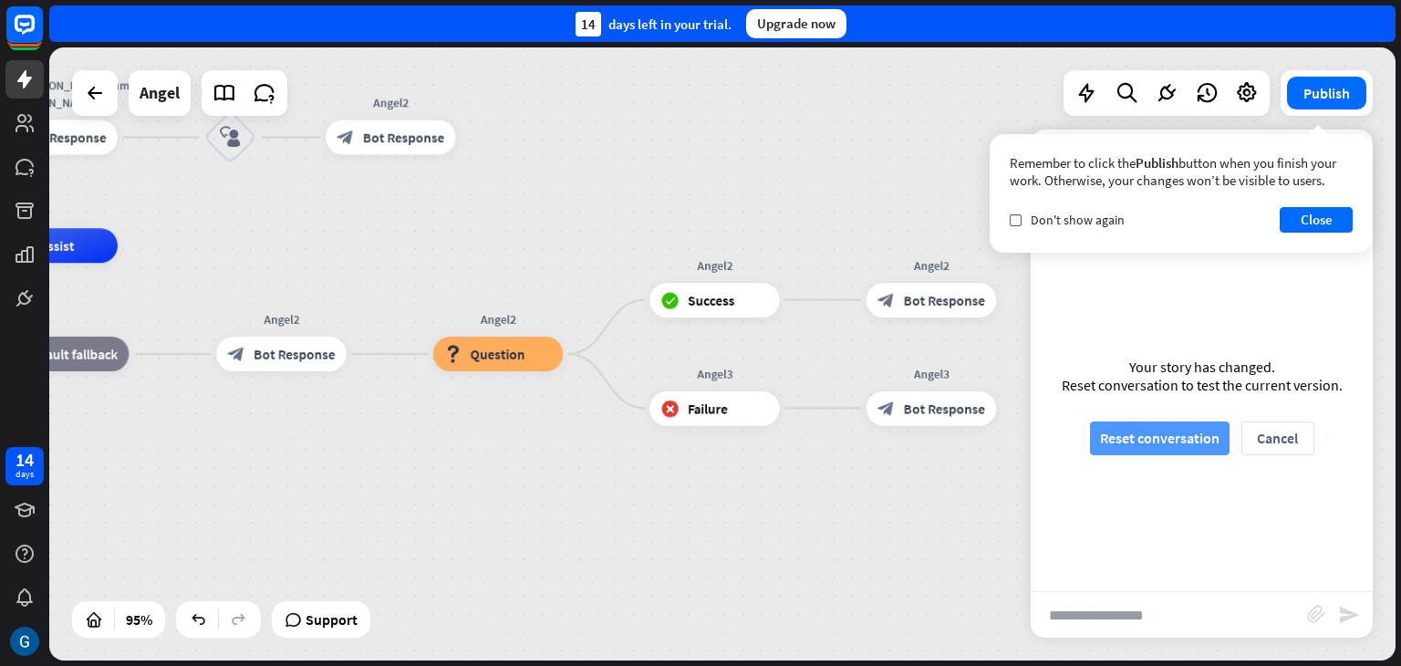
click at [1168, 432] on button "Reset conversation" at bounding box center [1160, 438] width 140 height 34
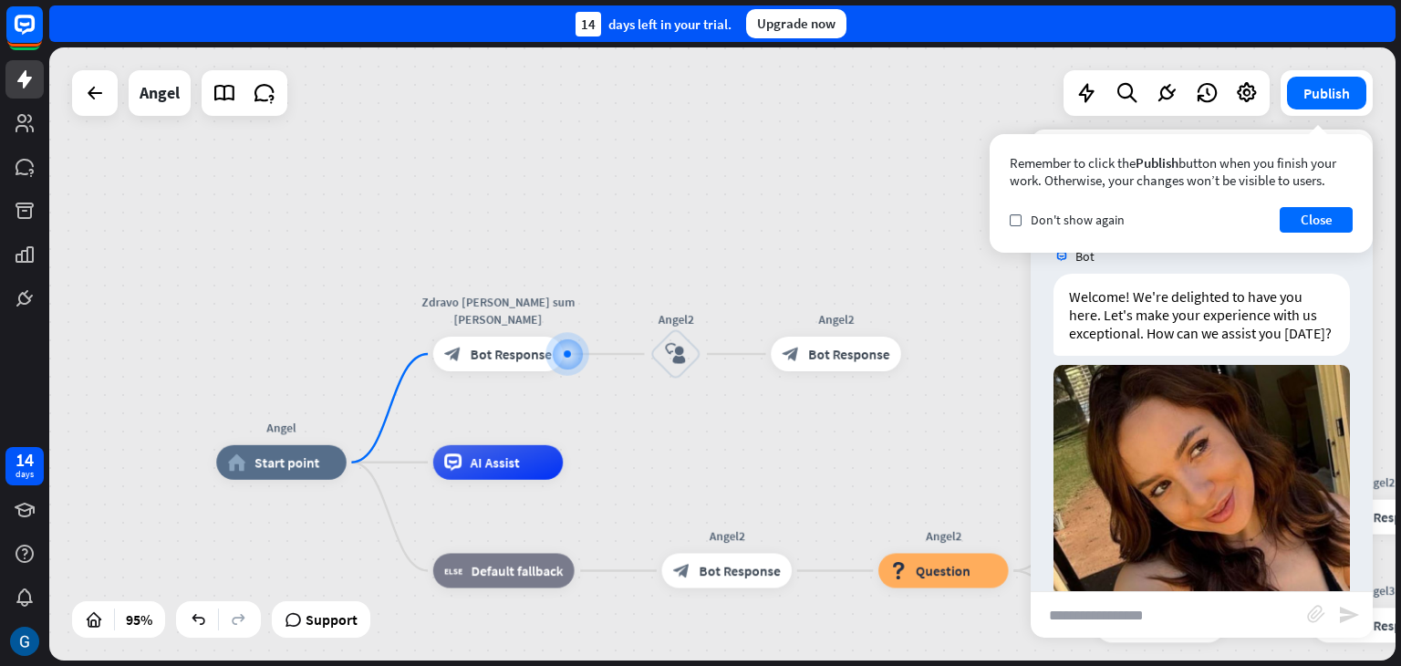
scroll to position [86, 0]
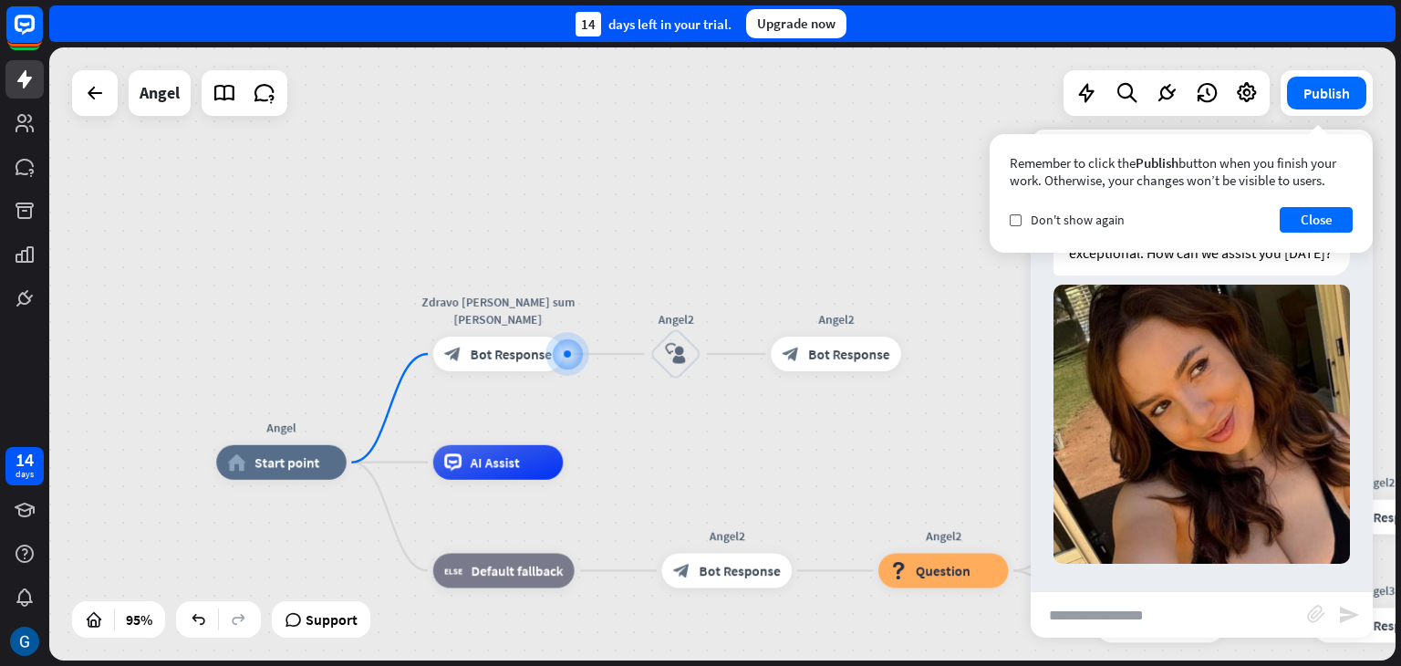
click at [1130, 620] on input "text" at bounding box center [1169, 615] width 276 height 46
type input "******"
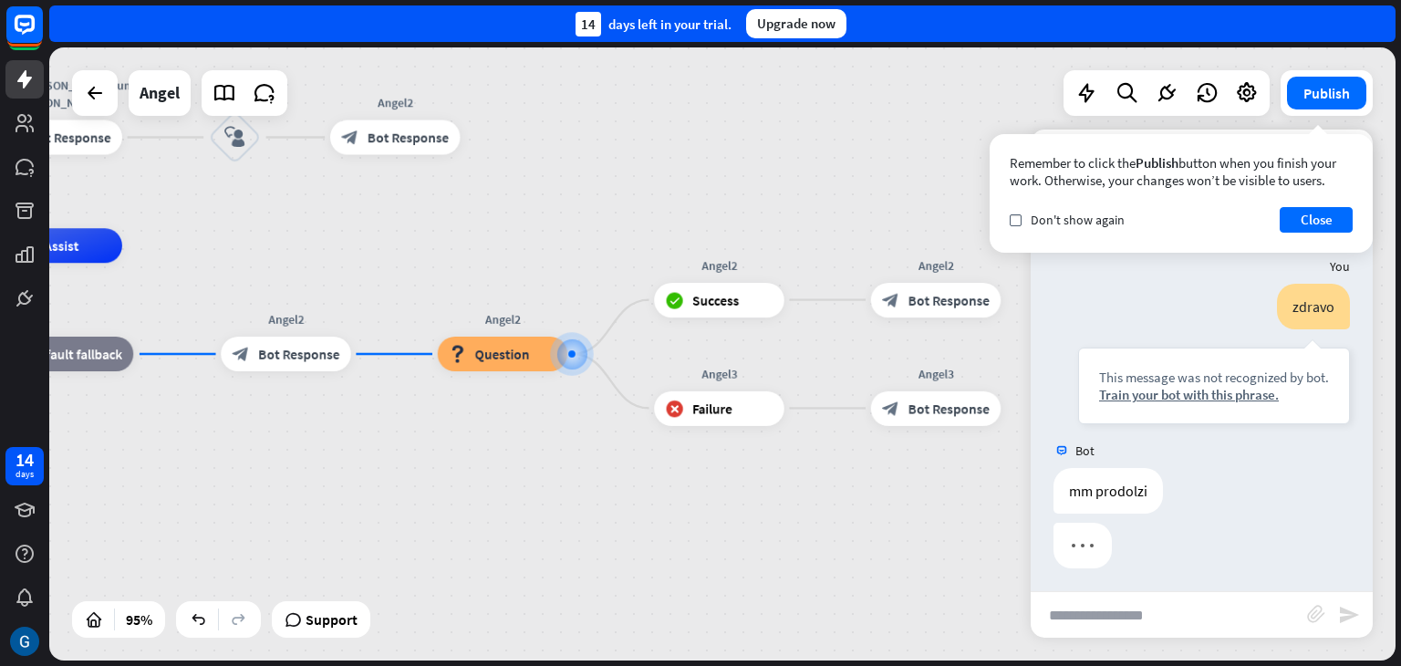
scroll to position [414, 0]
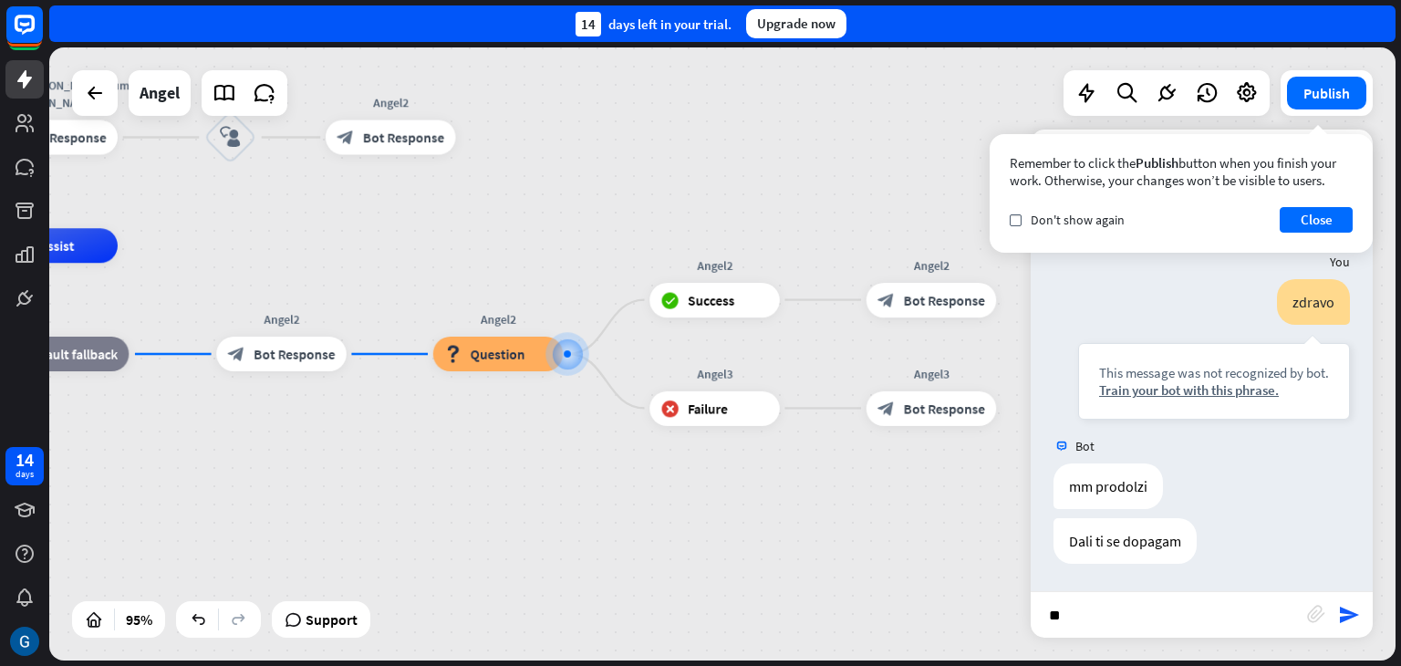
type input "***"
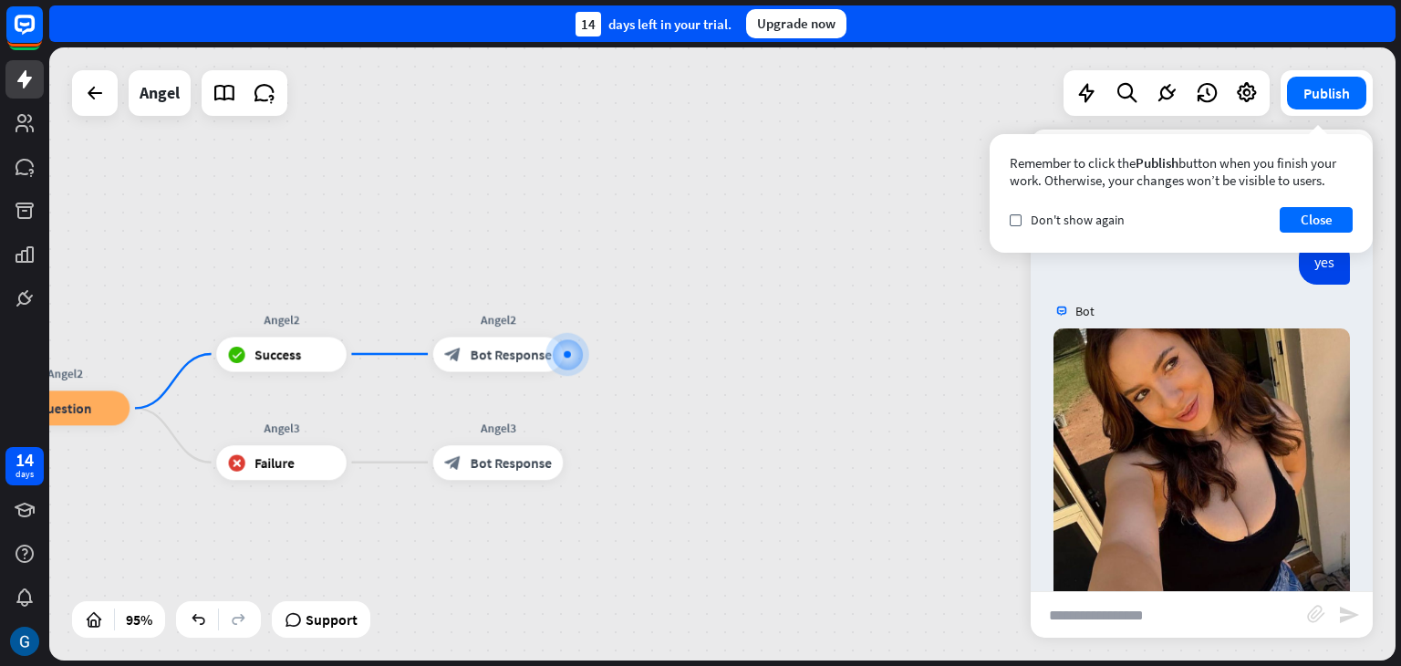
scroll to position [831, 0]
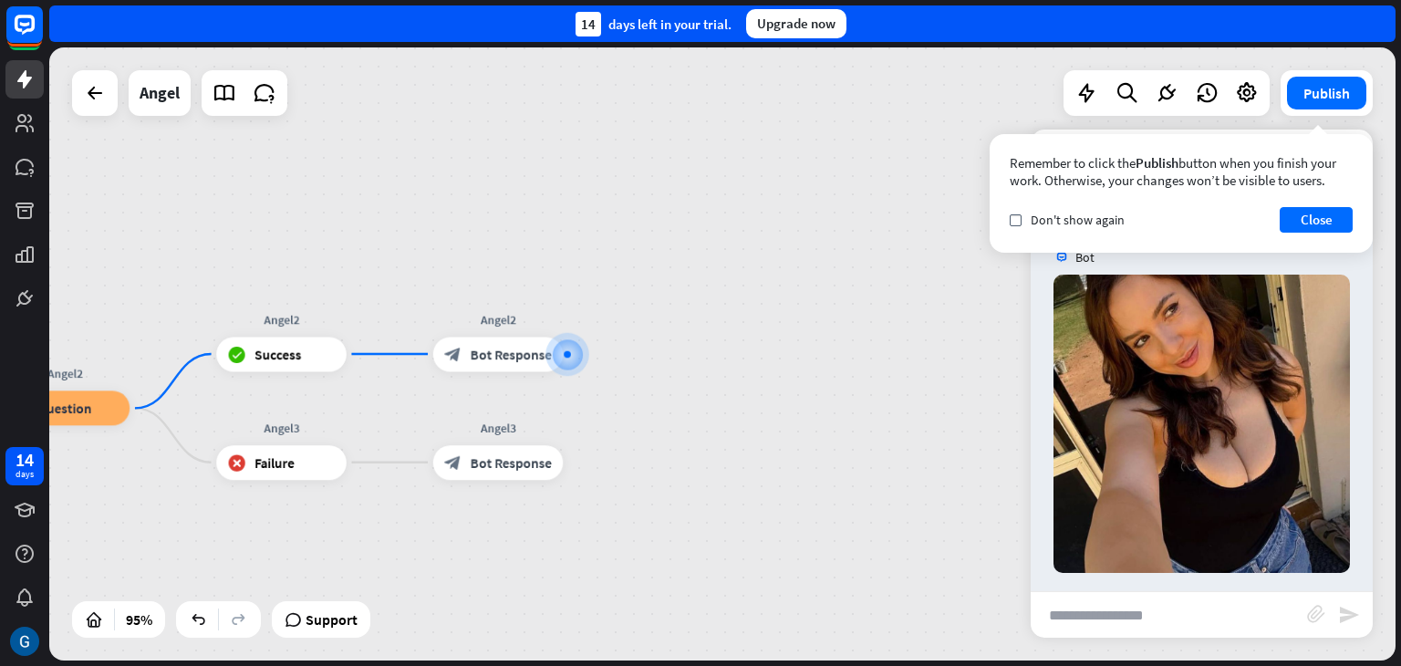
drag, startPoint x: 1130, startPoint y: 620, endPoint x: 1120, endPoint y: 619, distance: 10.1
click at [1120, 619] on input "text" at bounding box center [1169, 615] width 276 height 46
click at [569, 355] on div at bounding box center [567, 353] width 7 height 7
click at [588, 349] on icon "plus" at bounding box center [584, 354] width 13 height 12
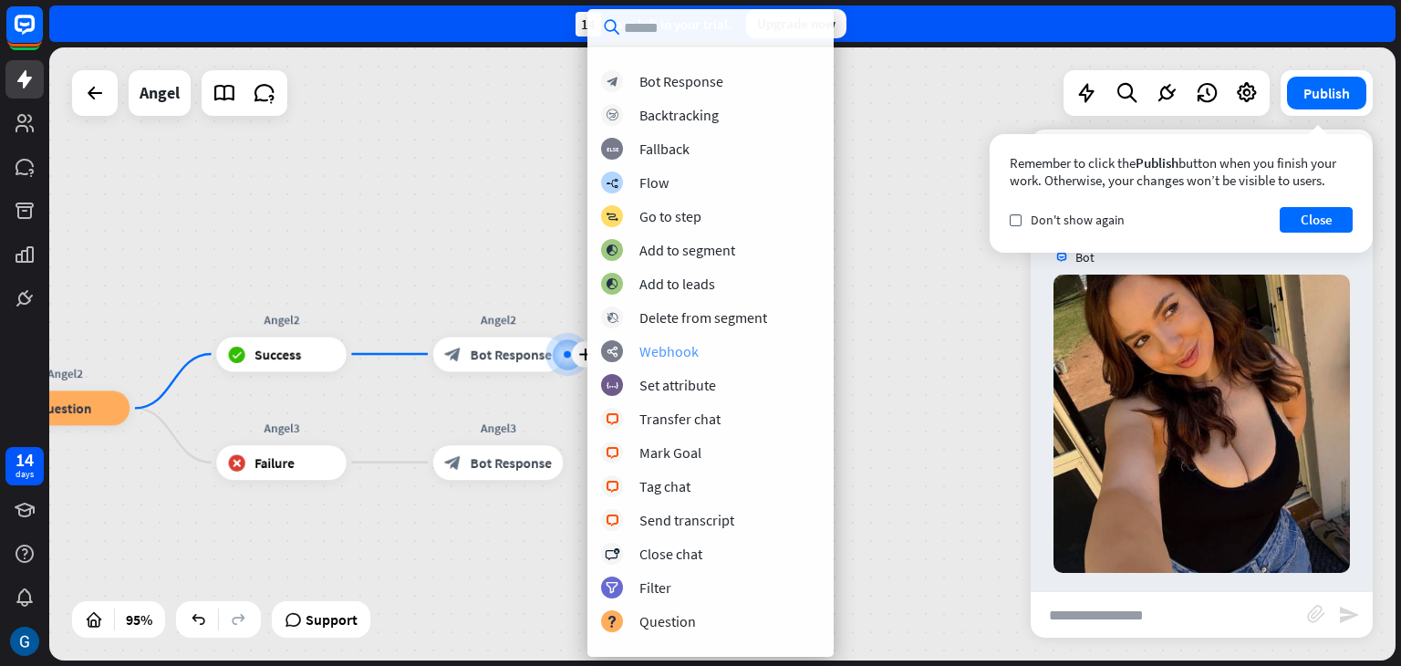
scroll to position [0, 0]
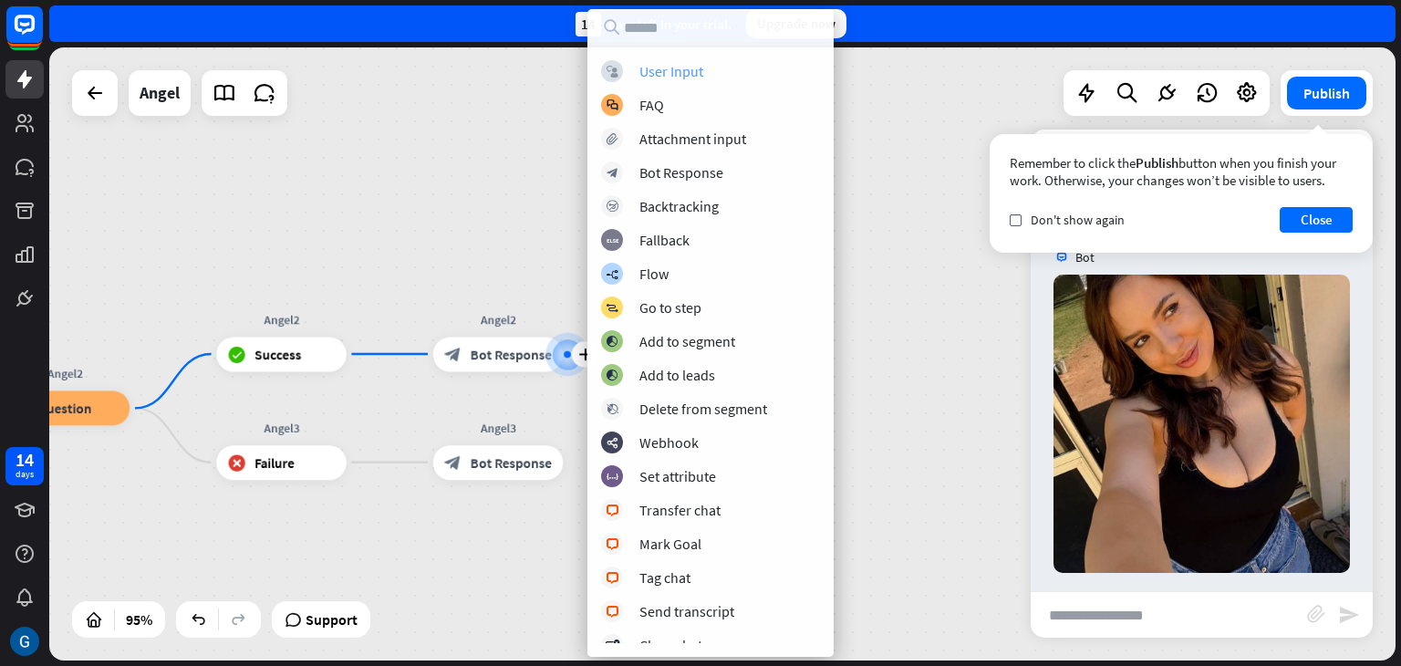
click at [682, 70] on div "User Input" at bounding box center [672, 71] width 64 height 18
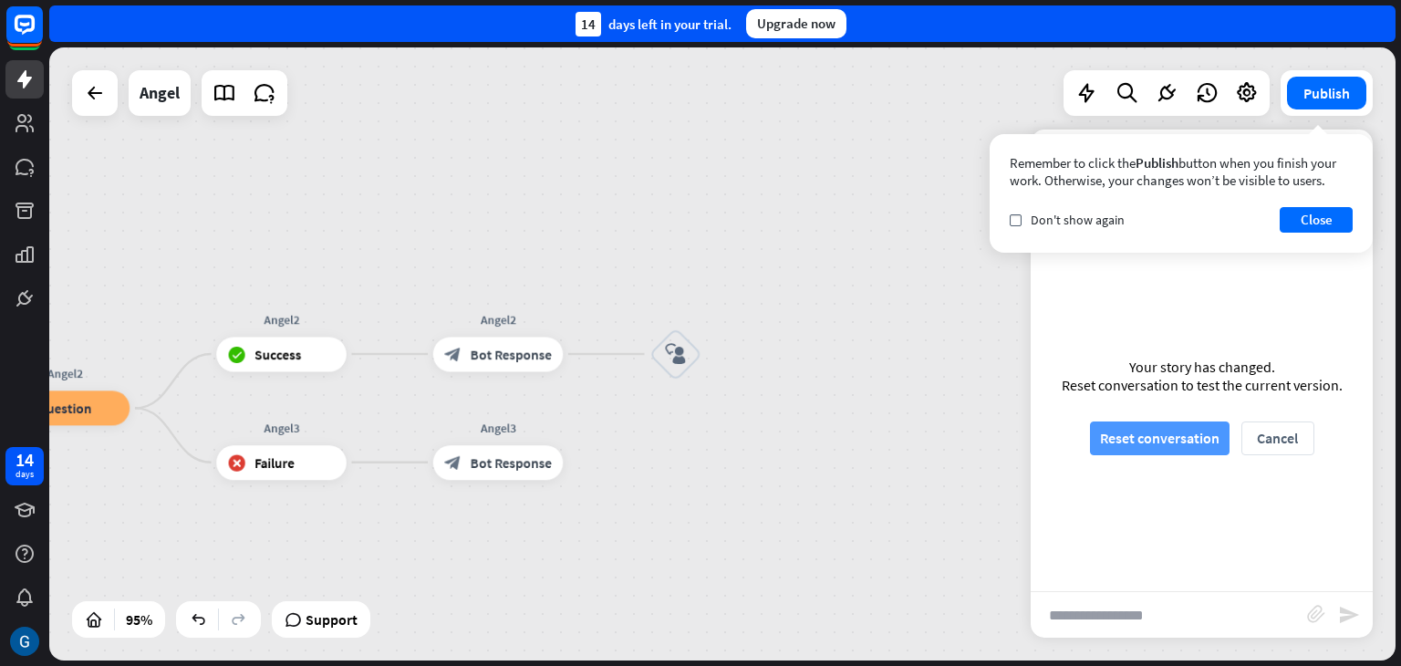
click at [1169, 428] on button "Reset conversation" at bounding box center [1160, 438] width 140 height 34
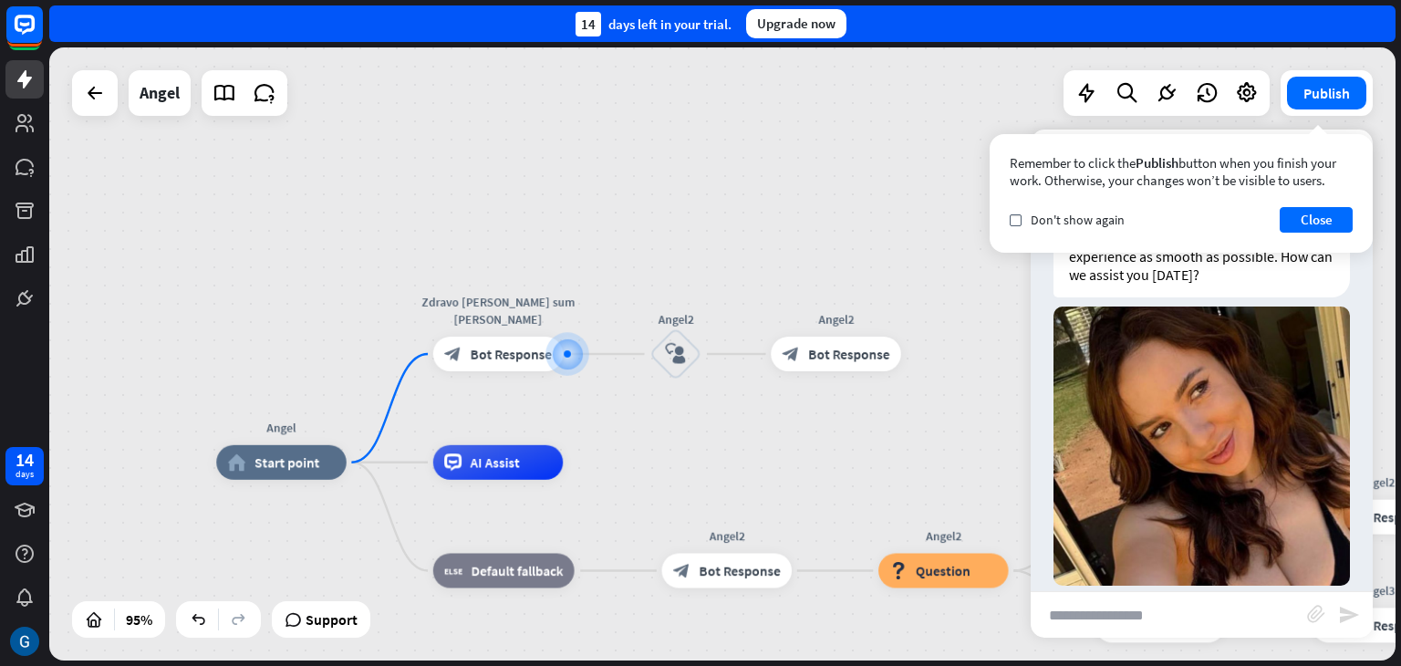
scroll to position [68, 0]
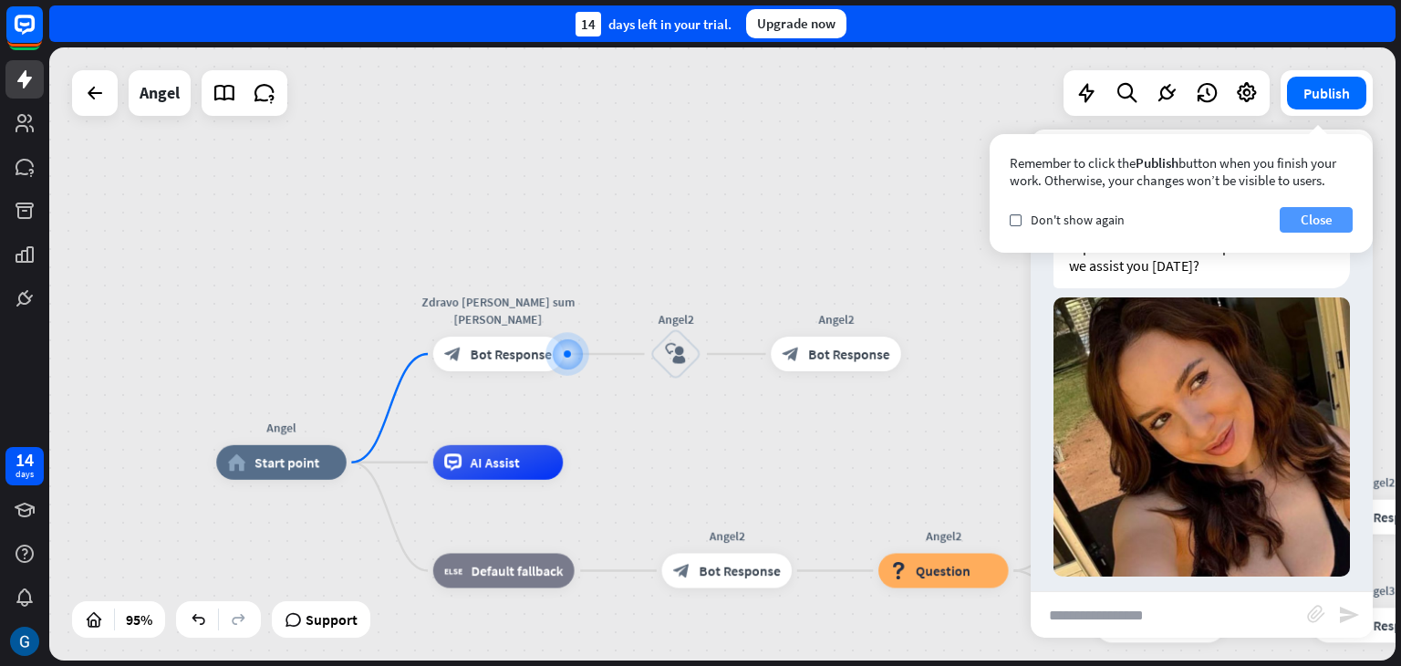
click at [1331, 224] on button "Close" at bounding box center [1316, 220] width 73 height 26
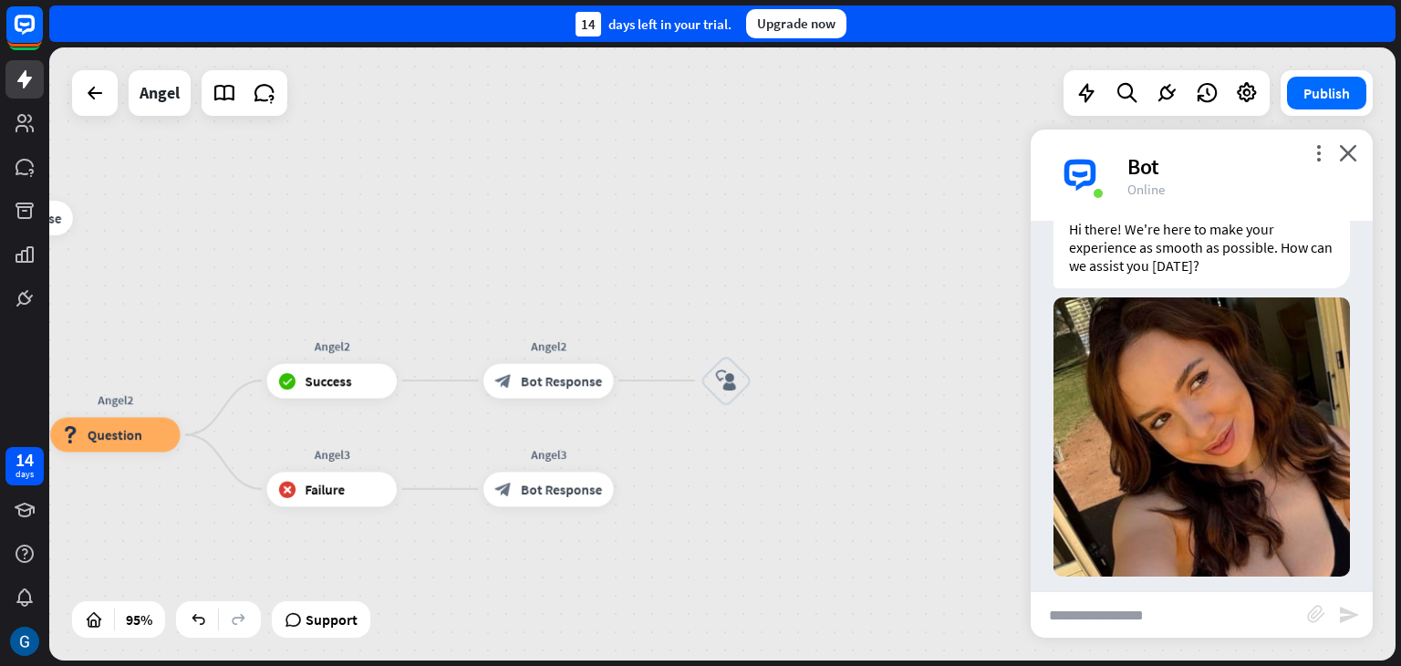
drag, startPoint x: 957, startPoint y: 459, endPoint x: 114, endPoint y: 322, distance: 854.0
click at [114, 322] on div "Angel home_2 Start point Zdravo [PERSON_NAME] sum [PERSON_NAME] block_bot_respo…" at bounding box center [722, 353] width 1347 height 613
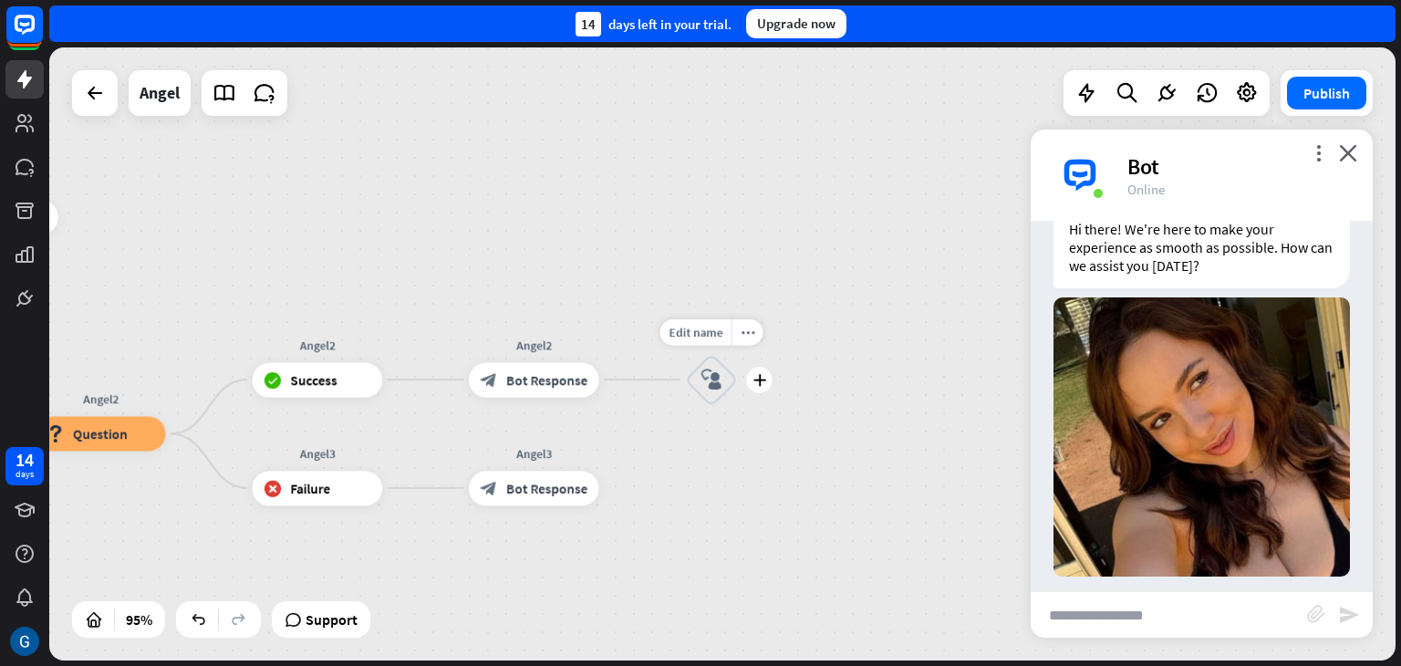
click at [711, 379] on icon "block_user_input" at bounding box center [712, 379] width 21 height 21
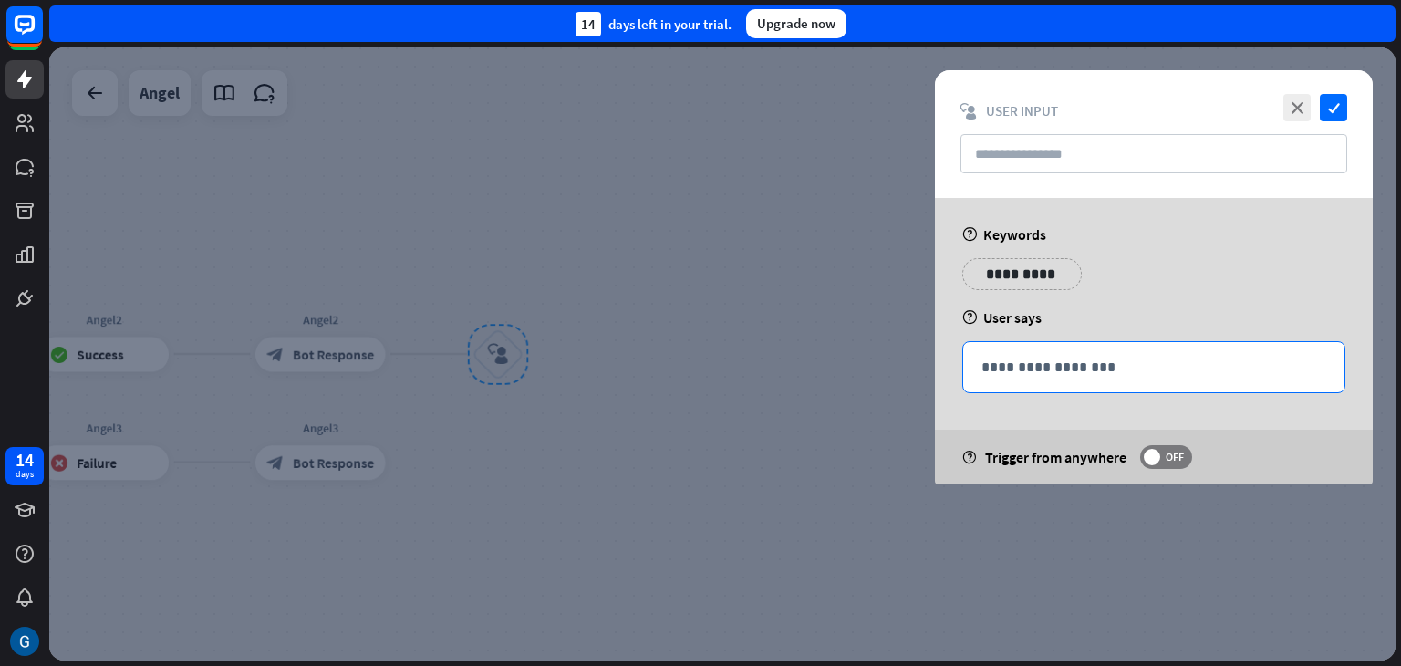
click at [1004, 362] on p "**********" at bounding box center [1154, 367] width 345 height 23
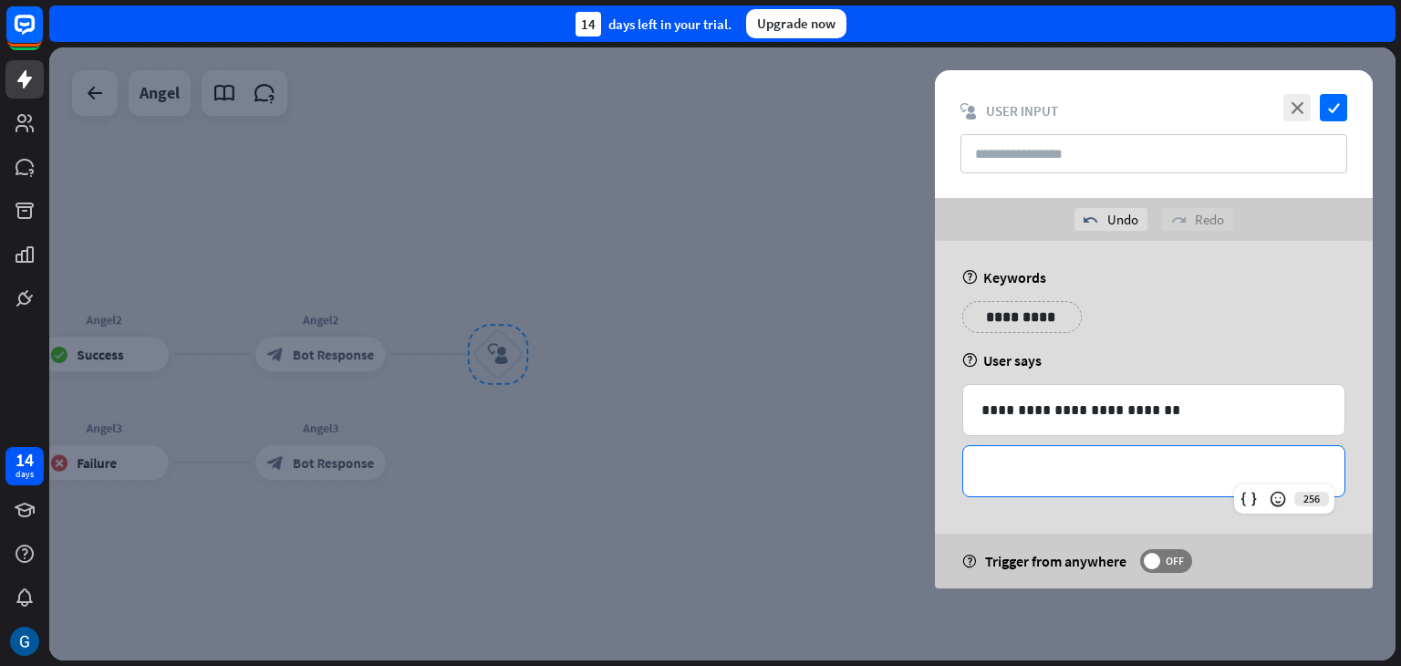
click at [1167, 484] on div "**********" at bounding box center [1153, 471] width 381 height 50
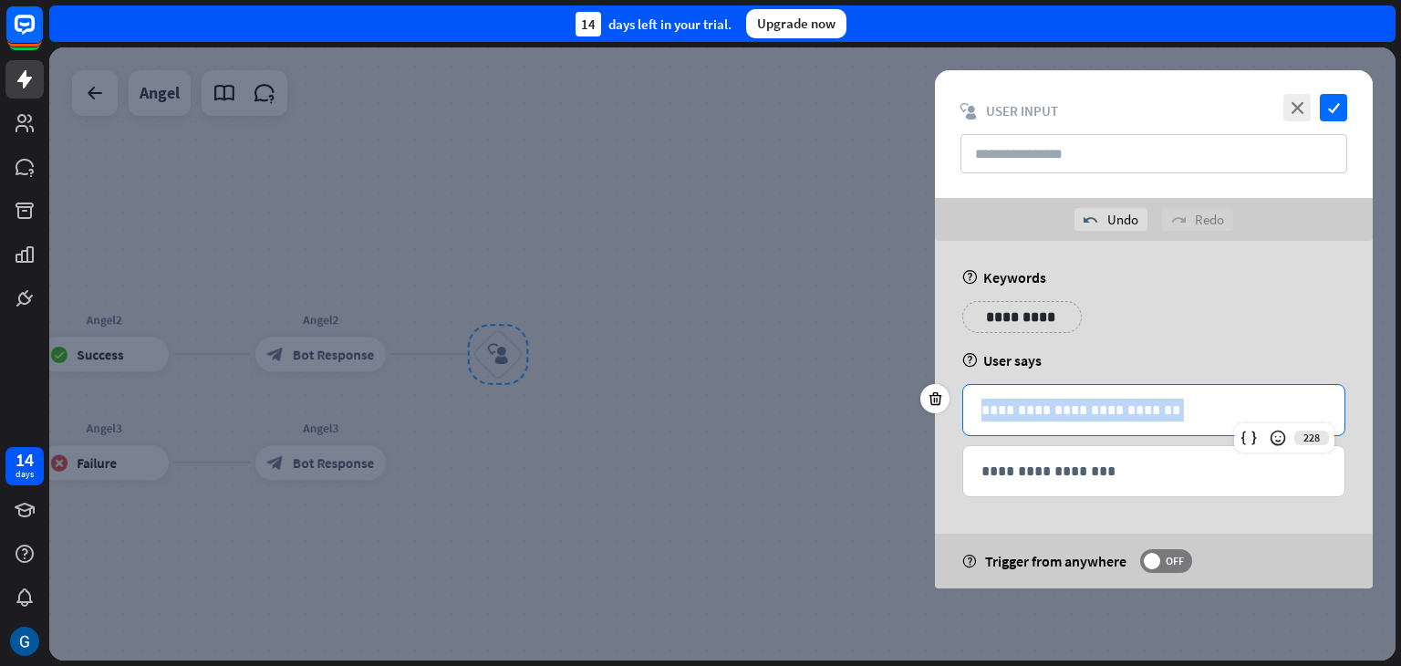
drag, startPoint x: 1151, startPoint y: 411, endPoint x: 941, endPoint y: 412, distance: 209.8
click at [962, 412] on div "**********" at bounding box center [1153, 410] width 383 height 52
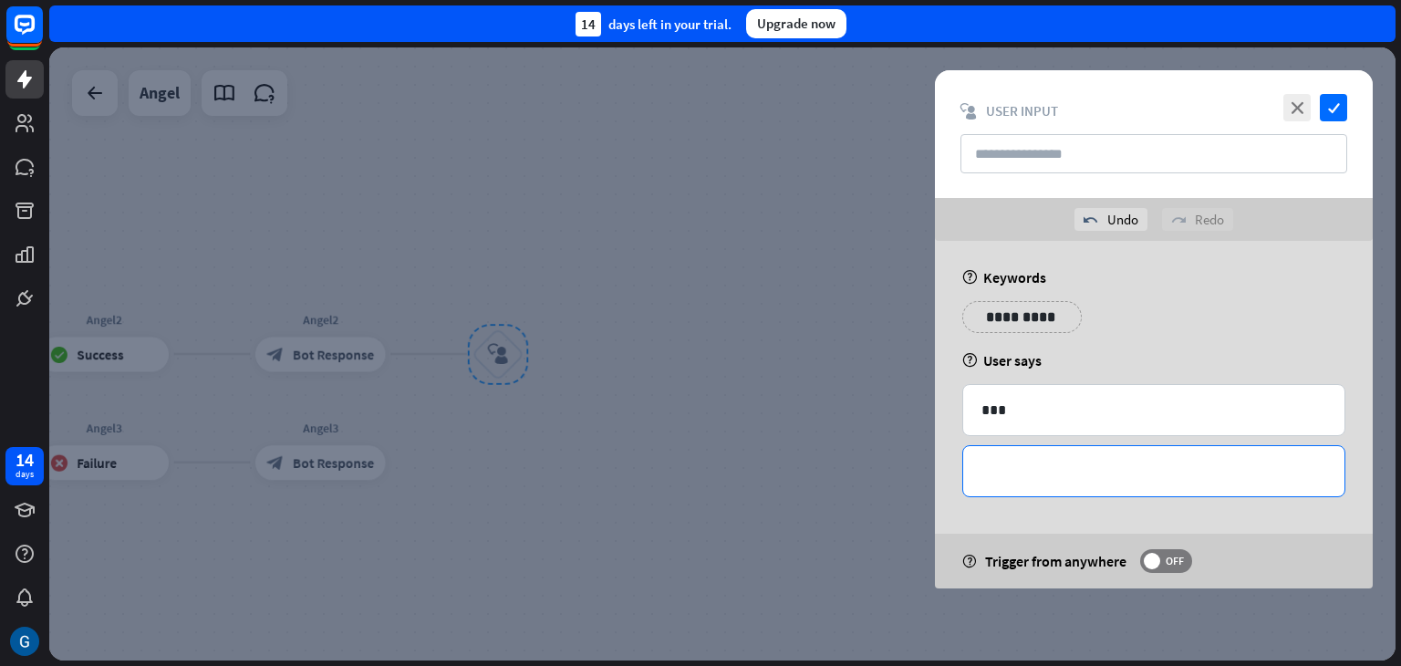
click at [997, 473] on p "**********" at bounding box center [1154, 471] width 345 height 23
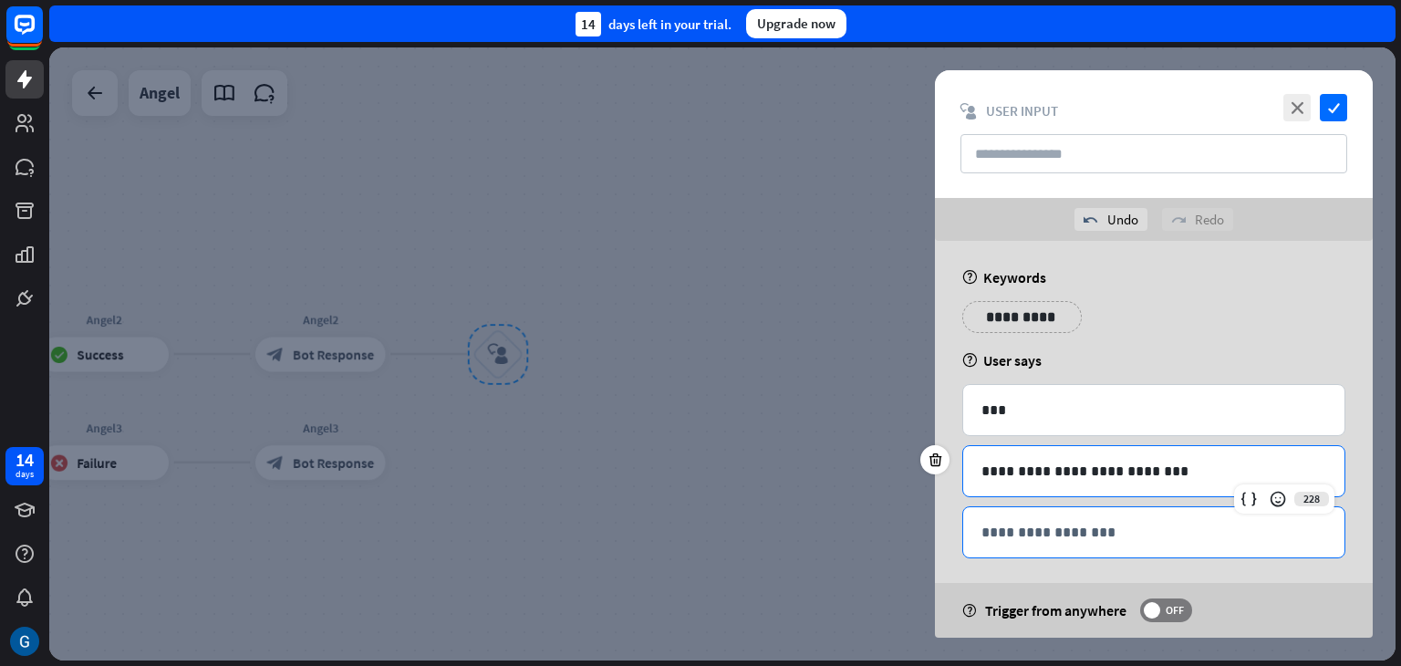
click at [1123, 531] on p "**********" at bounding box center [1154, 532] width 345 height 23
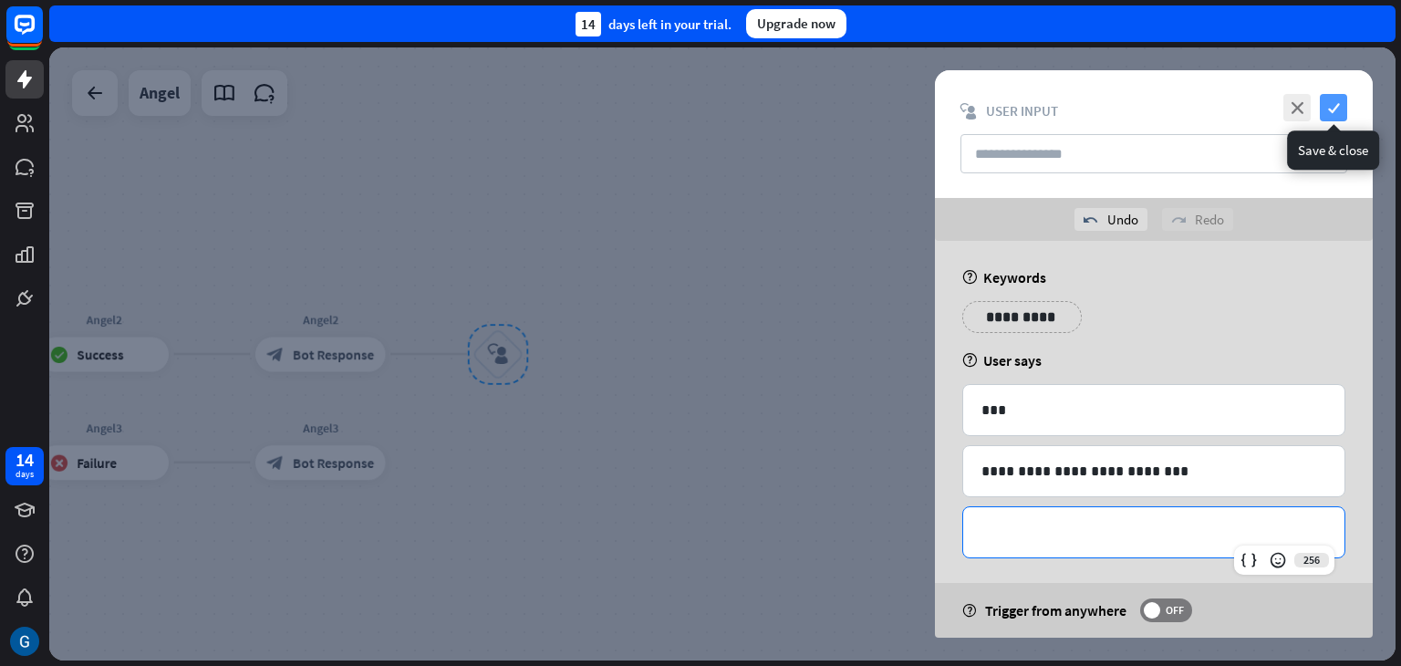
click at [1337, 102] on icon "check" at bounding box center [1333, 107] width 27 height 27
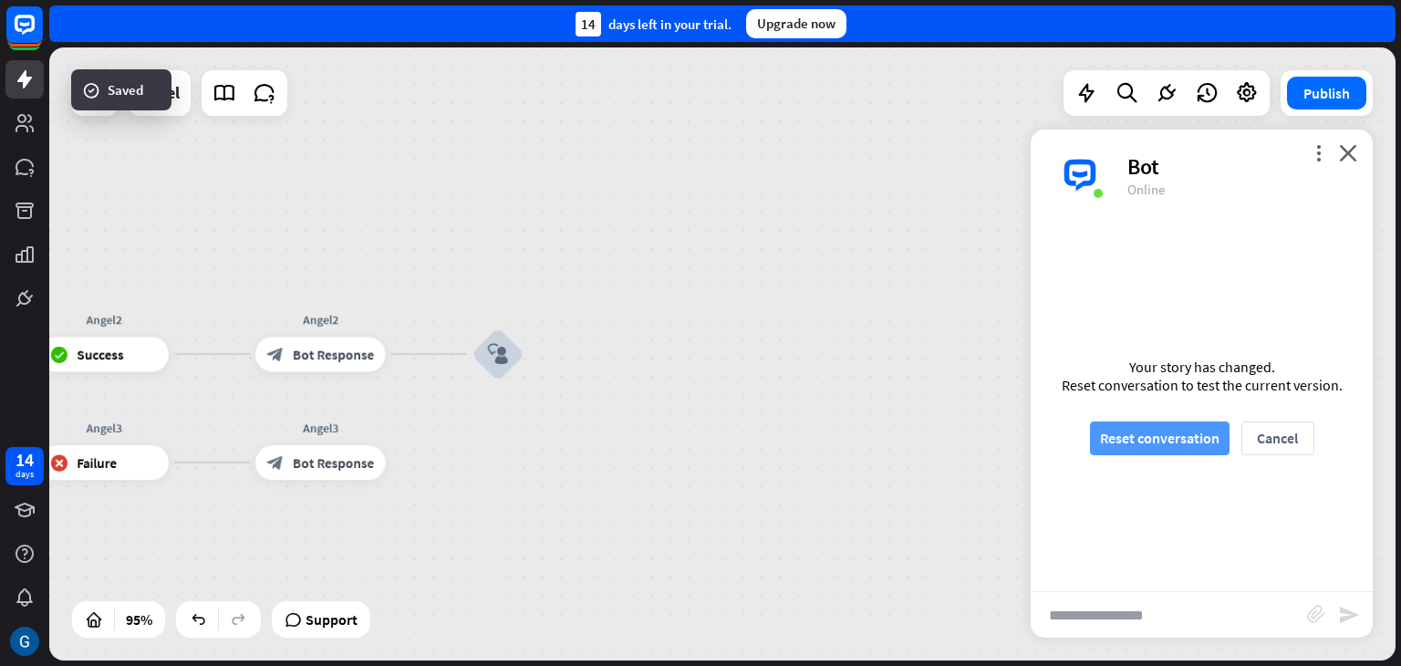
click at [1212, 441] on button "Reset conversation" at bounding box center [1160, 438] width 140 height 34
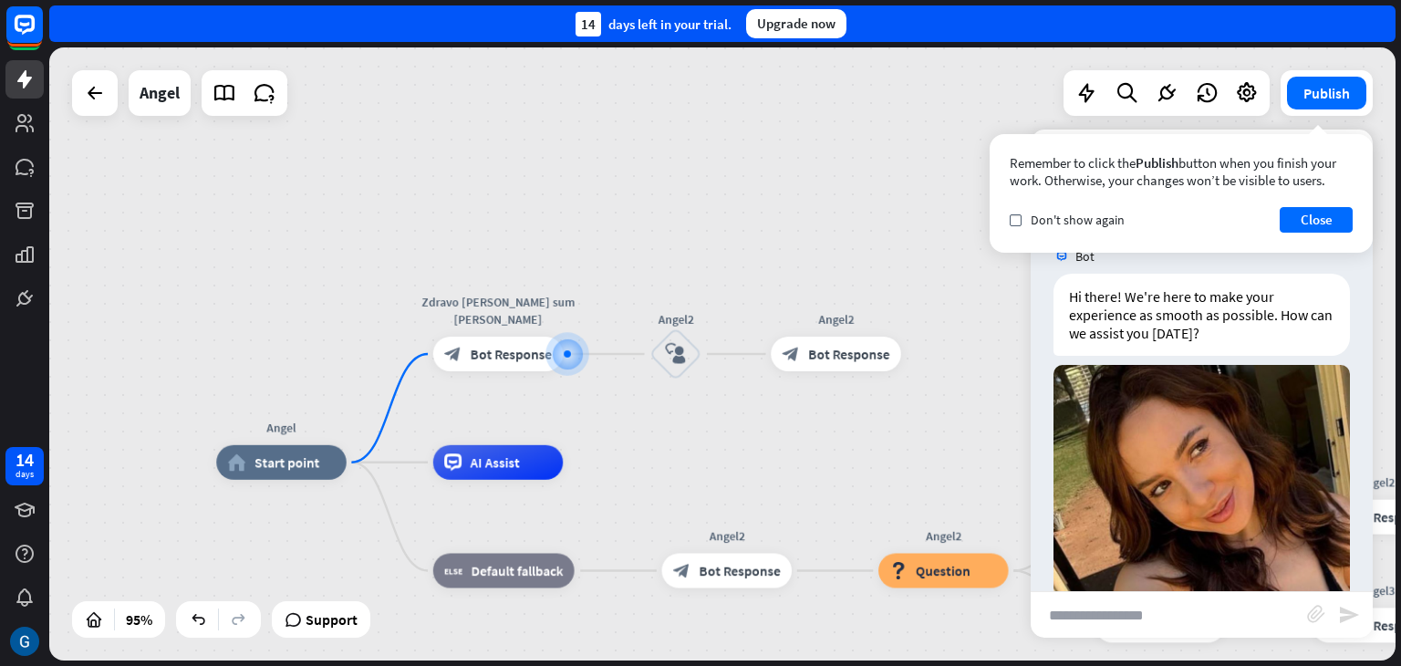
scroll to position [68, 0]
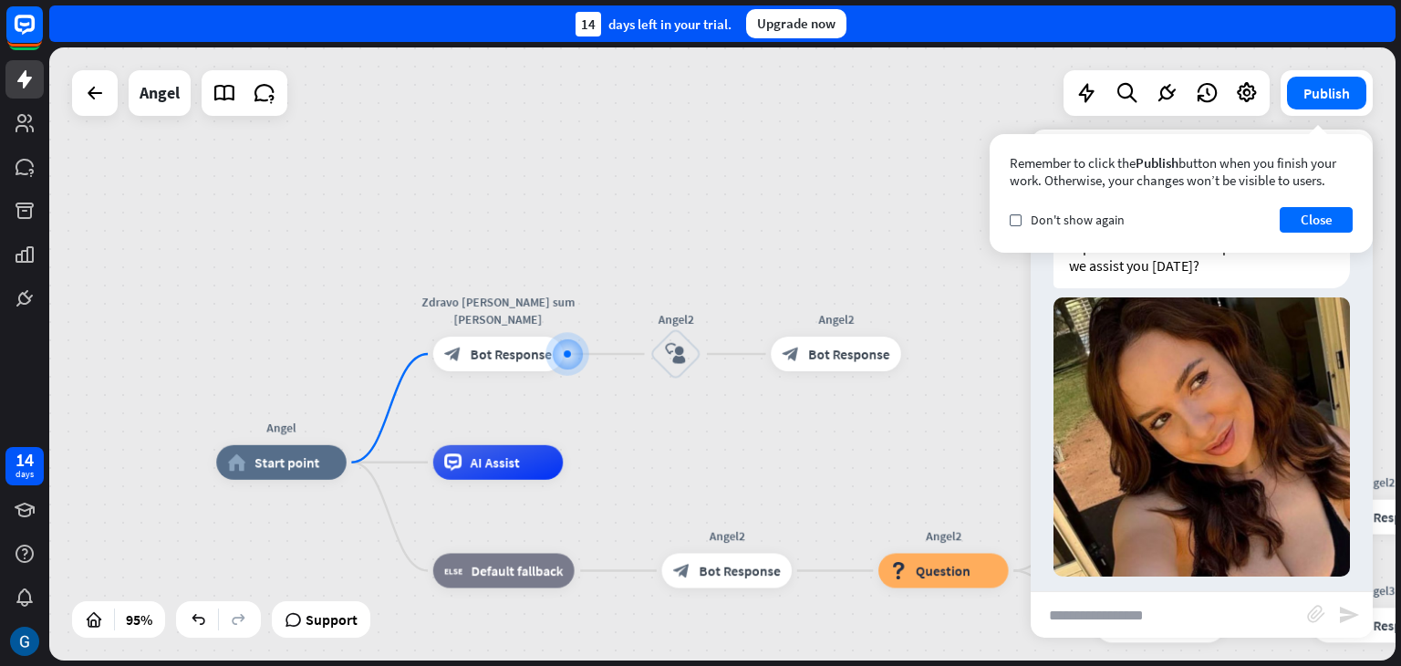
click at [1115, 622] on input "text" at bounding box center [1169, 615] width 276 height 46
type input "*****"
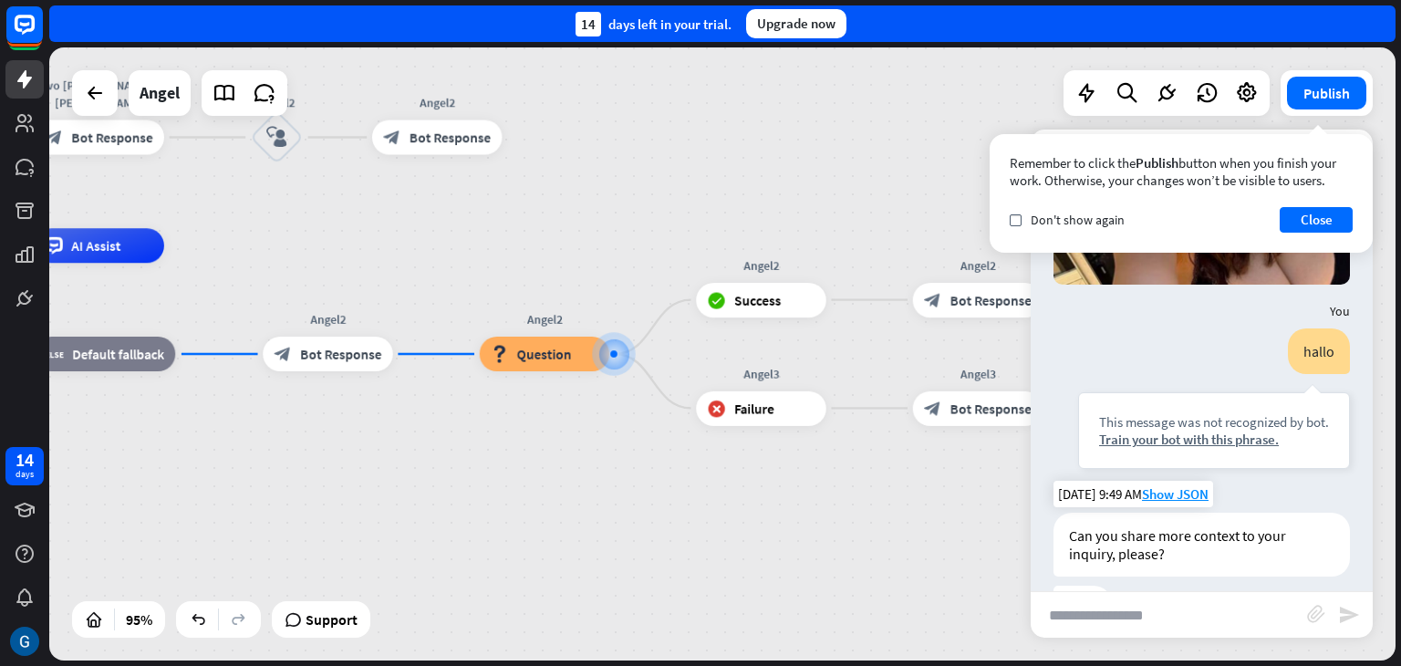
scroll to position [414, 0]
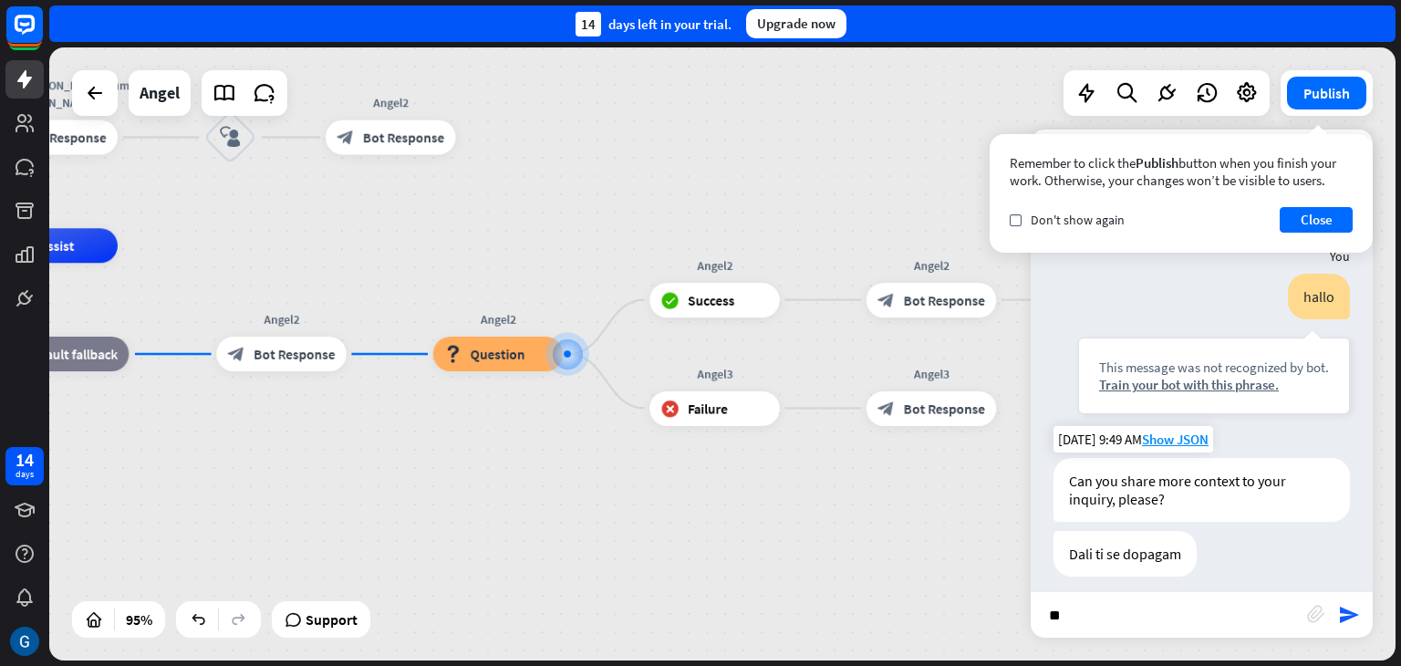
type input "***"
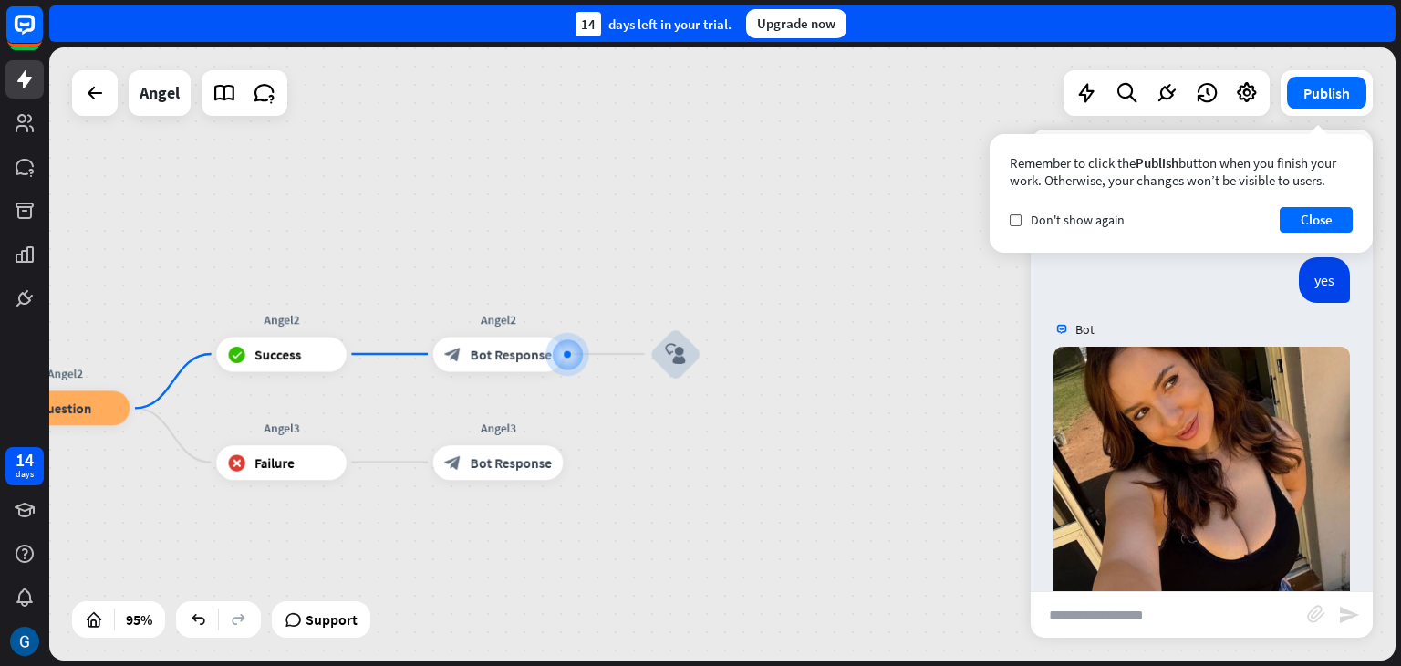
scroll to position [831, 0]
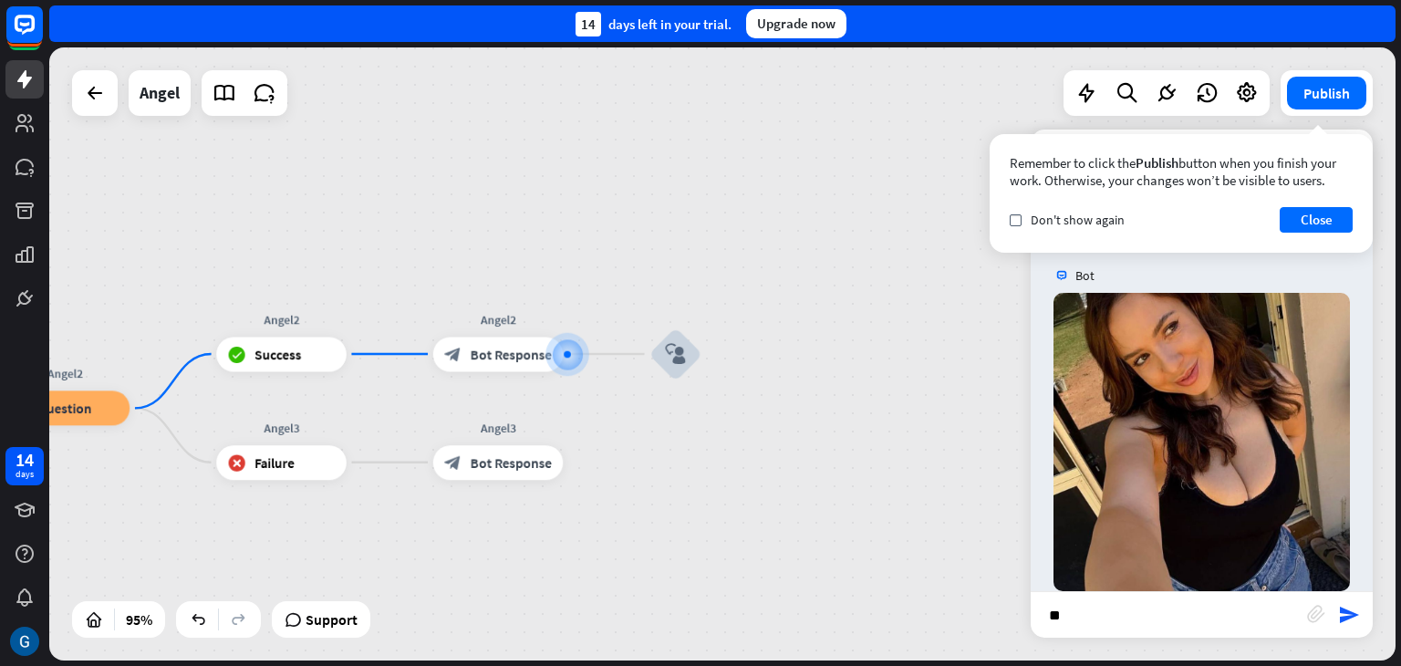
type input "***"
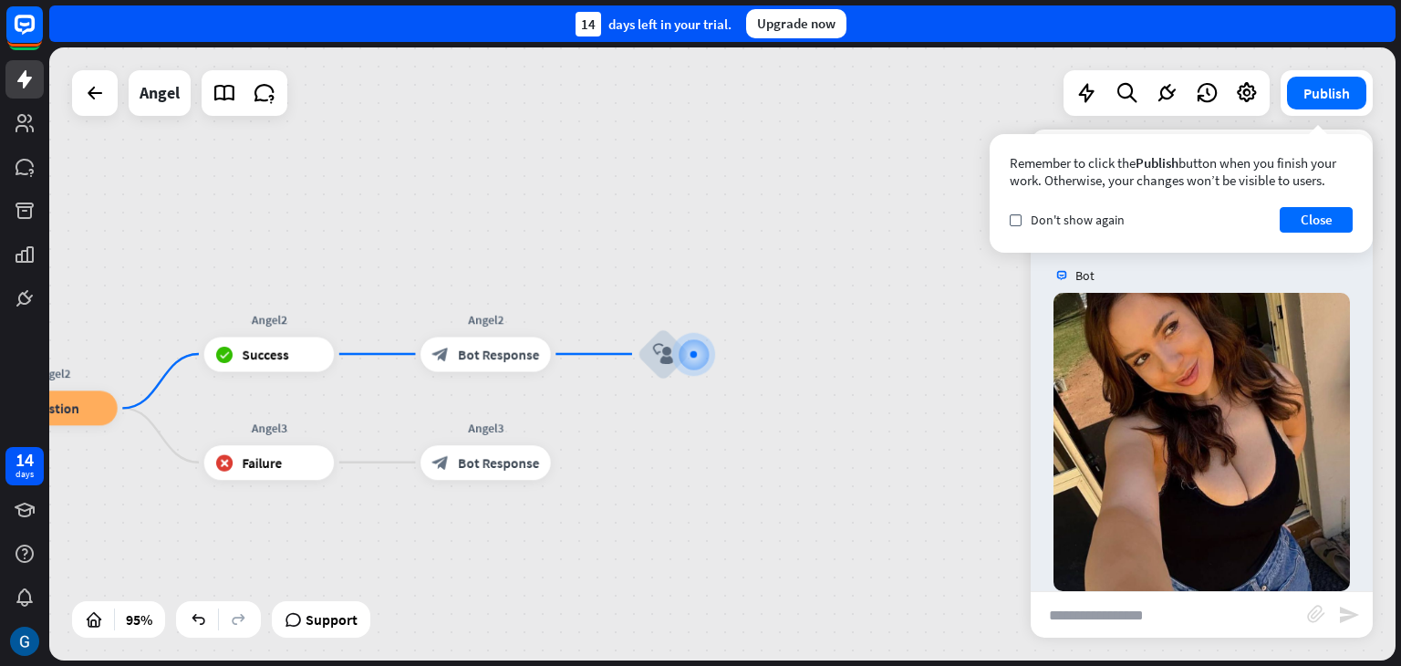
scroll to position [920, 0]
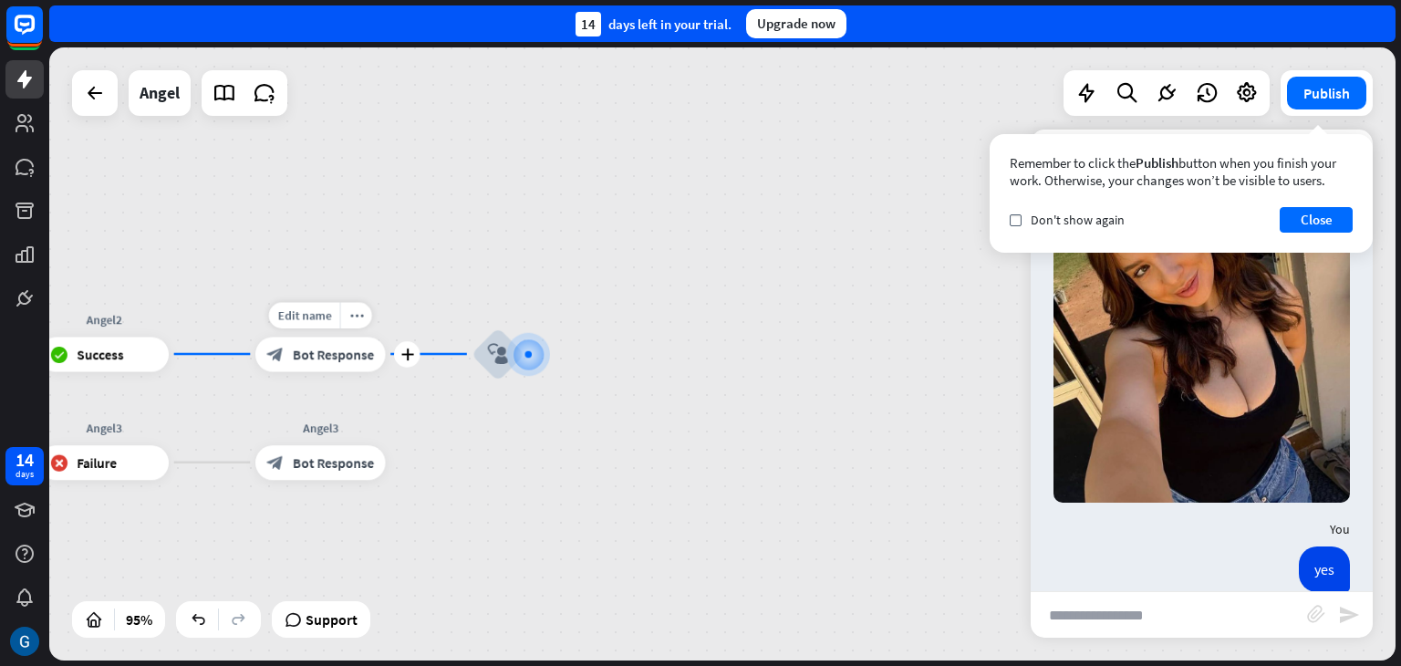
click at [351, 359] on span "Bot Response" at bounding box center [333, 354] width 81 height 17
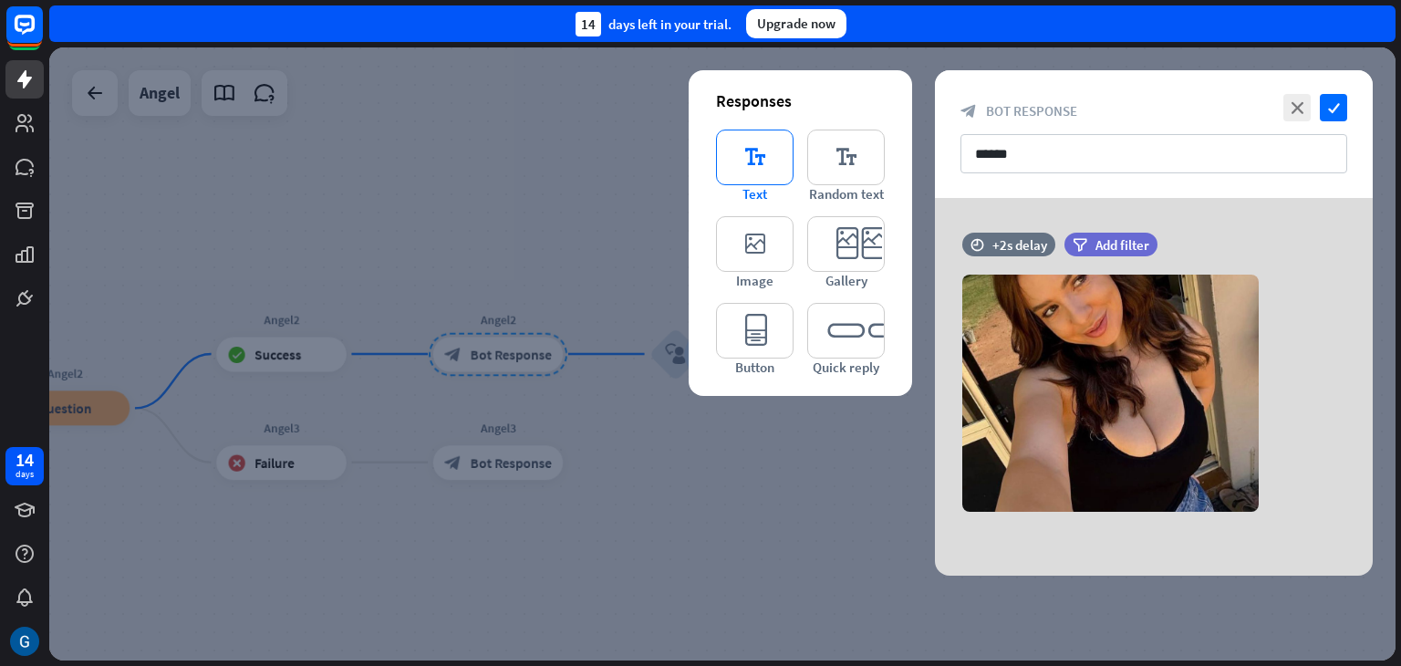
click at [751, 154] on icon "editor_text" at bounding box center [755, 158] width 78 height 56
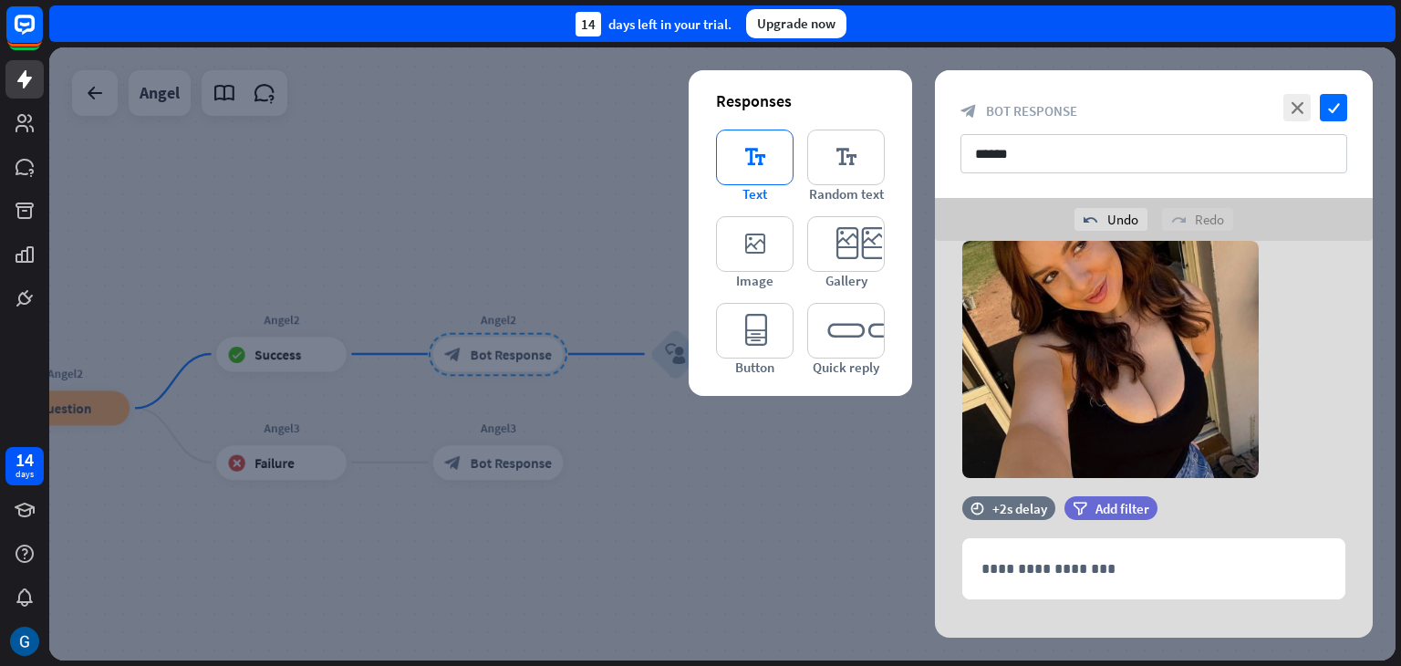
scroll to position [102, 0]
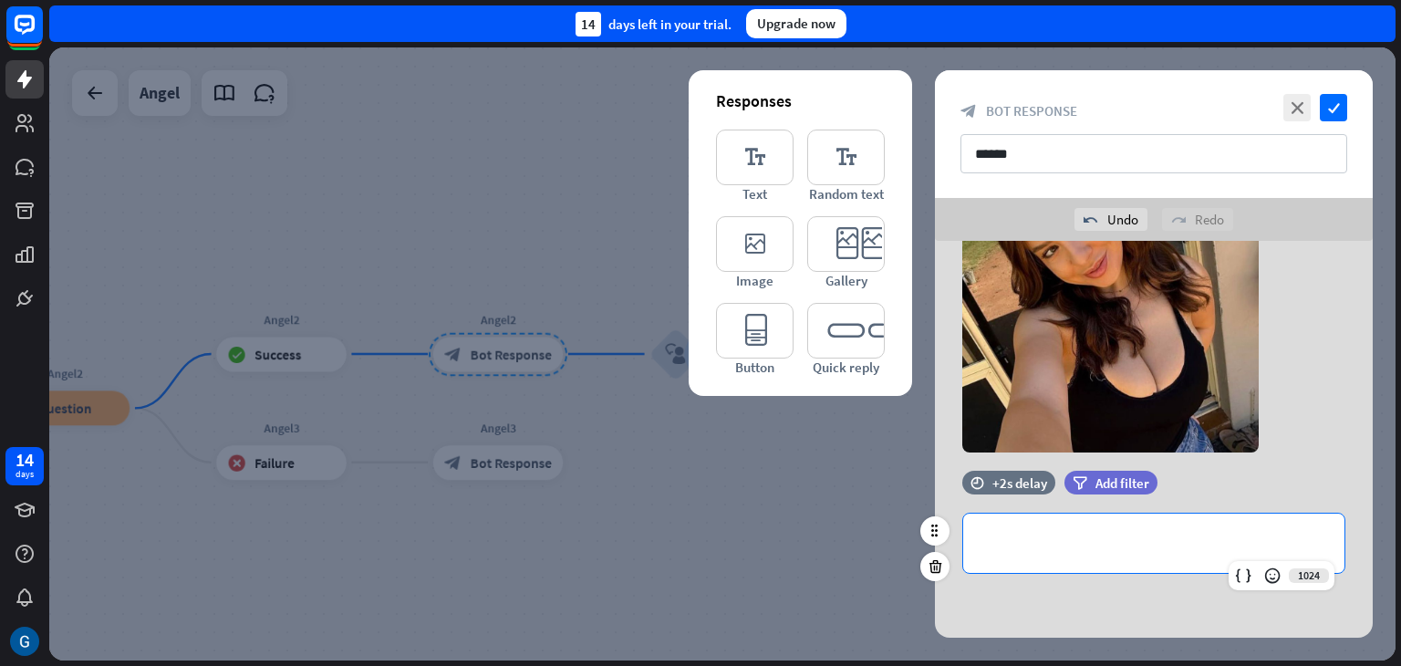
click at [1048, 548] on p "**********" at bounding box center [1154, 543] width 345 height 23
click at [1172, 549] on p "**********" at bounding box center [1154, 543] width 345 height 23
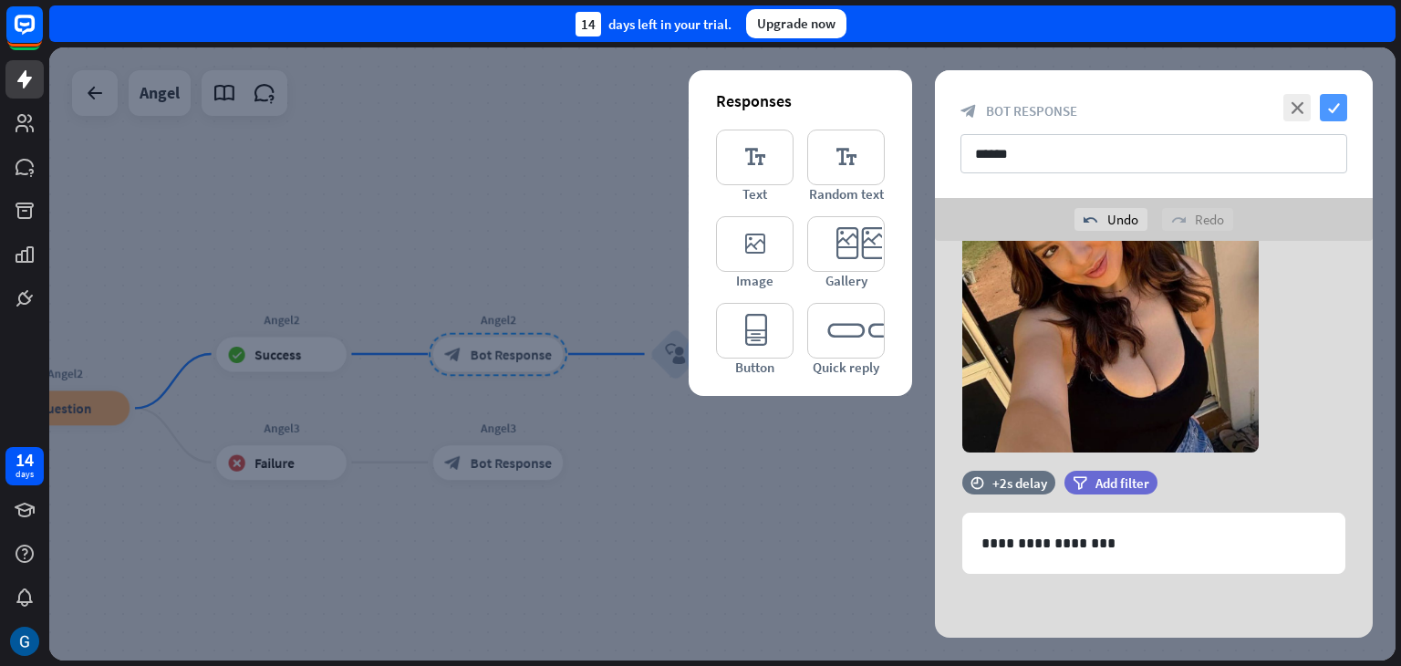
click at [1341, 100] on icon "check" at bounding box center [1333, 107] width 27 height 27
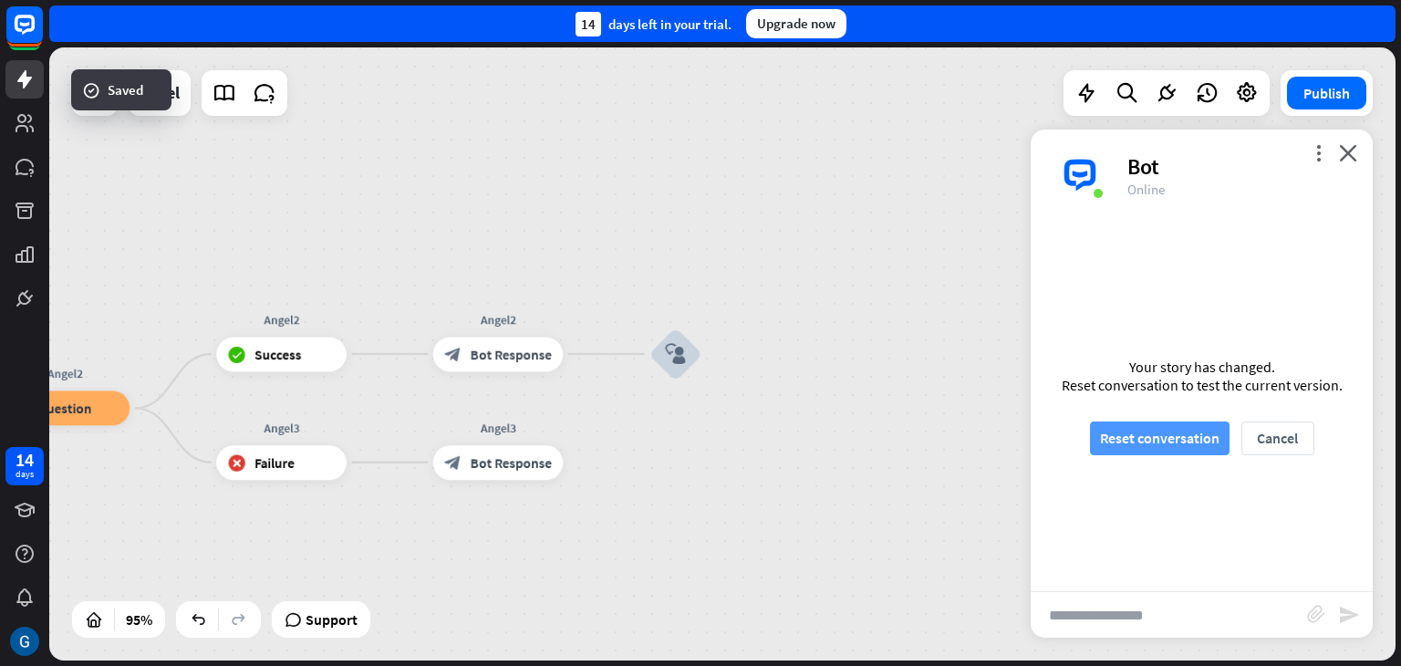
click at [1163, 435] on button "Reset conversation" at bounding box center [1160, 438] width 140 height 34
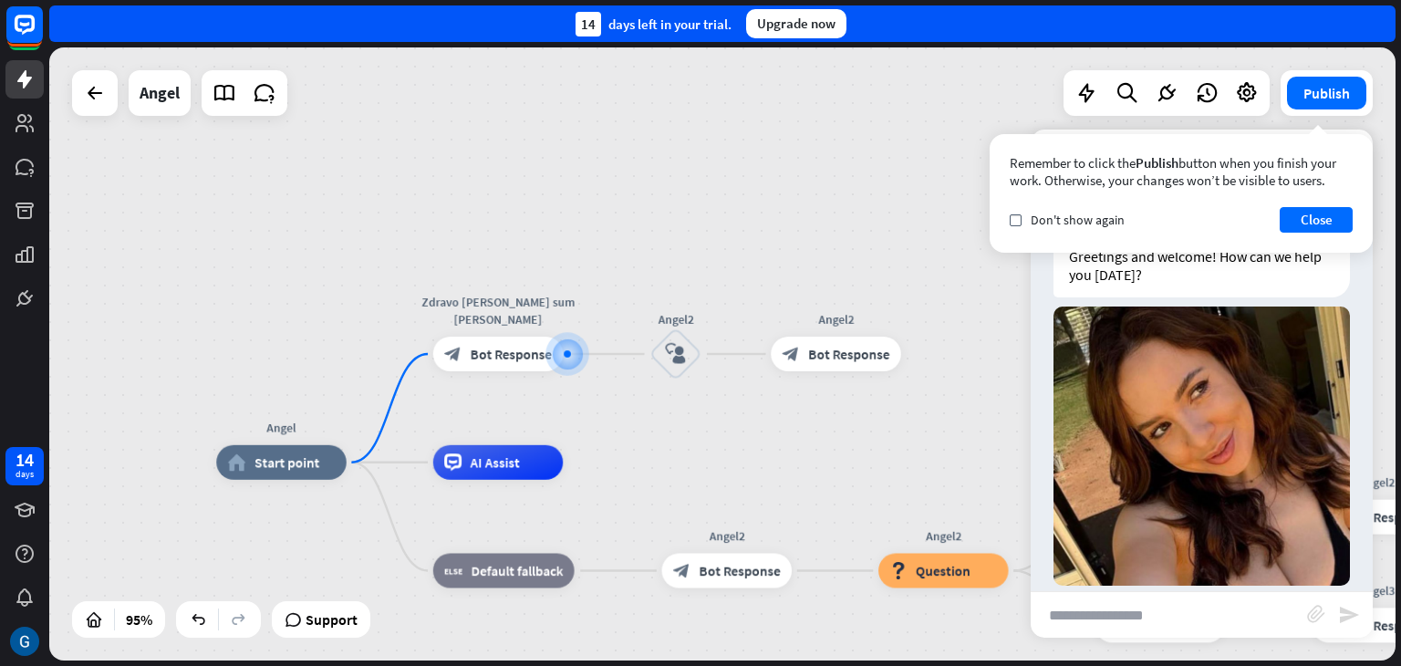
scroll to position [49, 0]
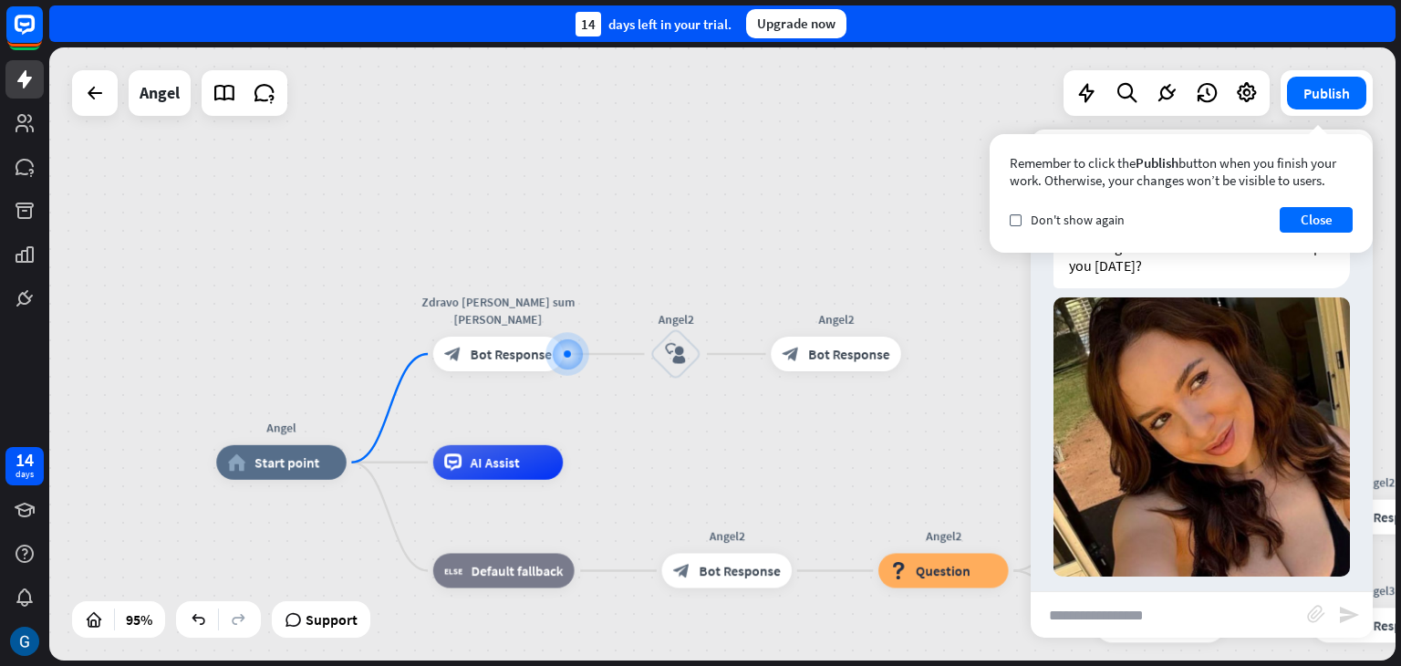
click at [1118, 610] on input "text" at bounding box center [1169, 615] width 276 height 46
type input "**"
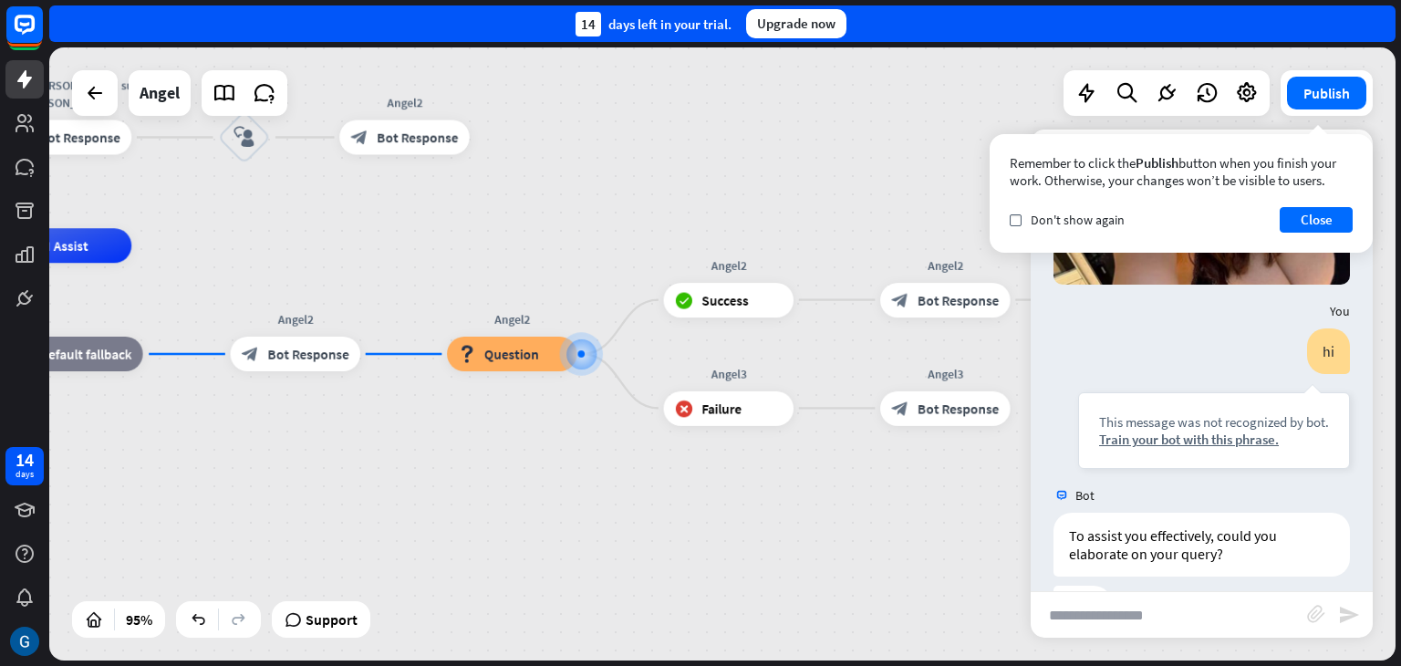
scroll to position [396, 0]
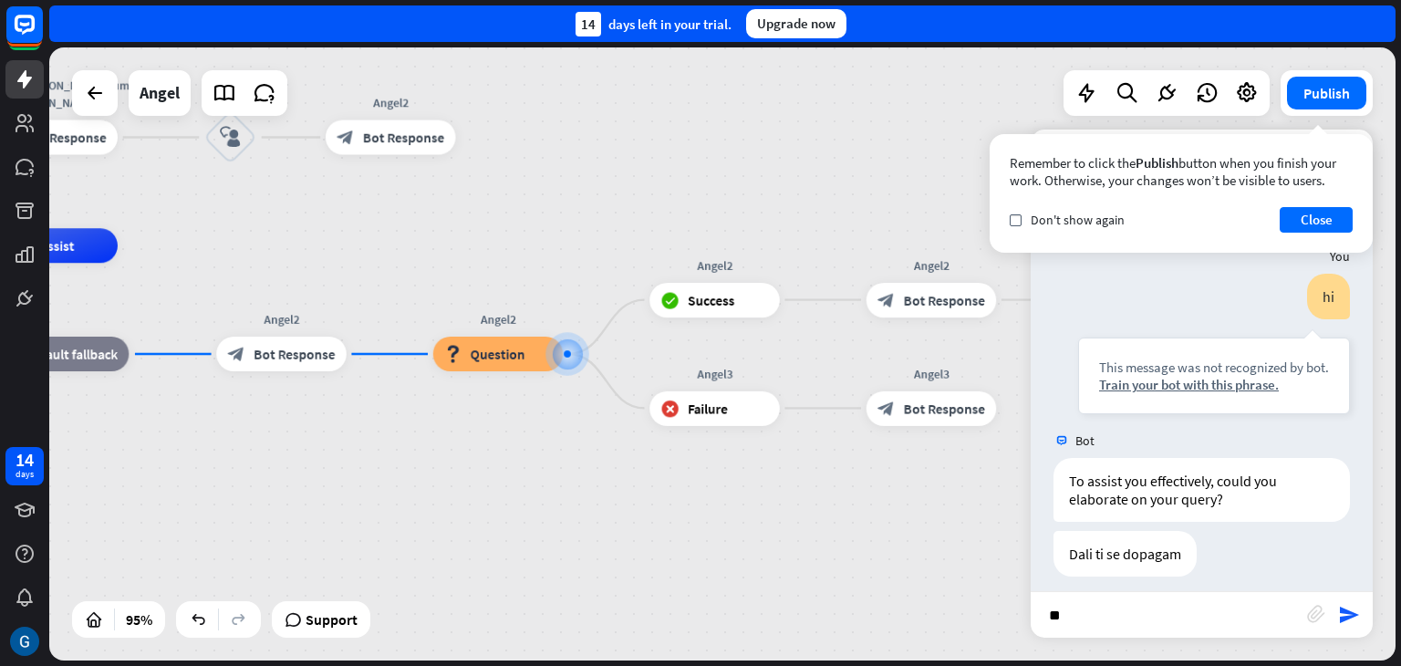
type input "***"
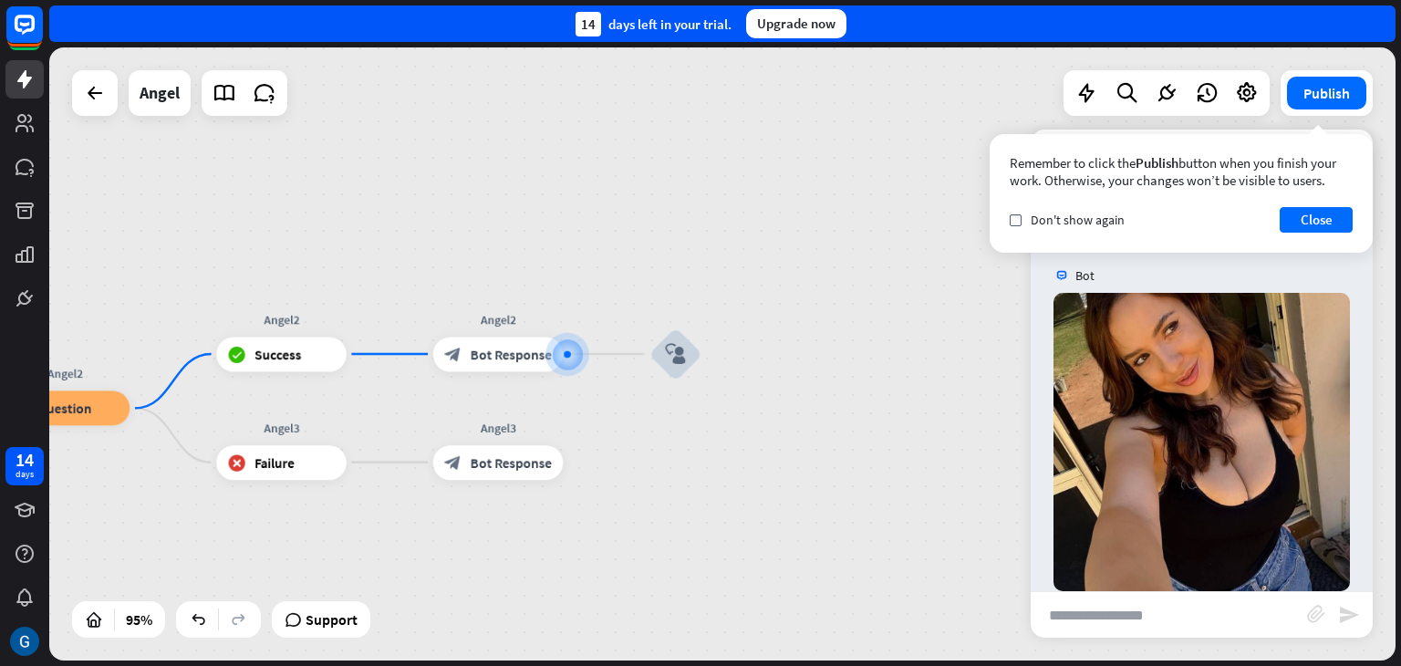
scroll to position [868, 0]
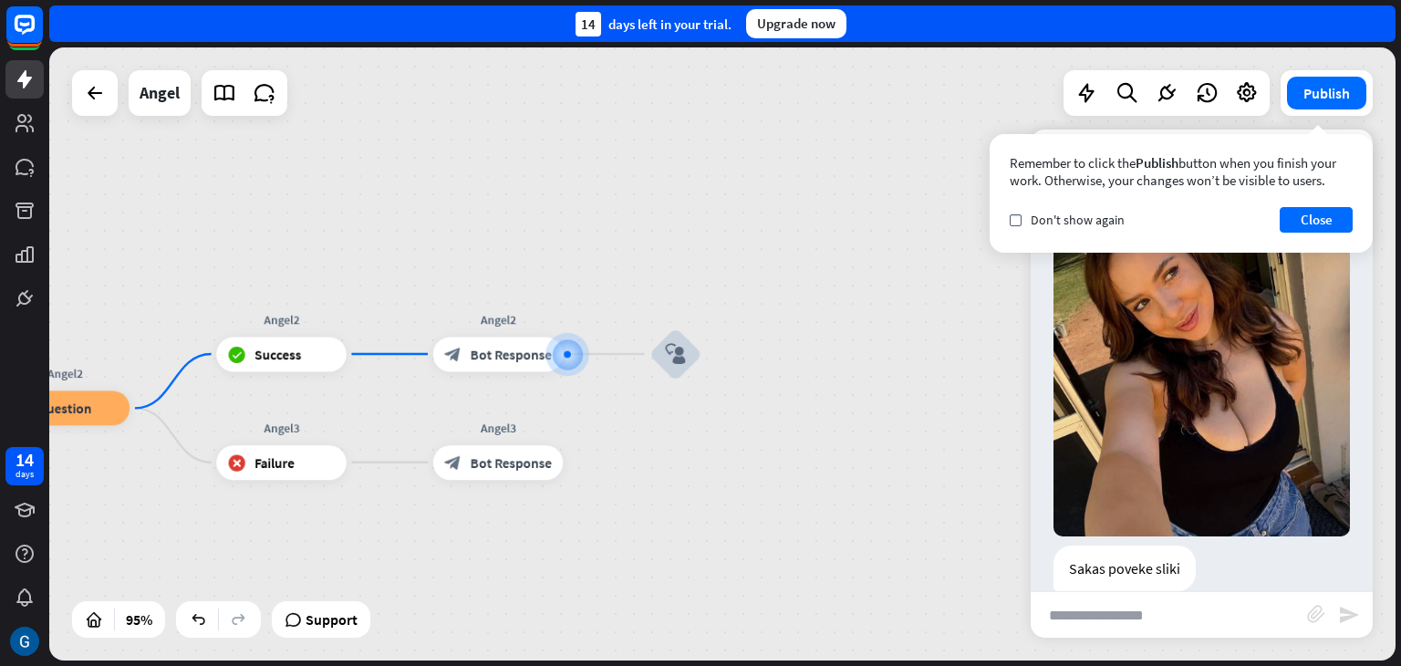
click at [1122, 599] on input "text" at bounding box center [1169, 615] width 276 height 46
type input "***"
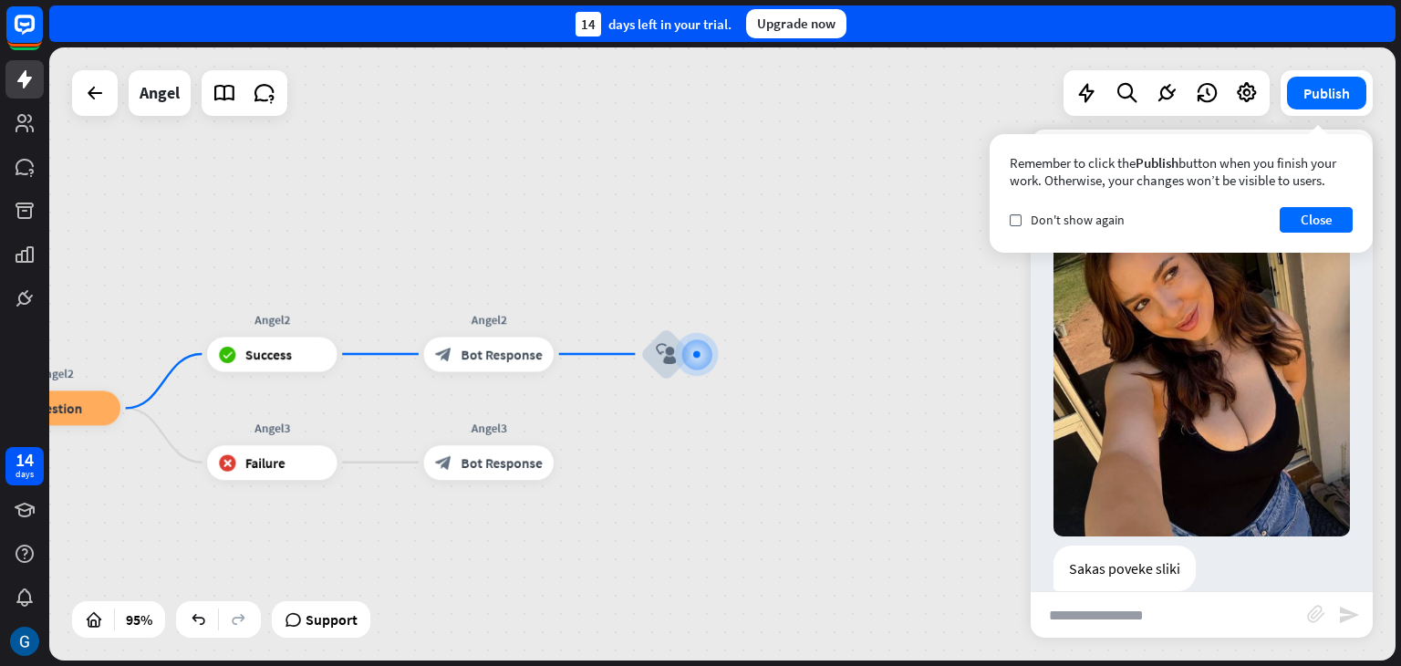
scroll to position [956, 0]
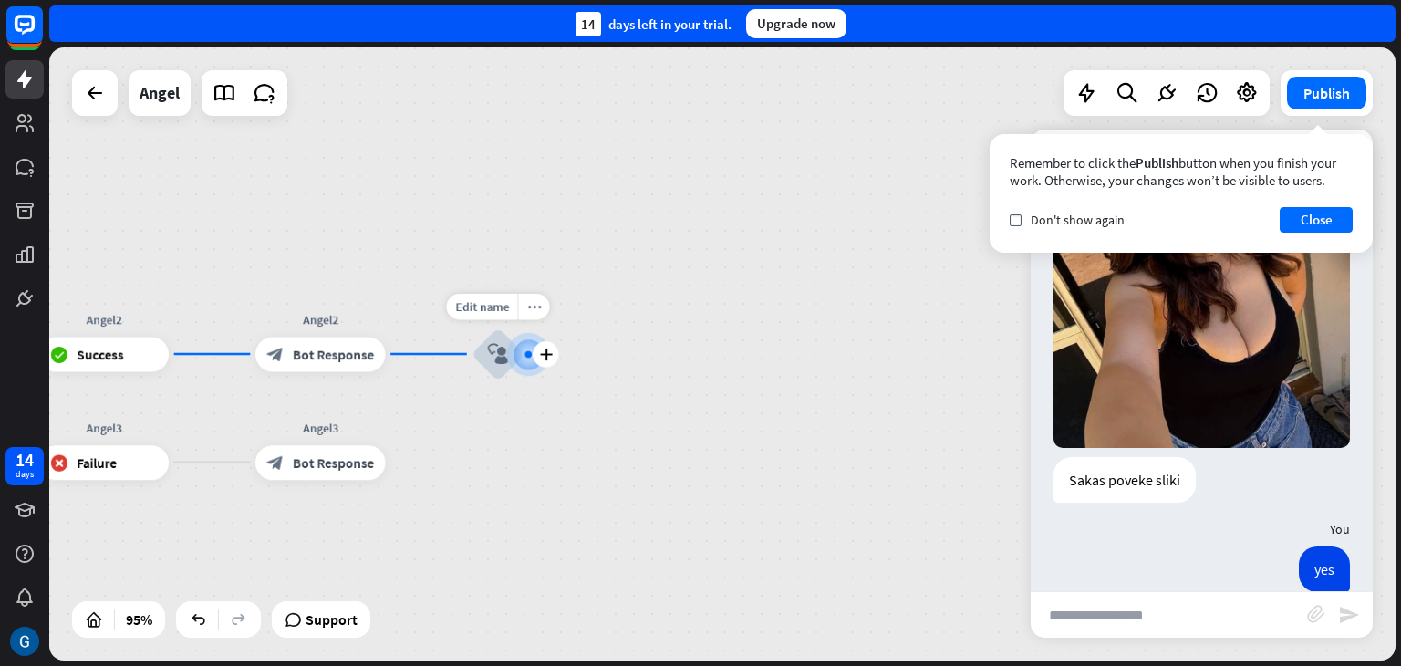
click at [535, 361] on div at bounding box center [528, 354] width 17 height 17
click at [550, 352] on icon "plus" at bounding box center [545, 354] width 13 height 12
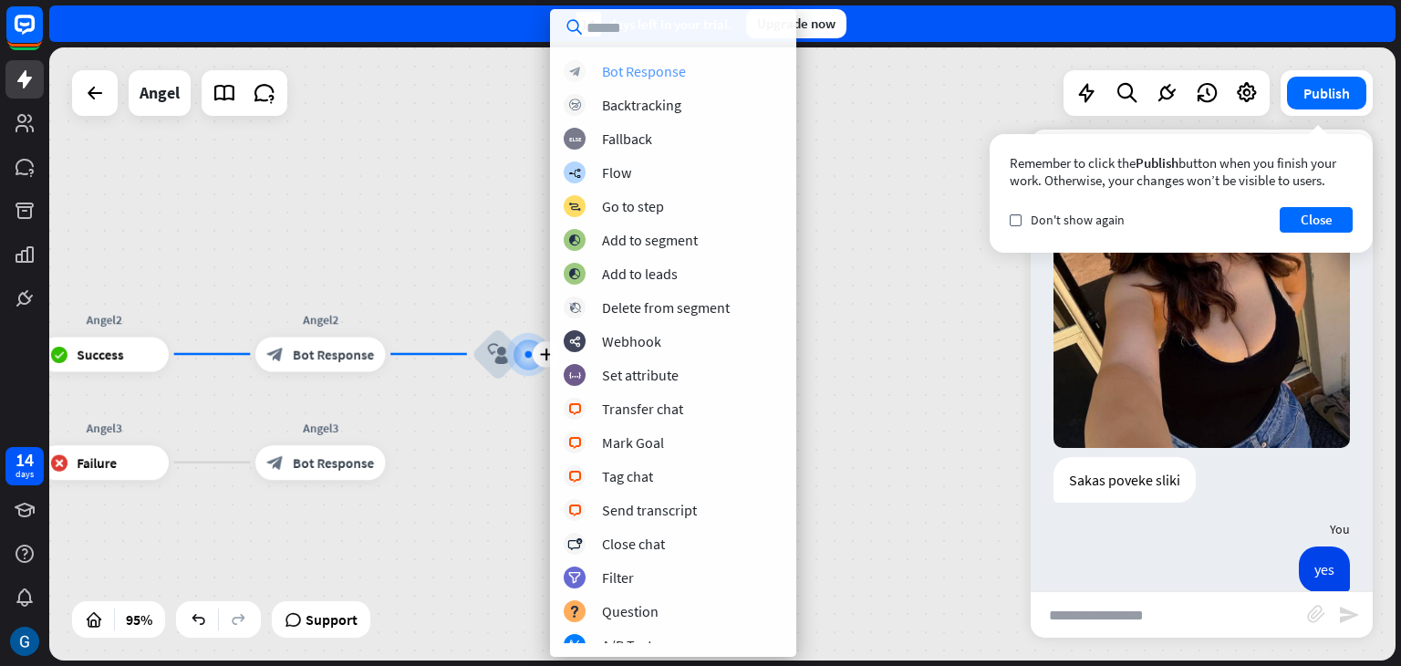
click at [653, 79] on div "Bot Response" at bounding box center [644, 71] width 84 height 18
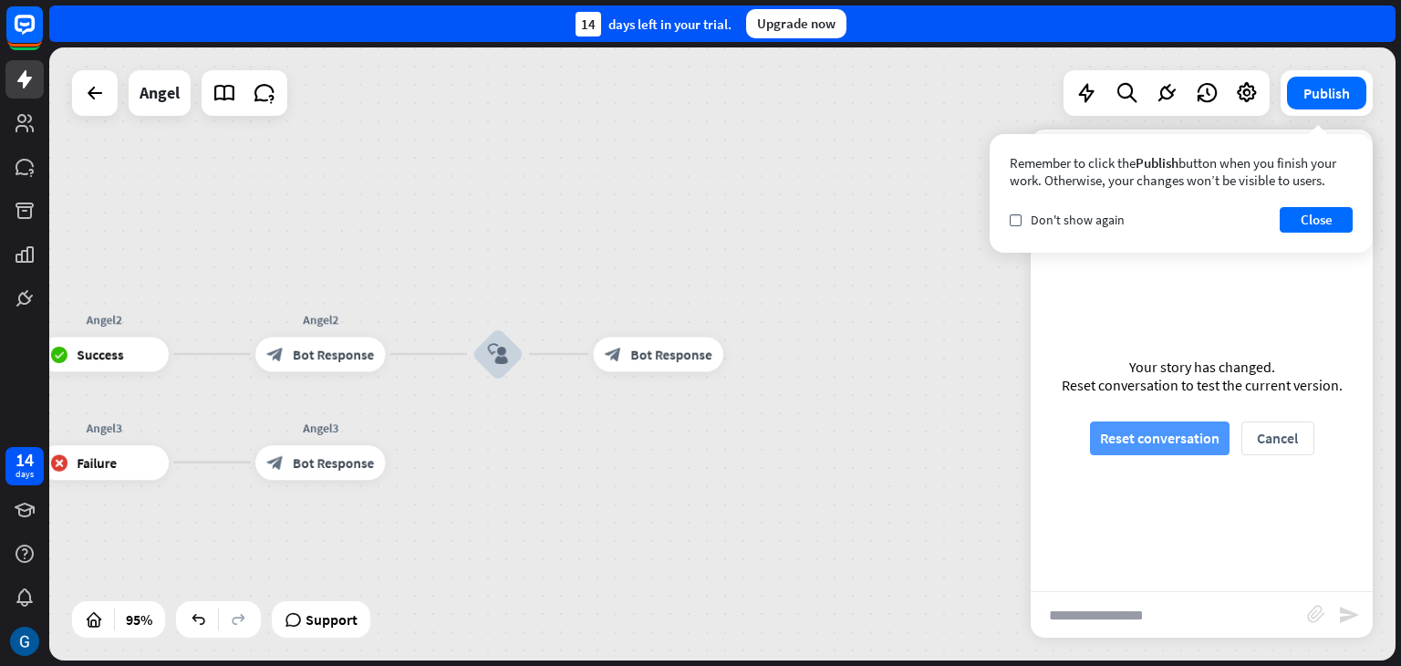
click at [1142, 436] on button "Reset conversation" at bounding box center [1160, 438] width 140 height 34
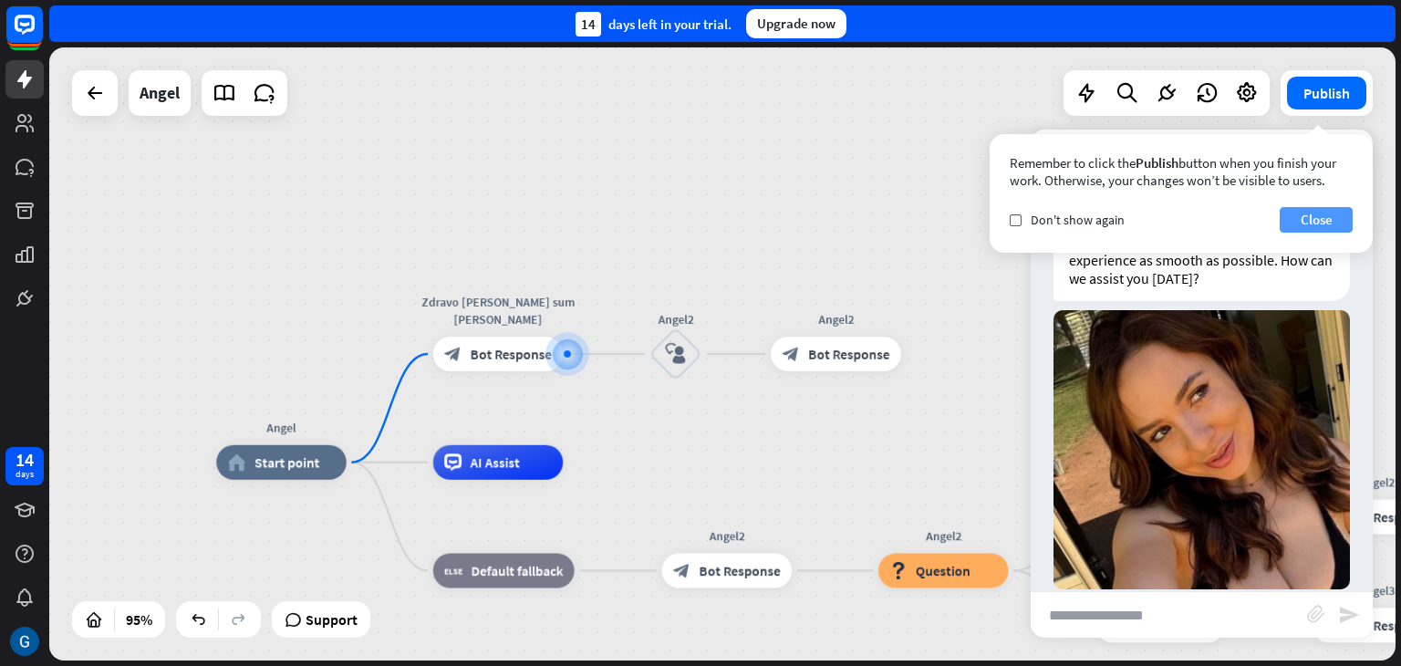
scroll to position [68, 0]
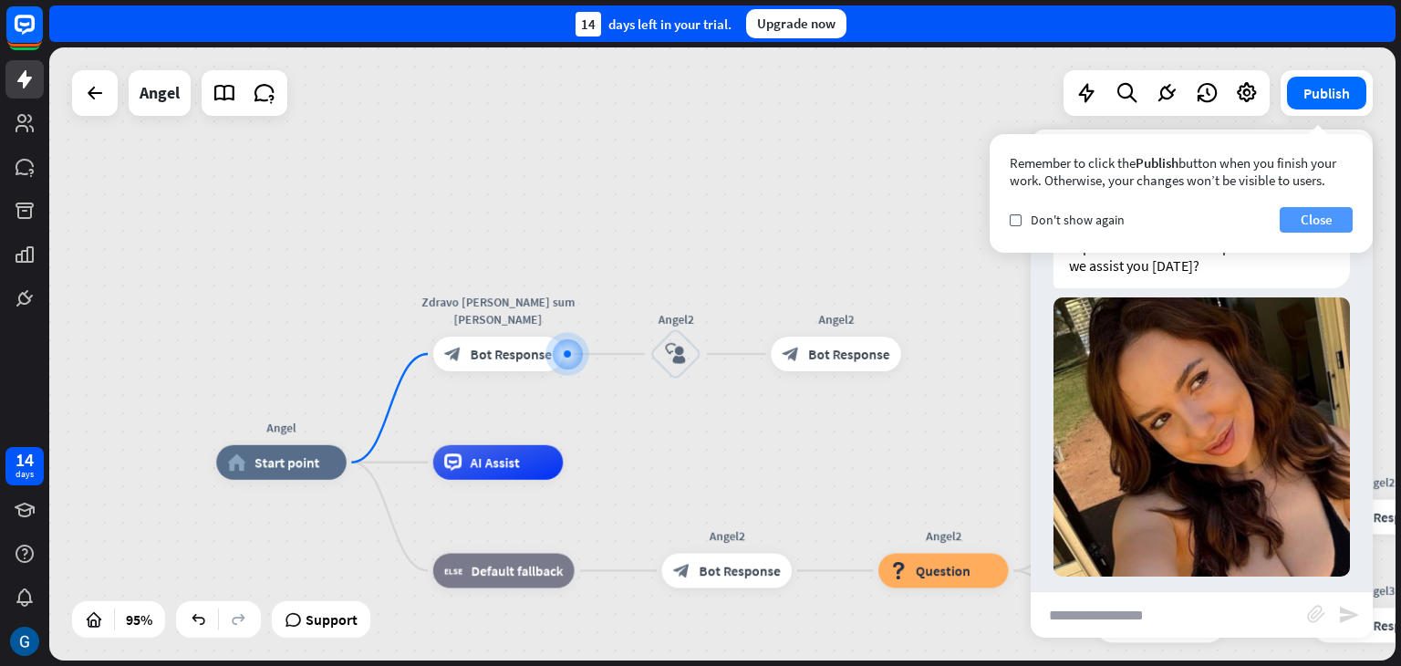
click at [1330, 220] on button "Close" at bounding box center [1316, 220] width 73 height 26
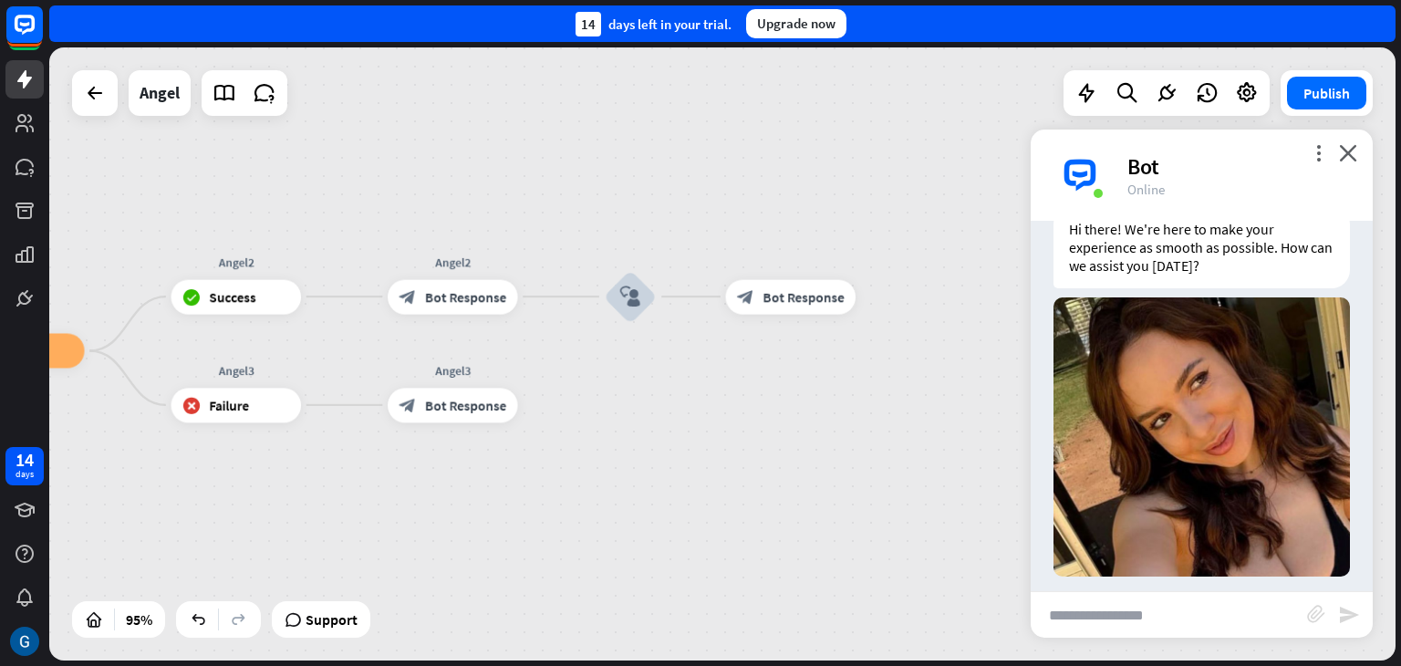
drag, startPoint x: 924, startPoint y: 417, endPoint x: 0, endPoint y: 197, distance: 949.9
click at [0, 197] on div "14 days close Product Help First steps Get started with ChatBot Help Center Fol…" at bounding box center [700, 333] width 1401 height 666
click at [791, 298] on span "Bot Response" at bounding box center [803, 296] width 81 height 17
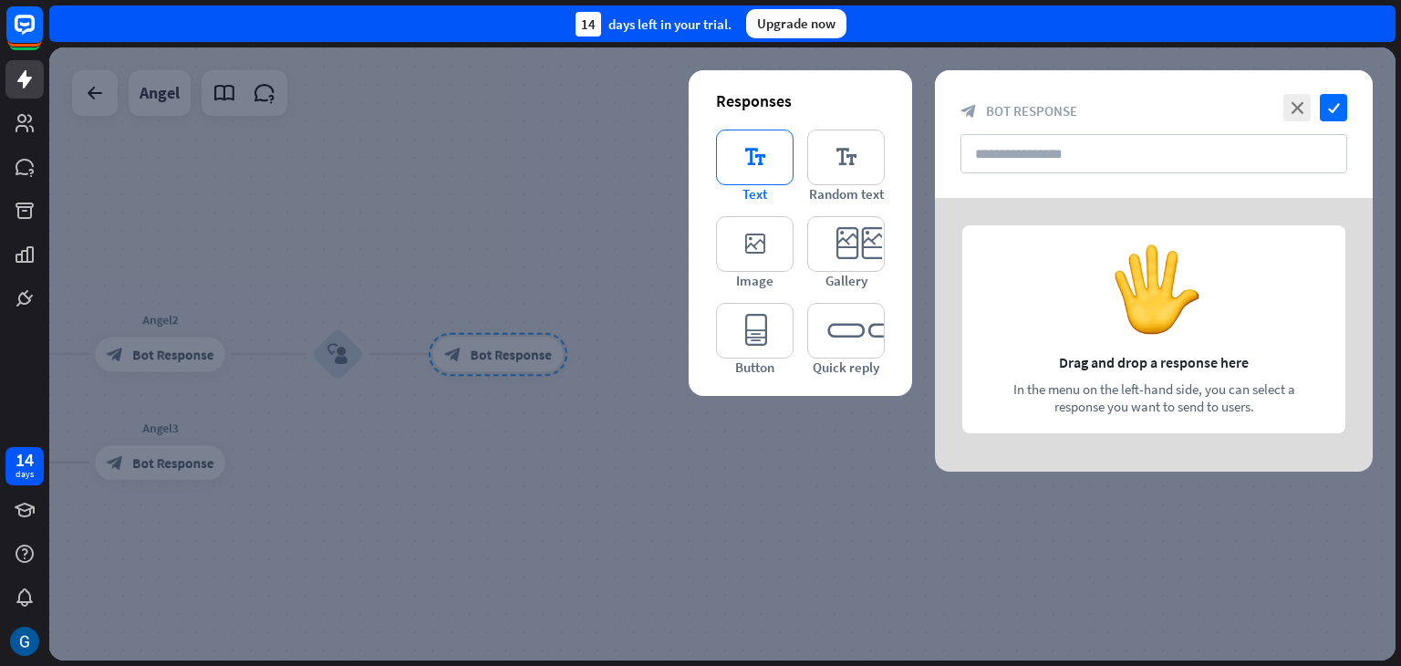
click at [760, 167] on icon "editor_text" at bounding box center [755, 158] width 78 height 56
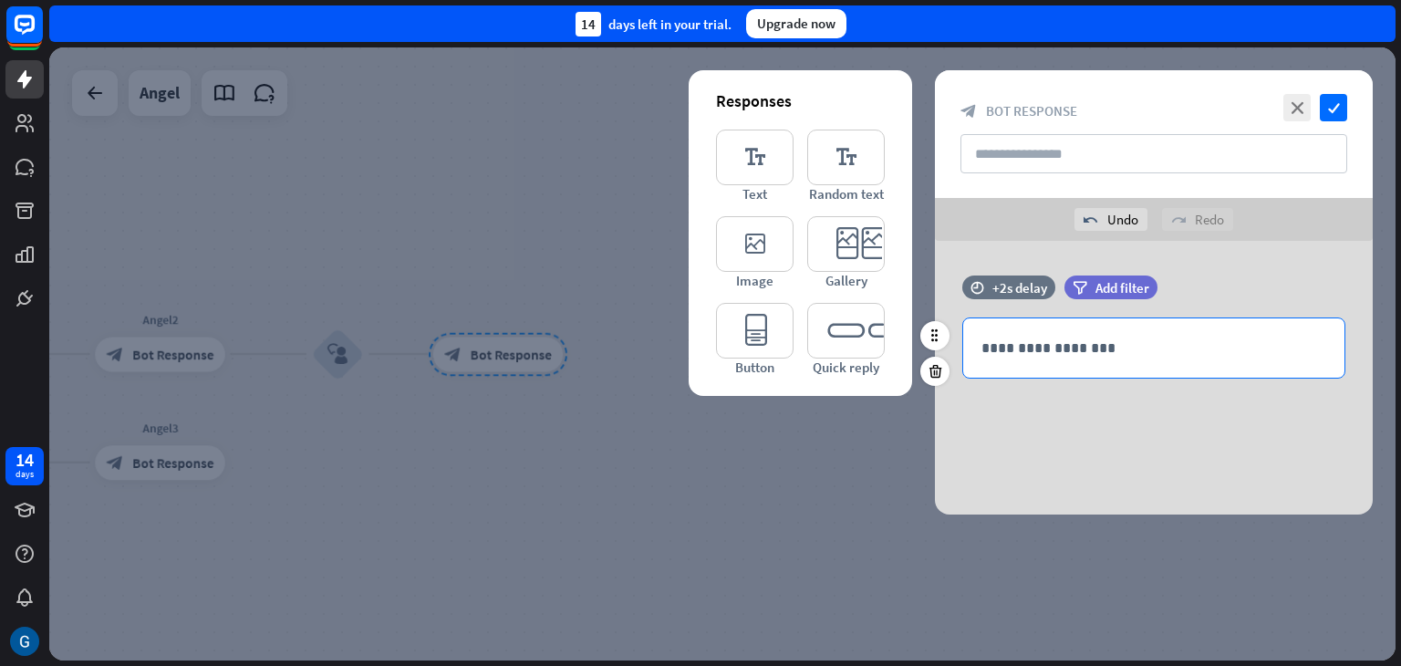
click at [1060, 349] on p "**********" at bounding box center [1154, 348] width 345 height 23
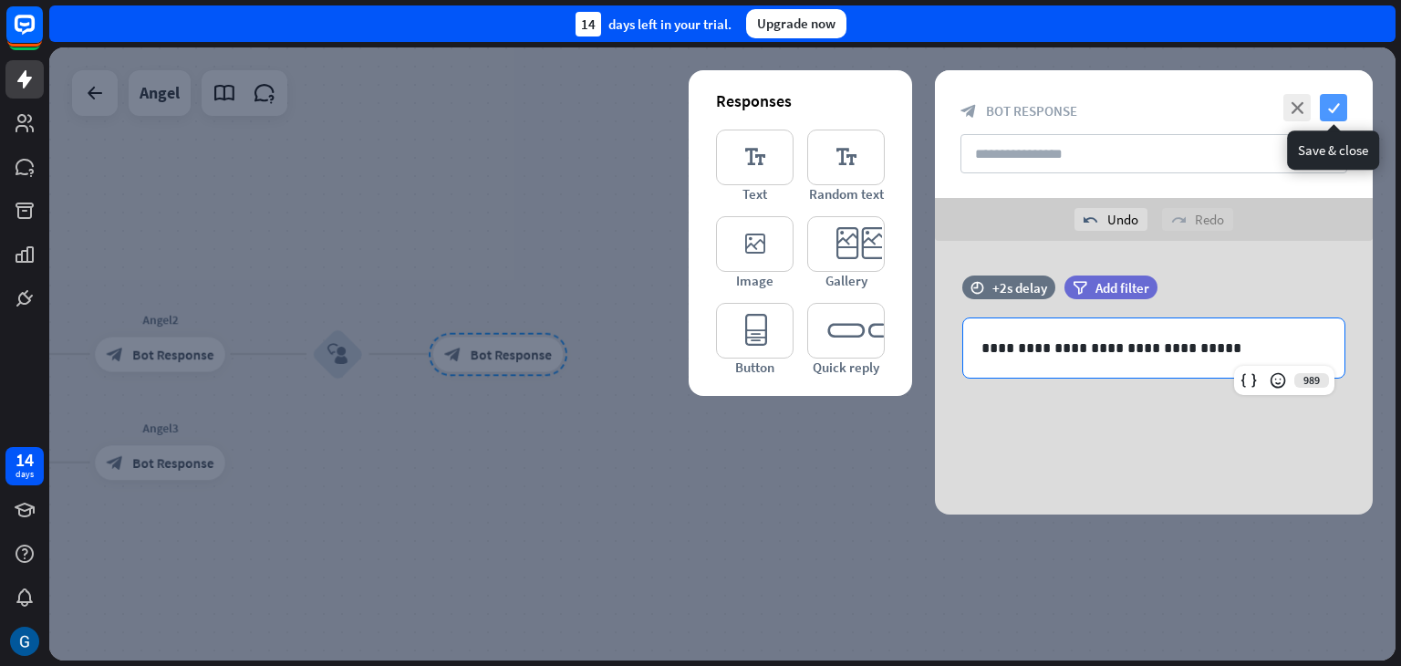
click at [1343, 107] on icon "check" at bounding box center [1333, 107] width 27 height 27
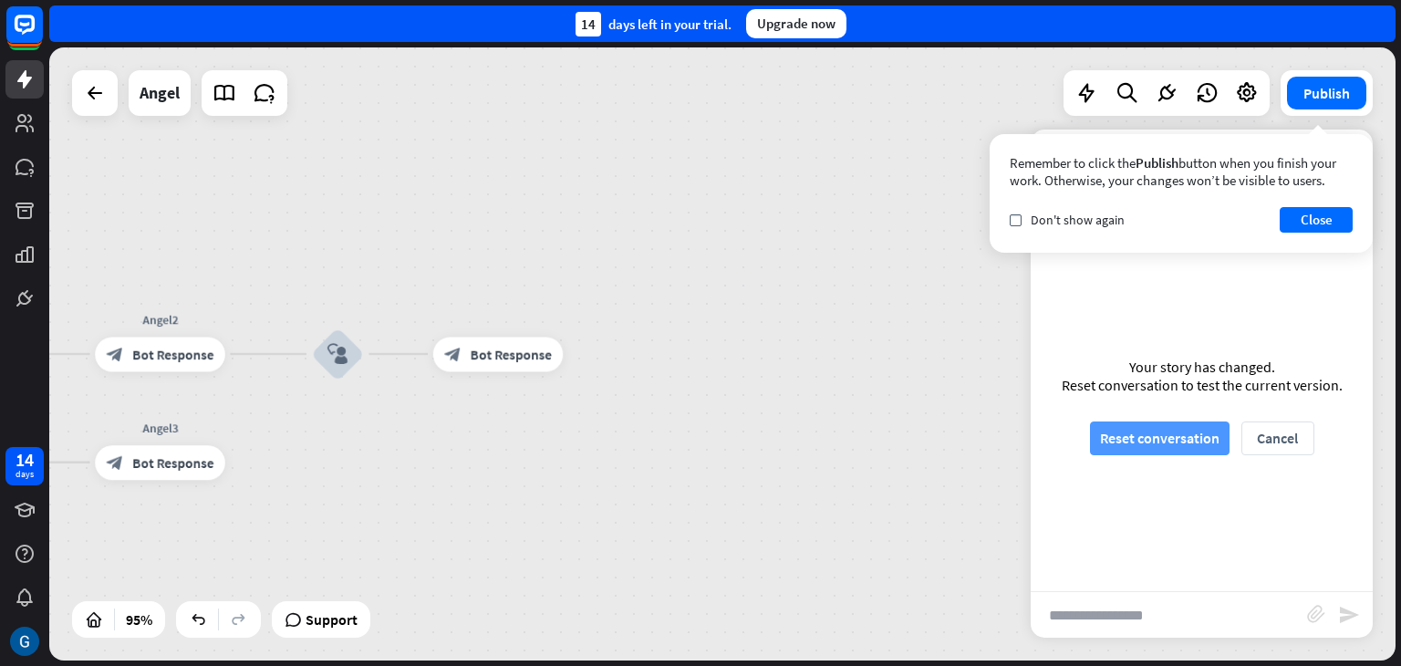
click at [1152, 442] on button "Reset conversation" at bounding box center [1160, 438] width 140 height 34
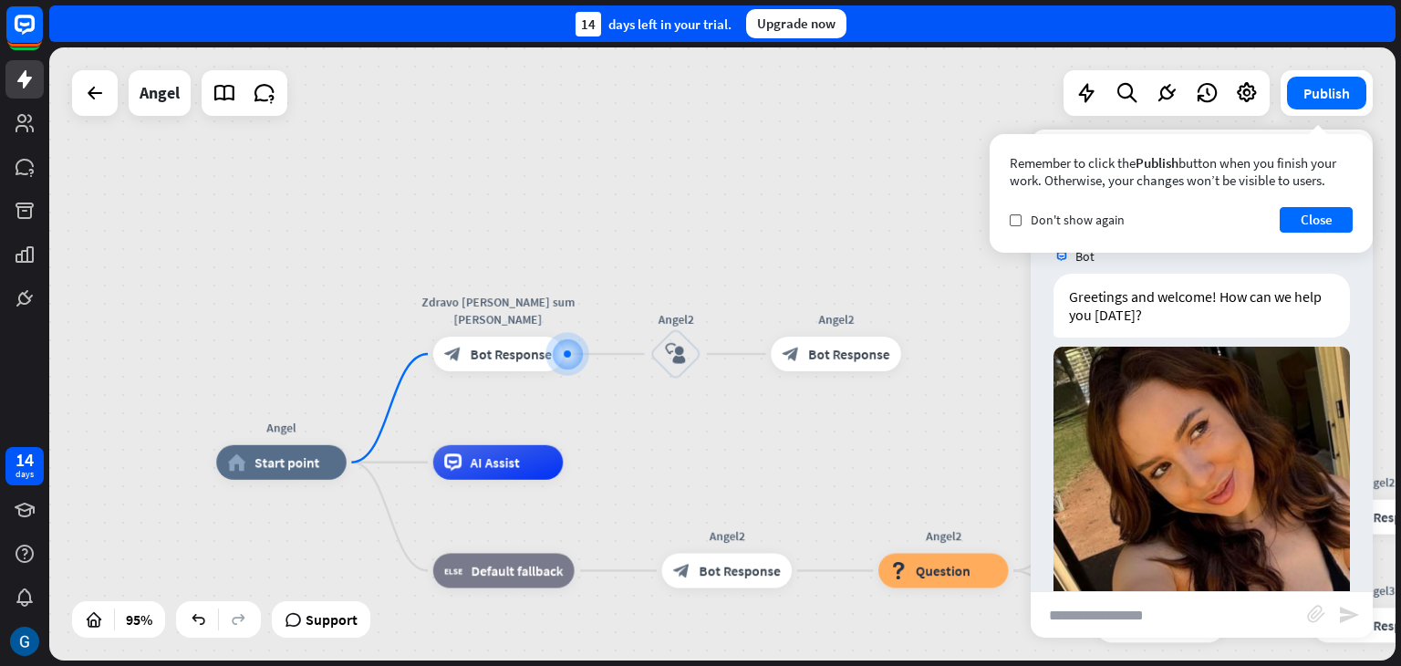
scroll to position [49, 0]
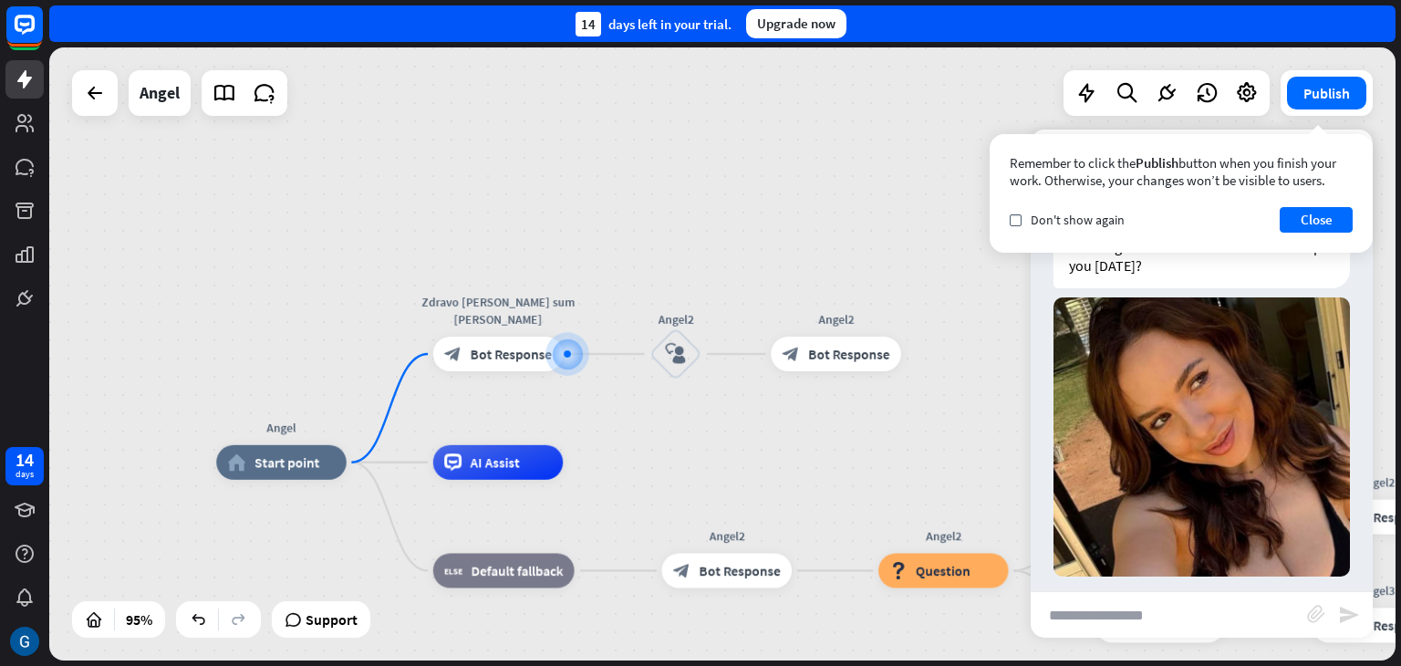
click at [1125, 616] on input "text" at bounding box center [1169, 615] width 276 height 46
type input "**"
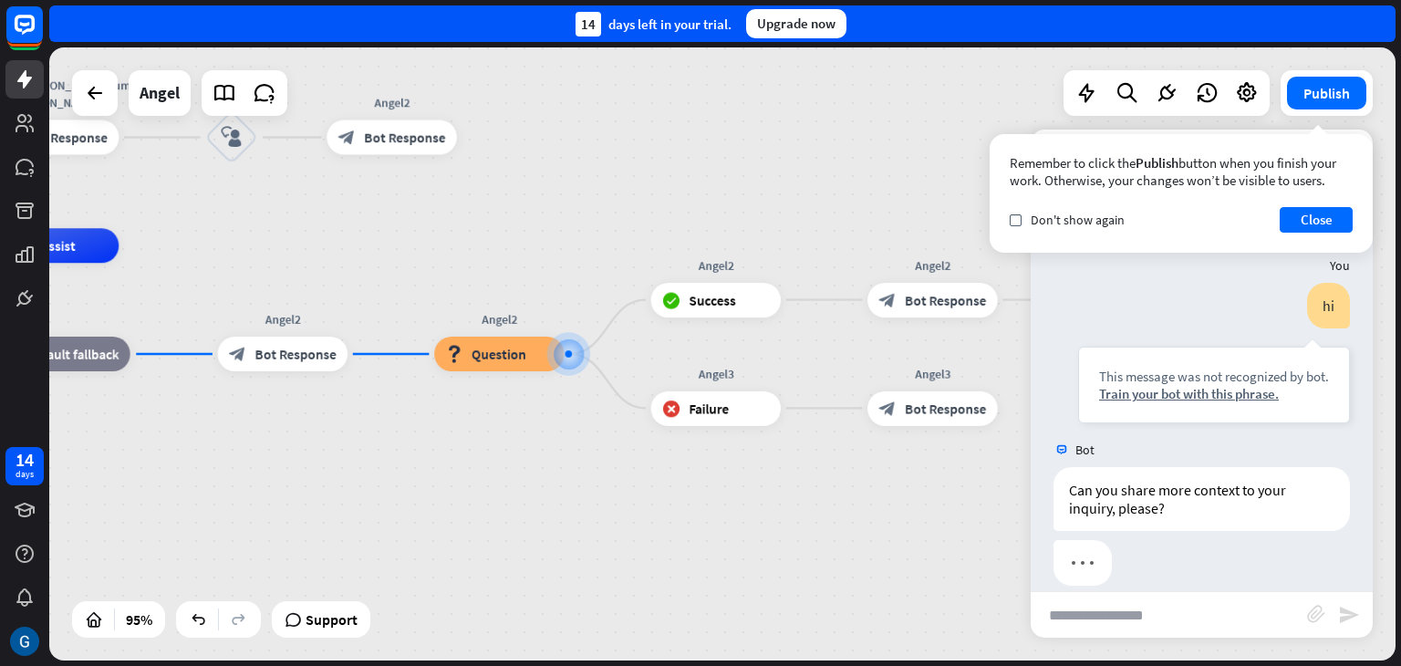
scroll to position [396, 0]
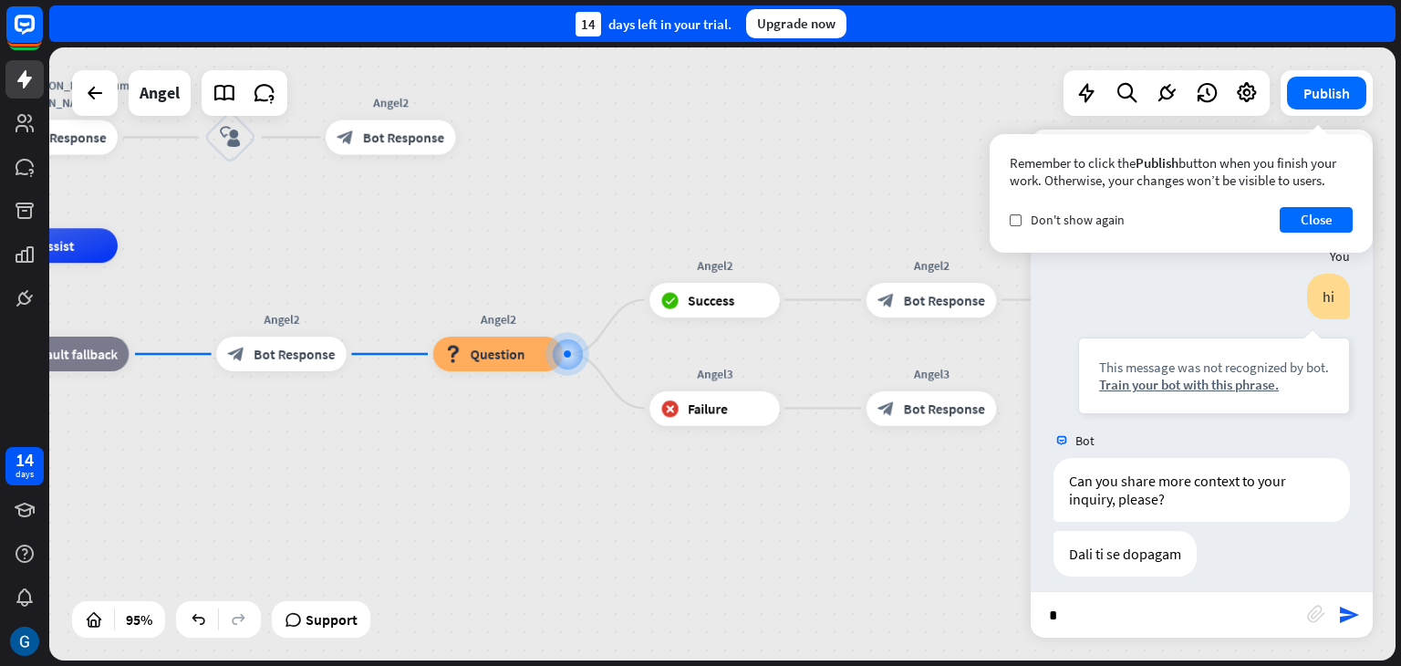
type input "**"
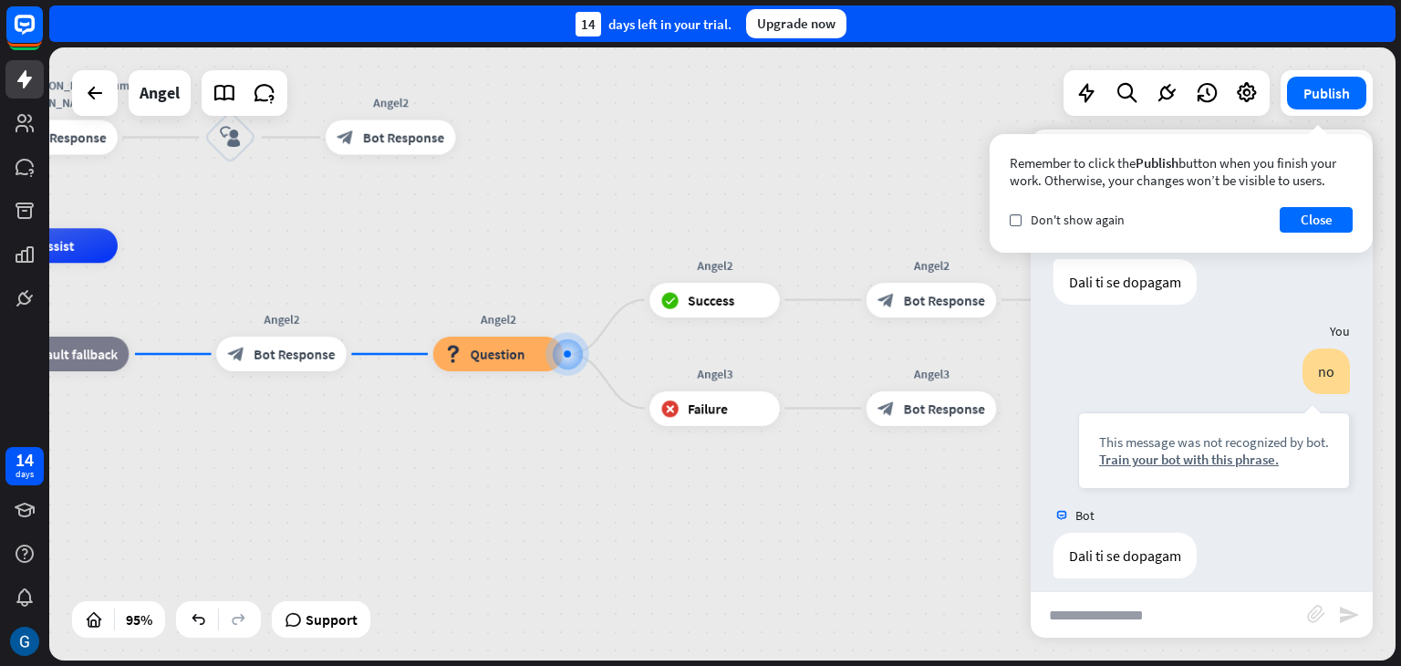
scroll to position [668, 0]
type input "***"
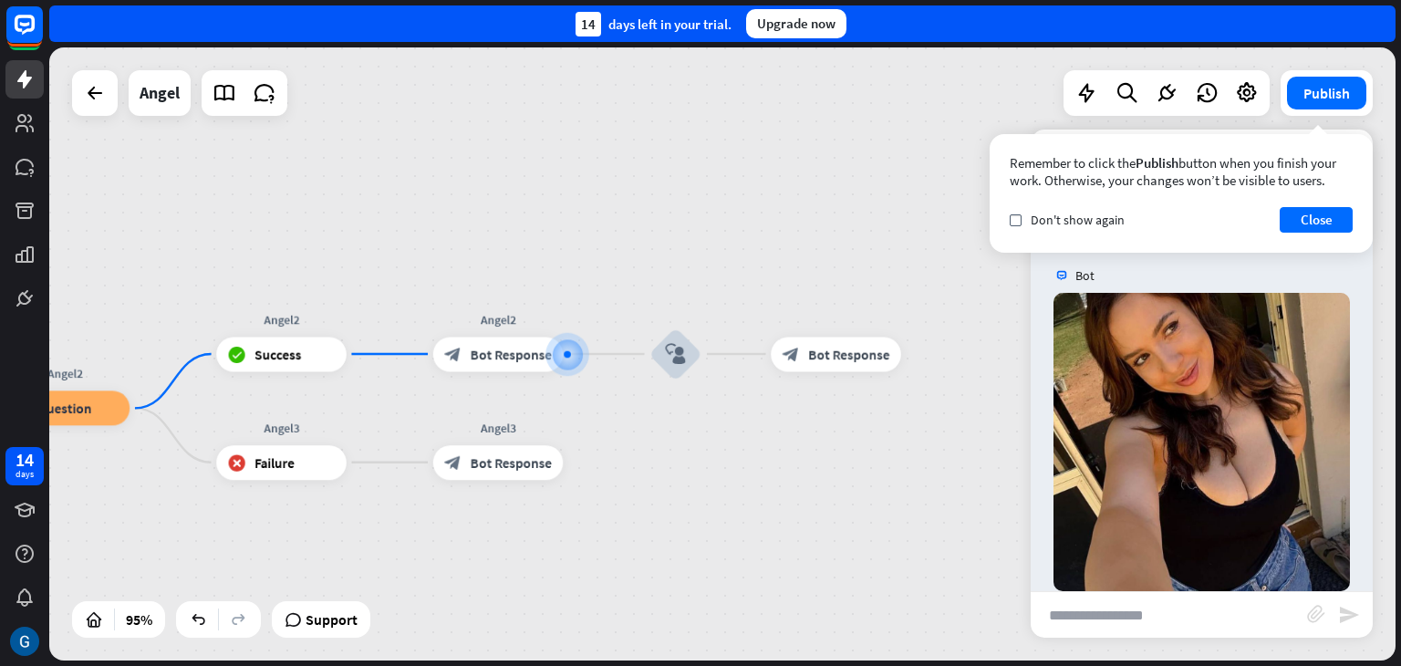
scroll to position [1141, 0]
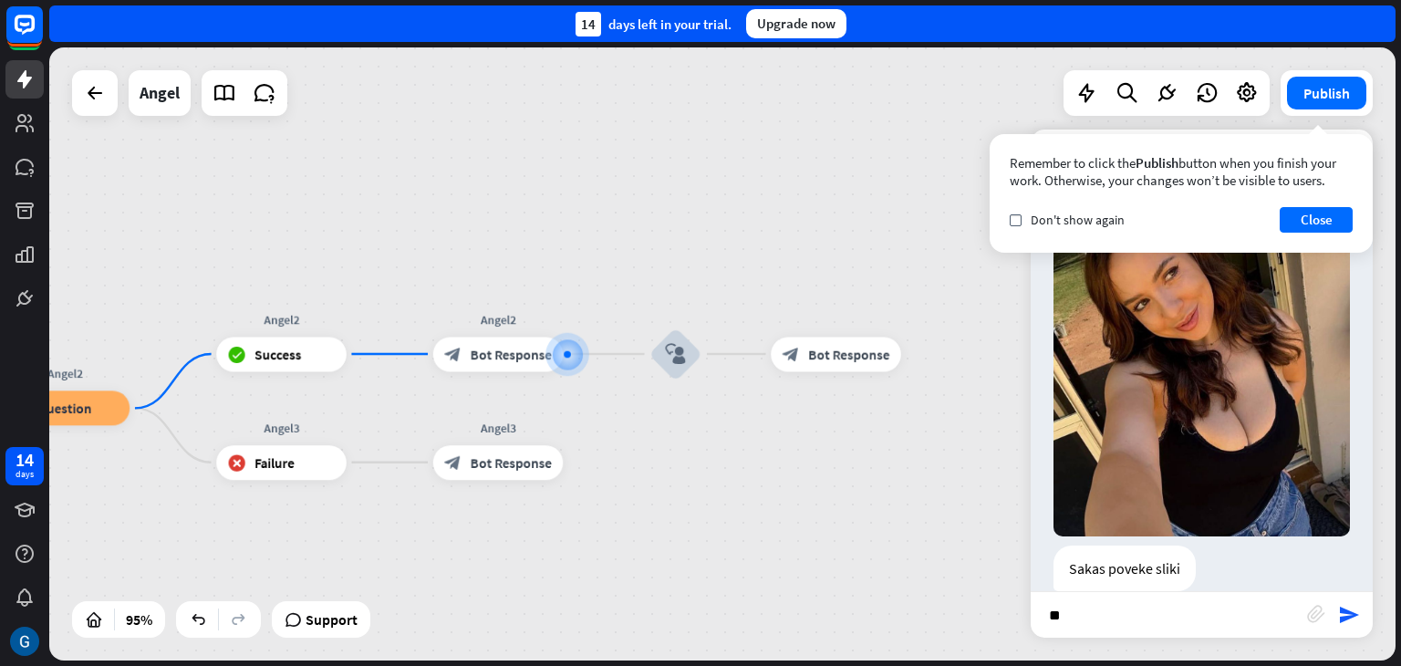
type input "***"
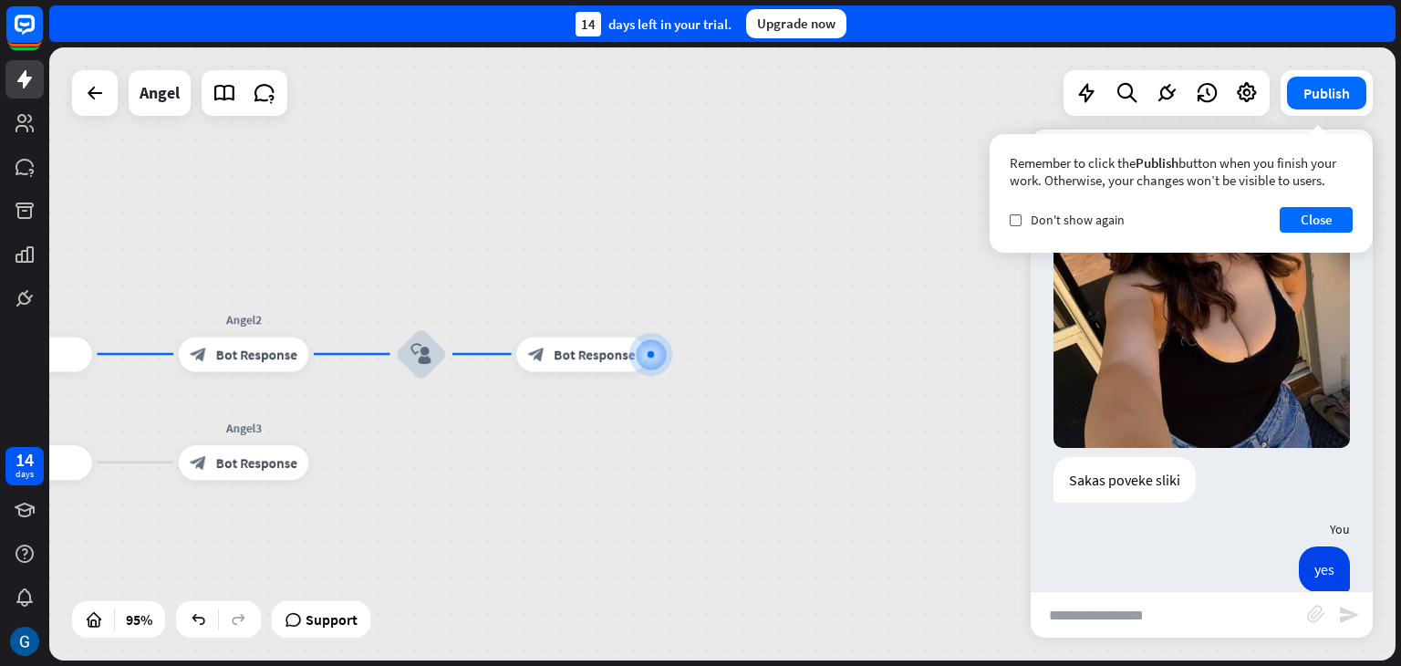
scroll to position [1320, 0]
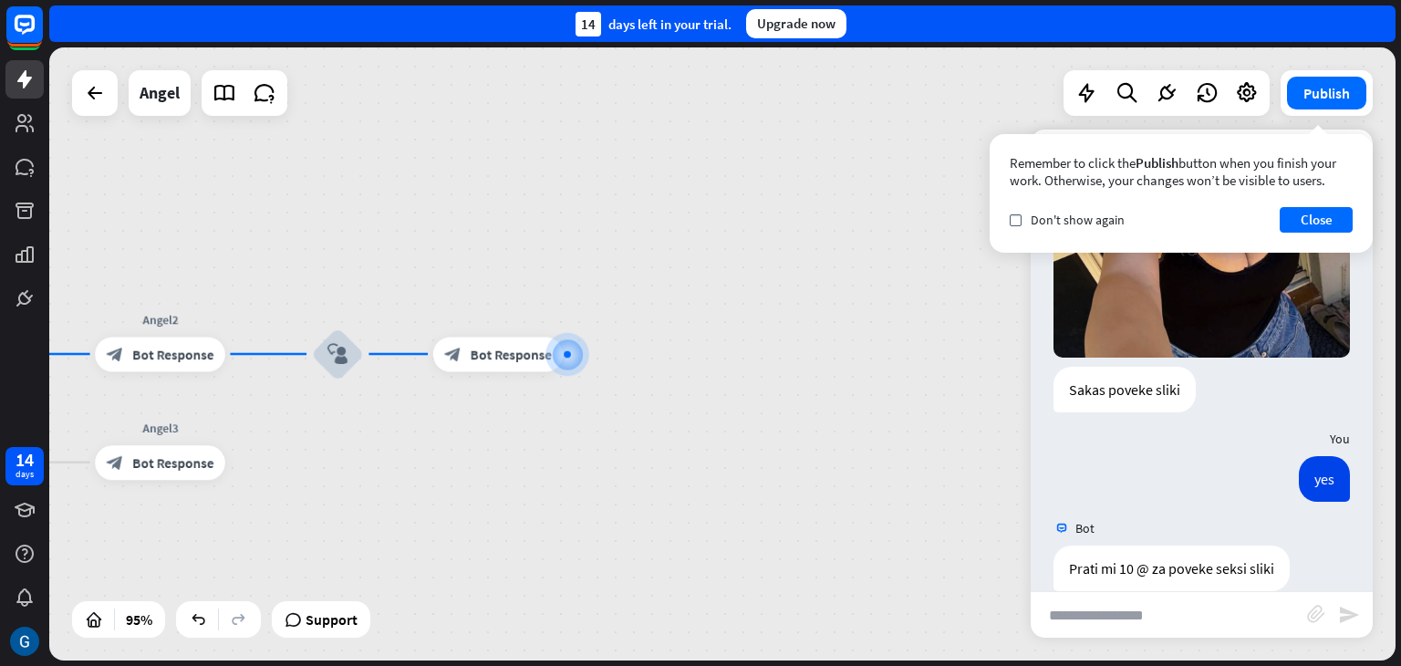
click at [451, 468] on div "Angel home_2 Start point Zdravo [PERSON_NAME] sum [PERSON_NAME] block_bot_respo…" at bounding box center [722, 353] width 1347 height 613
click at [1305, 219] on button "Close" at bounding box center [1316, 220] width 73 height 26
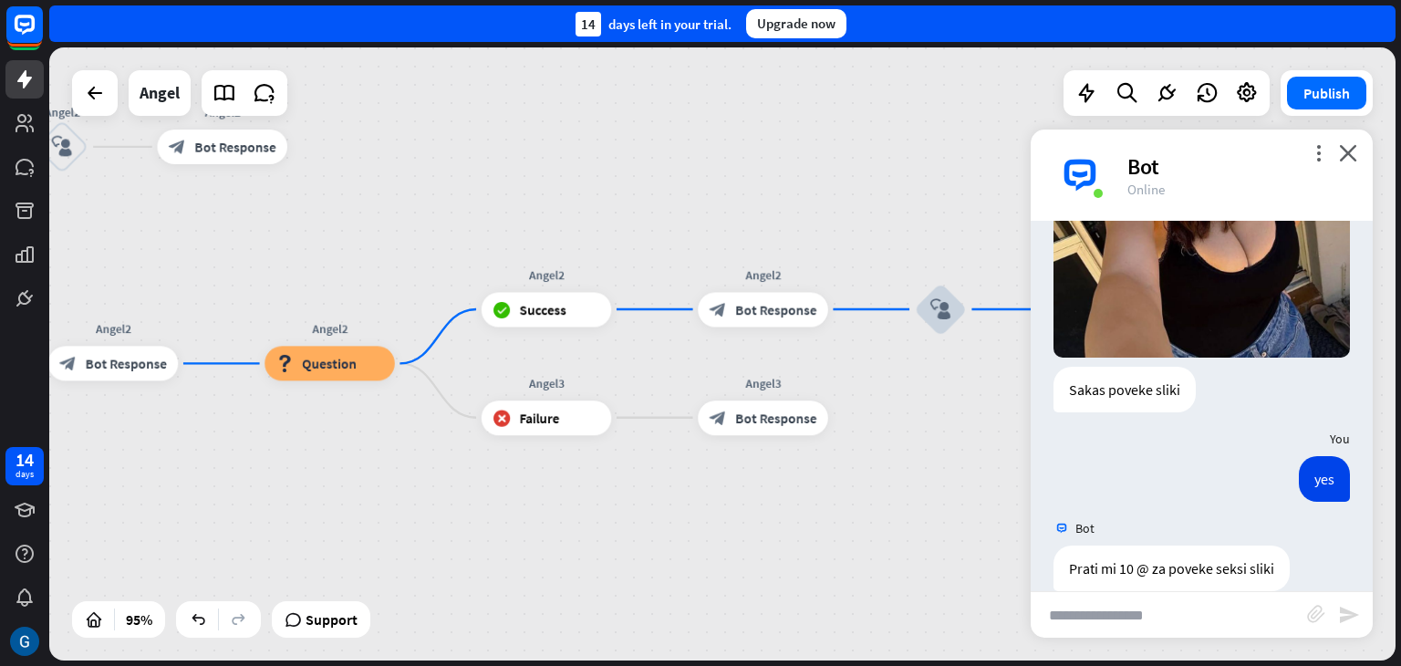
drag, startPoint x: 320, startPoint y: 455, endPoint x: 923, endPoint y: 411, distance: 604.7
click at [923, 411] on div "Angel home_2 Start point Zdravo [PERSON_NAME] sum [PERSON_NAME] block_bot_respo…" at bounding box center [722, 353] width 1347 height 613
click at [433, 390] on div "Angel home_2 Start point Zdravo [PERSON_NAME] sum [PERSON_NAME] block_bot_respo…" at bounding box center [241, 546] width 1279 height 582
click at [497, 421] on icon "block_failure" at bounding box center [502, 417] width 18 height 17
click at [334, 490] on div "Angel home_2 Start point Zdravo [PERSON_NAME] sum [PERSON_NAME] block_bot_respo…" at bounding box center [241, 546] width 1279 height 582
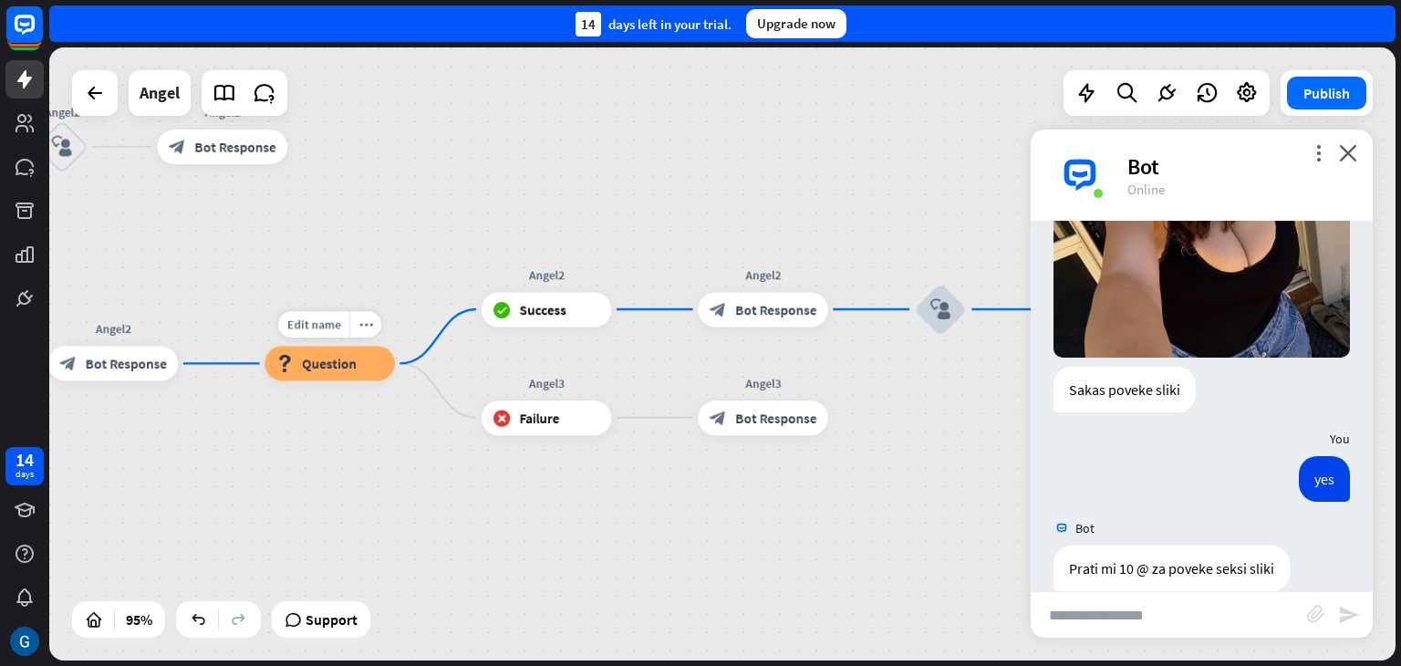
click at [340, 361] on span "Question" at bounding box center [329, 363] width 55 height 17
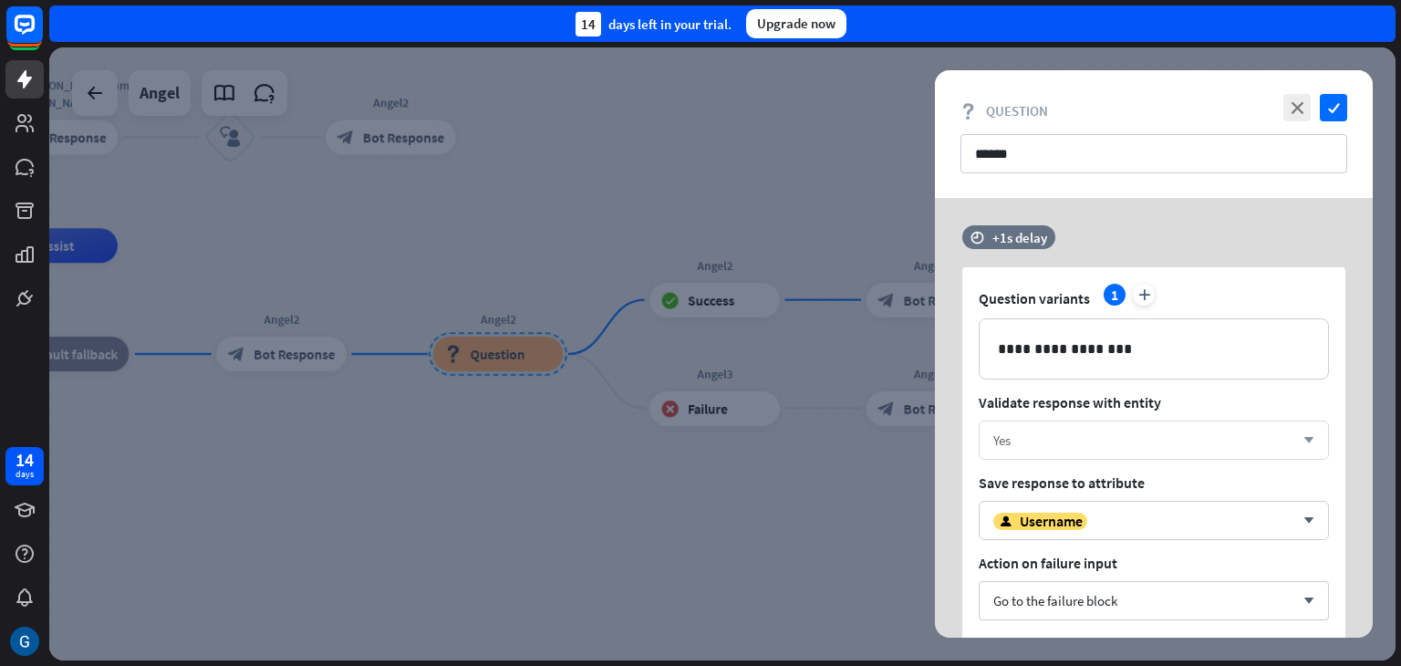
click at [1309, 436] on icon "arrow_down" at bounding box center [1305, 440] width 20 height 11
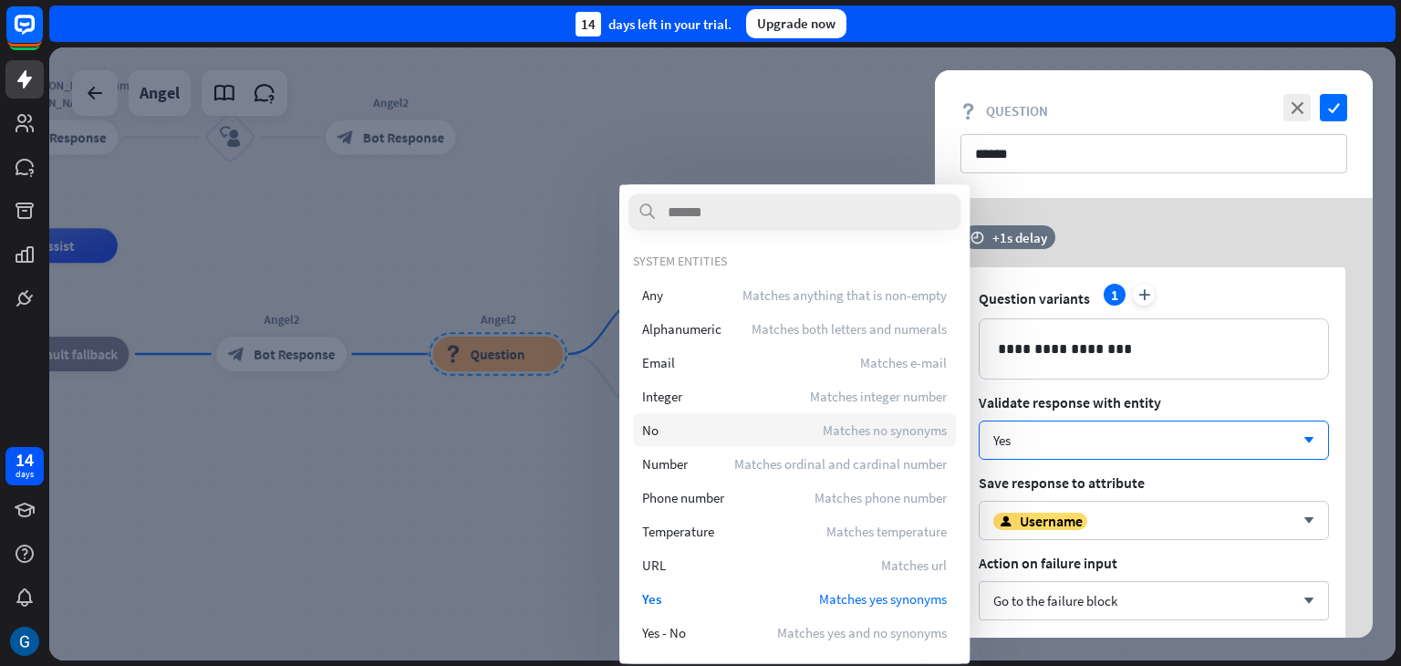
click at [778, 432] on div "No Matches no synonyms" at bounding box center [794, 429] width 323 height 33
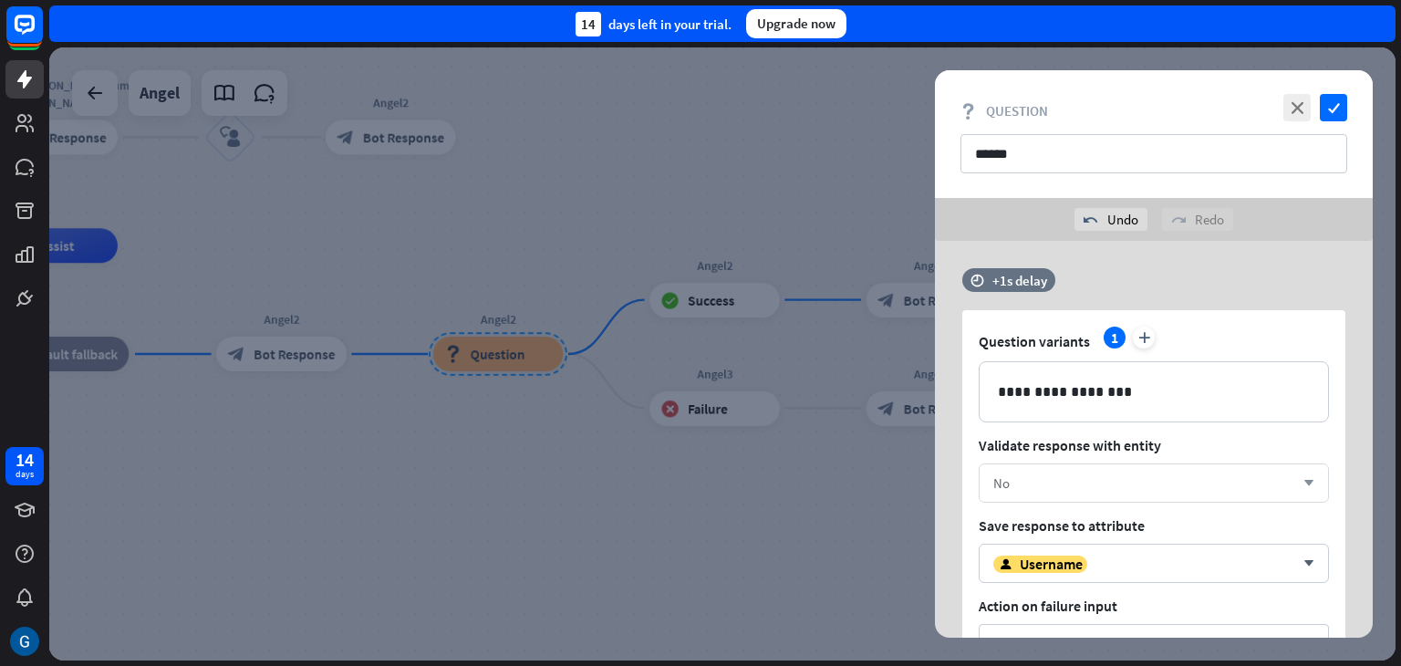
click at [1303, 483] on icon "arrow_down" at bounding box center [1305, 483] width 20 height 11
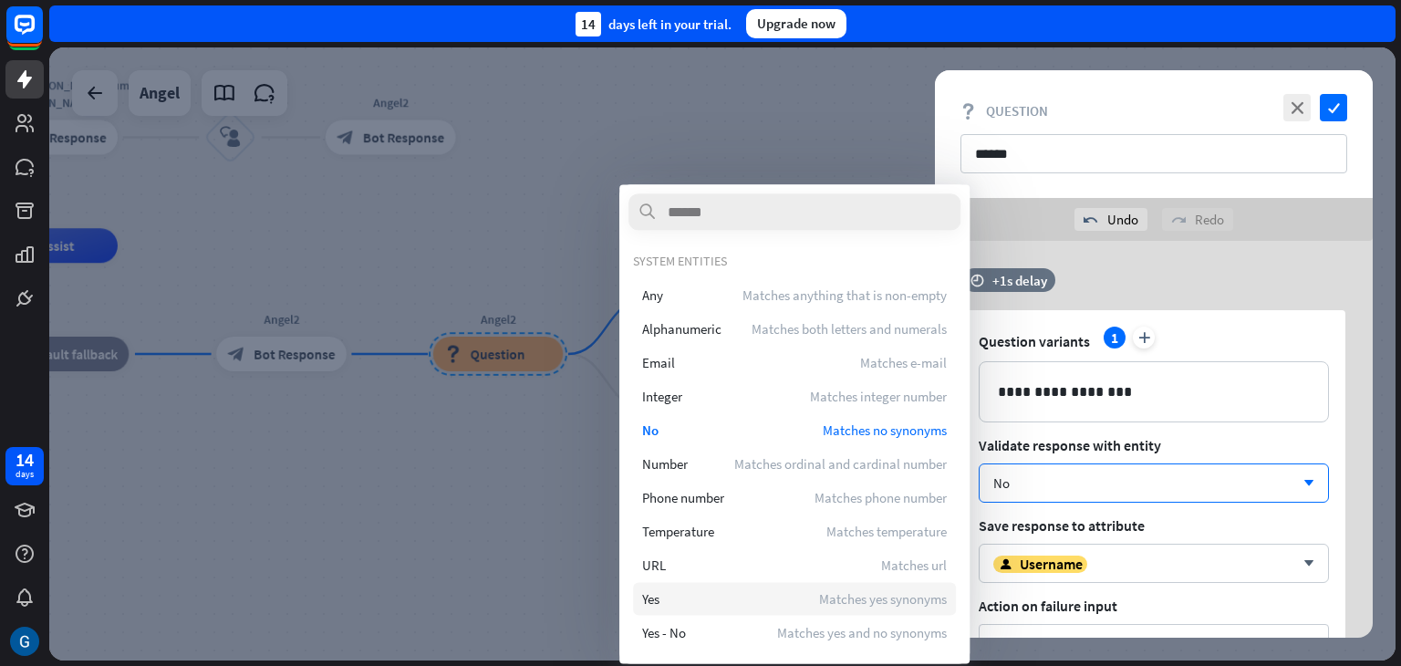
click at [668, 592] on div "Yes Matches yes synonyms" at bounding box center [794, 598] width 323 height 33
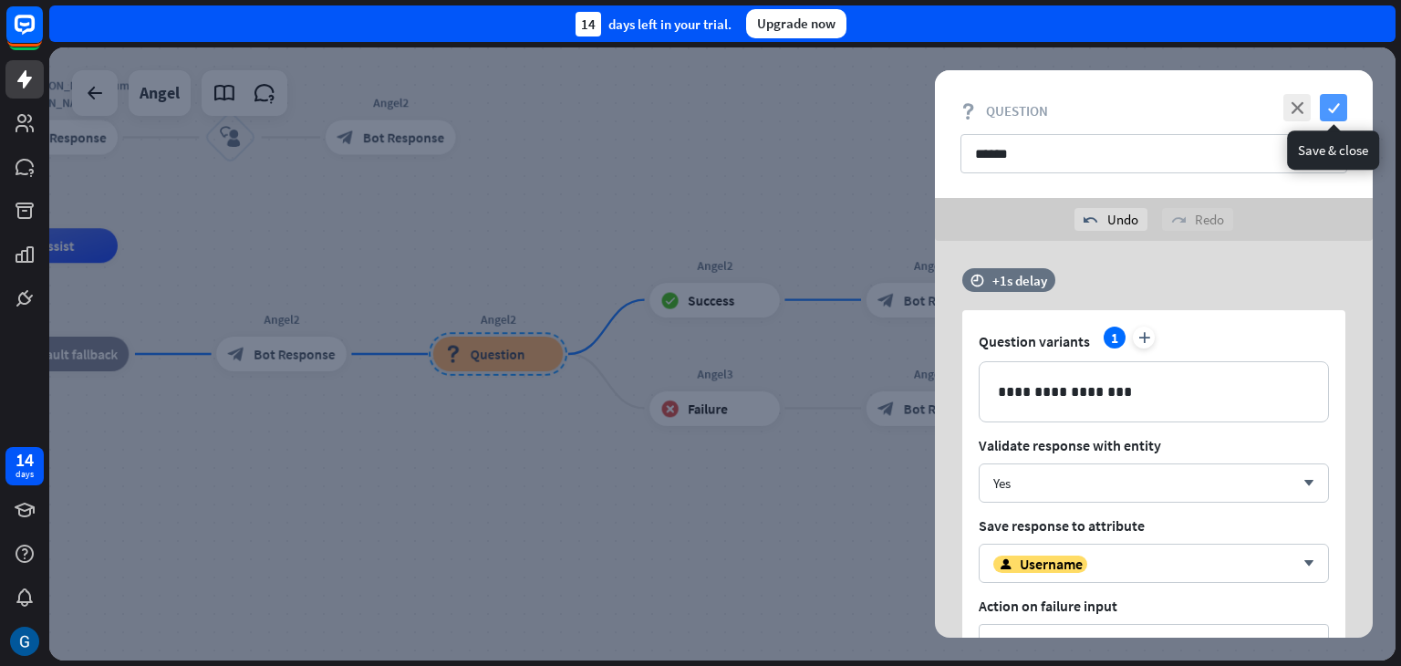
click at [1326, 102] on icon "check" at bounding box center [1333, 107] width 27 height 27
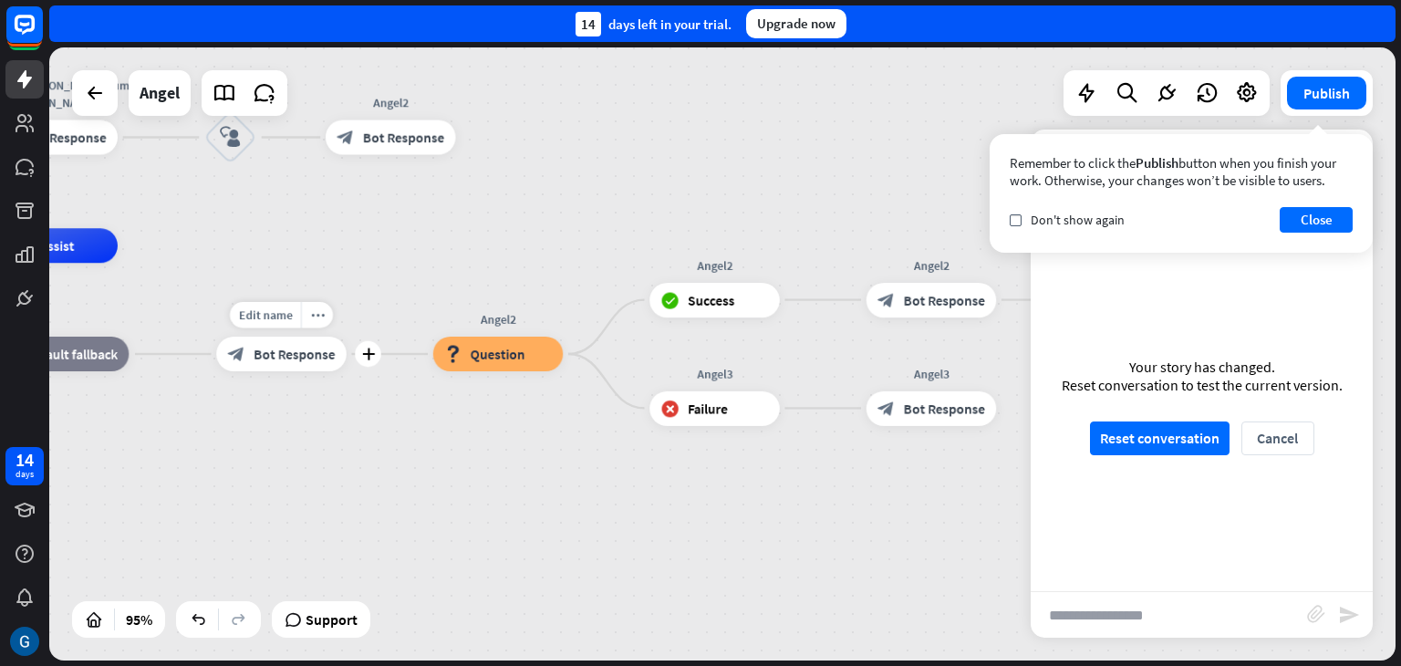
click at [307, 354] on span "Bot Response" at bounding box center [294, 354] width 81 height 17
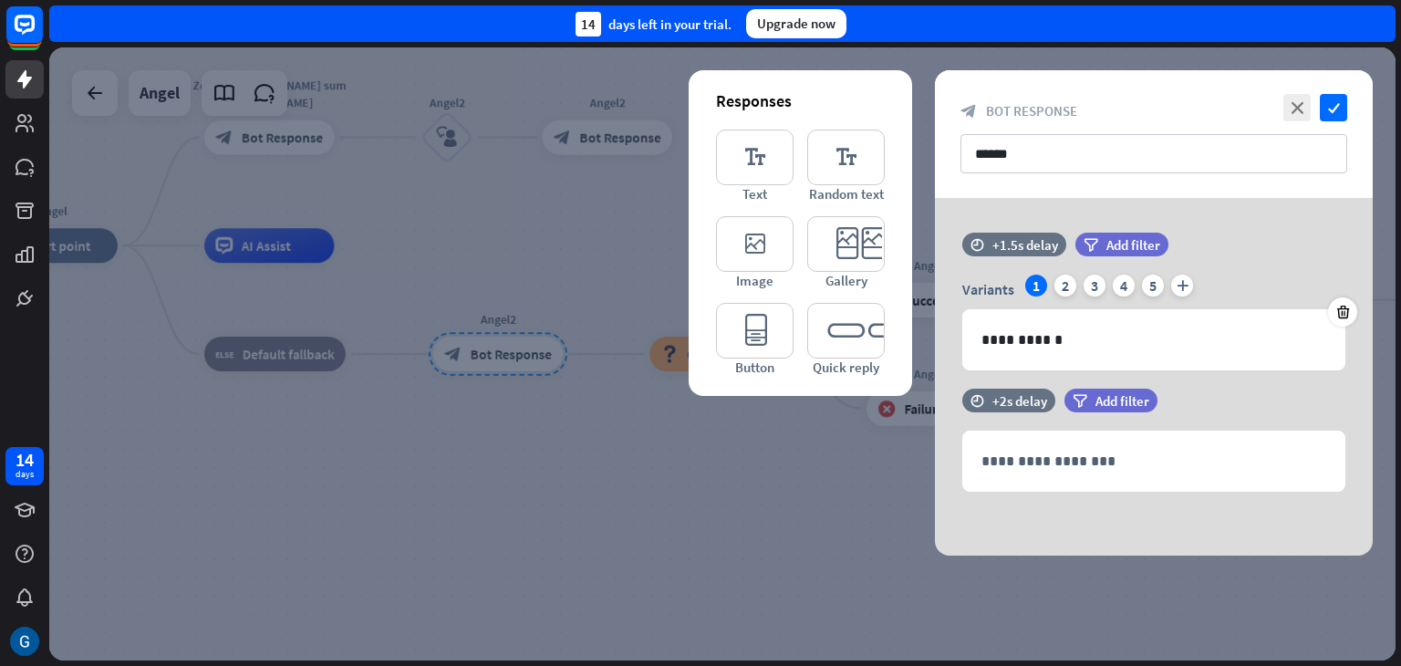
click at [647, 442] on div at bounding box center [722, 353] width 1347 height 613
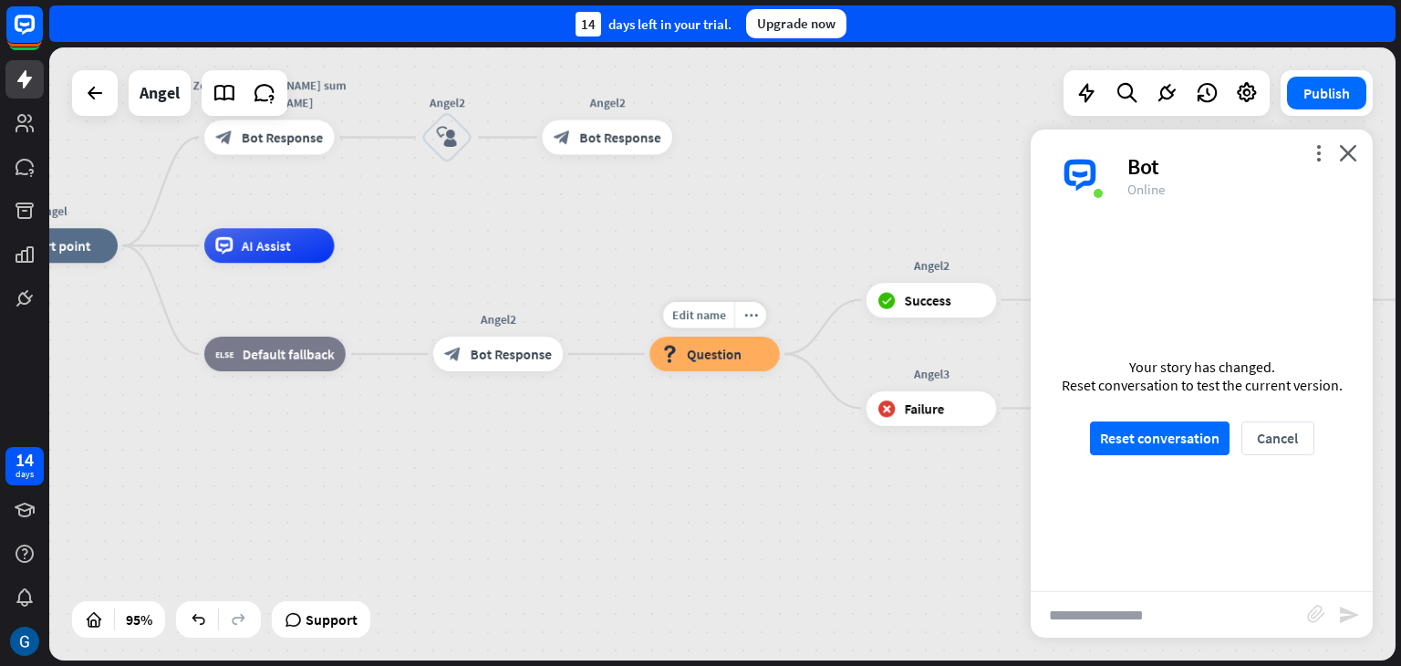
click at [712, 343] on div "block_question Question" at bounding box center [715, 354] width 130 height 35
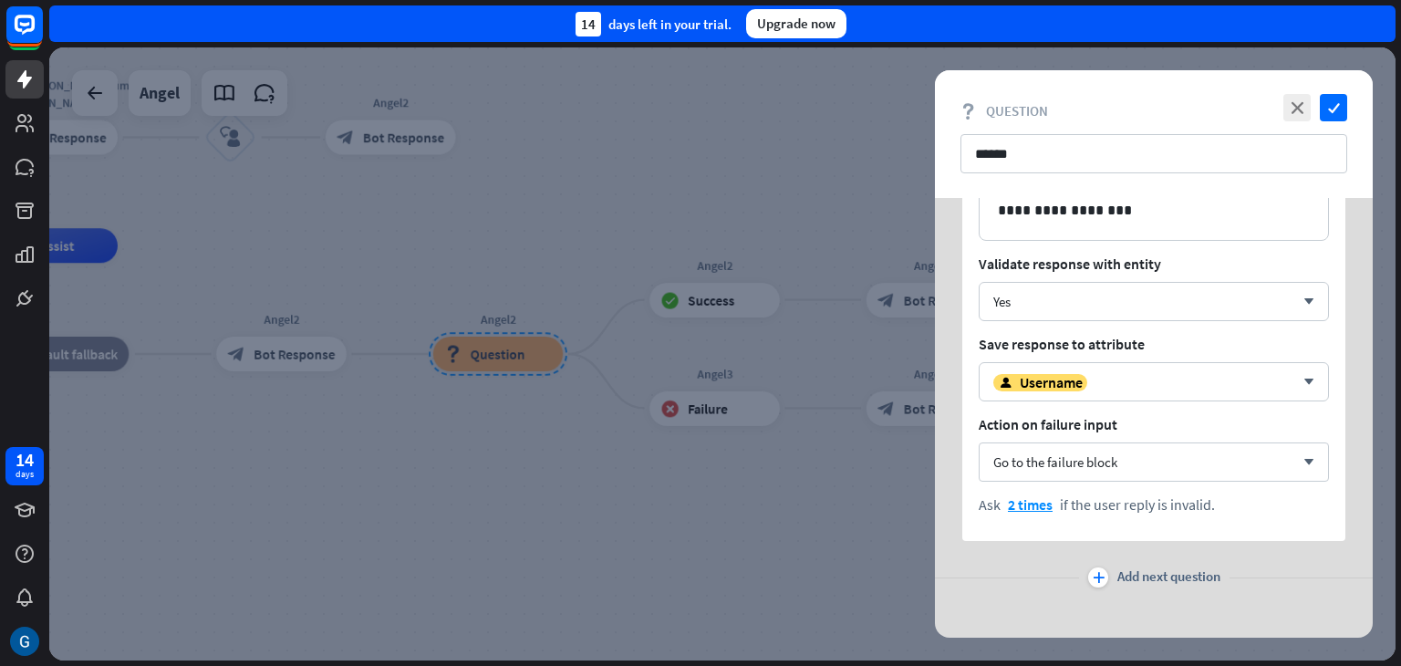
scroll to position [151, 0]
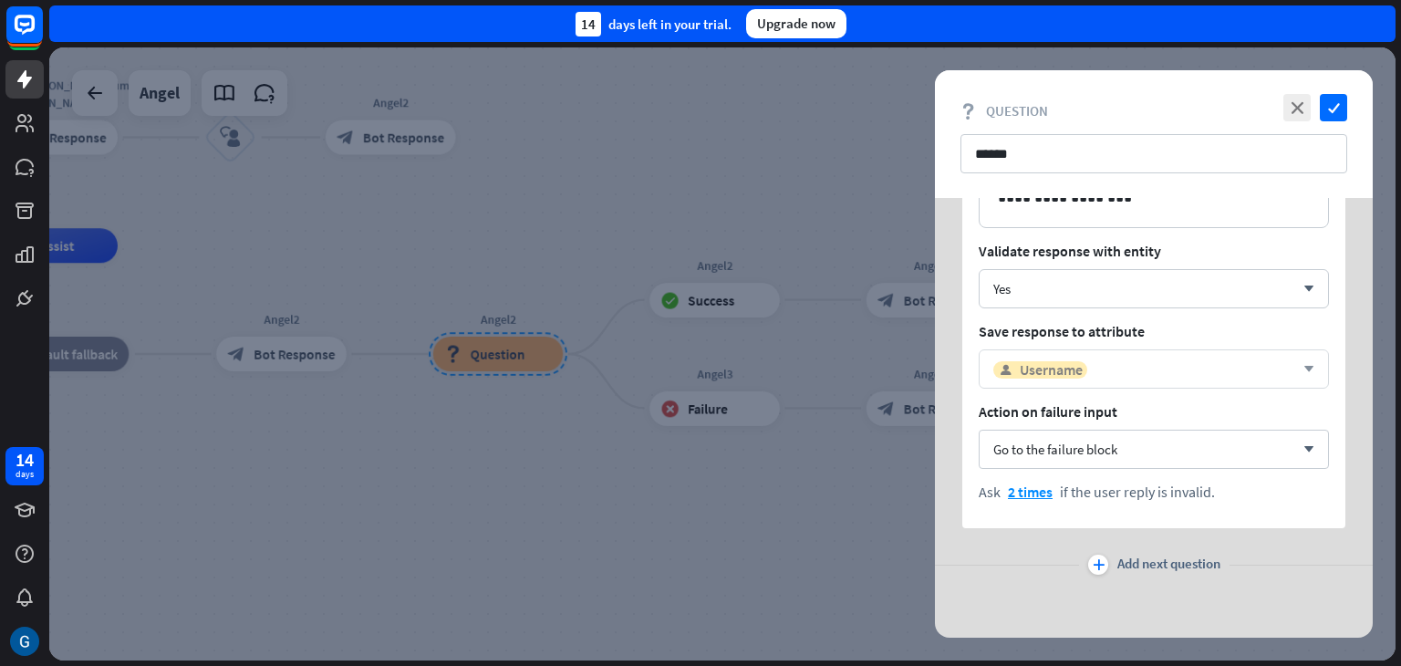
click at [1053, 368] on span "Username" at bounding box center [1051, 369] width 63 height 18
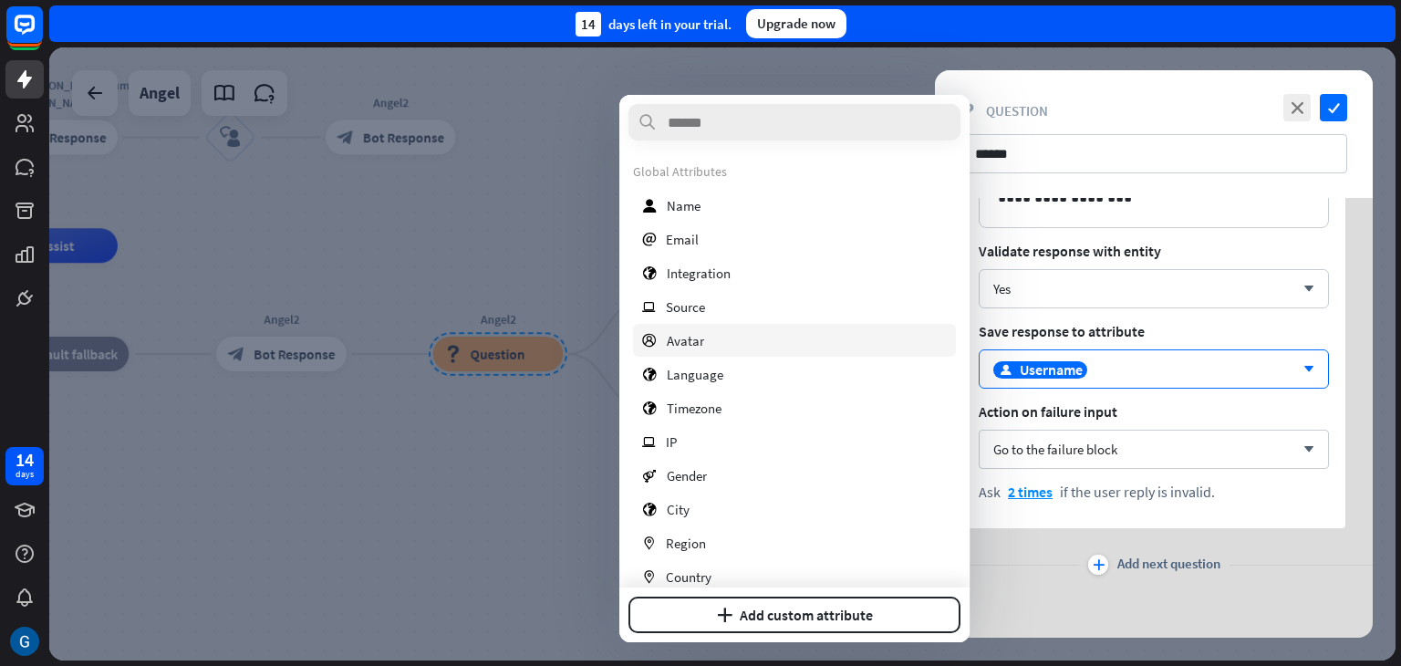
click at [678, 343] on span "Avatar" at bounding box center [685, 340] width 37 height 17
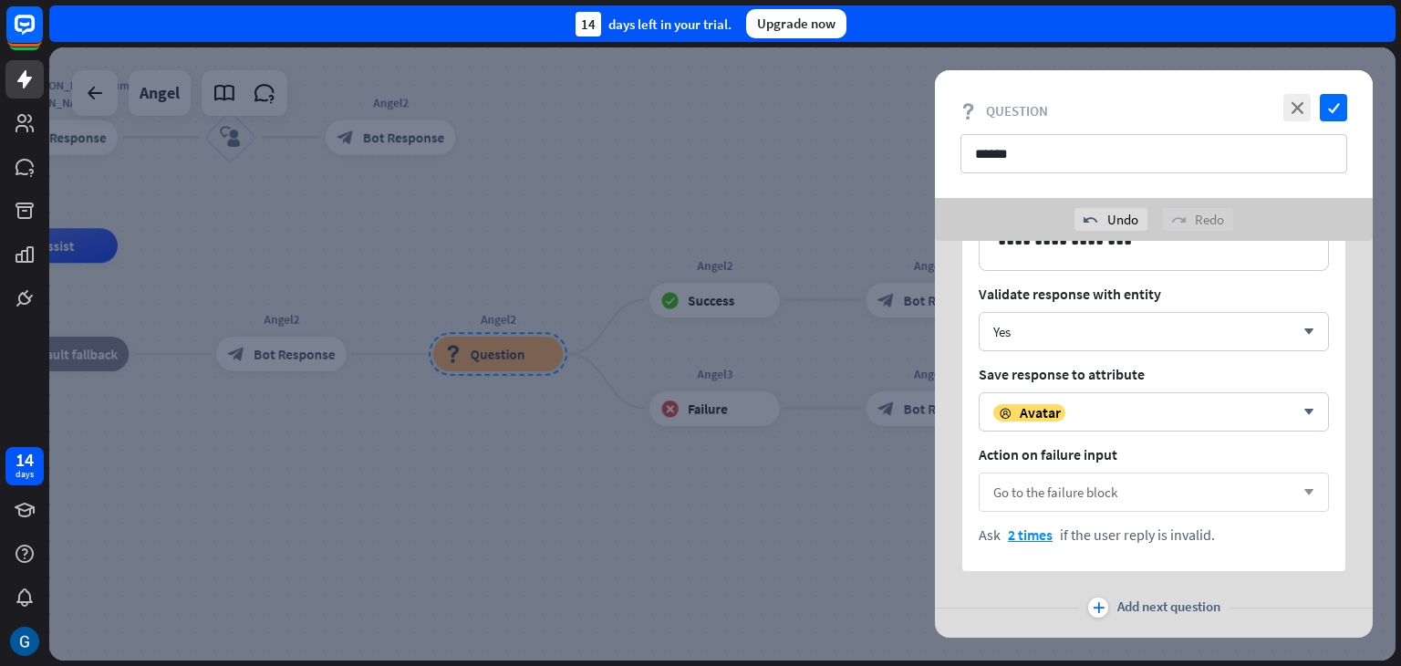
click at [1065, 494] on span "Go to the failure block" at bounding box center [1055, 492] width 124 height 17
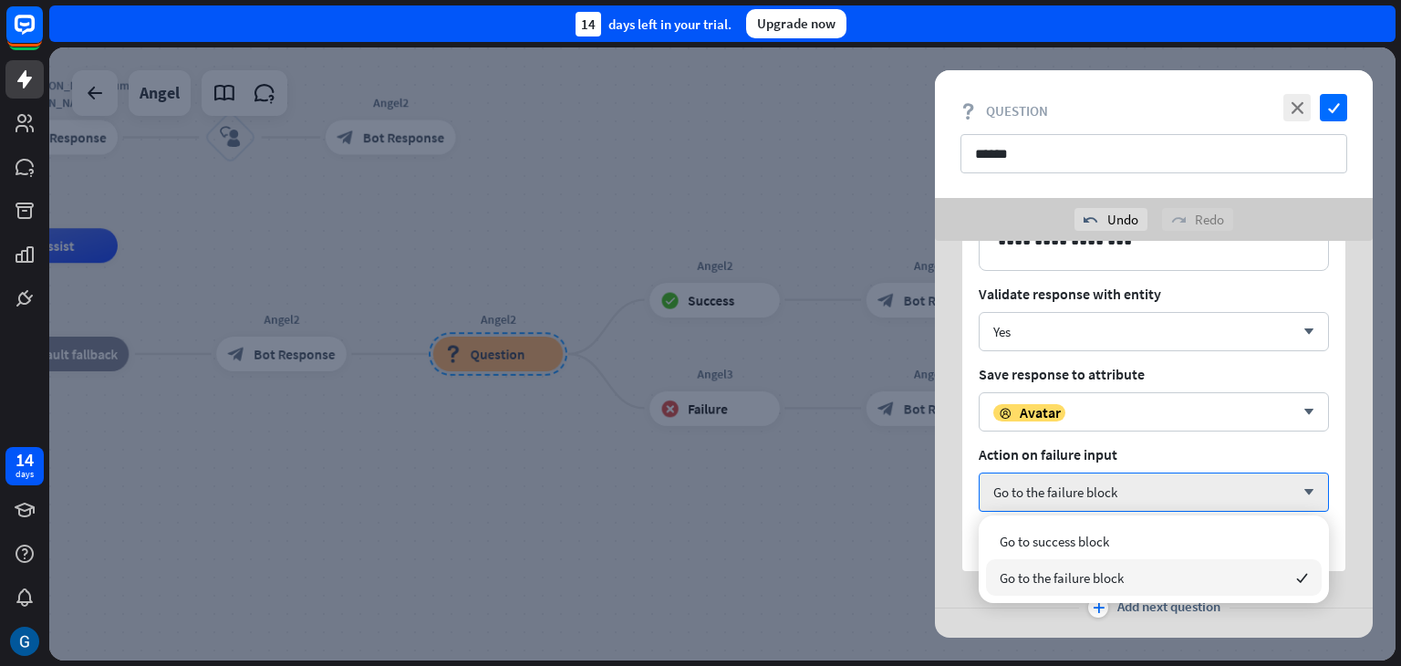
click at [1066, 574] on span "Go to the failure block" at bounding box center [1062, 577] width 124 height 17
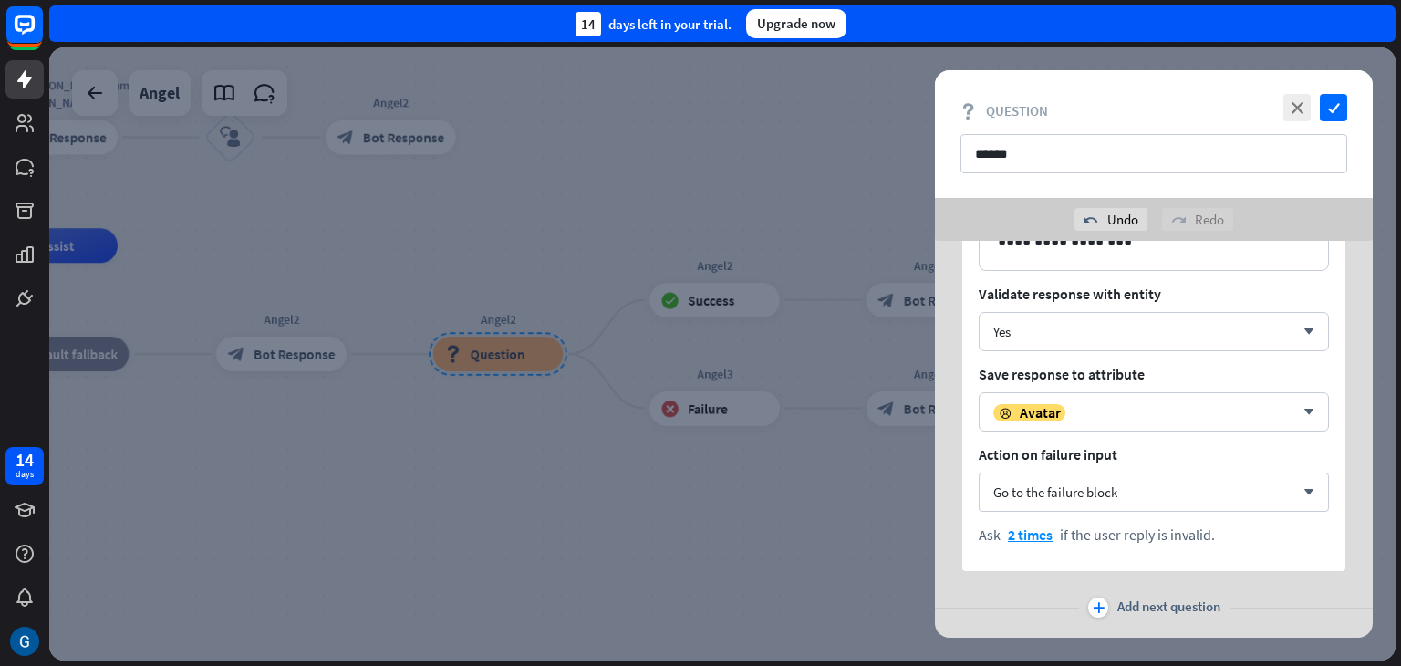
scroll to position [0, 0]
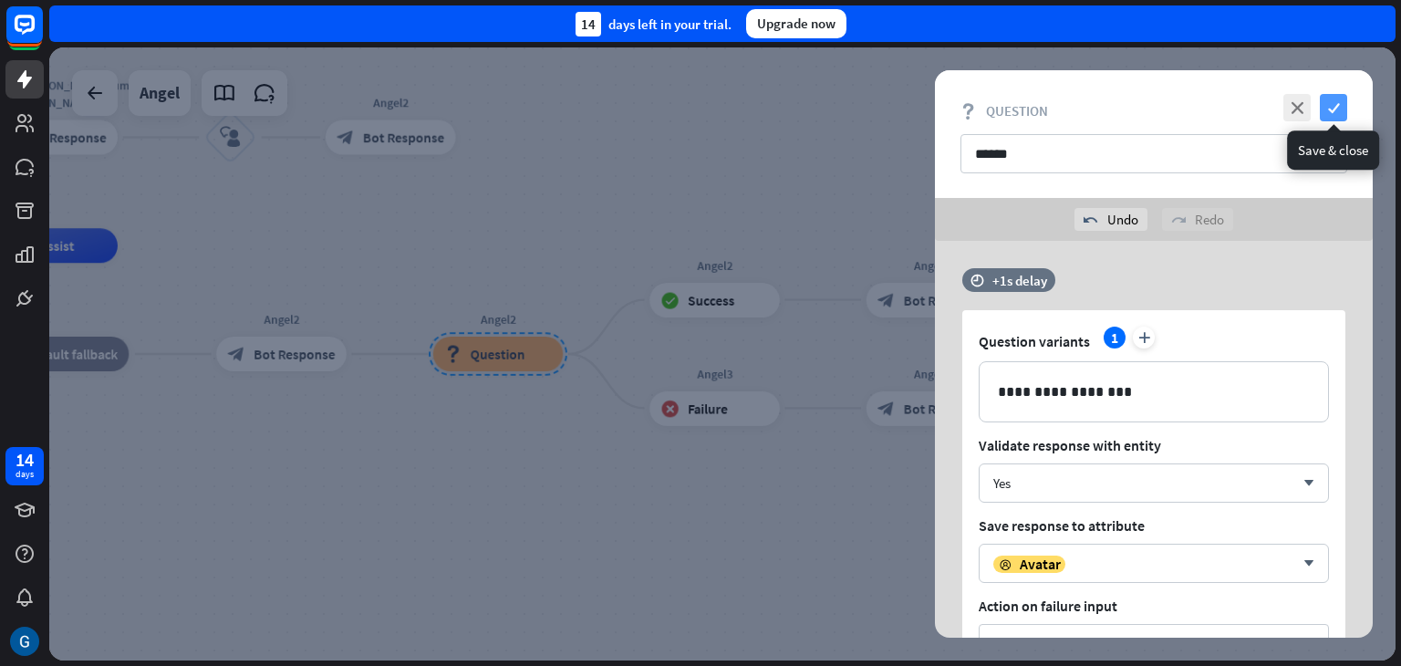
click at [1336, 103] on icon "check" at bounding box center [1333, 107] width 27 height 27
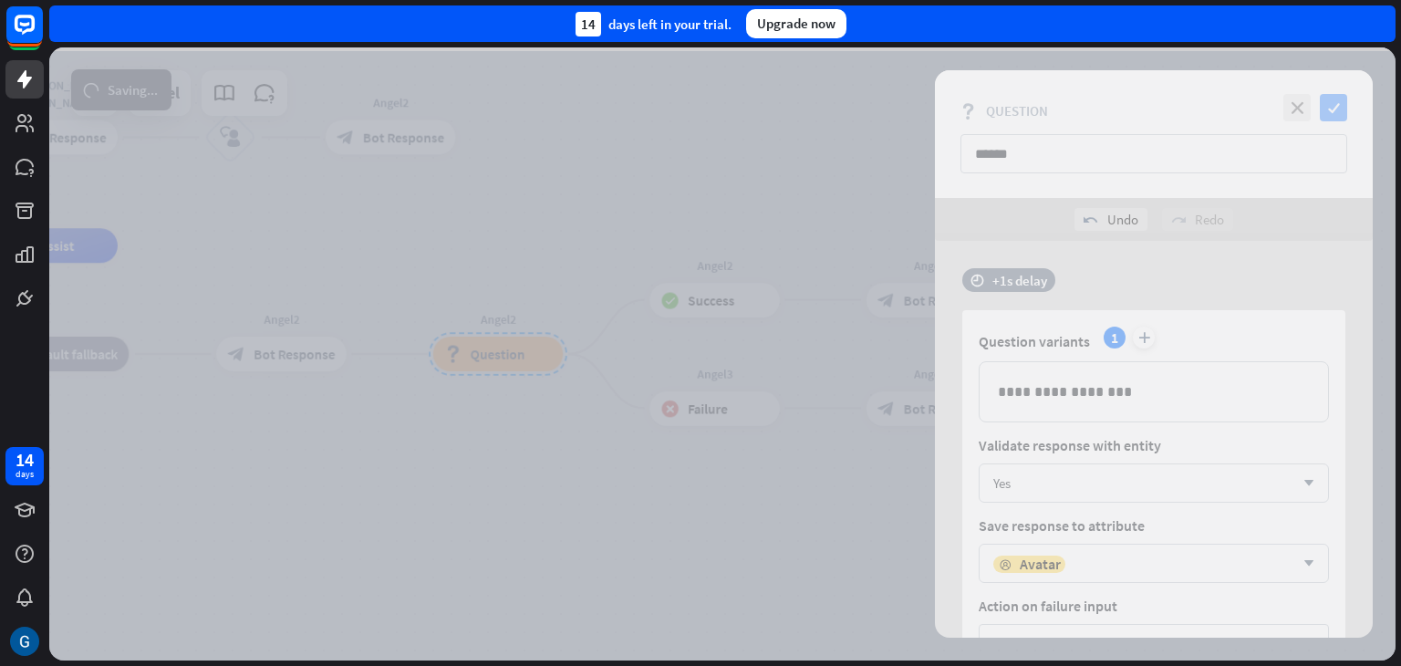
scroll to position [1281, 0]
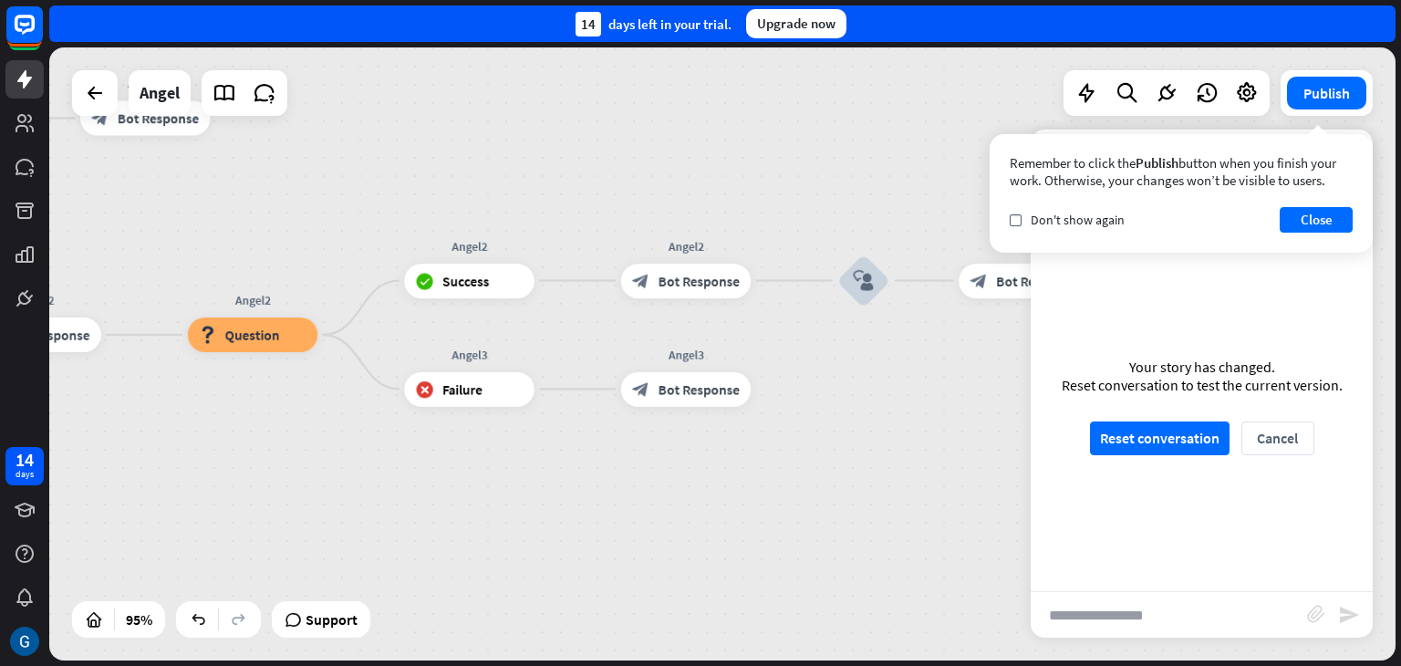
drag, startPoint x: 896, startPoint y: 487, endPoint x: 650, endPoint y: 468, distance: 246.2
click at [650, 468] on div "Angel home_2 Start point Zdravo [PERSON_NAME] sum [PERSON_NAME] block_bot_respo…" at bounding box center [165, 517] width 1279 height 582
click at [775, 396] on div "plus" at bounding box center [773, 389] width 26 height 26
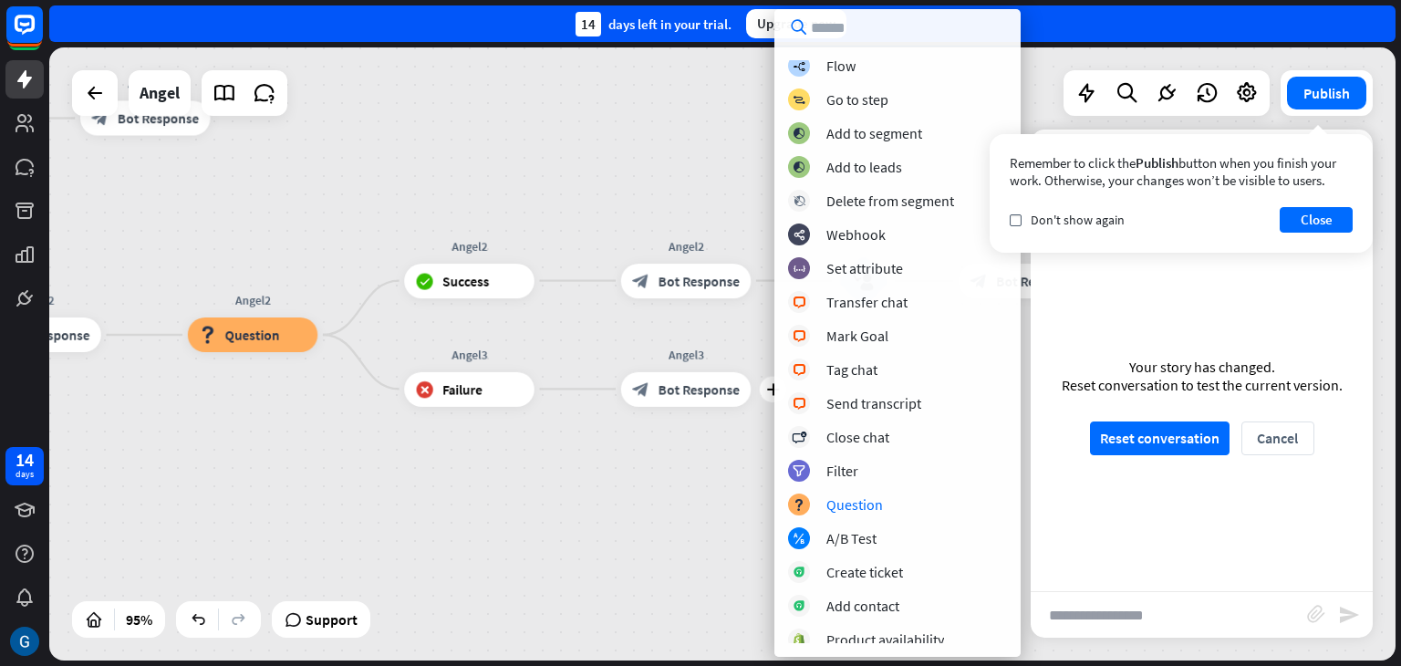
scroll to position [0, 0]
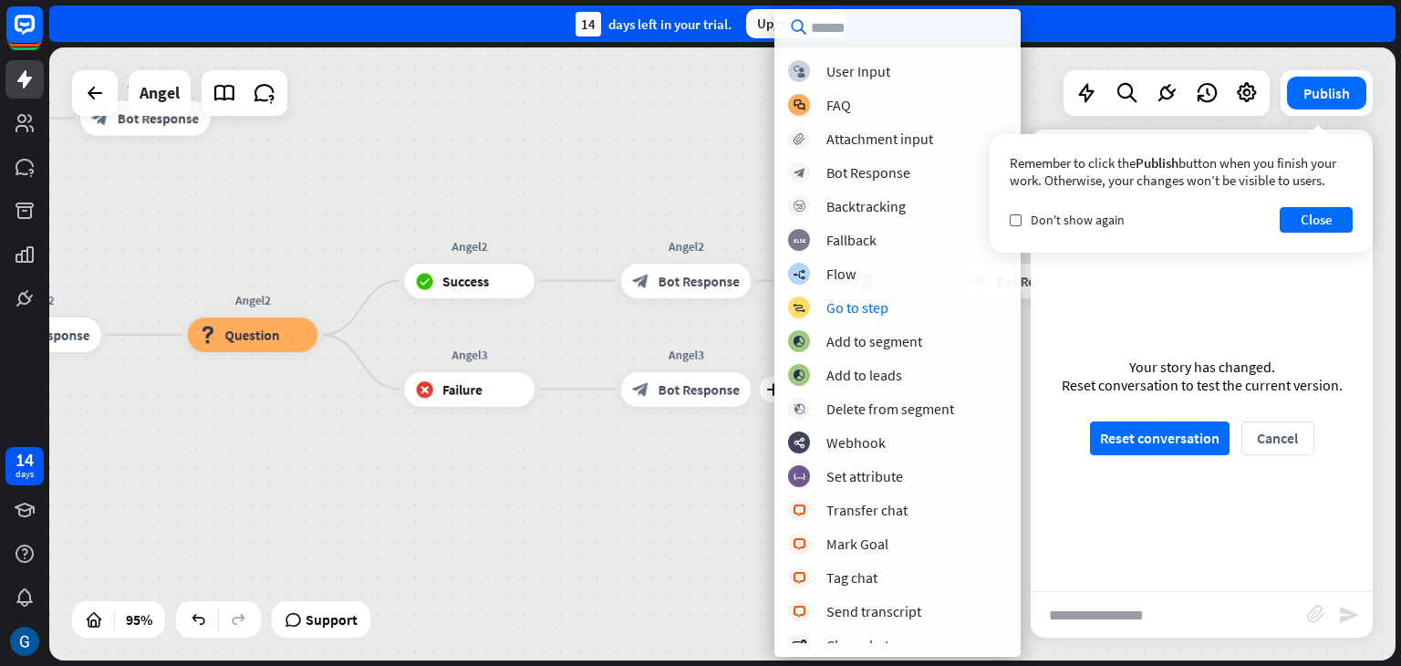
click at [669, 523] on div "Angel home_2 Start point Zdravo [PERSON_NAME] sum [PERSON_NAME] block_bot_respo…" at bounding box center [165, 517] width 1279 height 582
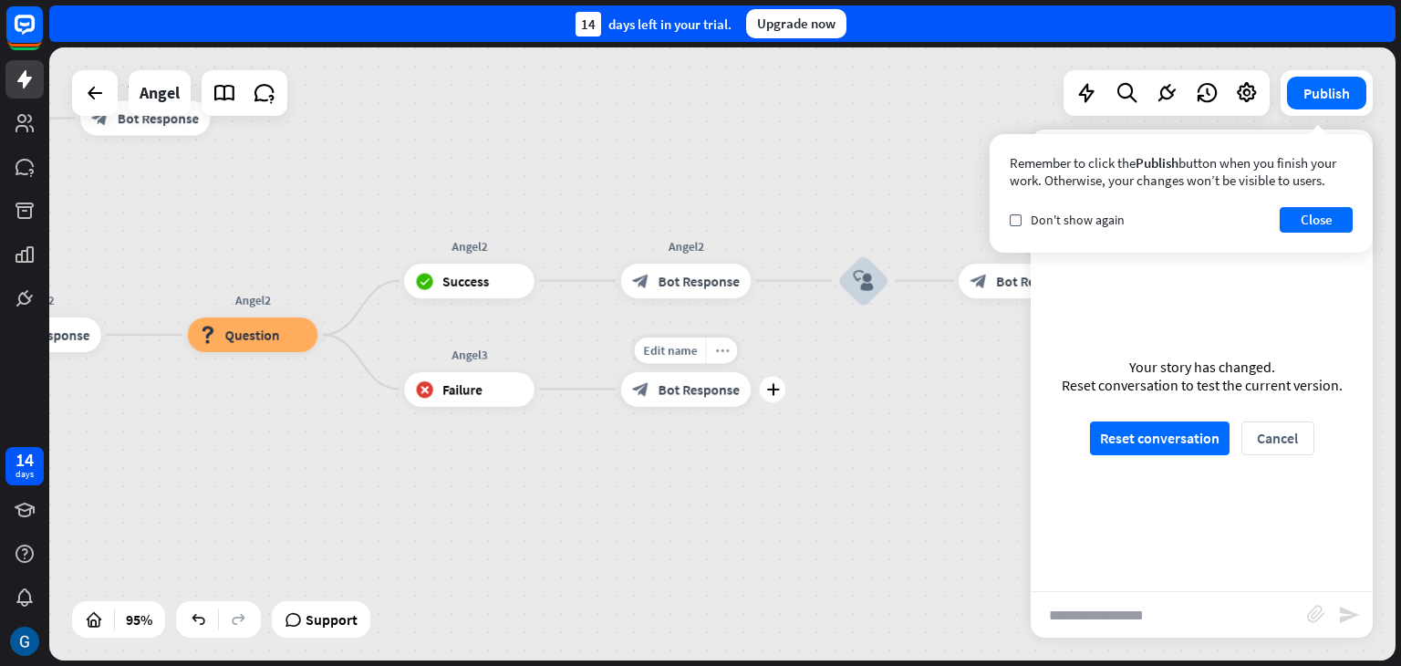
click at [717, 347] on icon "more_horiz" at bounding box center [722, 350] width 14 height 13
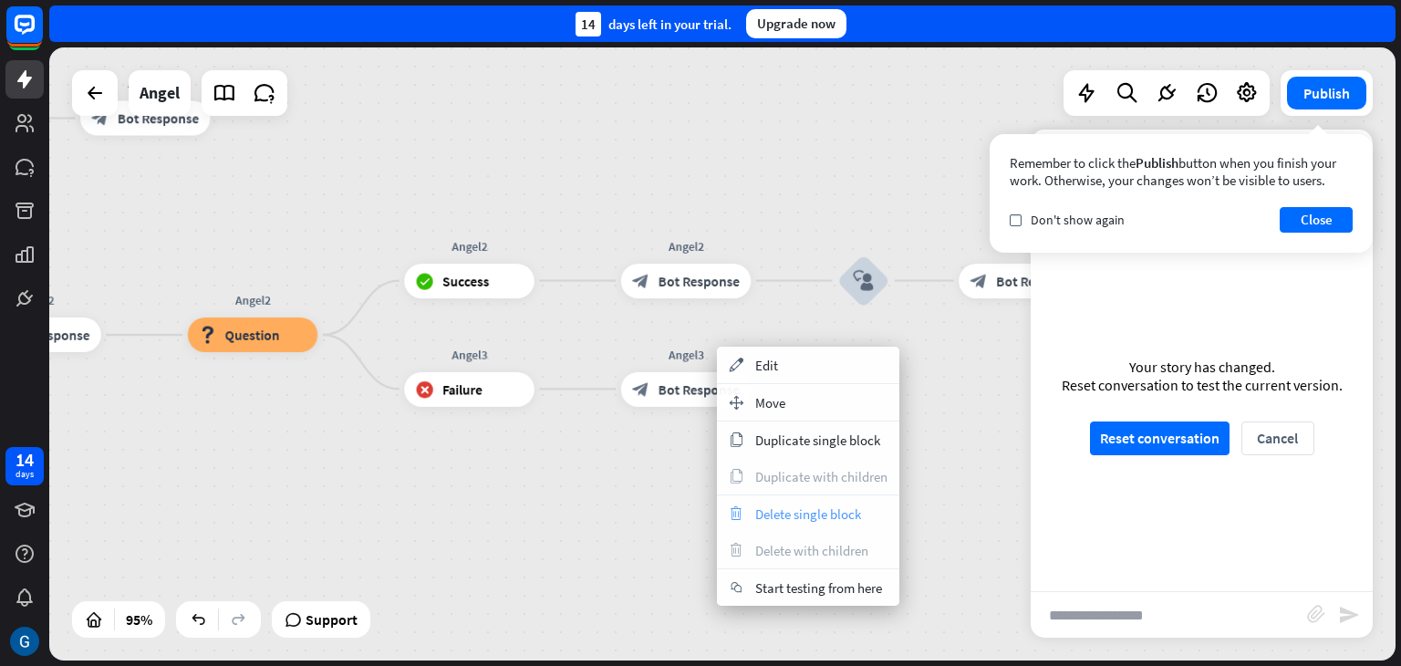
click at [790, 511] on span "Delete single block" at bounding box center [808, 513] width 106 height 17
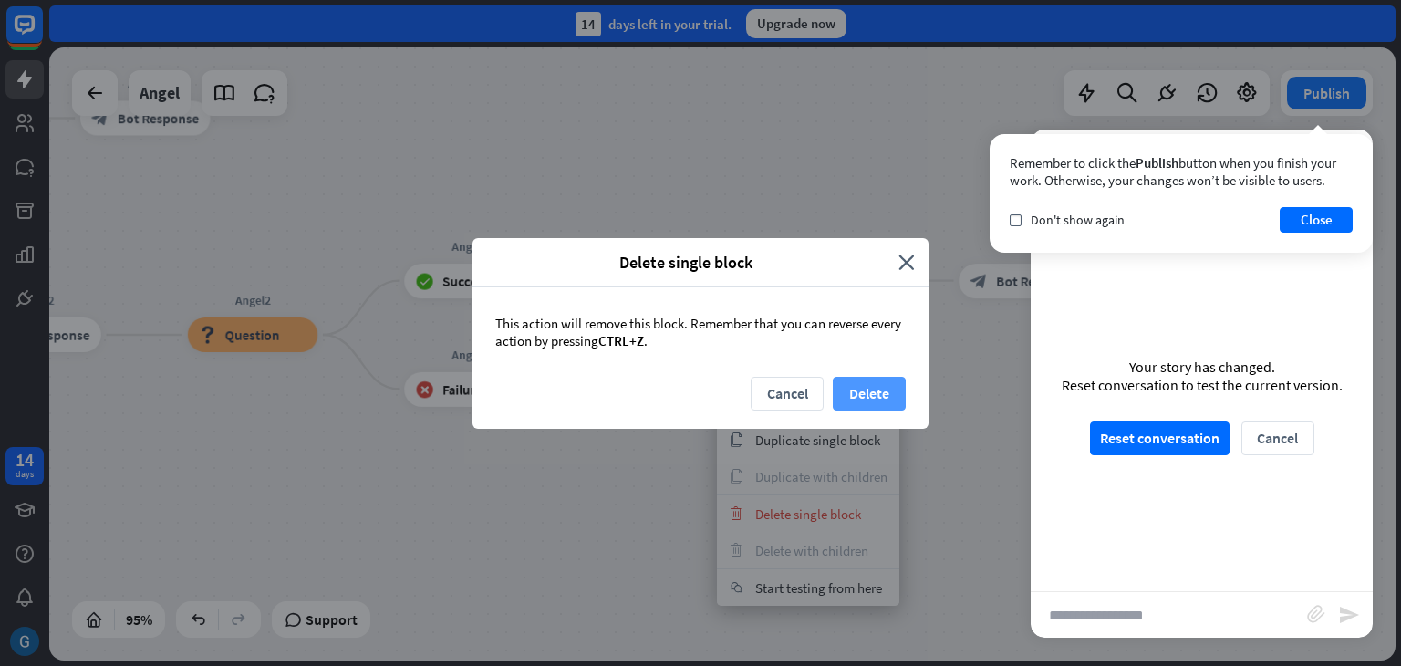
click at [876, 385] on button "Delete" at bounding box center [869, 394] width 73 height 34
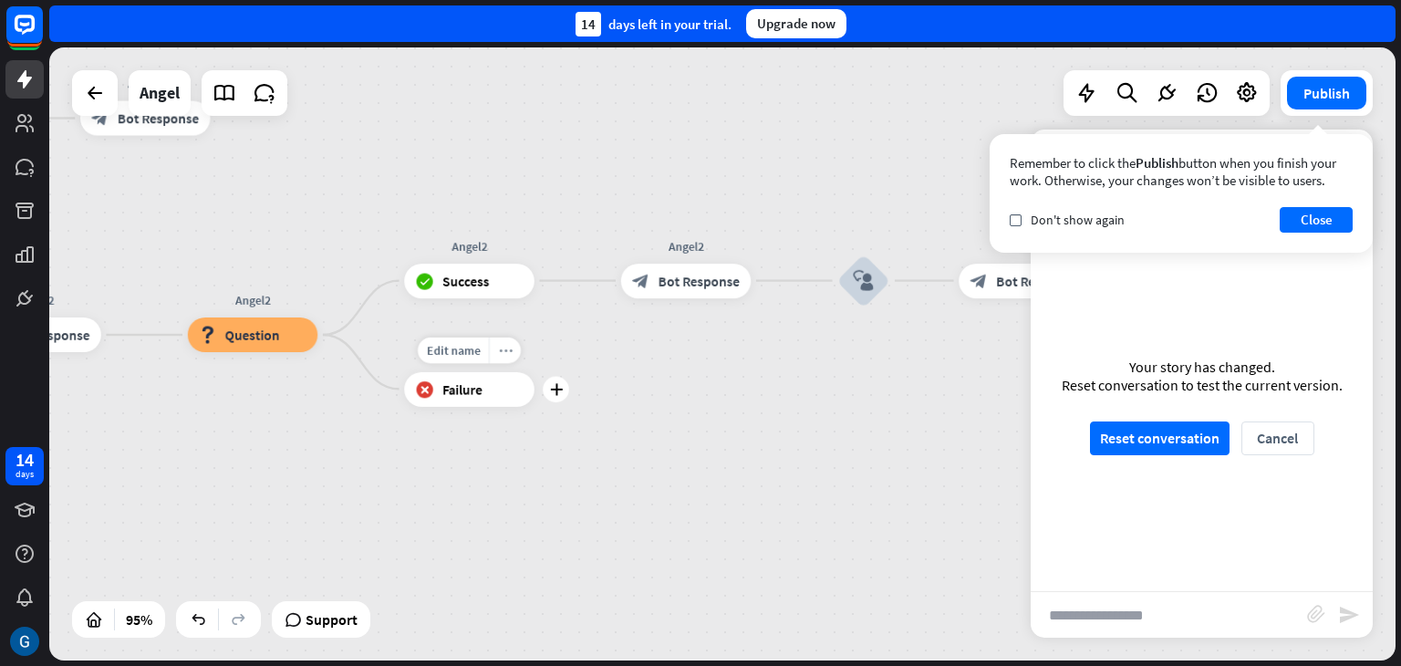
click at [514, 354] on div "more_horiz" at bounding box center [505, 350] width 32 height 26
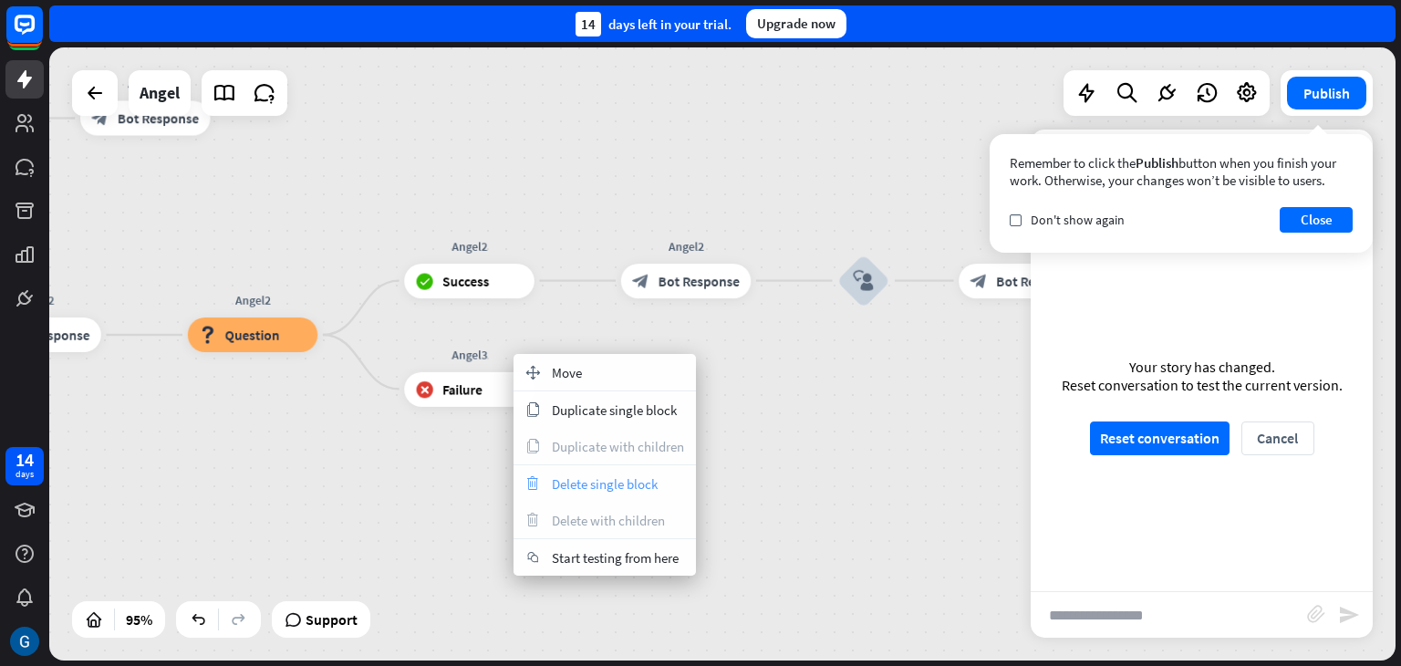
click at [619, 479] on span "Delete single block" at bounding box center [605, 483] width 106 height 17
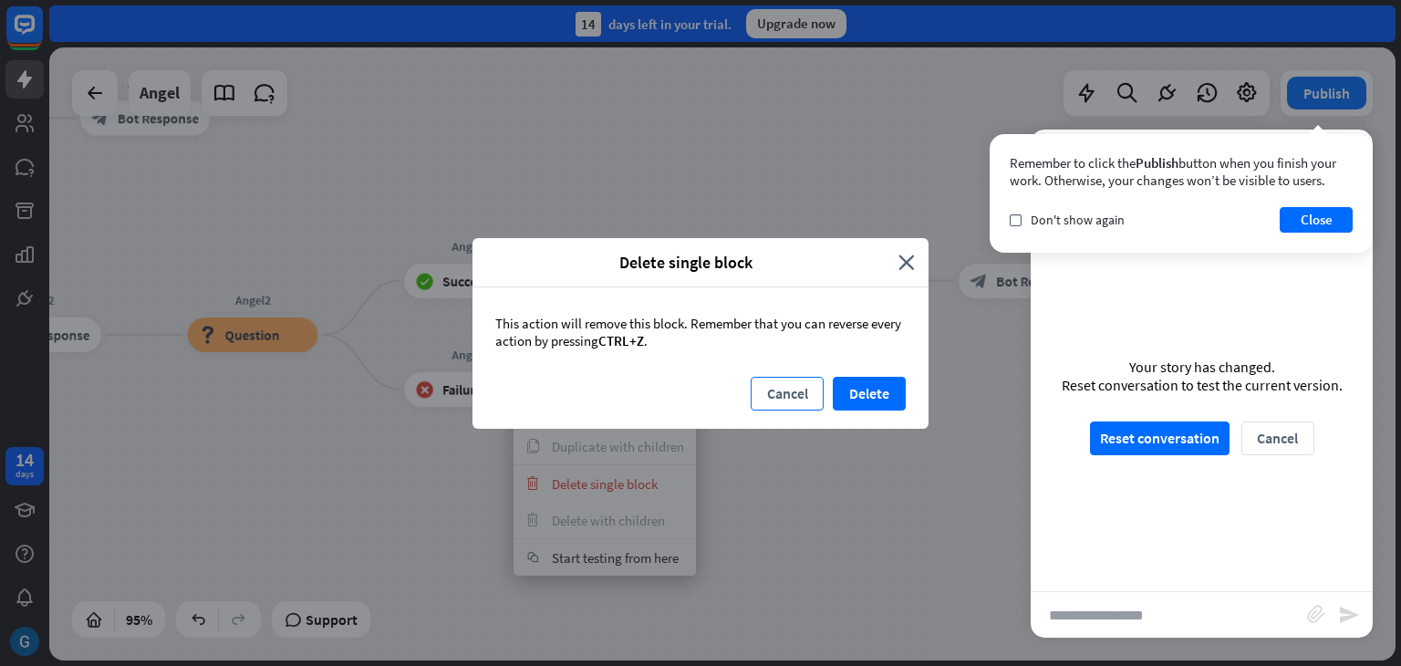
click at [774, 391] on button "Cancel" at bounding box center [787, 394] width 73 height 34
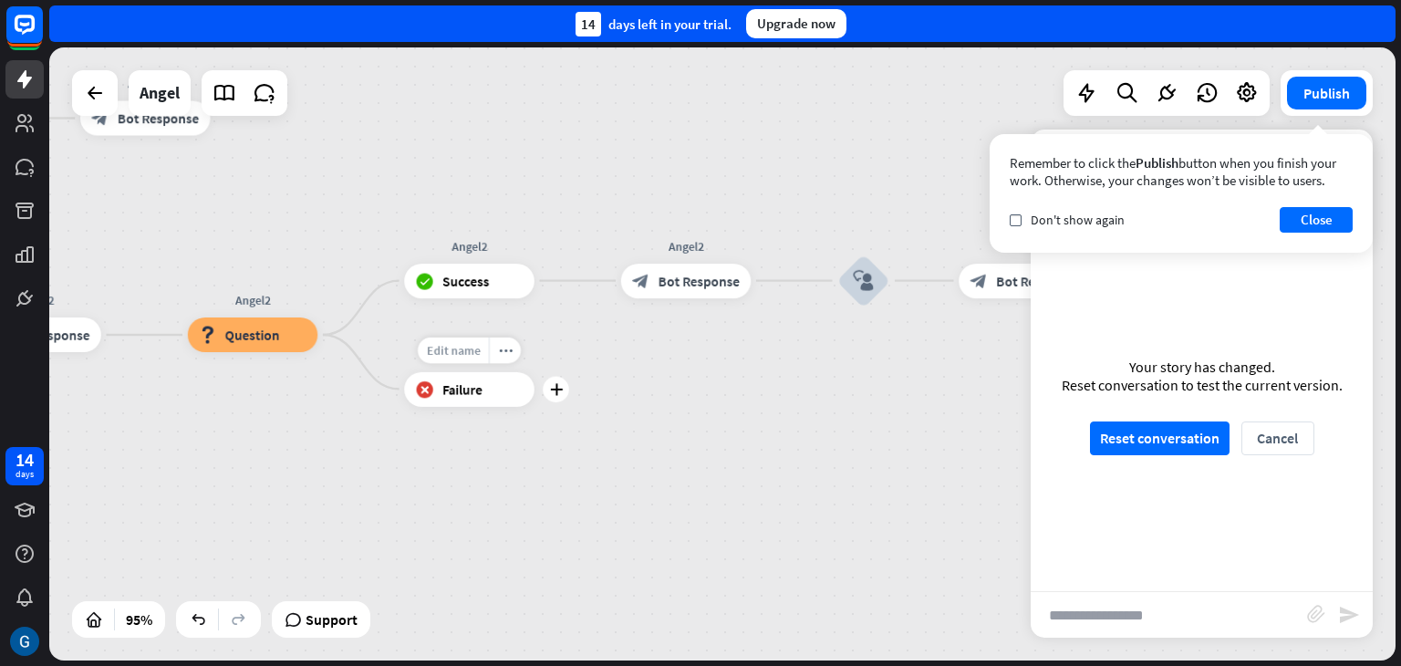
click at [442, 359] on div "Edit name" at bounding box center [453, 350] width 71 height 26
click at [466, 397] on span "Failure" at bounding box center [462, 388] width 40 height 17
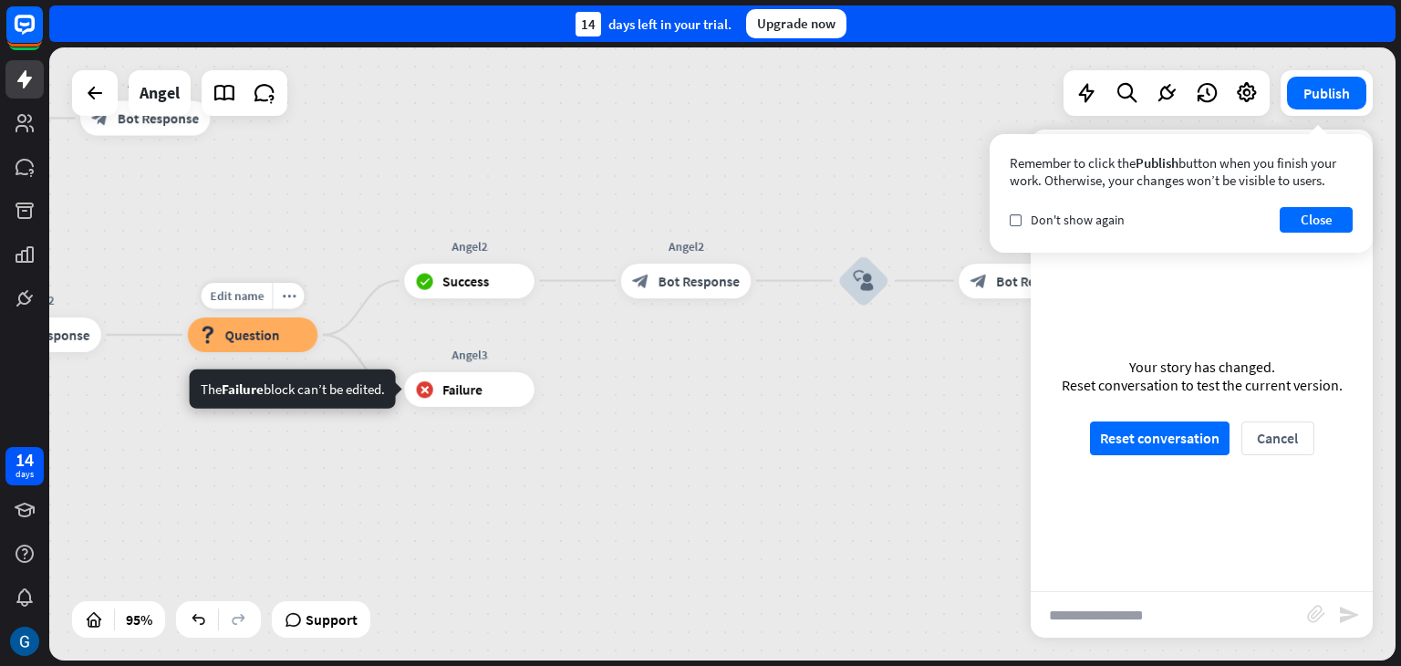
click at [293, 339] on div "block_question Question" at bounding box center [253, 334] width 130 height 35
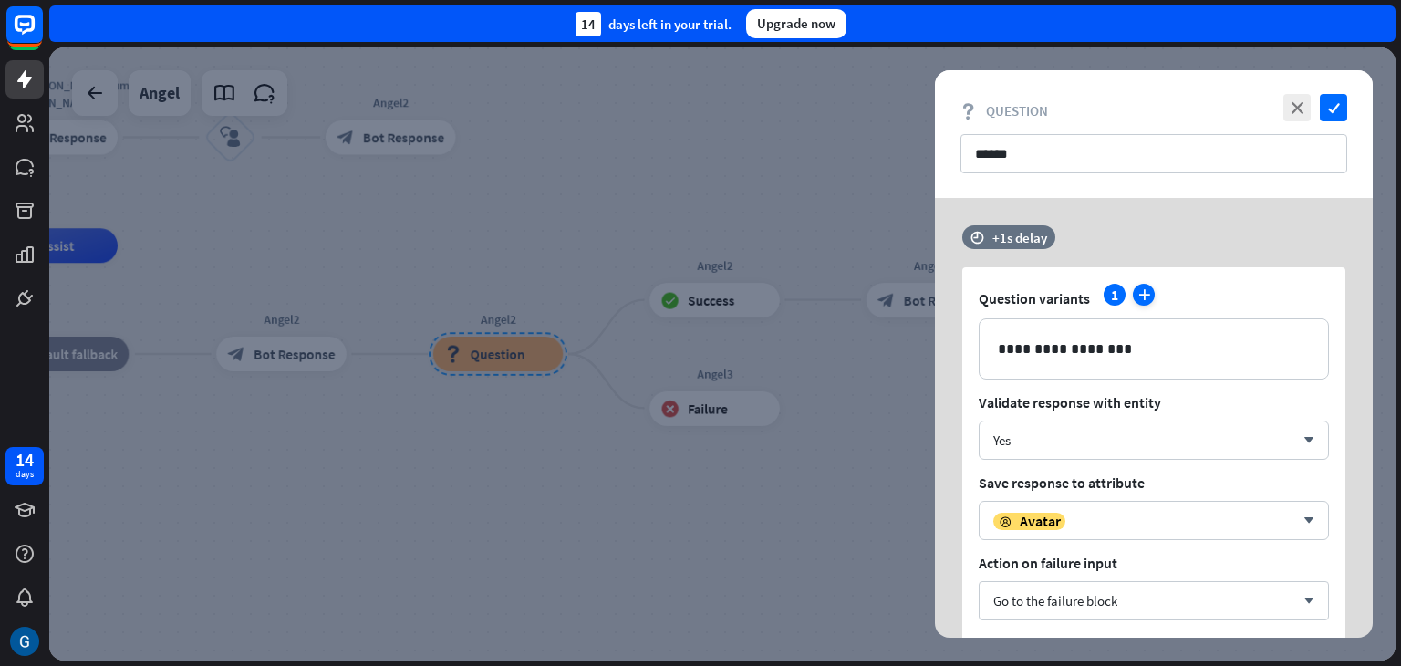
click at [1141, 295] on icon "plus" at bounding box center [1144, 295] width 22 height 22
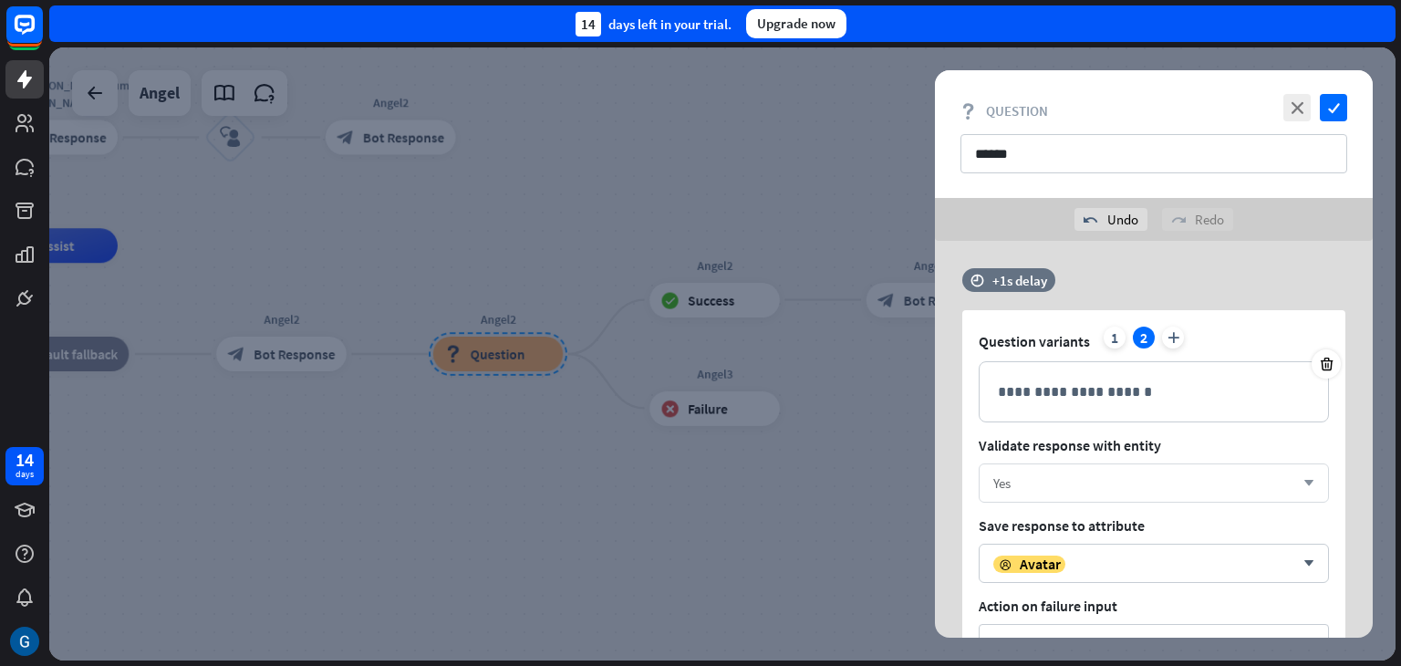
click at [1311, 484] on icon "arrow_down" at bounding box center [1305, 483] width 20 height 11
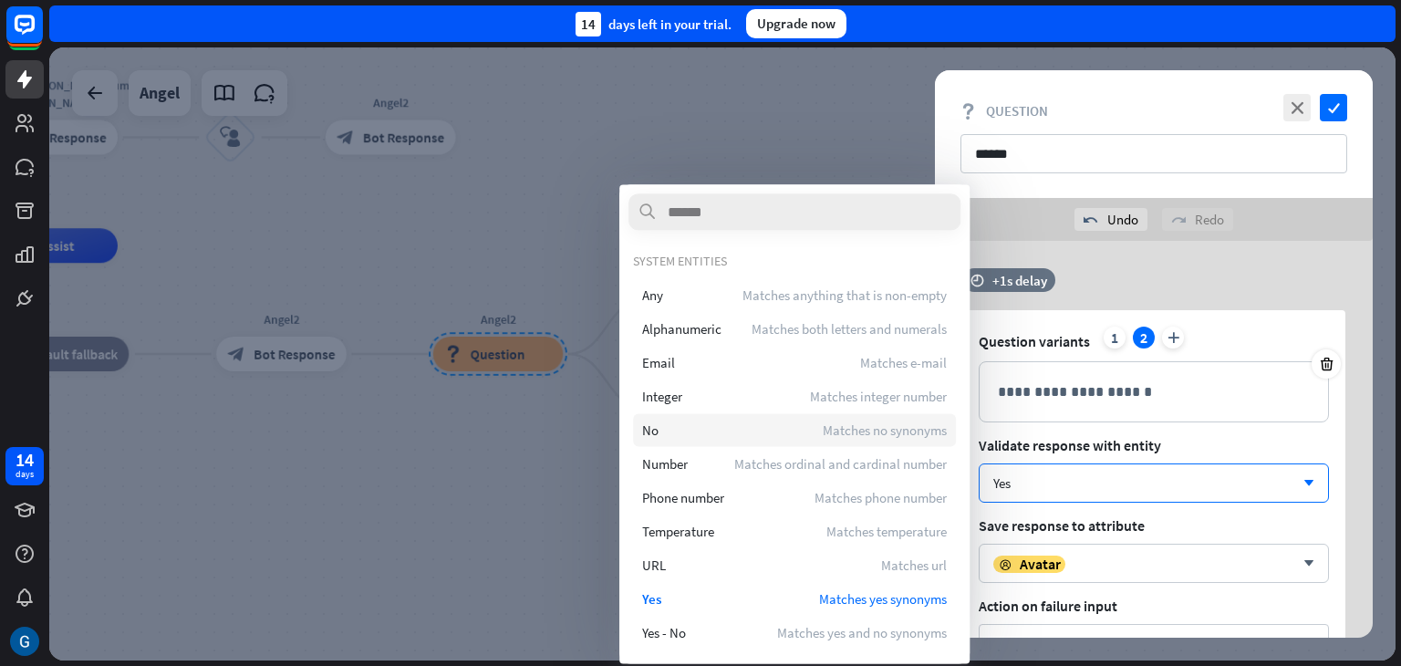
click at [650, 429] on span "No" at bounding box center [650, 429] width 16 height 17
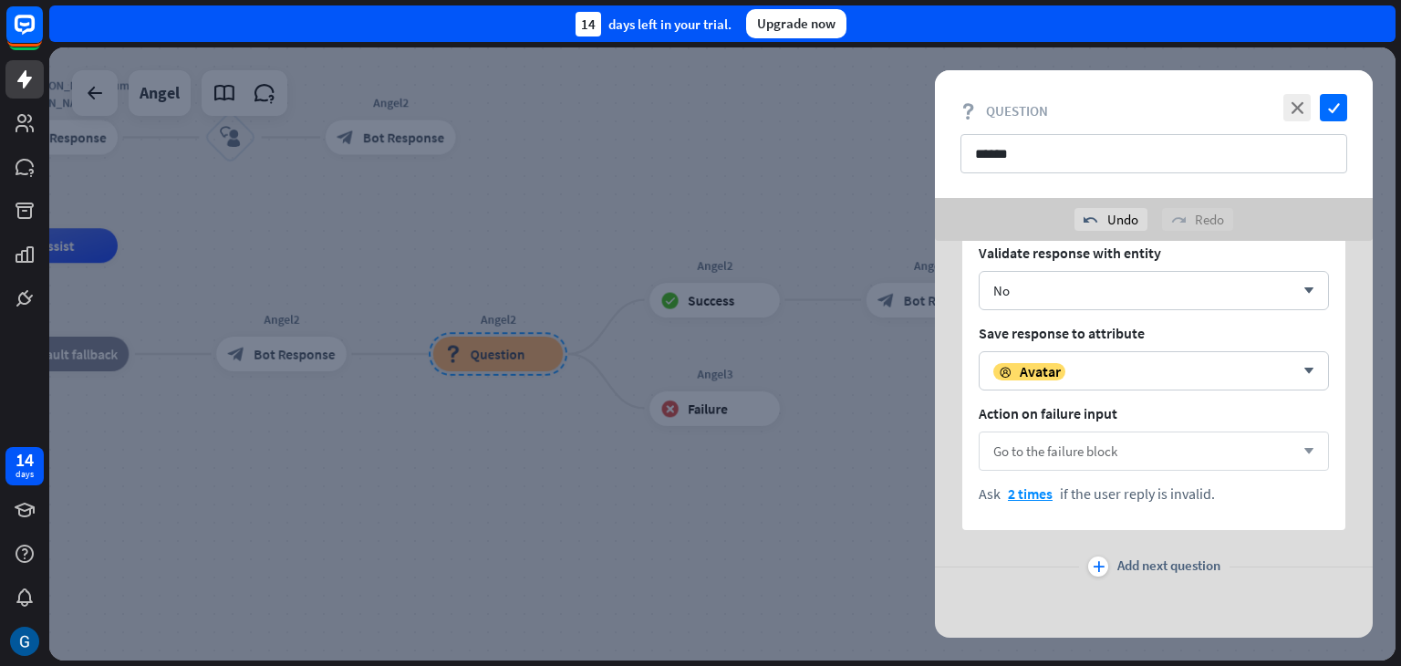
scroll to position [194, 0]
click at [1333, 103] on icon "check" at bounding box center [1333, 107] width 27 height 27
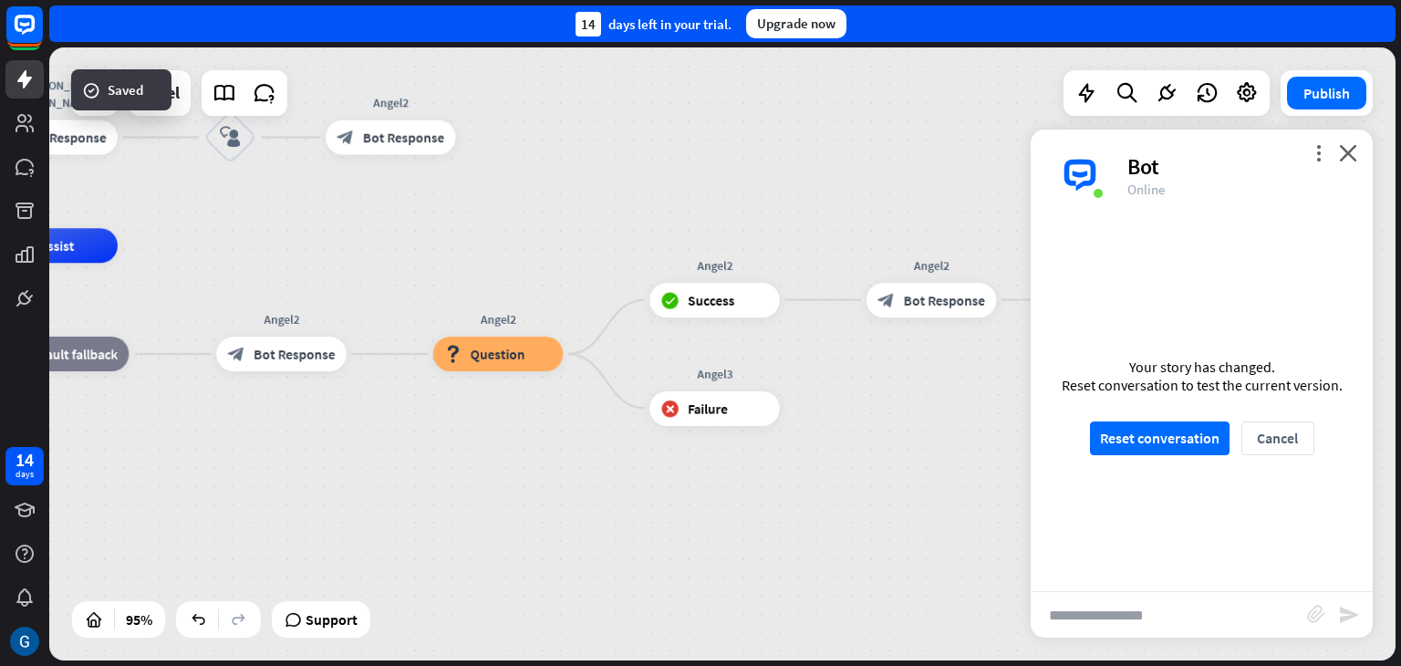
scroll to position [1267, 0]
click at [1143, 424] on button "Reset conversation" at bounding box center [1160, 438] width 140 height 34
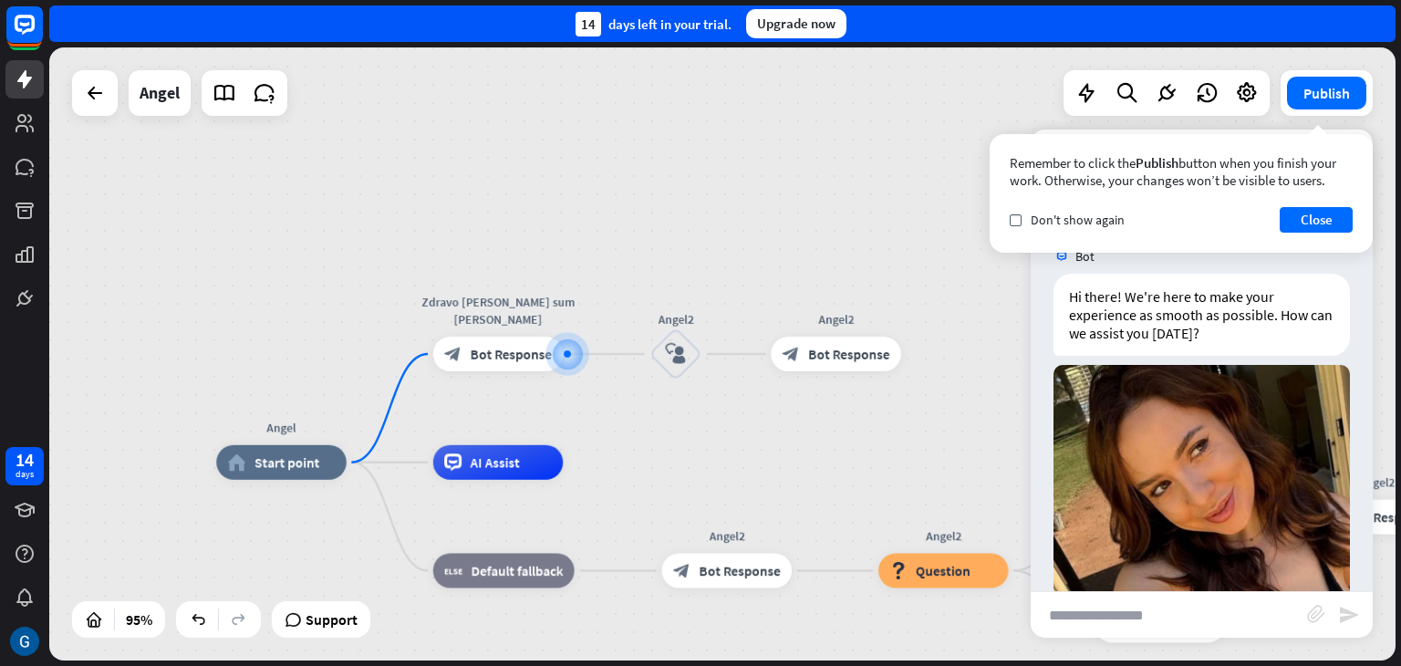
scroll to position [68, 0]
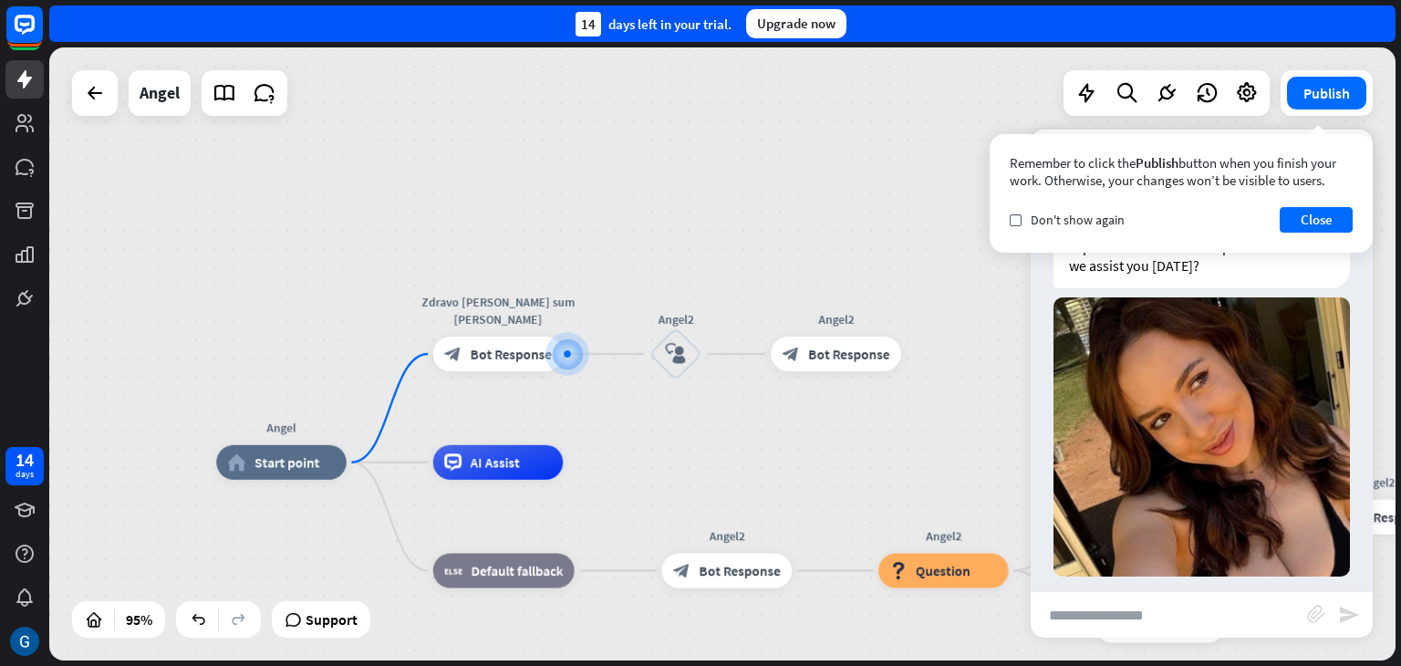
click at [1091, 618] on input "text" at bounding box center [1169, 615] width 276 height 46
type input "**"
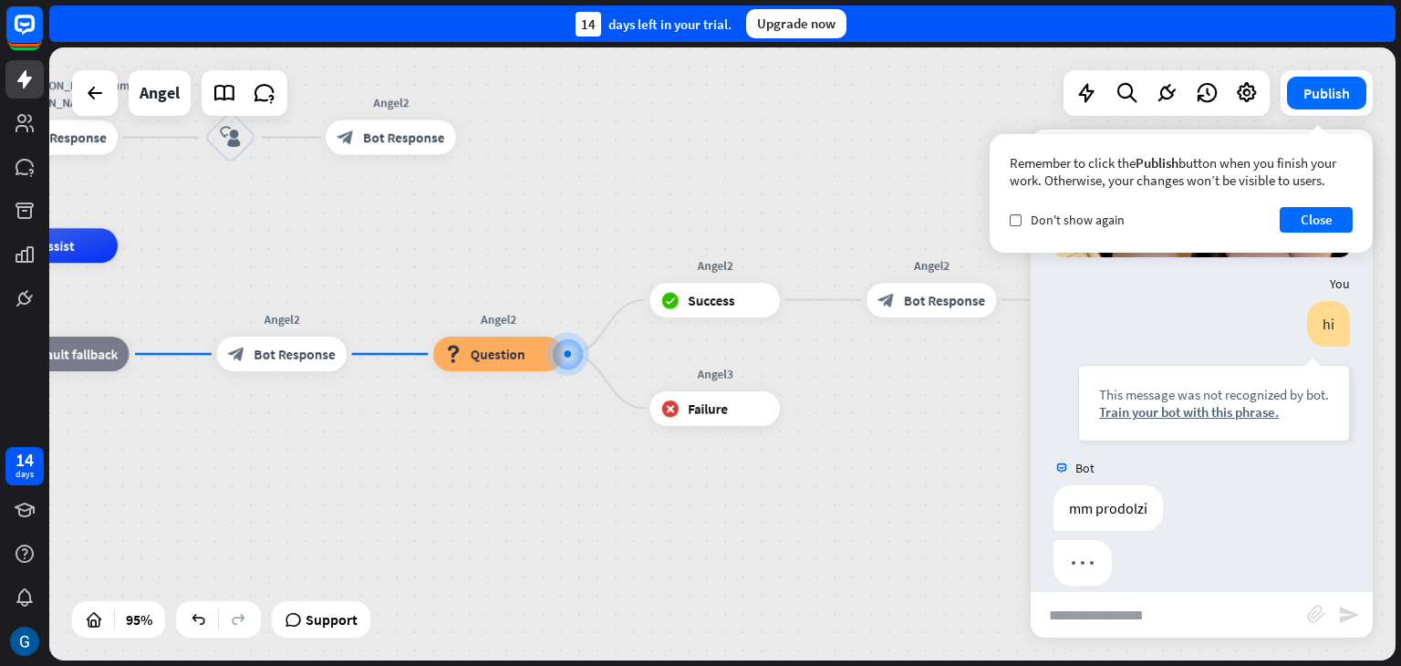
scroll to position [396, 0]
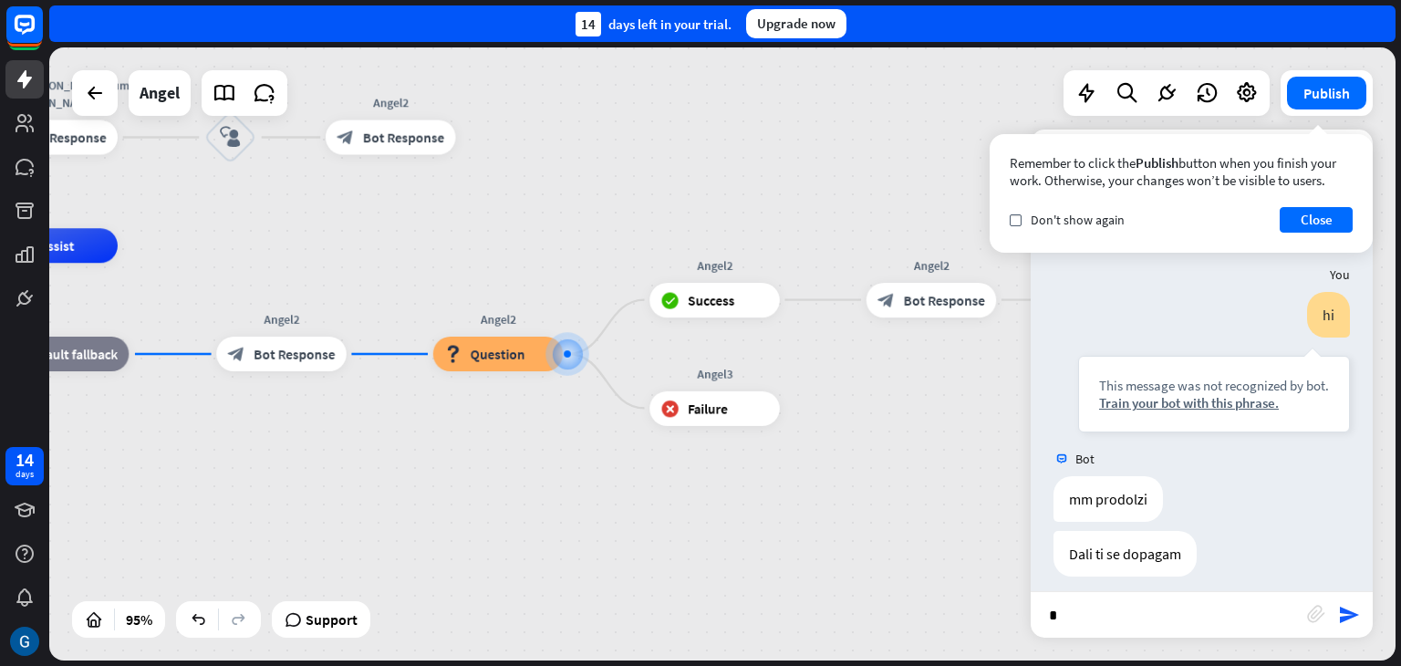
type input "**"
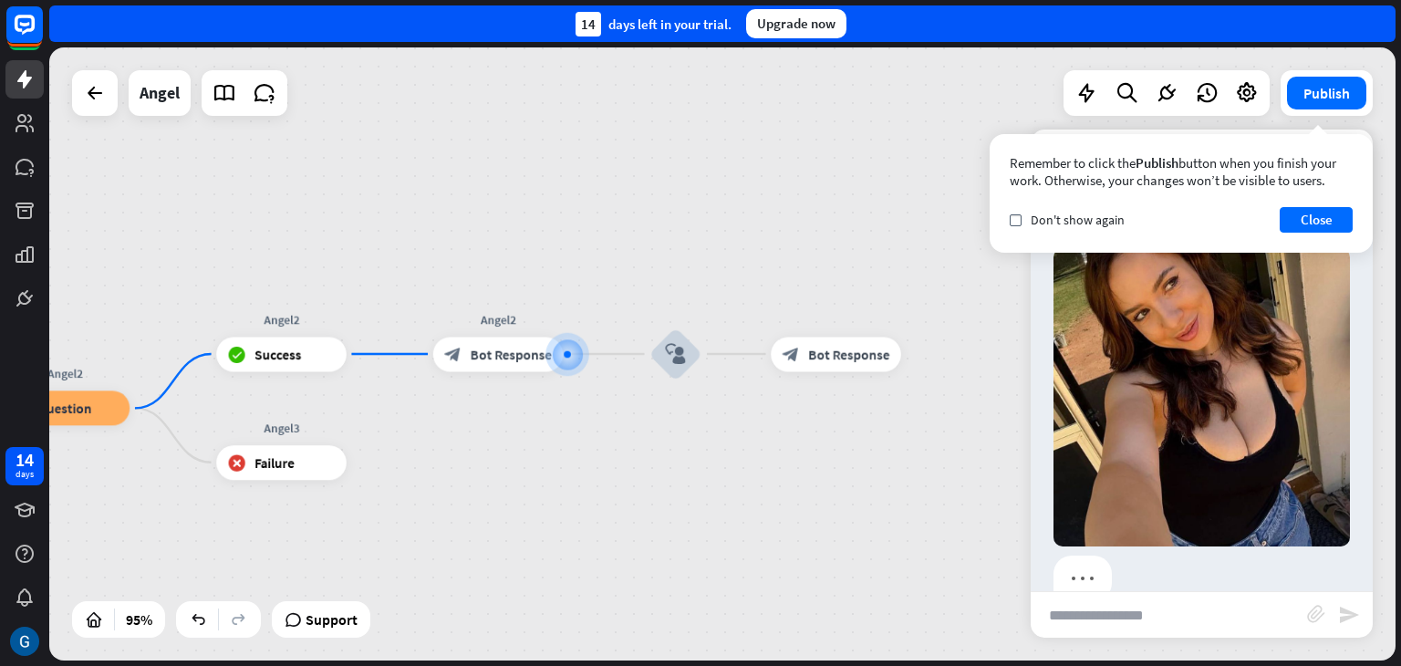
scroll to position [868, 0]
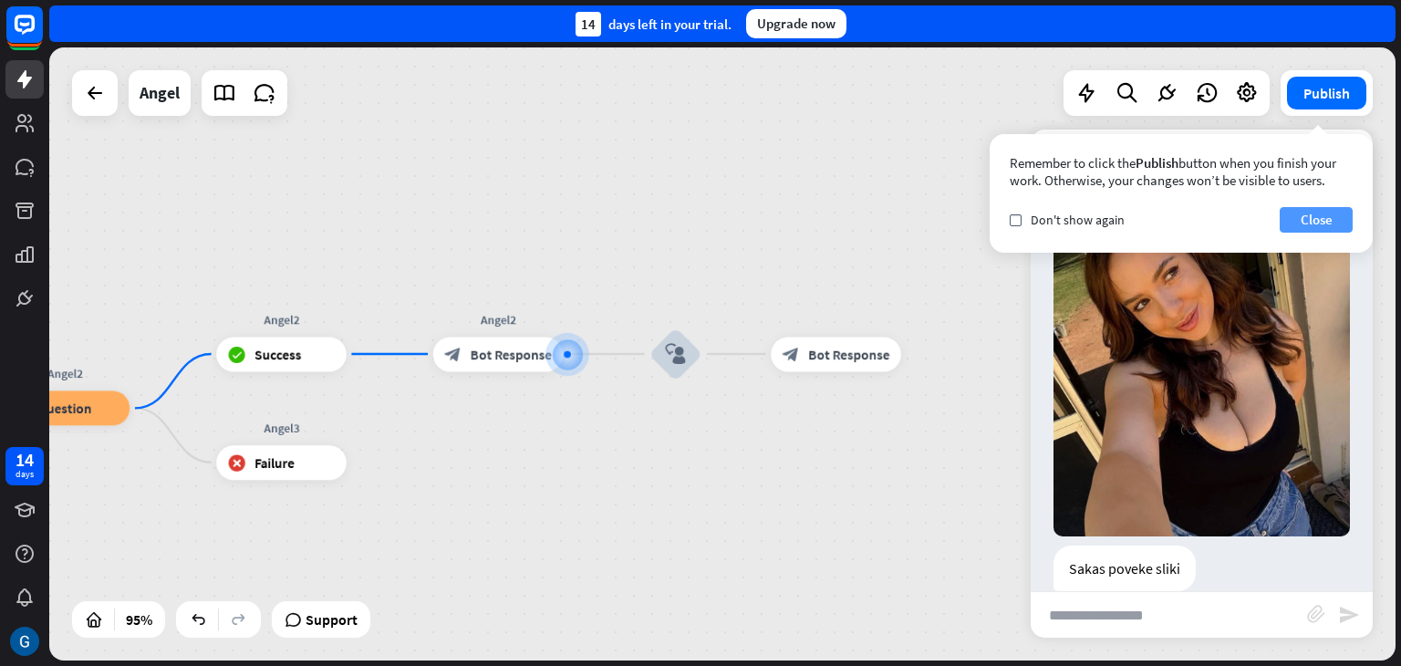
click at [1320, 225] on button "Close" at bounding box center [1316, 220] width 73 height 26
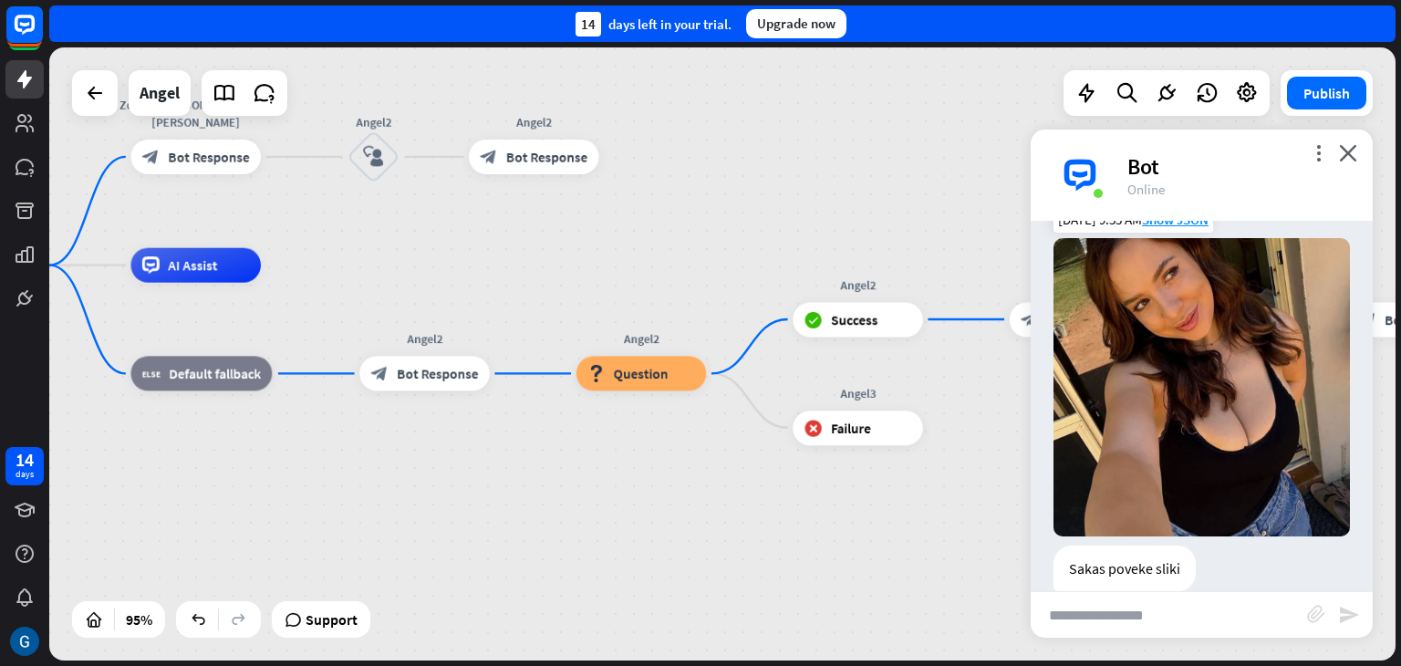
drag, startPoint x: 490, startPoint y: 473, endPoint x: 1066, endPoint y: 439, distance: 577.6
click at [1066, 439] on div "Angel home_2 Start point Zdravo [PERSON_NAME] sum [PERSON_NAME] block_bot_respo…" at bounding box center [722, 353] width 1347 height 613
click at [642, 365] on span "Question" at bounding box center [641, 373] width 55 height 17
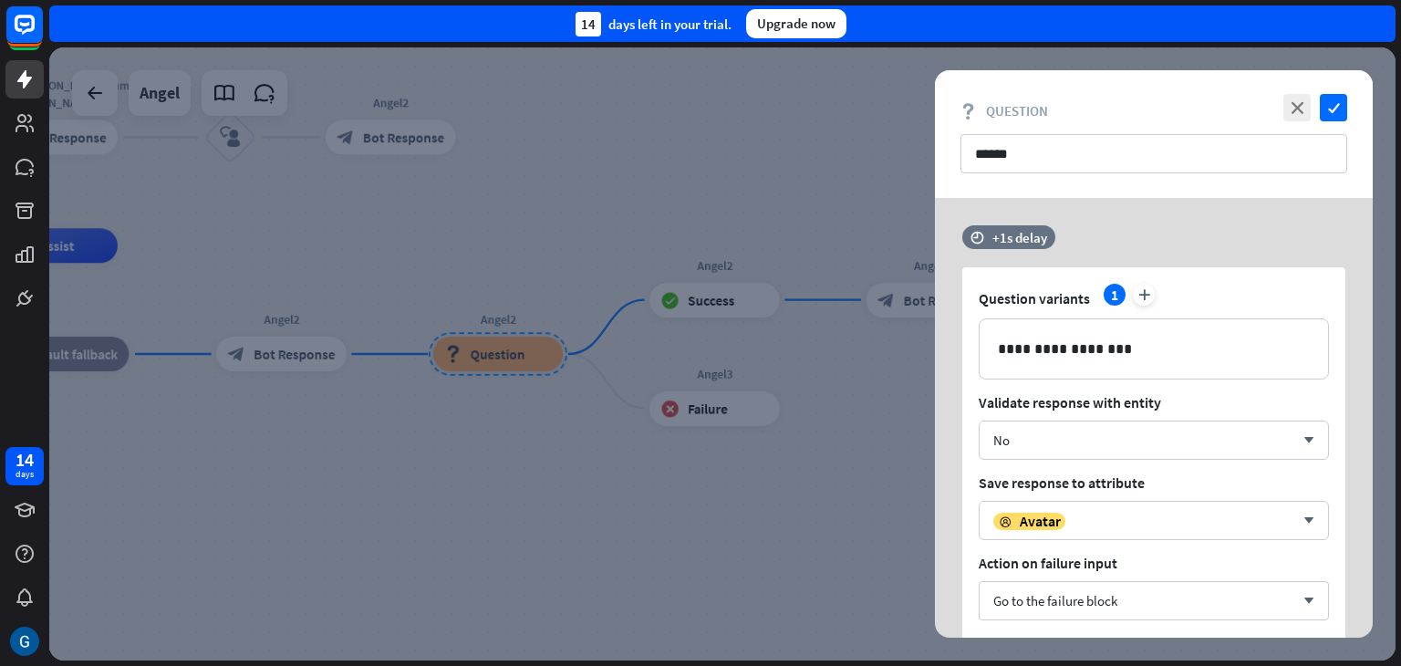
click at [551, 502] on div at bounding box center [722, 353] width 1347 height 613
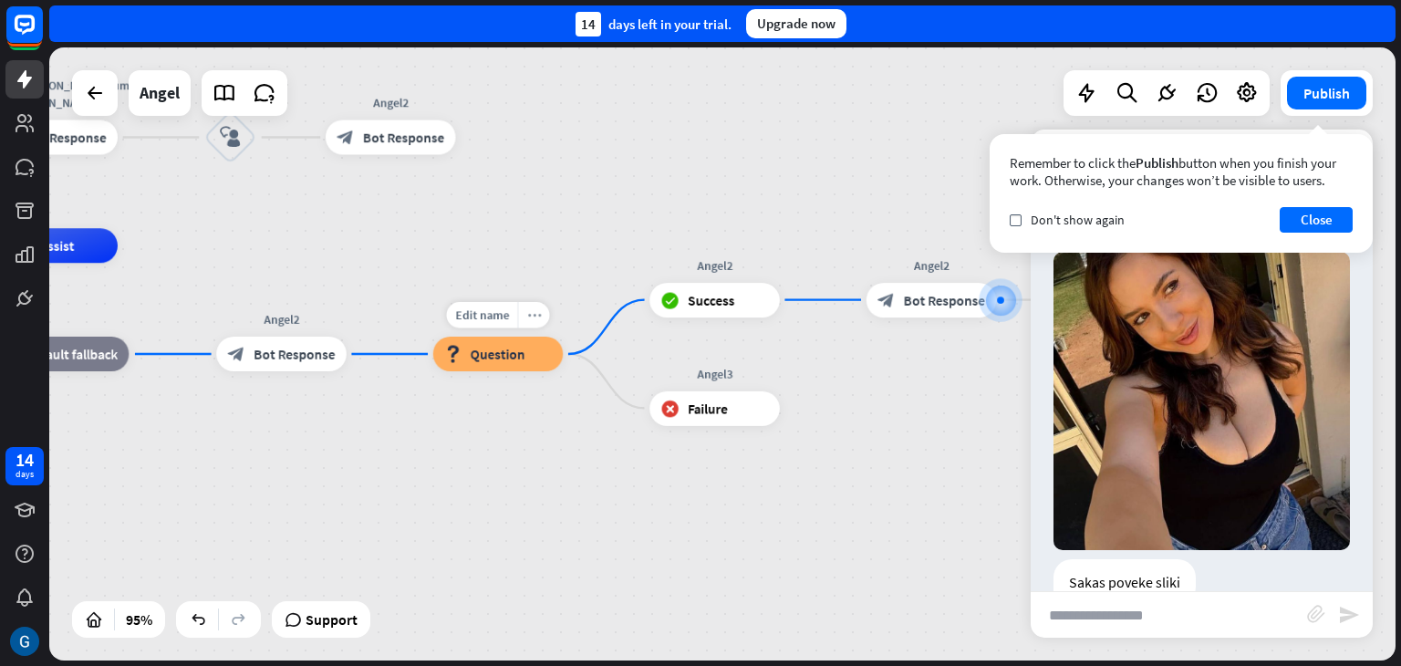
click at [536, 315] on icon "more_horiz" at bounding box center [534, 314] width 14 height 13
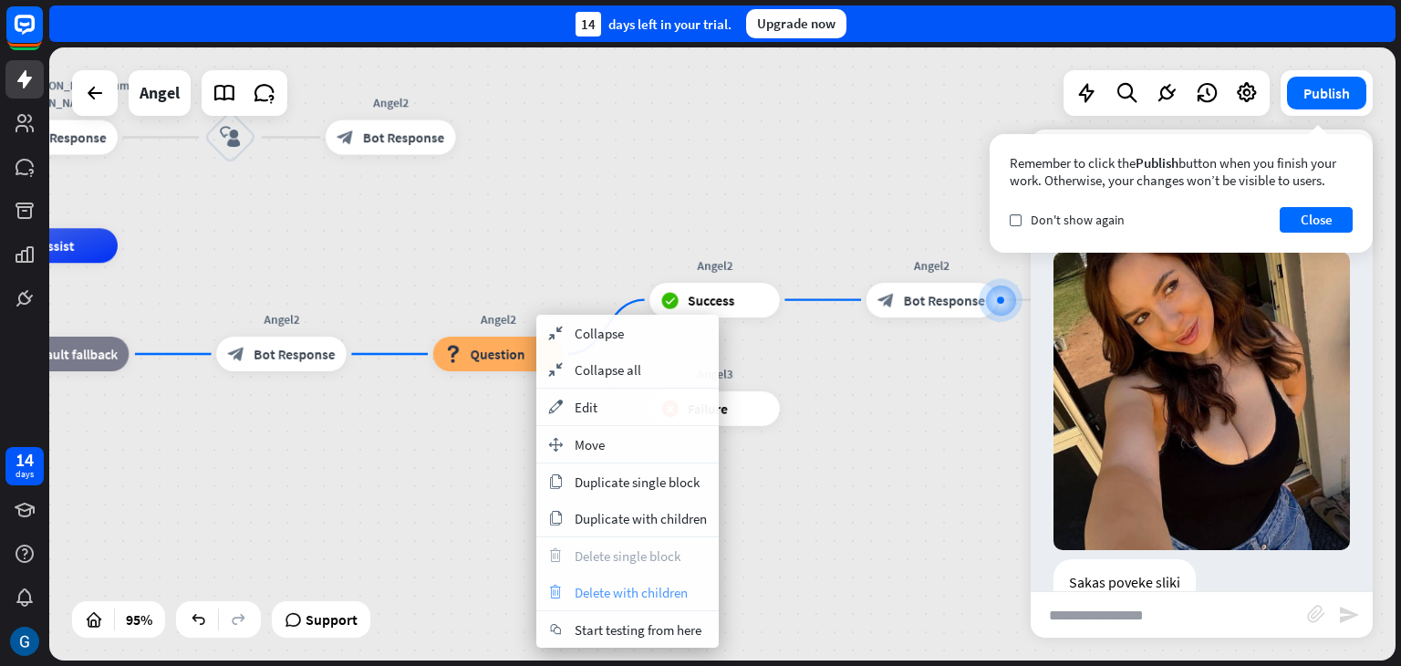
click at [677, 596] on span "Delete with children" at bounding box center [631, 592] width 113 height 17
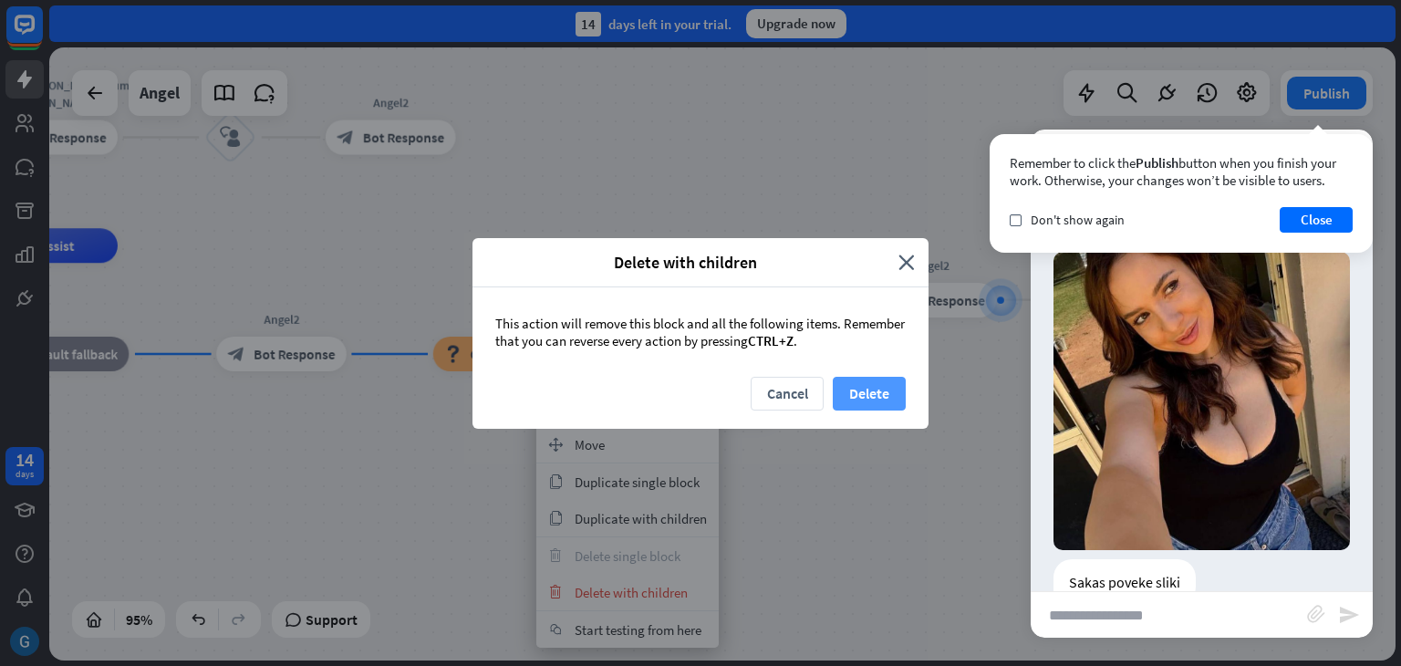
click at [868, 396] on button "Delete" at bounding box center [869, 394] width 73 height 34
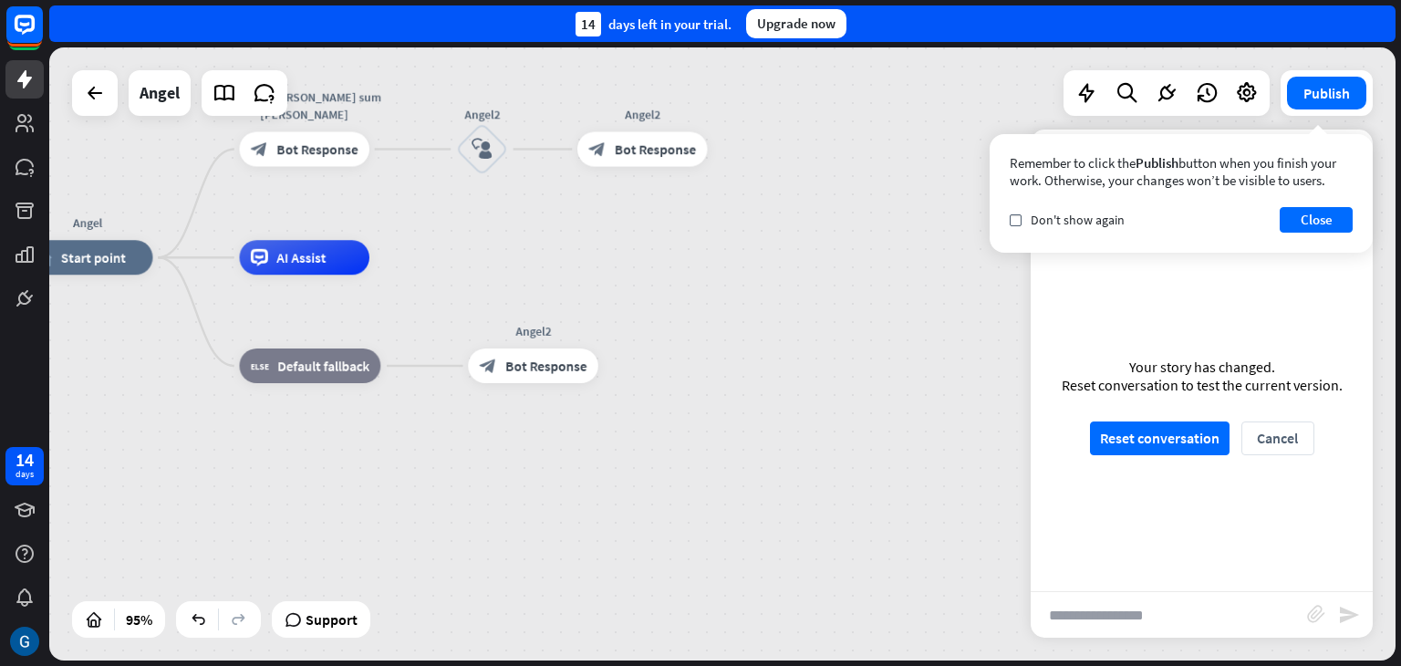
drag, startPoint x: 358, startPoint y: 437, endPoint x: 609, endPoint y: 449, distance: 252.1
click at [609, 449] on div "Angel home_2 Start point Zdravo [PERSON_NAME] sum [PERSON_NAME] block_bot_respo…" at bounding box center [662, 548] width 1279 height 582
click at [682, 109] on icon "more_horiz" at bounding box center [678, 110] width 14 height 13
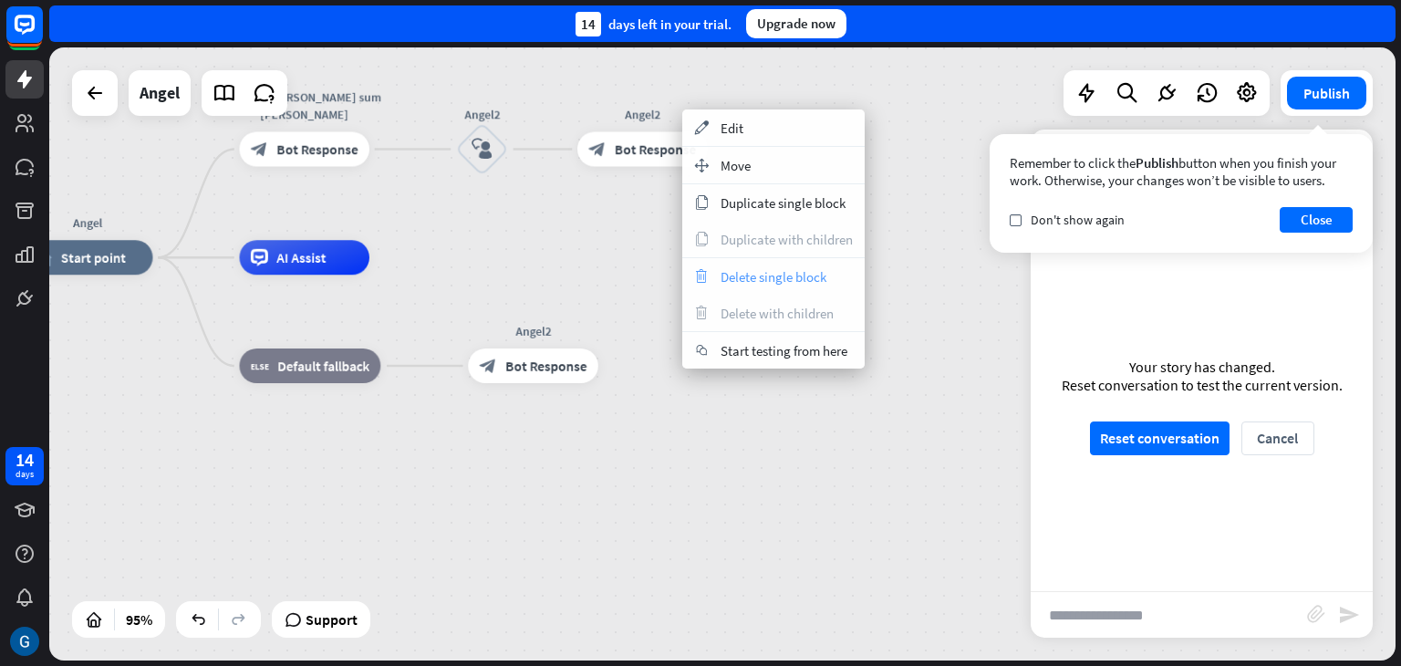
click at [793, 276] on span "Delete single block" at bounding box center [774, 276] width 106 height 17
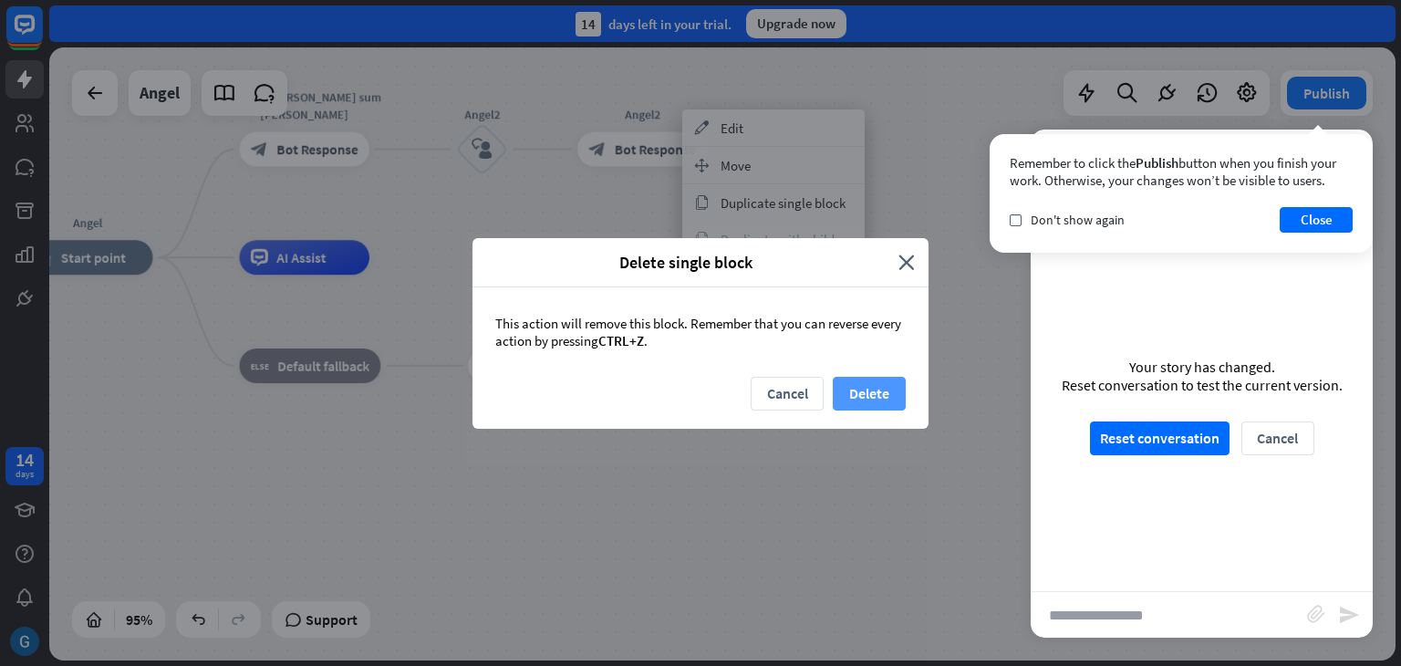
click at [861, 388] on button "Delete" at bounding box center [869, 394] width 73 height 34
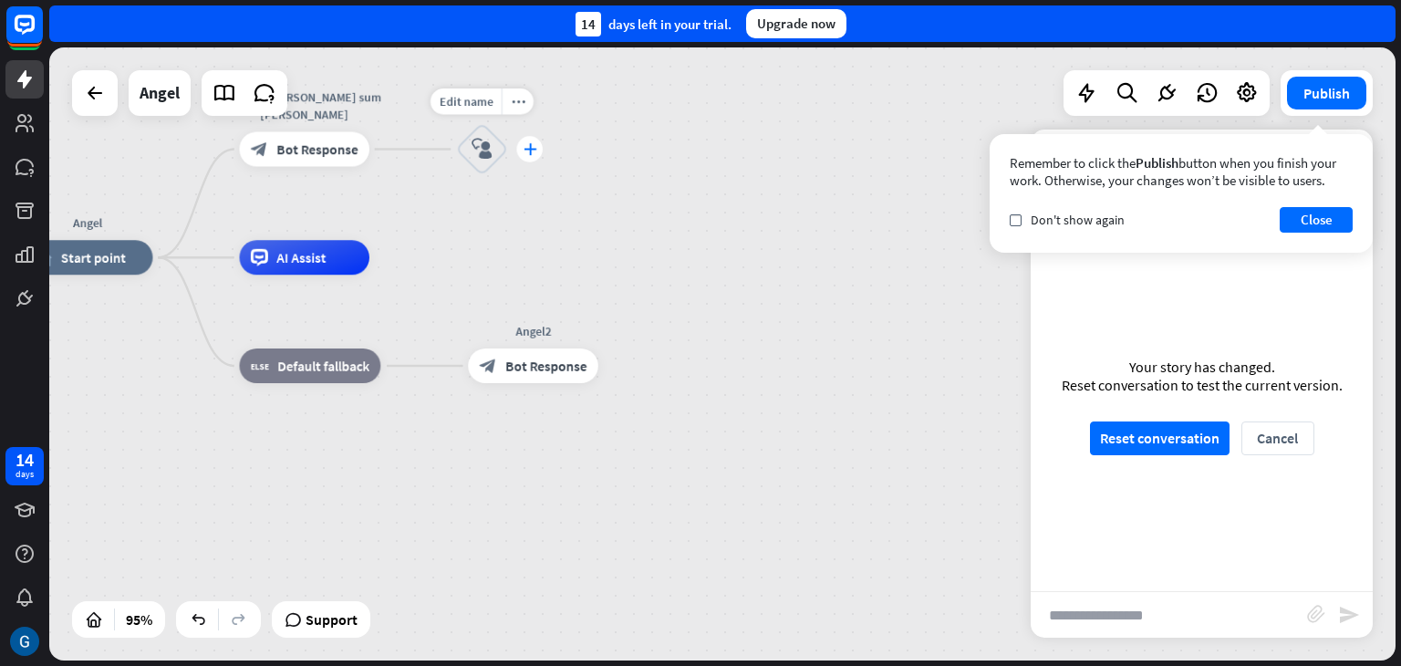
click at [526, 151] on icon "plus" at bounding box center [530, 149] width 13 height 12
click at [518, 107] on icon "more_horiz" at bounding box center [518, 101] width 14 height 13
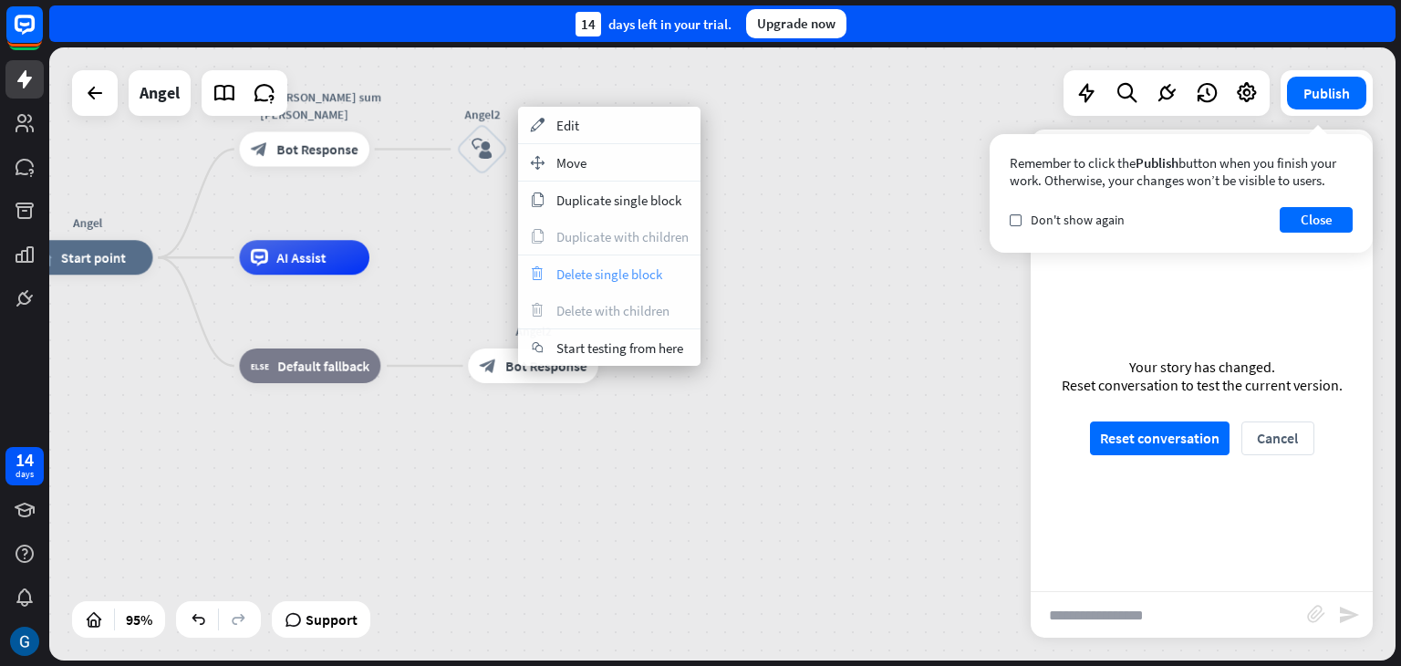
click at [651, 275] on span "Delete single block" at bounding box center [609, 273] width 106 height 17
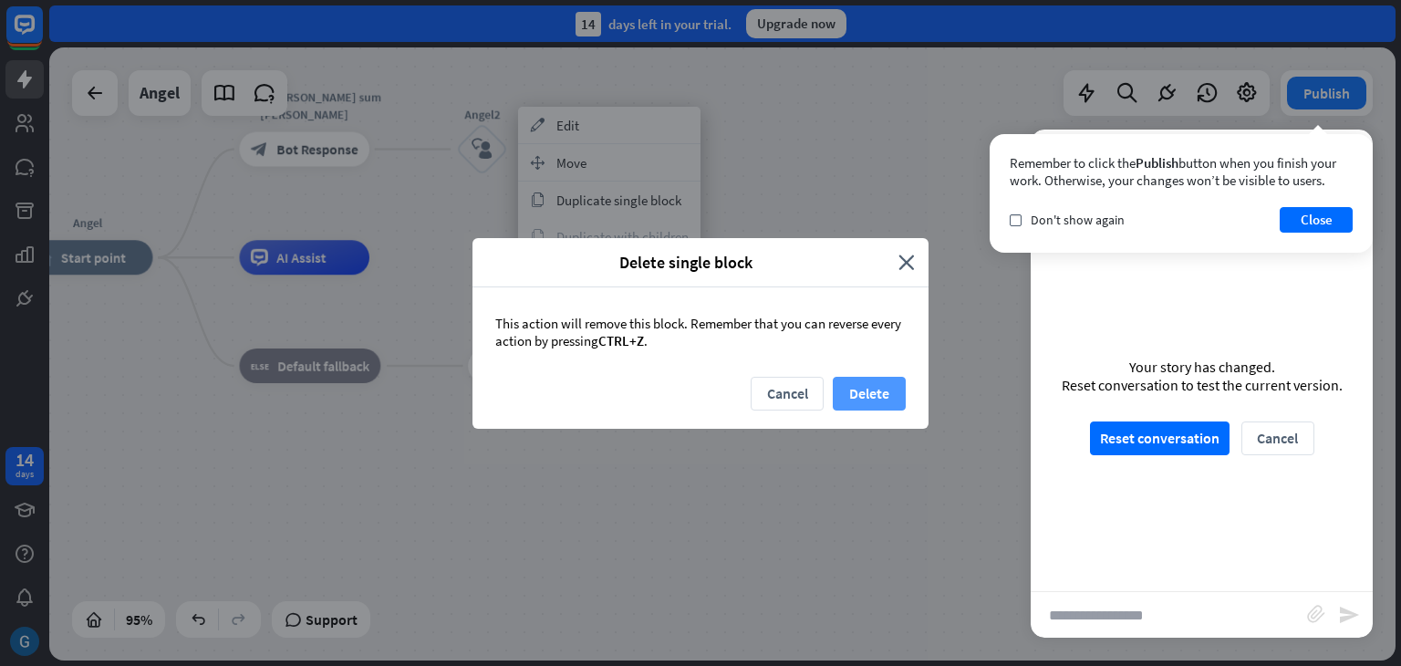
click at [871, 393] on button "Delete" at bounding box center [869, 394] width 73 height 34
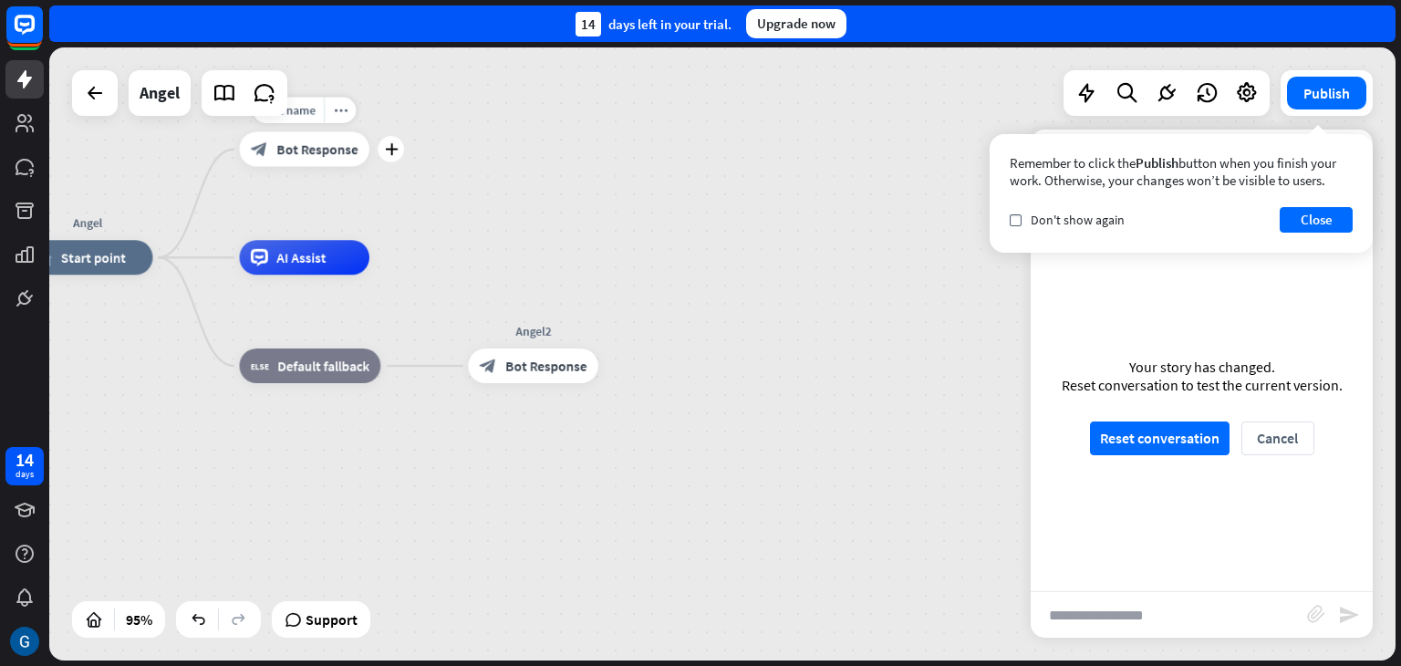
click at [339, 147] on span "Bot Response" at bounding box center [316, 148] width 81 height 17
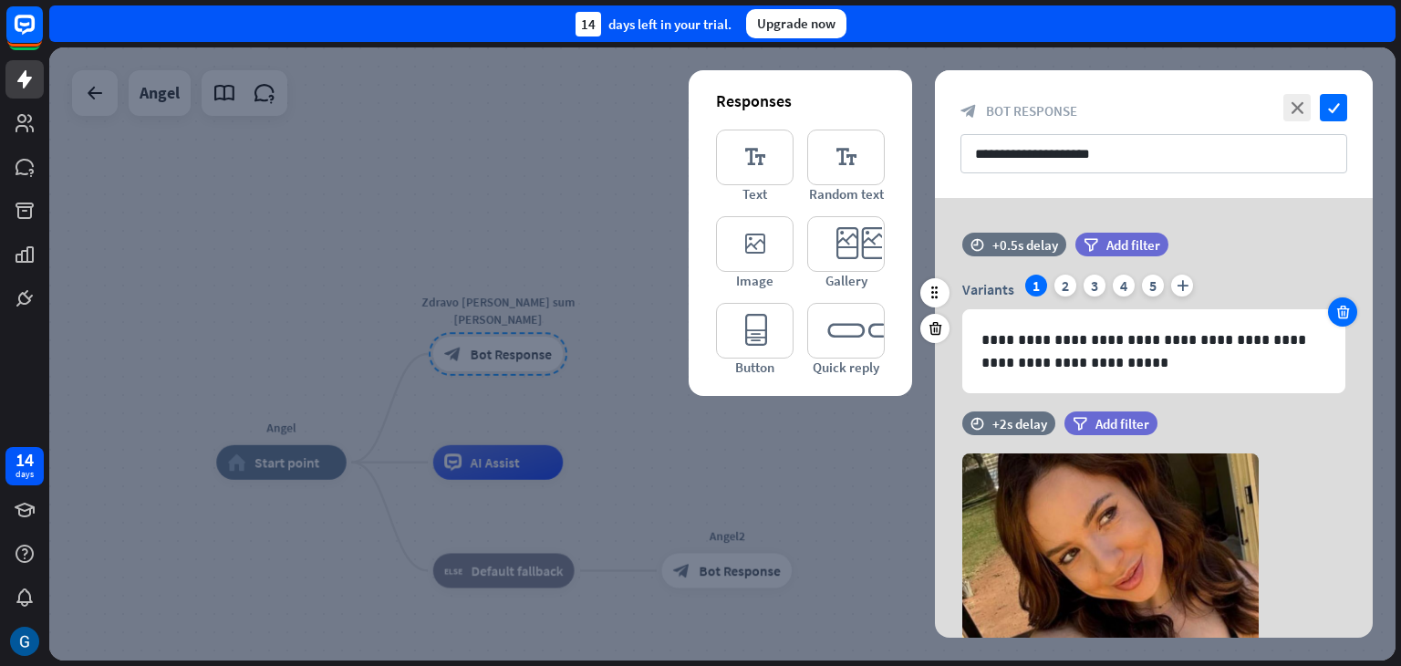
click at [1343, 312] on icon at bounding box center [1343, 312] width 17 height 16
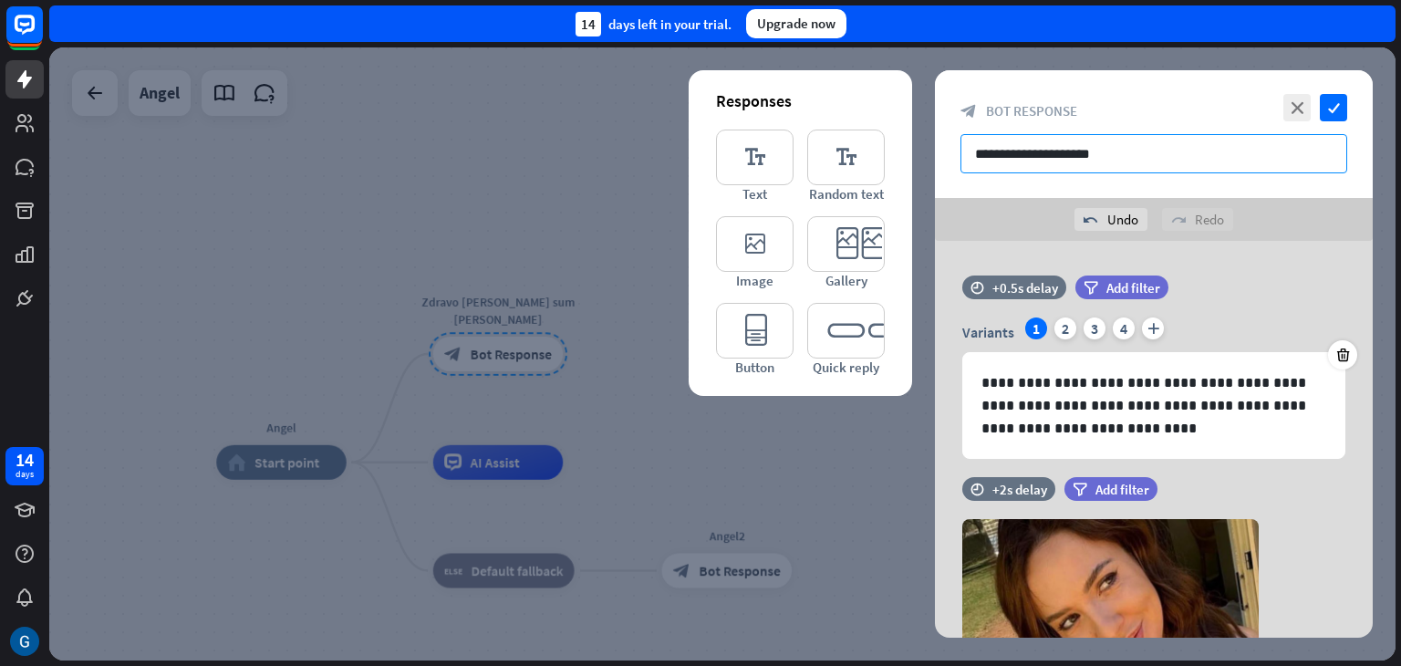
drag, startPoint x: 1118, startPoint y: 156, endPoint x: 950, endPoint y: 165, distance: 168.1
click at [950, 165] on div "**********" at bounding box center [1154, 134] width 438 height 128
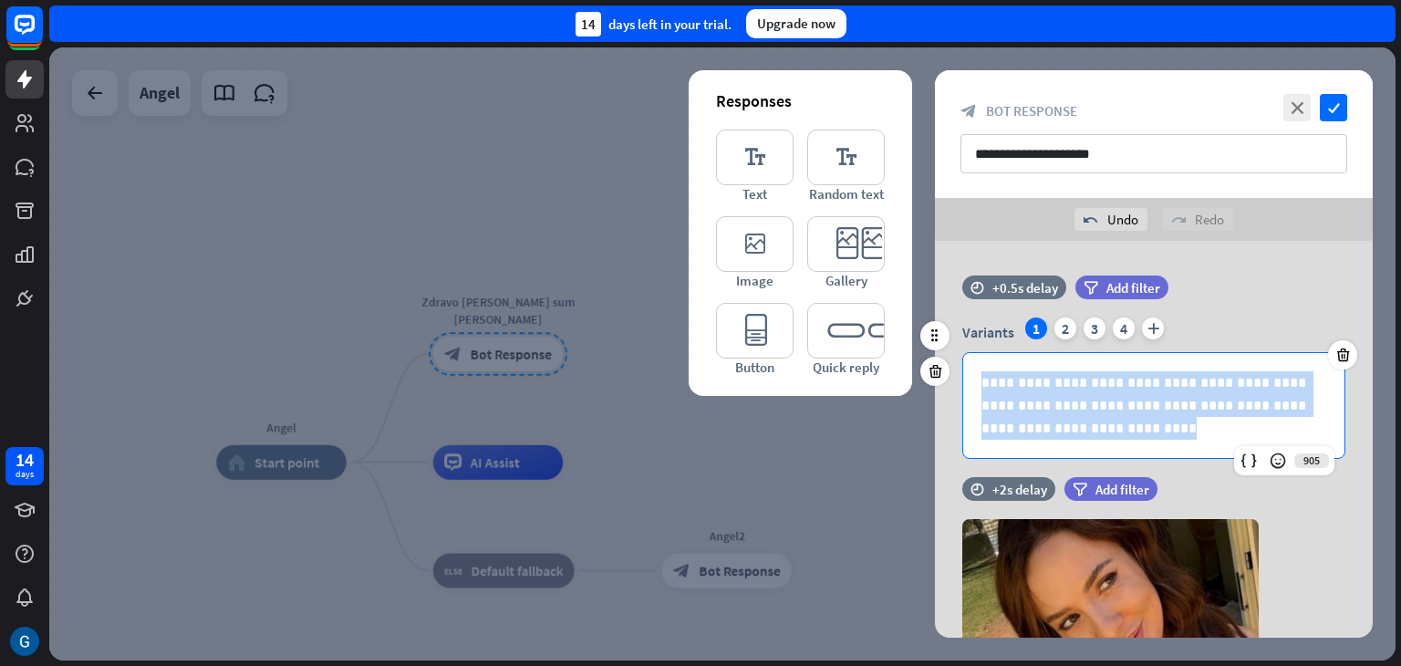
drag, startPoint x: 1077, startPoint y: 436, endPoint x: 959, endPoint y: 369, distance: 135.2
click at [959, 369] on div "**********" at bounding box center [1154, 387] width 438 height 141
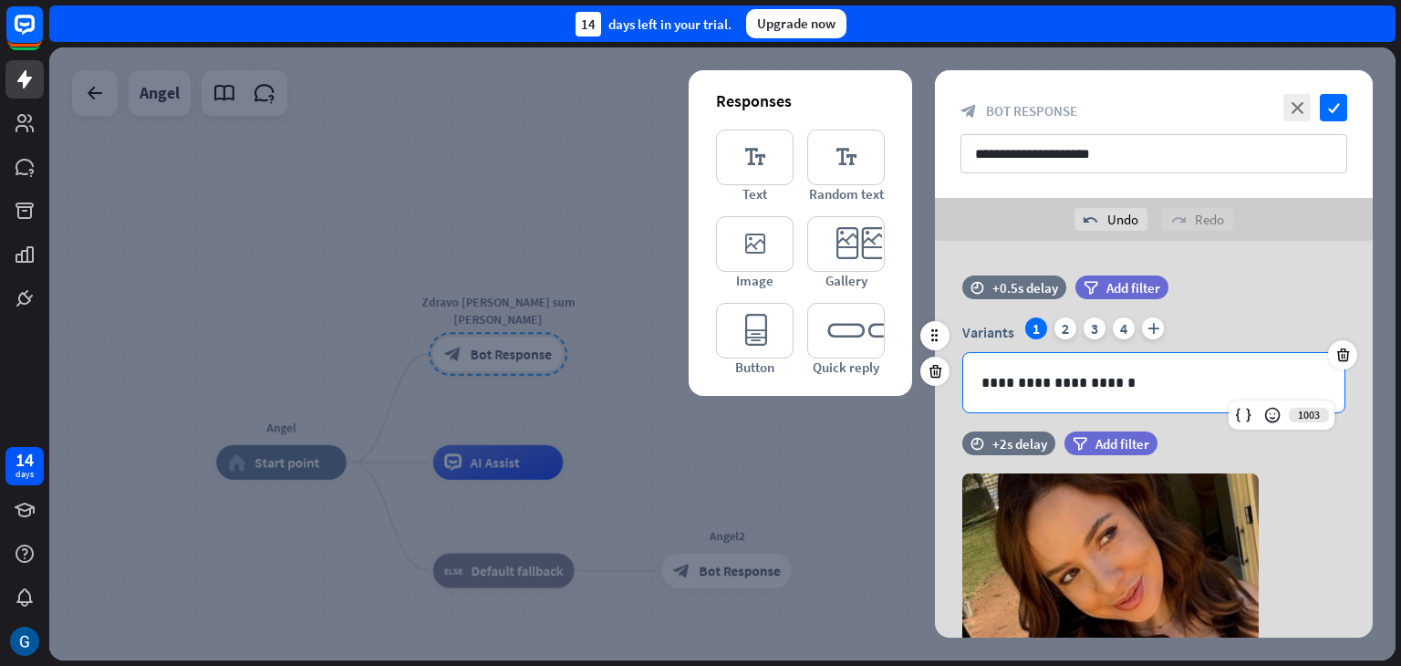
click at [1263, 307] on div "time +0.5s delay filter Add filter" at bounding box center [1154, 297] width 438 height 42
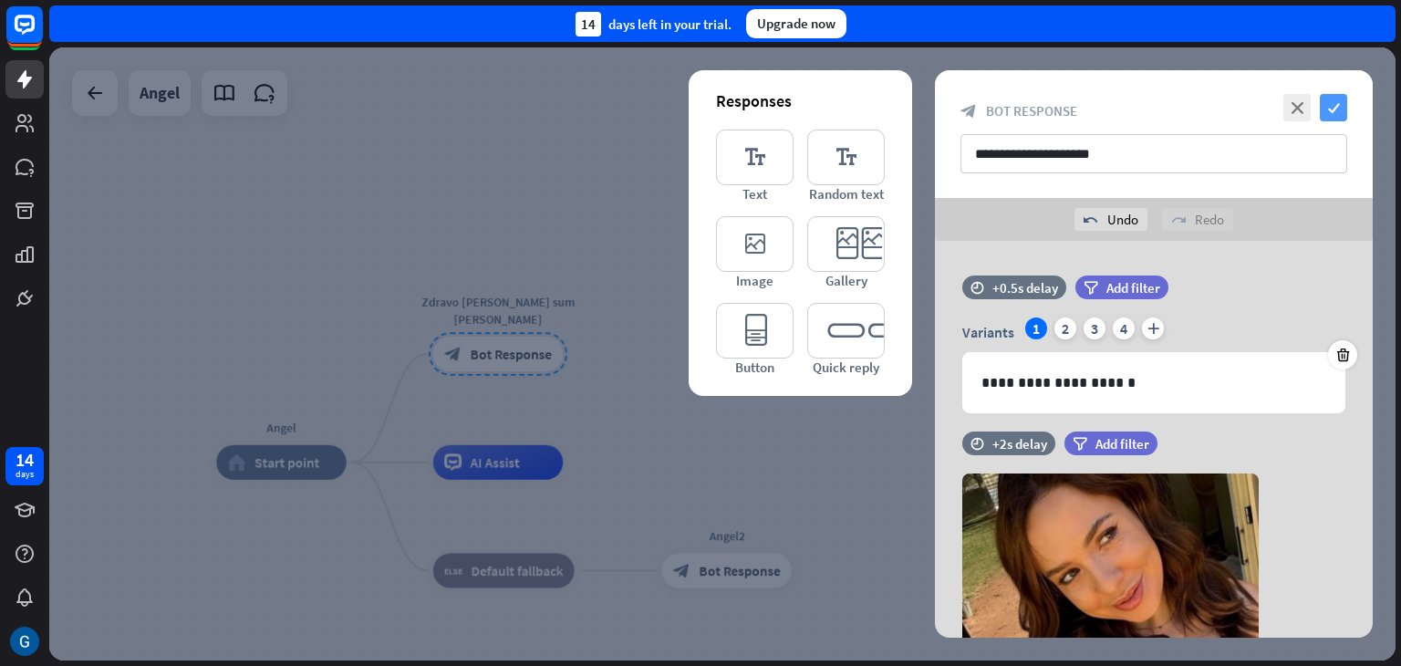
click at [1331, 109] on icon "check" at bounding box center [1333, 107] width 27 height 27
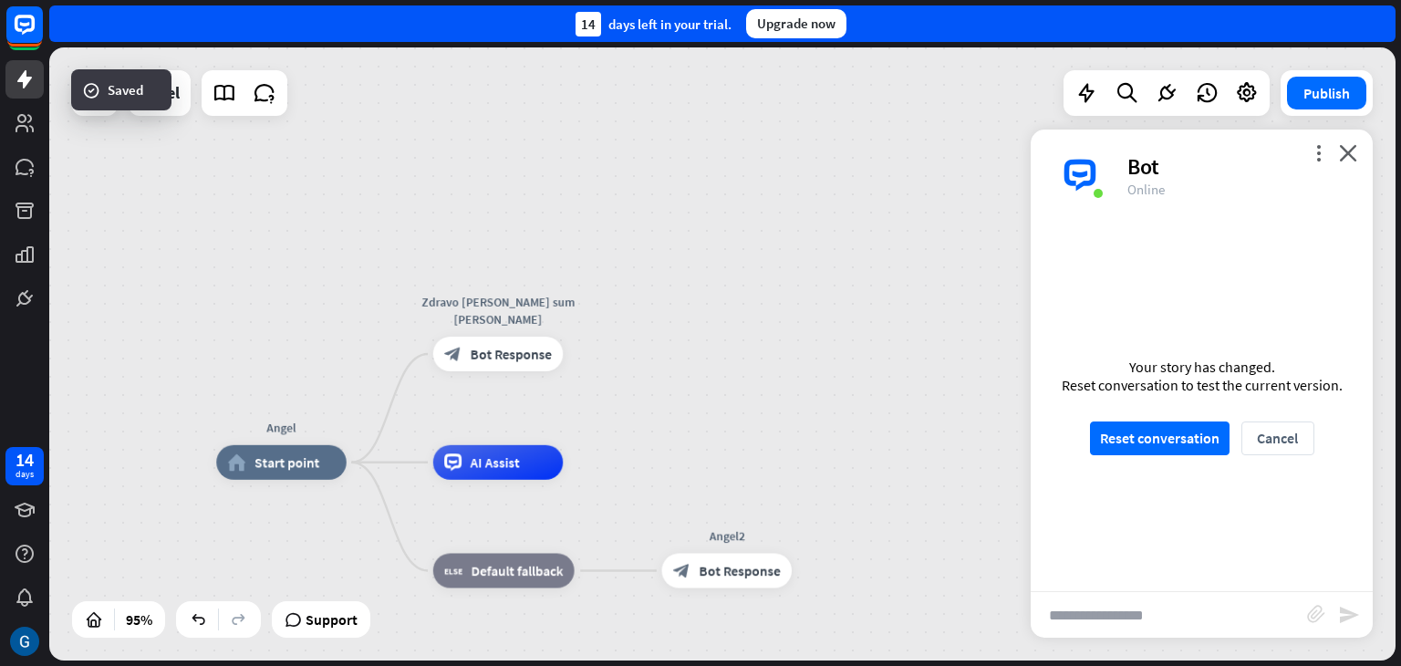
scroll to position [841, 0]
click at [1163, 428] on button "Reset conversation" at bounding box center [1160, 438] width 140 height 34
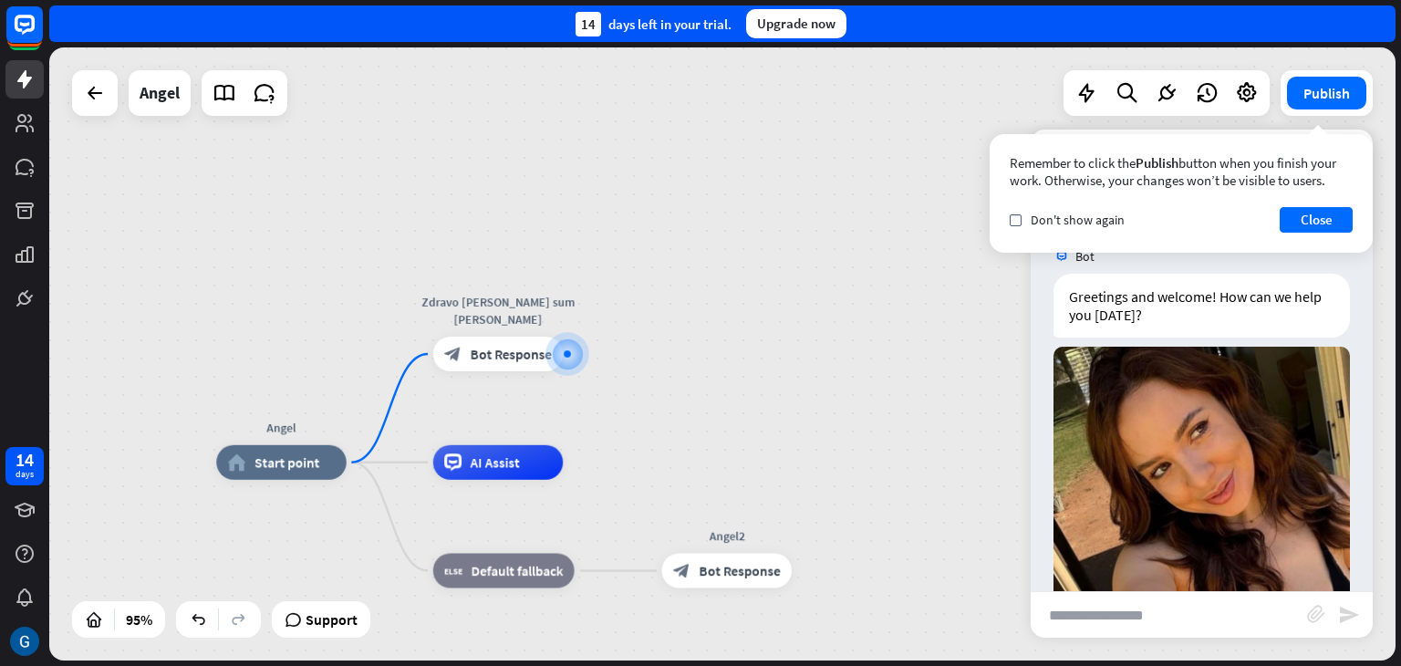
scroll to position [49, 0]
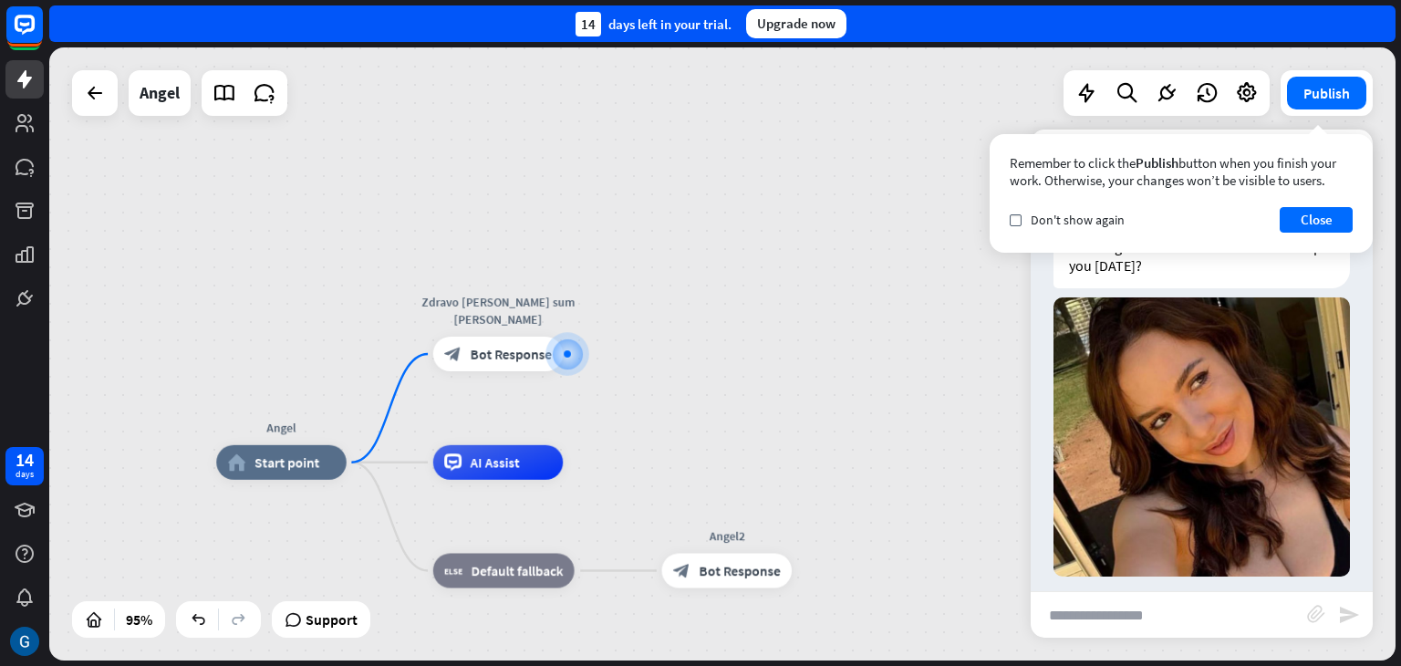
click at [1106, 619] on input "text" at bounding box center [1169, 615] width 276 height 46
type input "**"
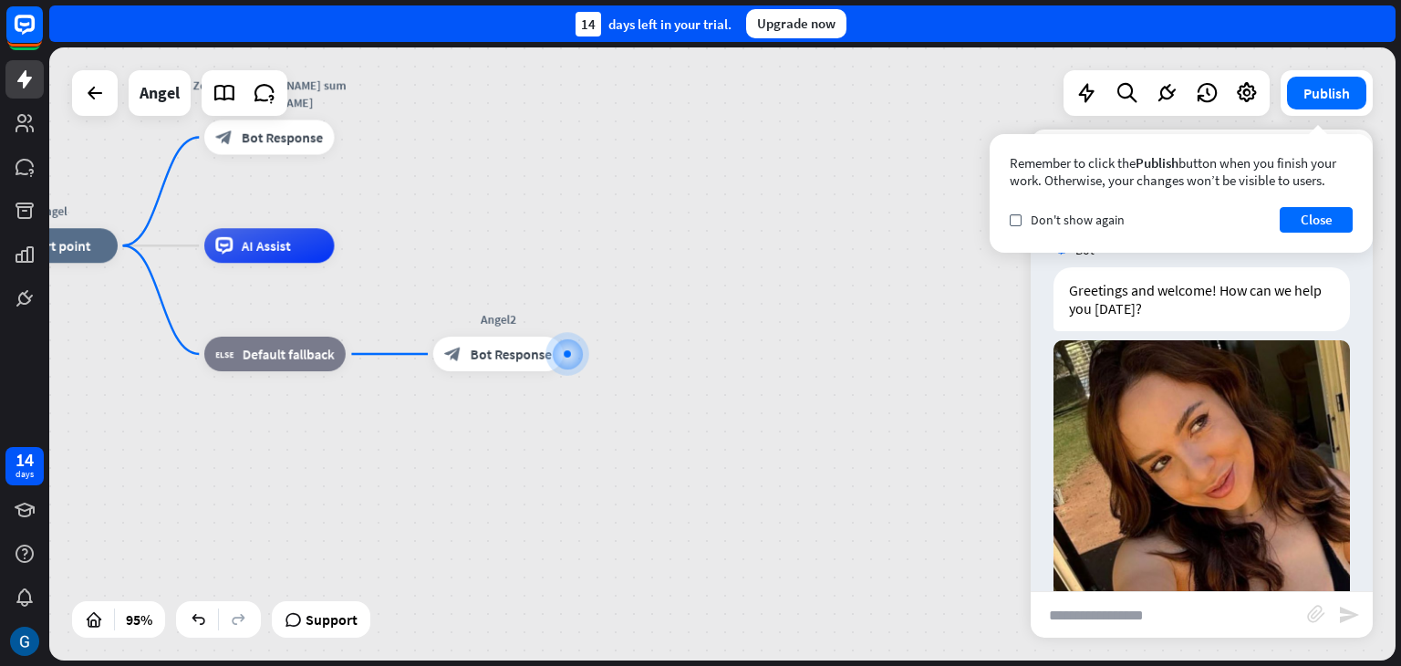
scroll to position [0, 0]
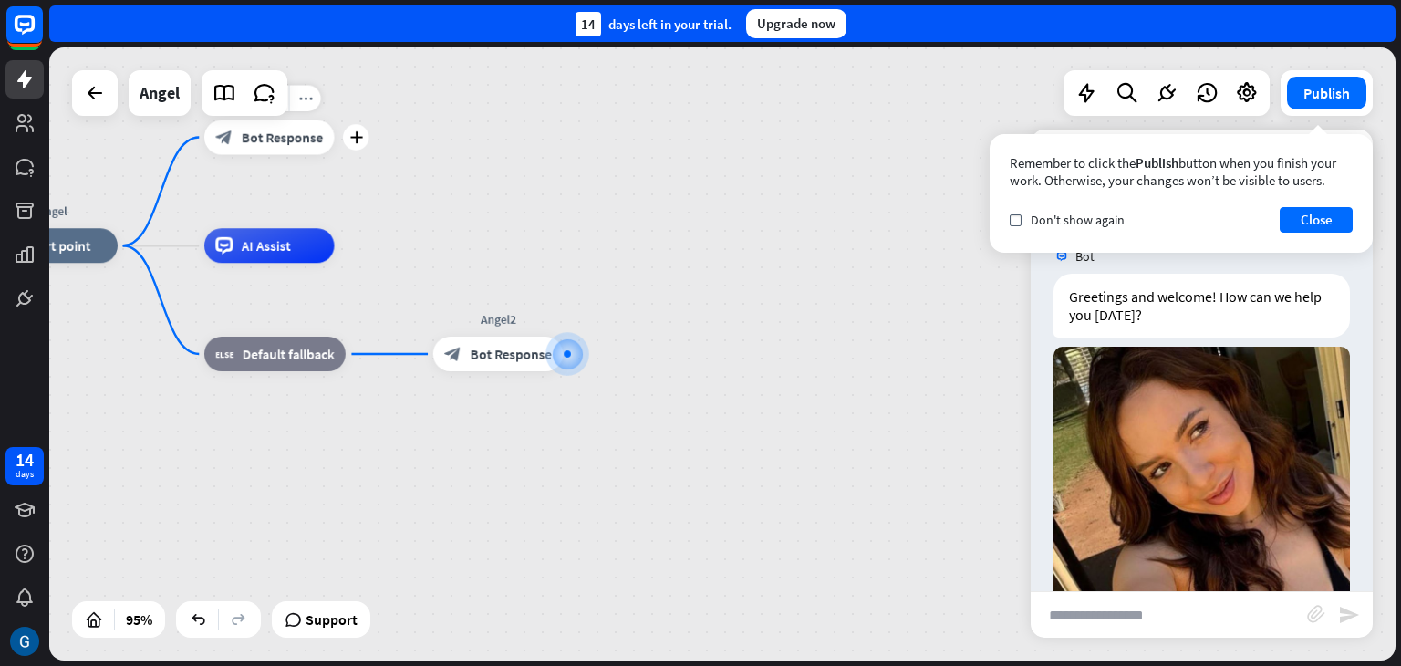
click at [302, 138] on span "Bot Response" at bounding box center [282, 137] width 81 height 17
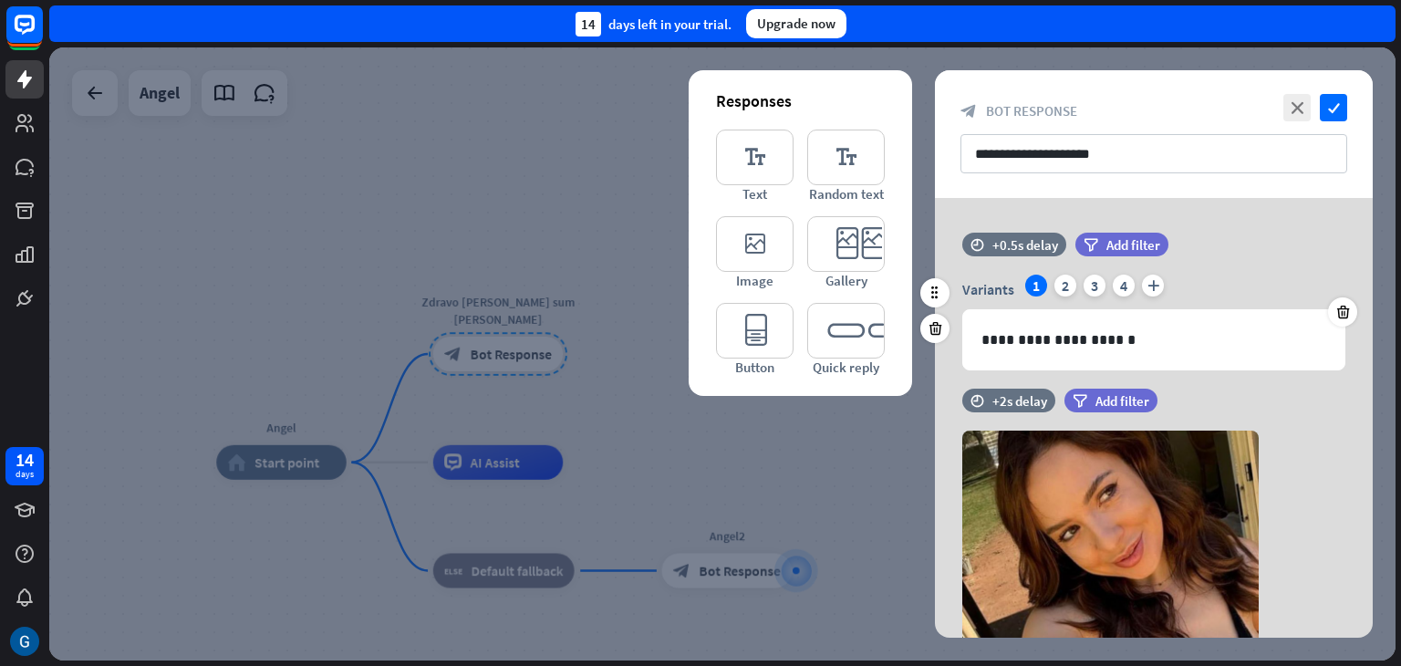
click at [1033, 283] on div "1" at bounding box center [1036, 286] width 22 height 22
click at [1295, 108] on icon "close" at bounding box center [1297, 107] width 27 height 27
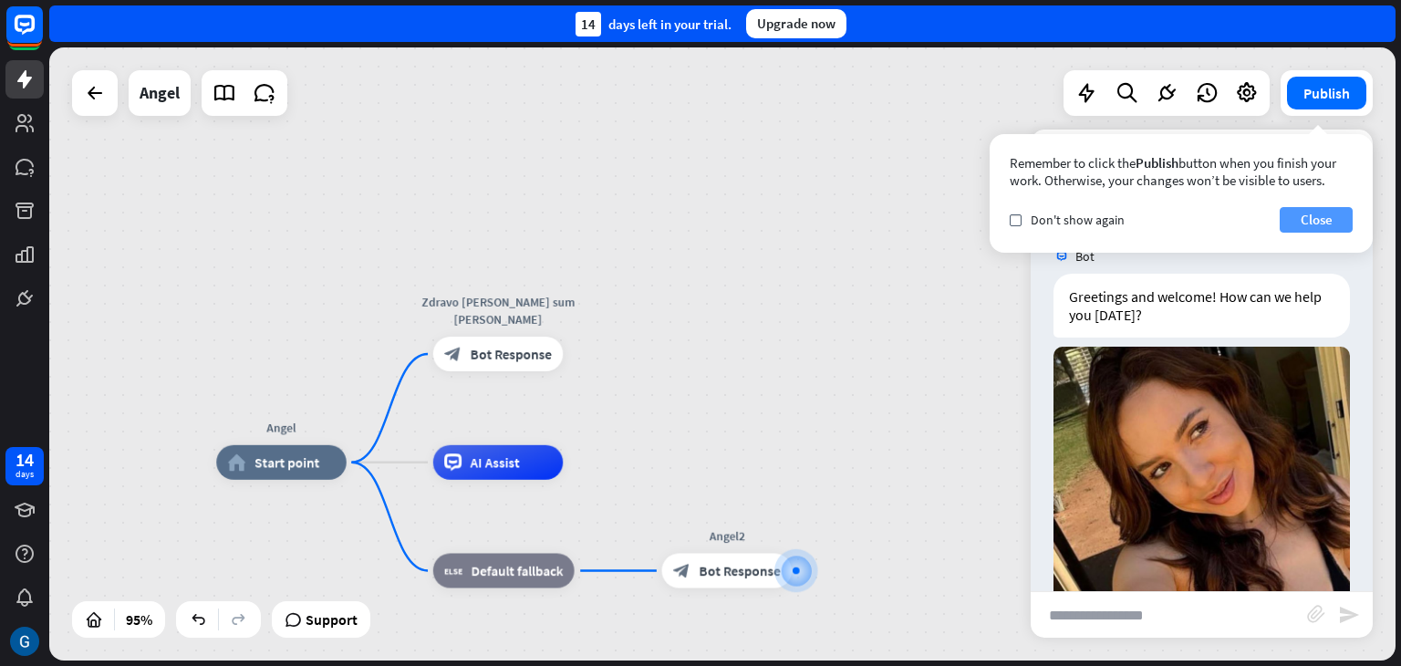
click at [1316, 209] on button "Close" at bounding box center [1316, 220] width 73 height 26
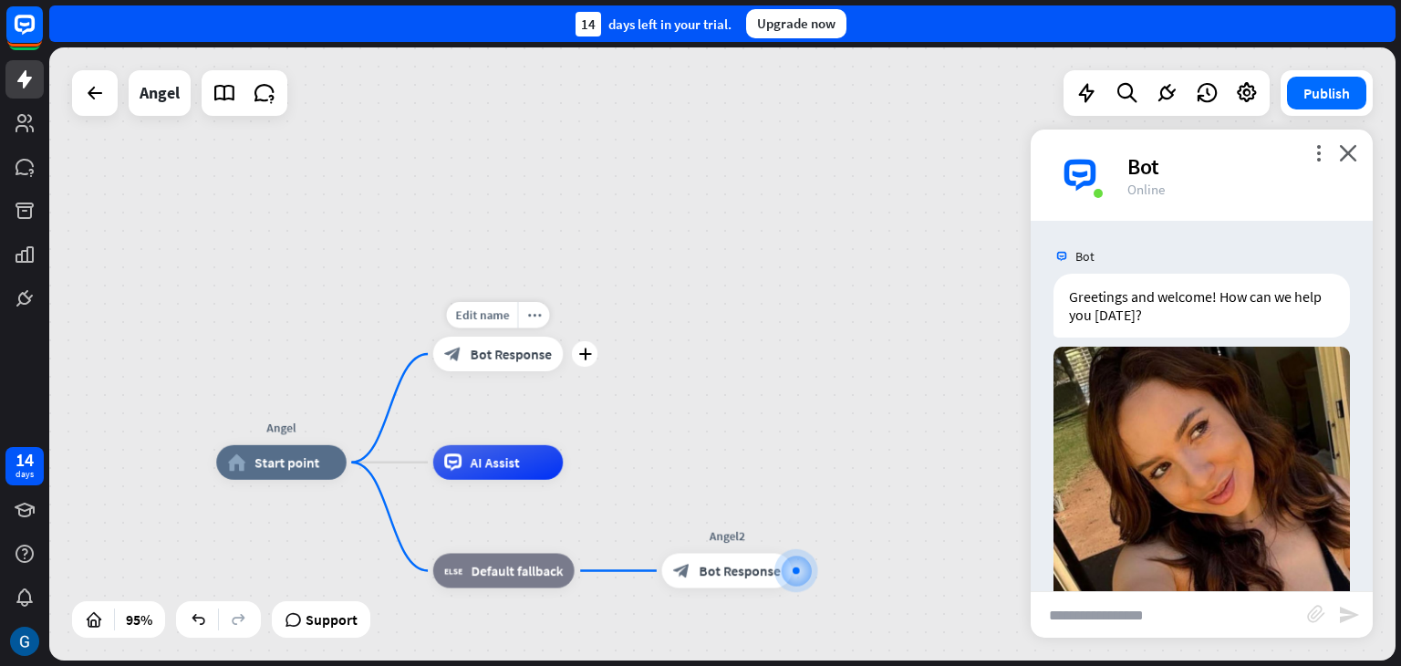
click at [504, 359] on span "Bot Response" at bounding box center [511, 354] width 81 height 17
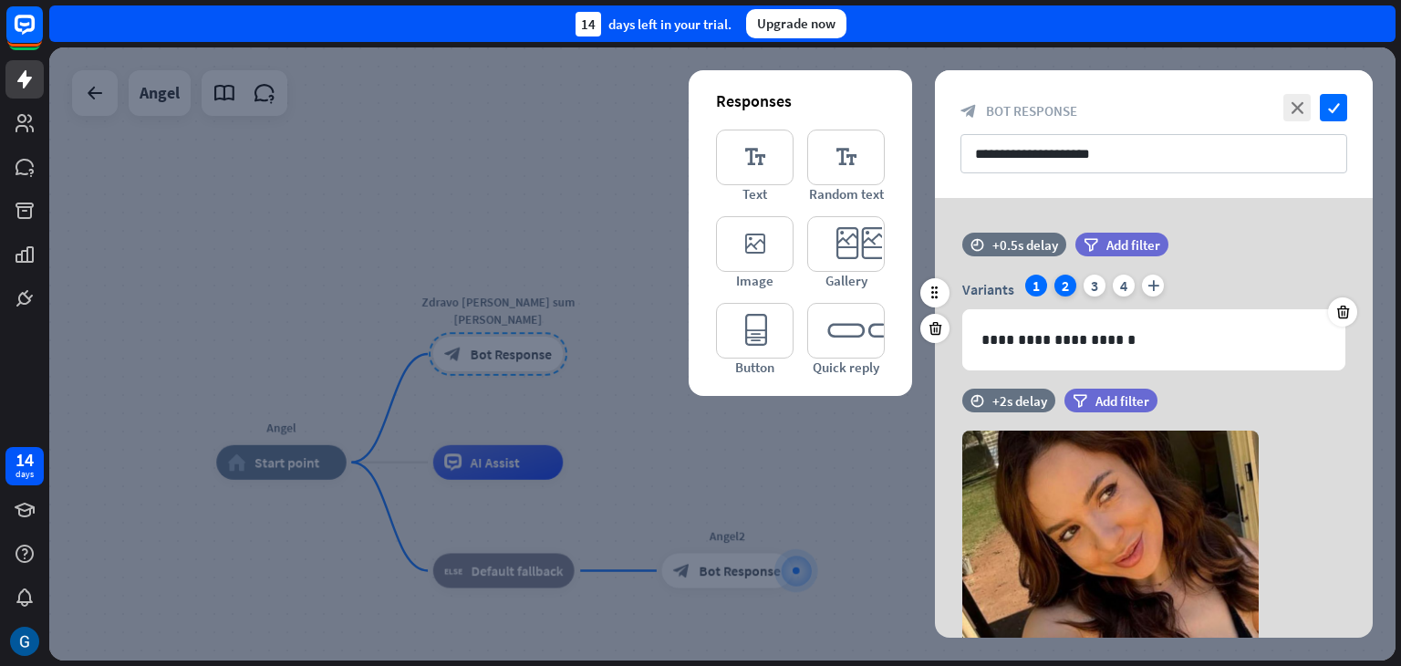
click at [1063, 278] on div "2" at bounding box center [1066, 286] width 22 height 22
click at [1034, 287] on div "1" at bounding box center [1036, 286] width 22 height 22
click at [934, 295] on icon at bounding box center [935, 293] width 16 height 16
click at [1056, 288] on div "2" at bounding box center [1066, 286] width 22 height 22
click at [1037, 288] on div "1" at bounding box center [1036, 286] width 22 height 22
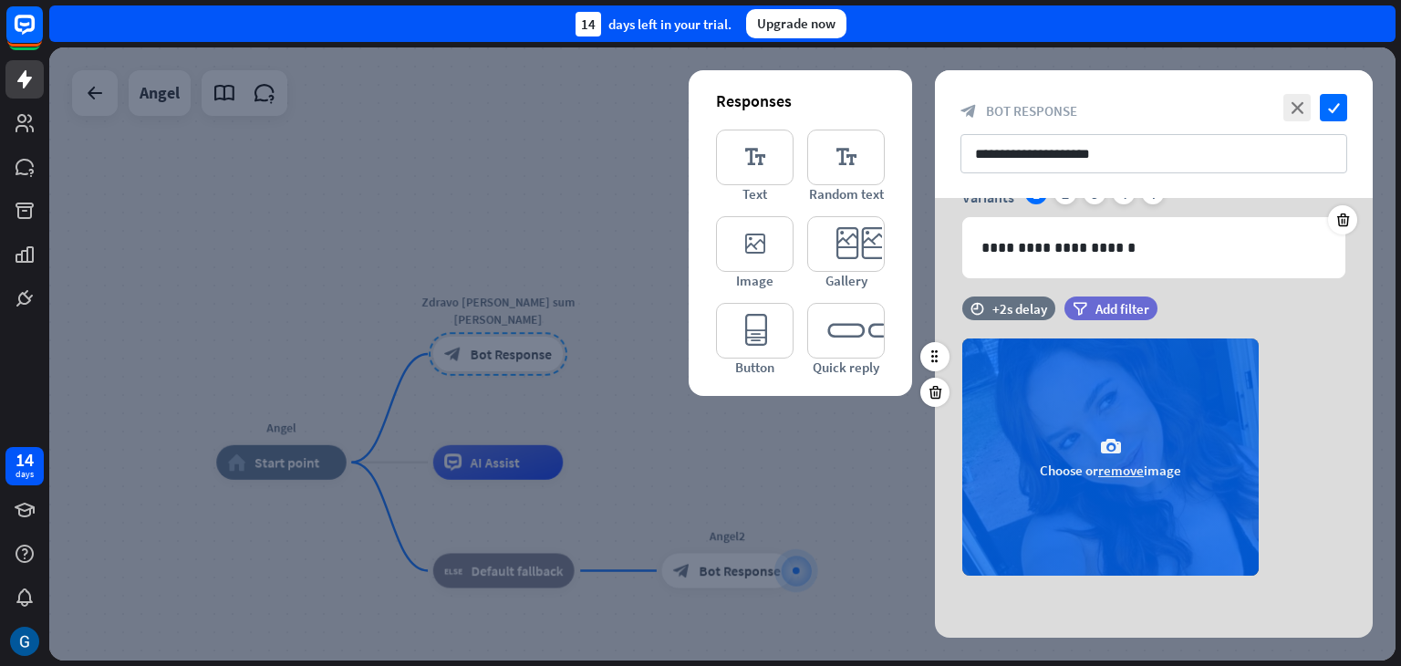
scroll to position [94, 0]
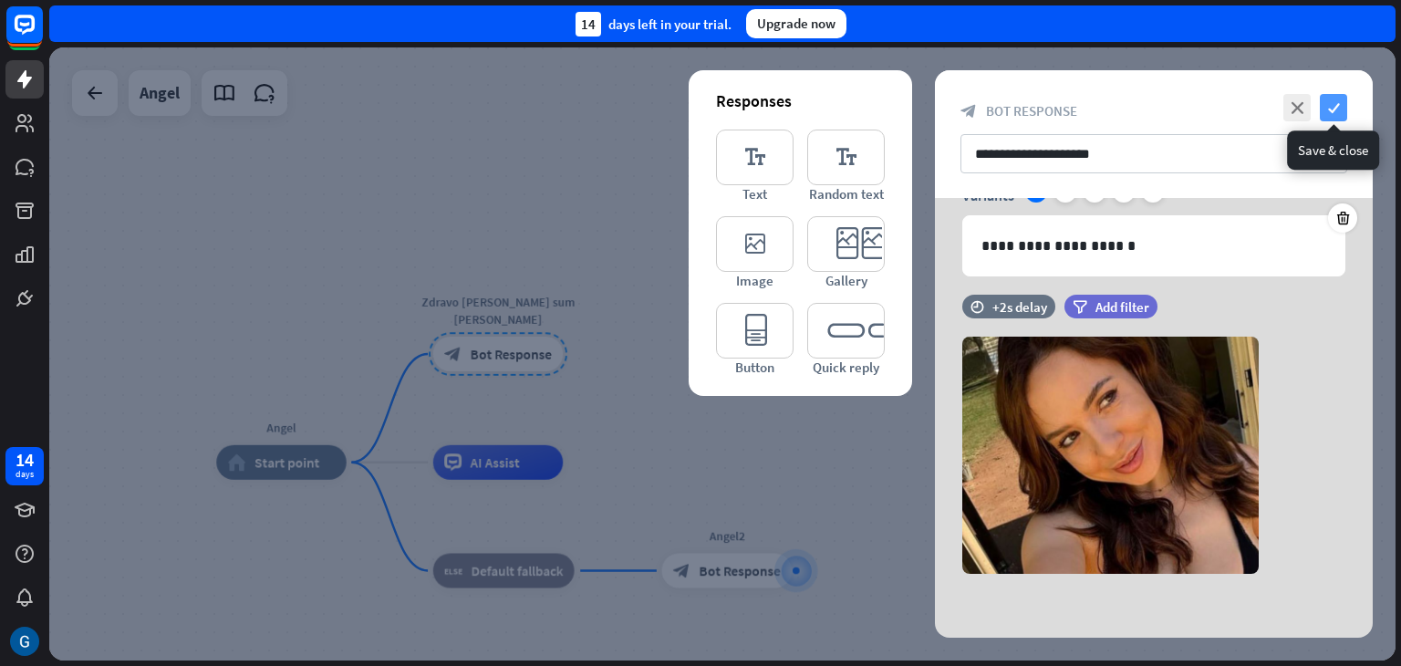
click at [1326, 107] on icon "check" at bounding box center [1333, 107] width 27 height 27
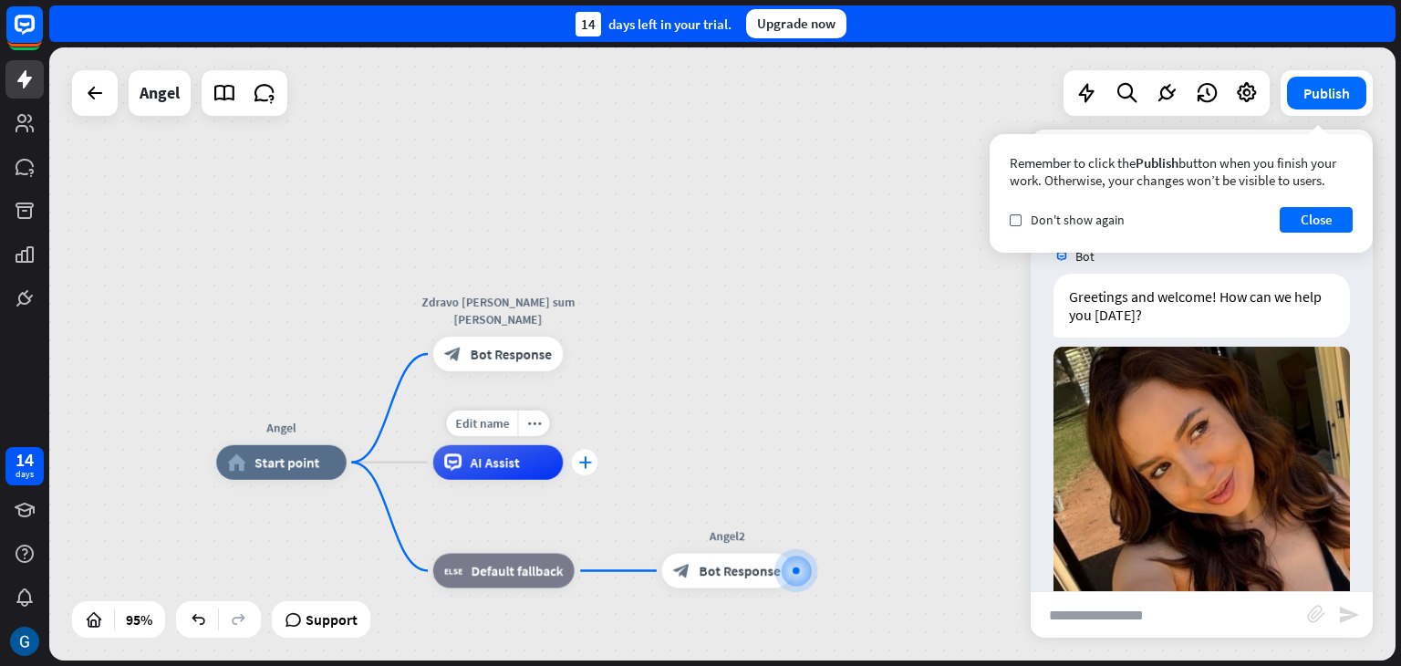
click at [590, 464] on icon "plus" at bounding box center [584, 462] width 13 height 12
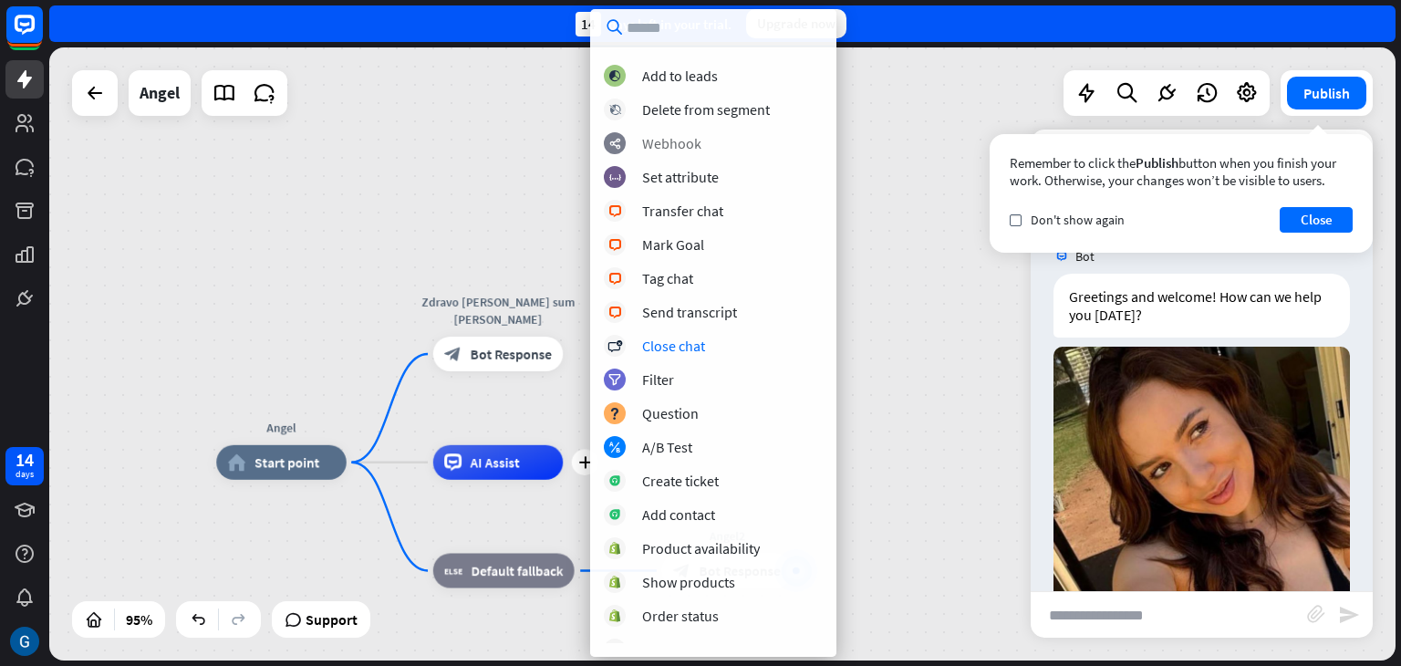
scroll to position [274, 0]
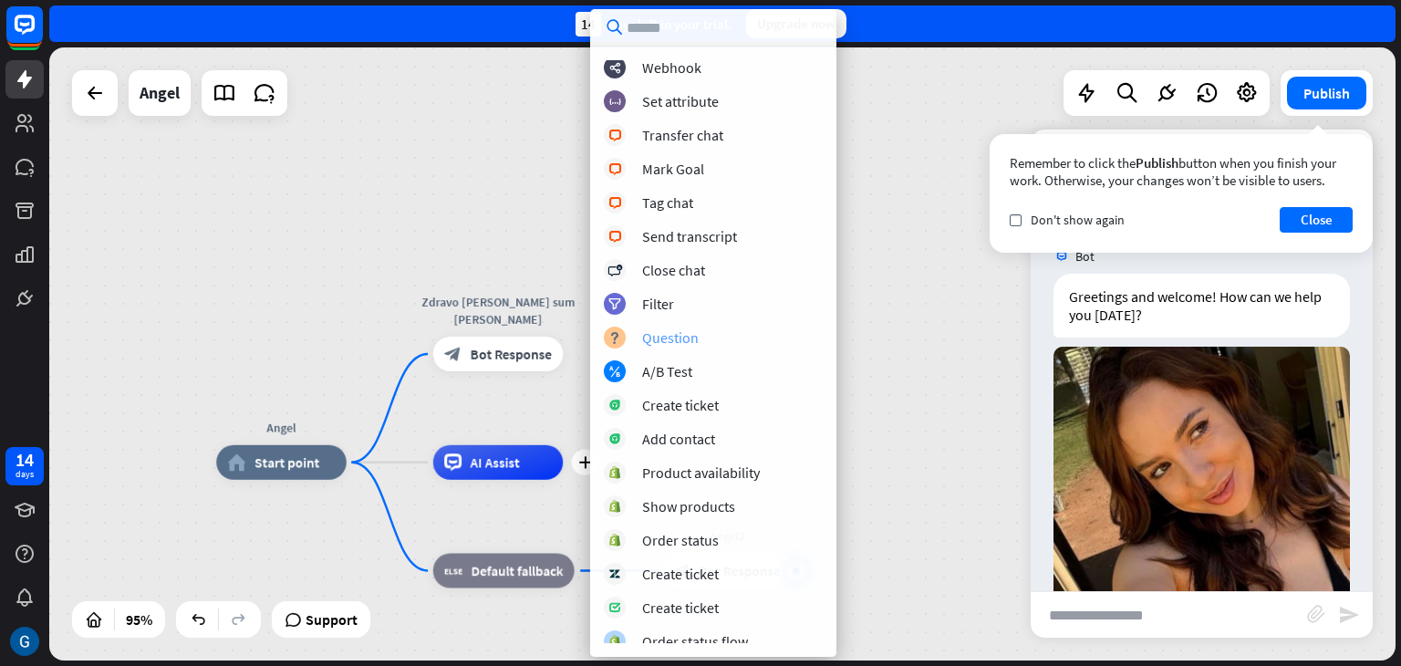
click at [681, 338] on div "Question" at bounding box center [670, 337] width 57 height 18
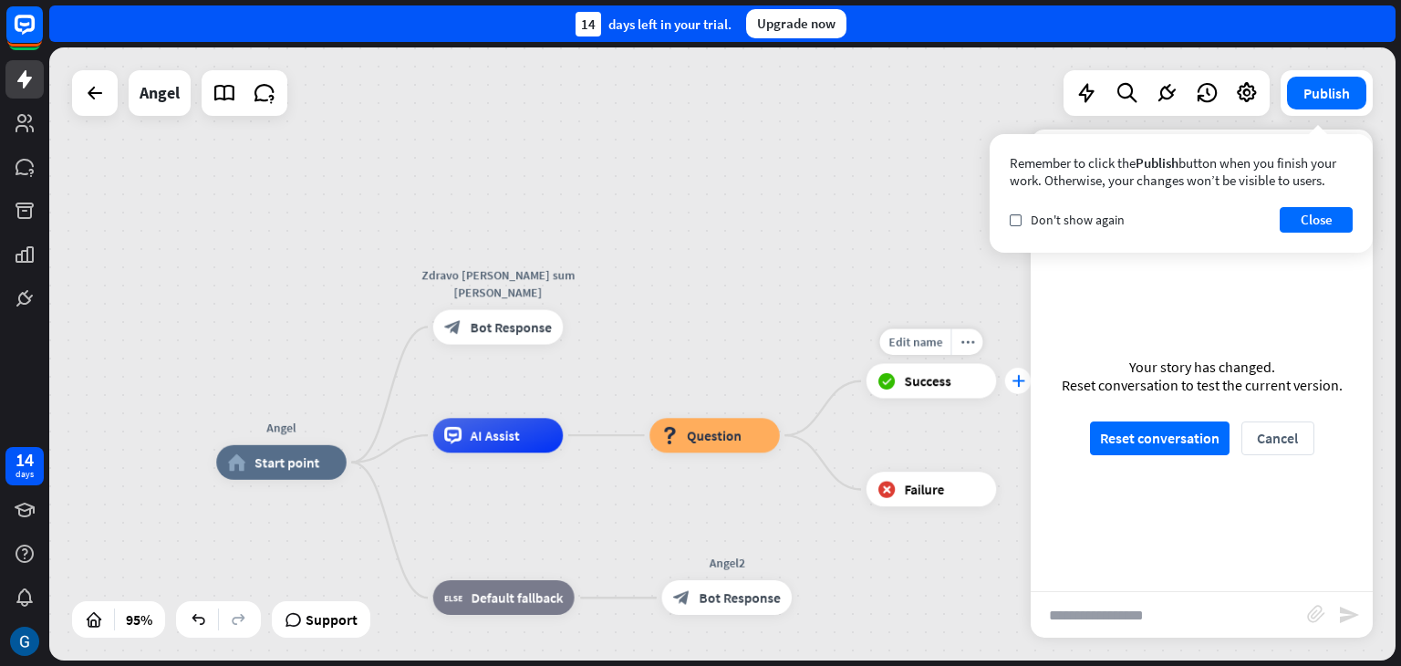
click at [1020, 383] on icon "plus" at bounding box center [1018, 381] width 13 height 12
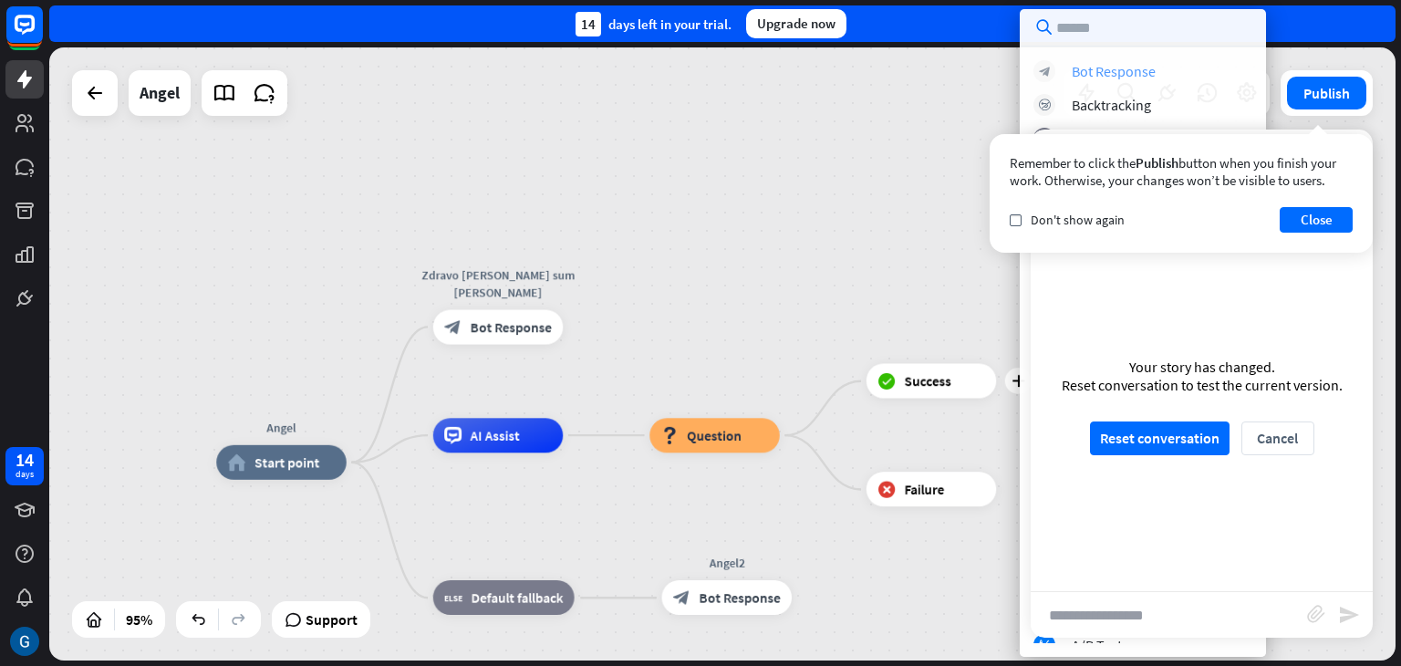
click at [1127, 74] on div "Bot Response" at bounding box center [1114, 71] width 84 height 18
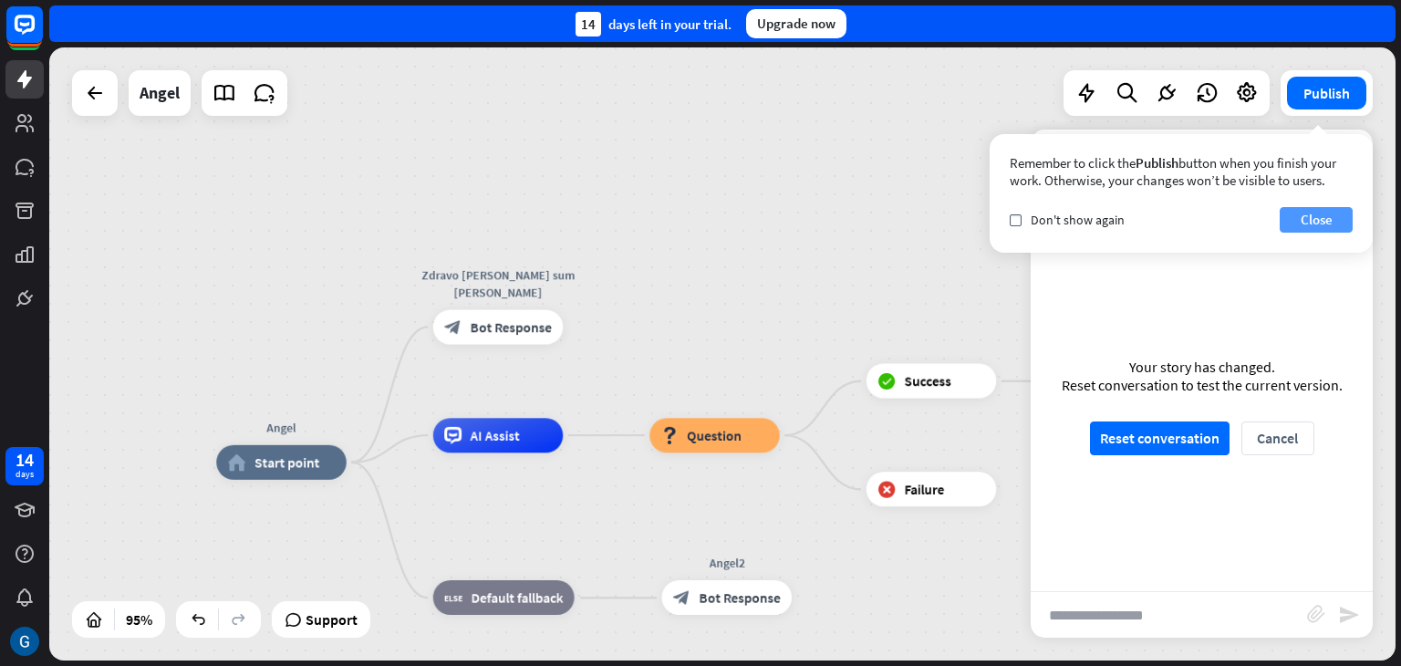
click at [1331, 216] on button "Close" at bounding box center [1316, 220] width 73 height 26
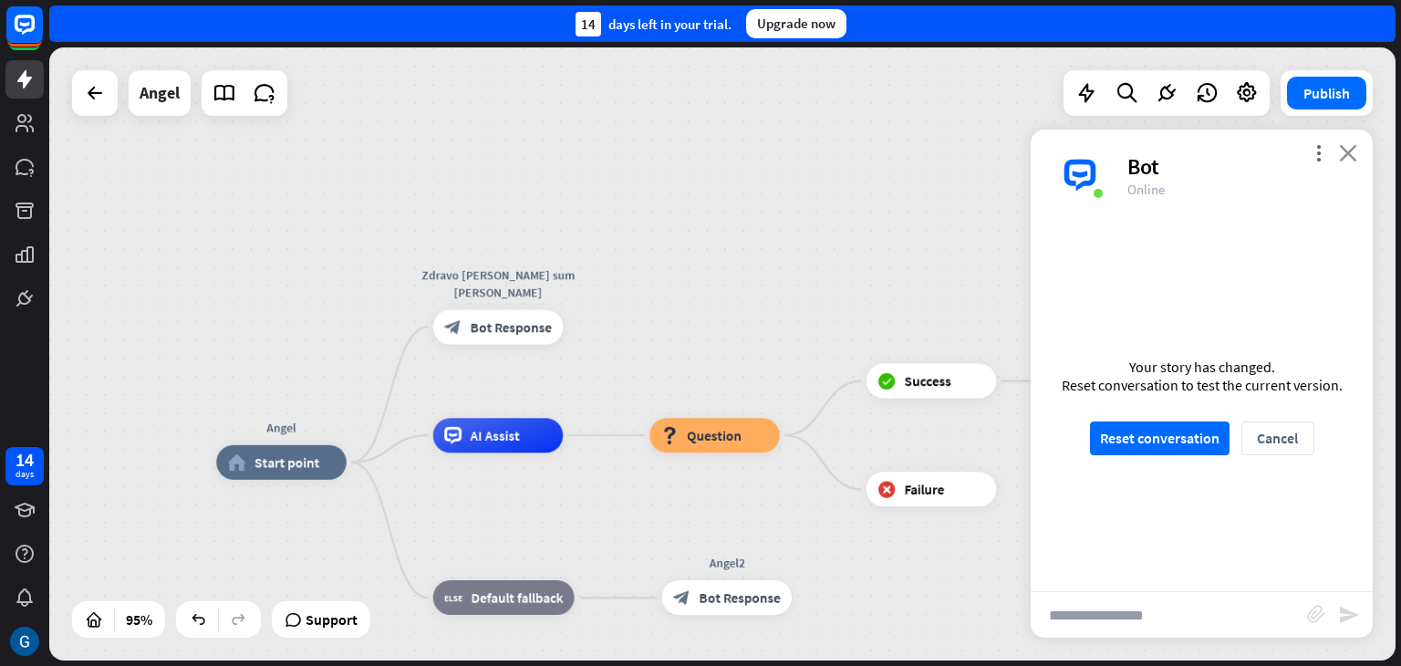
click at [1354, 149] on icon "close" at bounding box center [1348, 152] width 18 height 17
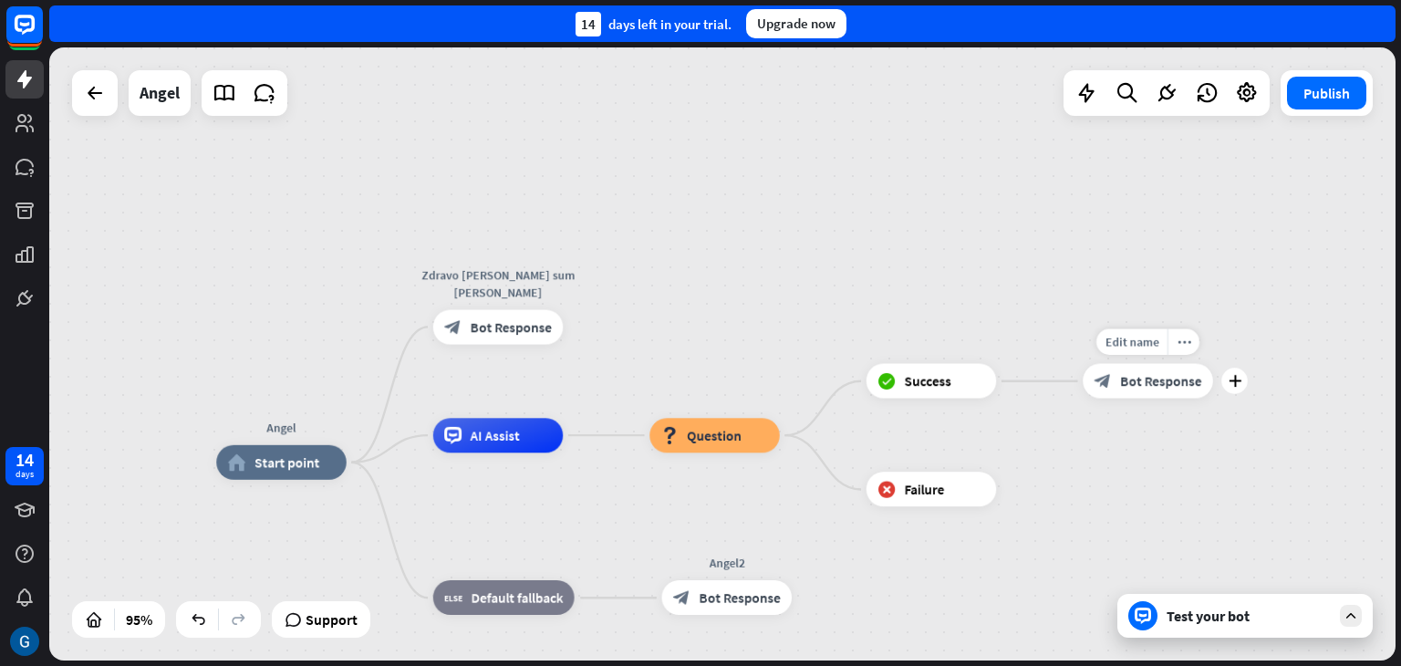
click at [1153, 380] on span "Bot Response" at bounding box center [1160, 380] width 81 height 17
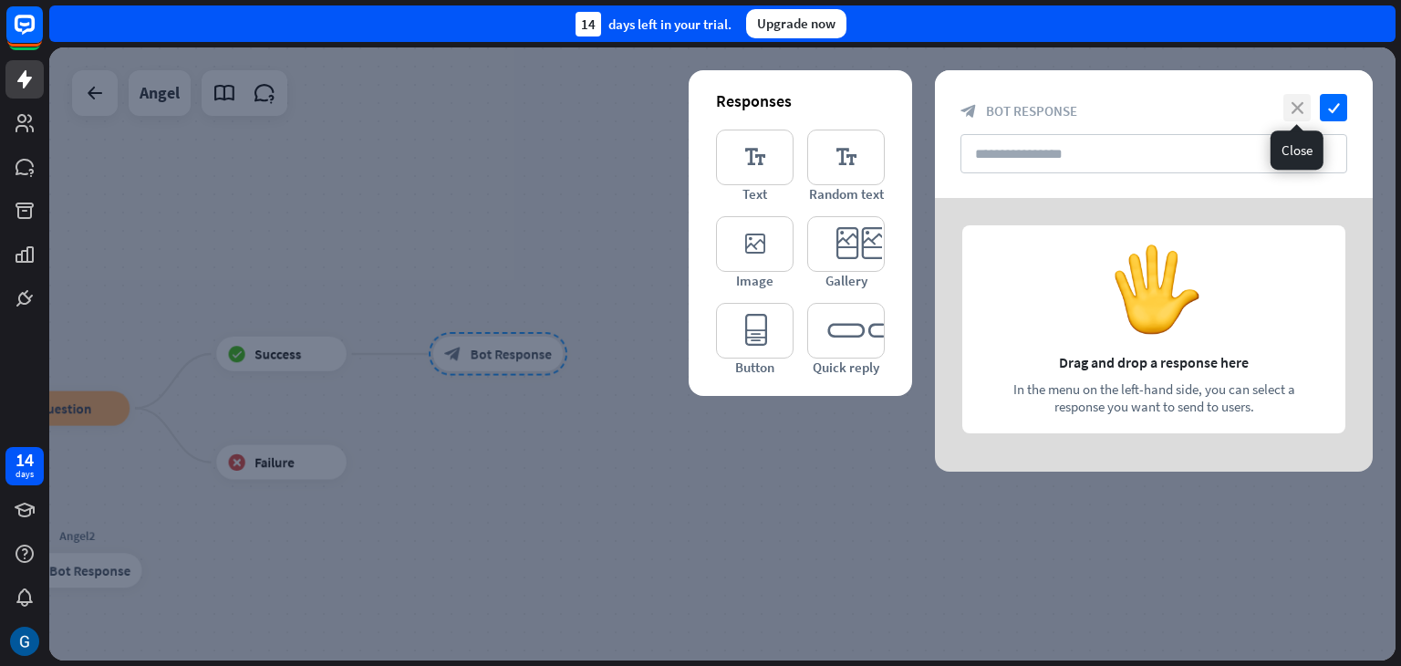
click at [1294, 103] on icon "close" at bounding box center [1297, 107] width 27 height 27
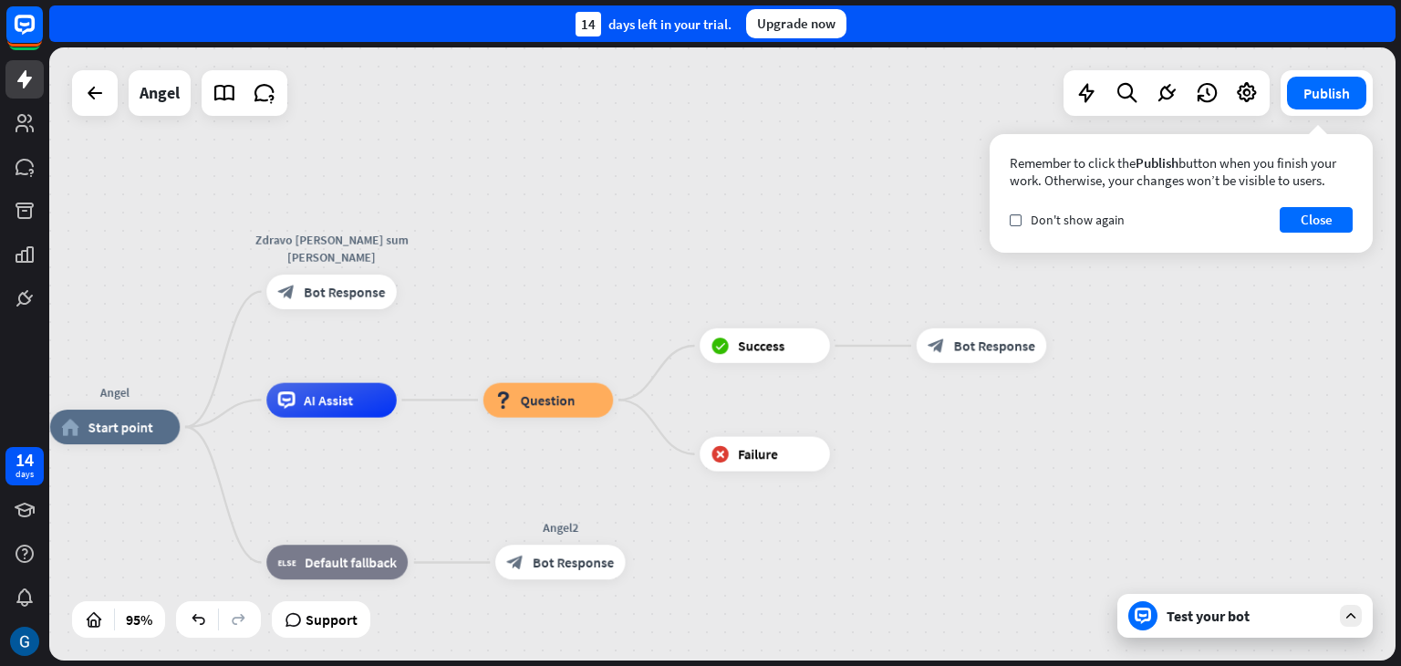
drag, startPoint x: 368, startPoint y: 250, endPoint x: 851, endPoint y: 242, distance: 483.6
click at [851, 242] on div "Angel home_2 Start point Zdravo [PERSON_NAME] sum [PERSON_NAME] block_bot_respo…" at bounding box center [722, 353] width 1347 height 613
click at [584, 359] on icon "more_horiz" at bounding box center [584, 360] width 14 height 13
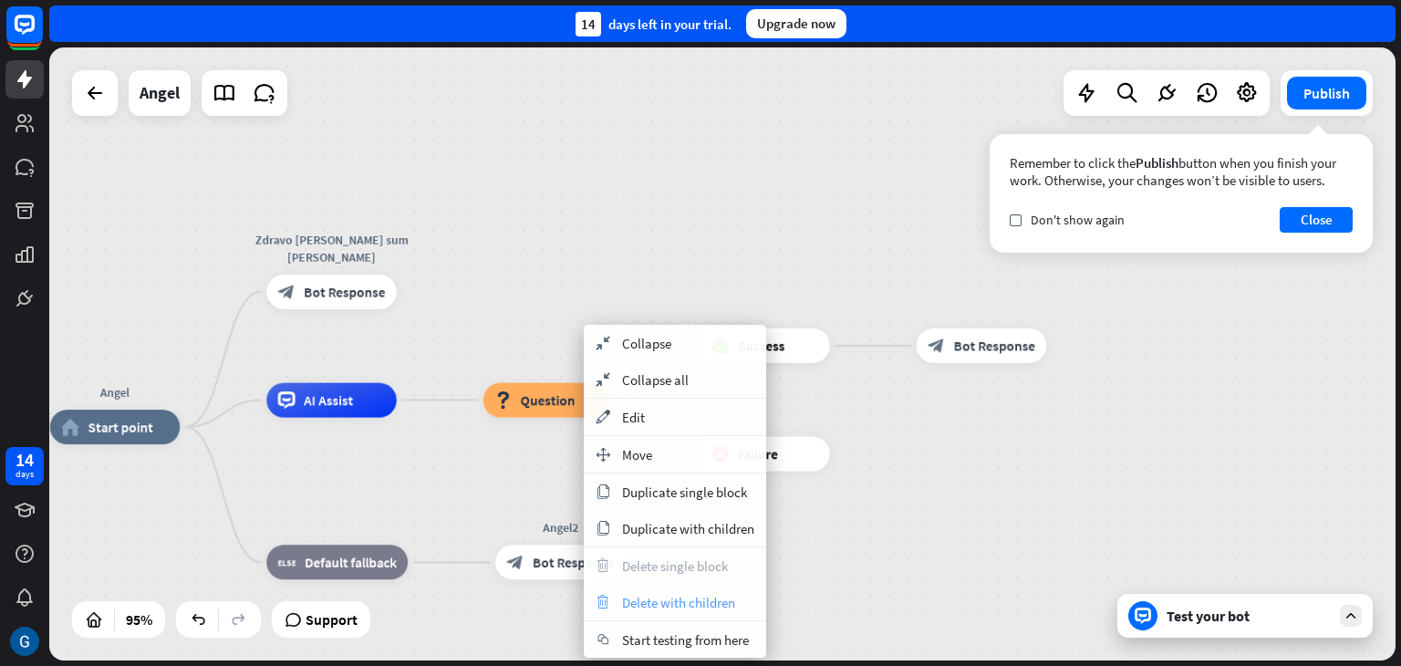
click at [715, 599] on span "Delete with children" at bounding box center [678, 602] width 113 height 17
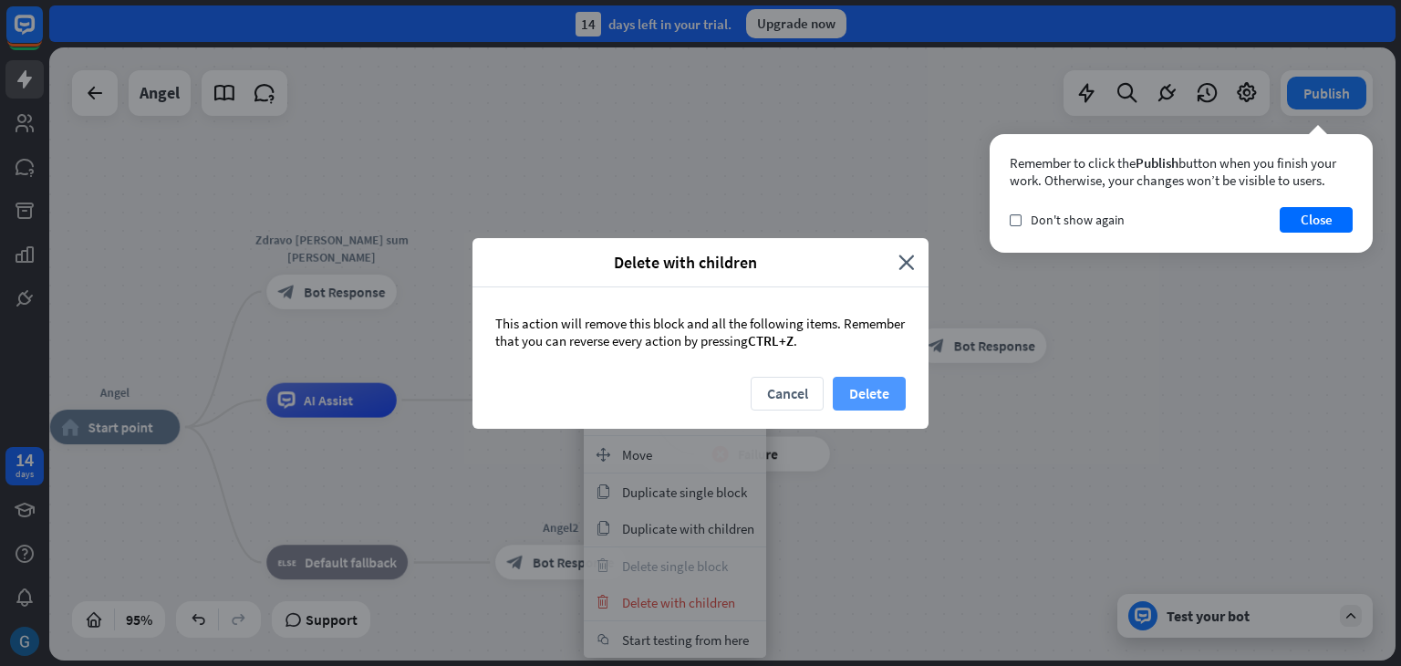
click at [893, 385] on button "Delete" at bounding box center [869, 394] width 73 height 34
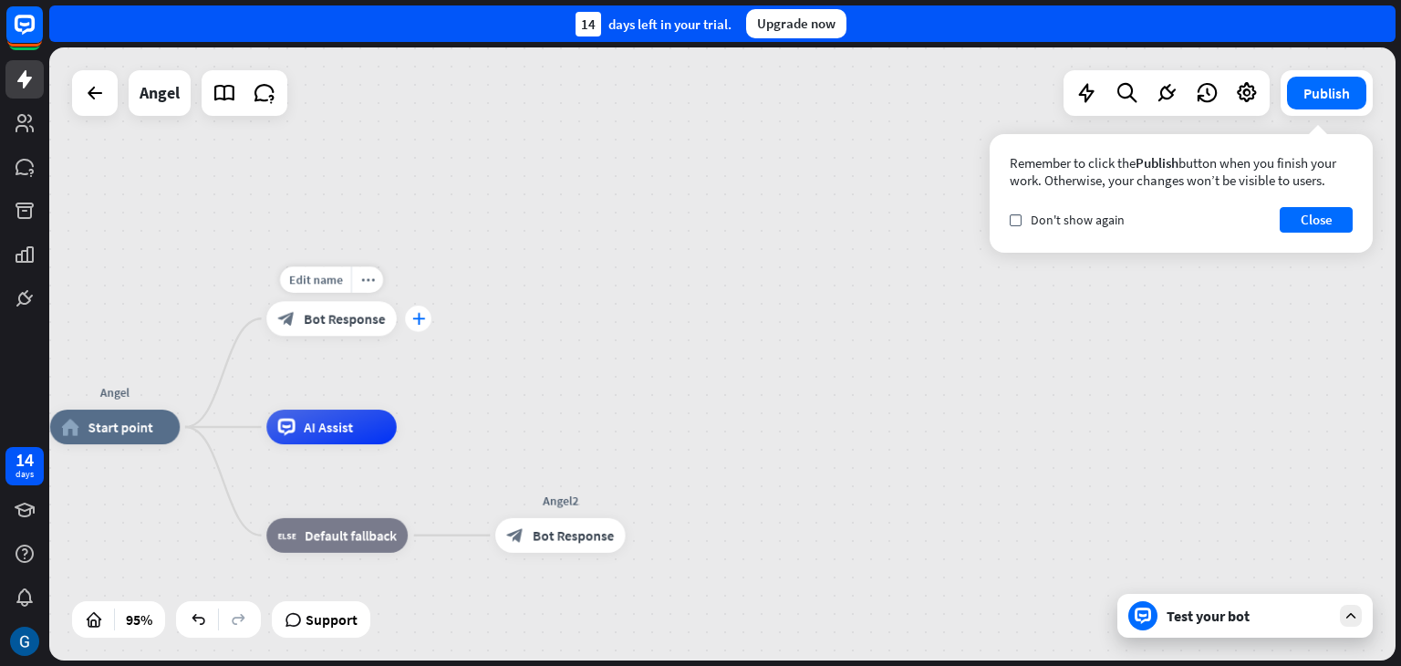
click at [422, 325] on div "plus" at bounding box center [418, 319] width 26 height 26
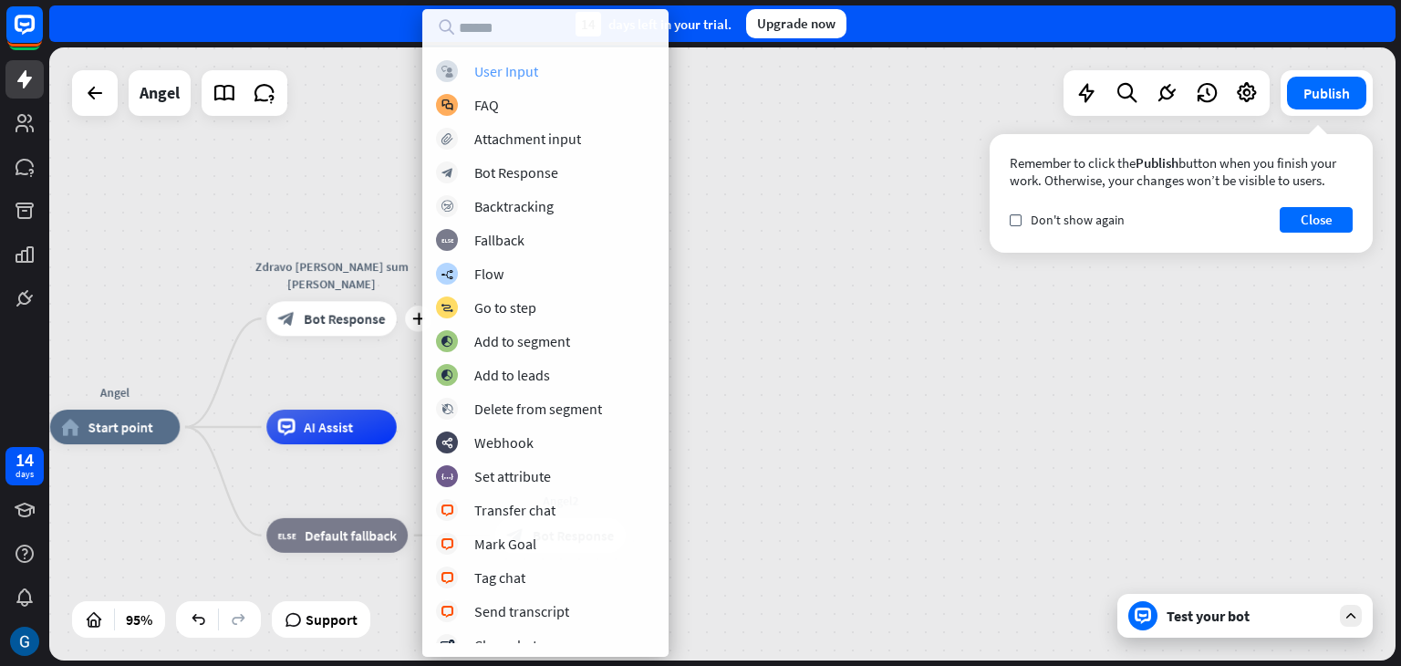
click at [522, 71] on div "User Input" at bounding box center [506, 71] width 64 height 18
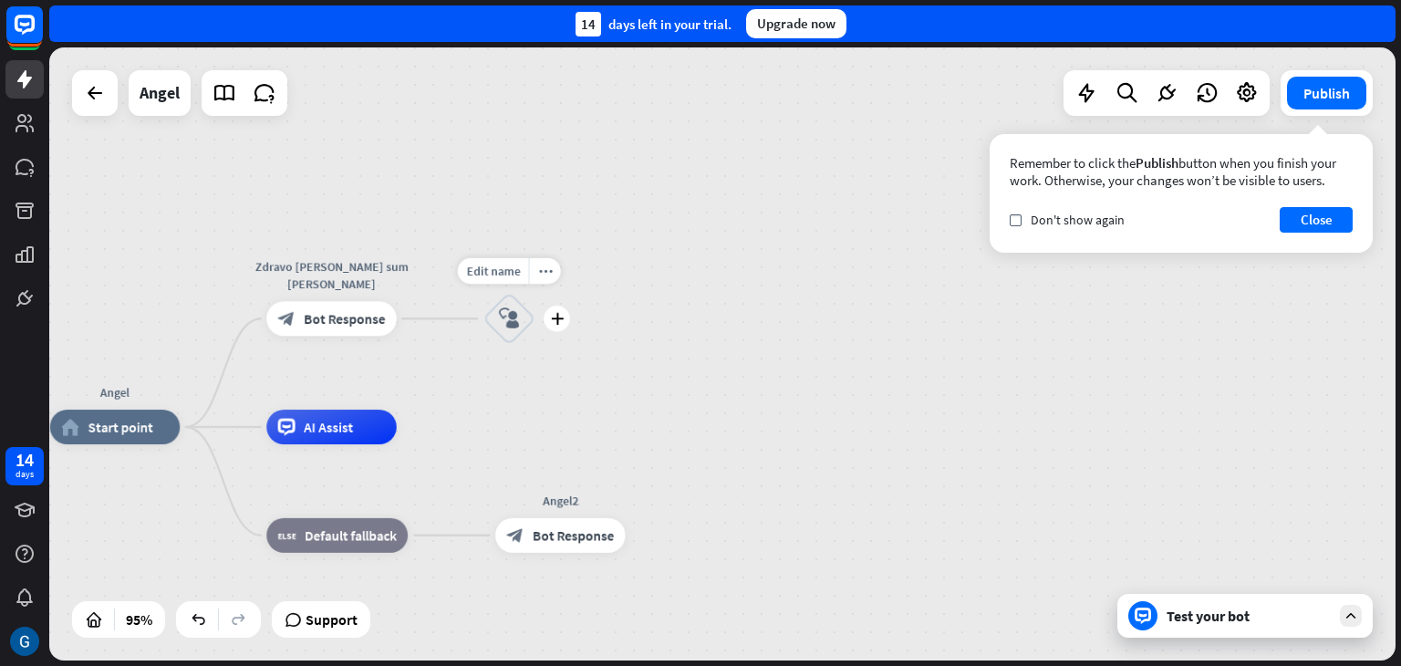
click at [502, 309] on icon "block_user_input" at bounding box center [509, 318] width 21 height 21
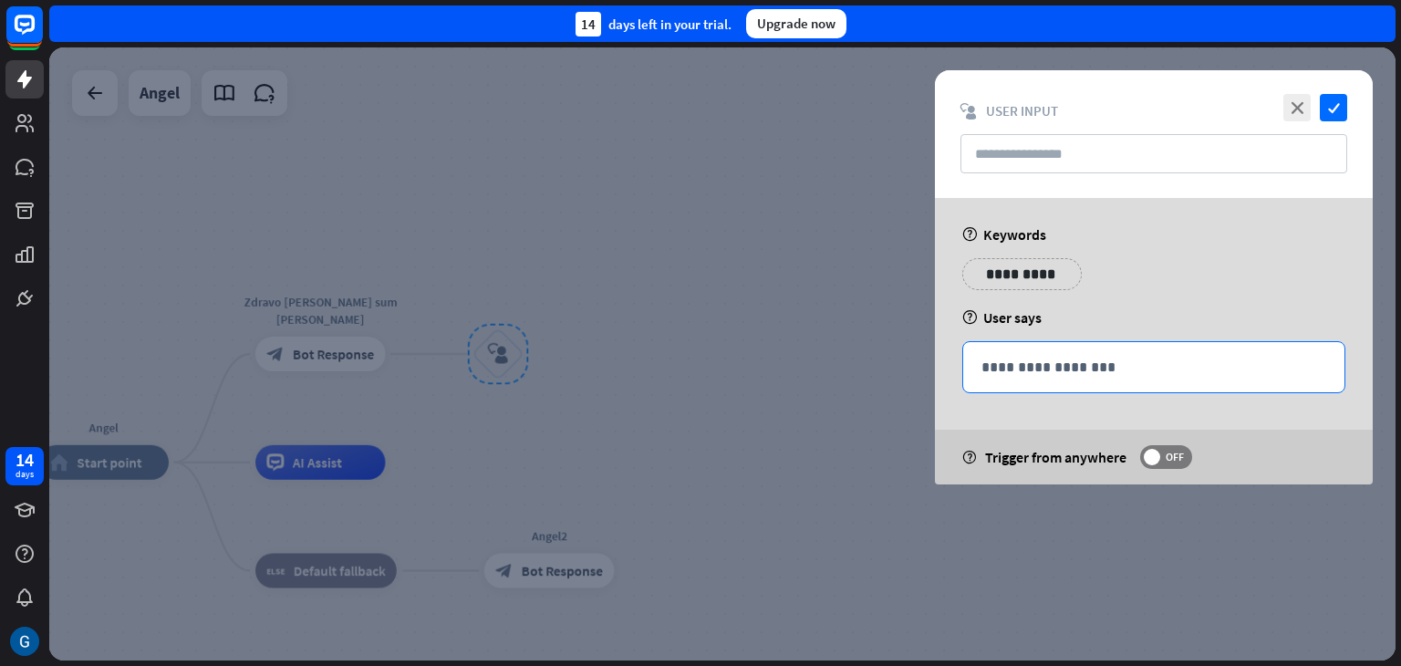
click at [1037, 367] on p "**********" at bounding box center [1154, 367] width 345 height 23
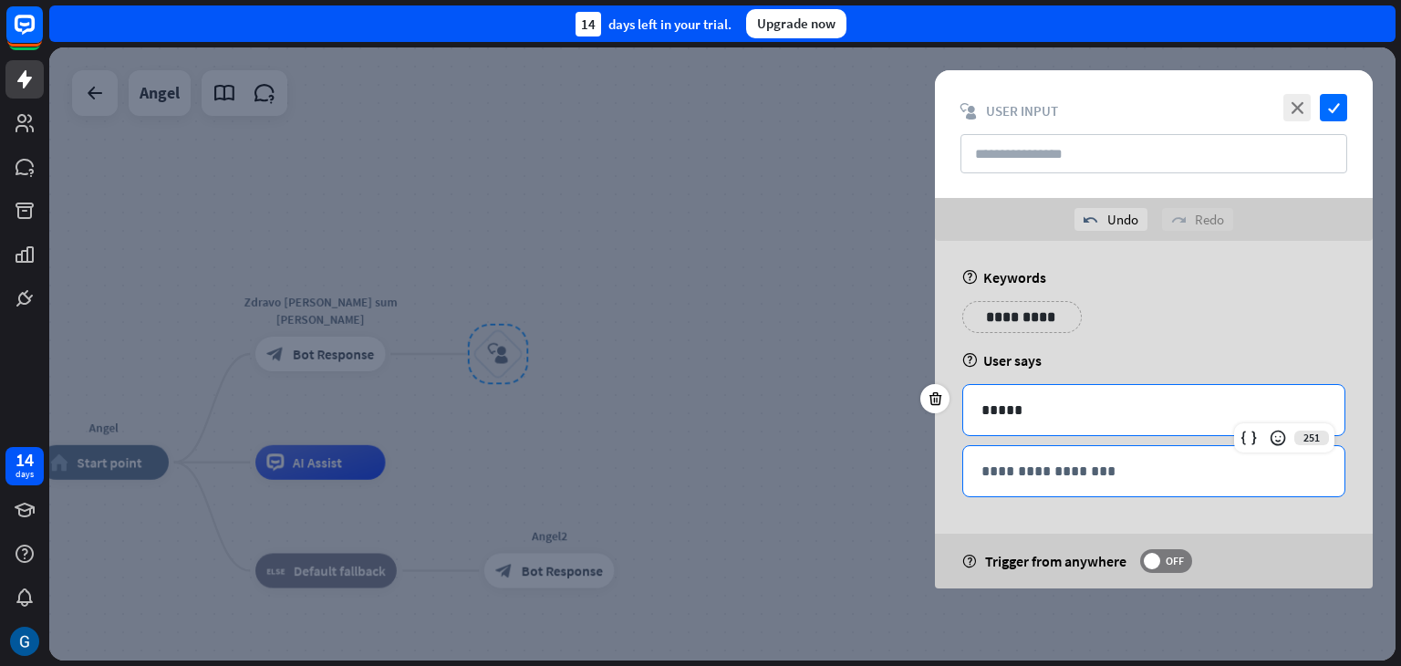
click at [1074, 475] on p "**********" at bounding box center [1154, 471] width 345 height 23
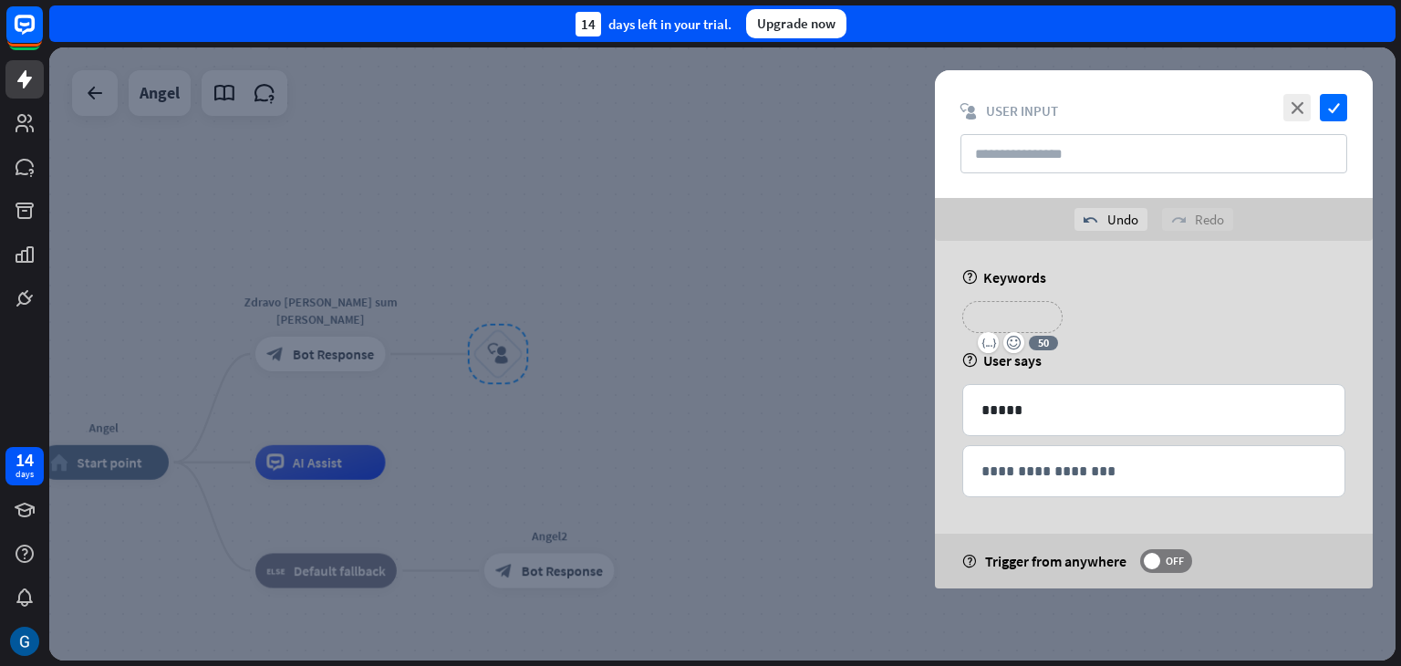
click at [1014, 317] on p "**********" at bounding box center [1012, 317] width 73 height 23
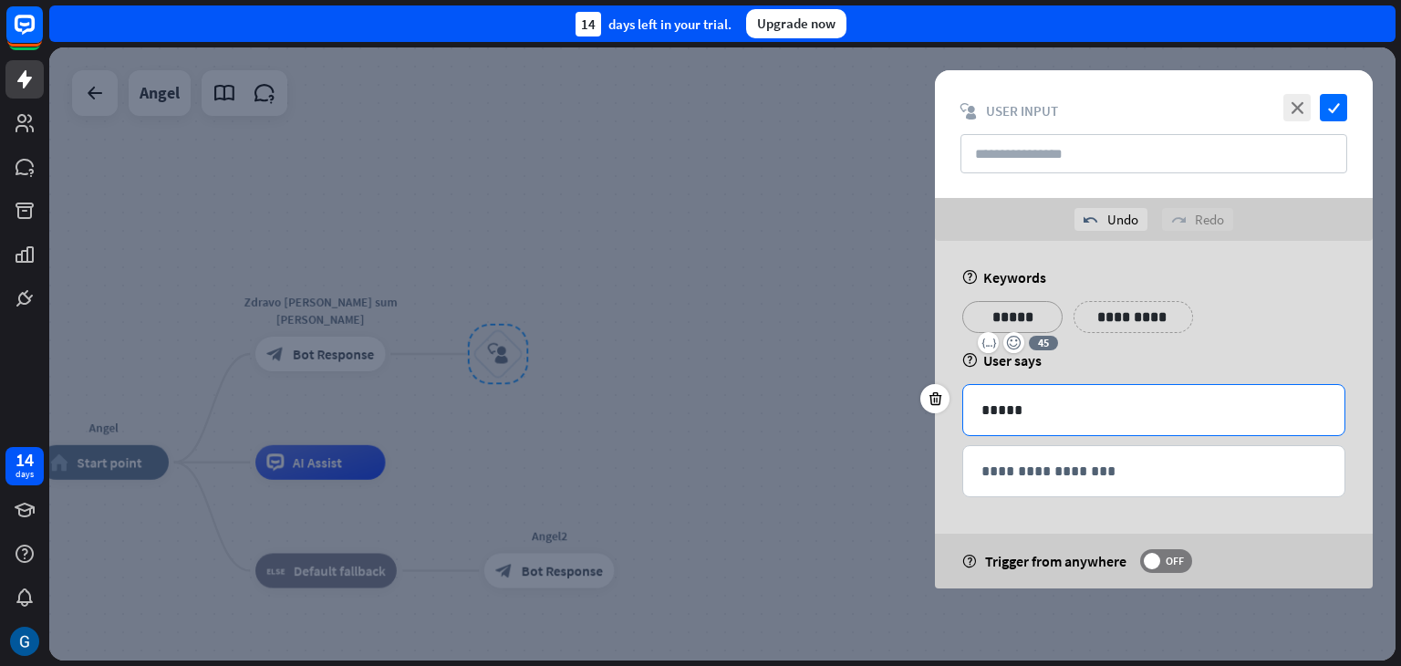
click at [1150, 419] on p "*****" at bounding box center [1154, 410] width 345 height 23
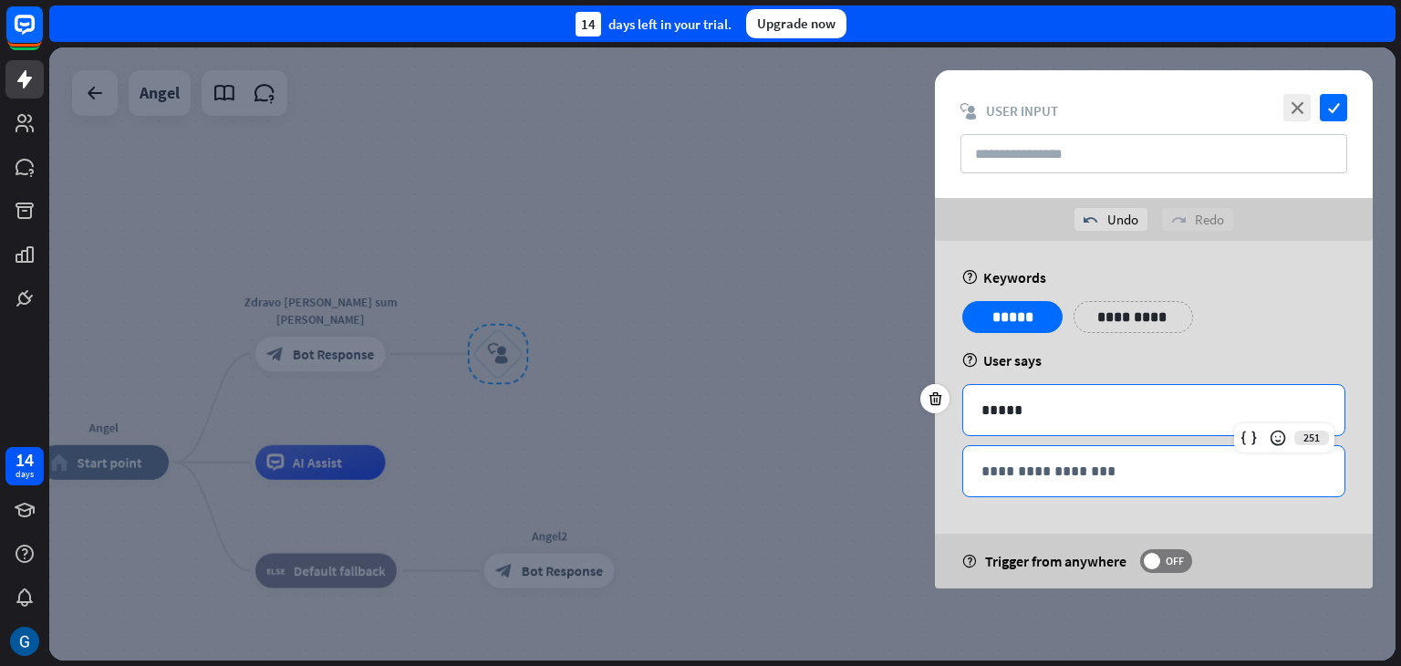
click at [1048, 475] on p "**********" at bounding box center [1154, 471] width 345 height 23
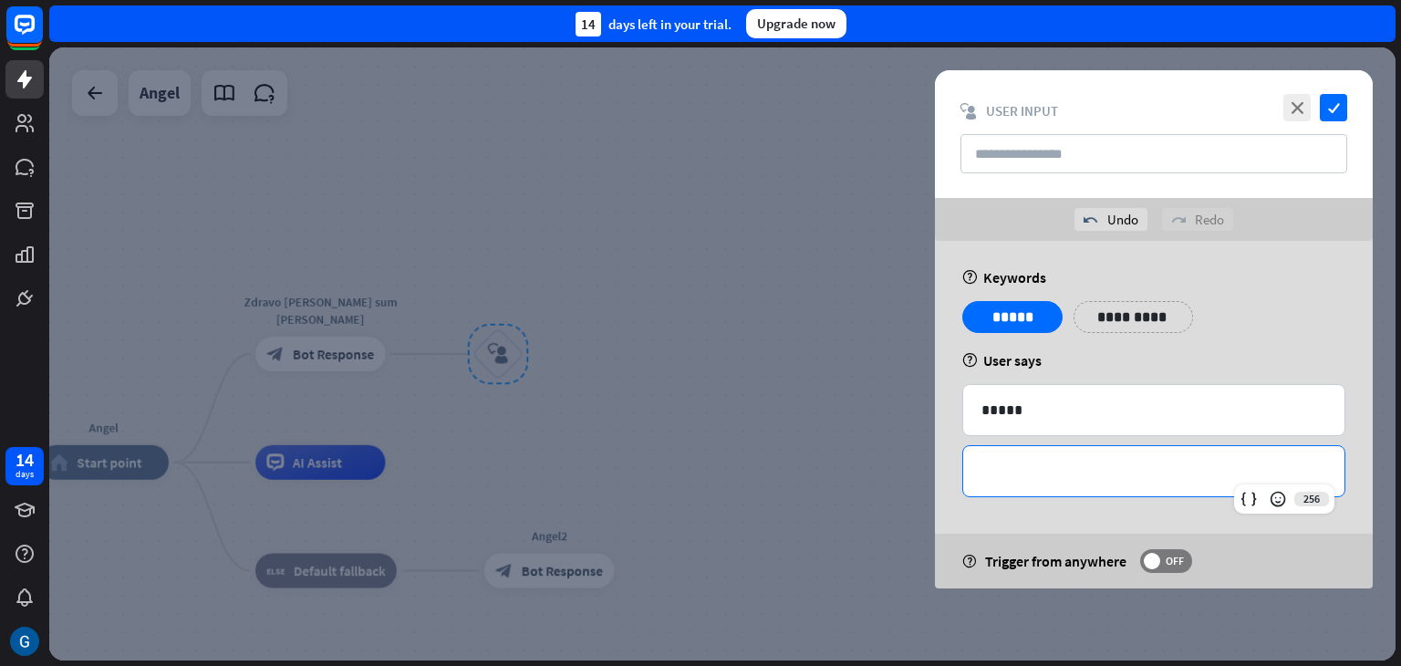
click at [1116, 323] on p "**********" at bounding box center [1133, 317] width 92 height 23
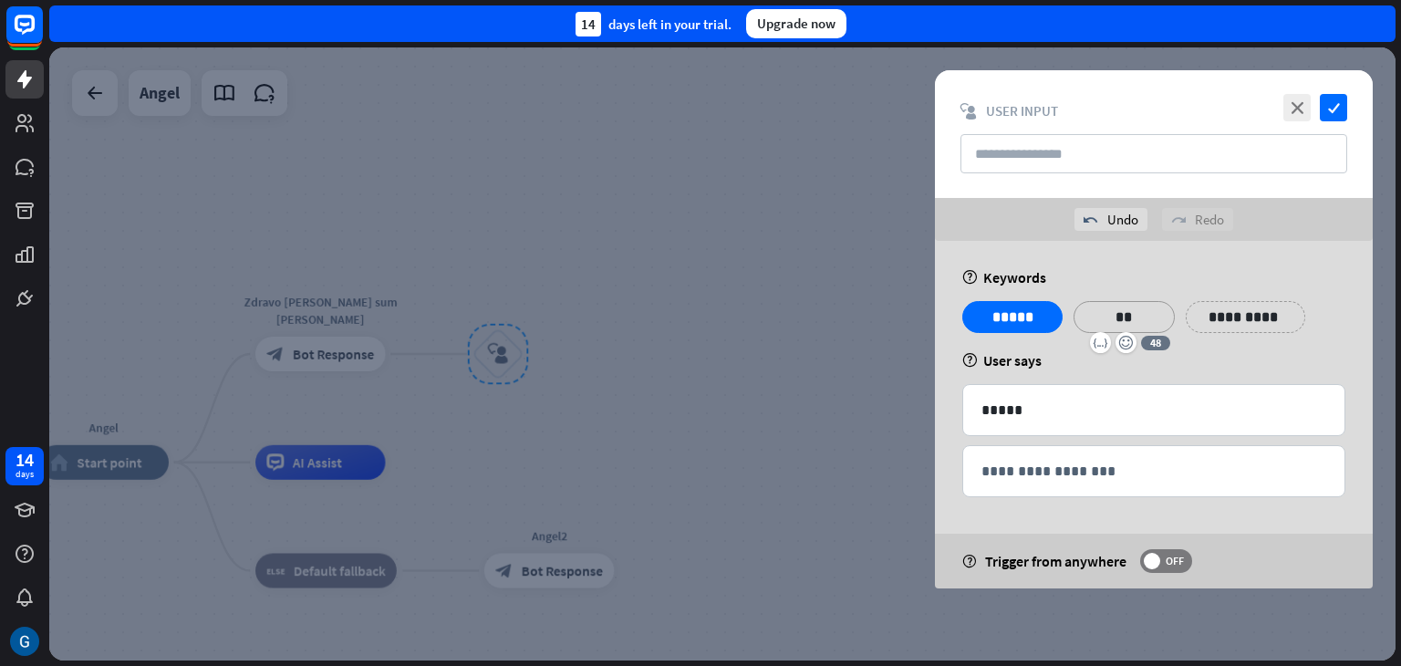
click at [1202, 366] on div "help User says" at bounding box center [1153, 360] width 383 height 18
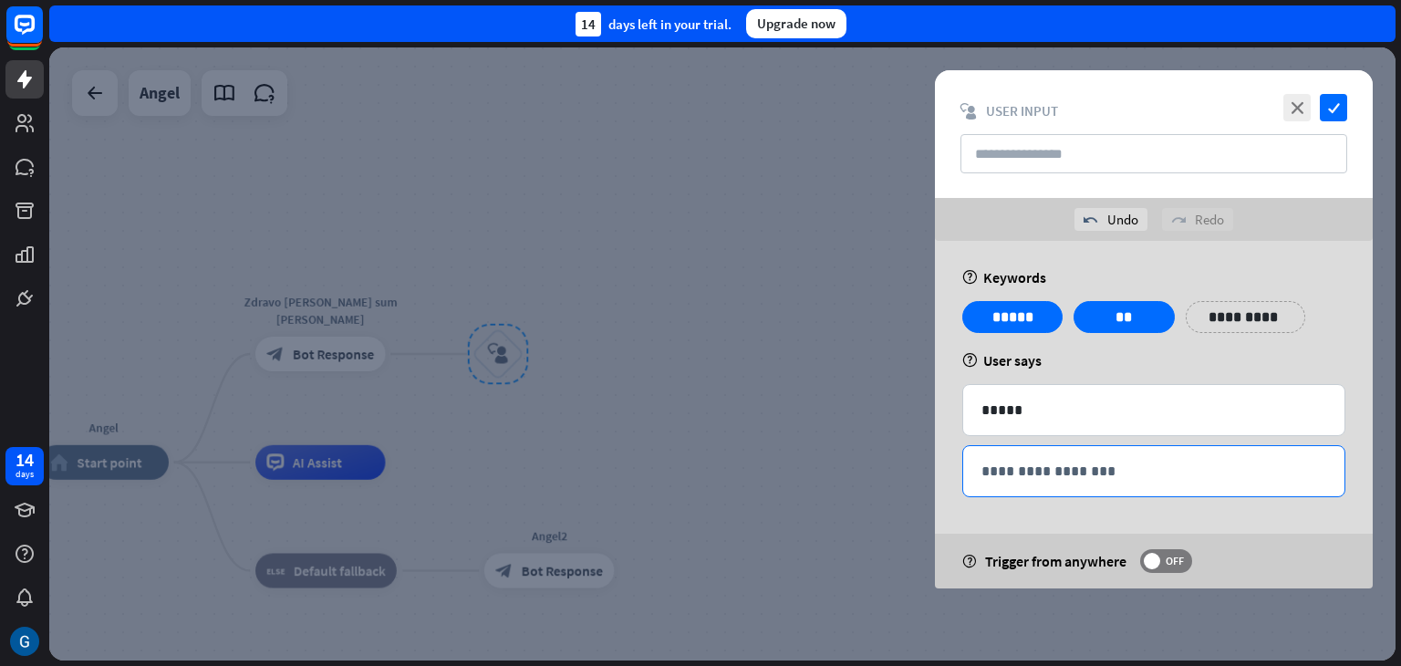
click at [1108, 473] on p "**********" at bounding box center [1154, 471] width 345 height 23
click at [1121, 312] on p "**" at bounding box center [1123, 317] width 73 height 23
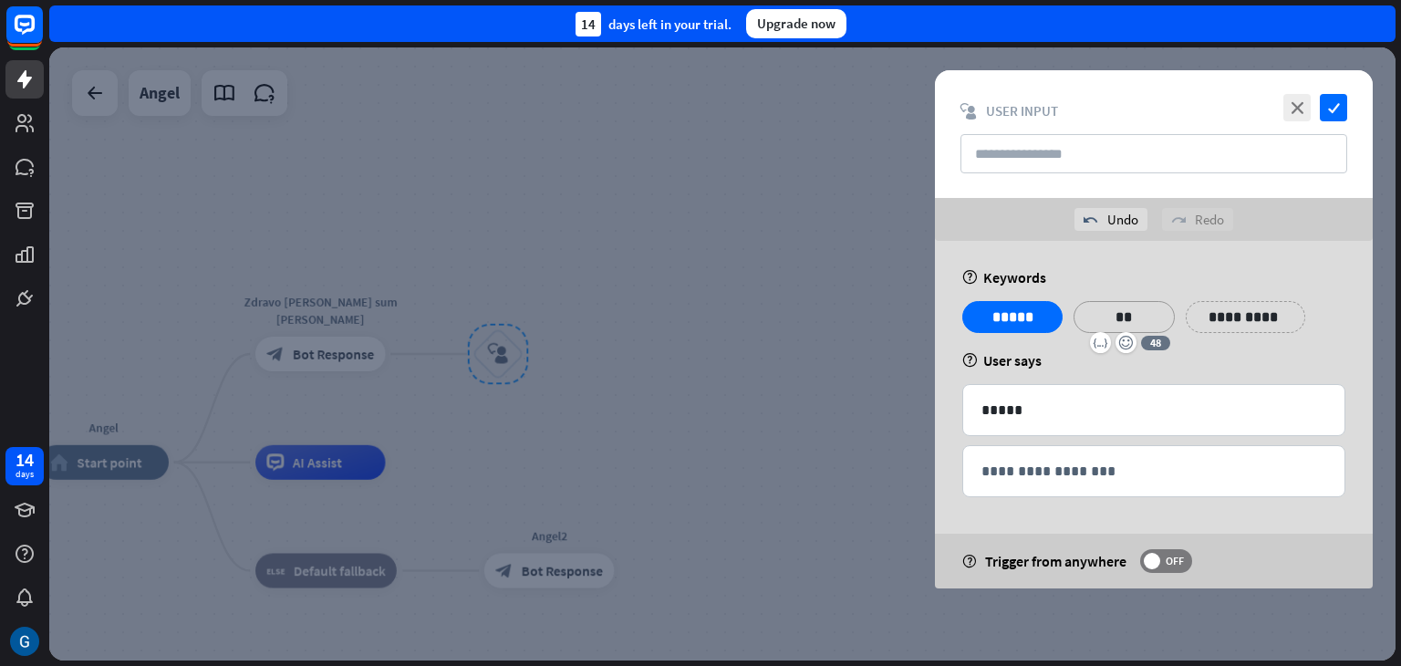
click at [1077, 363] on div "help User says" at bounding box center [1153, 360] width 383 height 18
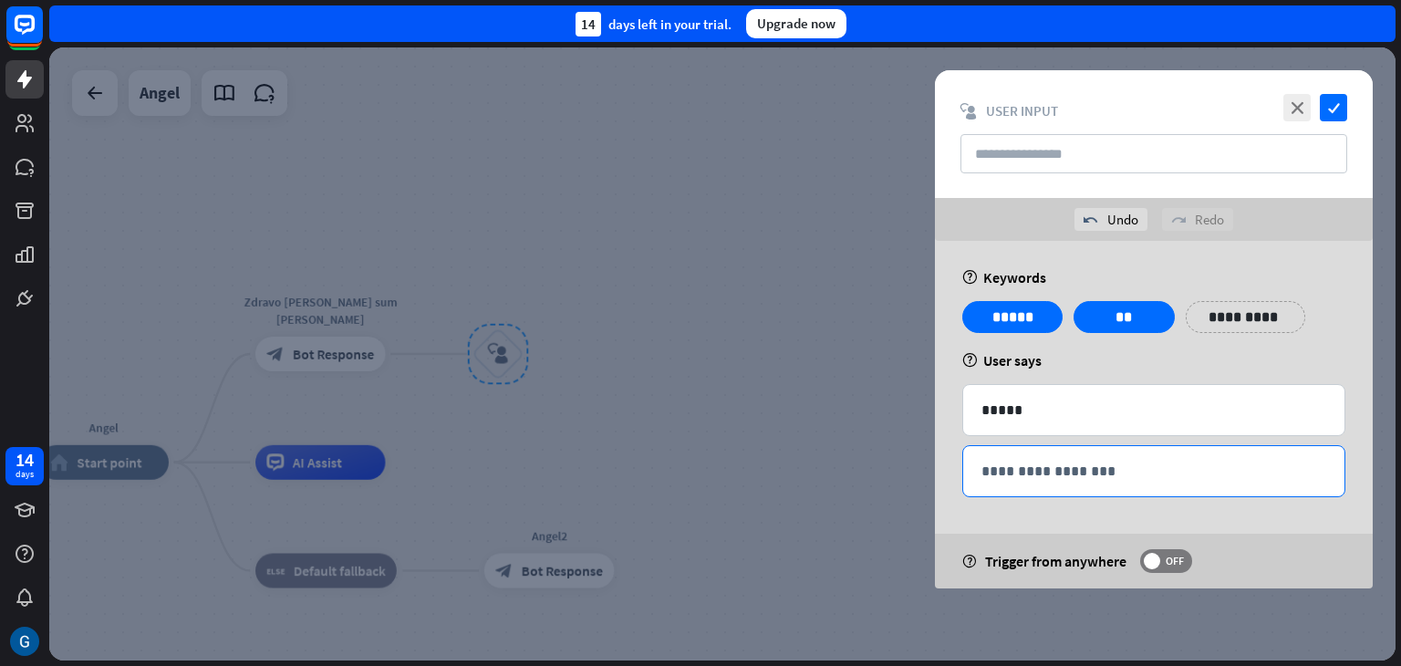
click at [1037, 477] on p "**********" at bounding box center [1154, 471] width 345 height 23
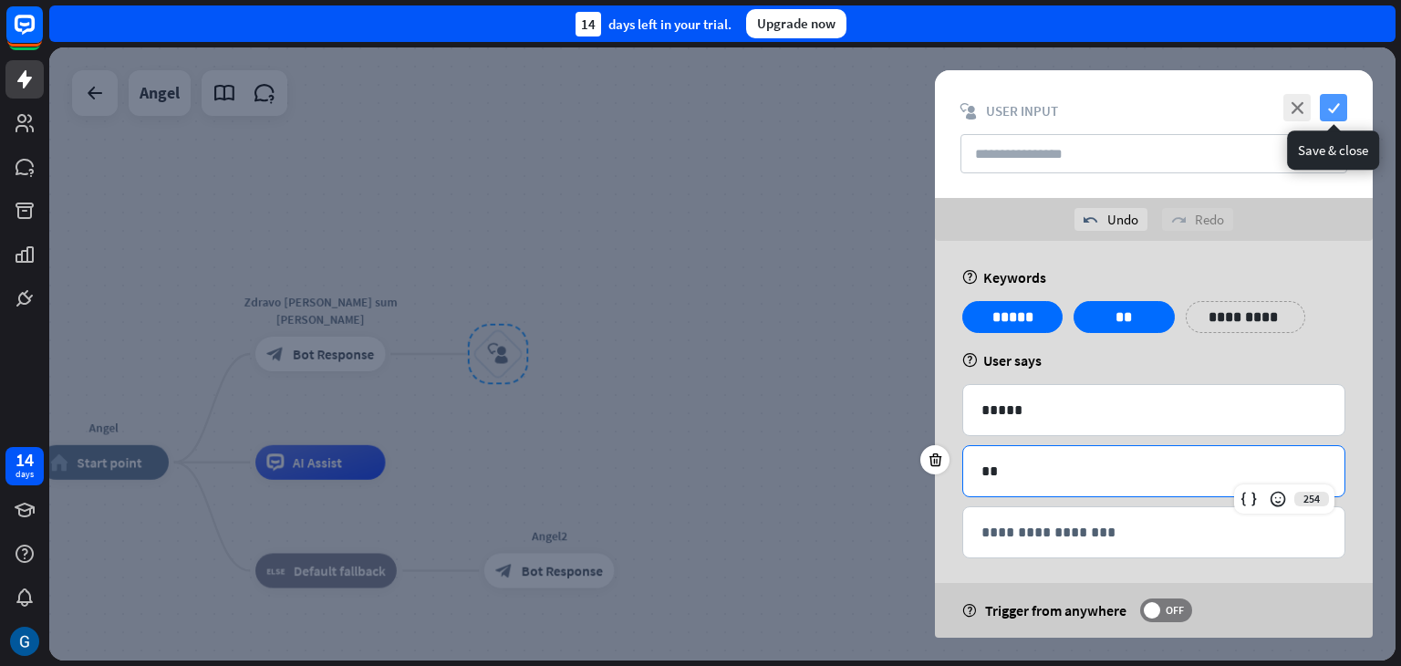
click at [1330, 110] on icon "check" at bounding box center [1333, 107] width 27 height 27
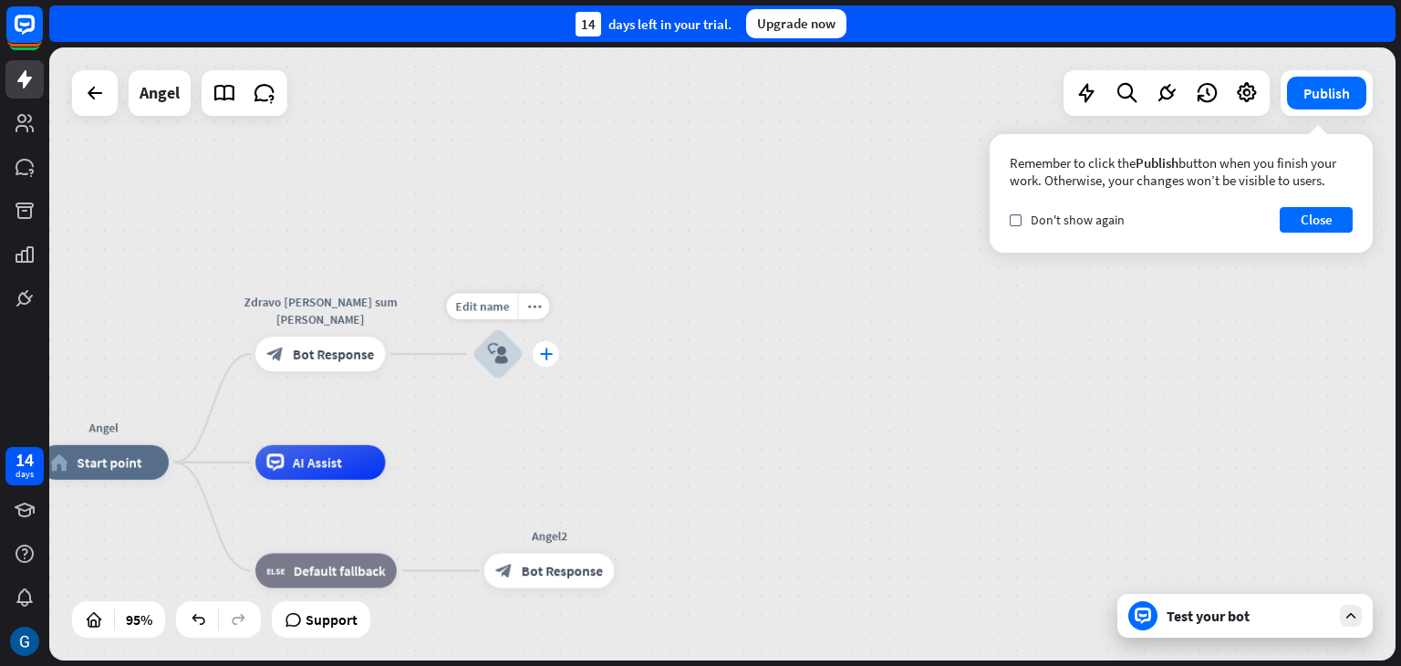
click at [541, 353] on icon "plus" at bounding box center [545, 354] width 13 height 12
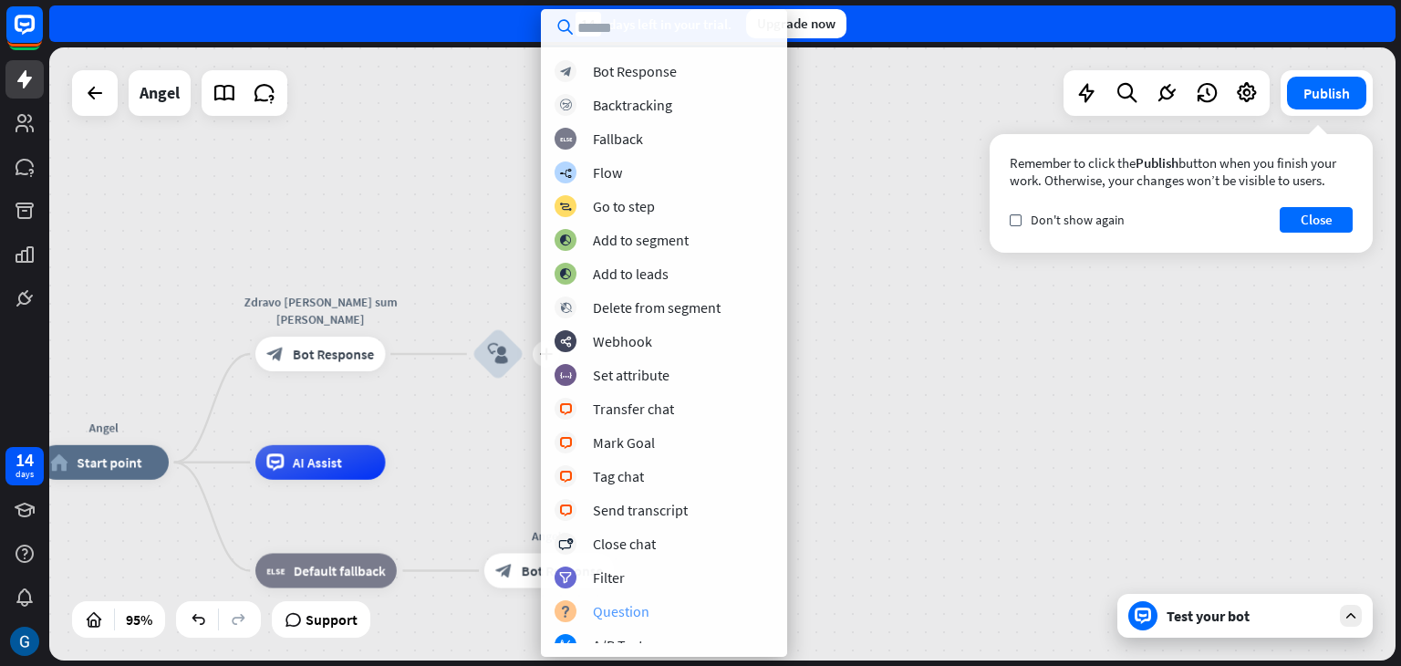
click at [635, 610] on div "Question" at bounding box center [621, 611] width 57 height 18
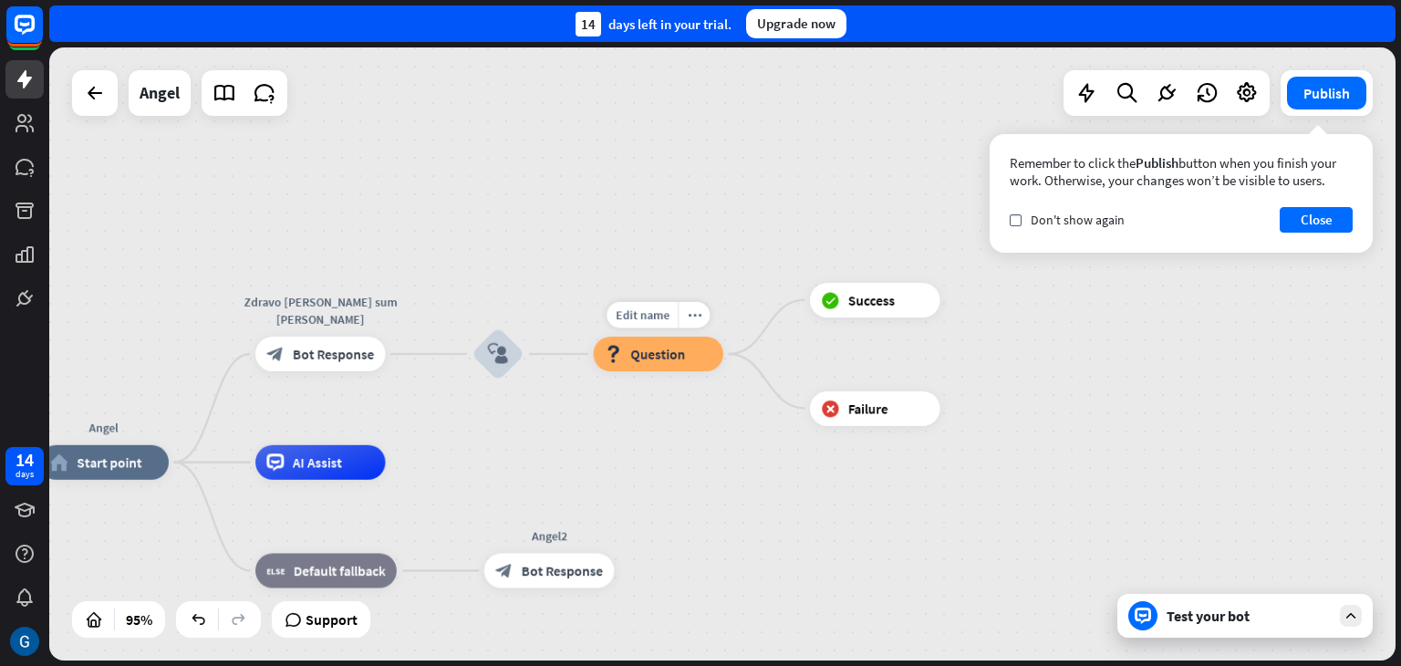
click at [653, 359] on span "Question" at bounding box center [657, 354] width 55 height 17
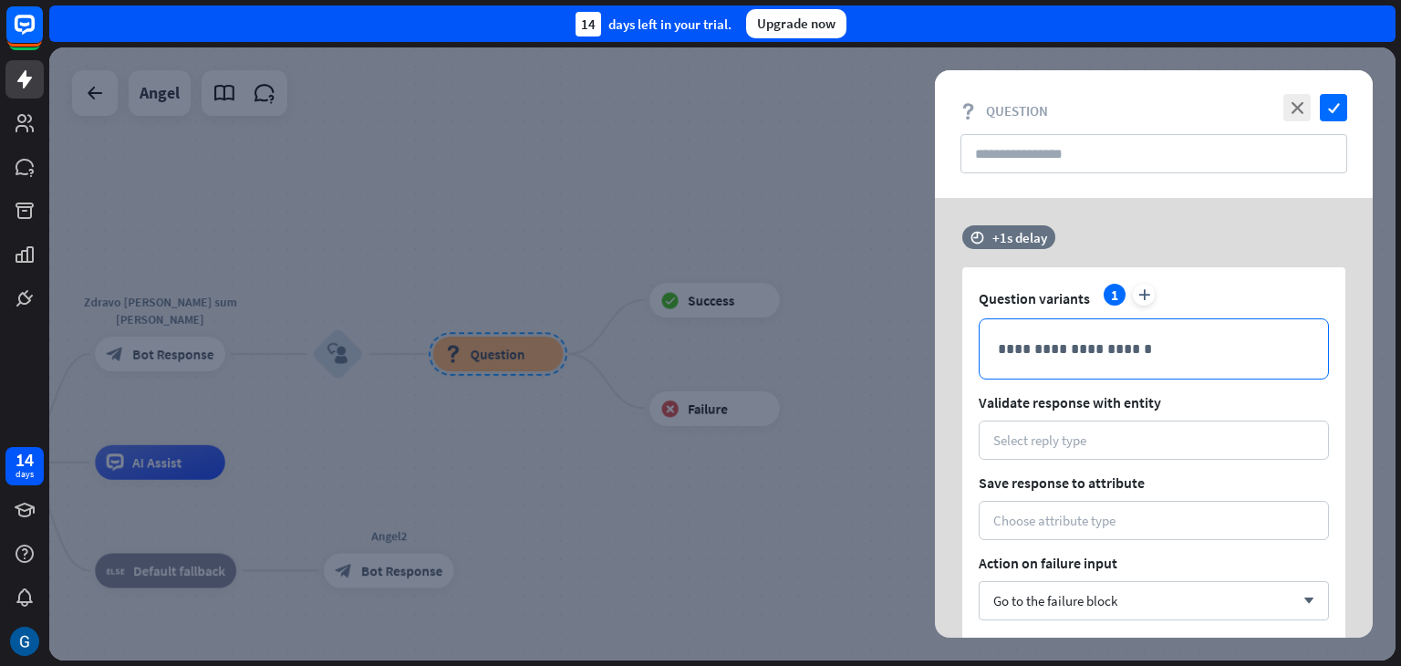
click at [1056, 351] on p "**********" at bounding box center [1154, 349] width 312 height 23
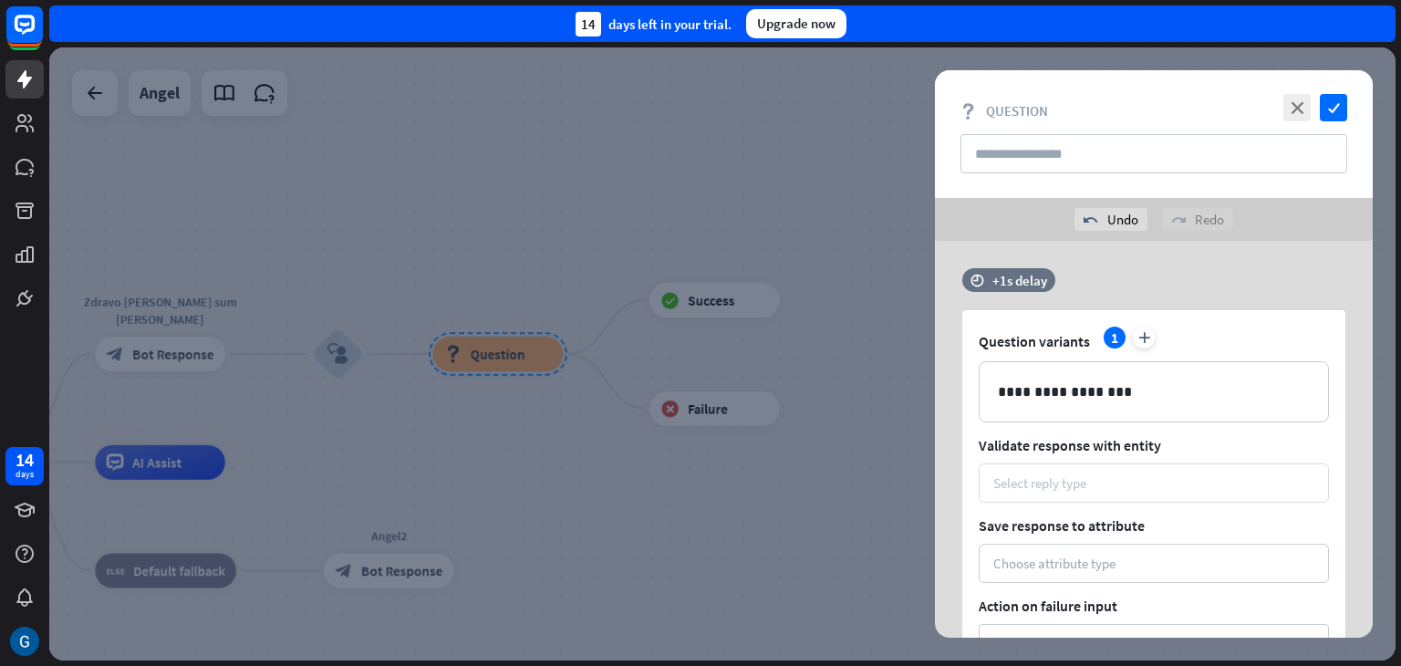
click at [1070, 483] on div "Select reply type" at bounding box center [1039, 482] width 93 height 17
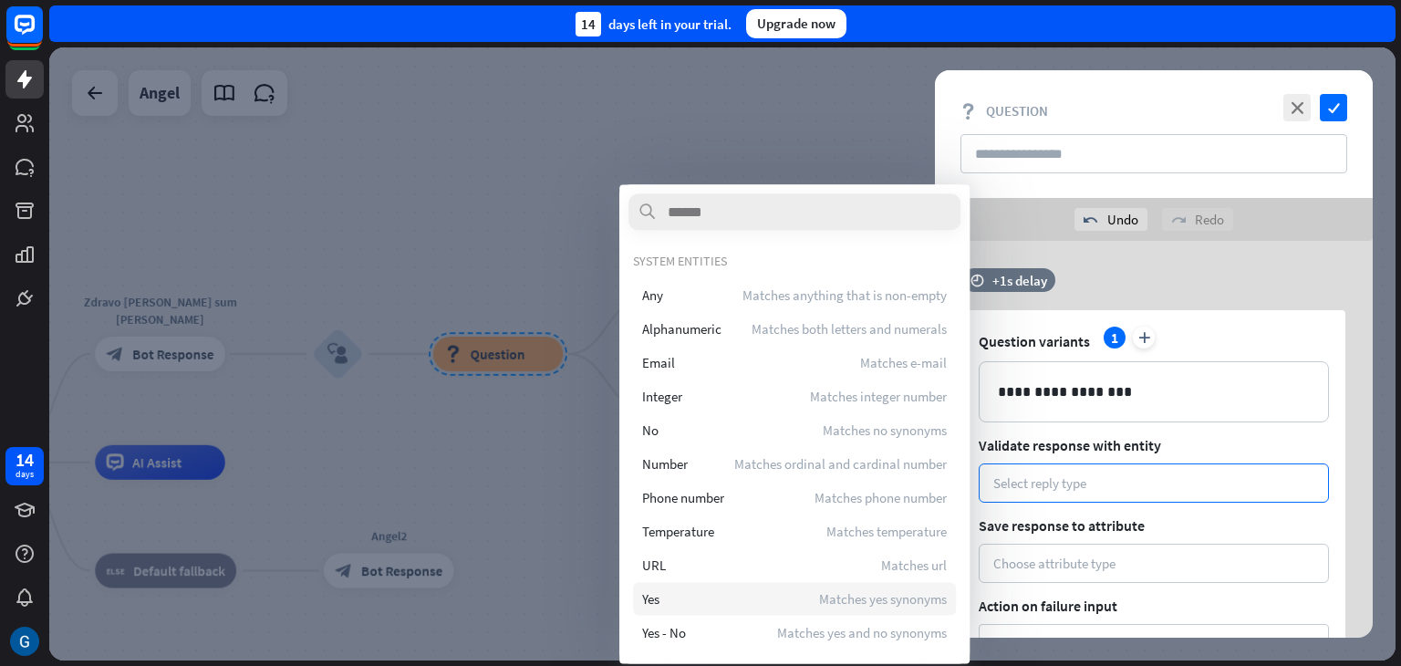
click at [657, 597] on span "Yes" at bounding box center [650, 598] width 17 height 17
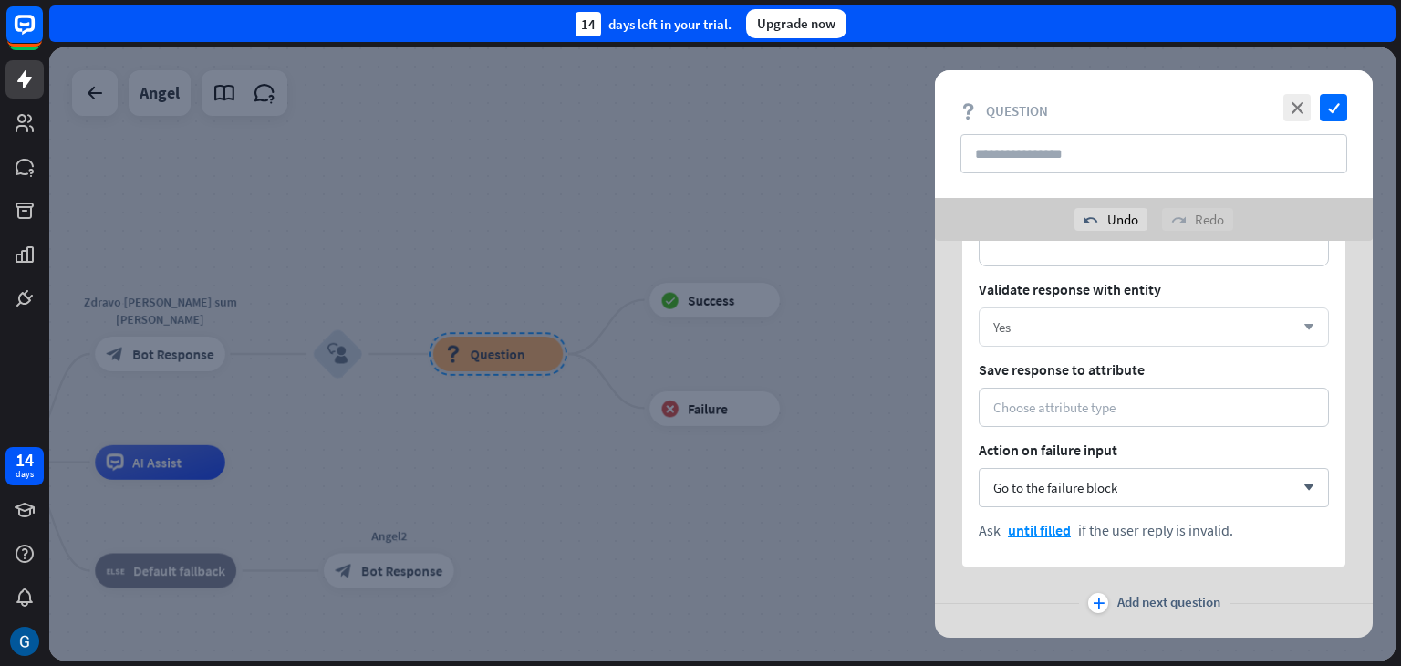
scroll to position [182, 0]
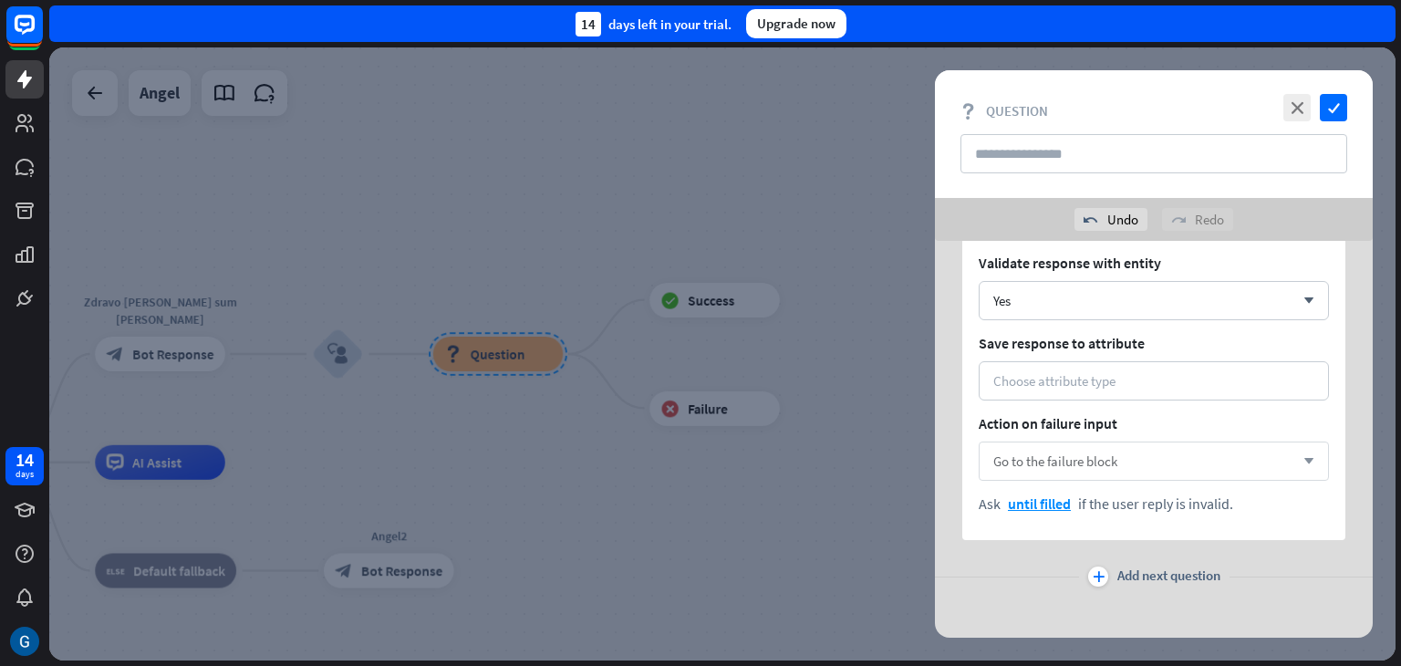
click at [1062, 457] on span "Go to the failure block" at bounding box center [1055, 460] width 124 height 17
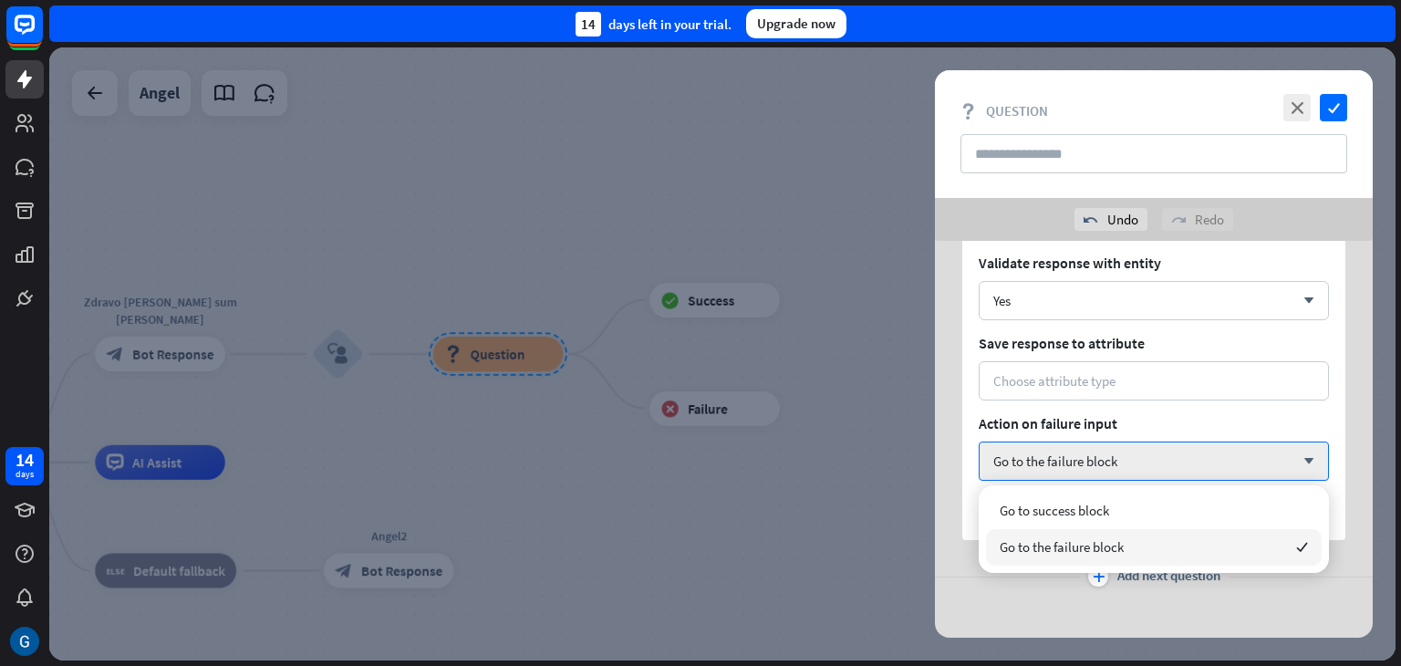
click at [1060, 545] on span "Go to the failure block" at bounding box center [1062, 546] width 124 height 17
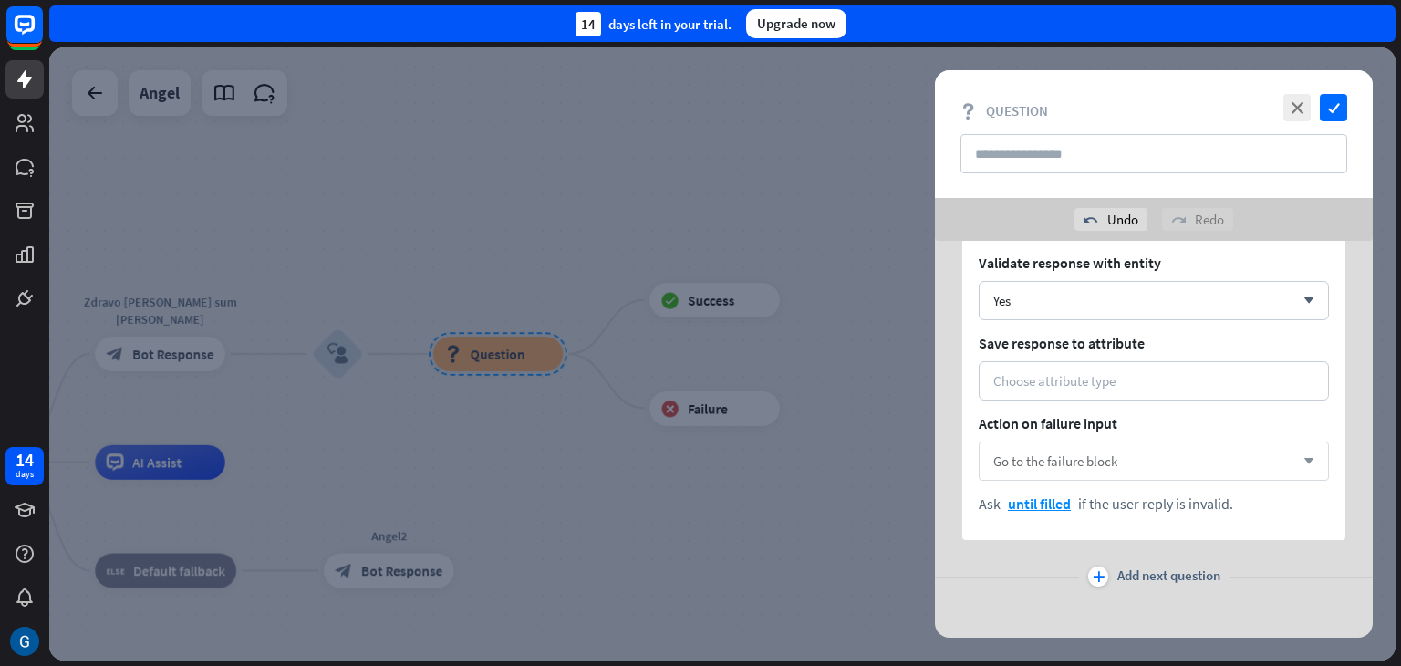
click at [1309, 456] on icon "arrow_down" at bounding box center [1305, 461] width 20 height 11
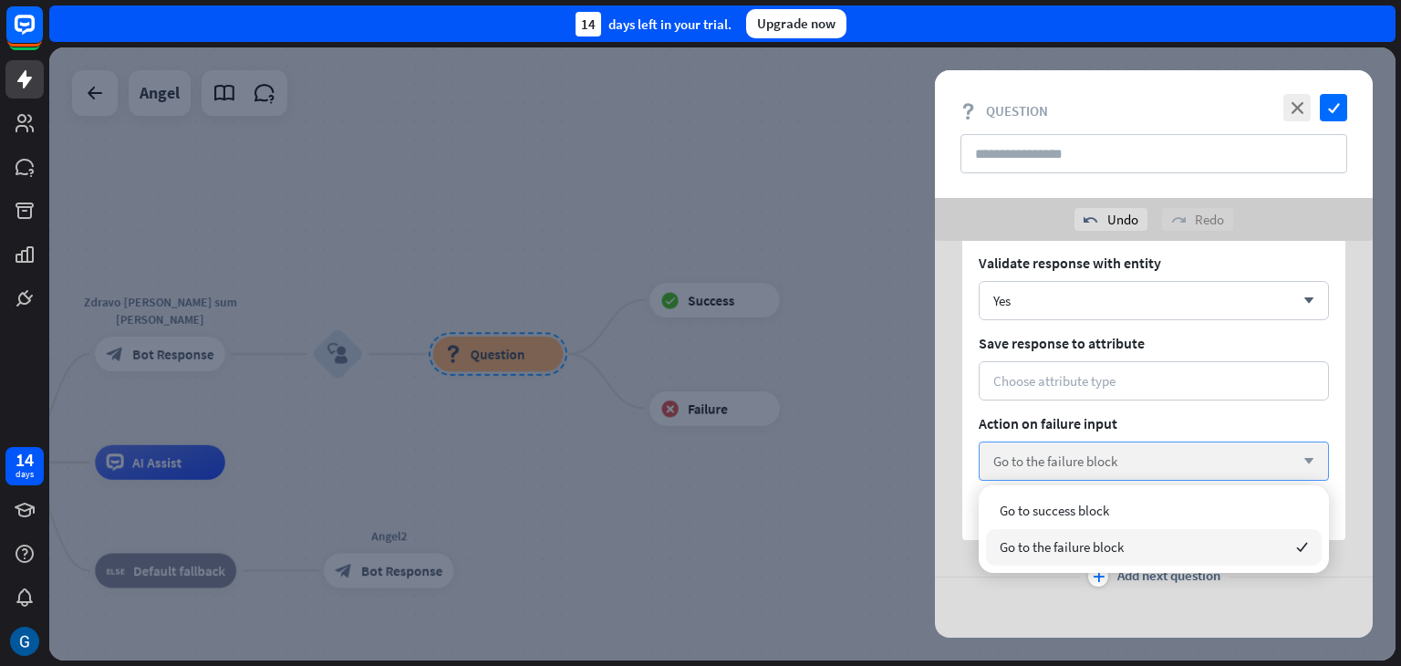
click at [1309, 456] on icon "arrow_down" at bounding box center [1305, 461] width 20 height 11
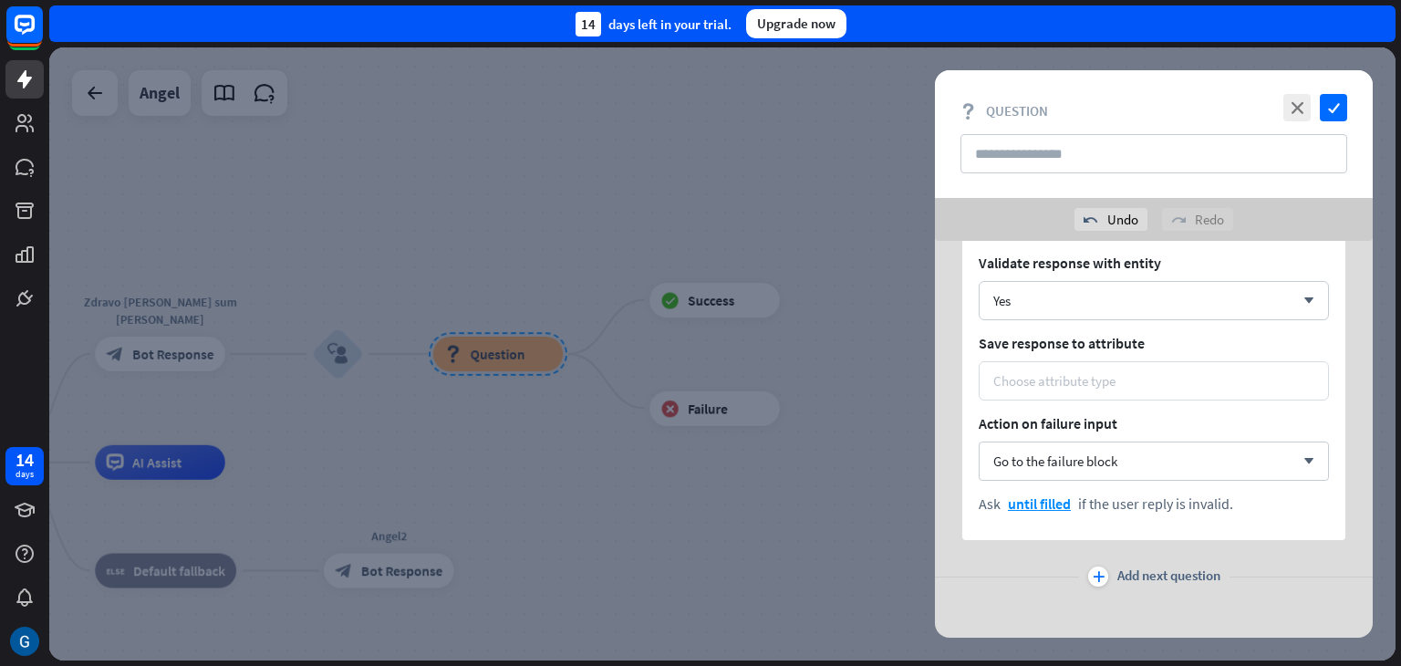
click at [1065, 393] on div "Choose attribute type" at bounding box center [1154, 380] width 350 height 39
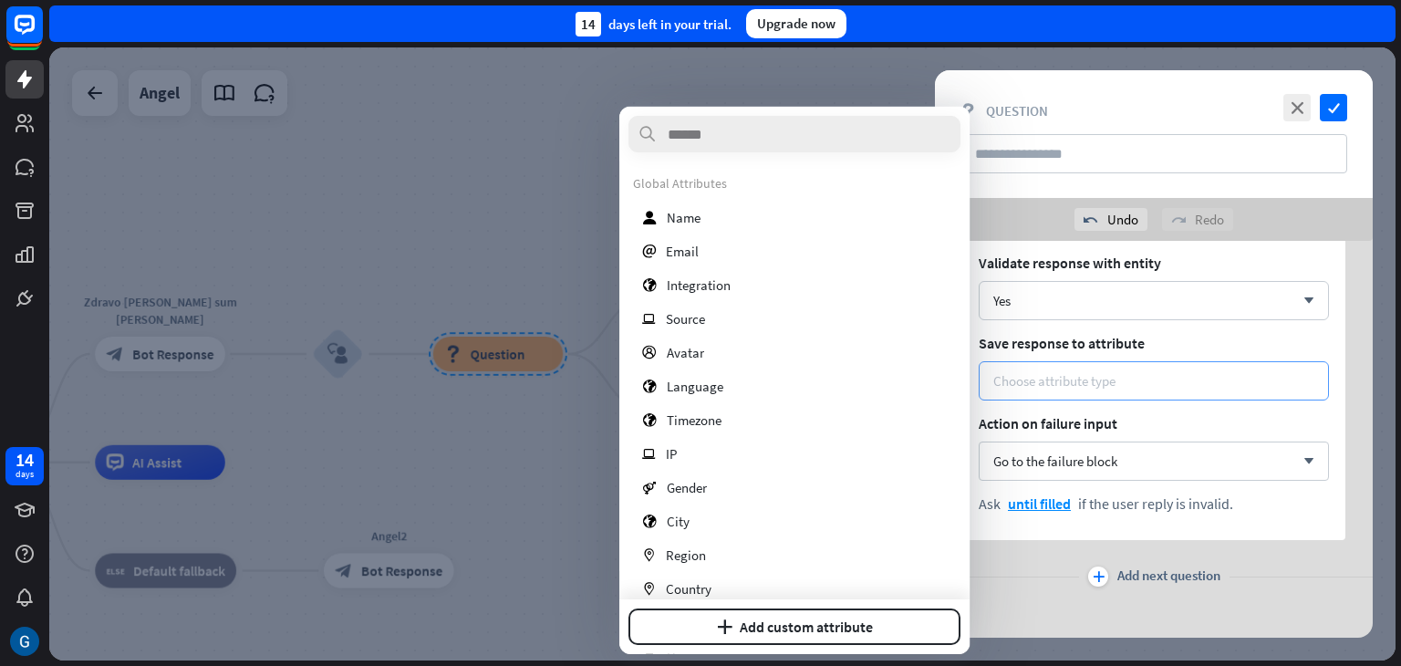
click at [1065, 393] on div "Choose attribute type" at bounding box center [1154, 380] width 350 height 39
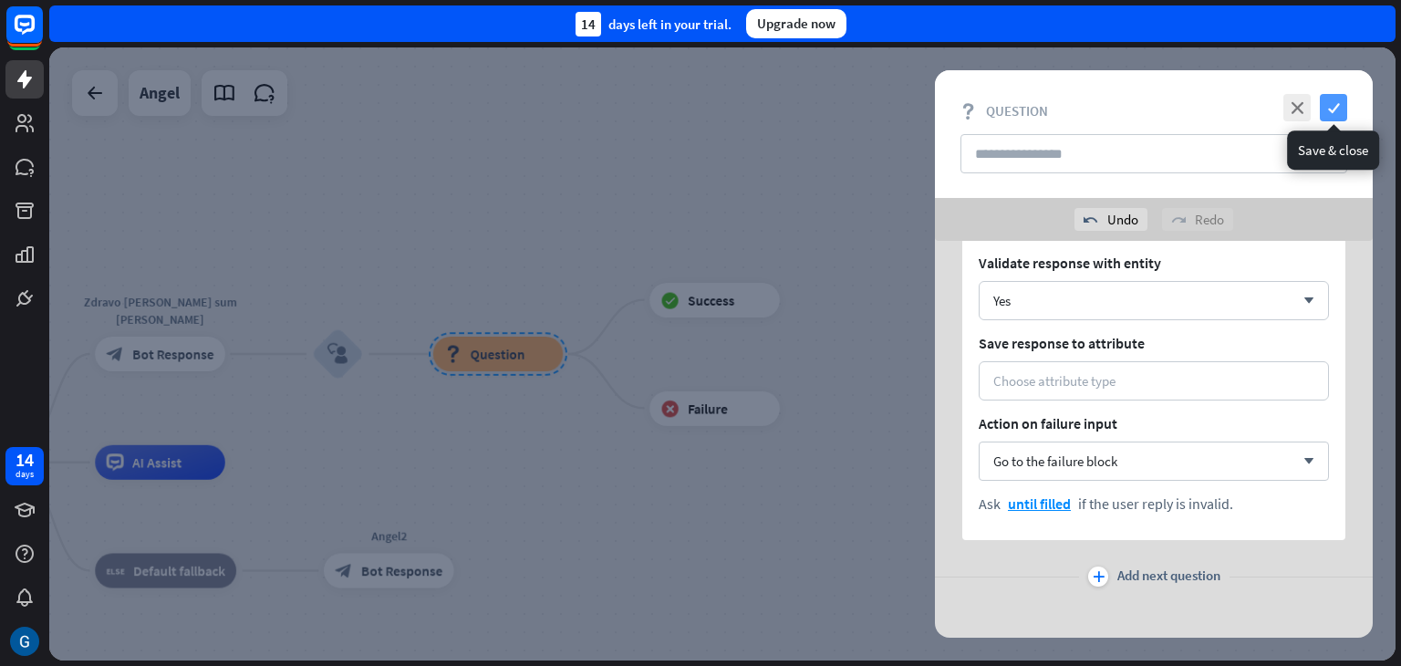
click at [1333, 109] on icon "check" at bounding box center [1333, 107] width 27 height 27
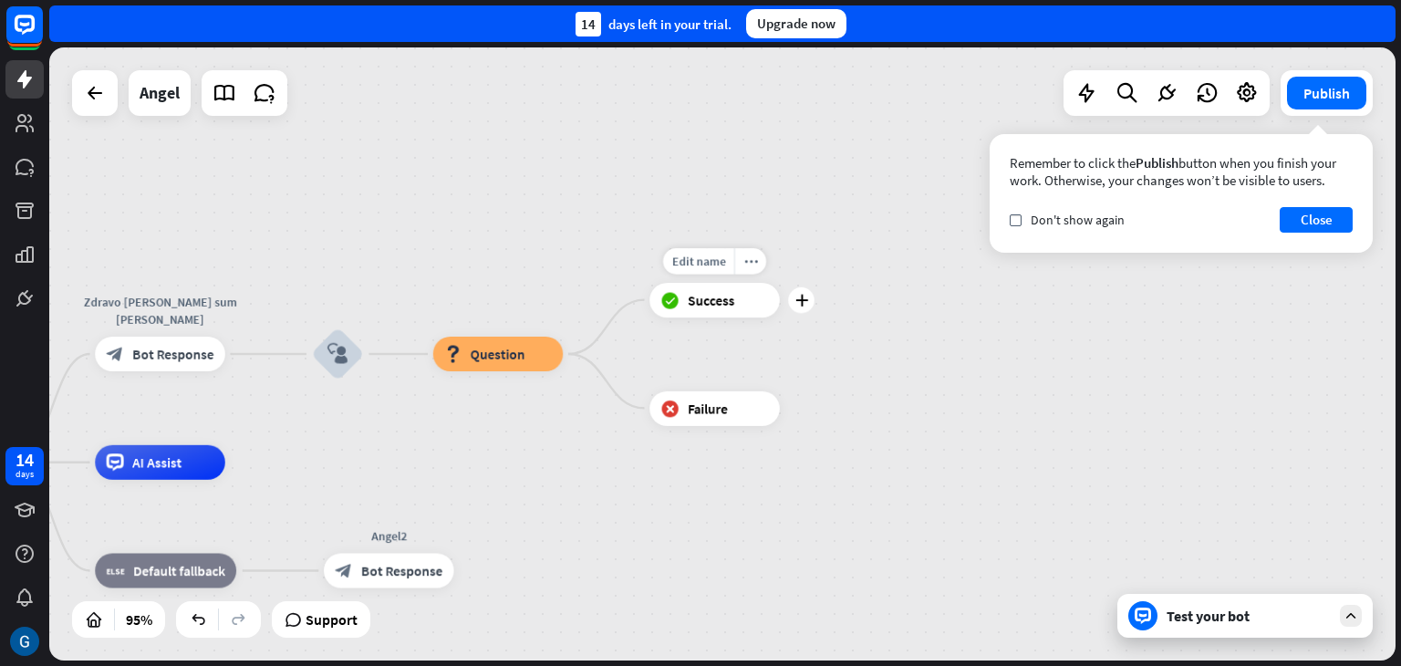
click at [715, 307] on span "Success" at bounding box center [711, 299] width 47 height 17
click at [759, 266] on div "more_horiz" at bounding box center [750, 261] width 32 height 26
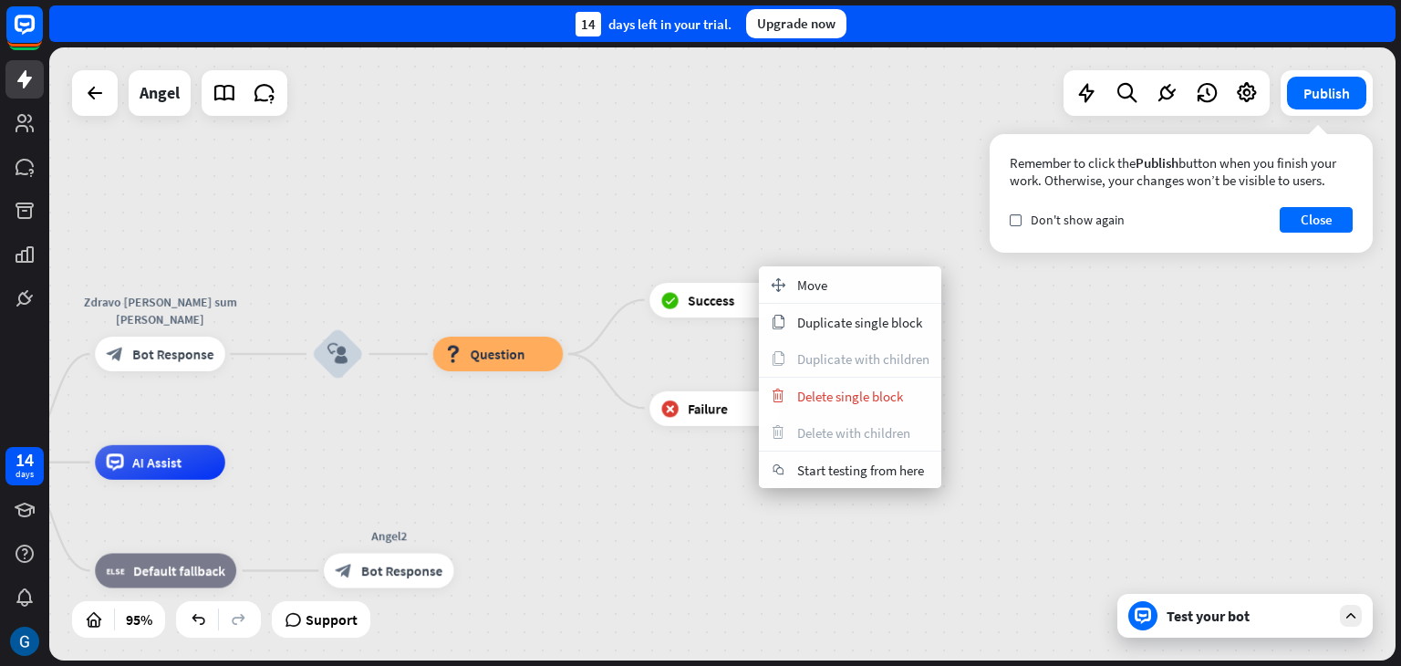
click at [1024, 366] on div "Angel home_2 Start point Zdravo [PERSON_NAME] sum [PERSON_NAME] block_bot_respo…" at bounding box center [722, 353] width 1347 height 613
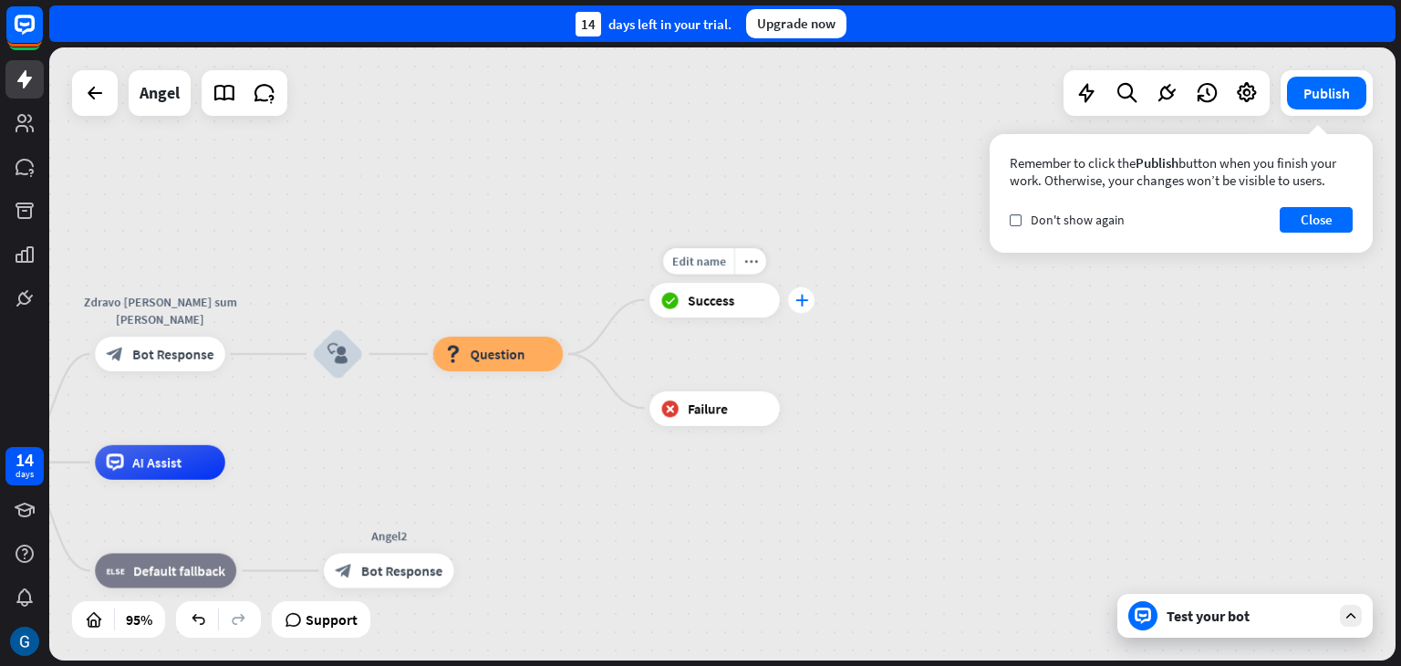
click at [805, 307] on div "plus" at bounding box center [801, 299] width 26 height 26
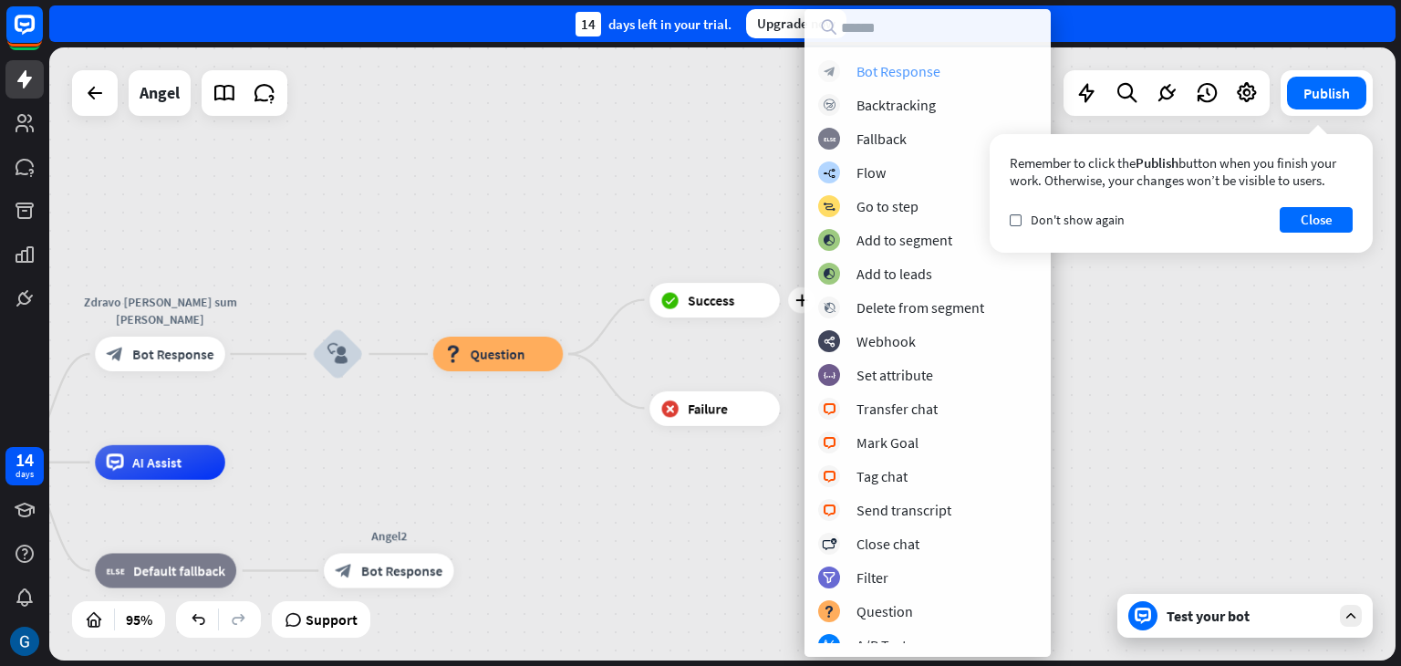
click at [912, 77] on div "Bot Response" at bounding box center [899, 71] width 84 height 18
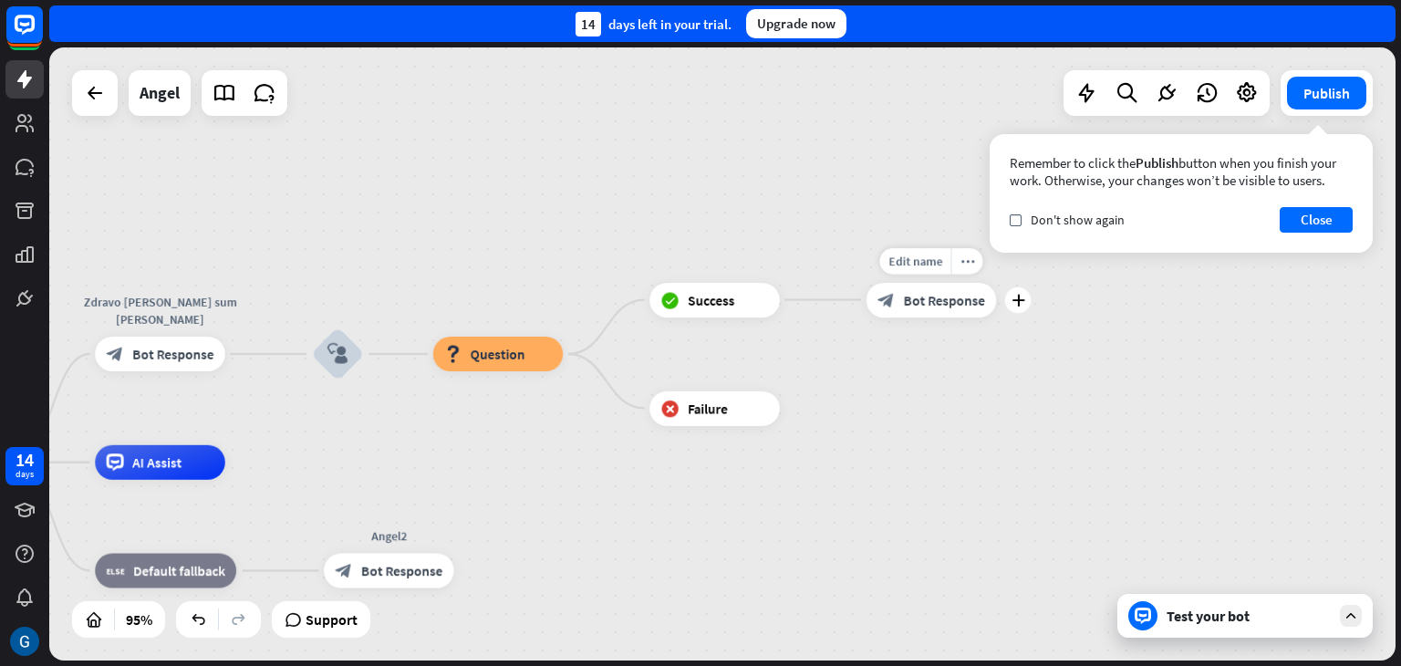
click at [905, 300] on span "Bot Response" at bounding box center [944, 299] width 81 height 17
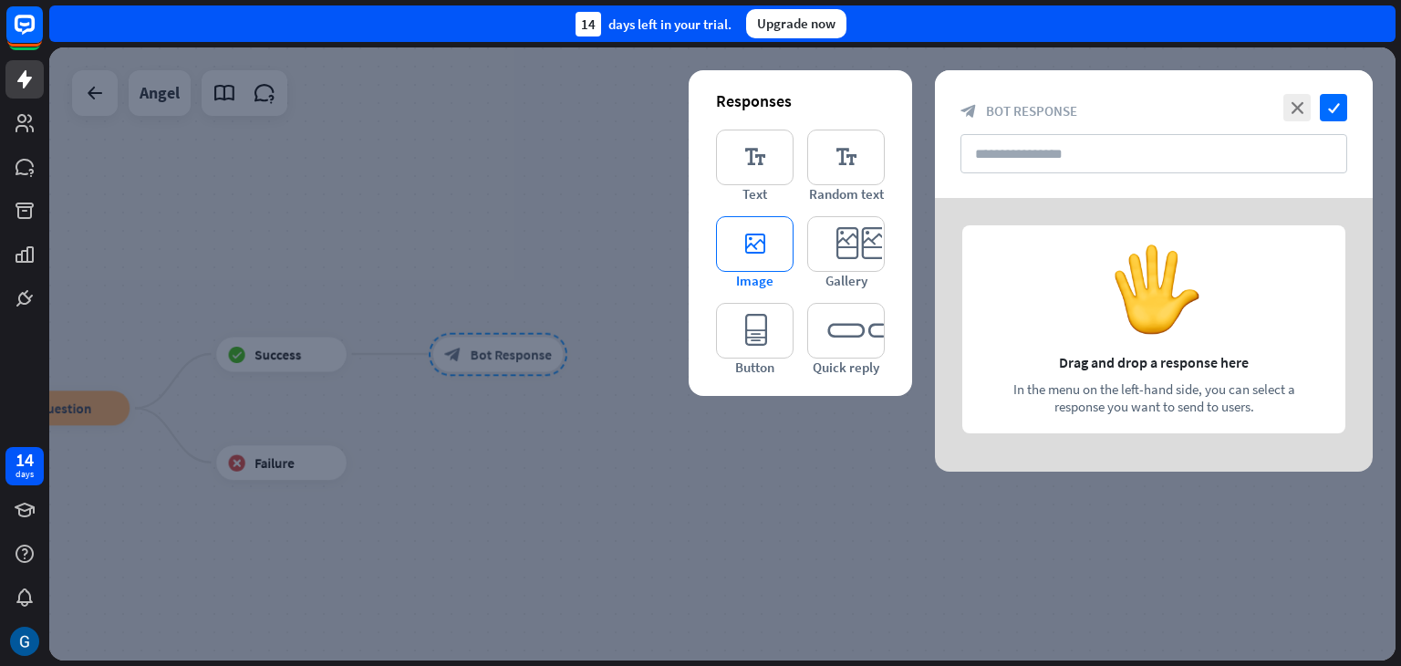
click at [758, 245] on icon "editor_image" at bounding box center [755, 244] width 78 height 56
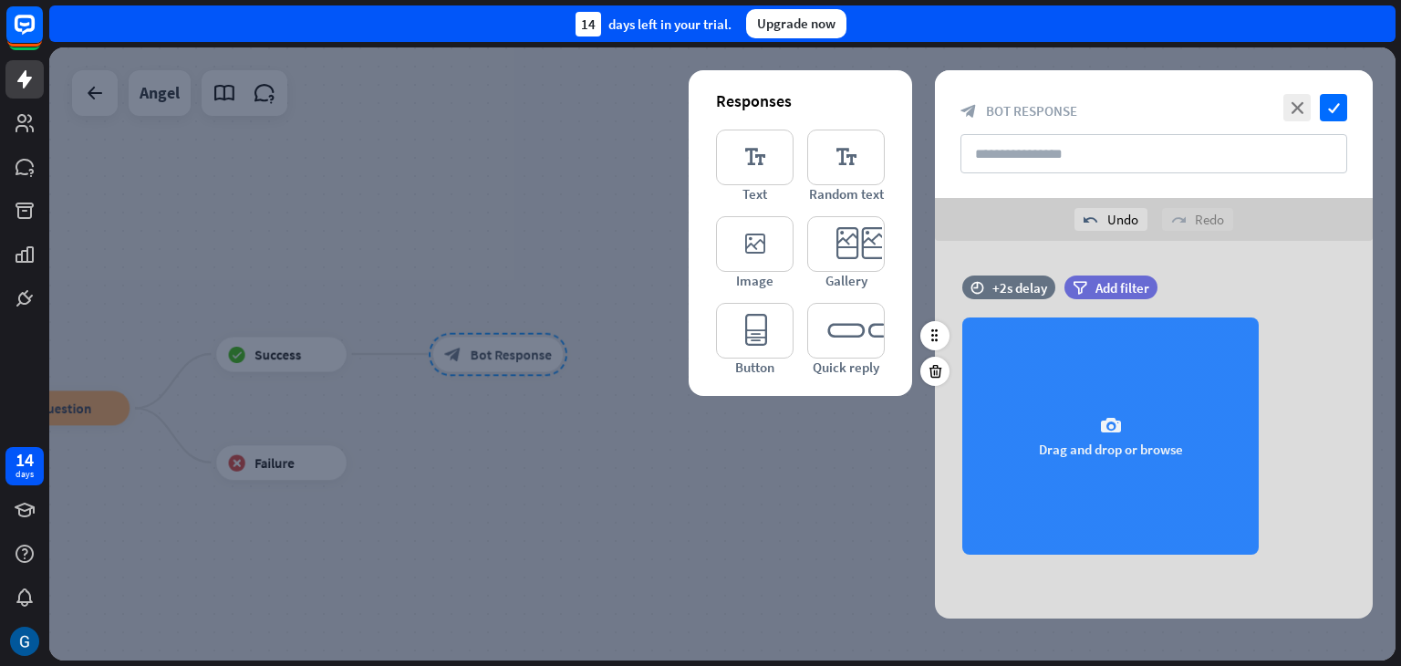
click at [1095, 425] on div "camera Drag and drop or browse" at bounding box center [1110, 435] width 296 height 237
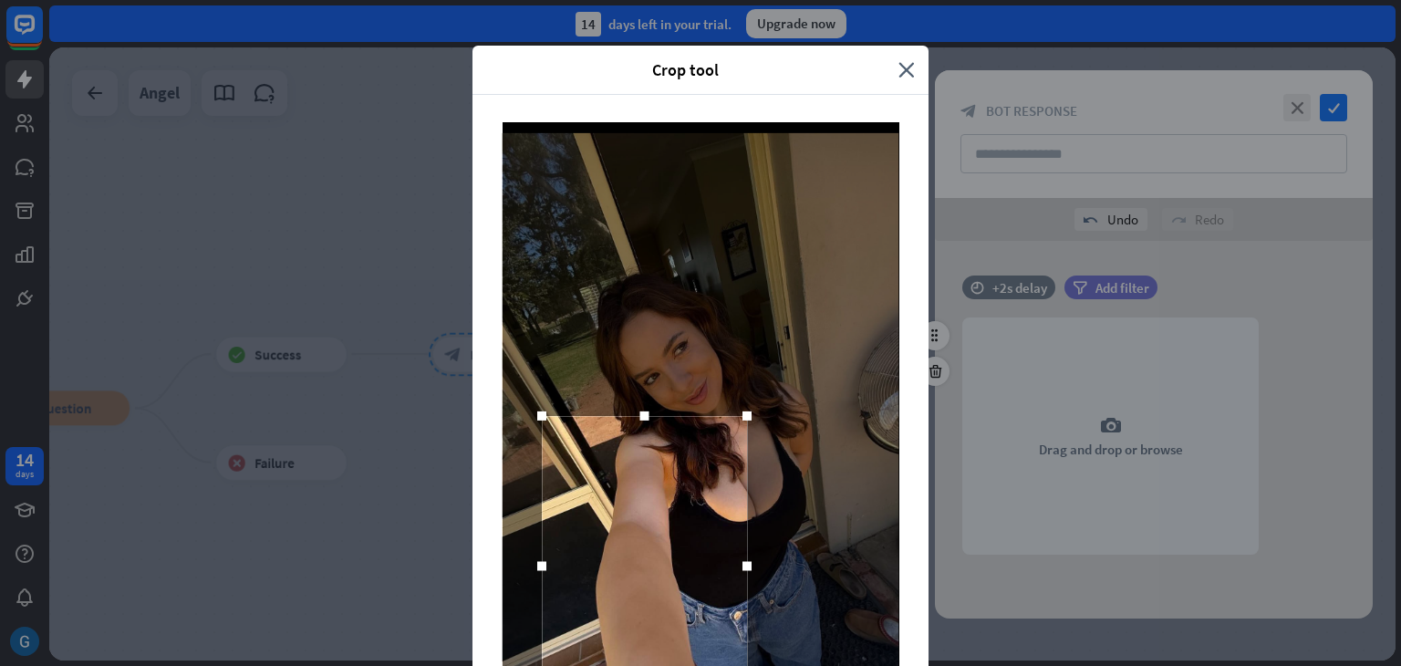
drag, startPoint x: 792, startPoint y: 273, endPoint x: 733, endPoint y: 418, distance: 156.7
click at [743, 418] on div at bounding box center [747, 415] width 9 height 9
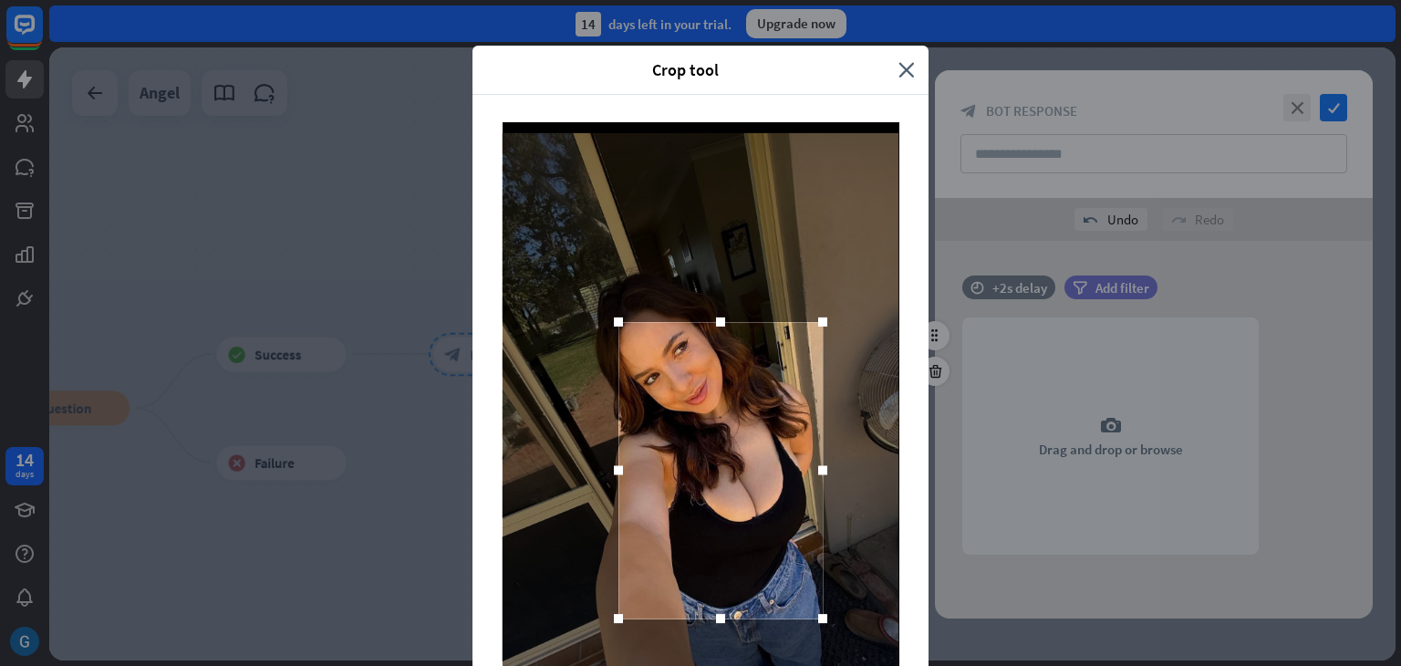
drag, startPoint x: 684, startPoint y: 497, endPoint x: 761, endPoint y: 400, distance: 124.1
click at [761, 400] on div at bounding box center [721, 470] width 204 height 296
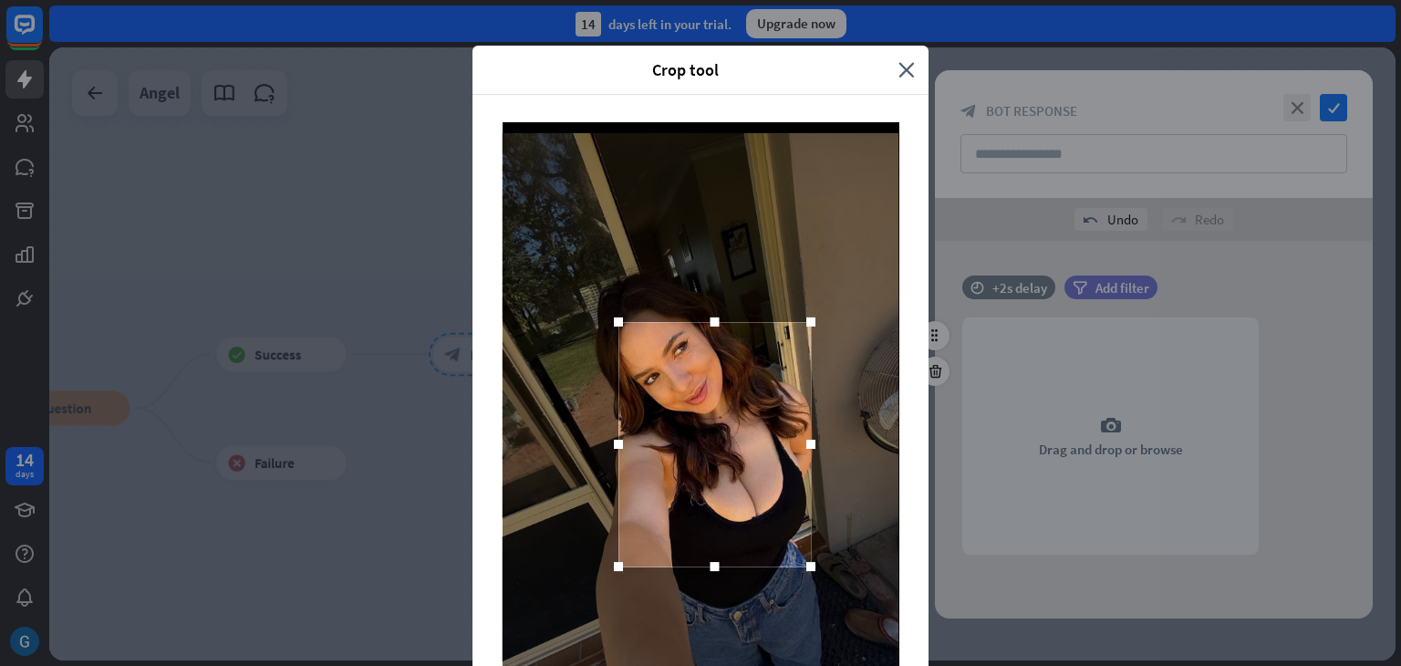
drag, startPoint x: 808, startPoint y: 621, endPoint x: 796, endPoint y: 569, distance: 53.3
click at [806, 569] on div at bounding box center [810, 566] width 9 height 9
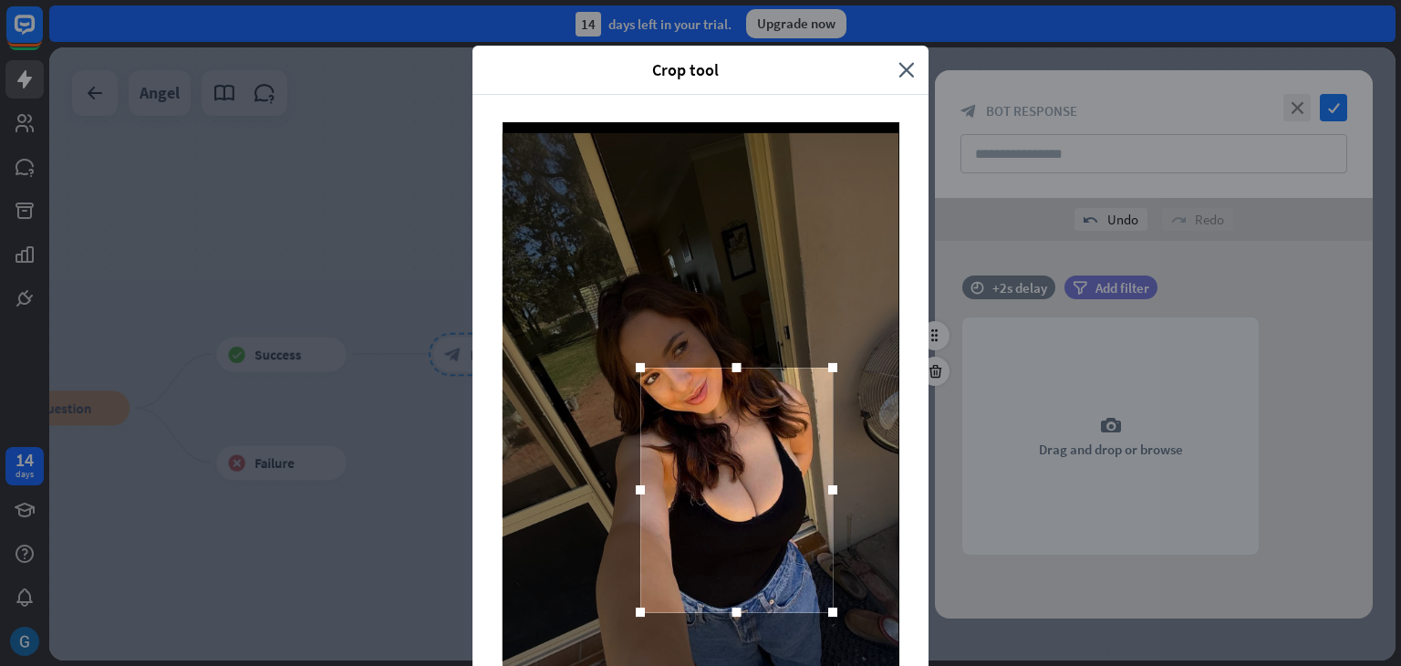
drag, startPoint x: 733, startPoint y: 485, endPoint x: 754, endPoint y: 531, distance: 50.6
click at [754, 531] on div at bounding box center [736, 490] width 192 height 244
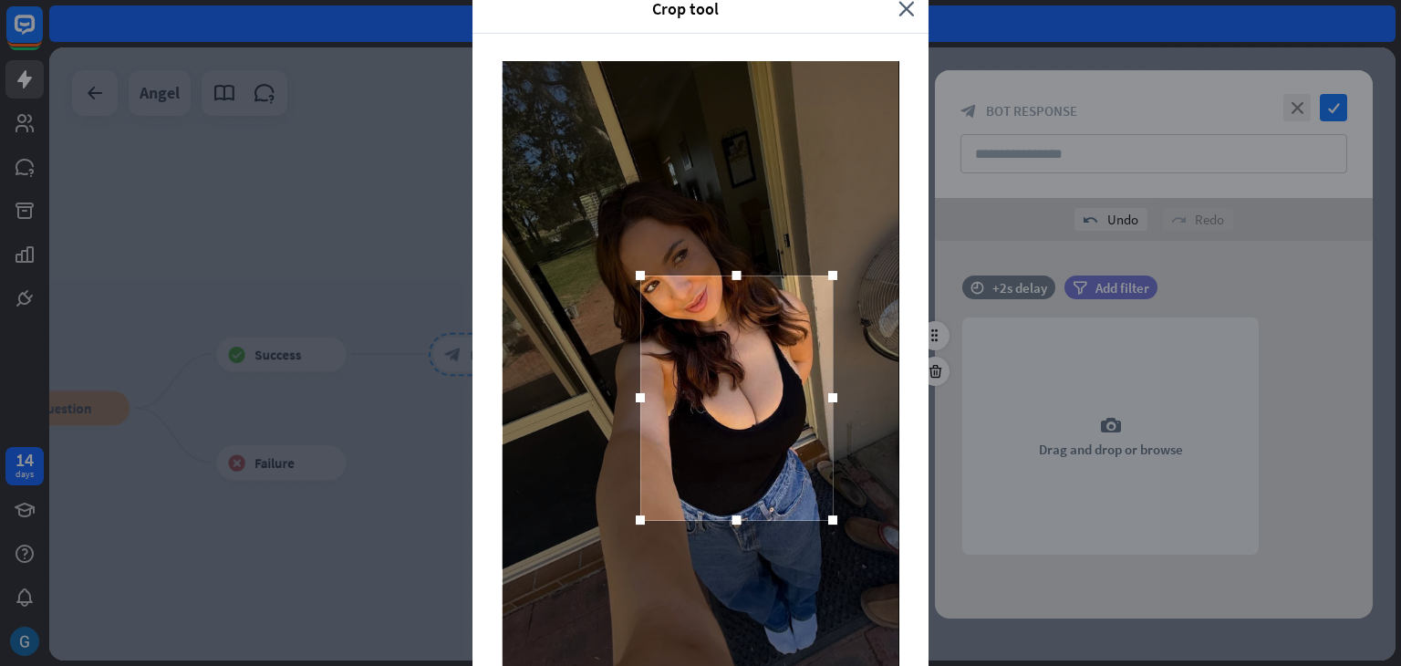
scroll to position [174, 0]
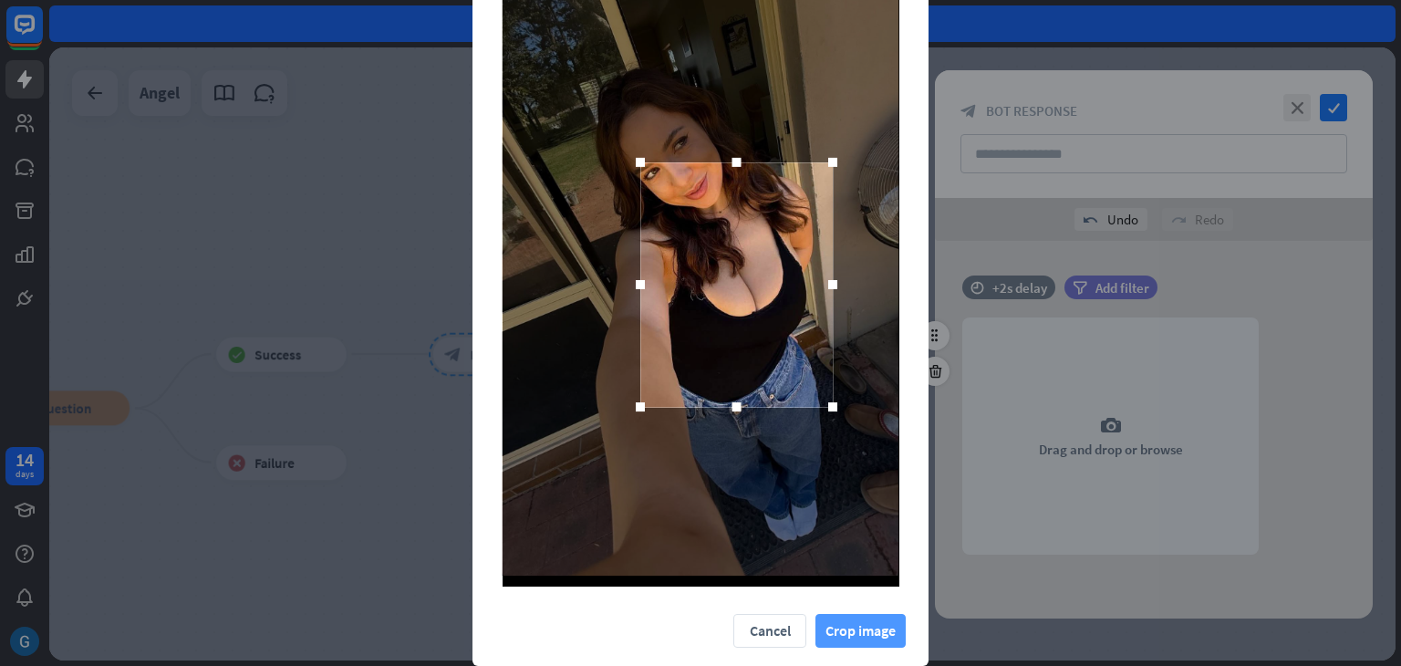
click at [843, 635] on button "Crop image" at bounding box center [861, 631] width 90 height 34
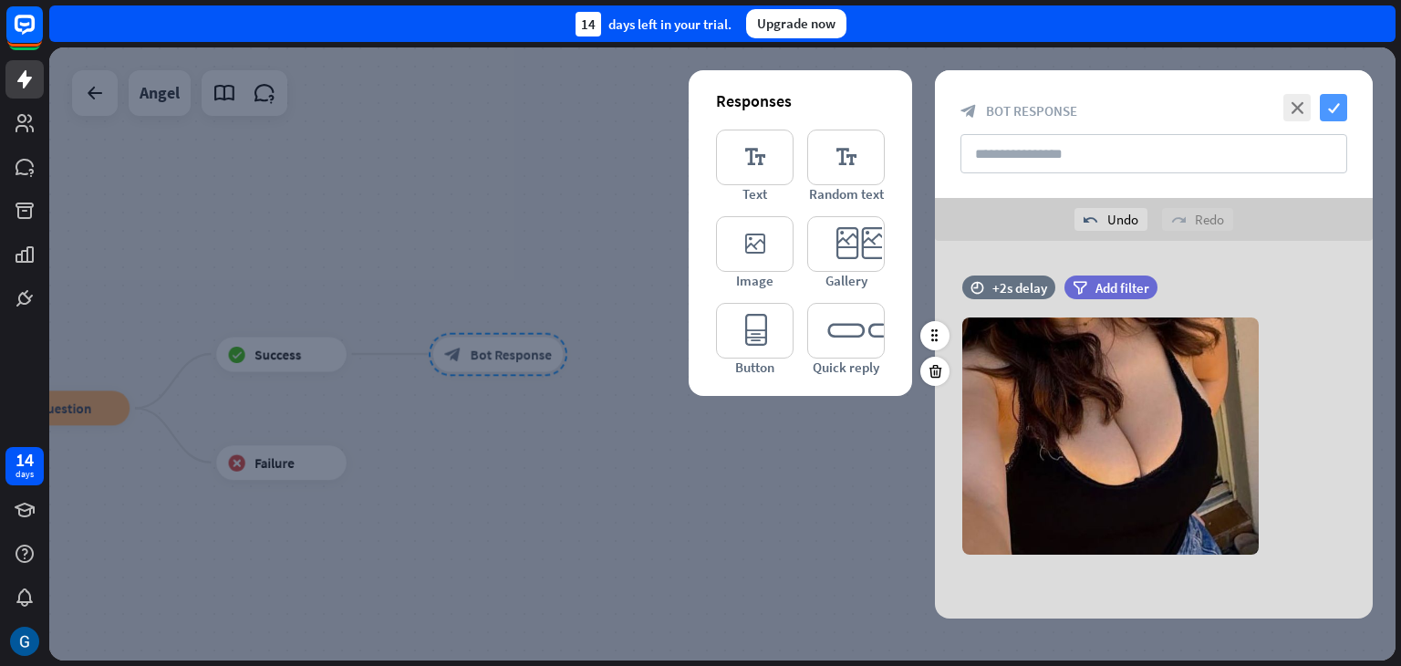
click at [1327, 106] on icon "check" at bounding box center [1333, 107] width 27 height 27
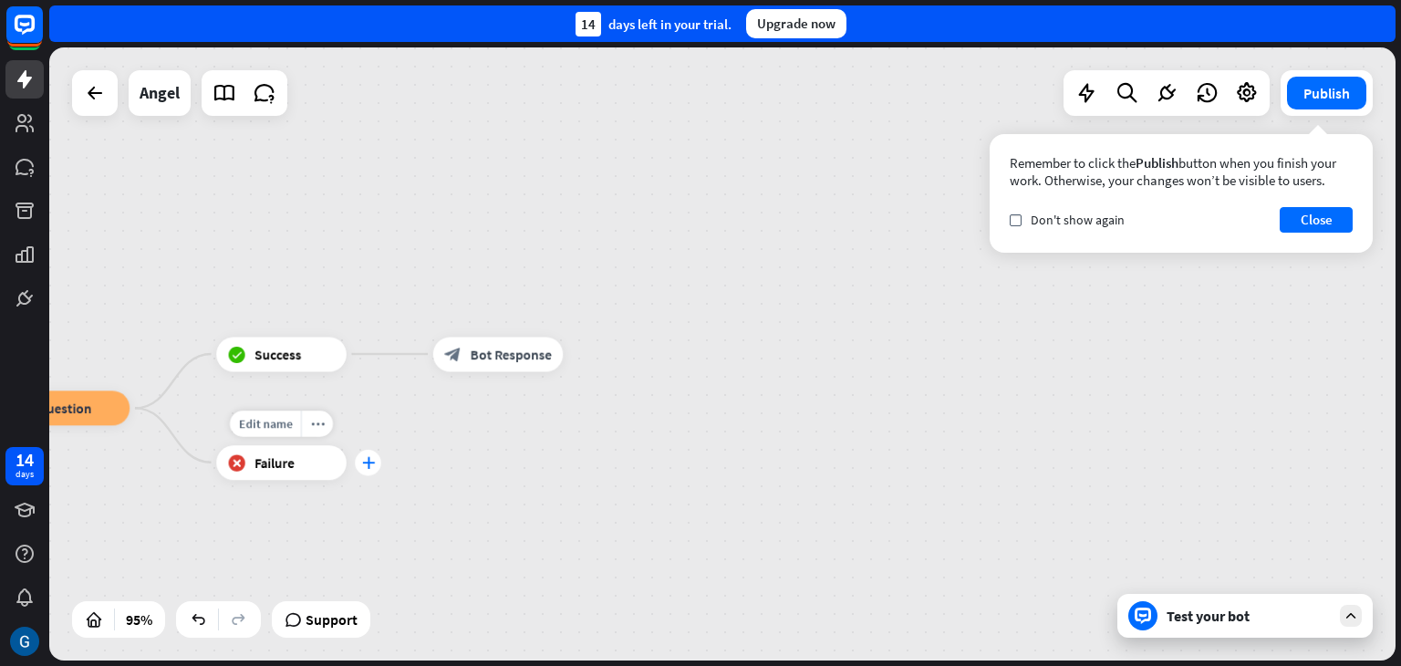
click at [371, 464] on icon "plus" at bounding box center [367, 462] width 13 height 12
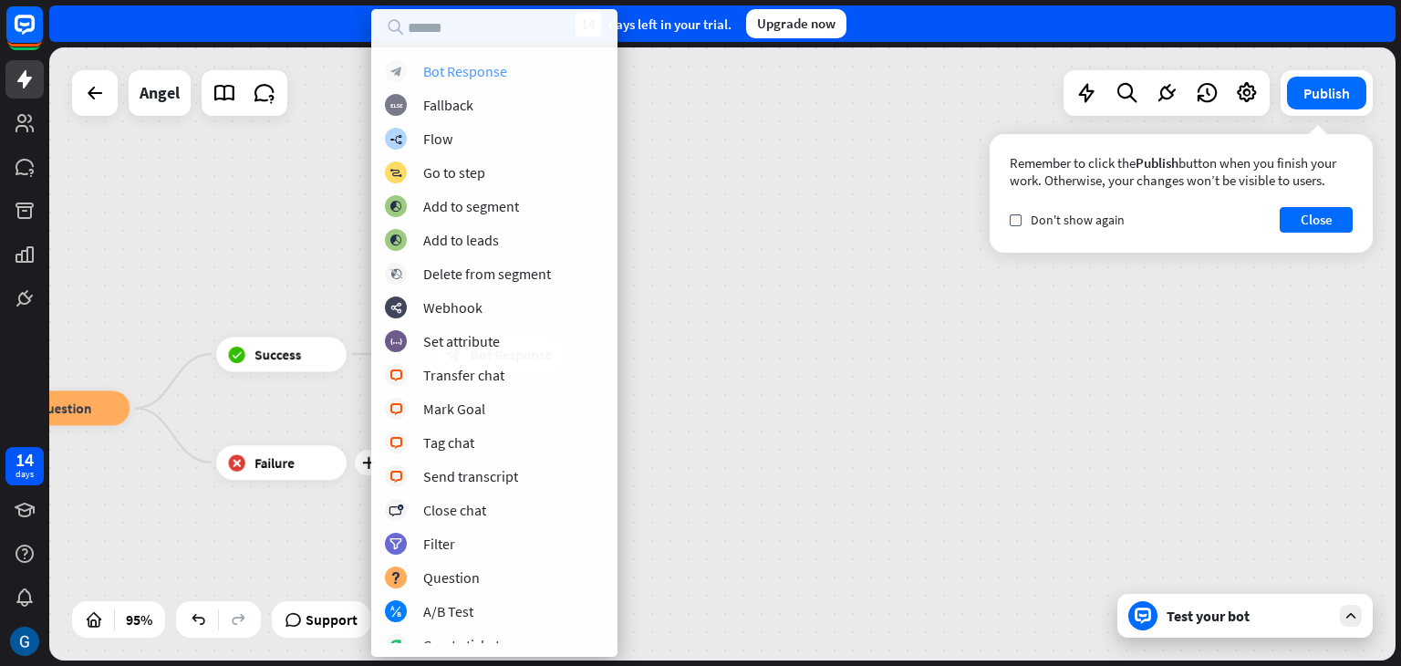
click at [493, 70] on div "Bot Response" at bounding box center [465, 71] width 84 height 18
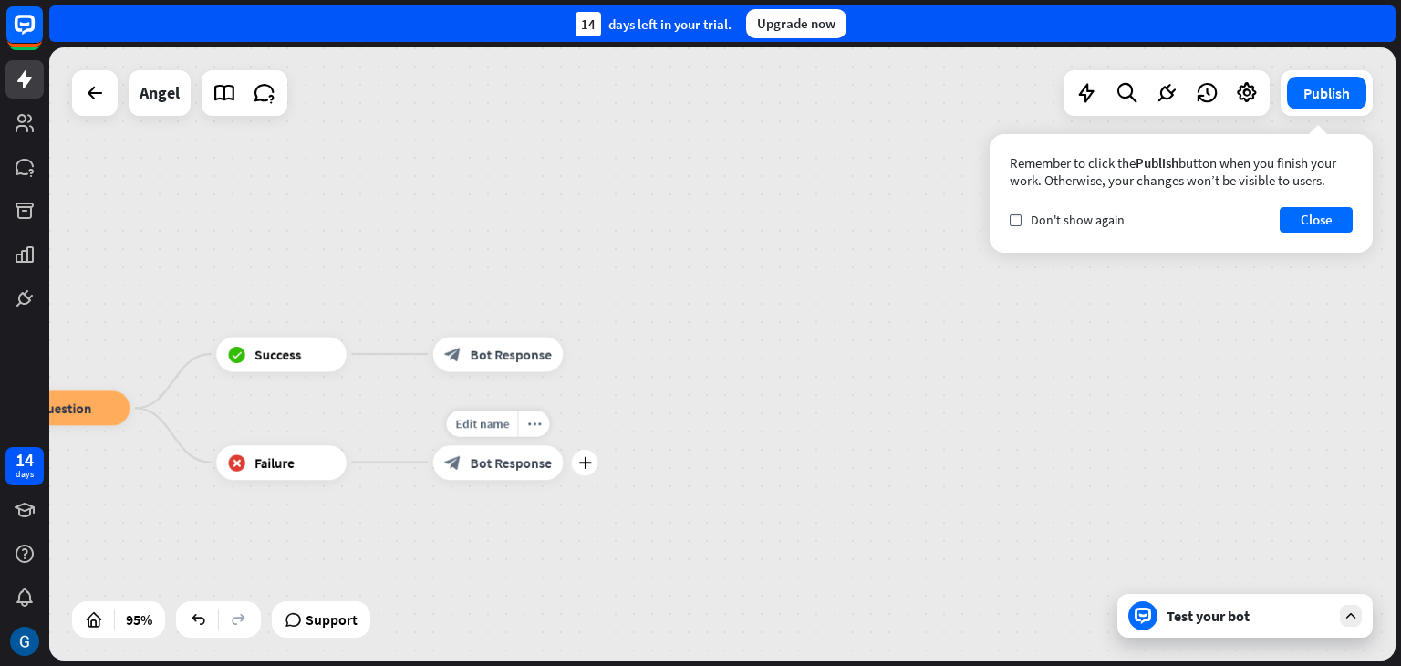
click at [515, 459] on span "Bot Response" at bounding box center [511, 461] width 81 height 17
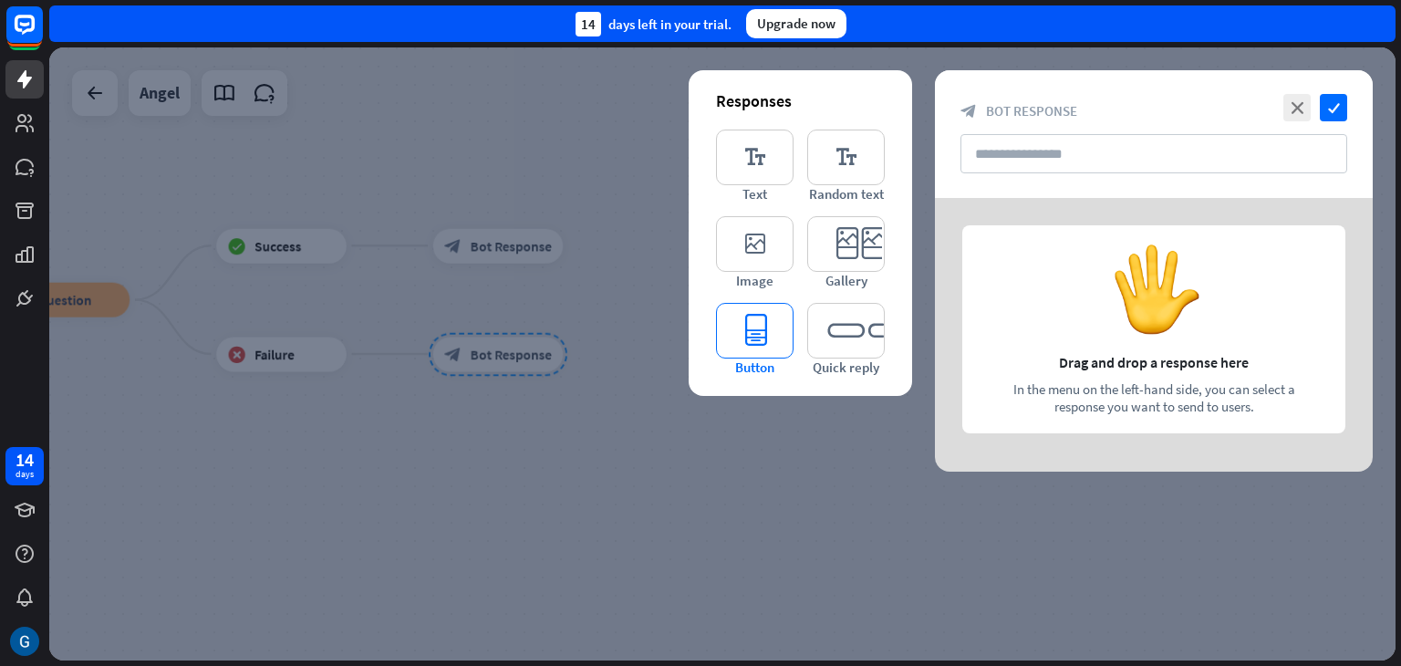
click at [759, 332] on icon "editor_button" at bounding box center [755, 331] width 78 height 56
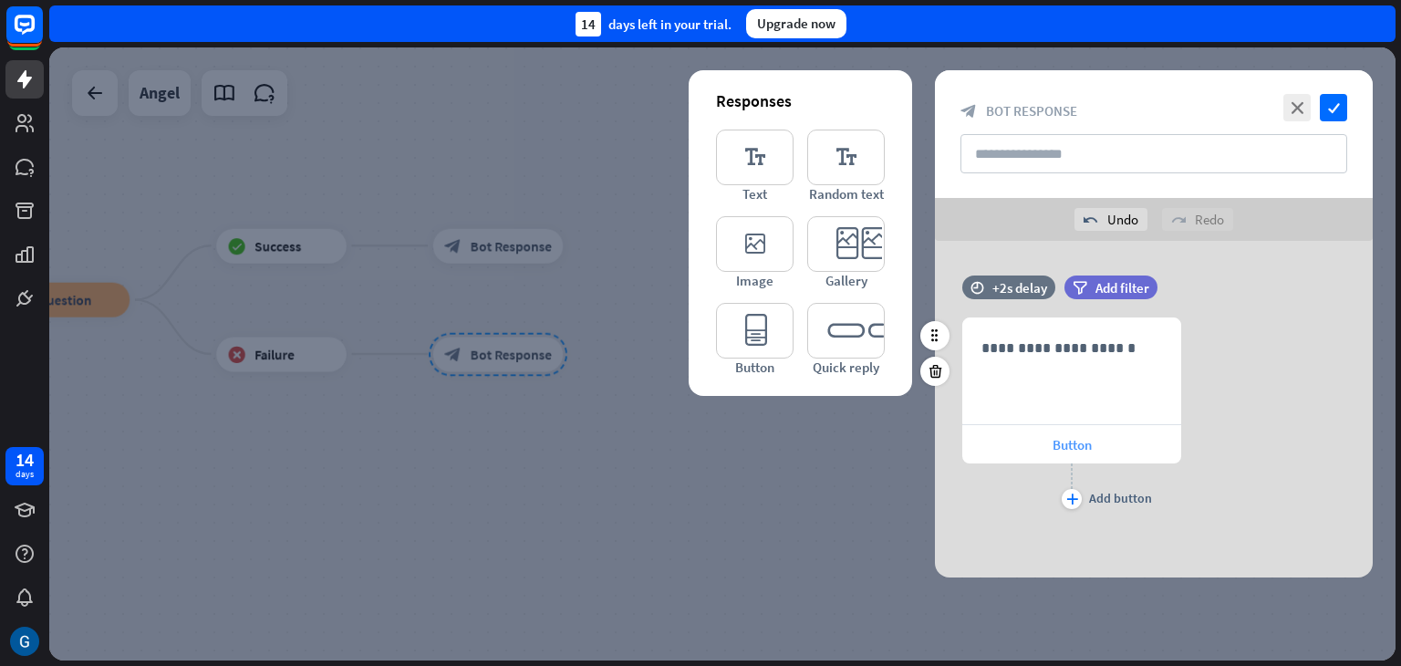
click at [1073, 449] on span "Button" at bounding box center [1072, 444] width 39 height 17
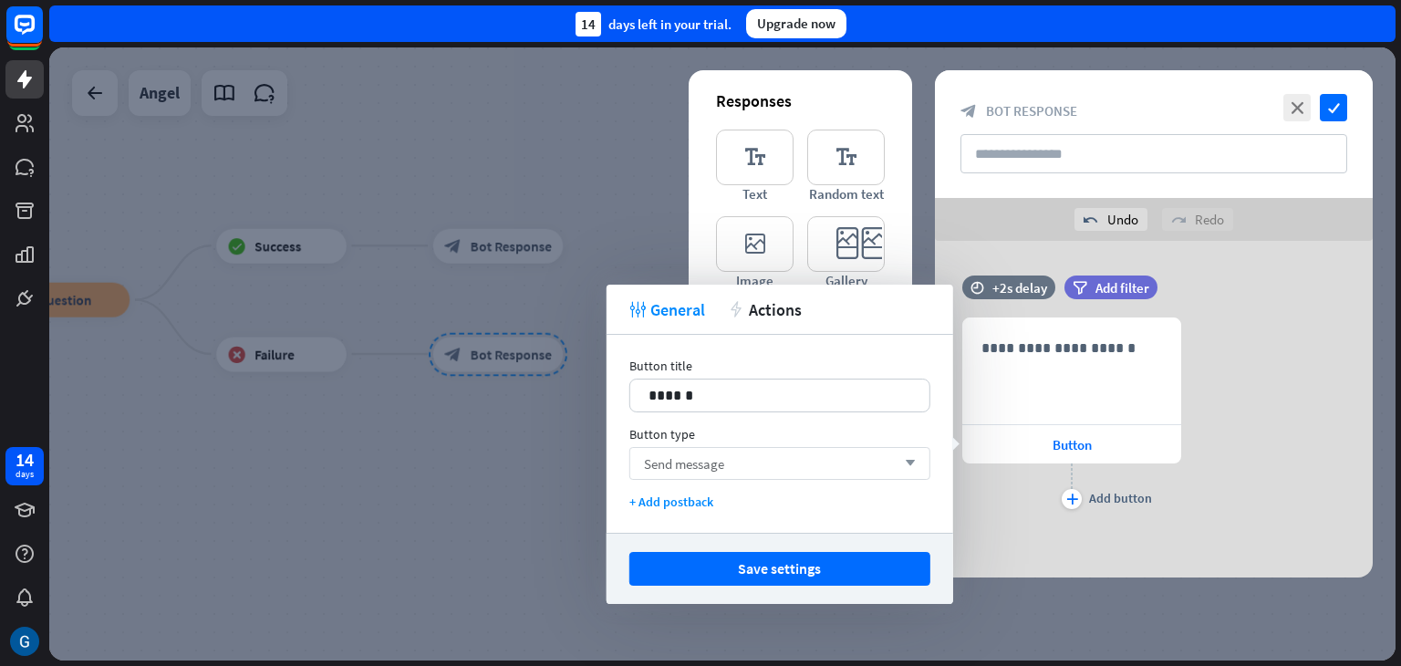
click at [911, 462] on icon "arrow_down" at bounding box center [906, 463] width 20 height 11
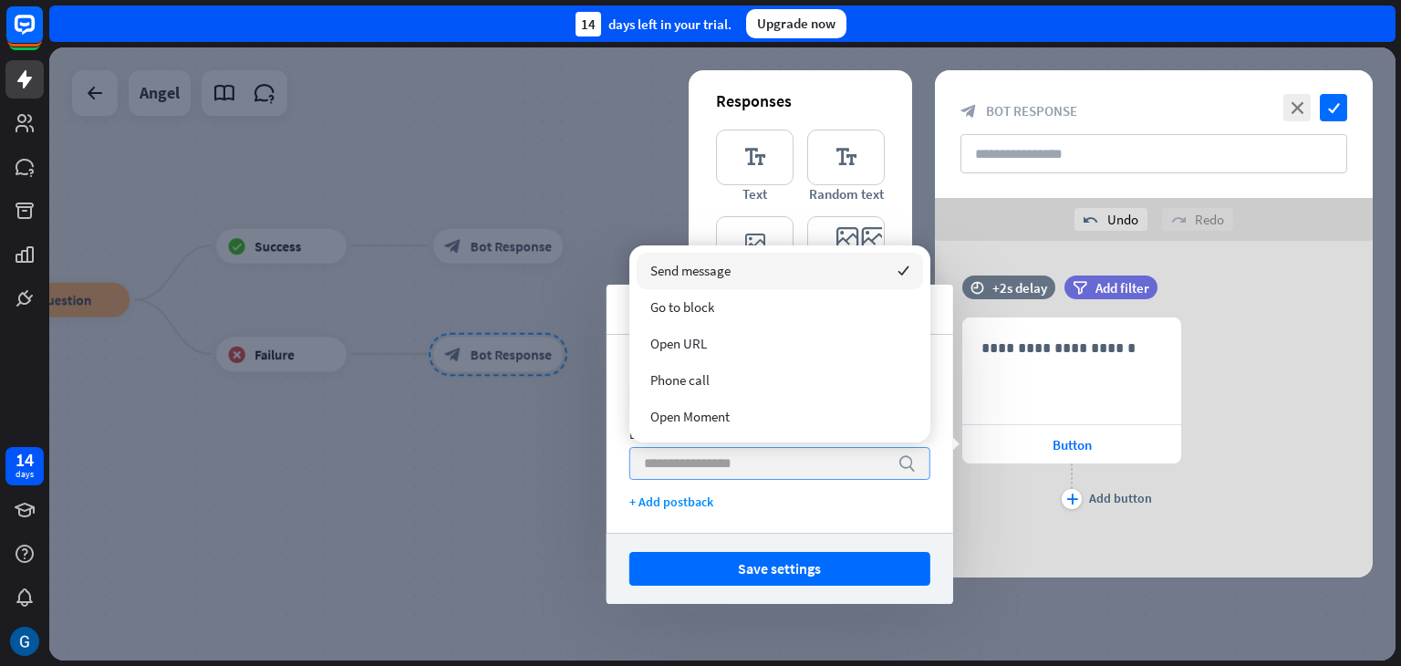
click at [911, 462] on icon "search" at bounding box center [907, 463] width 18 height 18
click at [842, 268] on div "Send message checked" at bounding box center [780, 271] width 286 height 36
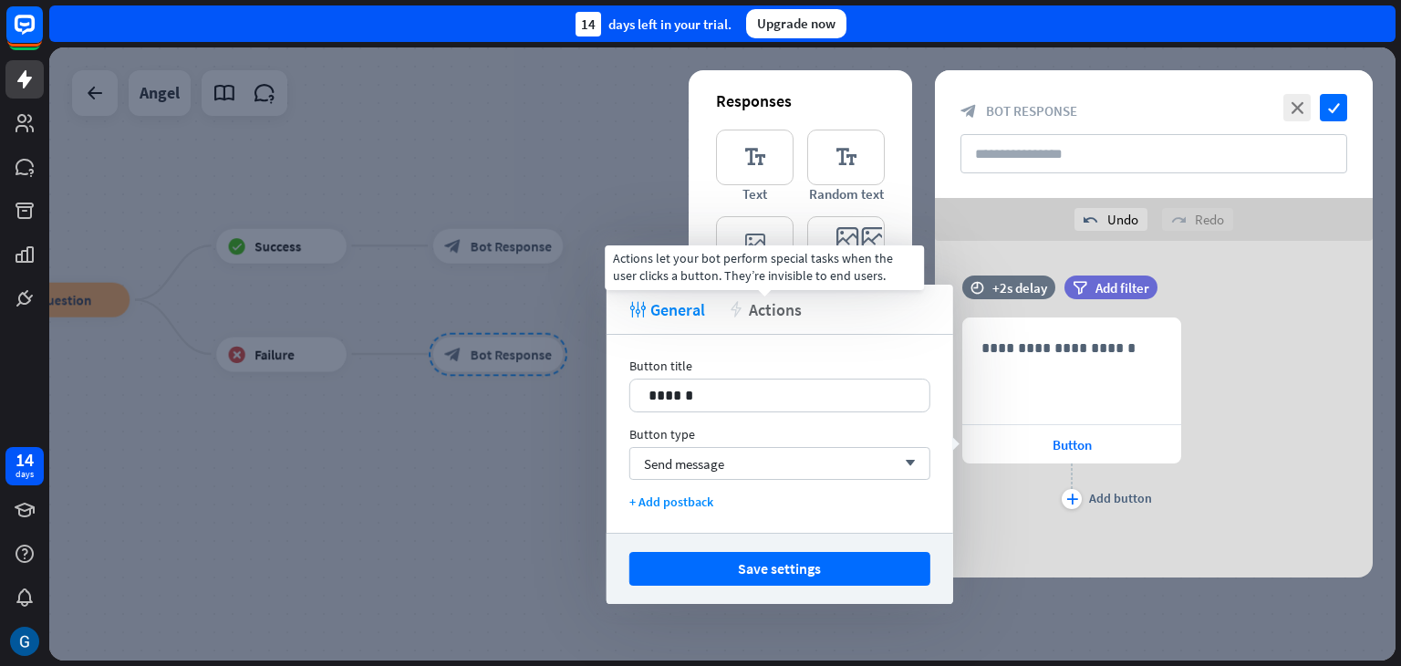
click at [775, 311] on span "Actions" at bounding box center [775, 309] width 53 height 21
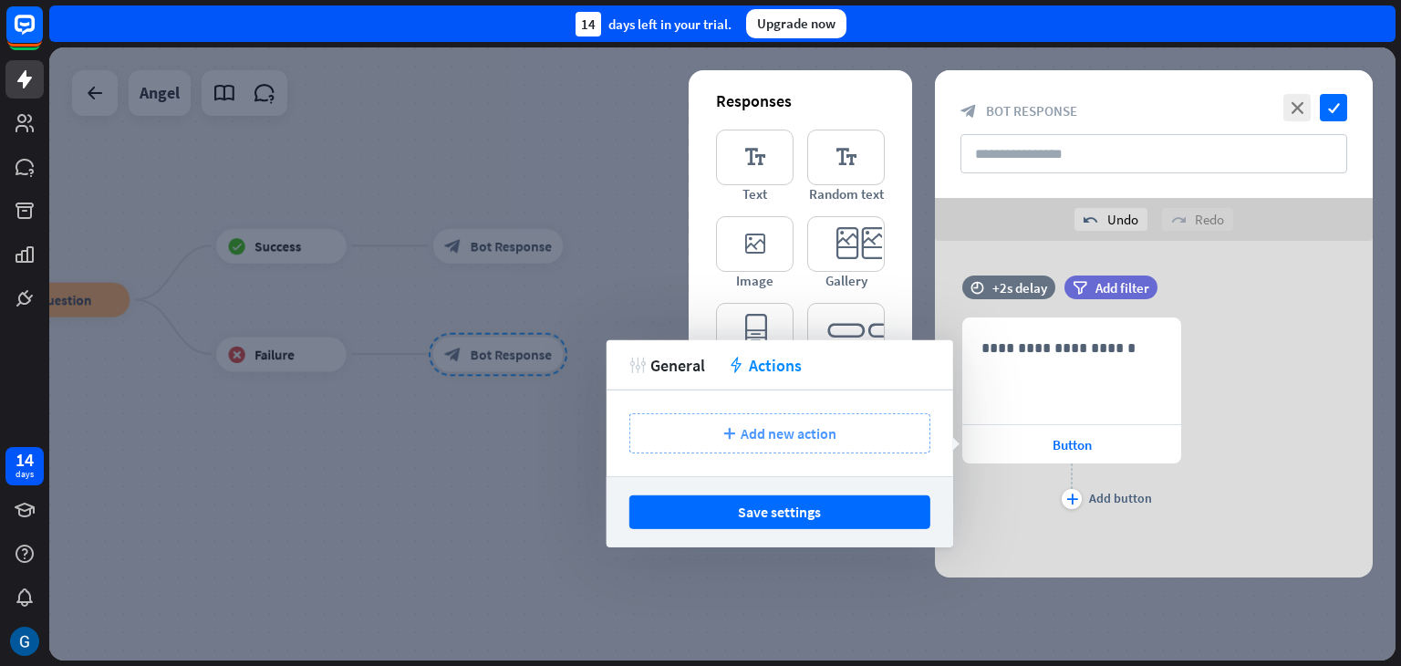
click at [781, 432] on span "Add new action" at bounding box center [789, 433] width 96 height 18
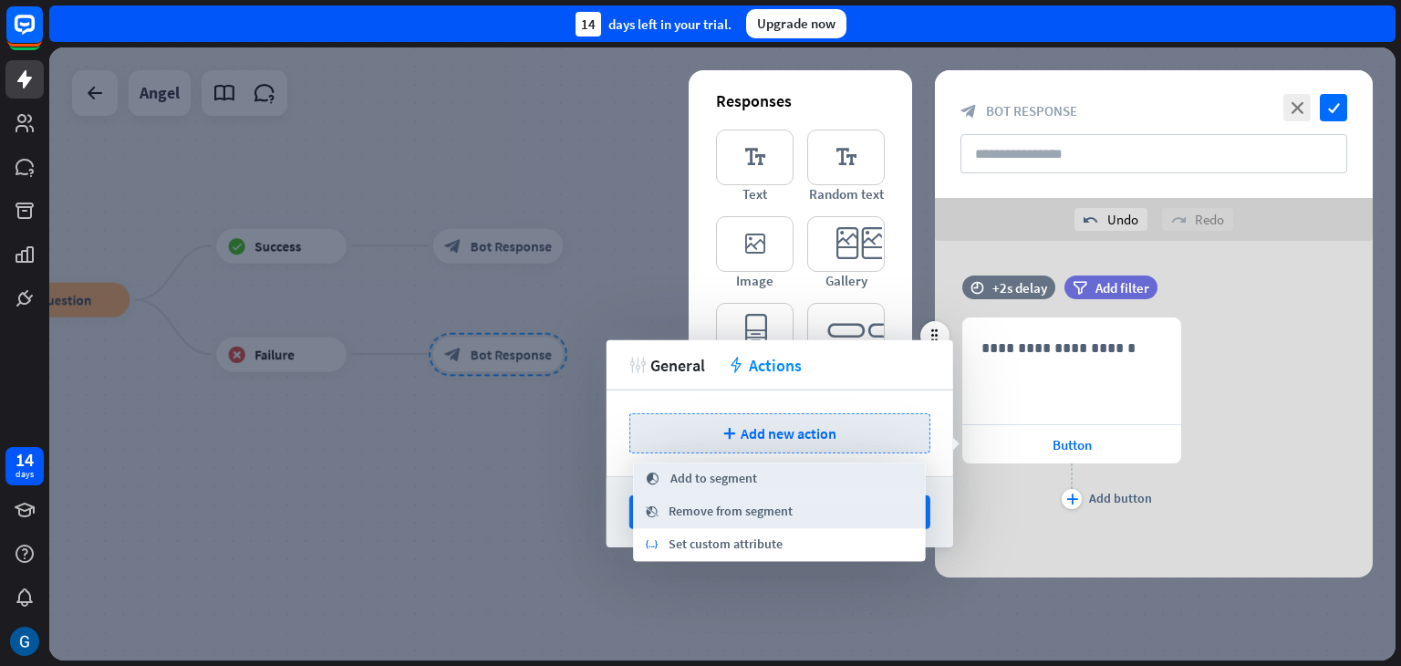
click at [1235, 406] on div "**********" at bounding box center [1154, 415] width 438 height 196
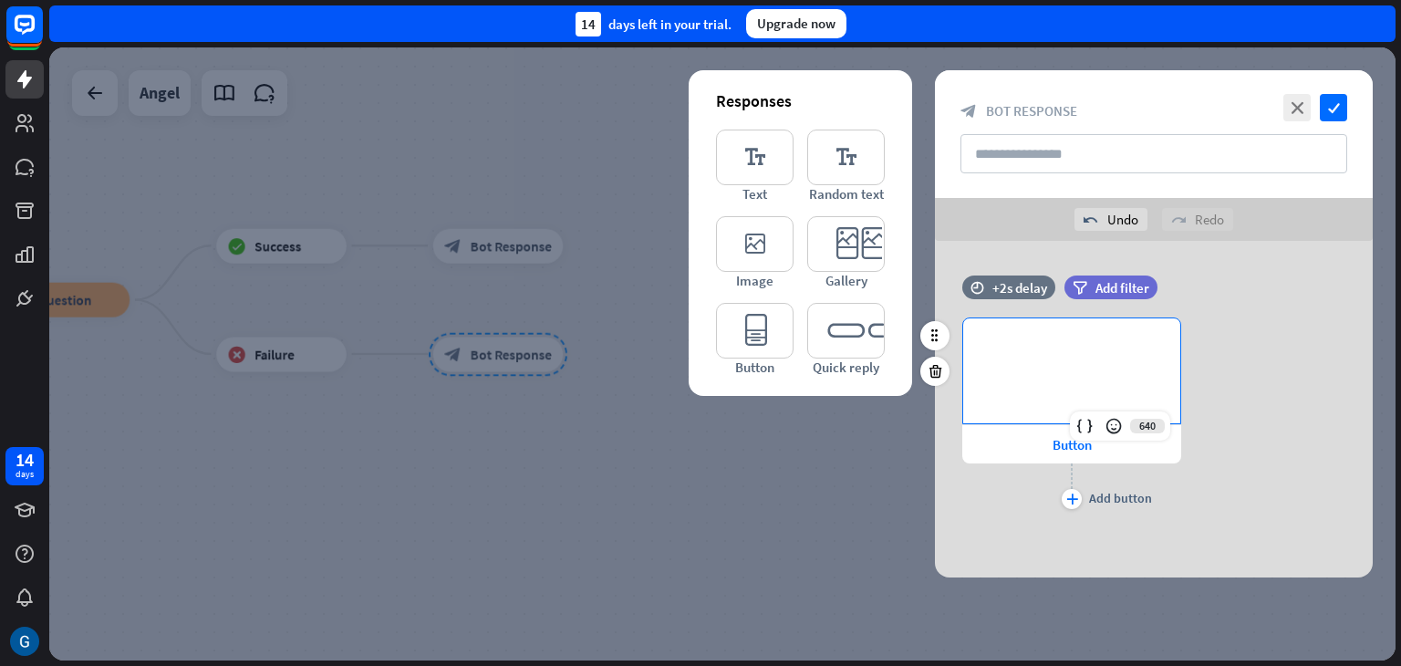
click at [1010, 343] on p "**********" at bounding box center [1072, 348] width 181 height 23
click at [1295, 380] on div "638 ** Button plus Add button" at bounding box center [1154, 415] width 438 height 196
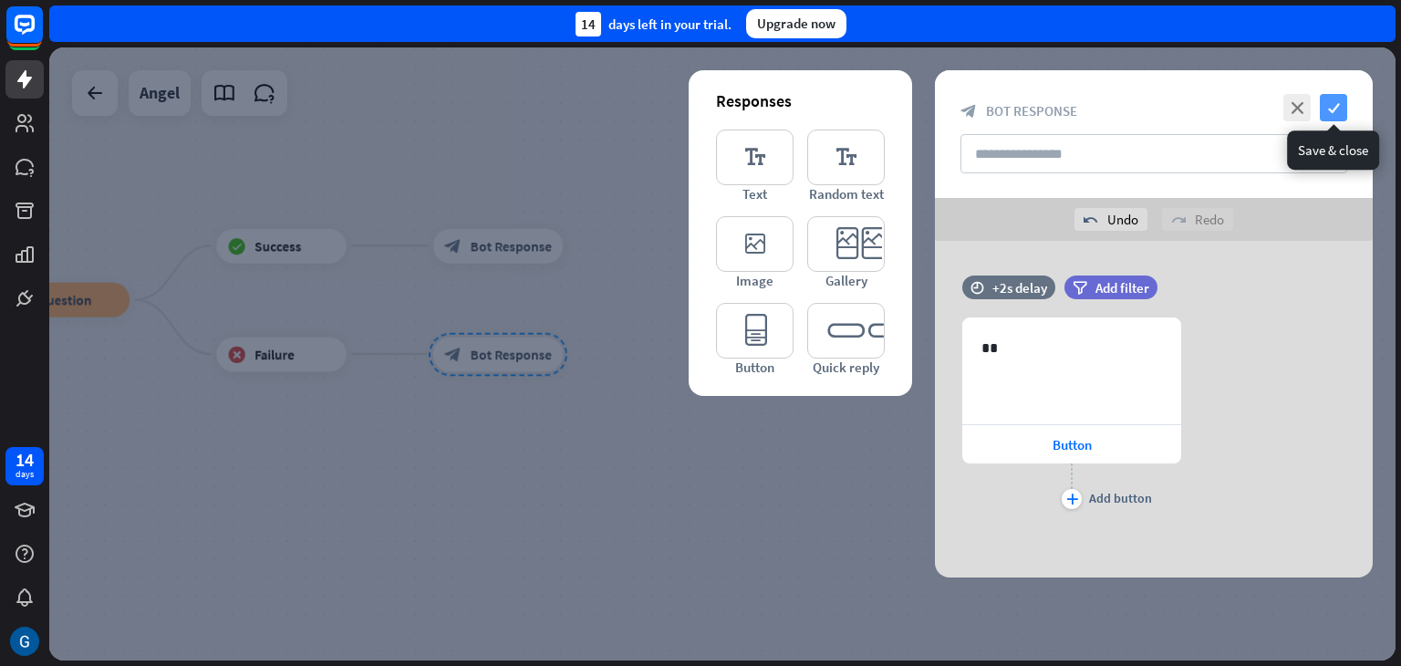
click at [1332, 107] on icon "check" at bounding box center [1333, 107] width 27 height 27
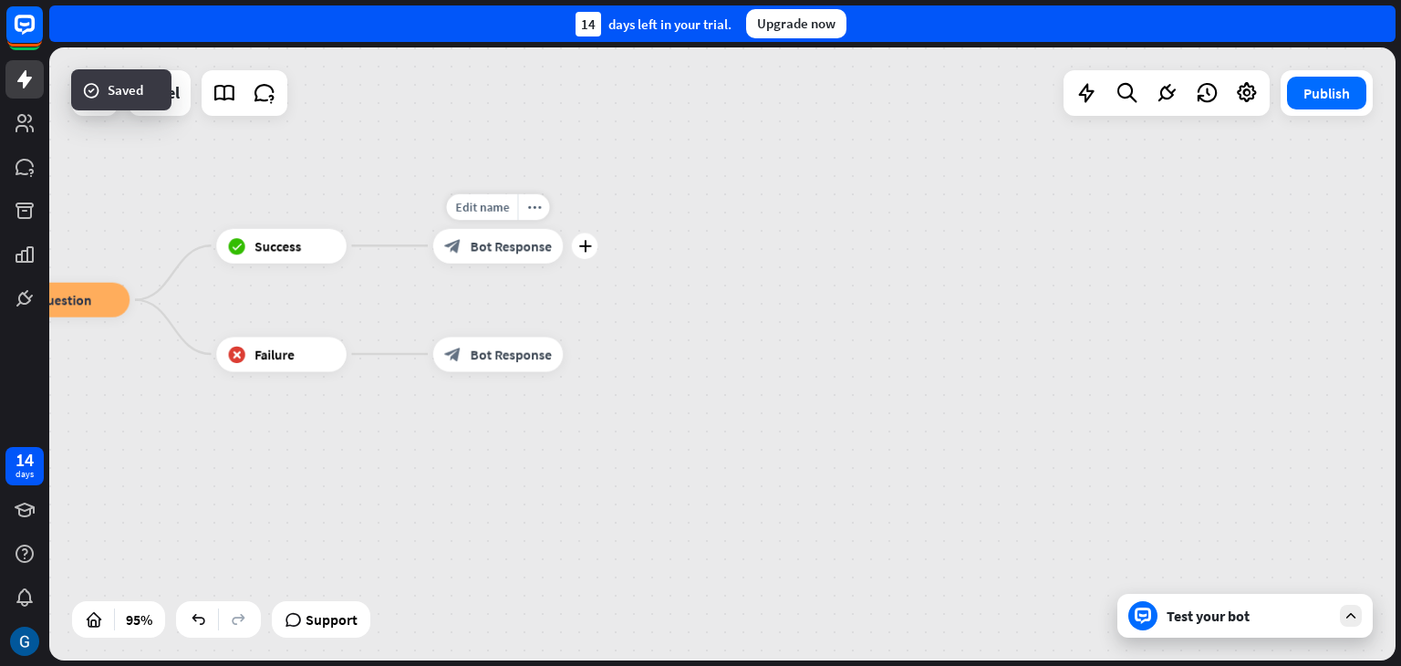
click at [516, 255] on div "block_bot_response Bot Response" at bounding box center [498, 245] width 130 height 35
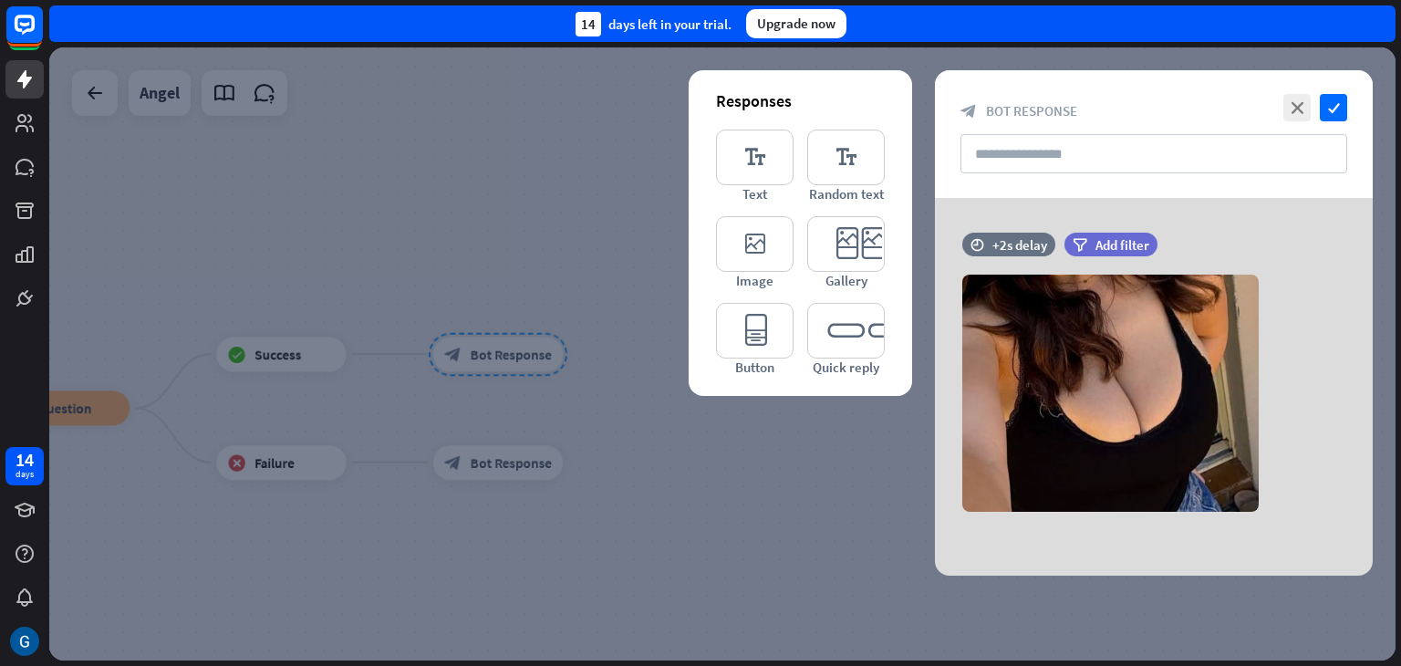
click at [100, 411] on div at bounding box center [722, 353] width 1347 height 613
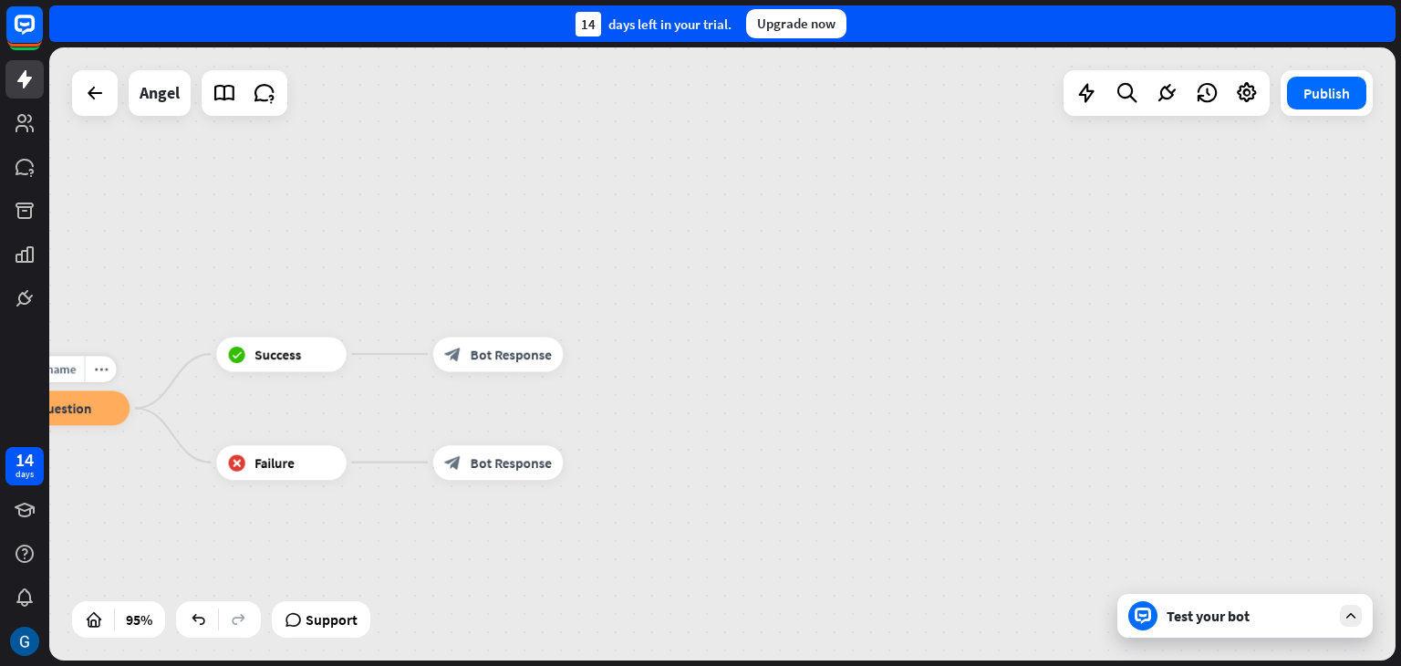
click at [100, 411] on div "block_question Question" at bounding box center [65, 407] width 130 height 35
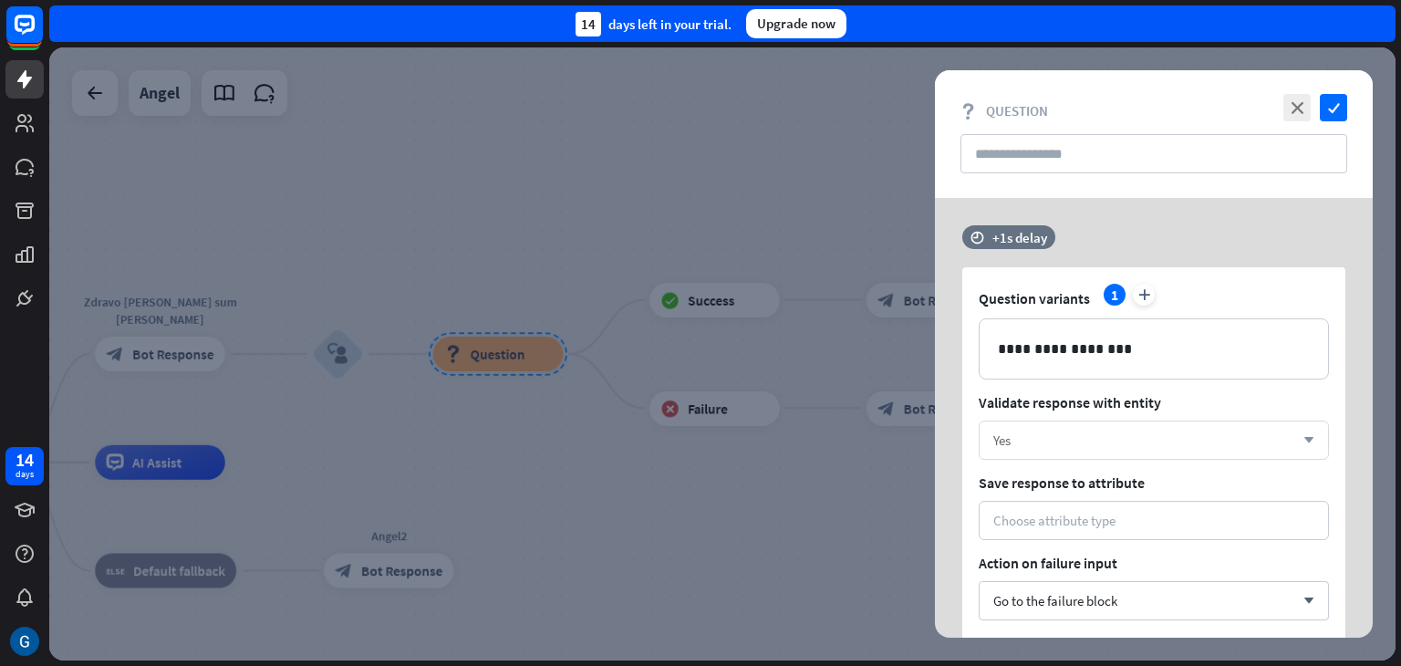
click at [1310, 435] on icon "arrow_down" at bounding box center [1305, 440] width 20 height 11
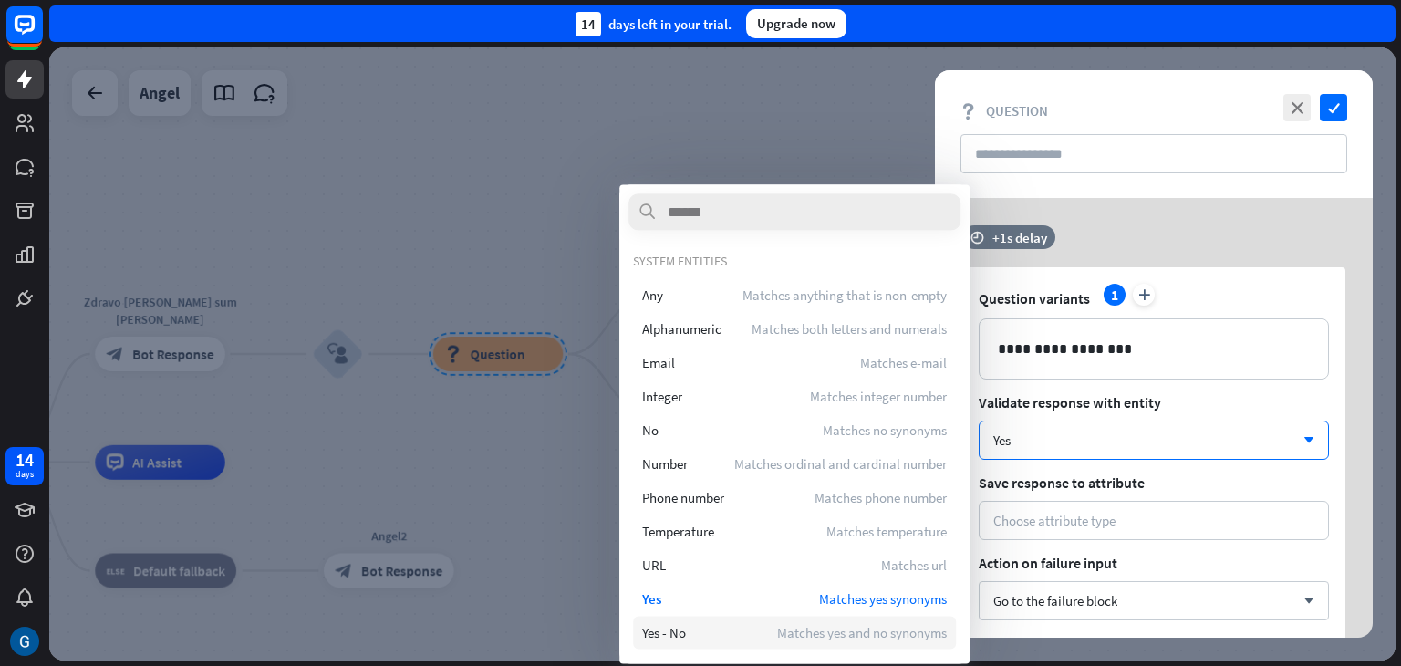
click at [858, 632] on span "Matches yes and no synonyms" at bounding box center [862, 632] width 170 height 17
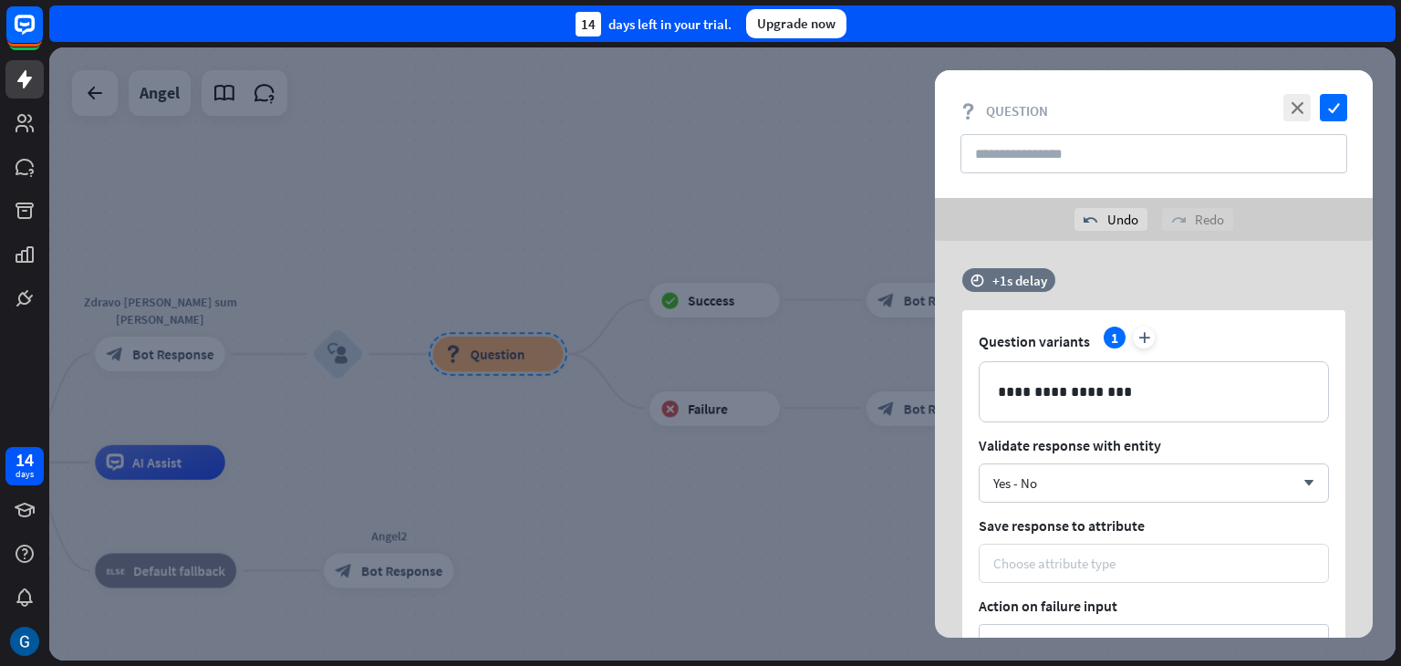
click at [1088, 561] on div "Choose attribute type" at bounding box center [1054, 563] width 122 height 17
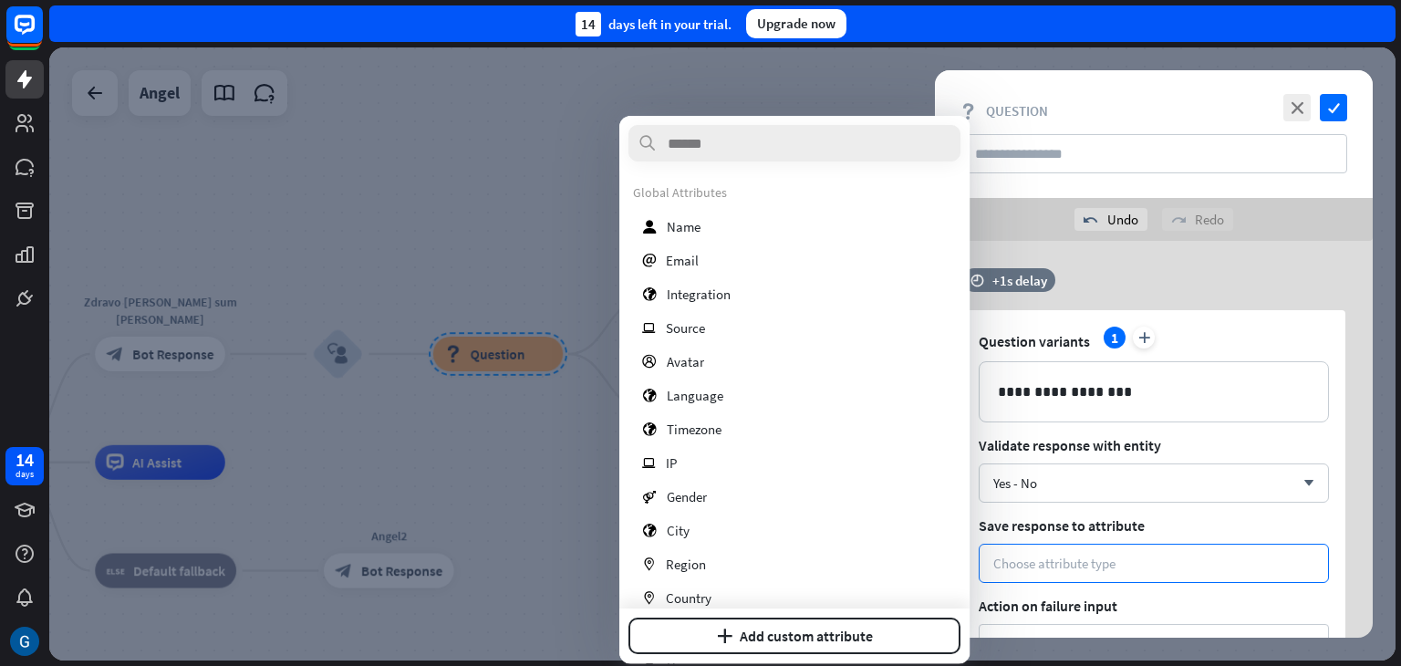
click at [1347, 434] on div "**********" at bounding box center [1154, 495] width 438 height 454
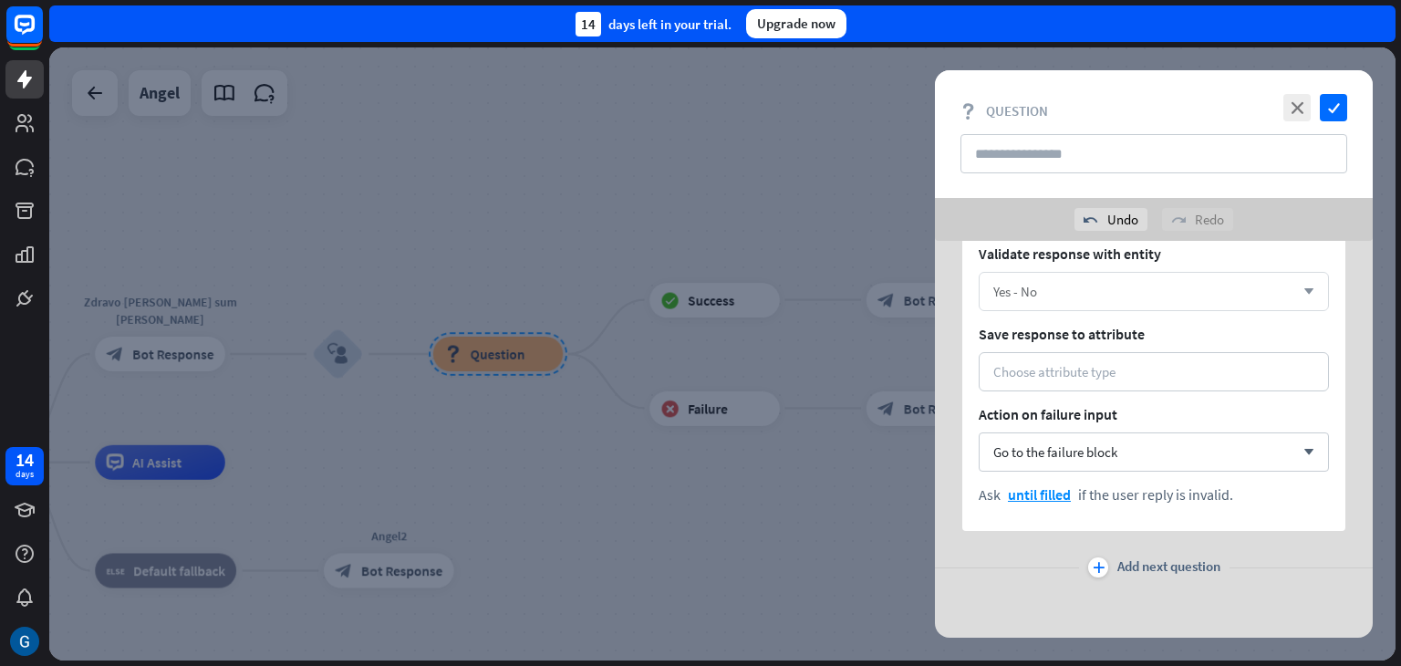
scroll to position [194, 0]
click at [1092, 452] on span "Go to the failure block" at bounding box center [1055, 449] width 124 height 17
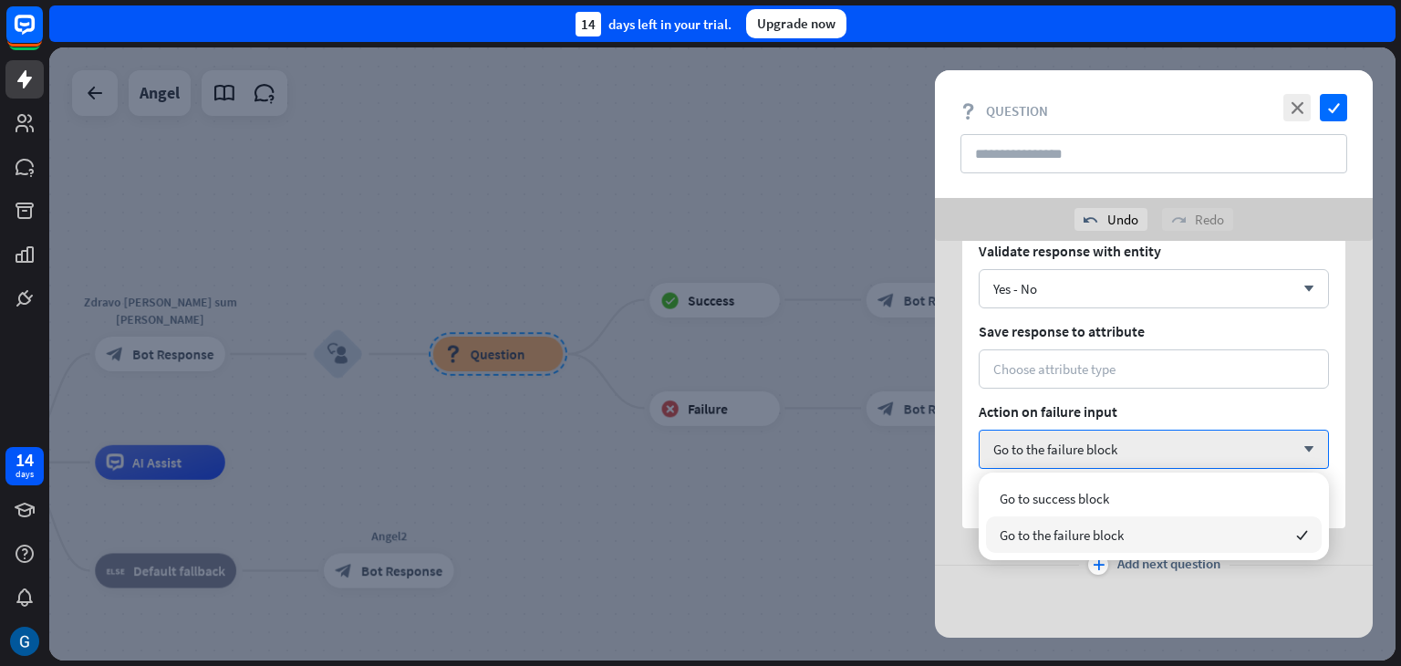
click at [1094, 528] on span "Go to the failure block" at bounding box center [1062, 534] width 124 height 17
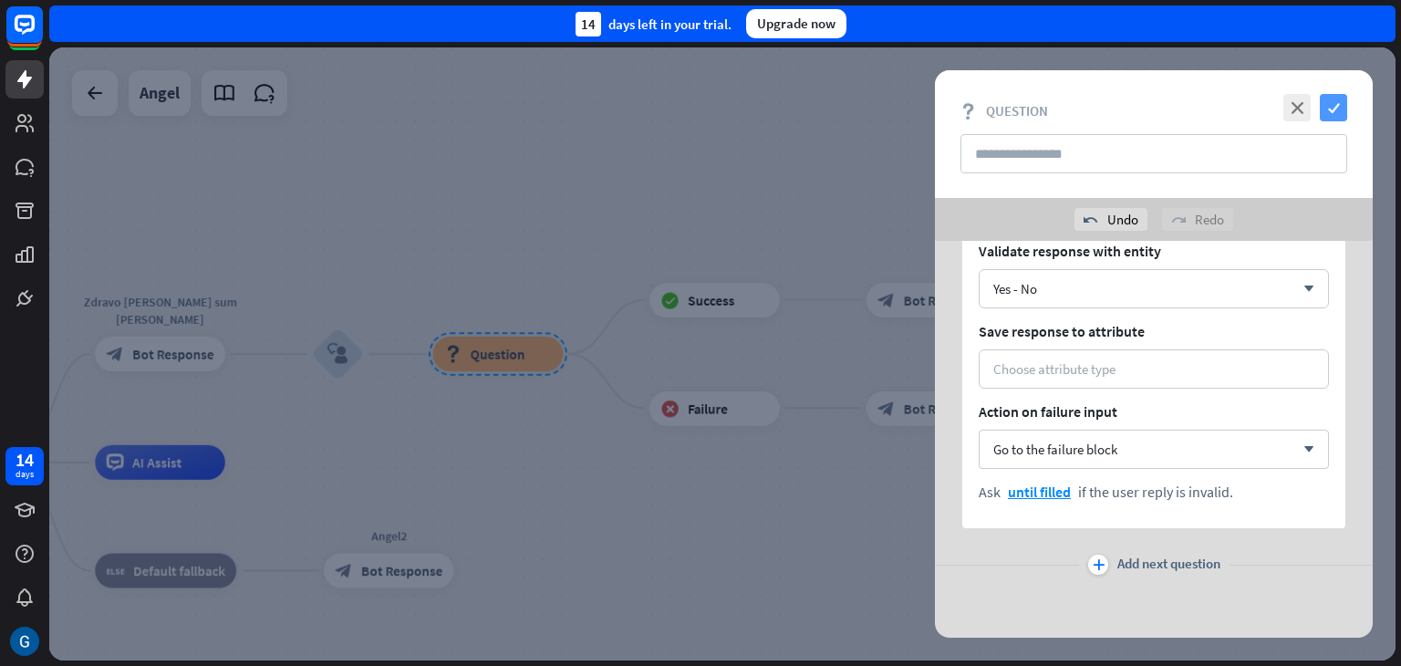
click at [1332, 105] on icon "check" at bounding box center [1333, 107] width 27 height 27
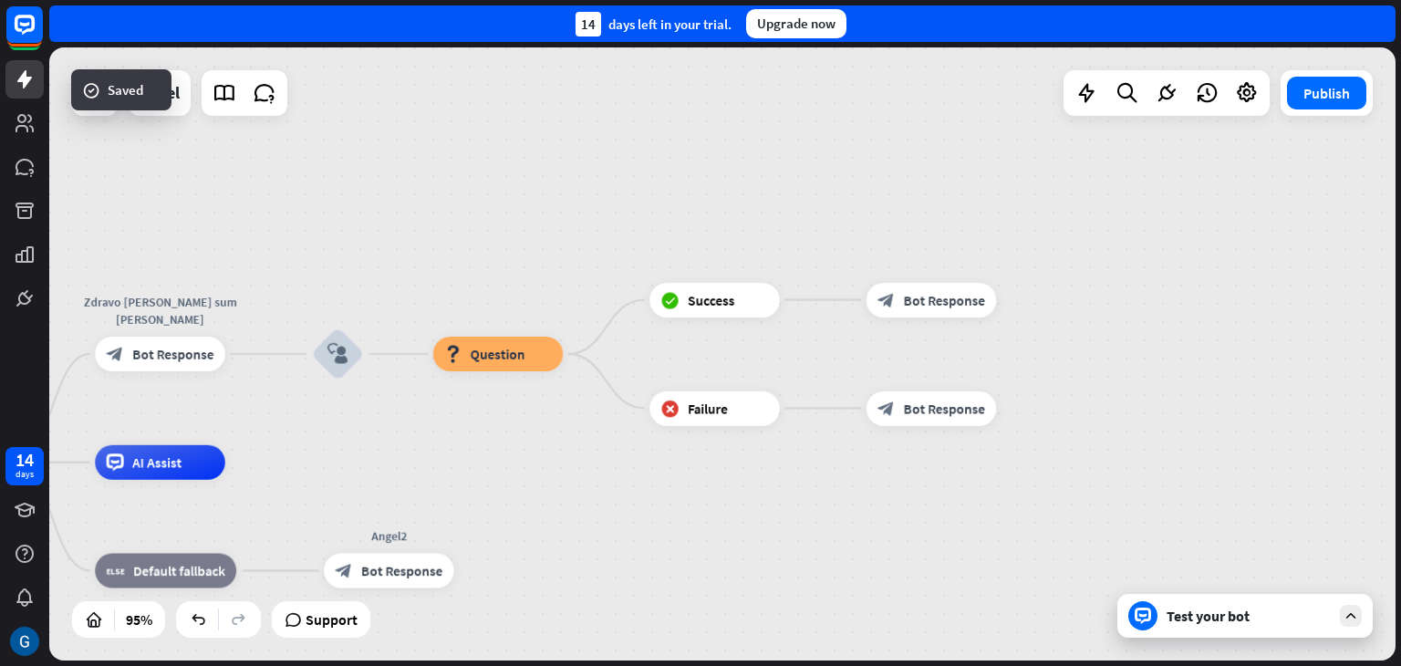
click at [1217, 613] on div "Test your bot" at bounding box center [1249, 616] width 164 height 18
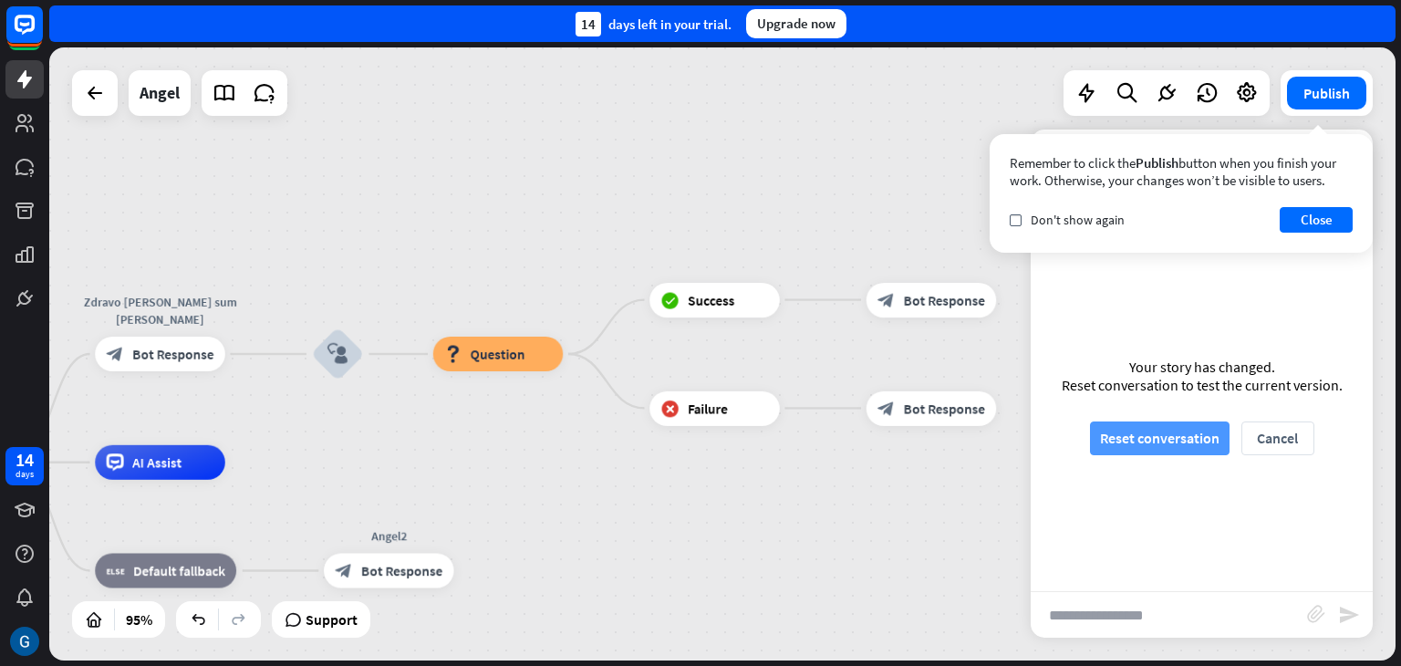
click at [1180, 438] on button "Reset conversation" at bounding box center [1160, 438] width 140 height 34
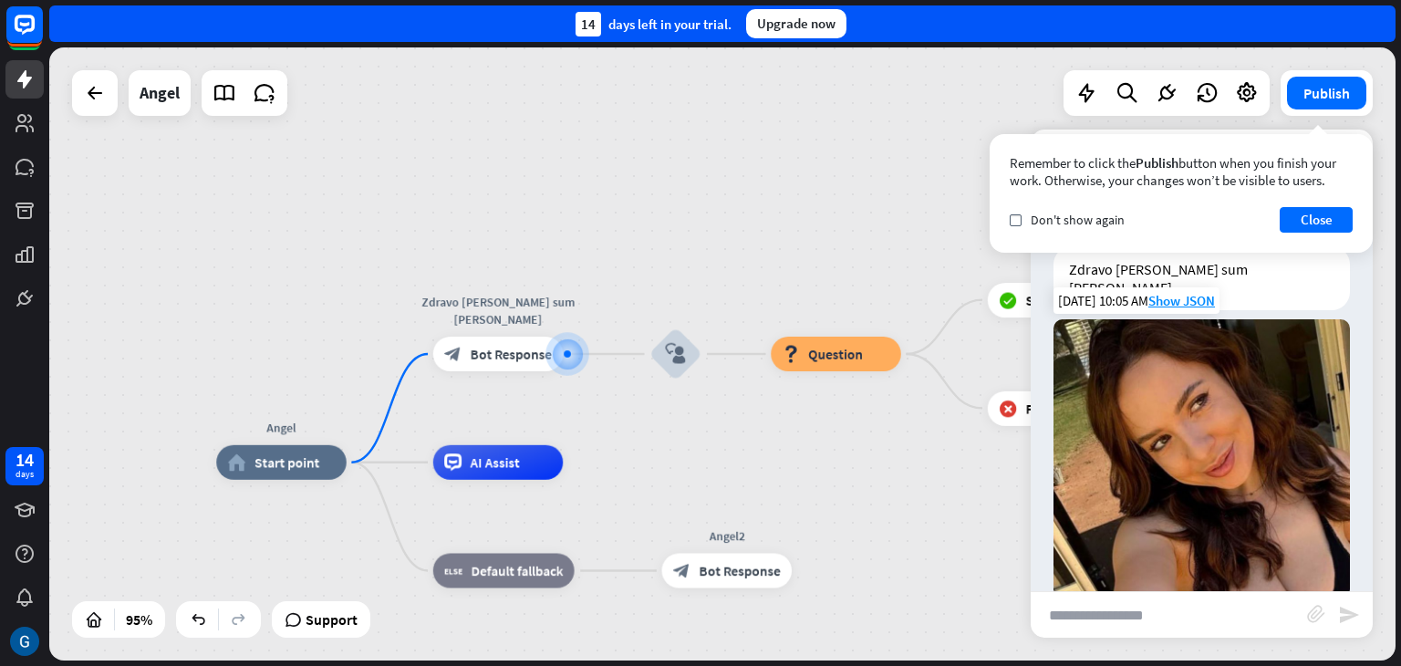
scroll to position [31, 0]
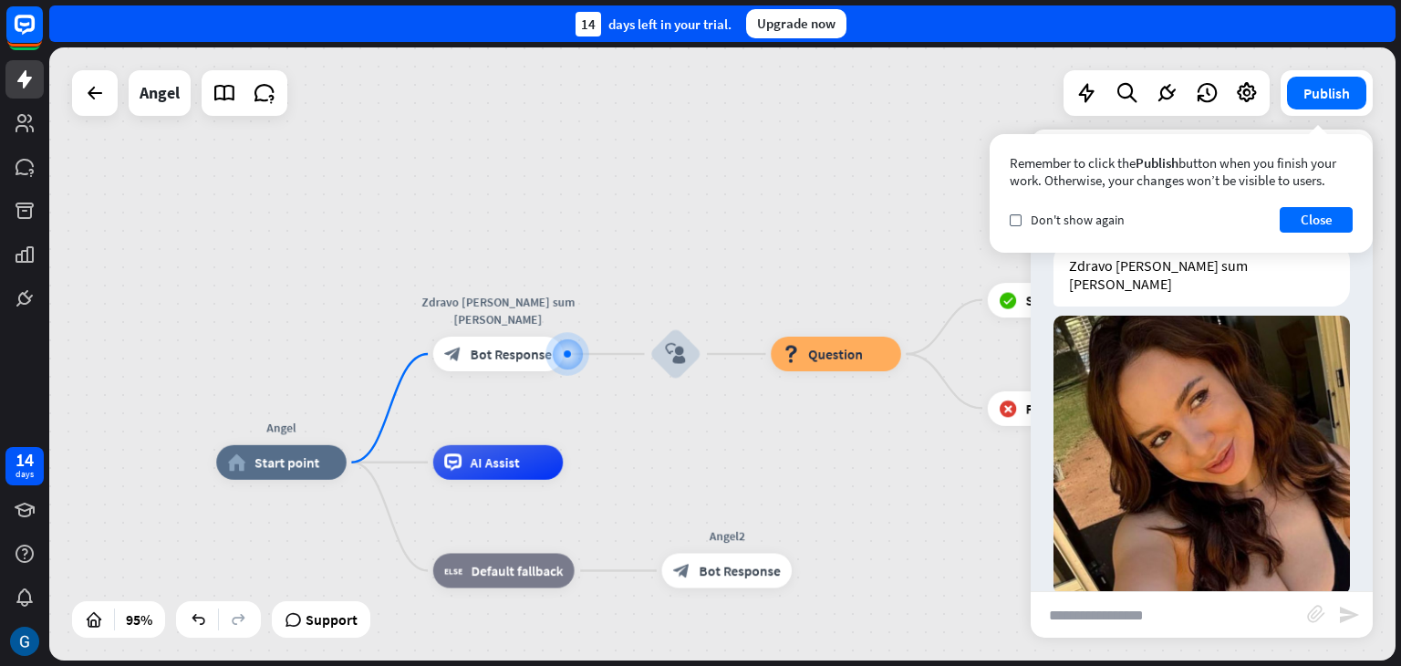
click at [1128, 620] on input "text" at bounding box center [1169, 615] width 276 height 46
type input "*****"
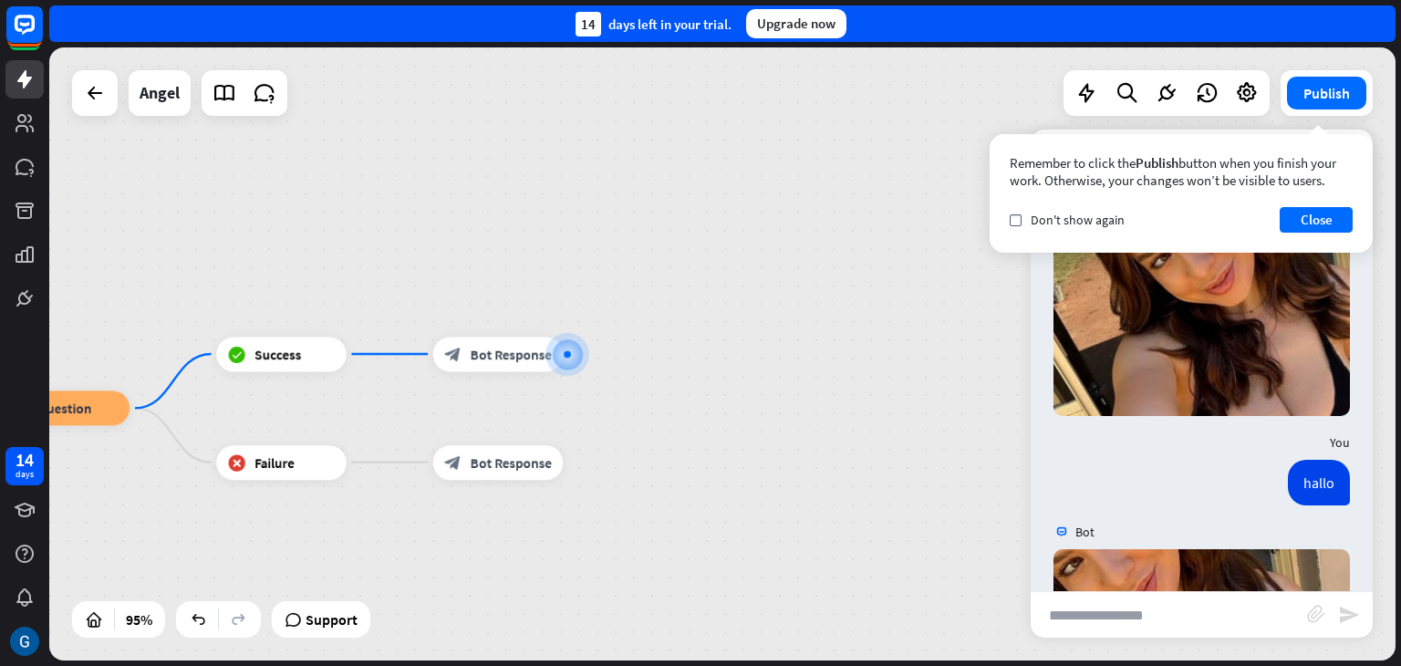
scroll to position [524, 0]
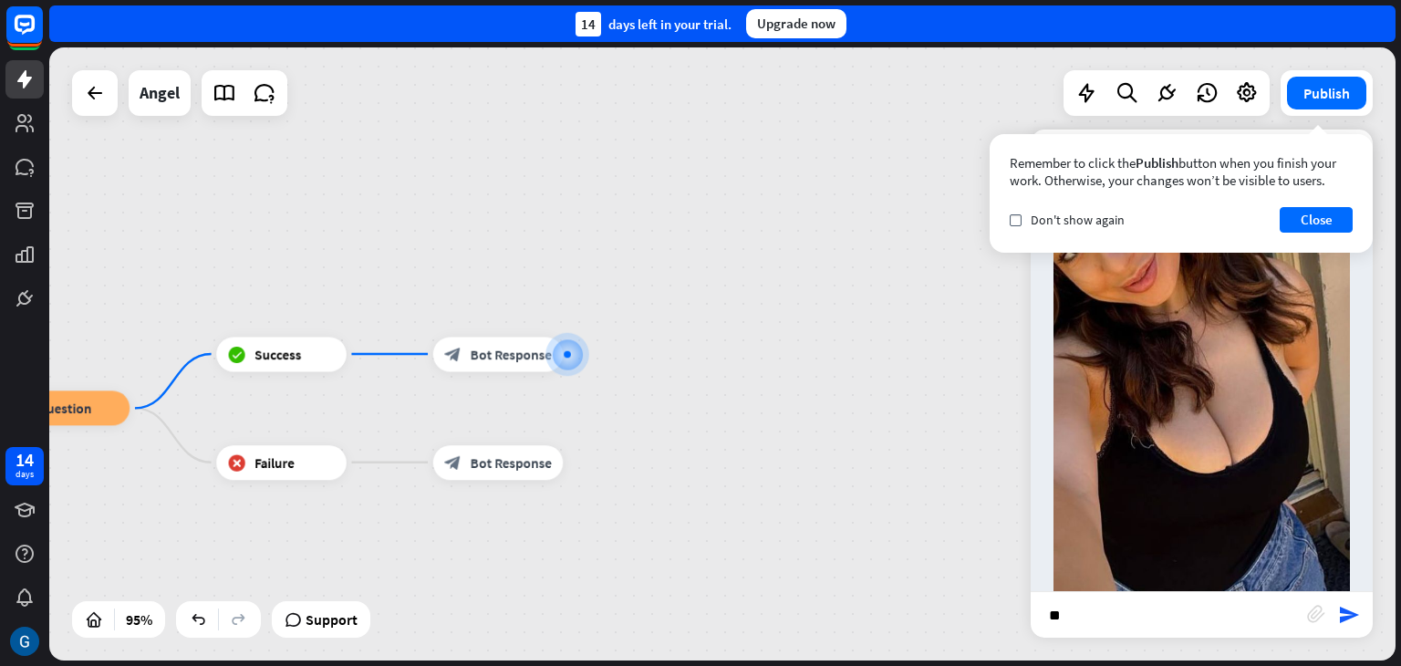
type input "***"
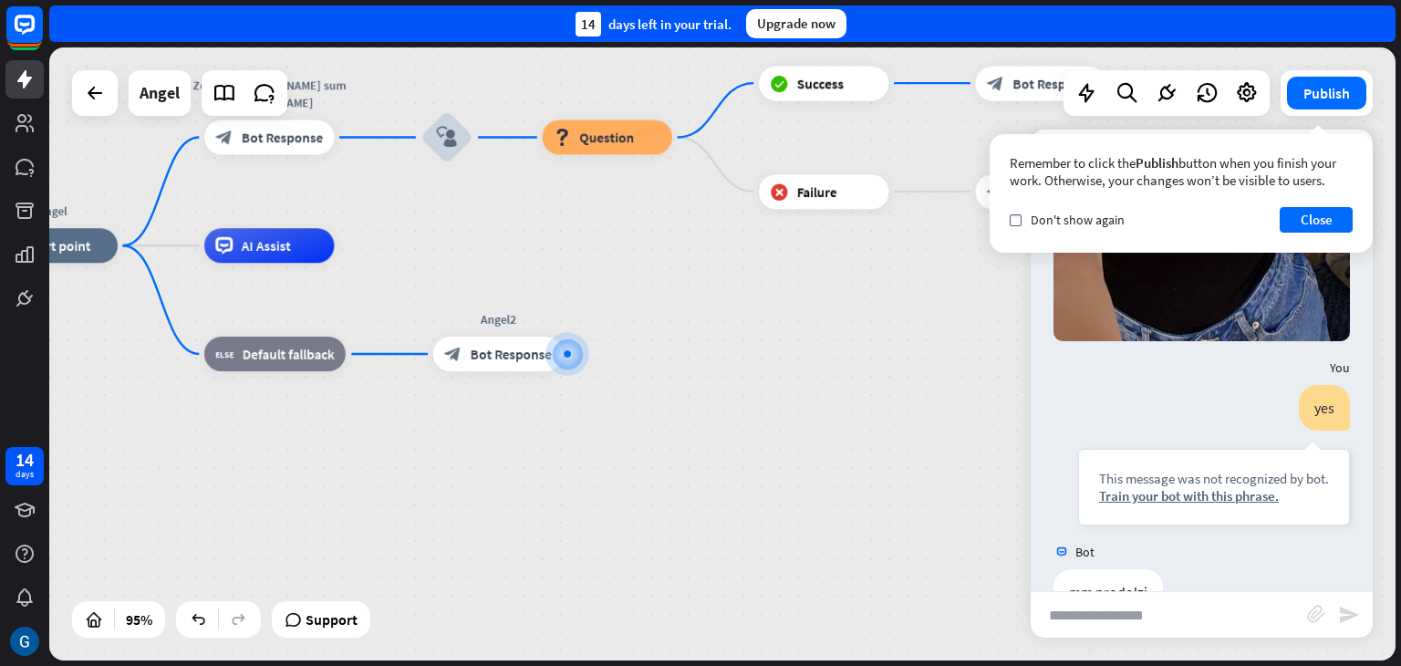
scroll to position [796, 0]
click at [592, 143] on span "Question" at bounding box center [606, 137] width 55 height 17
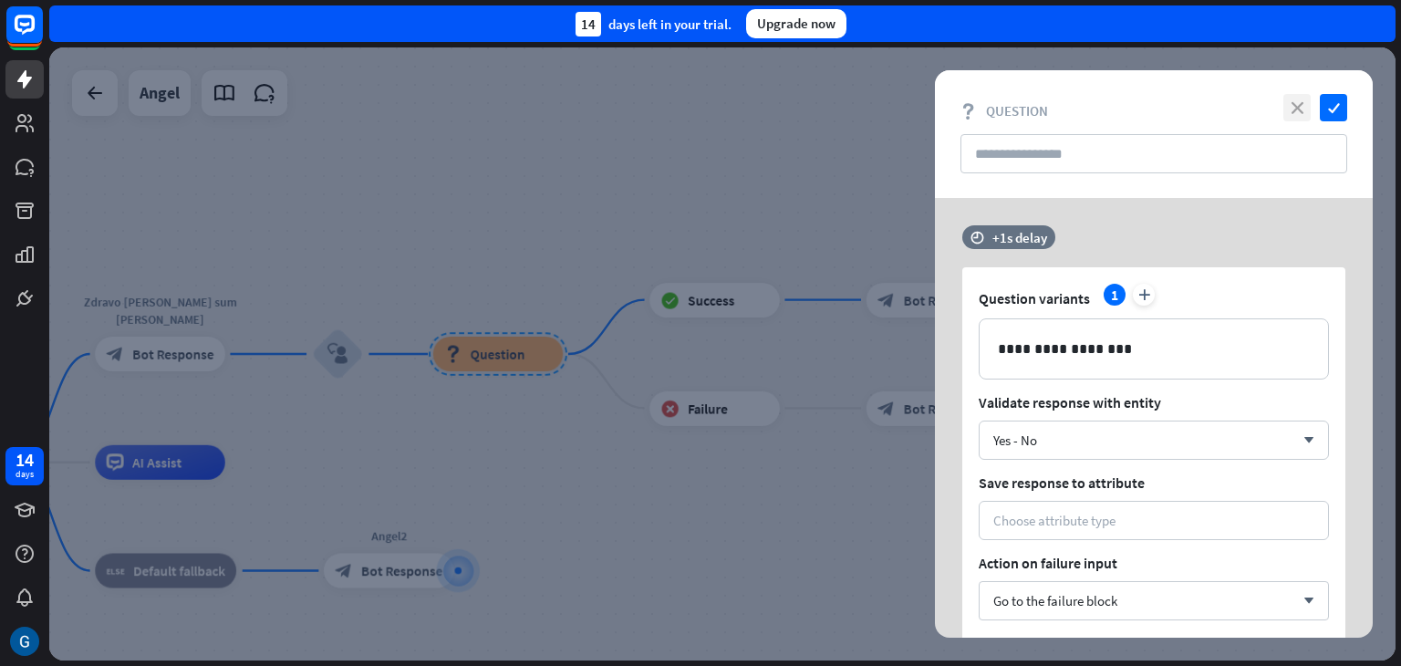
click at [1298, 110] on icon "close" at bounding box center [1297, 107] width 27 height 27
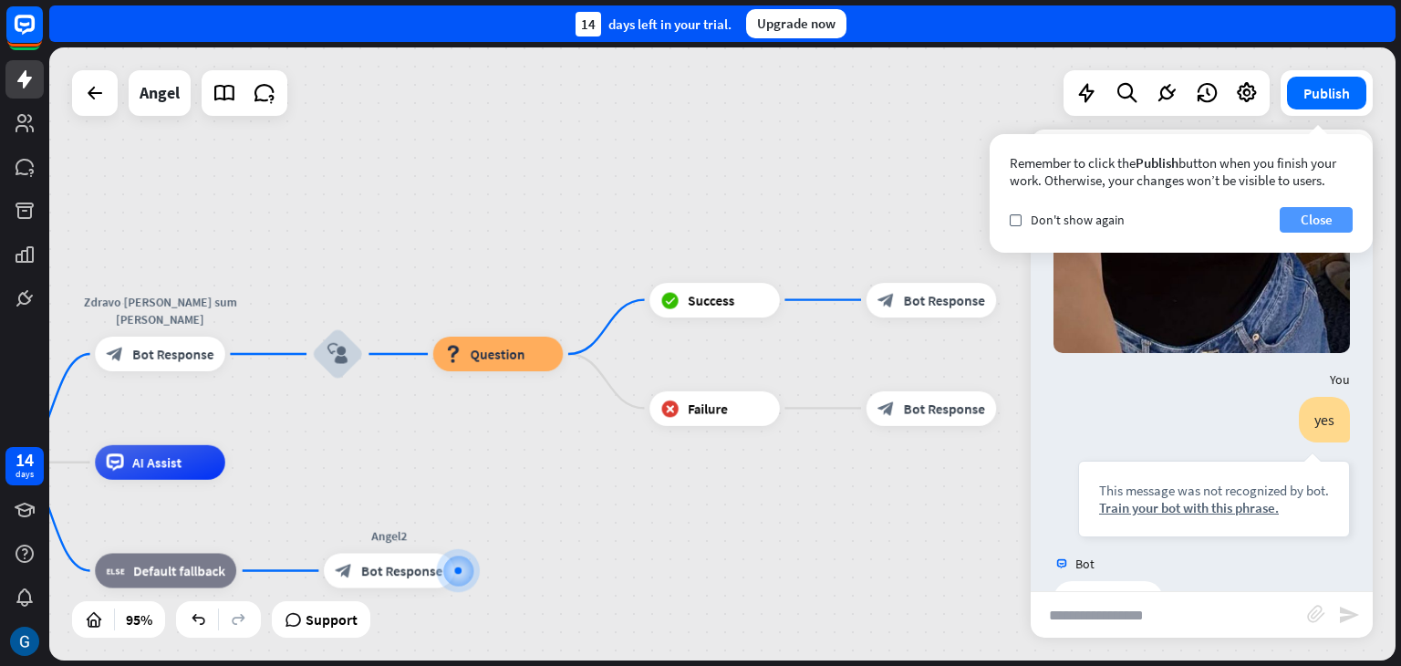
click at [1314, 217] on button "Close" at bounding box center [1316, 220] width 73 height 26
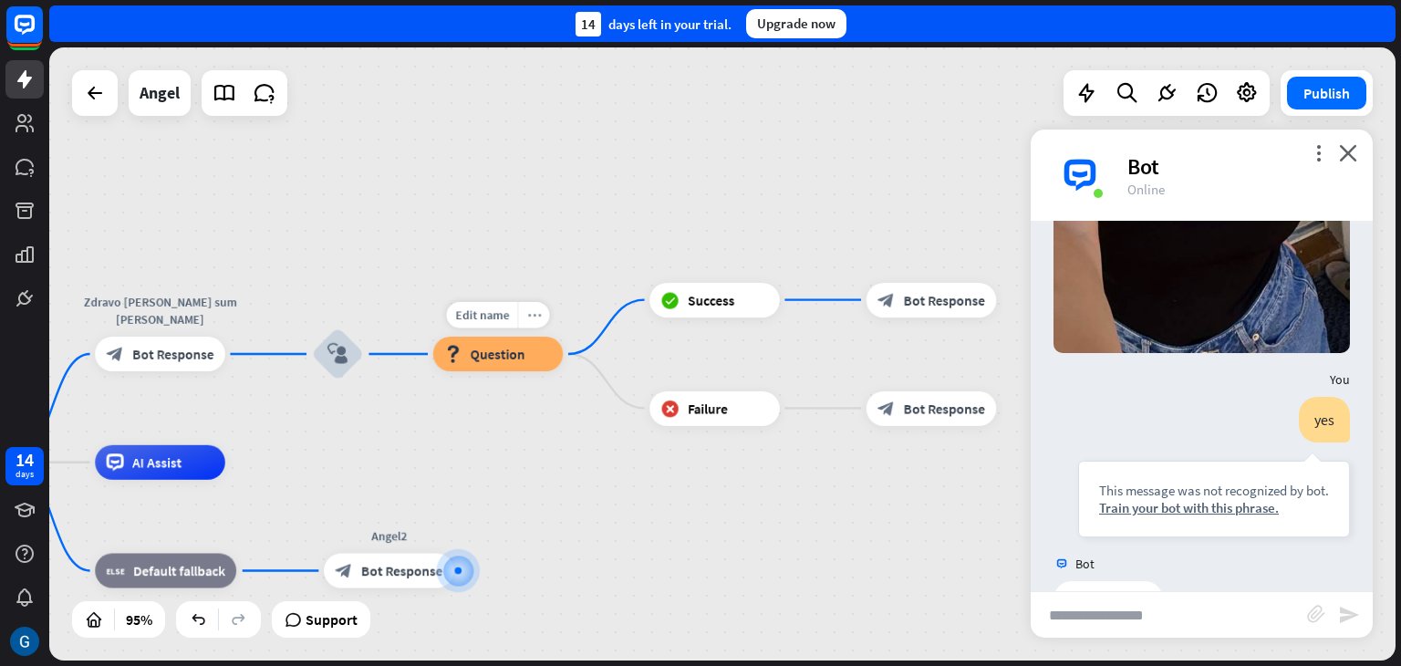
click at [527, 317] on icon "more_horiz" at bounding box center [534, 314] width 14 height 13
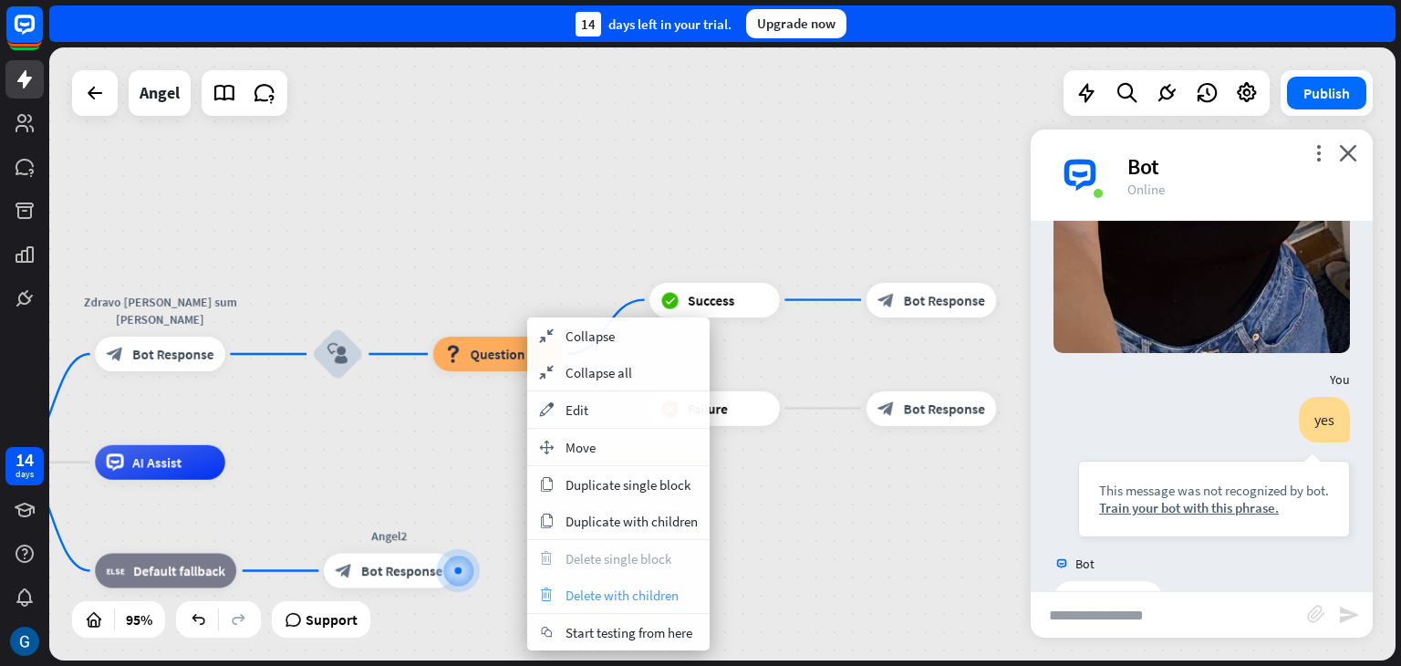
click at [660, 594] on span "Delete with children" at bounding box center [622, 595] width 113 height 17
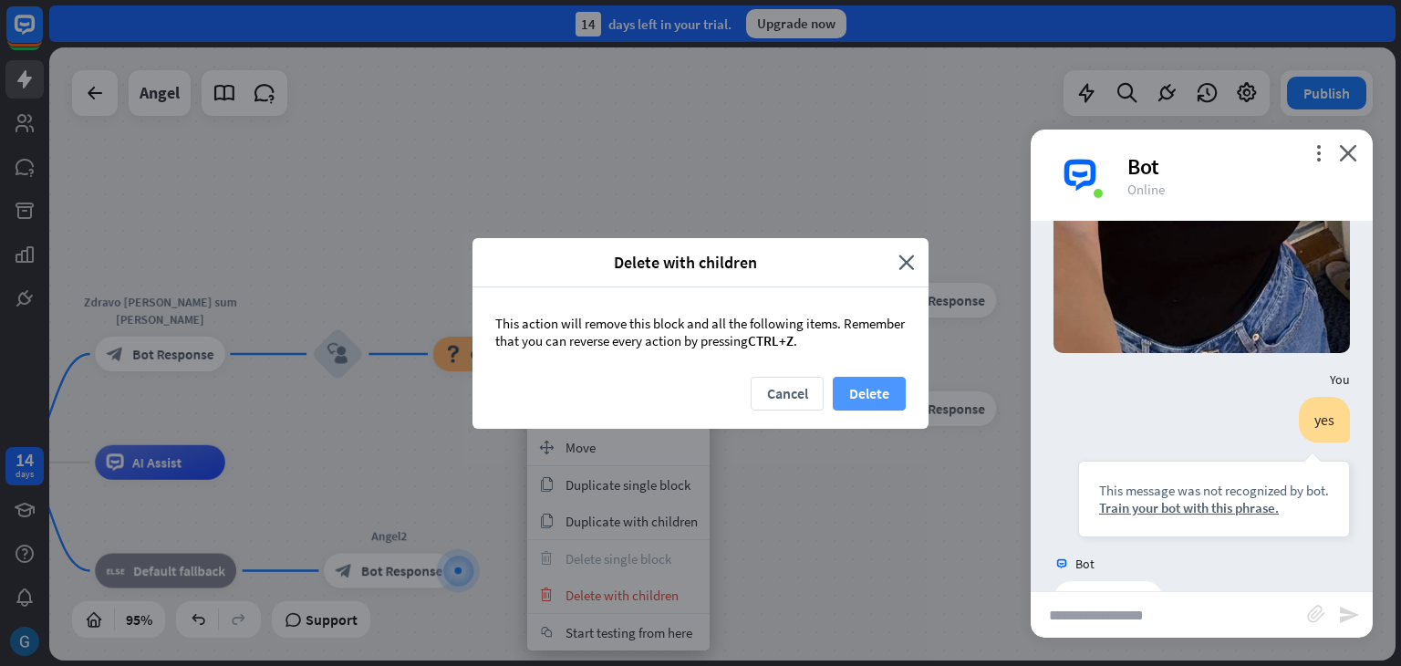
click at [883, 394] on button "Delete" at bounding box center [869, 394] width 73 height 34
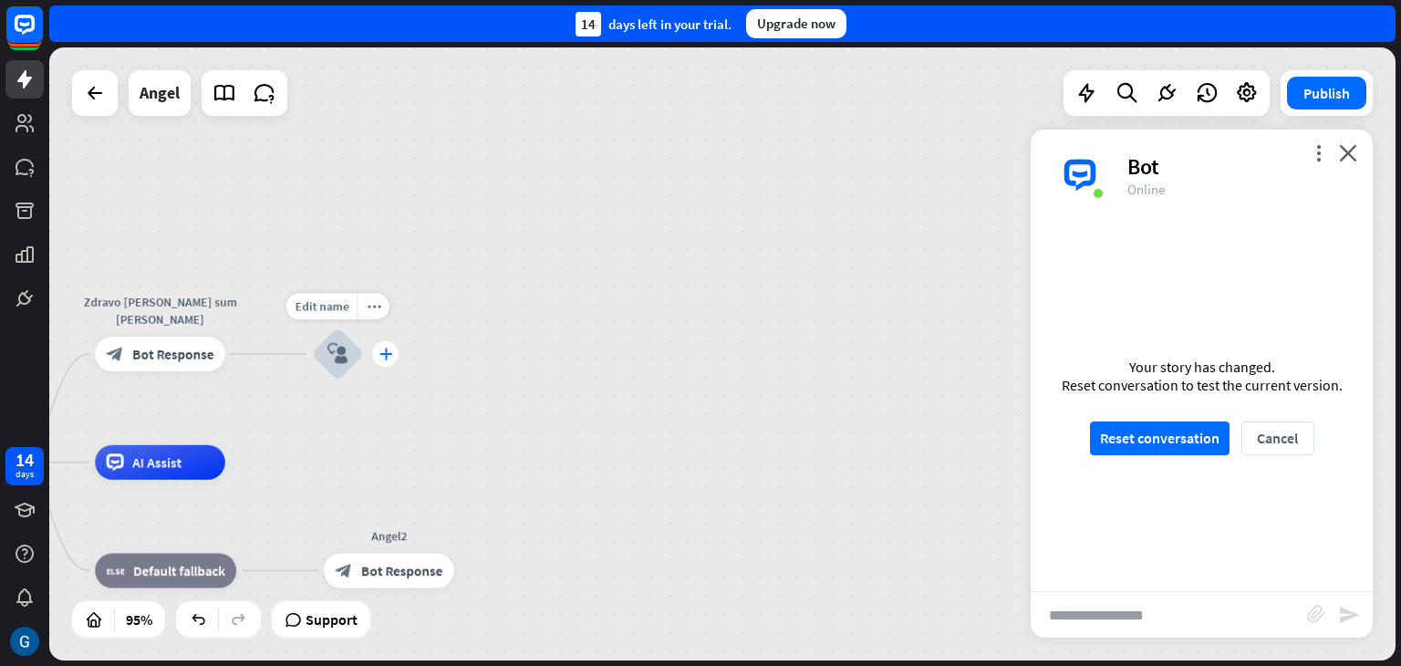
click at [385, 359] on icon "plus" at bounding box center [385, 354] width 13 height 12
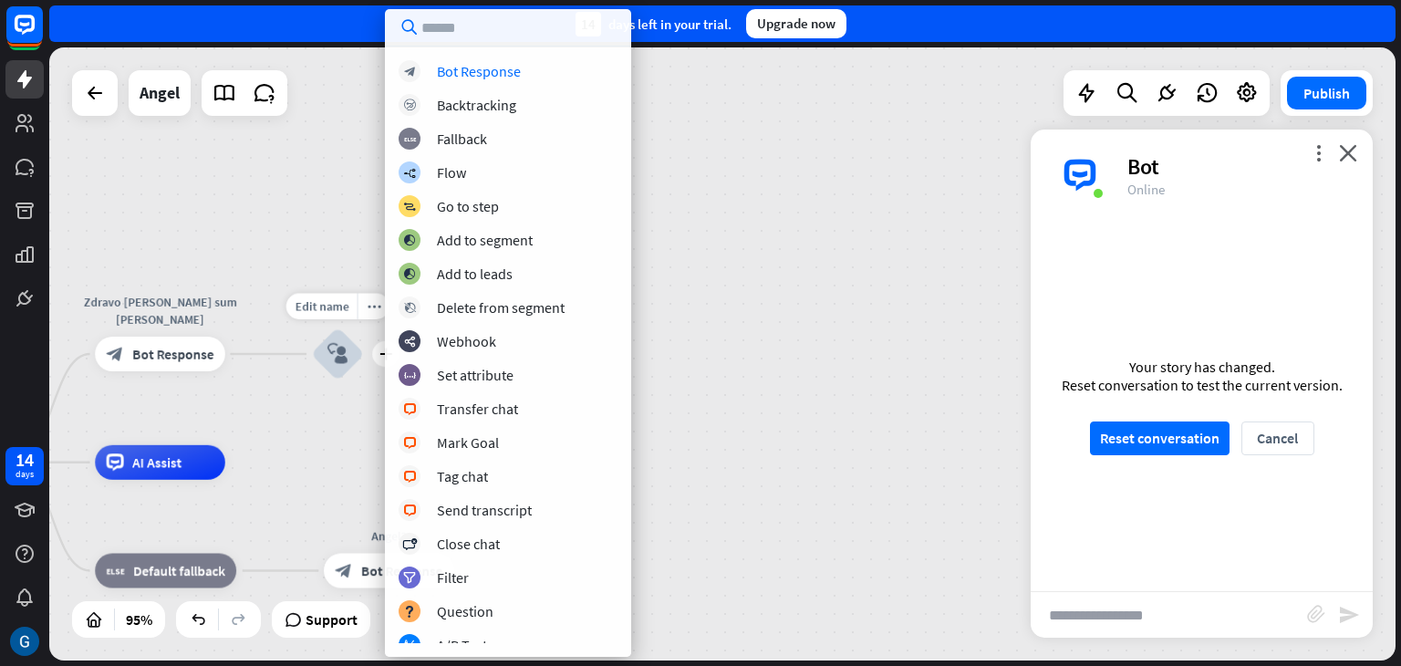
click at [345, 286] on div "Angel home_2 Start point Zdravo [PERSON_NAME] sum [PERSON_NAME] block_bot_respo…" at bounding box center [722, 353] width 1347 height 613
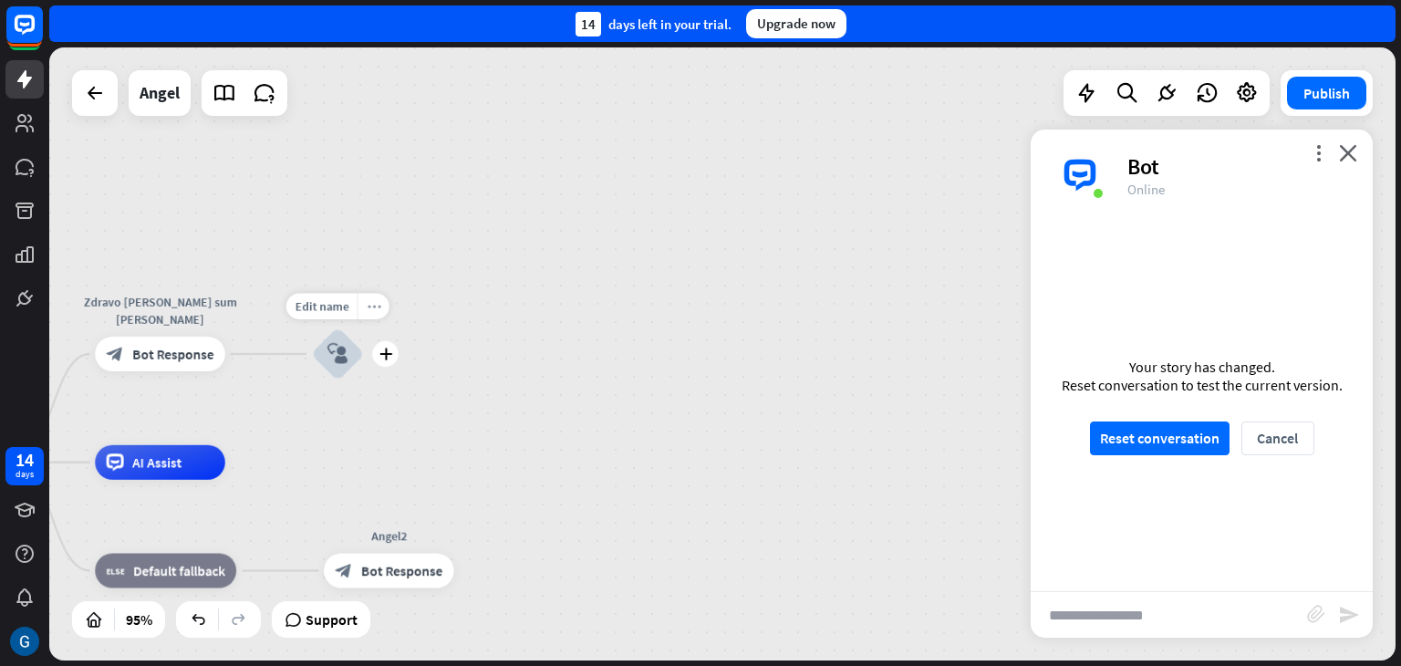
click at [375, 306] on icon "more_horiz" at bounding box center [374, 306] width 14 height 13
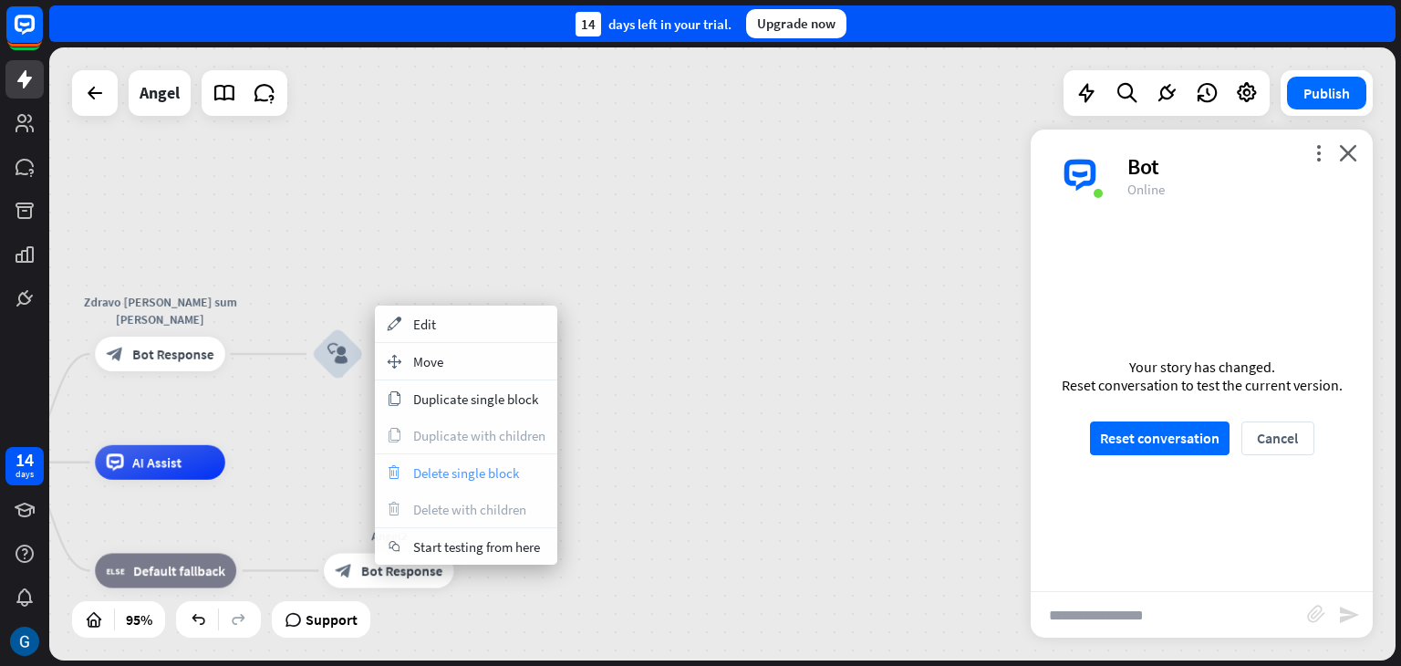
click at [518, 467] on span "Delete single block" at bounding box center [466, 472] width 106 height 17
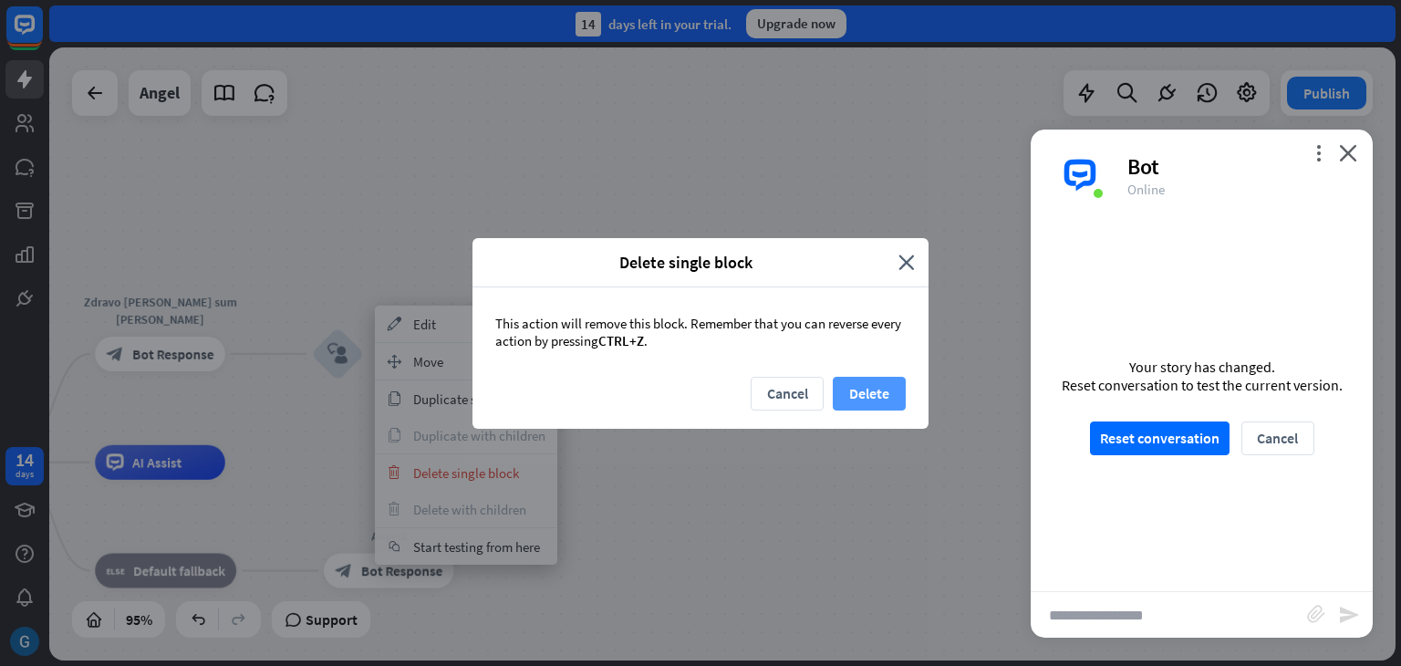
click at [896, 390] on button "Delete" at bounding box center [869, 394] width 73 height 34
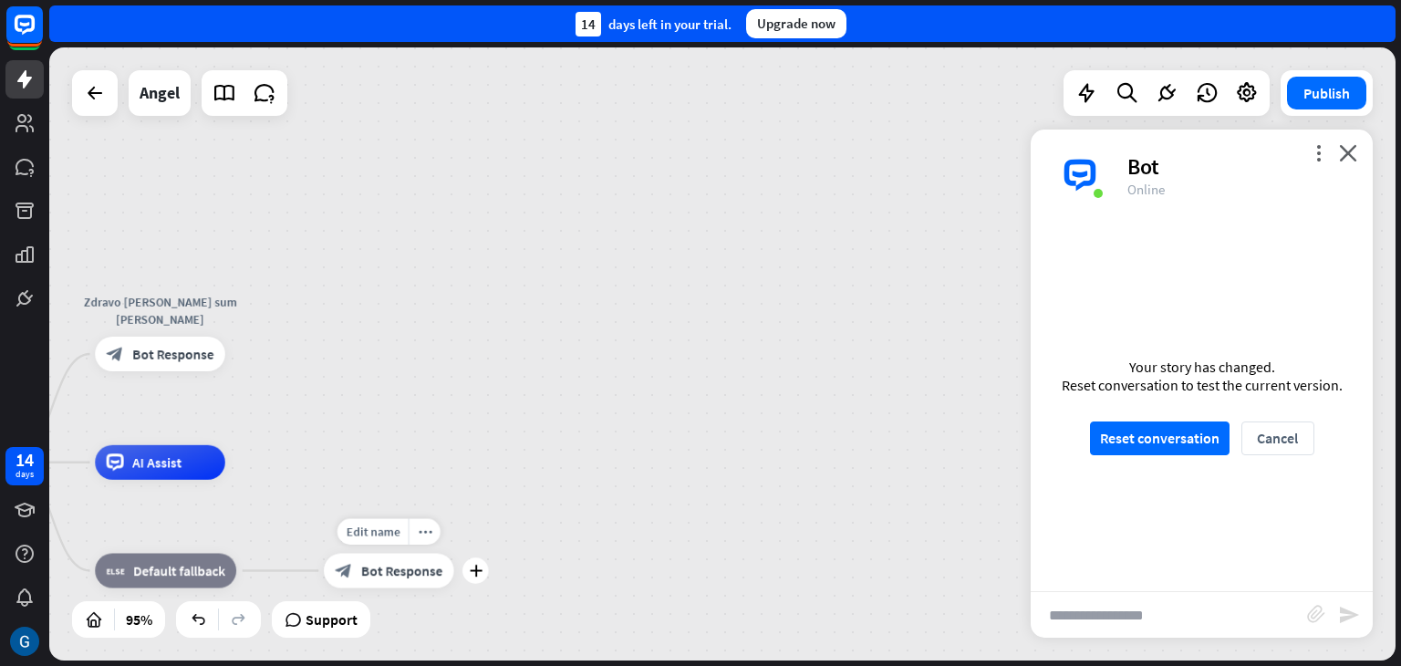
click at [454, 584] on div "Edit name more_horiz plus block_bot_response Bot Response" at bounding box center [389, 571] width 130 height 35
click at [428, 537] on icon "more_horiz" at bounding box center [425, 531] width 14 height 13
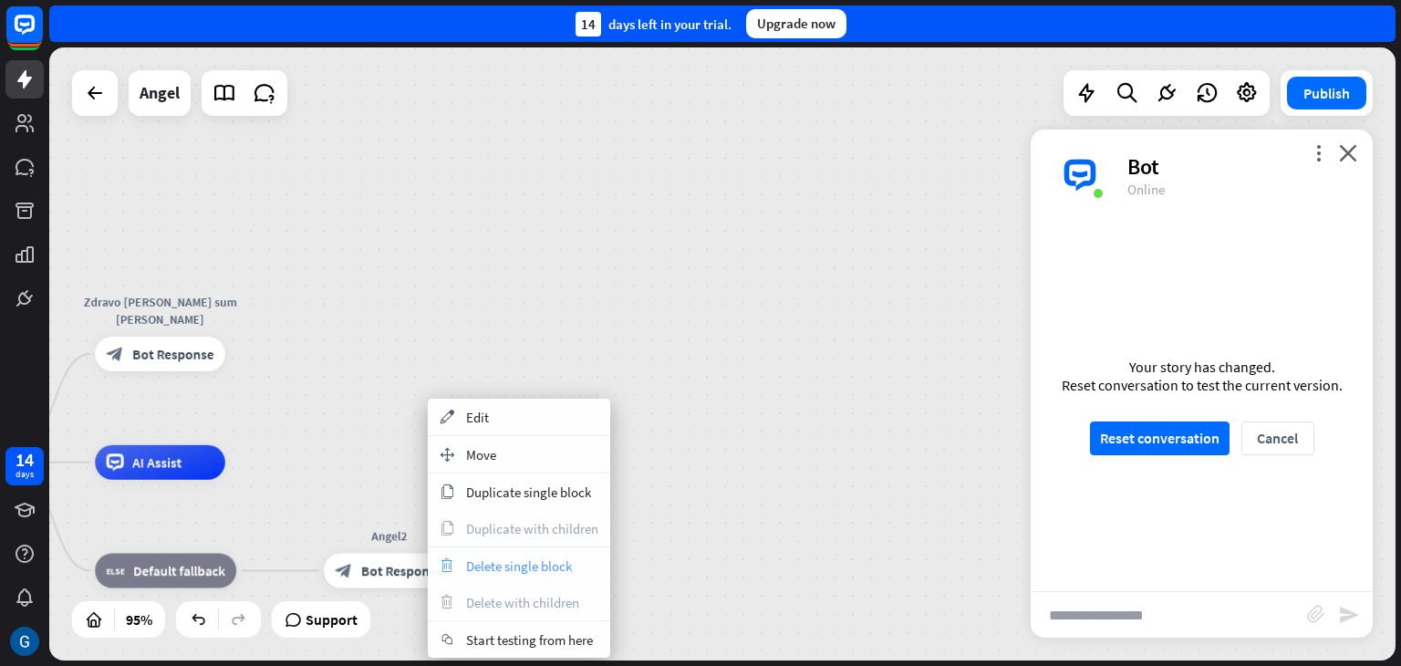
click at [553, 562] on span "Delete single block" at bounding box center [519, 565] width 106 height 17
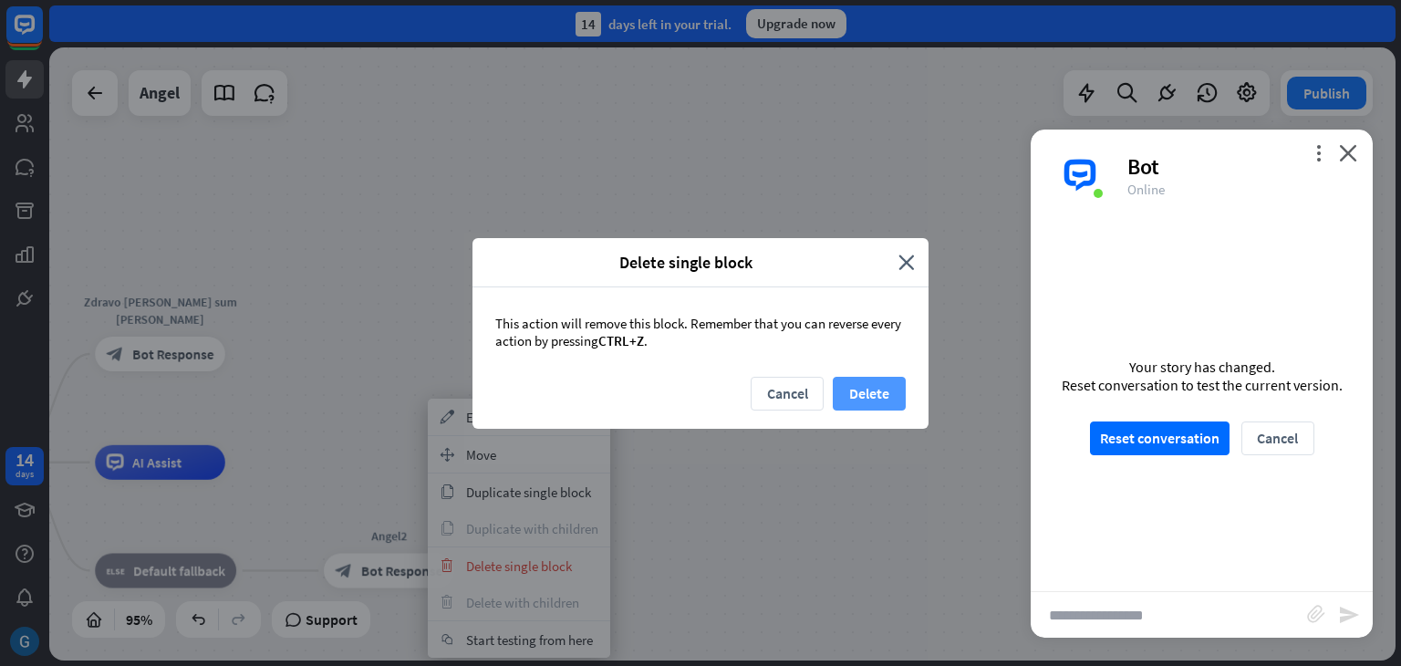
click at [886, 387] on button "Delete" at bounding box center [869, 394] width 73 height 34
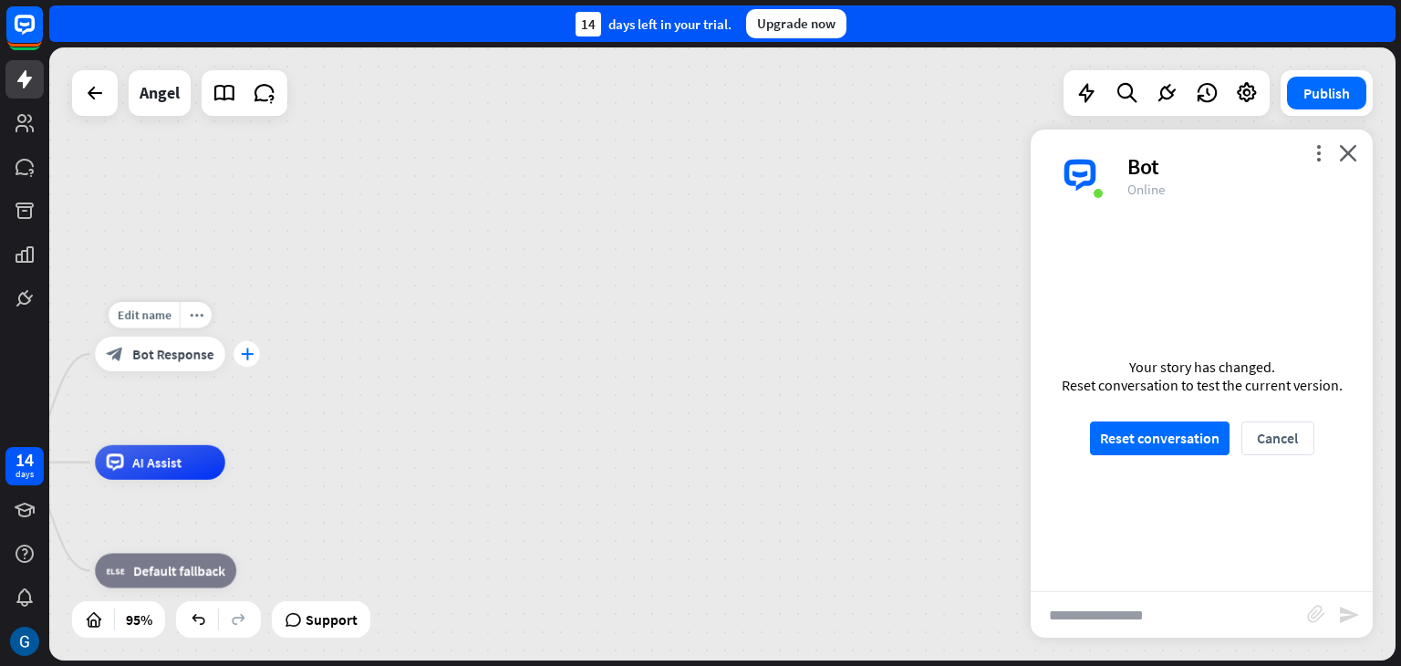
click at [247, 353] on icon "plus" at bounding box center [246, 354] width 13 height 12
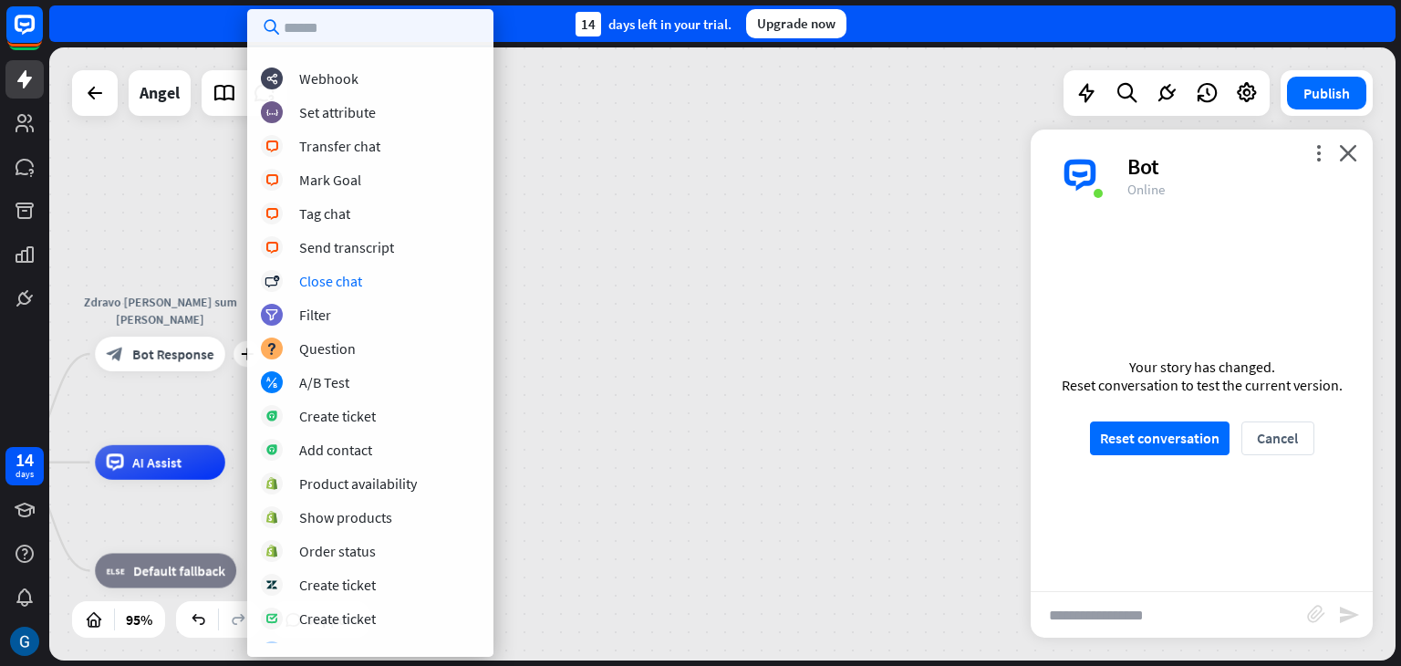
scroll to position [365, 0]
click at [347, 349] on div "Question" at bounding box center [327, 347] width 57 height 18
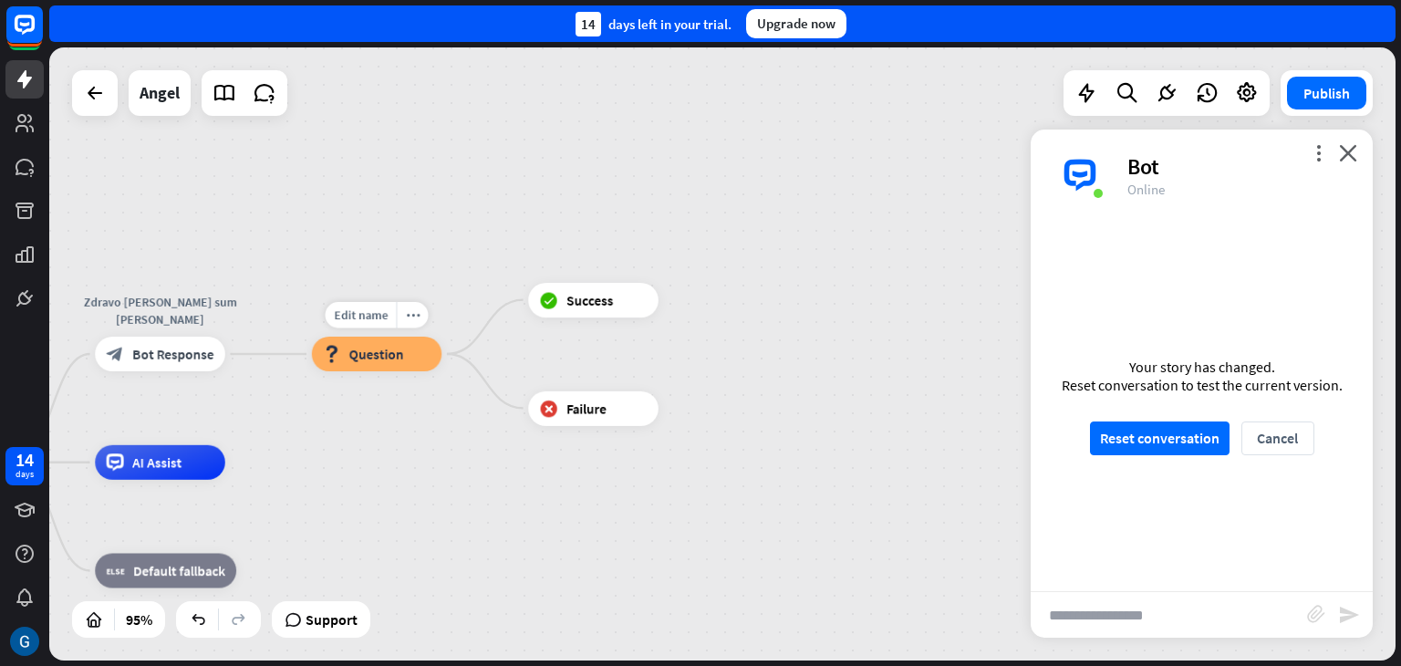
click at [415, 355] on div "block_question Question" at bounding box center [377, 354] width 130 height 35
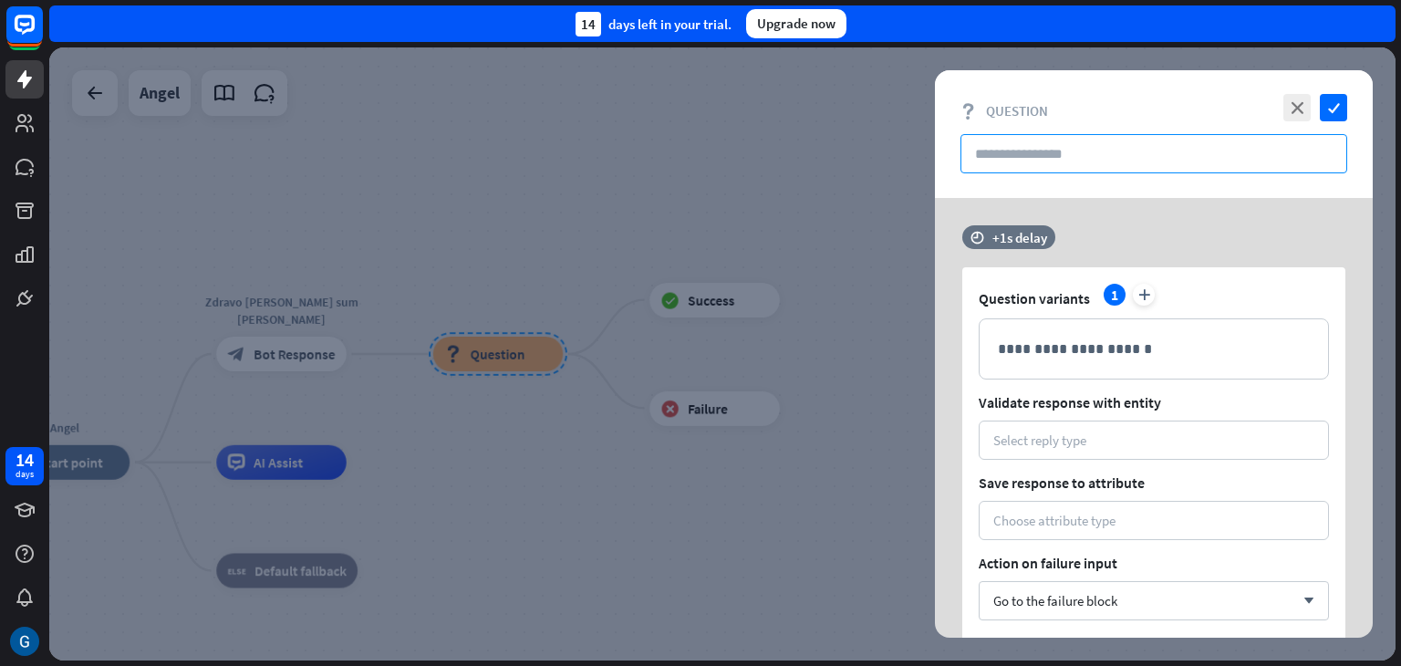
click at [1051, 154] on input "text" at bounding box center [1154, 153] width 387 height 39
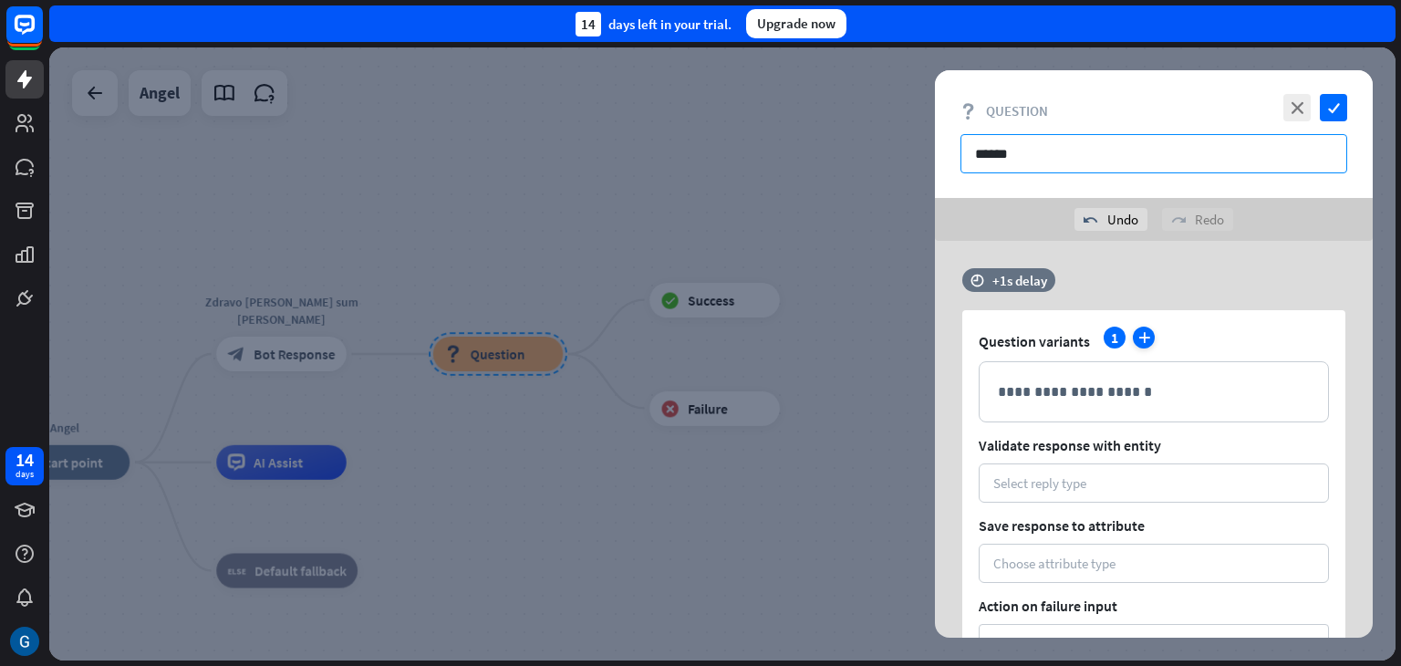
type input "******"
click at [1149, 338] on icon "plus" at bounding box center [1144, 338] width 22 height 22
click at [1117, 338] on div "1" at bounding box center [1115, 338] width 22 height 22
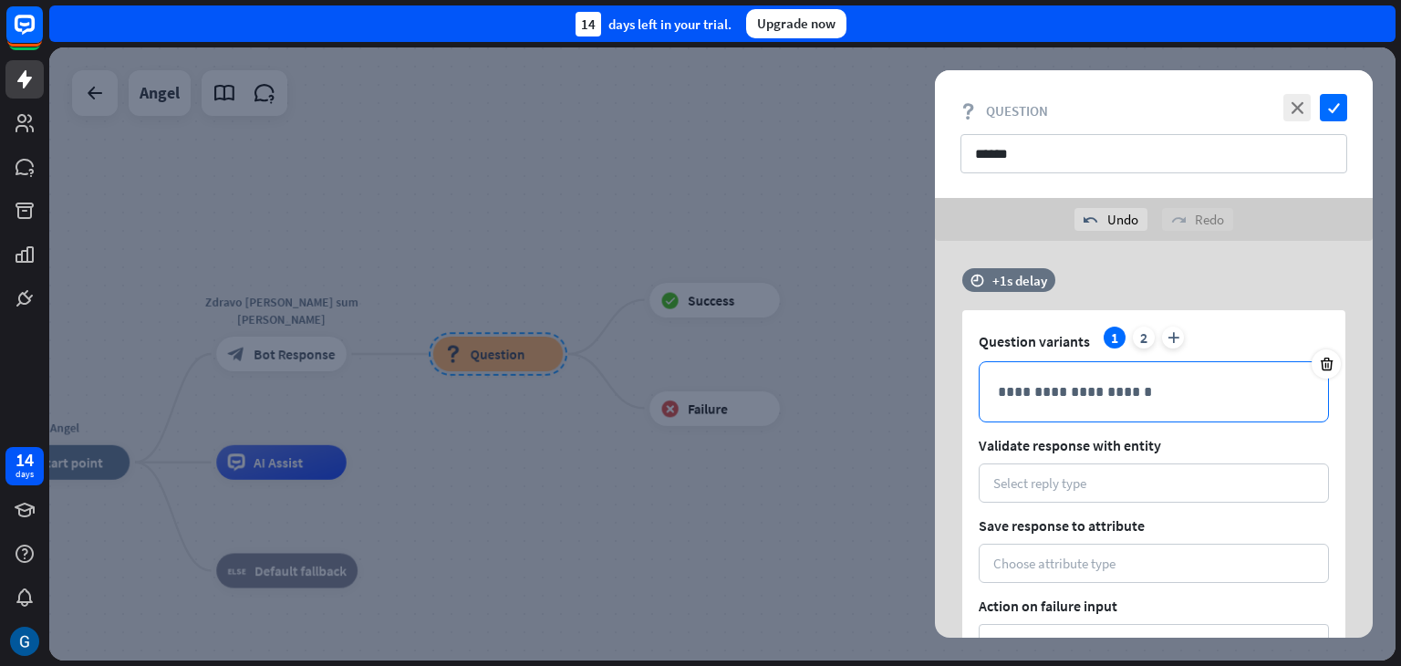
click at [1085, 393] on p "**********" at bounding box center [1154, 391] width 312 height 23
click at [1134, 481] on div "Select reply type" at bounding box center [1153, 482] width 321 height 17
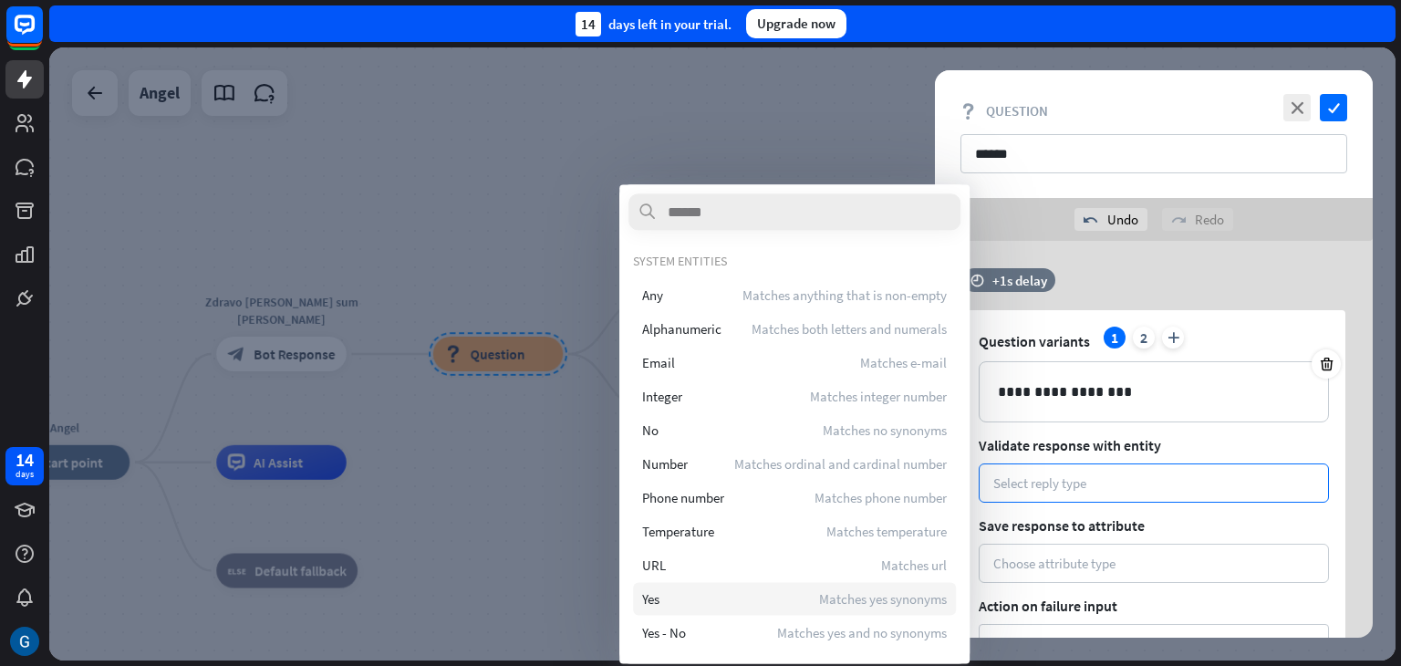
click at [669, 601] on div "Yes Matches yes synonyms" at bounding box center [794, 598] width 323 height 33
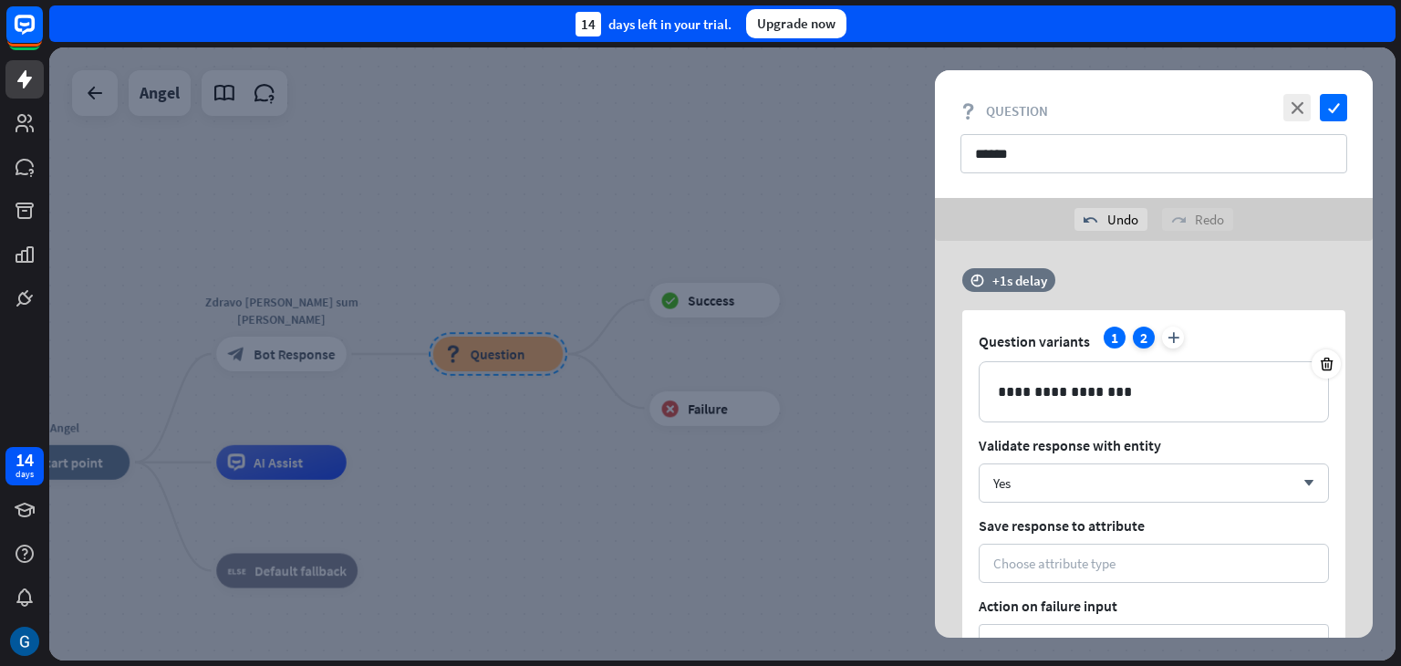
click at [1145, 343] on div "2" at bounding box center [1144, 338] width 22 height 22
click at [1114, 395] on p "**********" at bounding box center [1154, 391] width 312 height 23
click at [1316, 480] on div "Yes arrow_down" at bounding box center [1154, 482] width 350 height 39
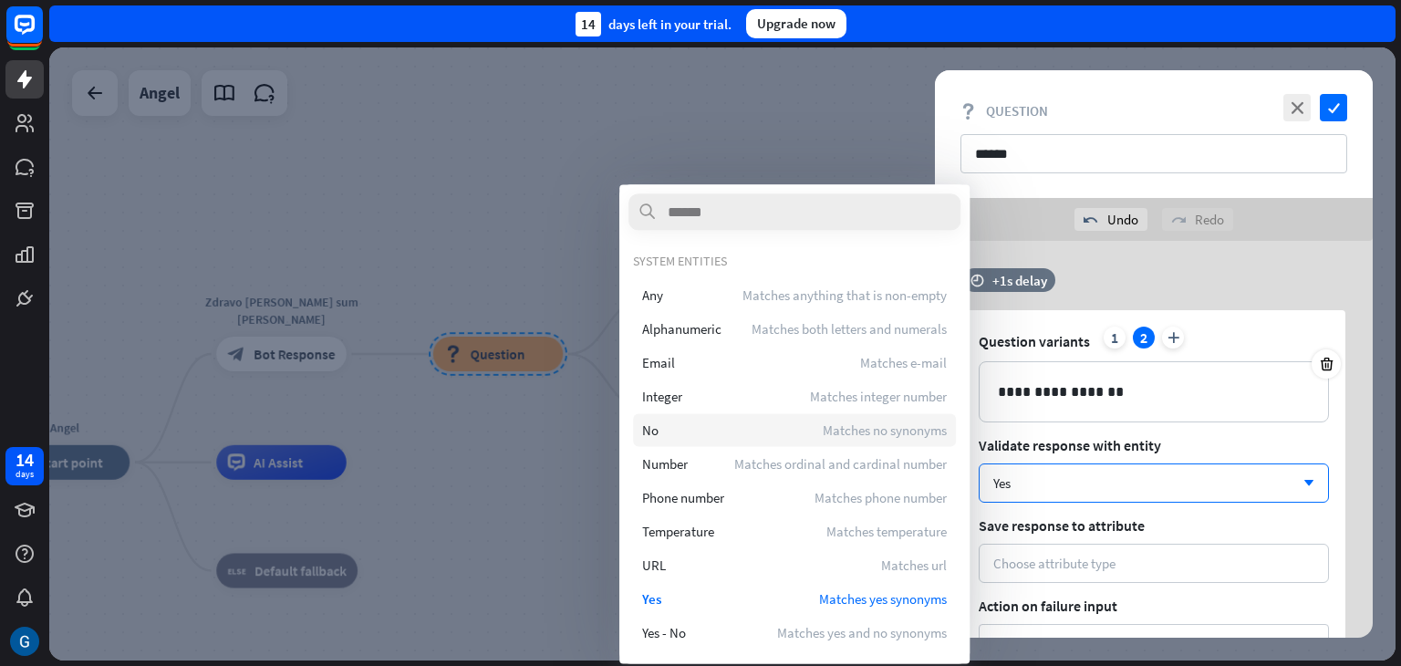
click at [850, 431] on span "Matches no synonyms" at bounding box center [885, 429] width 124 height 17
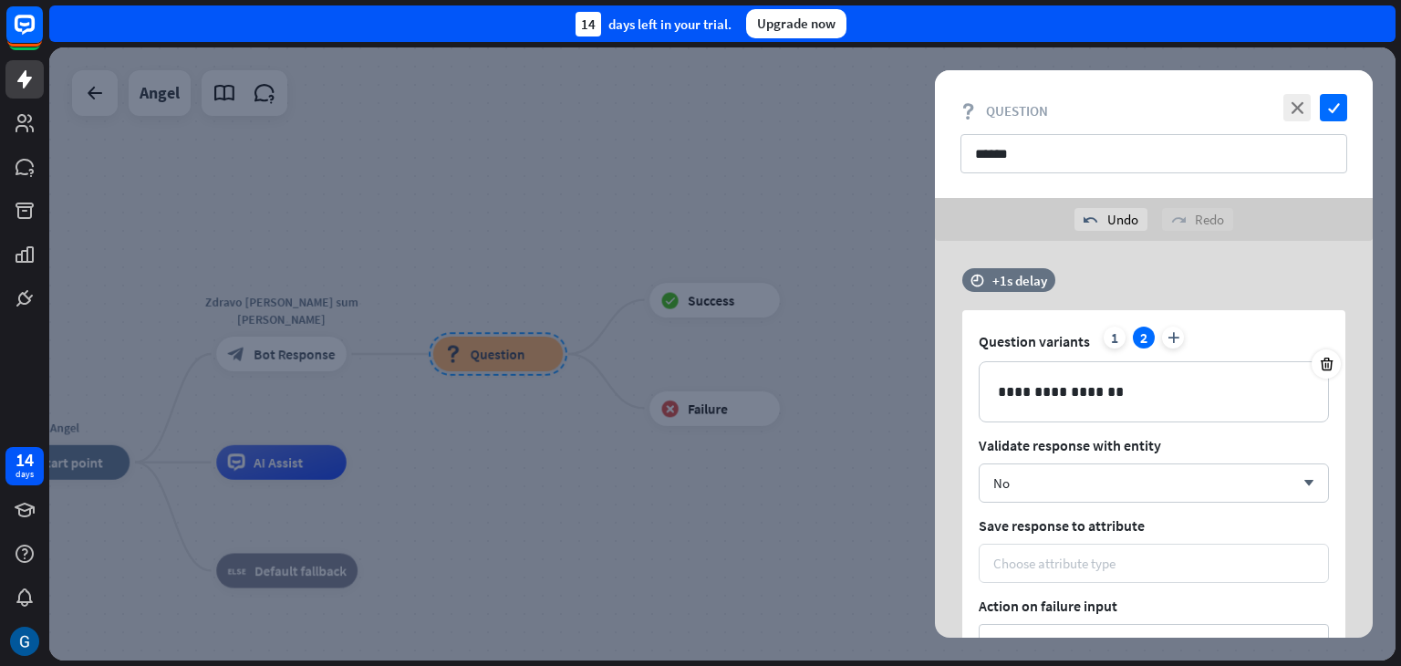
scroll to position [91, 0]
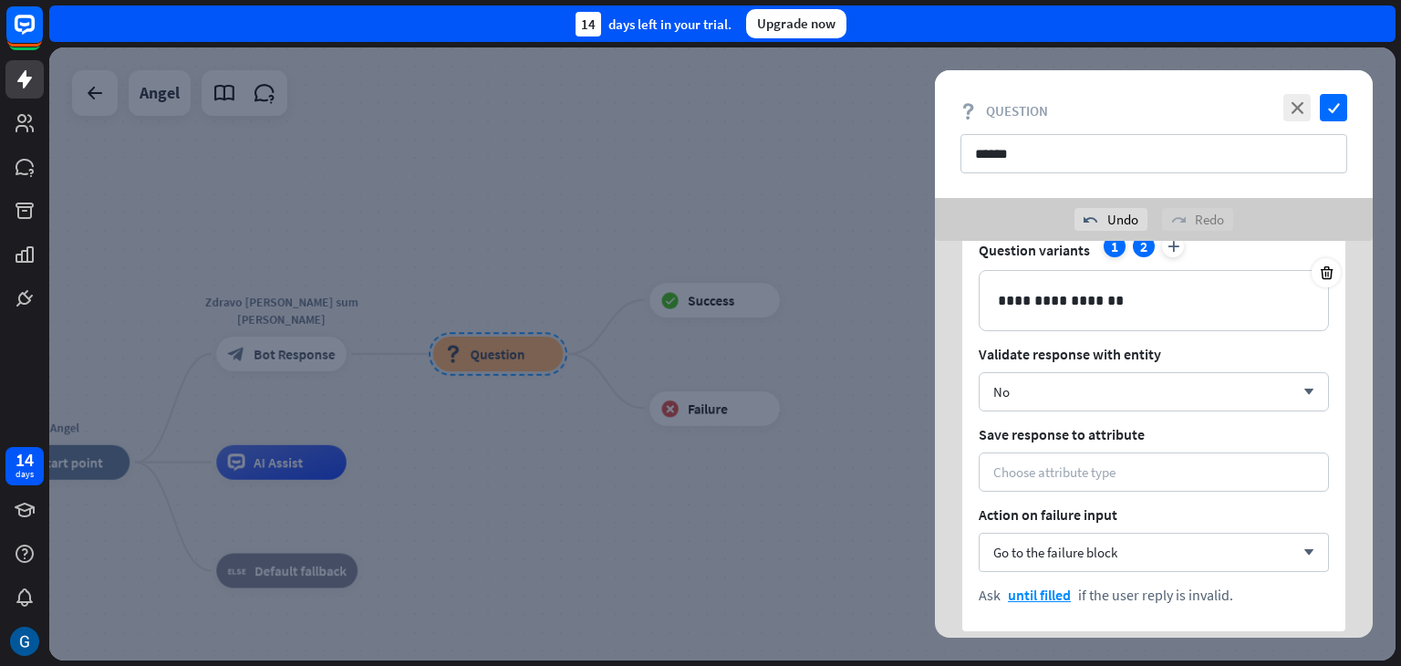
click at [1117, 247] on div "1" at bounding box center [1115, 246] width 22 height 22
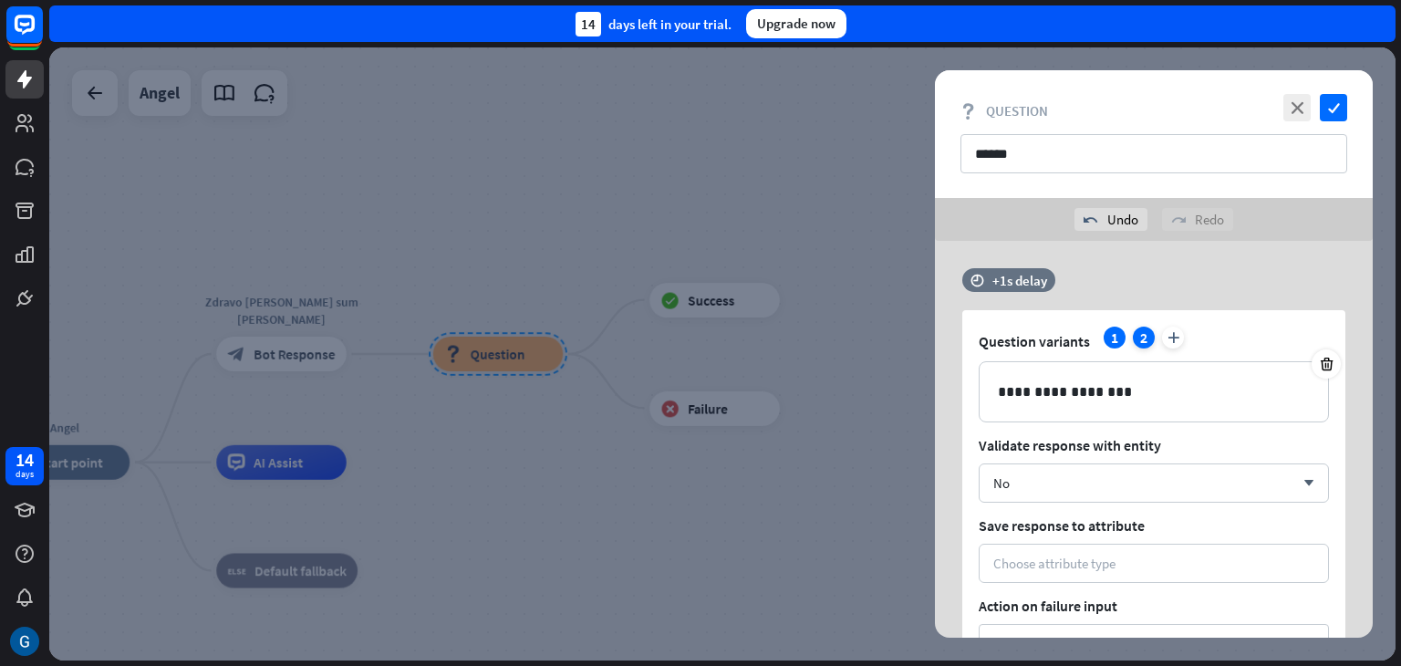
click at [1147, 334] on div "2" at bounding box center [1144, 338] width 22 height 22
click at [1113, 340] on div "1" at bounding box center [1115, 338] width 22 height 22
click at [1012, 485] on div "No" at bounding box center [1143, 482] width 301 height 17
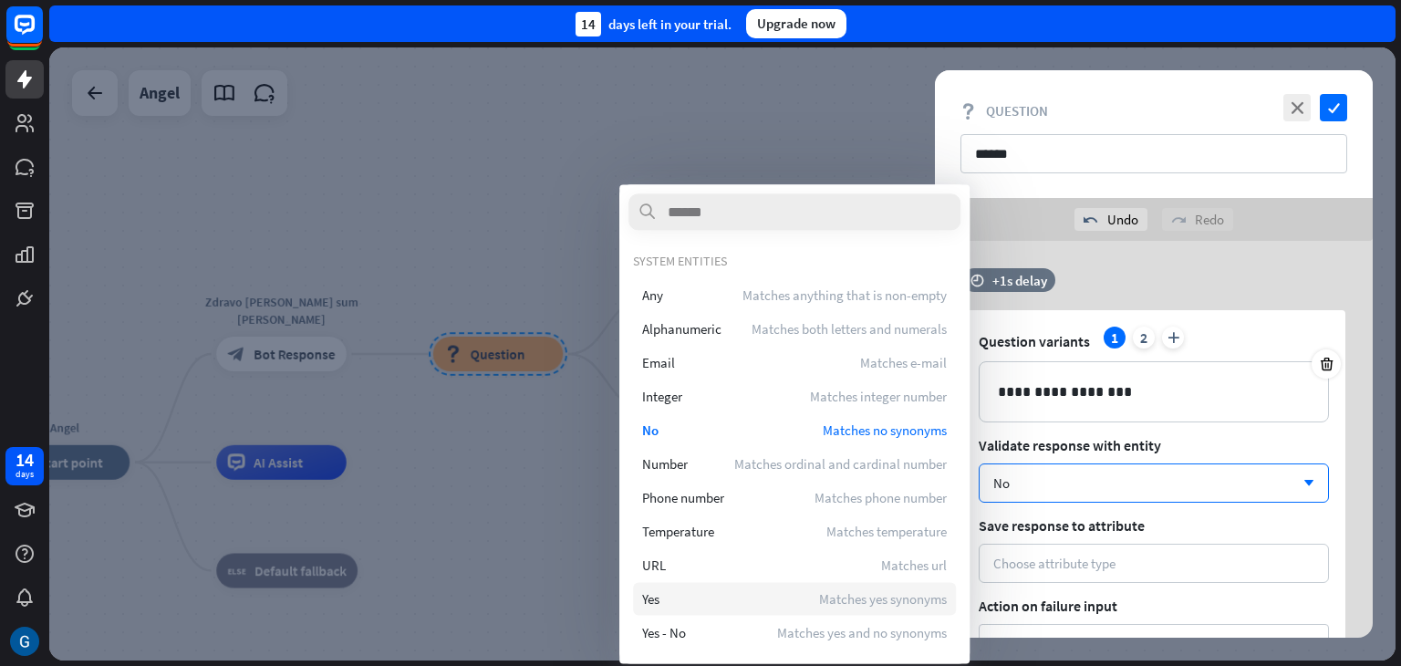
click at [665, 602] on div "Yes Matches yes synonyms" at bounding box center [794, 598] width 323 height 33
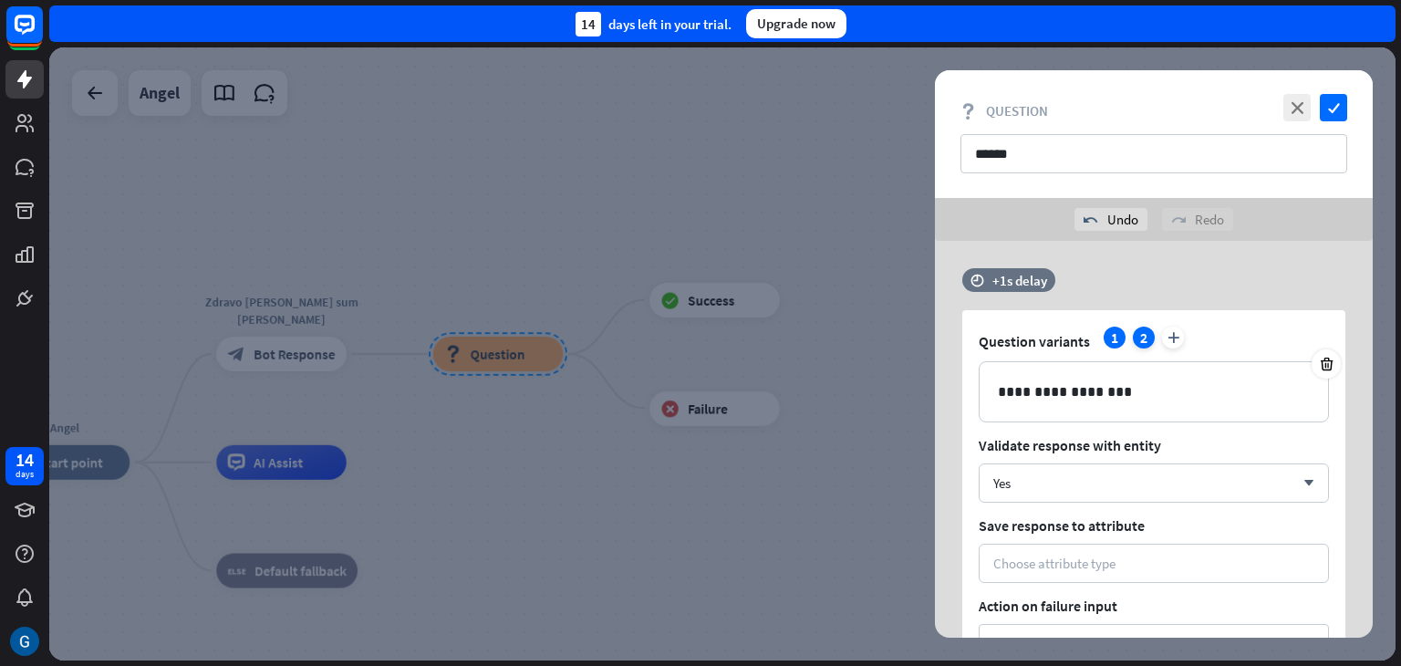
click at [1140, 339] on div "2" at bounding box center [1144, 338] width 22 height 22
click at [1120, 338] on div "1" at bounding box center [1115, 338] width 22 height 22
drag, startPoint x: 1022, startPoint y: 151, endPoint x: 1007, endPoint y: 151, distance: 14.6
click at [1007, 151] on input "******" at bounding box center [1154, 153] width 387 height 39
type input "******"
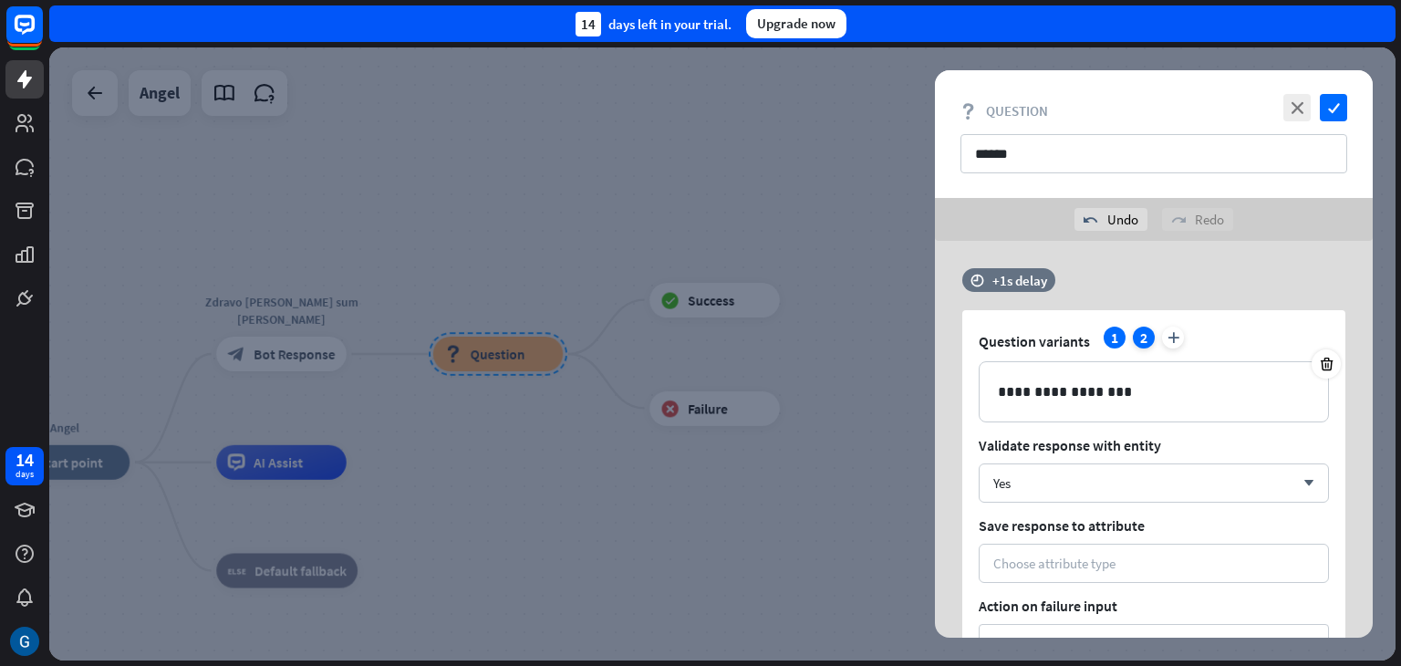
click at [1144, 338] on div "2" at bounding box center [1144, 338] width 22 height 22
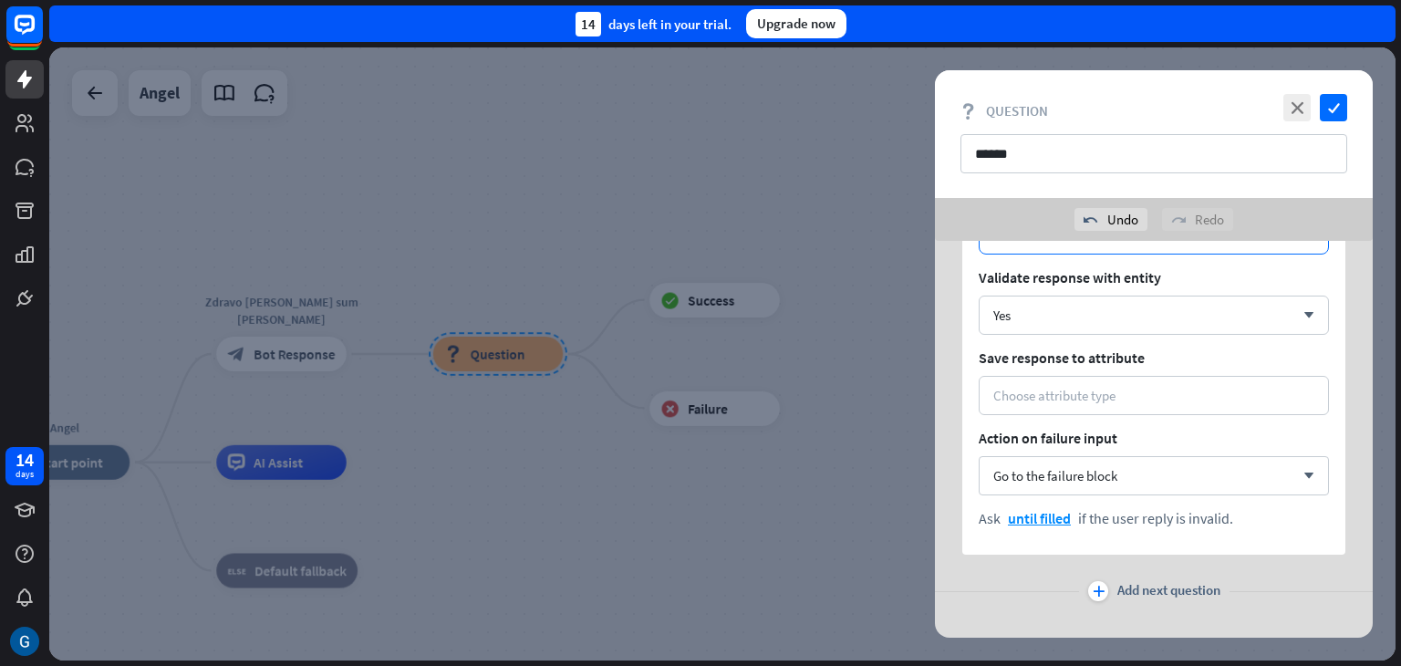
scroll to position [182, 0]
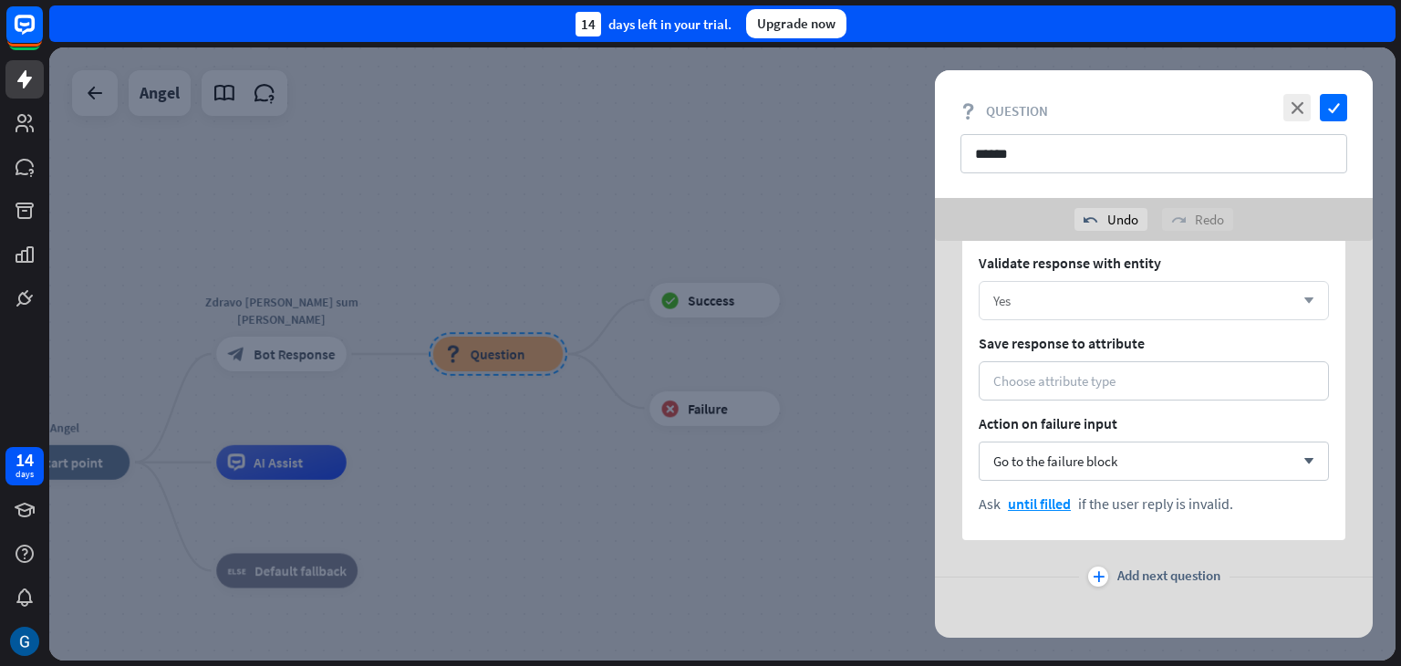
click at [1313, 298] on icon "arrow_down" at bounding box center [1305, 301] width 20 height 11
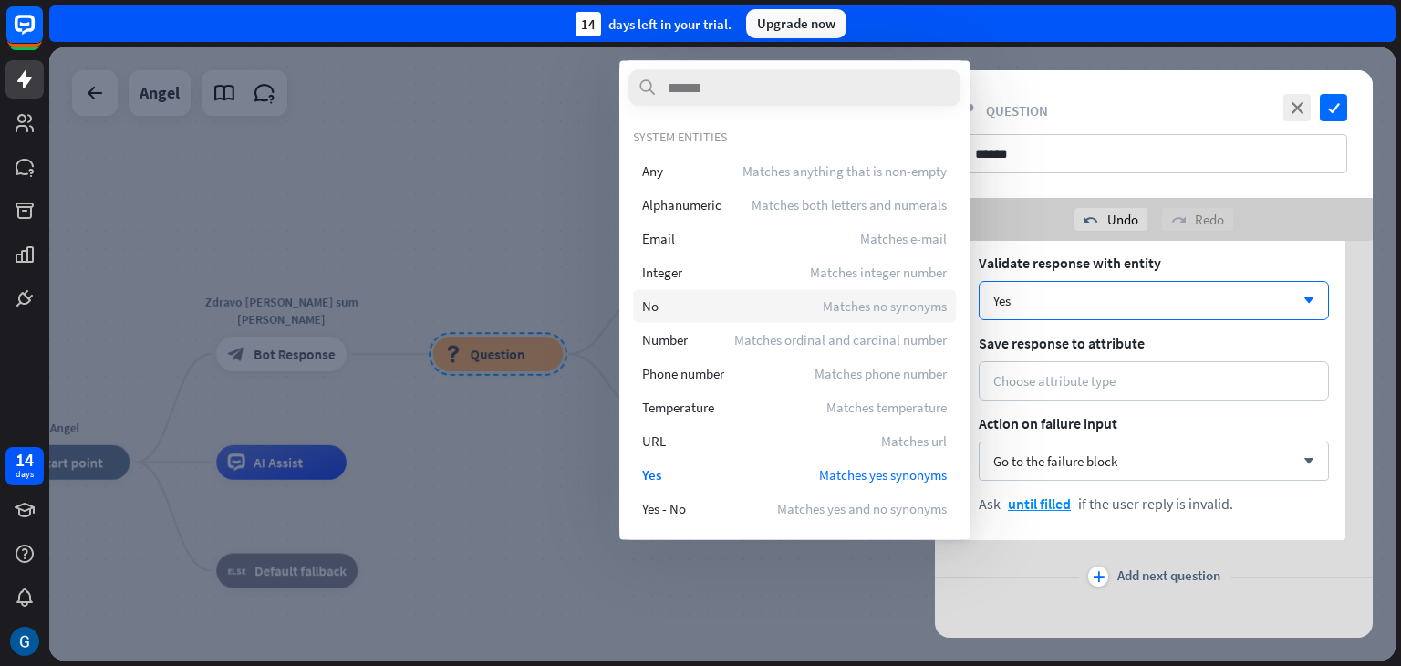
click at [764, 311] on div "No Matches no synonyms" at bounding box center [794, 305] width 323 height 33
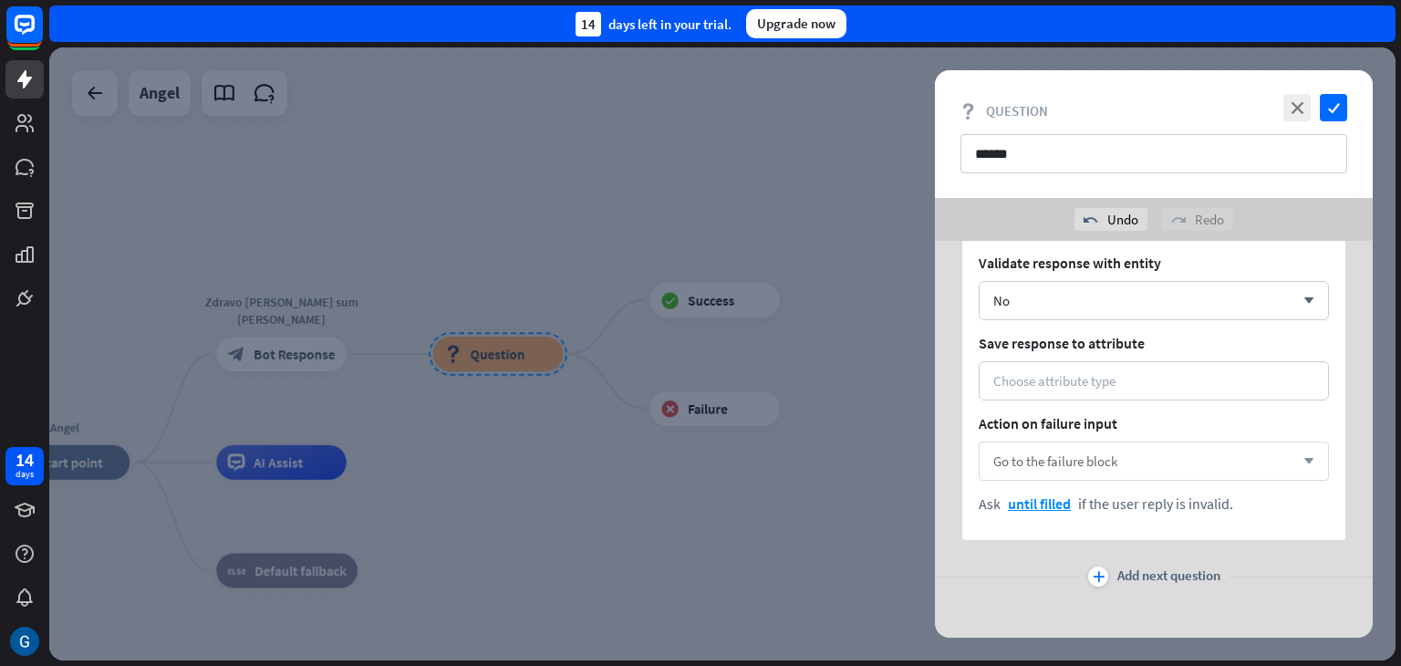
click at [1077, 461] on span "Go to the failure block" at bounding box center [1055, 460] width 124 height 17
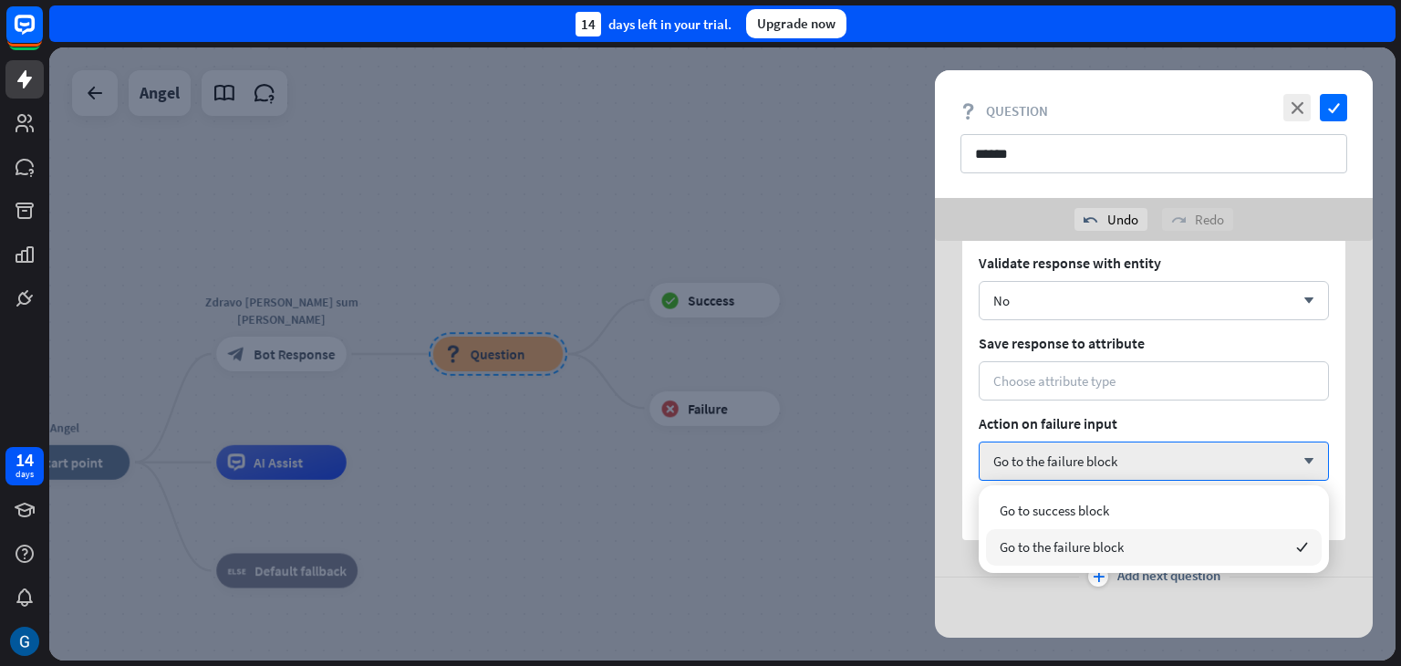
click at [1075, 545] on span "Go to the failure block" at bounding box center [1062, 546] width 124 height 17
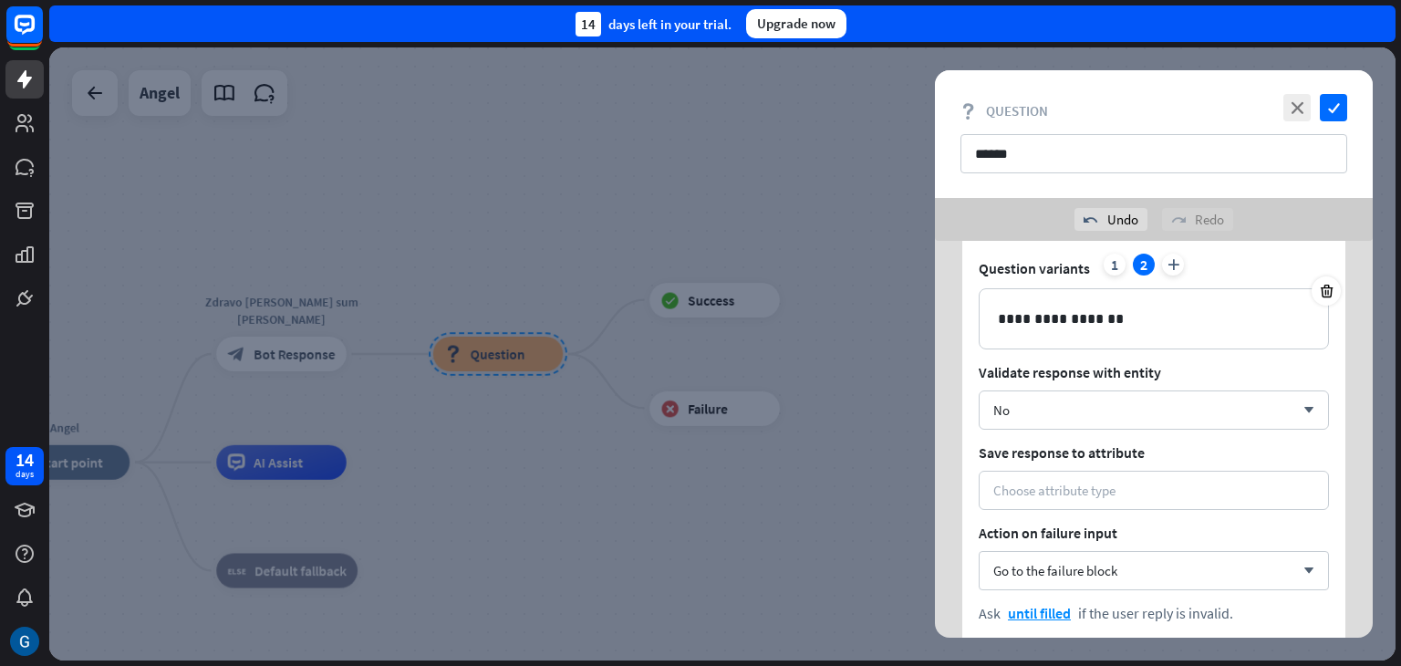
scroll to position [0, 0]
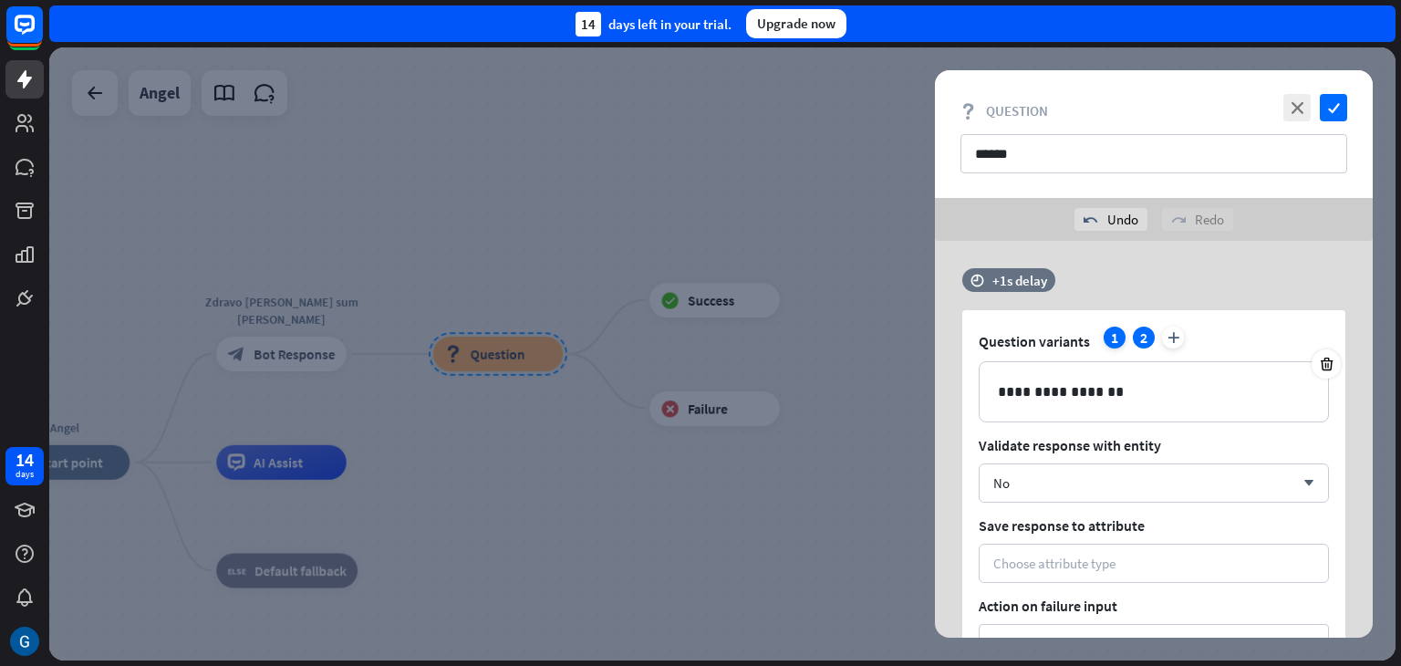
click at [1114, 338] on div "1" at bounding box center [1115, 338] width 22 height 22
click at [1311, 483] on icon "arrow_down" at bounding box center [1305, 483] width 20 height 11
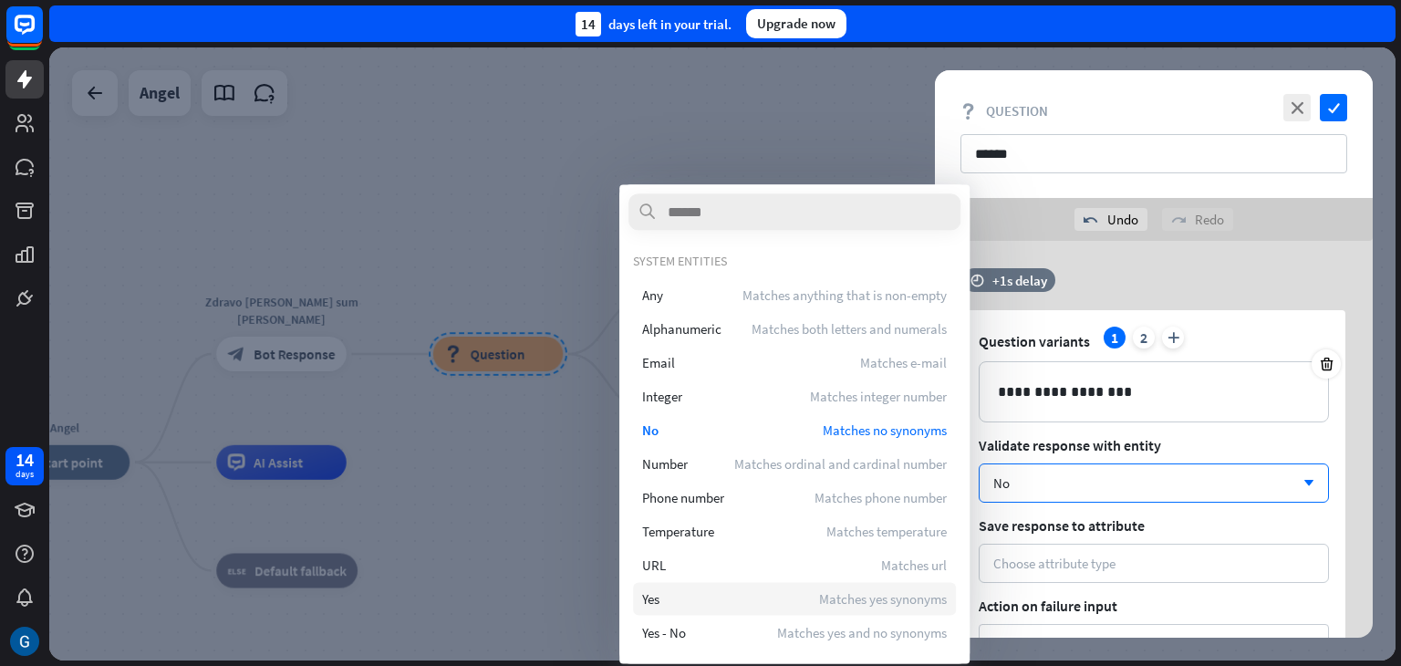
click at [718, 604] on div "Yes Matches yes synonyms" at bounding box center [794, 598] width 323 height 33
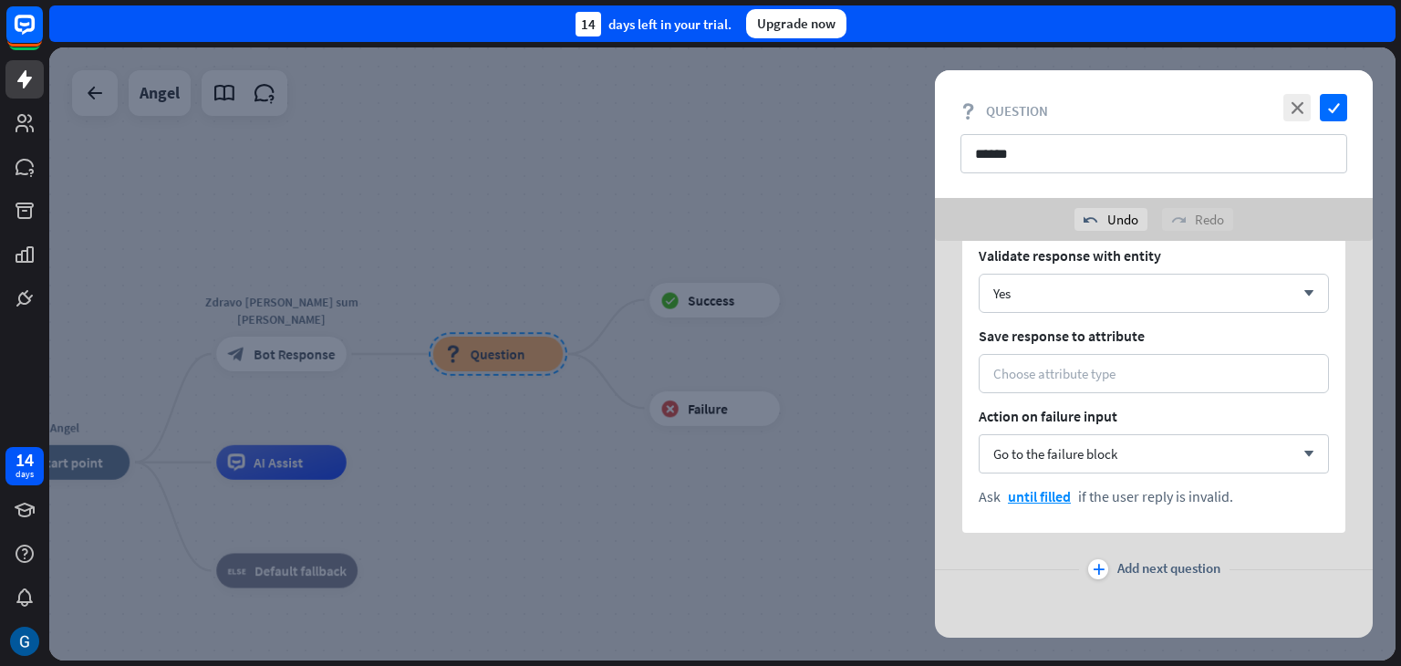
scroll to position [194, 0]
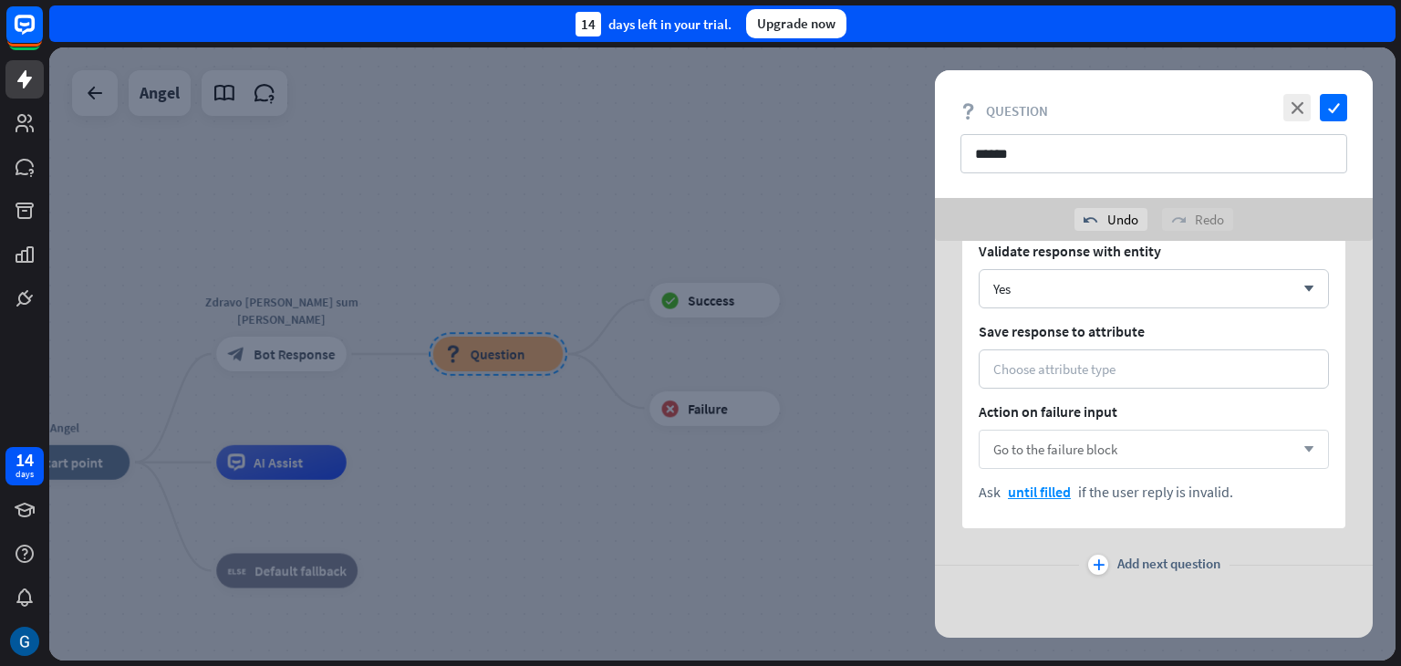
click at [1313, 446] on icon "arrow_down" at bounding box center [1305, 449] width 20 height 11
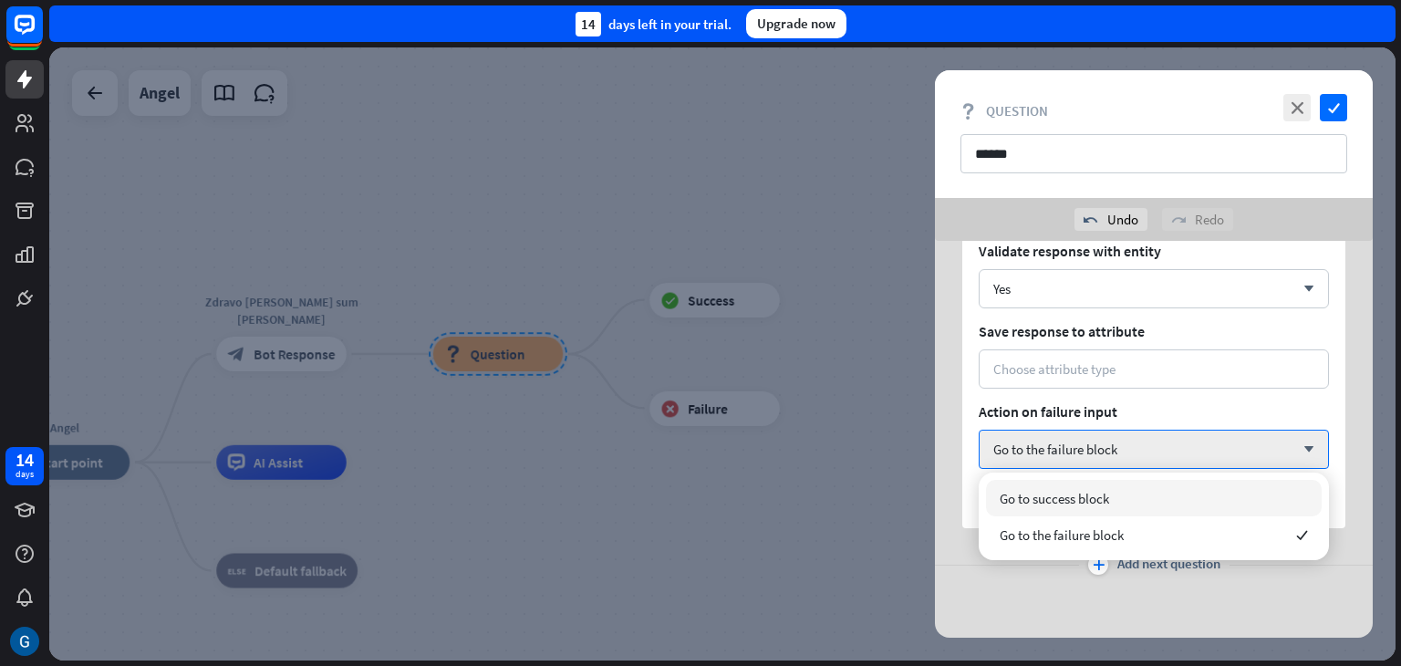
click at [1158, 497] on div "Go to success block" at bounding box center [1154, 498] width 336 height 36
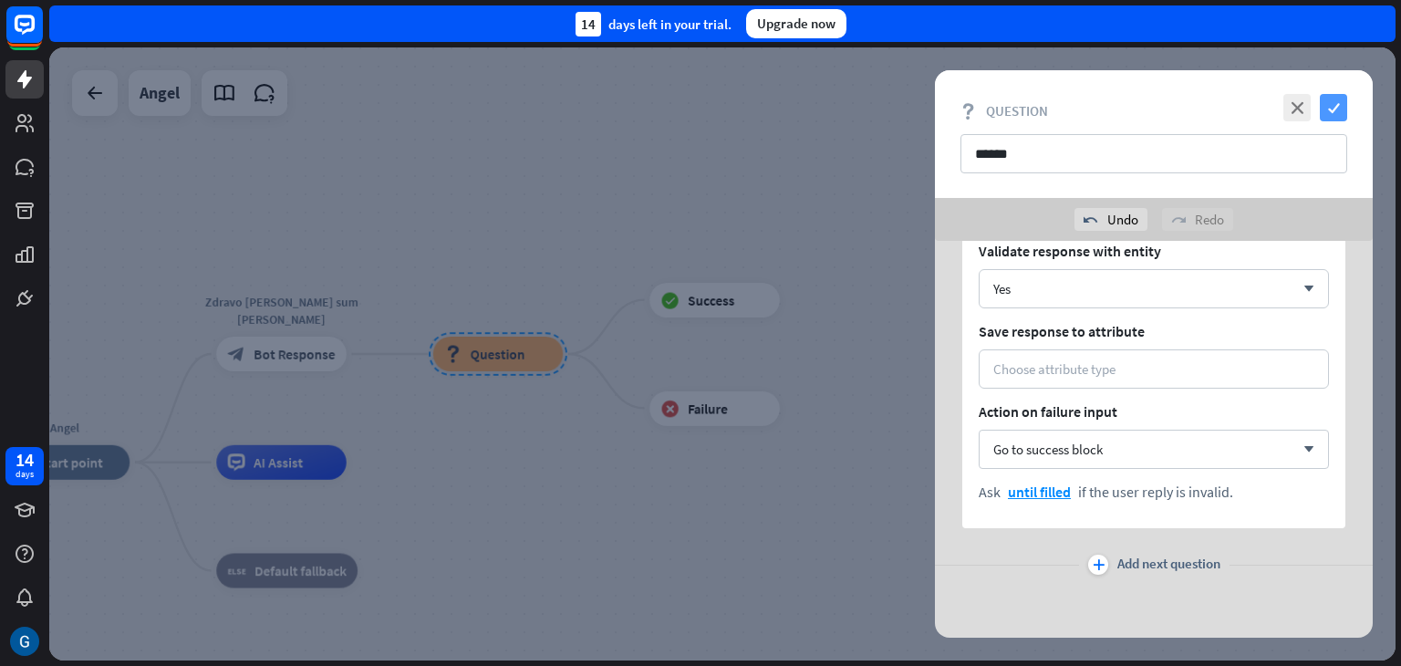
click at [1342, 108] on icon "check" at bounding box center [1333, 107] width 27 height 27
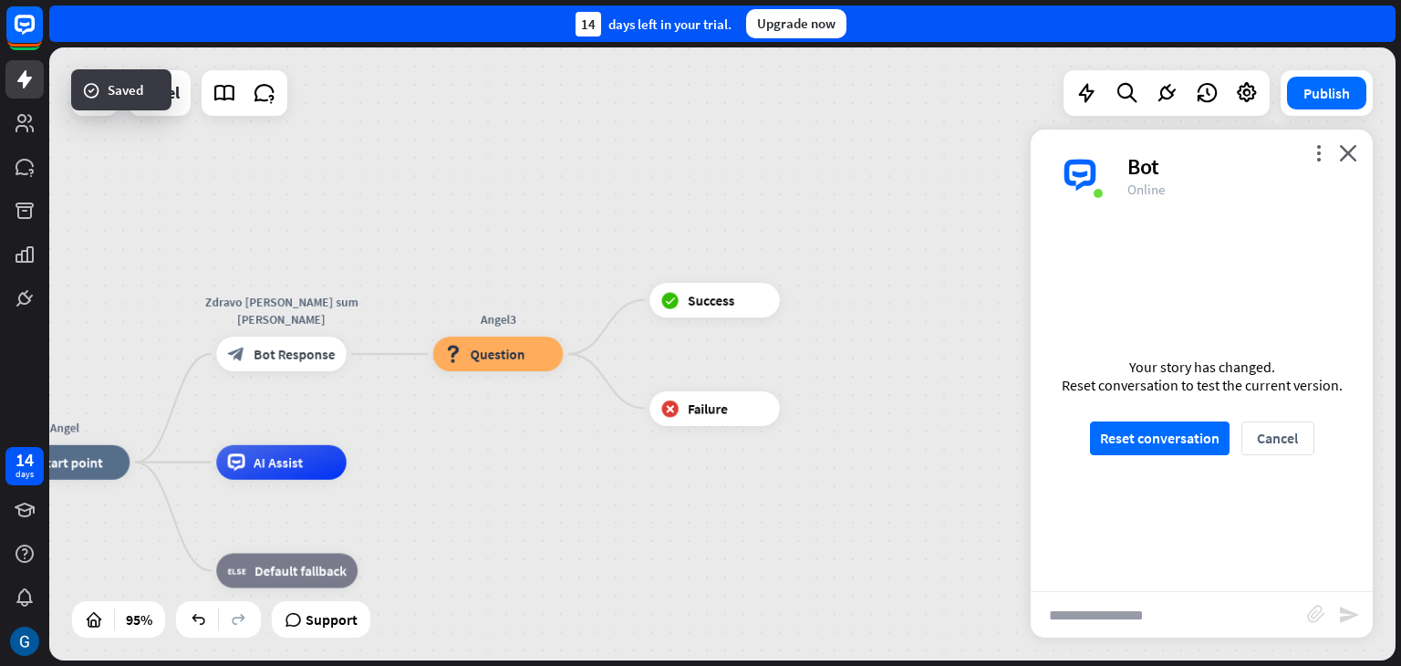
scroll to position [770, 0]
click at [1171, 440] on button "Reset conversation" at bounding box center [1160, 438] width 140 height 34
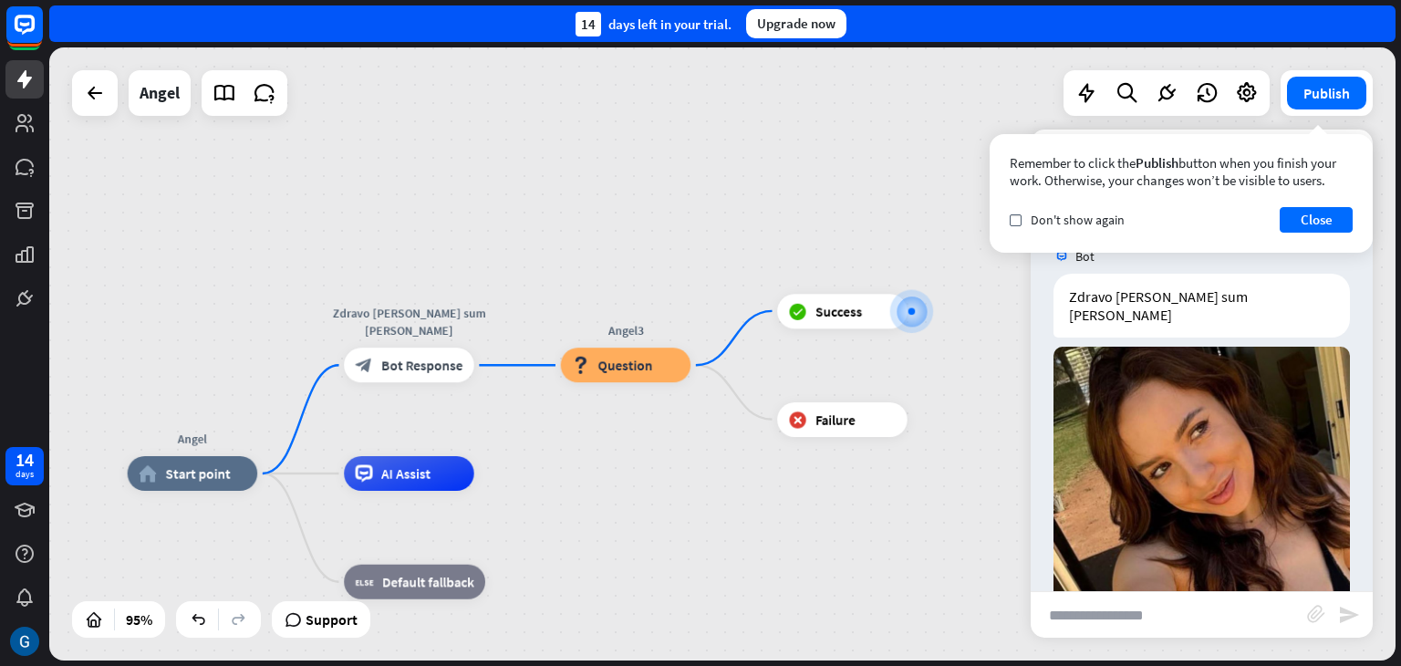
scroll to position [31, 0]
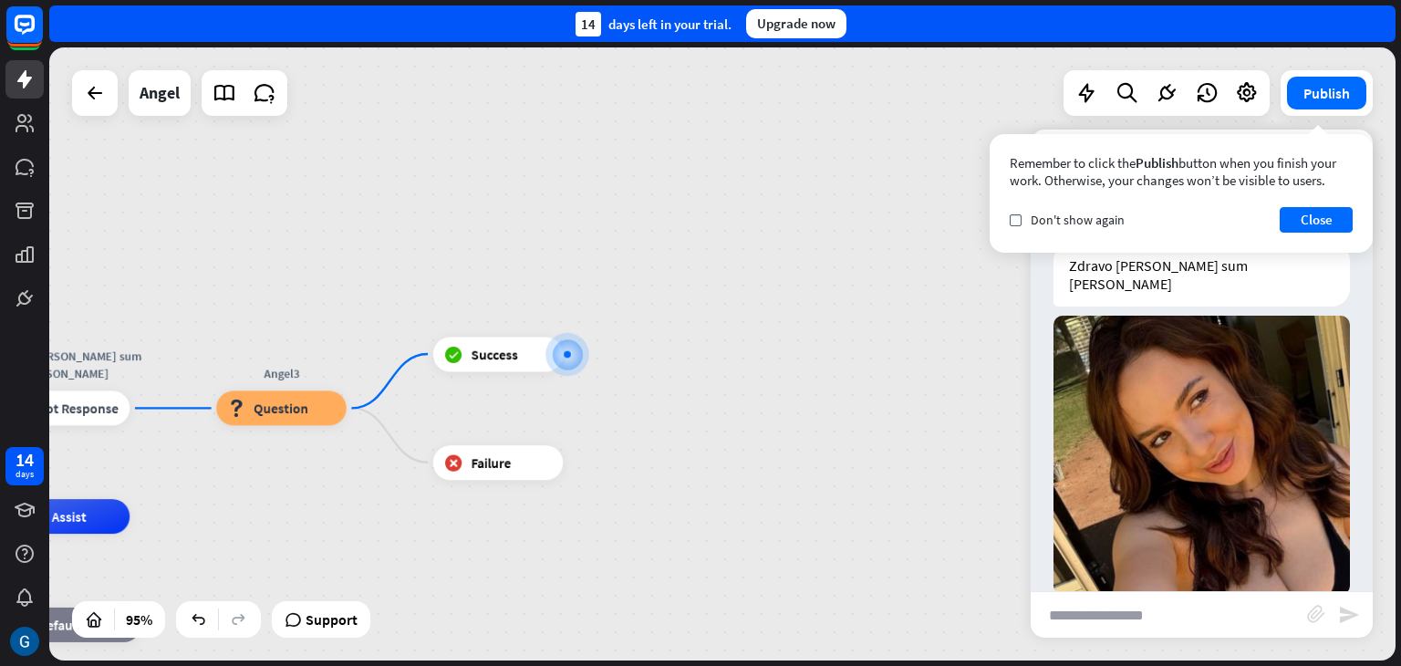
click at [1116, 623] on input "text" at bounding box center [1169, 615] width 276 height 46
type input "****"
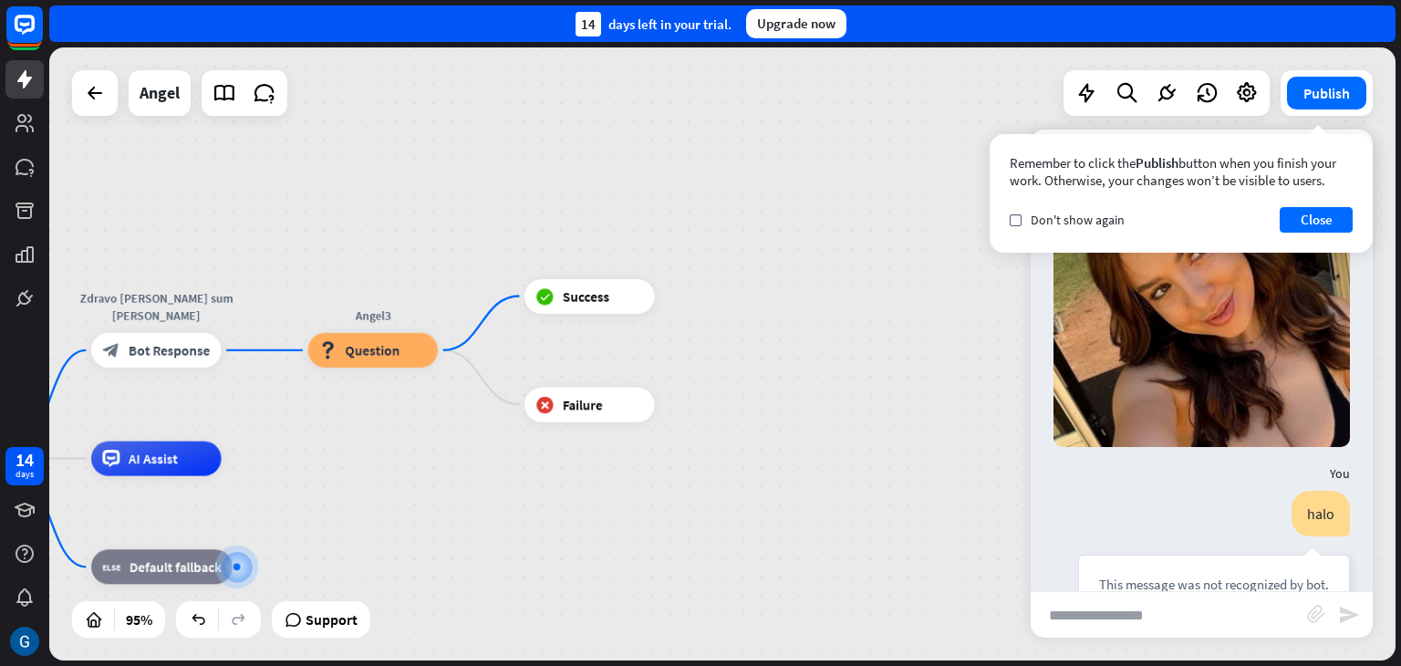
scroll to position [215, 0]
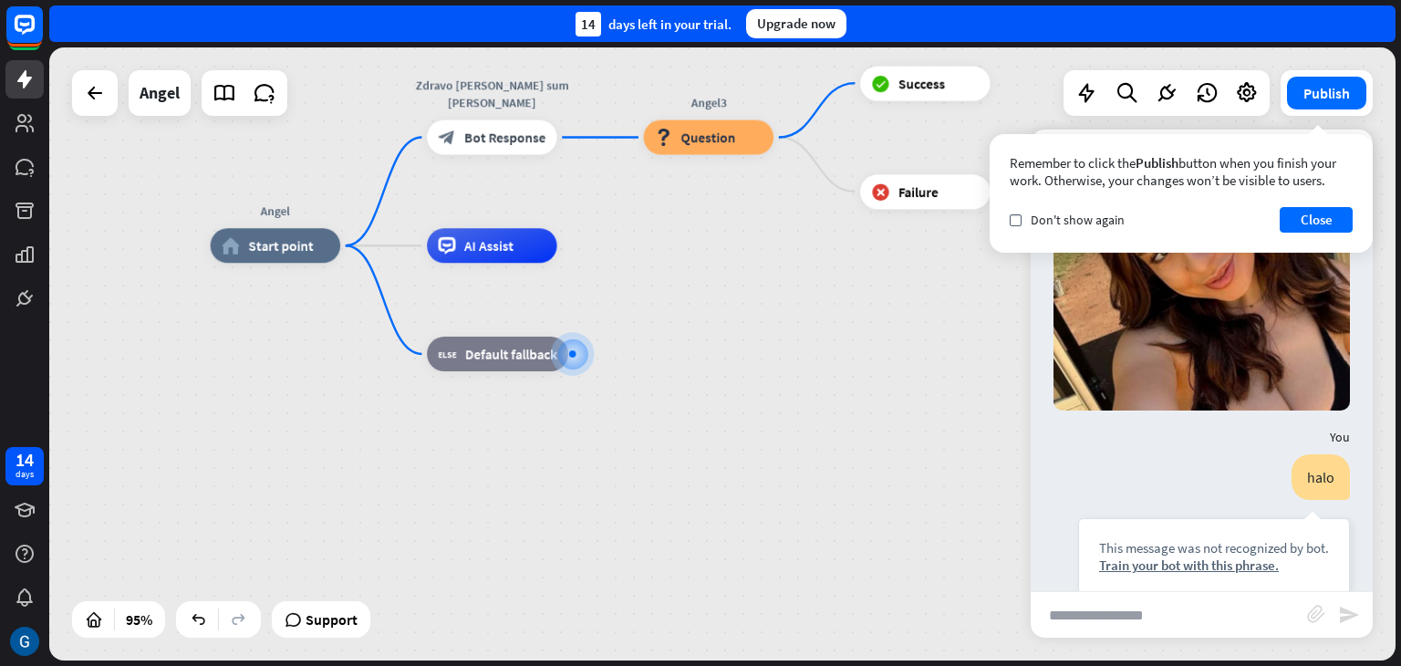
drag, startPoint x: 719, startPoint y: 140, endPoint x: 649, endPoint y: 391, distance: 261.4
click at [649, 391] on div "Angel home_2 Start point Zdravo [PERSON_NAME] sum [PERSON_NAME] block_bot_respo…" at bounding box center [850, 536] width 1279 height 582
click at [1332, 214] on button "Close" at bounding box center [1316, 220] width 73 height 26
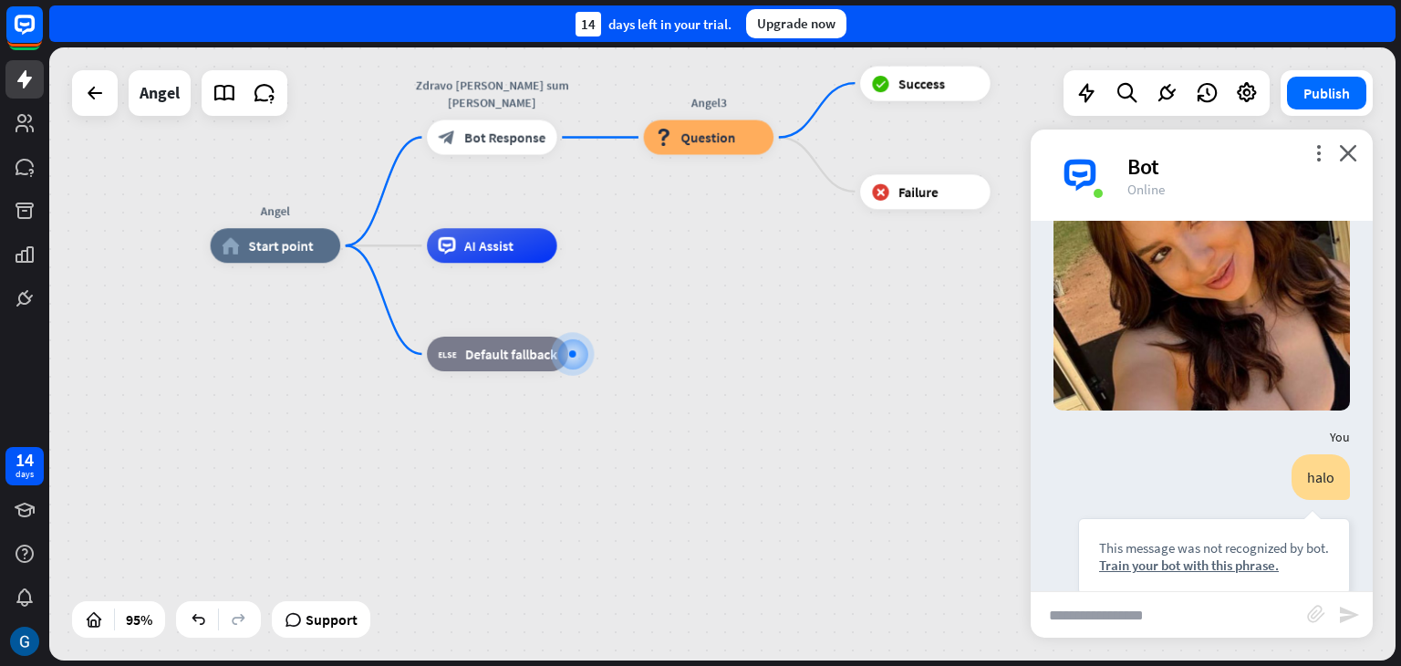
click at [1357, 151] on div "more_vert close Bot Online" at bounding box center [1202, 175] width 342 height 91
click at [1354, 147] on icon "close" at bounding box center [1348, 152] width 18 height 17
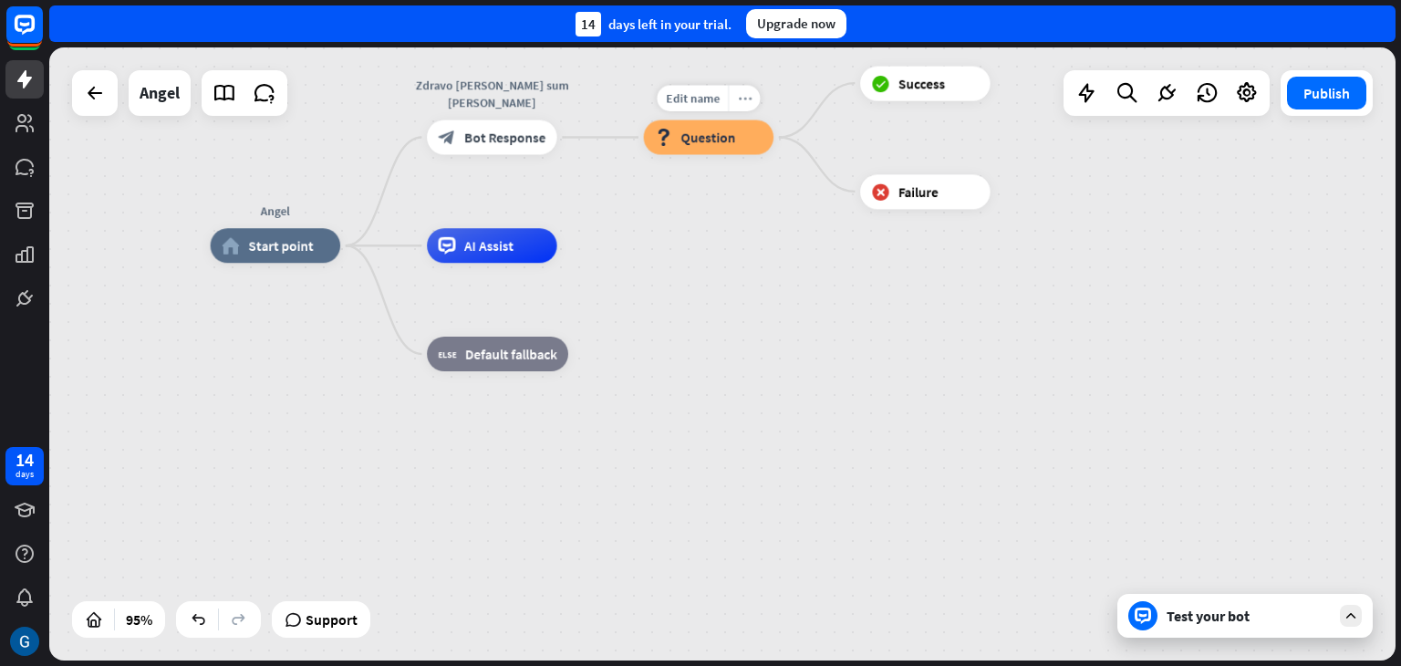
click at [738, 99] on icon "more_horiz" at bounding box center [745, 98] width 14 height 13
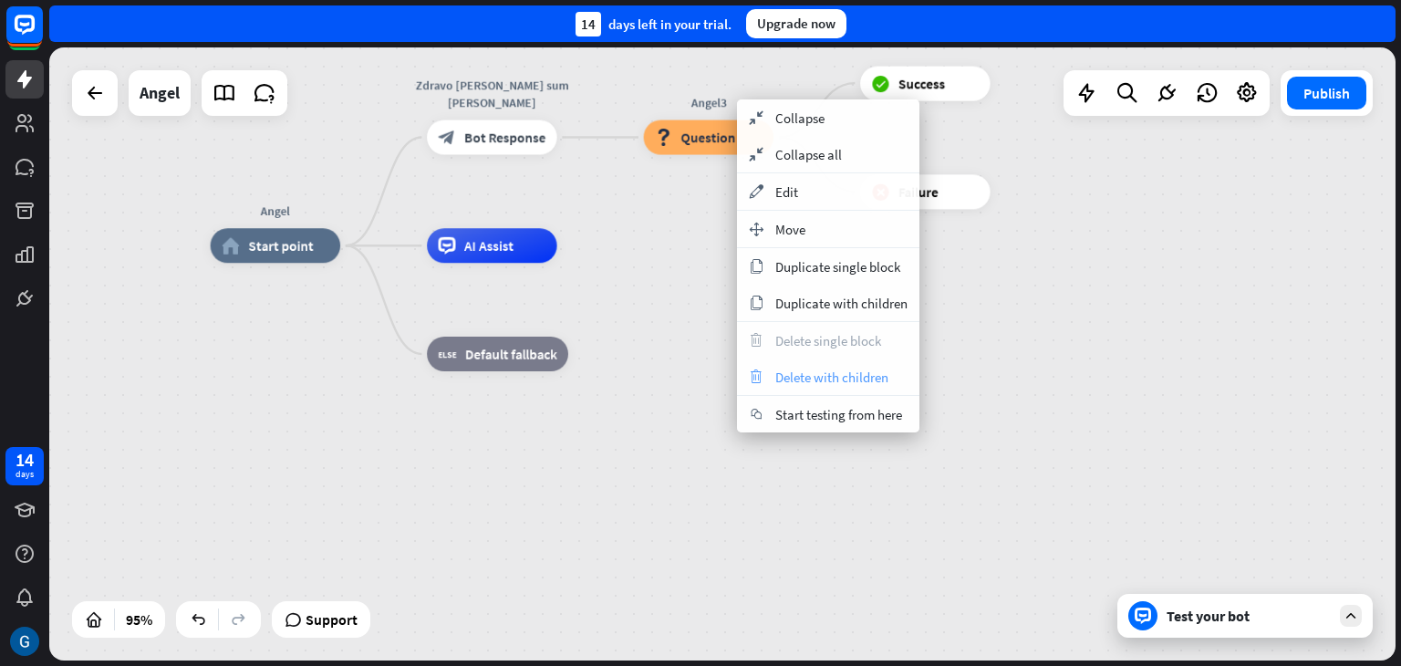
click at [873, 380] on span "Delete with children" at bounding box center [831, 377] width 113 height 17
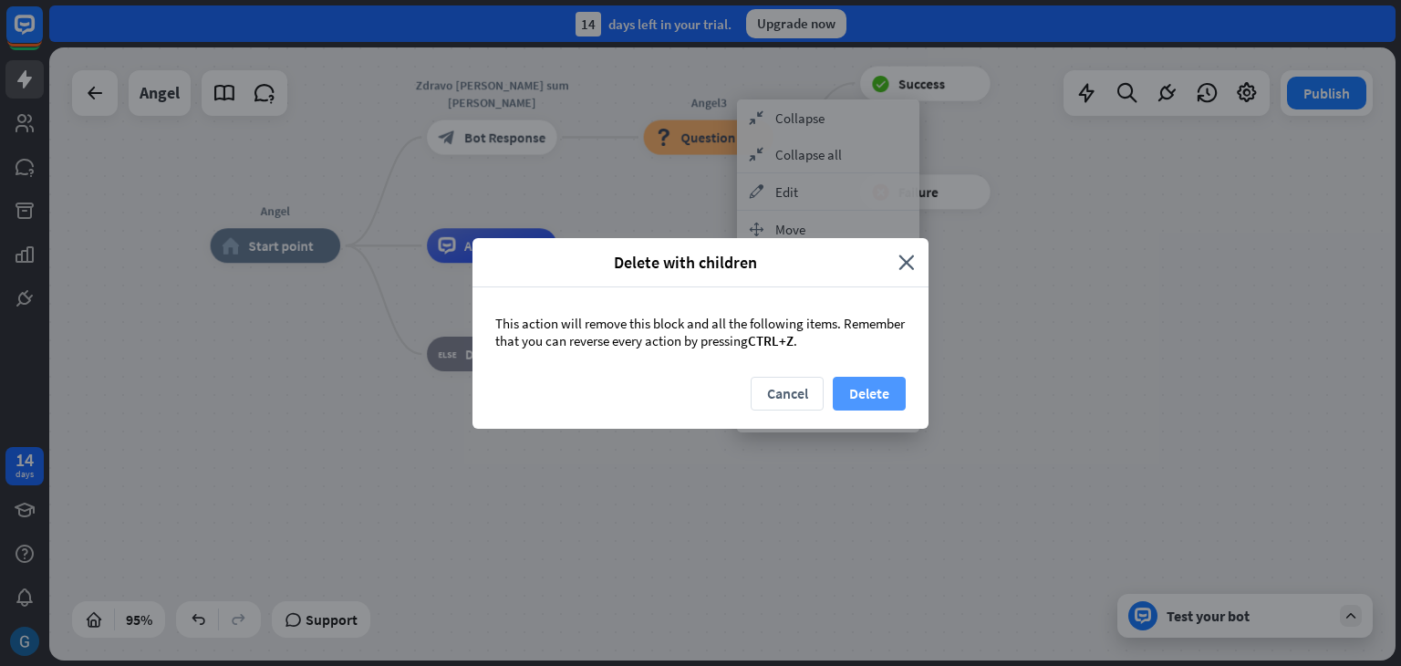
click at [870, 394] on button "Delete" at bounding box center [869, 394] width 73 height 34
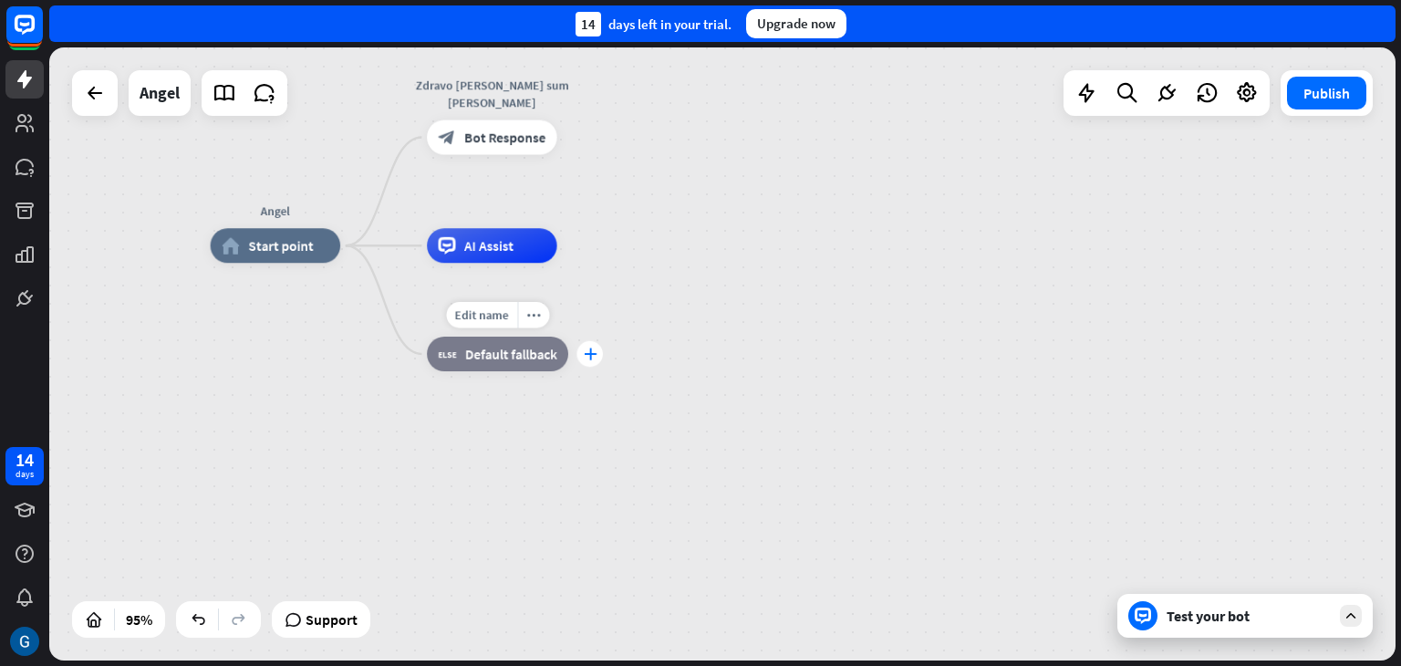
click at [593, 356] on icon "plus" at bounding box center [590, 354] width 13 height 12
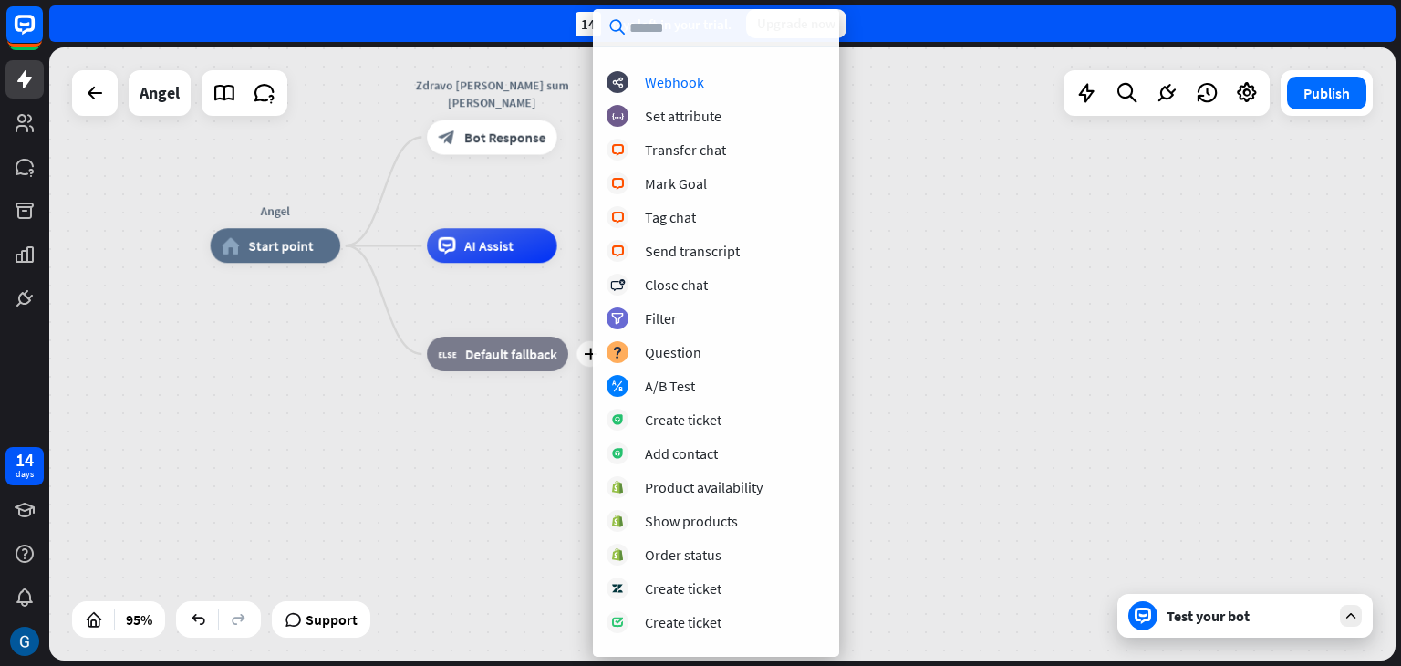
scroll to position [257, 0]
click at [690, 353] on div "Question" at bounding box center [673, 354] width 57 height 18
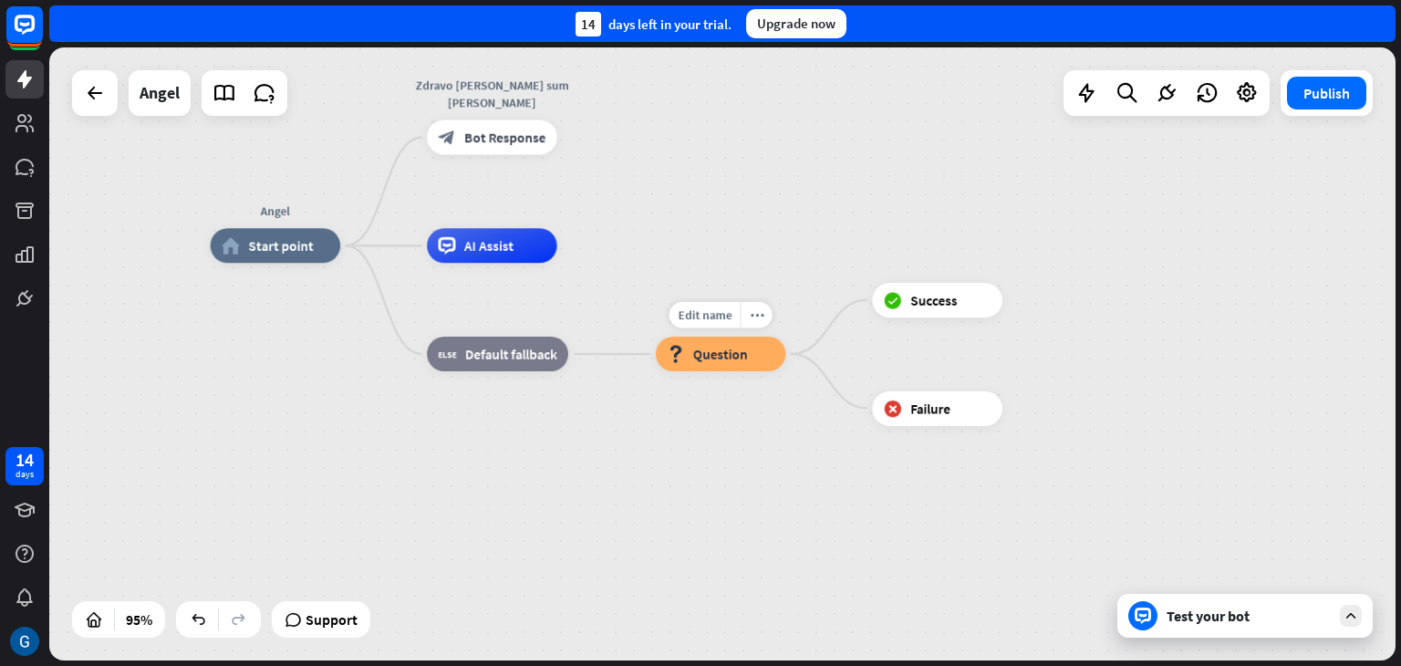
click at [690, 353] on div "block_question Question" at bounding box center [721, 354] width 130 height 35
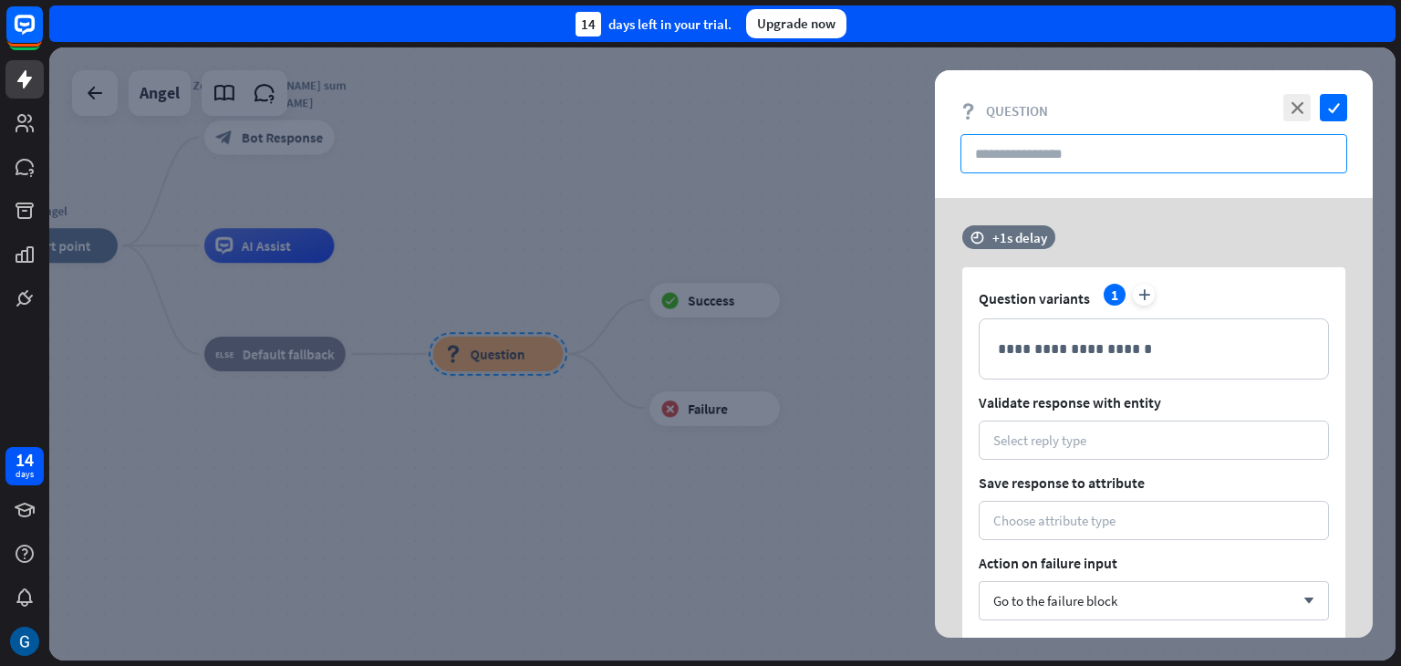
click at [1036, 158] on input "text" at bounding box center [1154, 153] width 387 height 39
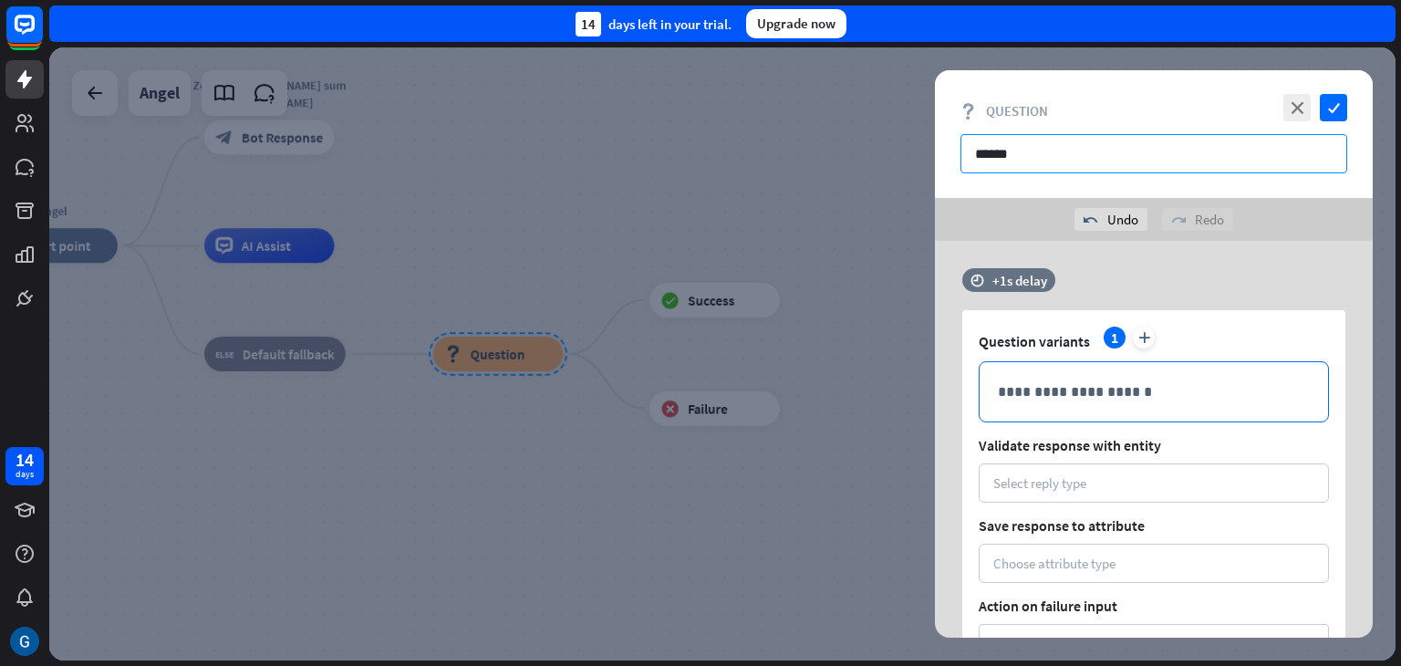
type input "******"
click at [1084, 391] on p "**********" at bounding box center [1154, 391] width 312 height 23
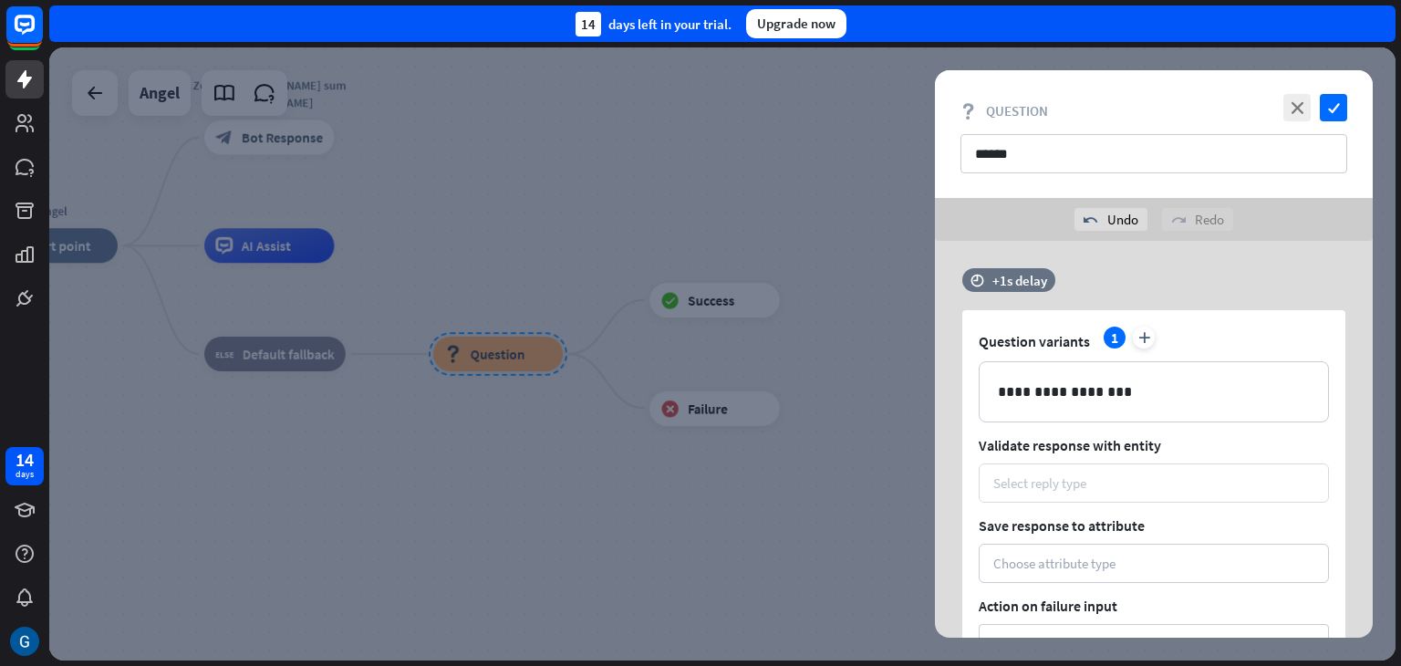
click at [1154, 486] on div "Select reply type" at bounding box center [1153, 482] width 321 height 17
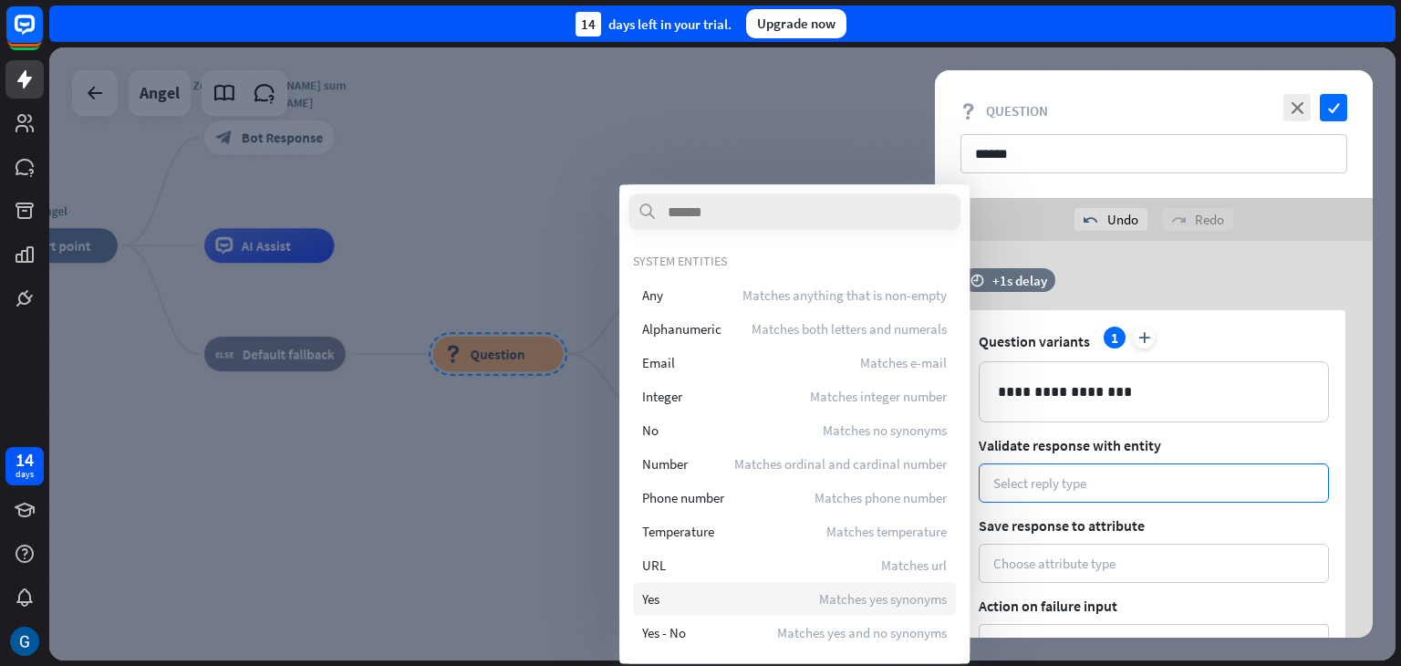
click at [737, 603] on div "Yes Matches yes synonyms" at bounding box center [794, 598] width 323 height 33
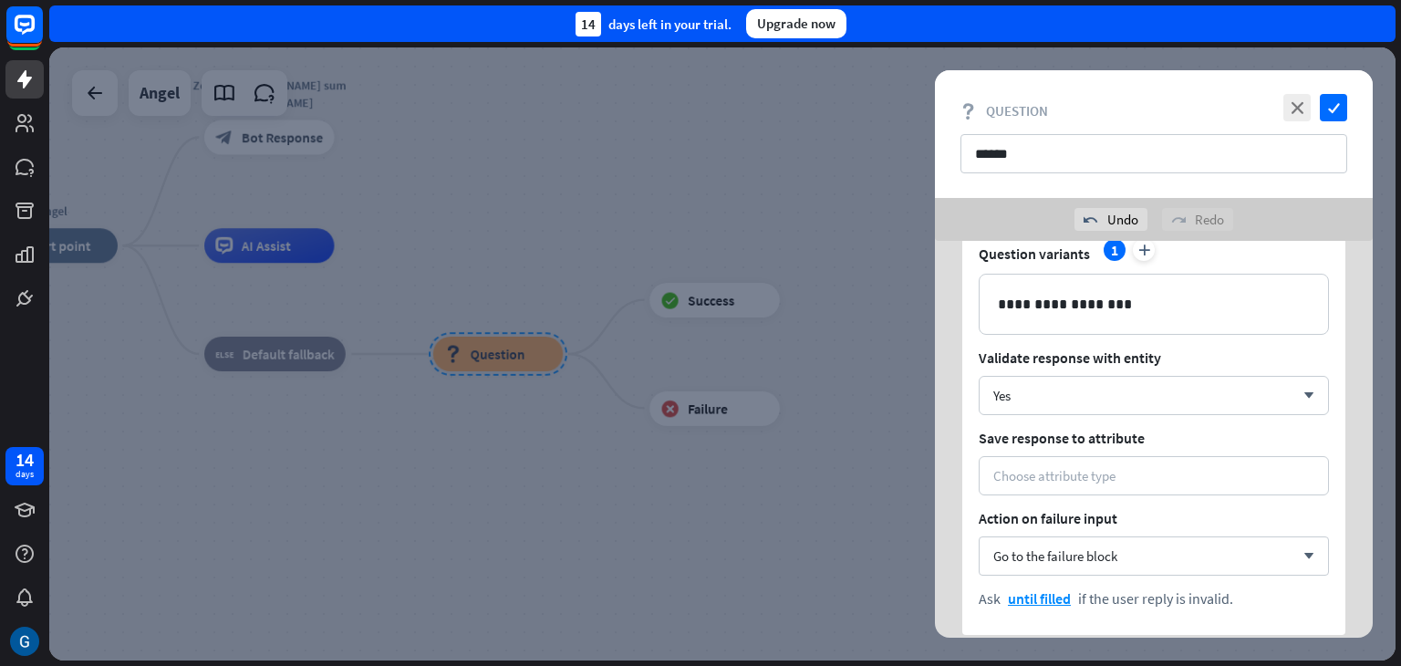
scroll to position [194, 0]
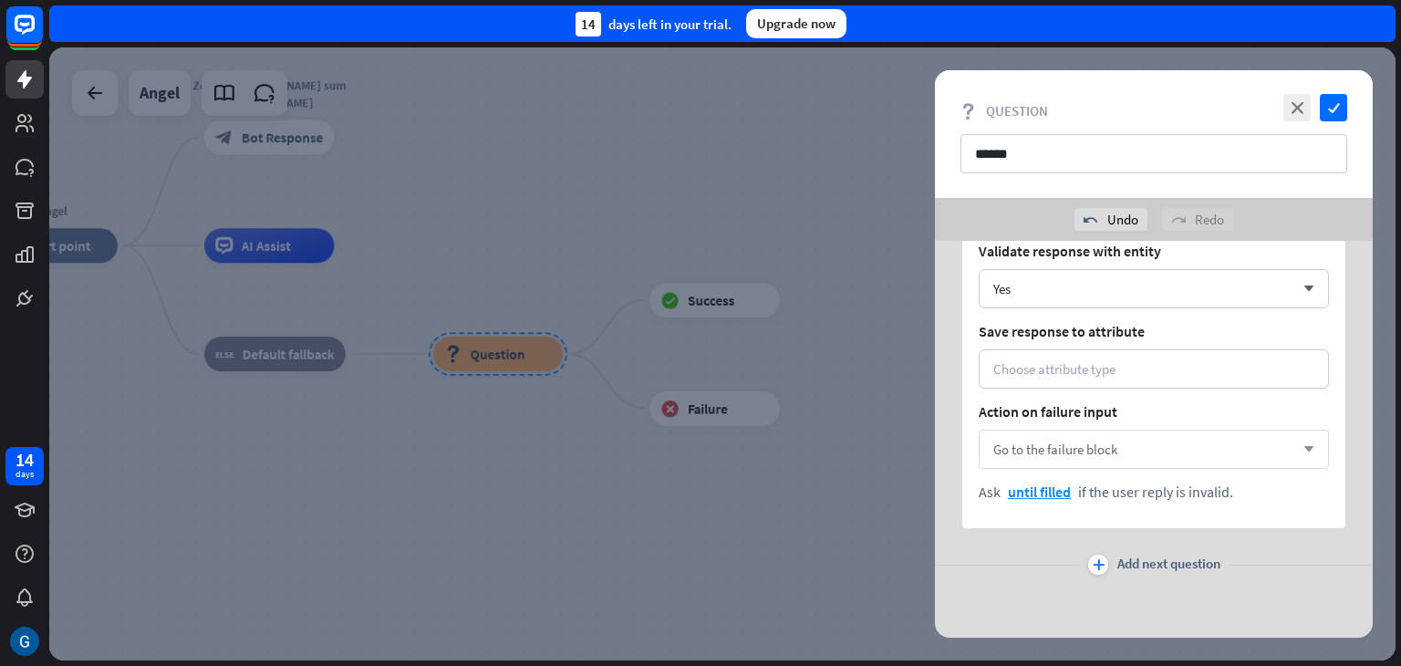
click at [1305, 442] on div "Go to the failure block arrow_down" at bounding box center [1154, 449] width 350 height 39
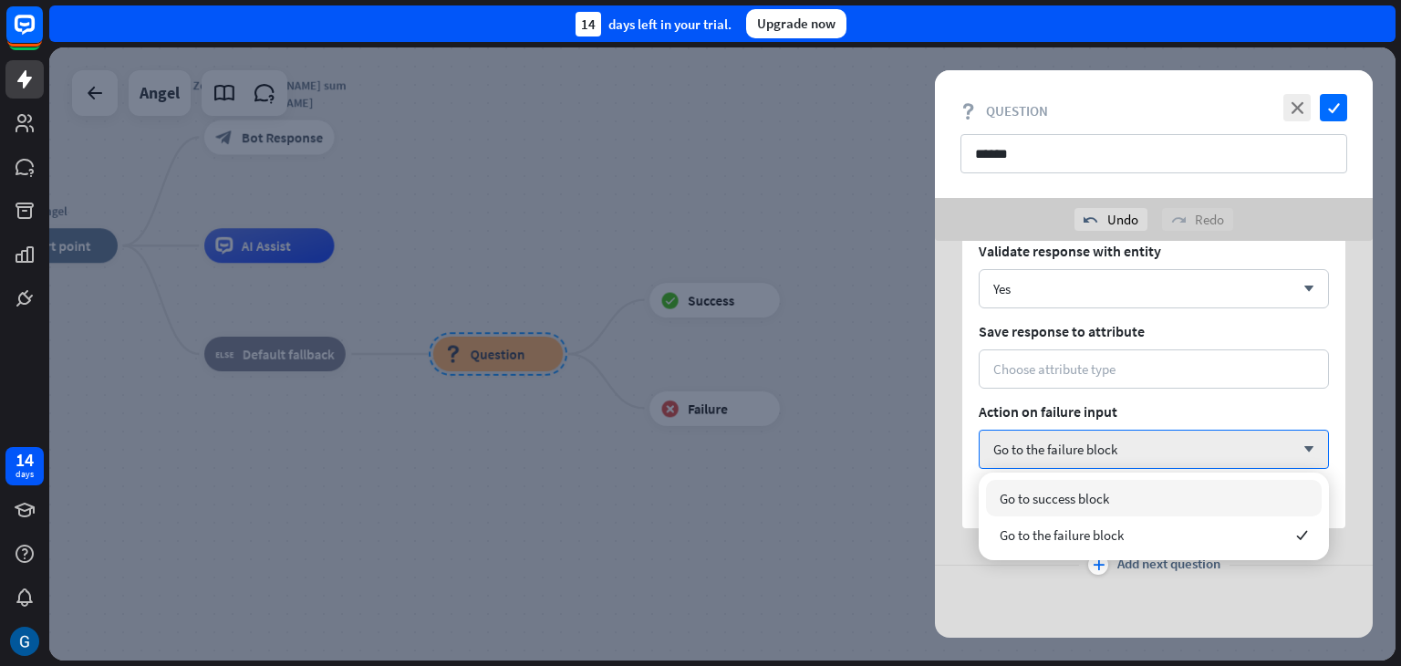
click at [1113, 497] on div "Go to success block" at bounding box center [1154, 498] width 336 height 36
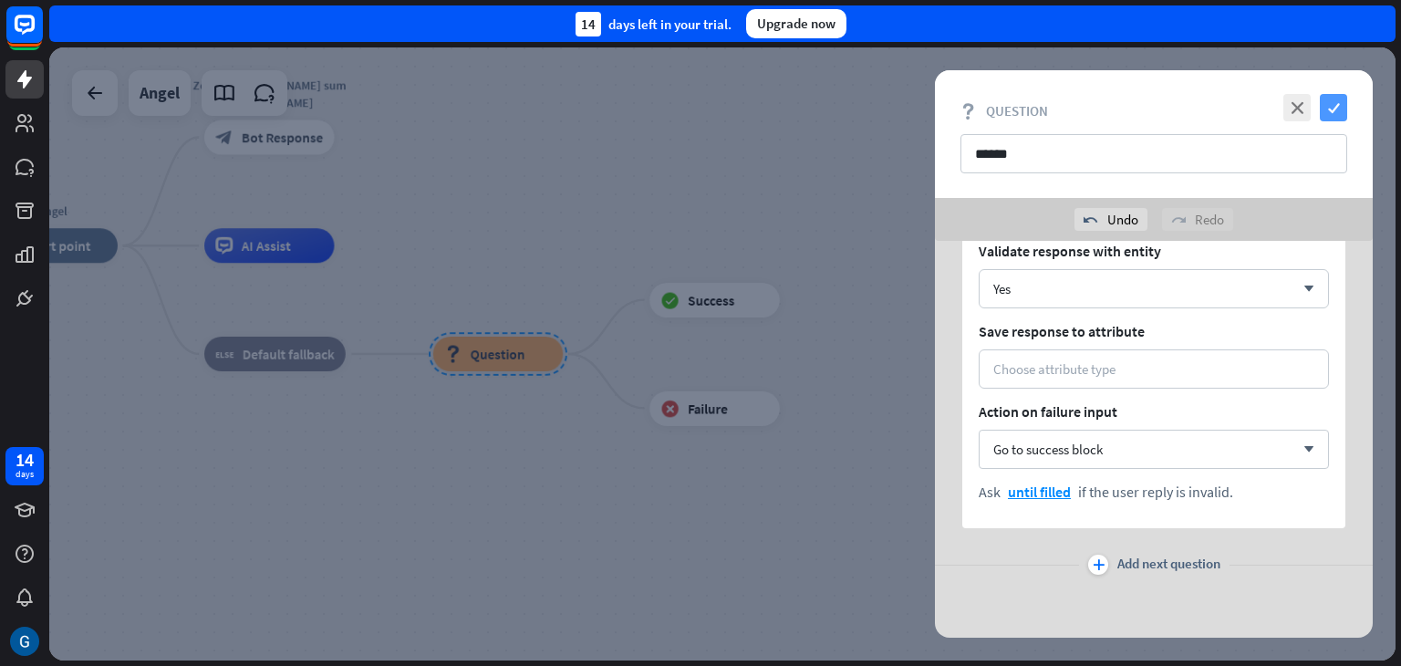
click at [1335, 99] on icon "check" at bounding box center [1333, 107] width 27 height 27
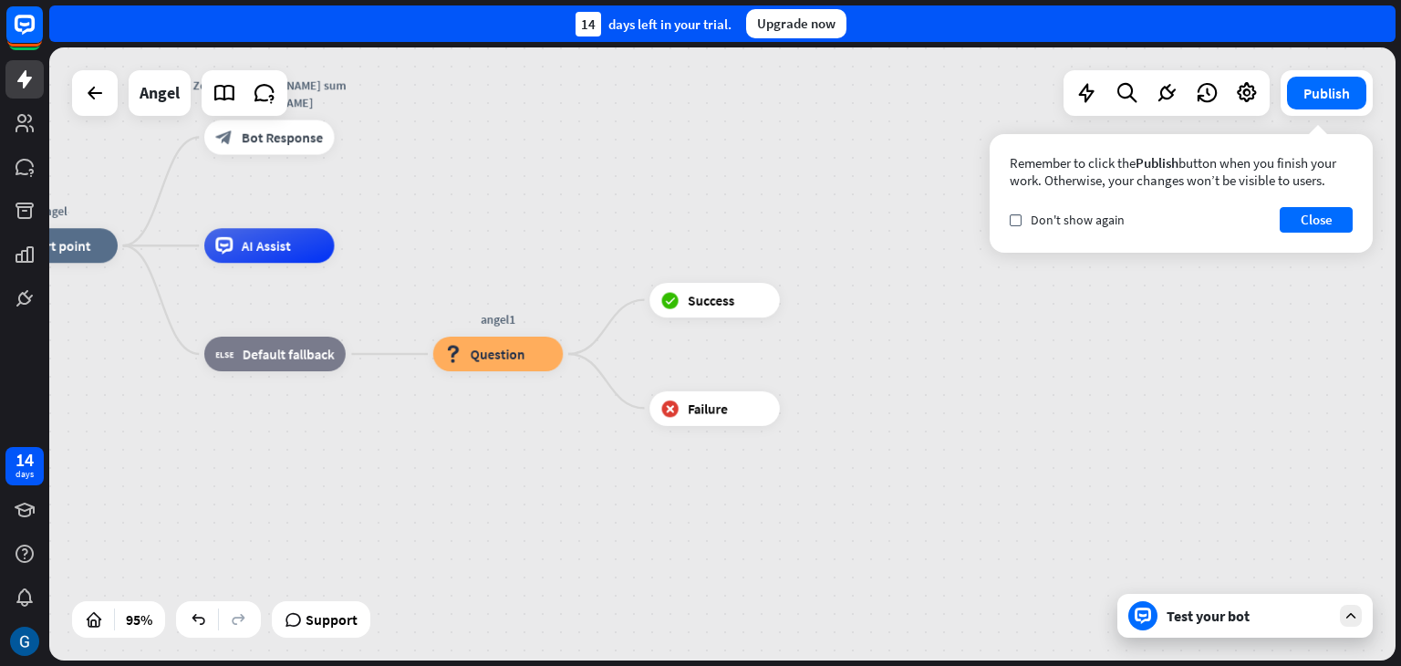
click at [1222, 629] on div "Test your bot" at bounding box center [1245, 616] width 255 height 44
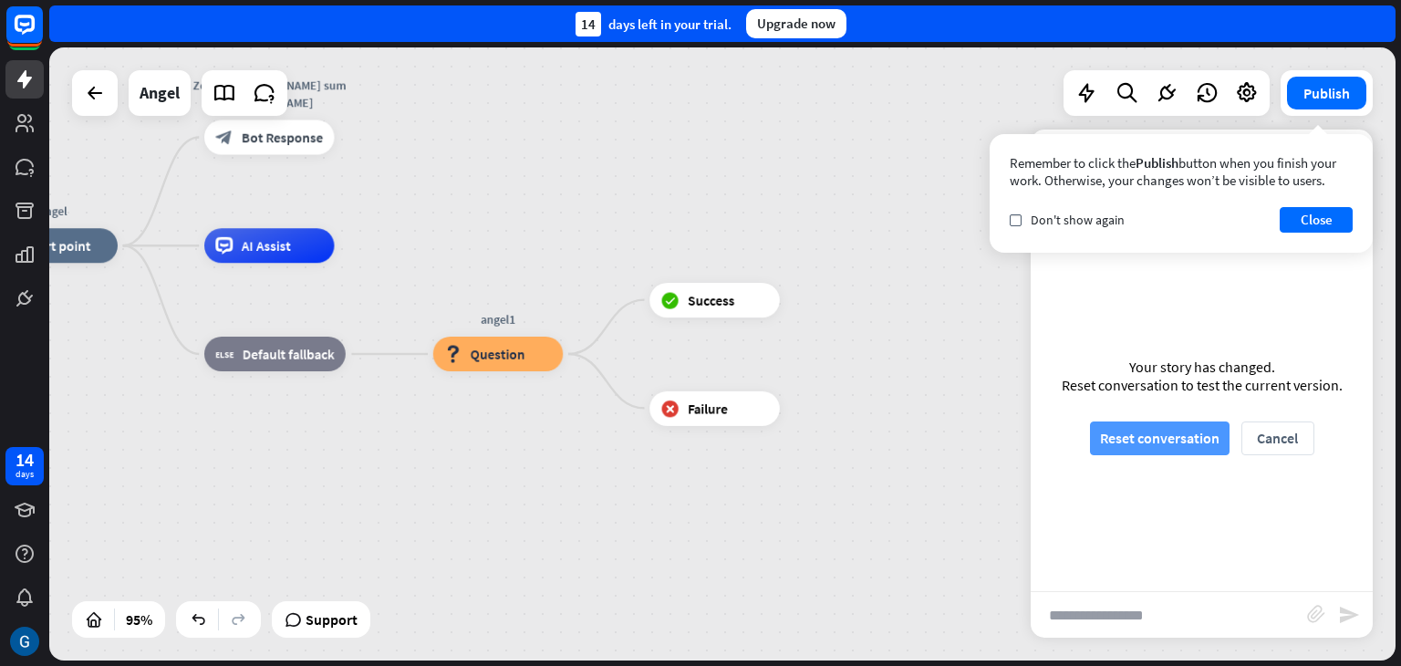
click at [1164, 426] on button "Reset conversation" at bounding box center [1160, 438] width 140 height 34
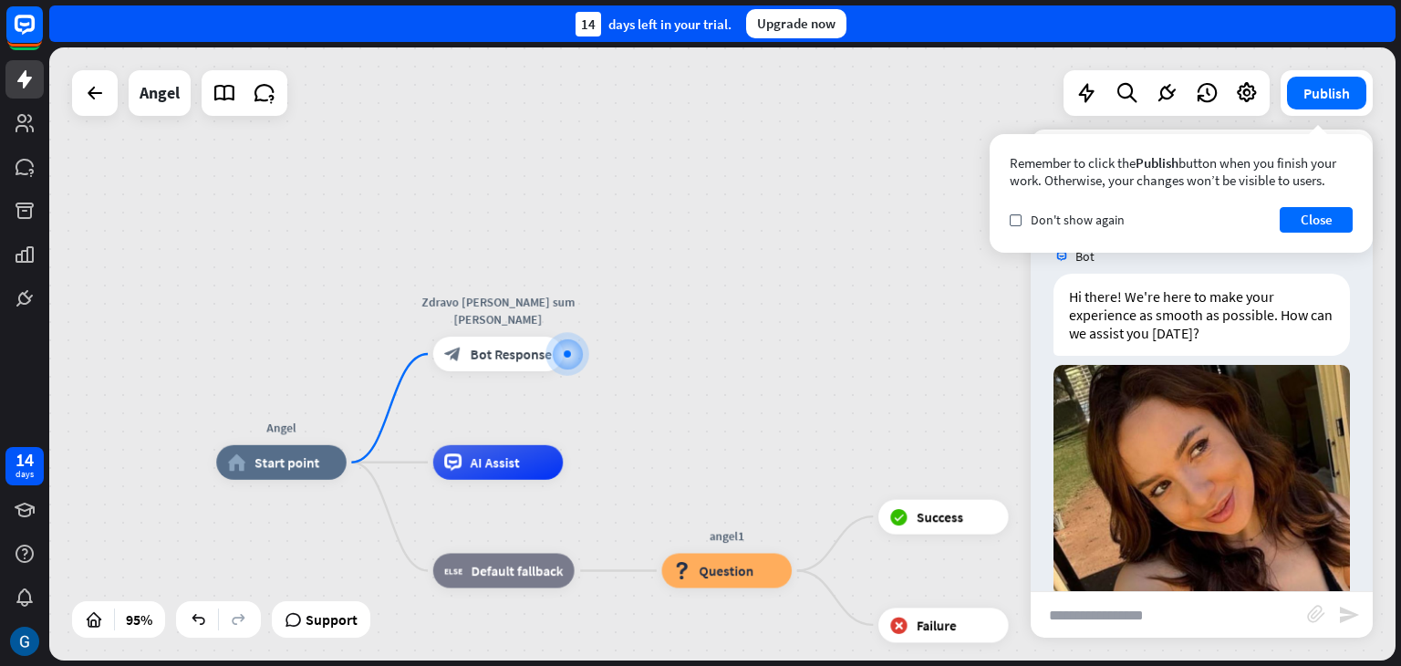
scroll to position [68, 0]
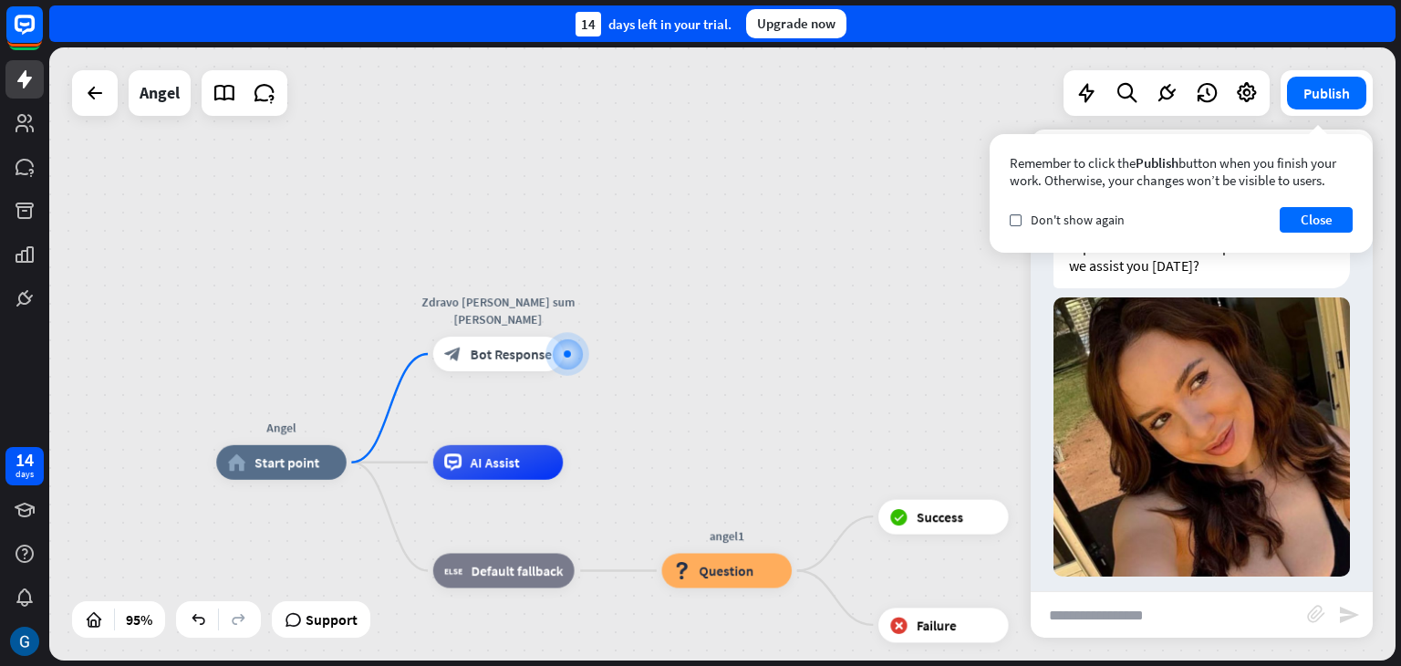
click at [1113, 624] on input "text" at bounding box center [1169, 615] width 276 height 46
type input "****"
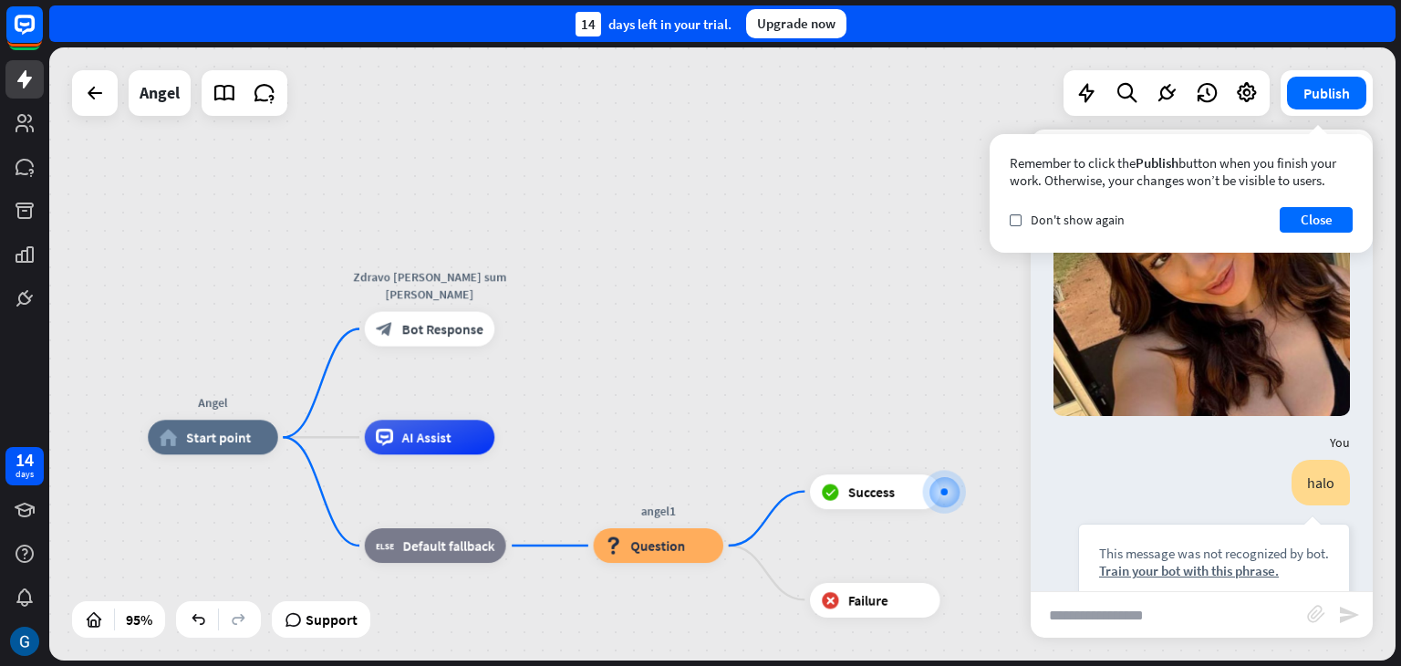
scroll to position [252, 0]
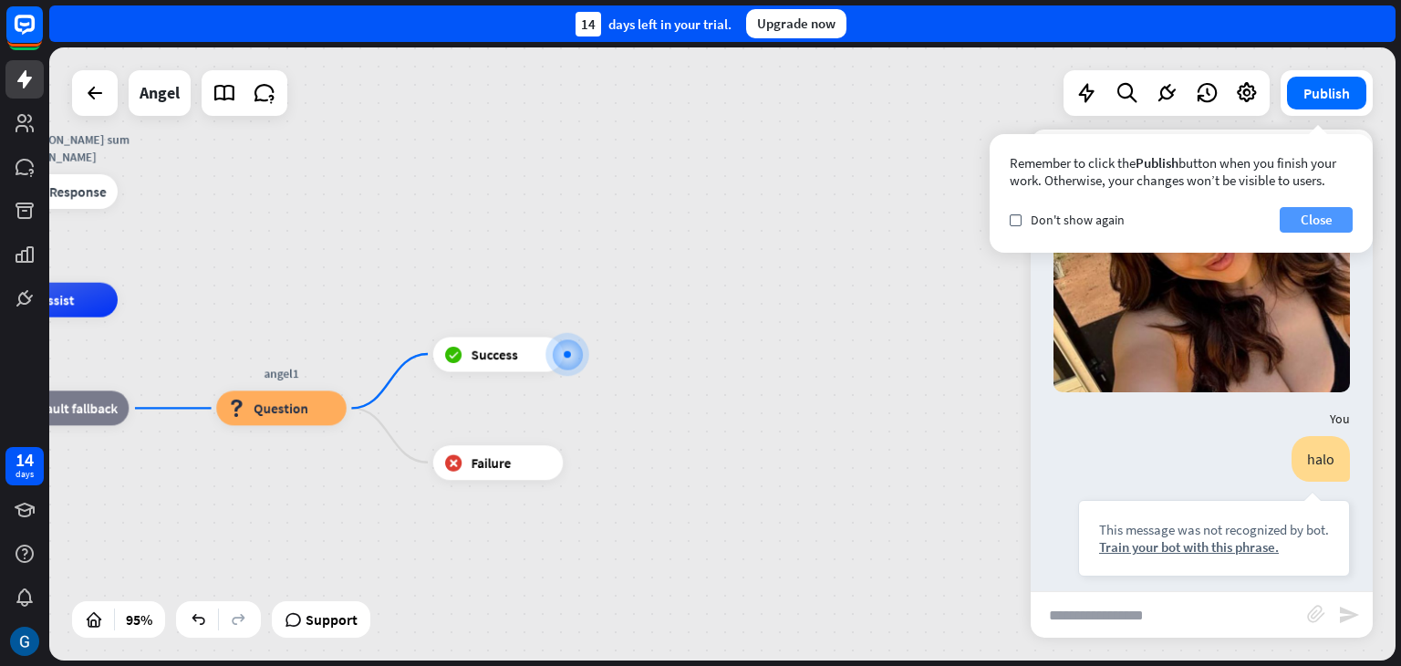
click at [1305, 223] on button "Close" at bounding box center [1316, 220] width 73 height 26
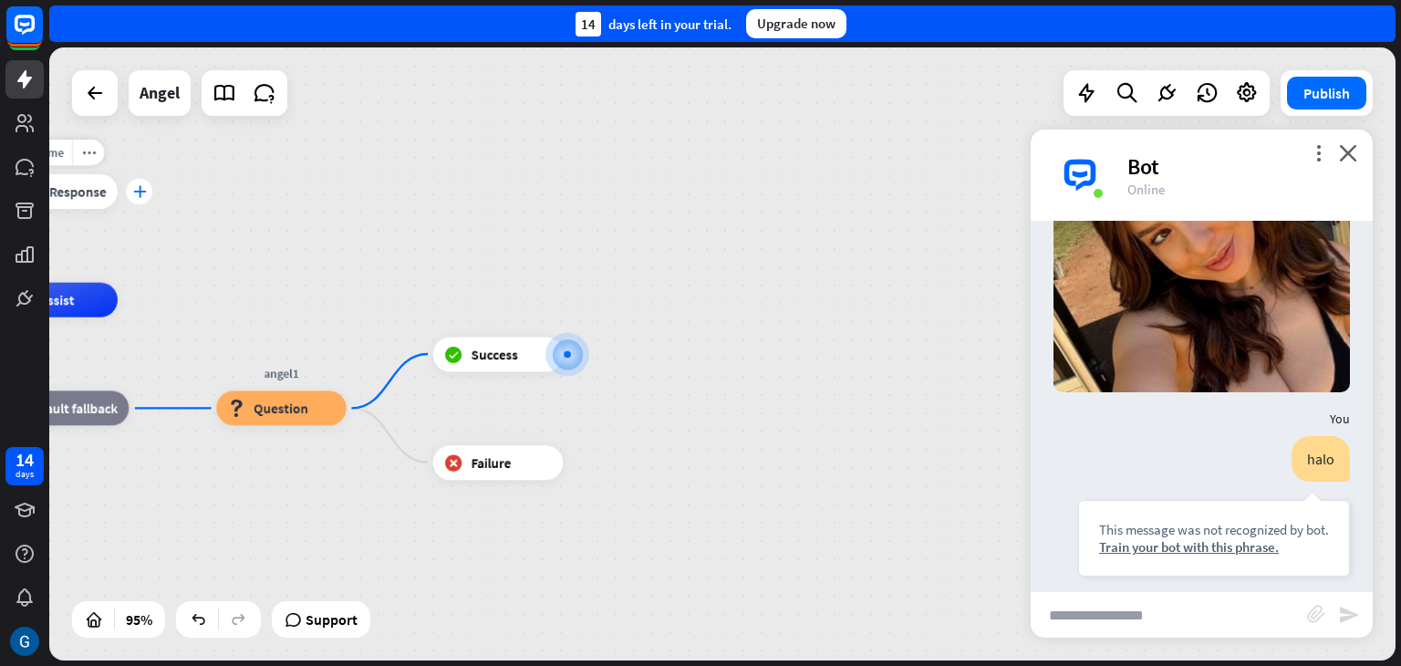
click at [140, 188] on icon "plus" at bounding box center [139, 191] width 13 height 12
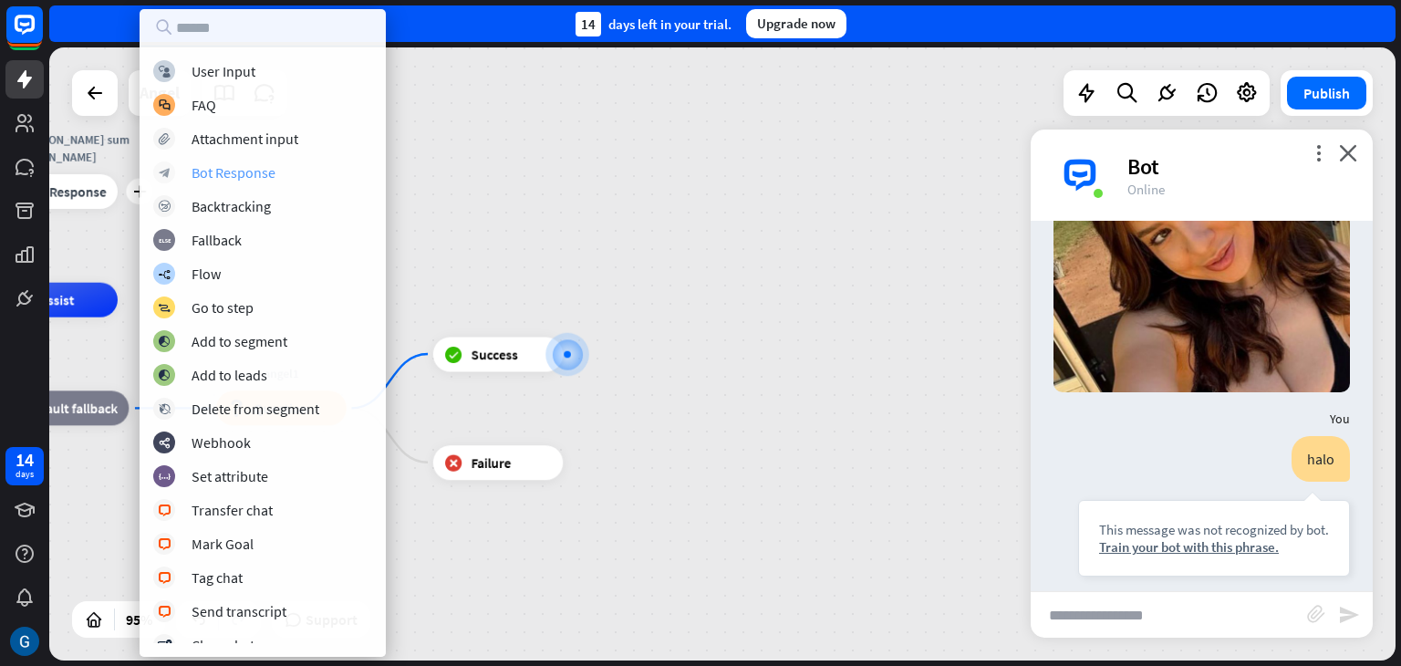
click at [259, 179] on div "Bot Response" at bounding box center [234, 172] width 84 height 18
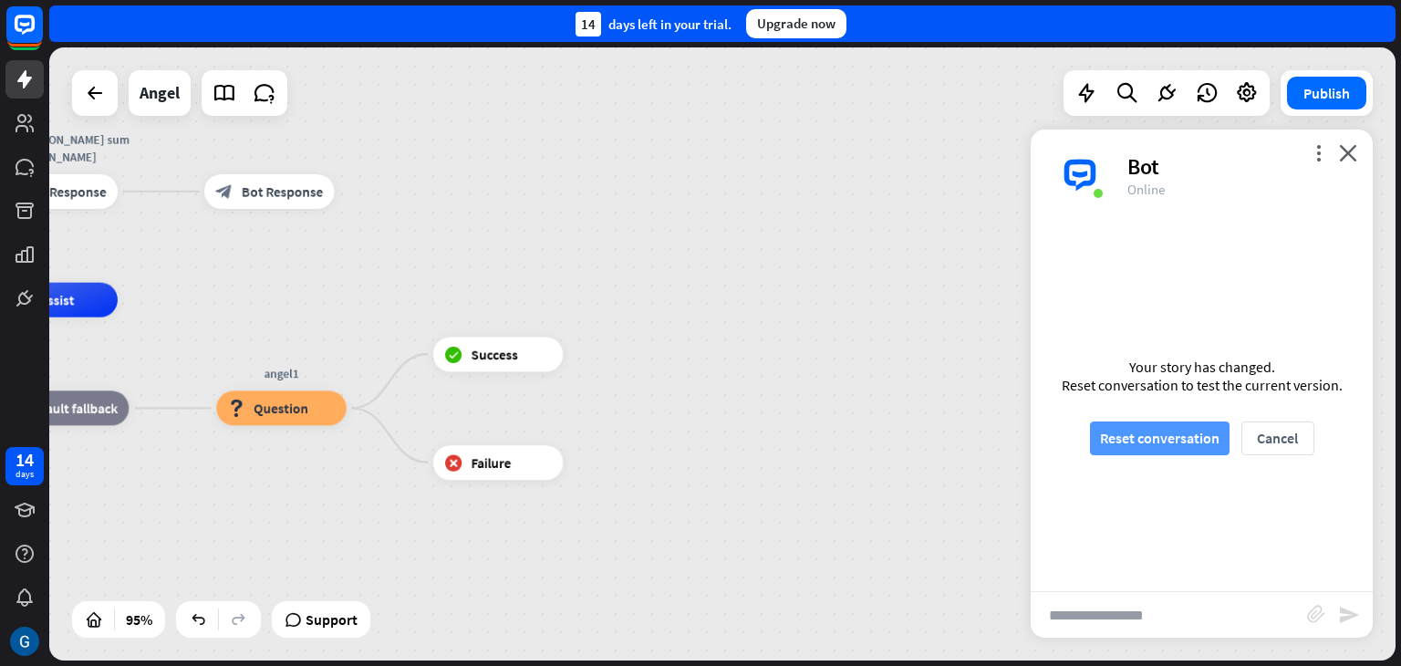
click at [1160, 430] on button "Reset conversation" at bounding box center [1160, 438] width 140 height 34
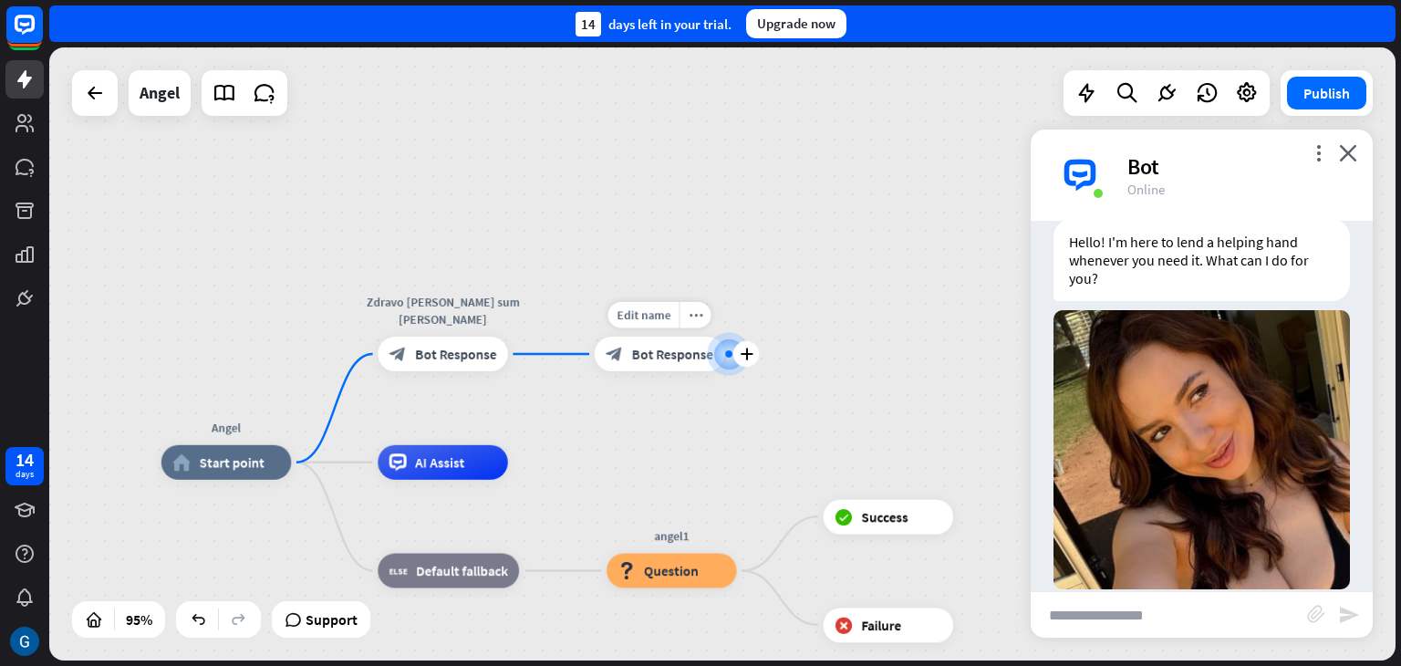
scroll to position [68, 0]
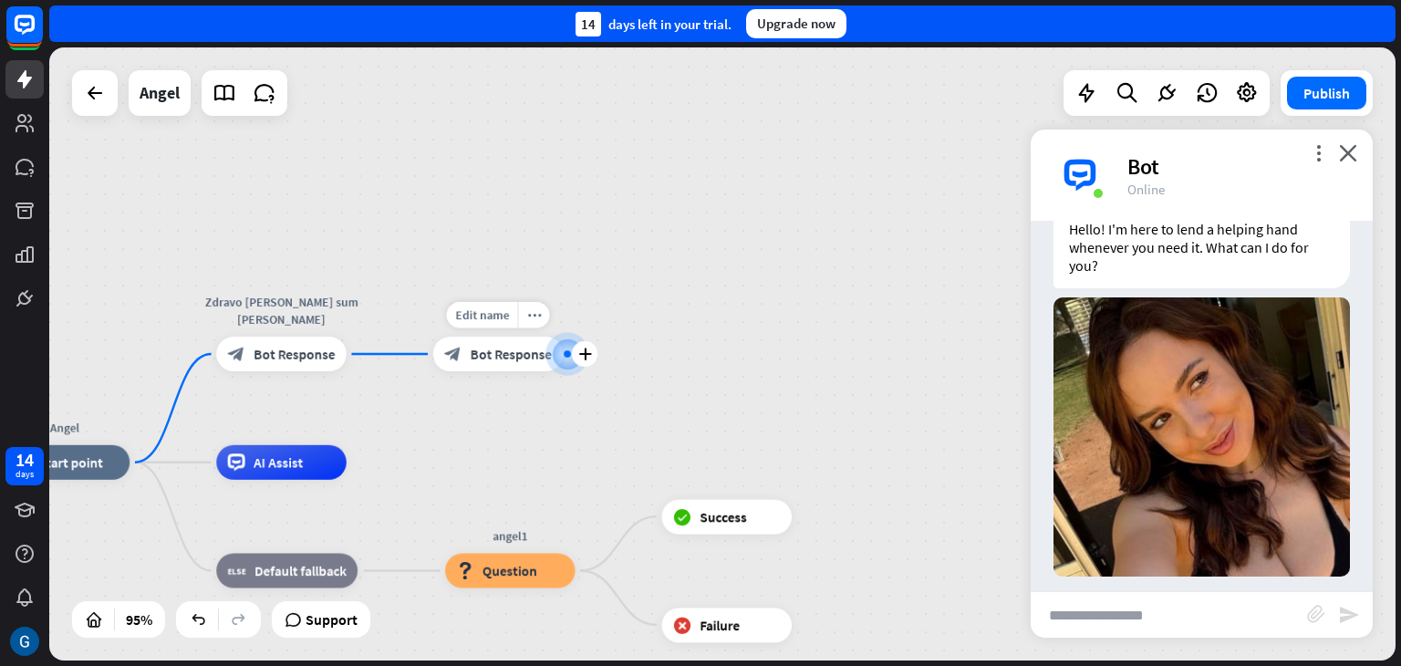
click at [515, 359] on span "Bot Response" at bounding box center [511, 354] width 81 height 17
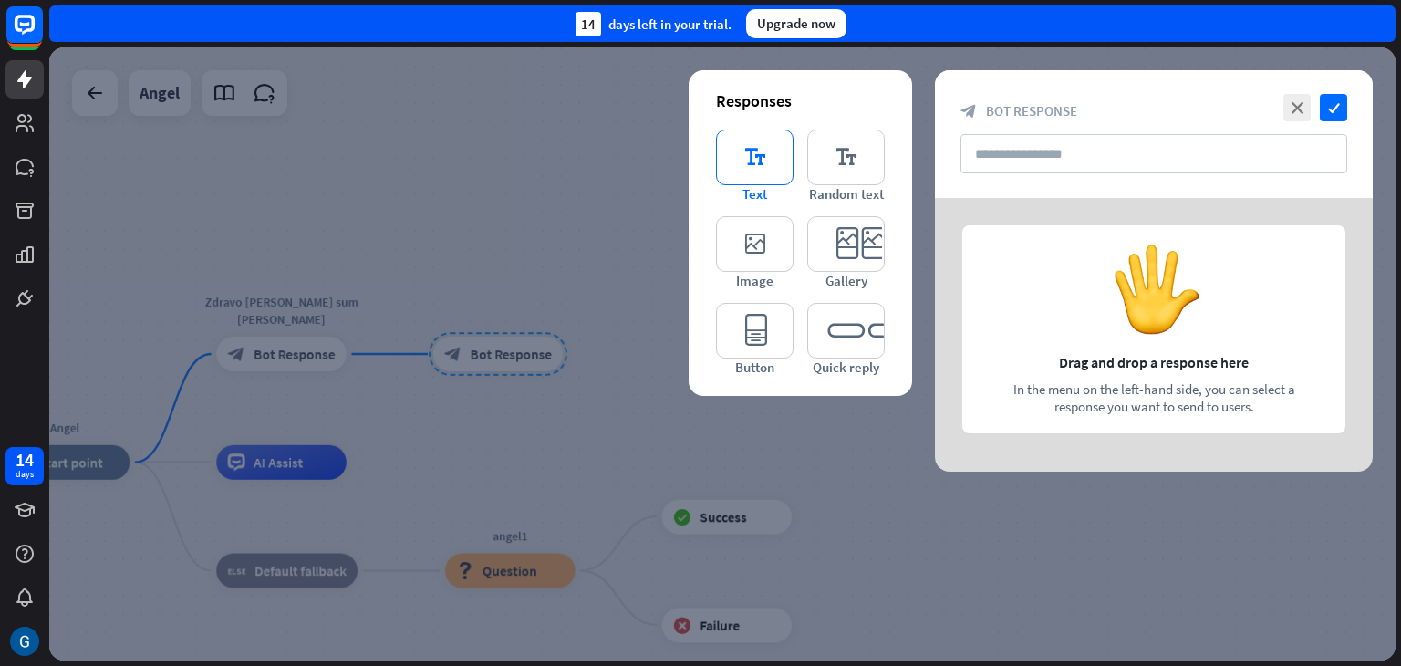
click at [762, 157] on icon "editor_text" at bounding box center [755, 158] width 78 height 56
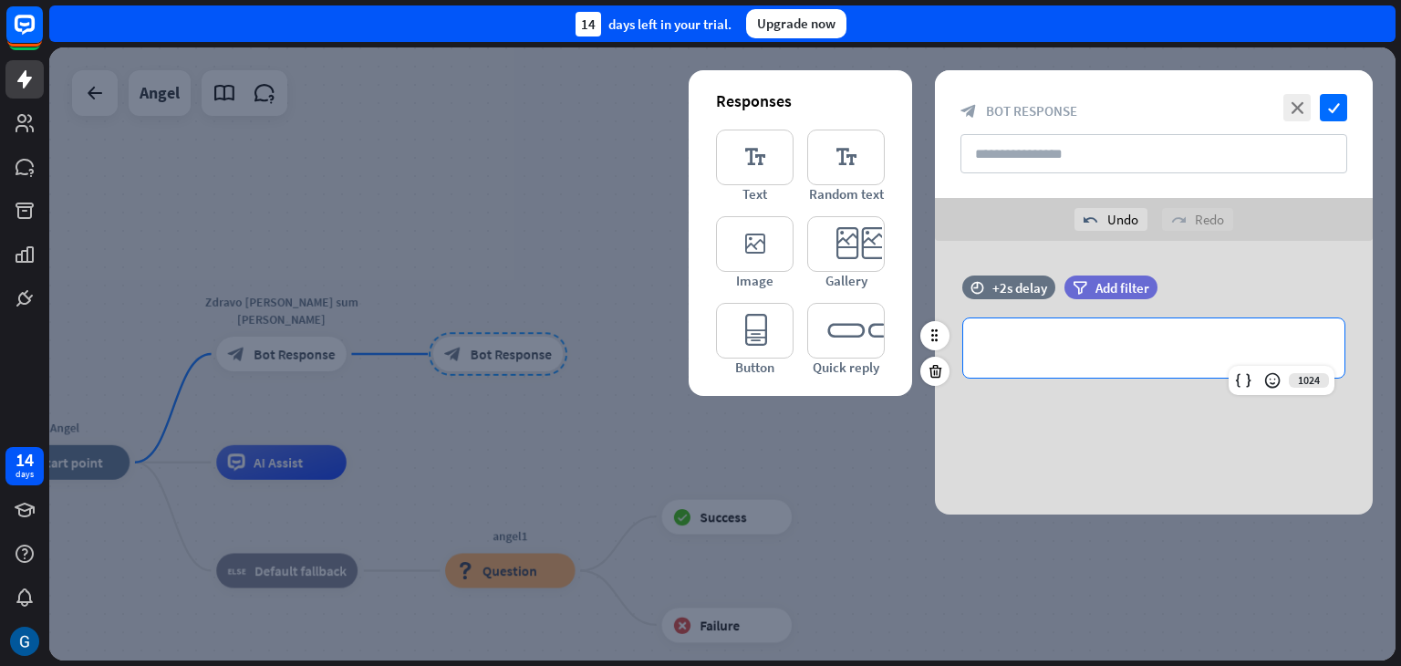
click at [1012, 349] on p "**********" at bounding box center [1154, 348] width 345 height 23
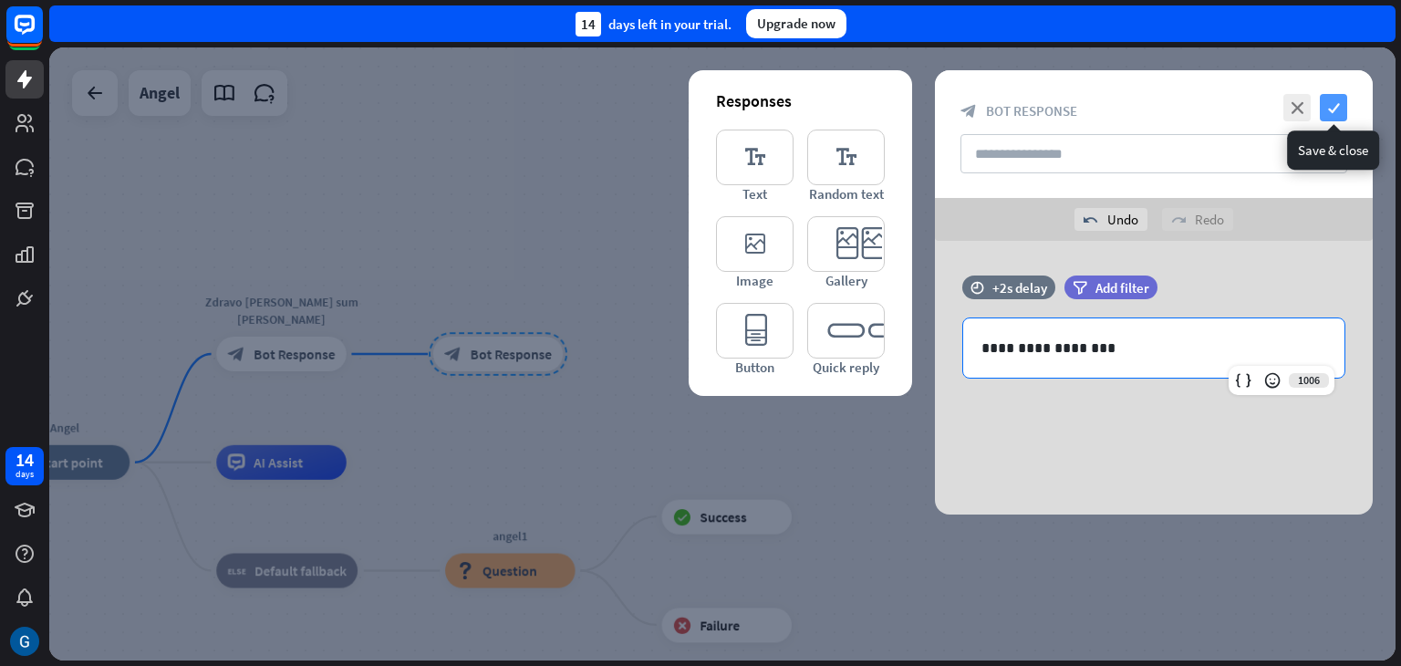
click at [1336, 101] on icon "check" at bounding box center [1333, 107] width 27 height 27
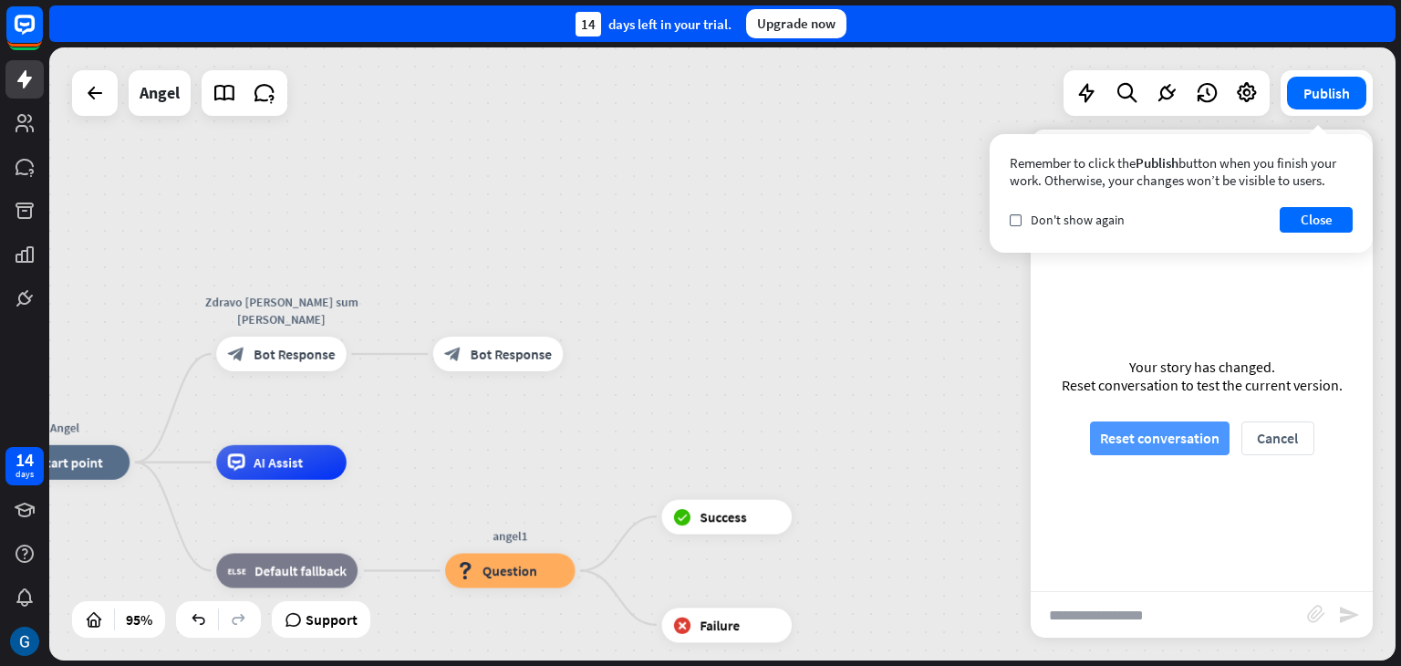
click at [1174, 440] on button "Reset conversation" at bounding box center [1160, 438] width 140 height 34
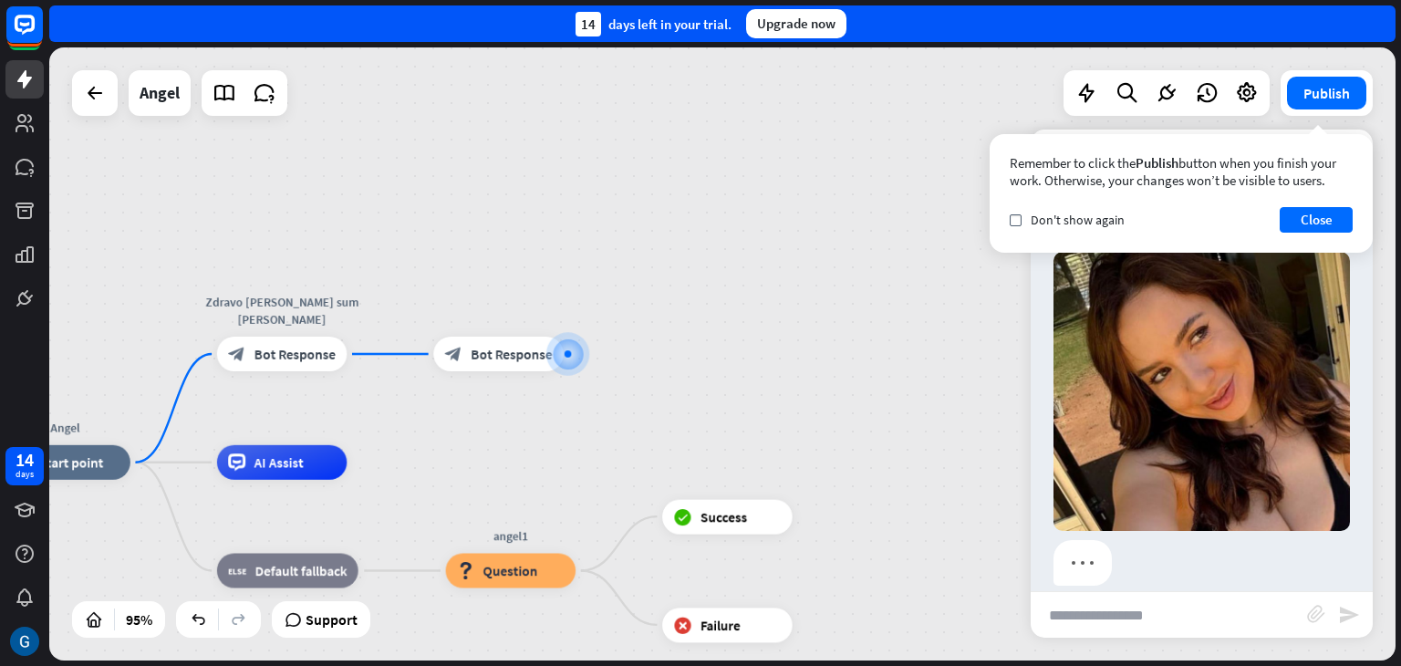
scroll to position [122, 0]
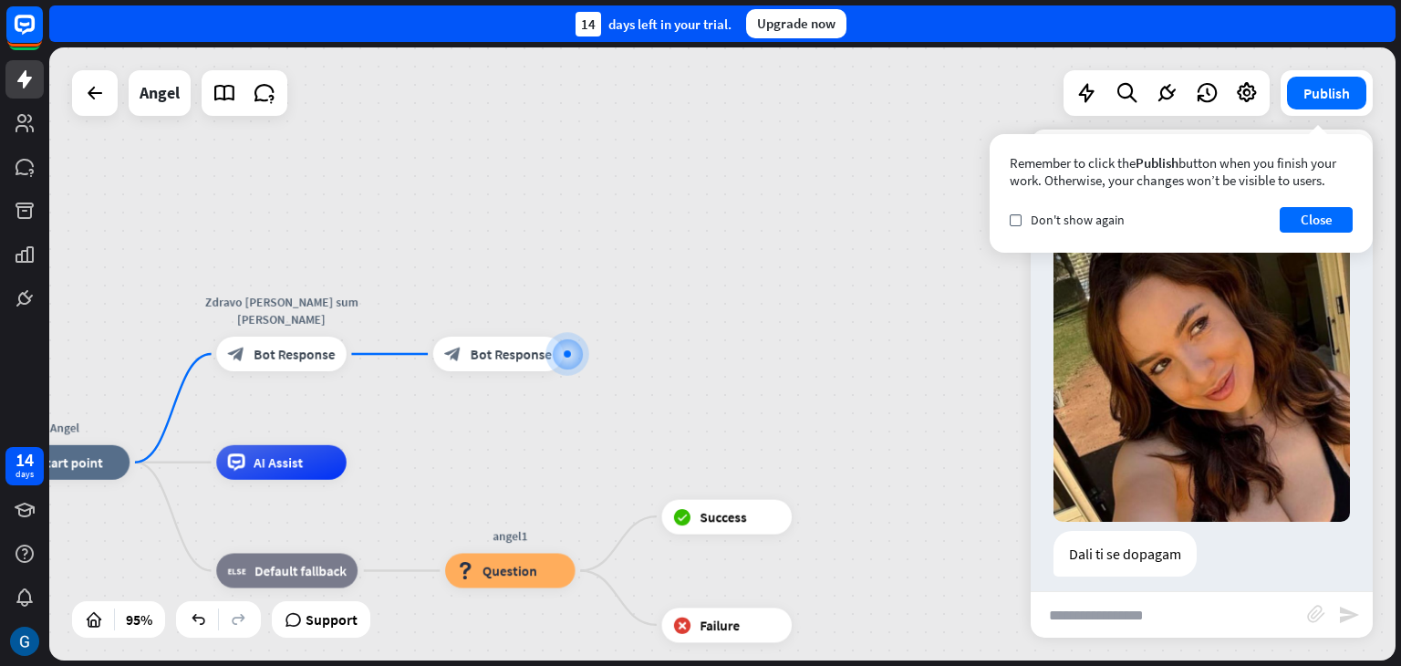
click at [1108, 619] on input "text" at bounding box center [1169, 615] width 276 height 46
type input "***"
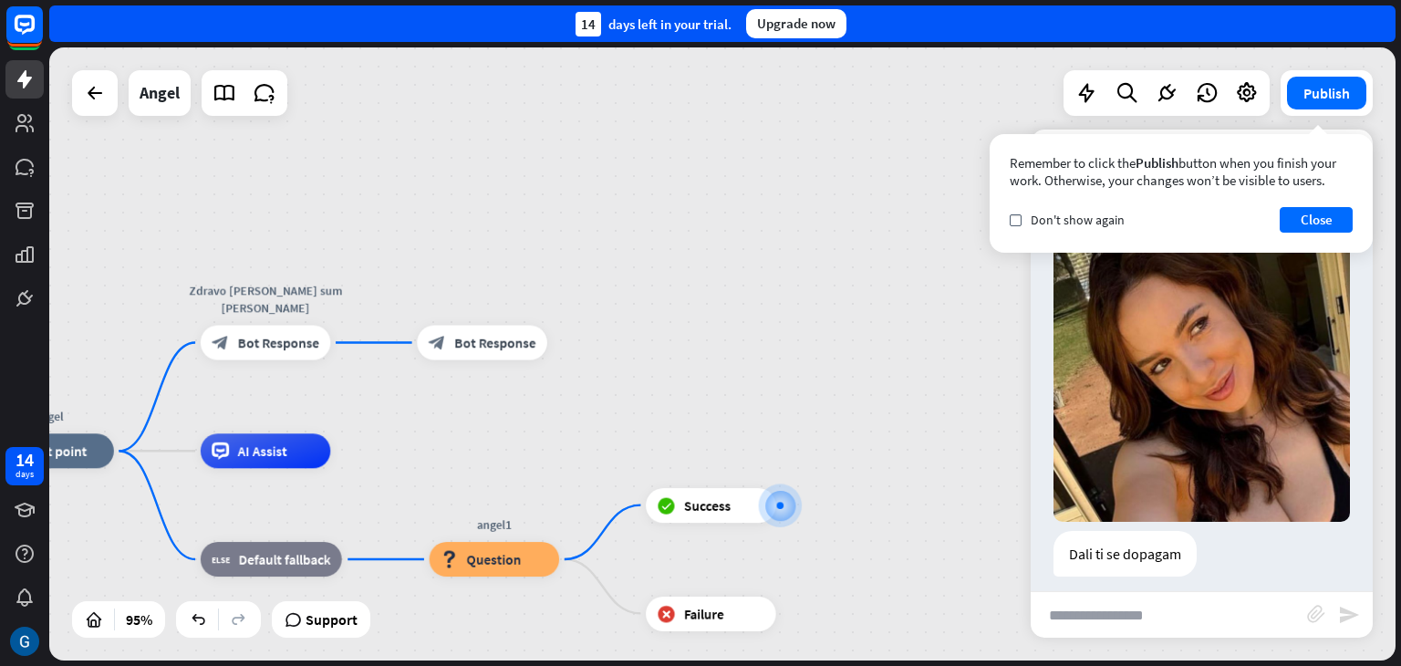
scroll to position [307, 0]
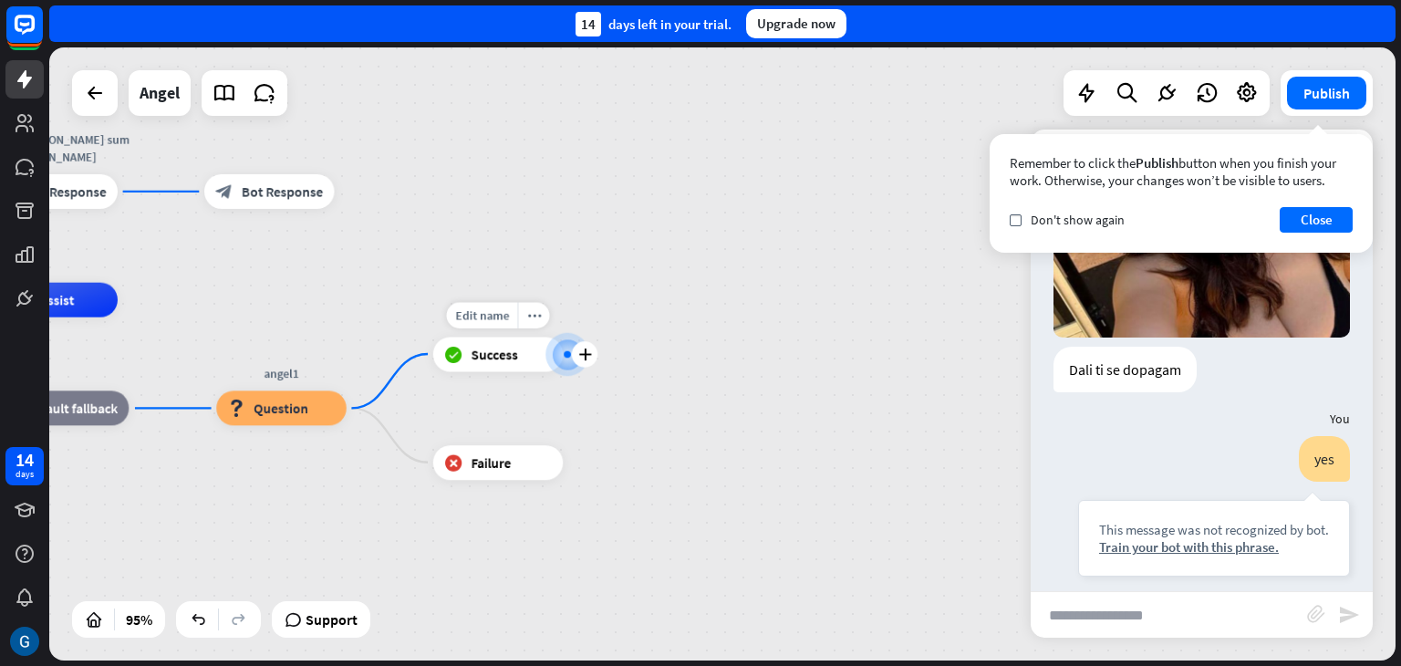
click at [570, 355] on div at bounding box center [567, 353] width 7 height 7
click at [580, 353] on icon "plus" at bounding box center [584, 354] width 13 height 12
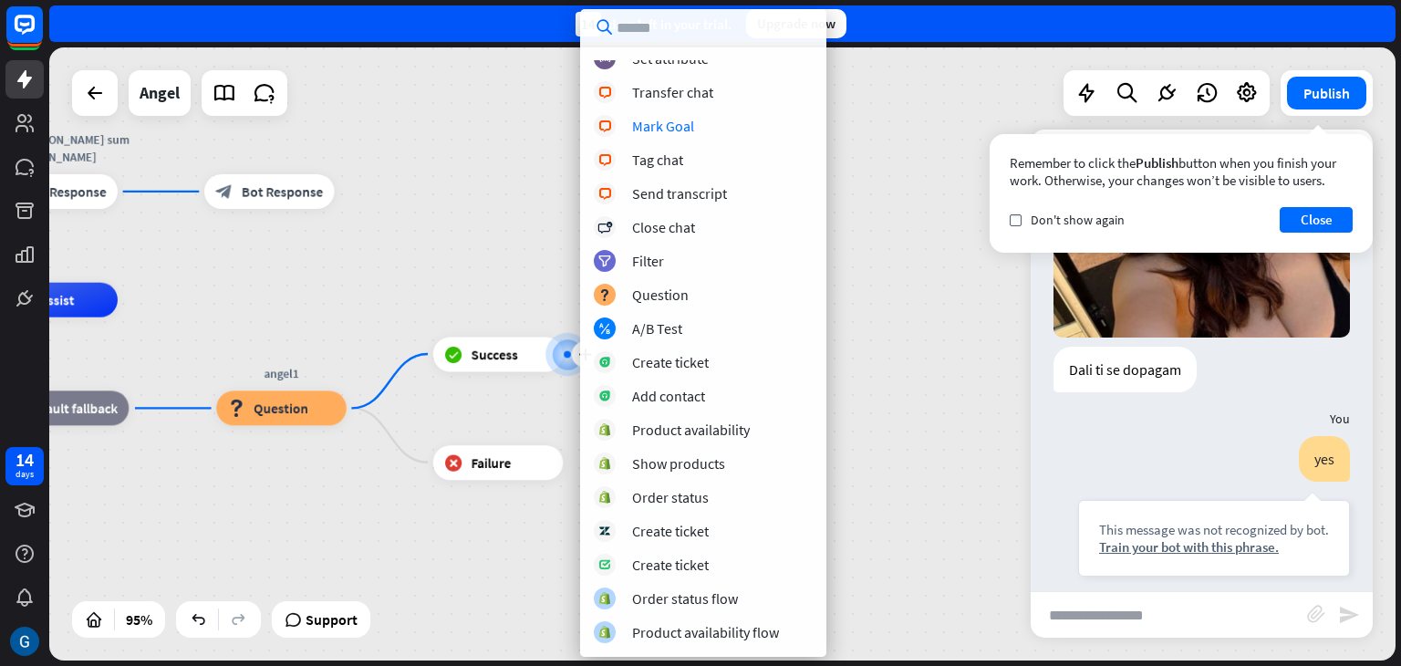
scroll to position [0, 0]
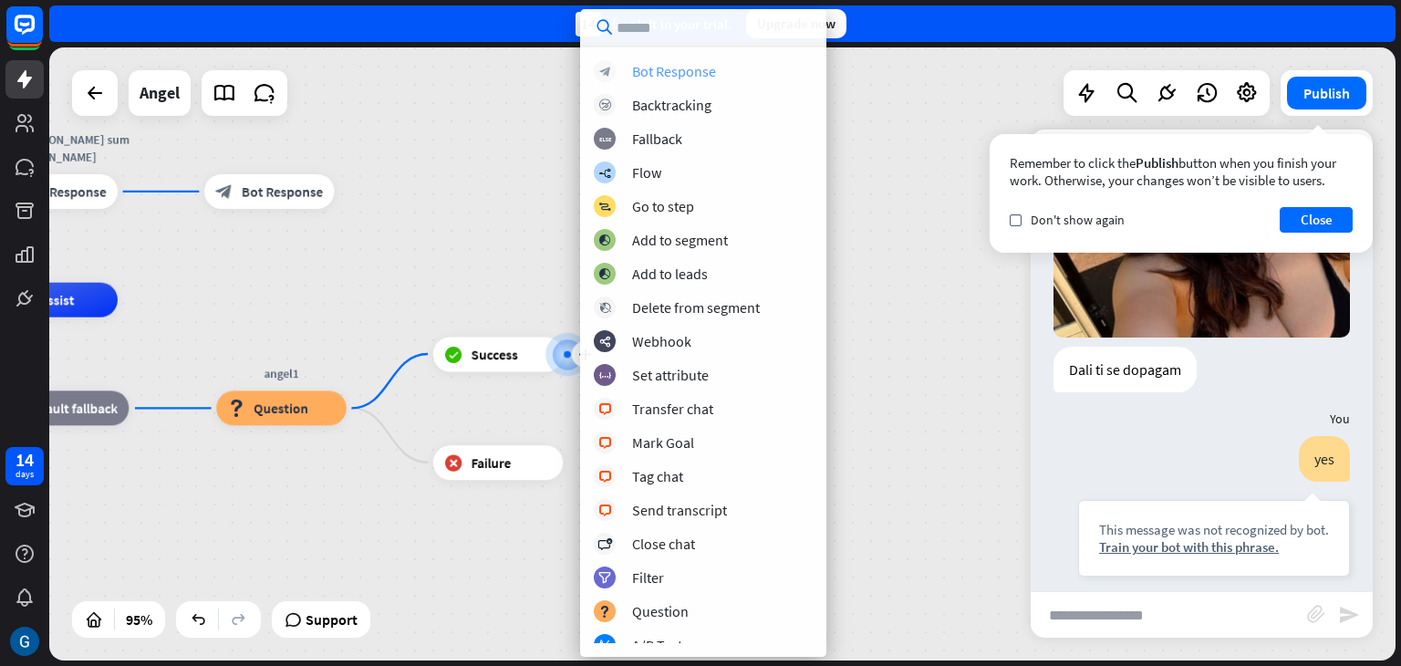
click at [690, 76] on div "Bot Response" at bounding box center [674, 71] width 84 height 18
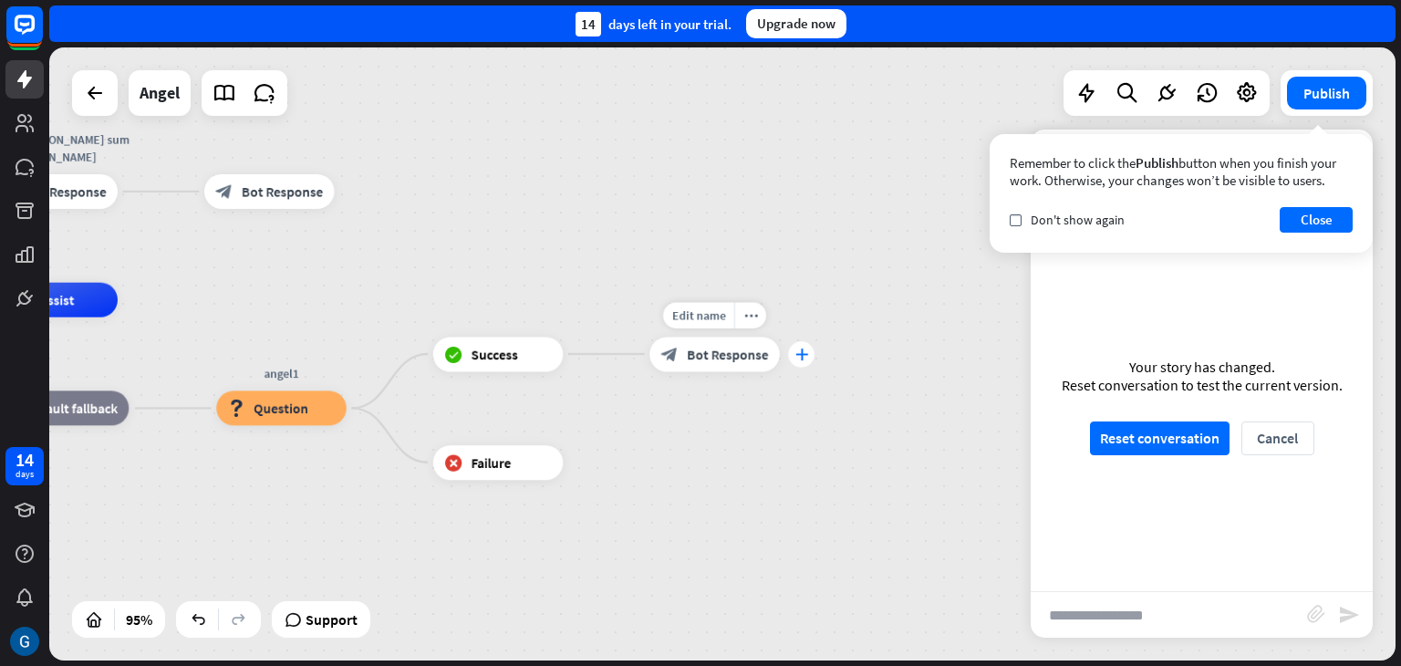
click at [801, 359] on icon "plus" at bounding box center [801, 354] width 13 height 12
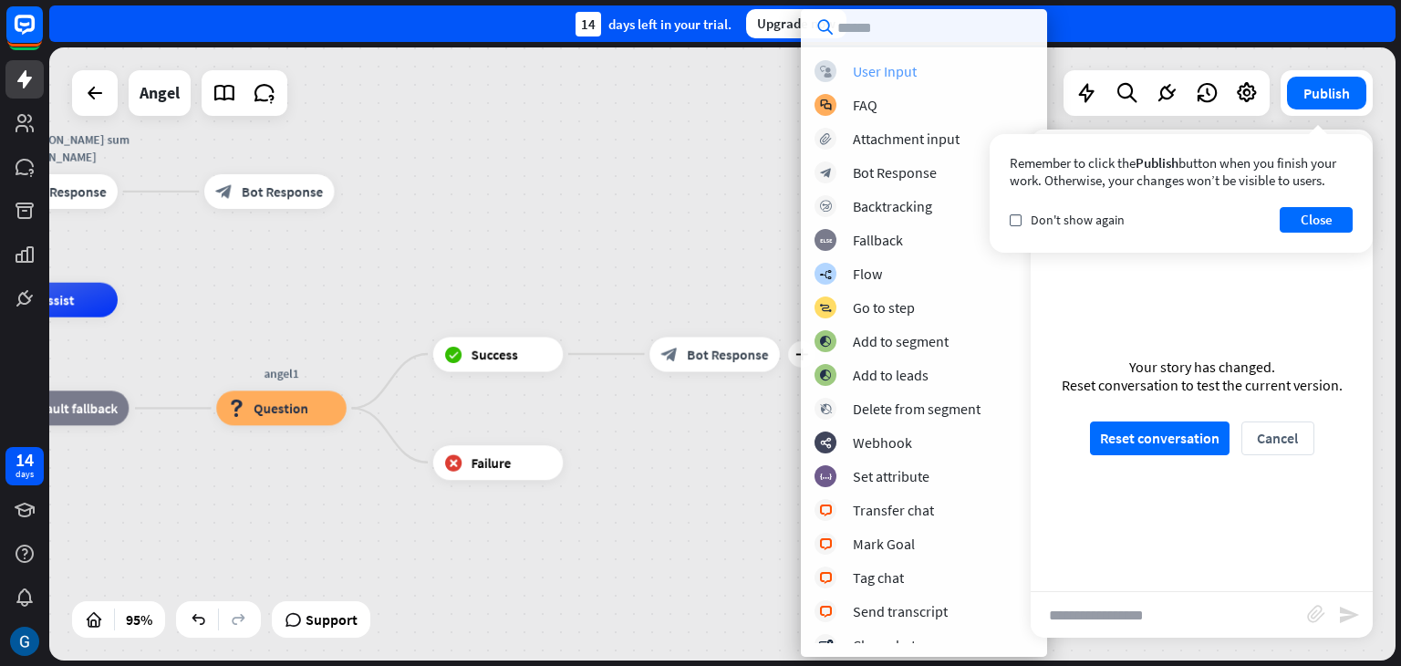
click at [869, 68] on div "User Input" at bounding box center [885, 71] width 64 height 18
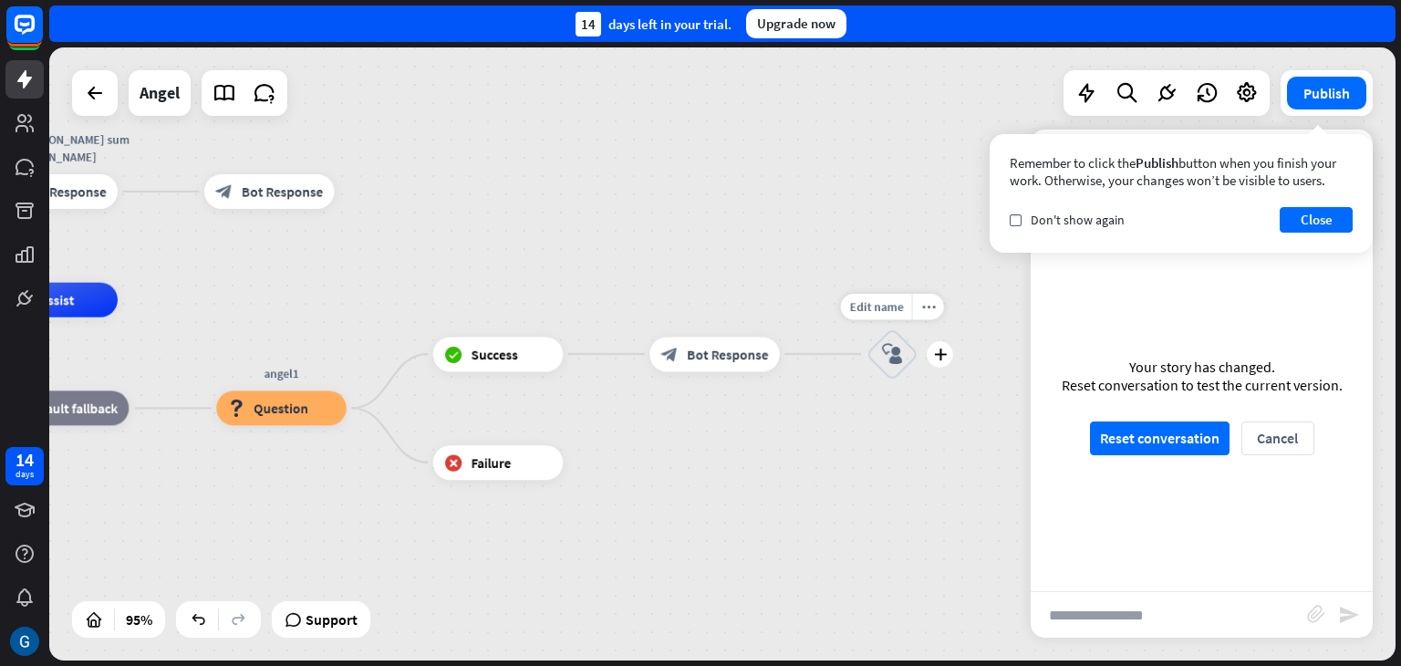
click at [890, 347] on icon "block_user_input" at bounding box center [892, 354] width 21 height 21
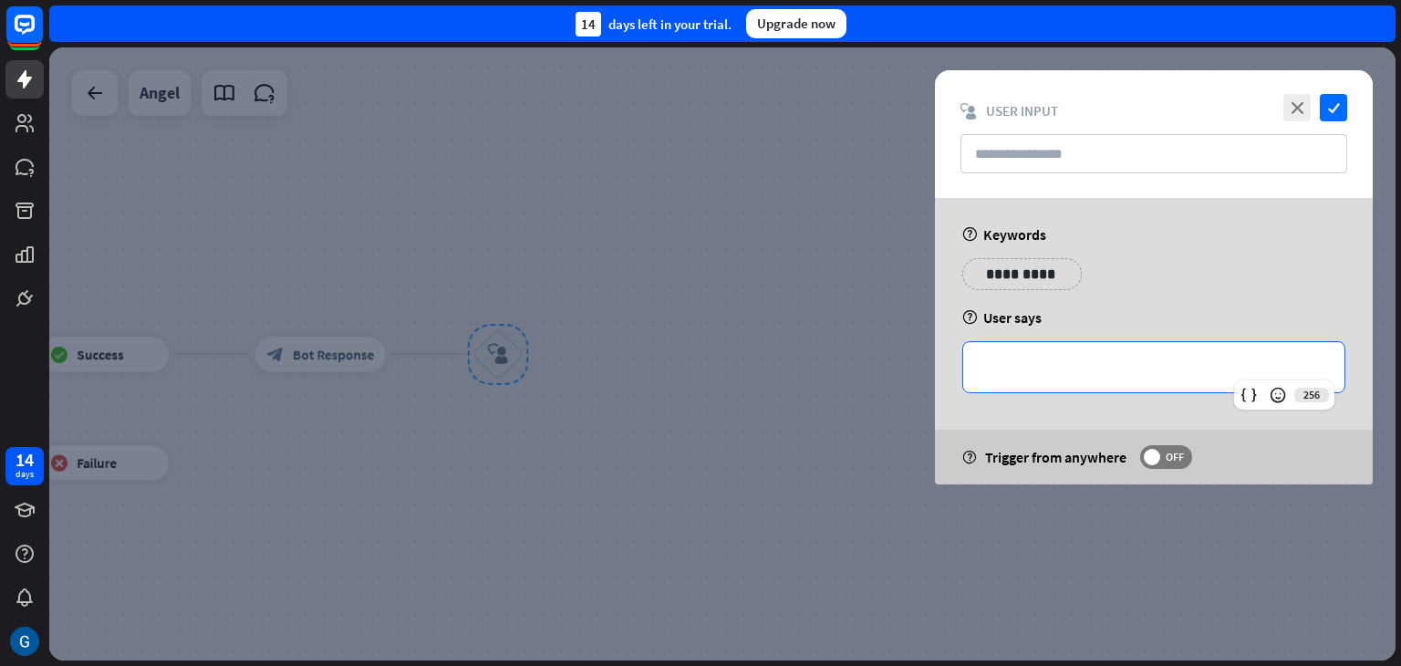
click at [1034, 365] on p "**********" at bounding box center [1154, 367] width 345 height 23
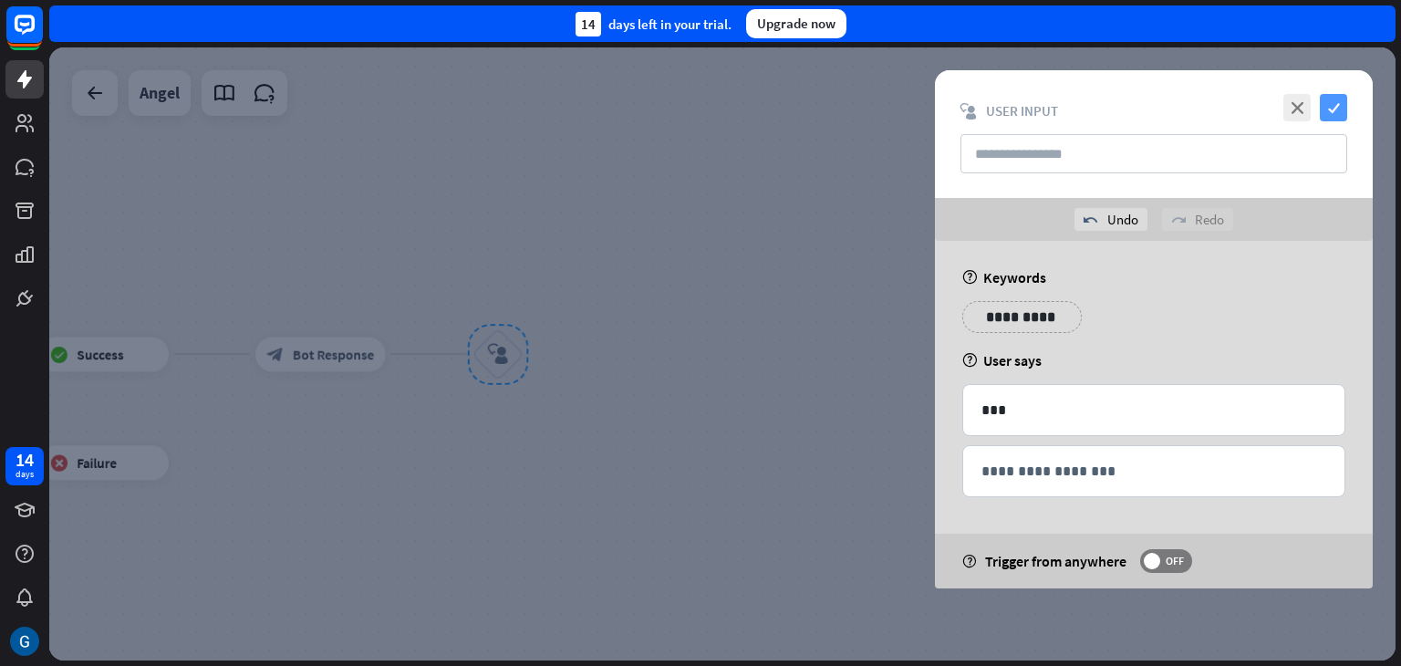
click at [1339, 110] on icon "check" at bounding box center [1333, 107] width 27 height 27
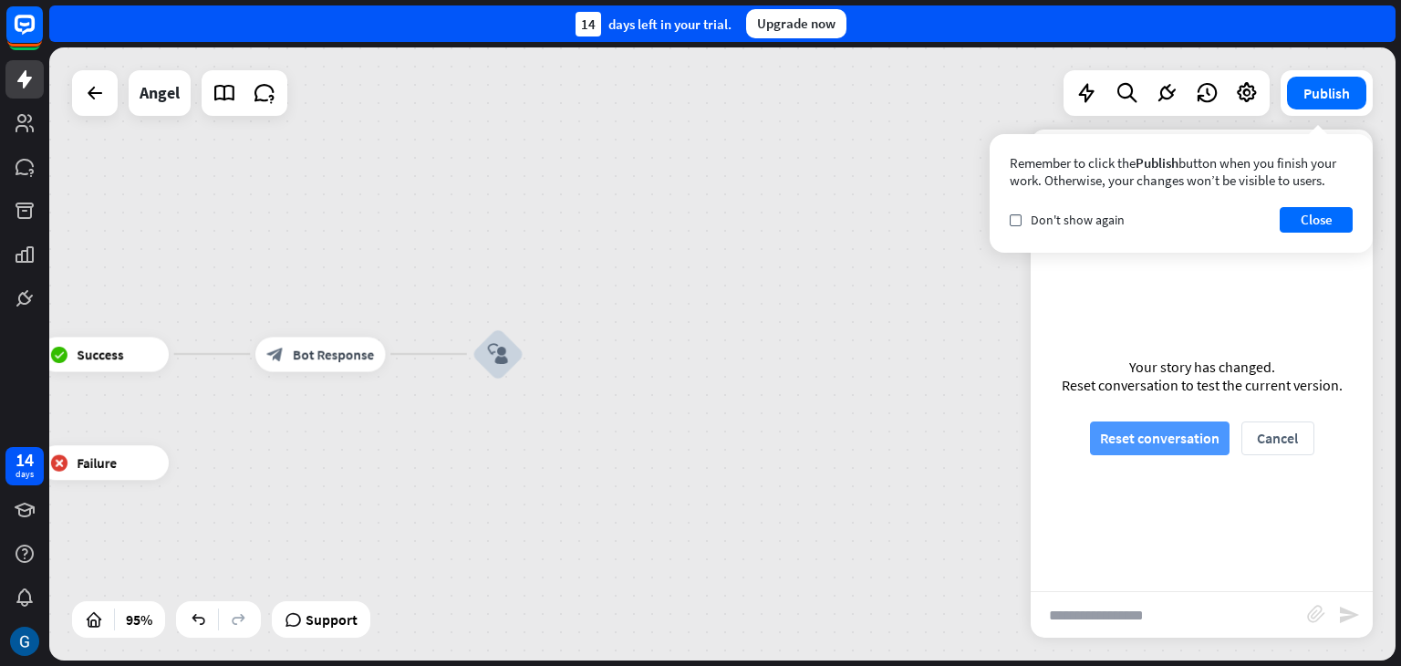
click at [1163, 434] on button "Reset conversation" at bounding box center [1160, 438] width 140 height 34
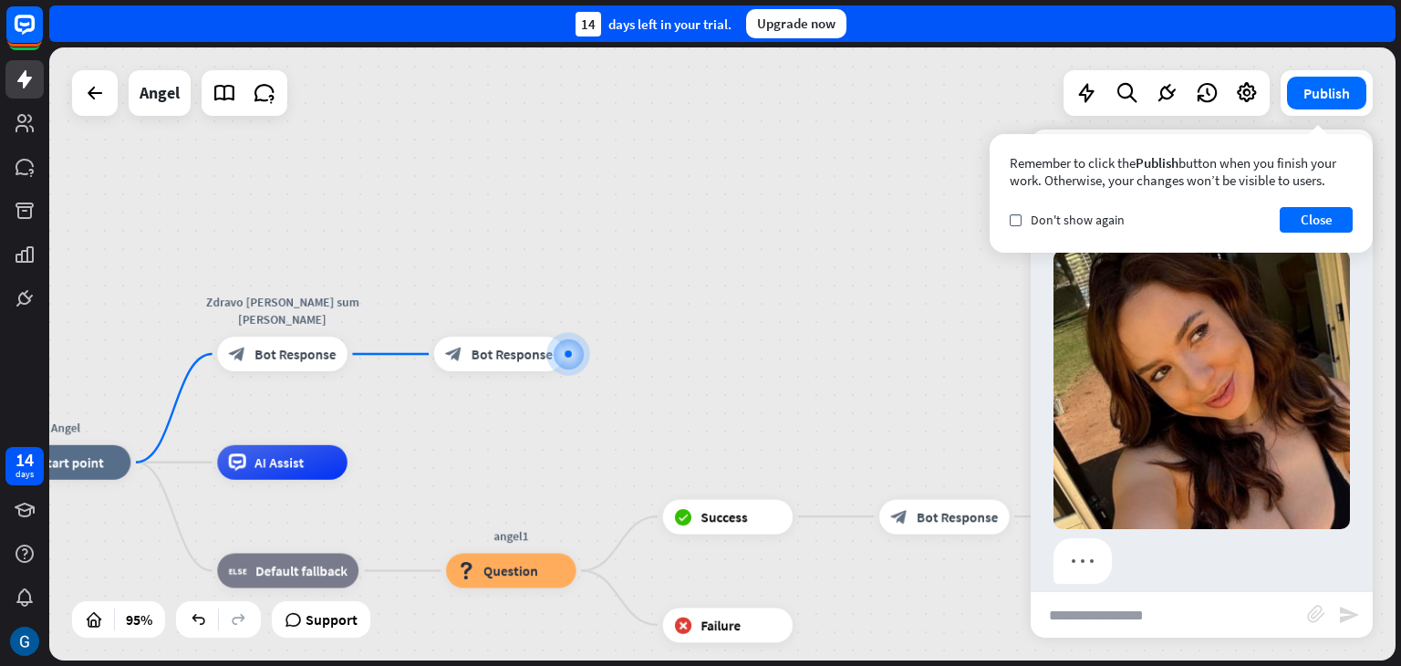
scroll to position [122, 0]
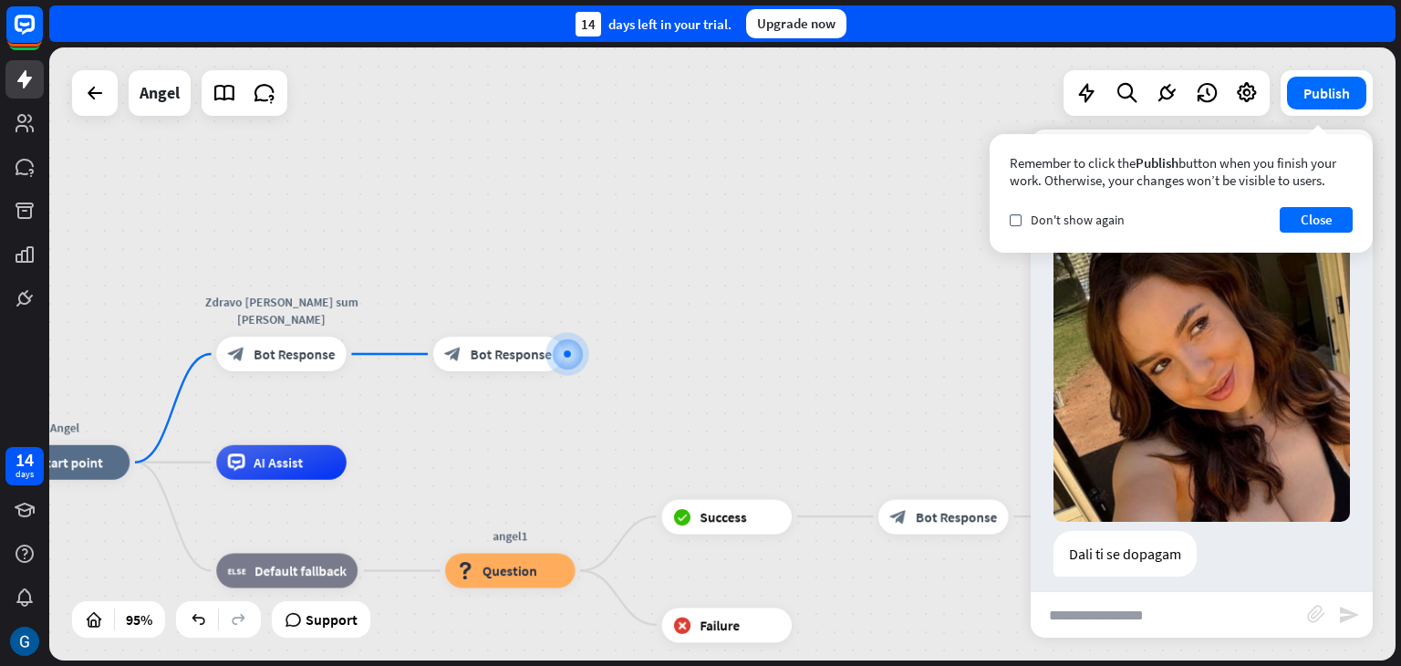
click at [1107, 621] on input "text" at bounding box center [1169, 615] width 276 height 46
type input "***"
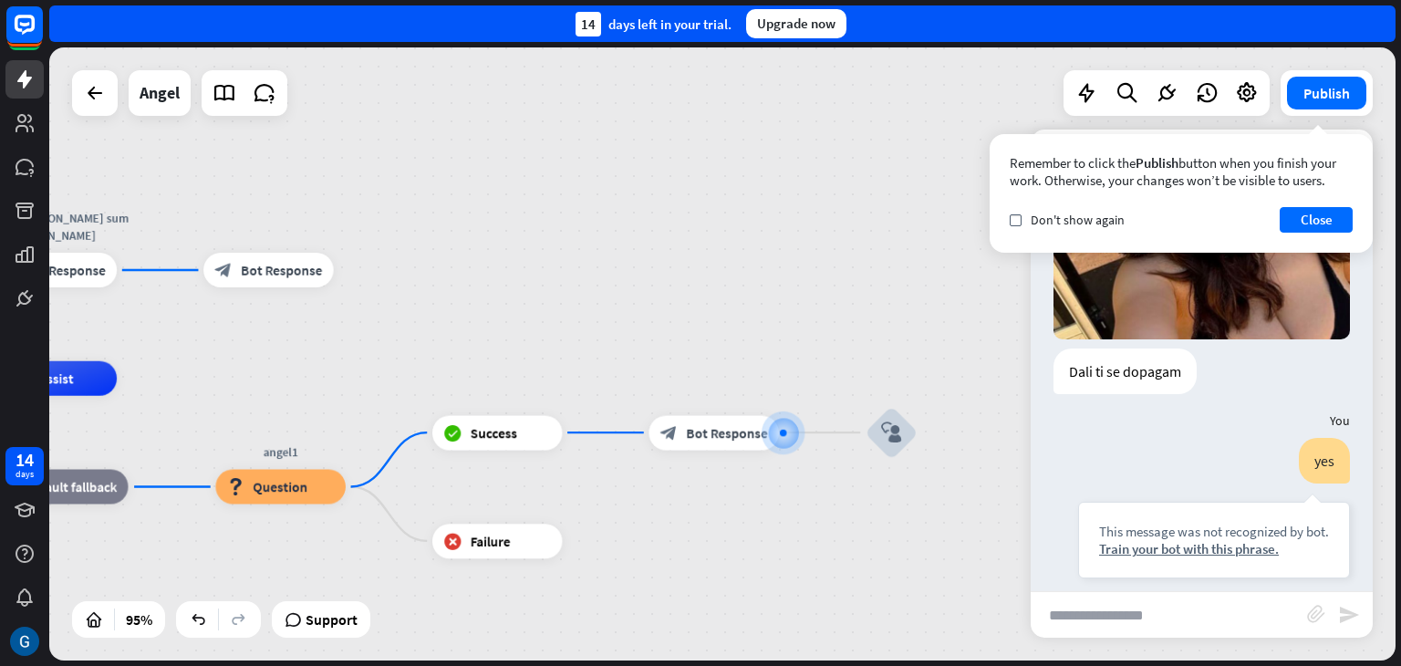
scroll to position [307, 0]
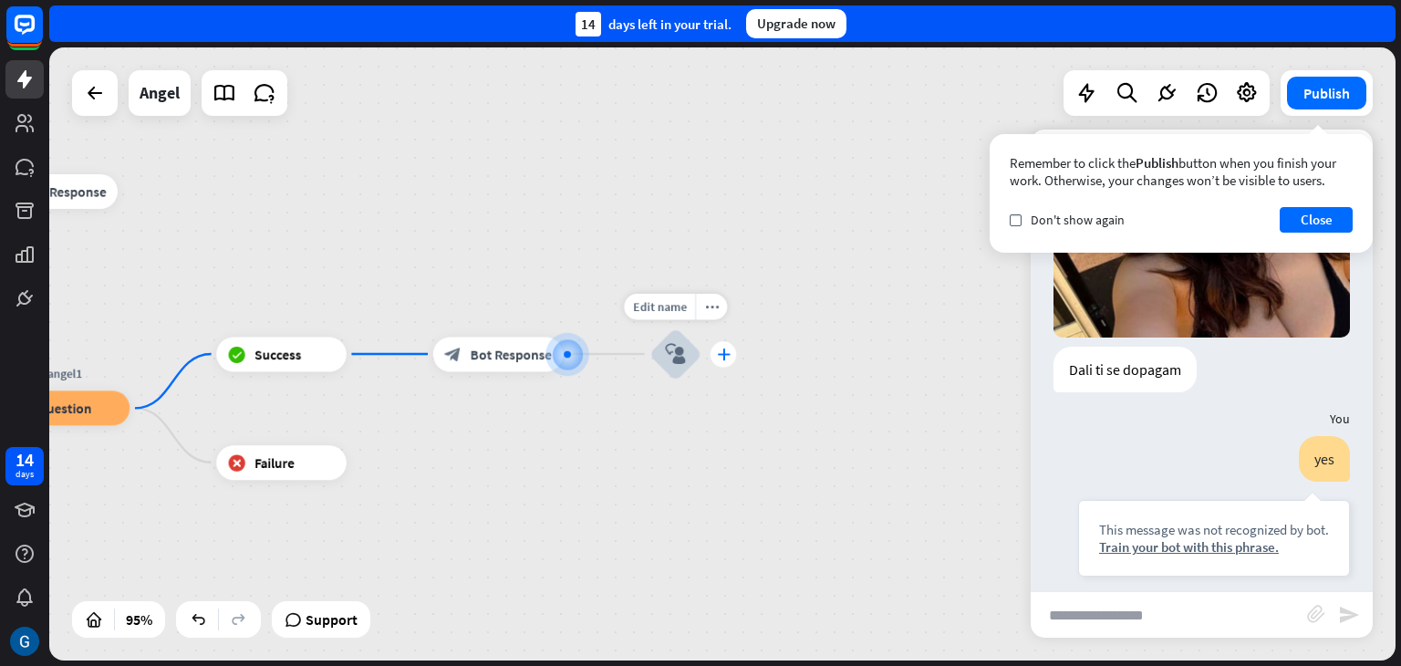
click at [723, 350] on icon "plus" at bounding box center [723, 354] width 13 height 12
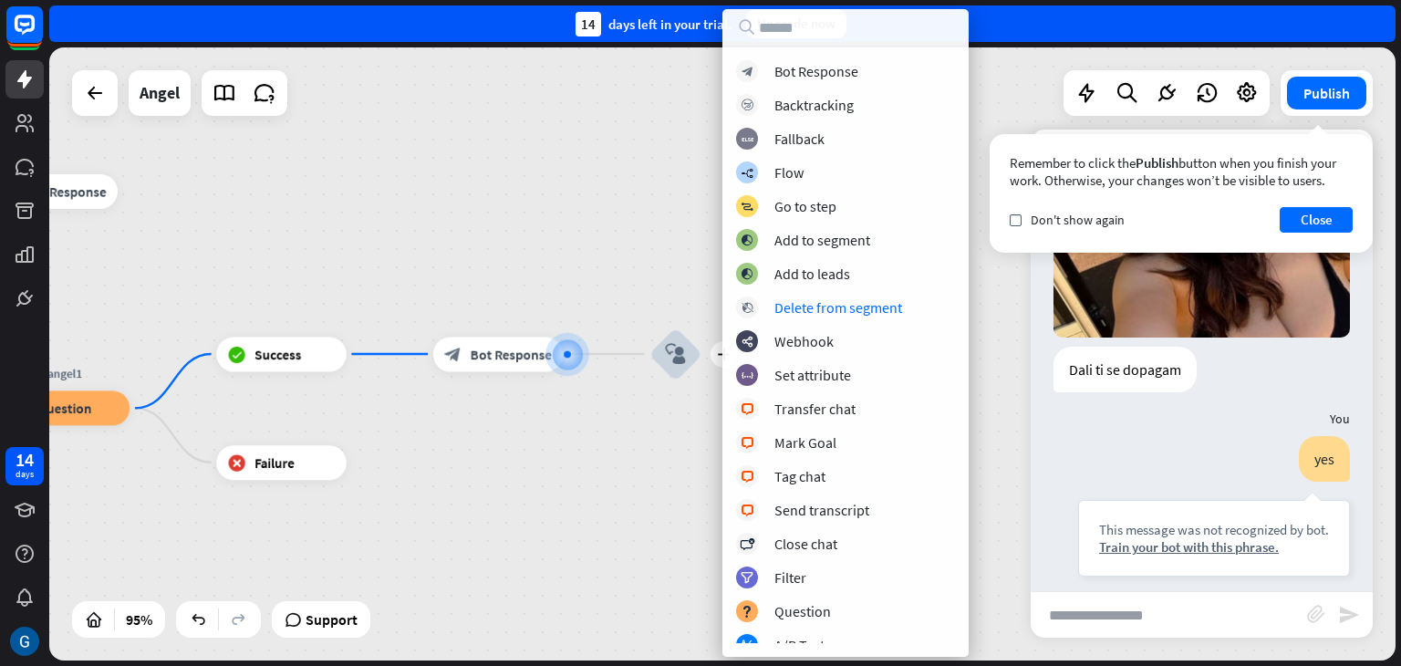
click at [649, 418] on div "Angel home_2 Start point Zdravo [PERSON_NAME] sum [PERSON_NAME] block_bot_respo…" at bounding box center [193, 591] width 1279 height 582
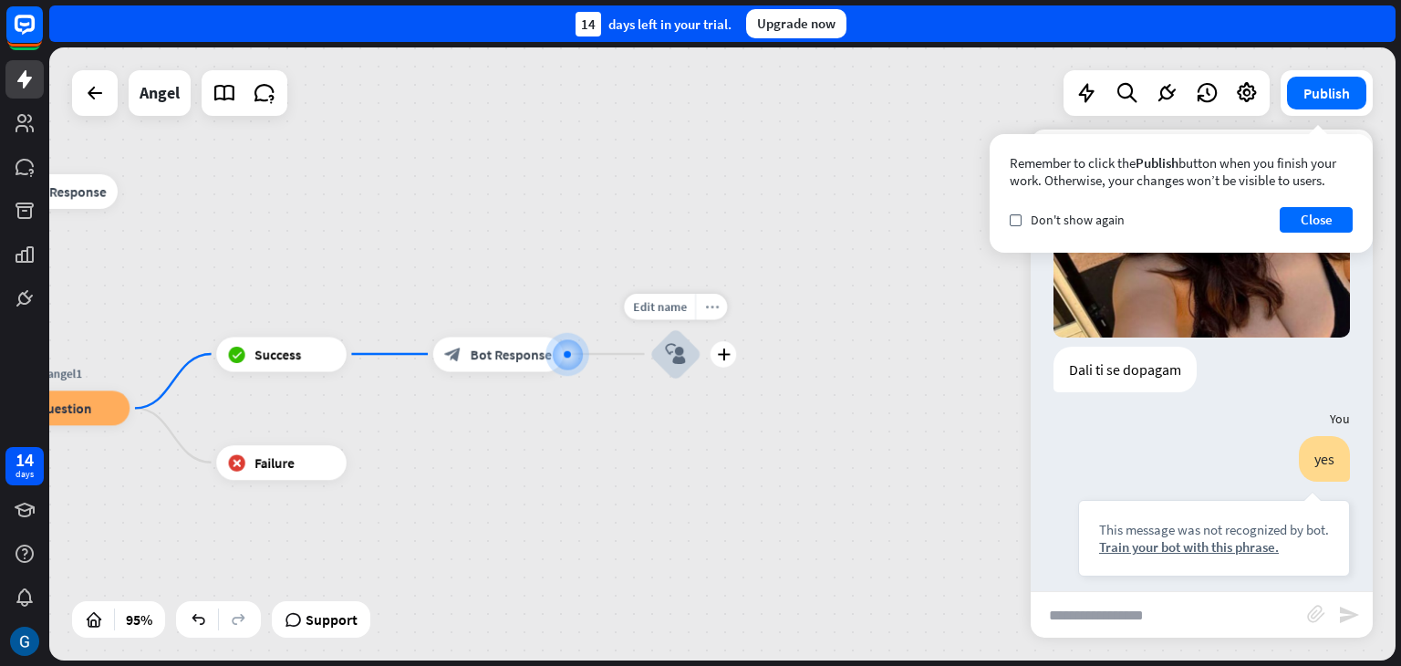
click at [712, 307] on icon "more_horiz" at bounding box center [712, 306] width 14 height 13
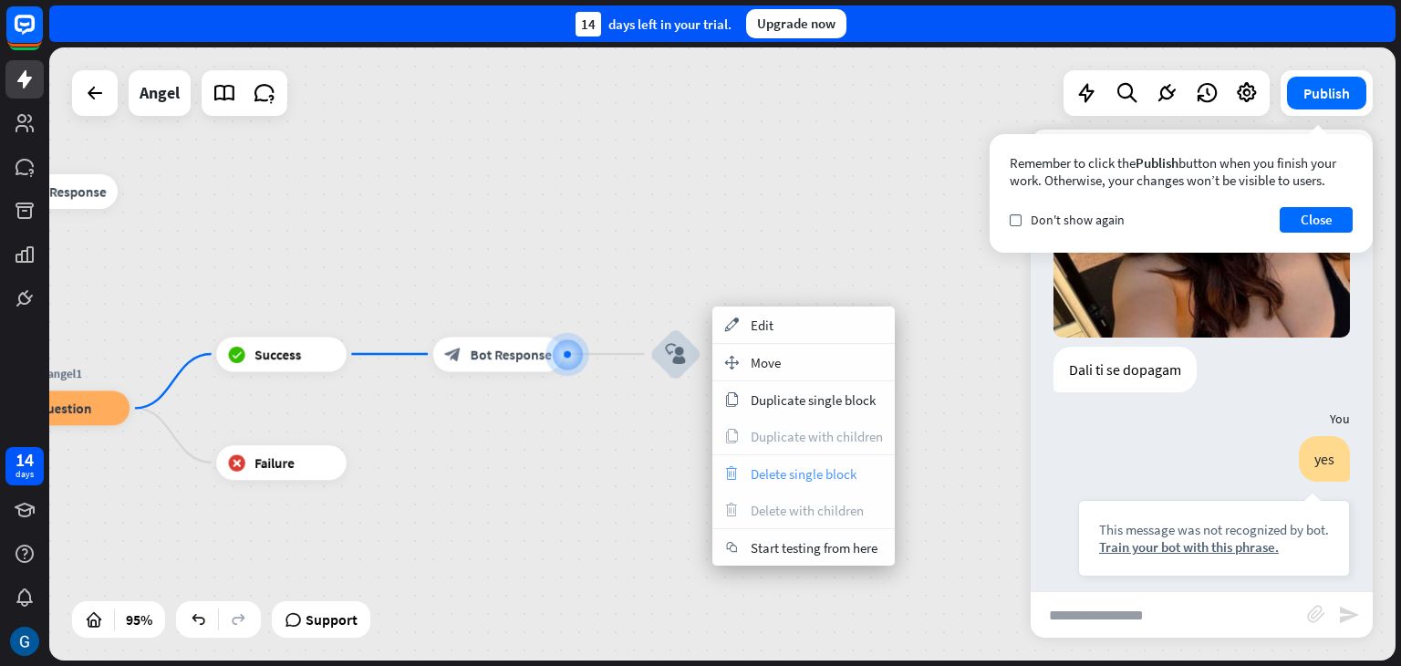
click at [822, 473] on span "Delete single block" at bounding box center [804, 473] width 106 height 17
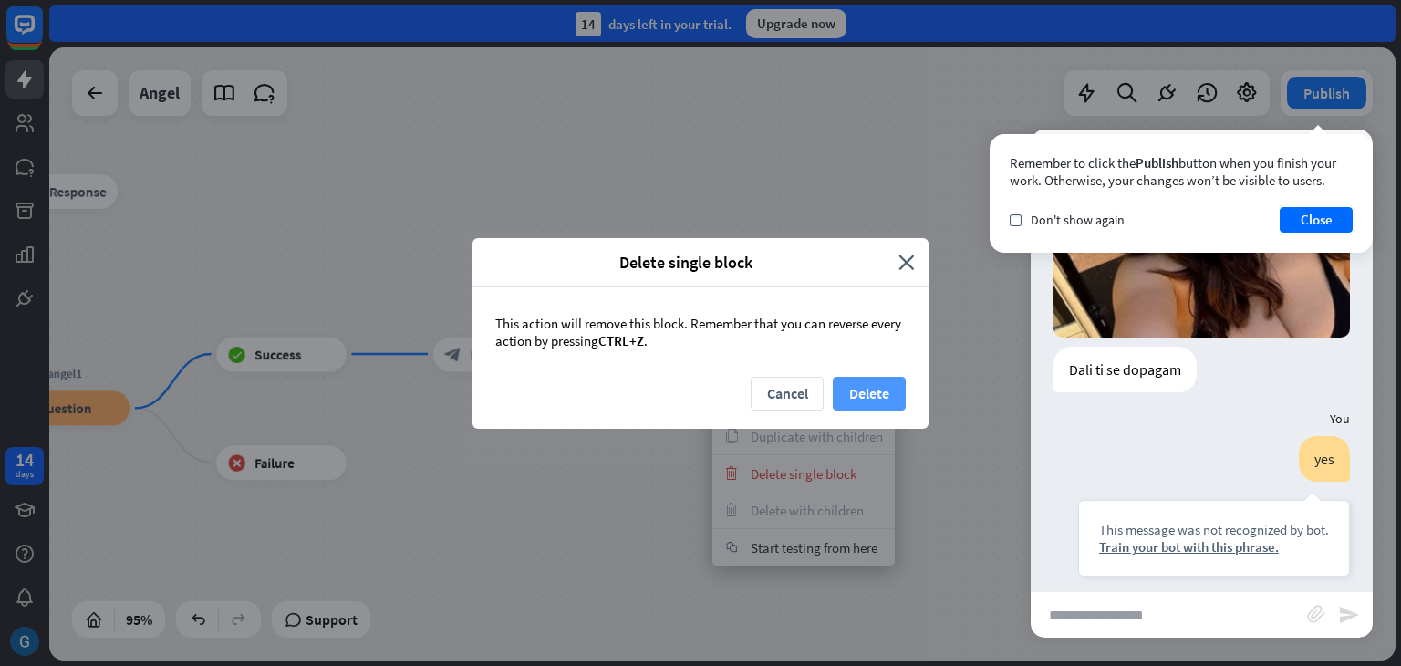
click at [867, 390] on button "Delete" at bounding box center [869, 394] width 73 height 34
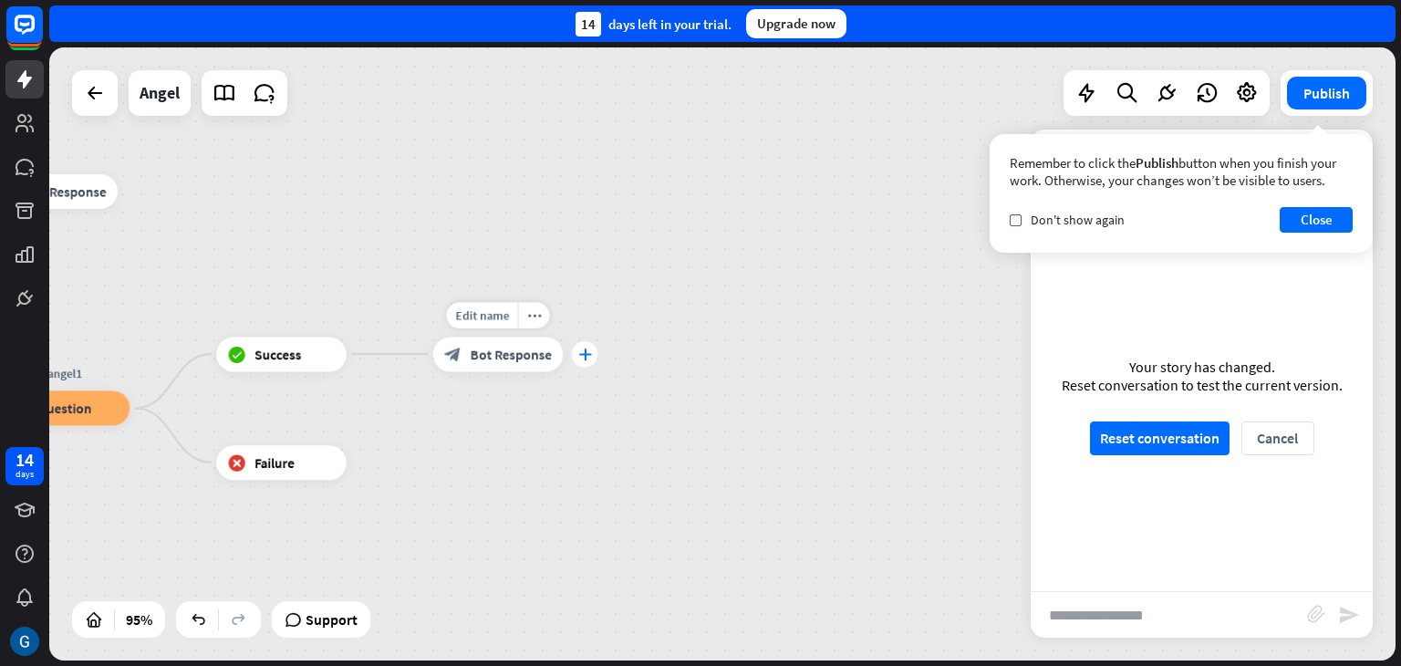
click at [591, 358] on icon "plus" at bounding box center [584, 354] width 13 height 12
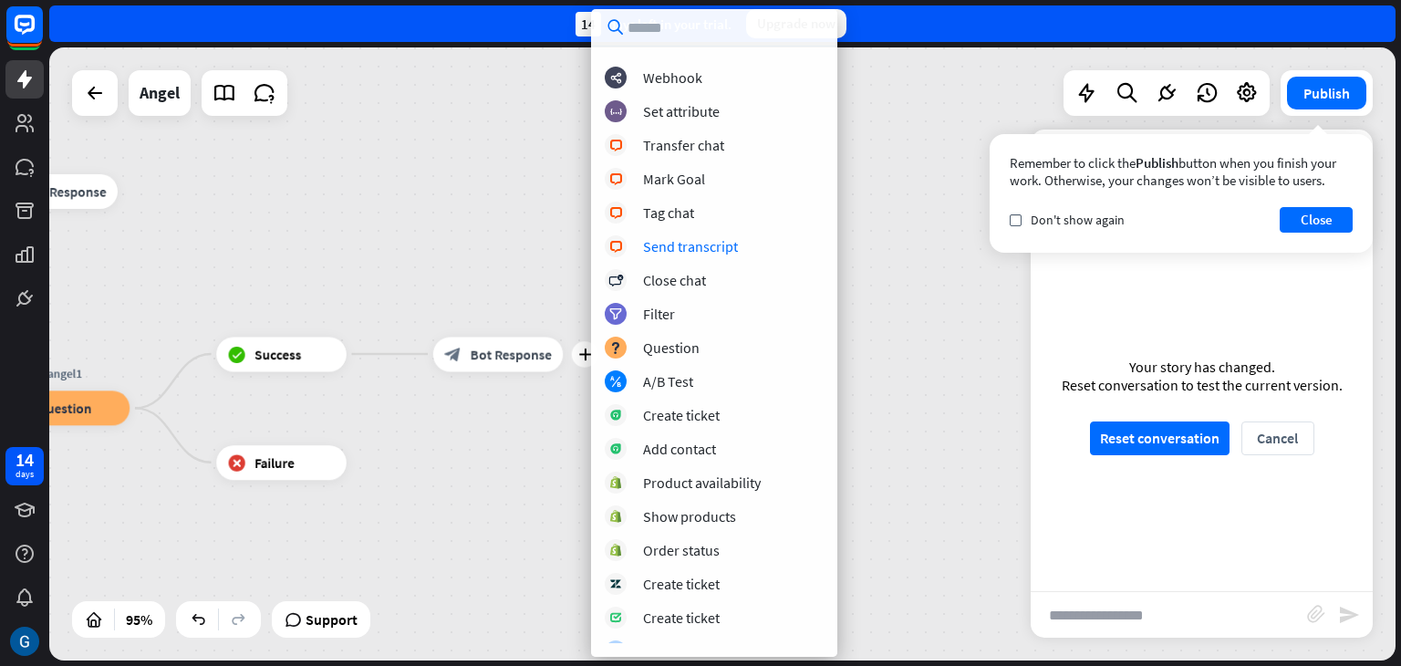
scroll to position [417, 0]
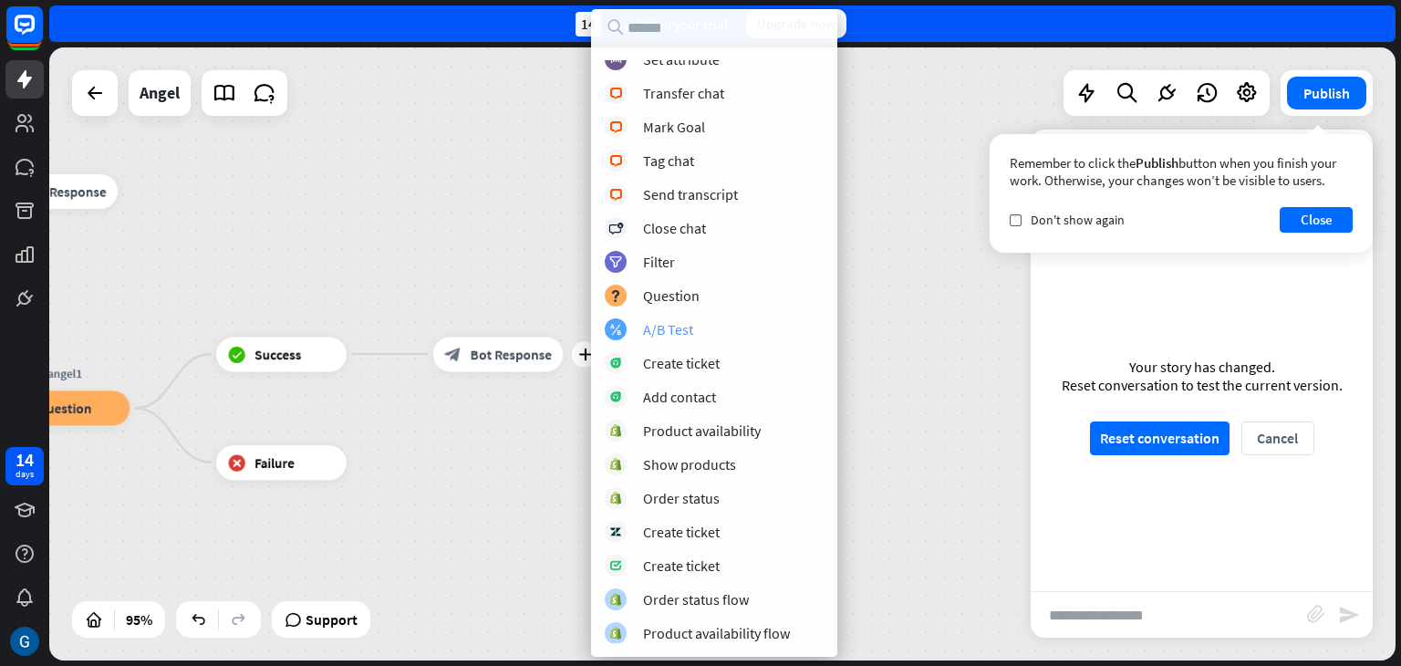
click at [671, 329] on div "A/B Test" at bounding box center [668, 329] width 50 height 18
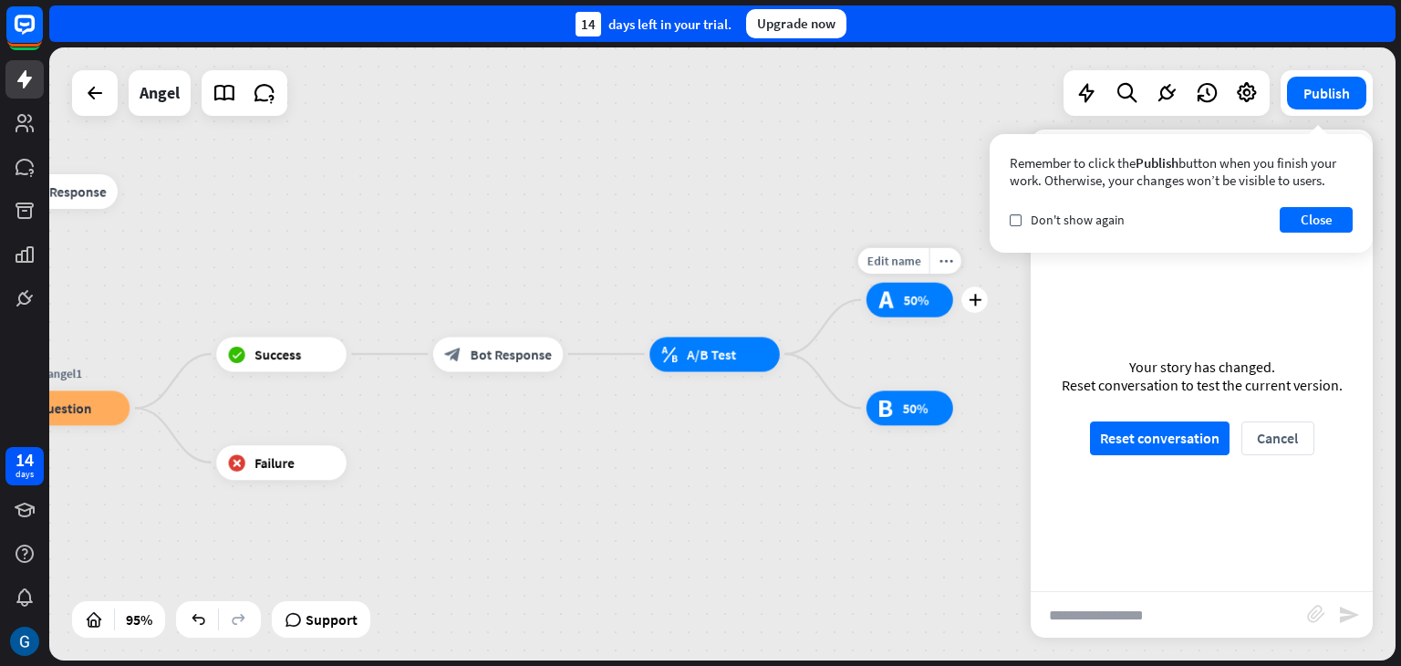
click at [918, 299] on span "50%" at bounding box center [917, 299] width 26 height 17
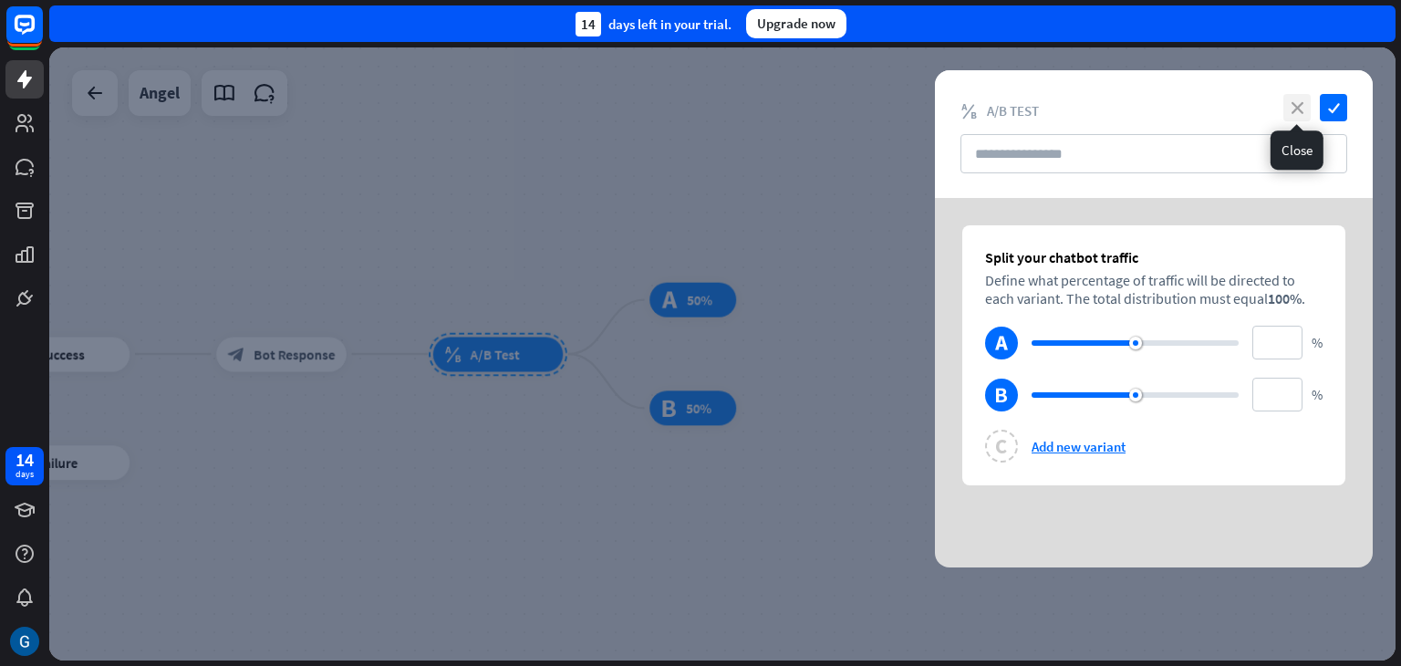
click at [1295, 110] on icon "close" at bounding box center [1297, 107] width 27 height 27
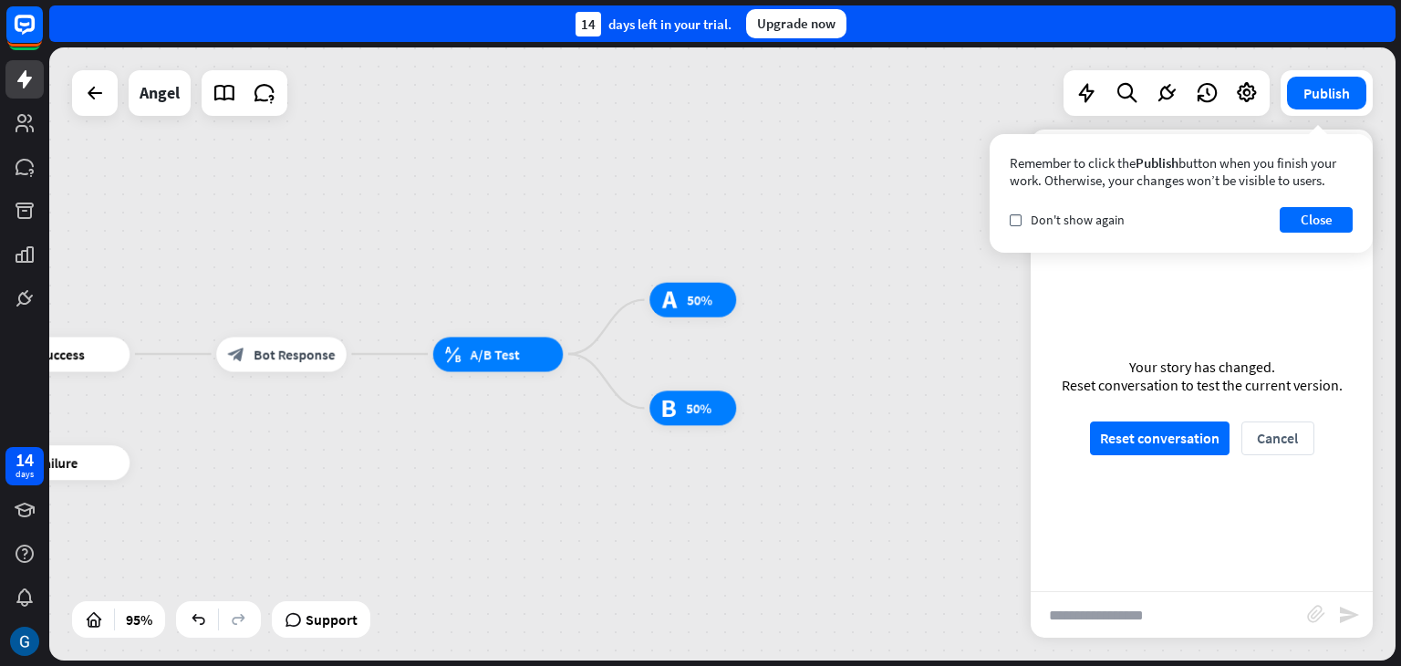
click at [1353, 151] on div "Remember to click the Publish button when you finish your work. Otherwise, your…" at bounding box center [1181, 193] width 383 height 119
click at [538, 323] on div "more_horiz" at bounding box center [533, 315] width 32 height 26
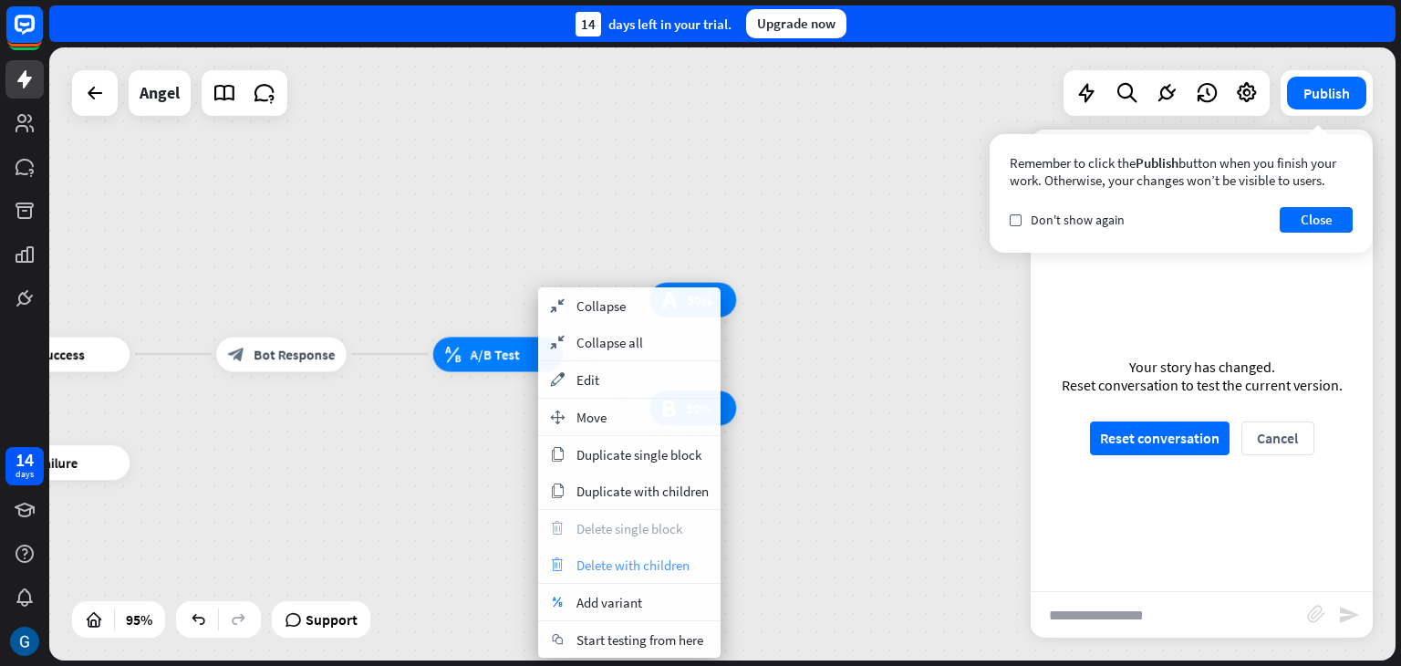
click at [668, 563] on span "Delete with children" at bounding box center [633, 564] width 113 height 17
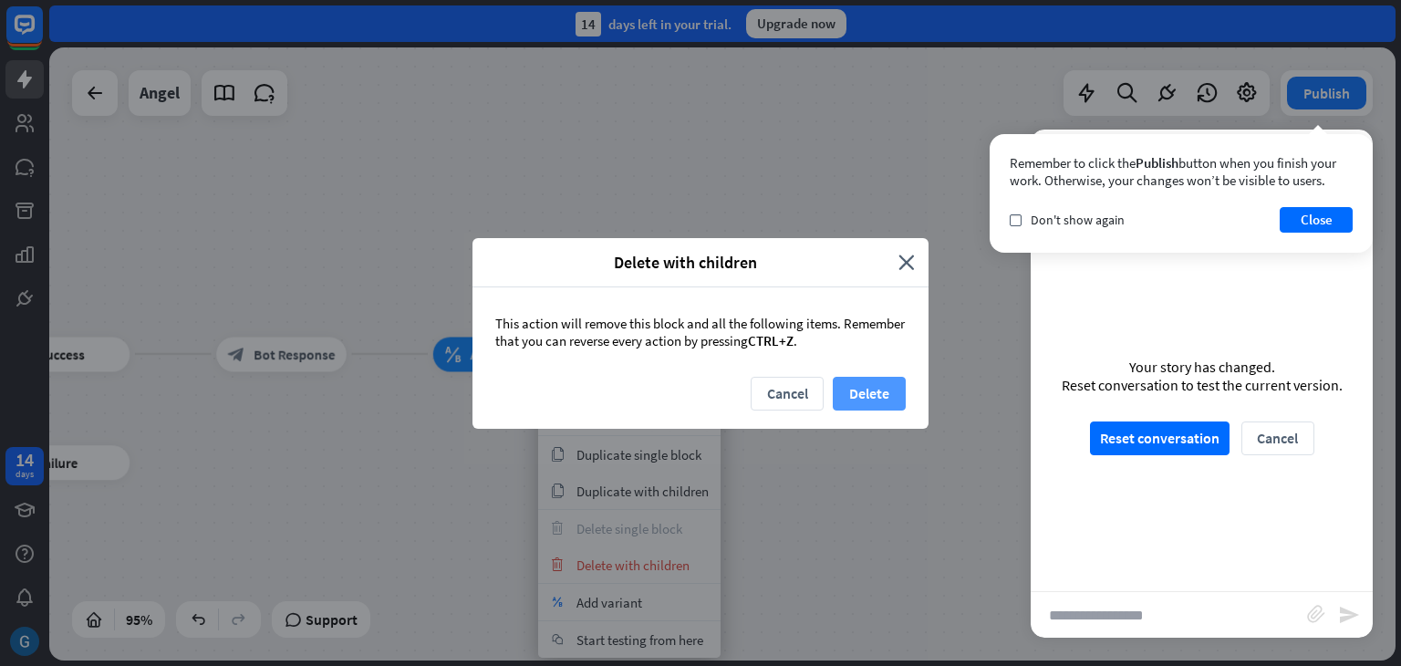
click at [898, 392] on button "Delete" at bounding box center [869, 394] width 73 height 34
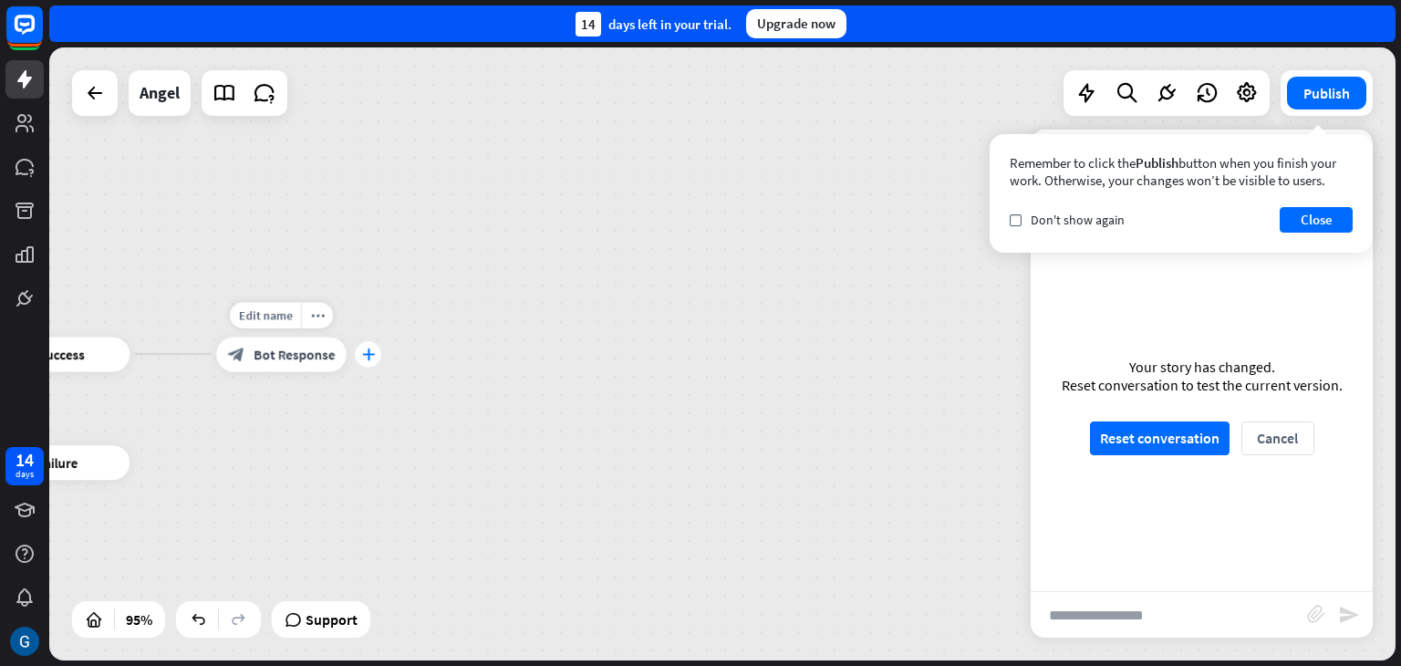
click at [372, 357] on icon "plus" at bounding box center [367, 354] width 13 height 12
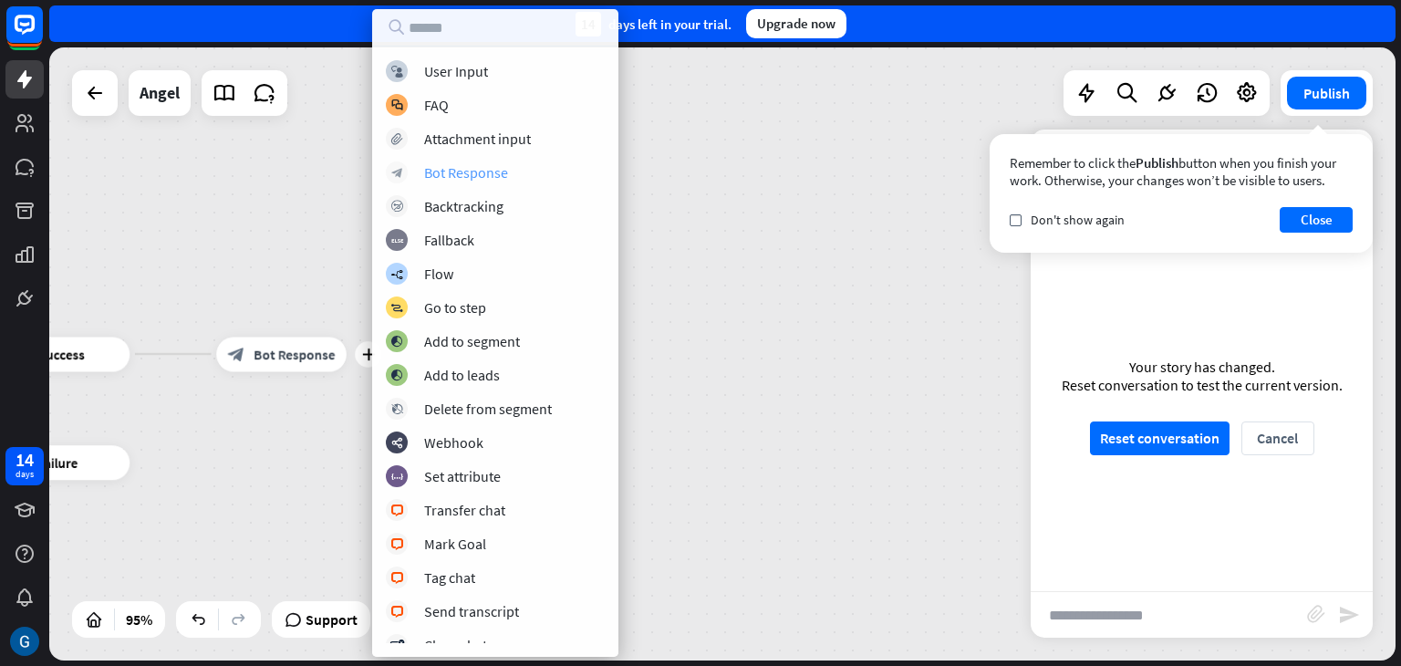
click at [500, 175] on div "Bot Response" at bounding box center [466, 172] width 84 height 18
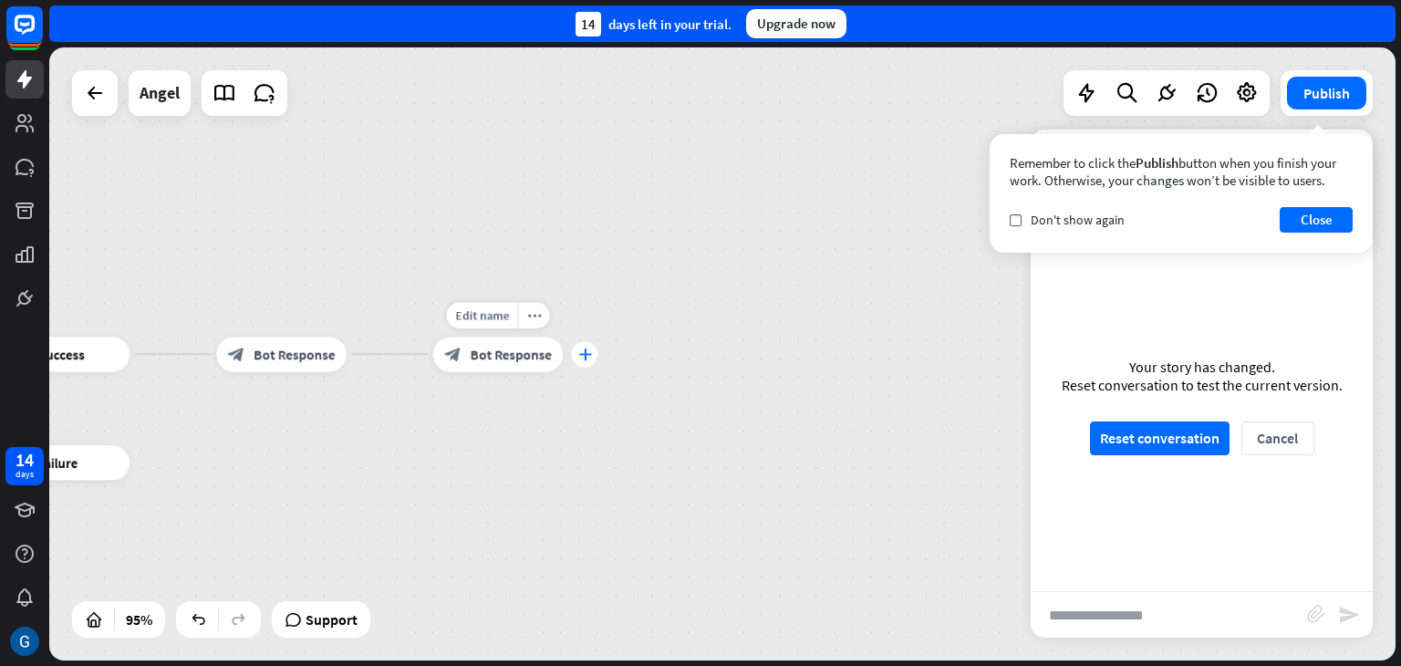
click at [586, 354] on icon "plus" at bounding box center [584, 354] width 13 height 12
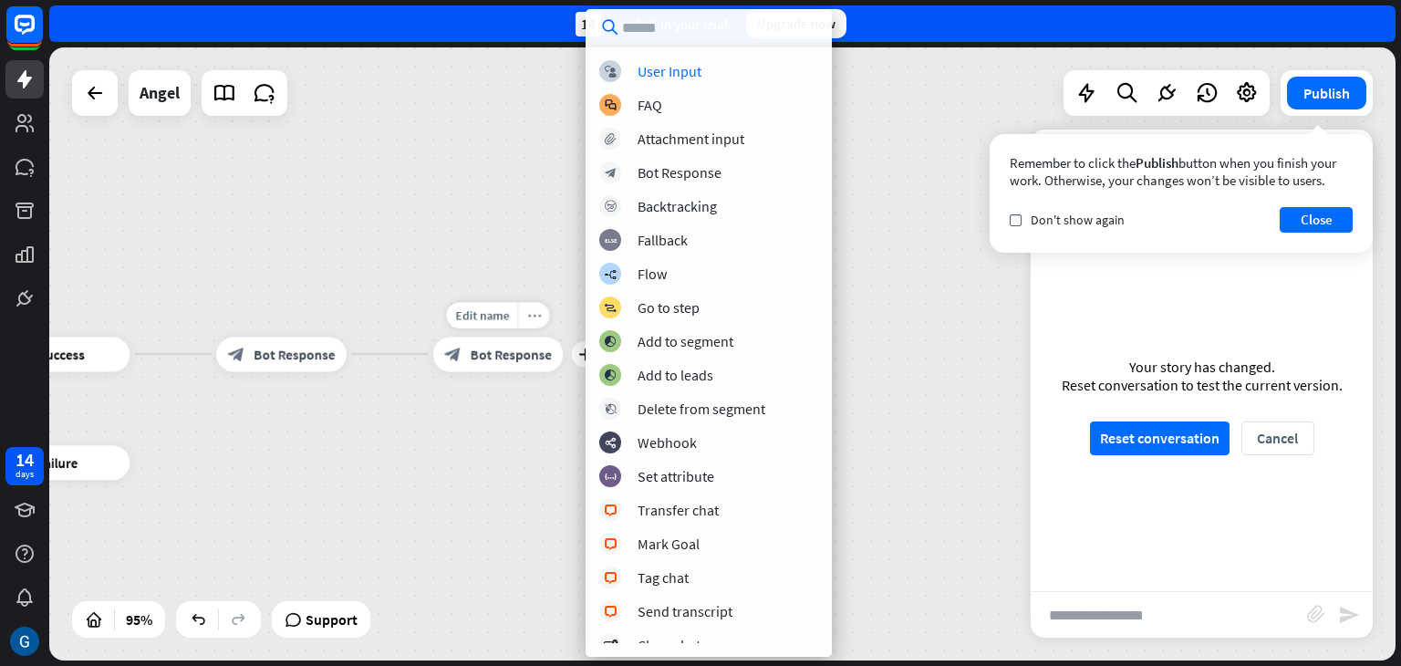
click at [535, 317] on icon "more_horiz" at bounding box center [534, 314] width 14 height 13
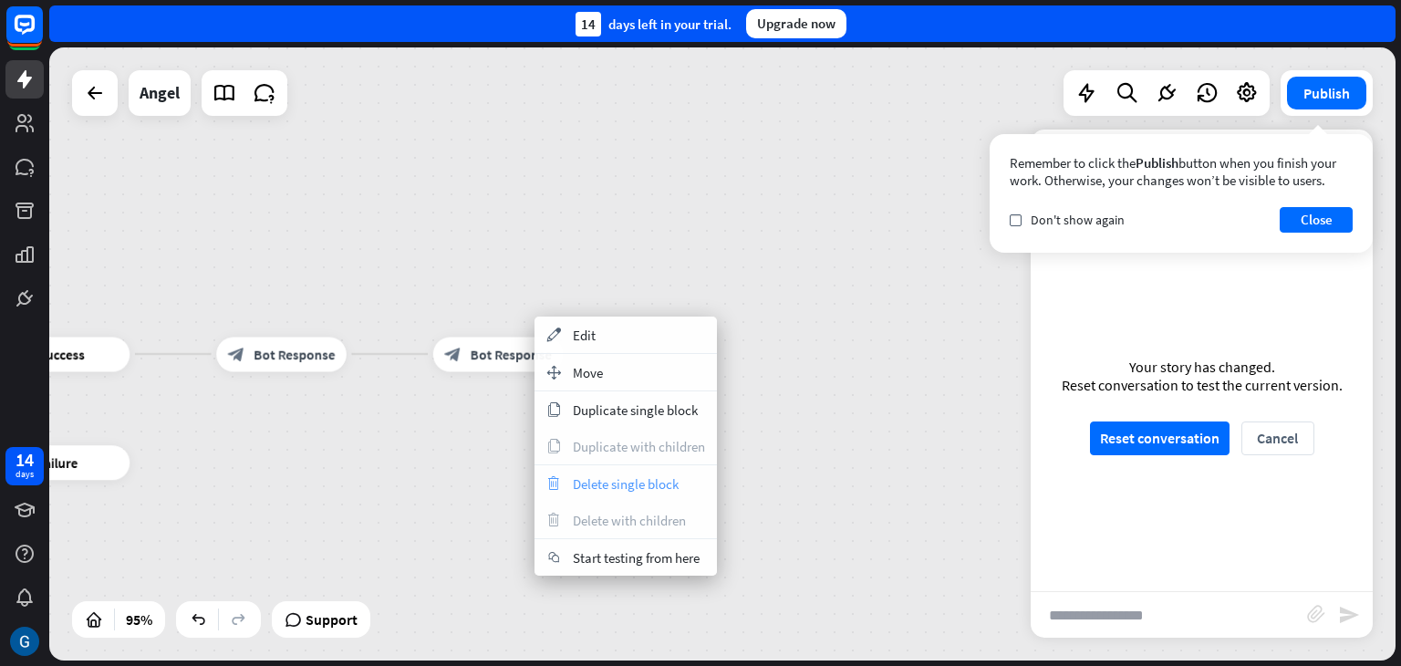
click at [671, 483] on span "Delete single block" at bounding box center [626, 483] width 106 height 17
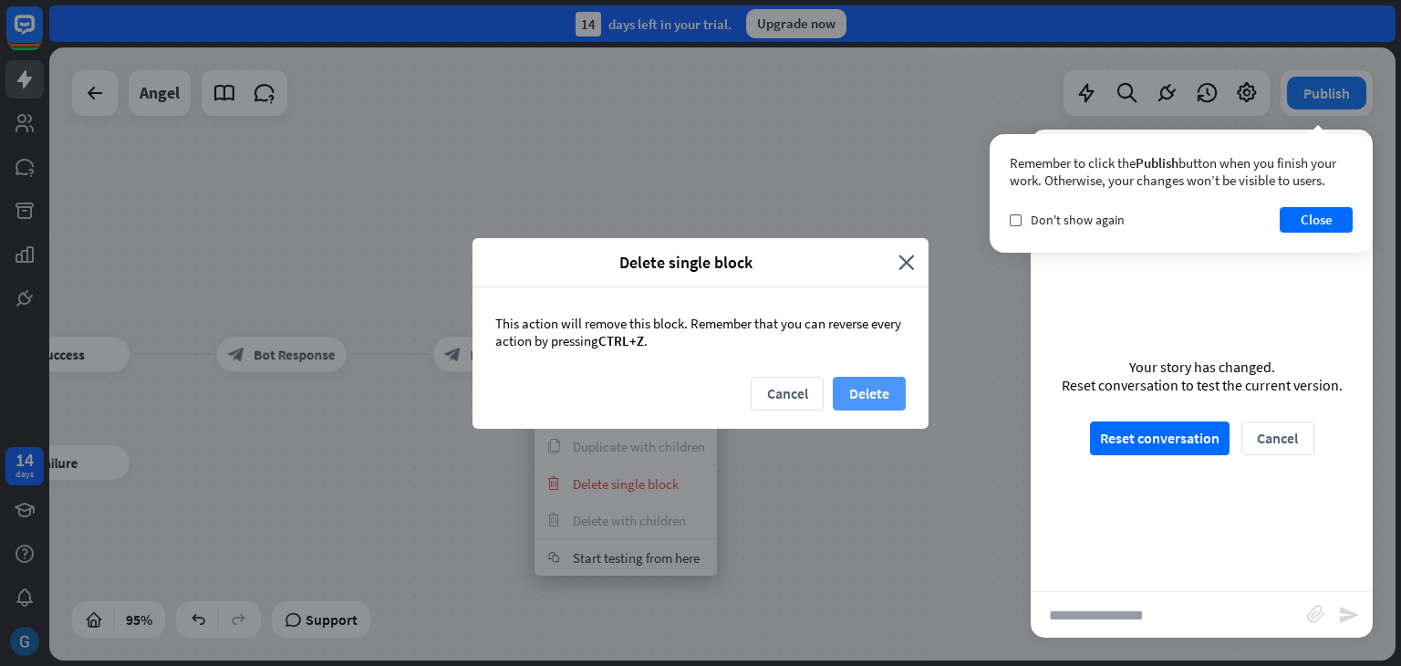
click at [865, 393] on button "Delete" at bounding box center [869, 394] width 73 height 34
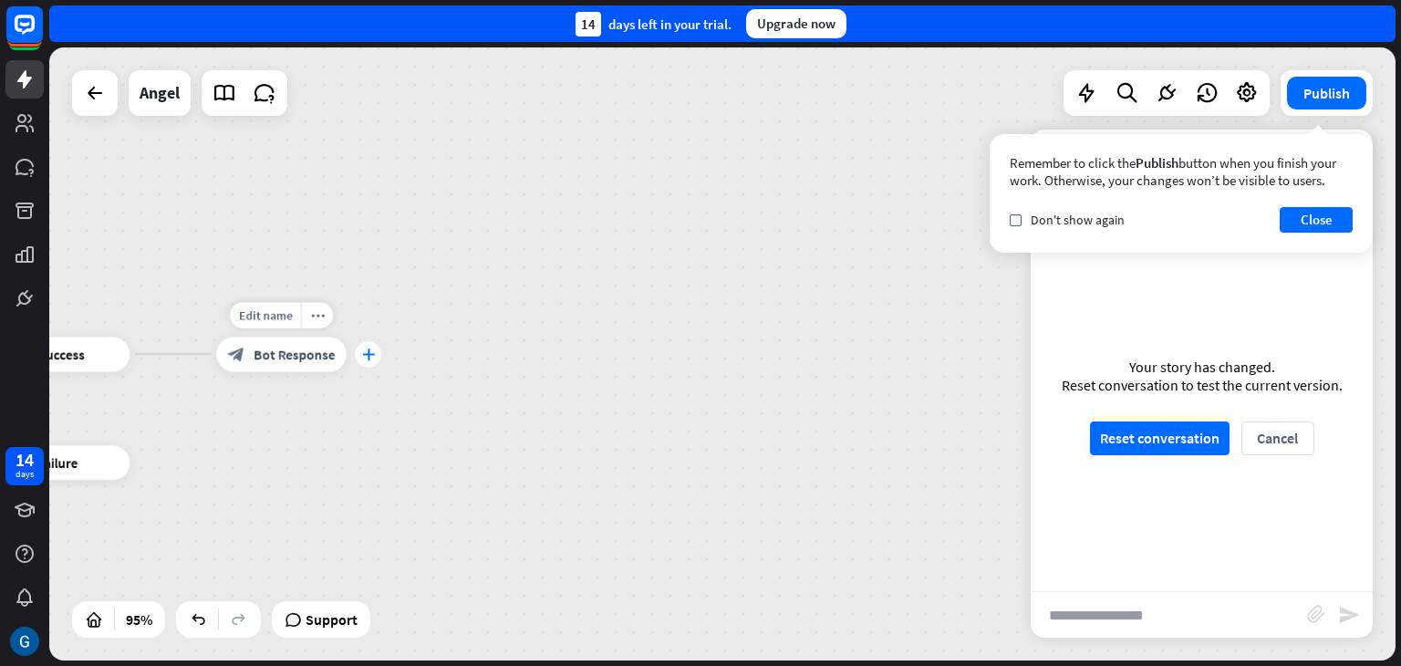
click at [365, 356] on icon "plus" at bounding box center [367, 354] width 13 height 12
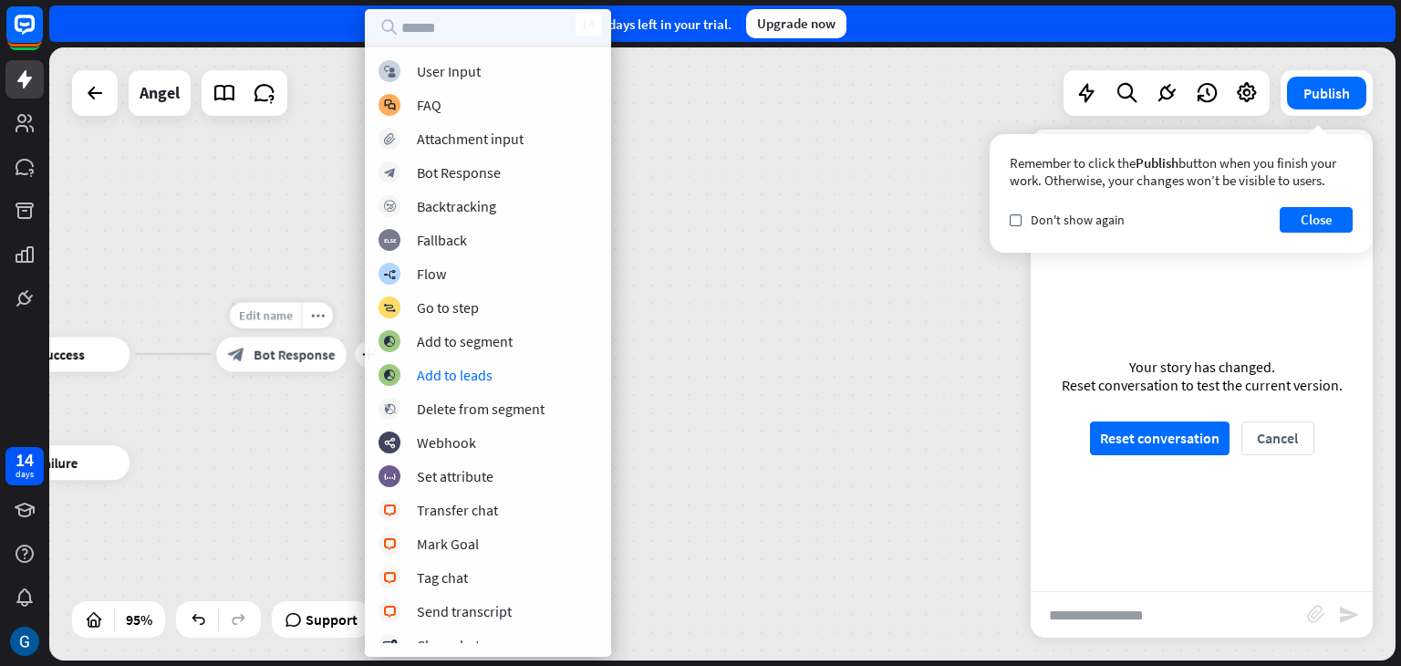
click at [263, 312] on span "Edit name" at bounding box center [265, 315] width 54 height 16
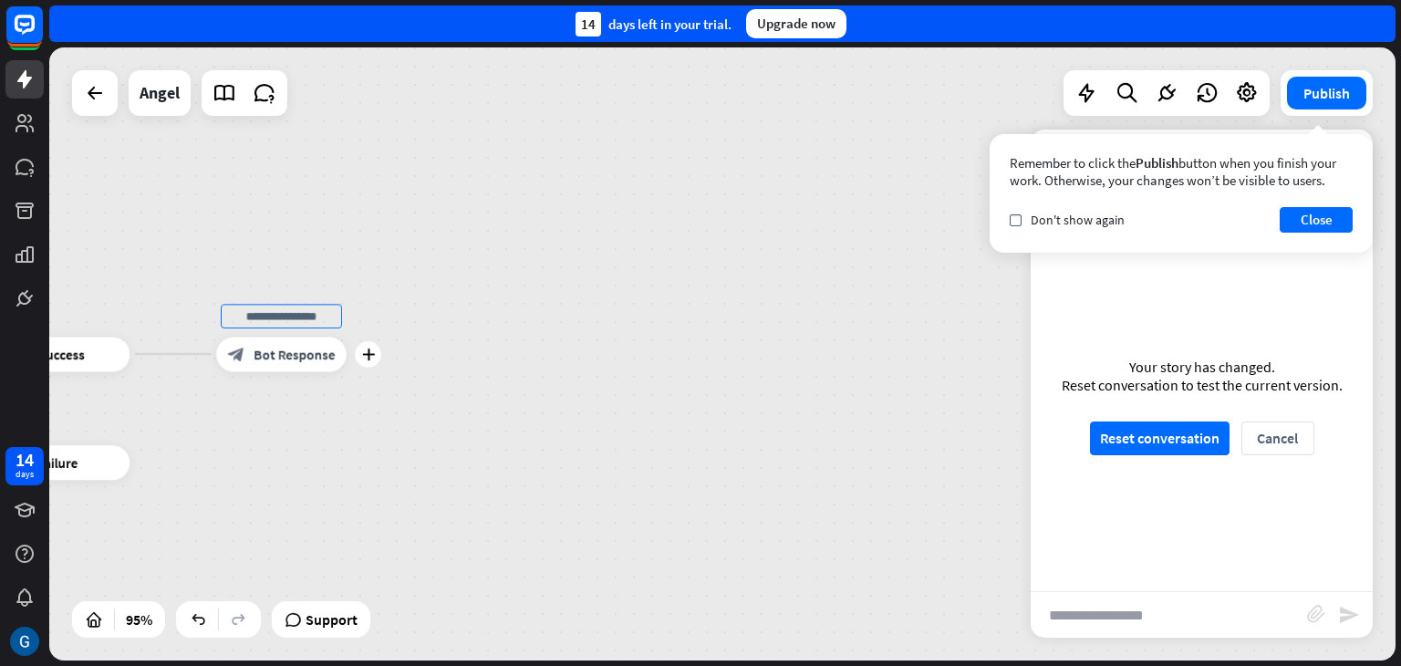
click at [302, 348] on span "Bot Response" at bounding box center [294, 354] width 81 height 17
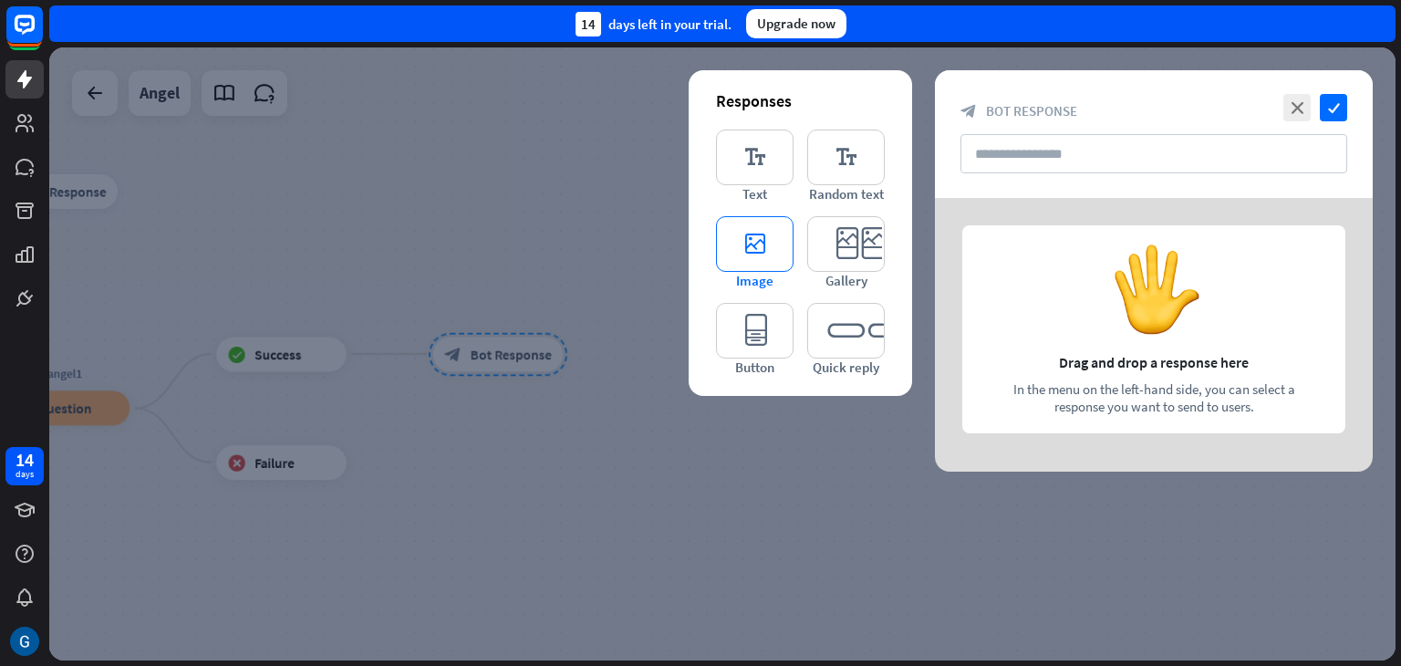
click at [774, 249] on icon "editor_image" at bounding box center [755, 244] width 78 height 56
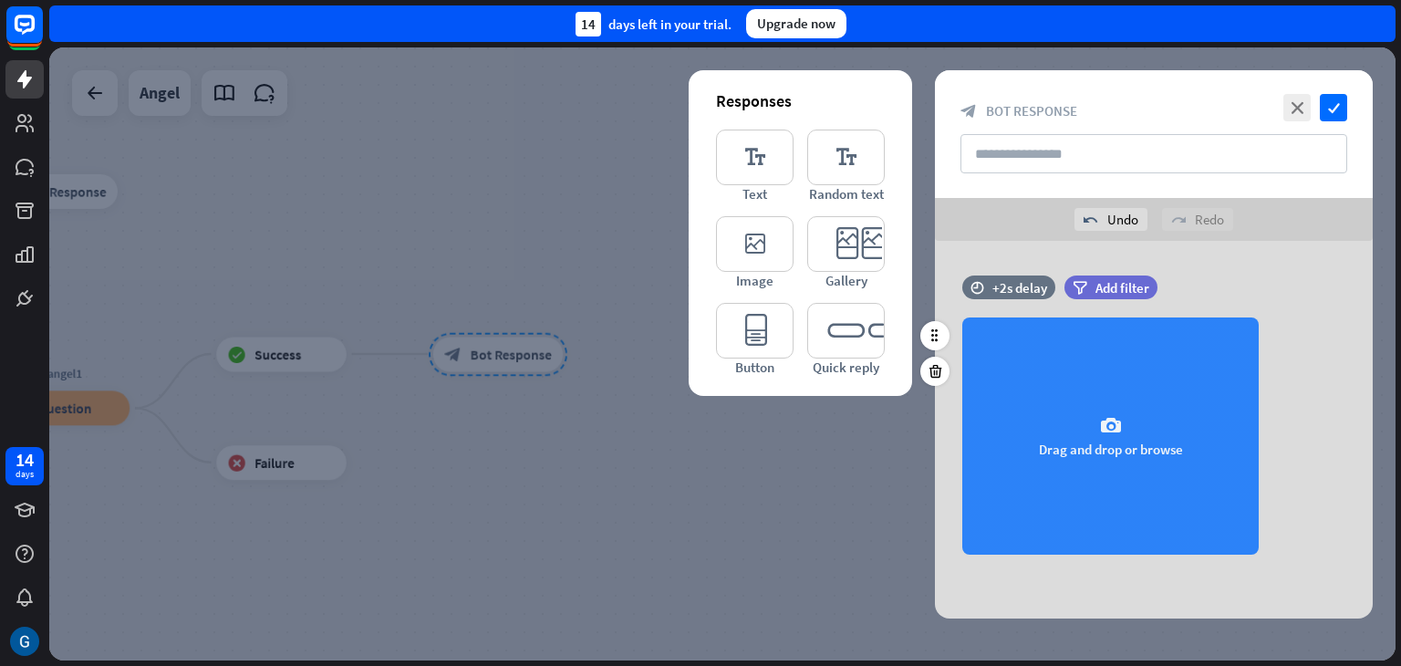
click at [1120, 417] on icon "camera" at bounding box center [1111, 426] width 22 height 22
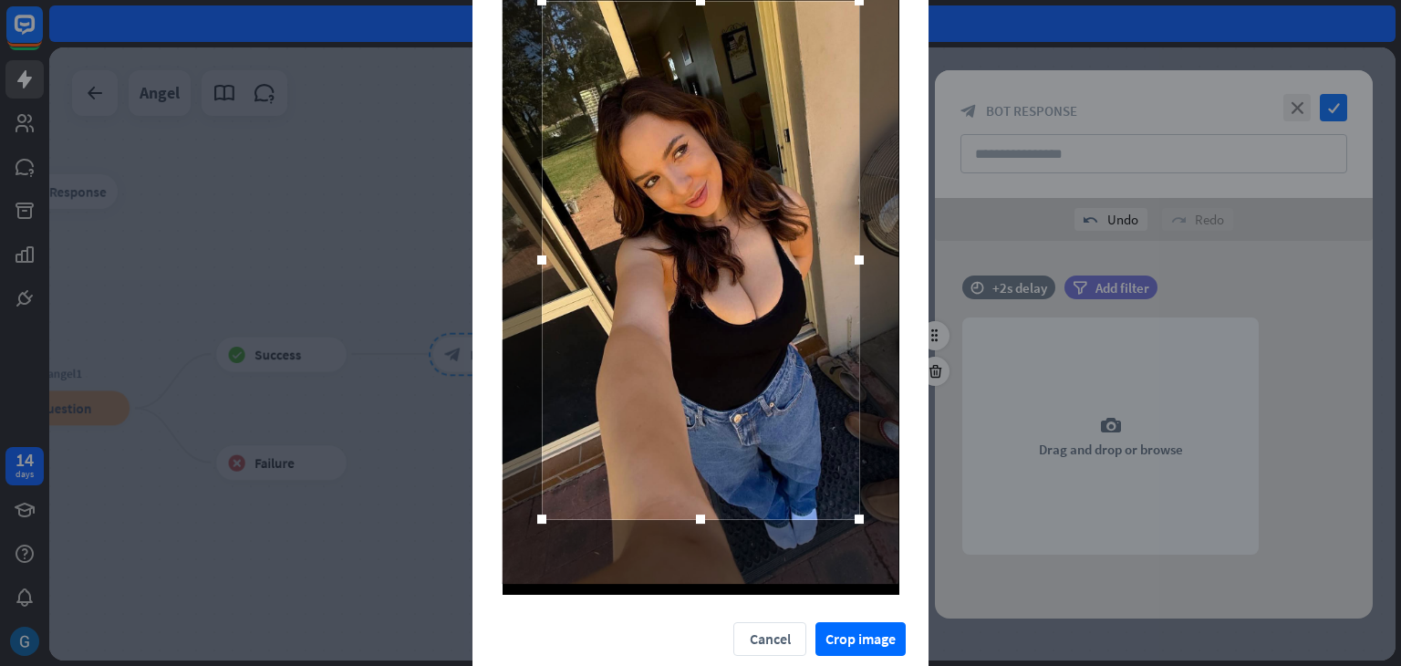
scroll to position [174, 0]
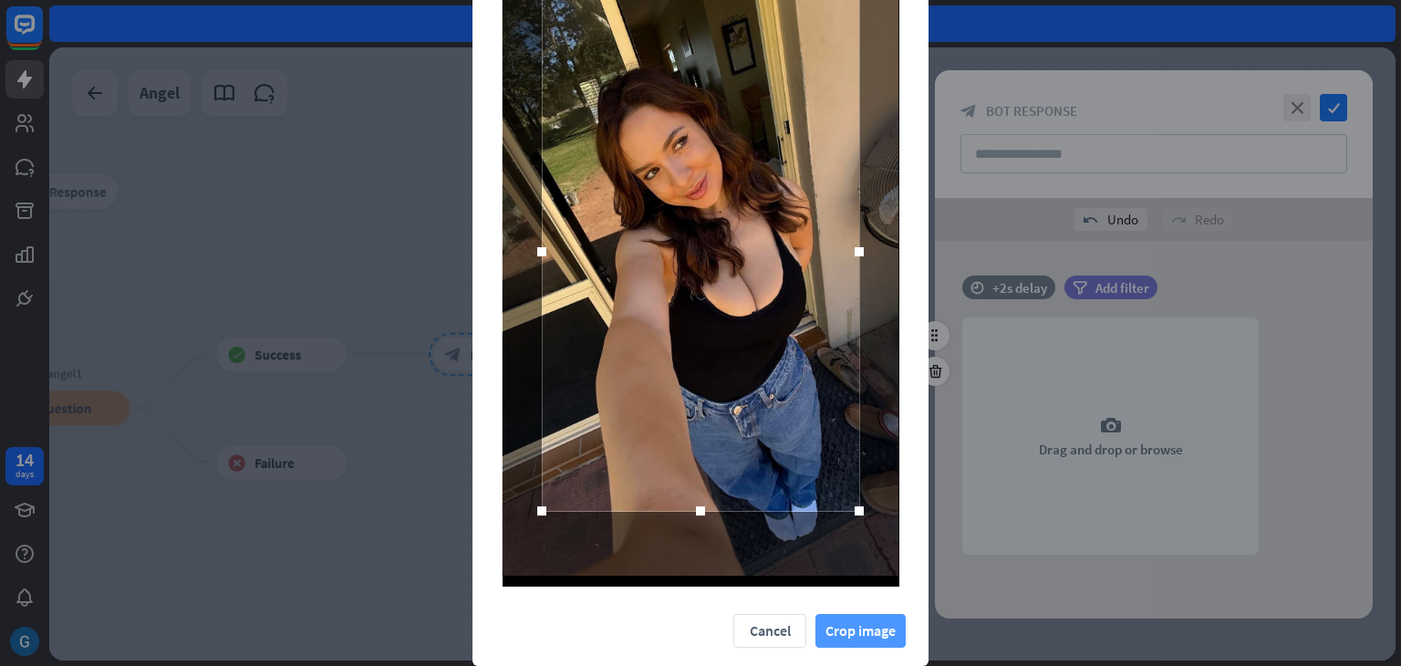
click at [854, 629] on button "Crop image" at bounding box center [861, 631] width 90 height 34
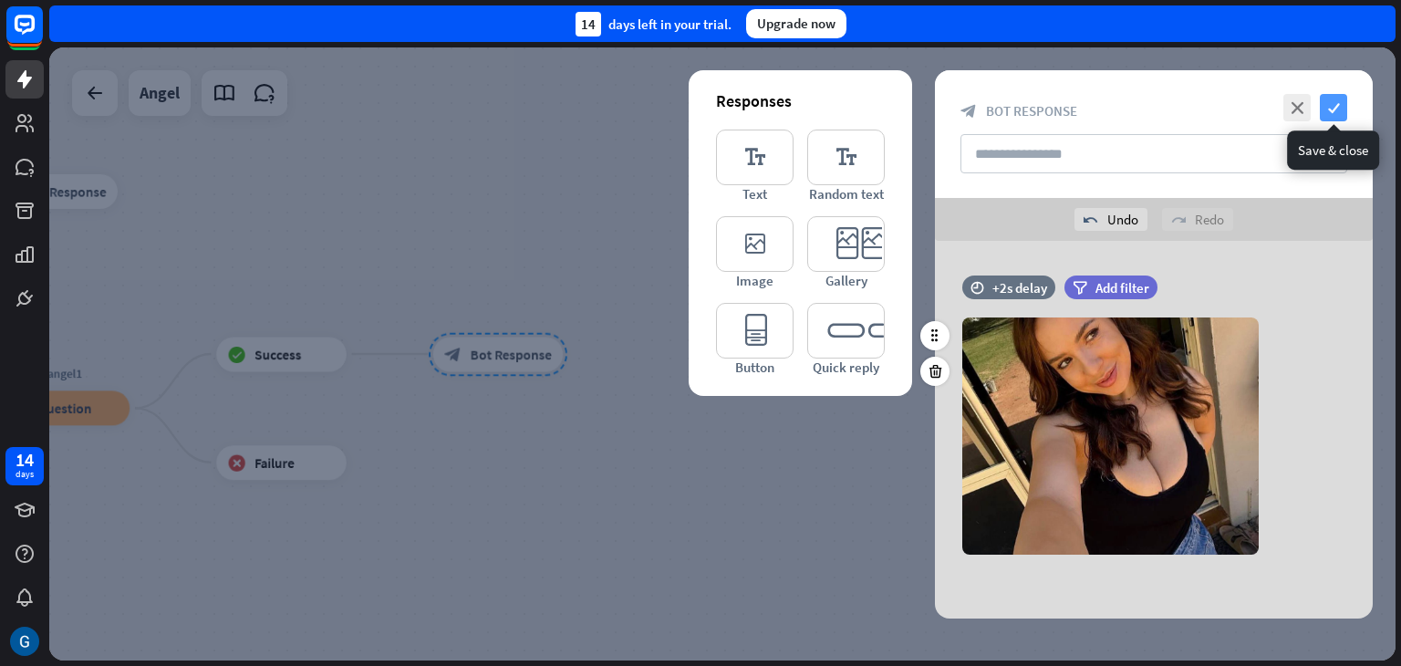
click at [1335, 106] on icon "check" at bounding box center [1333, 107] width 27 height 27
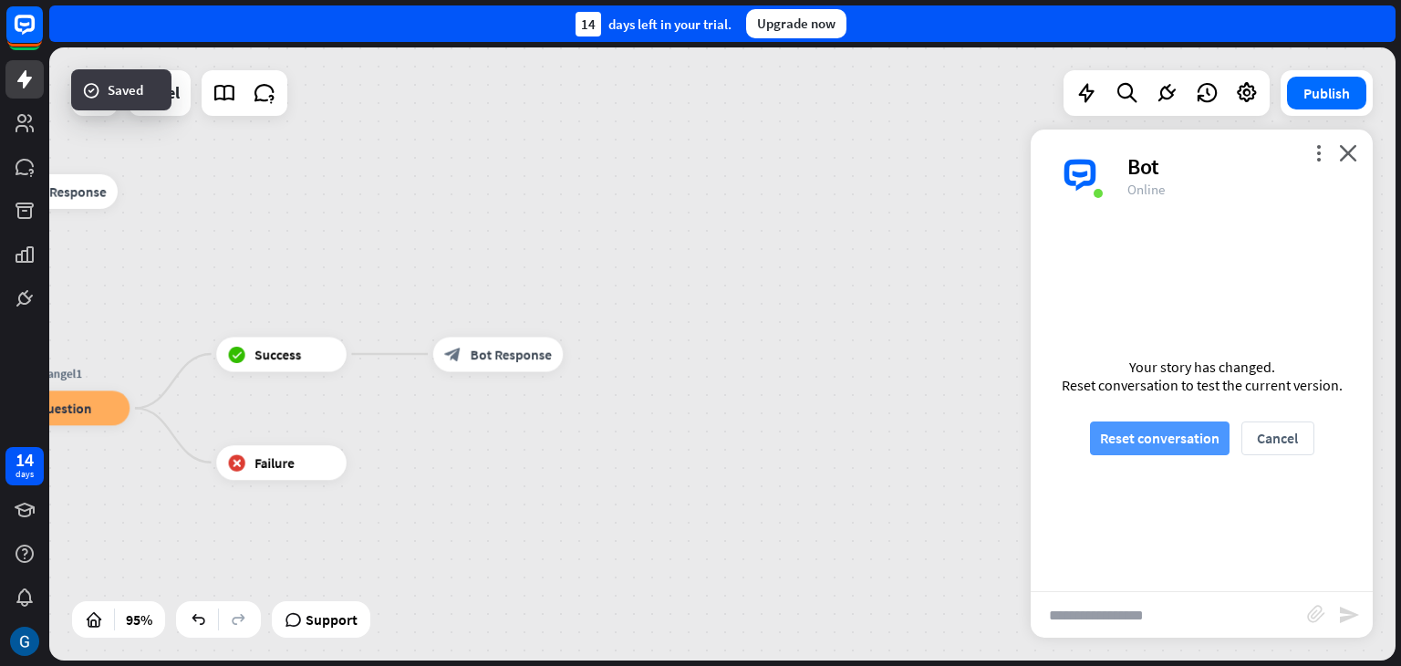
click at [1154, 429] on button "Reset conversation" at bounding box center [1160, 438] width 140 height 34
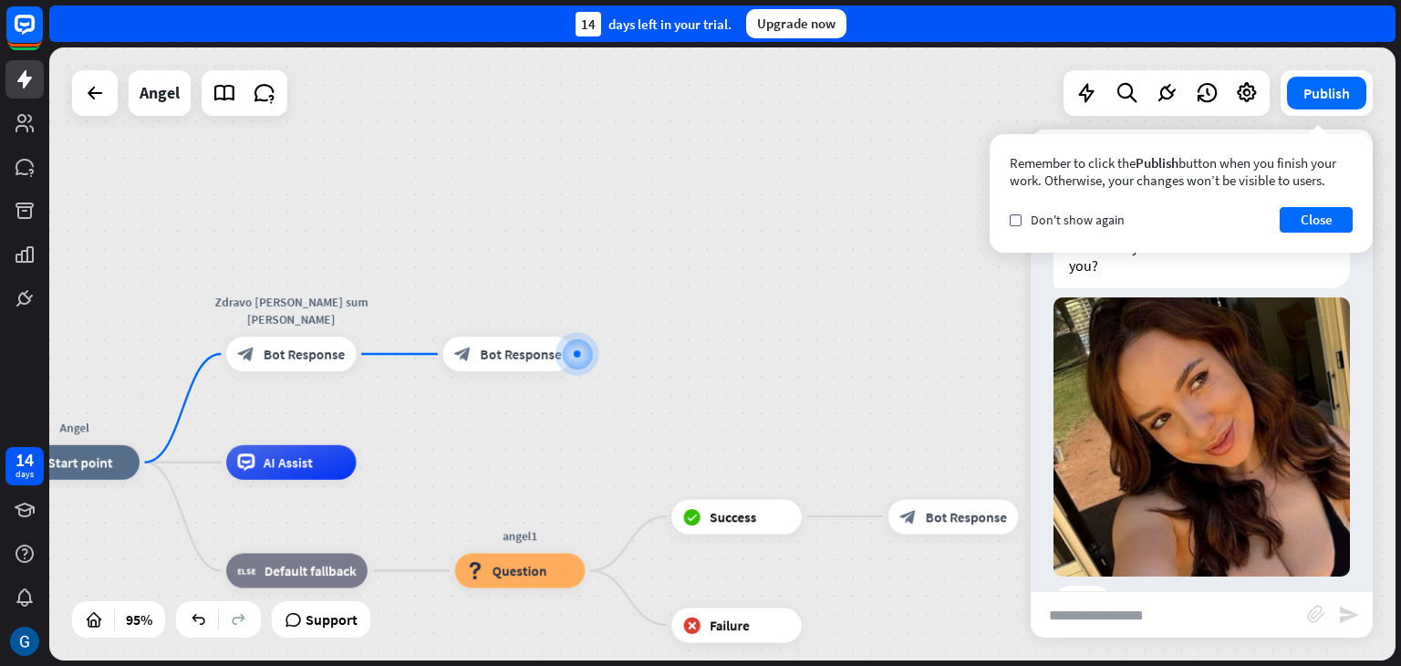
scroll to position [122, 0]
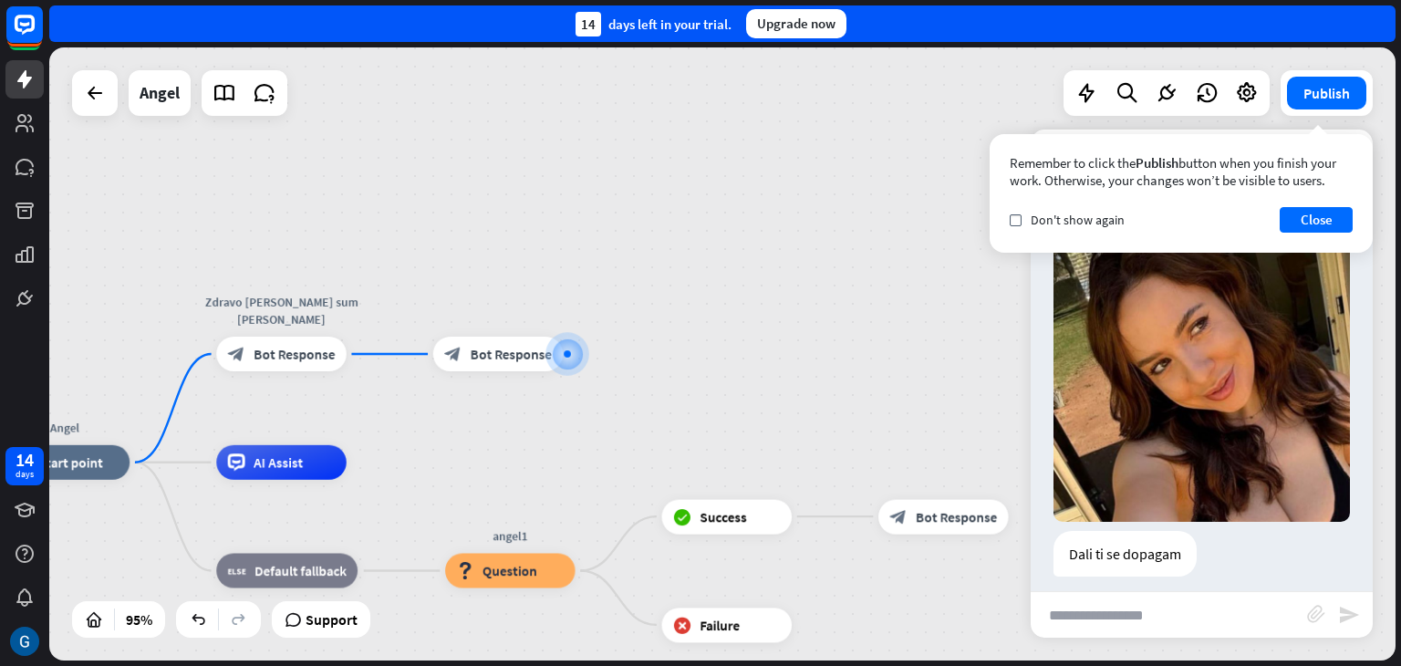
click at [1128, 617] on input "text" at bounding box center [1169, 615] width 276 height 46
type input "***"
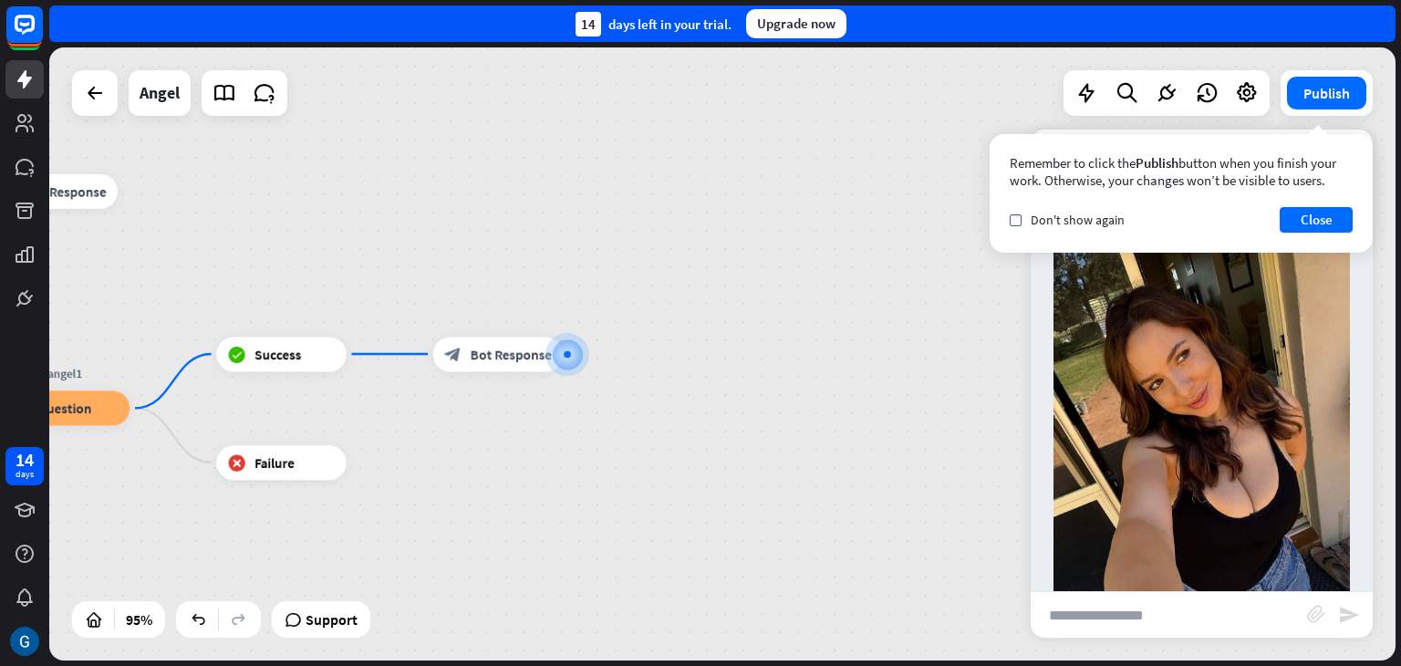
scroll to position [811, 0]
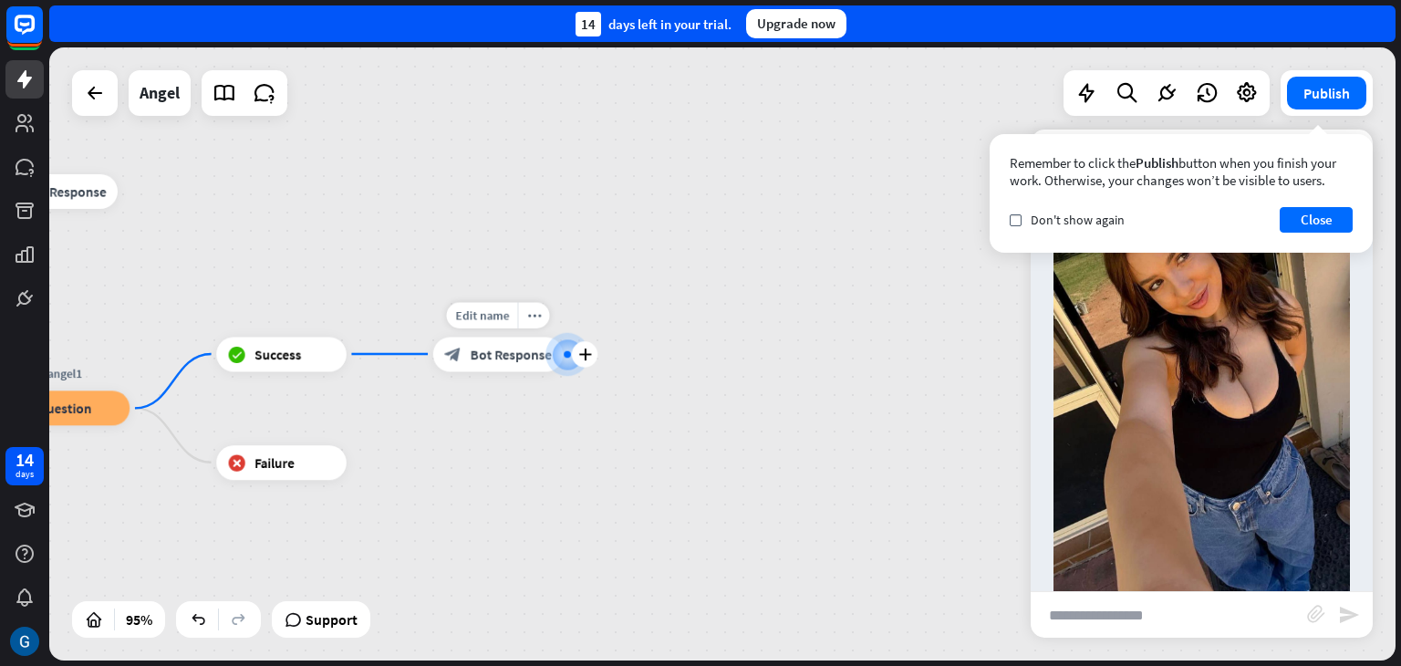
click at [569, 351] on div at bounding box center [567, 353] width 7 height 7
click at [504, 315] on span "Edit name" at bounding box center [482, 315] width 54 height 16
click at [504, 315] on input "text" at bounding box center [498, 316] width 121 height 25
click at [606, 313] on div "Angel home_2 Start point Zdravo [PERSON_NAME] sum [PERSON_NAME] block_bot_respo…" at bounding box center [193, 591] width 1279 height 582
click at [540, 318] on icon "more_horiz" at bounding box center [534, 314] width 14 height 13
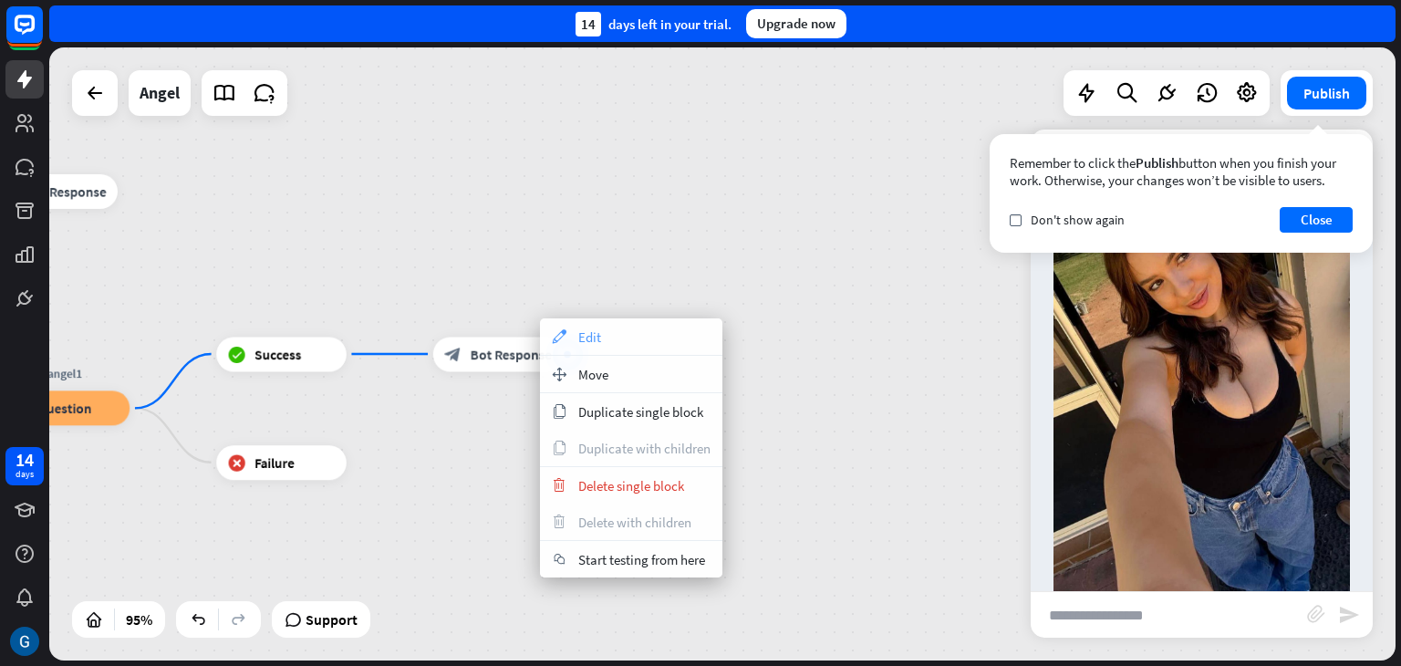
click at [588, 338] on span "Edit" at bounding box center [589, 336] width 23 height 17
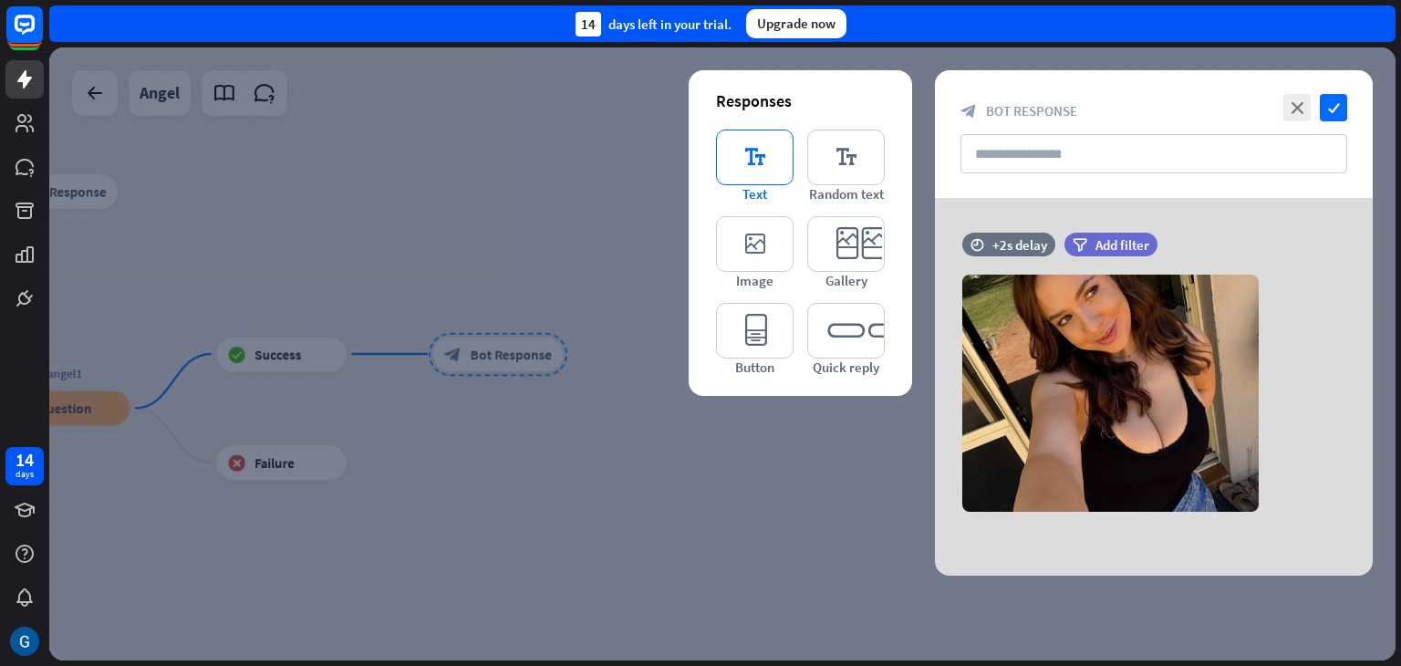
click at [748, 155] on icon "editor_text" at bounding box center [755, 158] width 78 height 56
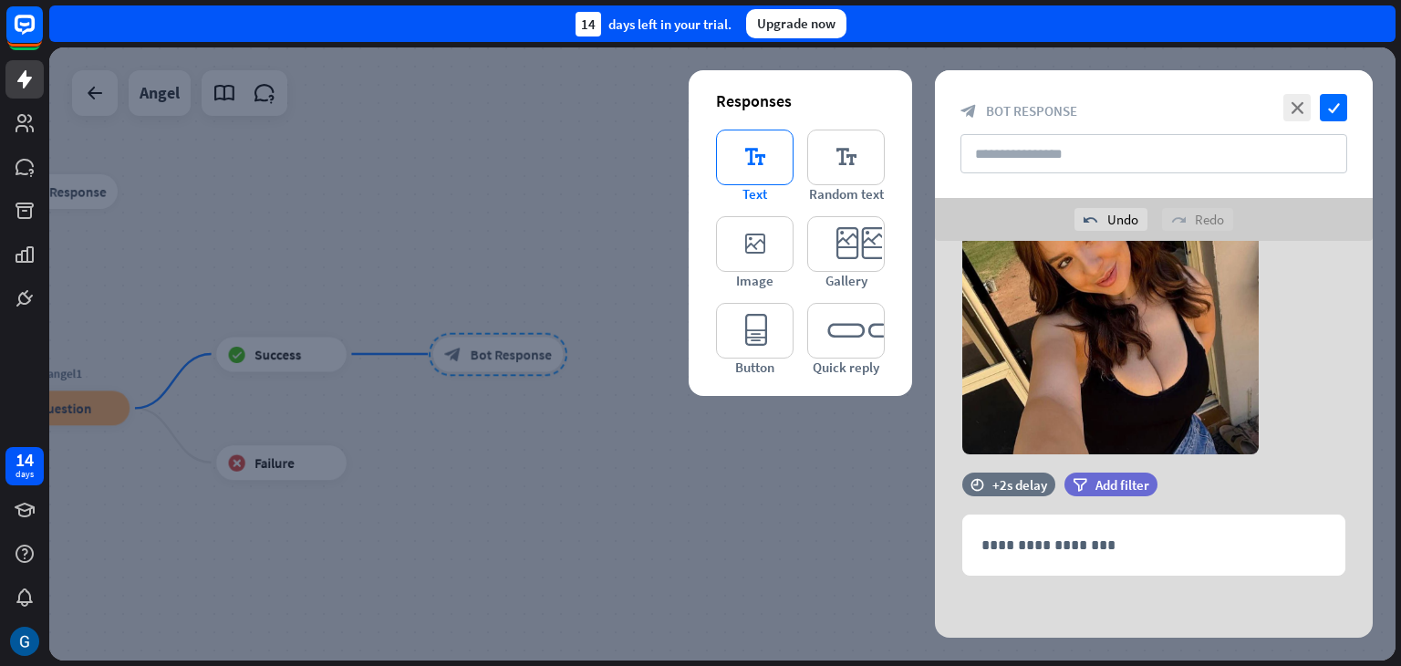
scroll to position [102, 0]
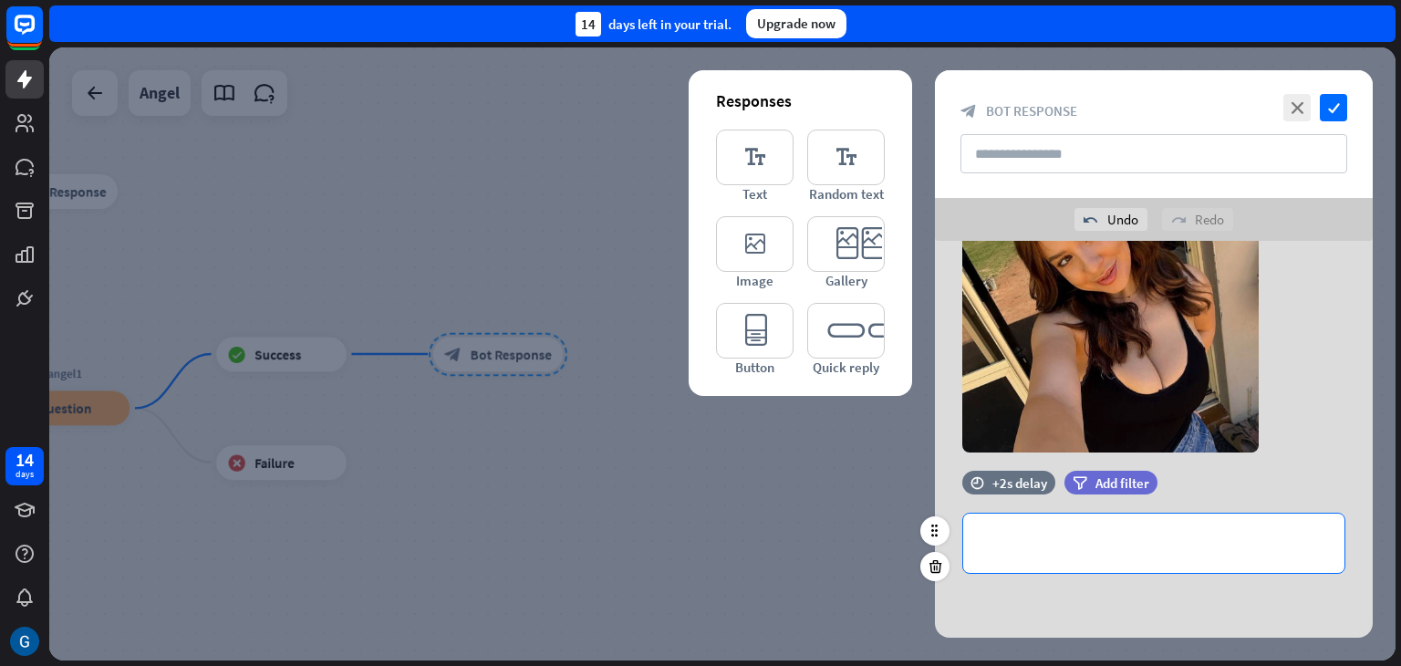
click at [1012, 537] on p "**********" at bounding box center [1154, 543] width 345 height 23
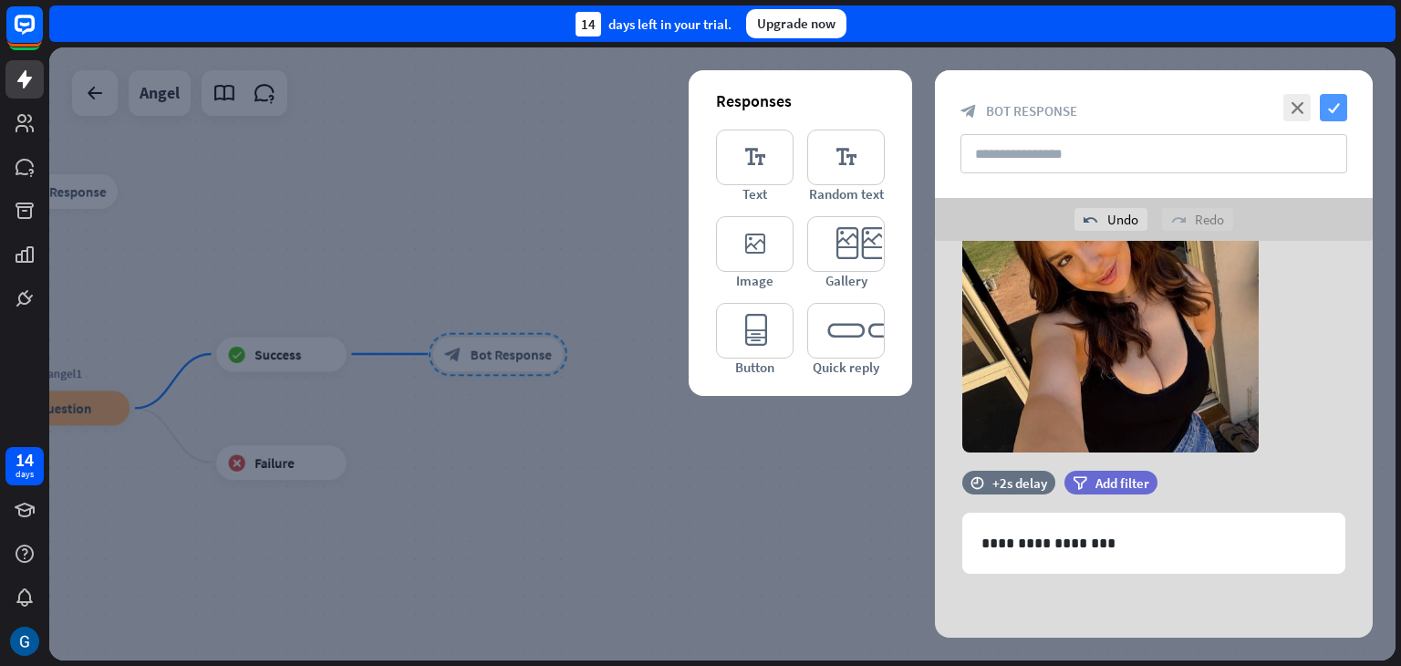
click at [1330, 109] on icon "check" at bounding box center [1333, 107] width 27 height 27
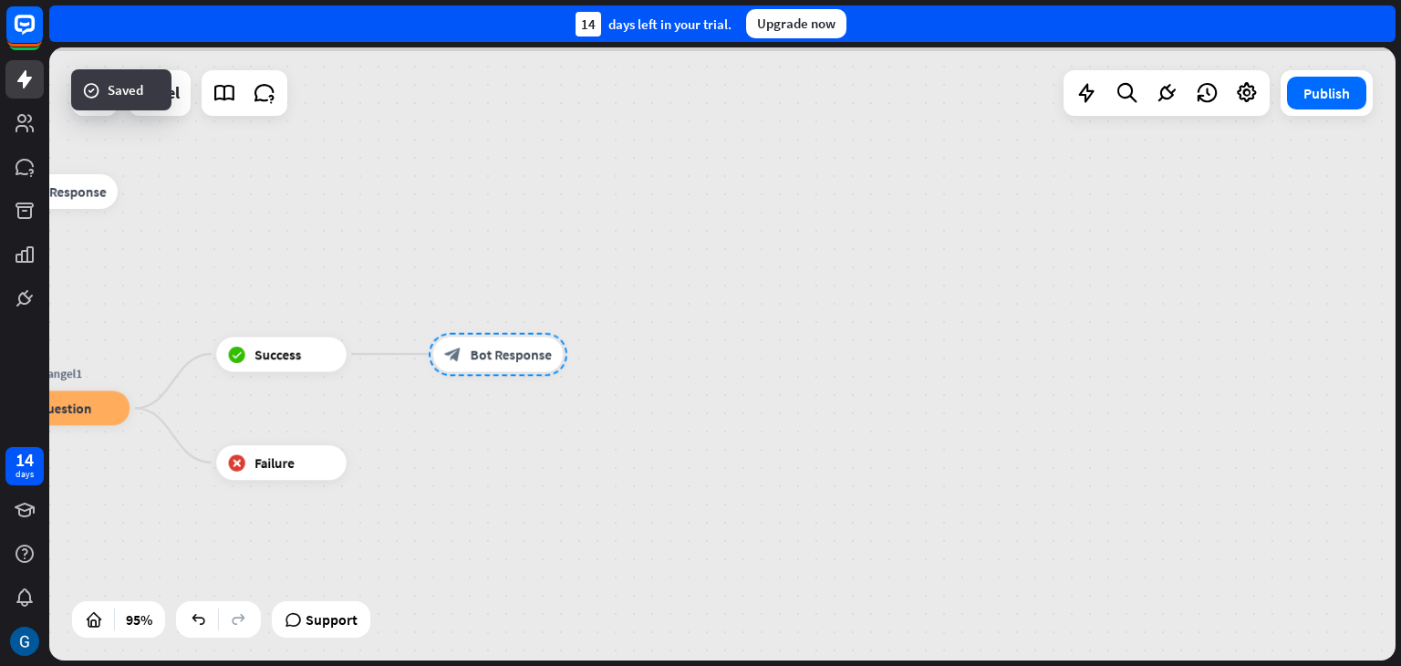
scroll to position [798, 0]
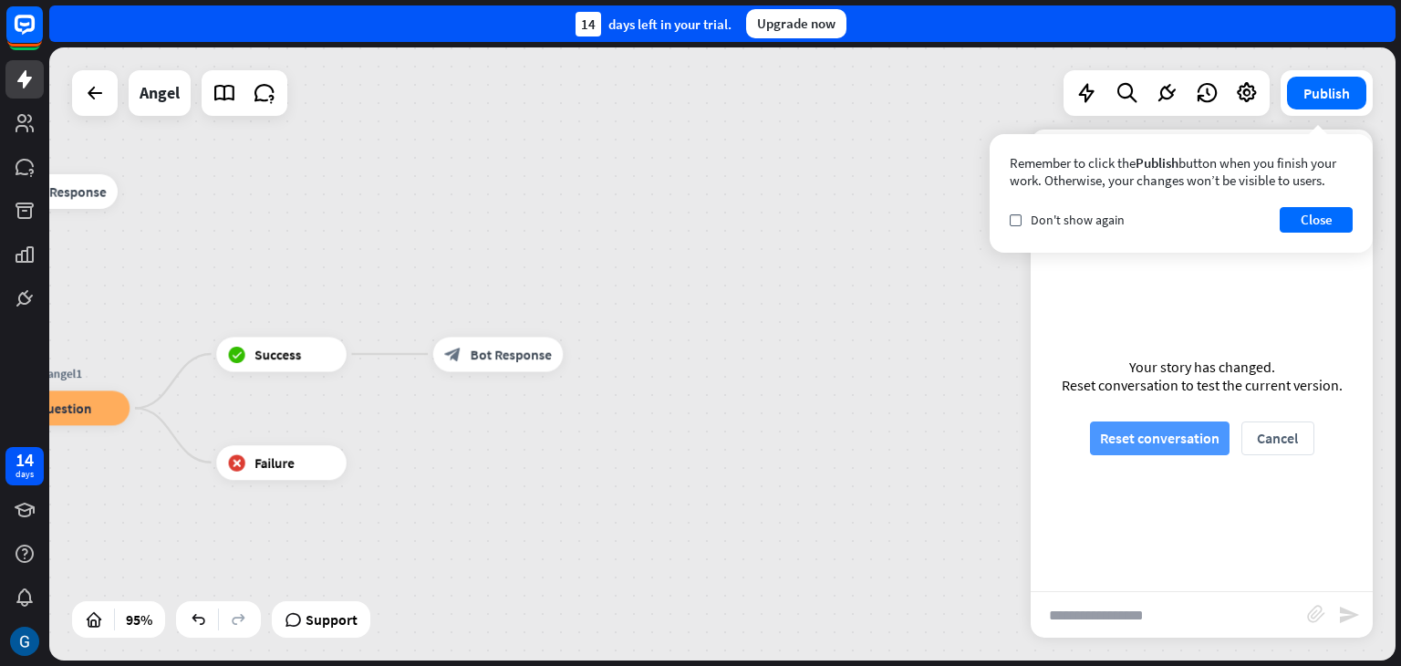
click at [1179, 443] on button "Reset conversation" at bounding box center [1160, 438] width 140 height 34
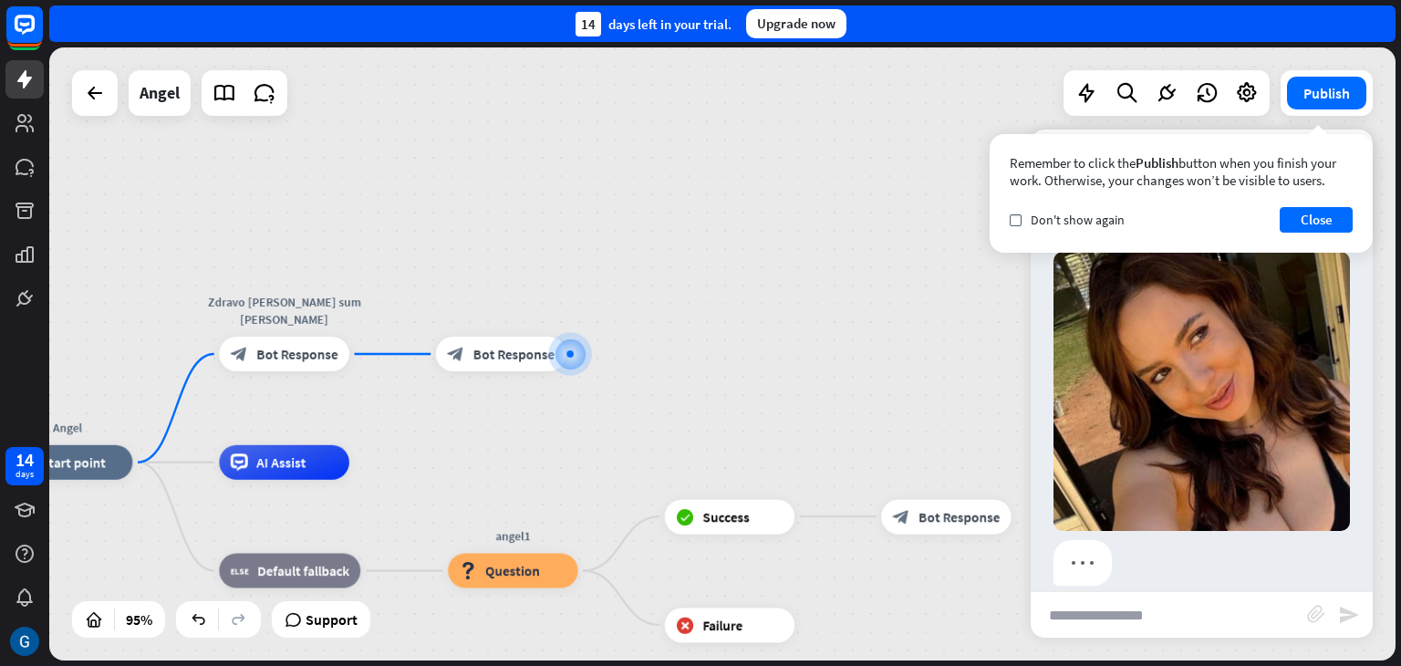
scroll to position [104, 0]
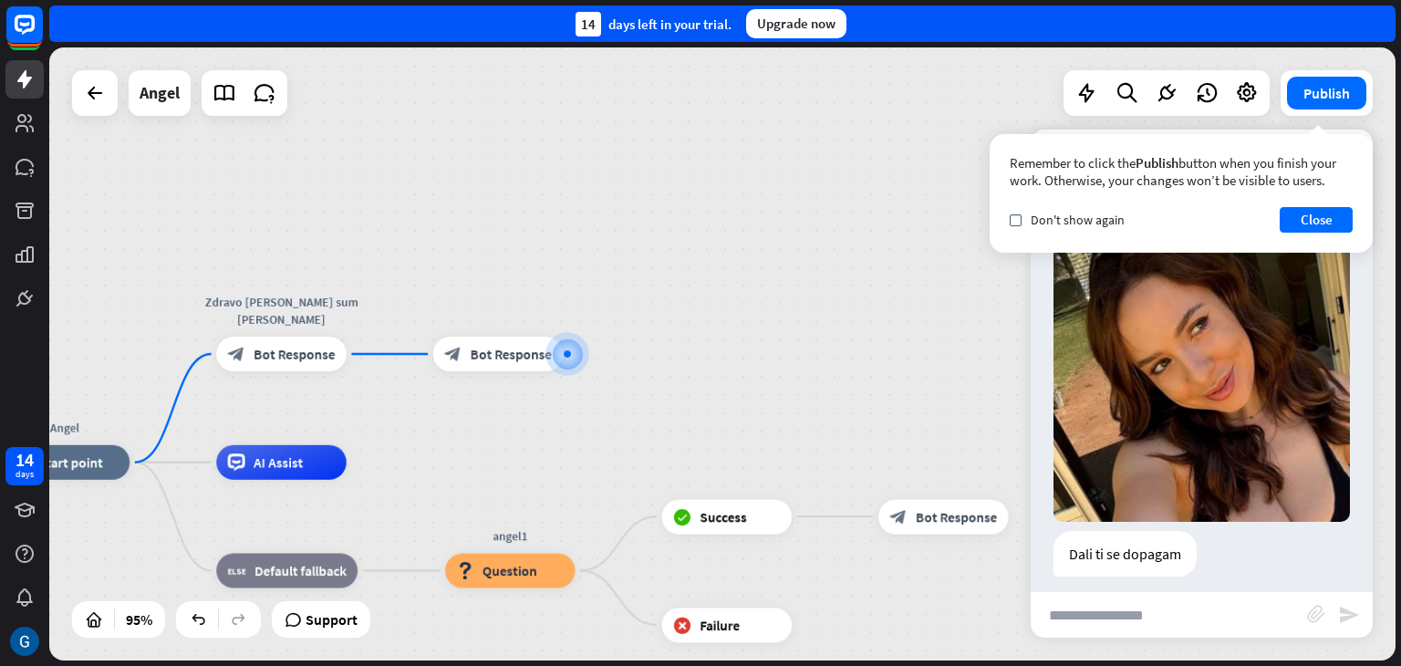
click at [1129, 619] on input "text" at bounding box center [1169, 615] width 276 height 46
type input "***"
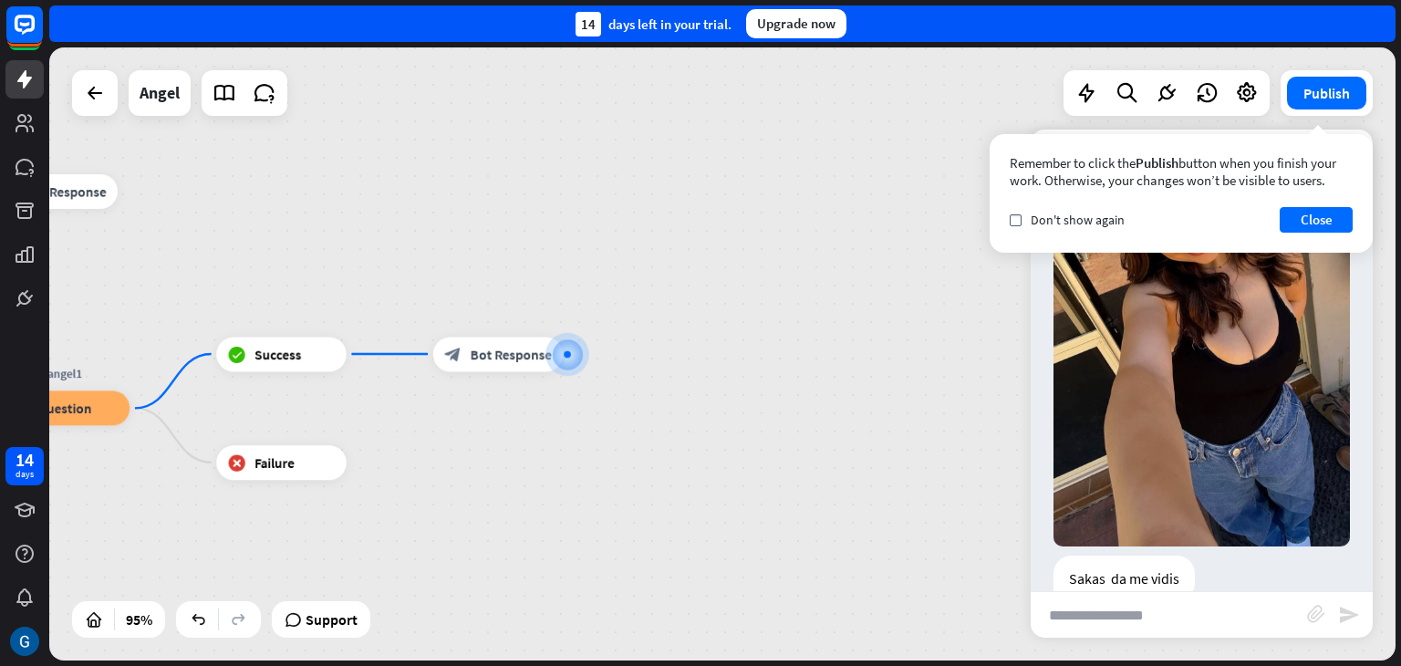
scroll to position [848, 0]
type input "*"
type input "***"
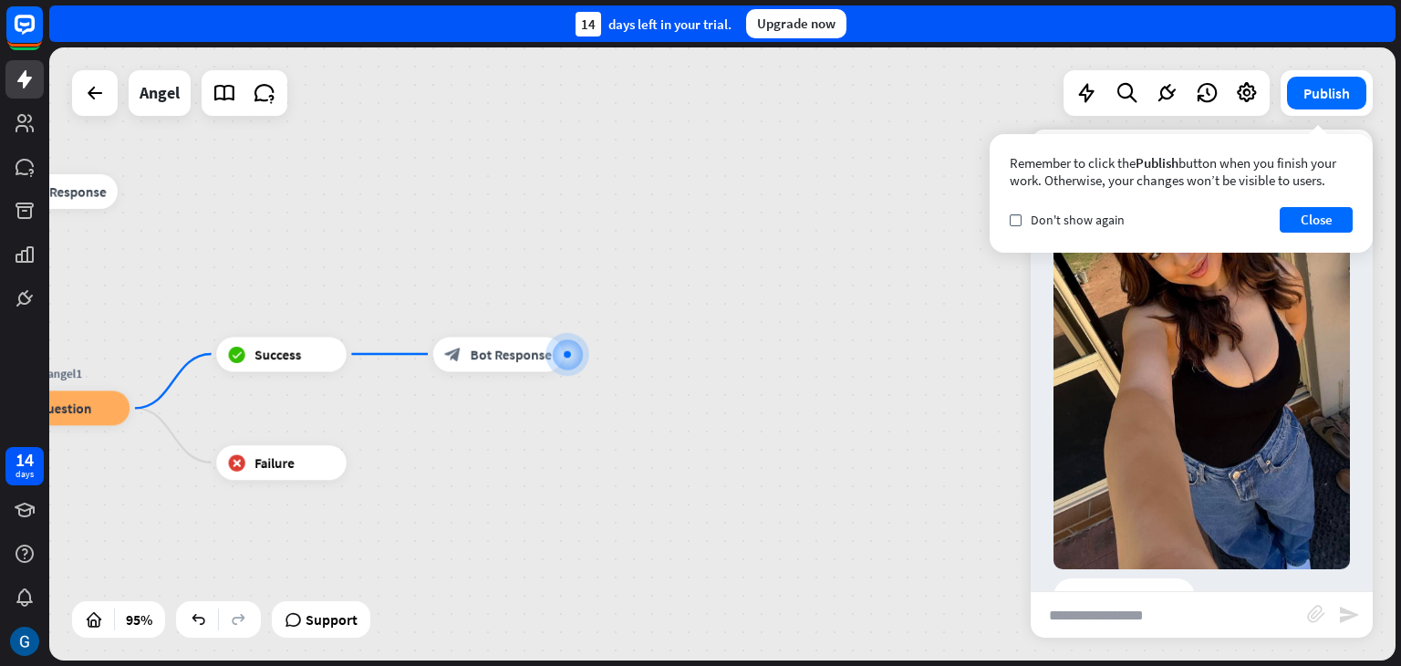
scroll to position [1591, 0]
click at [565, 355] on div at bounding box center [567, 353] width 7 height 7
click at [535, 314] on icon "more_horiz" at bounding box center [534, 314] width 14 height 13
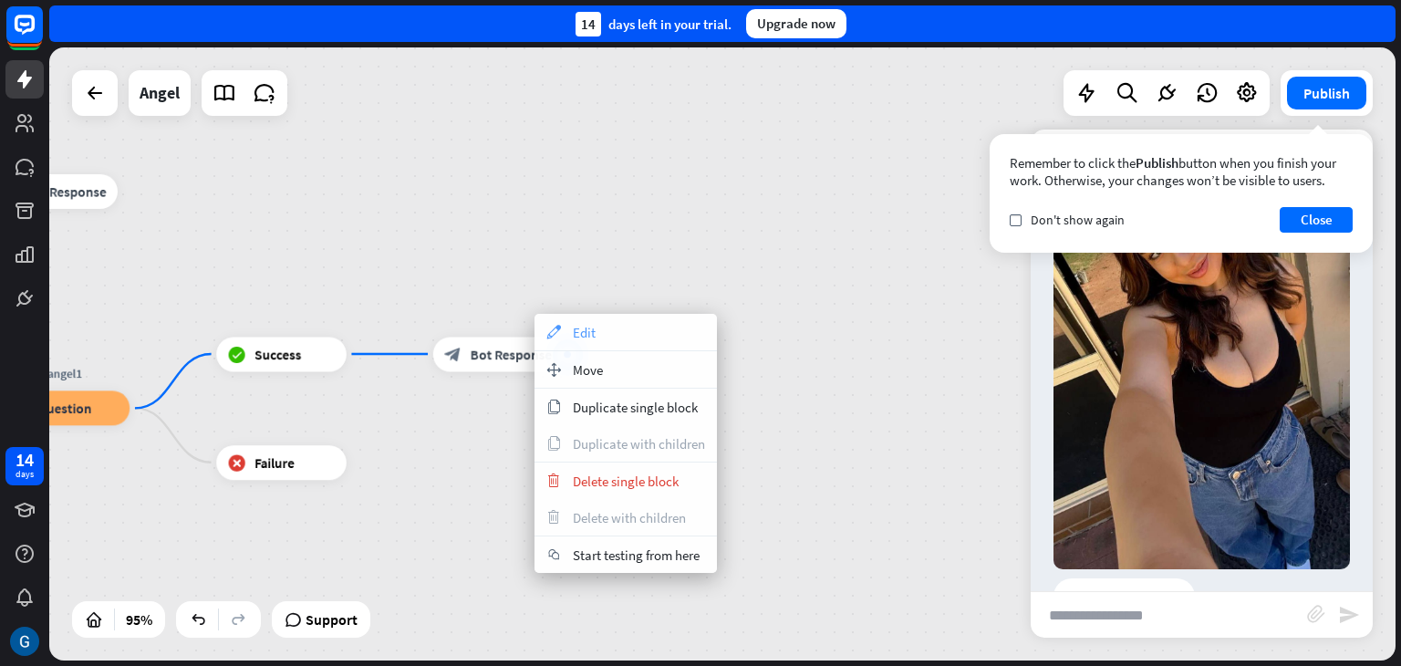
click at [594, 333] on span "Edit" at bounding box center [584, 332] width 23 height 17
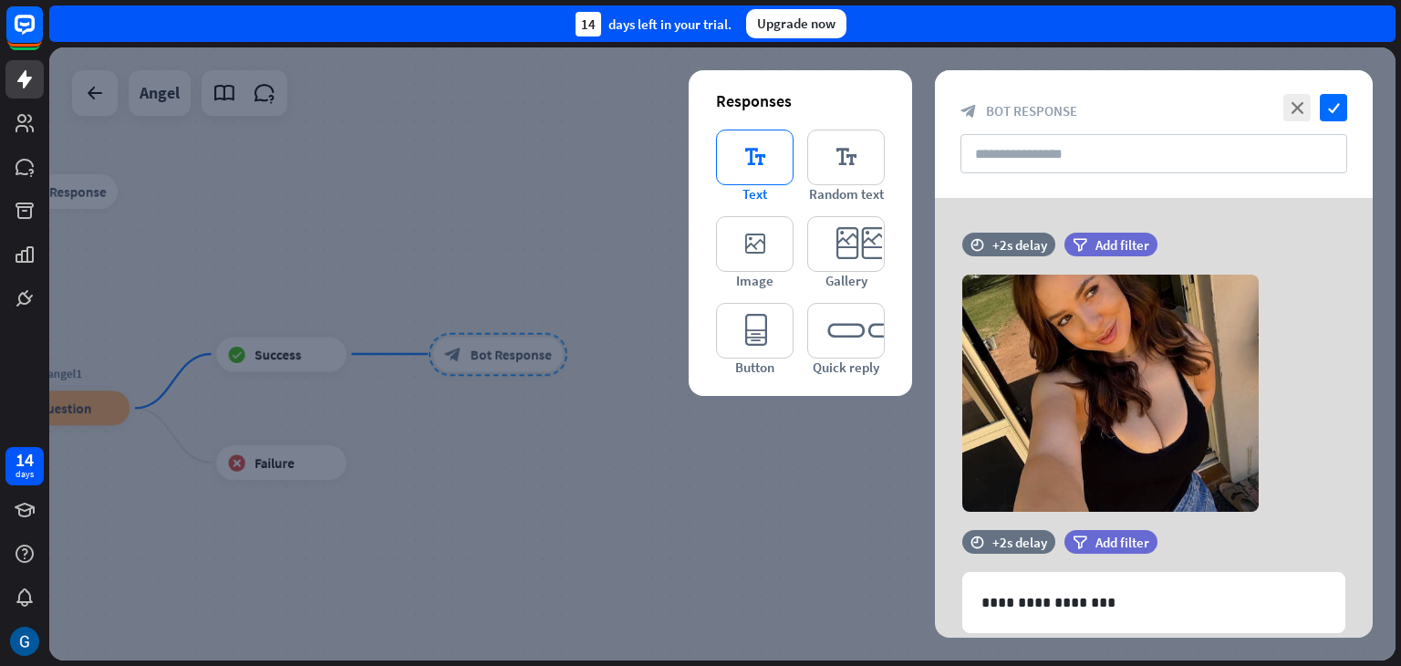
click at [759, 151] on icon "editor_text" at bounding box center [755, 158] width 78 height 56
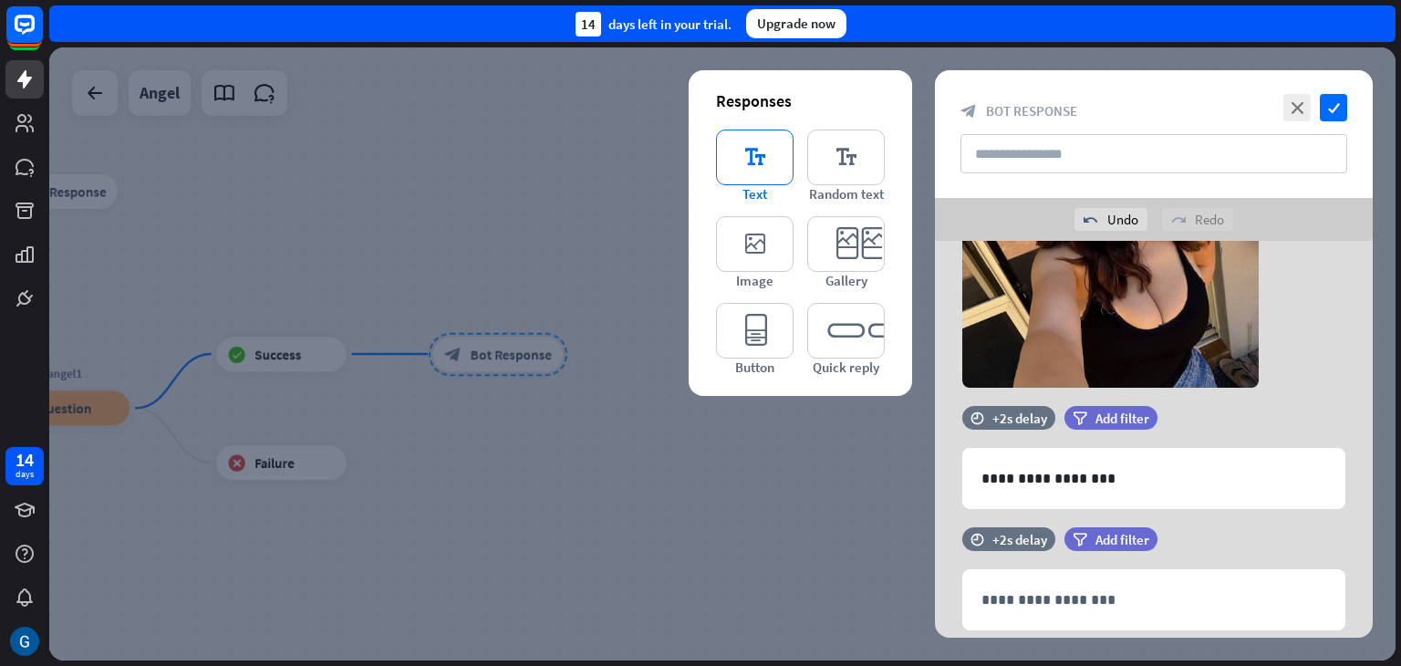
scroll to position [223, 0]
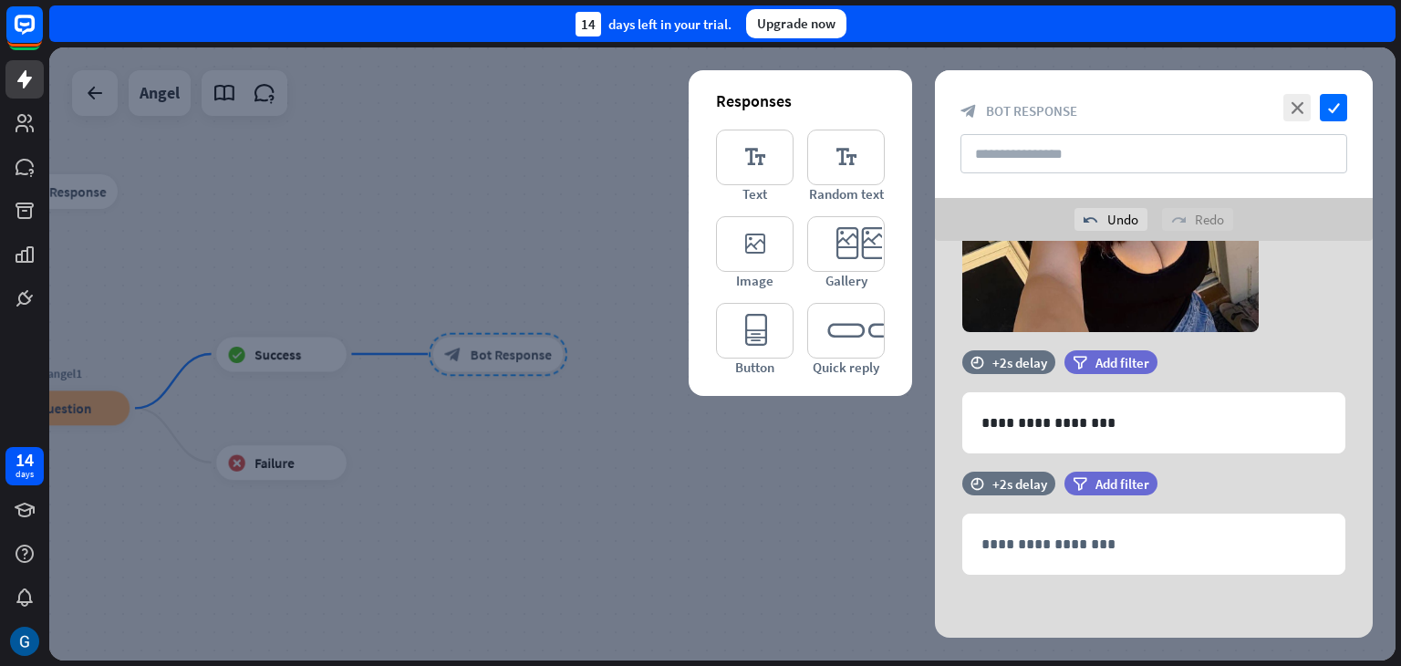
click at [794, 501] on div at bounding box center [722, 353] width 1347 height 613
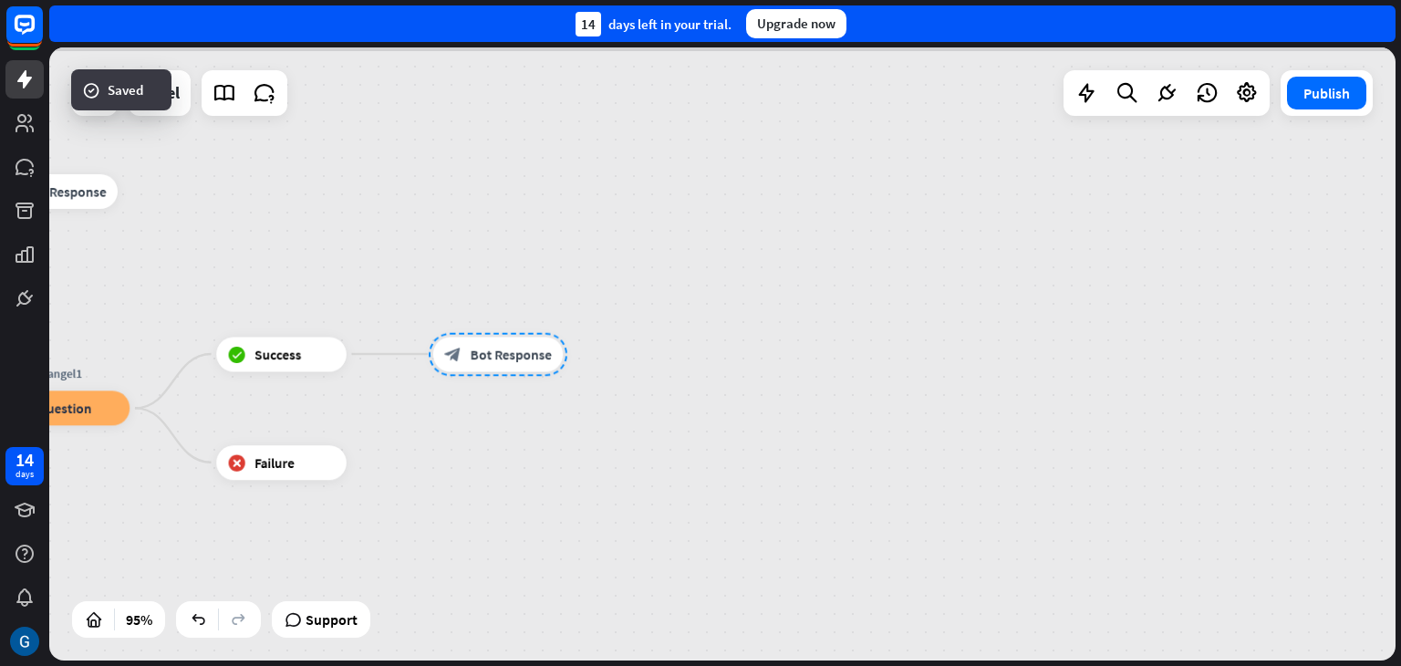
scroll to position [1555, 0]
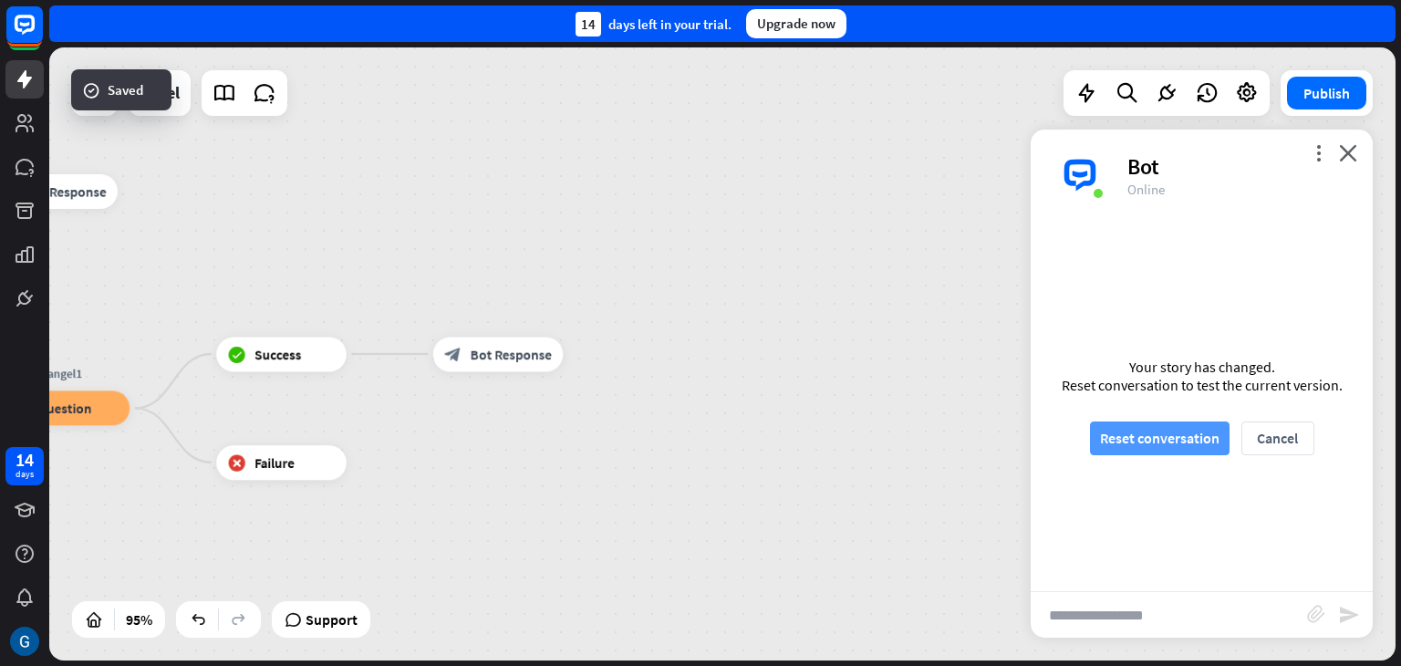
click at [1149, 436] on button "Reset conversation" at bounding box center [1160, 438] width 140 height 34
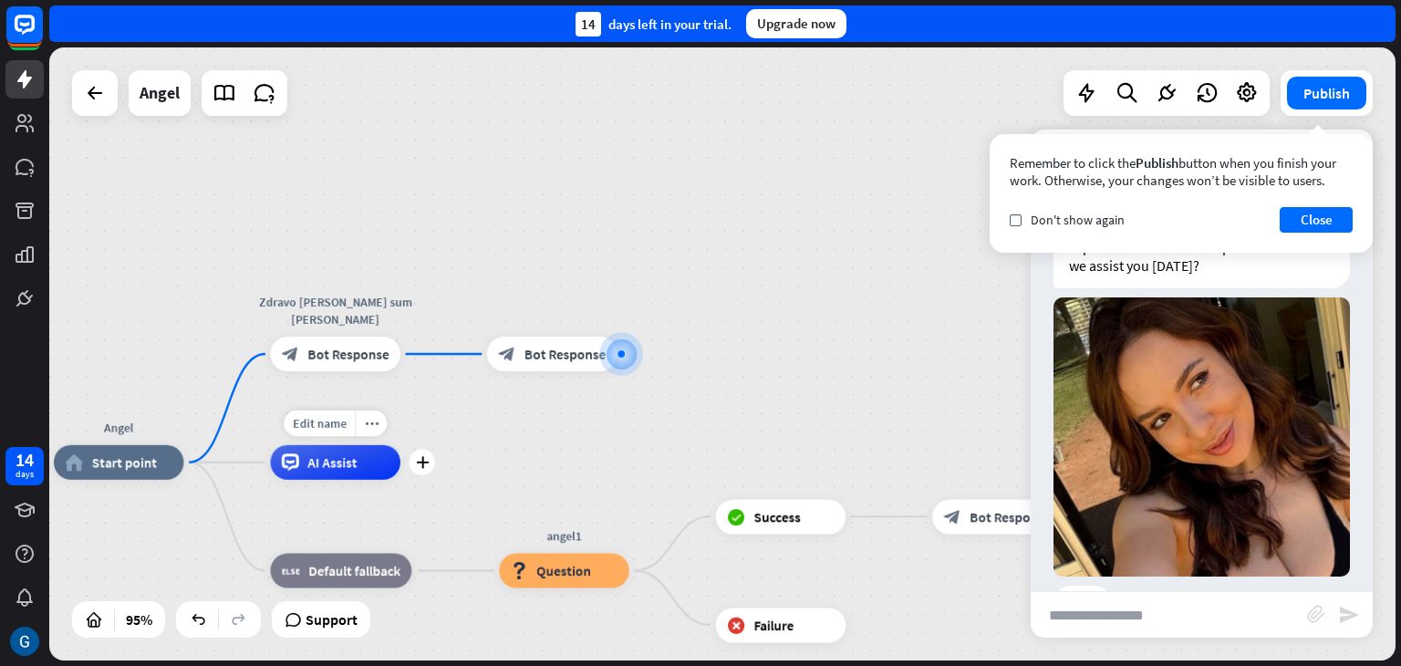
scroll to position [122, 0]
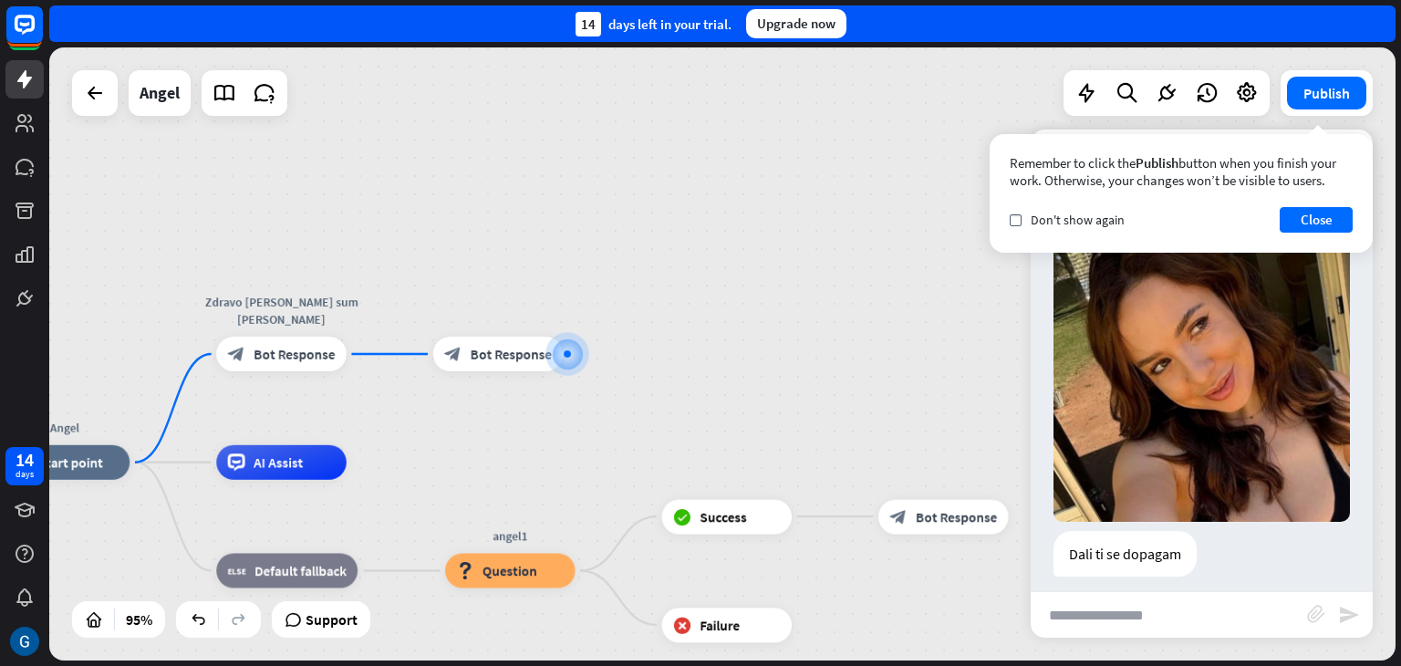
click at [1101, 616] on input "text" at bounding box center [1169, 615] width 276 height 46
type input "**"
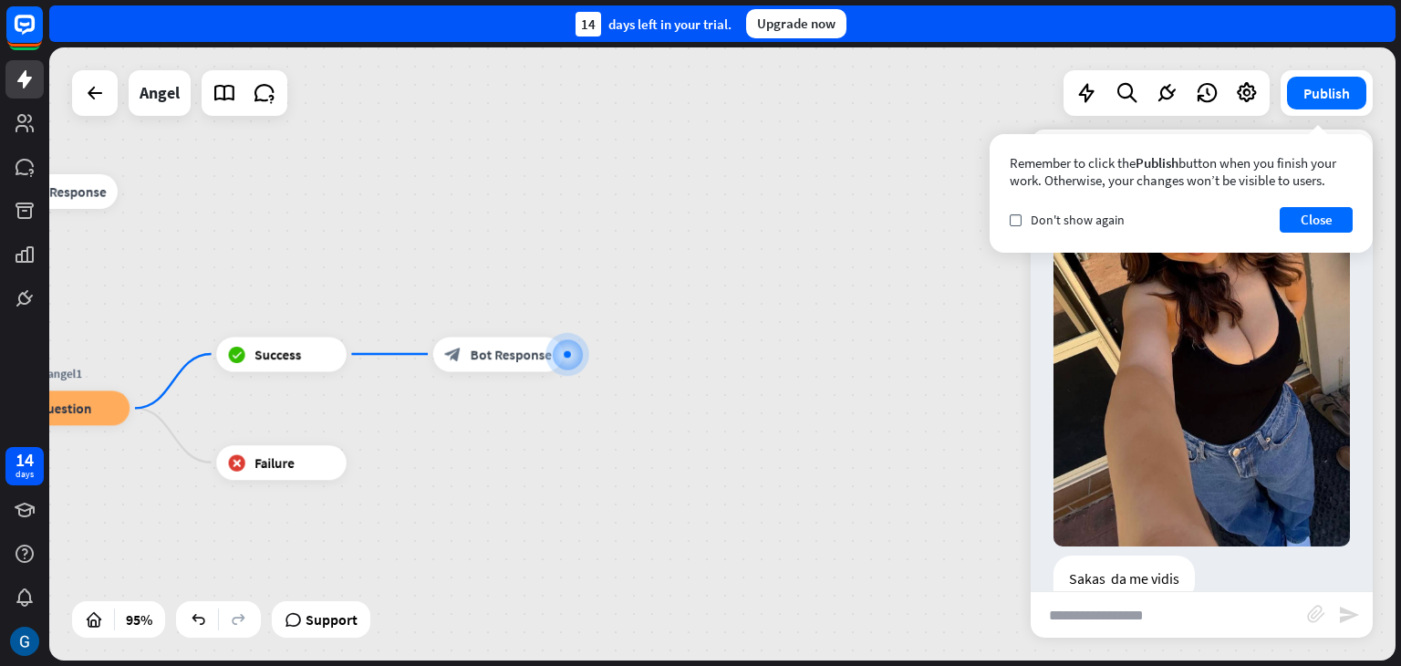
scroll to position [866, 0]
type input "***"
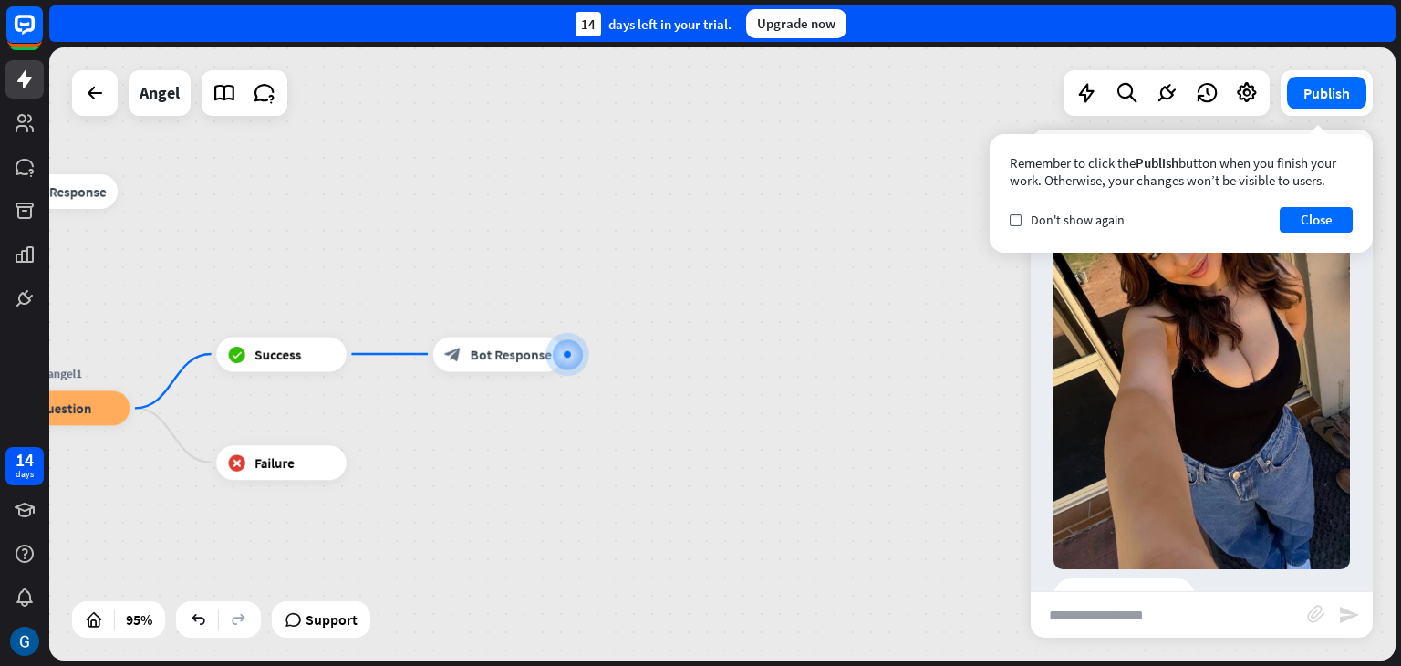
scroll to position [1609, 0]
click at [584, 348] on icon "plus" at bounding box center [584, 354] width 13 height 12
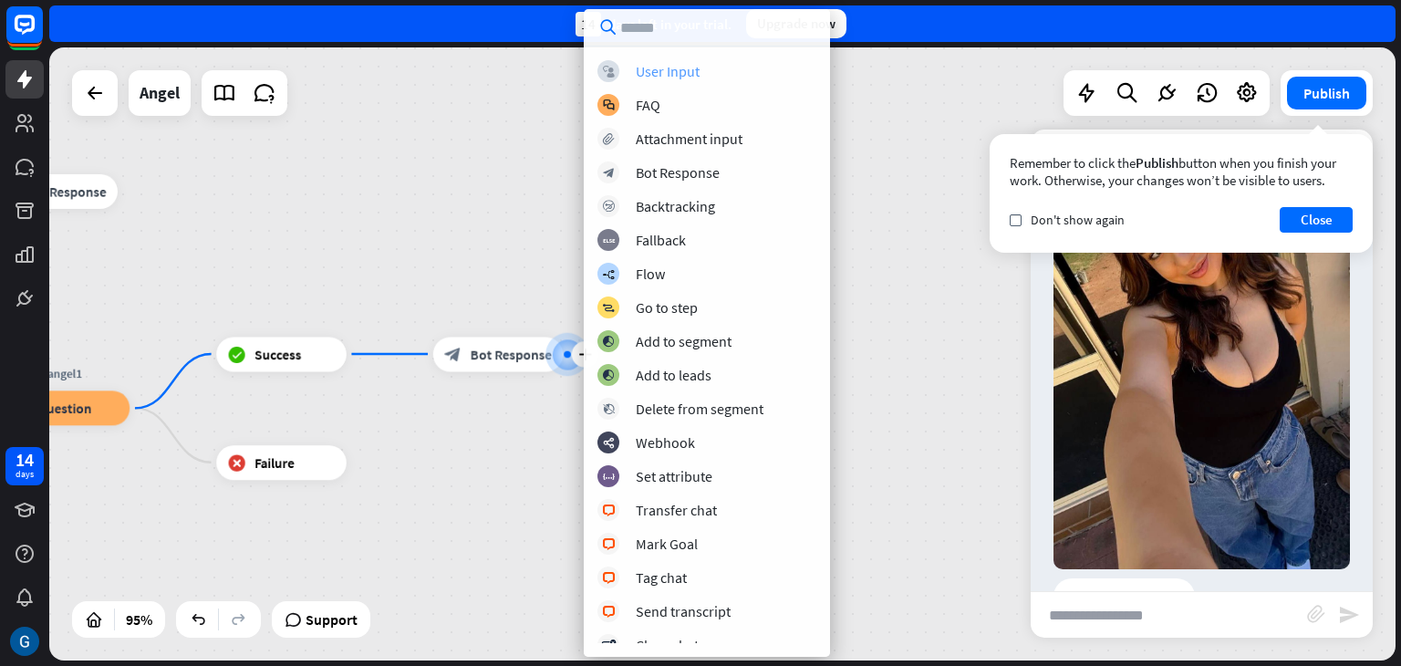
click at [681, 72] on div "User Input" at bounding box center [668, 71] width 64 height 18
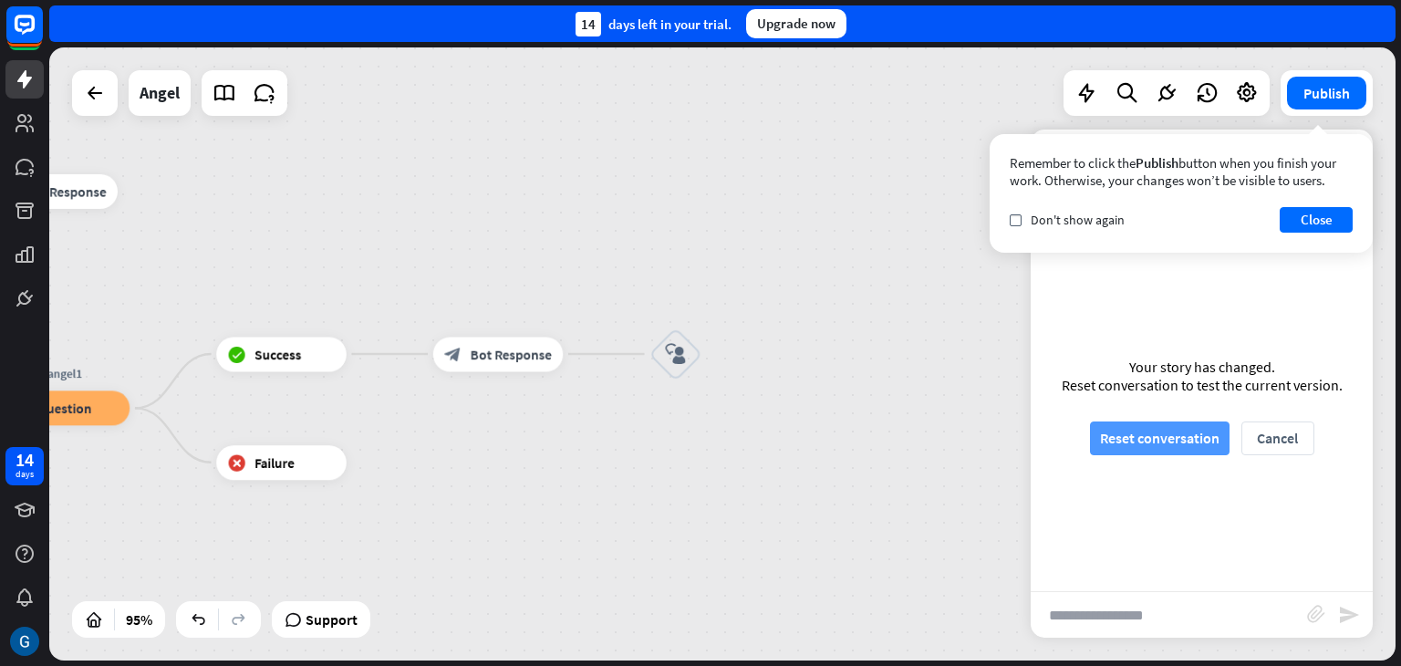
click at [1127, 435] on button "Reset conversation" at bounding box center [1160, 438] width 140 height 34
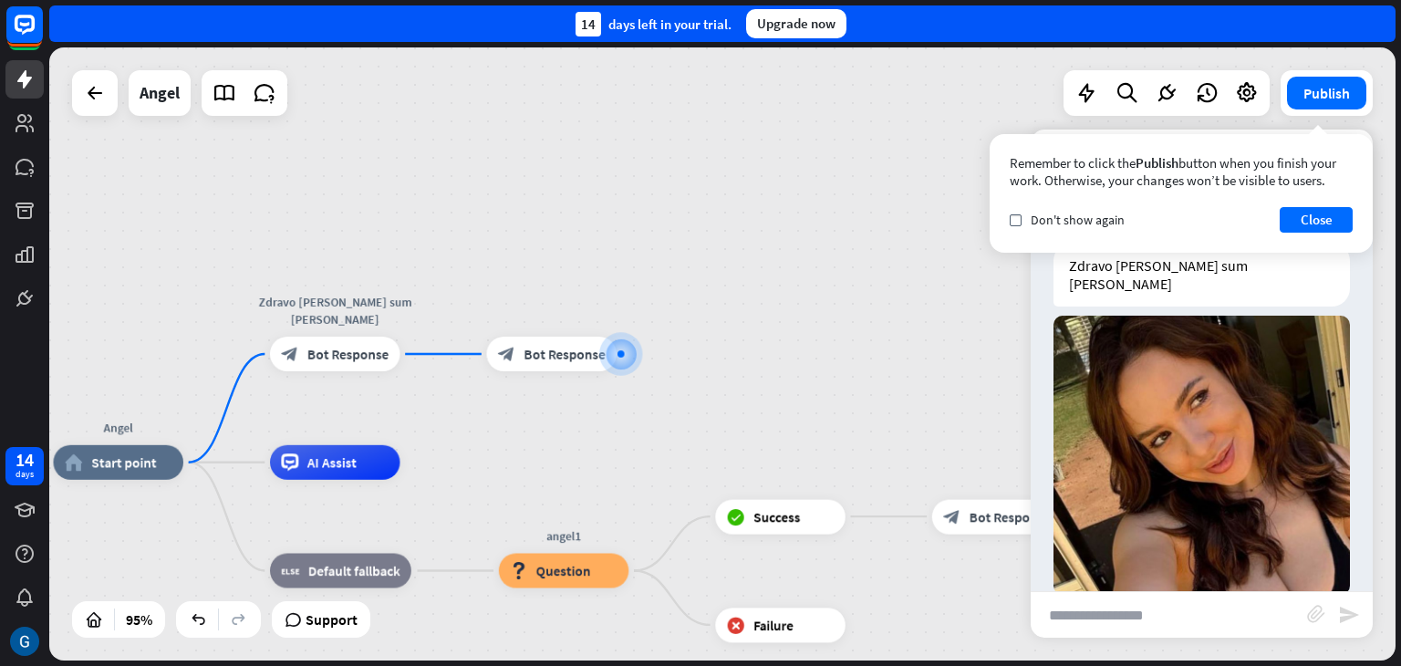
scroll to position [86, 0]
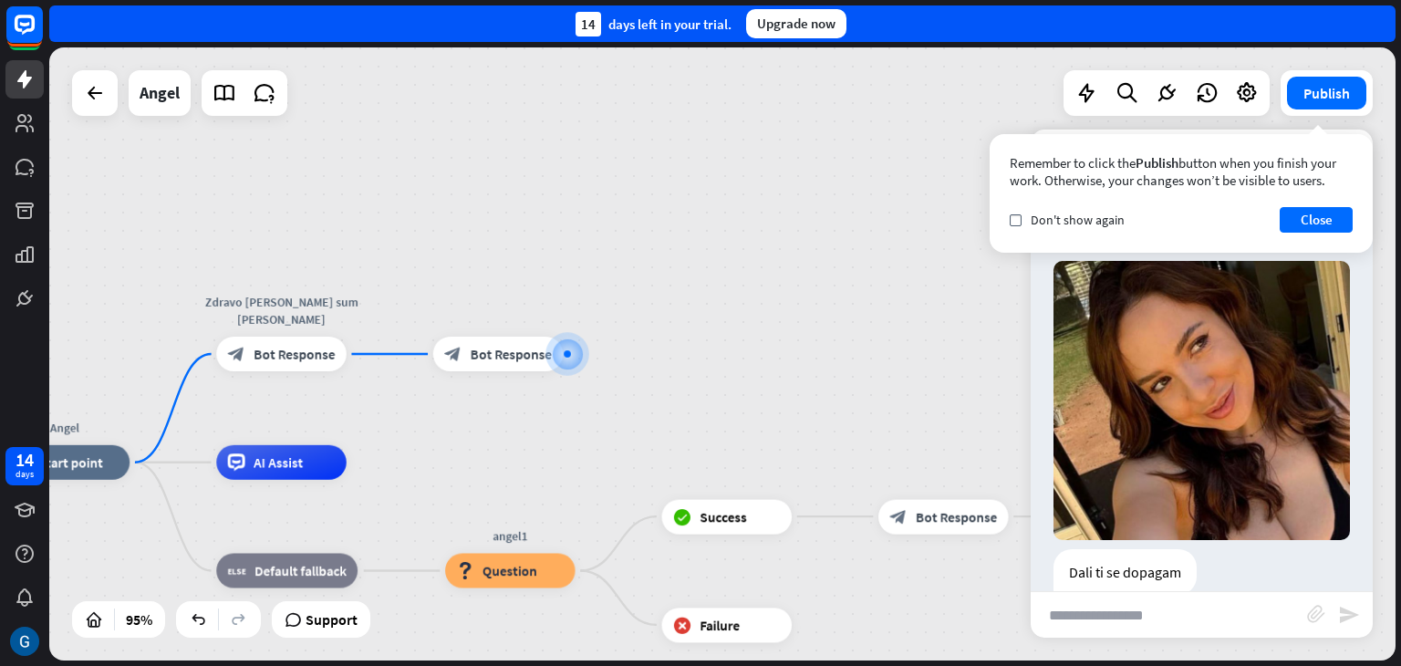
click at [1107, 618] on input "text" at bounding box center [1169, 615] width 276 height 46
type input "***"
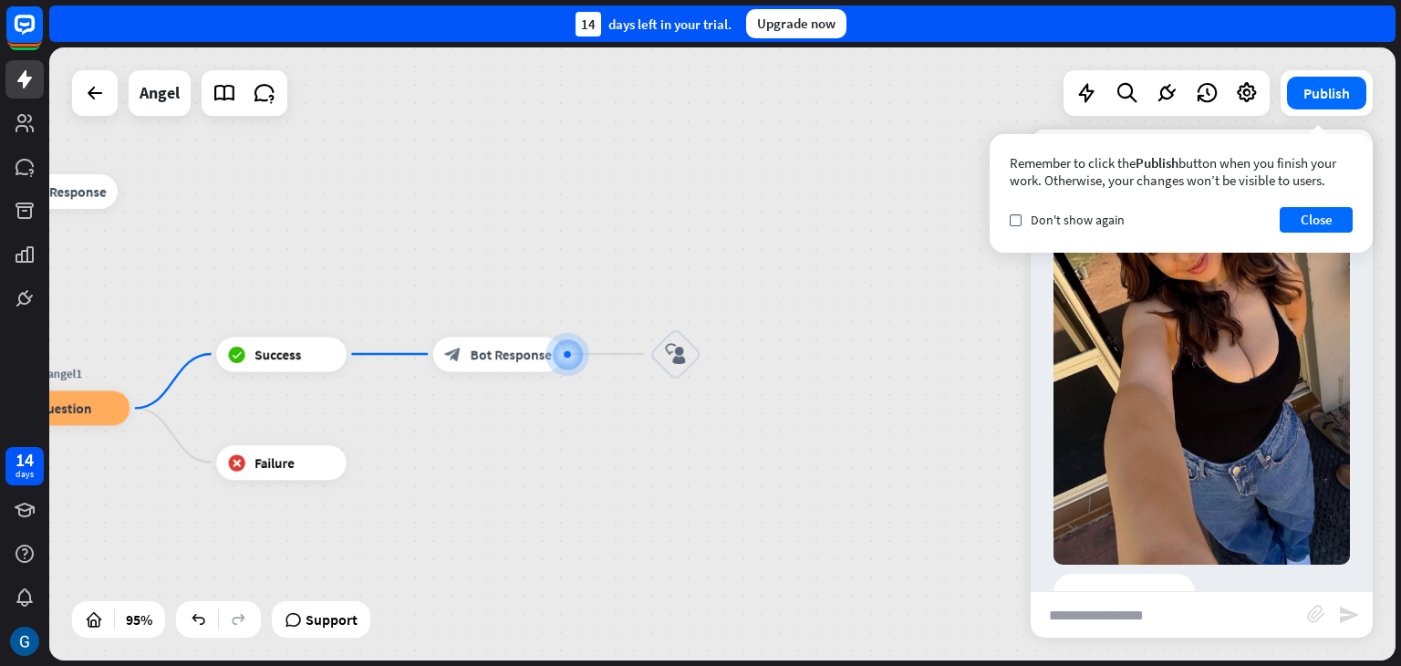
scroll to position [829, 0]
click at [566, 350] on div at bounding box center [567, 353] width 7 height 7
click at [585, 348] on icon "plus" at bounding box center [584, 354] width 13 height 12
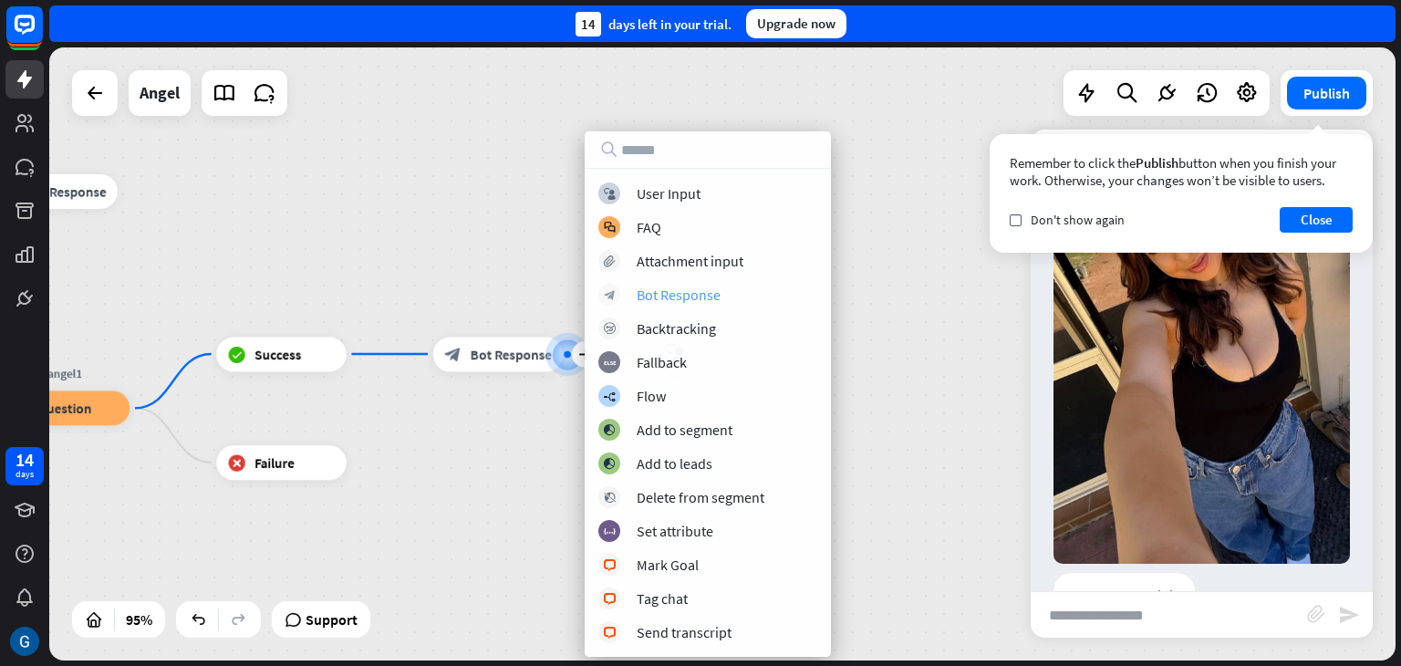
click at [702, 295] on div "Bot Response" at bounding box center [679, 295] width 84 height 18
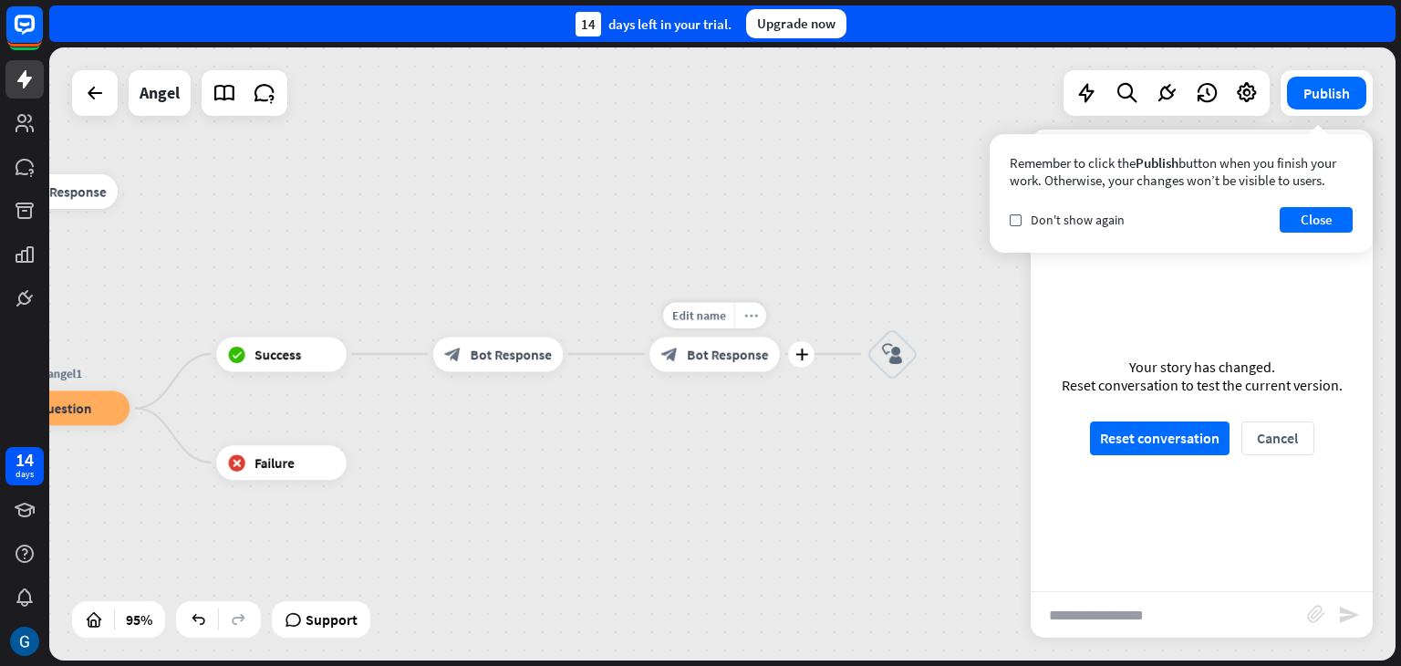
click at [745, 317] on icon "more_horiz" at bounding box center [751, 314] width 14 height 13
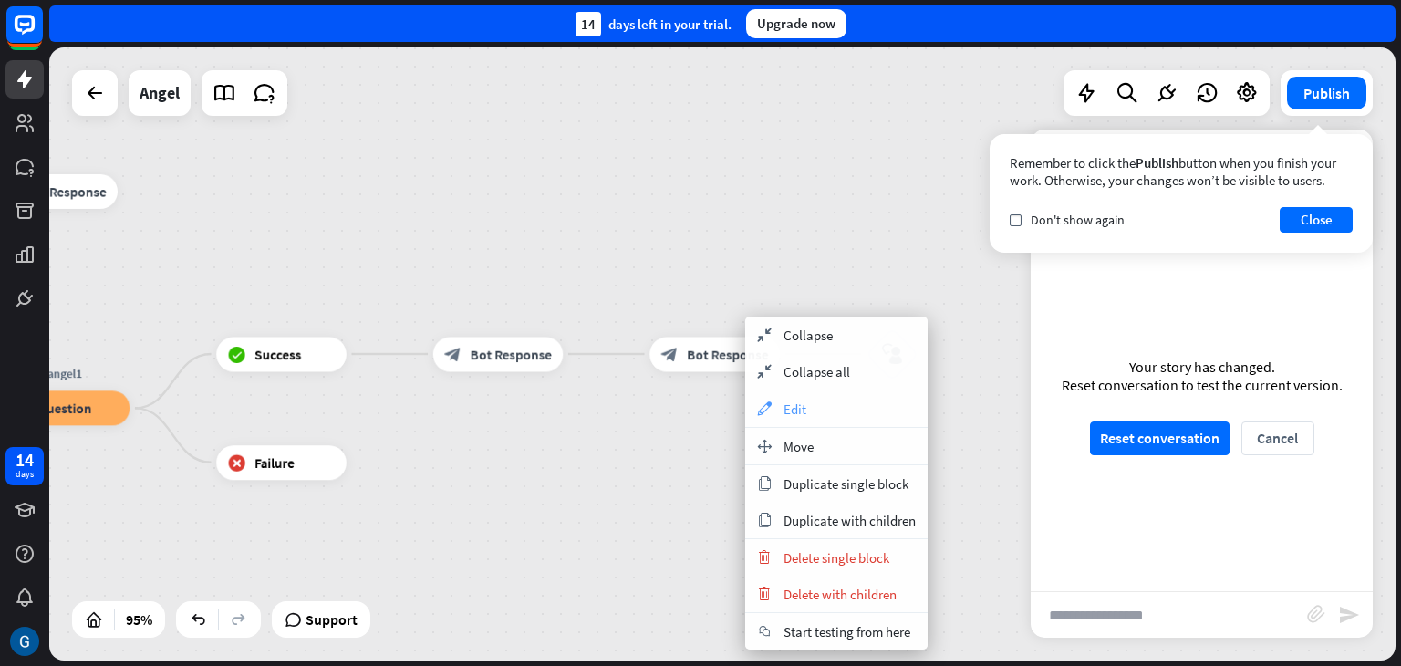
click at [802, 403] on span "Edit" at bounding box center [795, 408] width 23 height 17
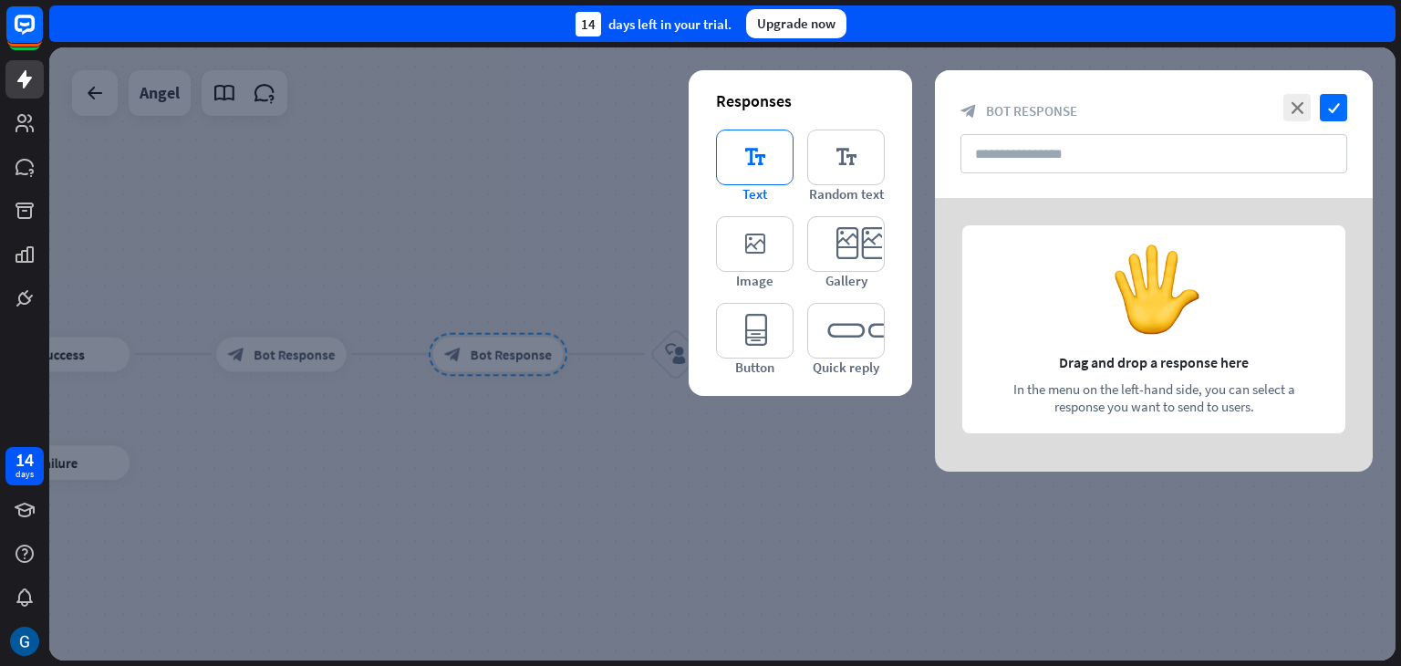
click at [748, 156] on icon "editor_text" at bounding box center [755, 158] width 78 height 56
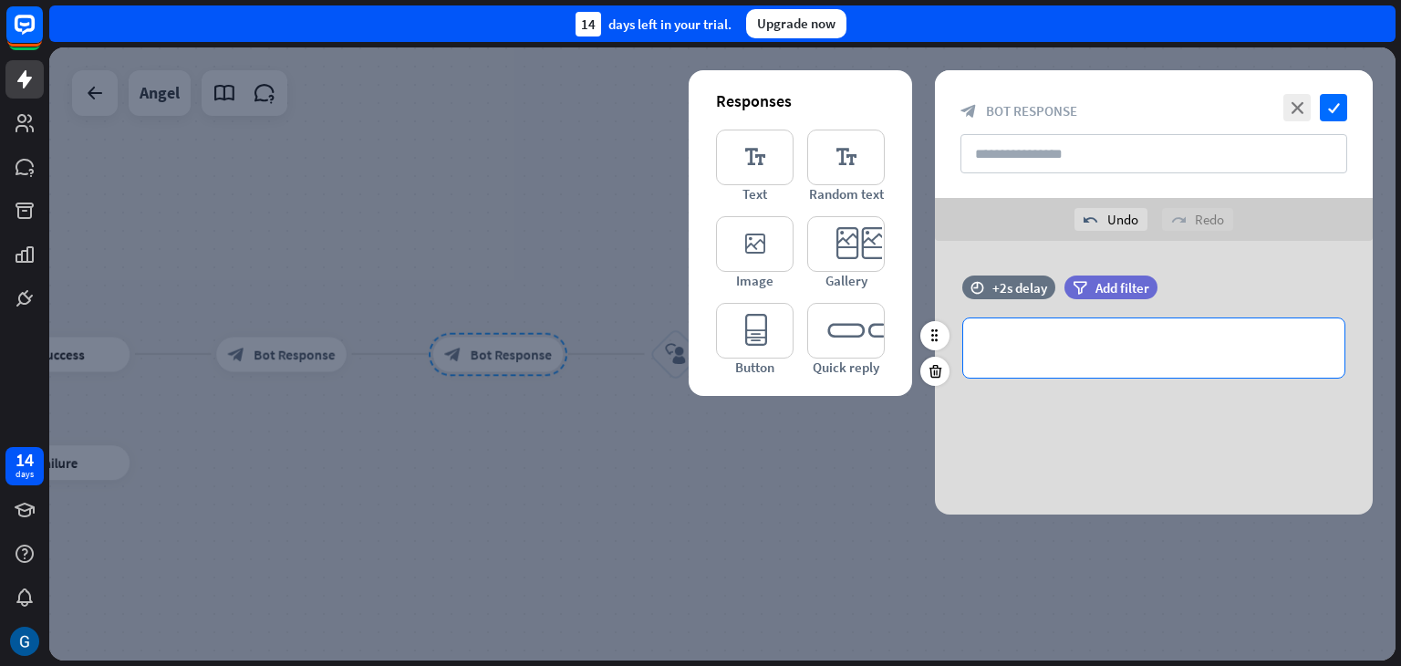
click at [1015, 346] on p "**********" at bounding box center [1154, 348] width 345 height 23
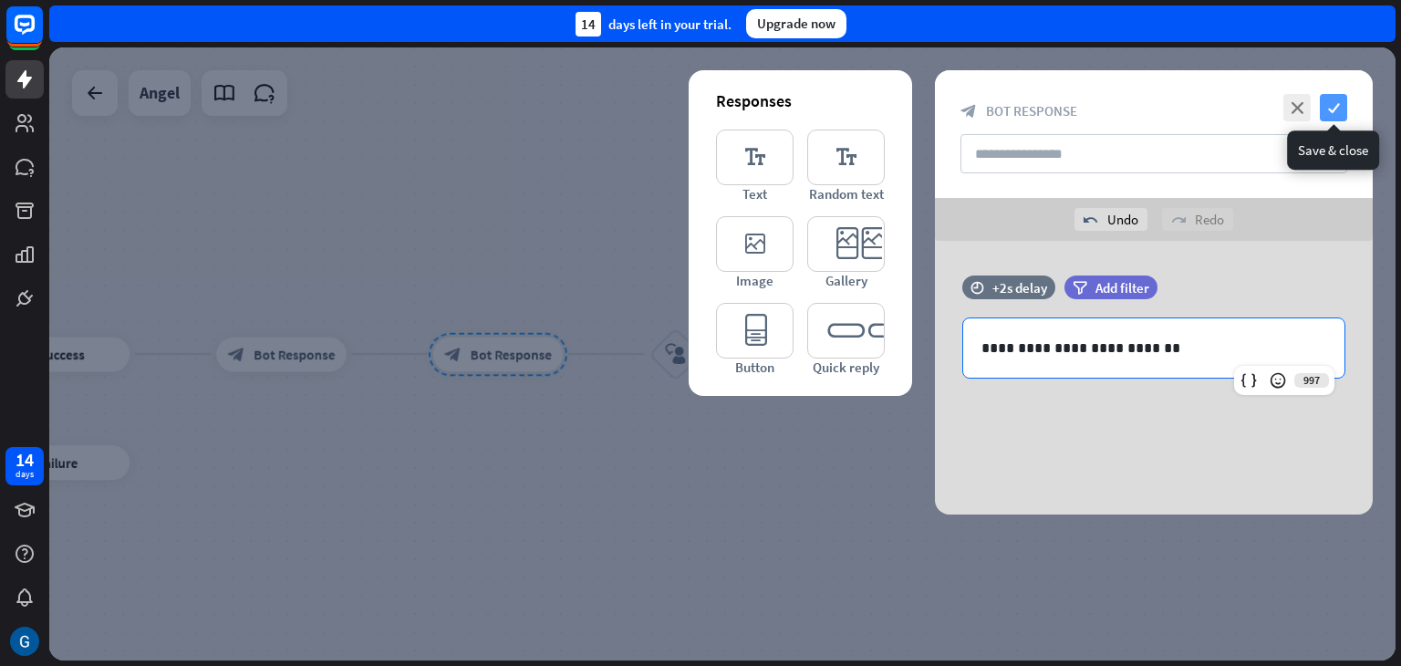
click at [1332, 98] on icon "check" at bounding box center [1333, 107] width 27 height 27
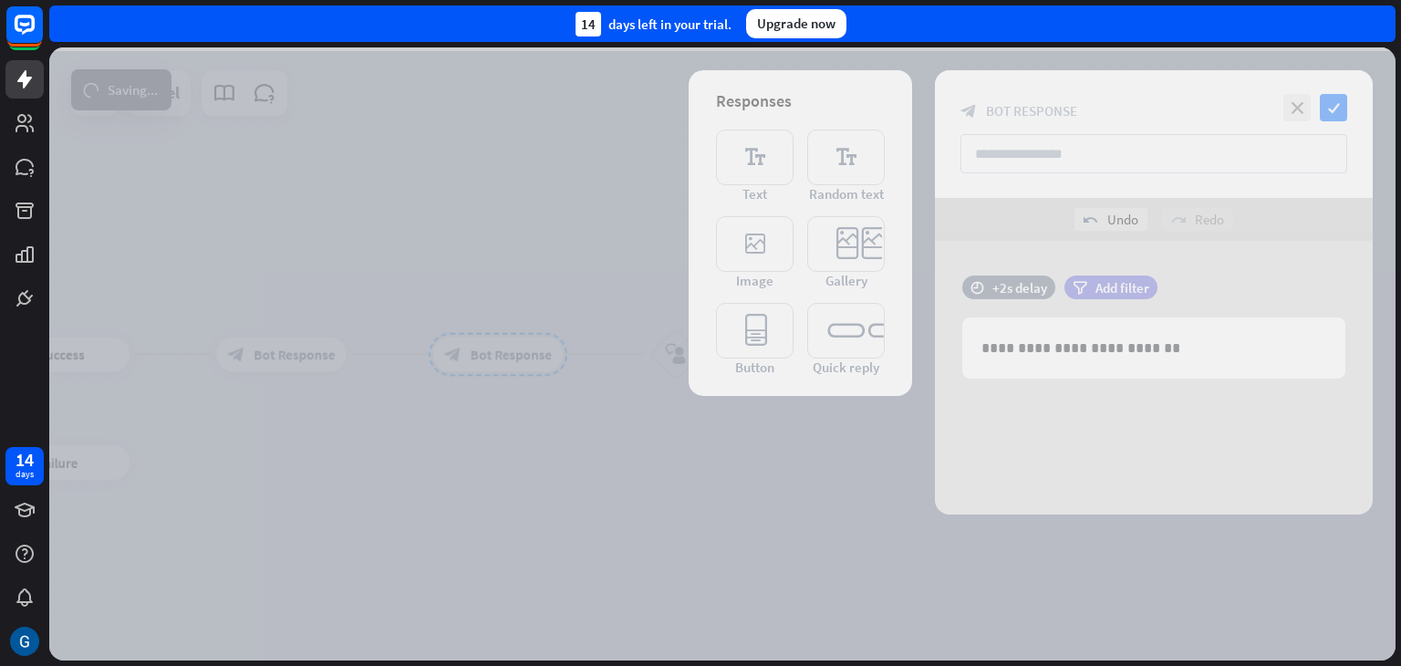
scroll to position [817, 0]
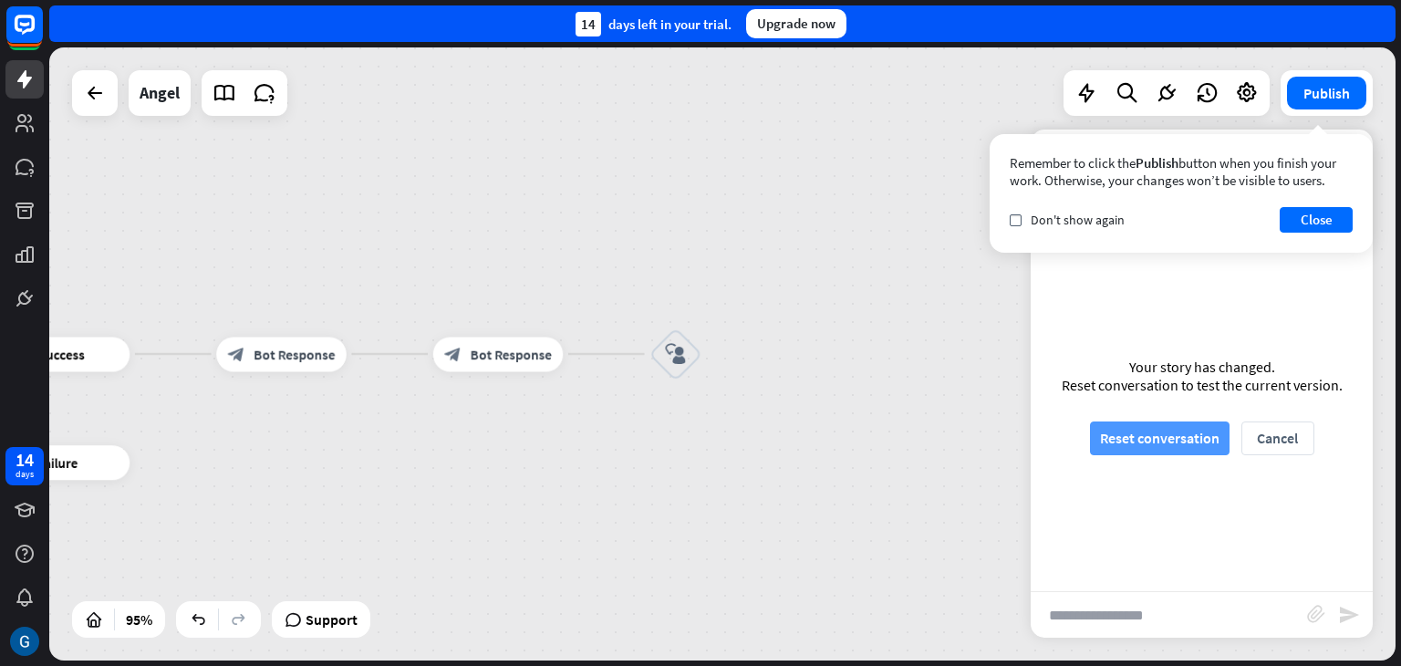
click at [1142, 432] on button "Reset conversation" at bounding box center [1160, 438] width 140 height 34
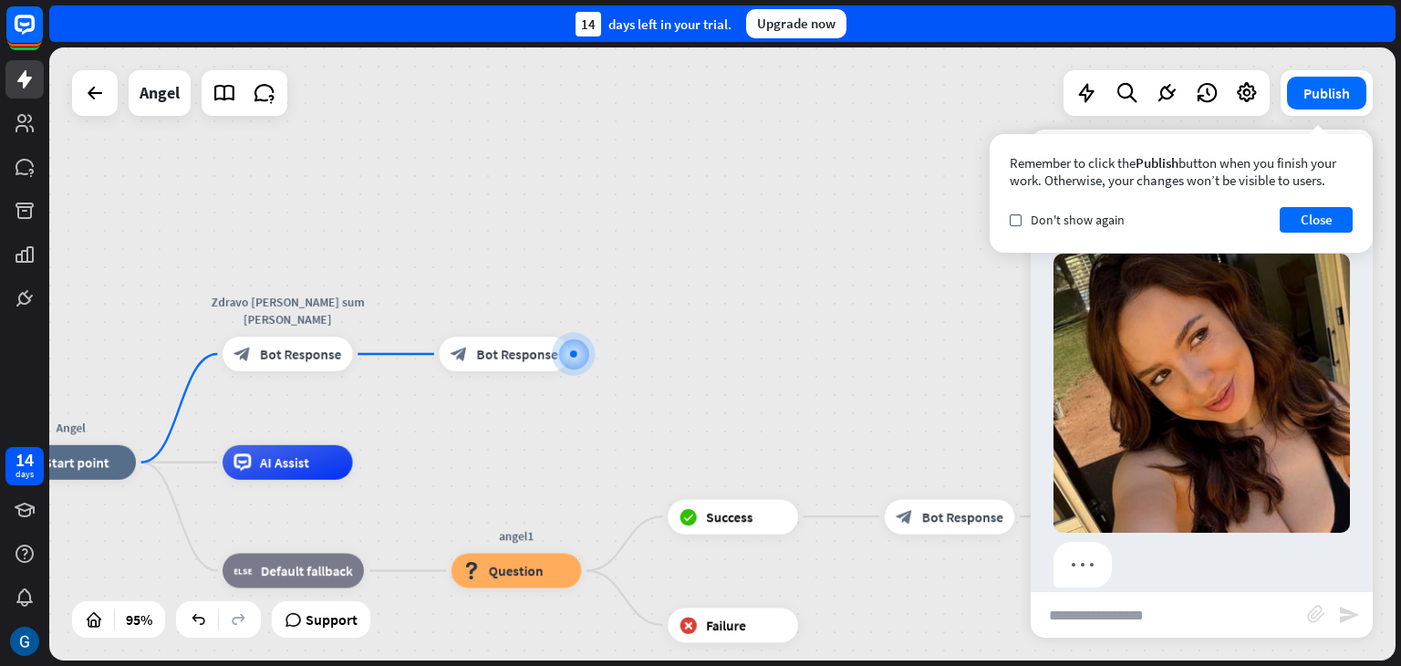
scroll to position [122, 0]
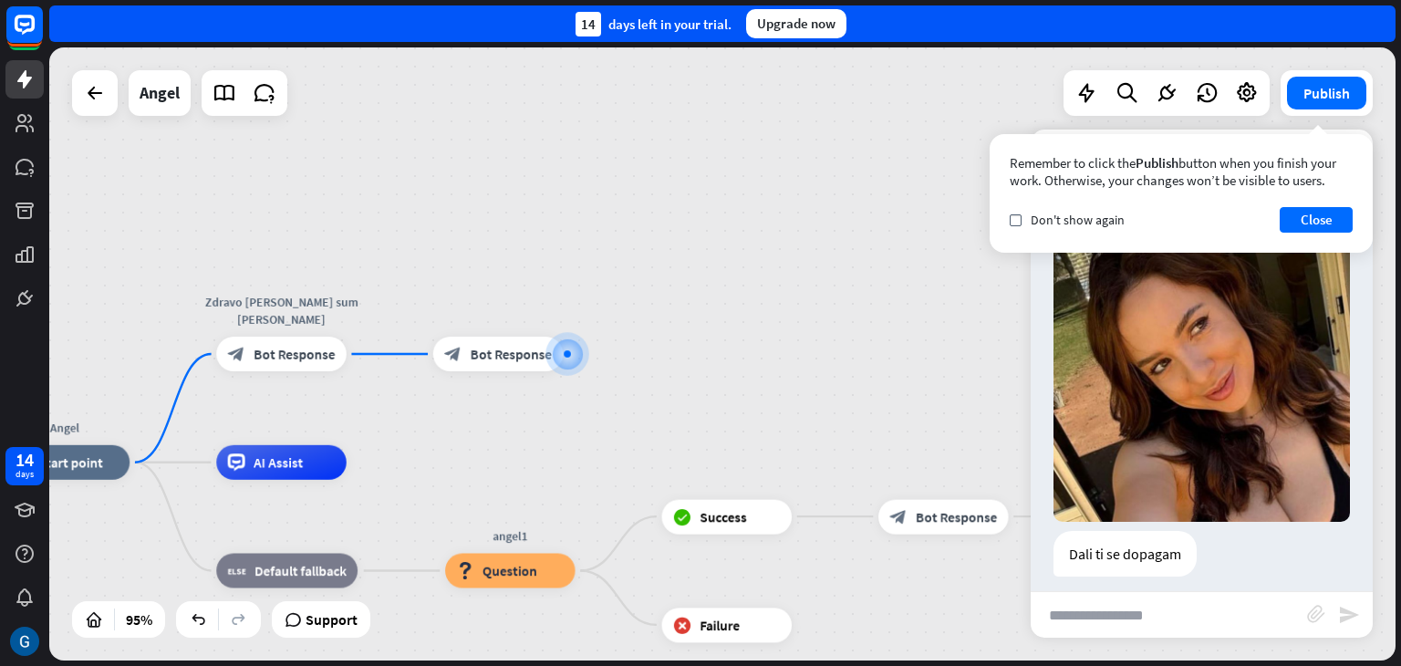
click at [1230, 617] on input "text" at bounding box center [1169, 615] width 276 height 46
click at [1321, 218] on button "Close" at bounding box center [1316, 220] width 73 height 26
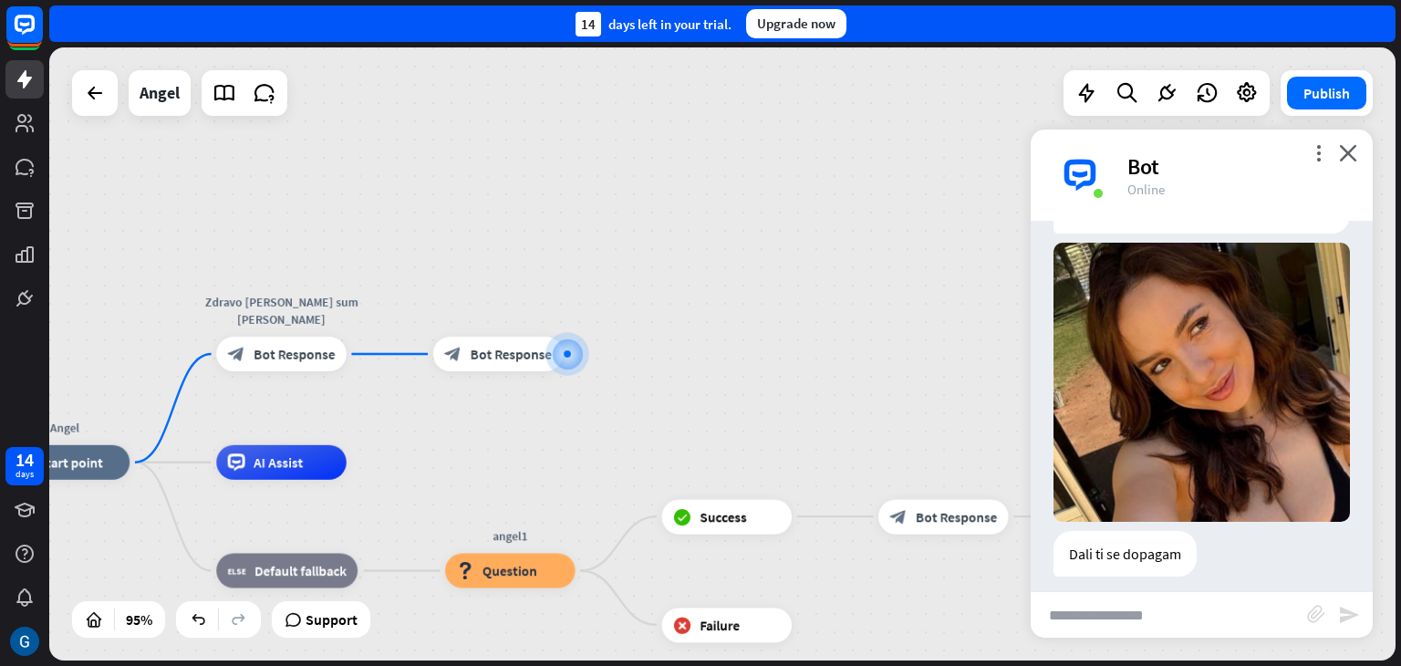
click at [1149, 619] on input "text" at bounding box center [1169, 615] width 276 height 46
type input "***"
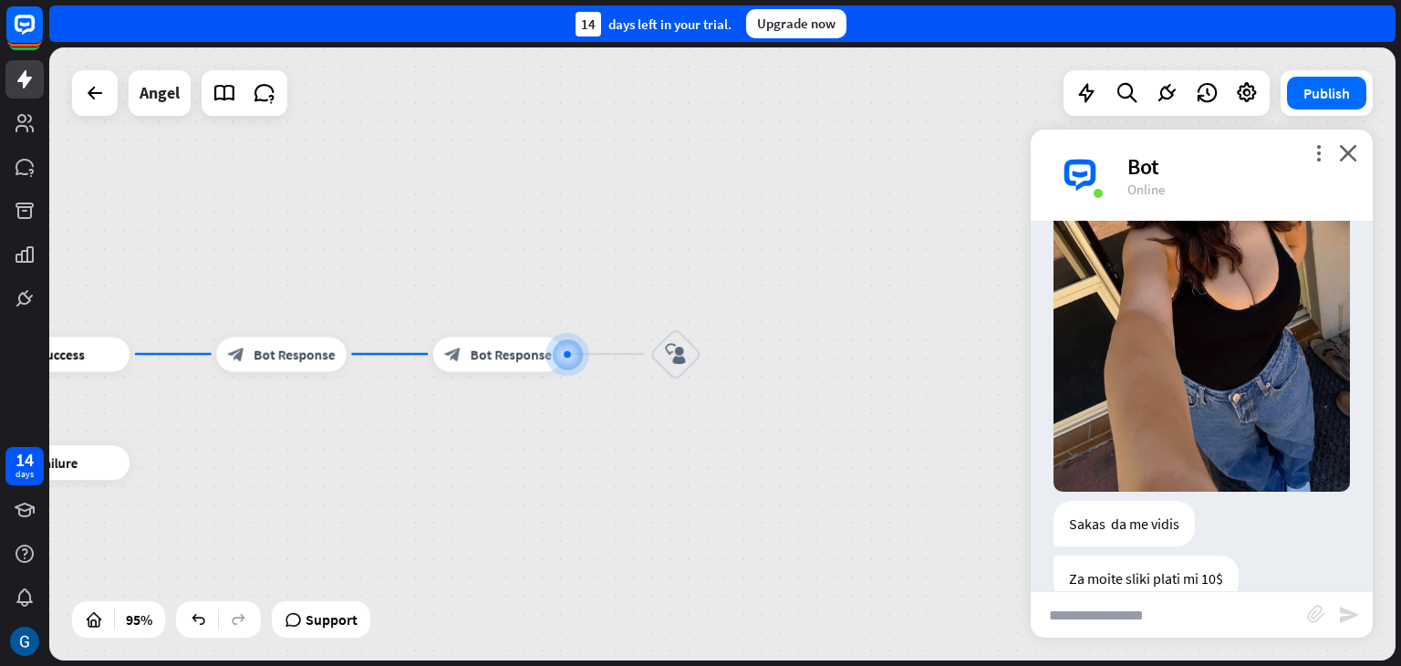
scroll to position [921, 0]
click at [1350, 154] on icon "close" at bounding box center [1348, 152] width 18 height 17
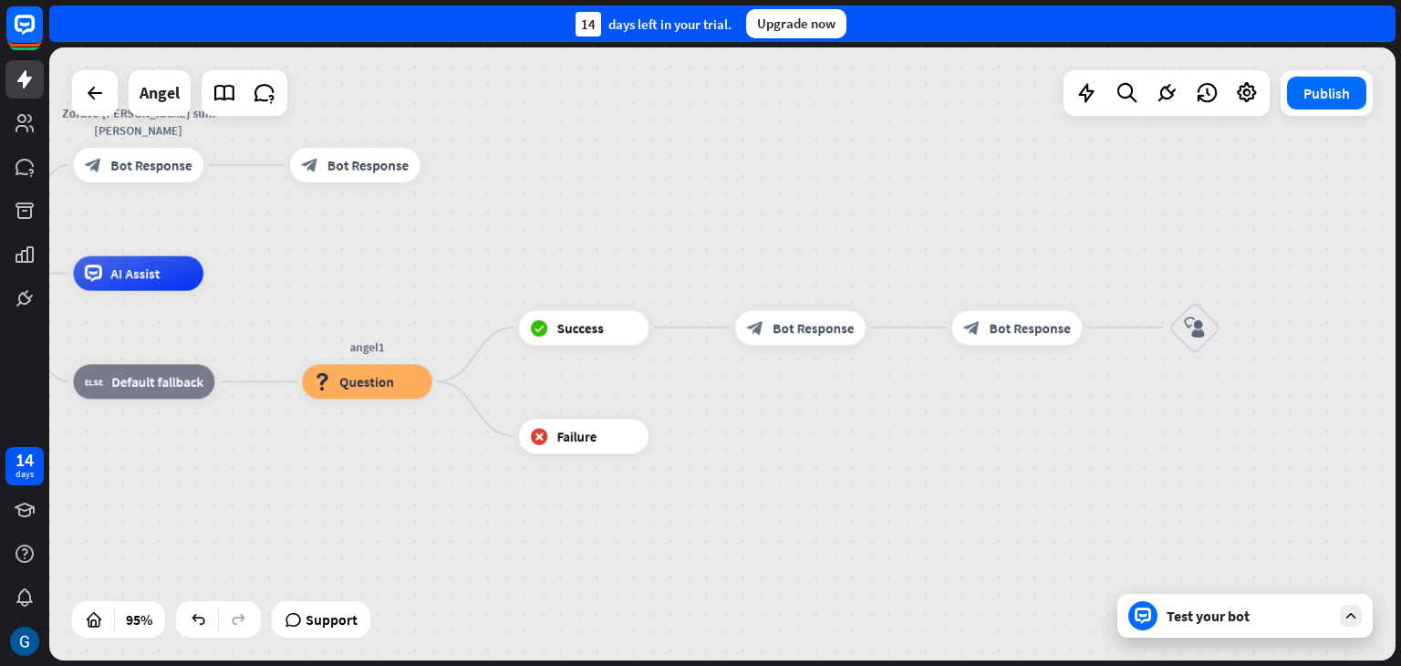
drag, startPoint x: 499, startPoint y: 536, endPoint x: 1018, endPoint y: 510, distance: 519.8
click at [1018, 510] on div "Angel home_2 Start point Zdravo [PERSON_NAME] sum [PERSON_NAME] block_bot_respo…" at bounding box center [496, 565] width 1279 height 582
click at [577, 435] on span "Failure" at bounding box center [577, 435] width 40 height 17
click at [671, 432] on icon "plus" at bounding box center [670, 436] width 13 height 12
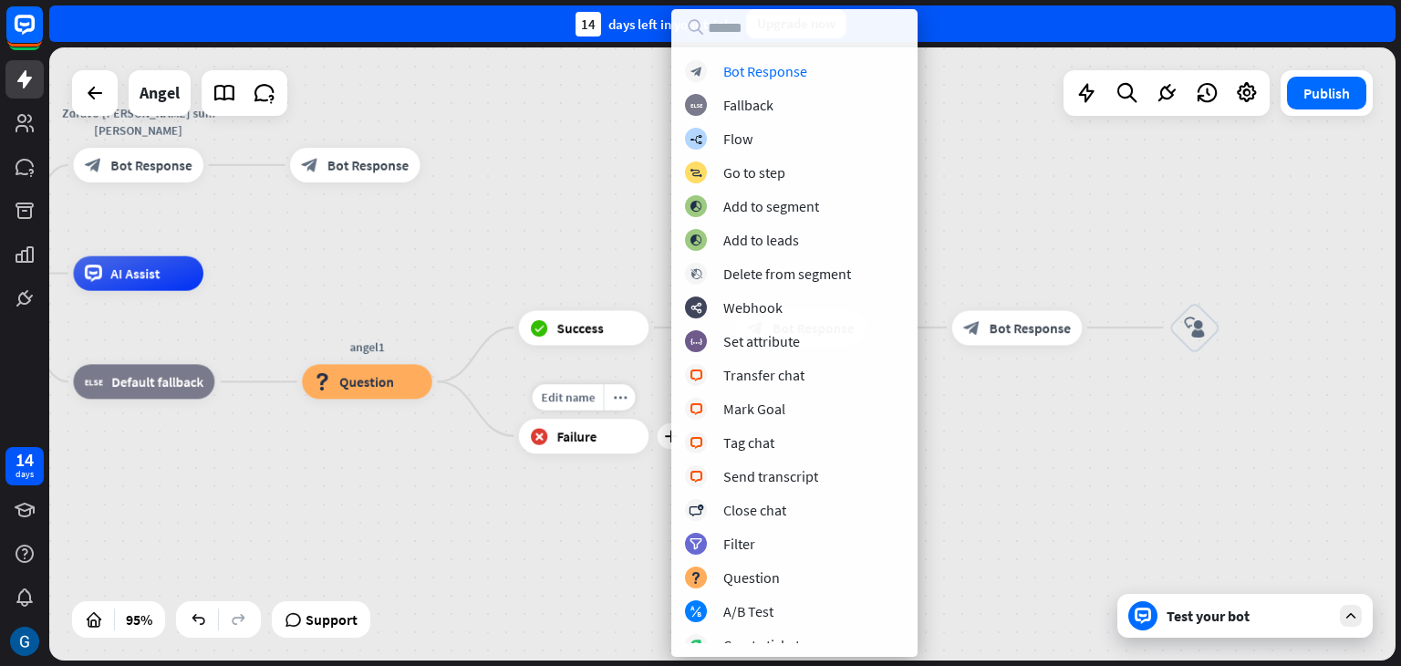
click at [599, 443] on div "block_failure Failure" at bounding box center [584, 436] width 130 height 35
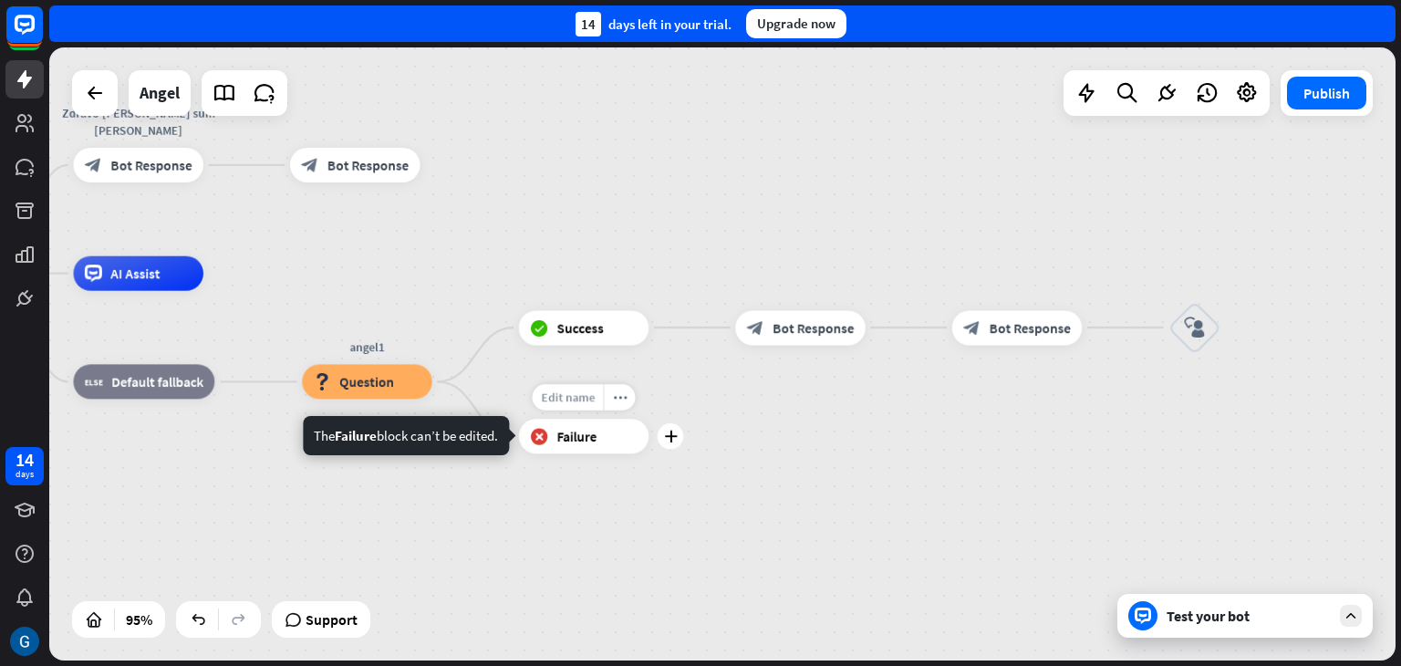
click at [576, 401] on span "Edit name" at bounding box center [568, 397] width 54 height 16
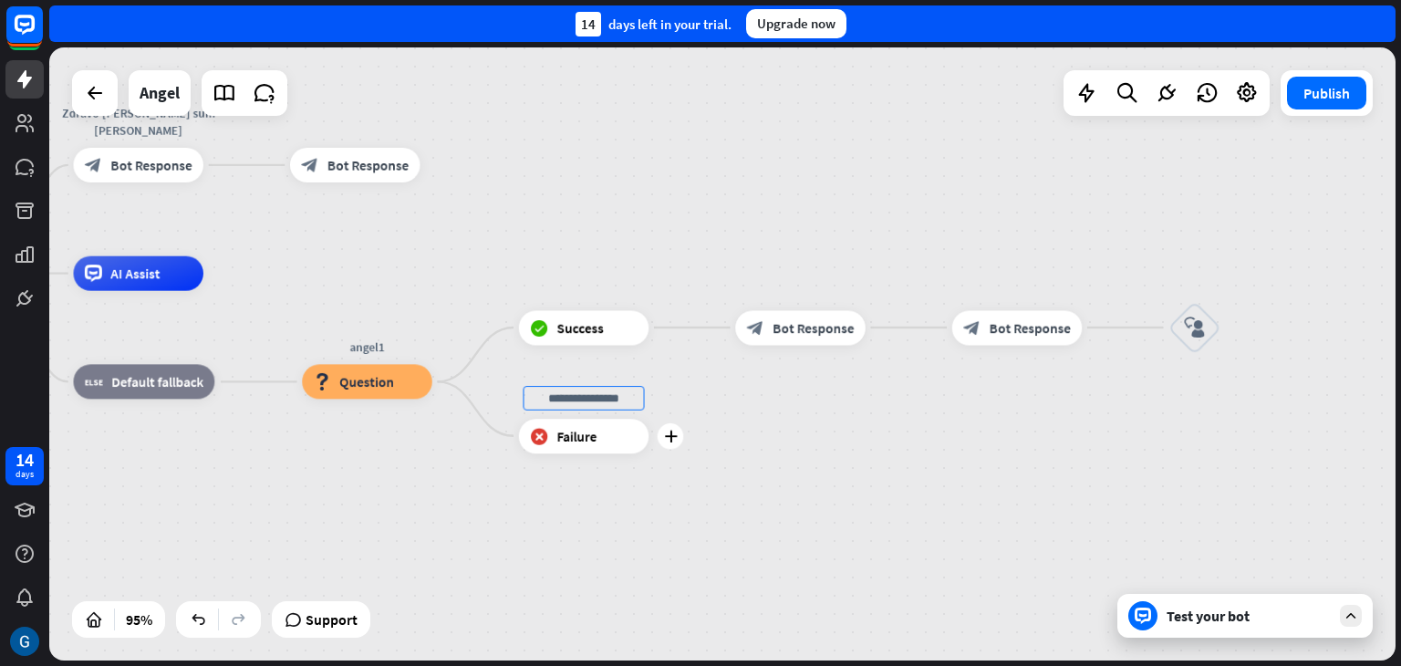
click at [578, 401] on input "text" at bounding box center [584, 398] width 121 height 25
click at [614, 496] on div "Angel home_2 Start point Zdravo [PERSON_NAME] sum [PERSON_NAME] block_bot_respo…" at bounding box center [496, 565] width 1279 height 582
click at [622, 399] on icon "more_horiz" at bounding box center [620, 397] width 14 height 13
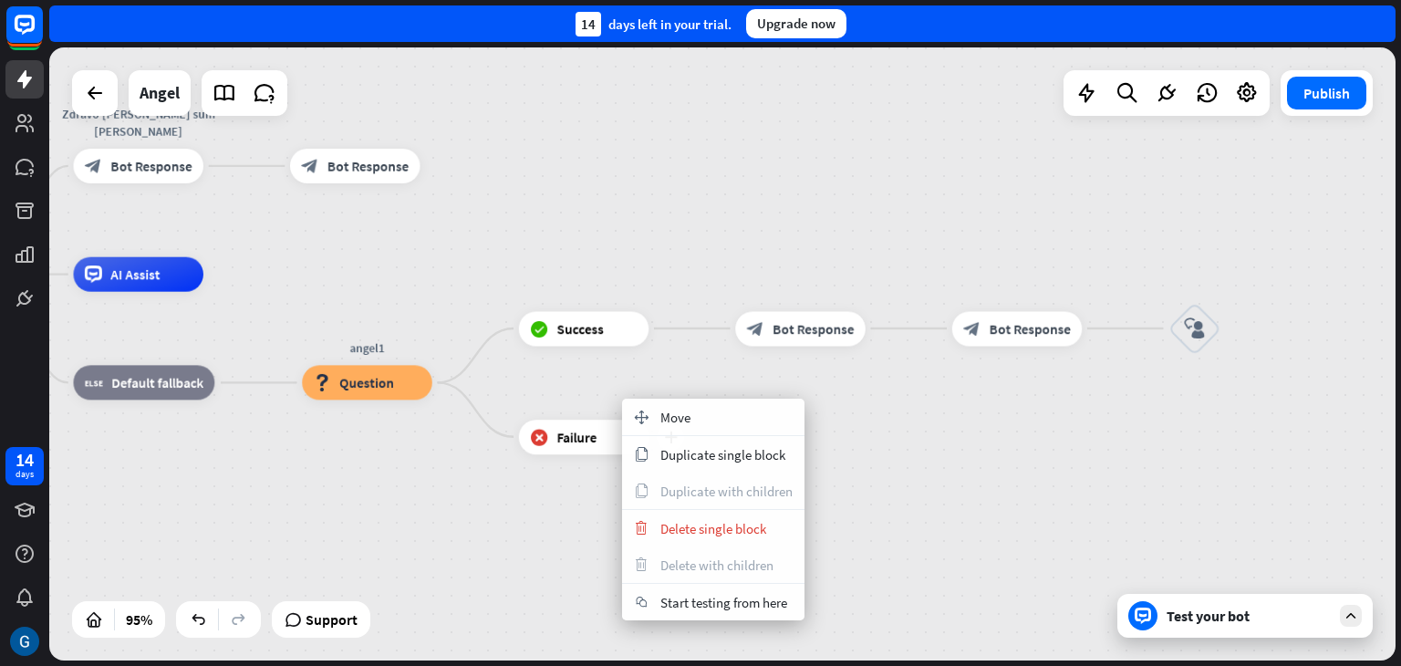
click at [557, 438] on span "Failure" at bounding box center [577, 436] width 40 height 17
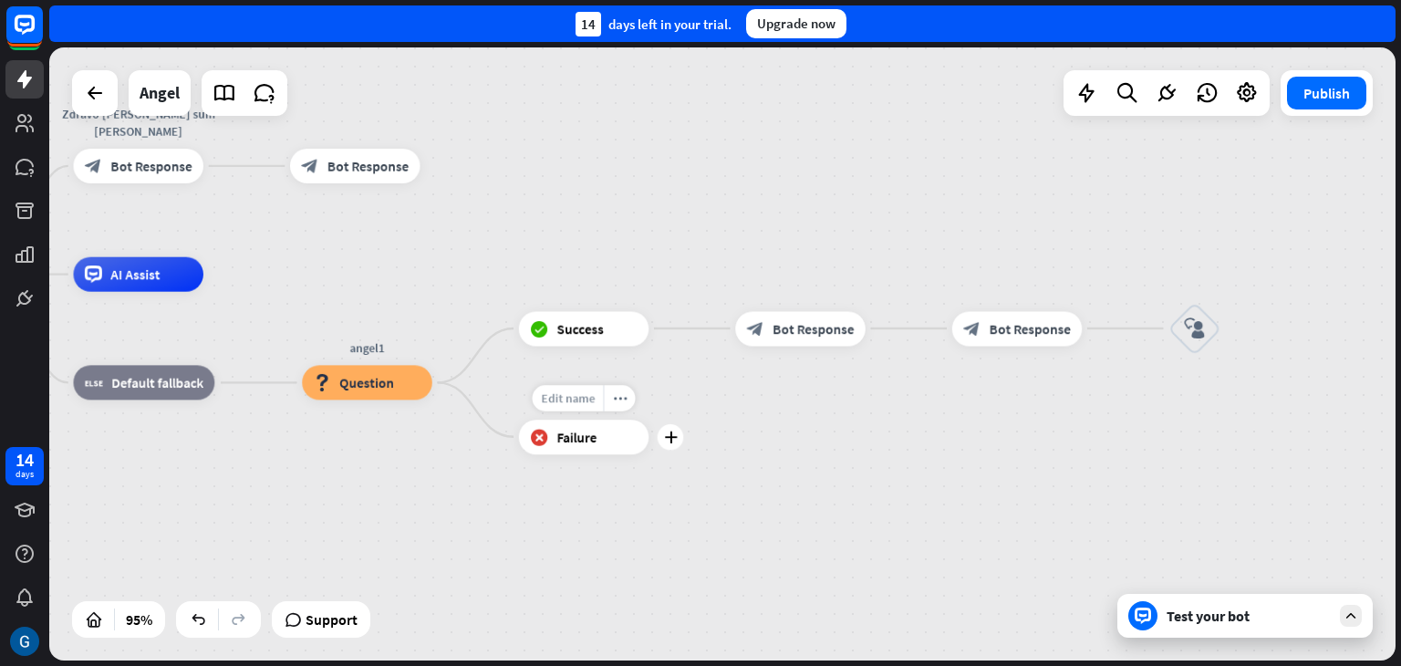
click at [568, 400] on span "Edit name" at bounding box center [568, 398] width 54 height 16
type input "******"
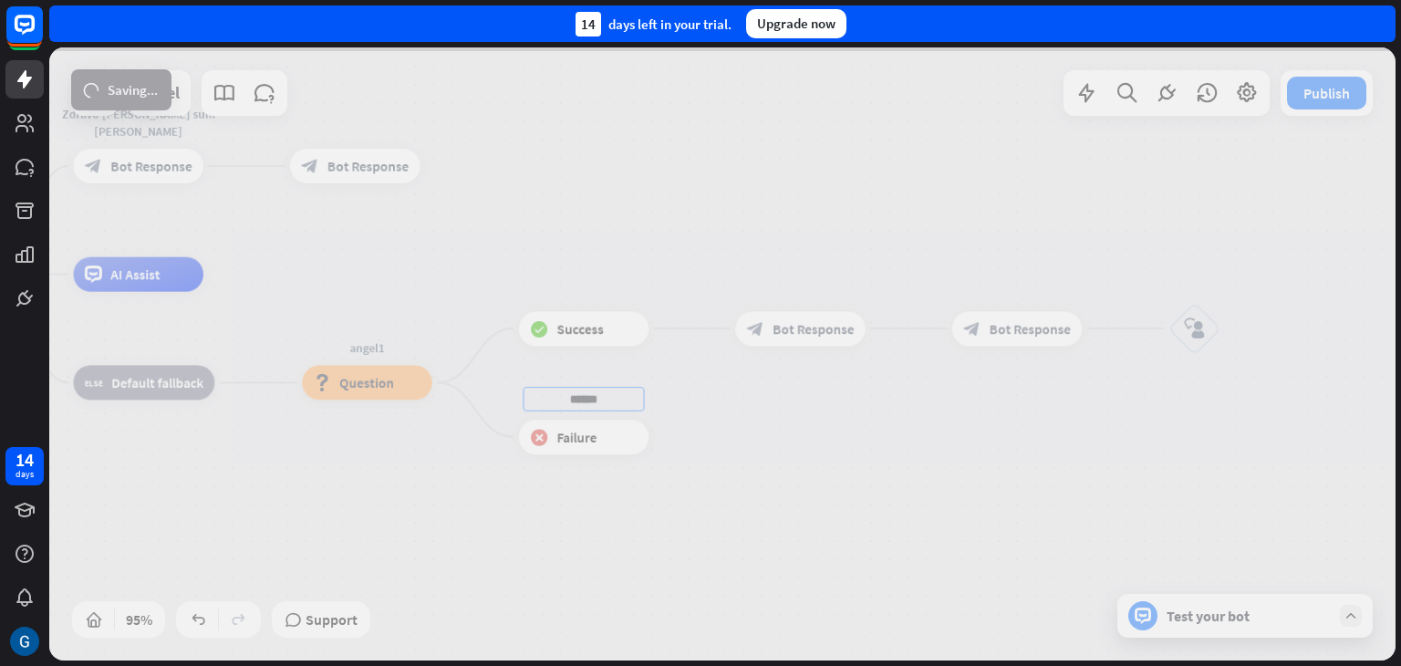
click at [646, 494] on div "Angel home_2 Start point Zdravo [PERSON_NAME] sum [PERSON_NAME] block_bot_respo…" at bounding box center [722, 353] width 1347 height 613
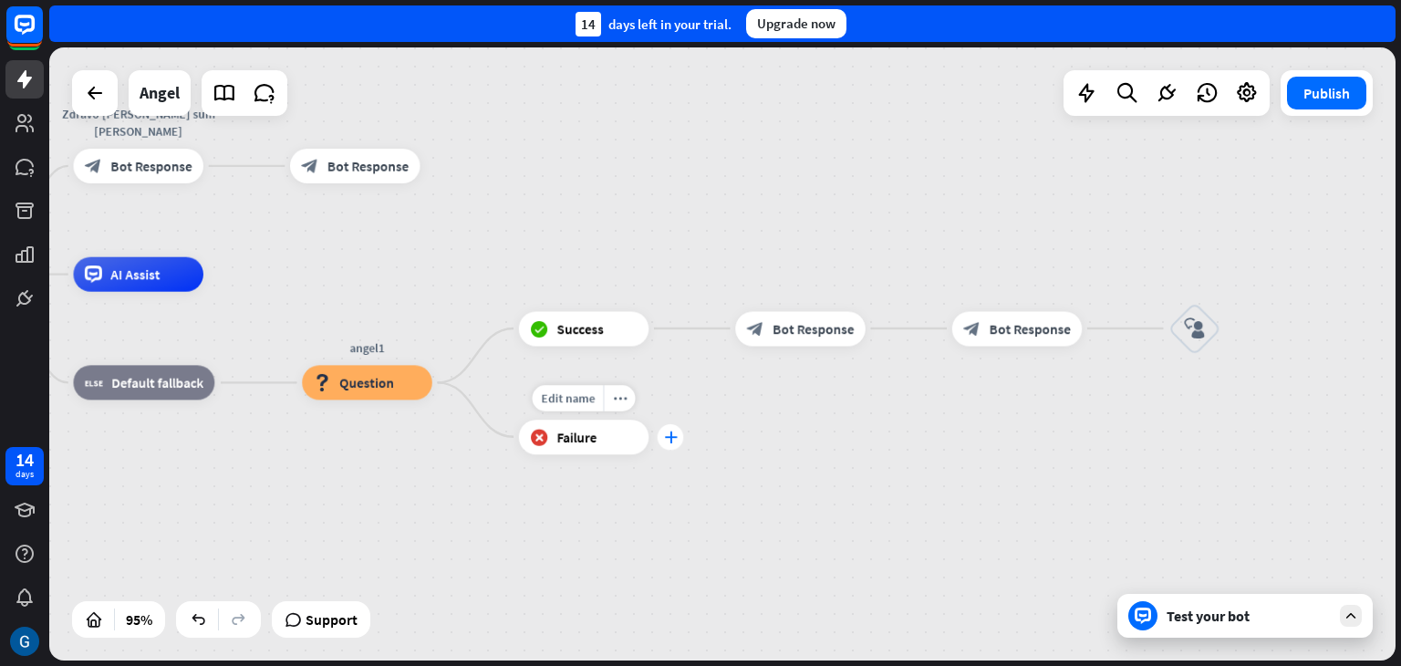
click at [672, 435] on icon "plus" at bounding box center [670, 437] width 13 height 12
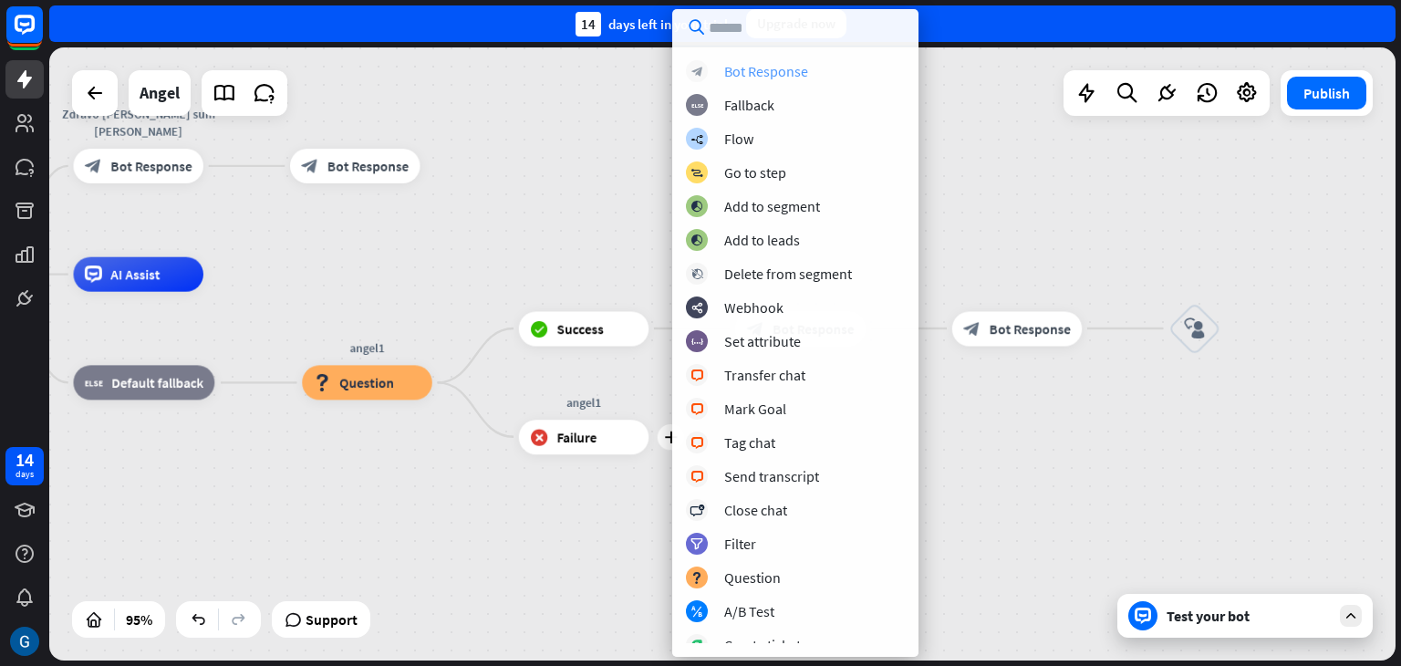
click at [793, 70] on div "Bot Response" at bounding box center [766, 71] width 84 height 18
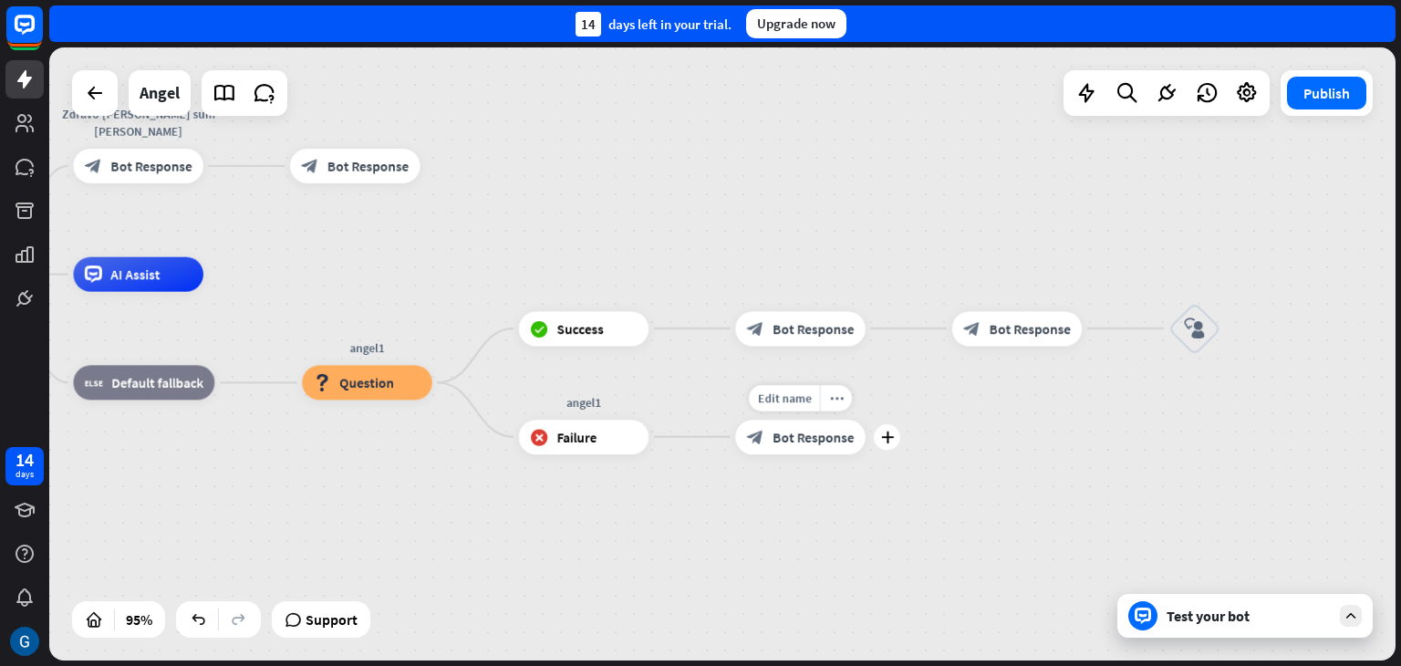
click at [803, 442] on span "Bot Response" at bounding box center [813, 436] width 81 height 17
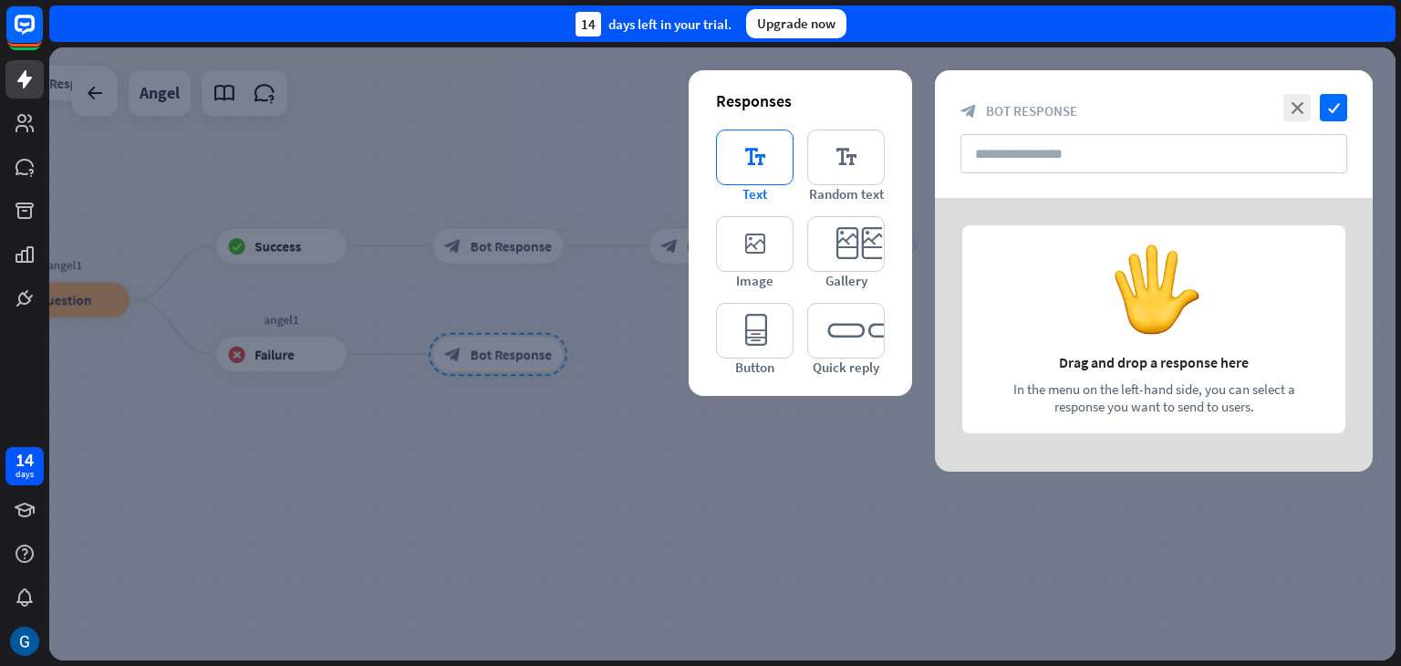
click at [757, 162] on icon "editor_text" at bounding box center [755, 158] width 78 height 56
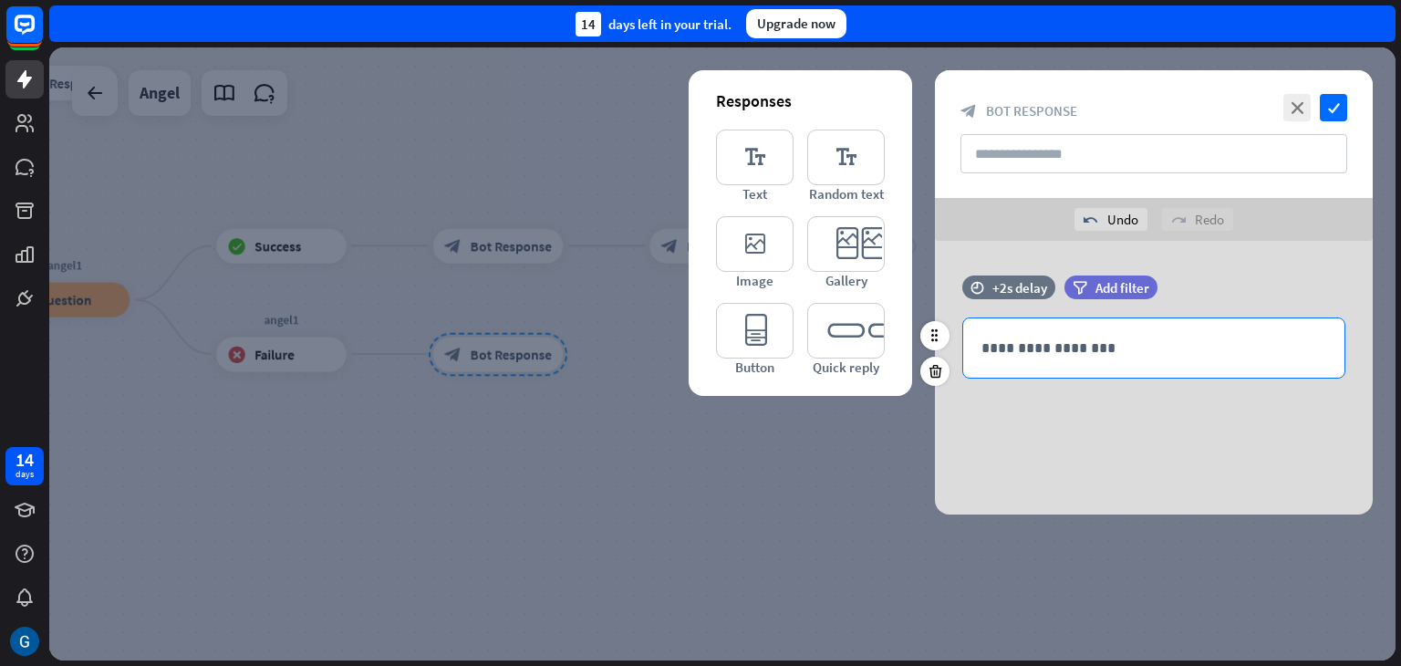
click at [1029, 348] on p "**********" at bounding box center [1154, 348] width 345 height 23
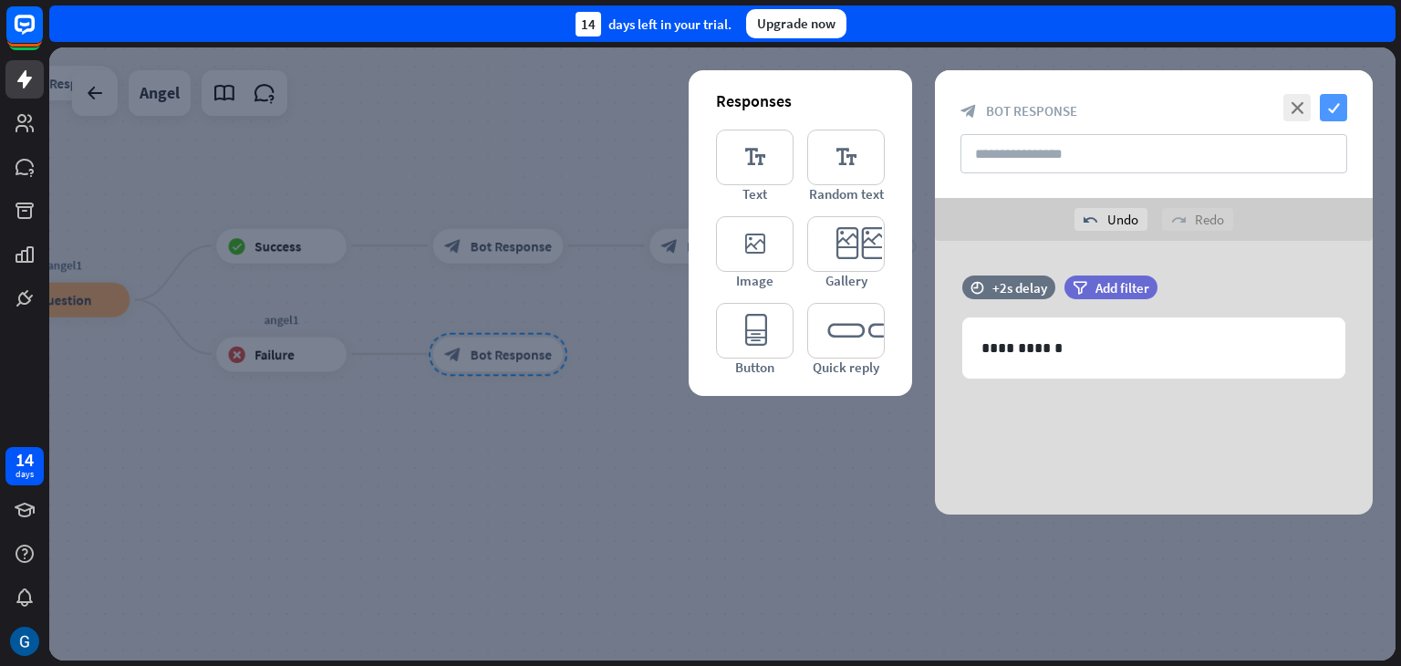
click at [1334, 109] on icon "check" at bounding box center [1333, 107] width 27 height 27
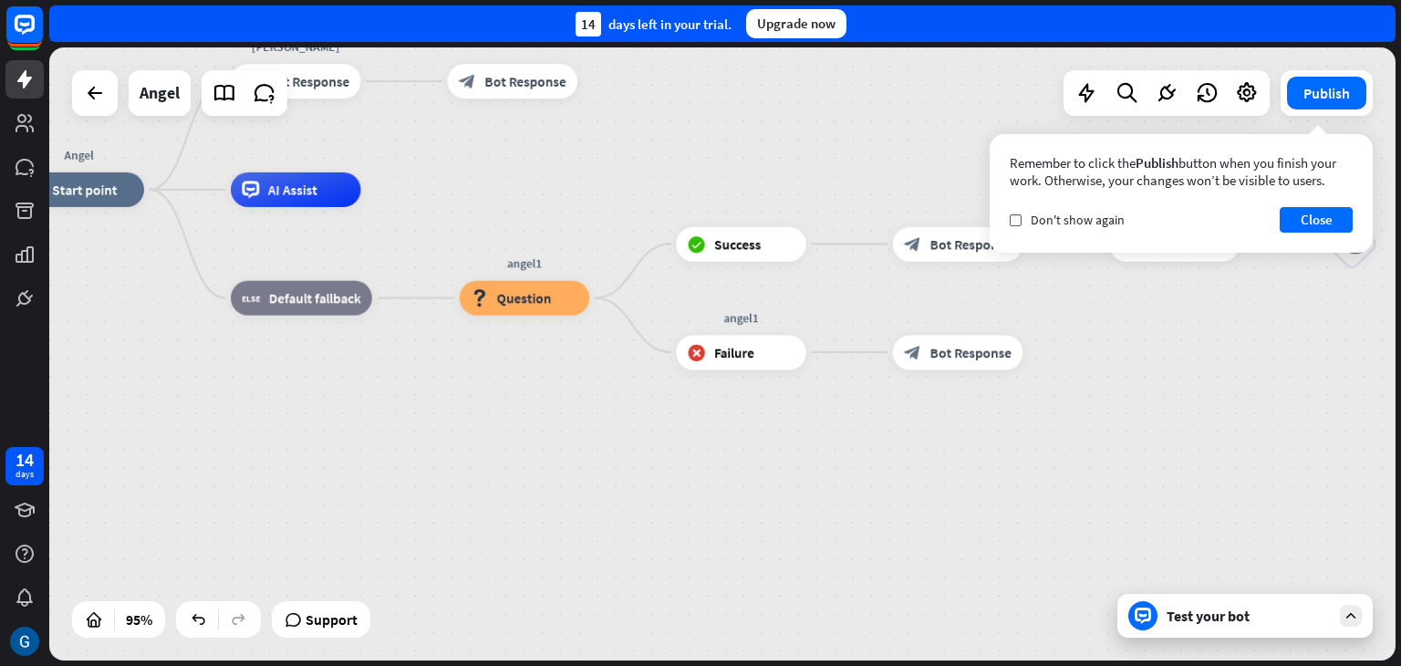
drag, startPoint x: 526, startPoint y: 488, endPoint x: 986, endPoint y: 486, distance: 459.8
click at [986, 486] on div "Angel home_2 Start point Zdravo [PERSON_NAME] sum [PERSON_NAME] block_bot_respo…" at bounding box center [653, 481] width 1279 height 582
click at [1323, 224] on button "Close" at bounding box center [1316, 220] width 73 height 26
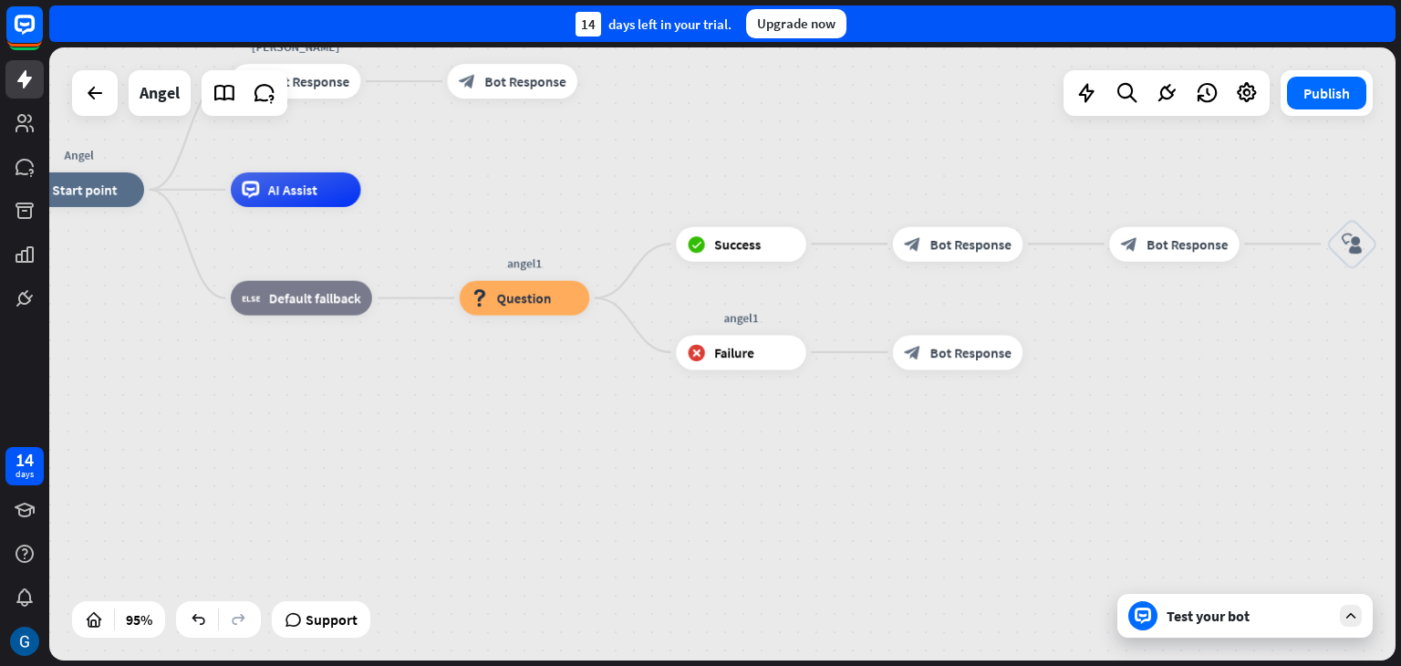
click at [1233, 618] on div "Test your bot" at bounding box center [1249, 616] width 164 height 18
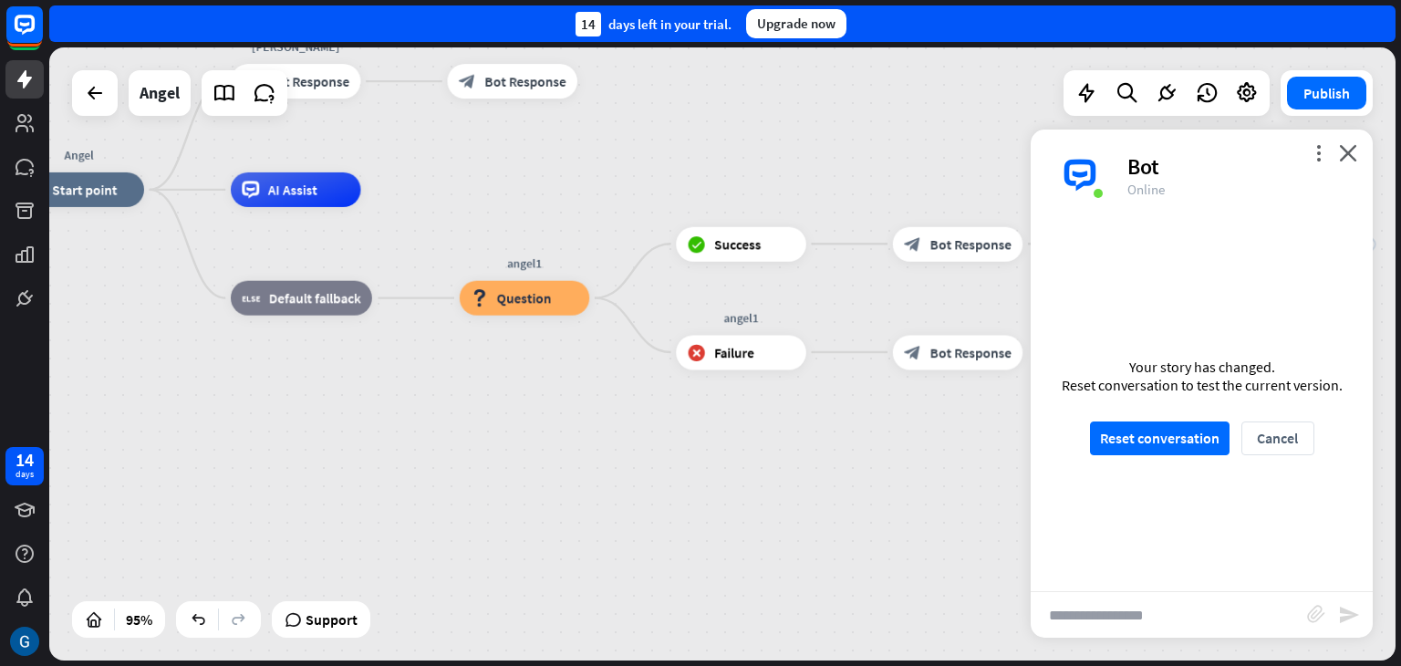
scroll to position [908, 0]
click at [1154, 441] on button "Reset conversation" at bounding box center [1160, 438] width 140 height 34
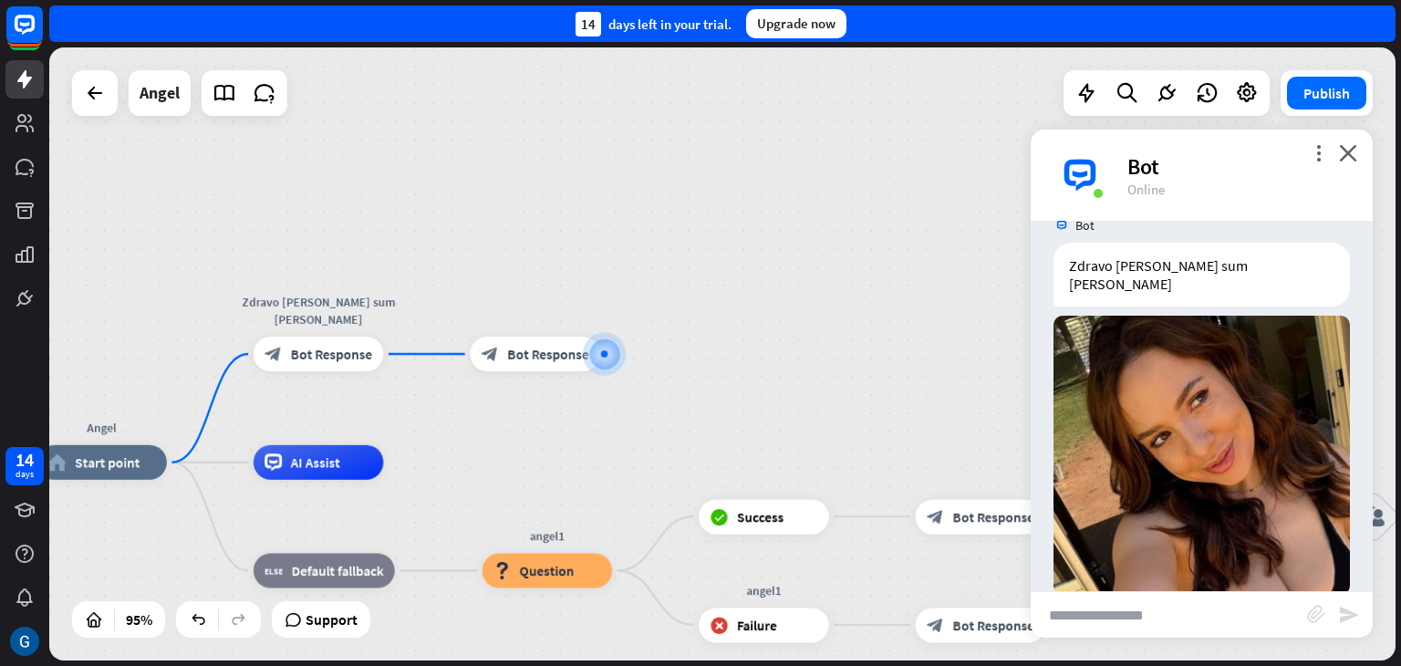
scroll to position [86, 0]
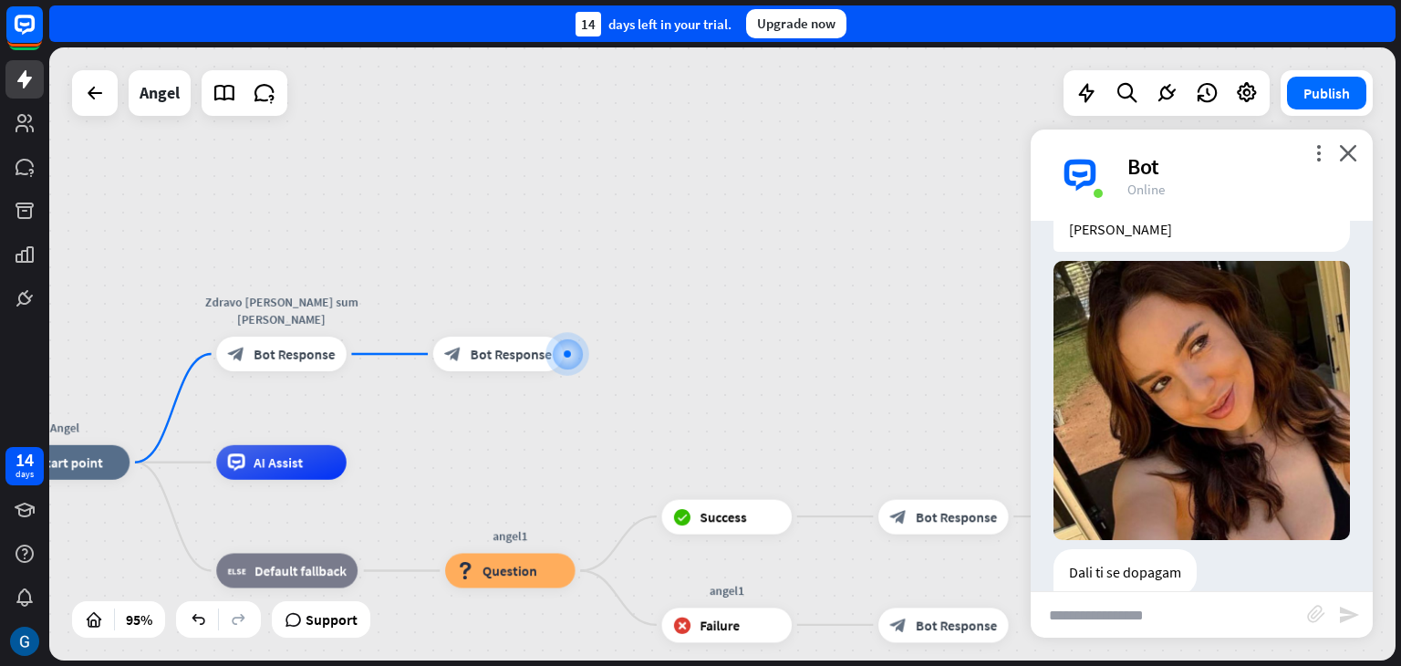
click at [1106, 620] on input "text" at bounding box center [1169, 615] width 276 height 46
type input "**"
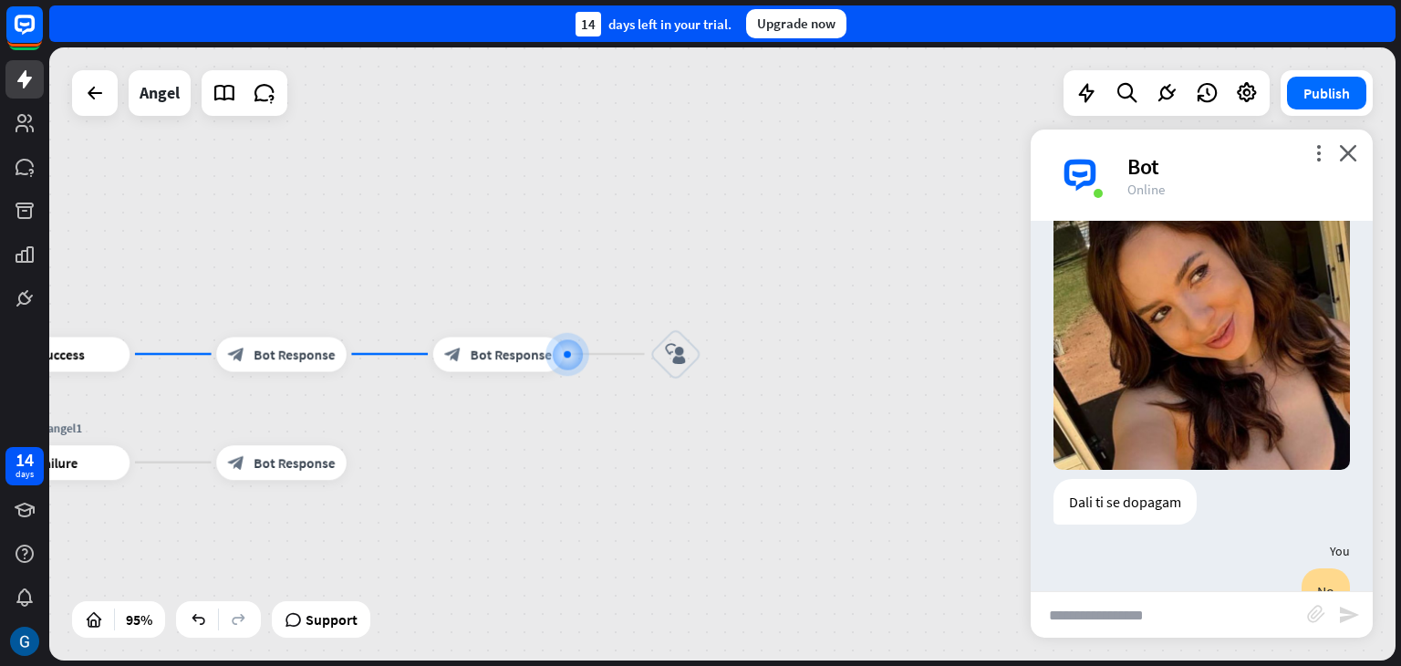
scroll to position [154, 0]
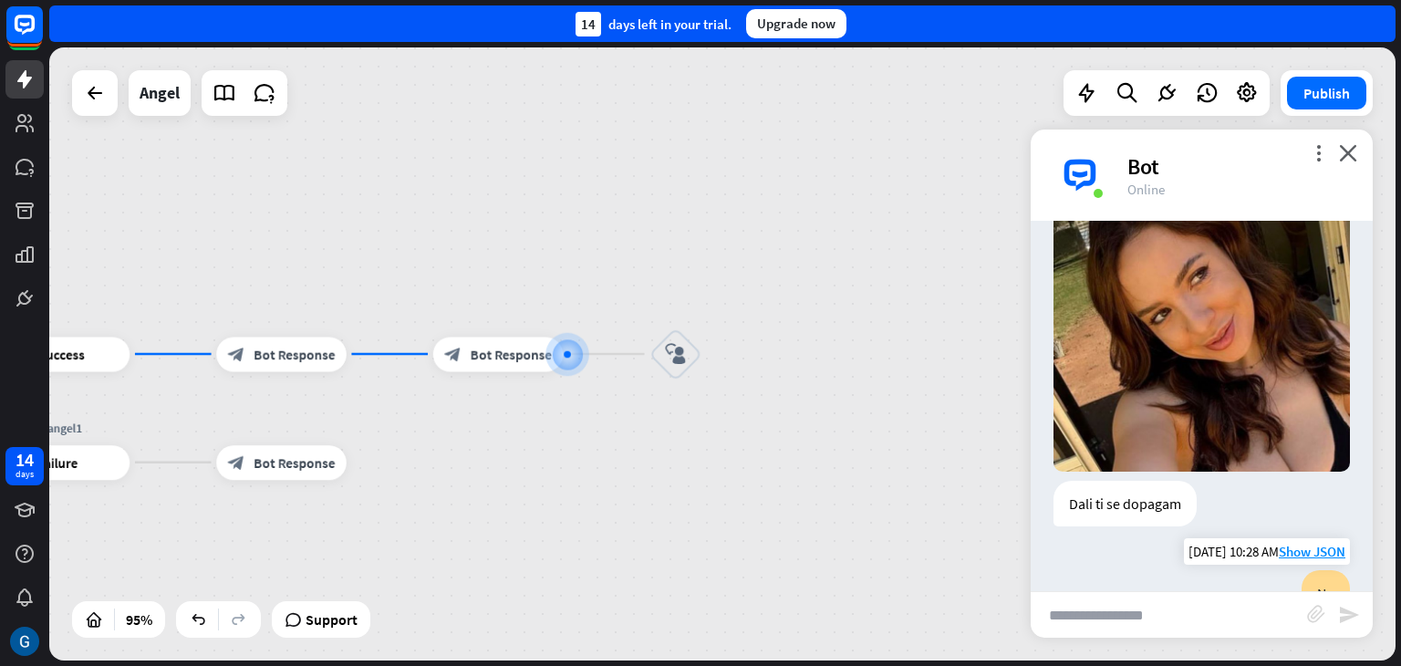
click at [1313, 570] on div "No" at bounding box center [1326, 593] width 48 height 46
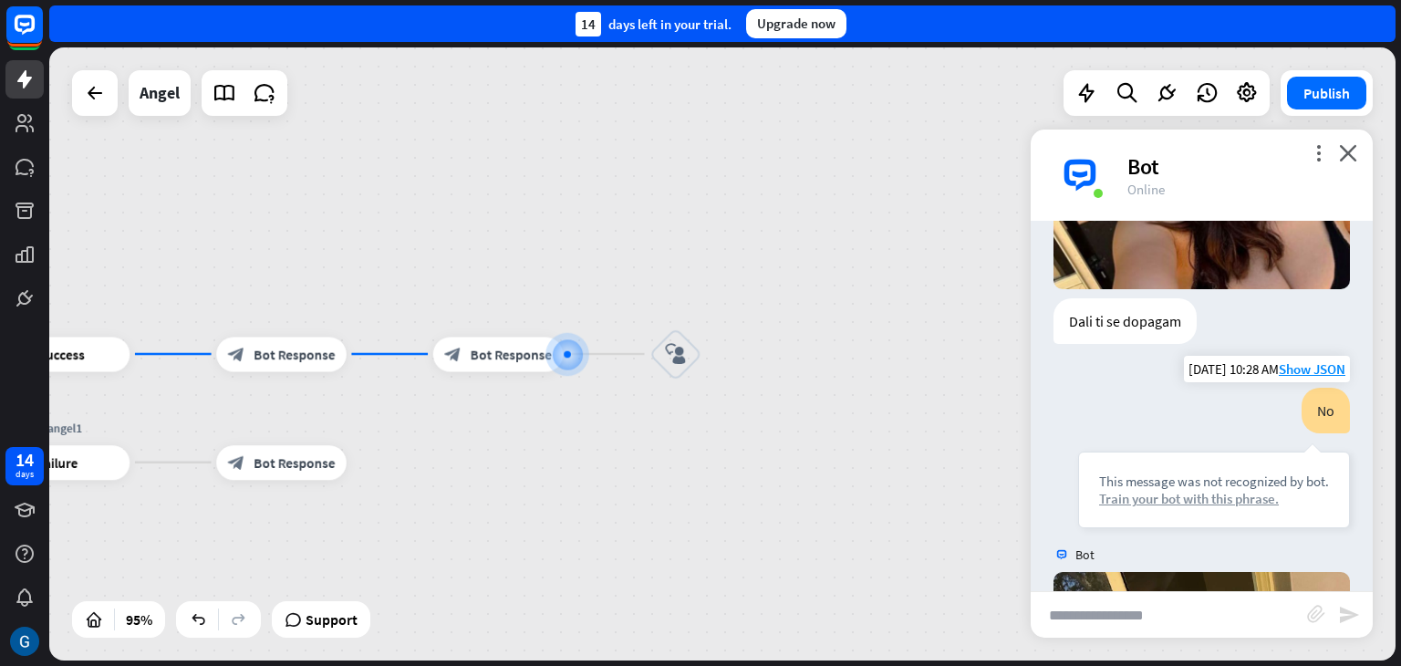
click at [1227, 490] on div "Train your bot with this phrase." at bounding box center [1214, 498] width 230 height 17
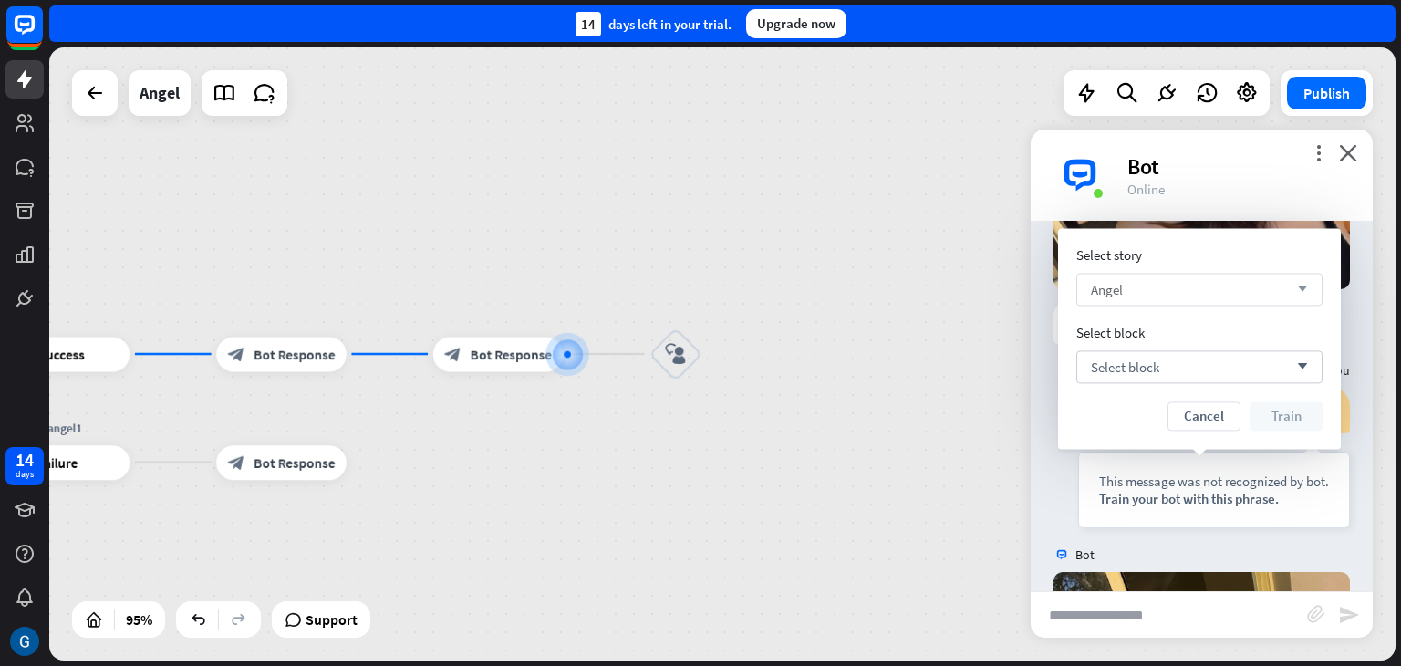
click at [1301, 295] on div "Angel arrow_down" at bounding box center [1200, 289] width 246 height 33
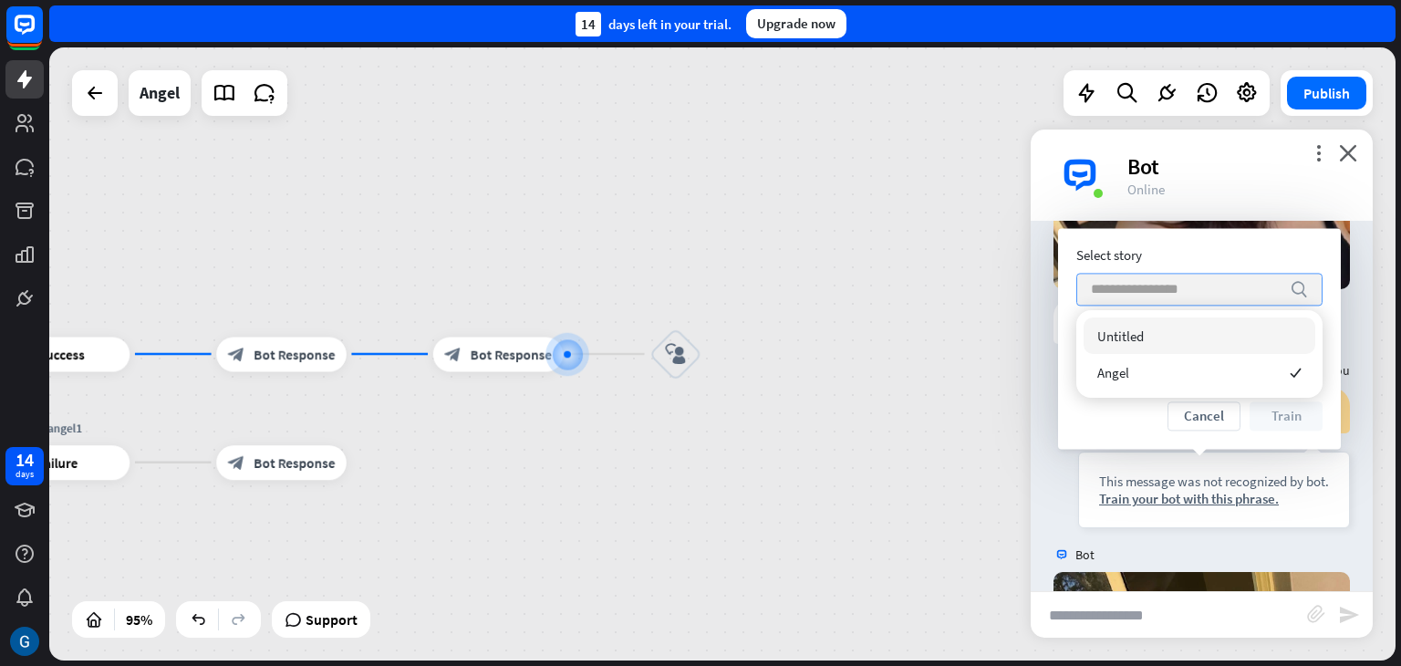
click at [1301, 295] on icon "search" at bounding box center [1299, 289] width 18 height 18
click at [1194, 298] on input "search" at bounding box center [1186, 289] width 190 height 31
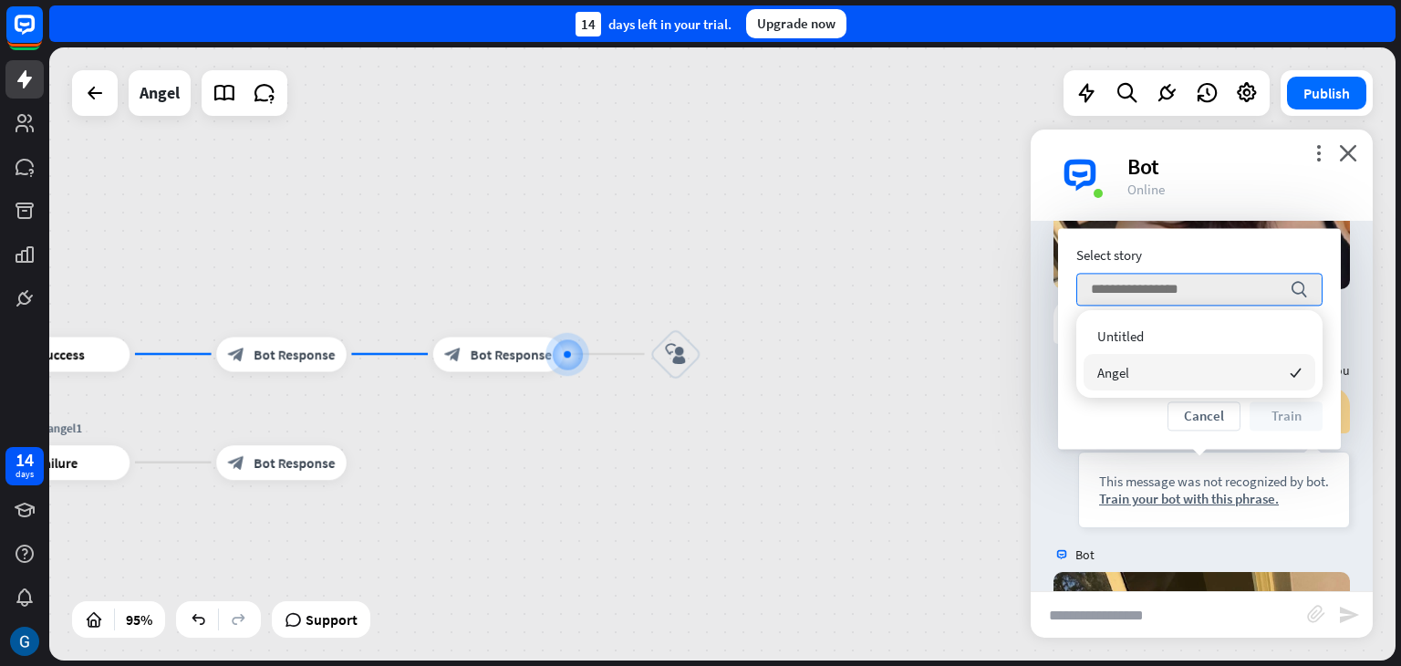
click at [1112, 373] on span "Angel" at bounding box center [1113, 372] width 32 height 17
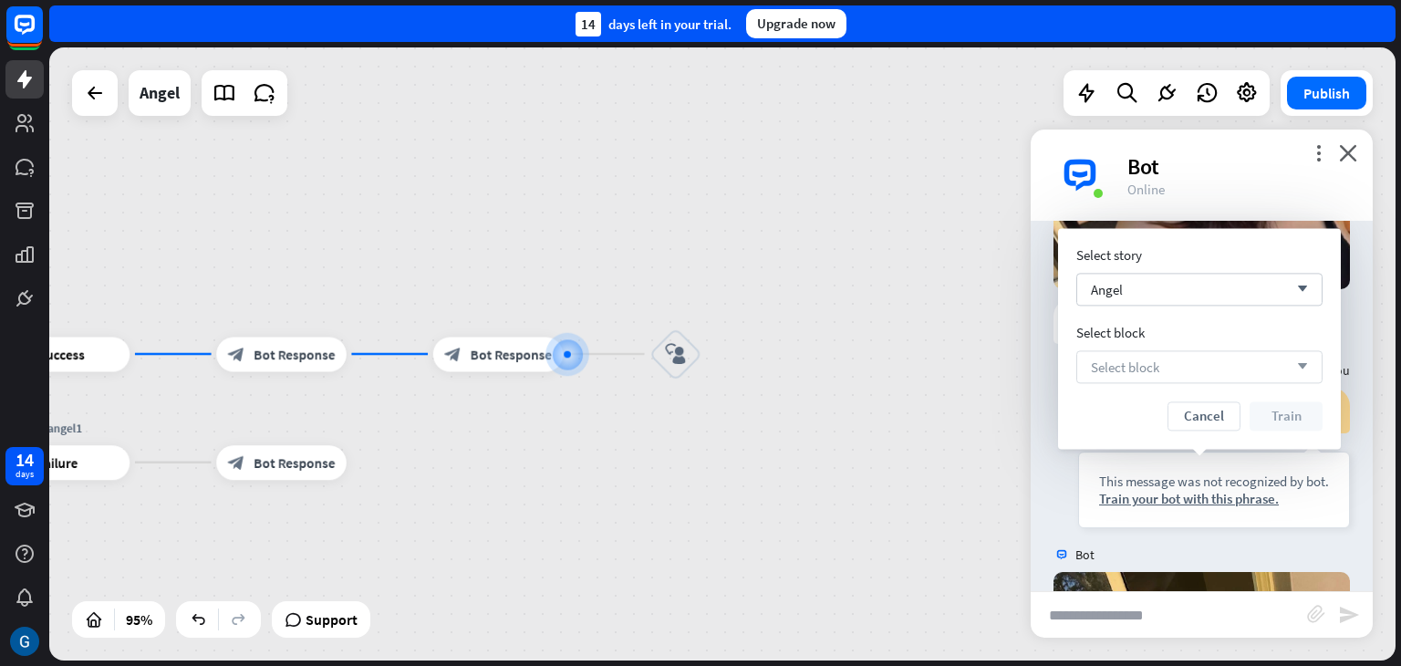
click at [1306, 362] on icon "arrow_down" at bounding box center [1298, 366] width 20 height 11
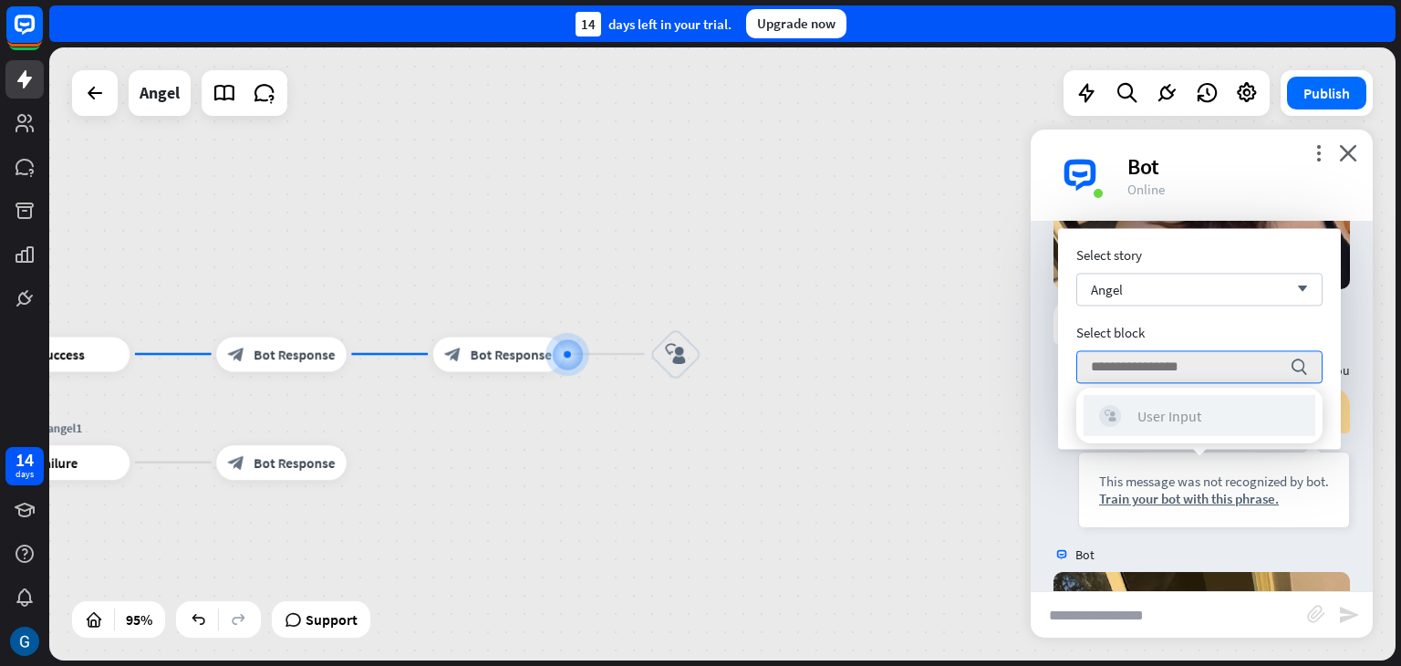
click at [1188, 419] on div "User Input" at bounding box center [1170, 416] width 64 height 18
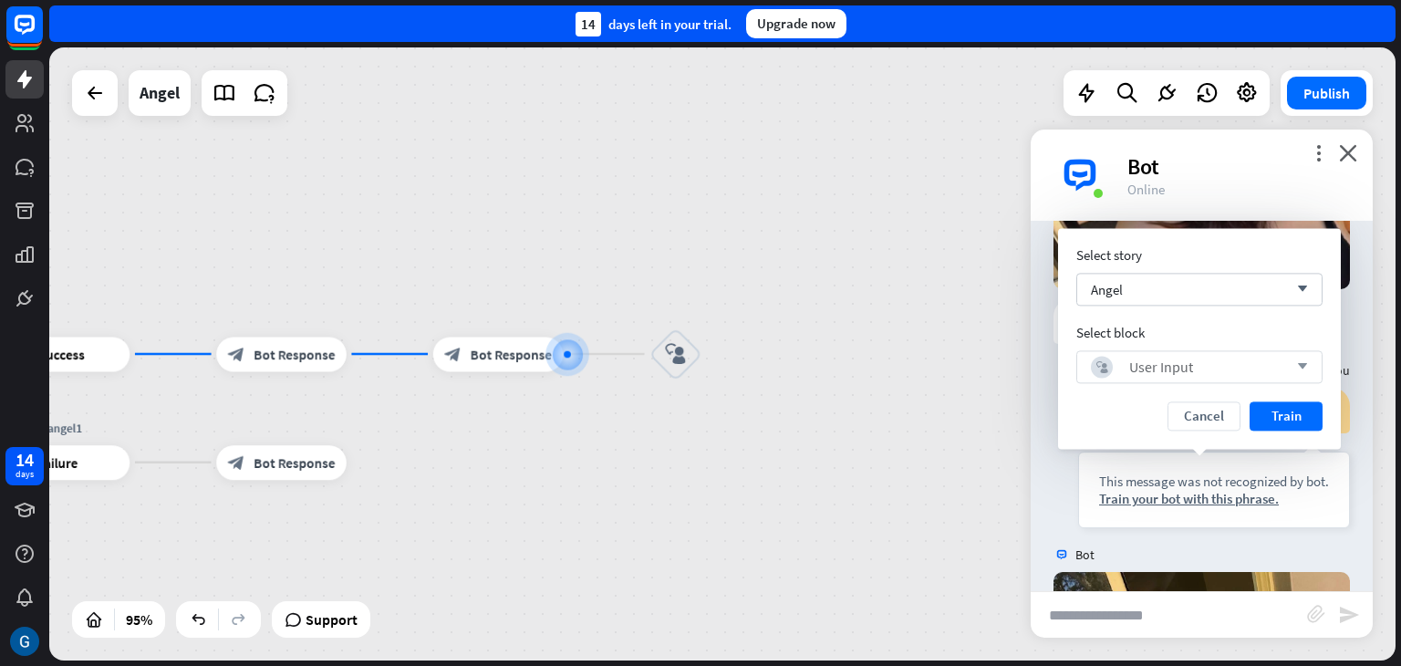
click at [1302, 366] on icon "arrow_down" at bounding box center [1298, 366] width 20 height 11
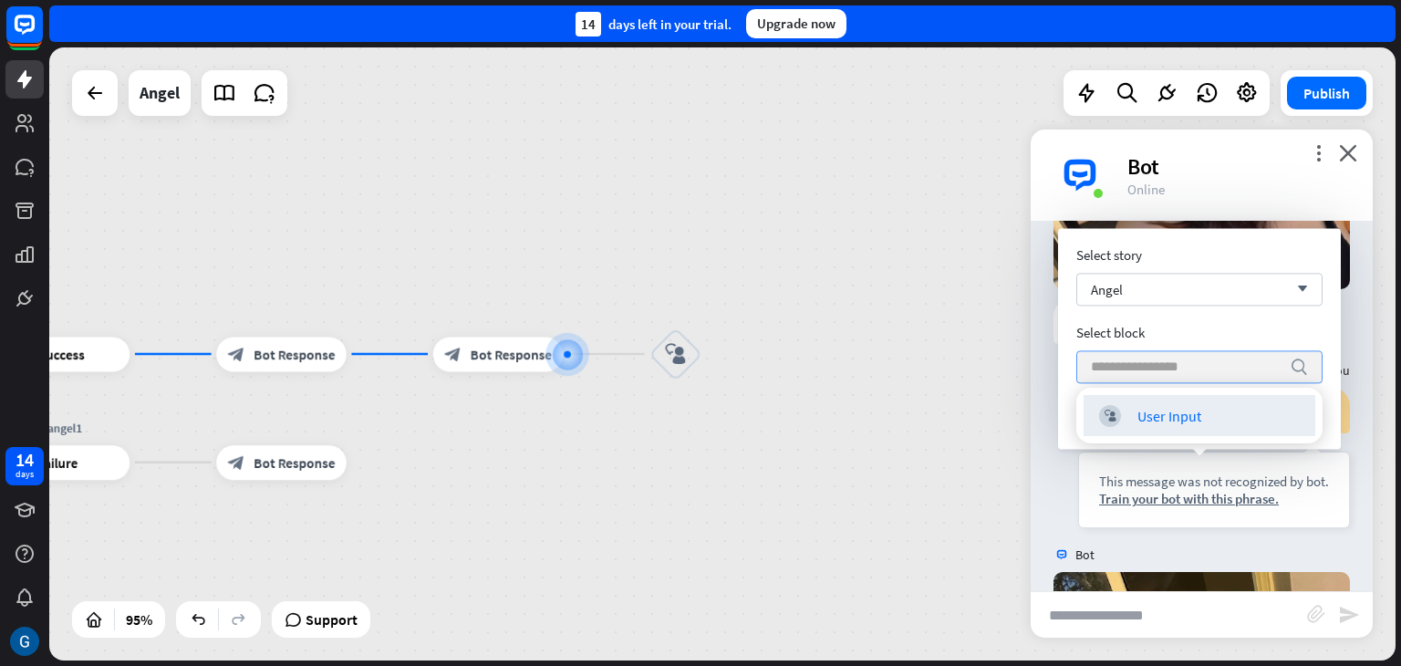
click at [1302, 366] on icon "search" at bounding box center [1299, 367] width 18 height 18
click at [1166, 417] on div "User Input" at bounding box center [1170, 416] width 64 height 18
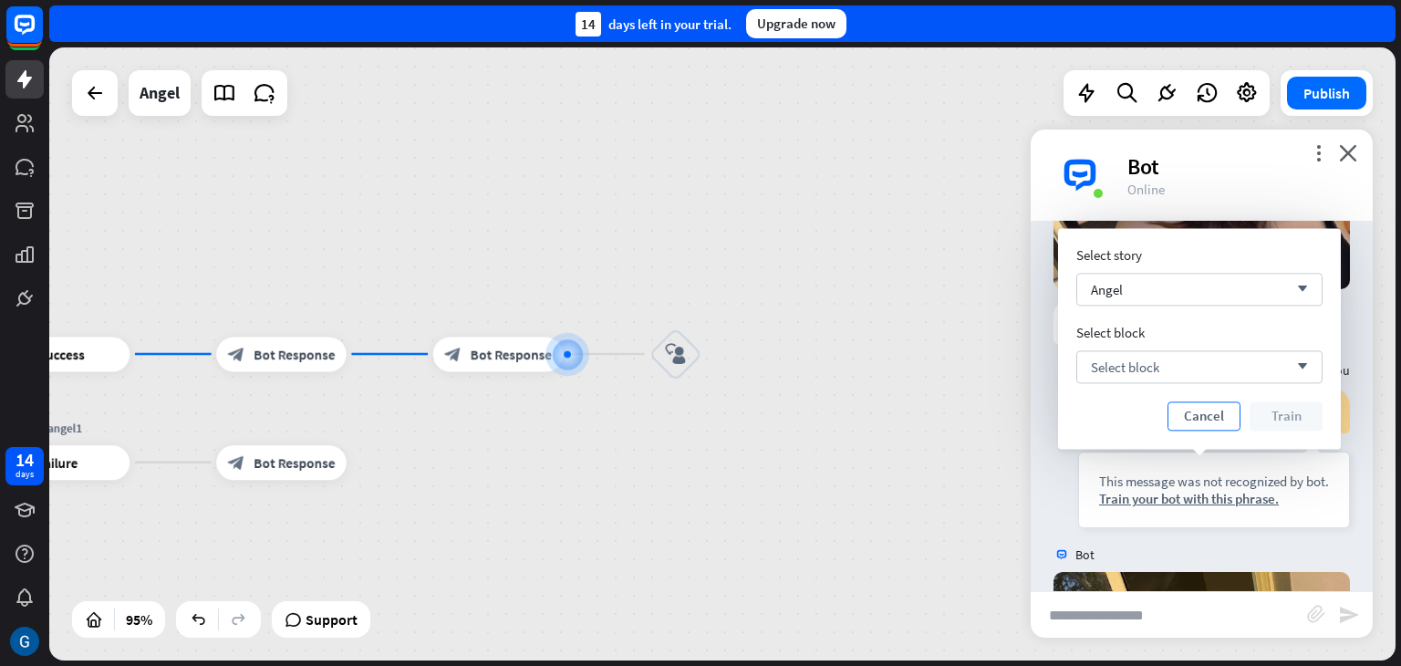
click at [1192, 411] on button "Cancel" at bounding box center [1204, 415] width 73 height 29
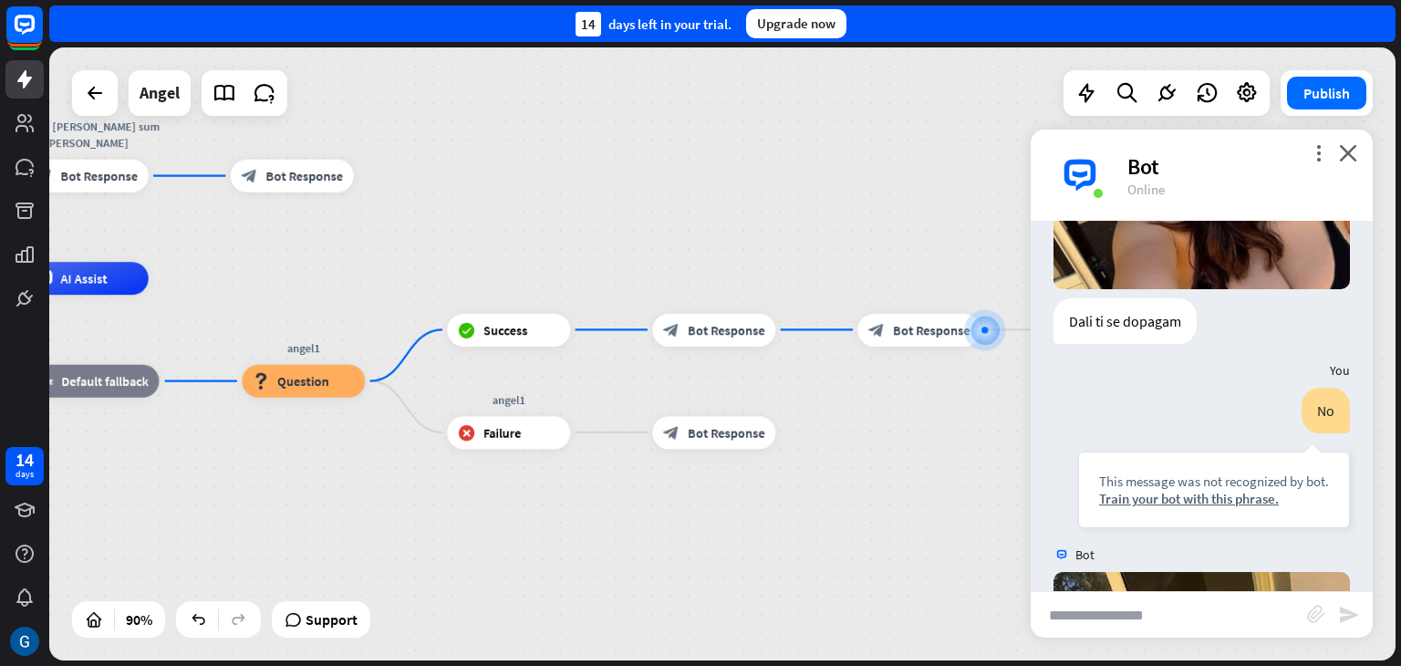
drag, startPoint x: 419, startPoint y: 519, endPoint x: 850, endPoint y: 486, distance: 432.8
click at [850, 486] on div "Angel home_2 Start point Zdravo [PERSON_NAME] sum [PERSON_NAME] block_bot_respo…" at bounding box center [426, 554] width 1212 height 552
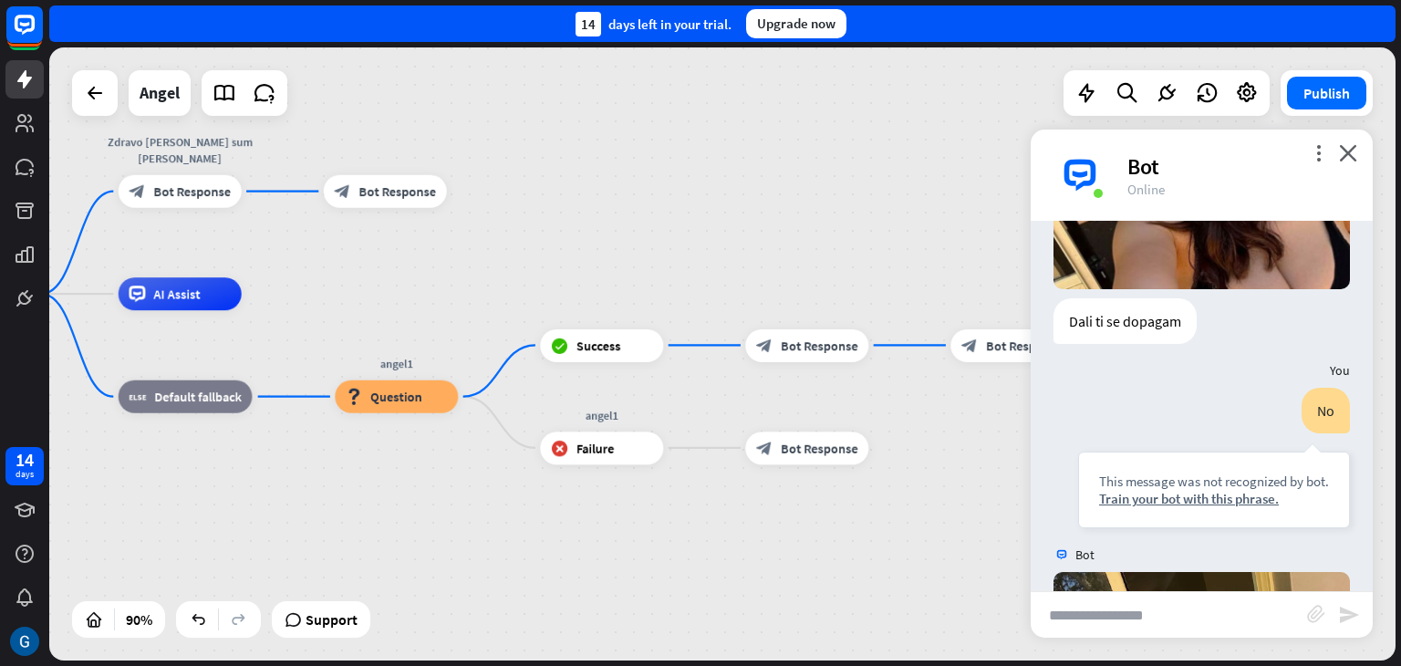
drag, startPoint x: 430, startPoint y: 233, endPoint x: 522, endPoint y: 238, distance: 92.3
click at [522, 238] on div "Angel home_2 Start point Zdravo [PERSON_NAME] sum [PERSON_NAME] block_bot_respo…" at bounding box center [722, 353] width 1347 height 613
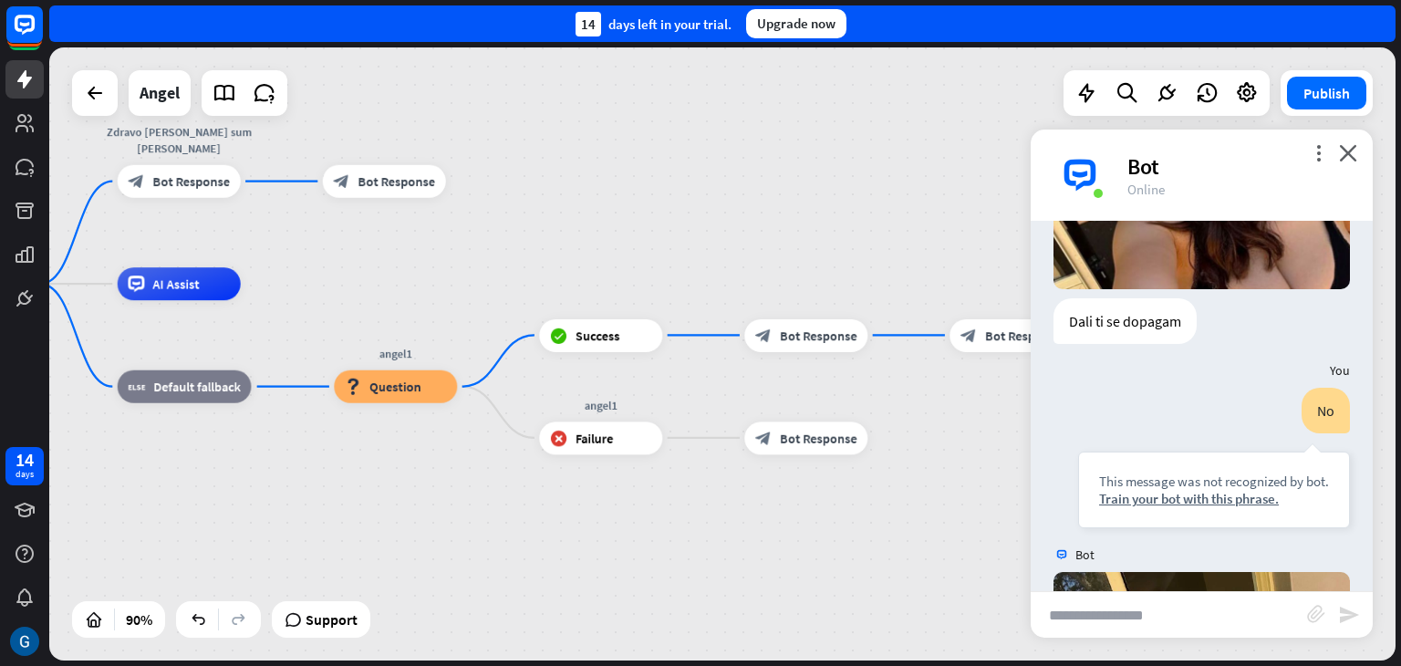
click at [594, 178] on div "Angel home_2 Start point Zdravo [PERSON_NAME] sum [PERSON_NAME] block_bot_respo…" at bounding box center [722, 353] width 1347 height 613
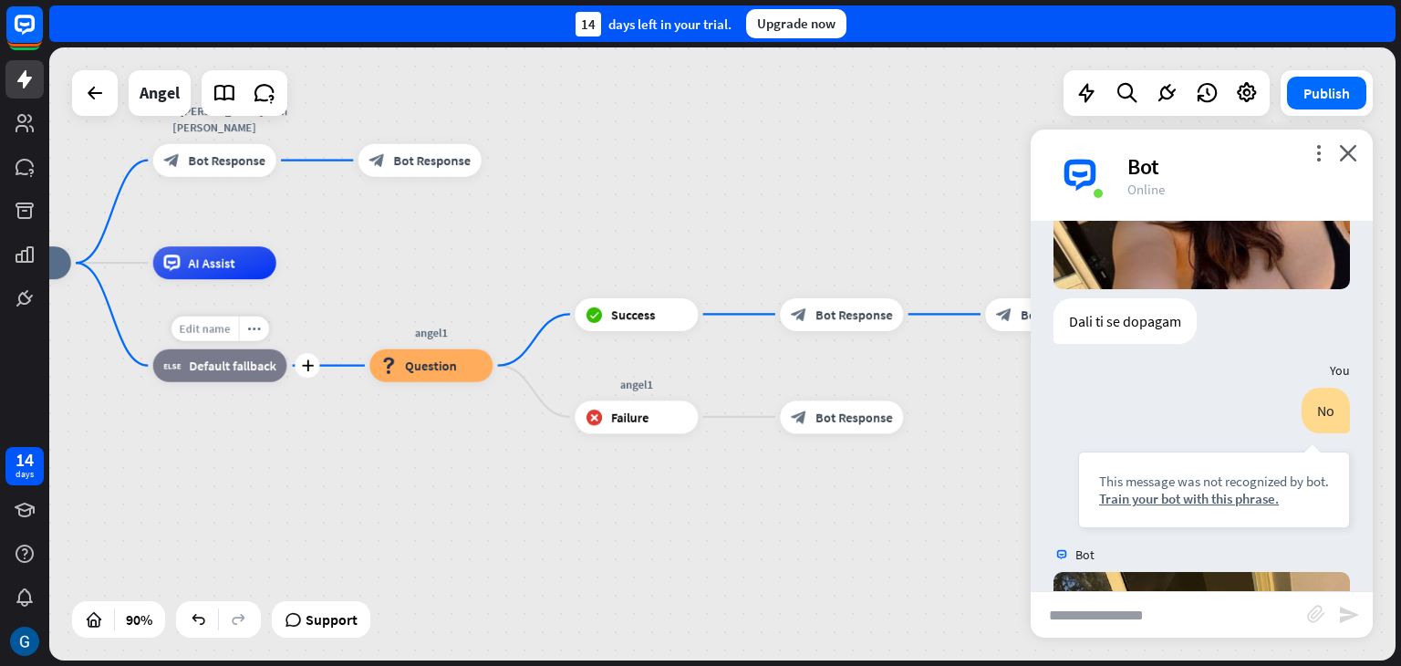
click at [213, 329] on span "Edit name" at bounding box center [204, 328] width 51 height 15
click at [224, 377] on div "block_fallback Default fallback" at bounding box center [220, 365] width 134 height 33
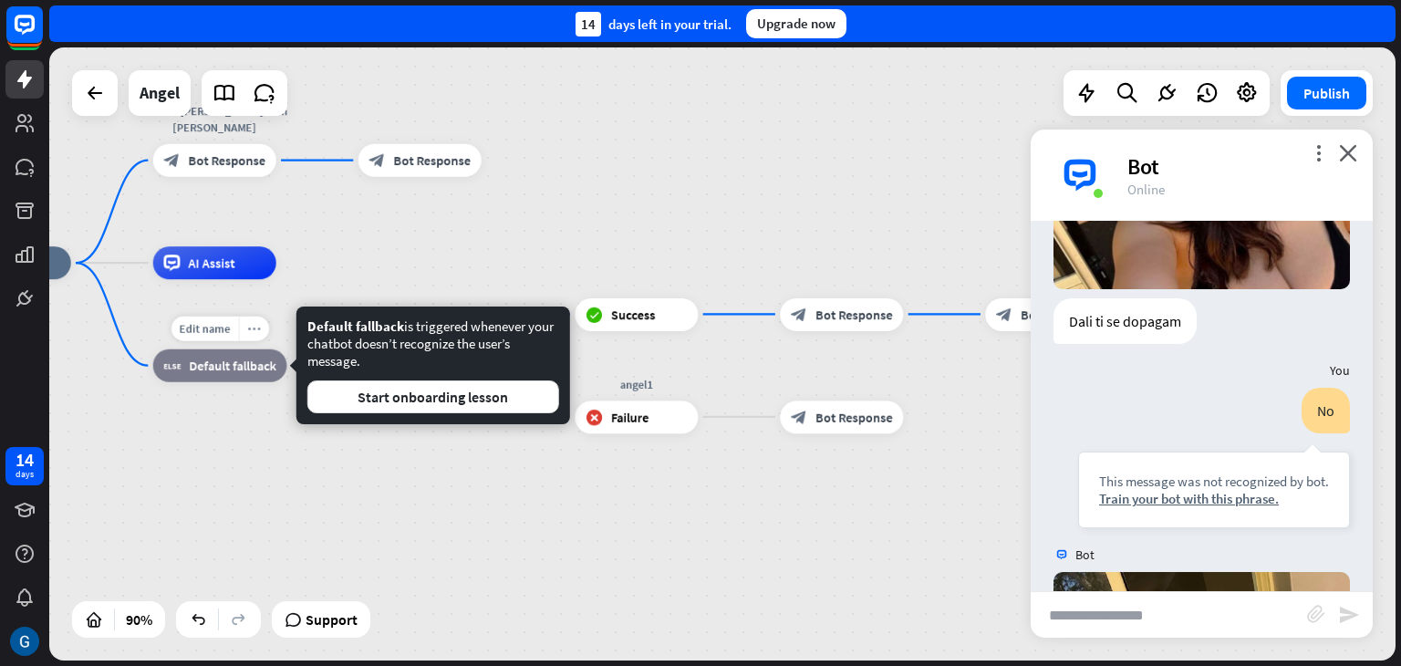
click at [257, 337] on div "more_horiz" at bounding box center [253, 329] width 30 height 25
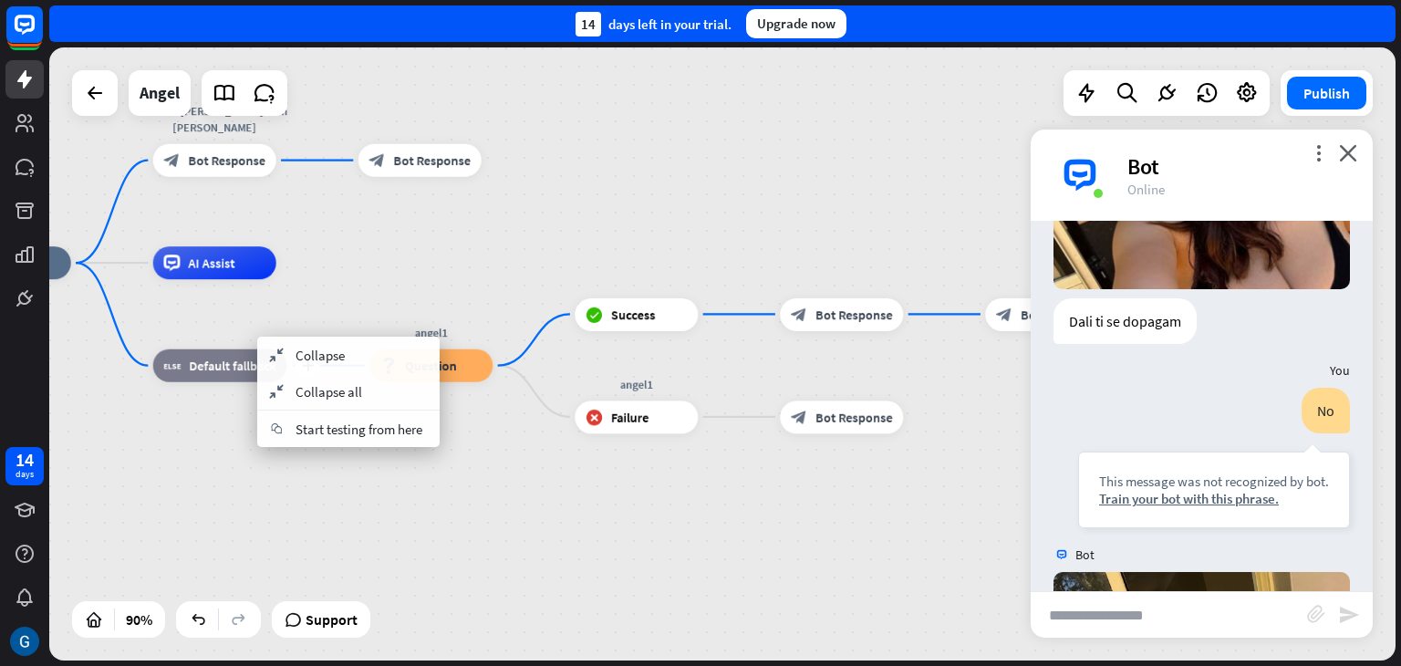
click at [239, 380] on div "block_fallback Default fallback" at bounding box center [220, 365] width 134 height 33
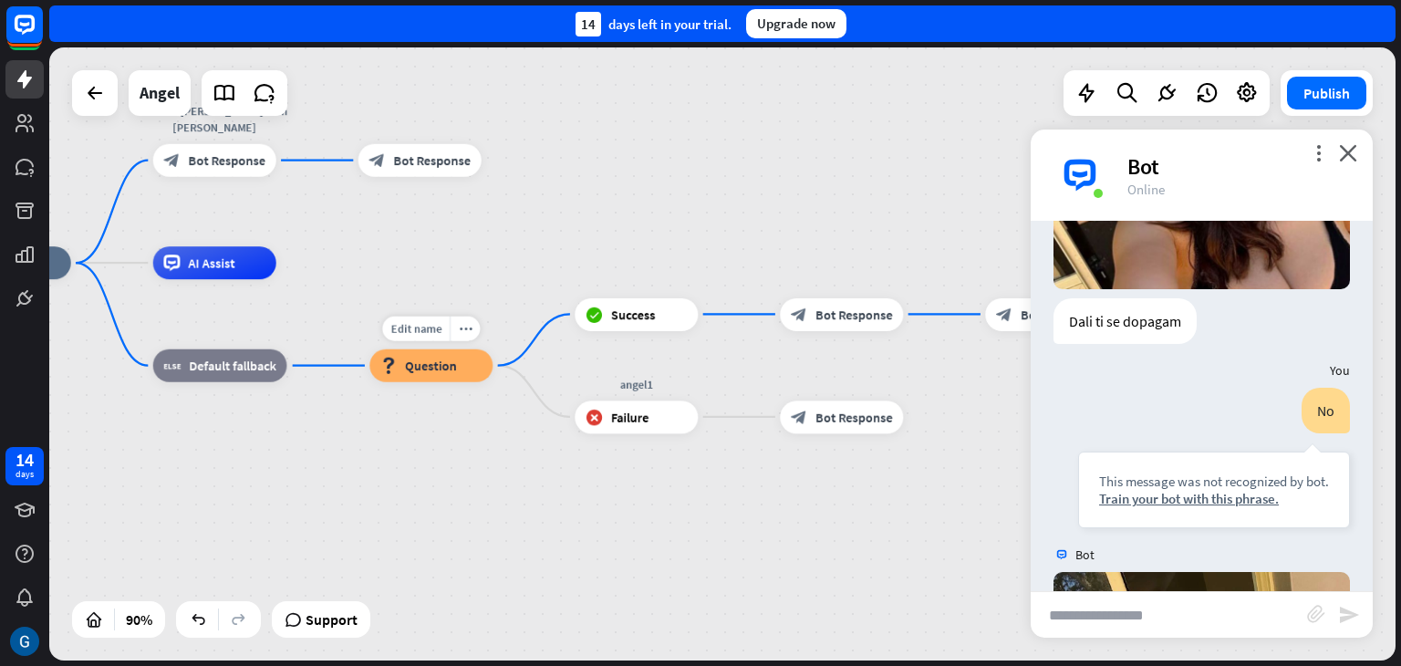
click at [418, 369] on span "Question" at bounding box center [431, 366] width 52 height 16
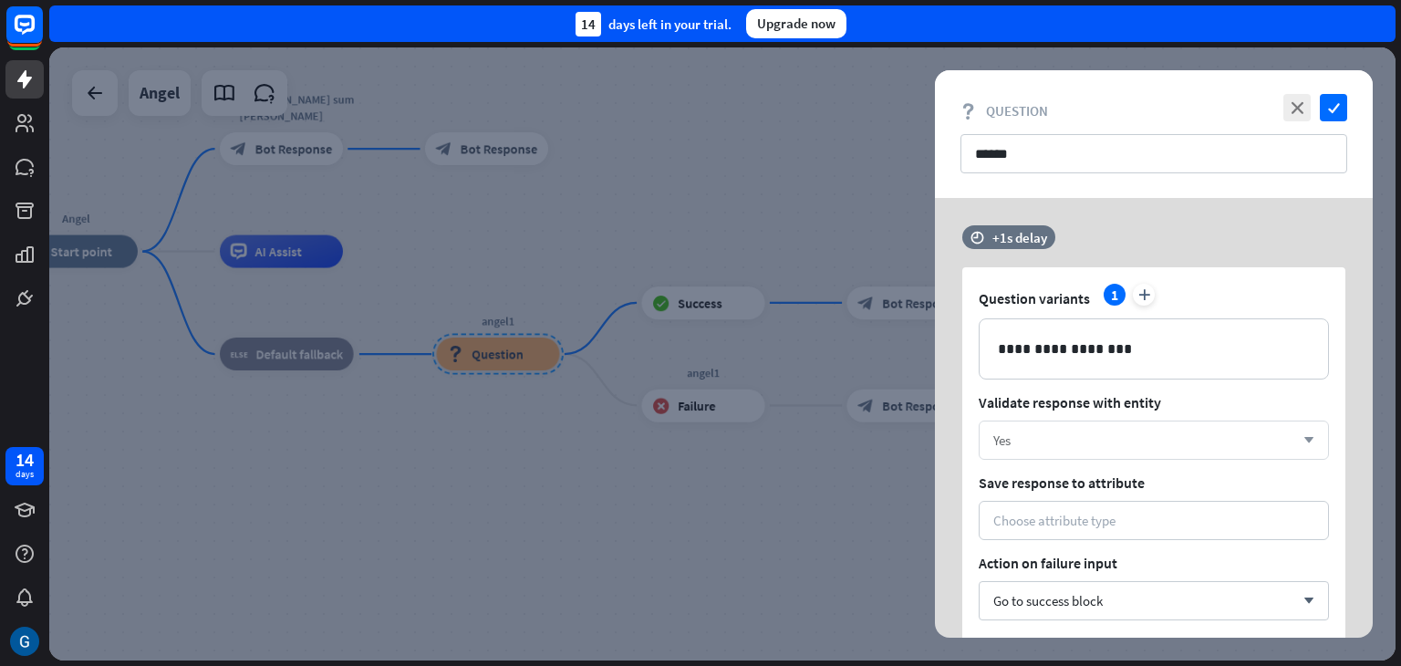
scroll to position [91, 0]
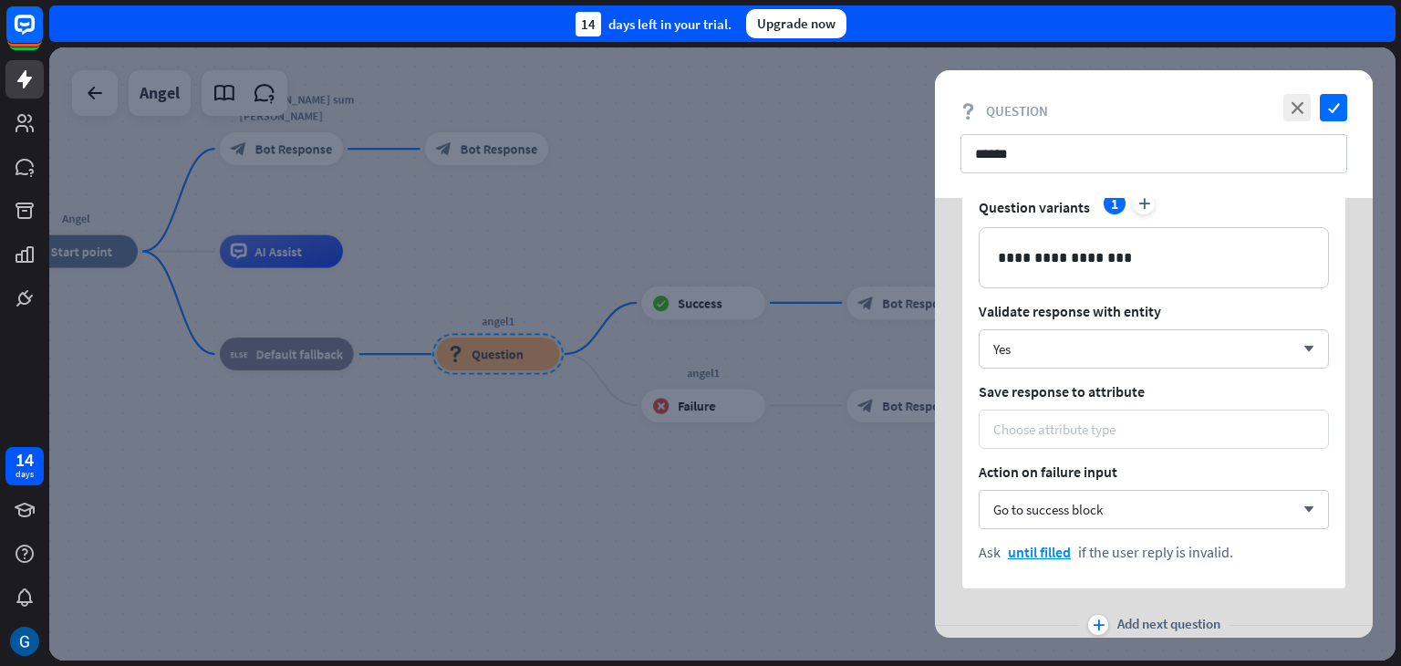
click at [1081, 429] on div "Choose attribute type" at bounding box center [1054, 429] width 122 height 17
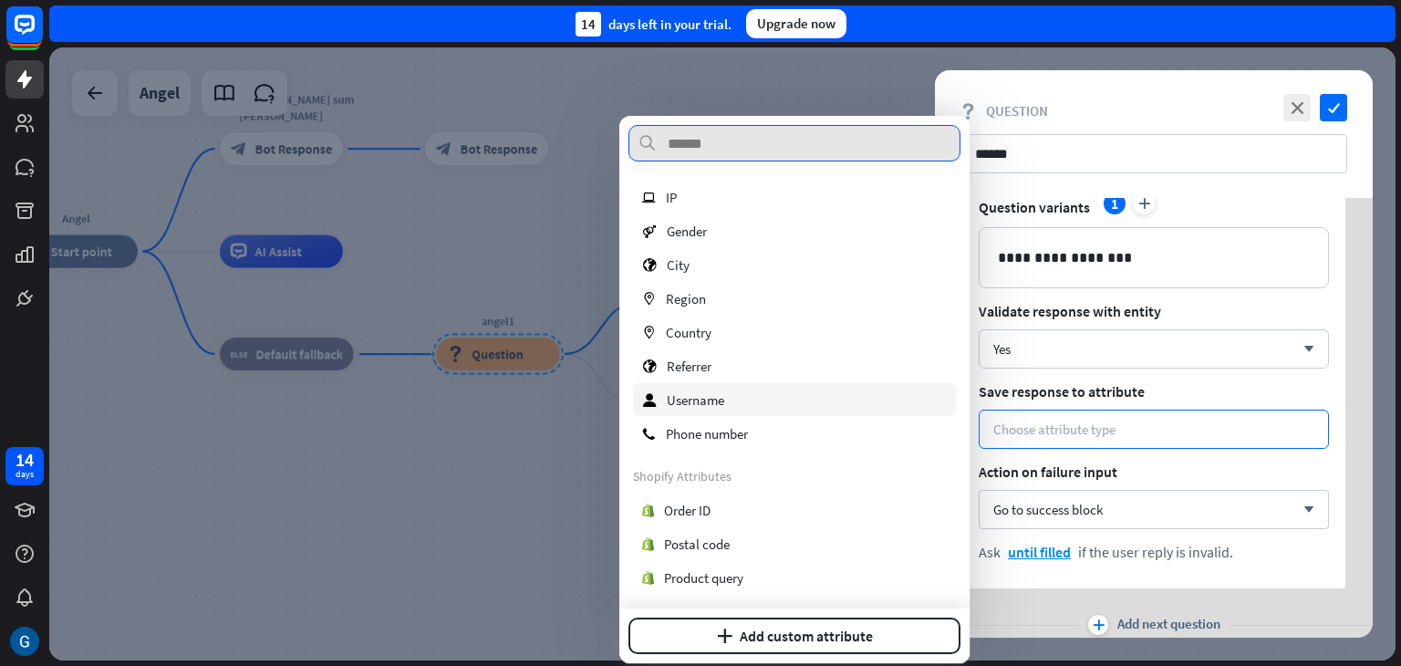
scroll to position [0, 0]
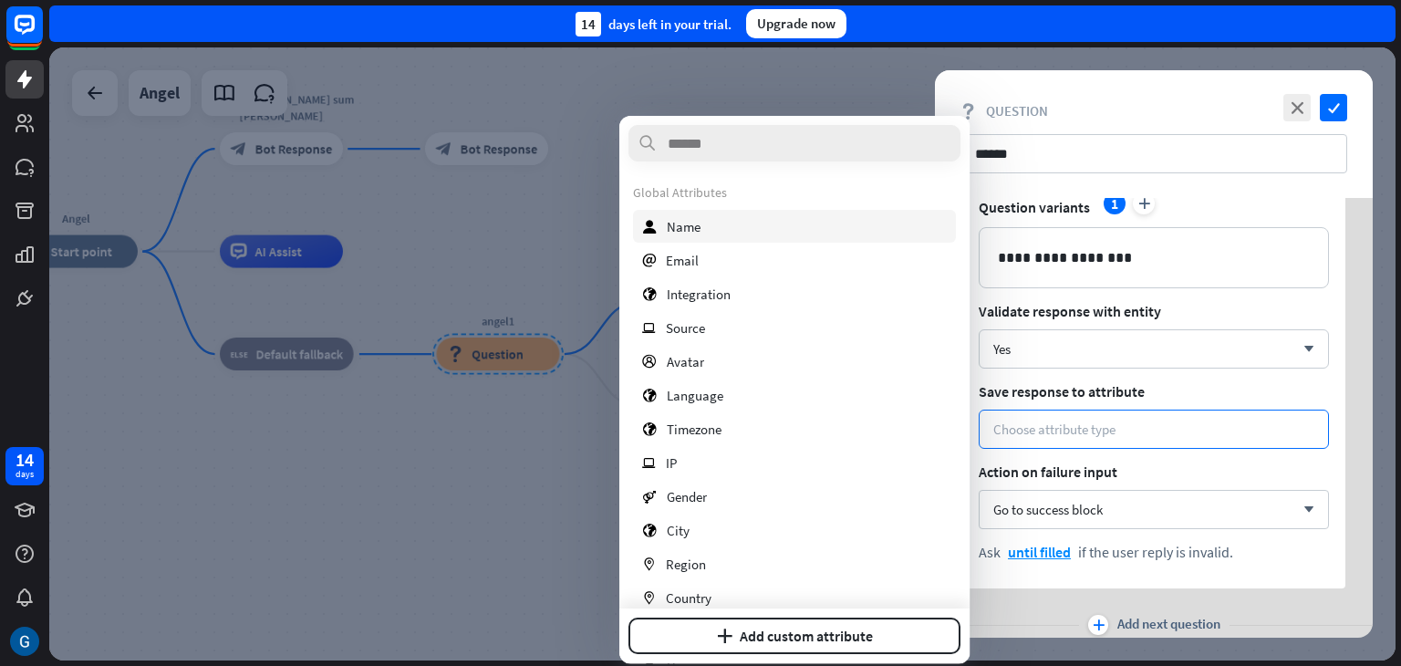
click at [699, 232] on span "Name" at bounding box center [684, 226] width 34 height 17
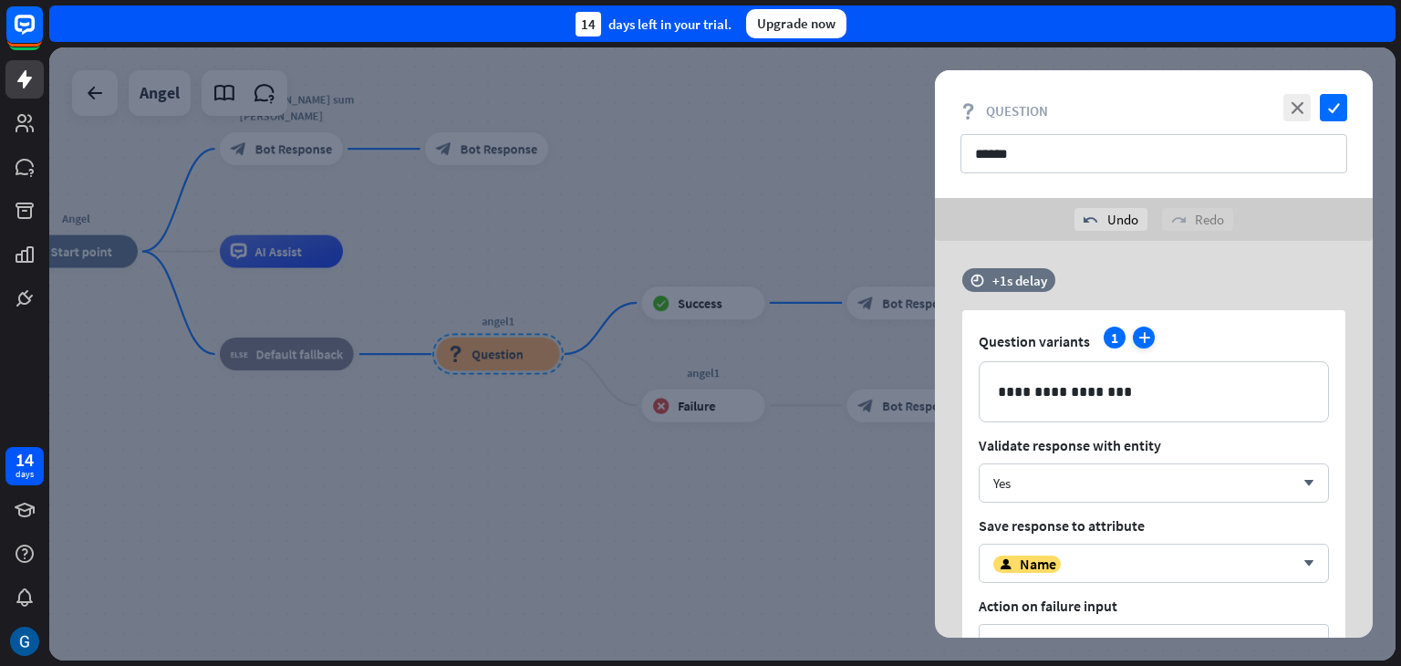
click at [1141, 339] on icon "plus" at bounding box center [1144, 338] width 22 height 22
click at [1105, 401] on p "**********" at bounding box center [1154, 391] width 312 height 23
click at [1310, 486] on icon "arrow_down" at bounding box center [1305, 483] width 20 height 11
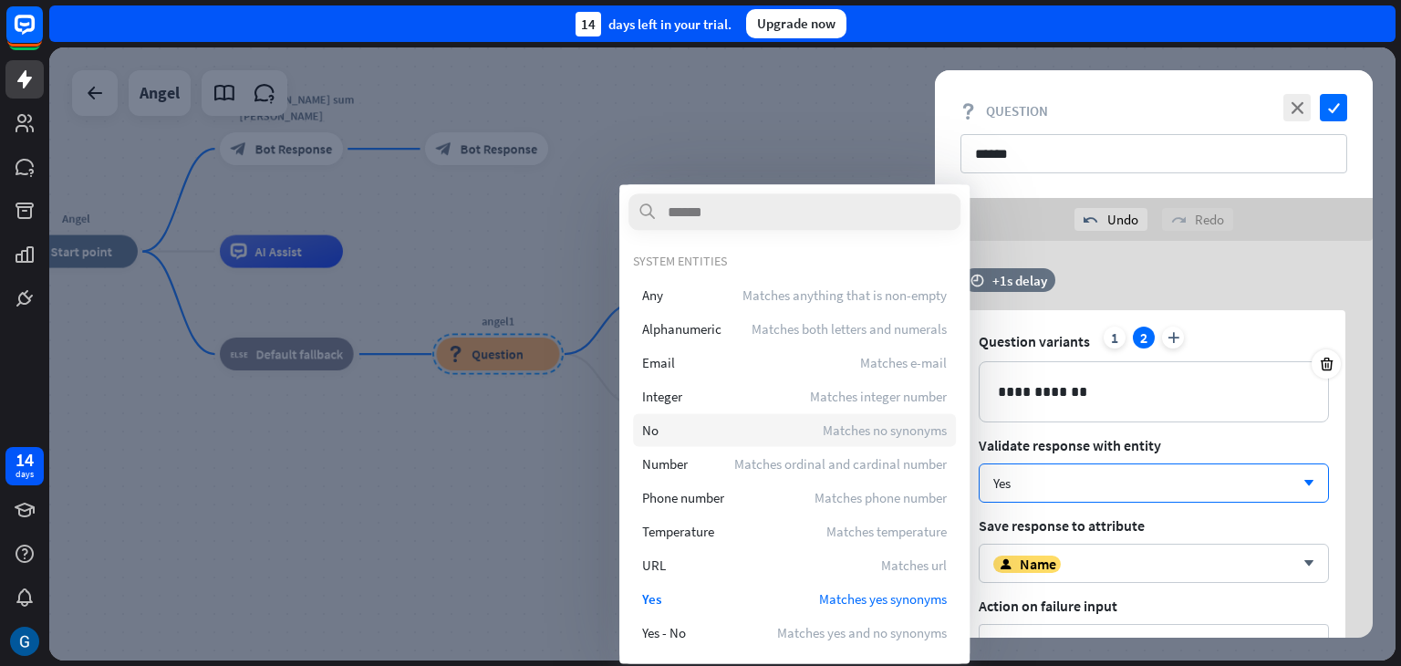
click at [658, 432] on span "No" at bounding box center [650, 429] width 16 height 17
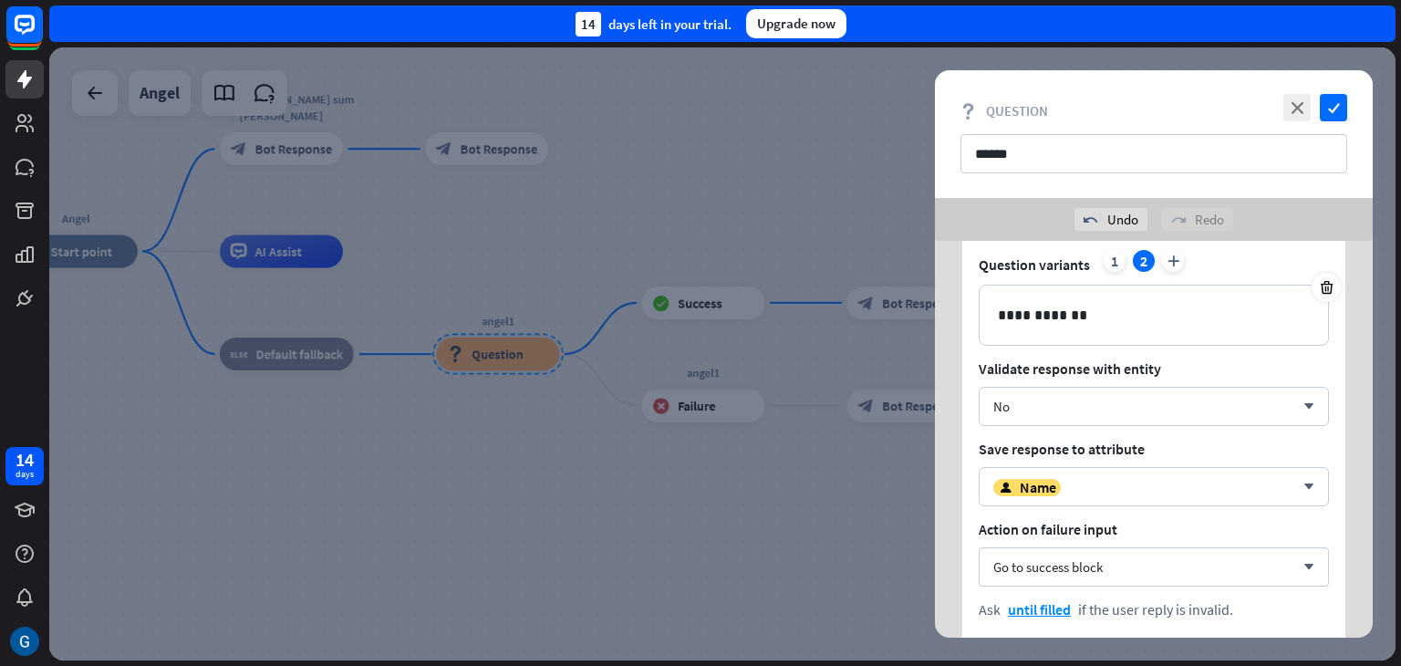
scroll to position [182, 0]
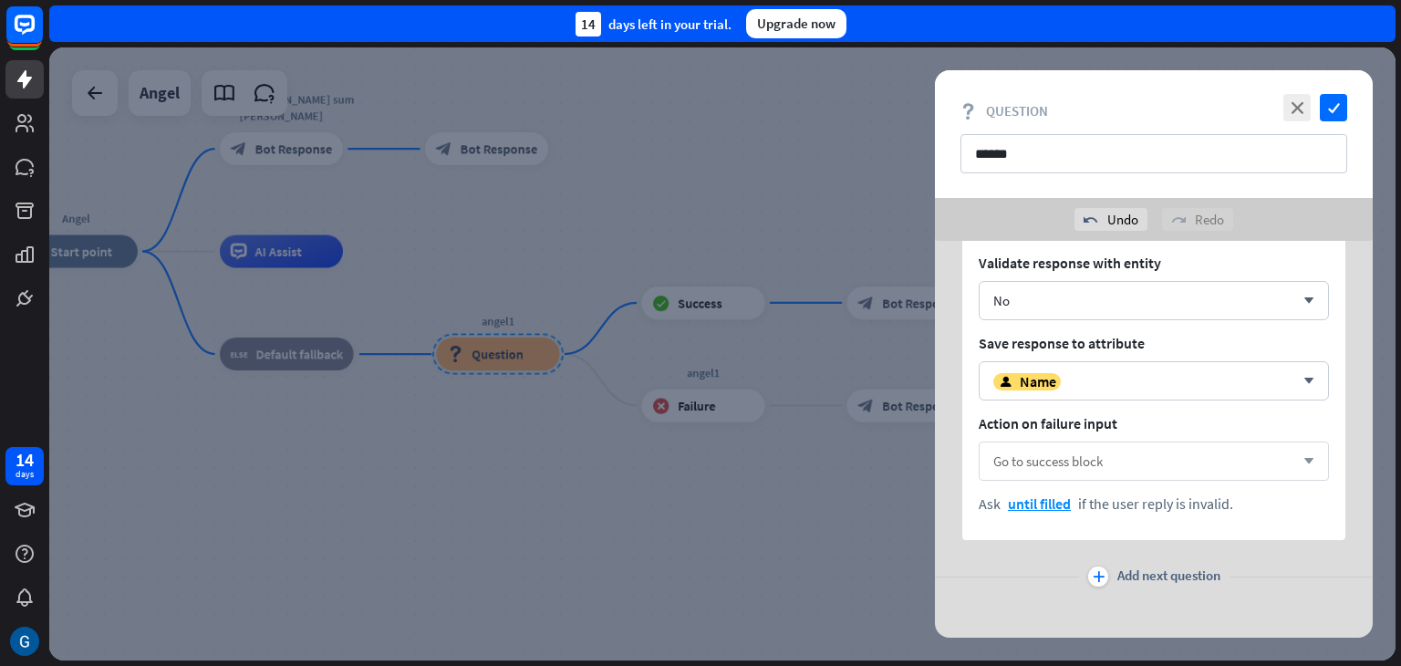
click at [1306, 456] on icon "arrow_down" at bounding box center [1305, 461] width 20 height 11
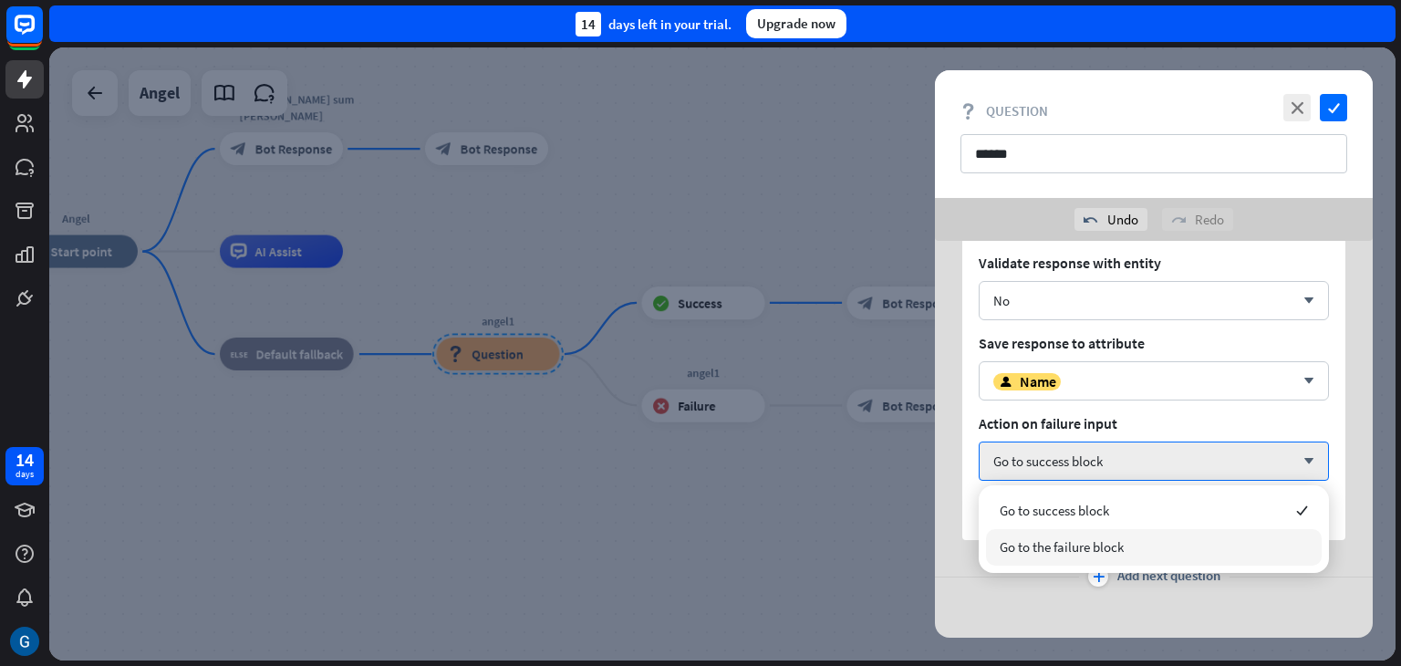
click at [1095, 542] on span "Go to the failure block" at bounding box center [1062, 546] width 124 height 17
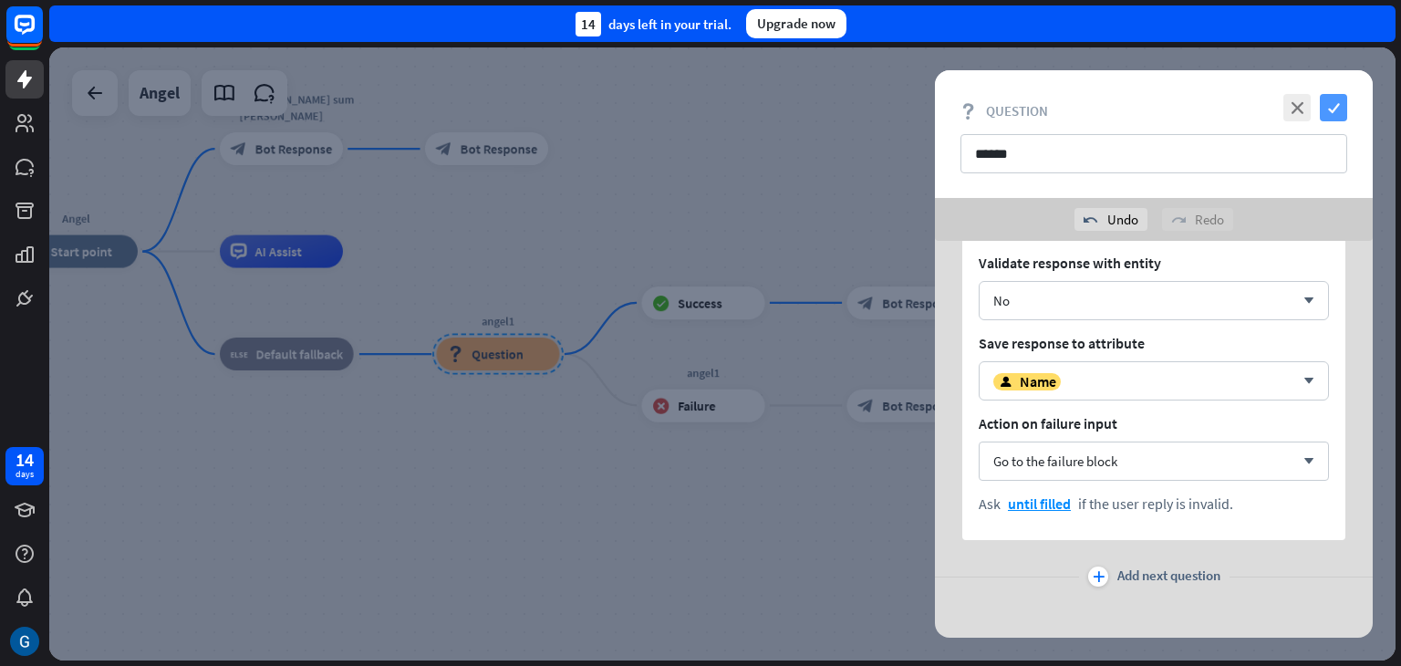
click at [1339, 114] on icon "check" at bounding box center [1333, 107] width 27 height 27
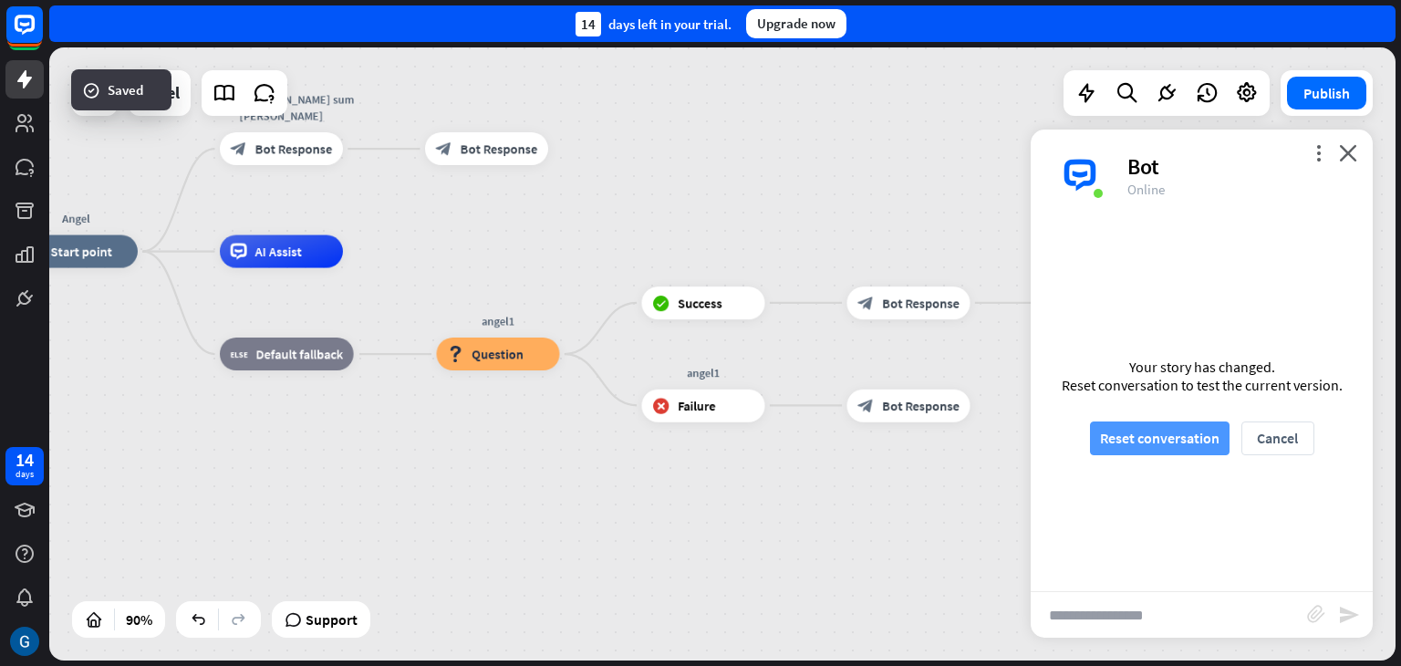
click at [1186, 439] on button "Reset conversation" at bounding box center [1160, 438] width 140 height 34
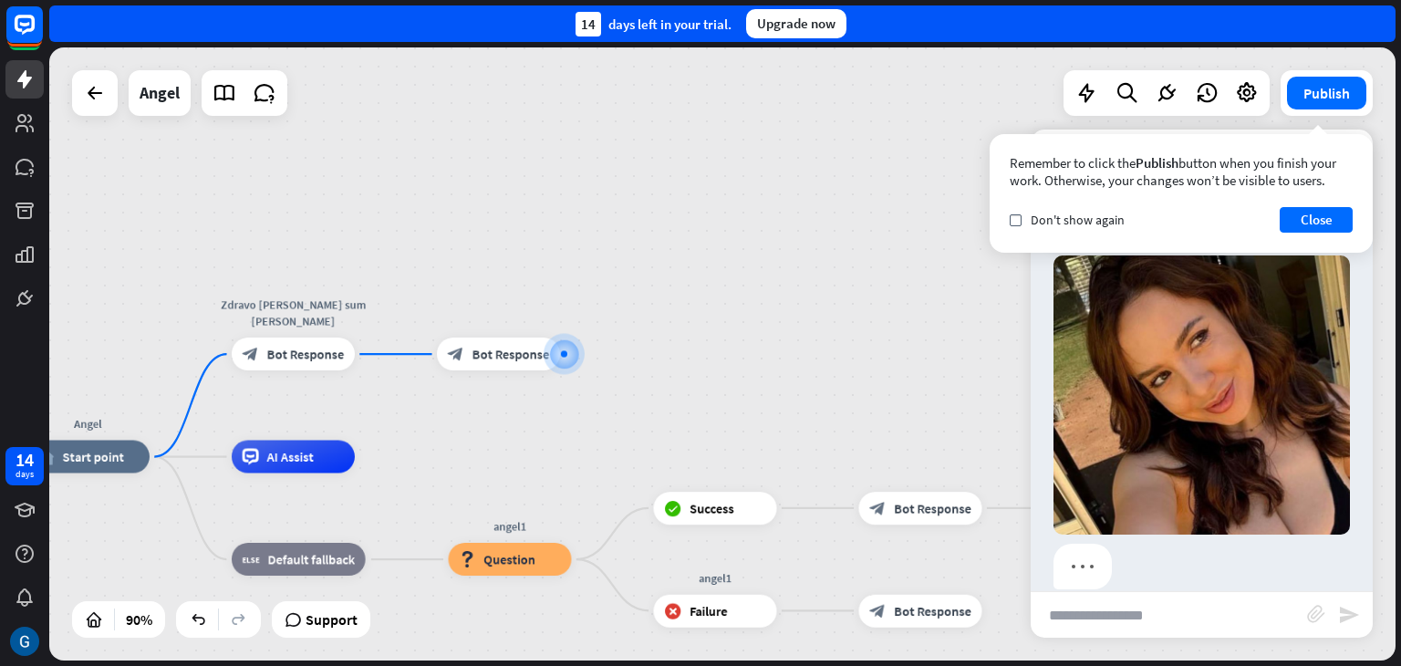
scroll to position [122, 0]
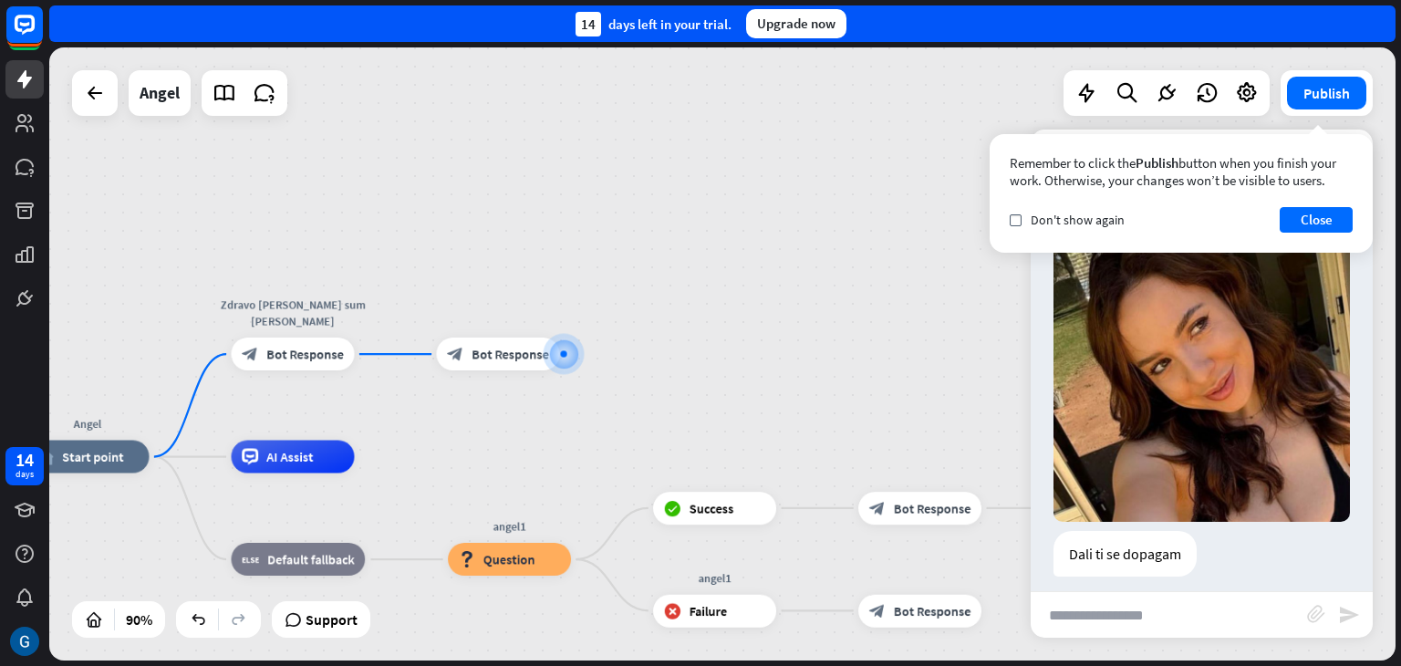
click at [1109, 615] on input "text" at bounding box center [1169, 615] width 276 height 46
type input "**"
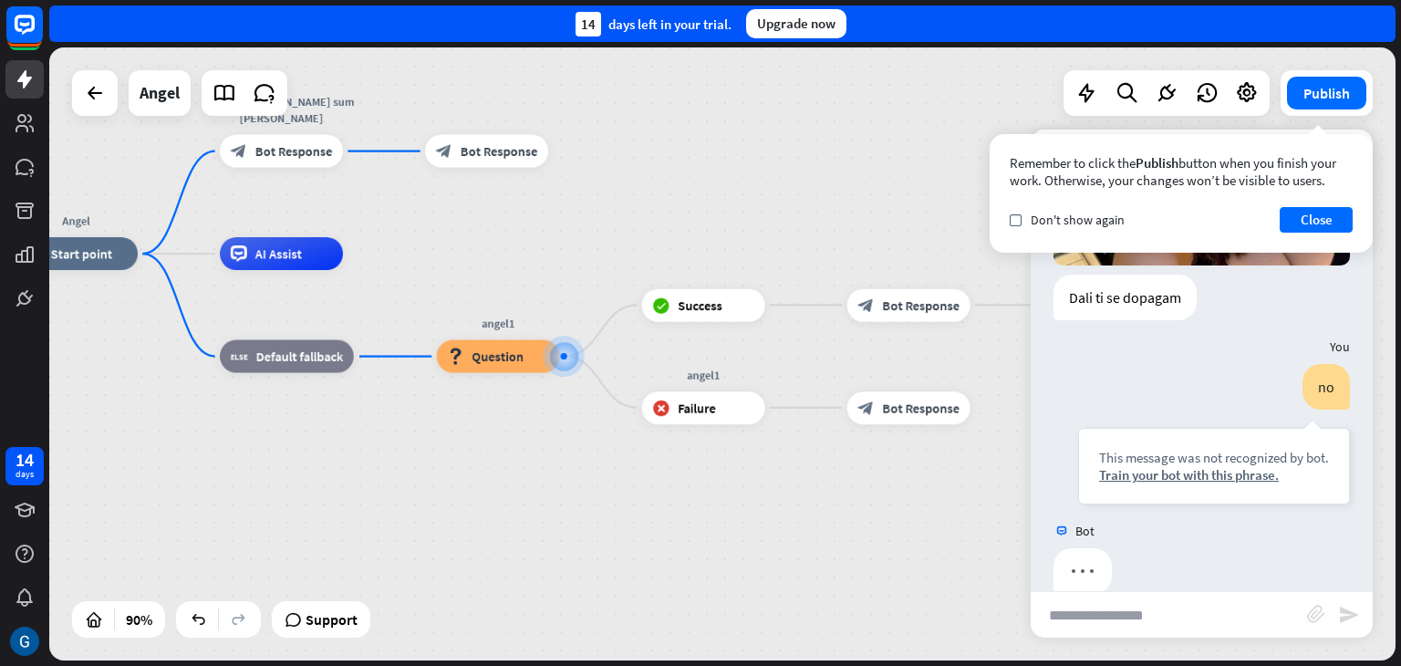
scroll to position [396, 0]
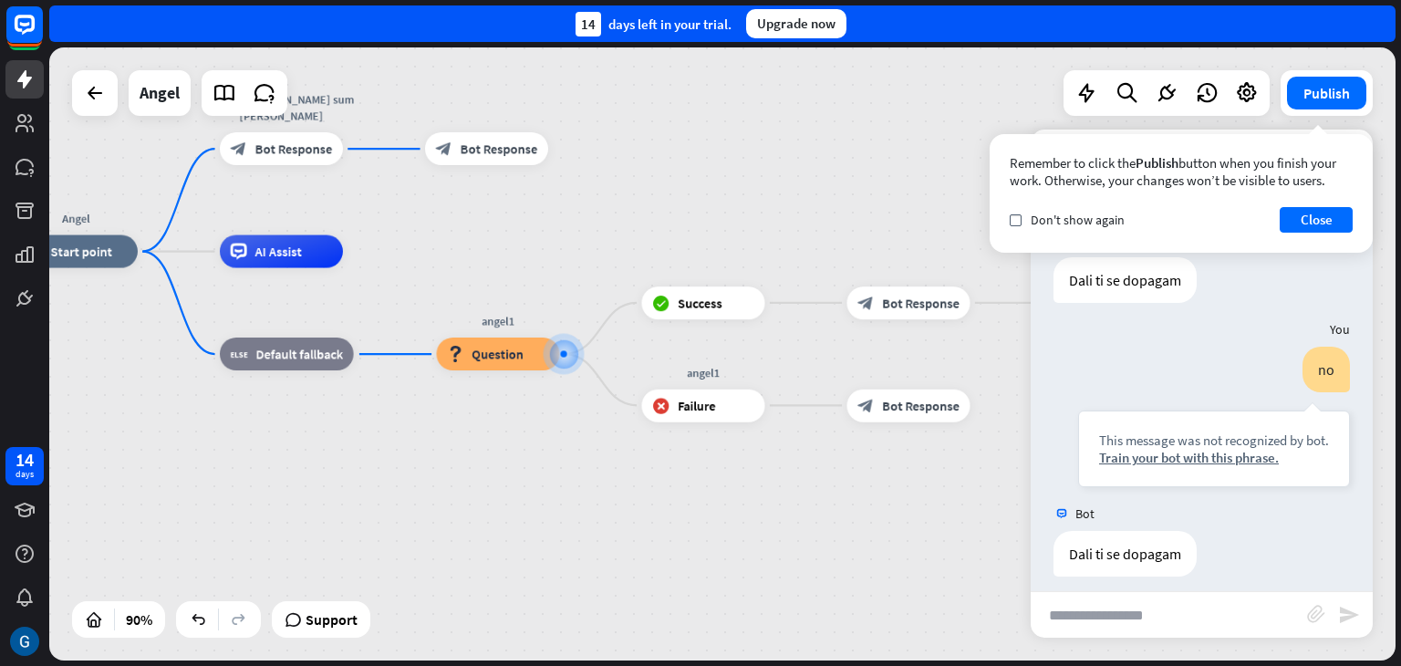
click at [1102, 618] on input "text" at bounding box center [1169, 615] width 276 height 46
type input "***"
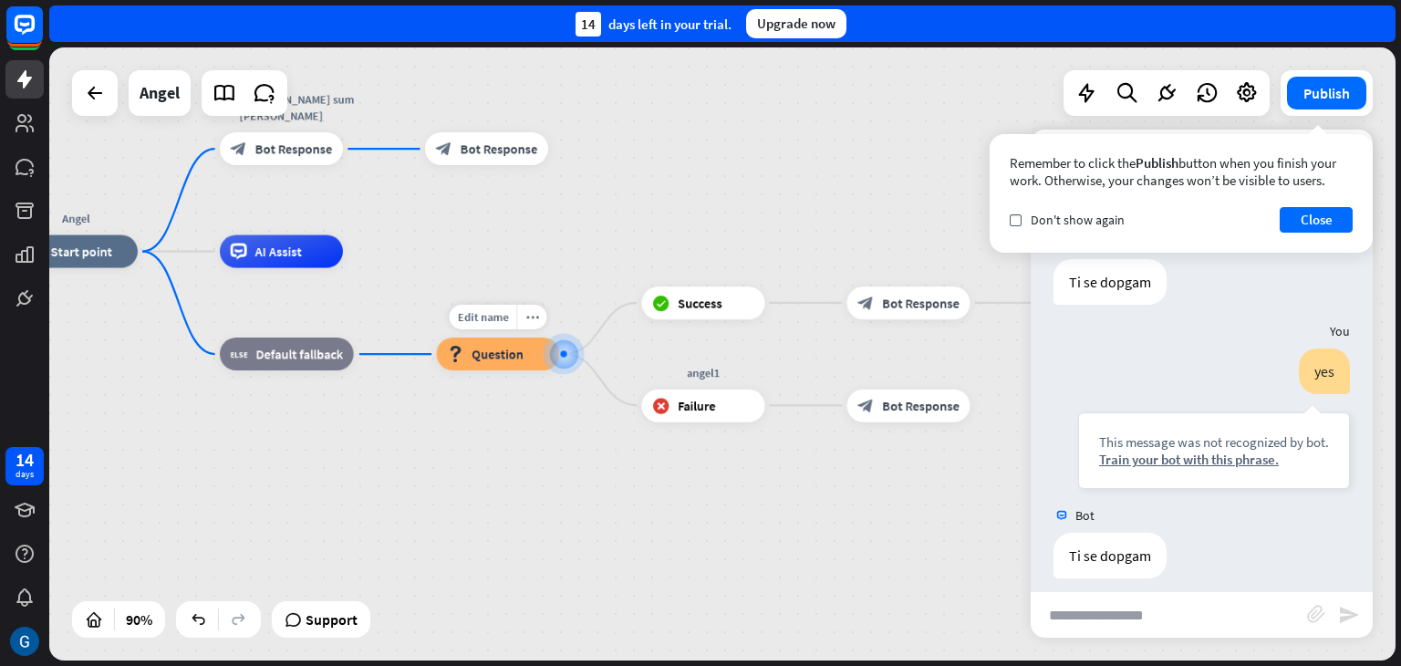
click at [563, 351] on div at bounding box center [563, 353] width 6 height 6
click at [941, 366] on icon "more_horiz" at bounding box center [942, 368] width 13 height 13
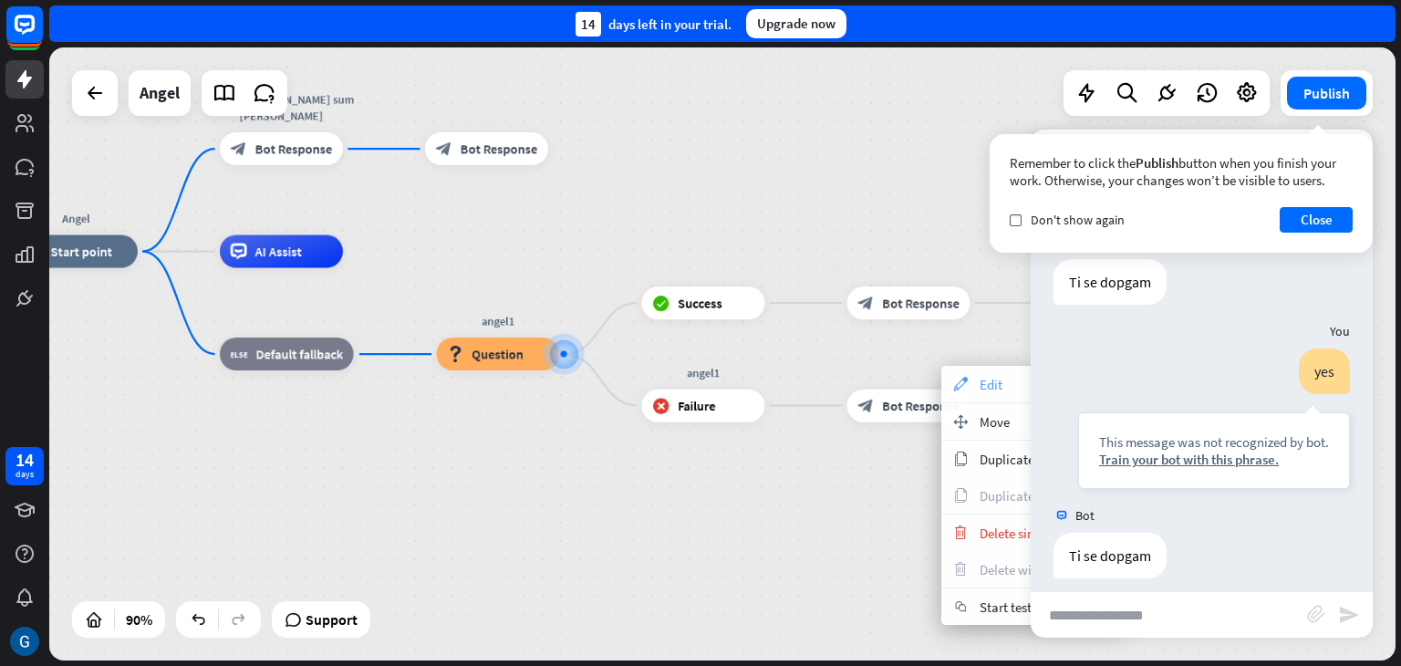
click at [983, 390] on span "Edit" at bounding box center [991, 384] width 23 height 17
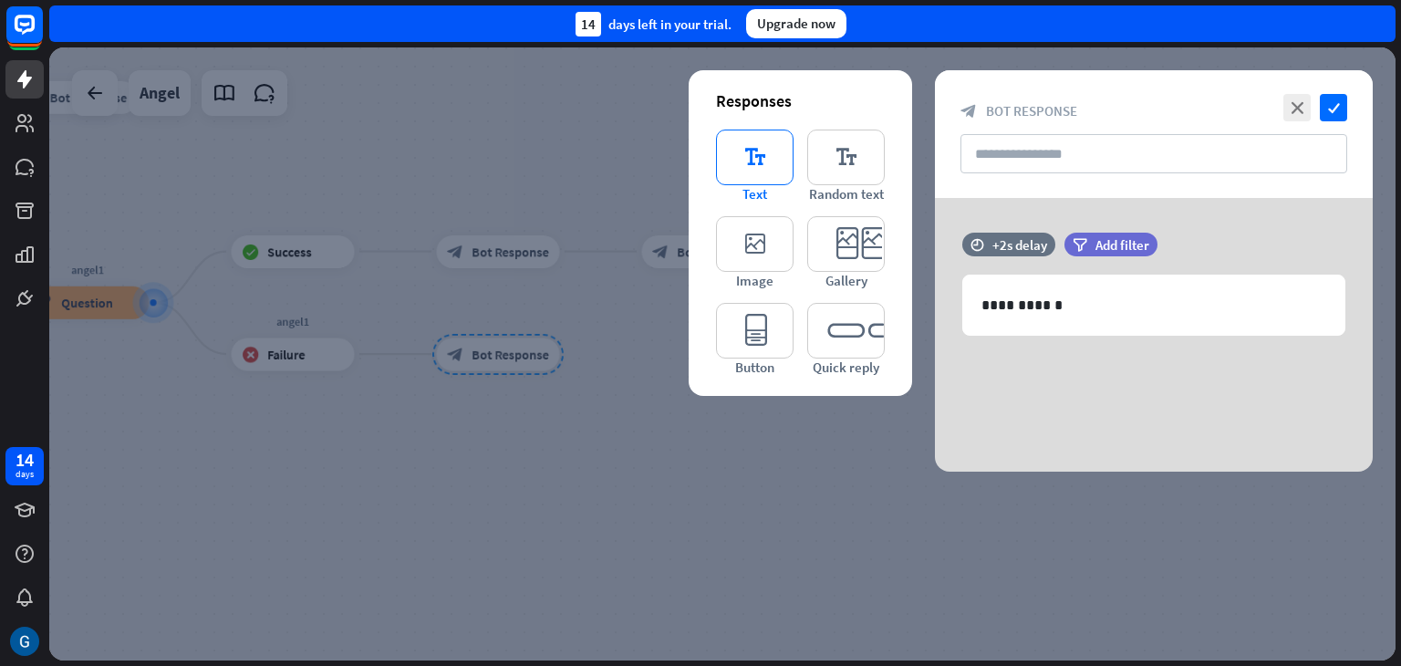
click at [762, 154] on icon "editor_text" at bounding box center [755, 158] width 78 height 56
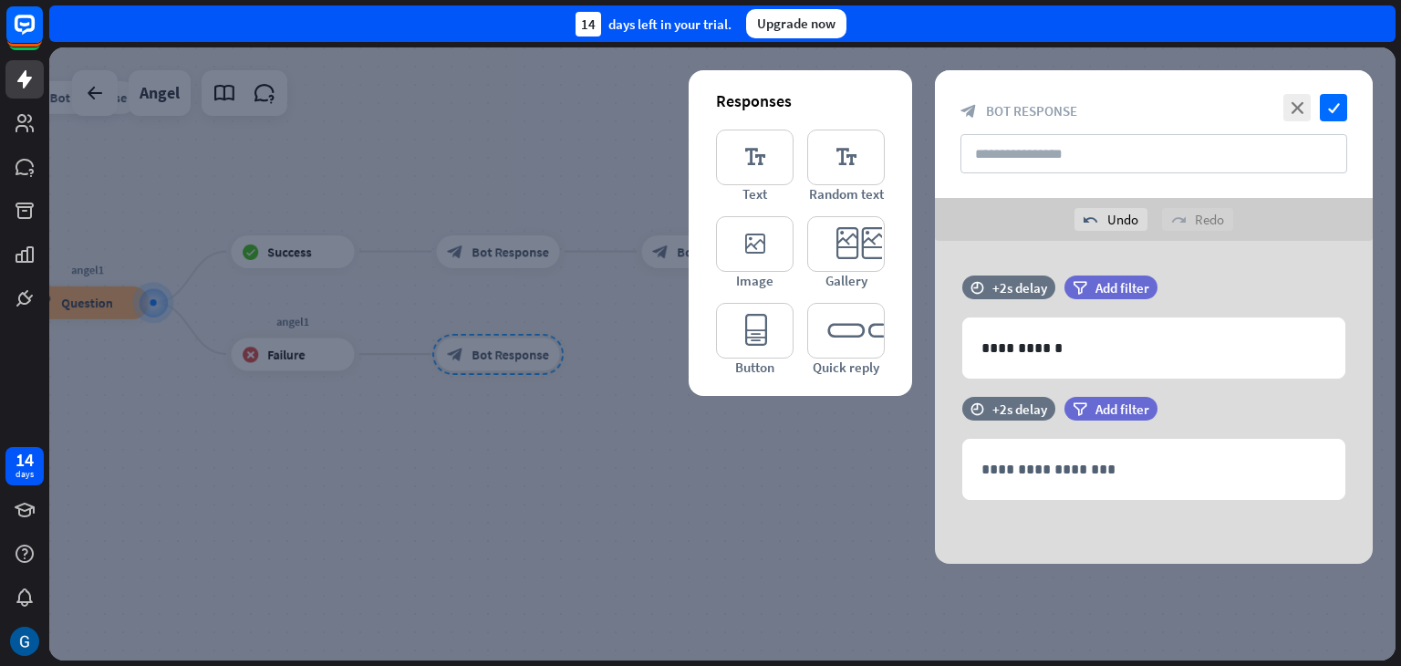
click at [778, 521] on div at bounding box center [722, 353] width 1347 height 613
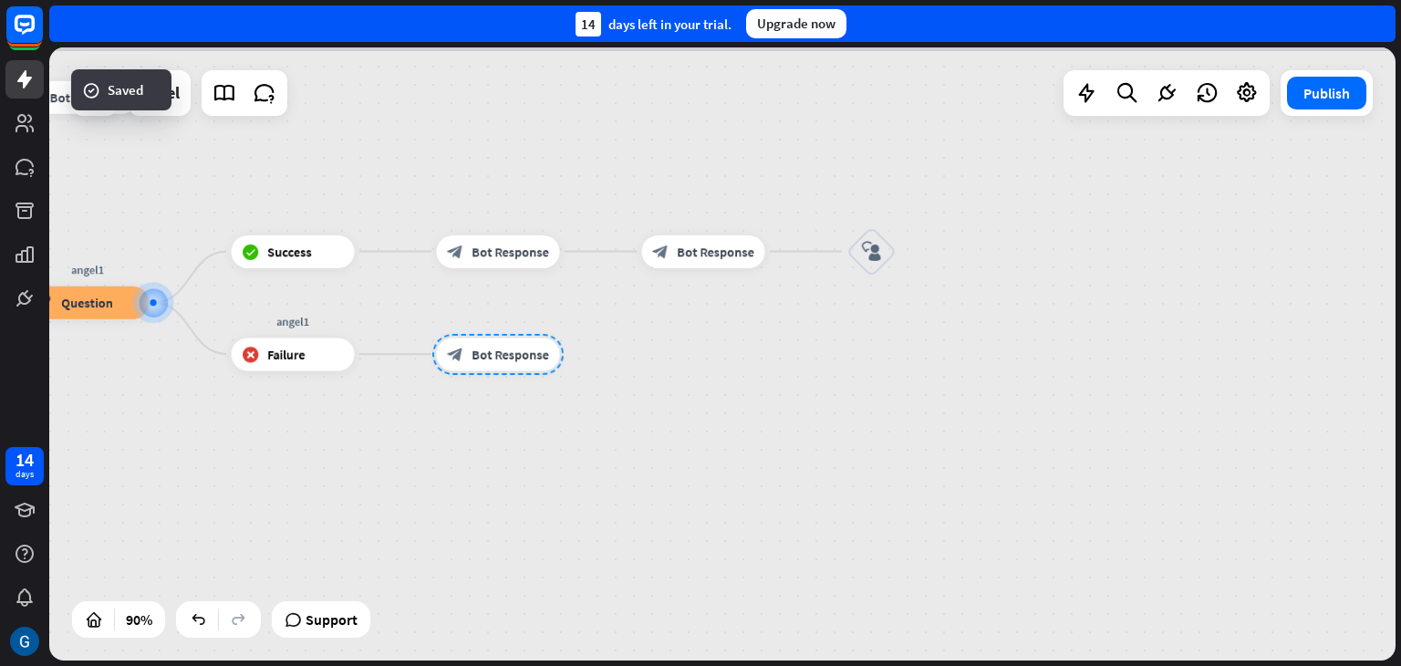
scroll to position [929, 0]
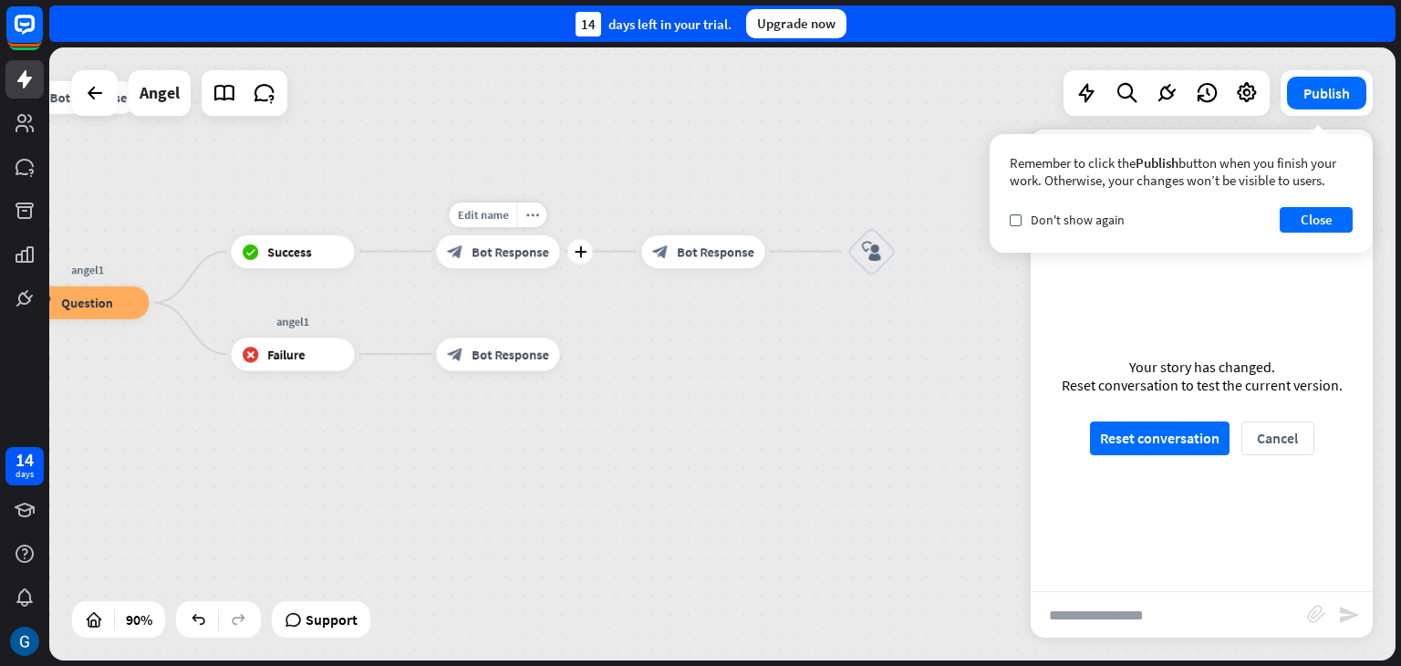
click at [523, 259] on span "Bot Response" at bounding box center [511, 252] width 78 height 16
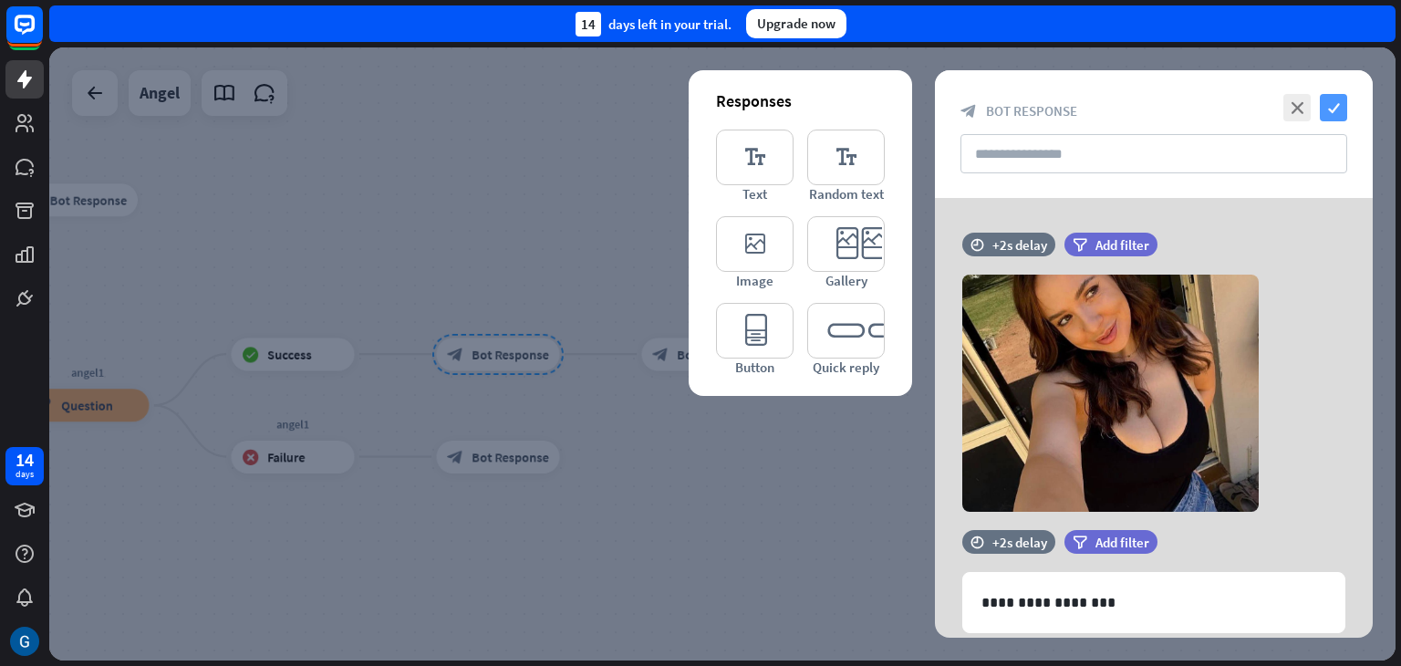
click at [1342, 98] on icon "check" at bounding box center [1333, 107] width 27 height 27
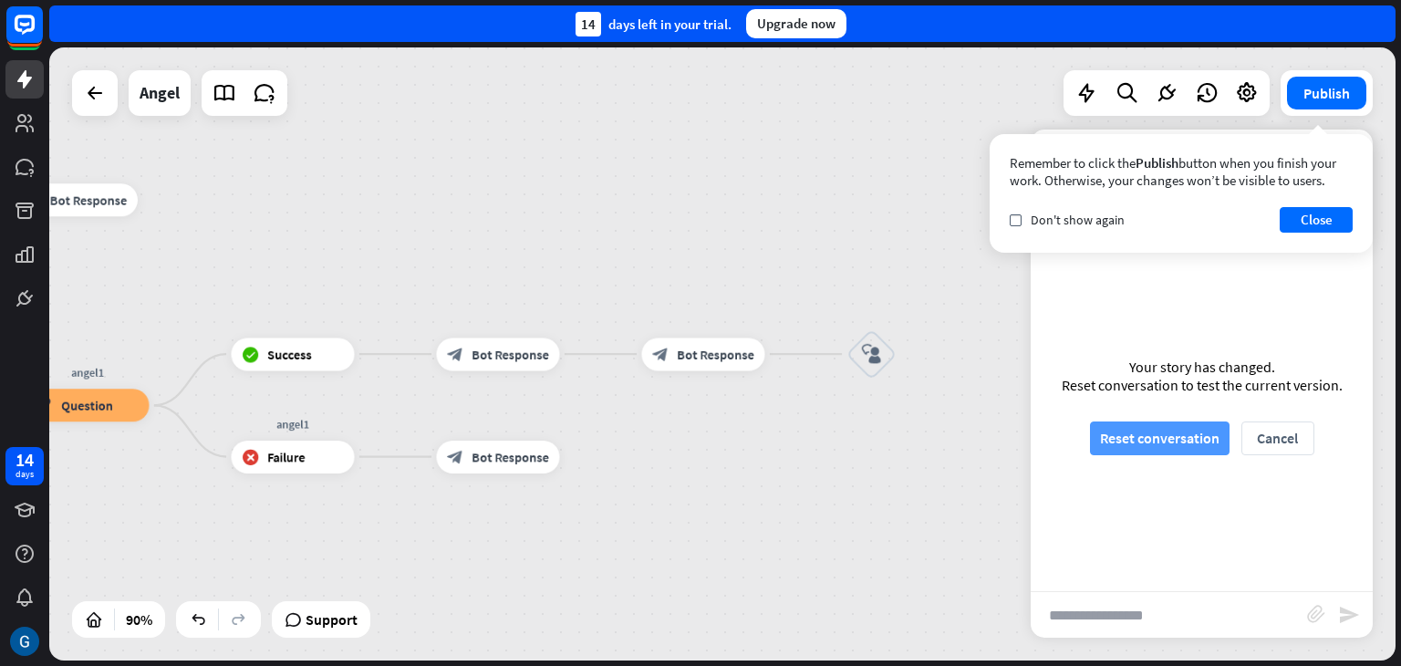
click at [1175, 429] on button "Reset conversation" at bounding box center [1160, 438] width 140 height 34
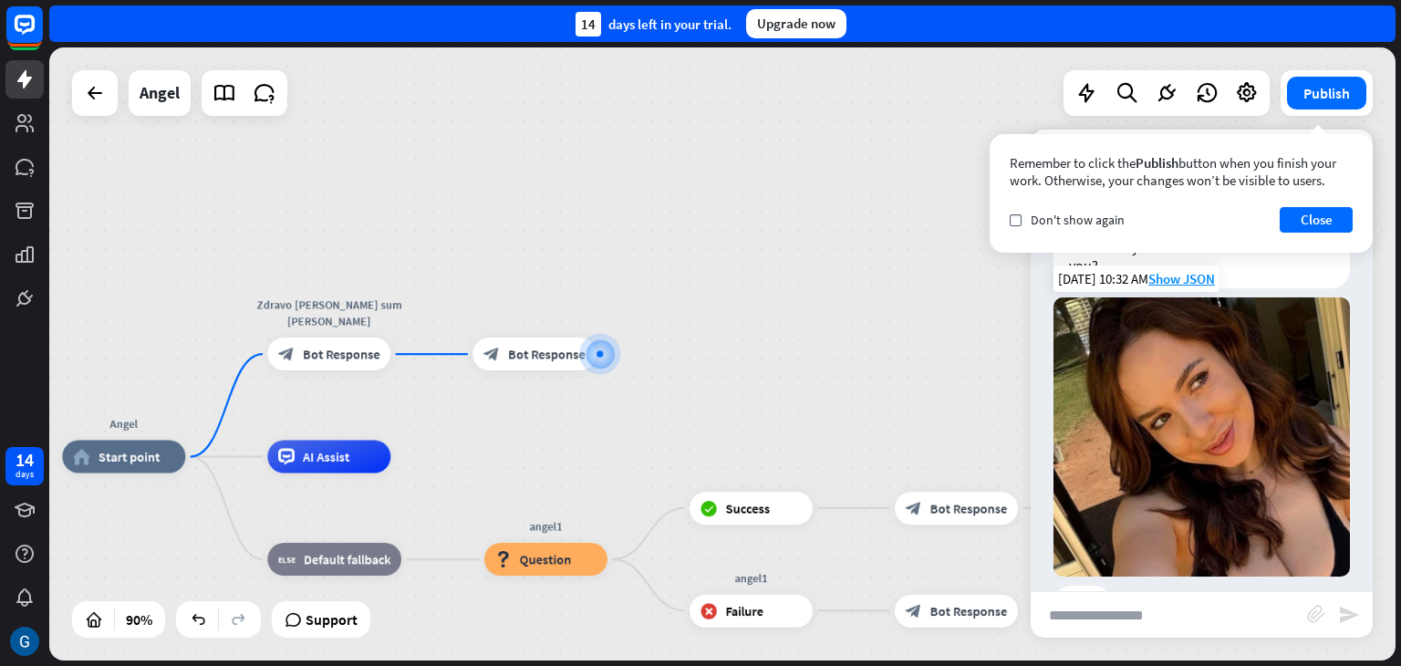
scroll to position [122, 0]
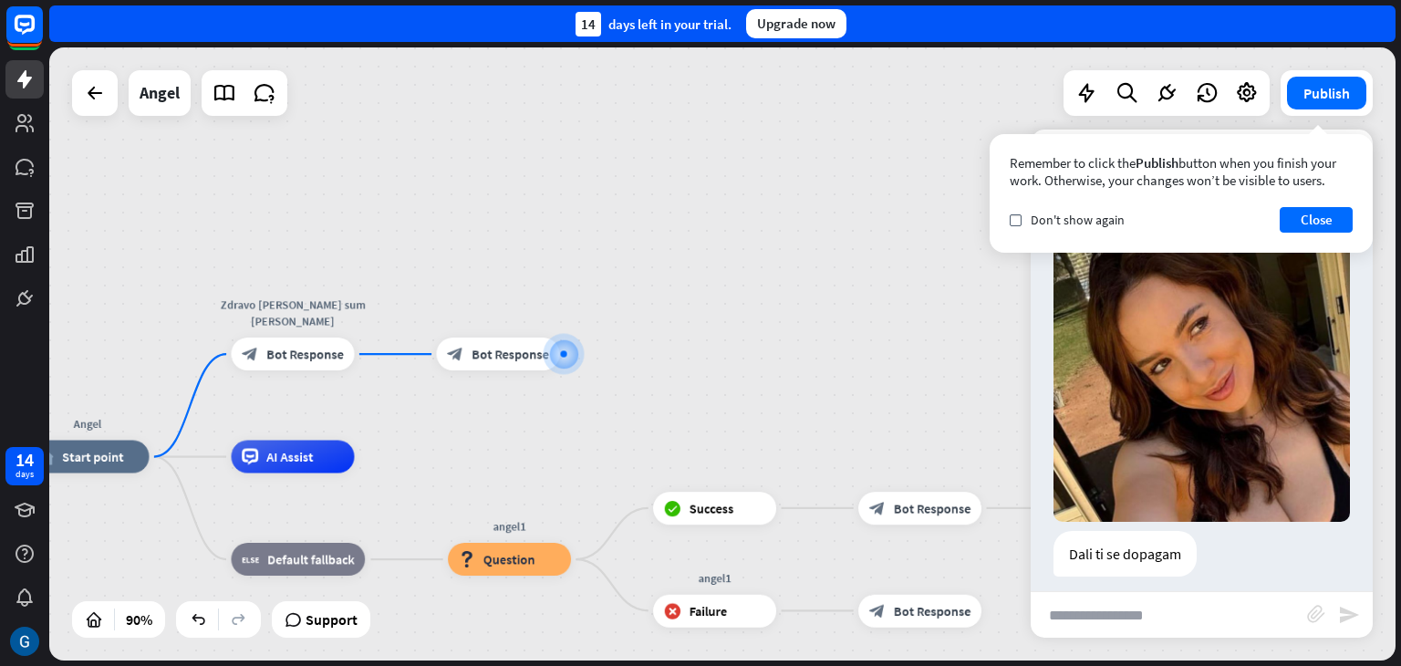
click at [1139, 617] on input "text" at bounding box center [1169, 615] width 276 height 46
type input "***"
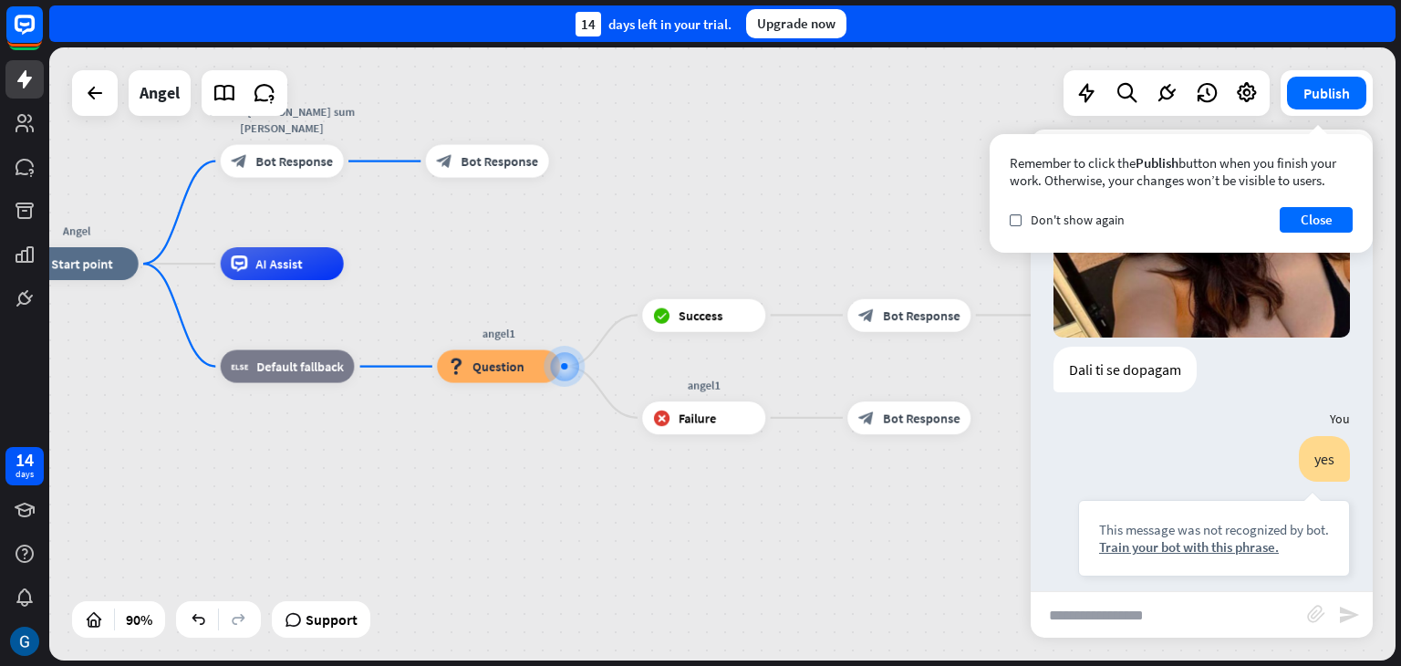
scroll to position [396, 0]
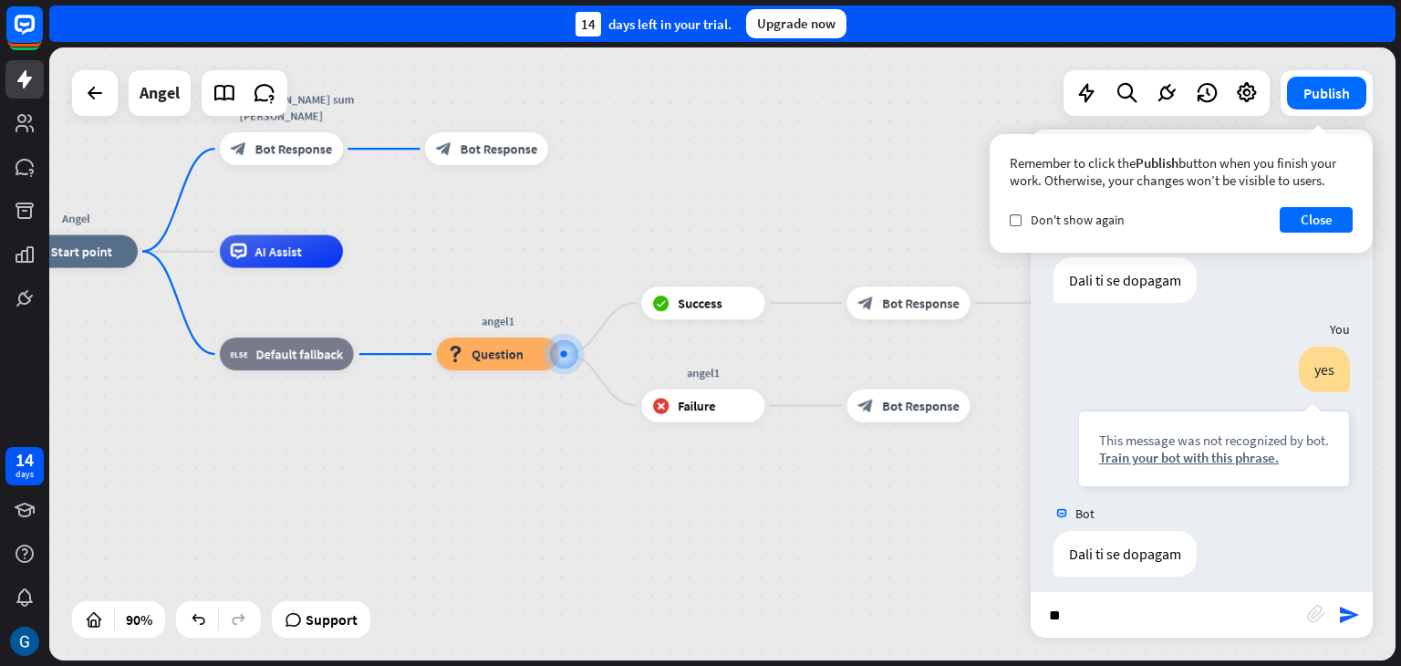
type input "***"
click at [563, 352] on div at bounding box center [563, 353] width 6 height 6
click at [702, 267] on span "Edit name" at bounding box center [687, 265] width 51 height 15
click at [702, 267] on input "text" at bounding box center [703, 266] width 115 height 23
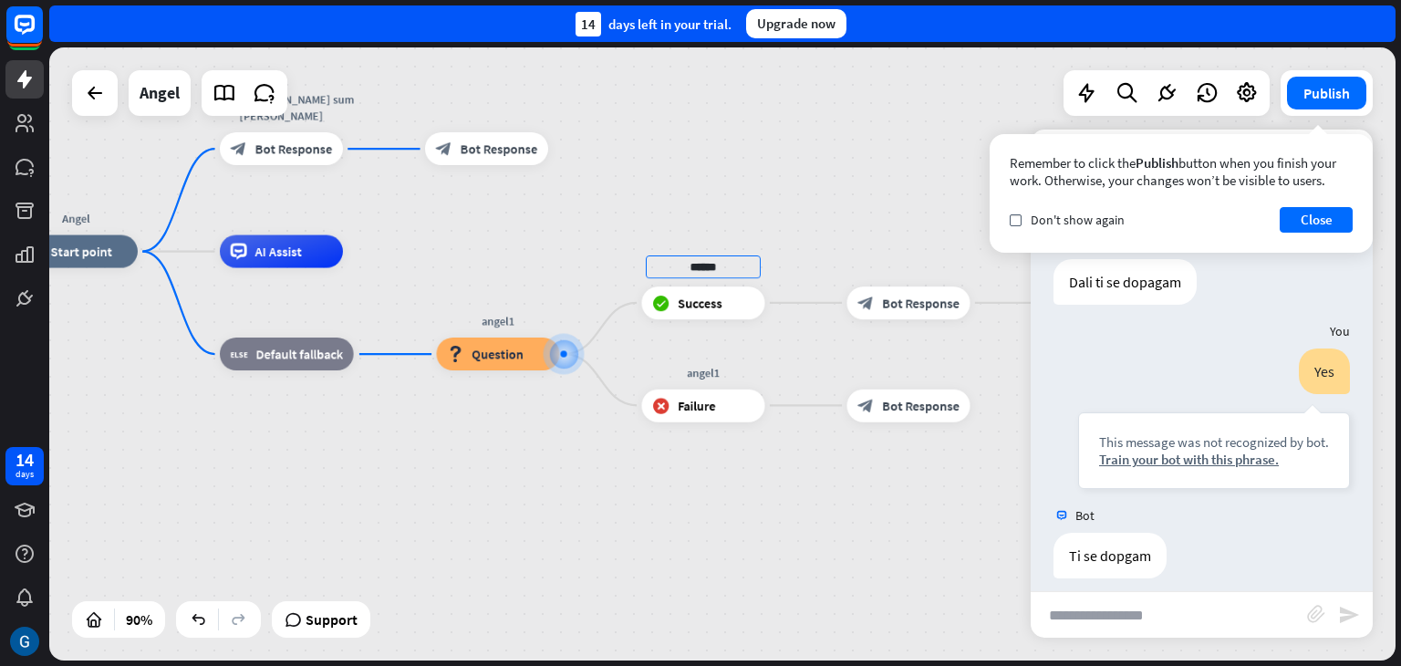
type input "******"
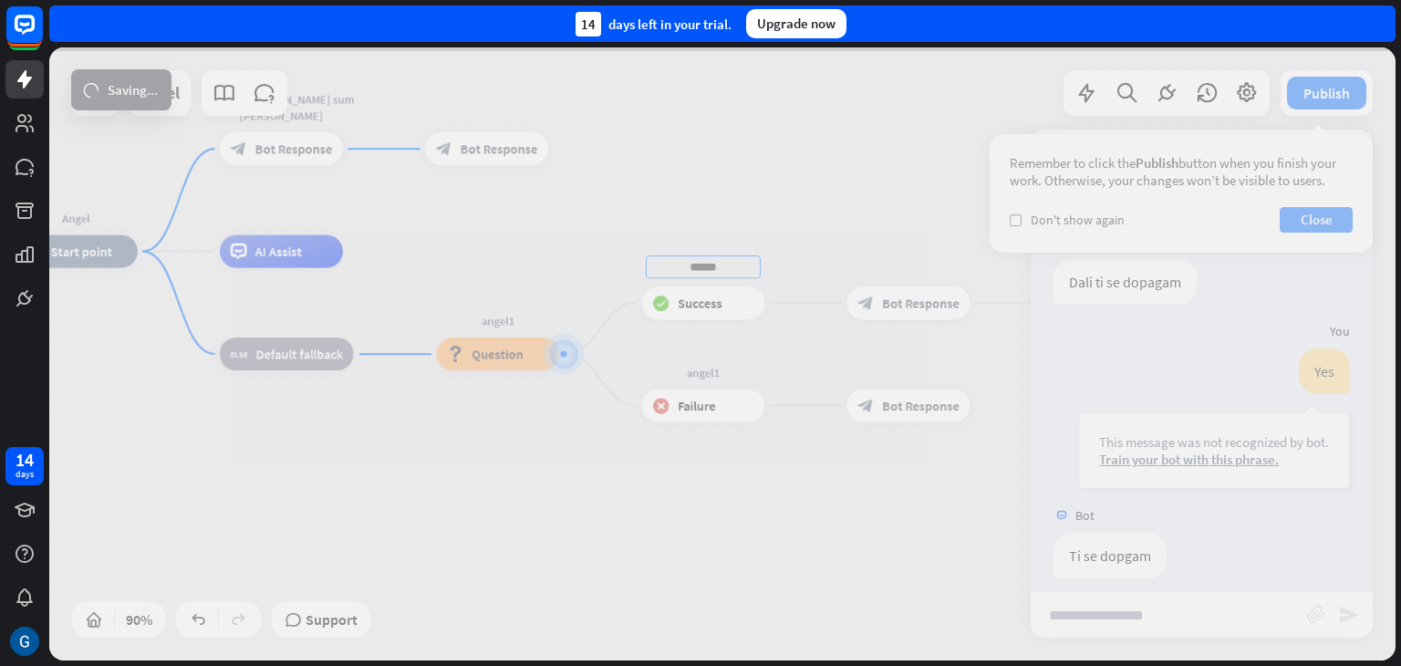
click at [788, 212] on div "Angel home_2 Start point Zdravo [PERSON_NAME] sum [PERSON_NAME] block_bot_respo…" at bounding box center [722, 353] width 1347 height 613
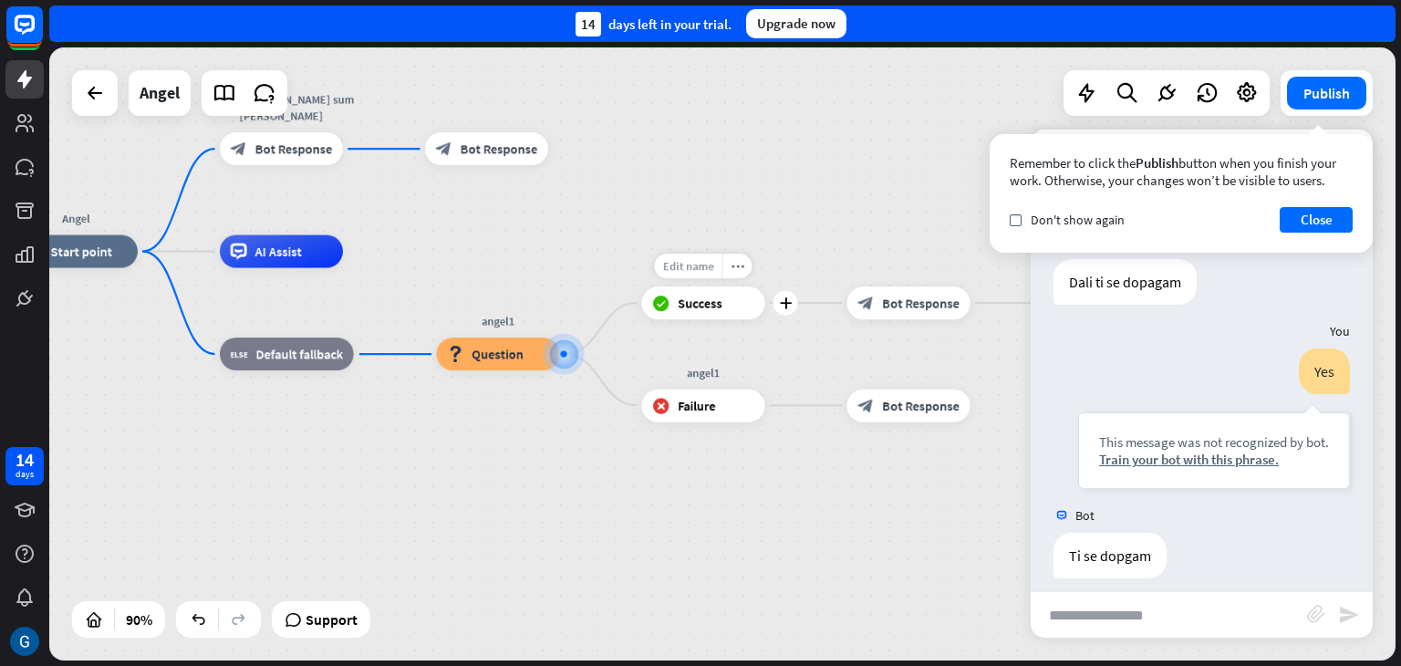
click at [684, 267] on span "Edit name" at bounding box center [687, 265] width 51 height 15
click at [755, 271] on input "******" at bounding box center [703, 266] width 115 height 23
click at [765, 286] on div "****** plus block_success Success" at bounding box center [703, 302] width 123 height 33
click at [744, 276] on div "more_horiz" at bounding box center [737, 266] width 30 height 25
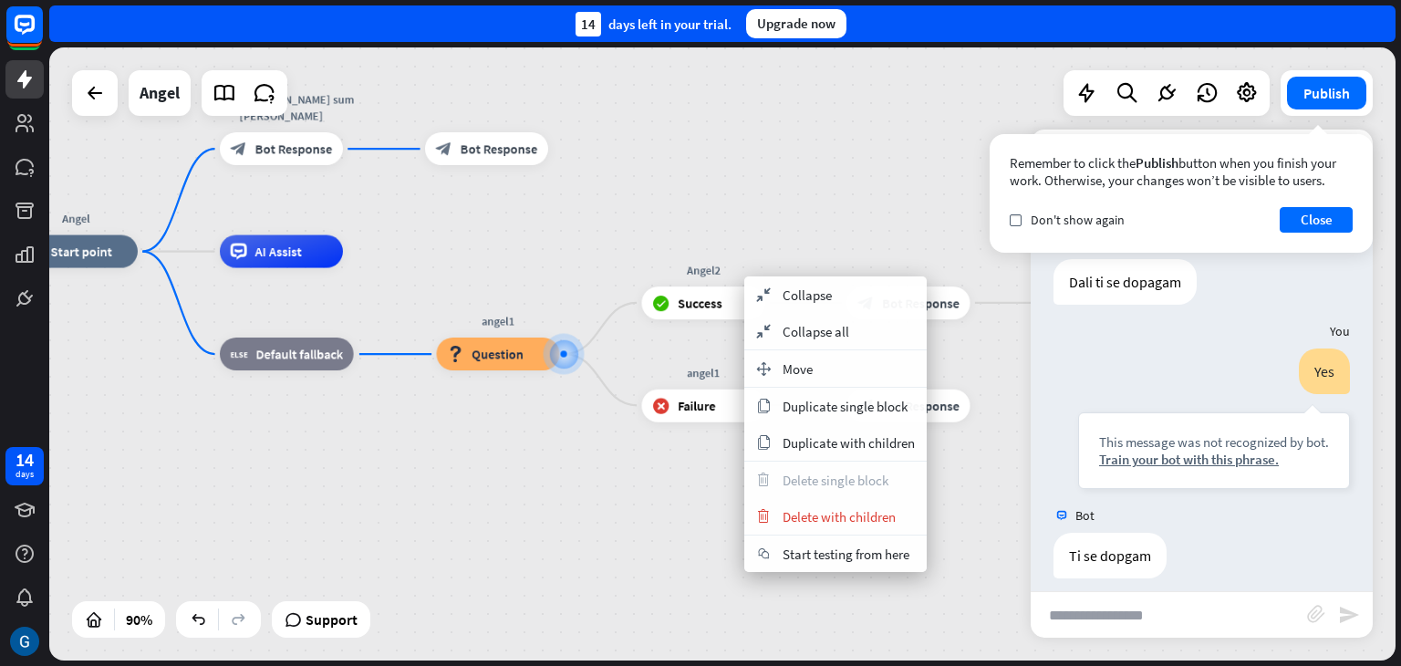
click at [525, 529] on div "Angel home_2 Start point Zdravo [PERSON_NAME] sum [PERSON_NAME] block_bot_respo…" at bounding box center [621, 528] width 1212 height 552
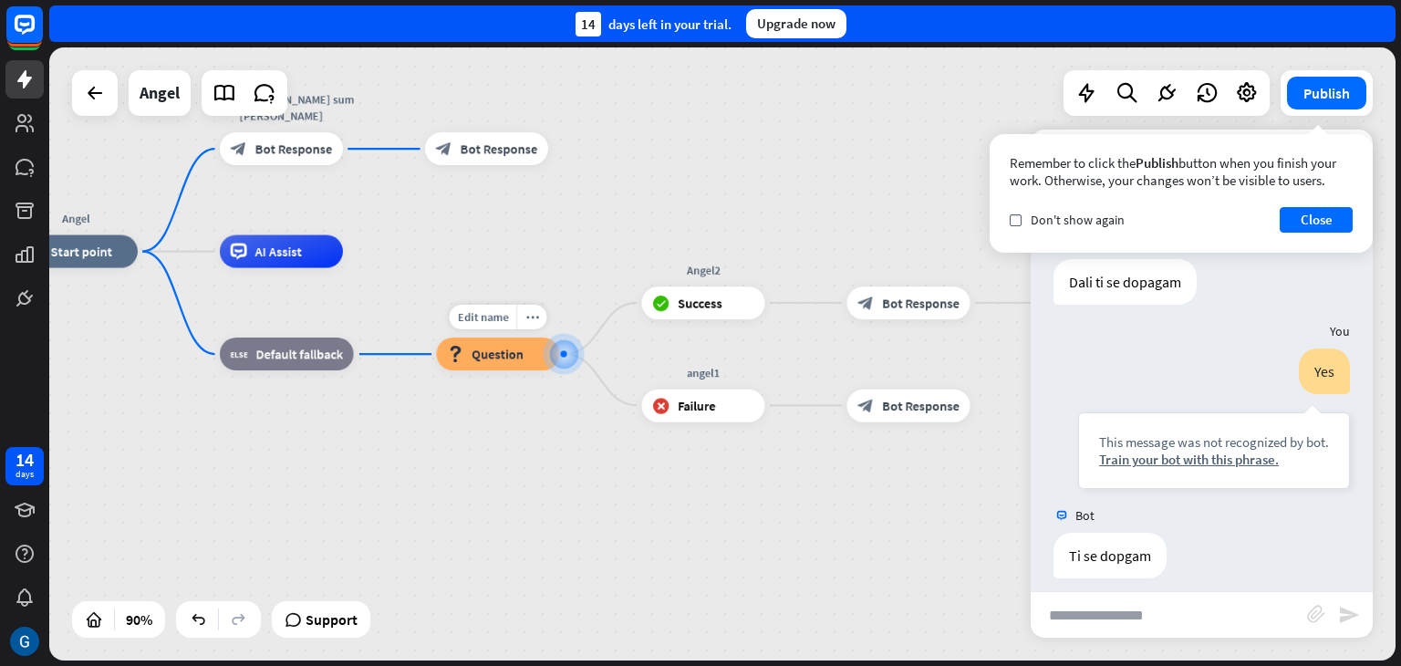
click at [559, 344] on div at bounding box center [563, 353] width 19 height 19
click at [505, 358] on span "Question" at bounding box center [498, 354] width 52 height 16
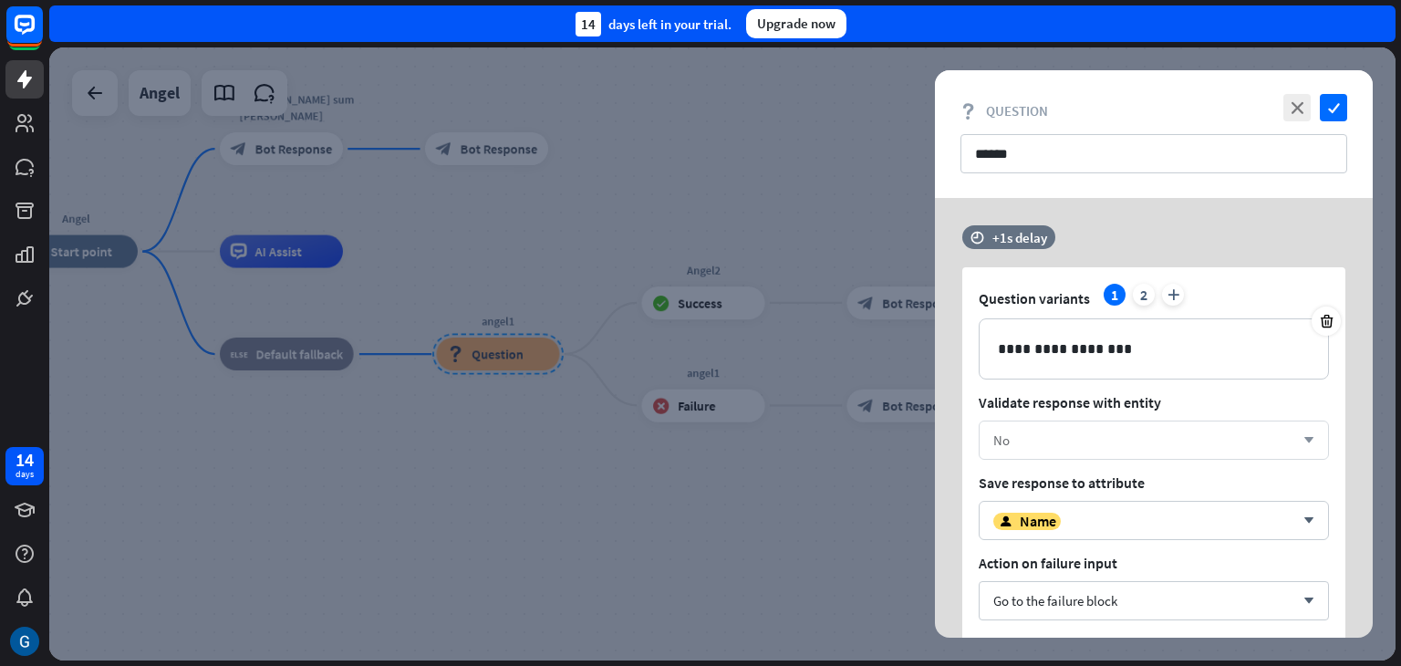
click at [1305, 435] on icon "arrow_down" at bounding box center [1305, 440] width 20 height 11
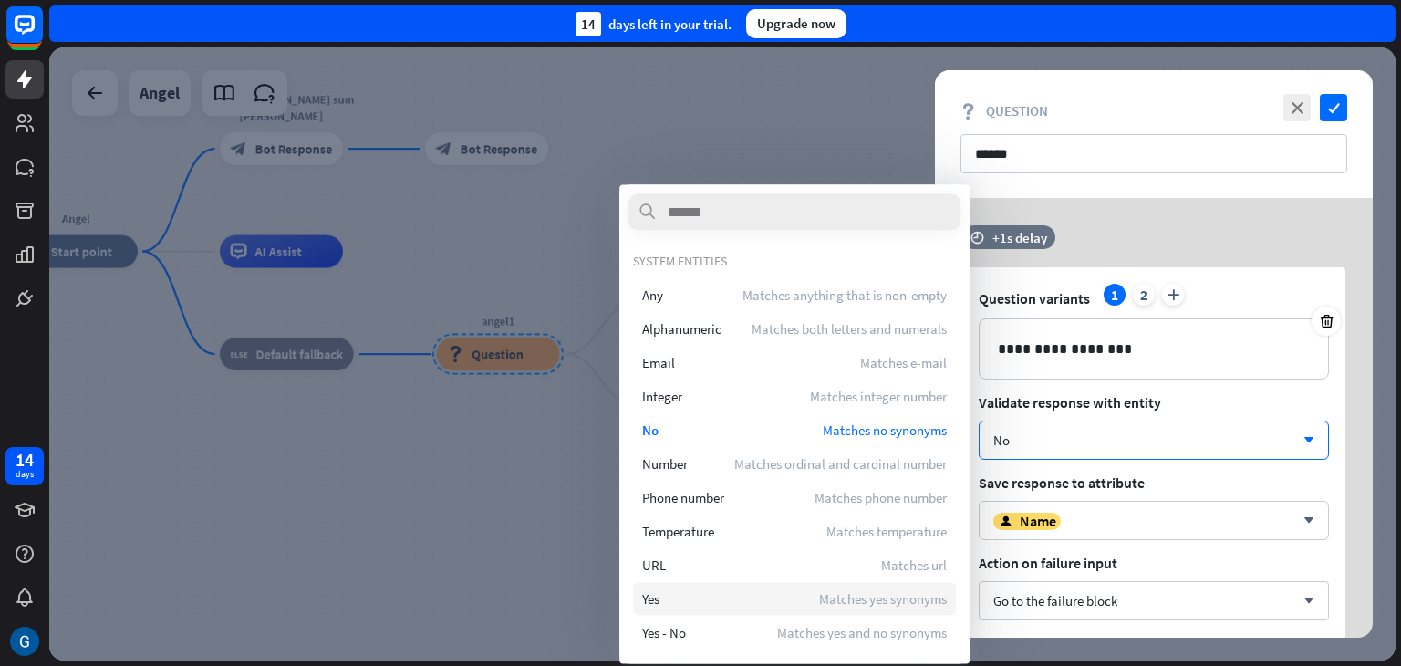
click at [686, 603] on div "Yes Matches yes synonyms" at bounding box center [794, 598] width 323 height 33
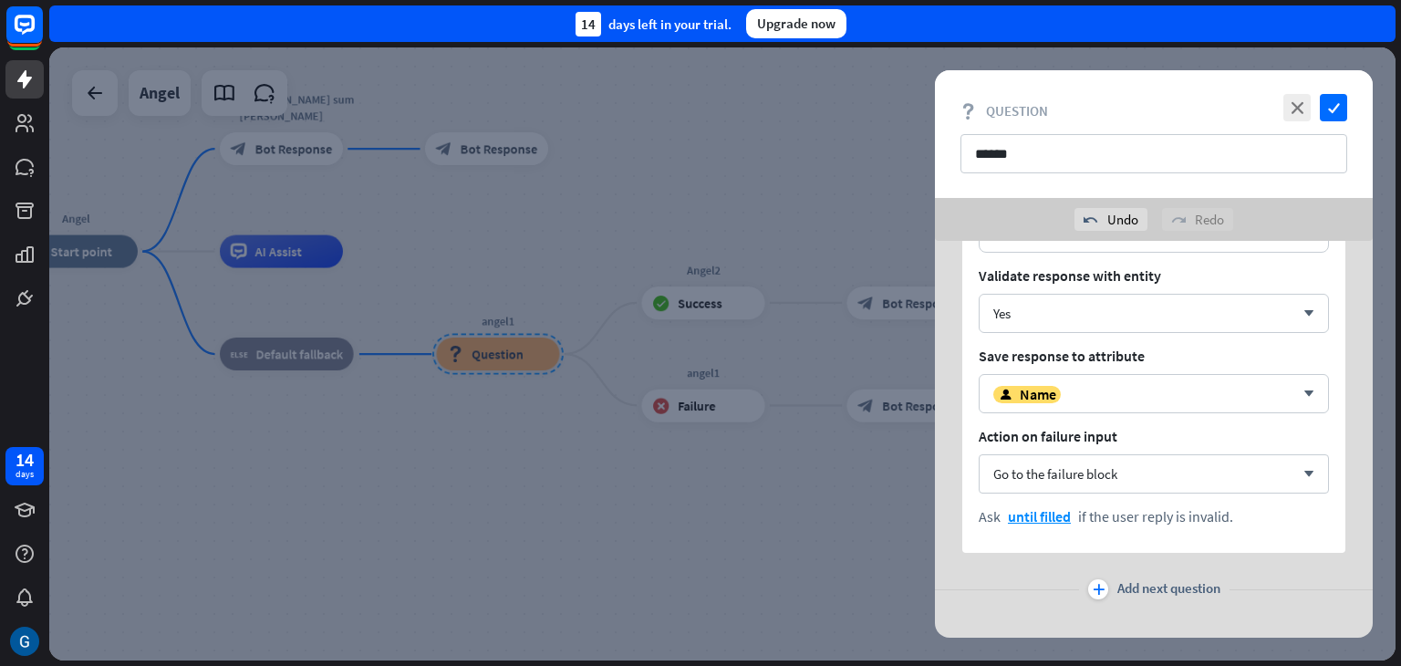
scroll to position [194, 0]
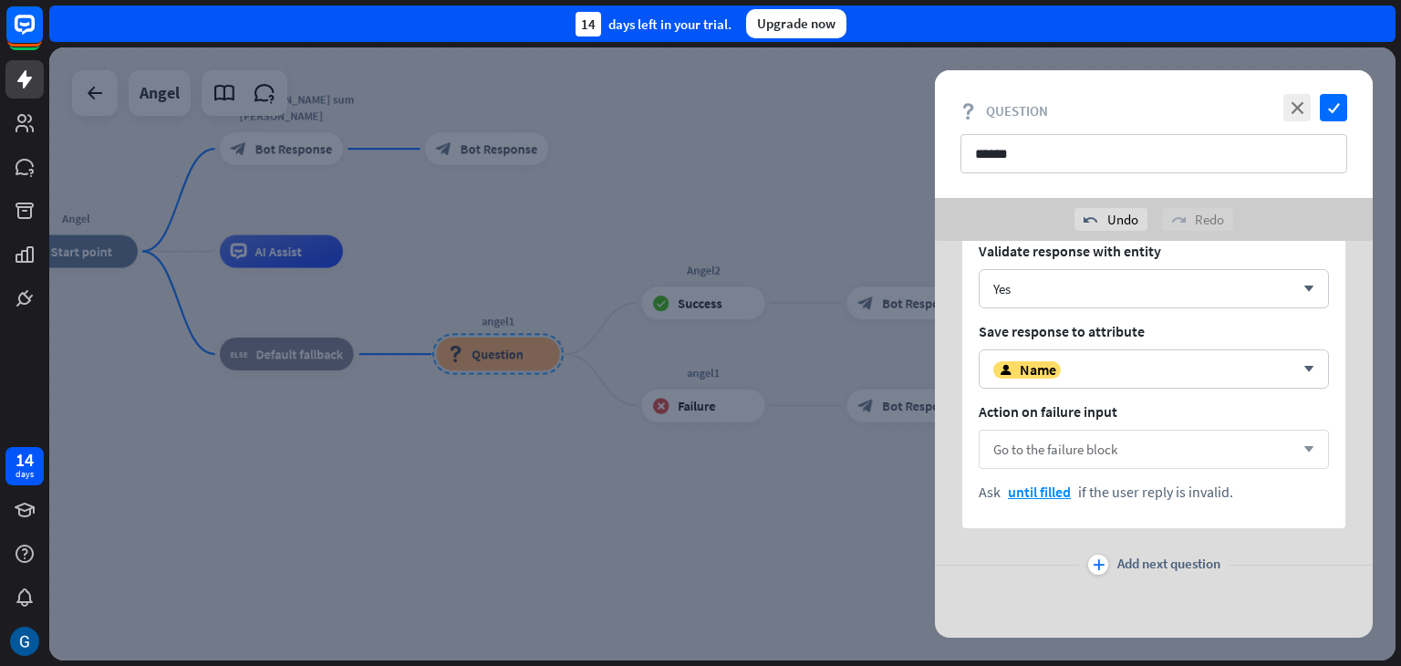
click at [1305, 452] on icon "arrow_down" at bounding box center [1305, 449] width 20 height 11
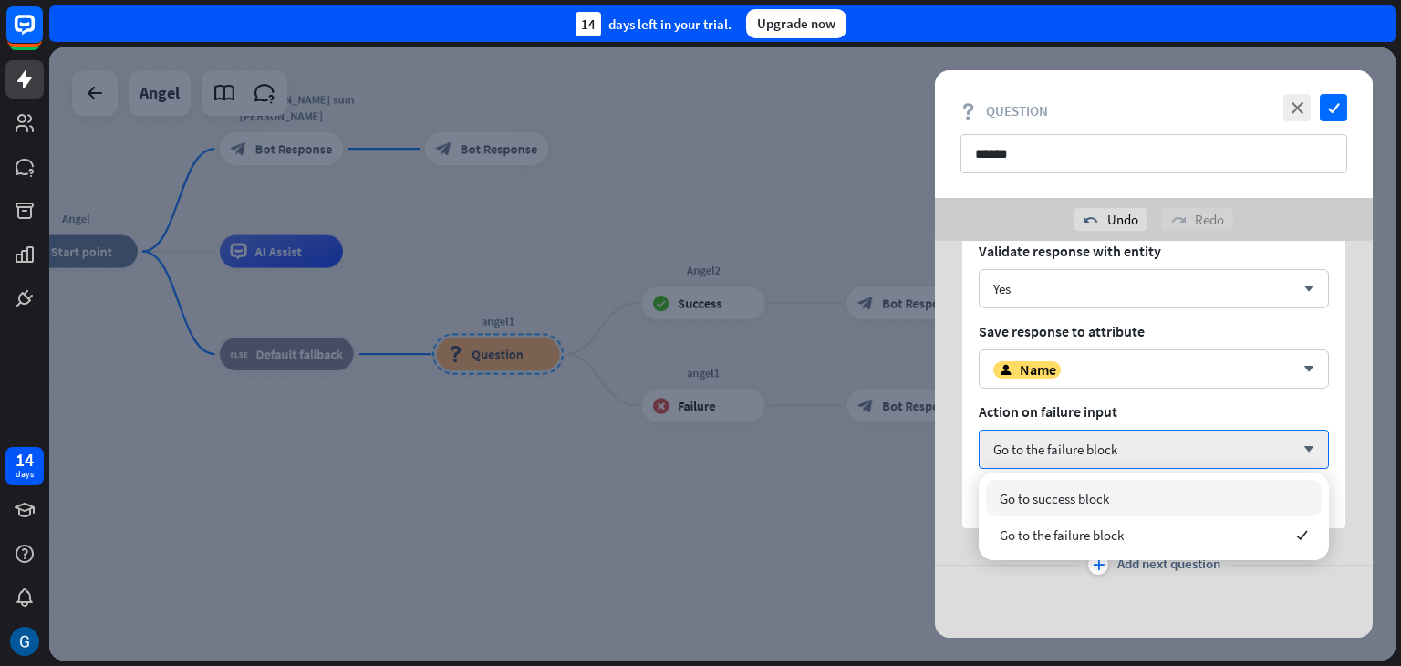
click at [1043, 498] on span "Go to success block" at bounding box center [1054, 498] width 109 height 17
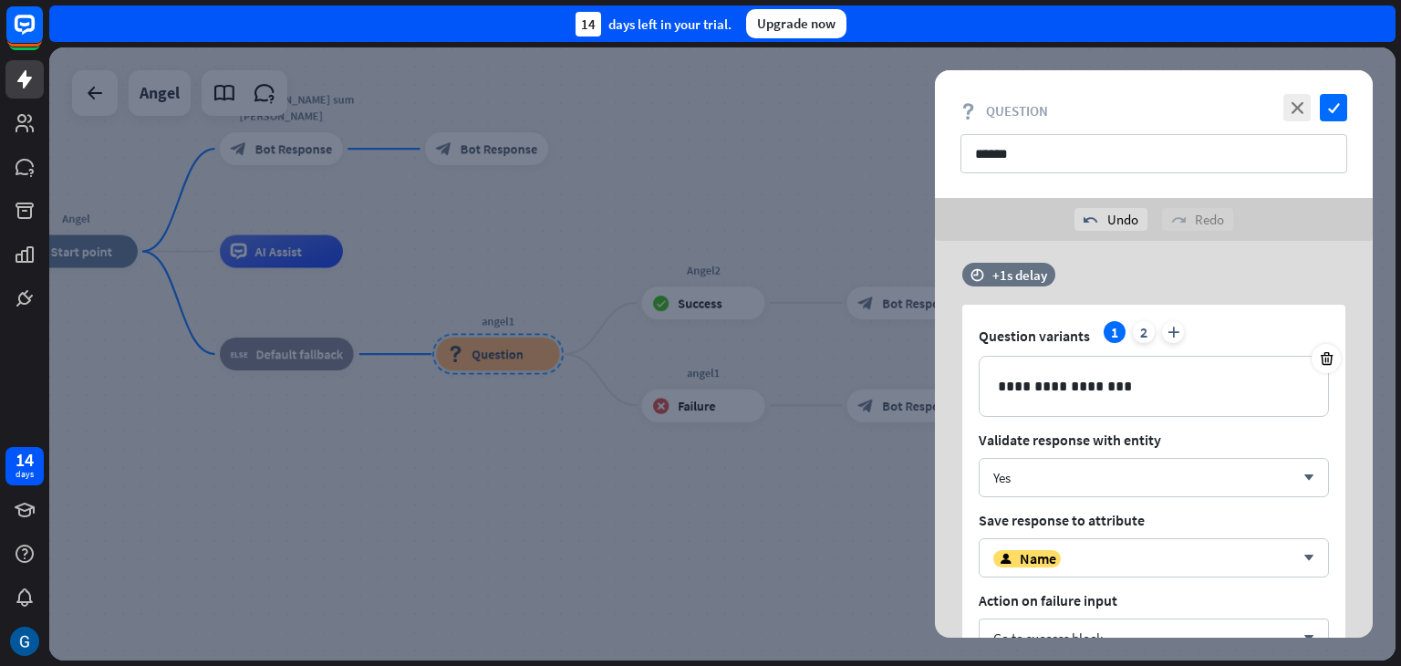
scroll to position [0, 0]
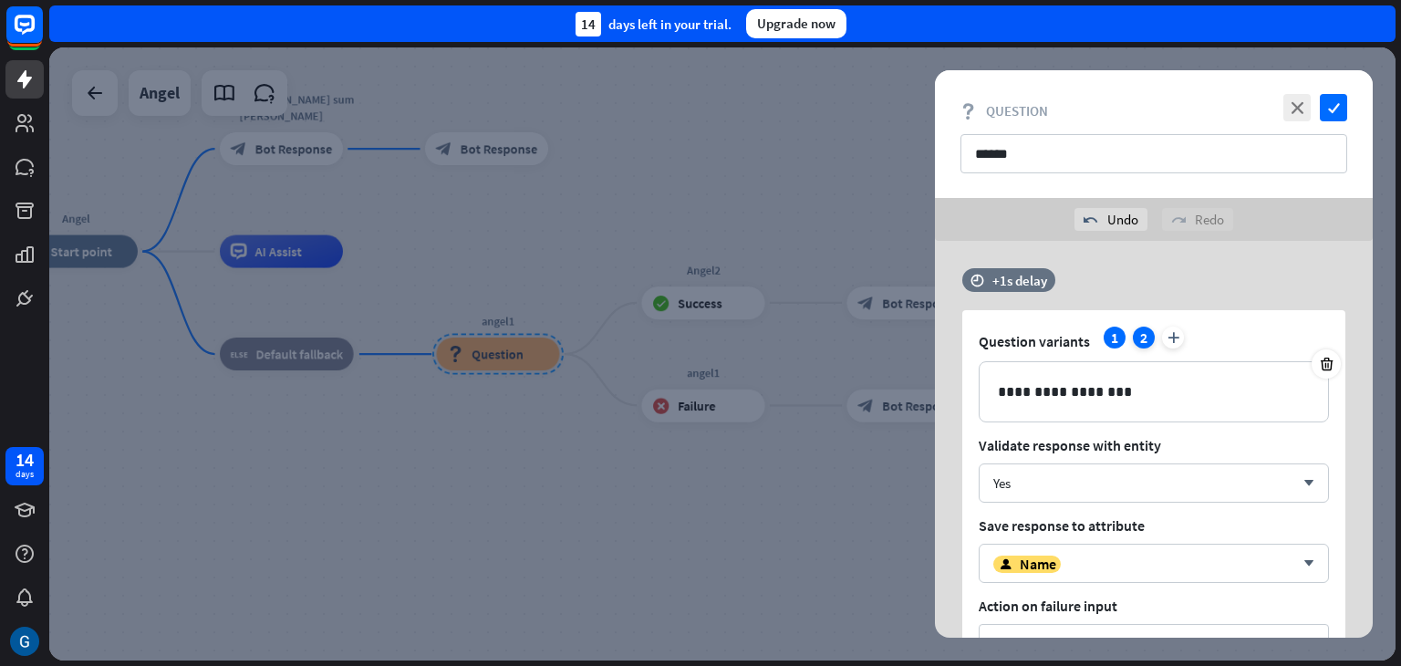
click at [1146, 339] on div "2" at bounding box center [1144, 338] width 22 height 22
click at [1113, 340] on div "1" at bounding box center [1115, 338] width 22 height 22
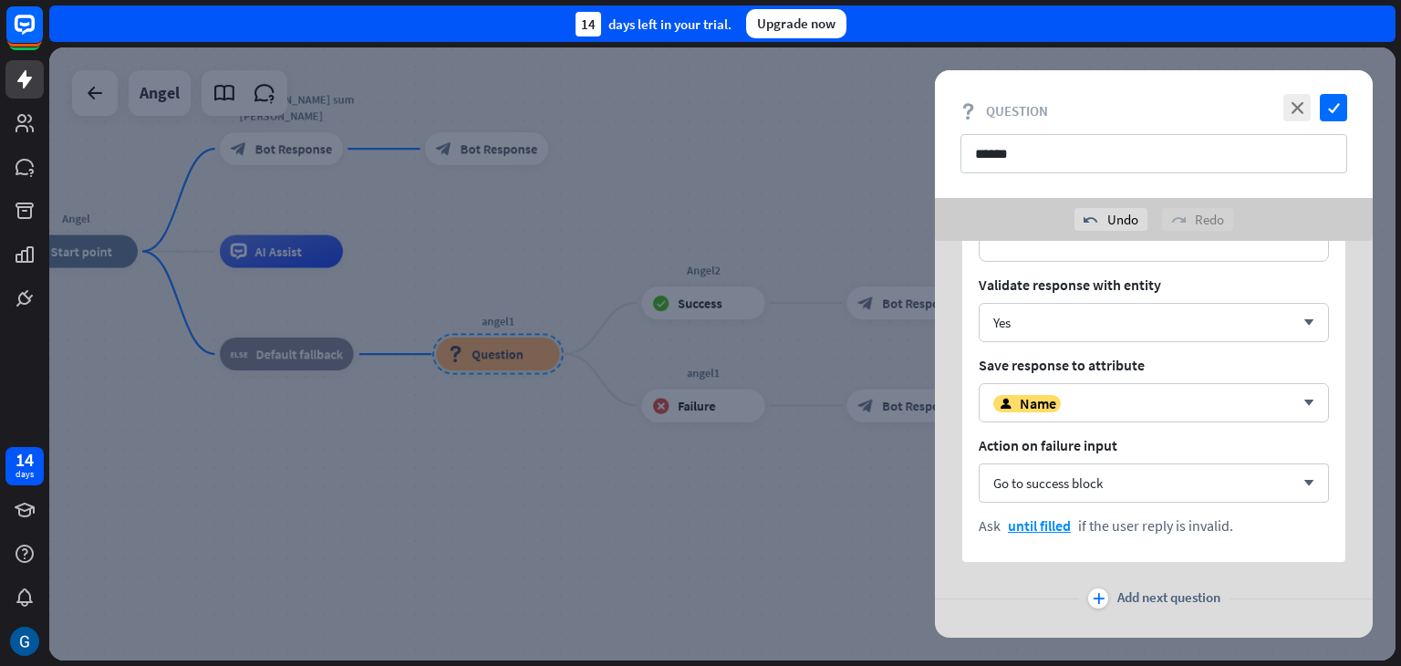
scroll to position [194, 0]
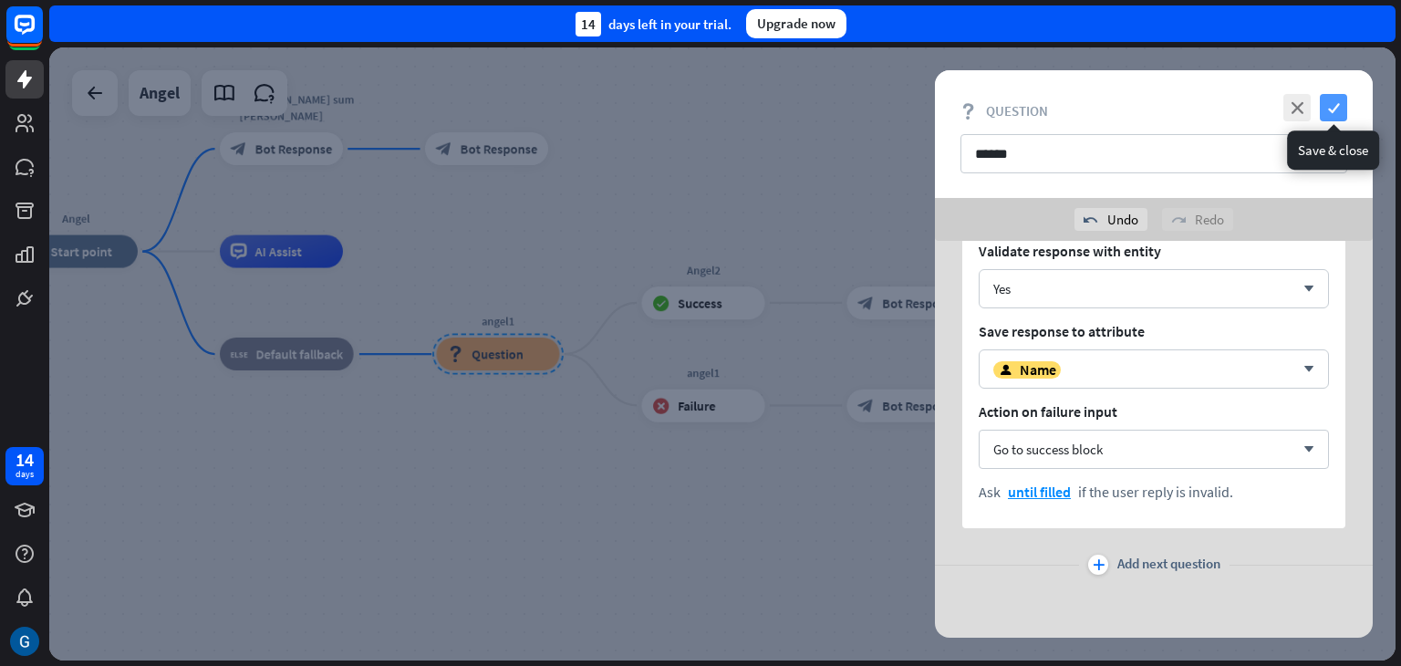
click at [1338, 104] on icon "check" at bounding box center [1333, 107] width 27 height 27
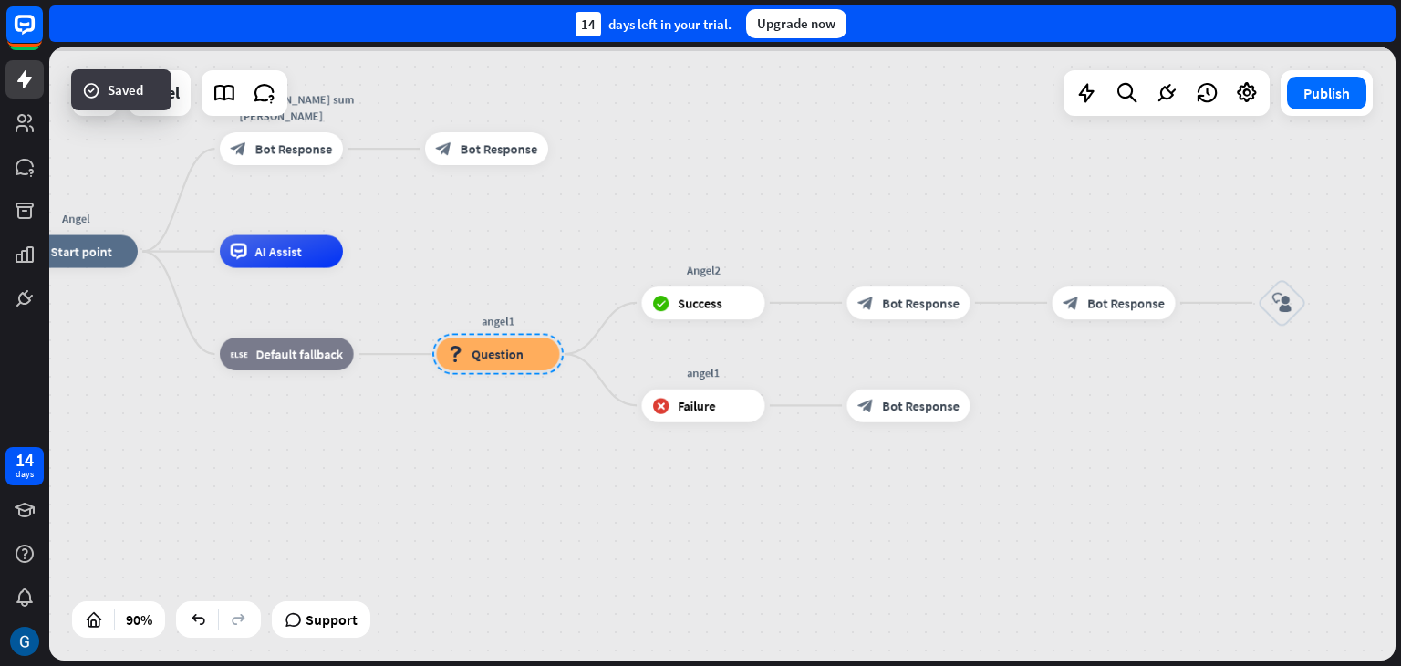
scroll to position [655, 0]
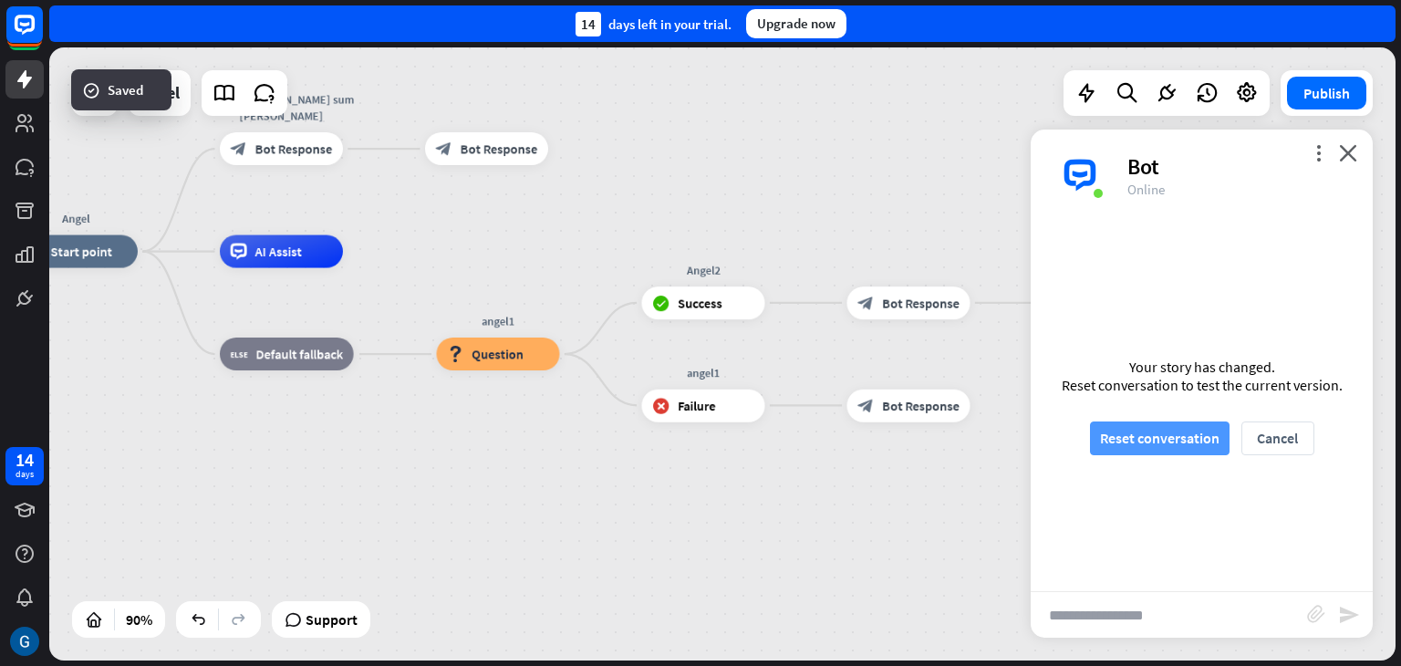
click at [1171, 433] on button "Reset conversation" at bounding box center [1160, 438] width 140 height 34
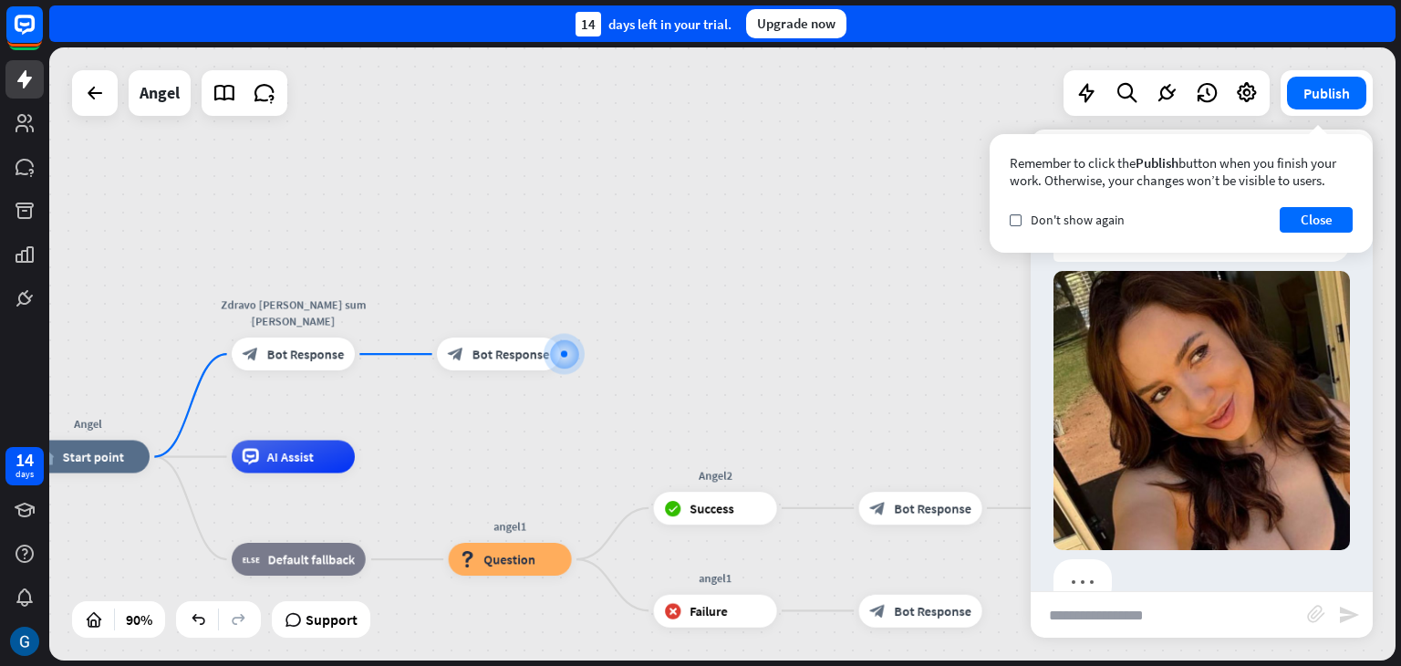
scroll to position [86, 0]
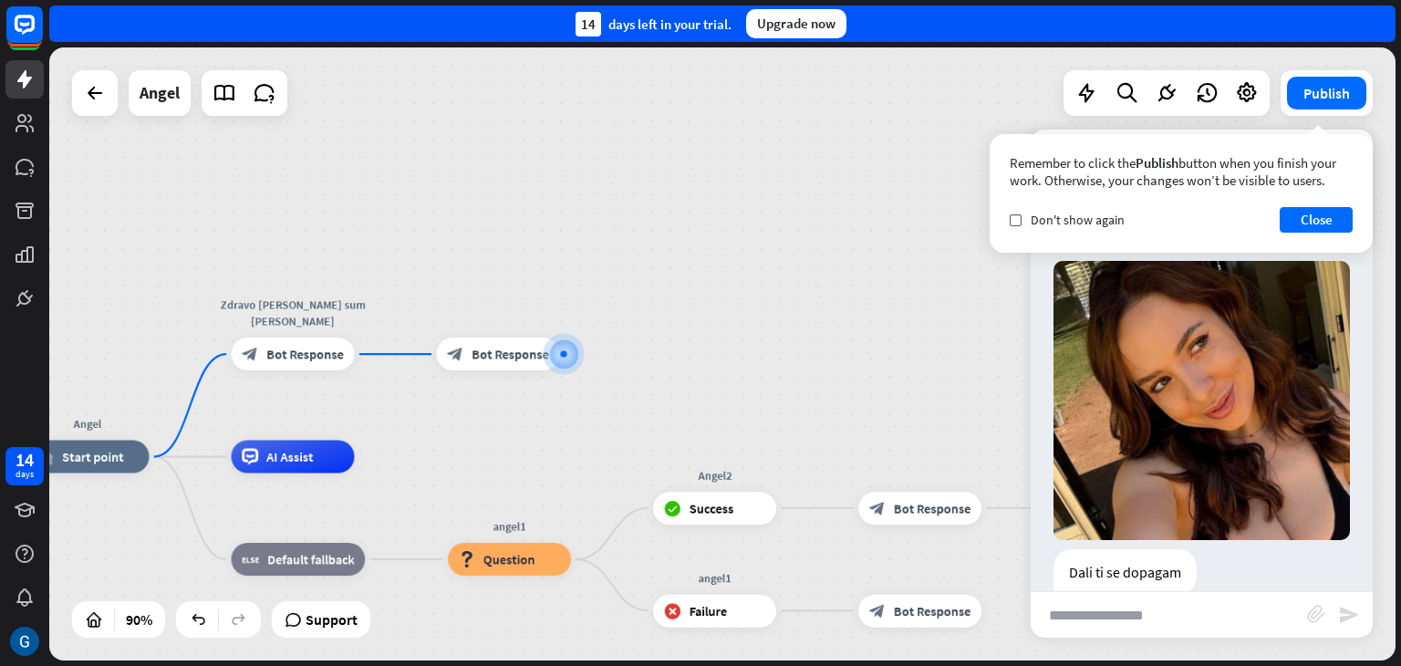
click at [1098, 618] on input "text" at bounding box center [1169, 615] width 276 height 46
type input "***"
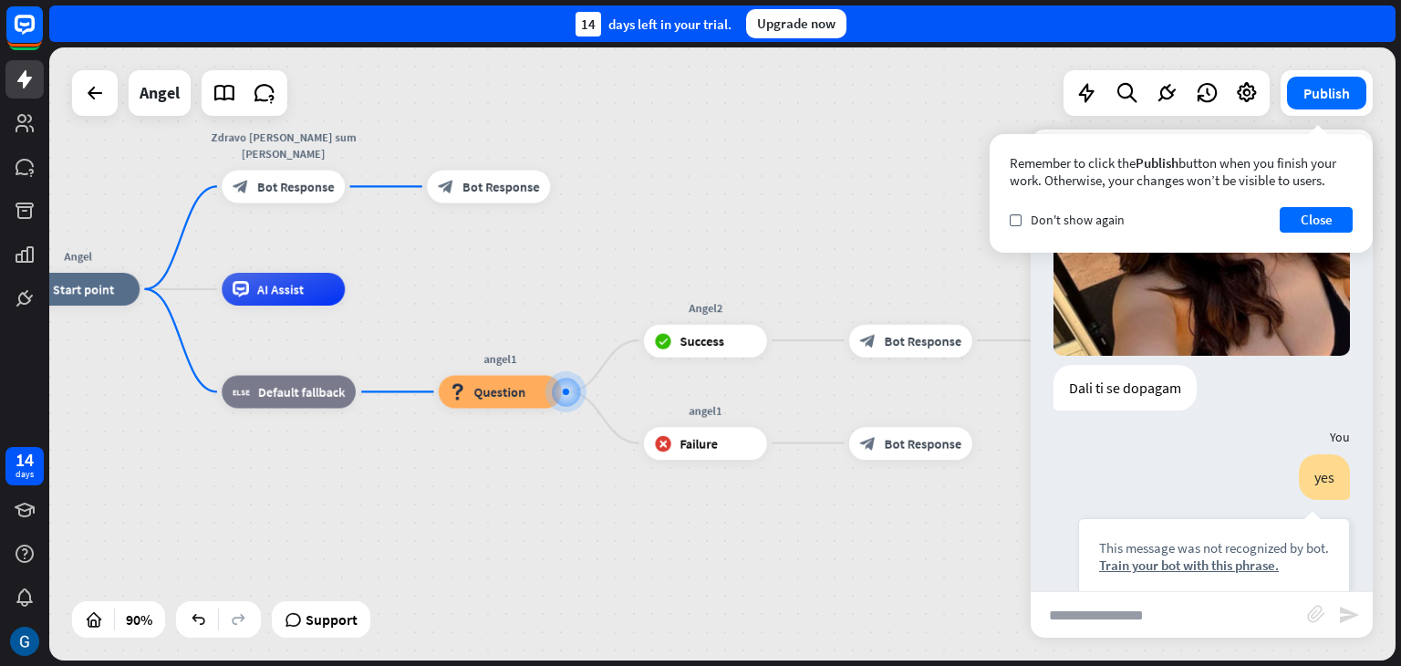
scroll to position [359, 0]
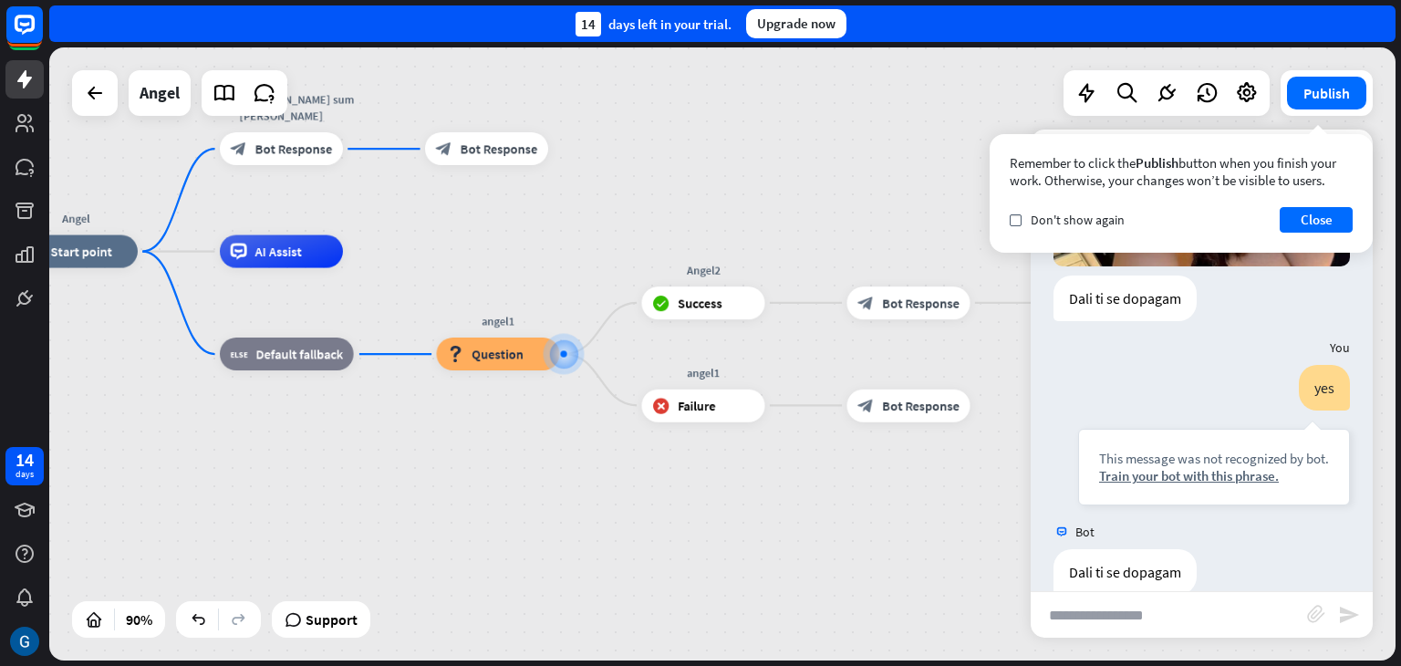
click at [1106, 618] on input "text" at bounding box center [1169, 615] width 276 height 46
type input "**"
click at [686, 409] on span "Failure" at bounding box center [696, 405] width 37 height 16
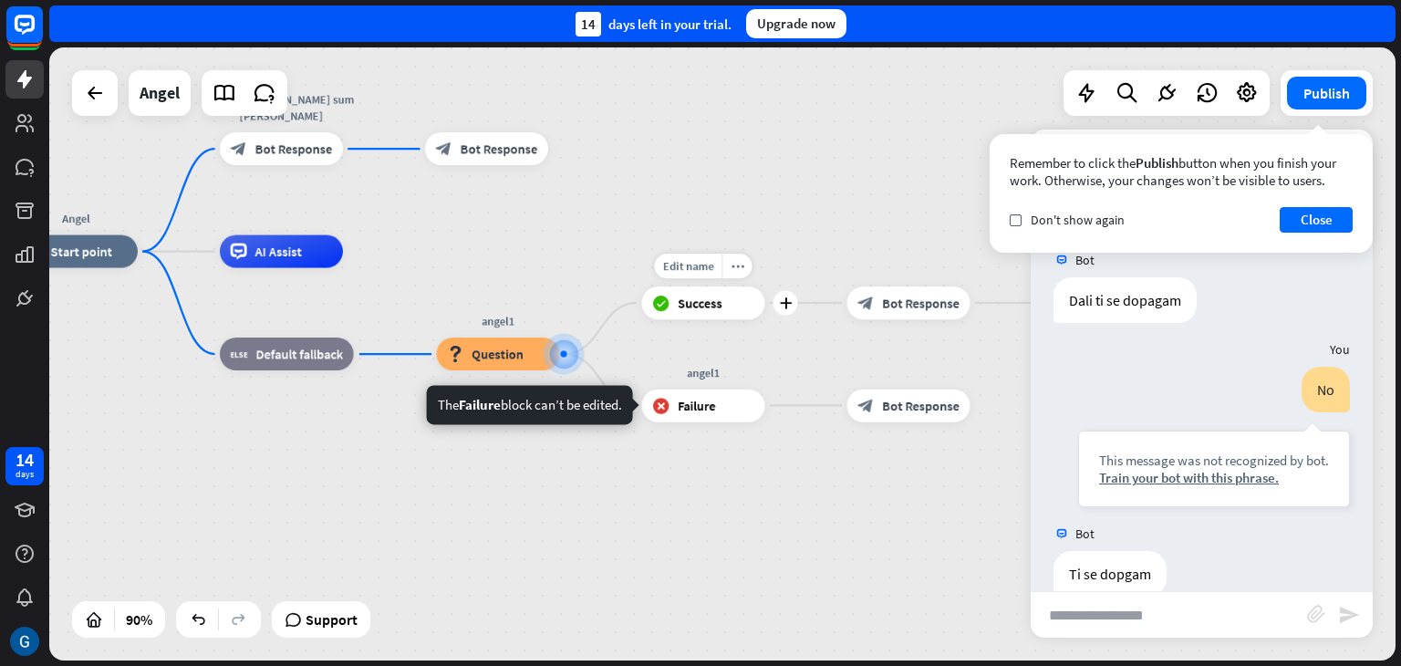
click at [711, 308] on span "Success" at bounding box center [700, 303] width 45 height 16
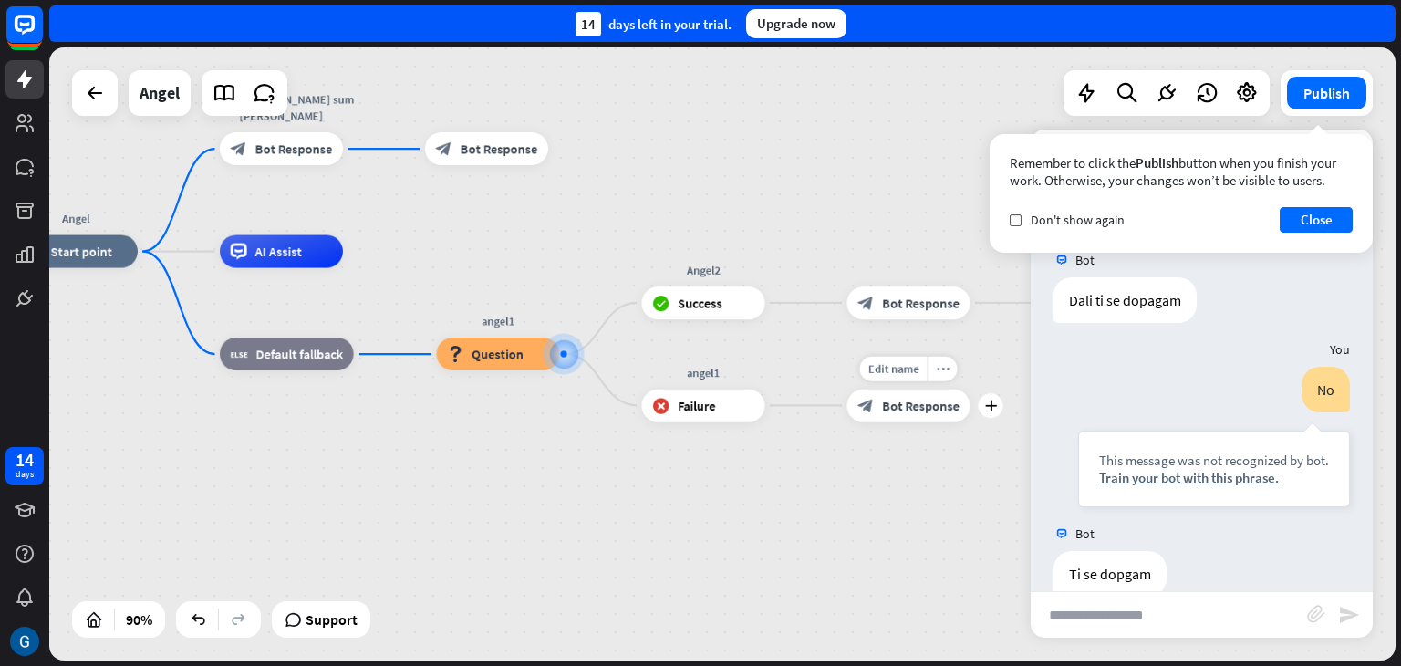
click at [891, 409] on span "Bot Response" at bounding box center [921, 405] width 78 height 16
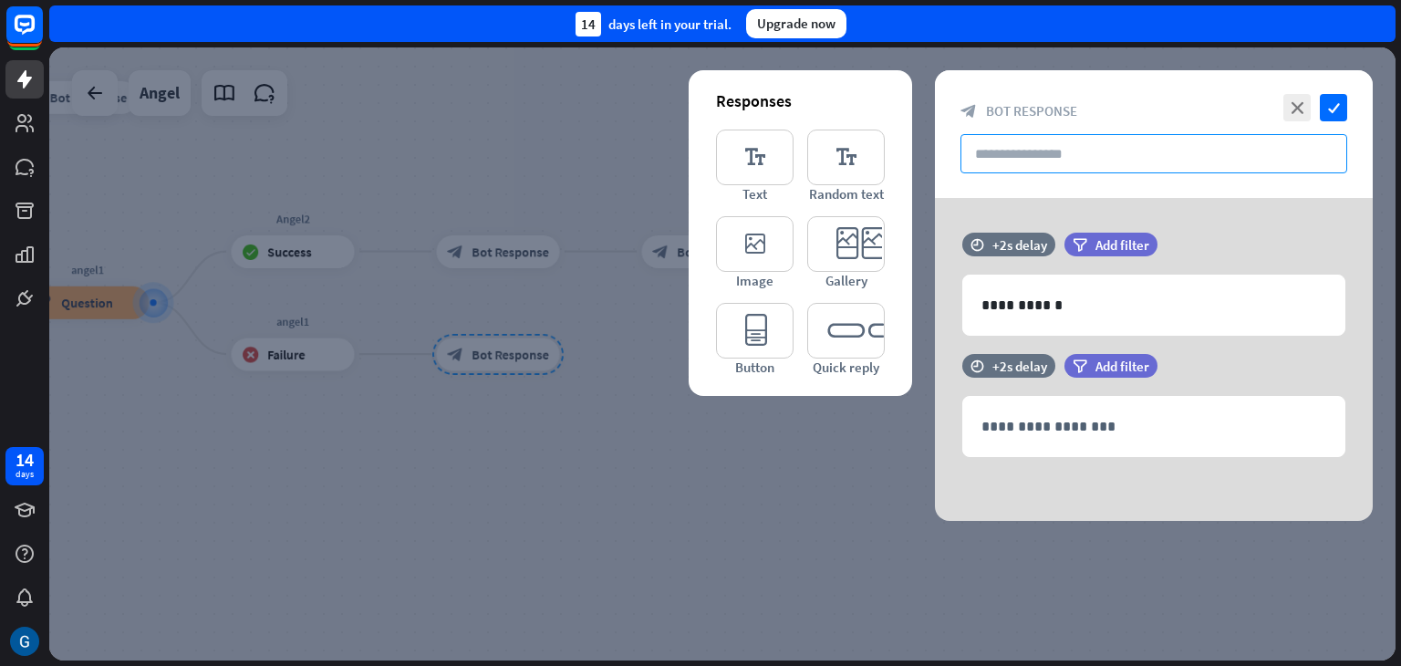
click at [1007, 158] on input "text" at bounding box center [1154, 153] width 387 height 39
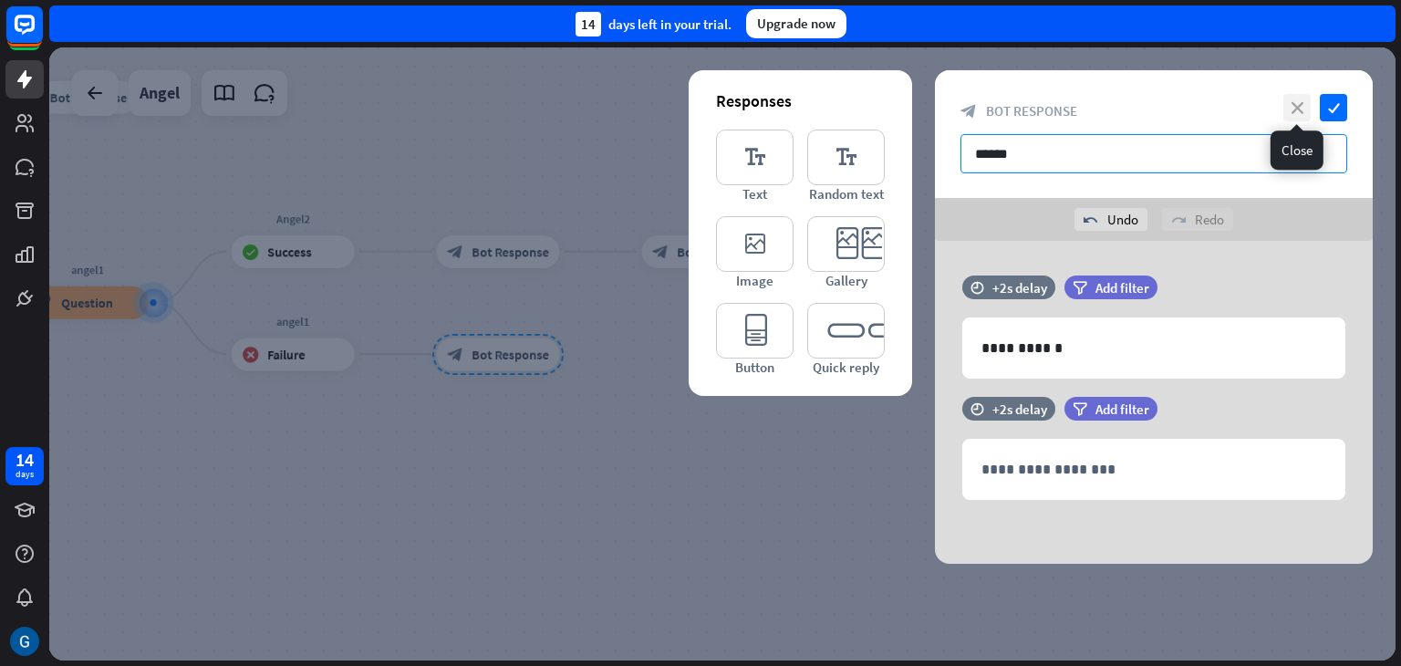
type input "******"
click at [1301, 107] on icon "close" at bounding box center [1297, 107] width 27 height 27
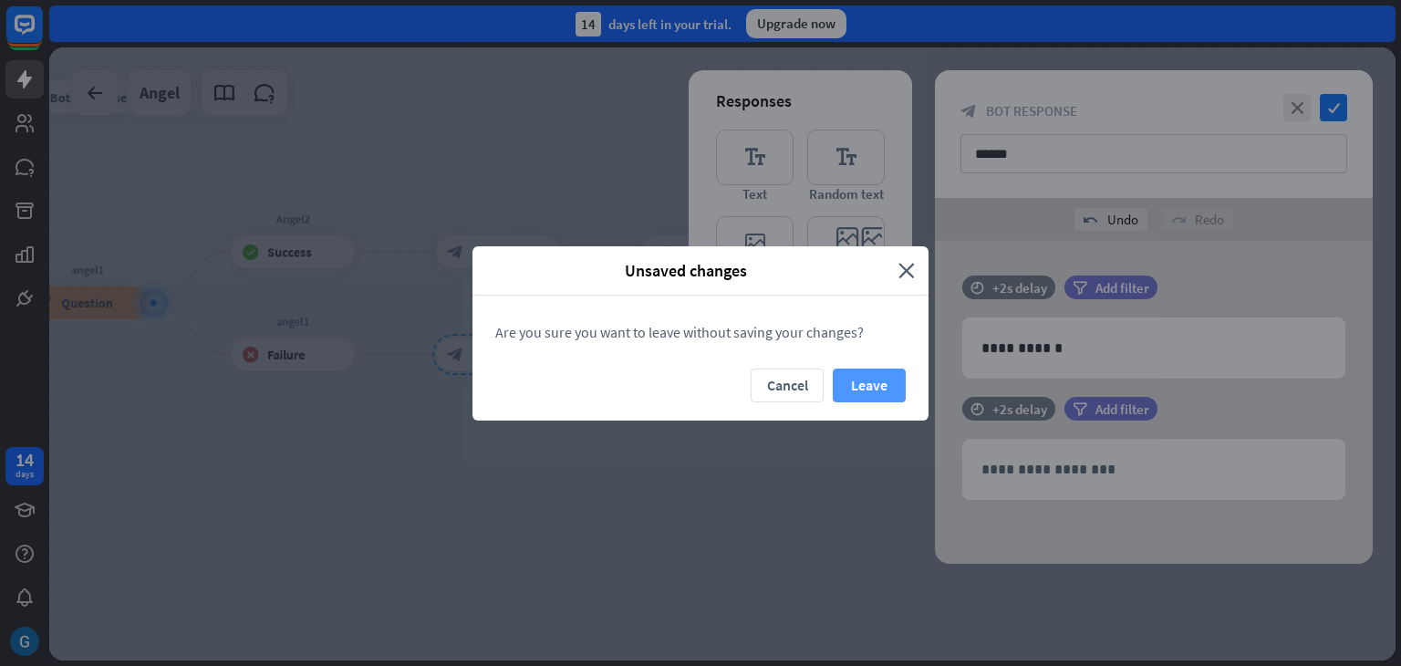
click at [880, 376] on button "Leave" at bounding box center [869, 386] width 73 height 34
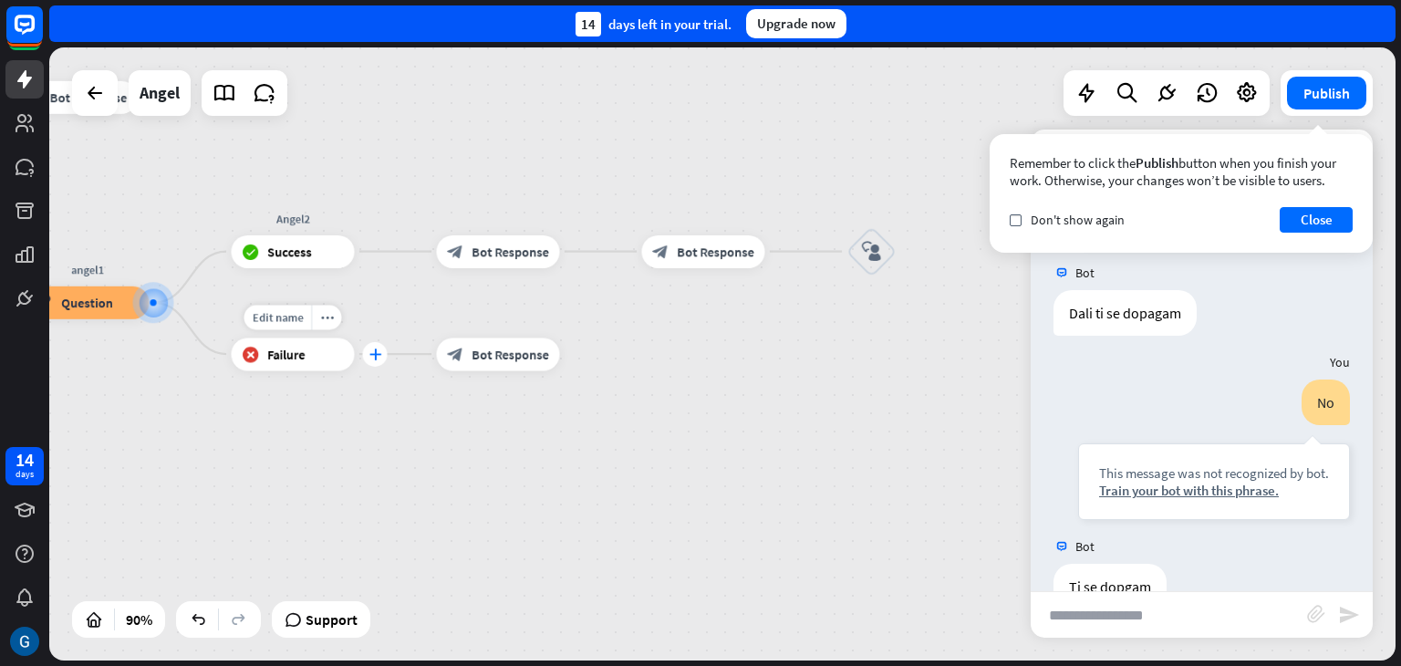
click at [376, 353] on icon "plus" at bounding box center [375, 354] width 13 height 12
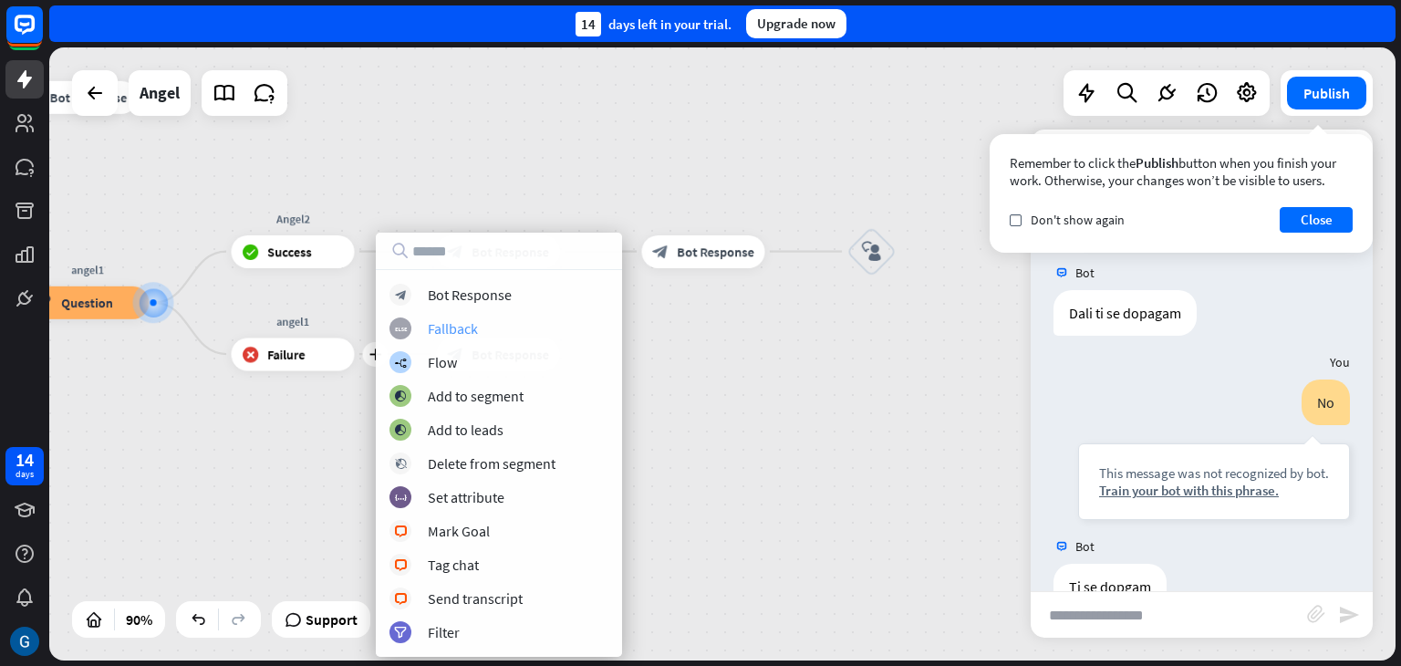
click at [456, 329] on div "Fallback" at bounding box center [453, 328] width 50 height 18
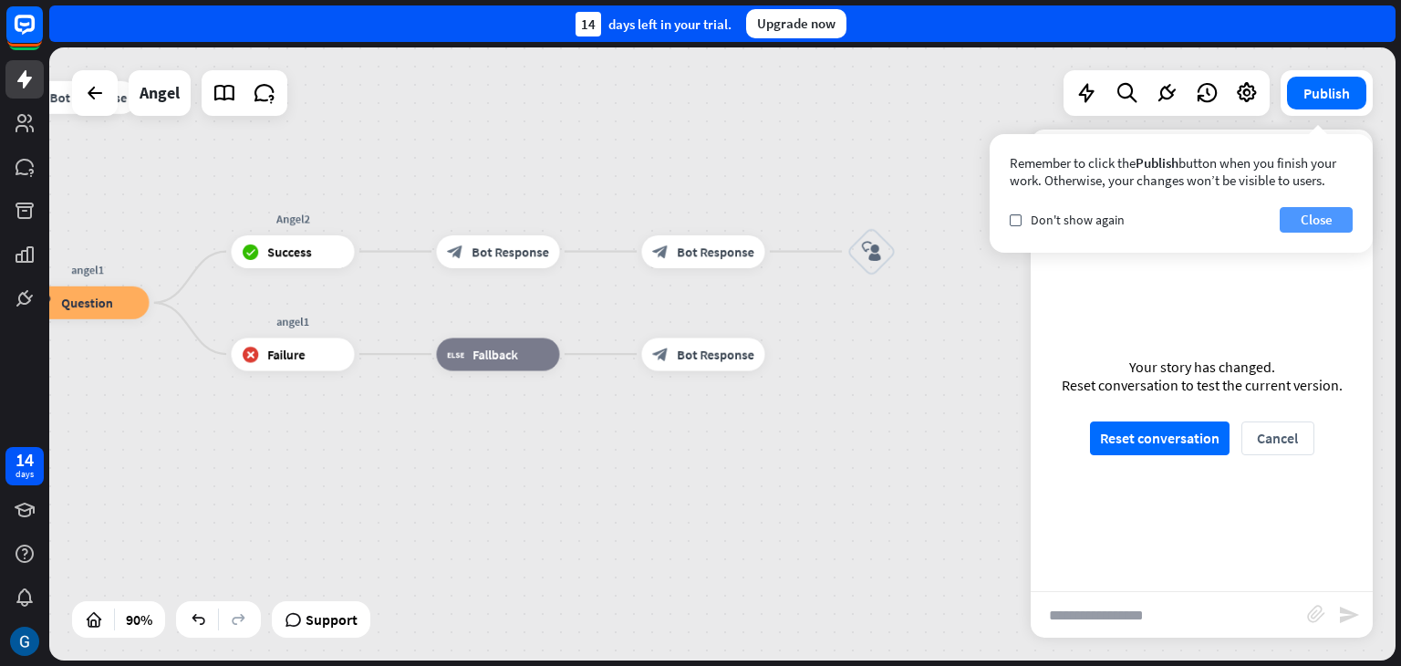
click at [1331, 222] on button "Close" at bounding box center [1316, 220] width 73 height 26
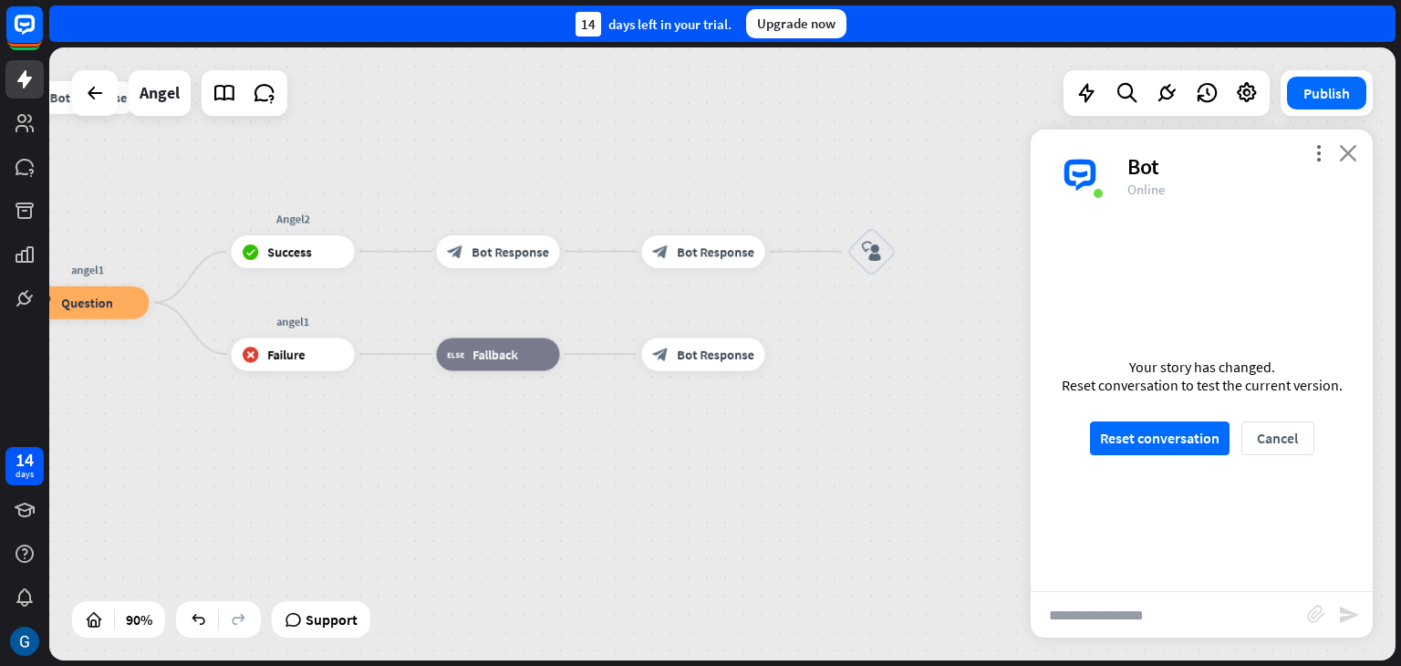
click at [1352, 151] on icon "close" at bounding box center [1348, 152] width 18 height 17
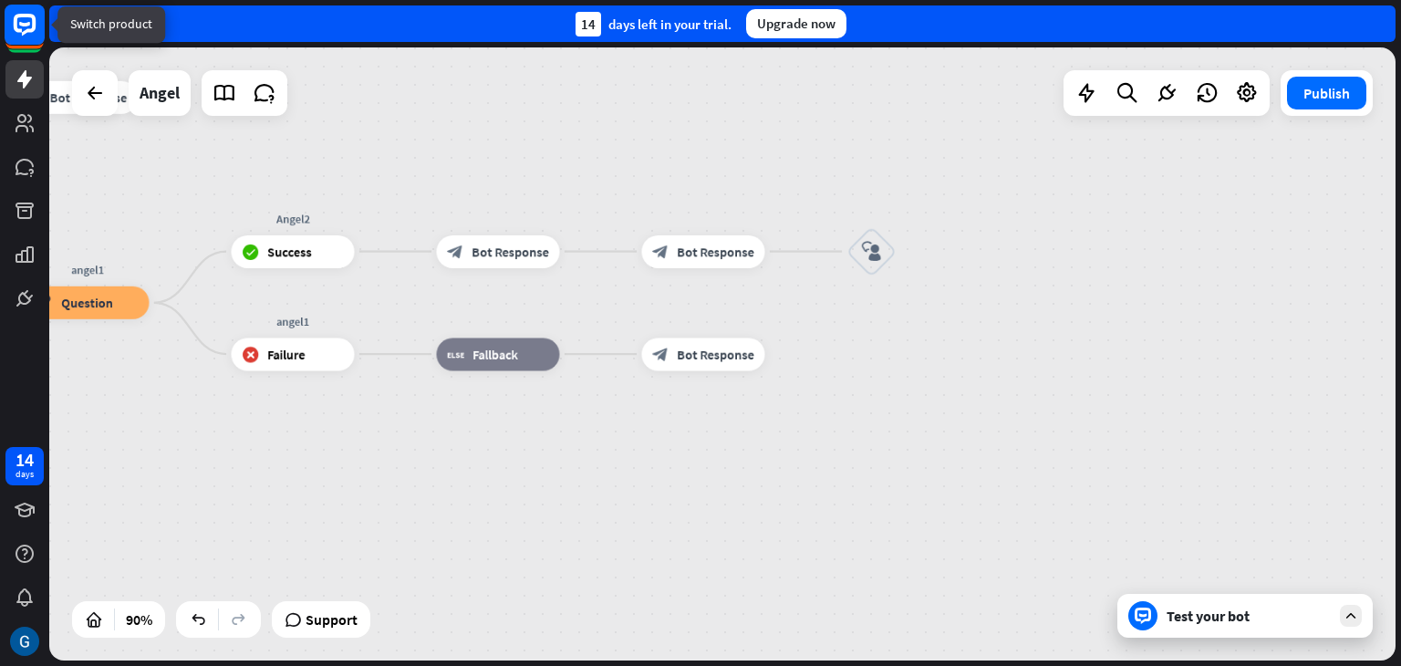
click at [29, 26] on rect at bounding box center [25, 25] width 40 height 40
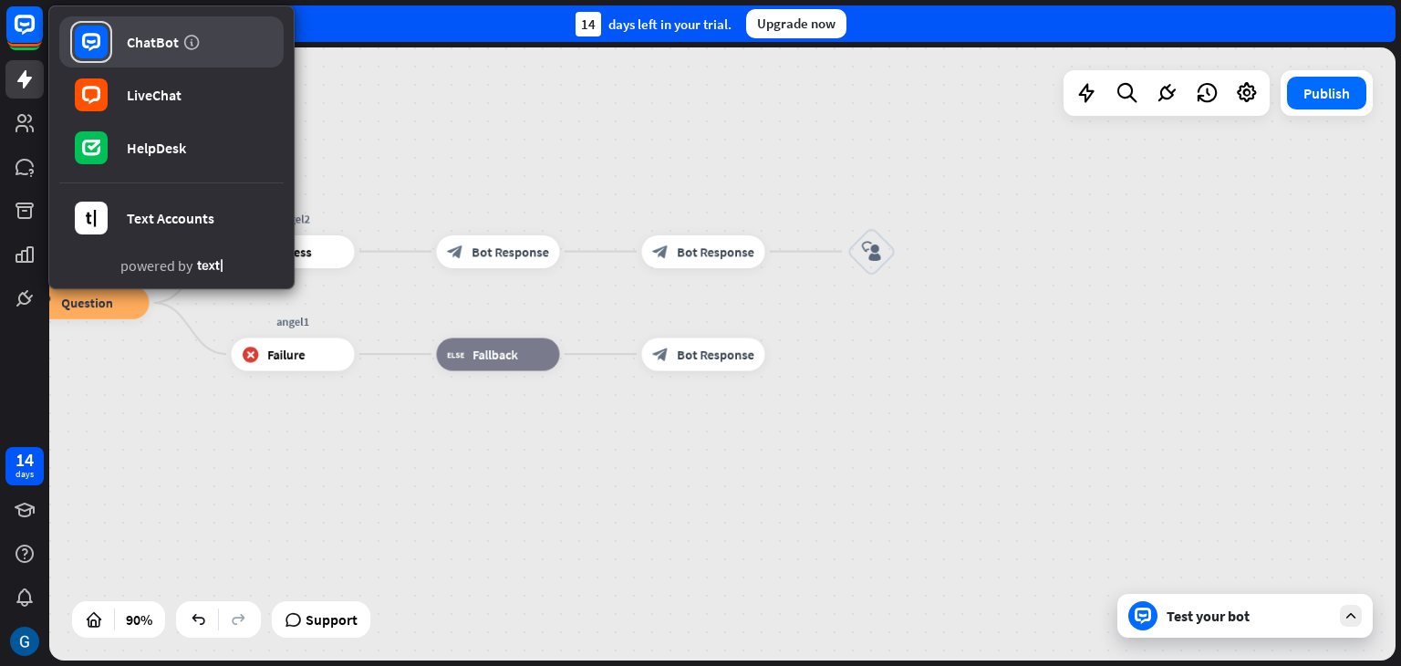
click at [84, 34] on icon at bounding box center [91, 42] width 18 height 18
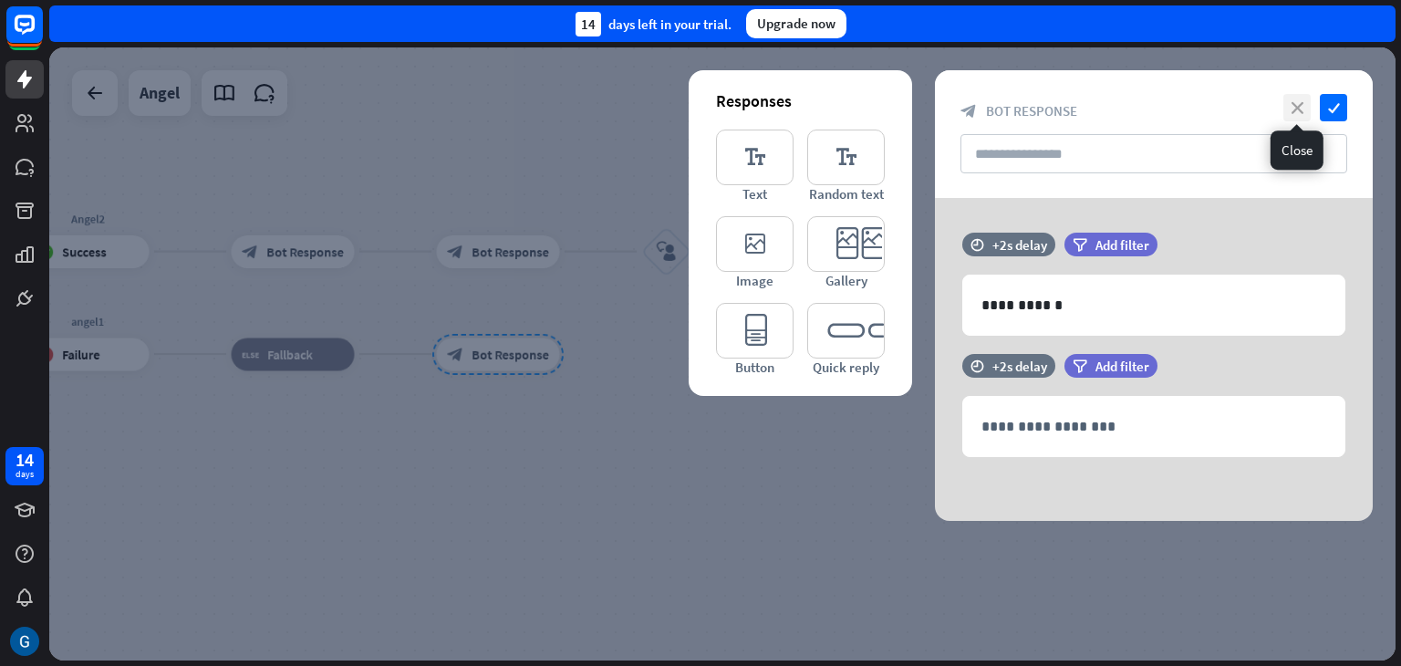
click at [1296, 109] on icon "close" at bounding box center [1297, 107] width 27 height 27
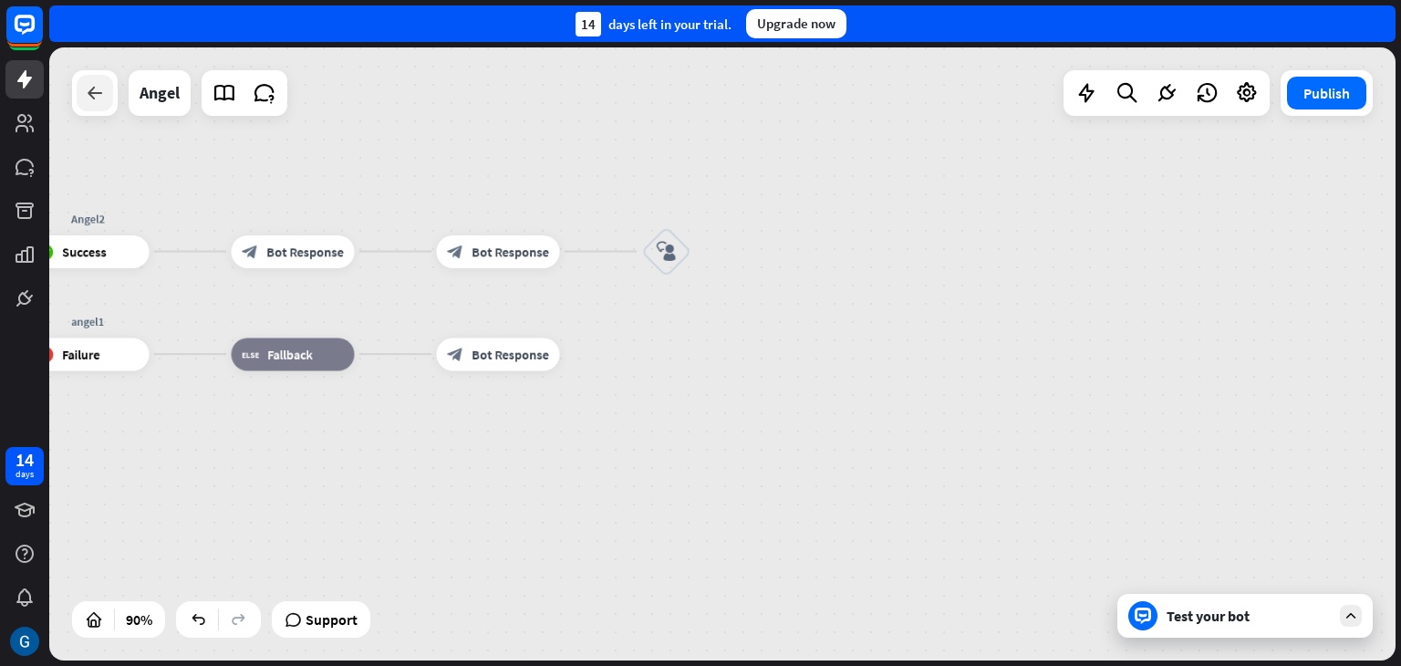
click at [109, 100] on div at bounding box center [95, 93] width 36 height 36
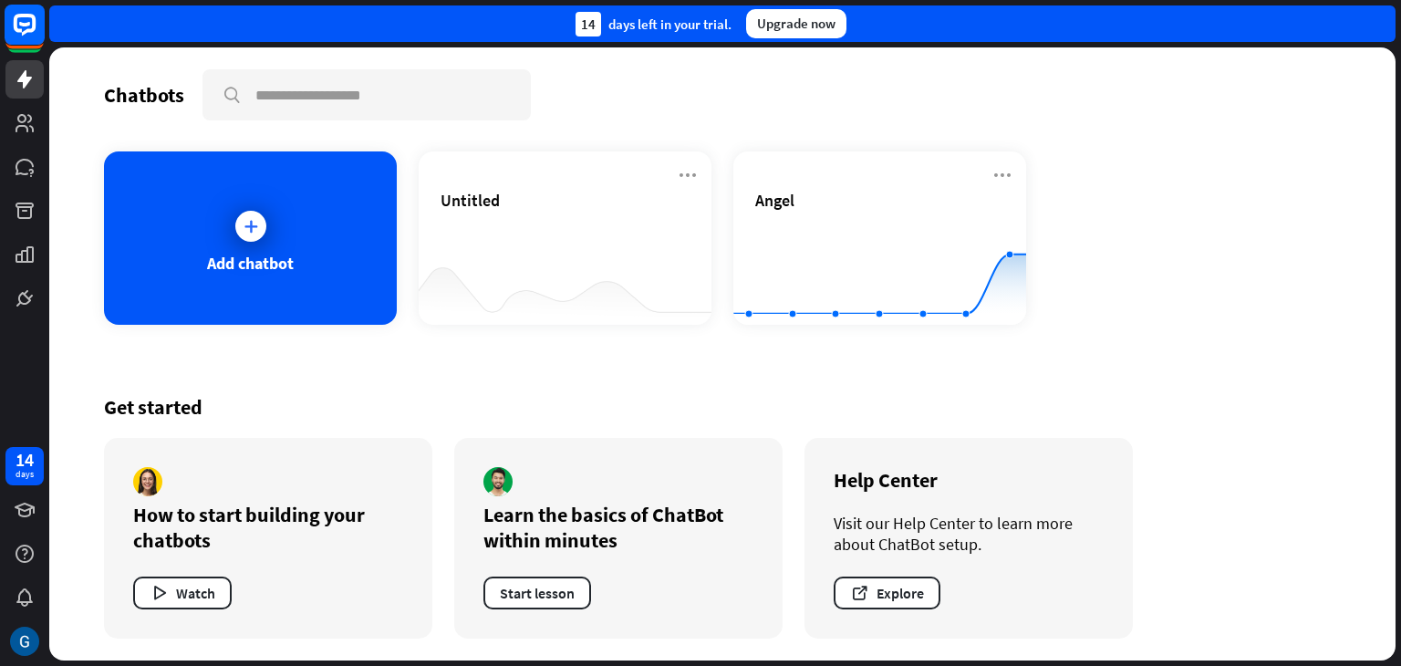
click at [16, 45] on icon at bounding box center [25, 25] width 42 height 42
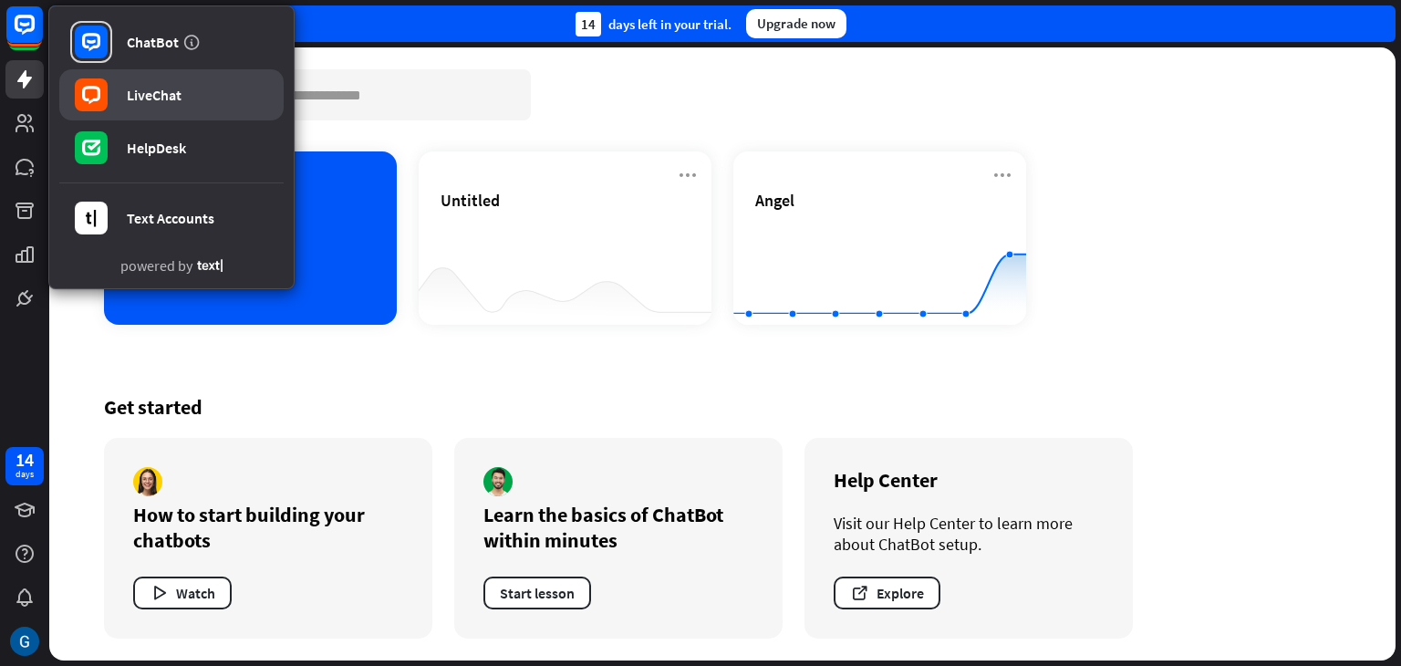
click at [161, 93] on div "LiveChat" at bounding box center [154, 95] width 55 height 18
